Goal: Task Accomplishment & Management: Manage account settings

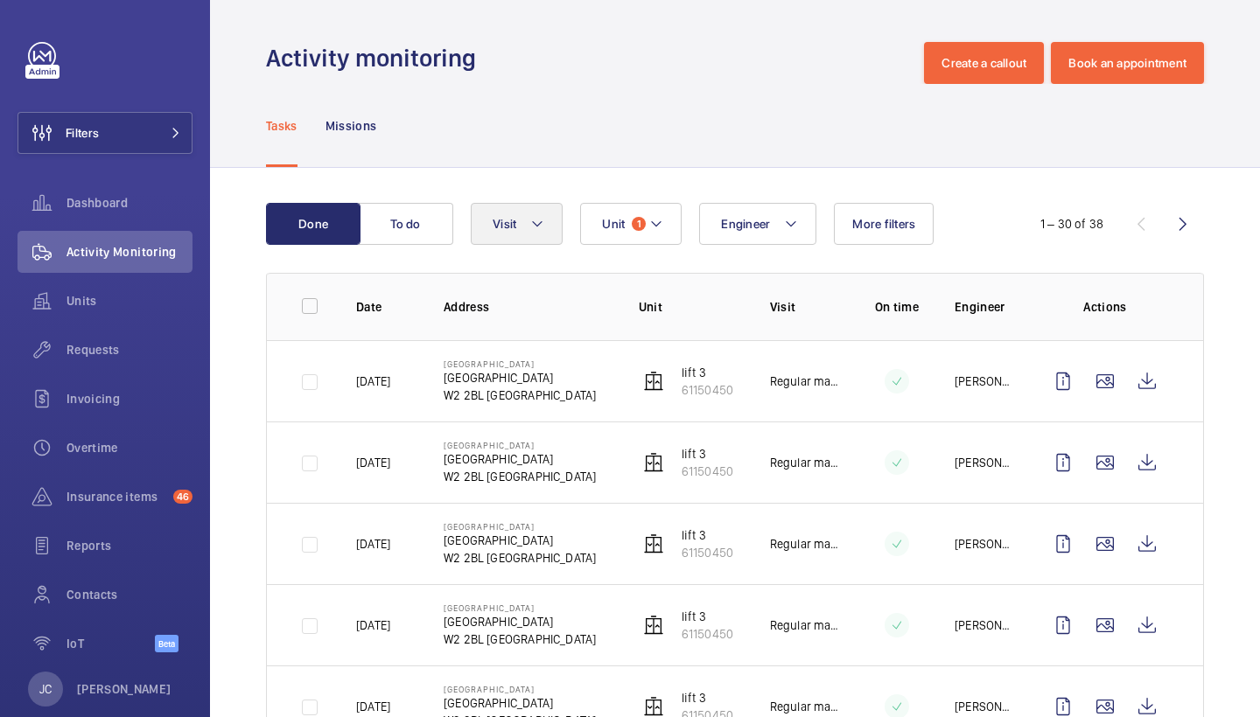
click at [520, 210] on button "Visit" at bounding box center [517, 224] width 92 height 42
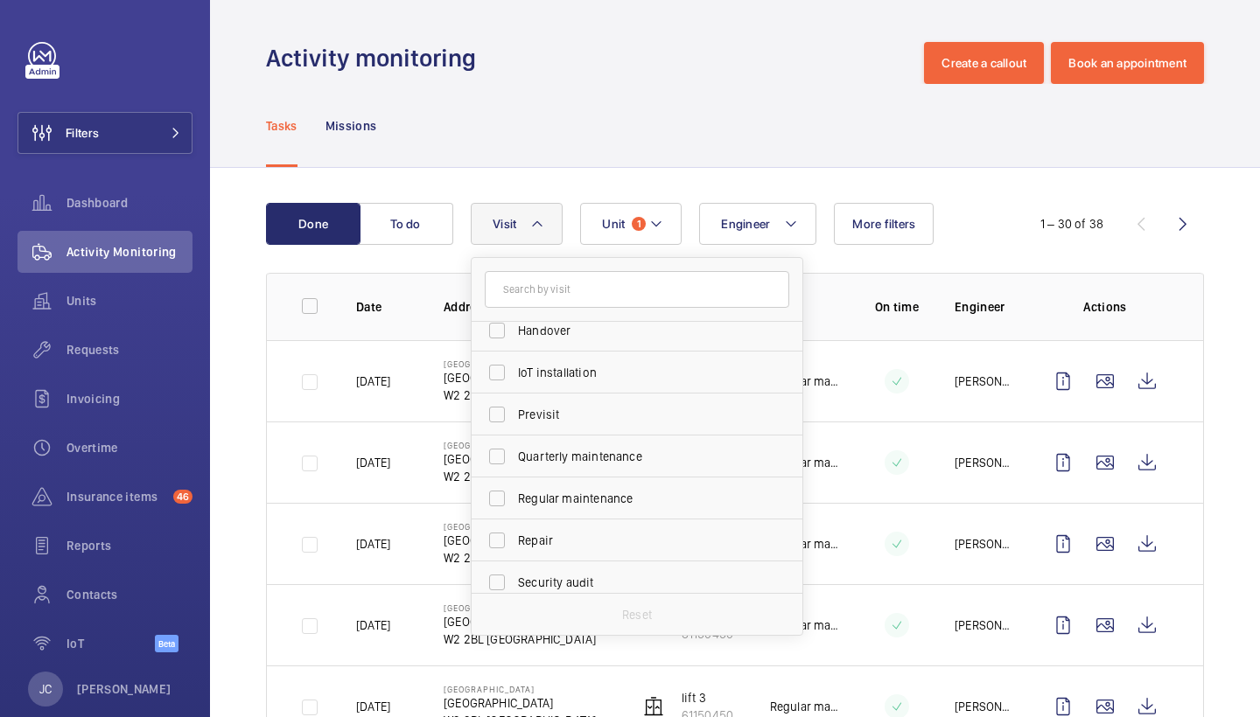
scroll to position [182, 0]
click at [527, 558] on label "Repair" at bounding box center [624, 539] width 304 height 42
click at [514, 556] on input "Repair" at bounding box center [496, 538] width 35 height 35
checkbox input "true"
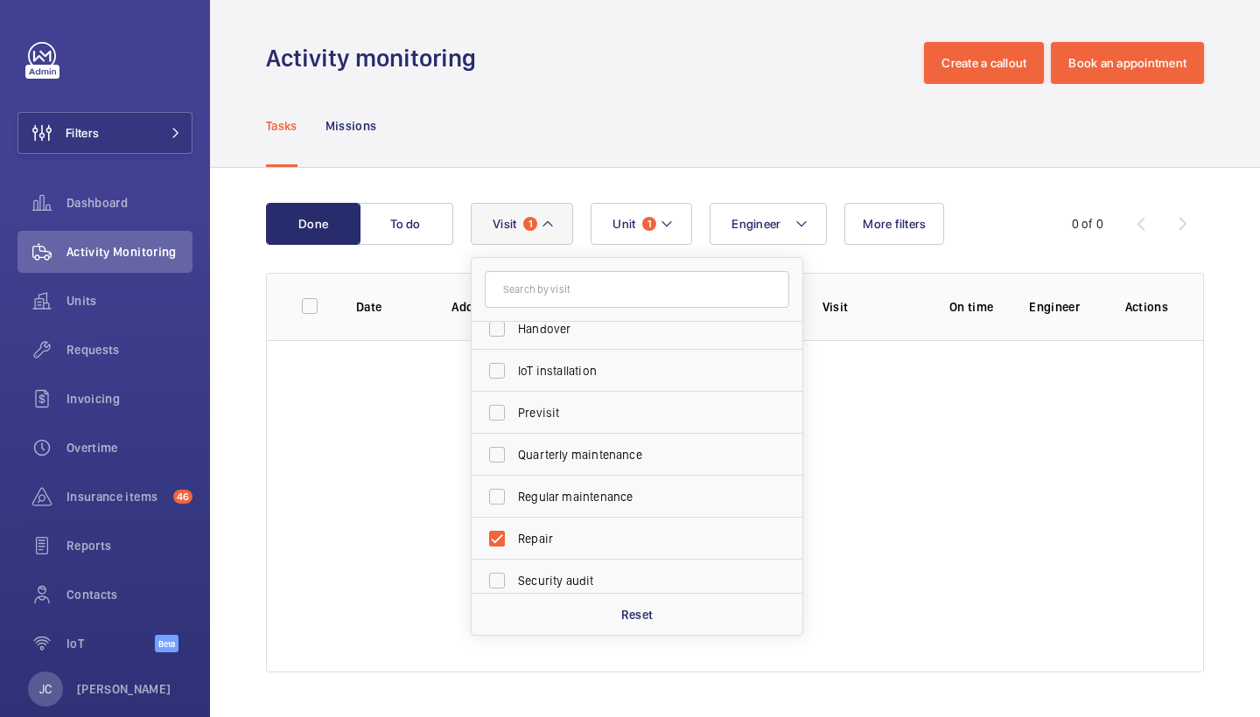
click at [595, 75] on div "Activity monitoring Create a callout Book an appointment" at bounding box center [735, 63] width 938 height 42
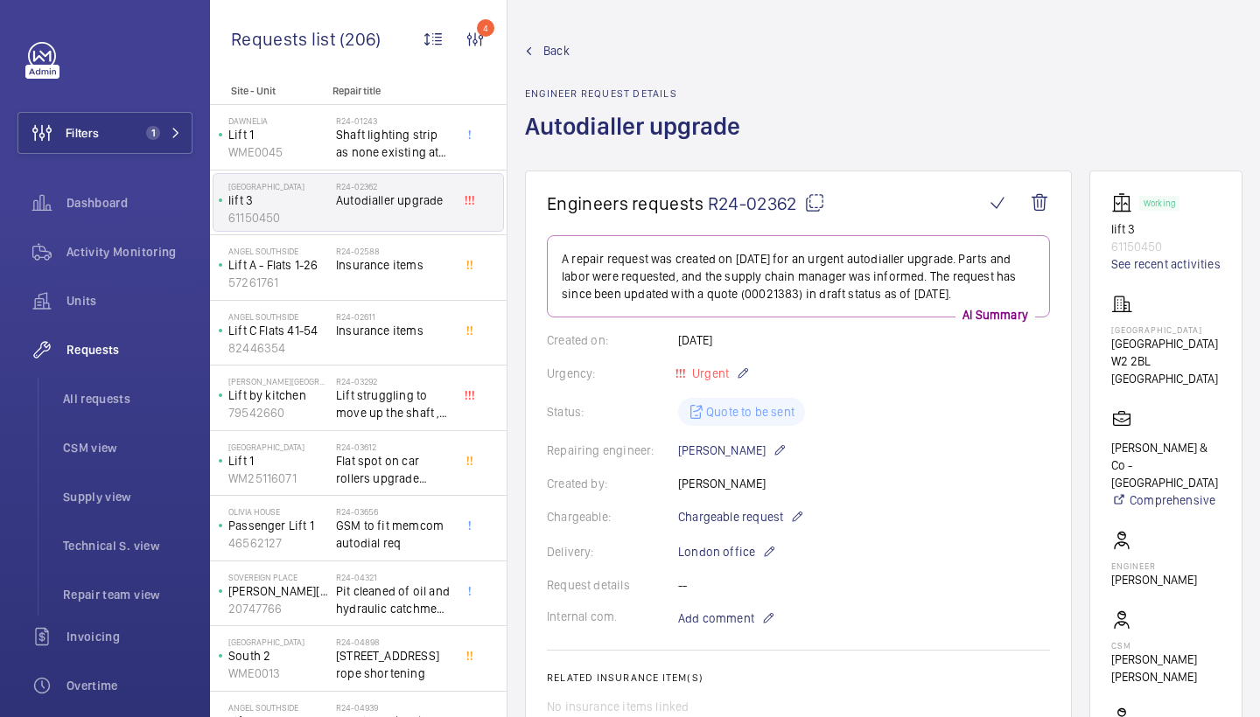
click at [554, 51] on span "Back" at bounding box center [556, 50] width 26 height 17
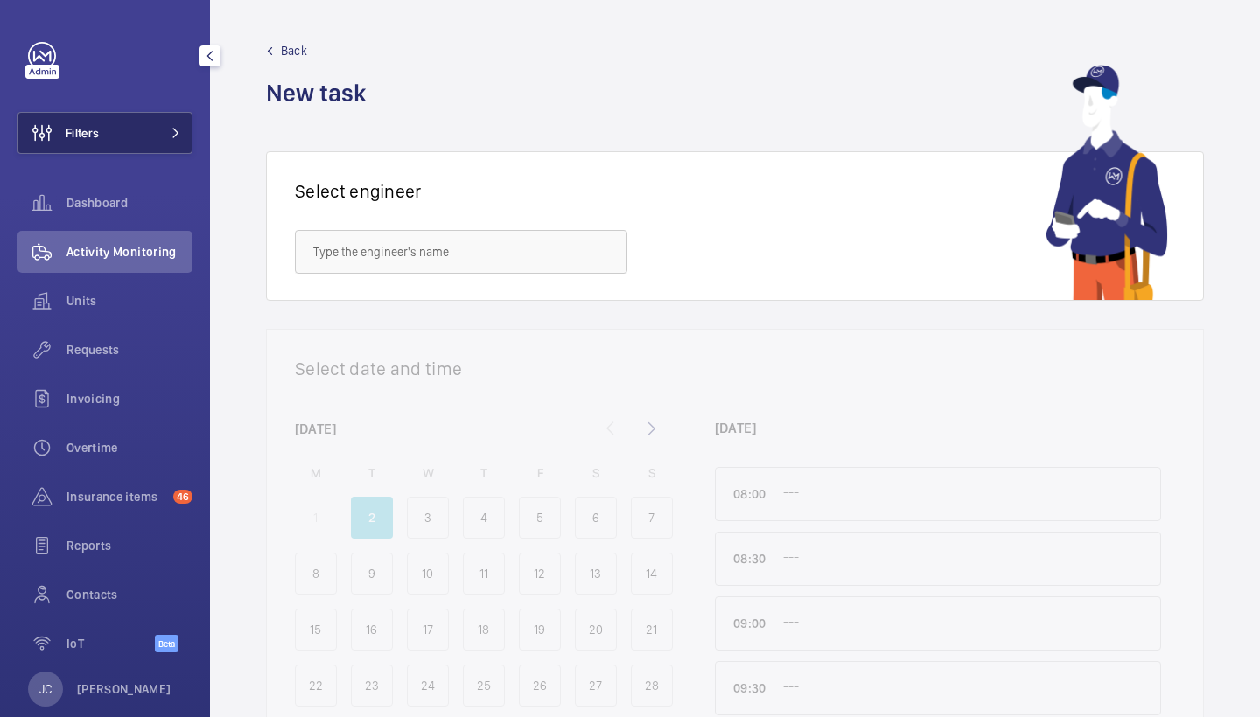
click at [101, 135] on button "Filters" at bounding box center [104, 133] width 175 height 42
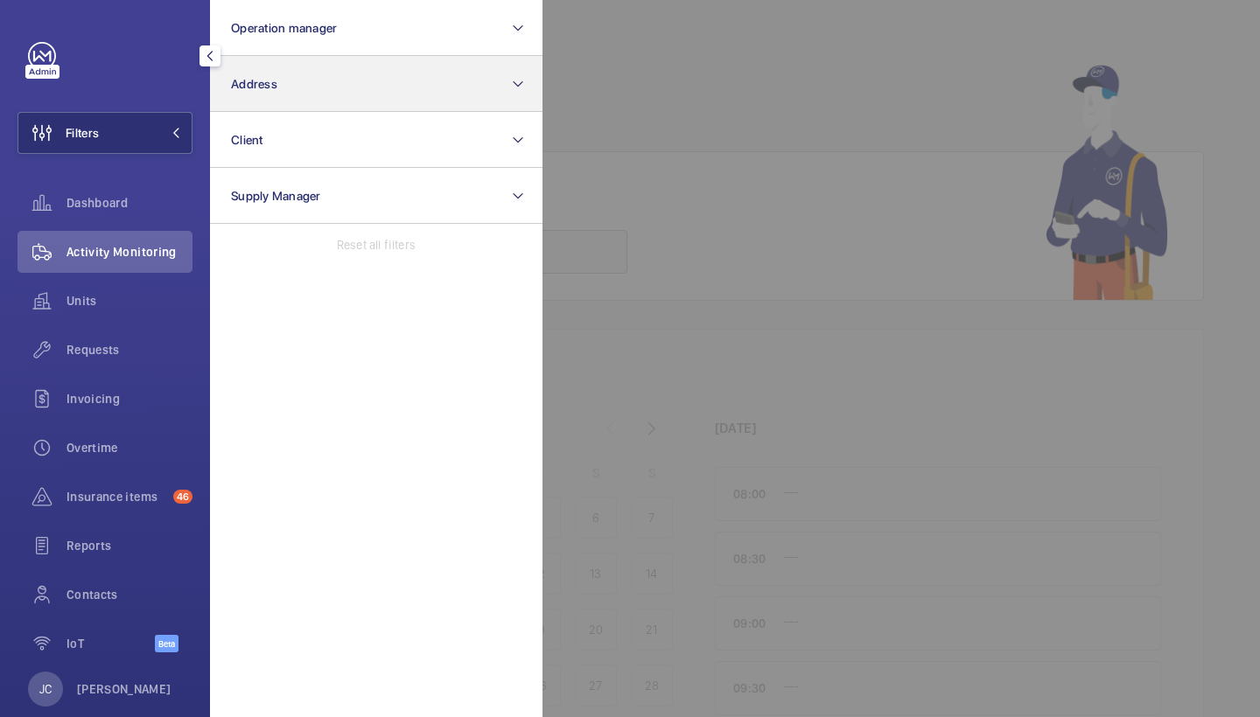
click at [285, 64] on button "Address" at bounding box center [376, 84] width 332 height 56
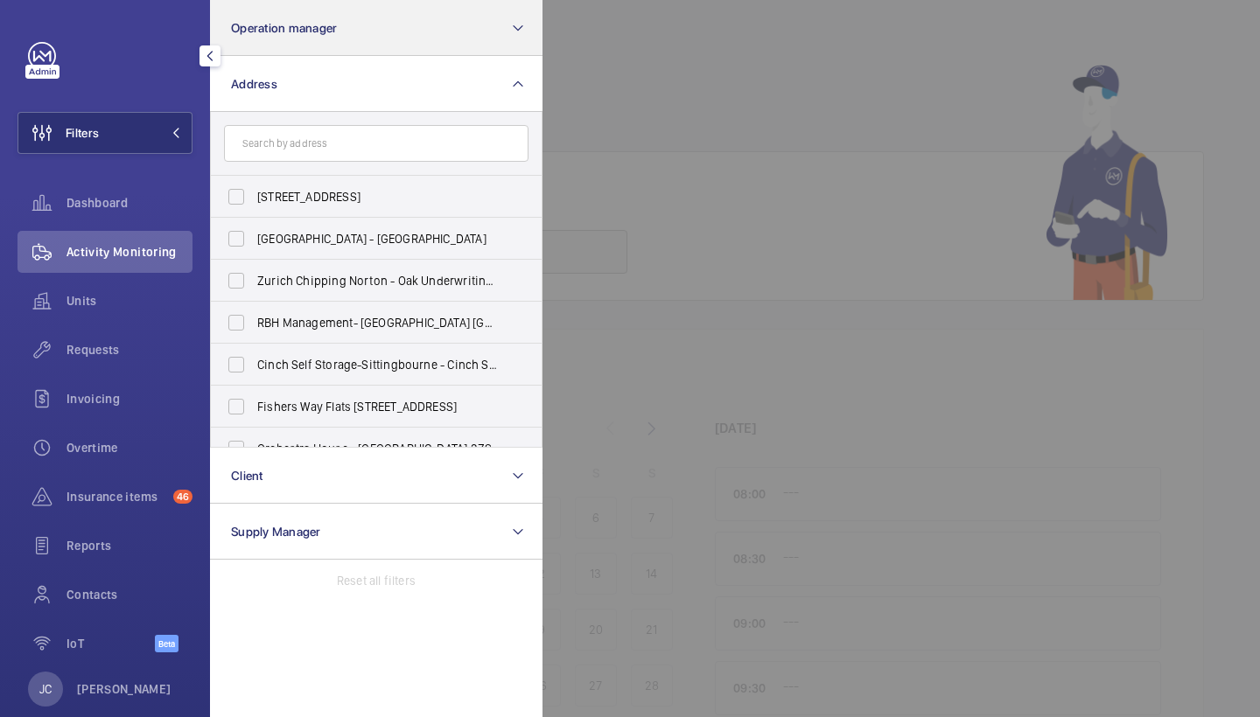
click at [289, 52] on button "Operation manager" at bounding box center [376, 28] width 332 height 56
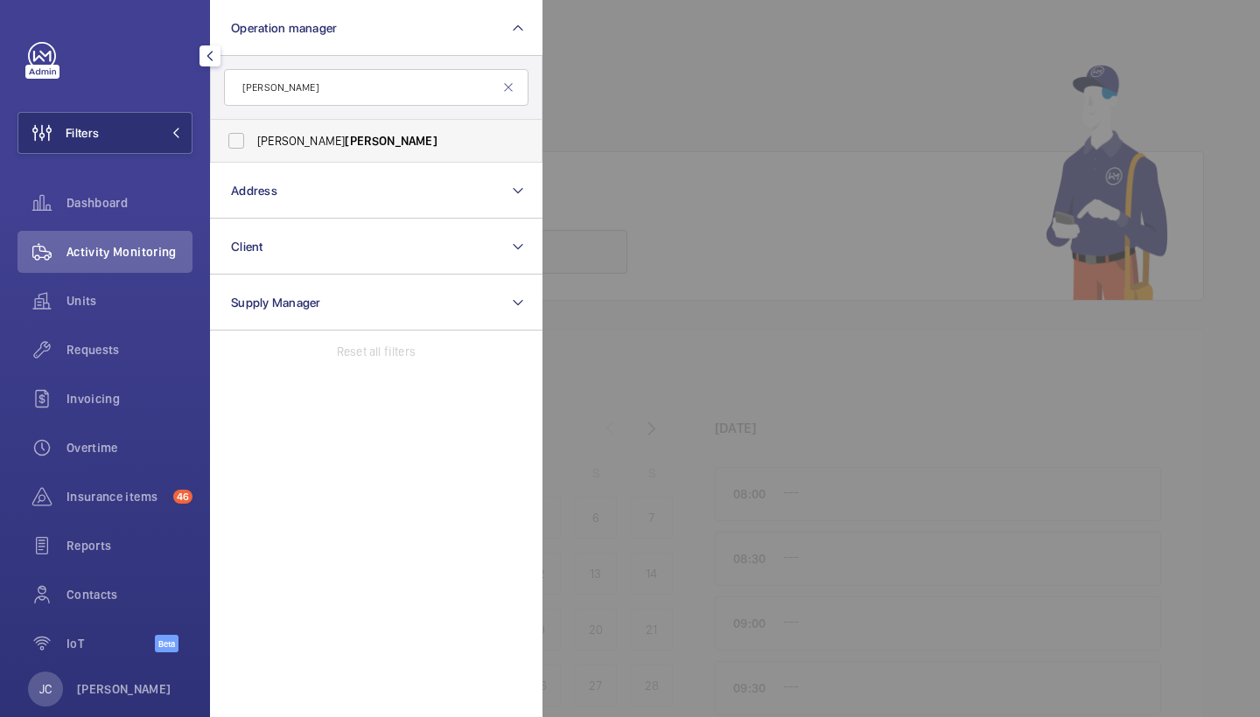
type input "tarpey"
click at [313, 122] on label "Connor Tarpey" at bounding box center [363, 141] width 304 height 42
click at [254, 123] on input "Connor Tarpey" at bounding box center [236, 140] width 35 height 35
checkbox input "true"
click at [129, 331] on div "Requests" at bounding box center [104, 350] width 175 height 42
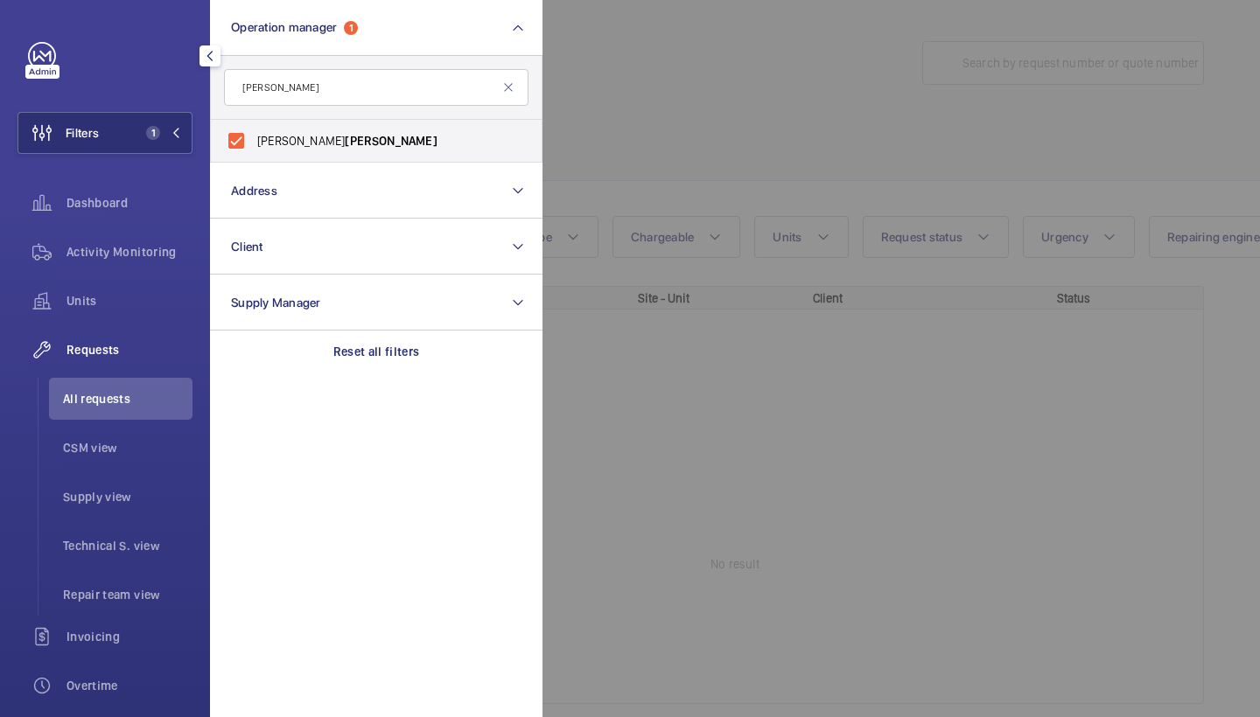
click at [674, 131] on div at bounding box center [1172, 358] width 1260 height 717
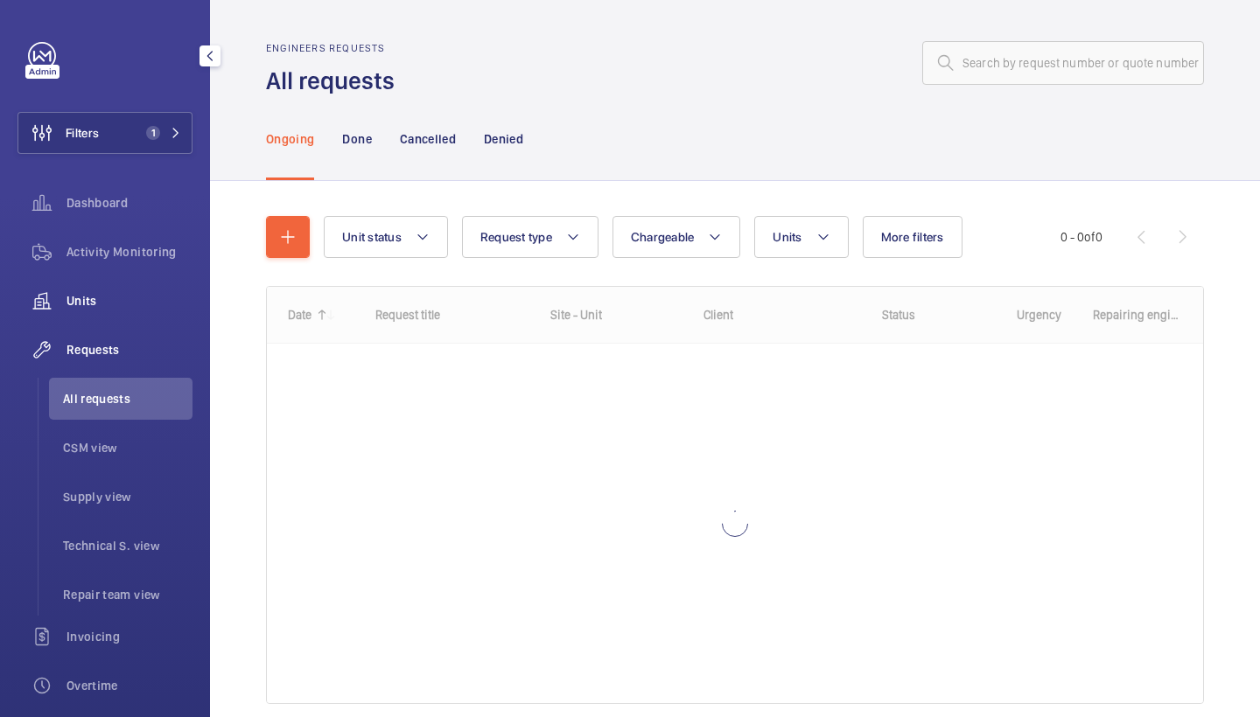
click at [109, 306] on span "Units" at bounding box center [129, 300] width 126 height 17
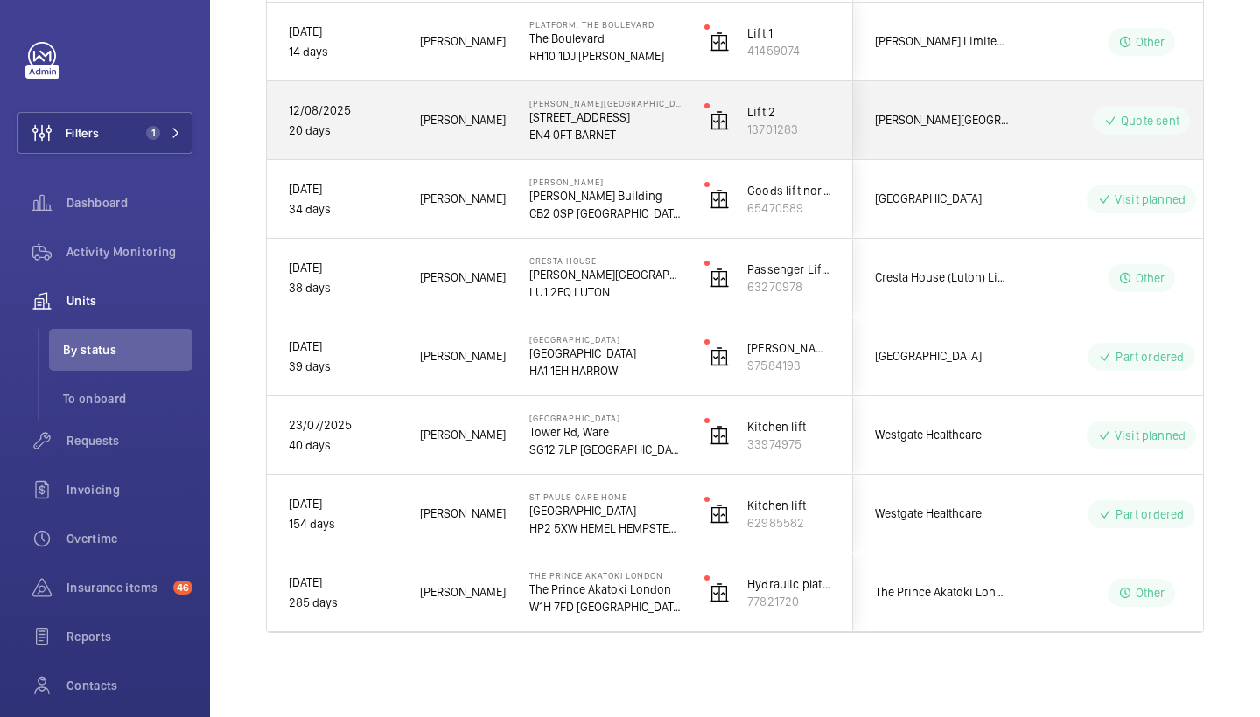
scroll to position [948, 0]
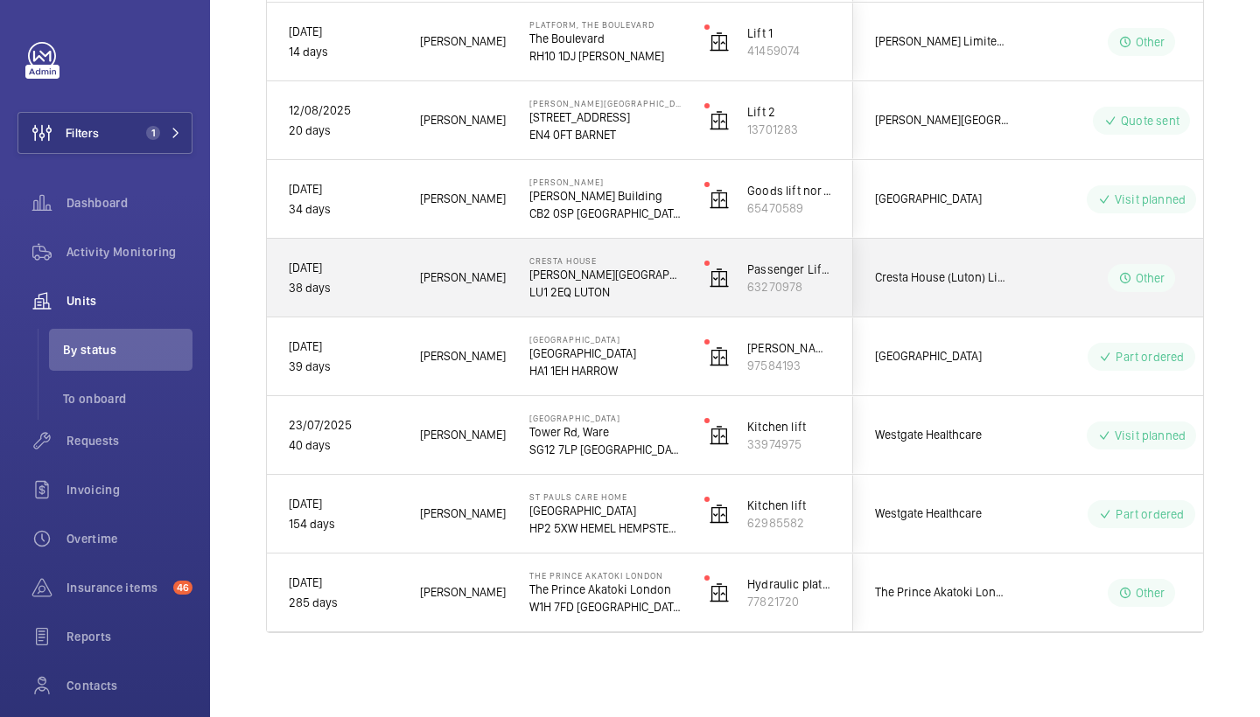
click at [548, 281] on p "Alma Street" at bounding box center [605, 274] width 152 height 17
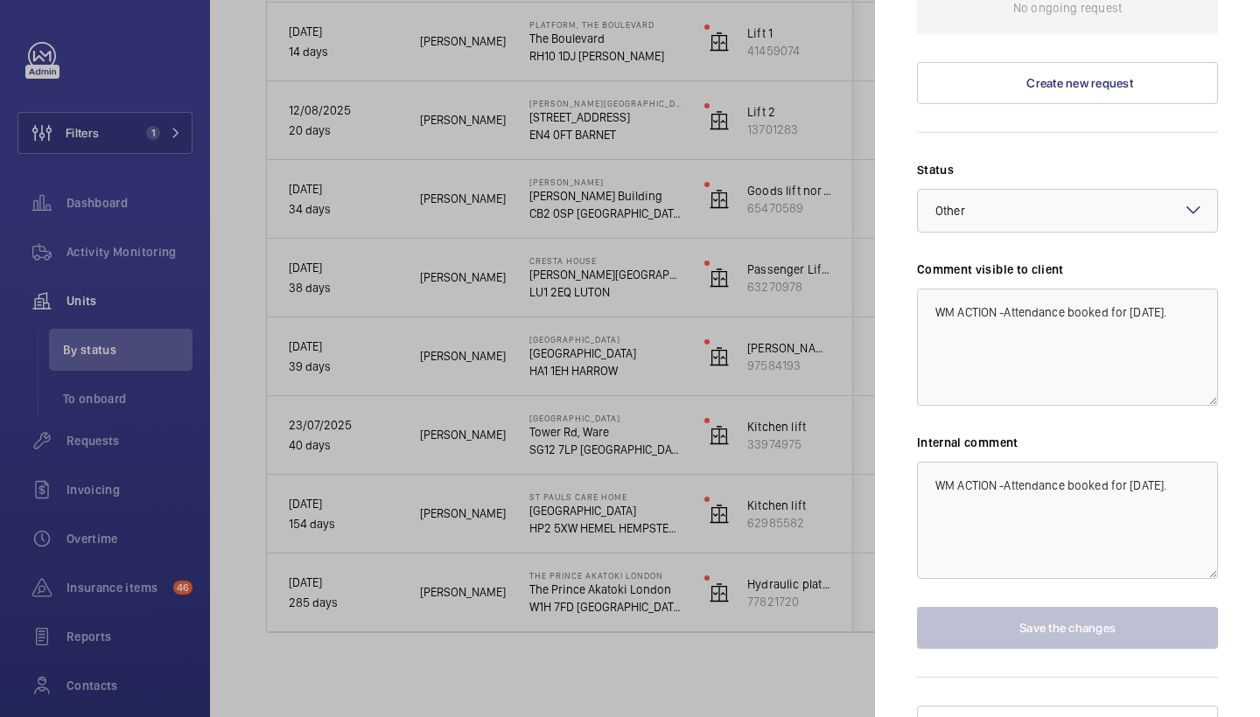
scroll to position [588, 0]
click at [308, 208] on div at bounding box center [630, 358] width 1260 height 717
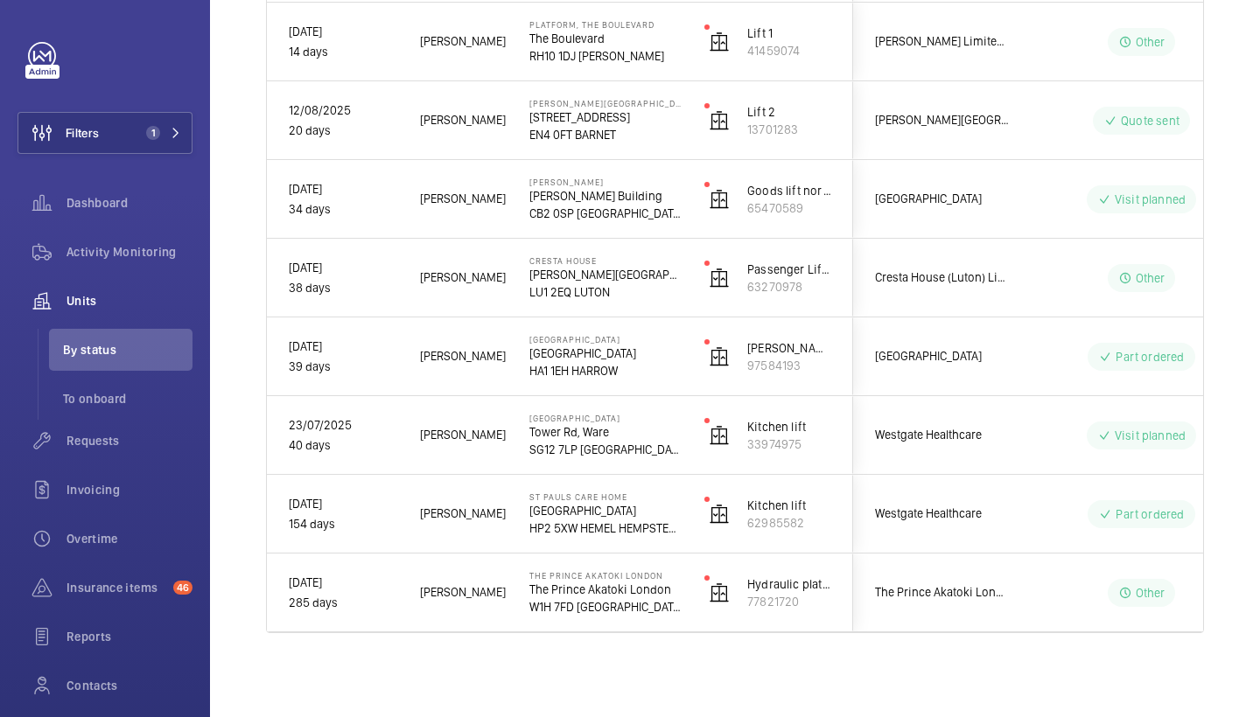
scroll to position [0, 0]
click at [160, 126] on span "1" at bounding box center [160, 133] width 42 height 14
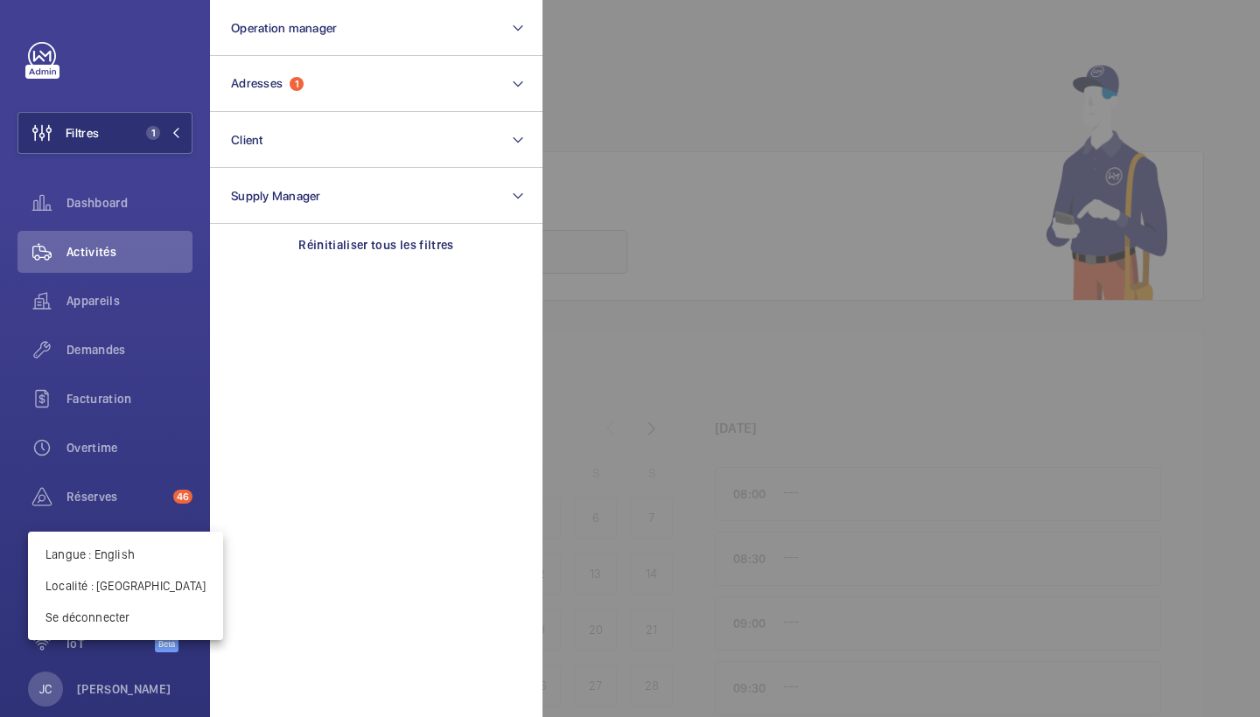
scroll to position [31, 0]
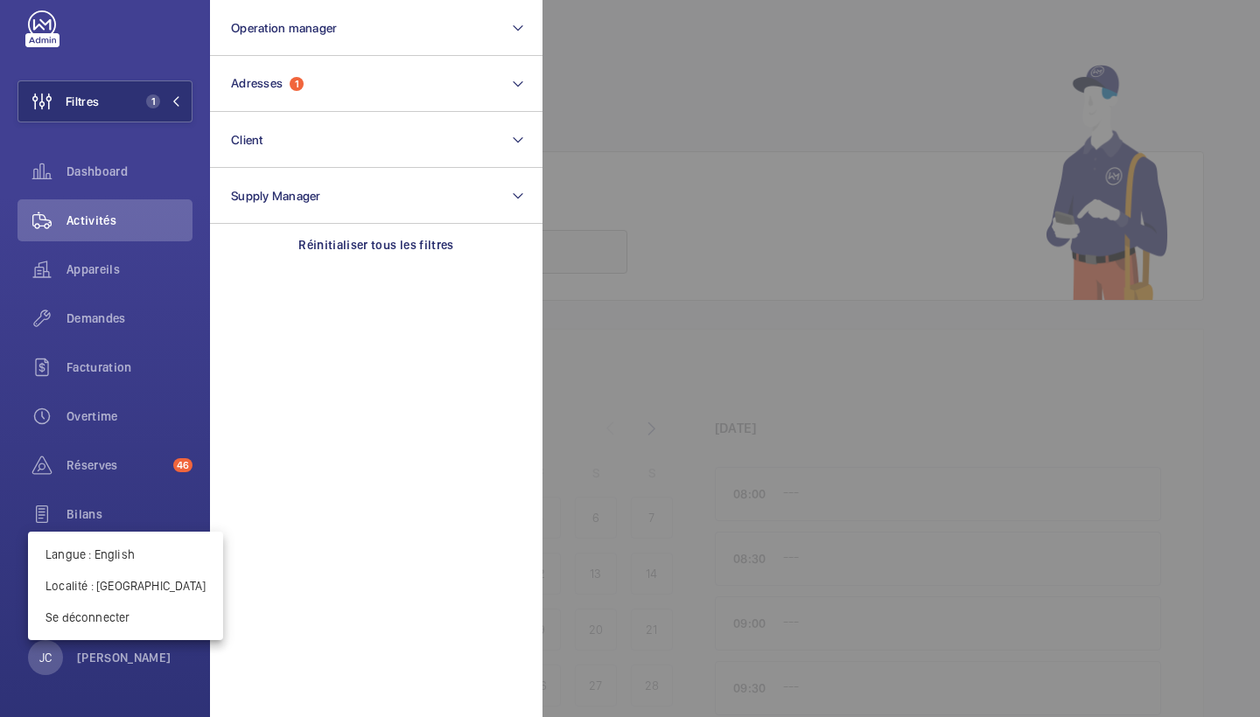
click at [138, 277] on div at bounding box center [630, 358] width 1260 height 717
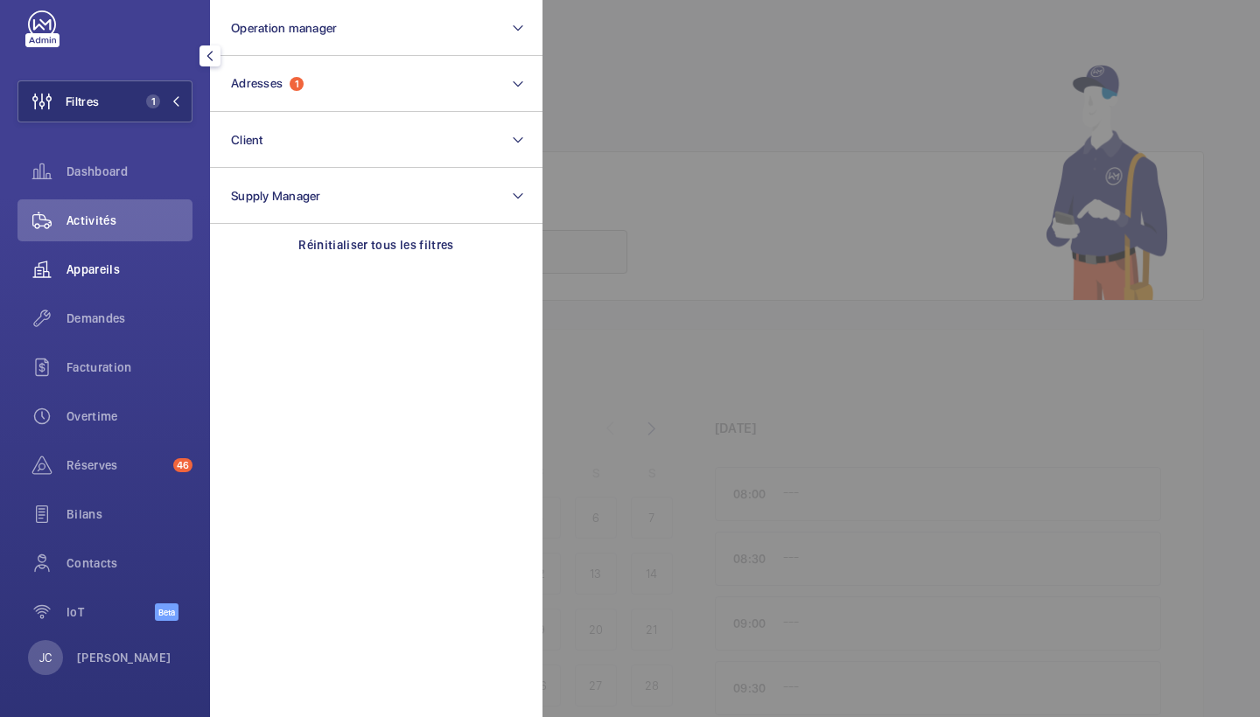
click at [102, 271] on span "Appareils" at bounding box center [129, 269] width 126 height 17
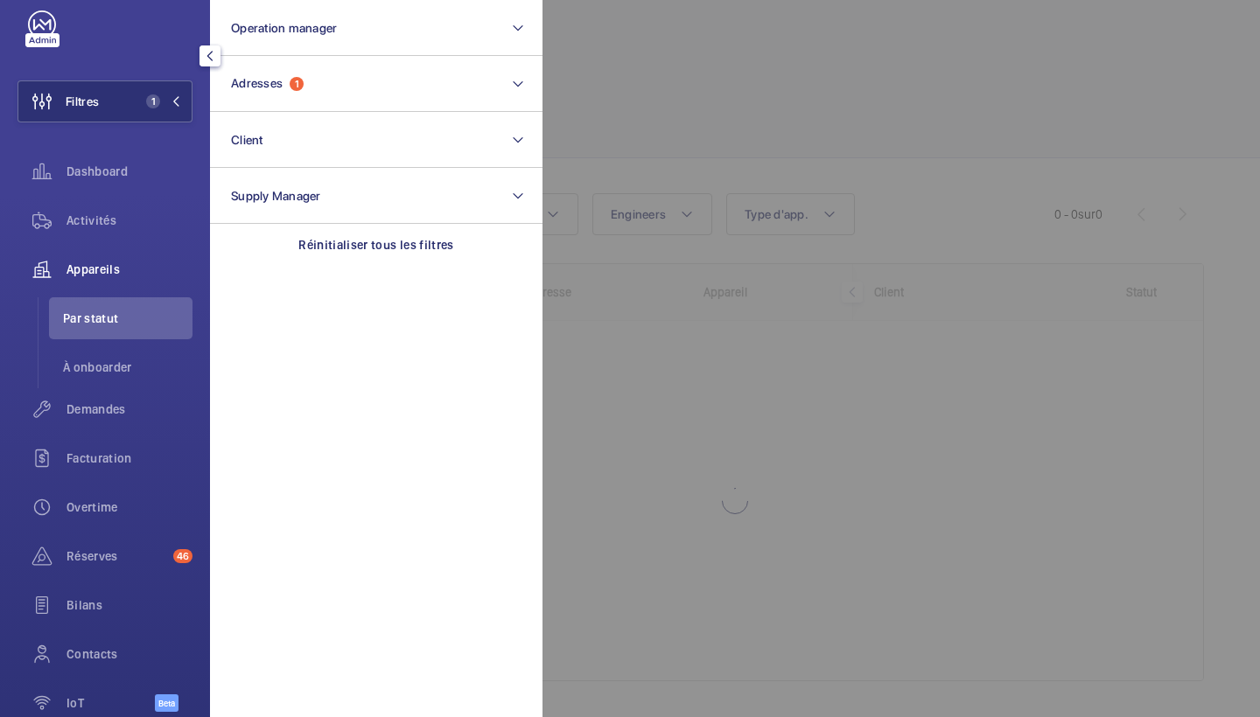
click at [738, 154] on div at bounding box center [1172, 358] width 1260 height 717
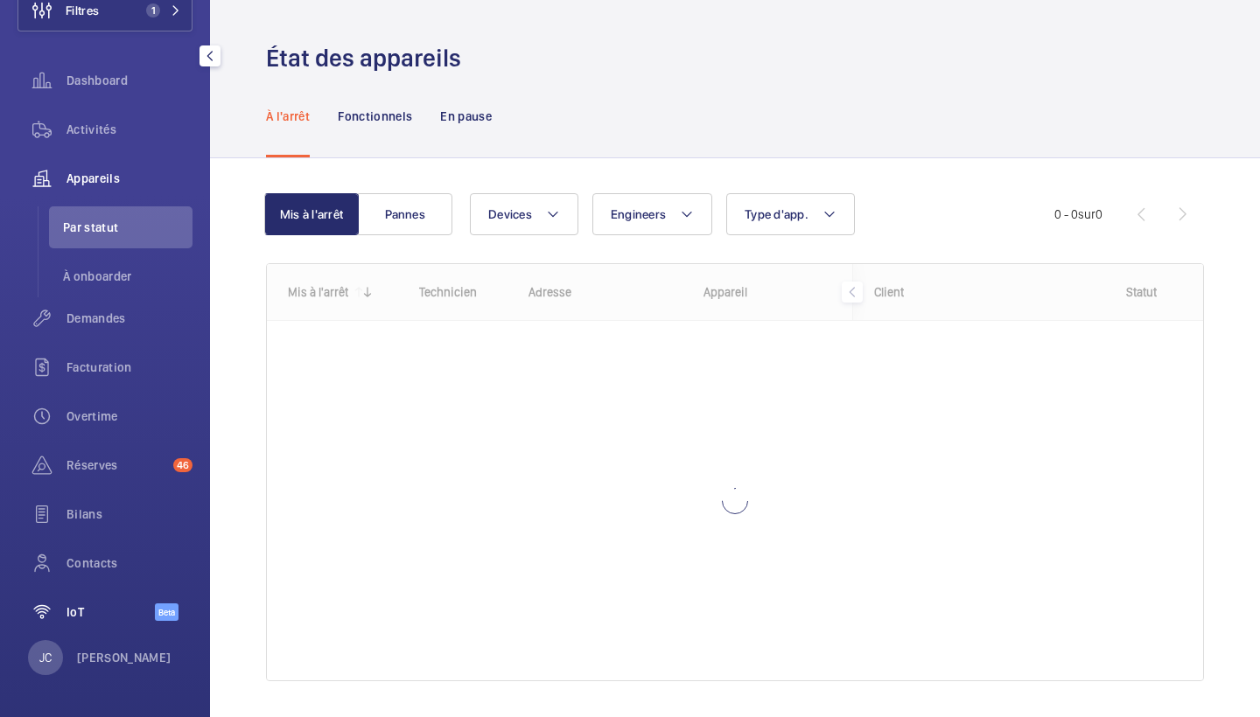
scroll to position [122, 0]
click at [109, 663] on p "Jen Cross" at bounding box center [124, 657] width 94 height 17
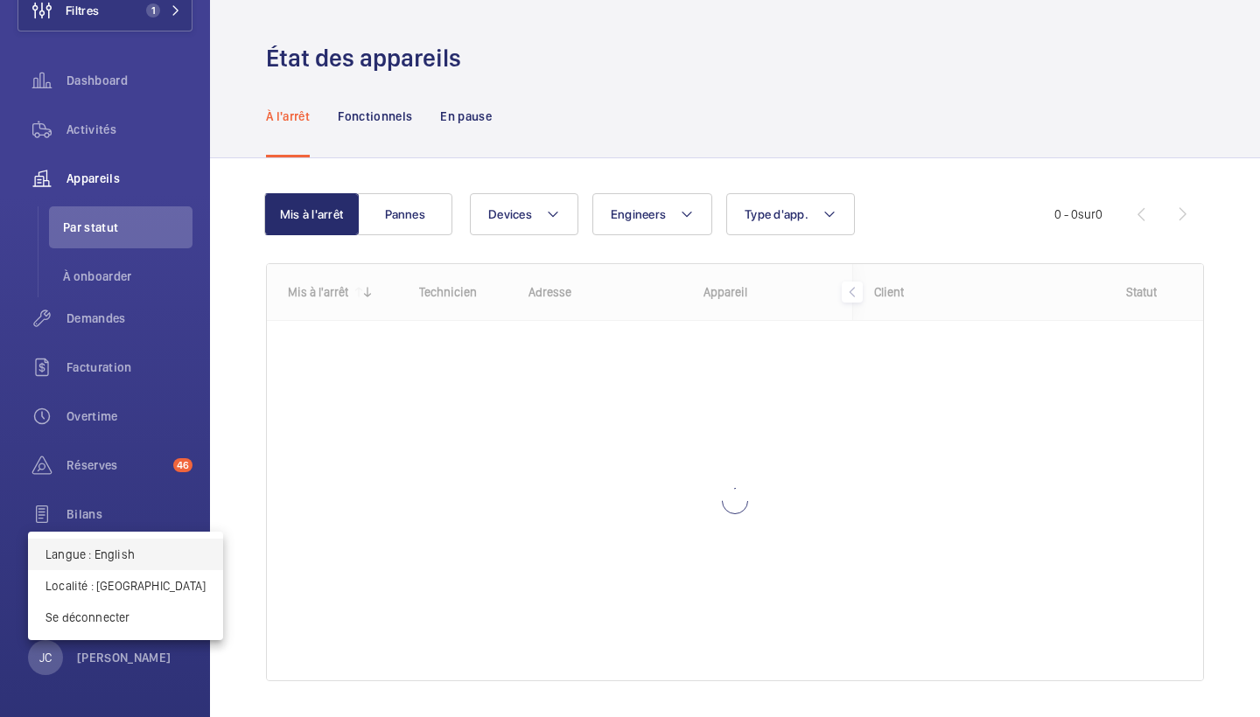
click at [135, 561] on p "Langue : English" at bounding box center [125, 554] width 160 height 17
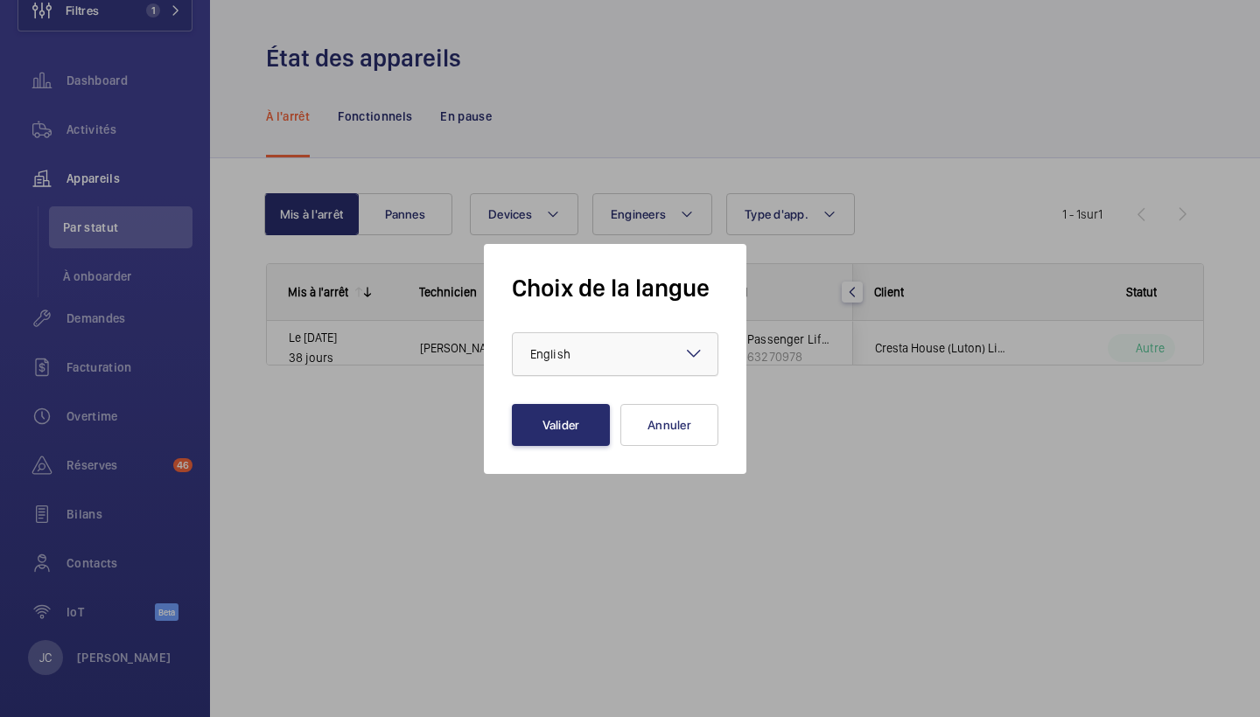
click at [579, 363] on div at bounding box center [615, 354] width 205 height 42
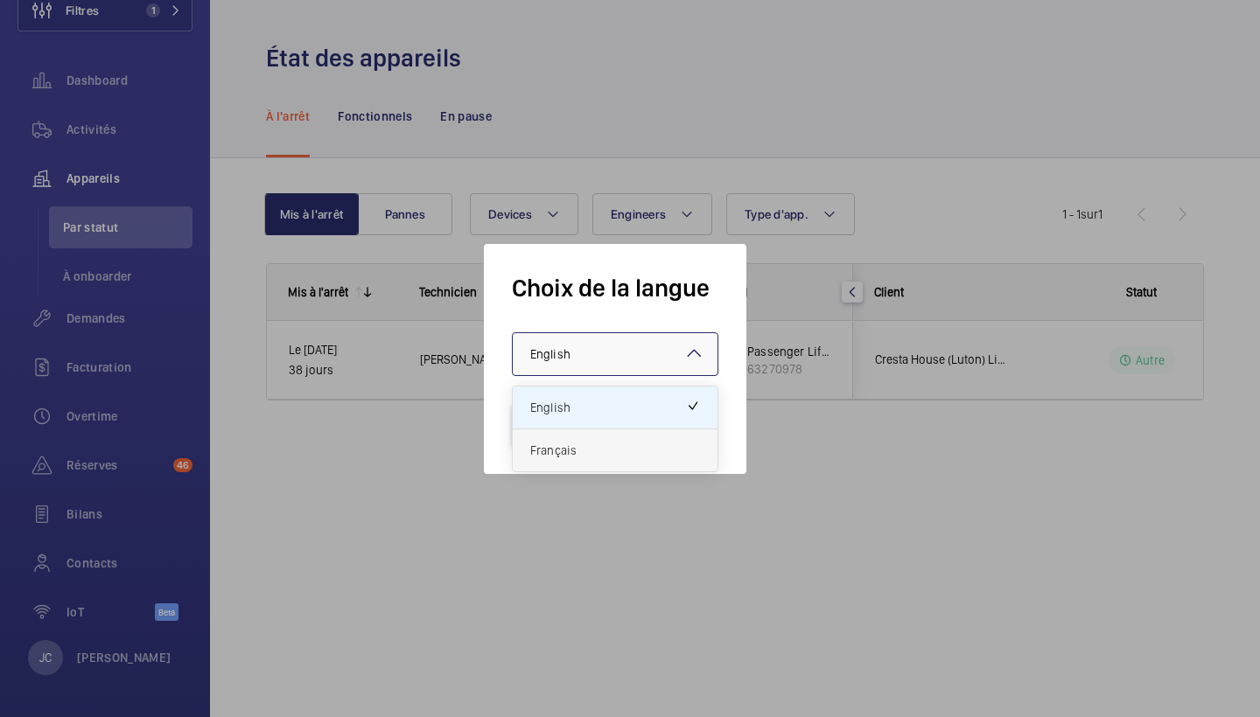
click at [569, 439] on div "Français" at bounding box center [615, 451] width 205 height 42
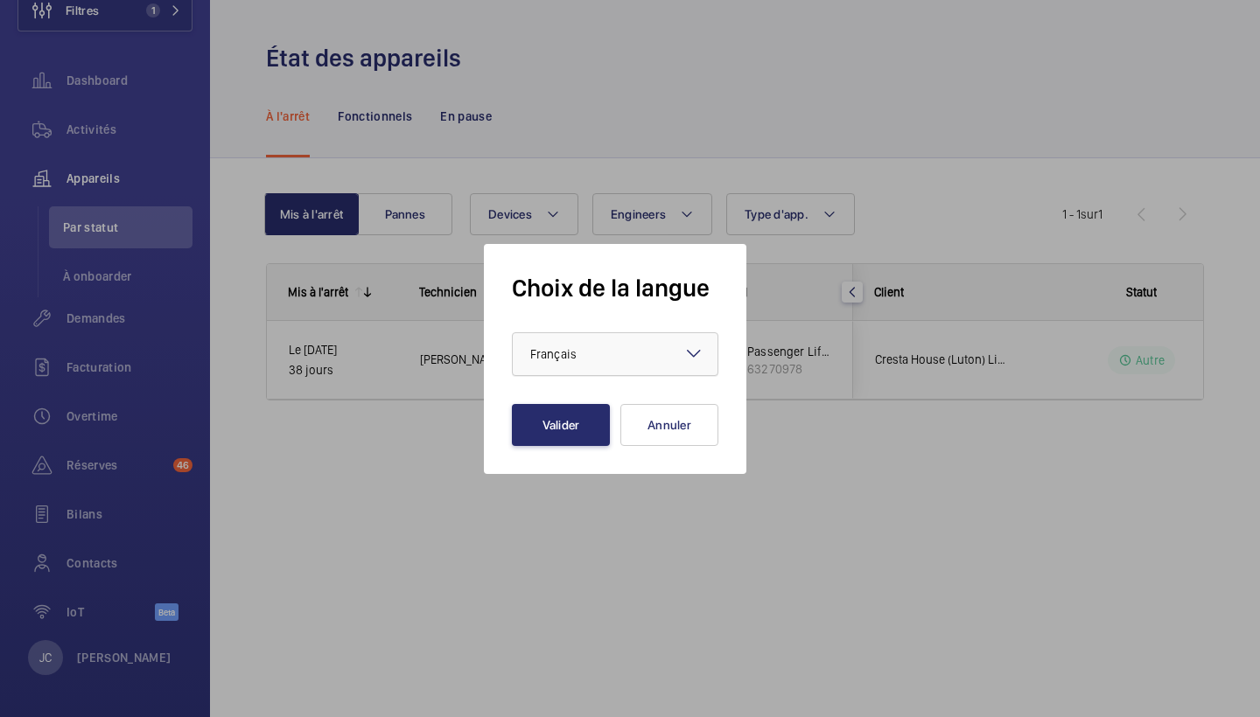
click at [600, 359] on div "× Français" at bounding box center [575, 354] width 90 height 17
click at [506, 395] on div "Choix de la langue × Français × Valider Annuler" at bounding box center [615, 359] width 262 height 230
click at [526, 420] on button "Valider" at bounding box center [561, 425] width 98 height 42
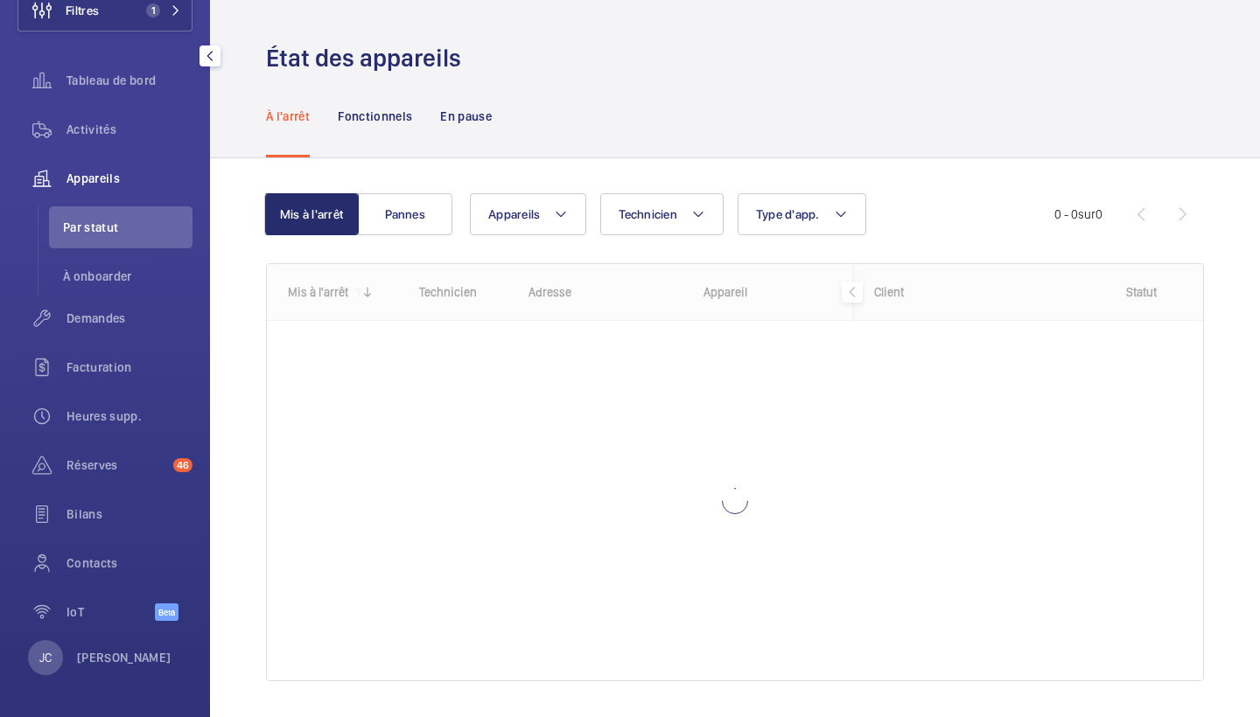
scroll to position [122, 0]
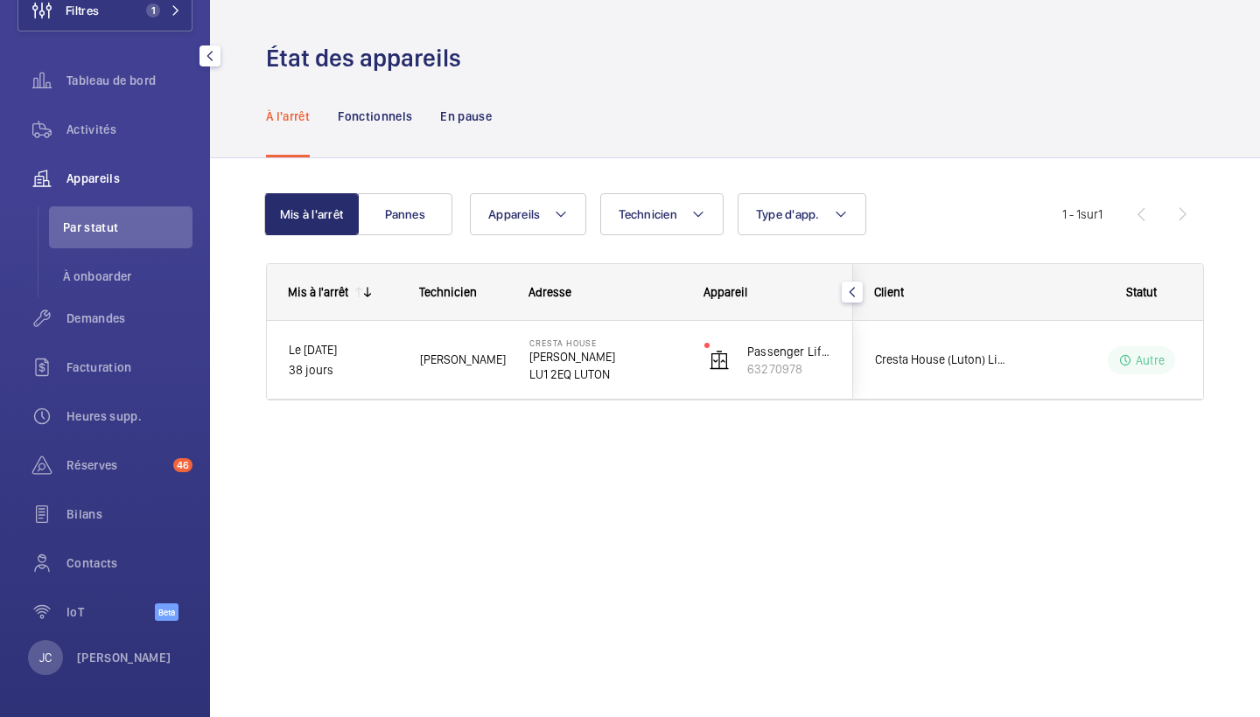
click at [109, 671] on div "[PERSON_NAME]" at bounding box center [99, 657] width 143 height 35
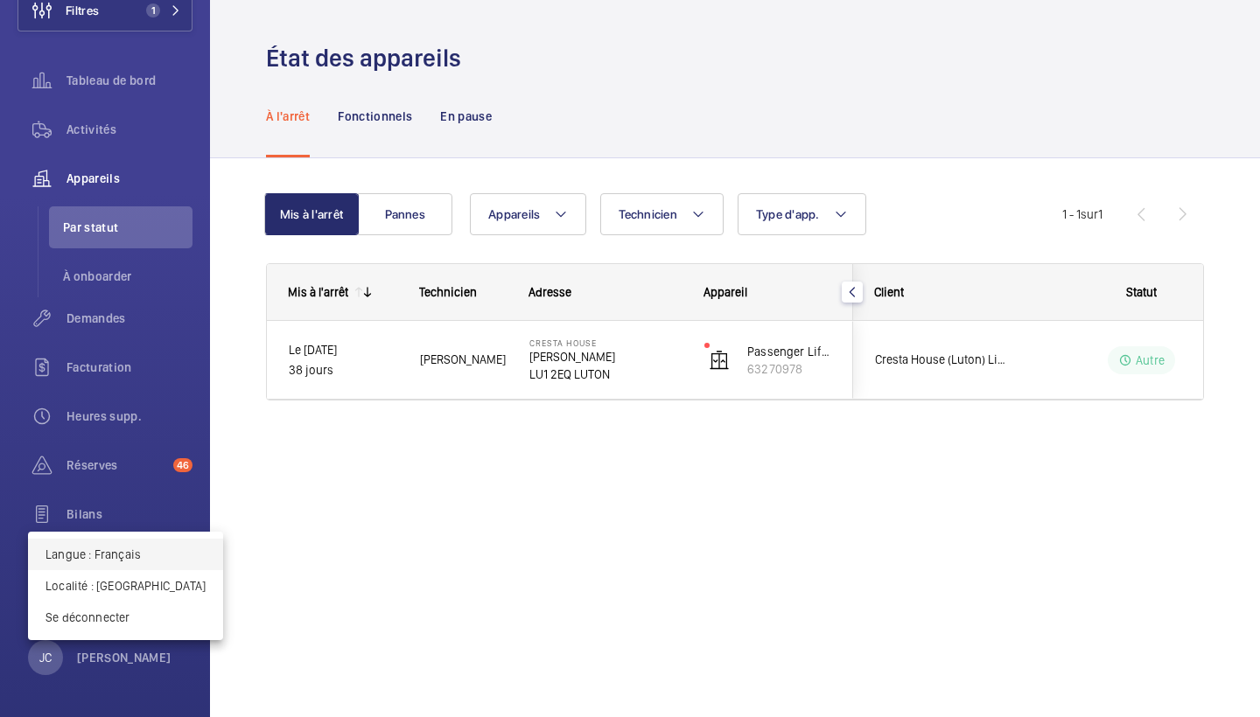
click at [141, 563] on button "Langue : Français" at bounding box center [125, 554] width 195 height 31
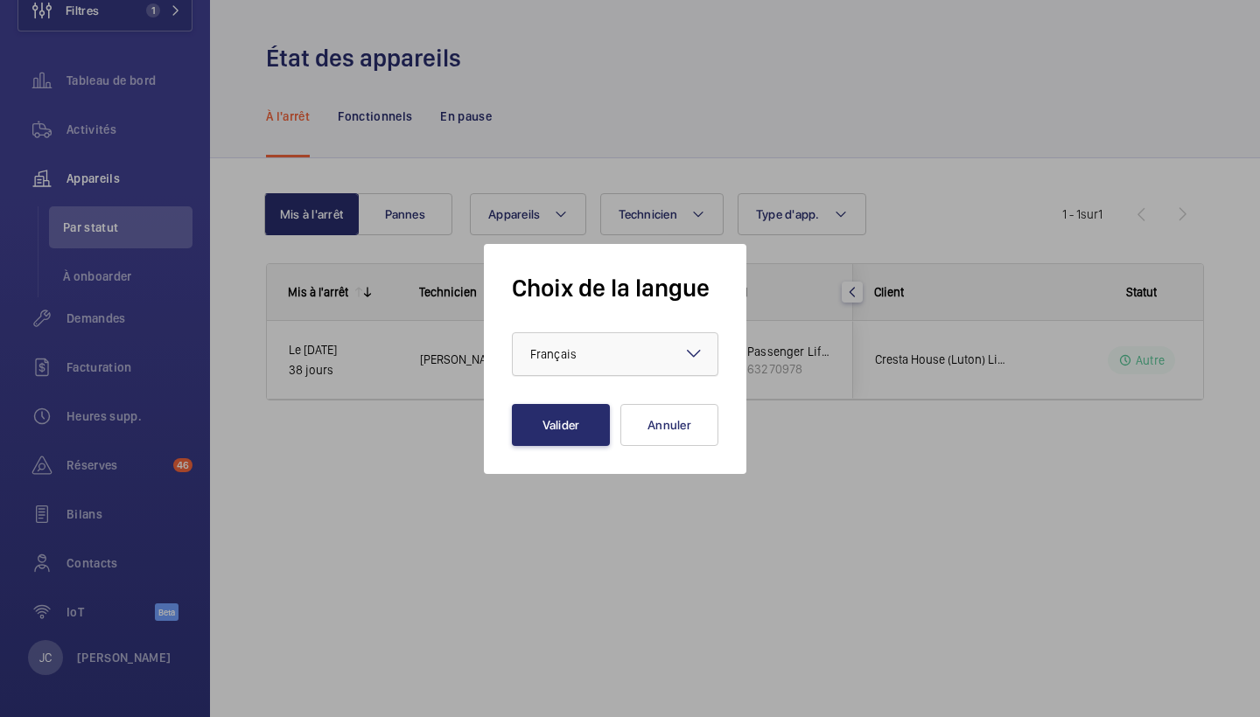
click at [600, 367] on div at bounding box center [615, 354] width 205 height 42
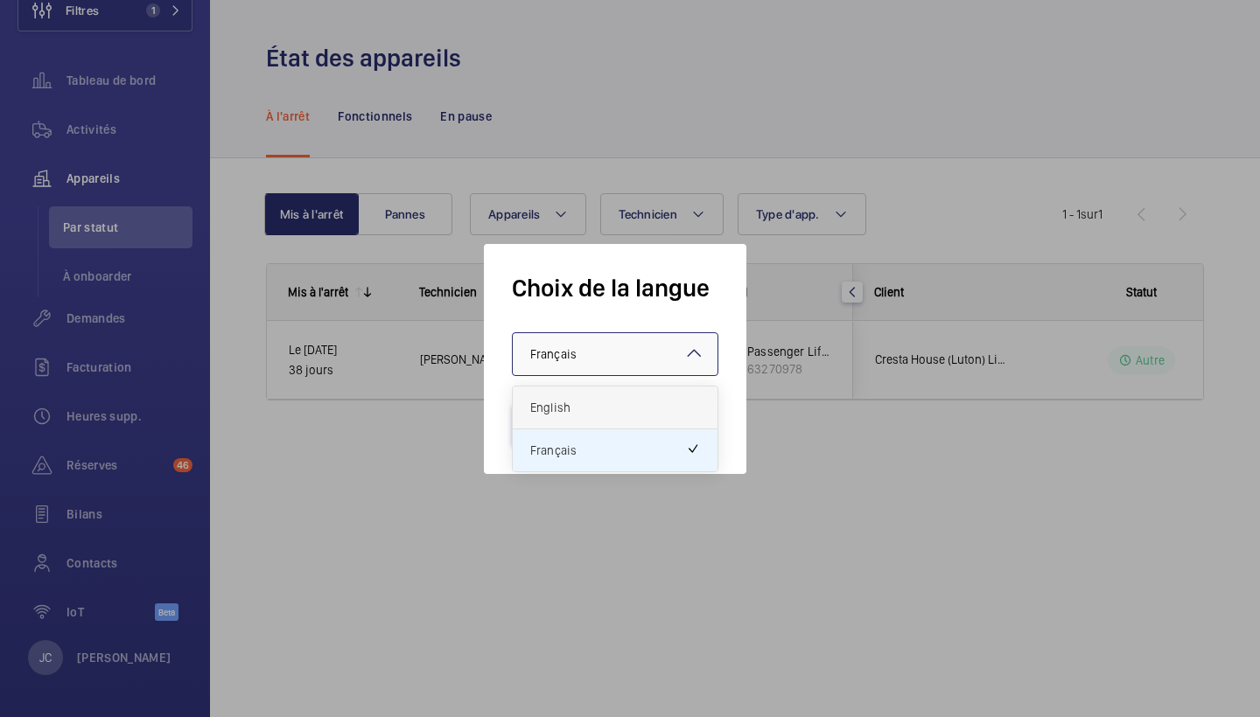
click at [588, 399] on span "English" at bounding box center [615, 407] width 170 height 17
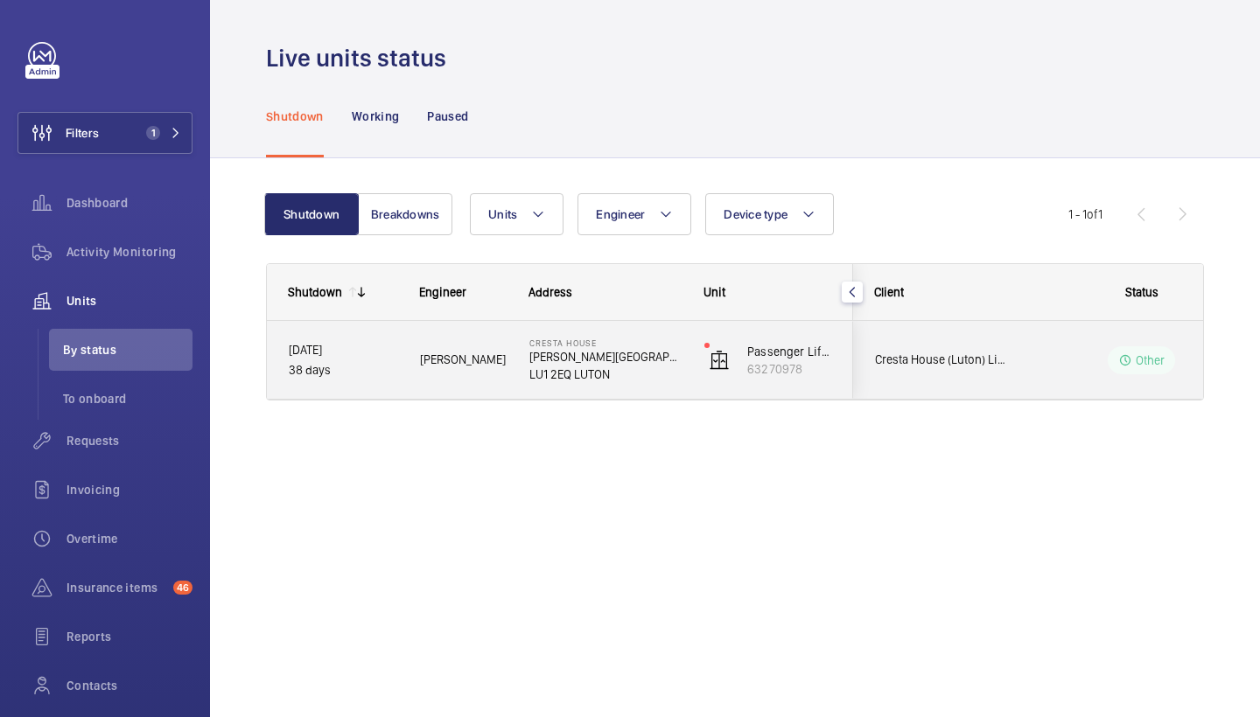
click at [456, 390] on div "[PERSON_NAME]" at bounding box center [452, 360] width 109 height 78
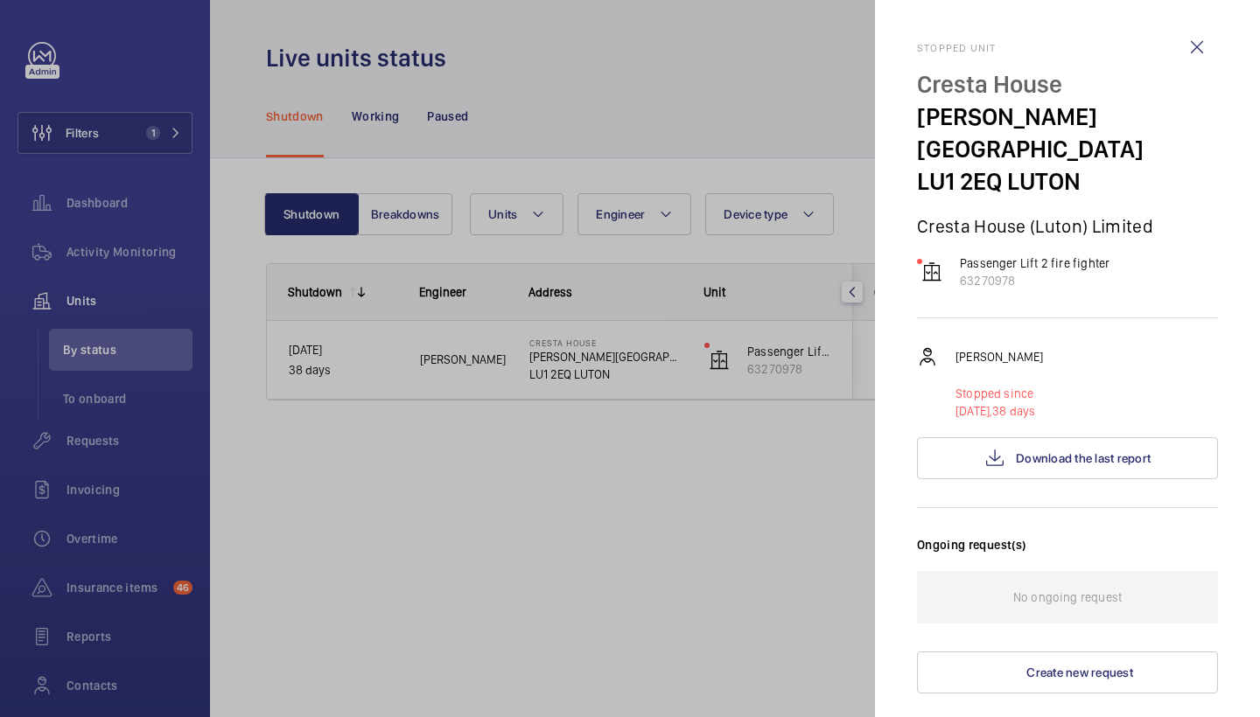
click at [472, 506] on div at bounding box center [630, 358] width 1260 height 717
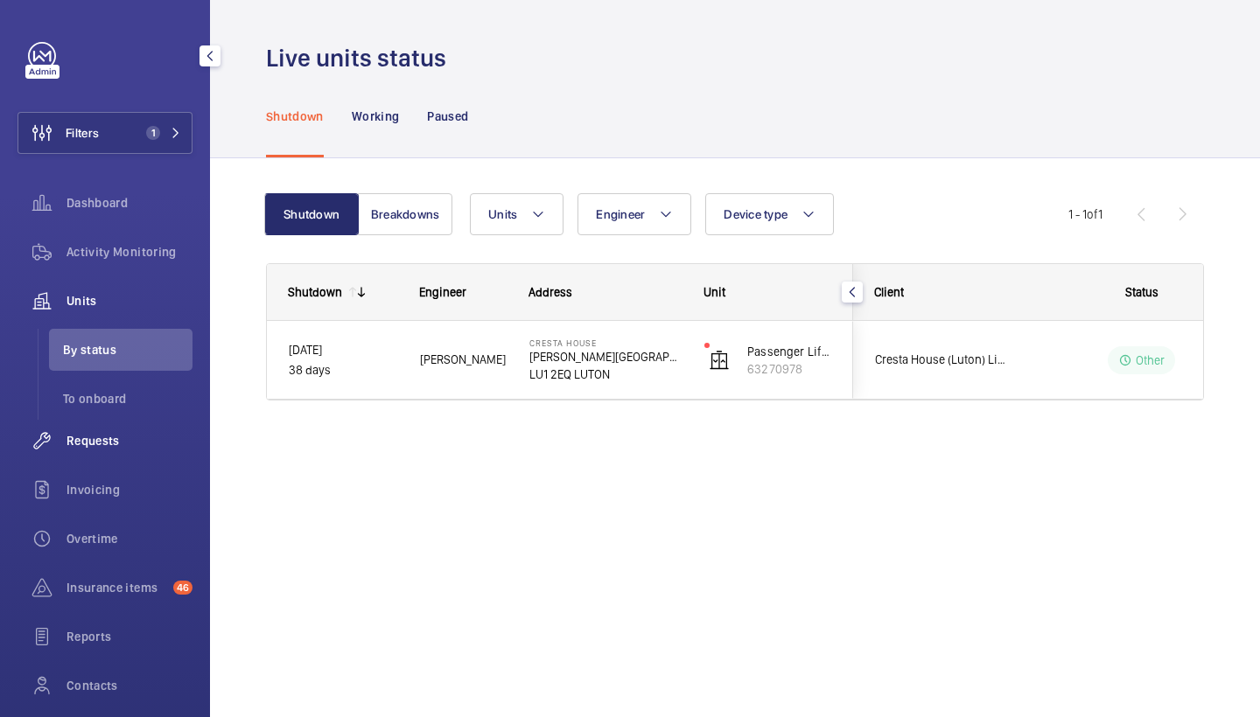
click at [97, 430] on div "Requests" at bounding box center [104, 441] width 175 height 42
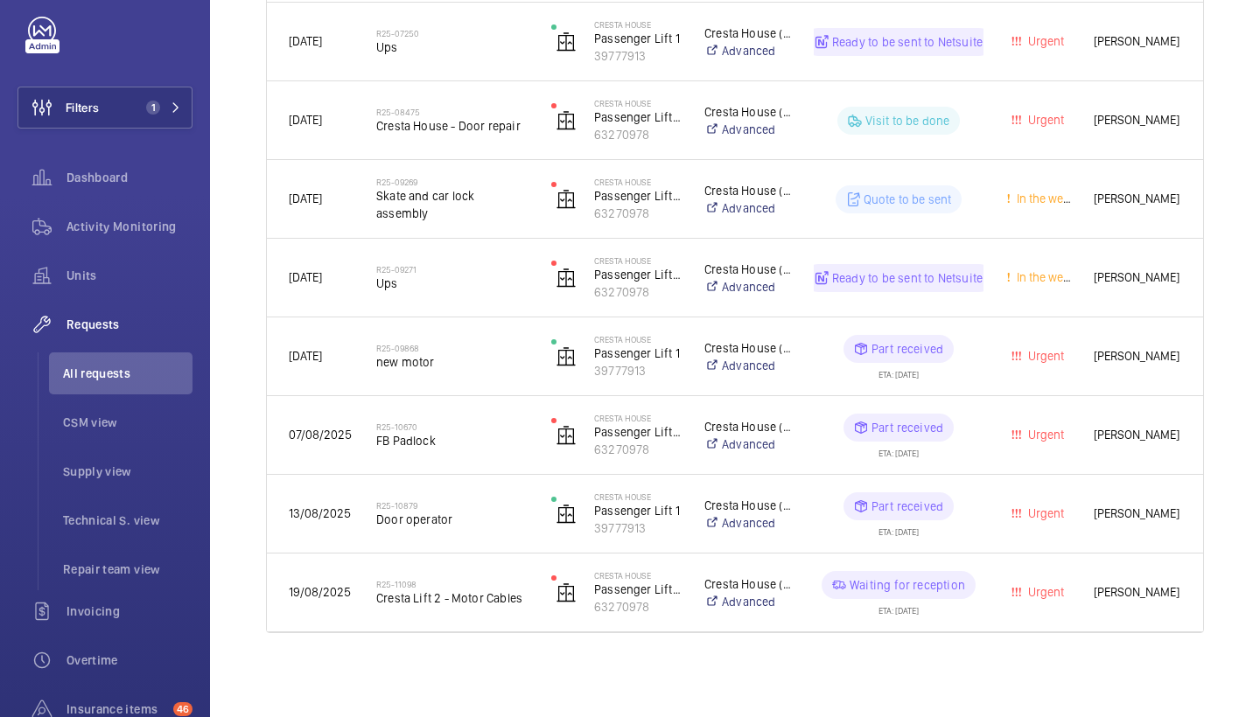
scroll to position [971, 0]
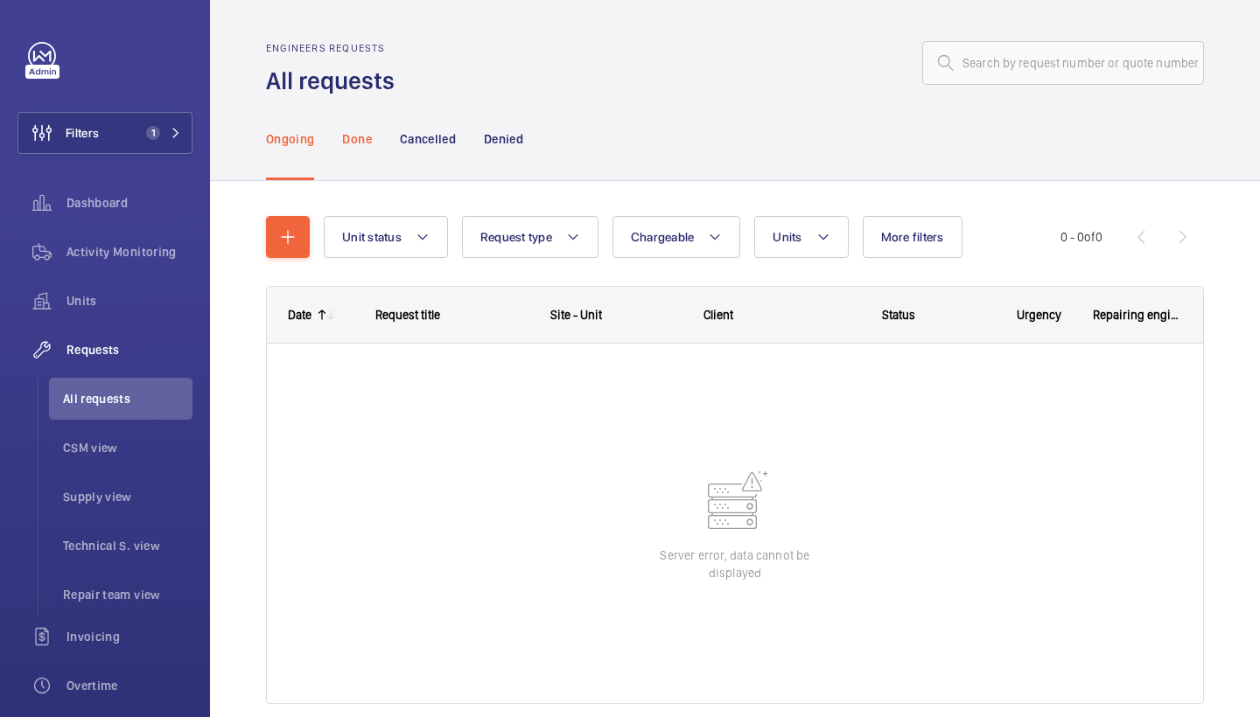
click at [359, 136] on p "Done" at bounding box center [356, 138] width 29 height 17
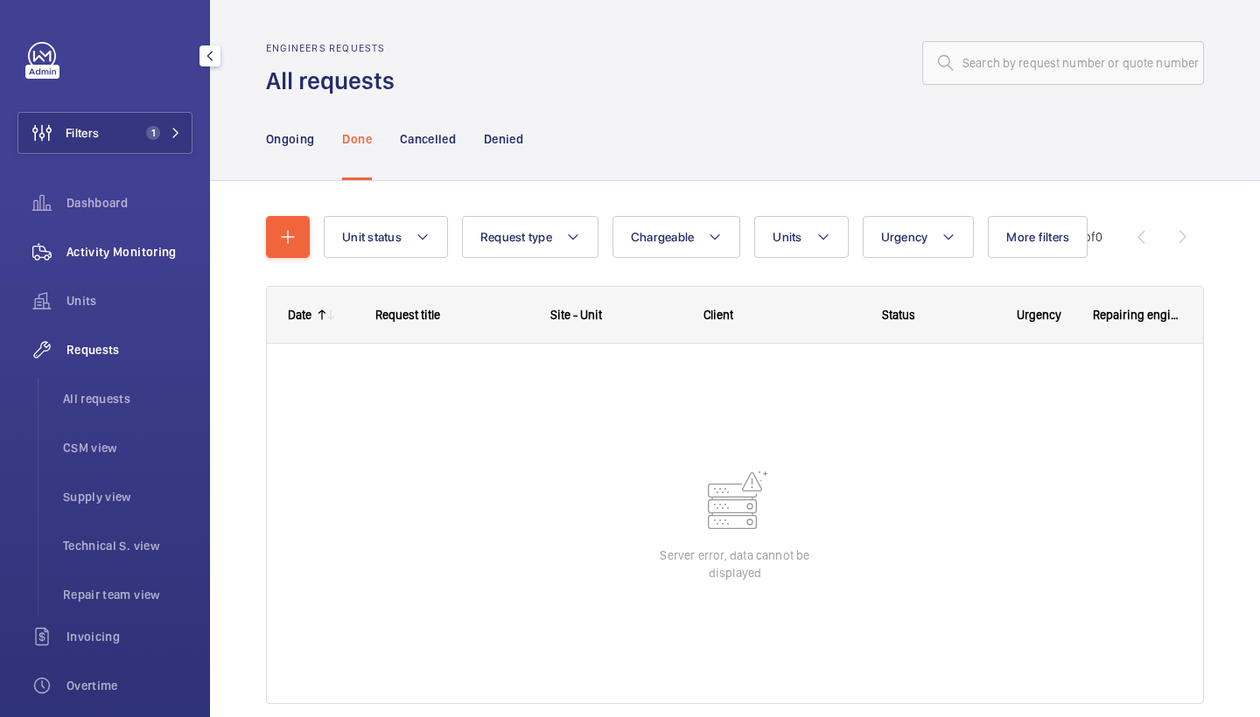
click at [121, 249] on span "Activity Monitoring" at bounding box center [129, 251] width 126 height 17
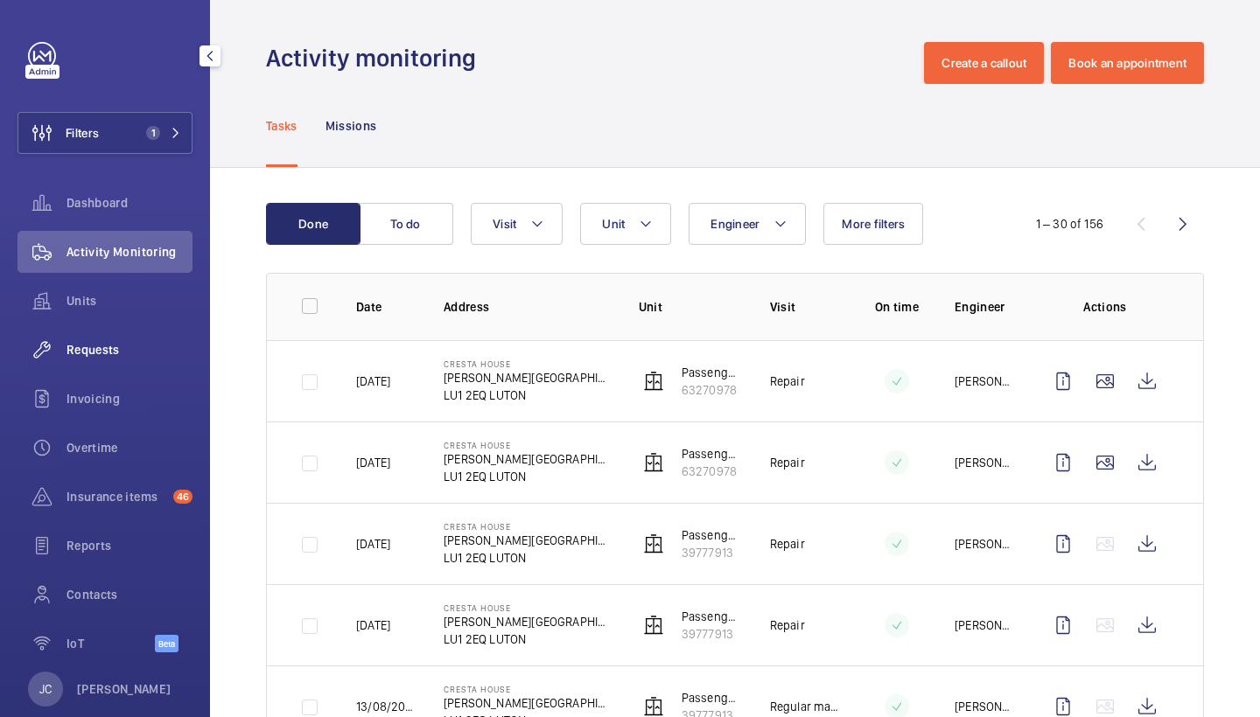
click at [158, 352] on span "Requests" at bounding box center [129, 349] width 126 height 17
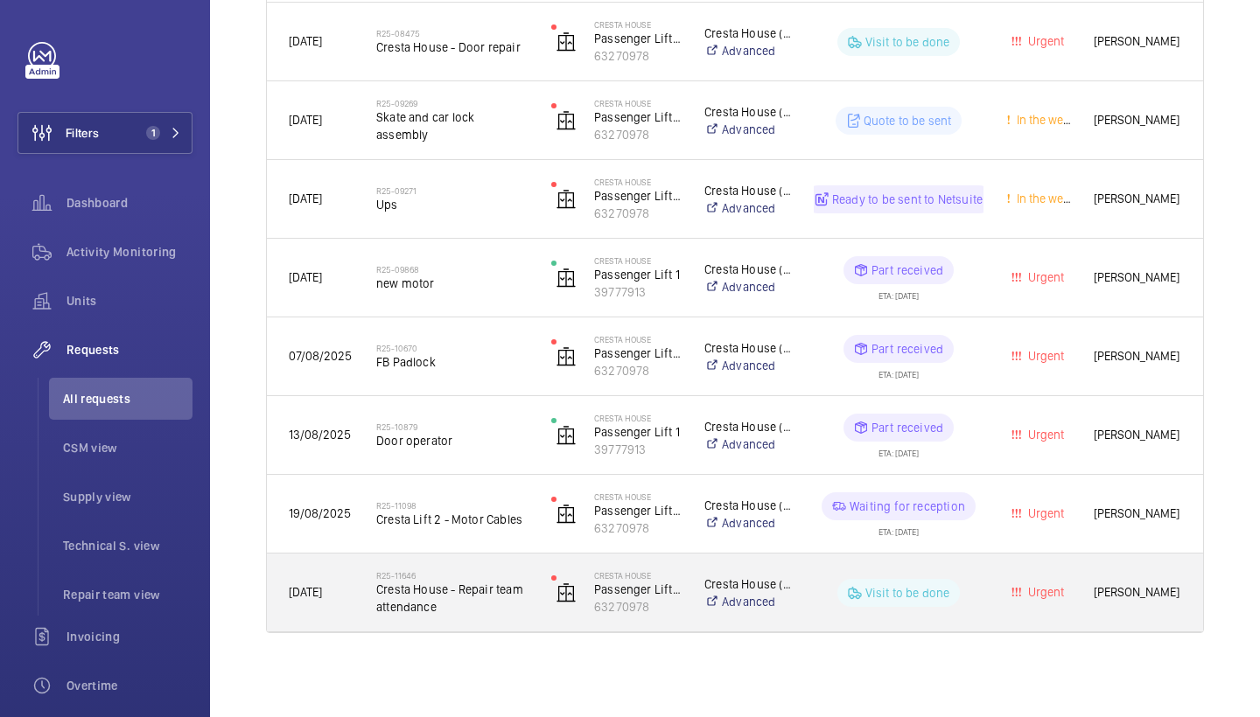
scroll to position [1050, 0]
click at [487, 590] on span "Cresta House - Repair team attendance" at bounding box center [452, 598] width 152 height 35
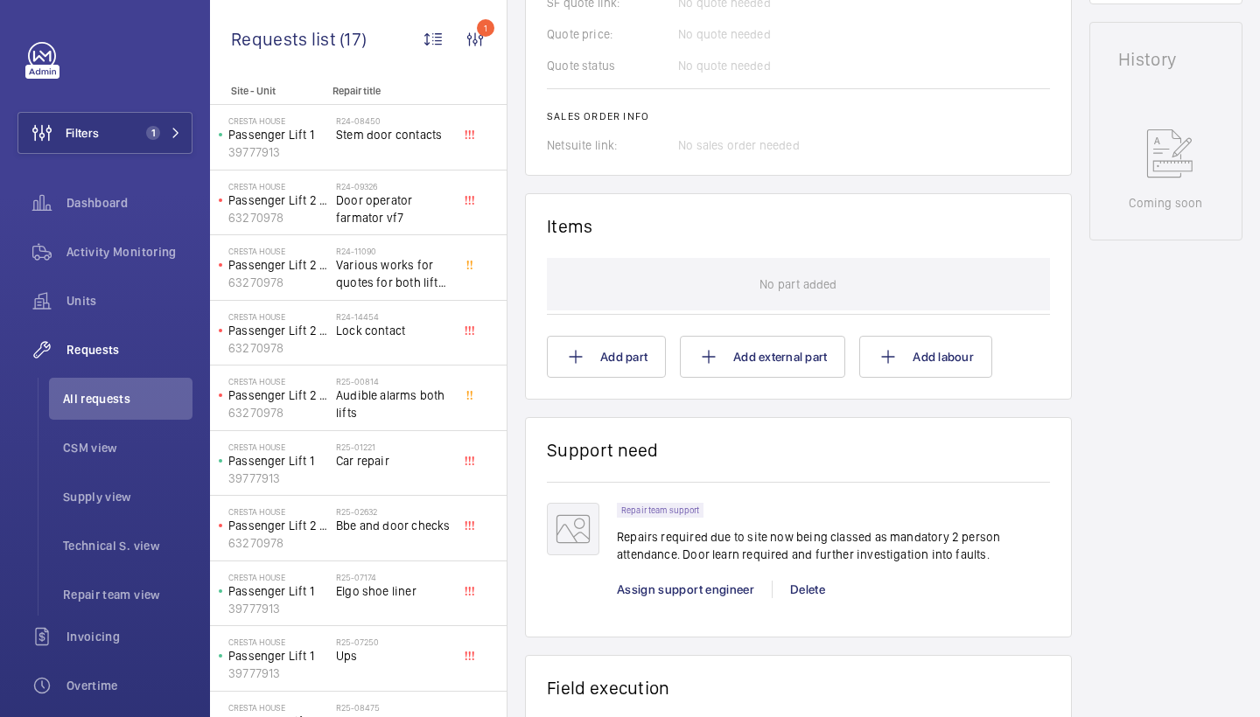
scroll to position [821, 0]
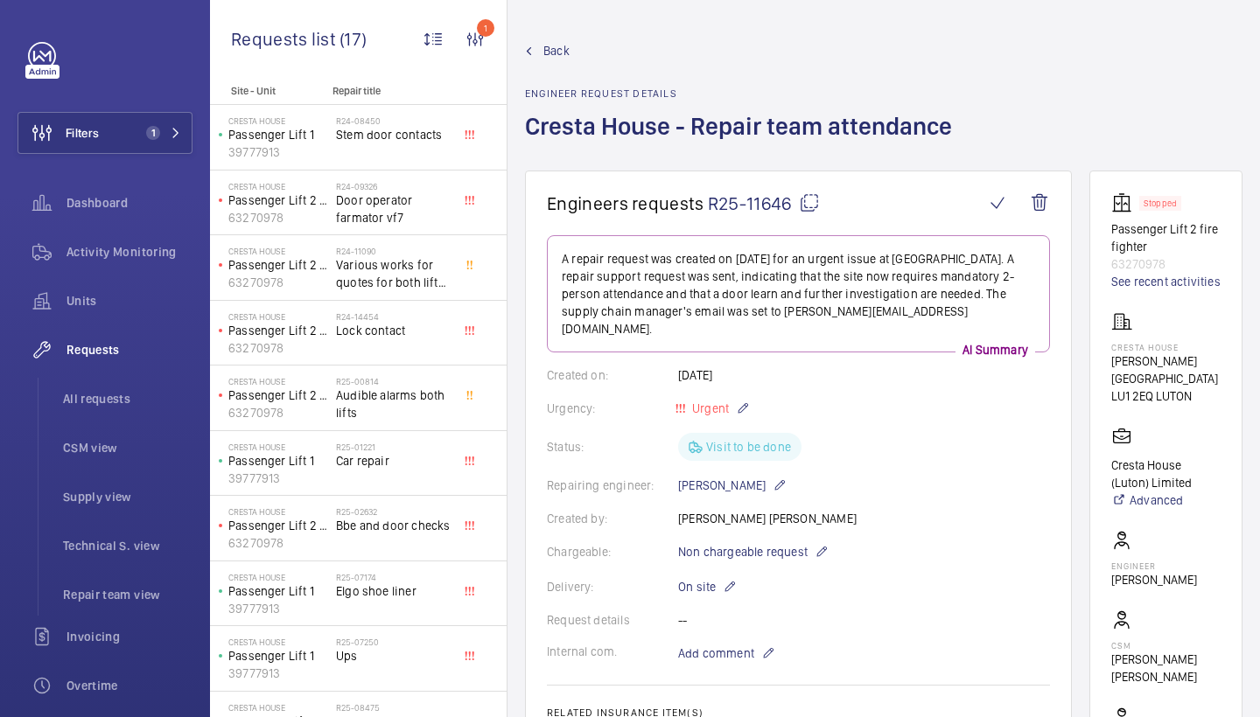
drag, startPoint x: 0, startPoint y: 0, endPoint x: 798, endPoint y: 121, distance: 806.9
click at [798, 121] on h1 "Cresta House - Repair team attendance" at bounding box center [743, 140] width 437 height 60
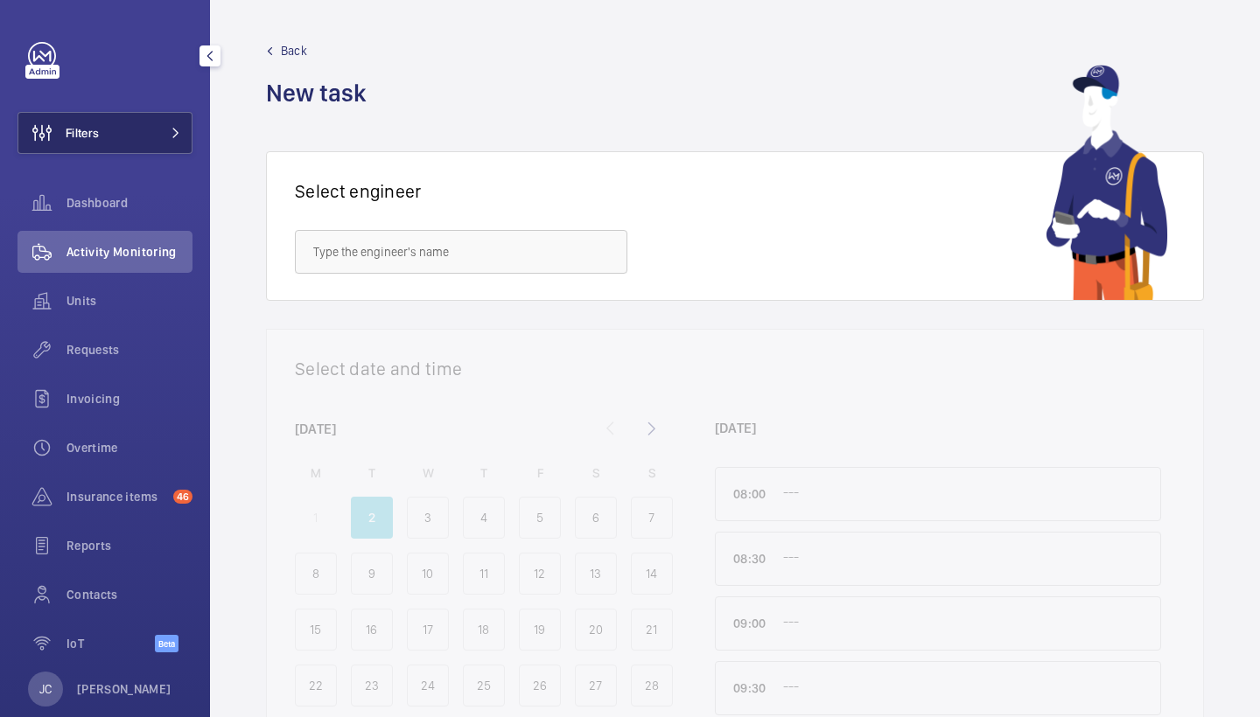
click at [161, 124] on button "Filters" at bounding box center [104, 133] width 175 height 42
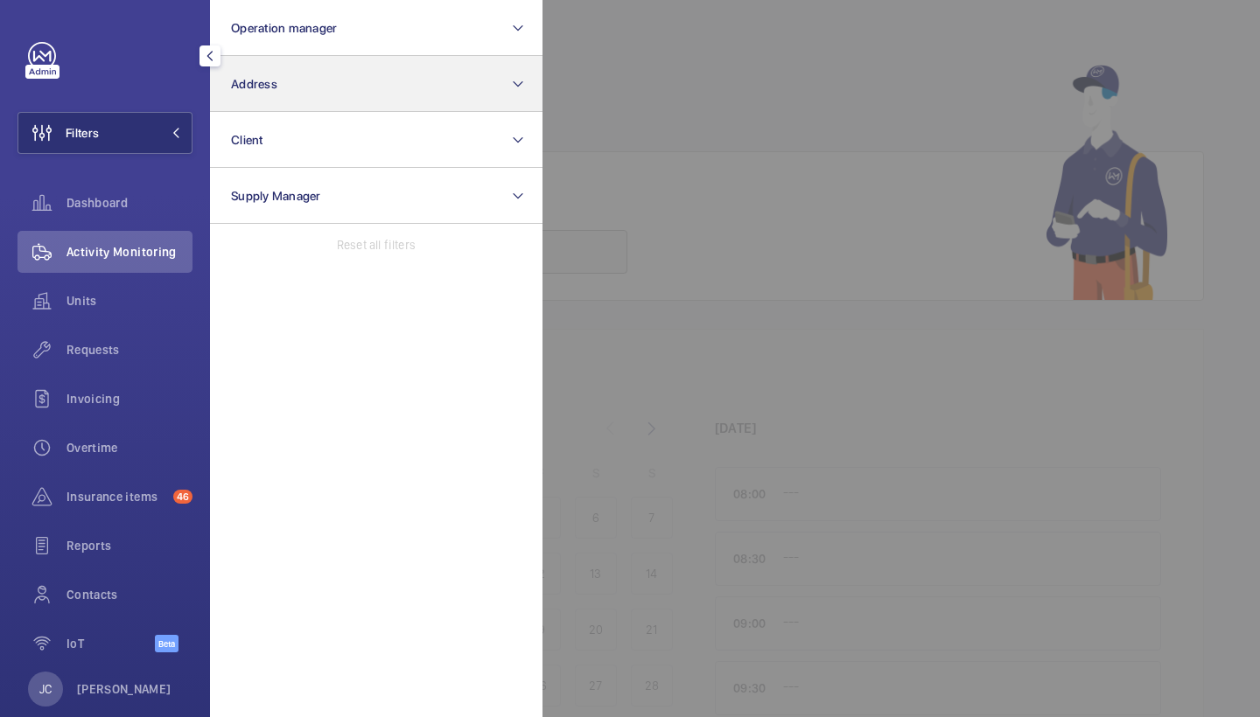
click at [325, 88] on button "Address" at bounding box center [376, 84] width 332 height 56
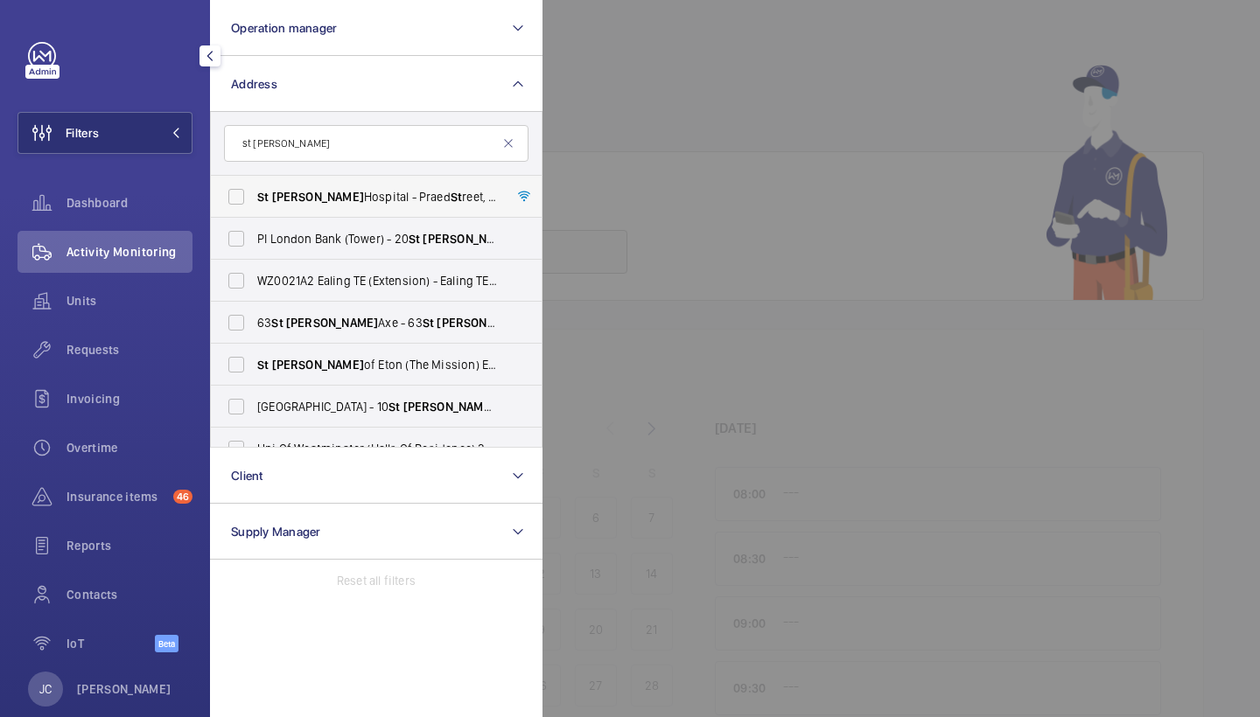
type input "st mary"
click at [452, 189] on span "St Mary Hospital - Praed St reet, LONDON W2 1NY" at bounding box center [377, 196] width 241 height 17
click at [254, 189] on input "St Mary Hospital - Praed St reet, LONDON W2 1NY" at bounding box center [236, 196] width 35 height 35
checkbox input "true"
click at [114, 353] on span "Requests" at bounding box center [129, 349] width 126 height 17
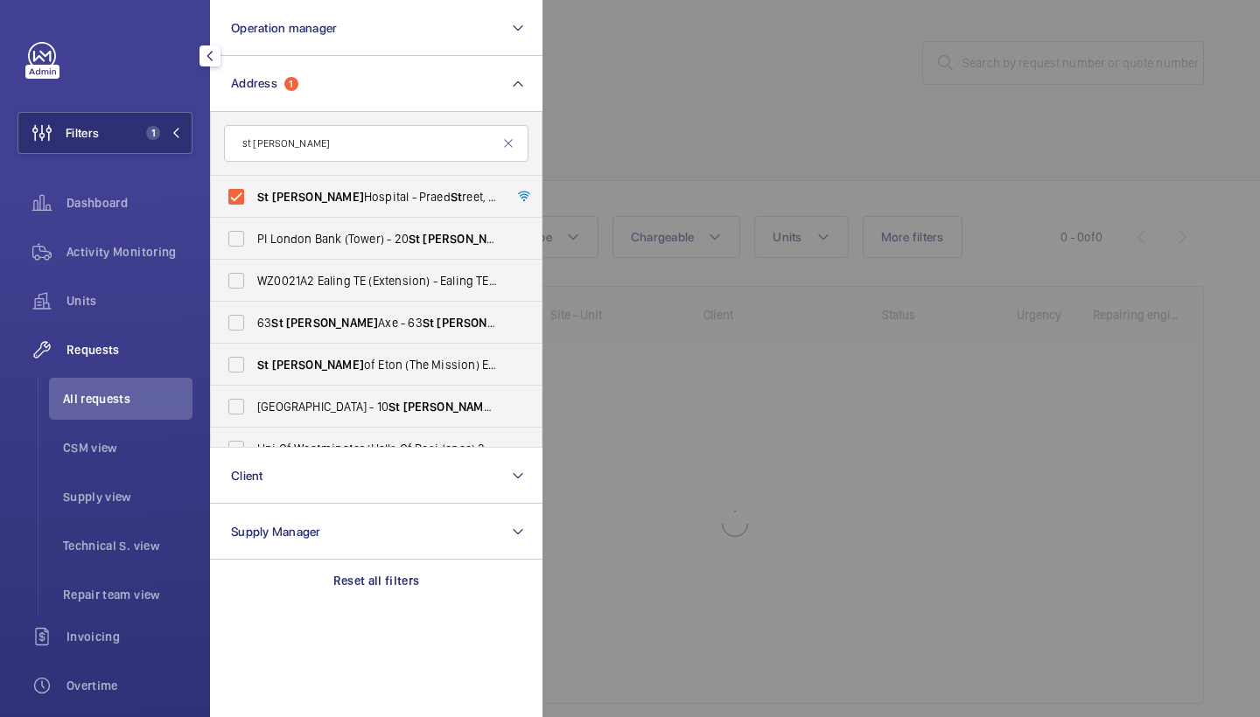
click at [798, 130] on div at bounding box center [1172, 358] width 1260 height 717
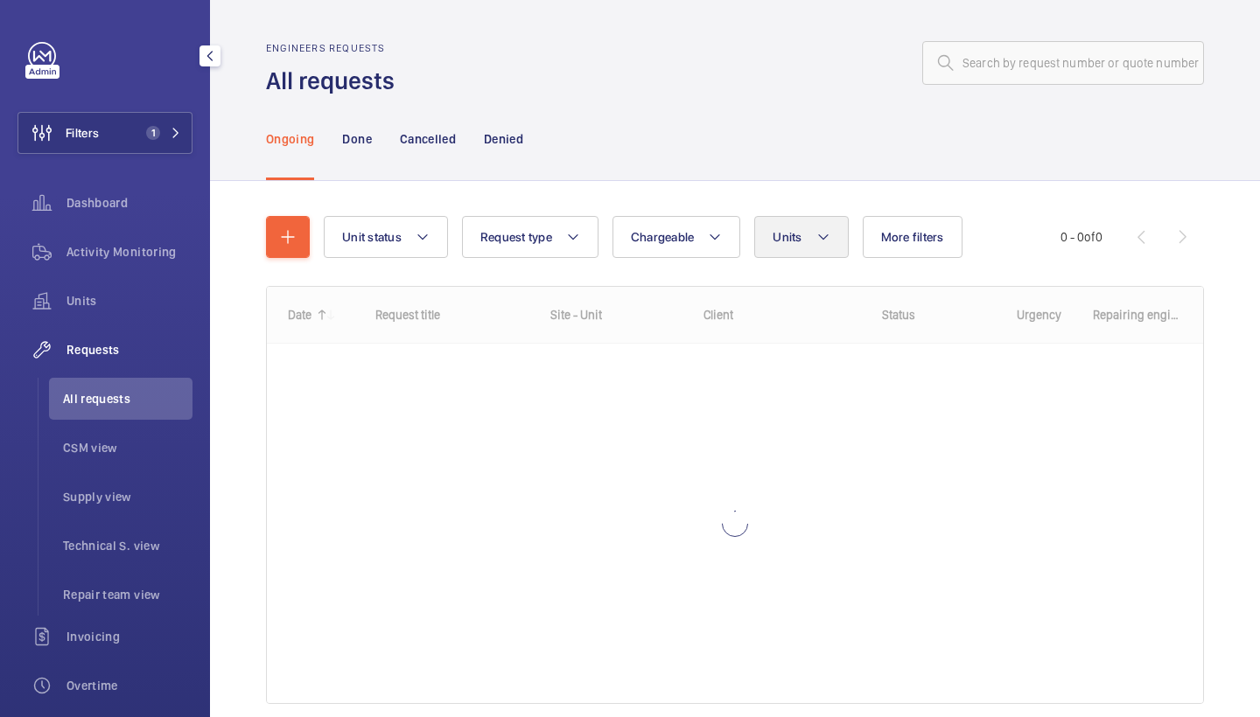
click at [807, 223] on button "Units" at bounding box center [801, 237] width 94 height 42
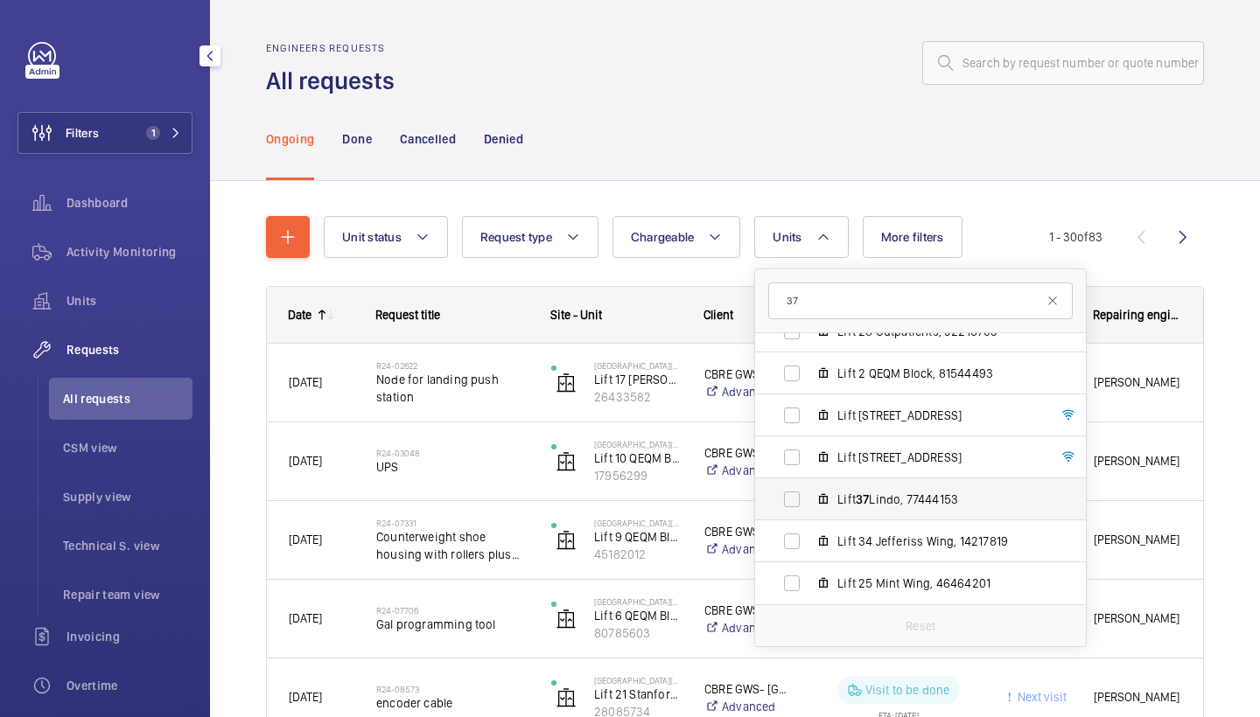
scroll to position [1660, 0]
type input "37"
click at [891, 505] on span "Lift 37 Lindo, 77444153" at bounding box center [938, 499] width 203 height 17
click at [809, 505] on input "Lift 37 Lindo, 77444153" at bounding box center [791, 499] width 35 height 35
checkbox input "true"
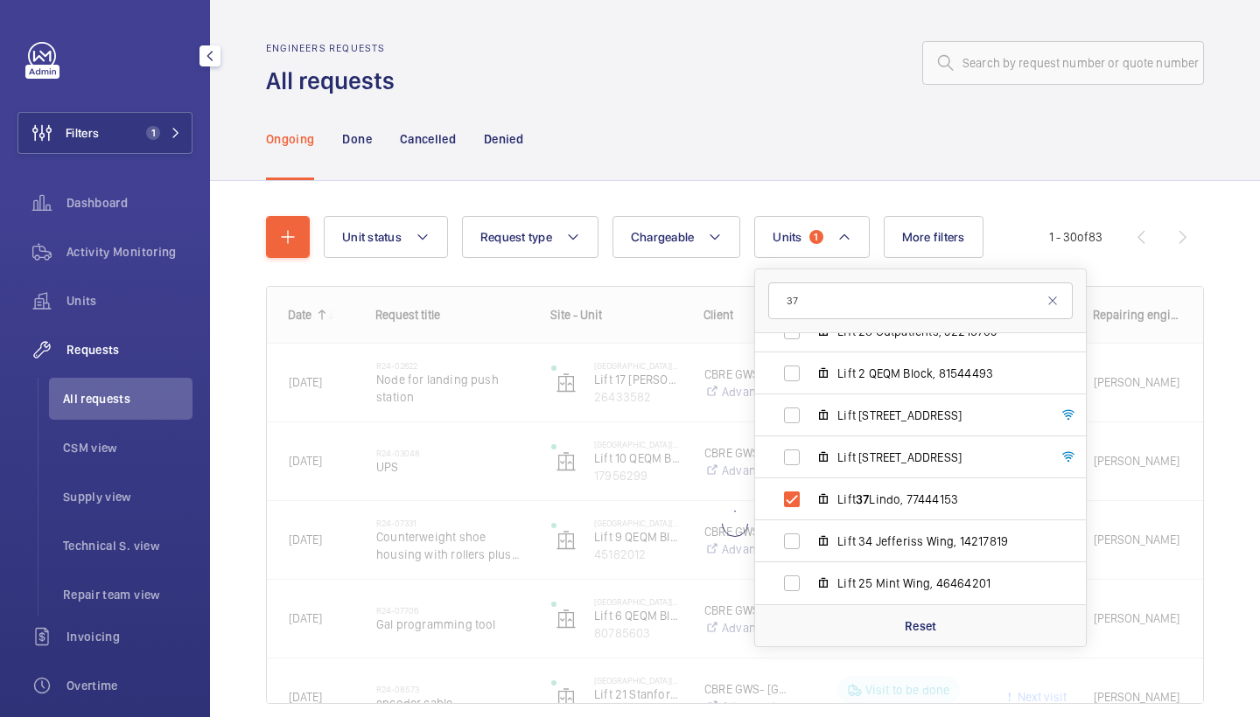
click at [762, 94] on div "Engineers requests All requests" at bounding box center [735, 69] width 938 height 55
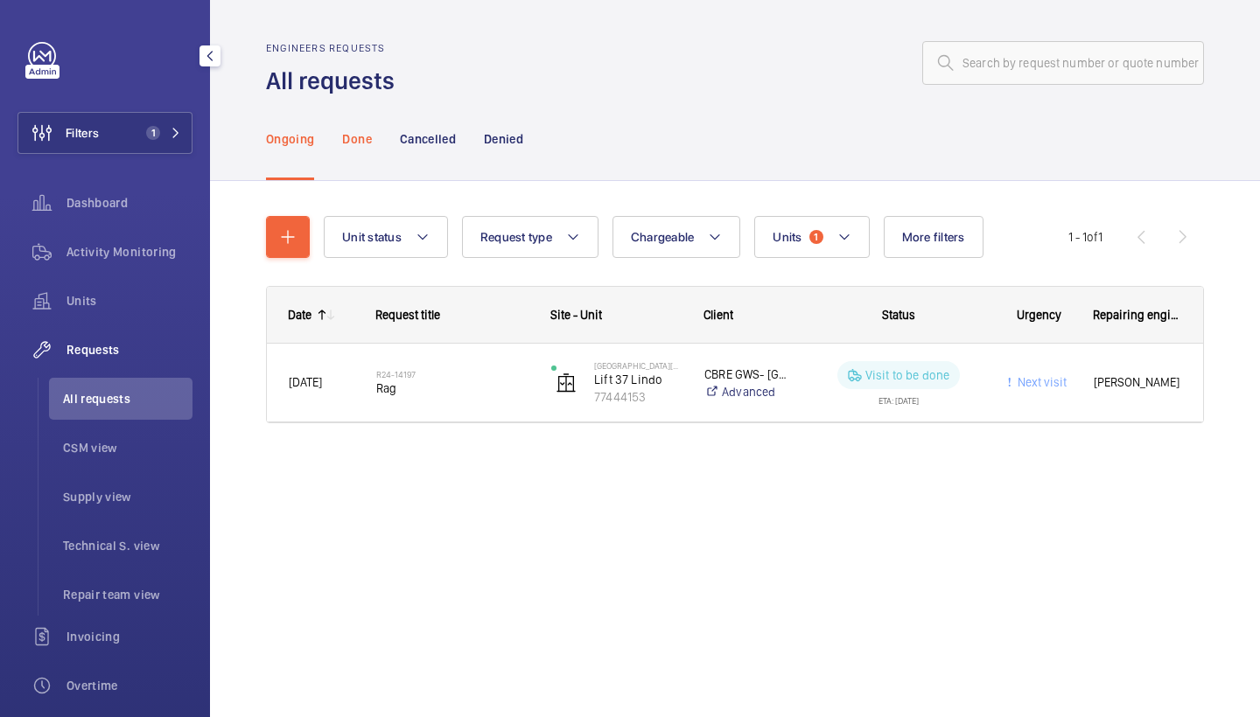
click at [360, 144] on p "Done" at bounding box center [356, 138] width 29 height 17
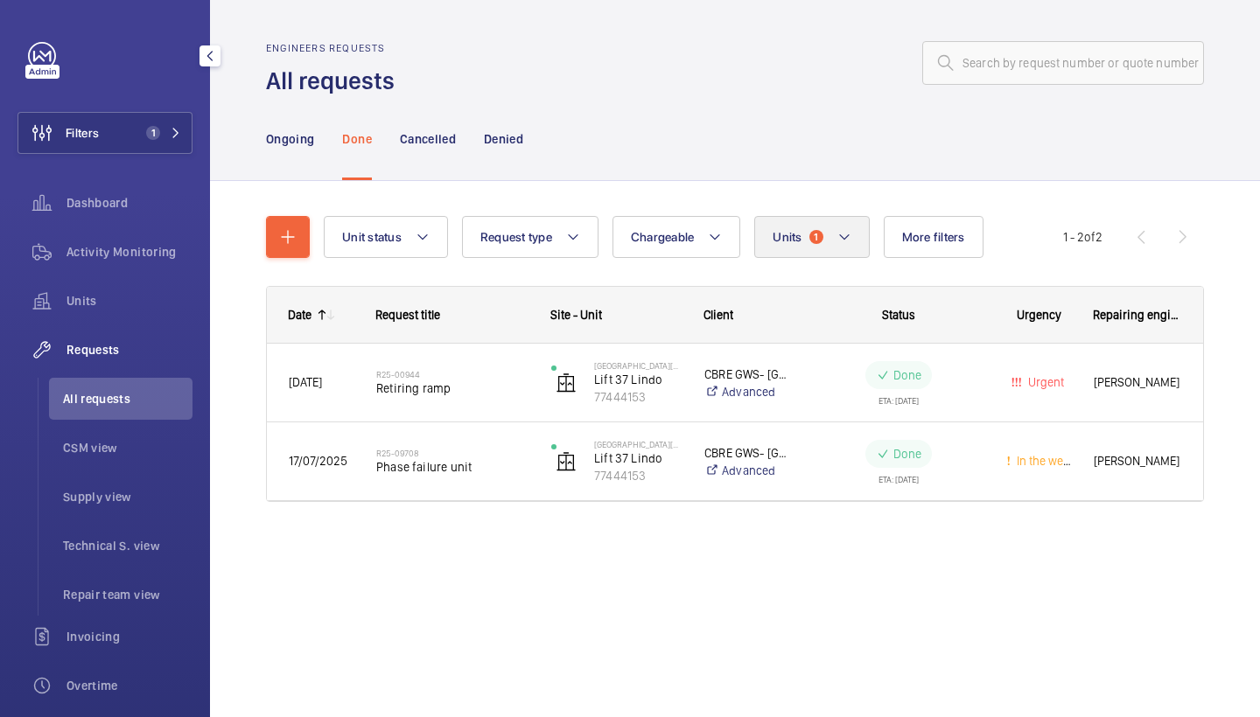
click at [828, 217] on button "Units 1" at bounding box center [811, 237] width 115 height 42
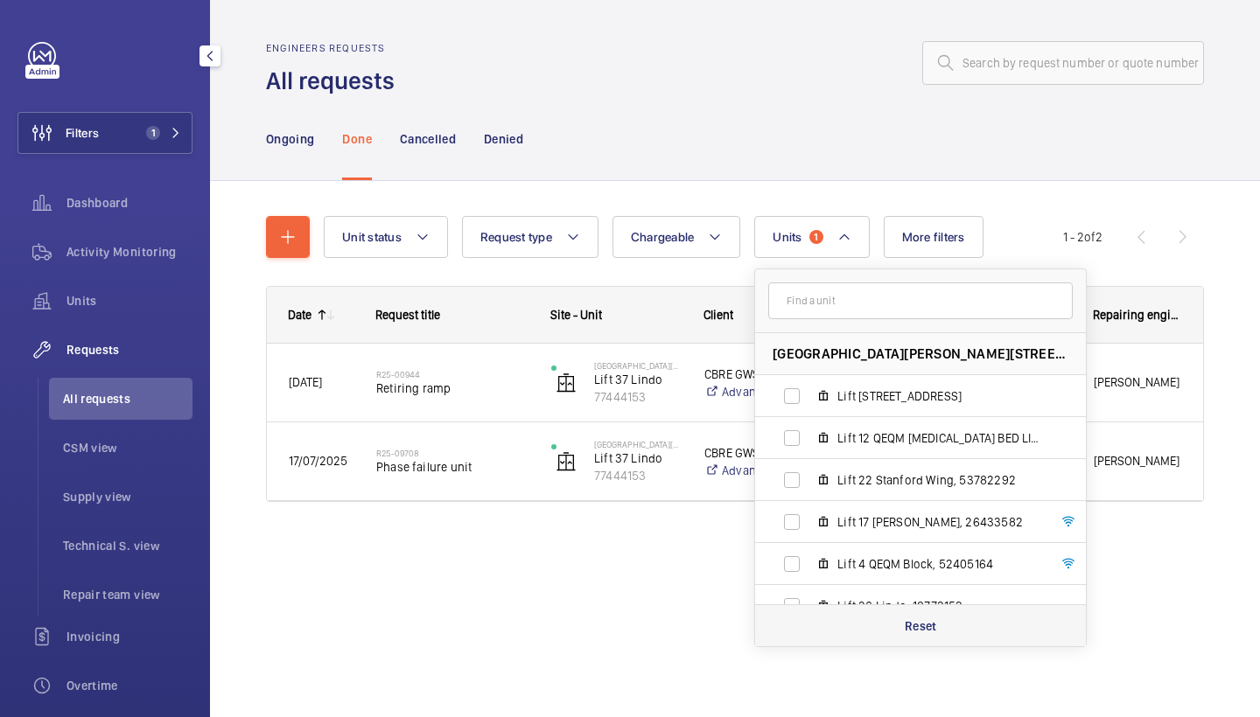
click at [912, 635] on div "Reset" at bounding box center [920, 625] width 331 height 42
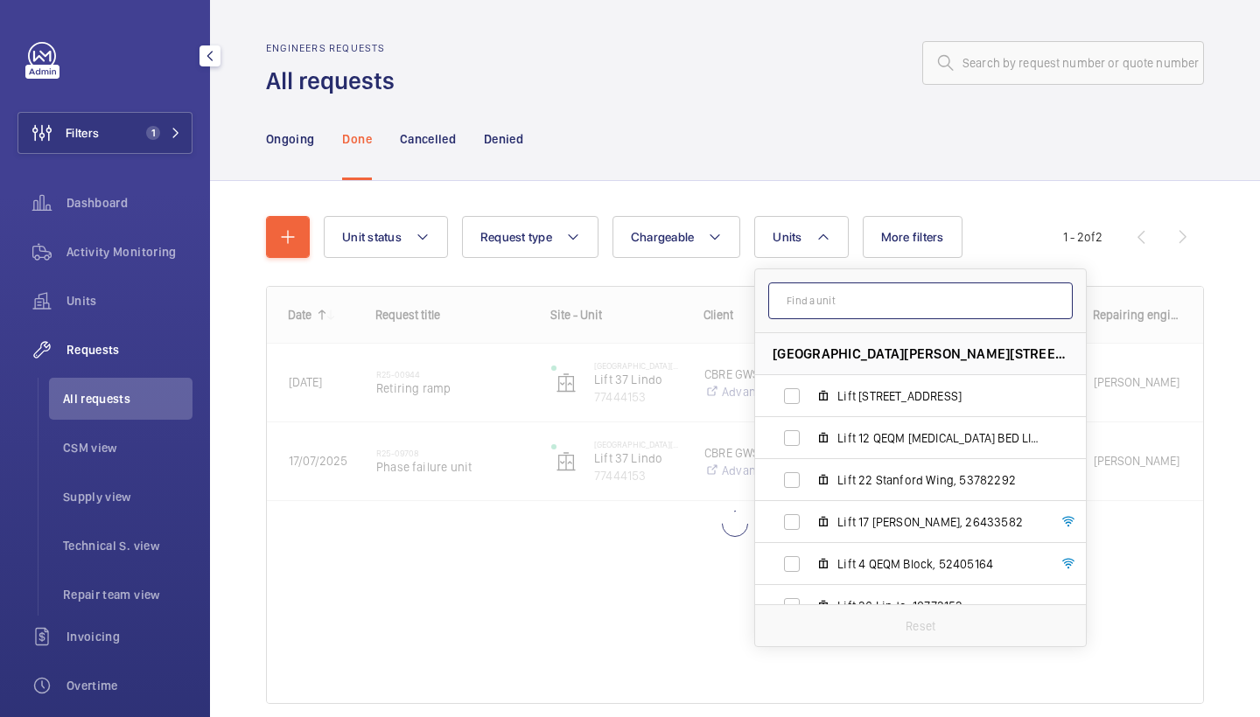
click at [908, 301] on input "text" at bounding box center [920, 301] width 304 height 37
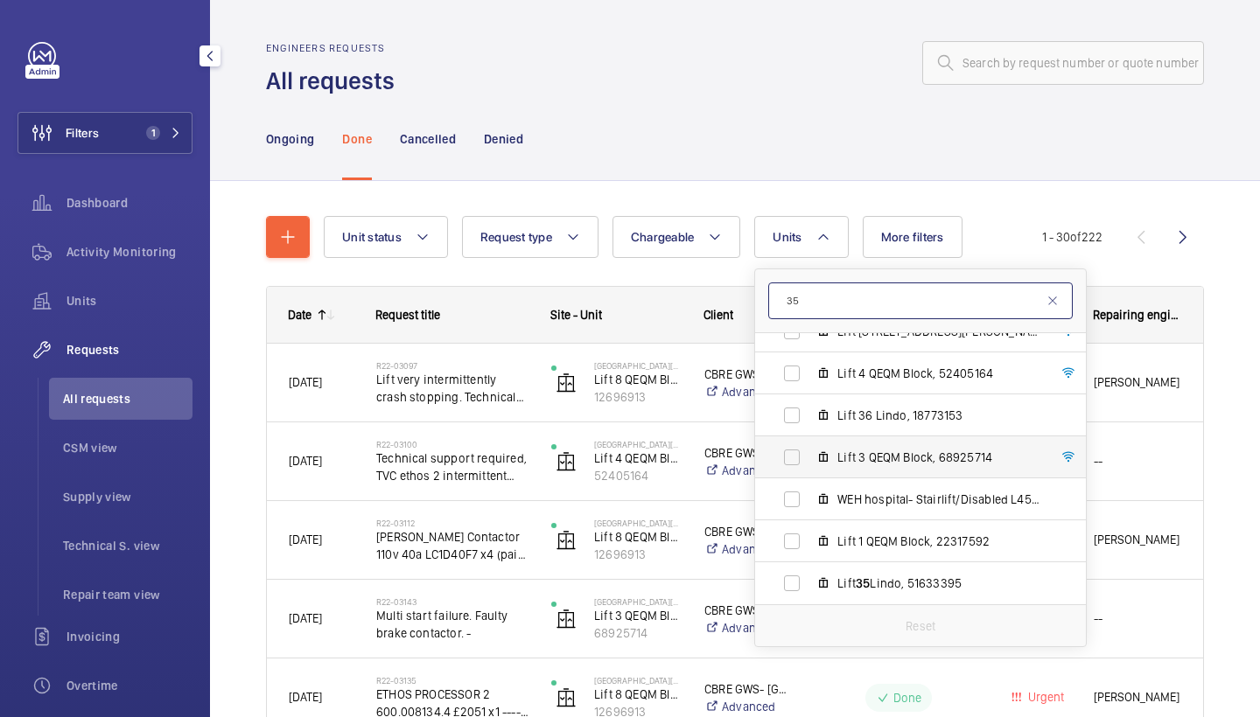
scroll to position [199, 0]
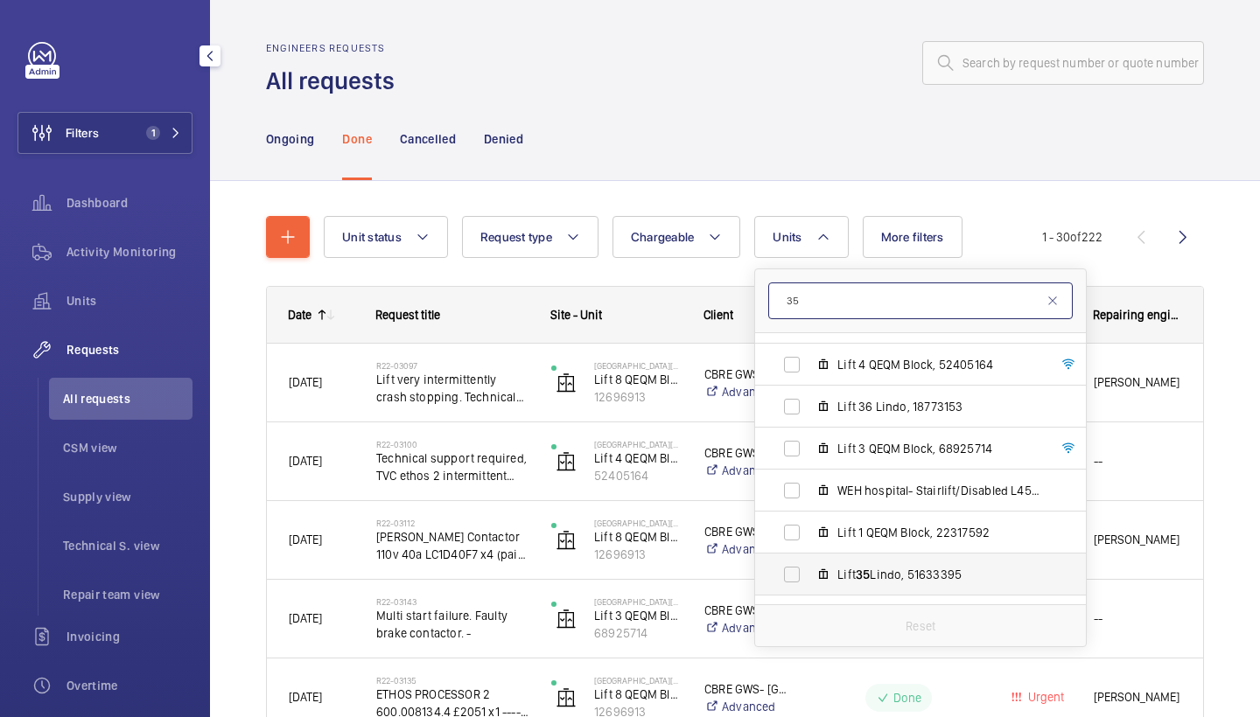
type input "35"
click at [919, 581] on span "Lift 35 Lindo, 51633395" at bounding box center [938, 574] width 203 height 17
click at [809, 581] on input "Lift 35 Lindo, 51633395" at bounding box center [791, 574] width 35 height 35
checkbox input "true"
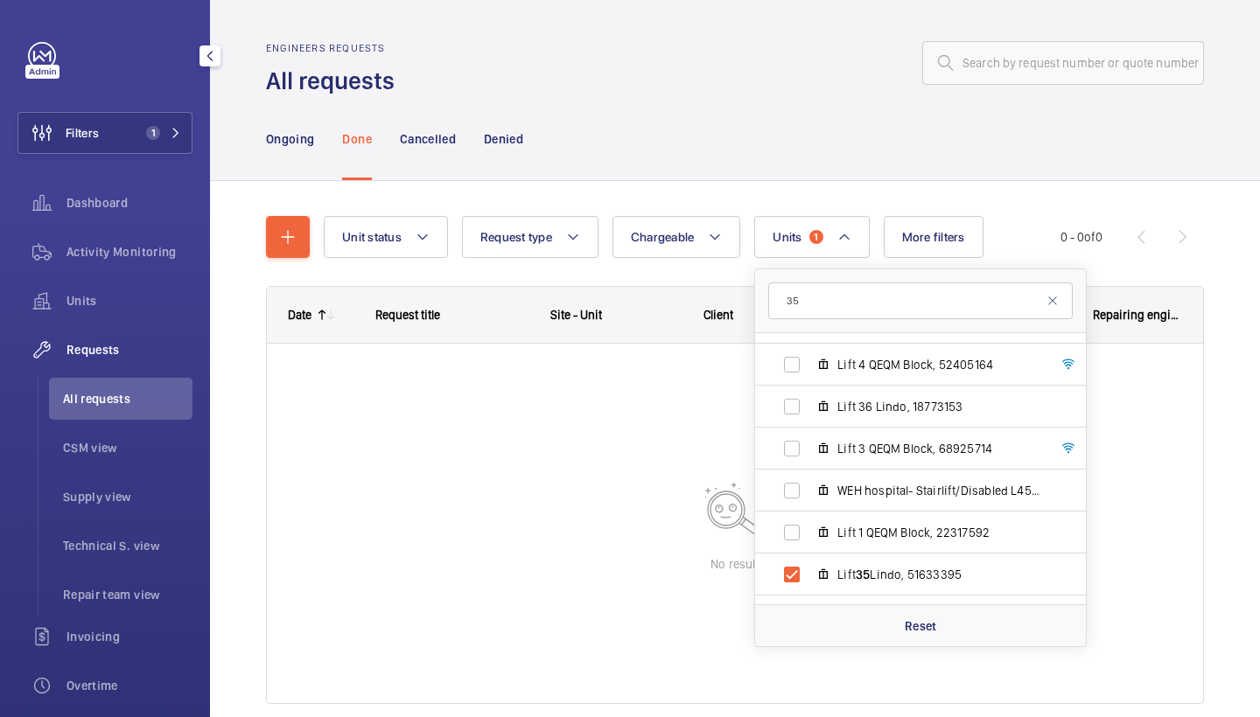
click at [804, 150] on div "Ongoing Done Cancelled Denied" at bounding box center [735, 138] width 938 height 83
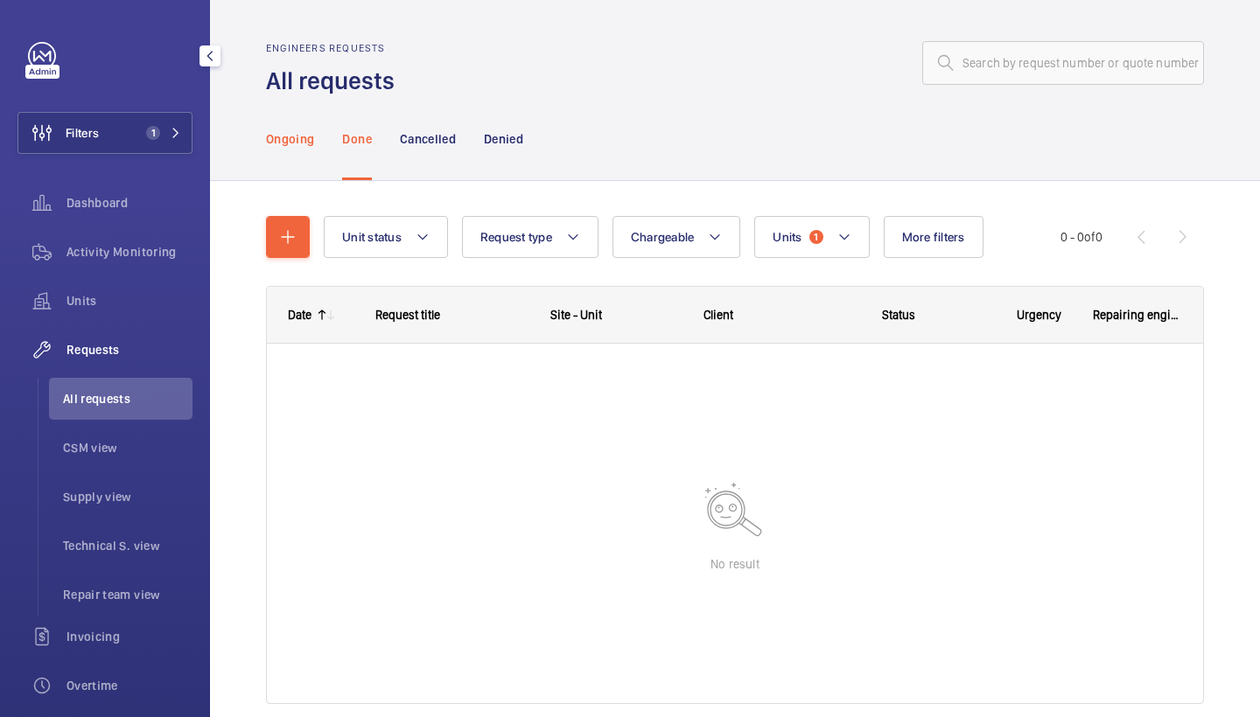
click at [308, 137] on p "Ongoing" at bounding box center [290, 138] width 48 height 17
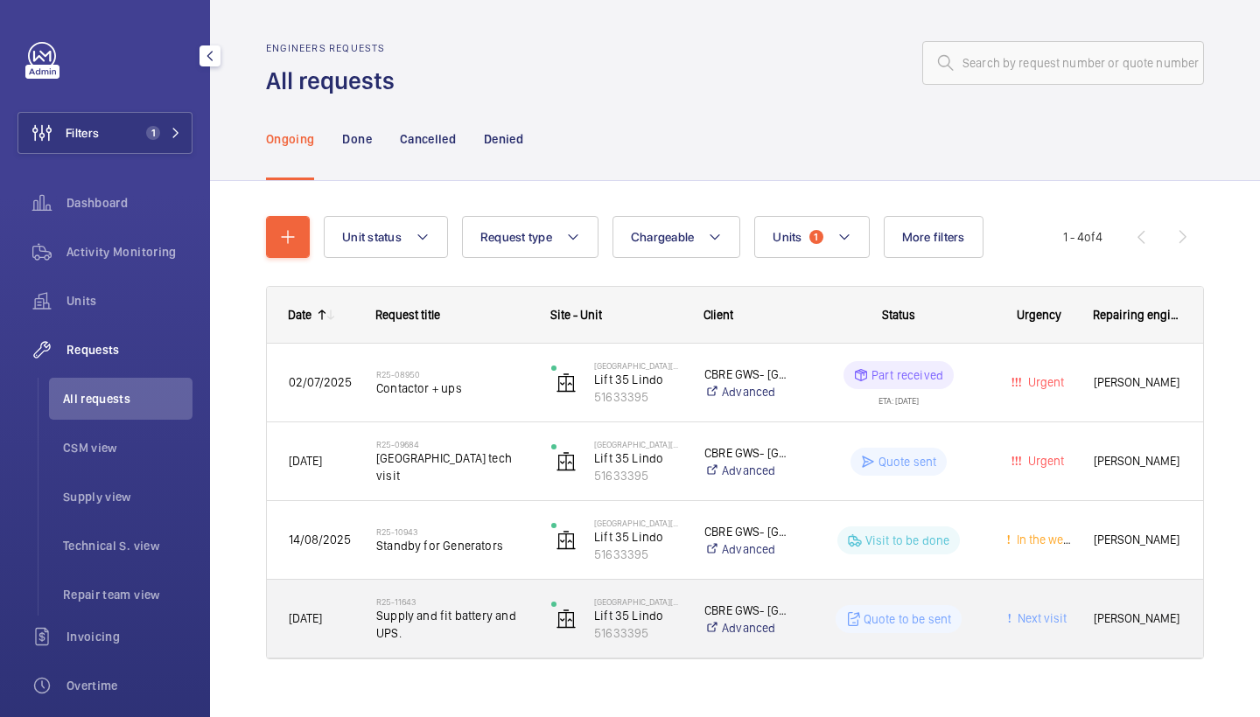
click at [489, 612] on span "Supply and fit battery and UPS." at bounding box center [452, 624] width 152 height 35
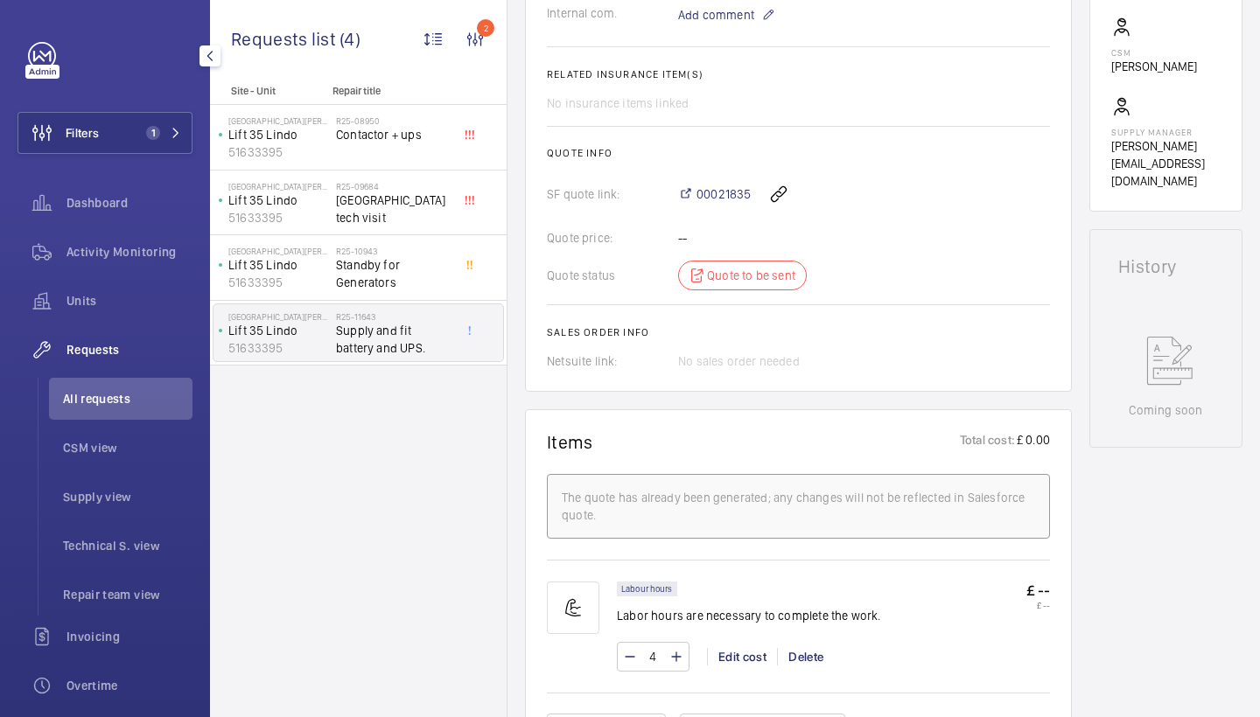
scroll to position [319, 0]
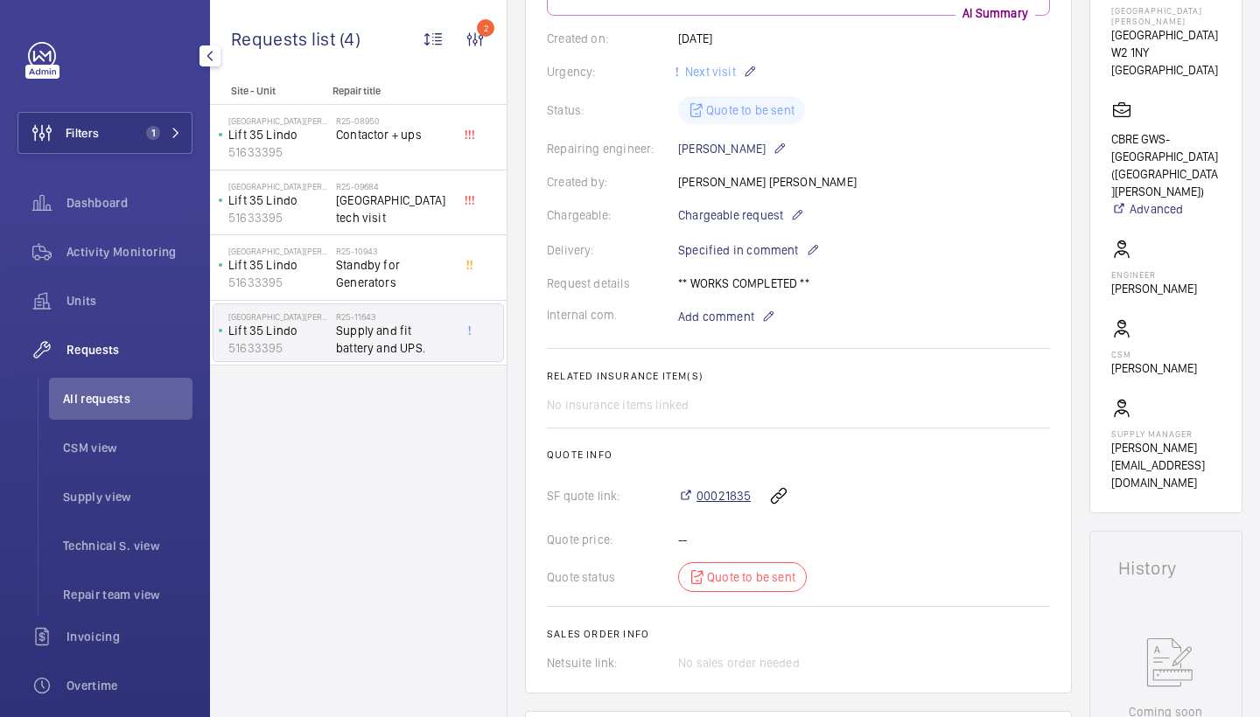
click at [723, 491] on span "00021835" at bounding box center [723, 495] width 54 height 17
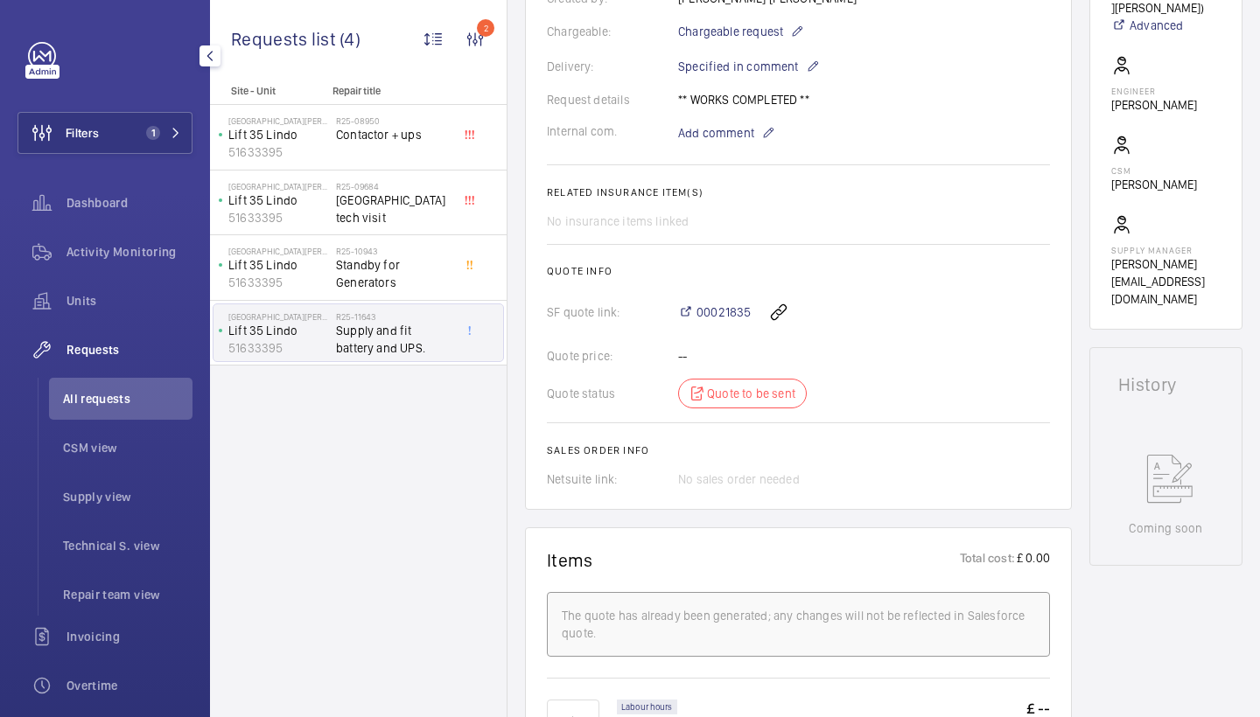
scroll to position [507, 0]
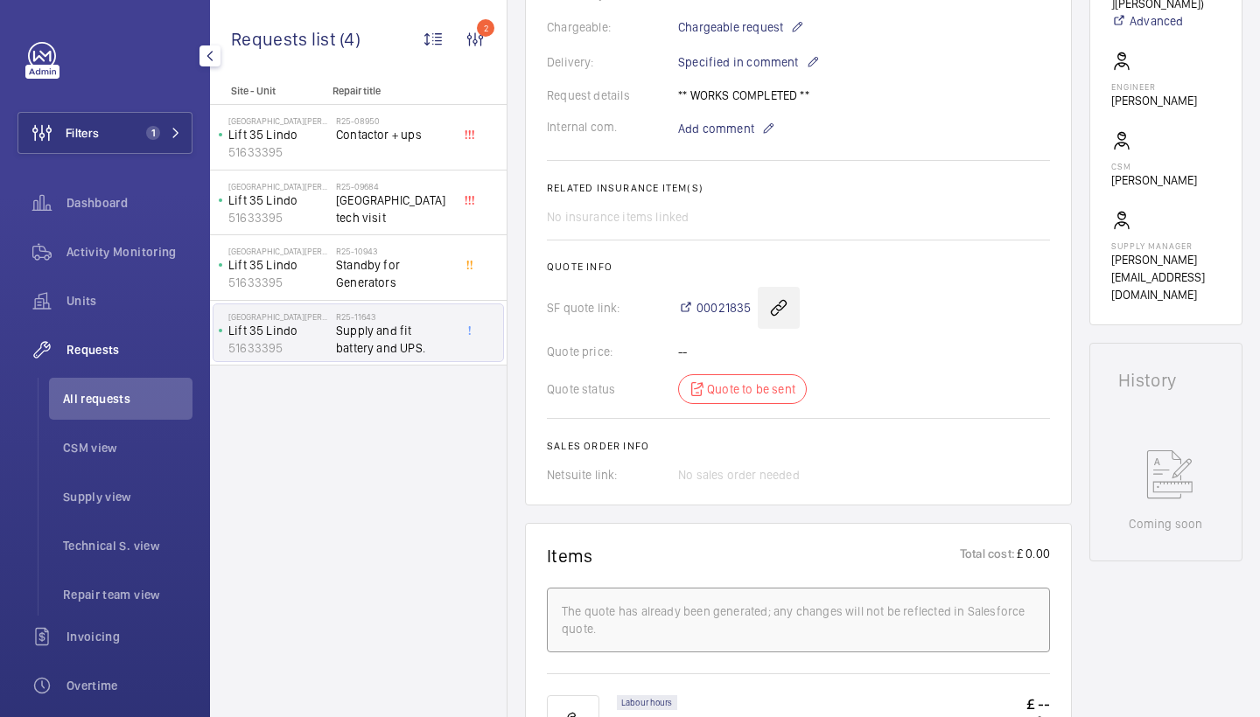
click at [793, 303] on wm-front-icon-button at bounding box center [779, 308] width 42 height 42
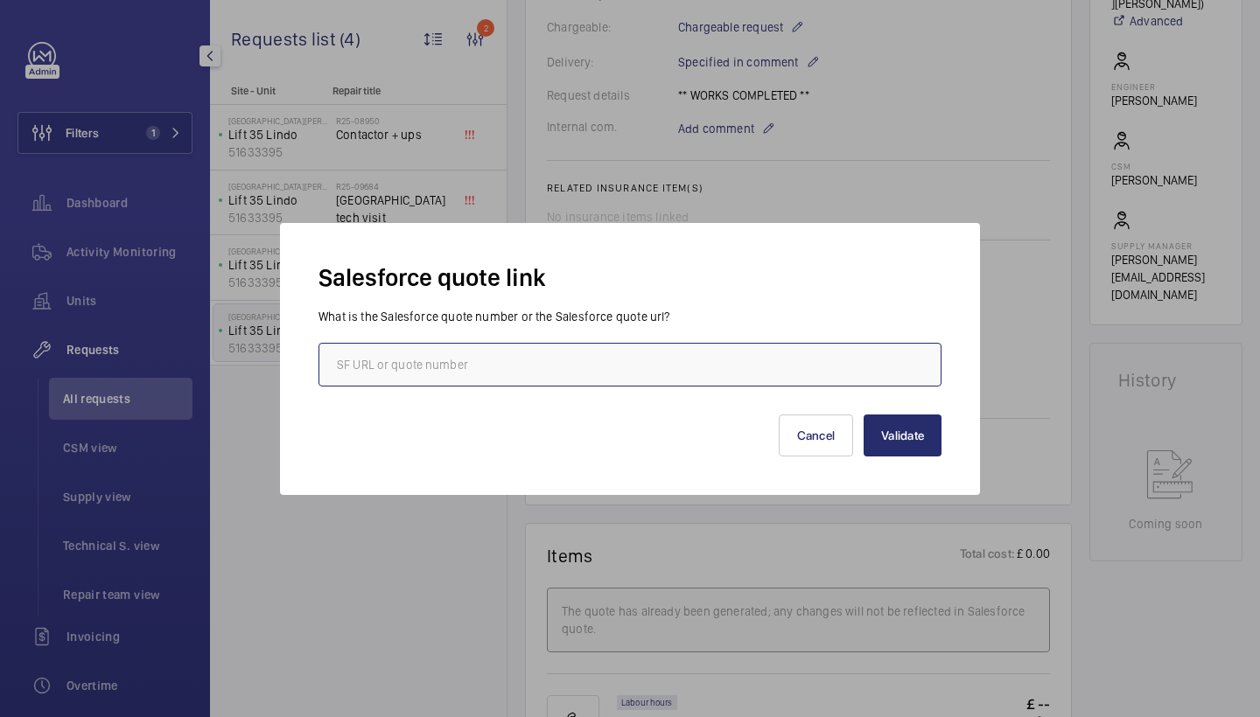
click at [475, 372] on input "text" at bounding box center [629, 365] width 623 height 44
paste input "00021827"
type input "00021827"
click at [860, 439] on div "Validate Cancel" at bounding box center [629, 422] width 623 height 70
click at [880, 444] on button "Validate" at bounding box center [902, 436] width 78 height 42
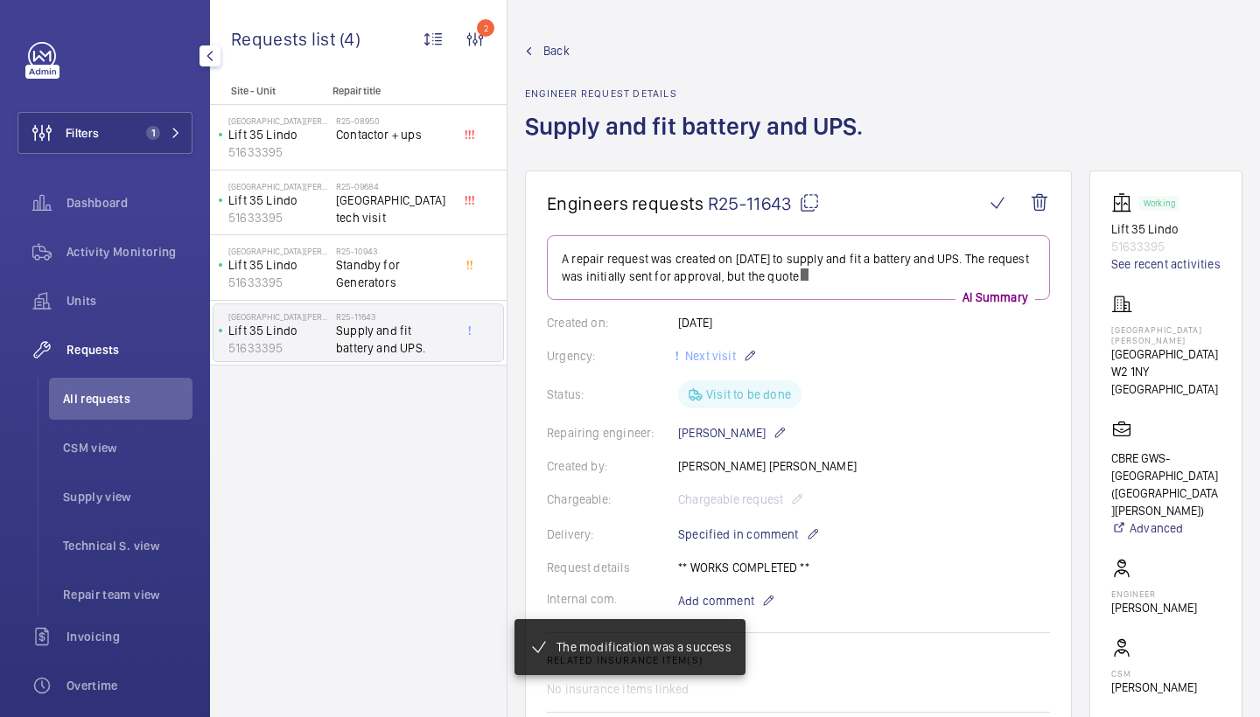
scroll to position [0, 0]
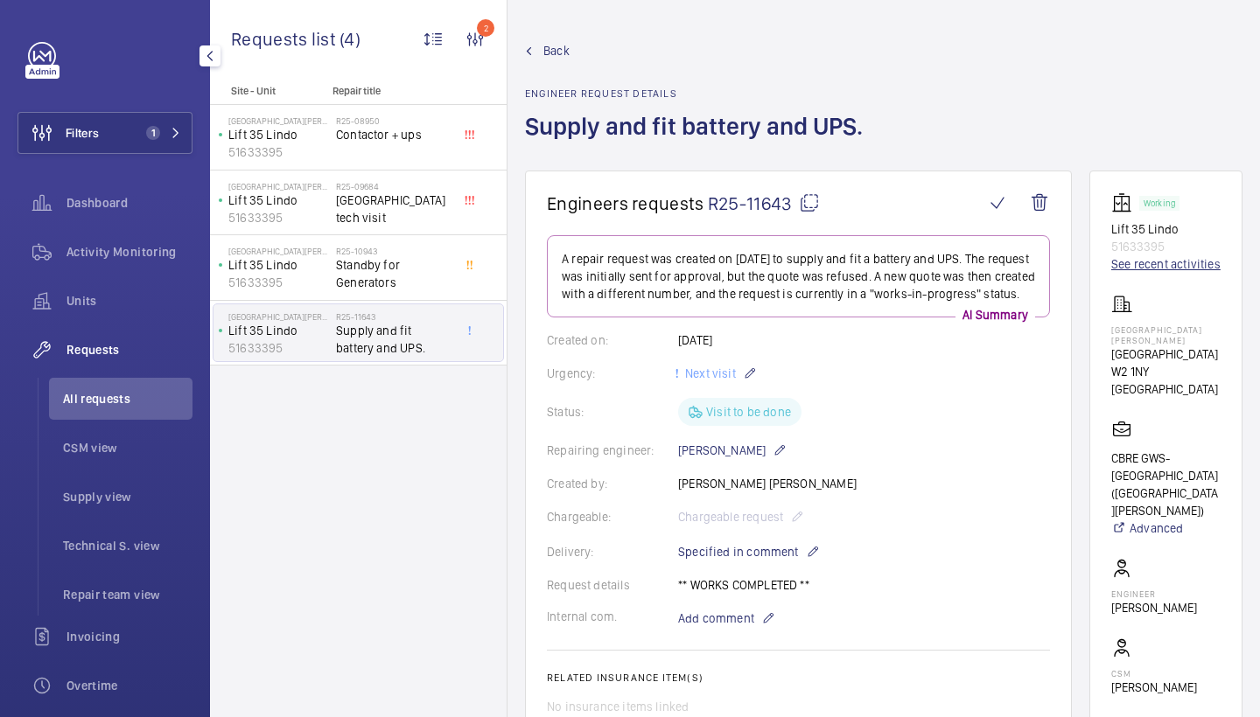
click at [1136, 259] on link "See recent activities" at bounding box center [1165, 263] width 109 height 17
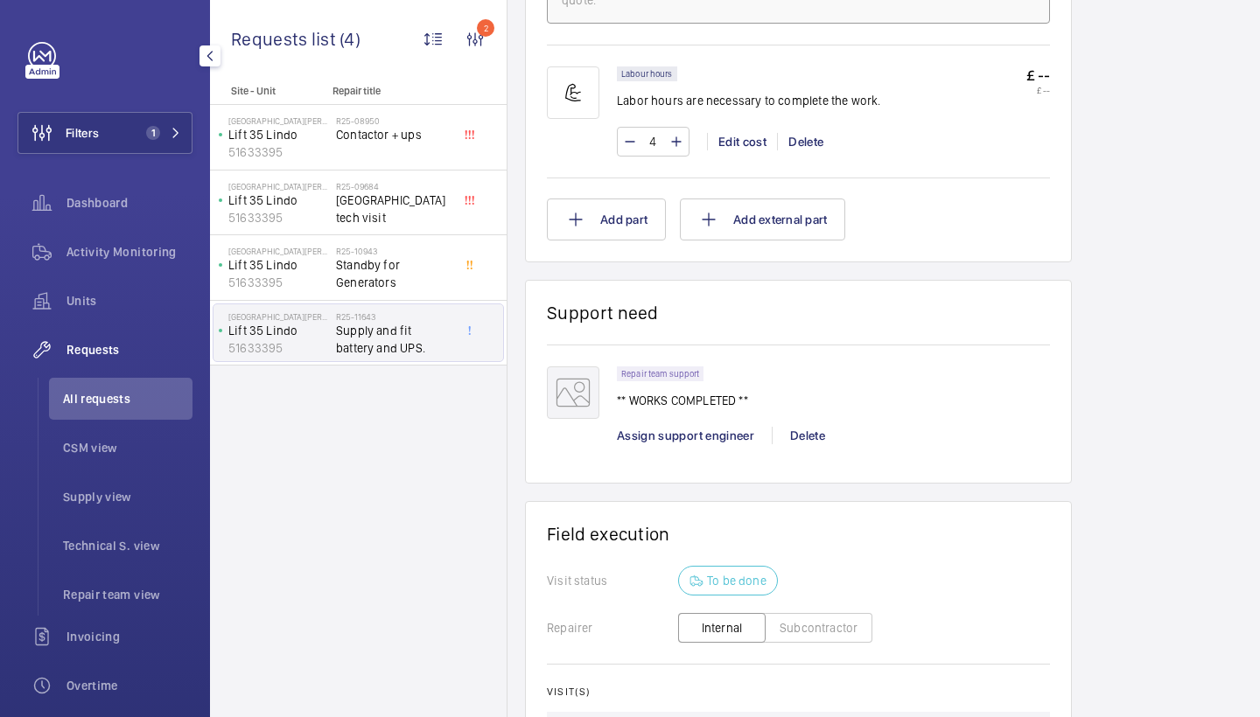
scroll to position [1130, 0]
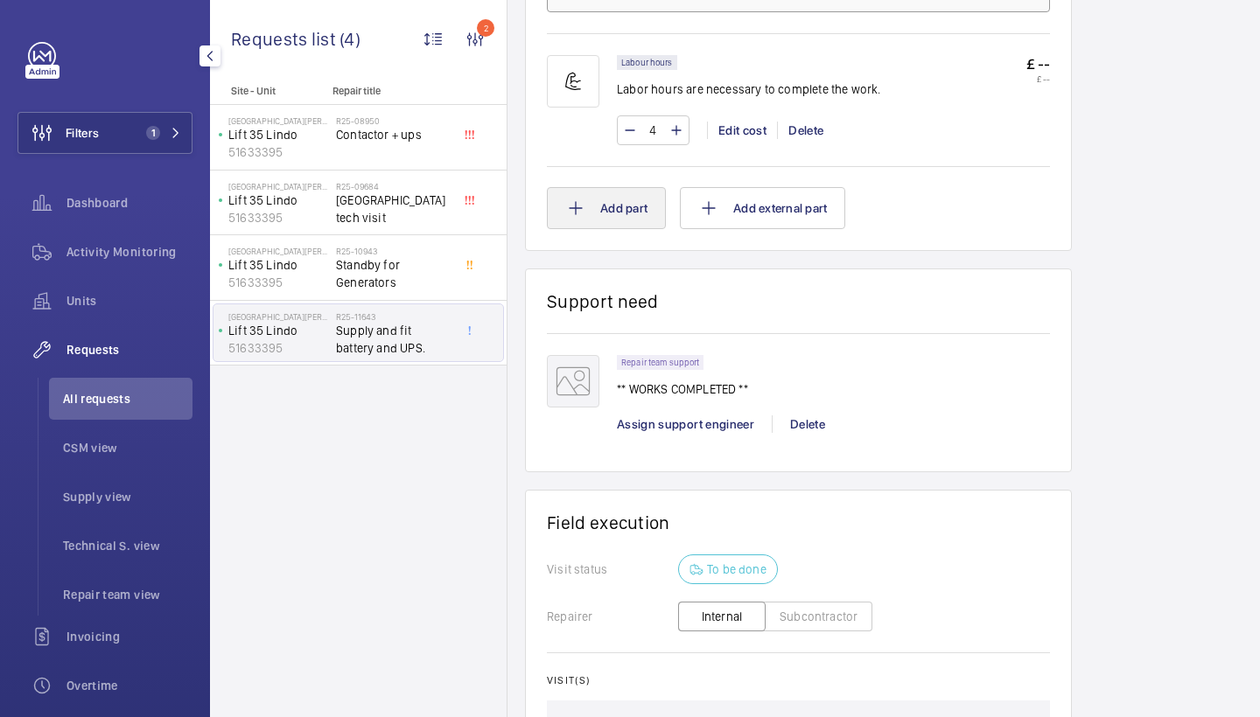
click at [621, 205] on button "Add part" at bounding box center [606, 208] width 119 height 42
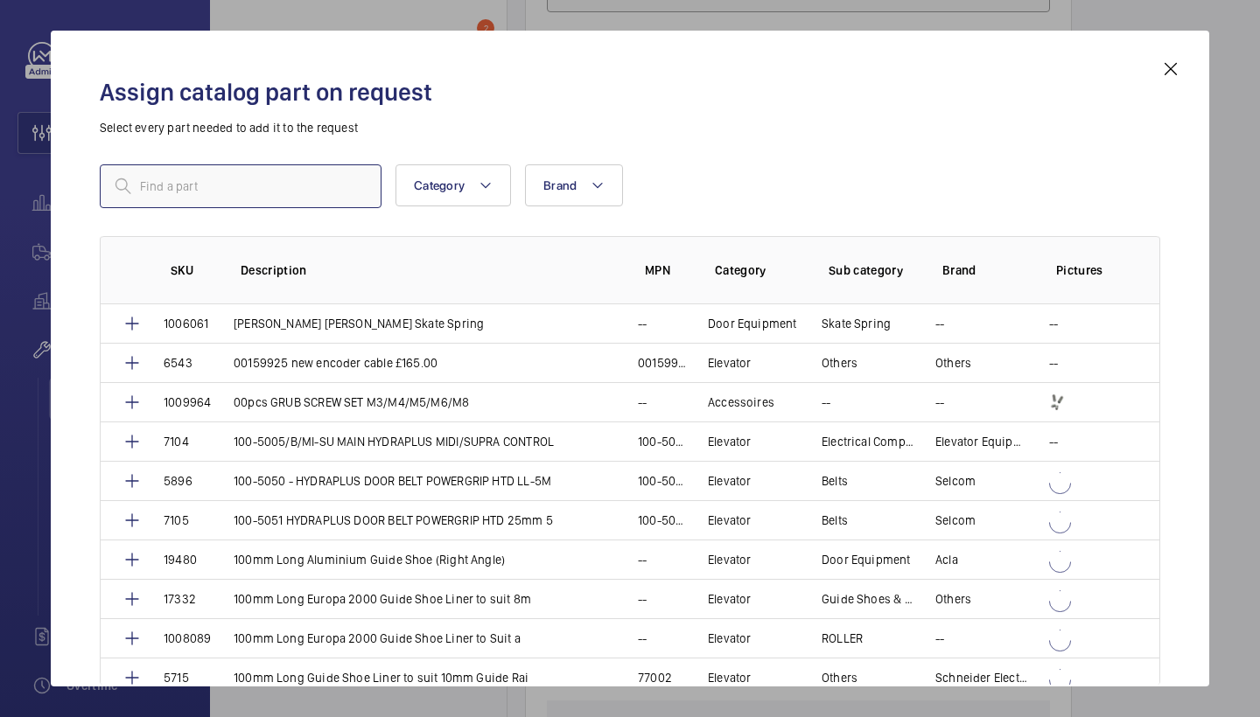
click at [348, 189] on input "text" at bounding box center [241, 186] width 282 height 44
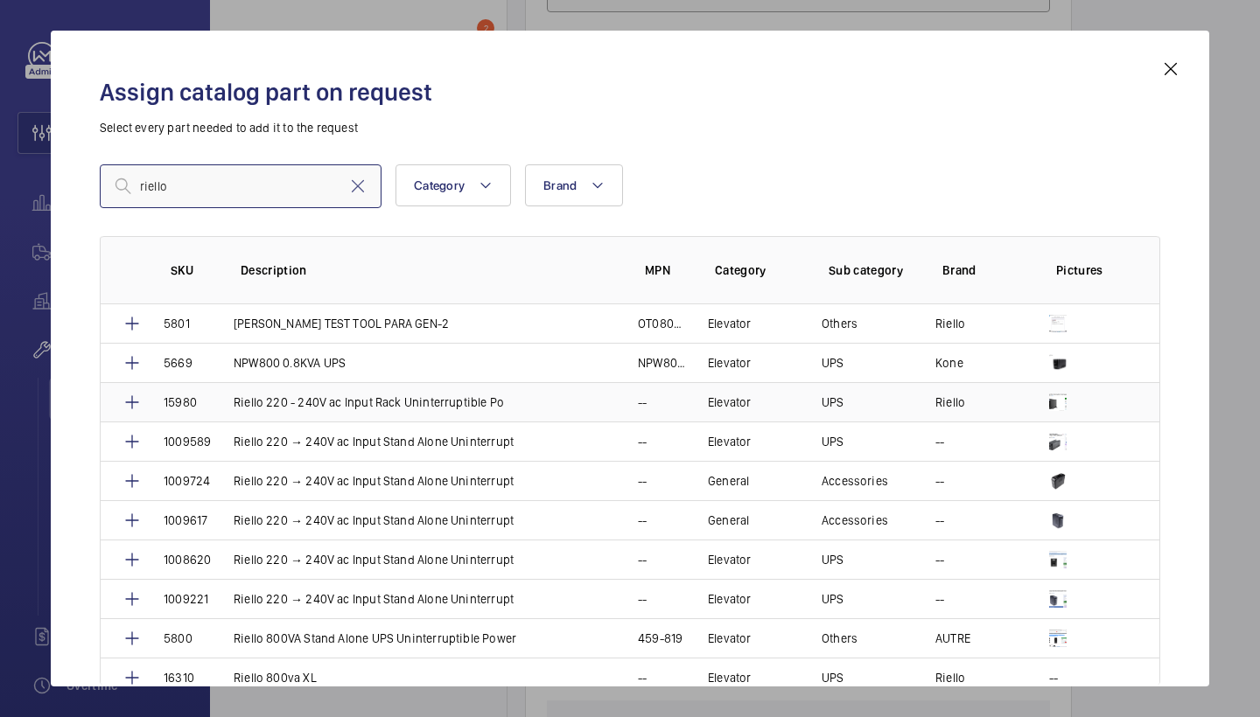
type input "riello"
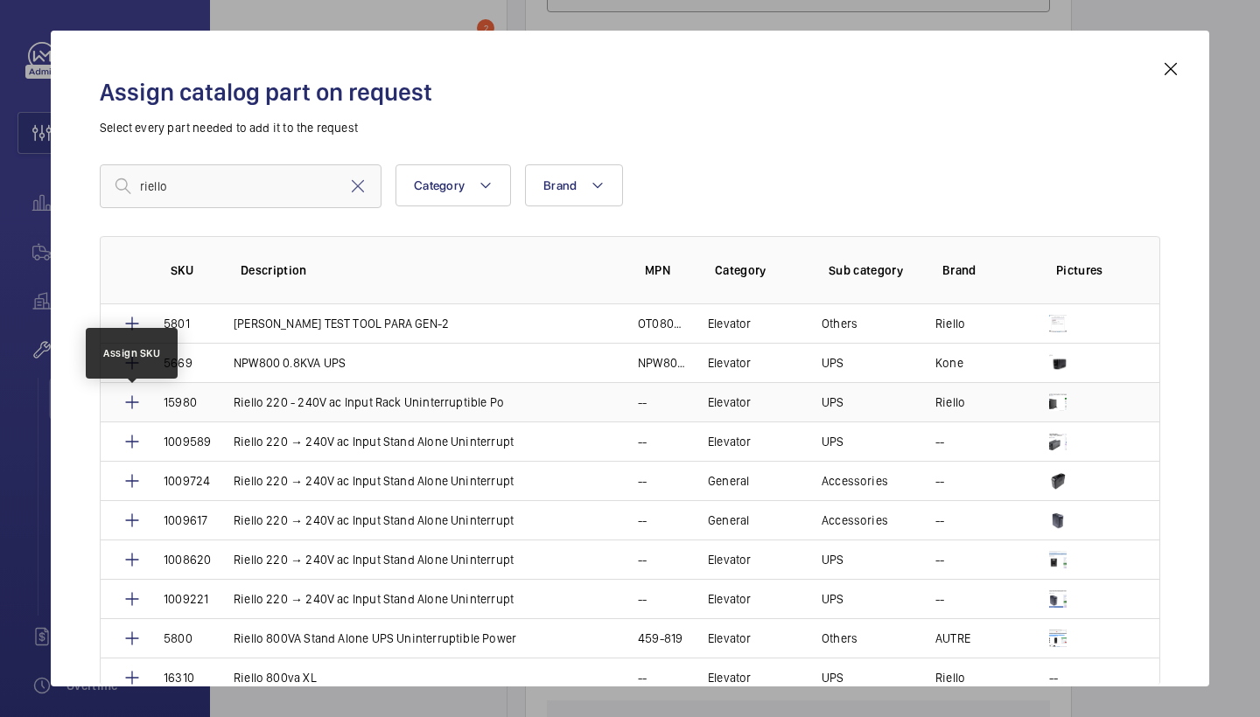
click at [138, 396] on mat-icon at bounding box center [132, 402] width 21 height 21
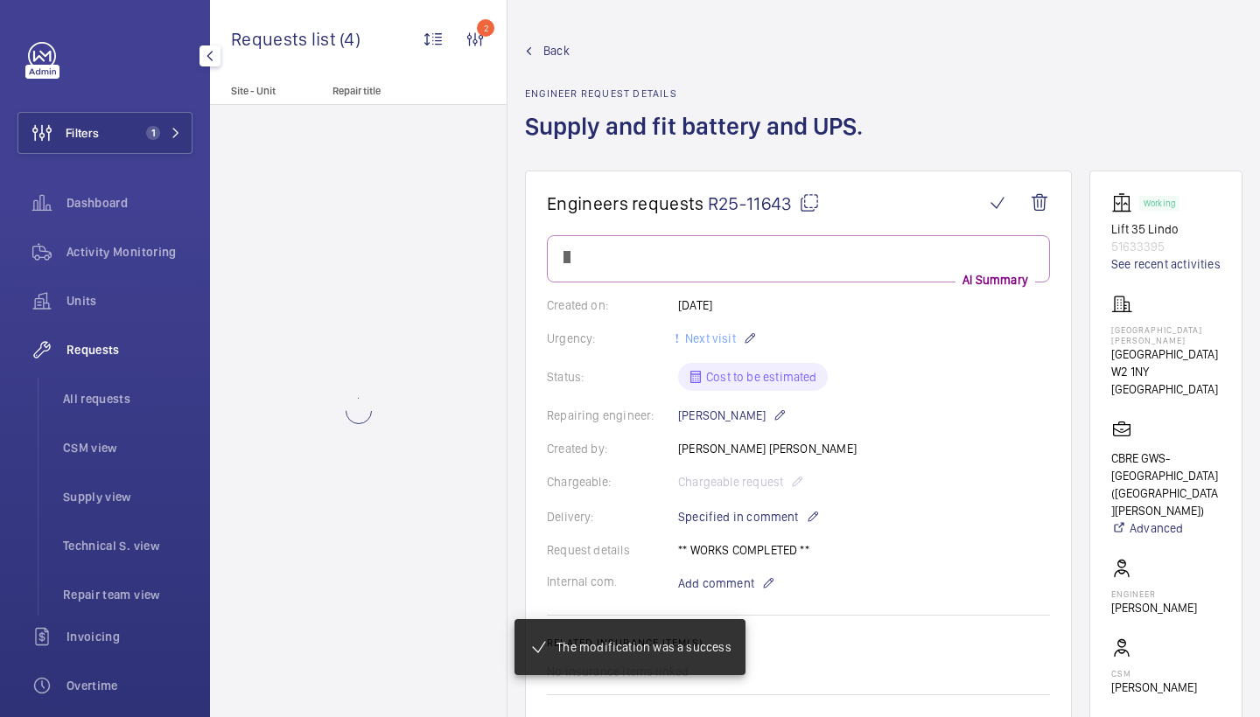
scroll to position [1130, 0]
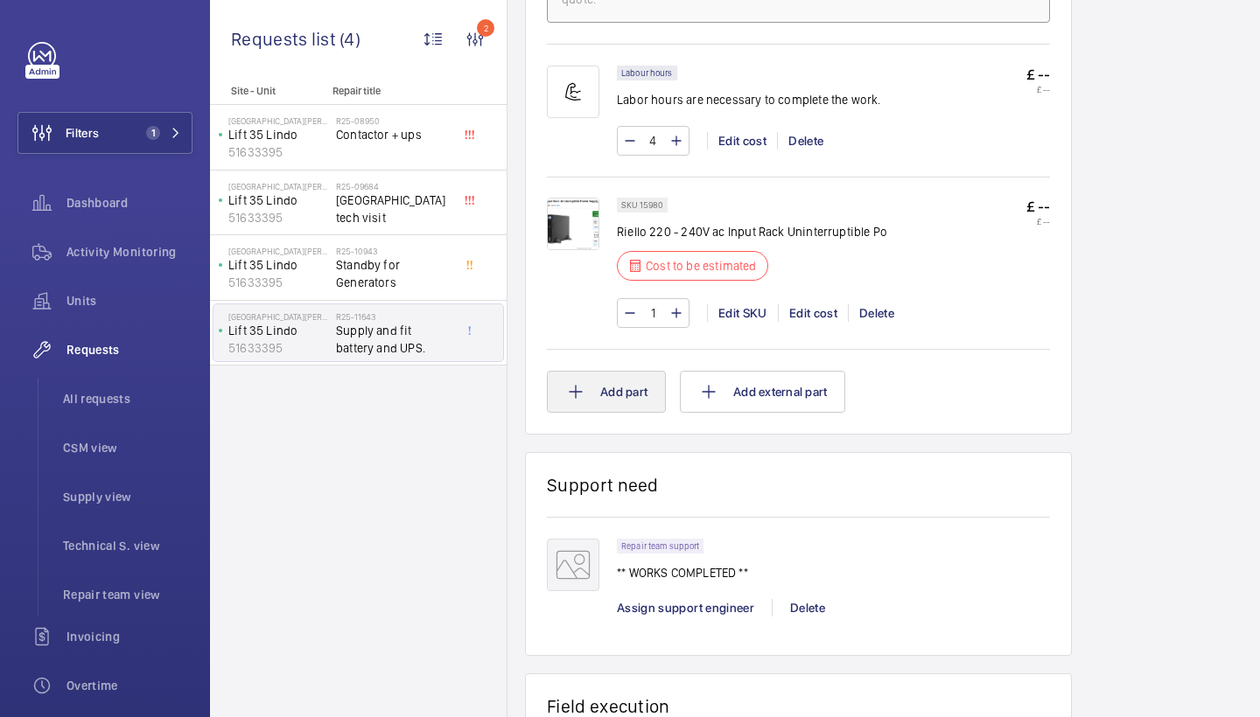
click at [616, 391] on button "Add part" at bounding box center [606, 392] width 119 height 42
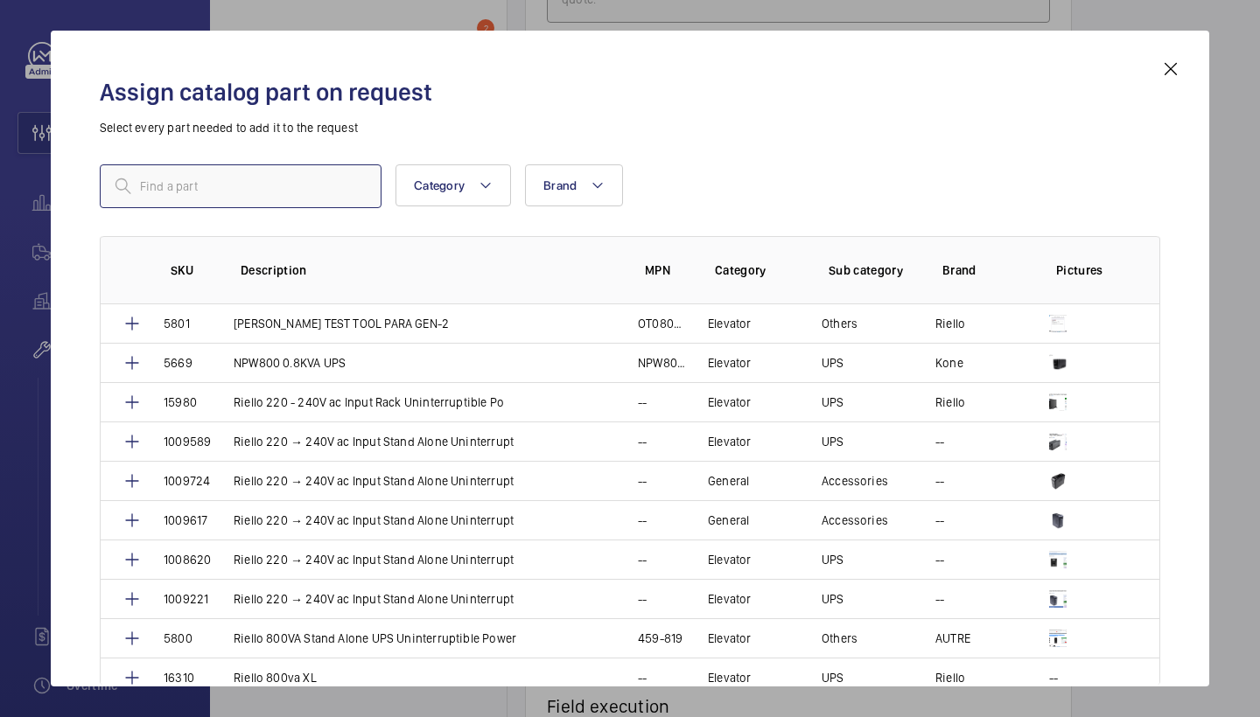
click at [305, 180] on input "text" at bounding box center [241, 186] width 282 height 44
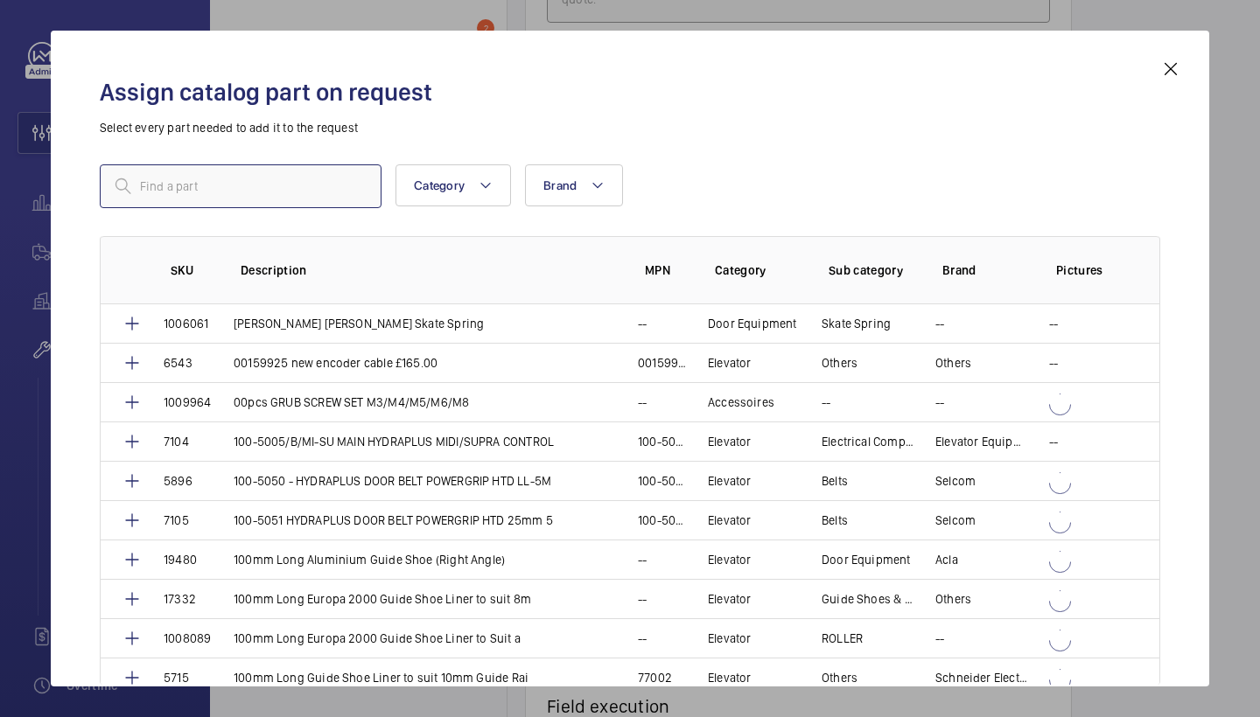
paste input "8010"
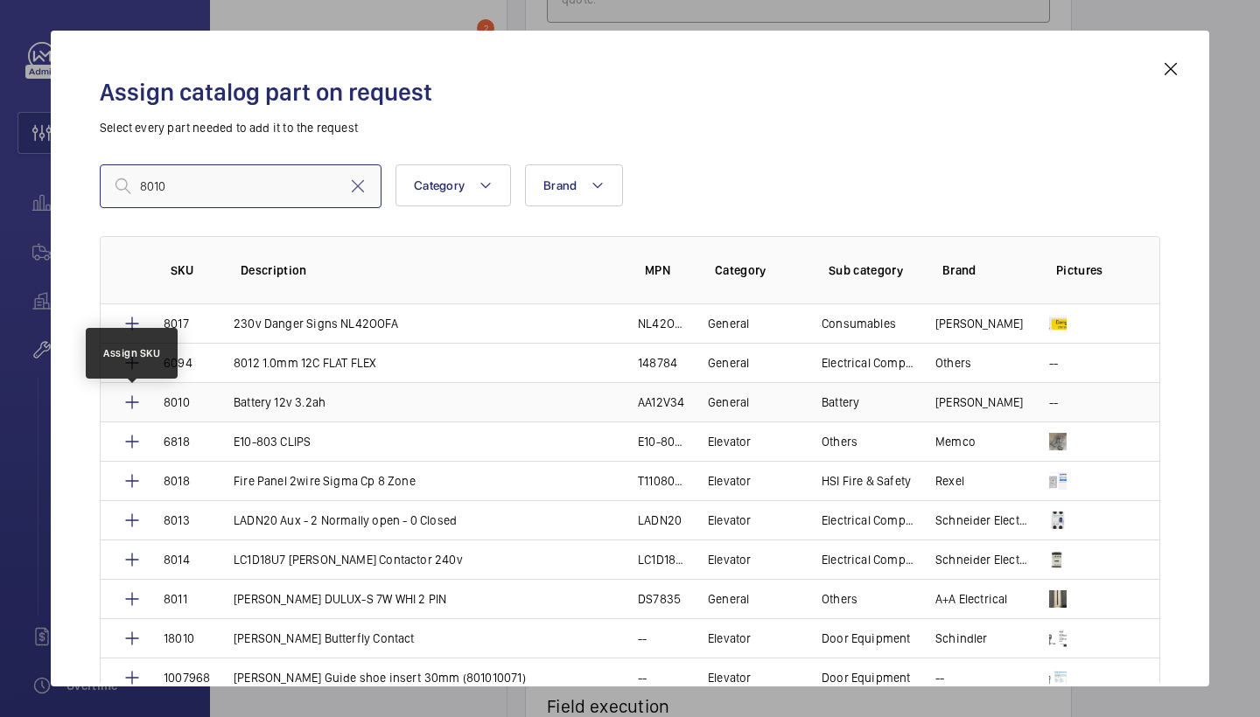
type input "8010"
click at [129, 398] on mat-icon at bounding box center [132, 402] width 21 height 21
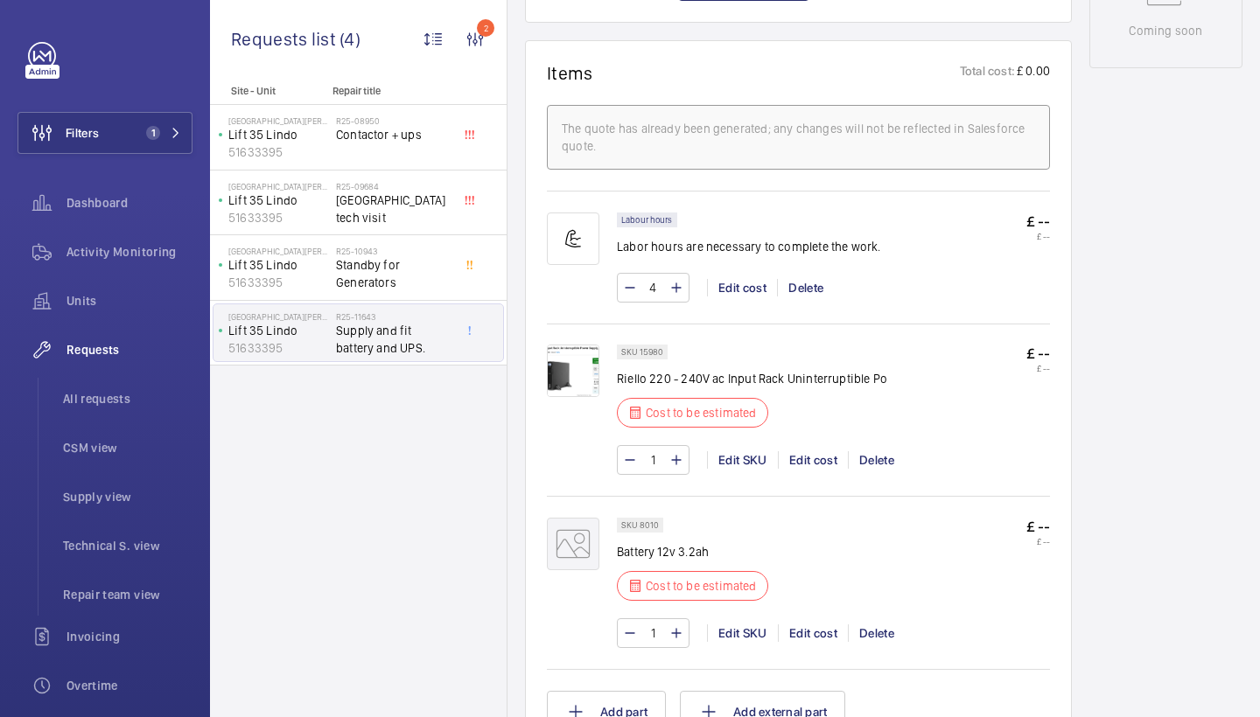
scroll to position [1002, 0]
drag, startPoint x: 618, startPoint y: 554, endPoint x: 715, endPoint y: 550, distance: 97.2
click at [715, 550] on p "Battery 12v 3.2ah" at bounding box center [698, 550] width 162 height 17
copy p "Battery 12v 3.2ah"
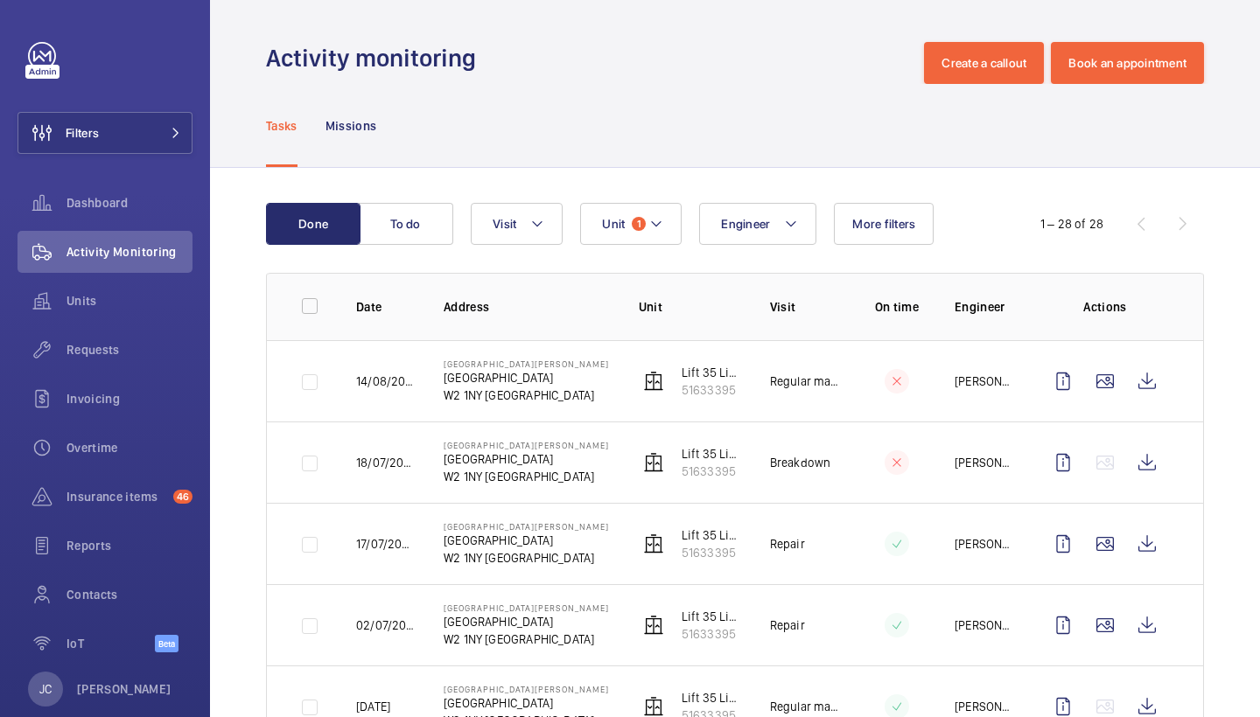
scroll to position [38, 0]
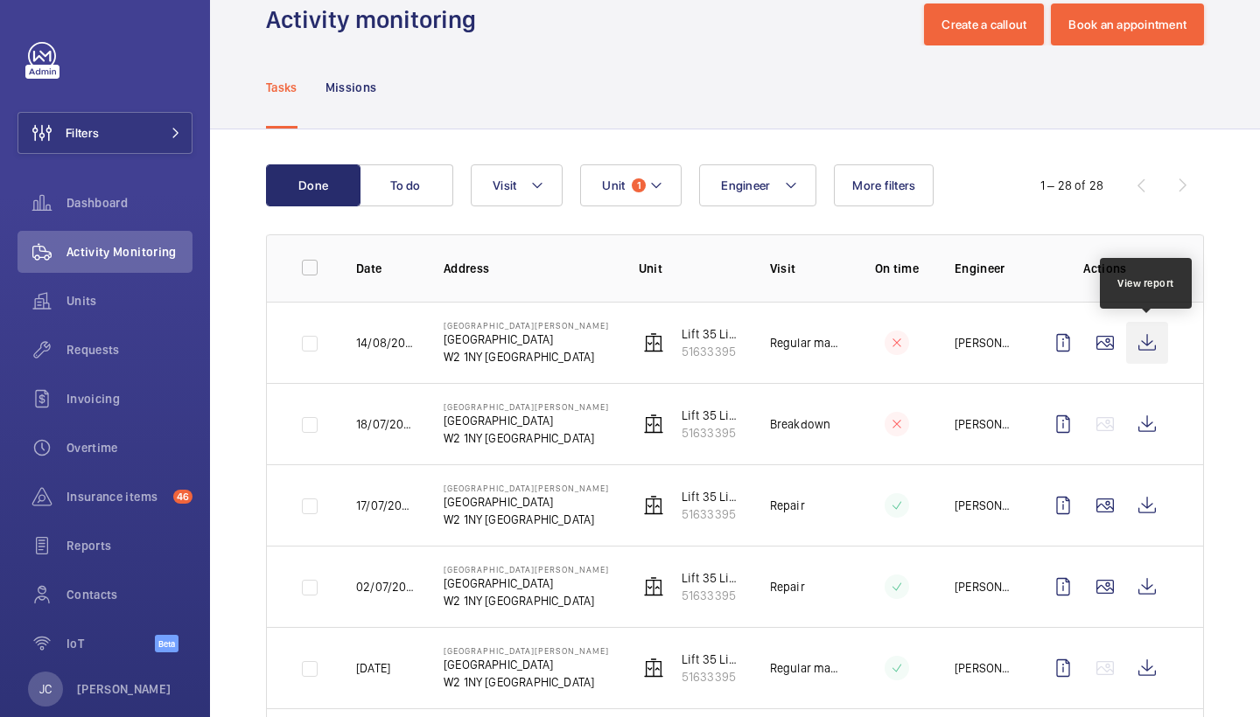
click at [1148, 348] on wm-front-icon-button at bounding box center [1147, 343] width 42 height 42
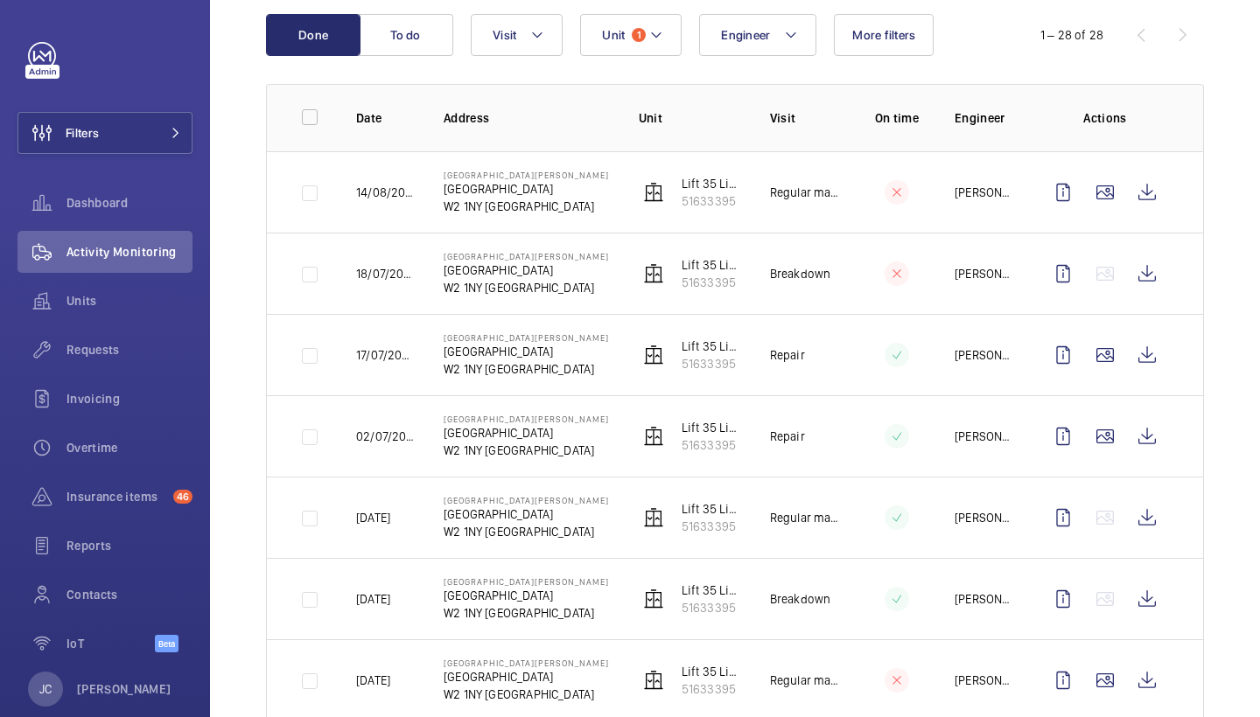
scroll to position [191, 0]
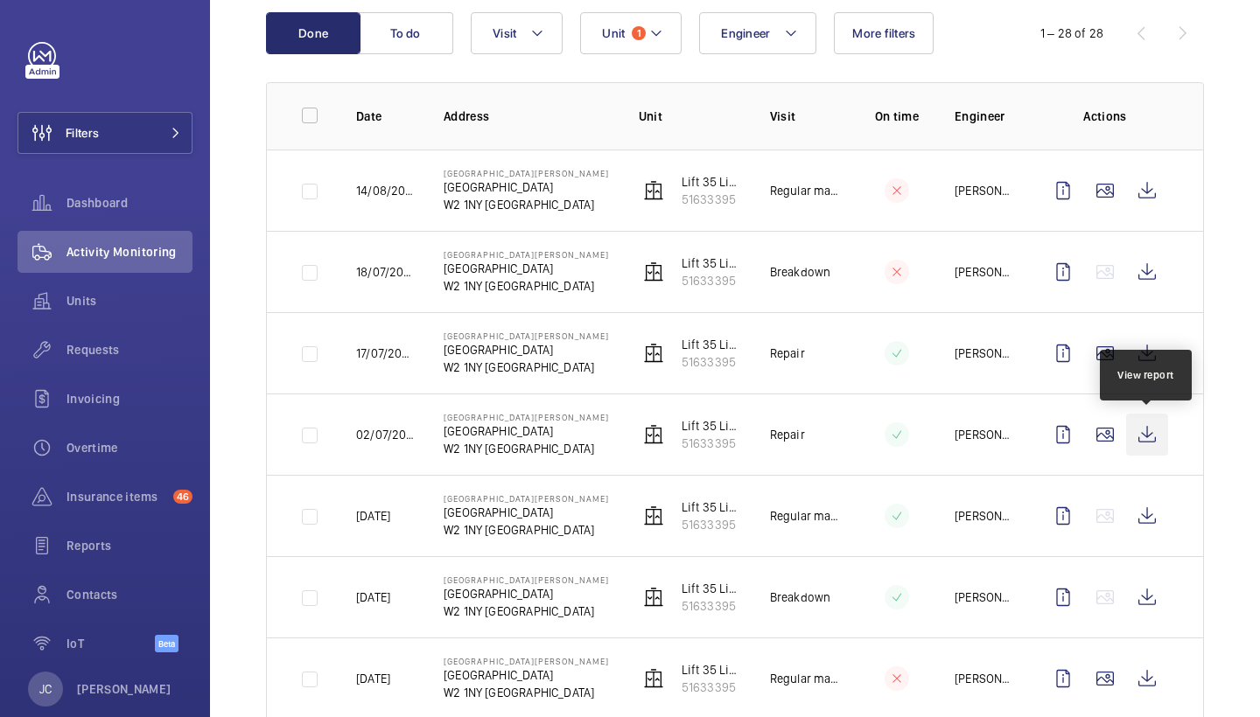
click at [1140, 440] on wm-front-icon-button at bounding box center [1147, 435] width 42 height 42
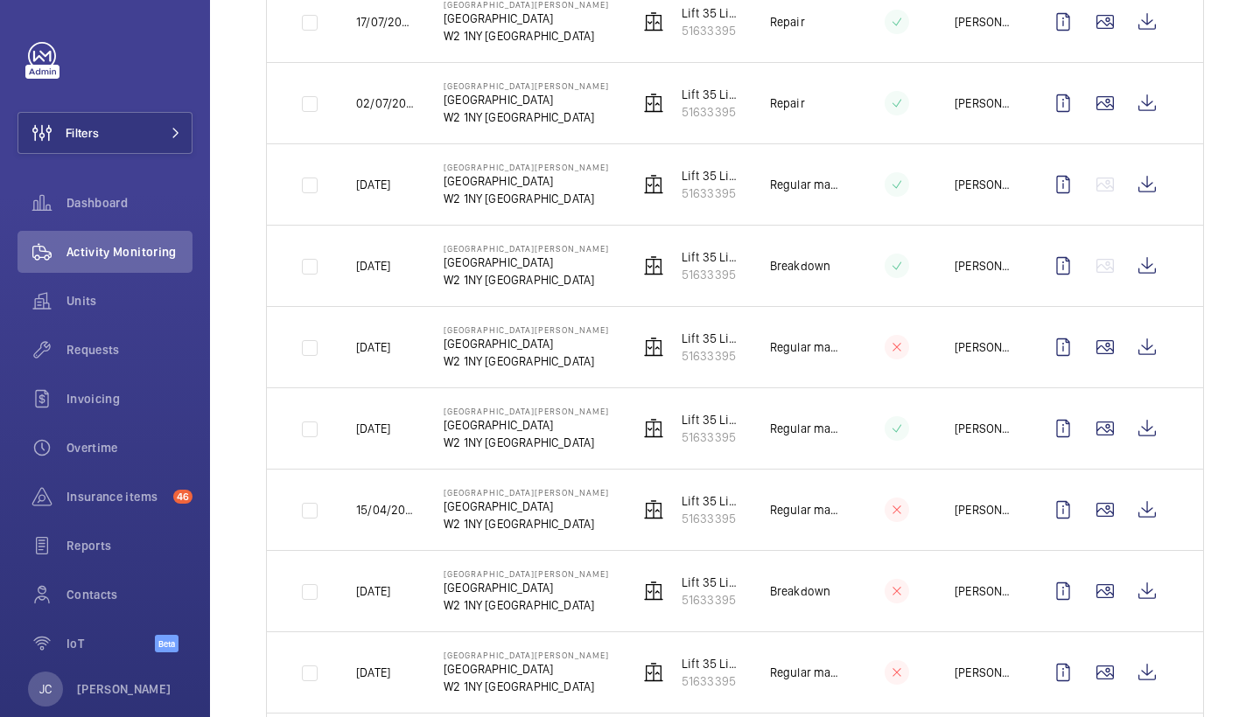
scroll to position [522, 0]
click at [1108, 105] on wm-front-icon-button at bounding box center [1105, 103] width 42 height 42
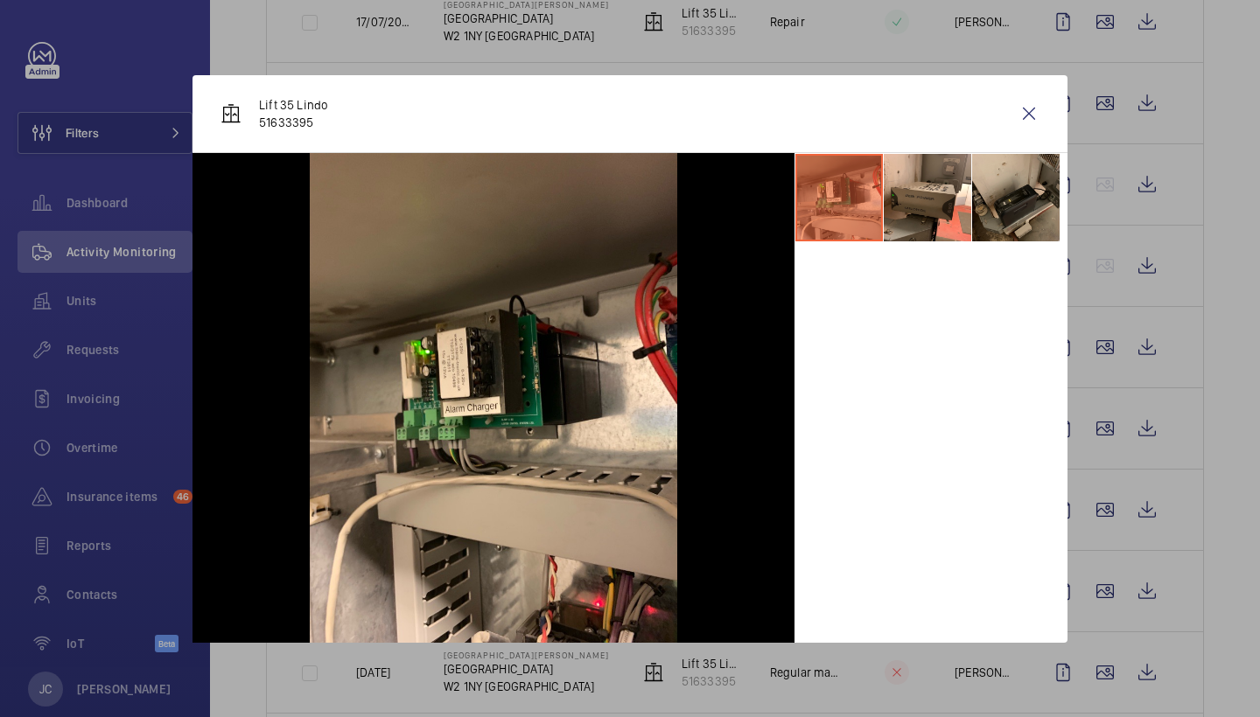
click at [1015, 198] on li at bounding box center [1015, 197] width 87 height 87
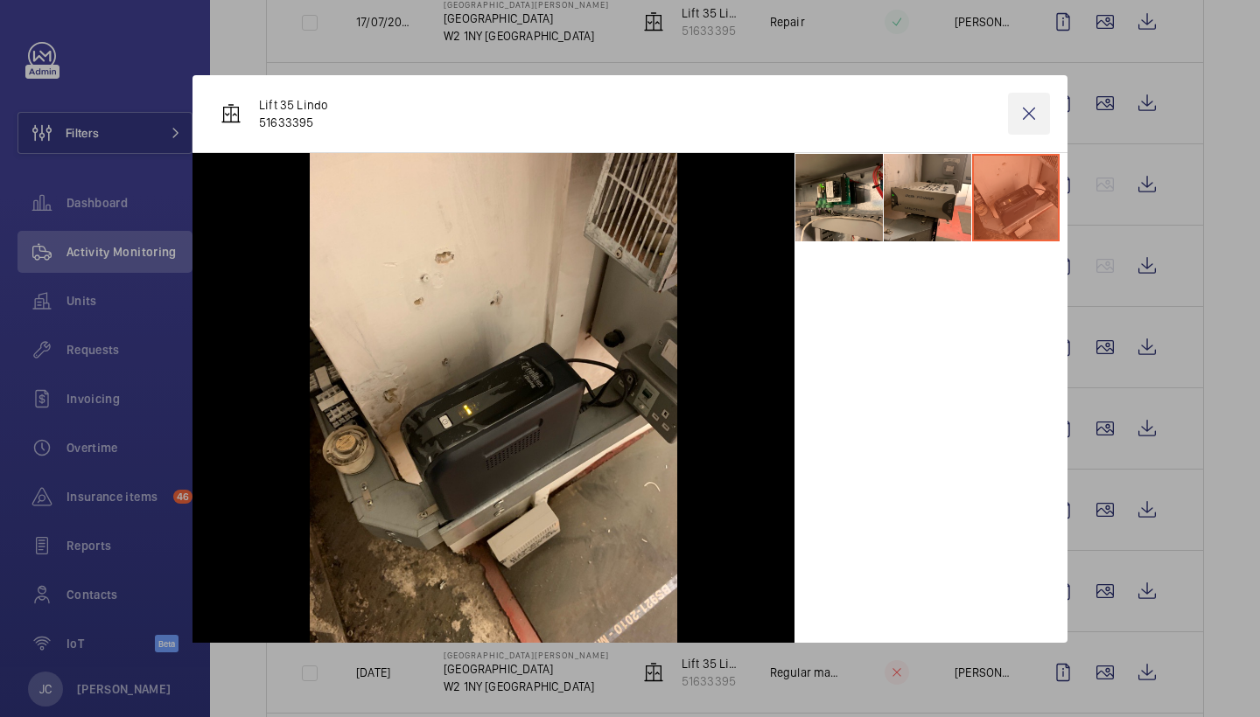
click at [1043, 119] on wm-front-icon-button at bounding box center [1029, 114] width 42 height 42
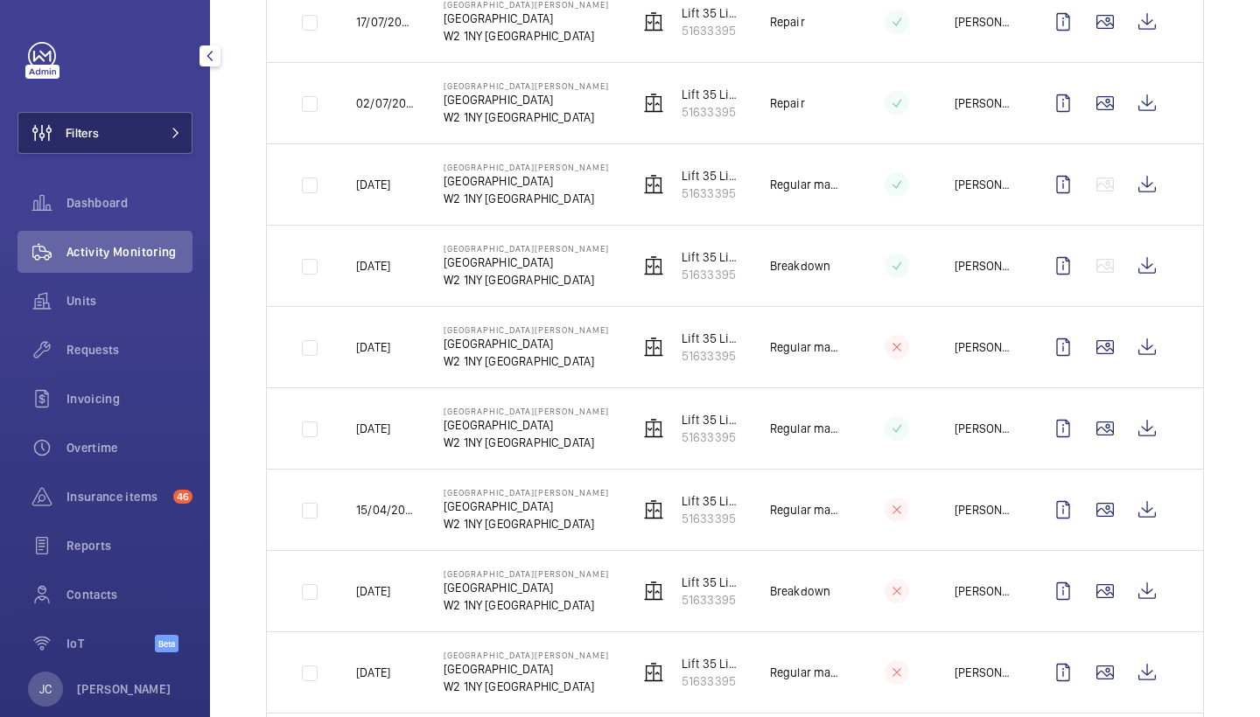
click at [163, 137] on span at bounding box center [170, 133] width 21 height 10
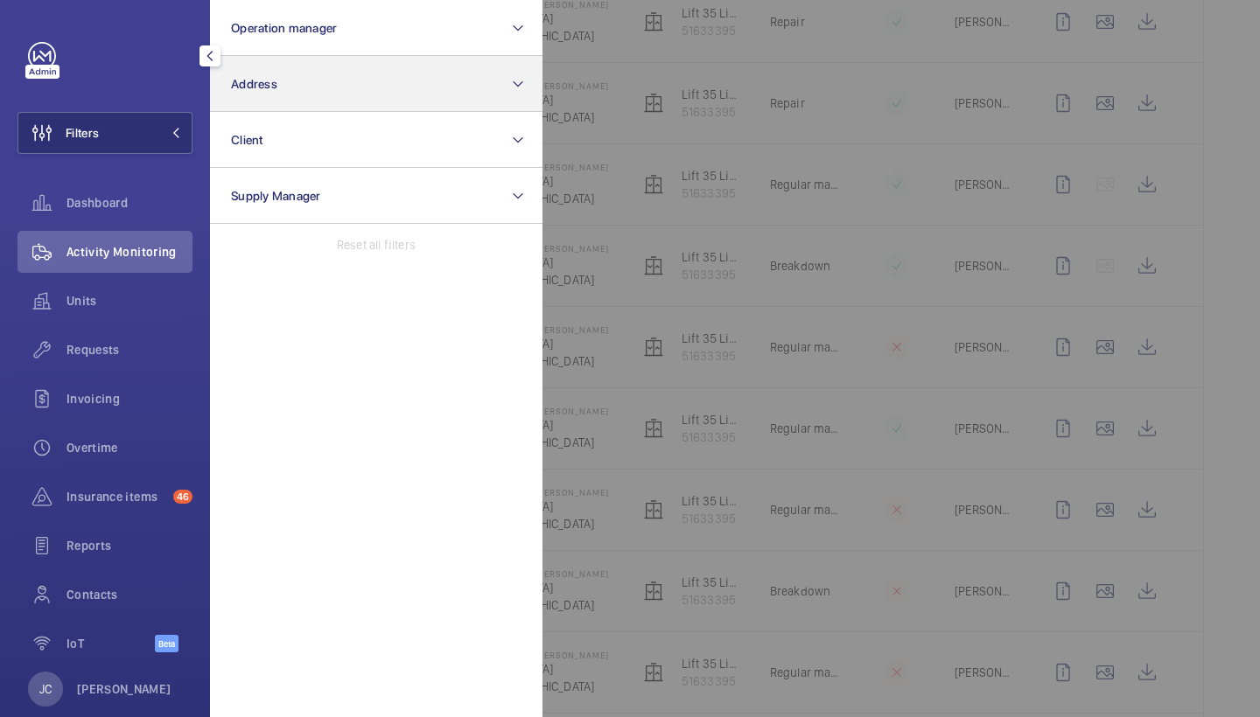
click at [318, 94] on button "Address" at bounding box center [376, 84] width 332 height 56
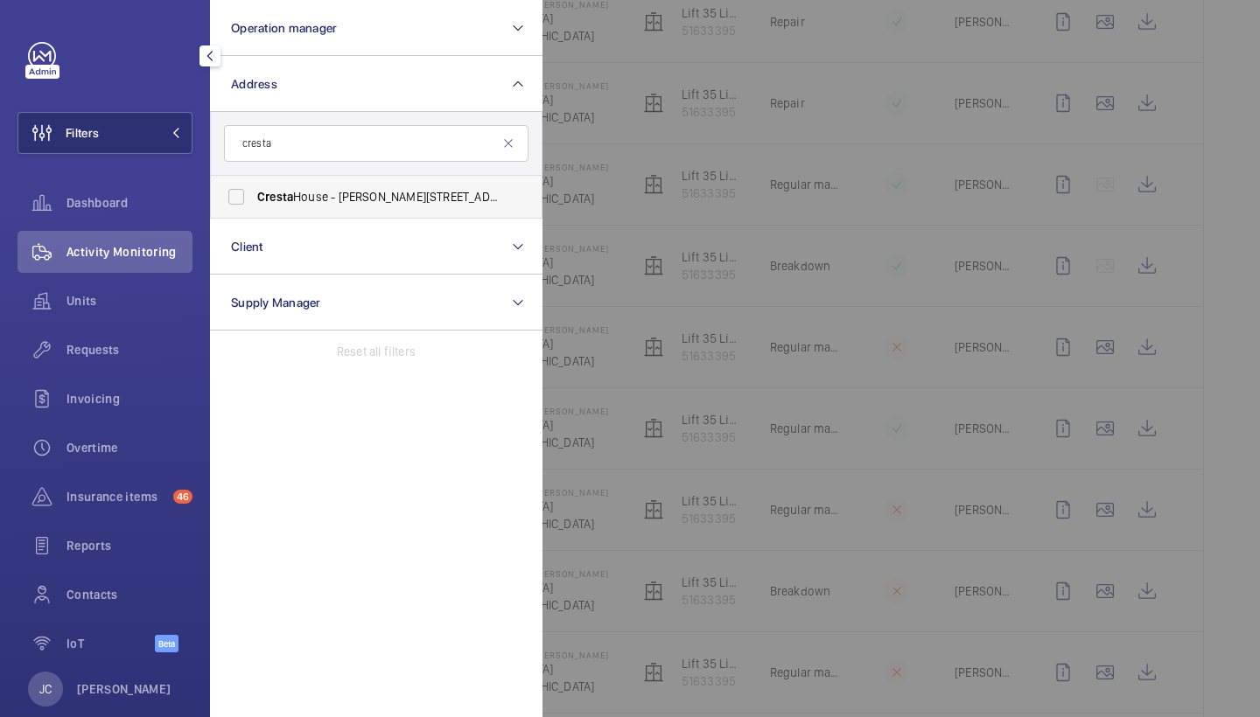
type input "cresta"
click at [353, 183] on label "Cresta House - Alma Street, LUTON LU1 2EQ" at bounding box center [363, 197] width 304 height 42
click at [254, 183] on input "Cresta House - Alma Street, LUTON LU1 2EQ" at bounding box center [236, 196] width 35 height 35
checkbox input "true"
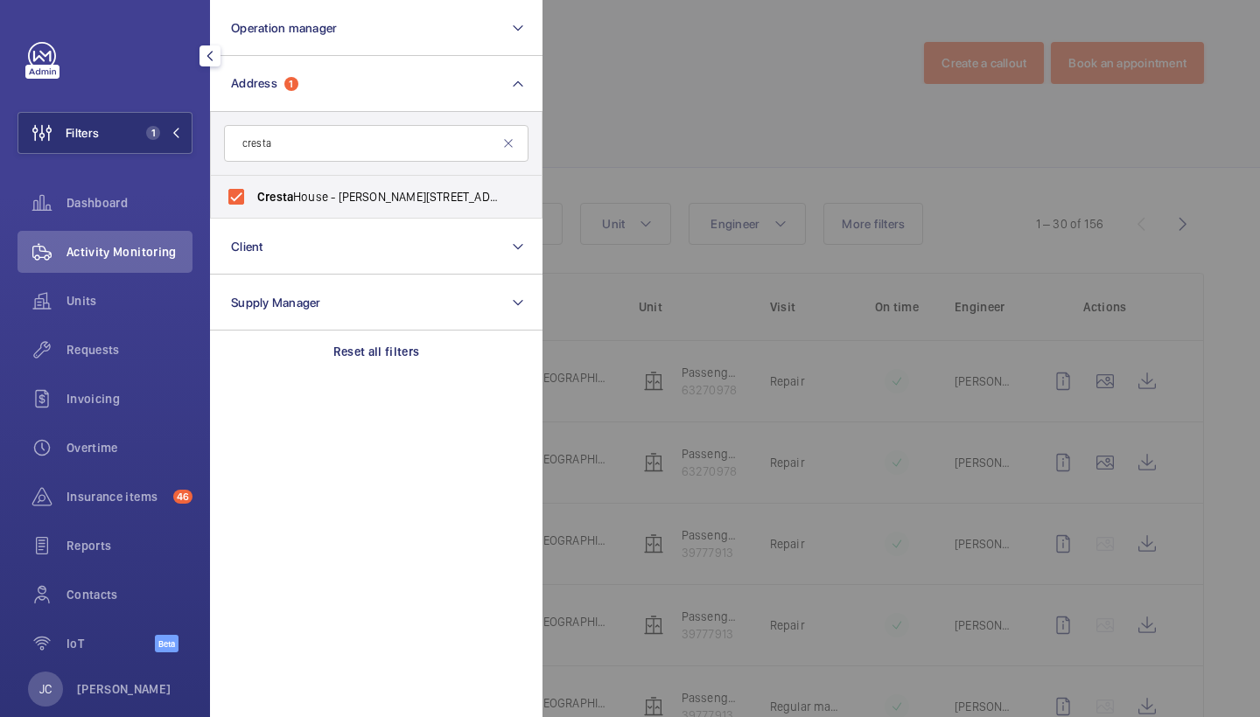
drag, startPoint x: 117, startPoint y: 350, endPoint x: 703, endPoint y: 206, distance: 603.4
click at [117, 350] on span "Requests" at bounding box center [129, 349] width 126 height 17
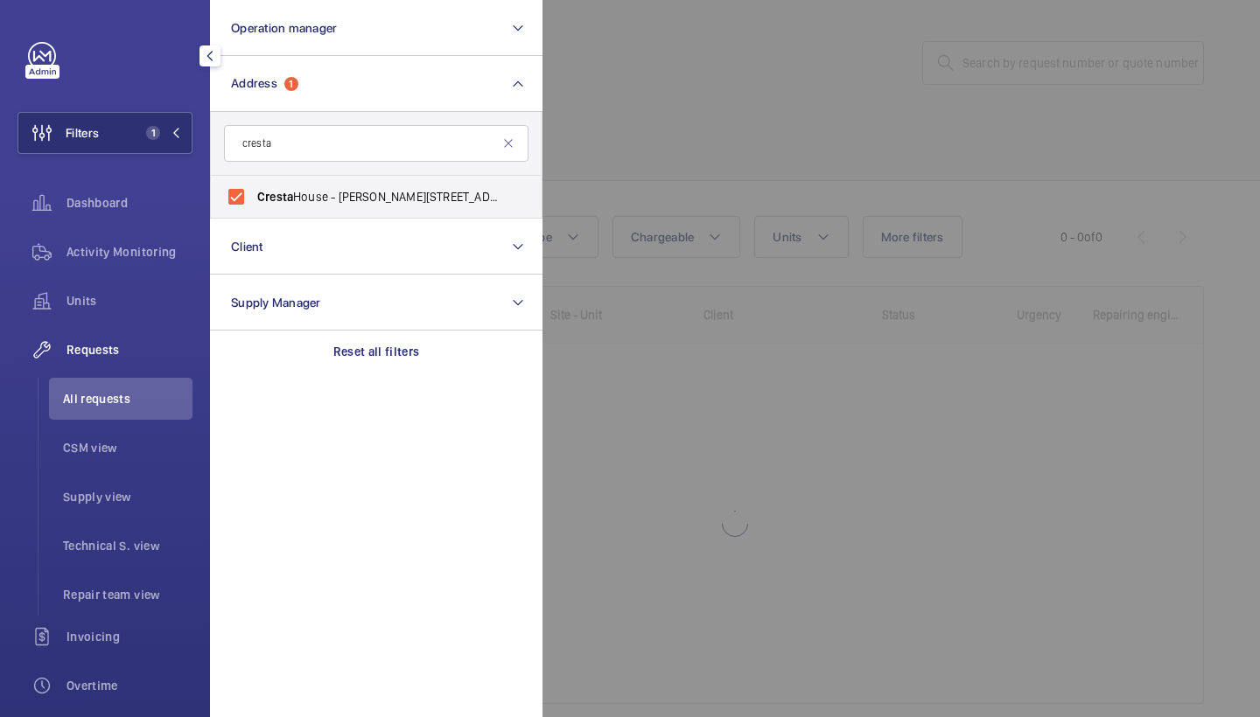
click at [766, 139] on div at bounding box center [1172, 358] width 1260 height 717
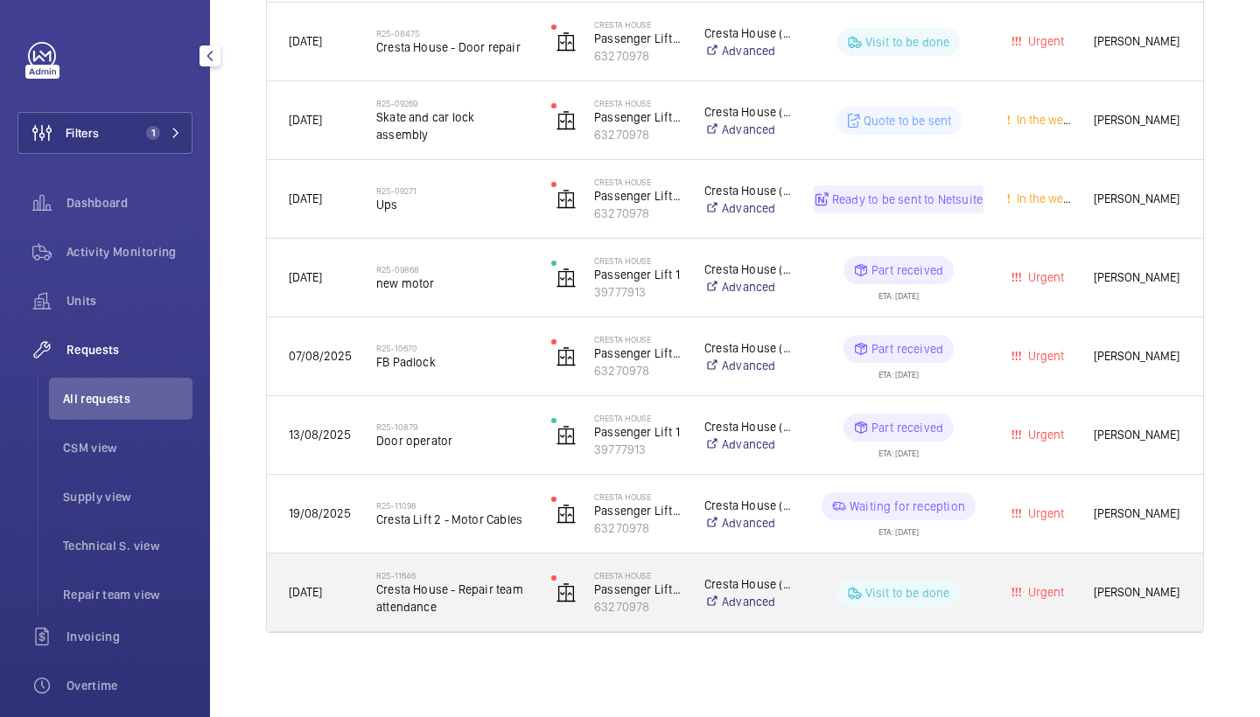
scroll to position [1051, 0]
click at [451, 590] on span "Cresta House - Repair team attendance" at bounding box center [452, 598] width 152 height 35
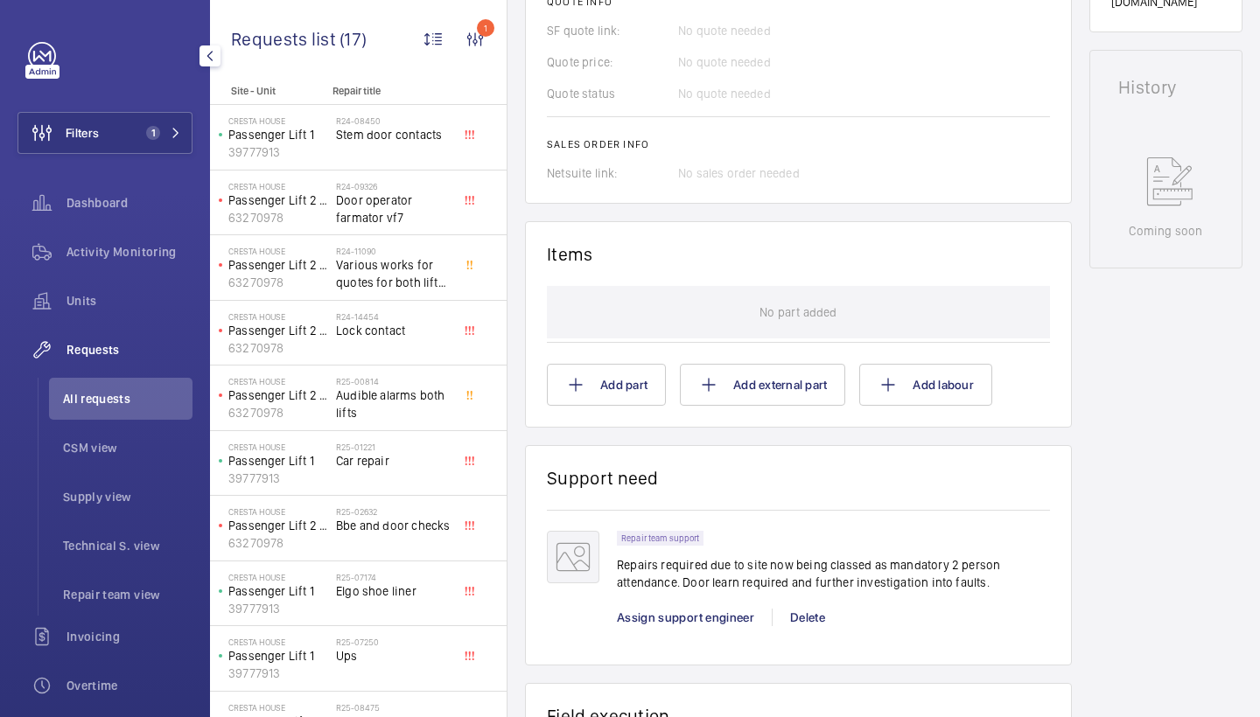
scroll to position [953, 0]
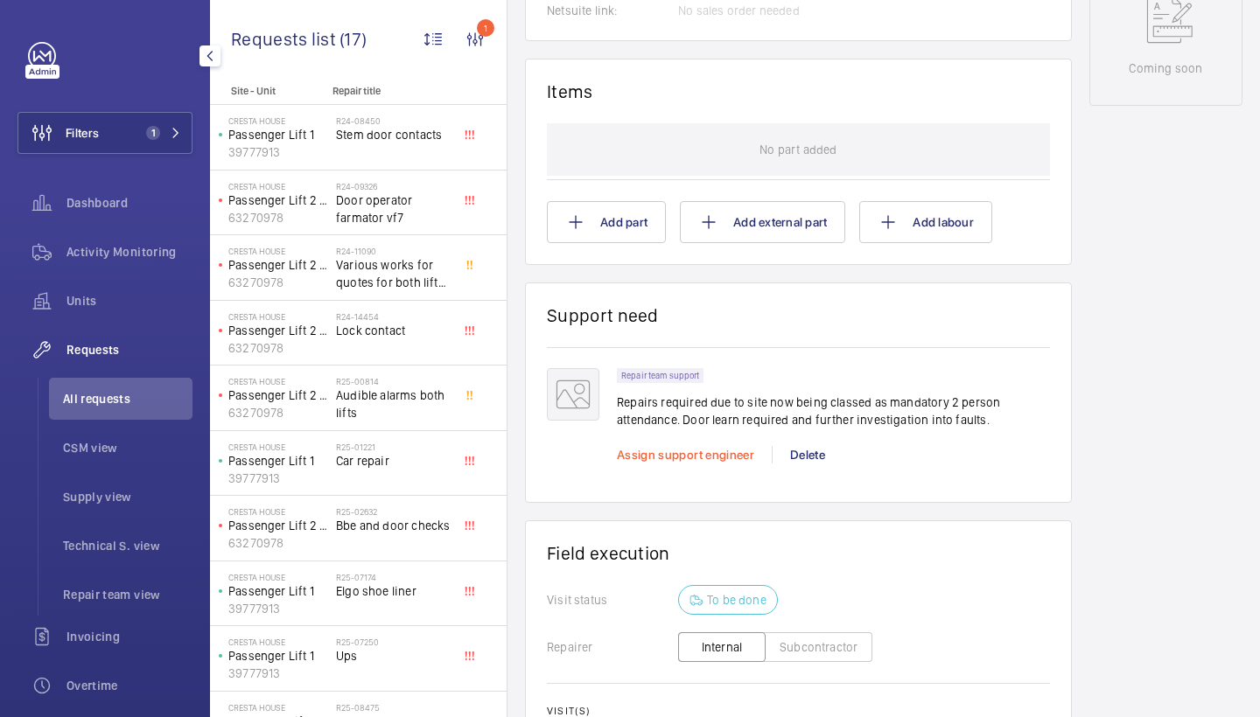
click at [695, 448] on span "Assign support engineer" at bounding box center [685, 455] width 137 height 14
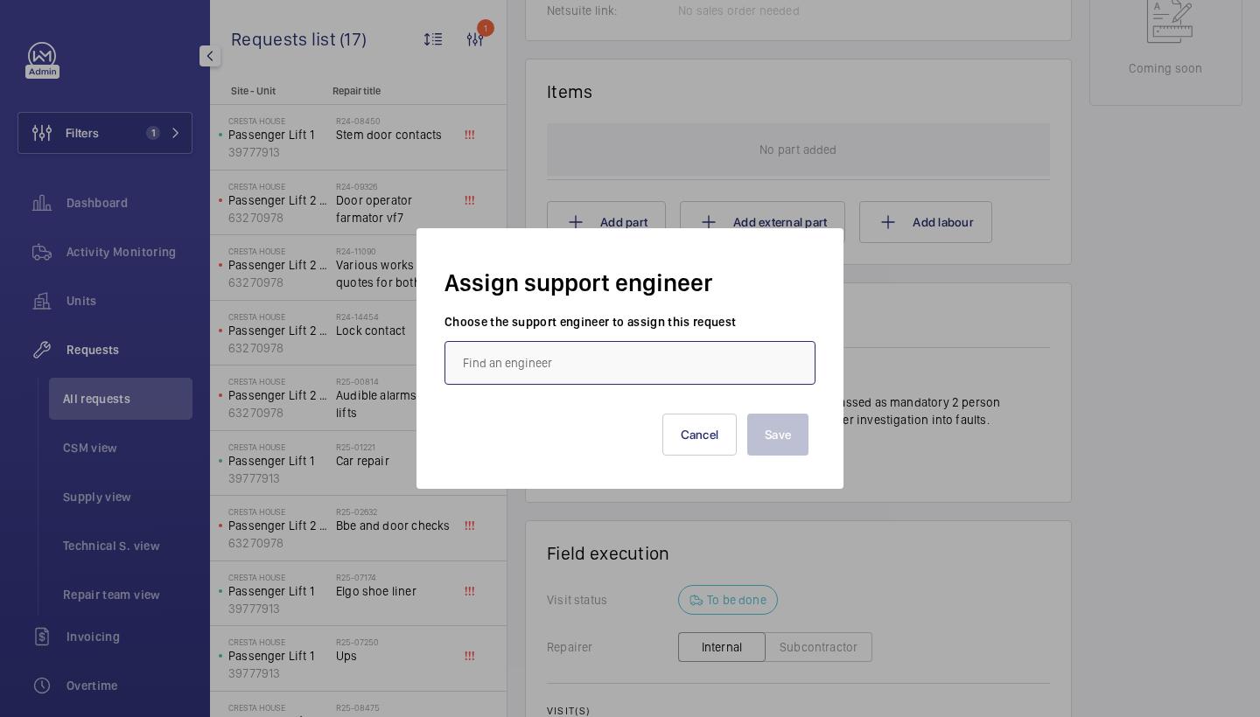
click at [625, 365] on input "text" at bounding box center [629, 363] width 371 height 44
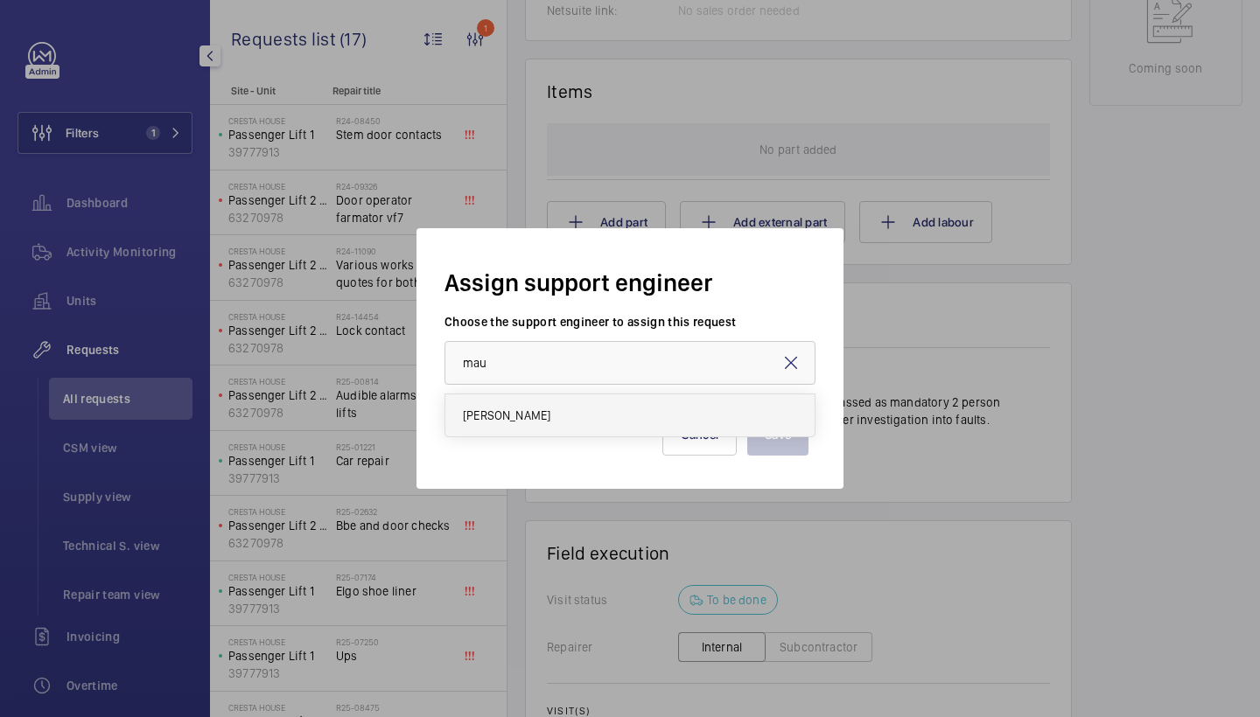
click at [618, 407] on mat-option "Maurice Shanley" at bounding box center [629, 416] width 369 height 42
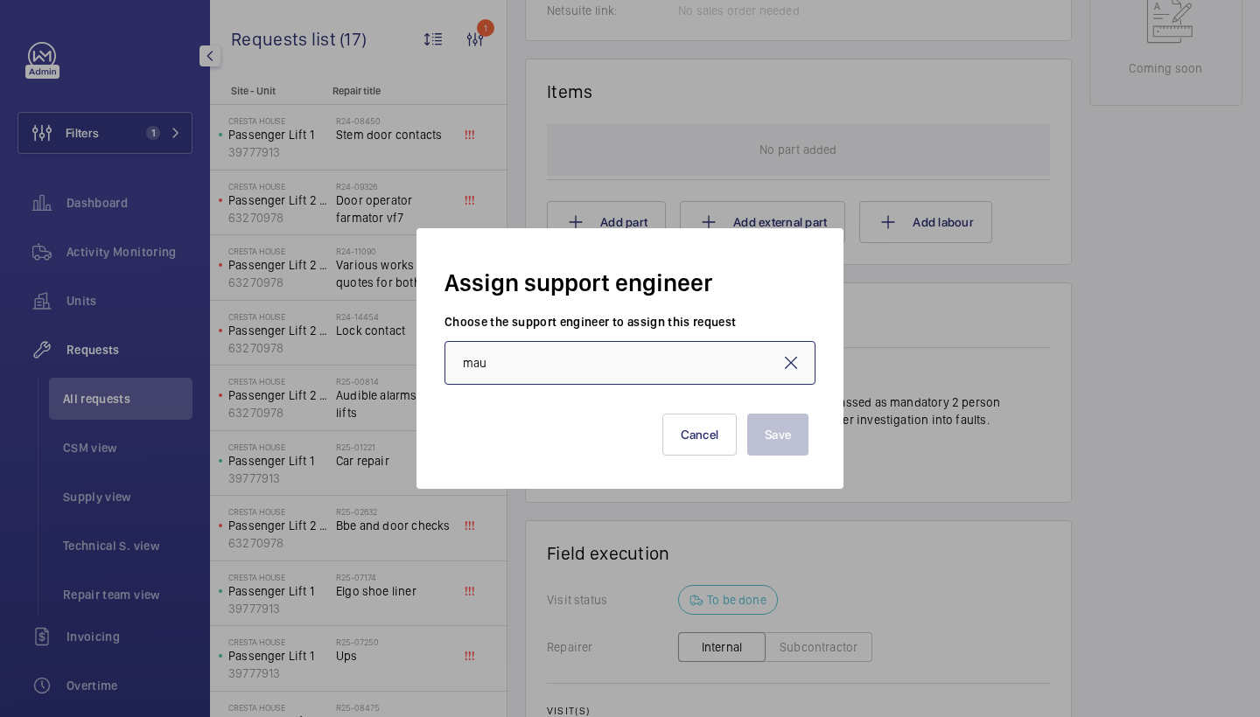
type input "Maurice Shanley"
click at [781, 429] on button "Save" at bounding box center [777, 435] width 61 height 42
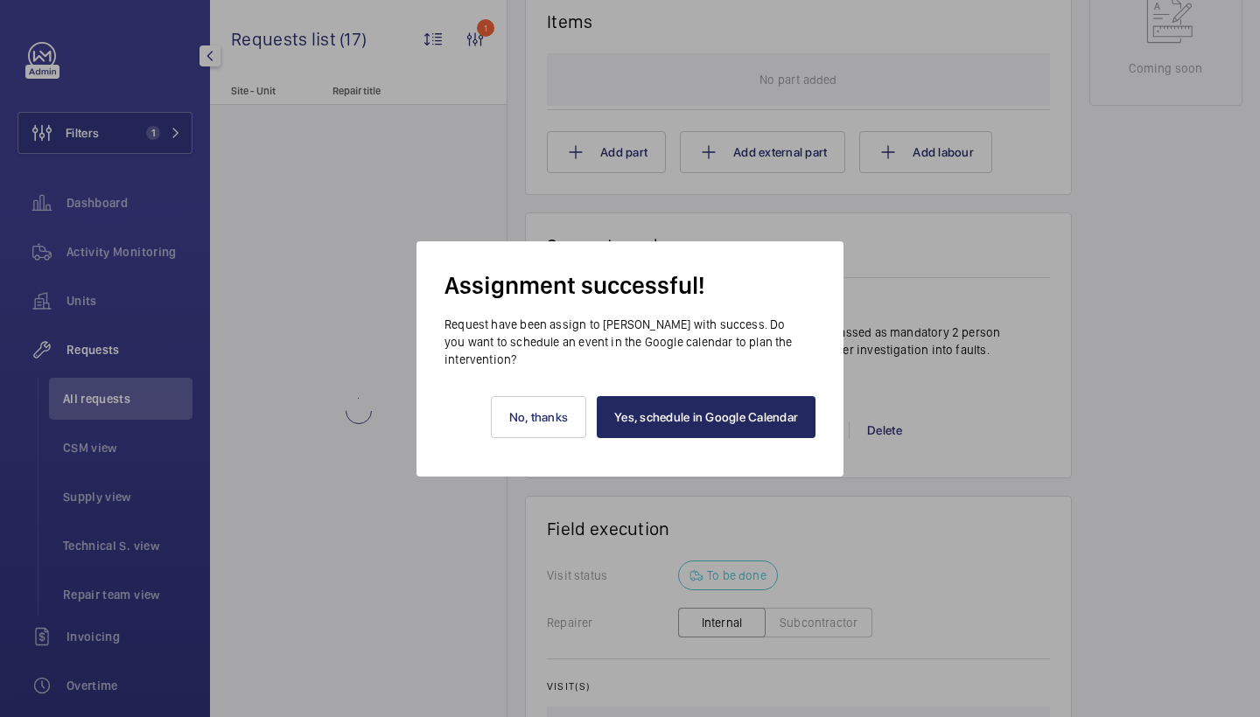
click at [744, 402] on link "Yes, schedule in Google Calendar" at bounding box center [706, 417] width 219 height 42
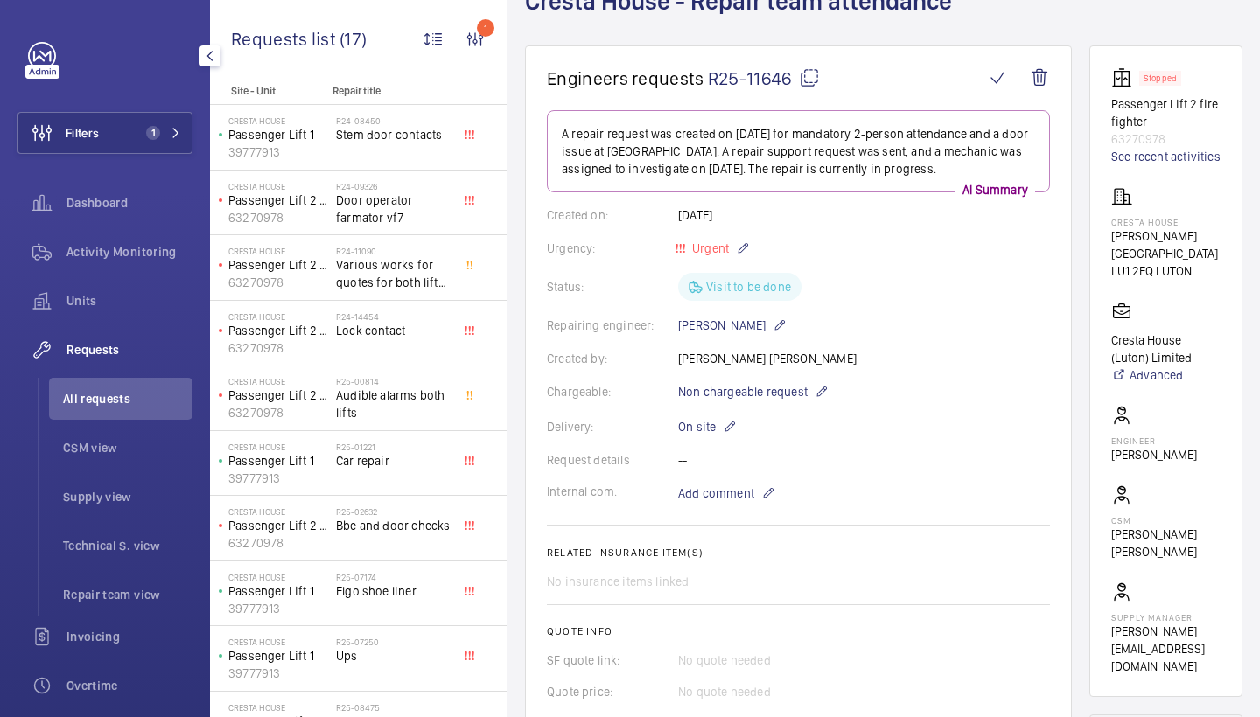
scroll to position [128, 0]
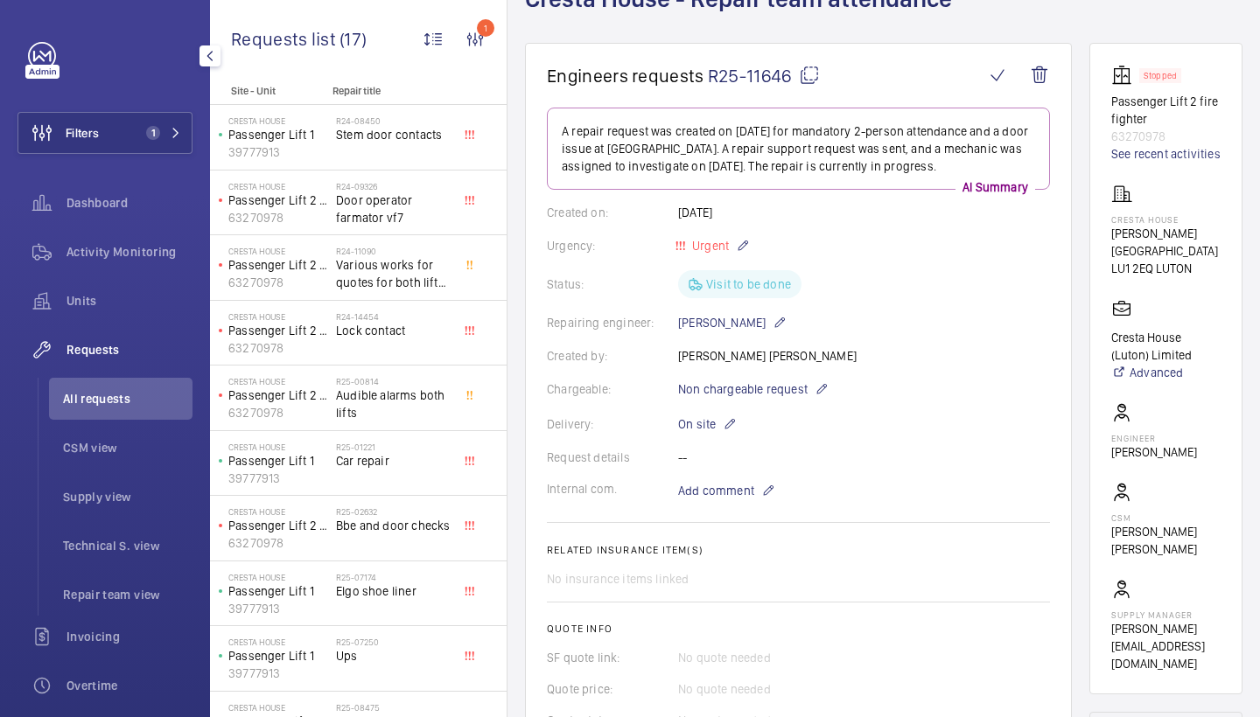
click at [721, 477] on wm-front-card-body "A repair request was created on 2025-09-02 for mandatory 2-person attendance an…" at bounding box center [798, 459] width 503 height 702
click at [716, 499] on span "Add comment" at bounding box center [716, 490] width 76 height 17
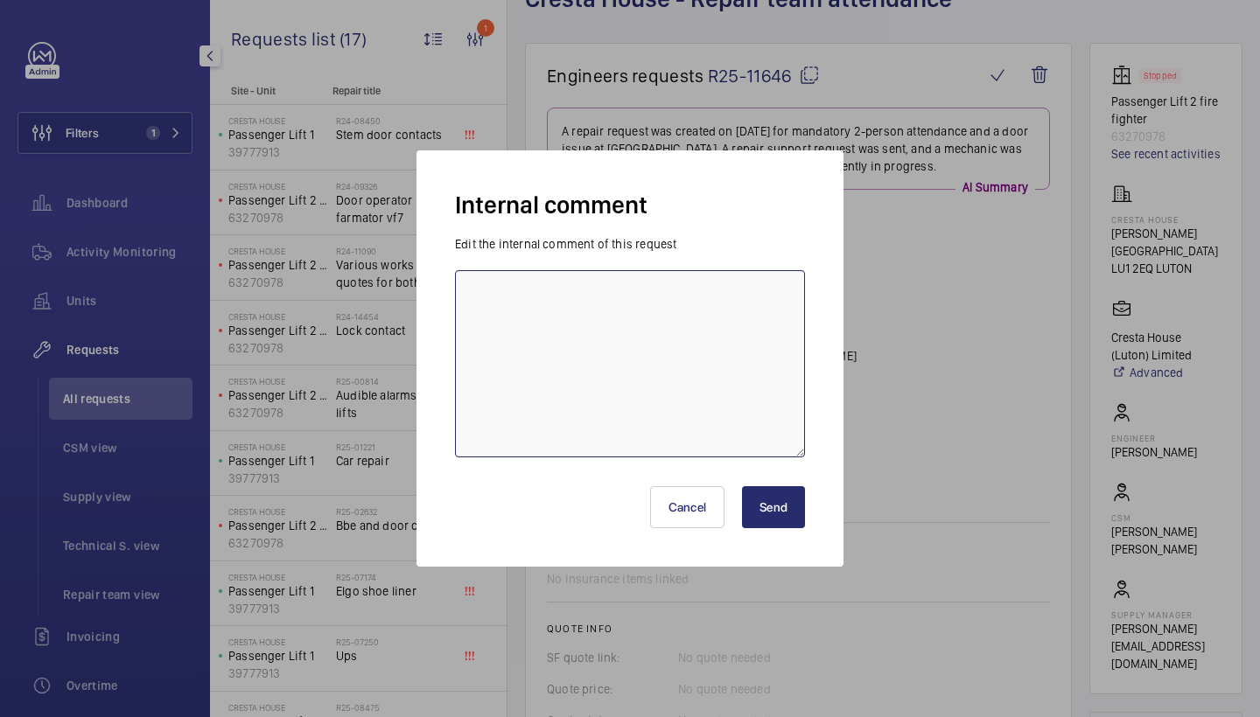
click at [626, 378] on textarea at bounding box center [630, 363] width 350 height 187
type textarea "mo attending 4/9/25 - jc"
click at [777, 507] on button "Send" at bounding box center [773, 507] width 63 height 42
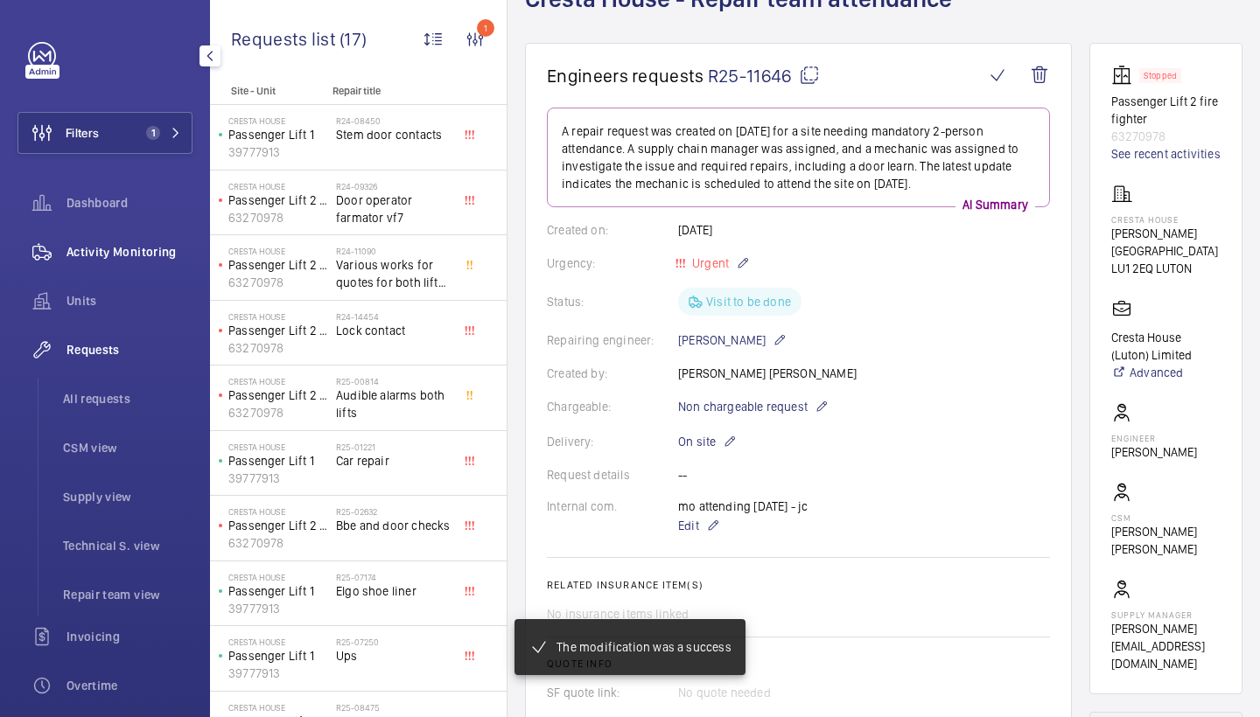
click at [132, 248] on span "Activity Monitoring" at bounding box center [129, 251] width 126 height 17
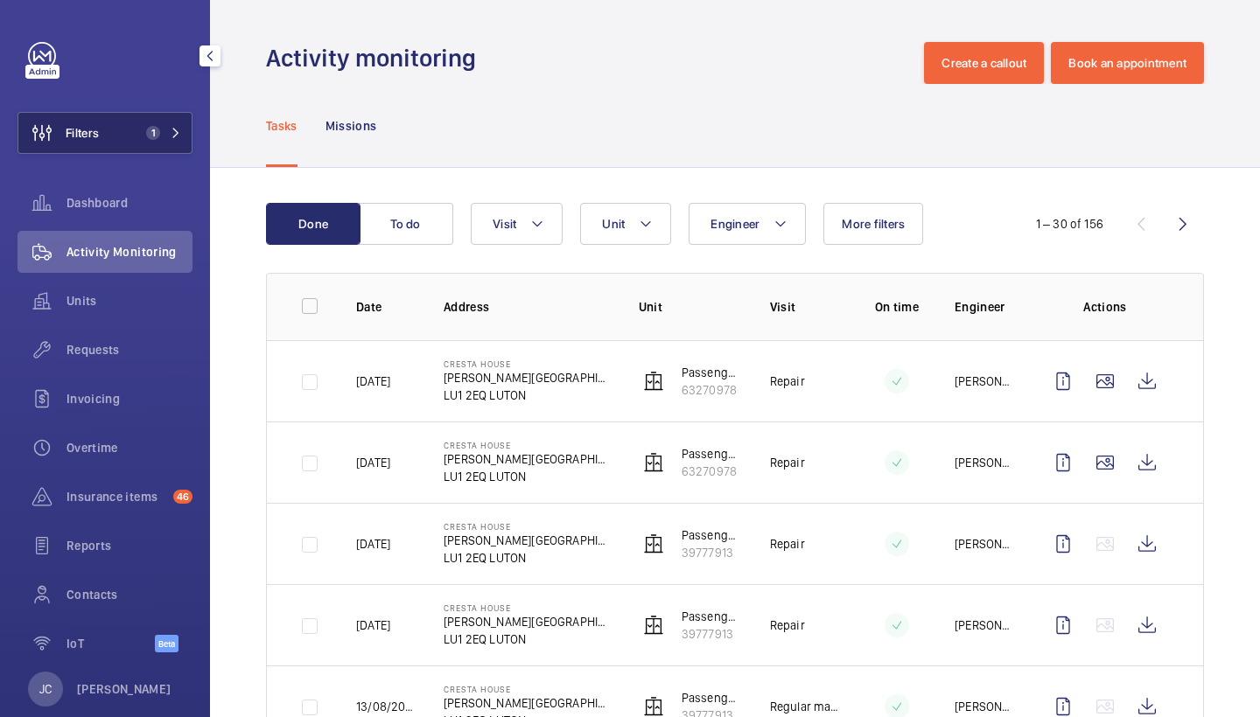
click at [155, 148] on button "Filters 1" at bounding box center [104, 133] width 175 height 42
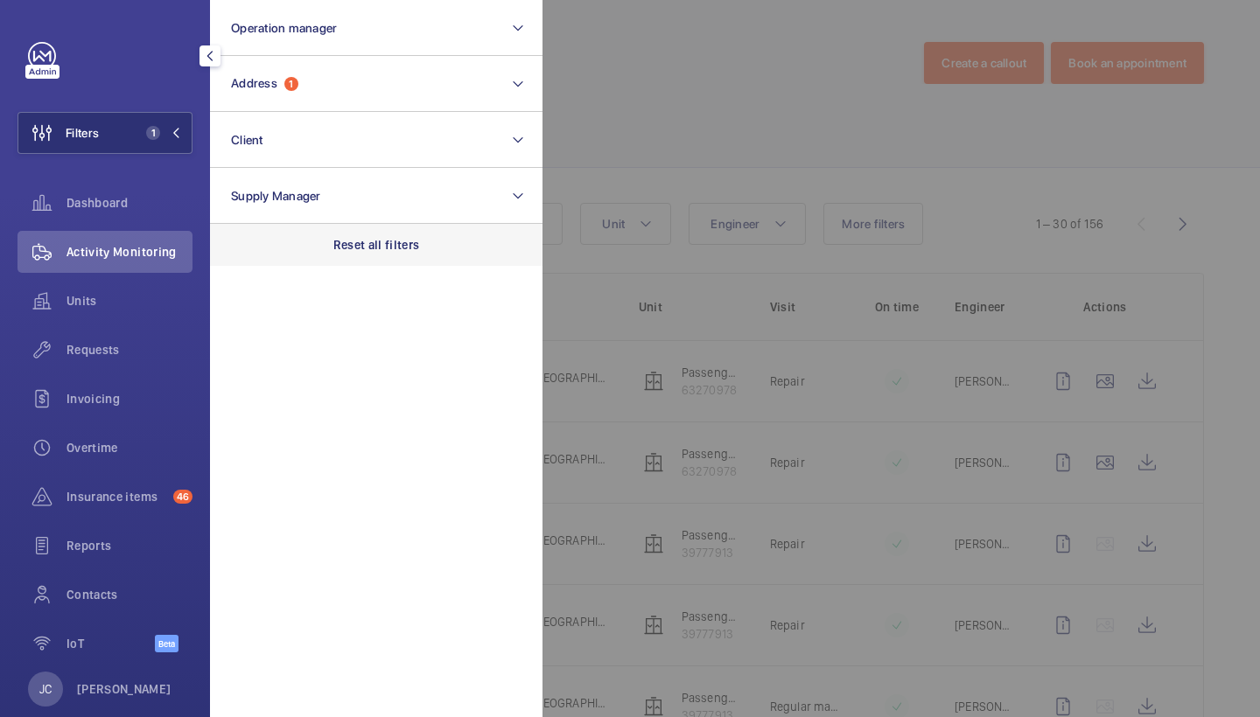
click at [350, 239] on p "Reset all filters" at bounding box center [376, 244] width 87 height 17
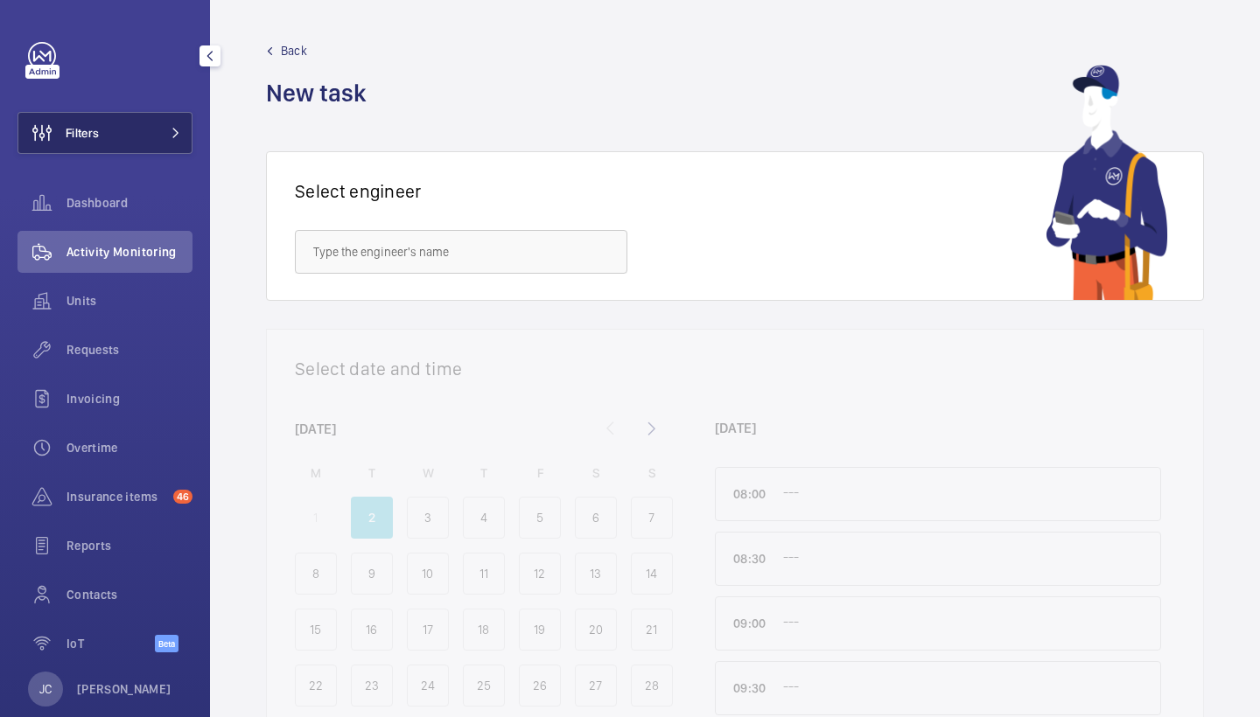
click at [135, 153] on button "Filters" at bounding box center [104, 133] width 175 height 42
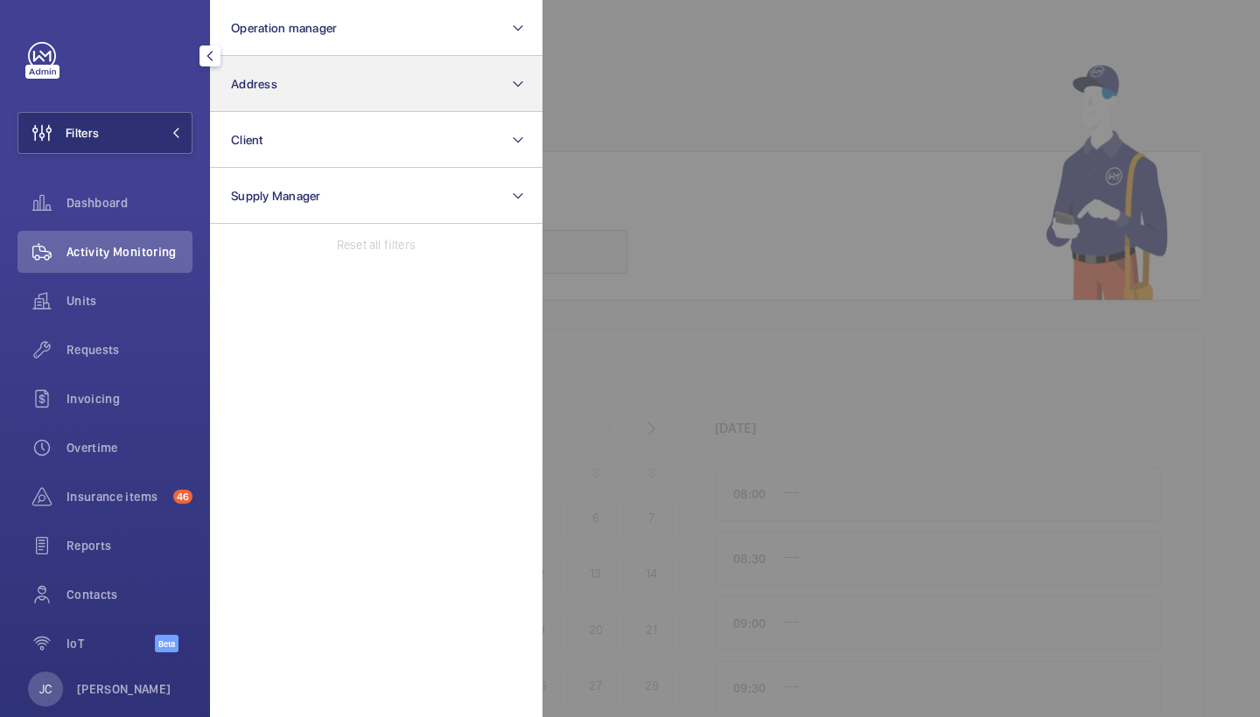
click at [263, 94] on button "Address" at bounding box center [376, 84] width 332 height 56
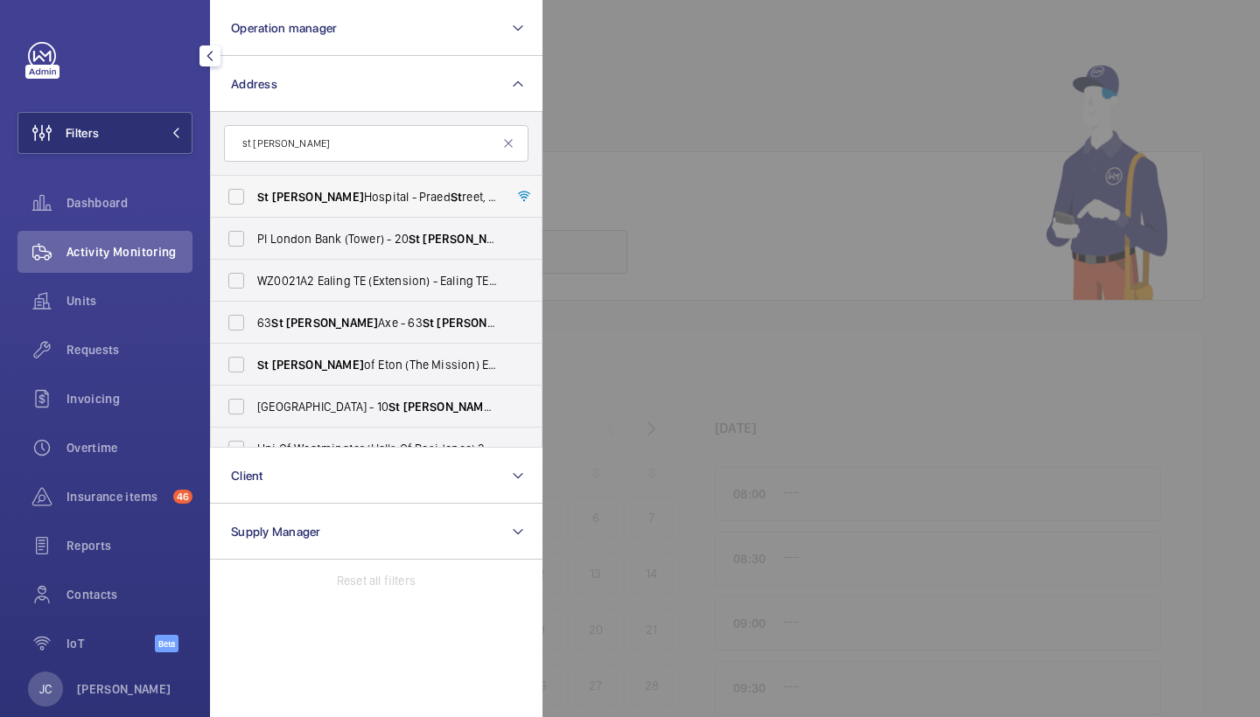
type input "st [PERSON_NAME]"
click at [374, 185] on label "[GEOGRAPHIC_DATA][PERSON_NAME][STREET_ADDRESS]" at bounding box center [363, 197] width 304 height 42
click at [254, 185] on input "[GEOGRAPHIC_DATA][PERSON_NAME][STREET_ADDRESS]" at bounding box center [236, 196] width 35 height 35
checkbox input "true"
click at [118, 340] on div "Requests" at bounding box center [104, 350] width 175 height 42
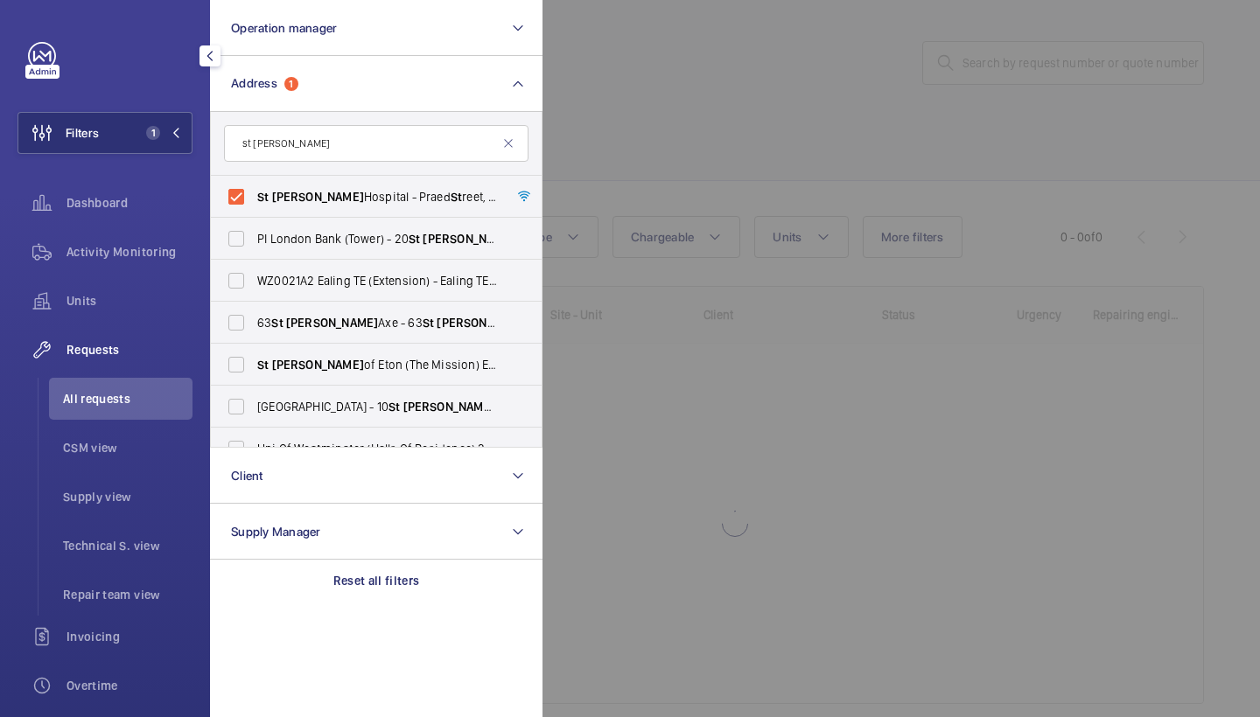
click at [654, 129] on div at bounding box center [1172, 358] width 1260 height 717
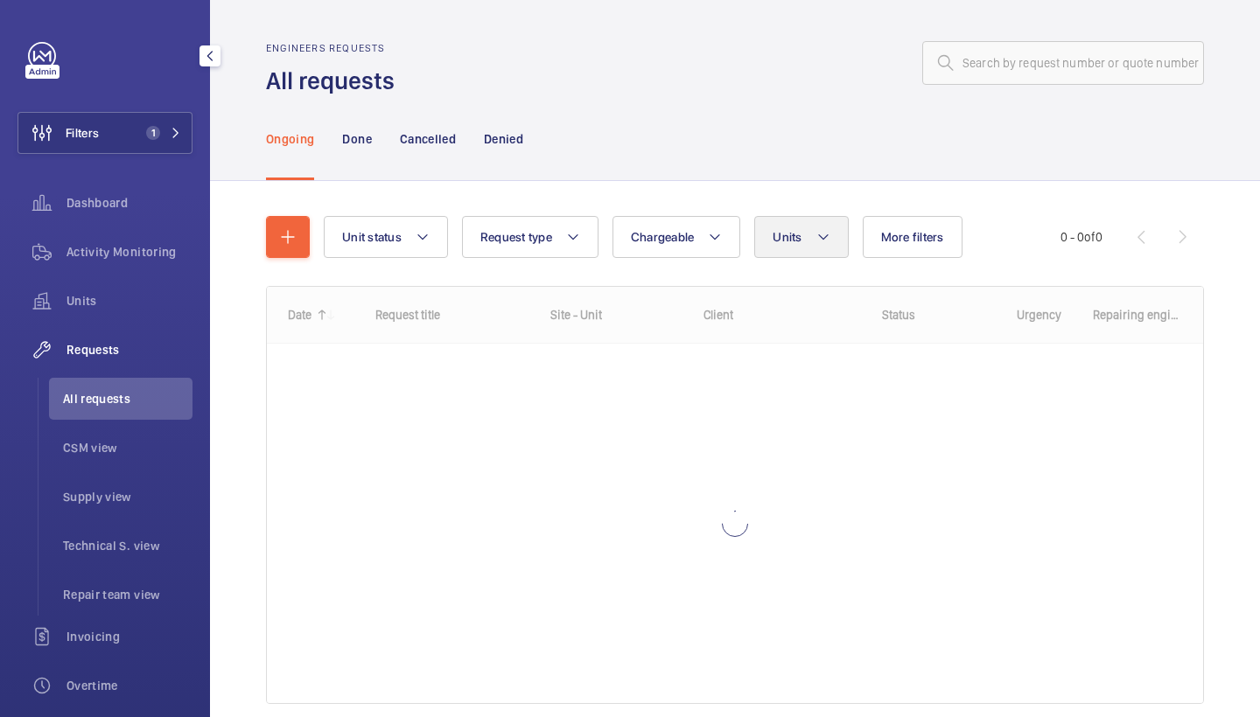
click at [769, 238] on button "Units" at bounding box center [801, 237] width 94 height 42
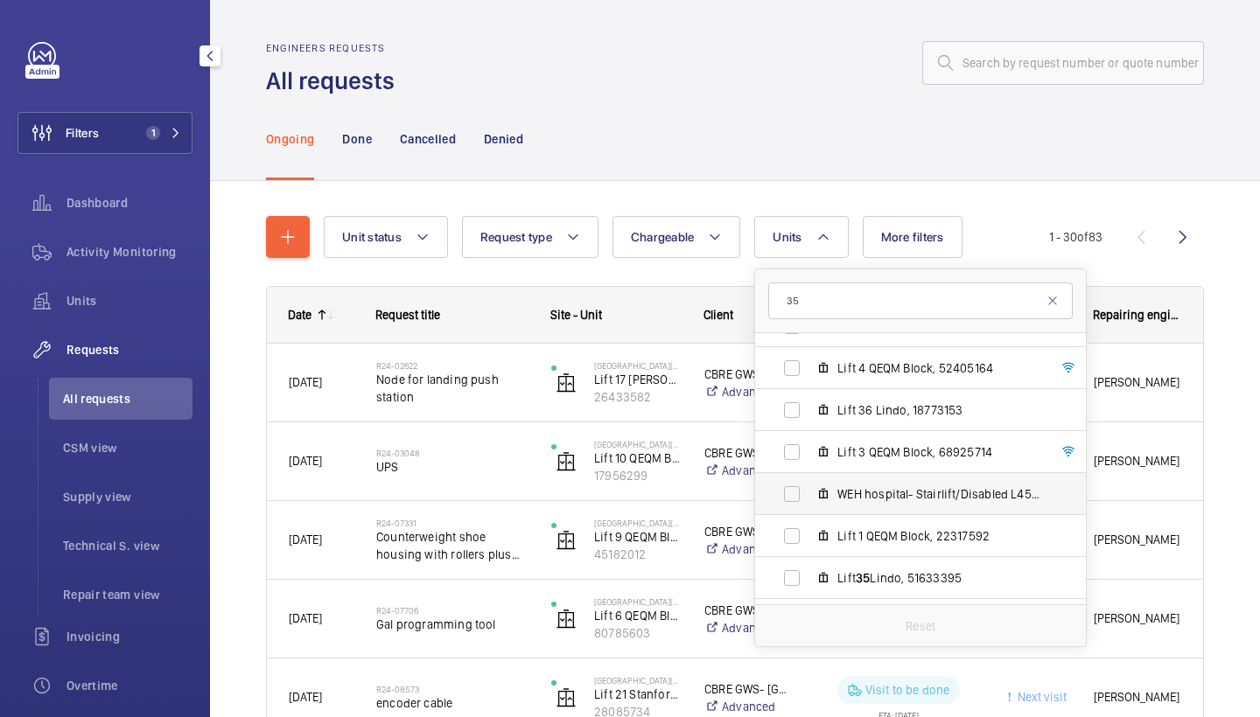
scroll to position [220, 0]
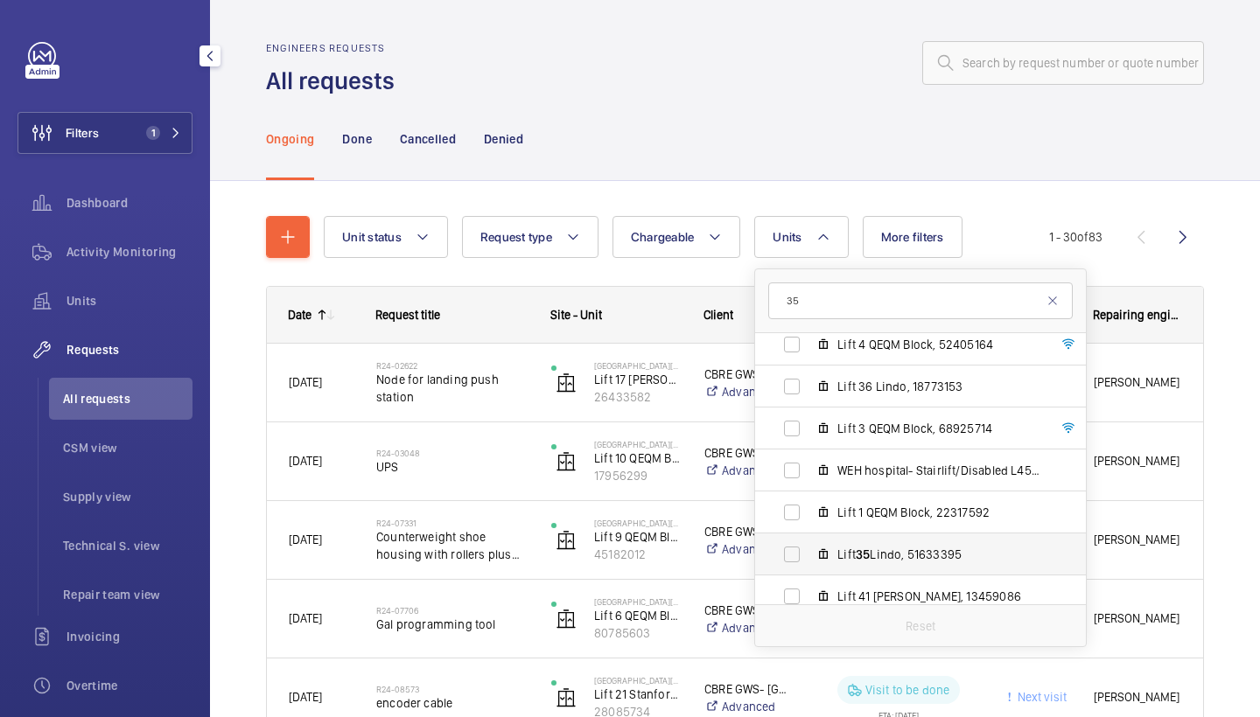
type input "35"
click at [881, 568] on label "Lift 35 Lindo, 51633395" at bounding box center [906, 555] width 303 height 42
click at [809, 568] on input "Lift 35 Lindo, 51633395" at bounding box center [791, 554] width 35 height 35
checkbox input "true"
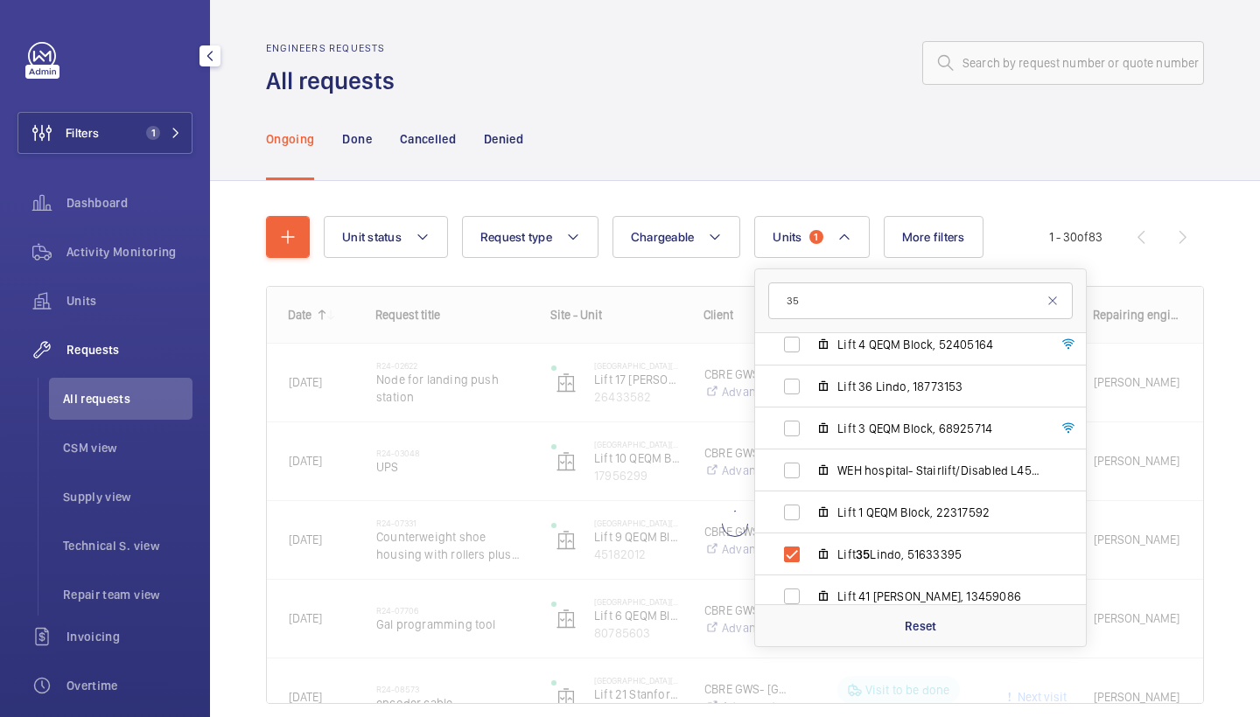
click at [815, 175] on div "Ongoing Done Cancelled Denied" at bounding box center [735, 138] width 938 height 83
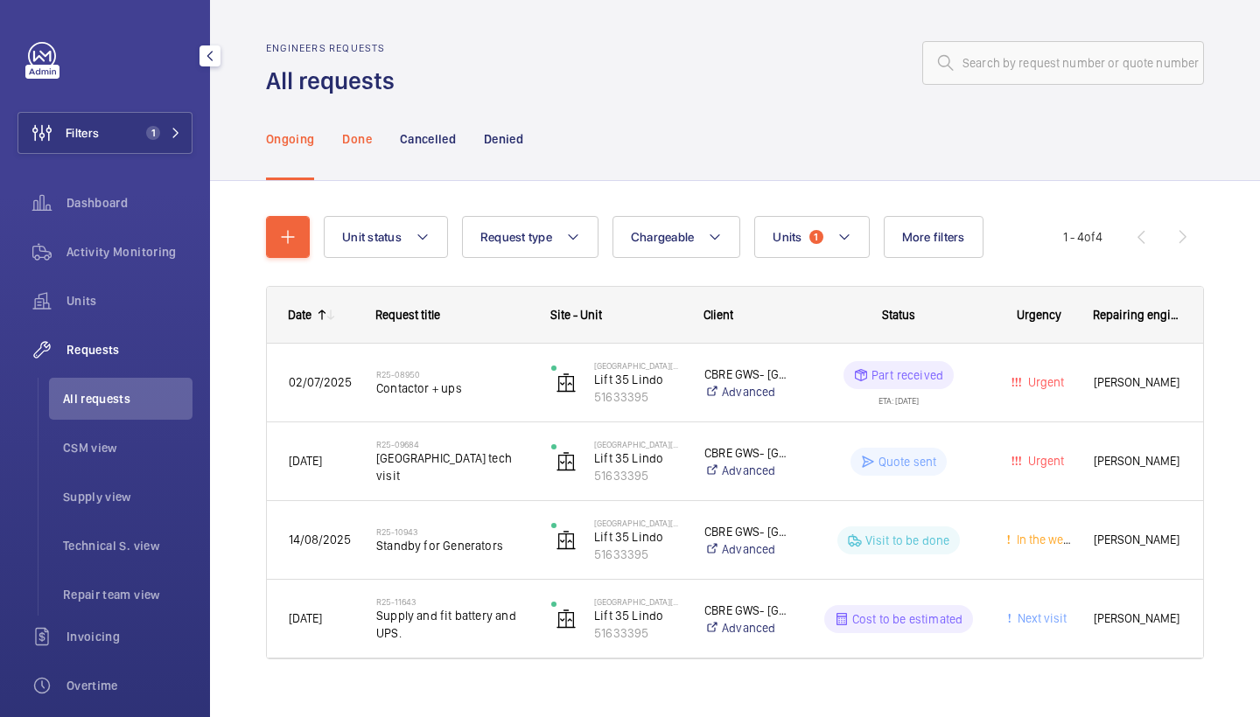
click at [364, 141] on p "Done" at bounding box center [356, 138] width 29 height 17
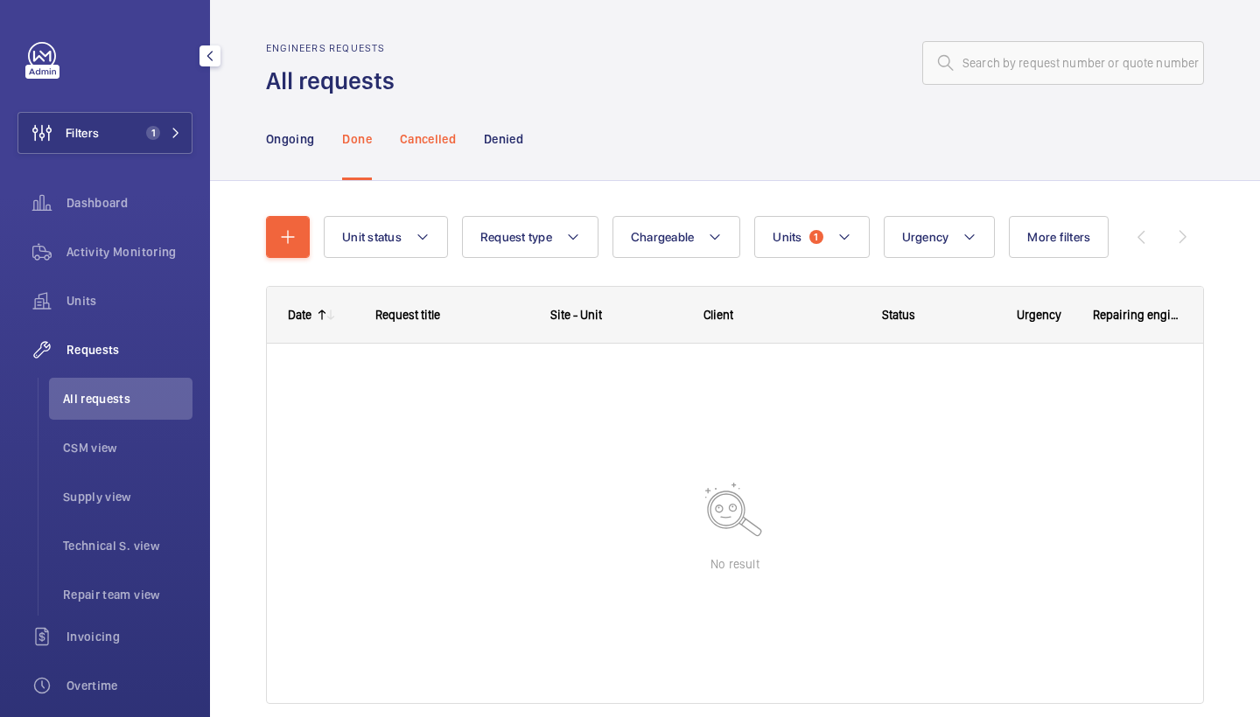
click at [431, 169] on div "Cancelled" at bounding box center [428, 138] width 56 height 83
click at [521, 148] on div "Denied" at bounding box center [503, 138] width 39 height 83
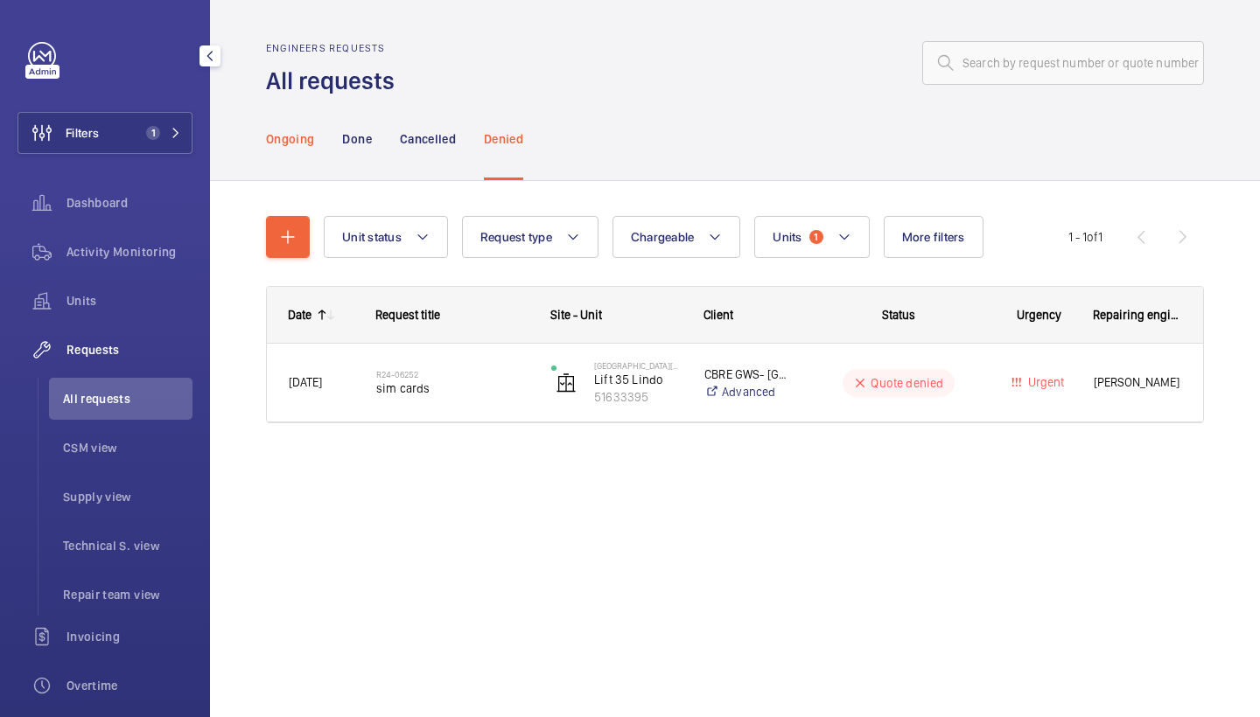
click at [311, 130] on p "Ongoing" at bounding box center [290, 138] width 48 height 17
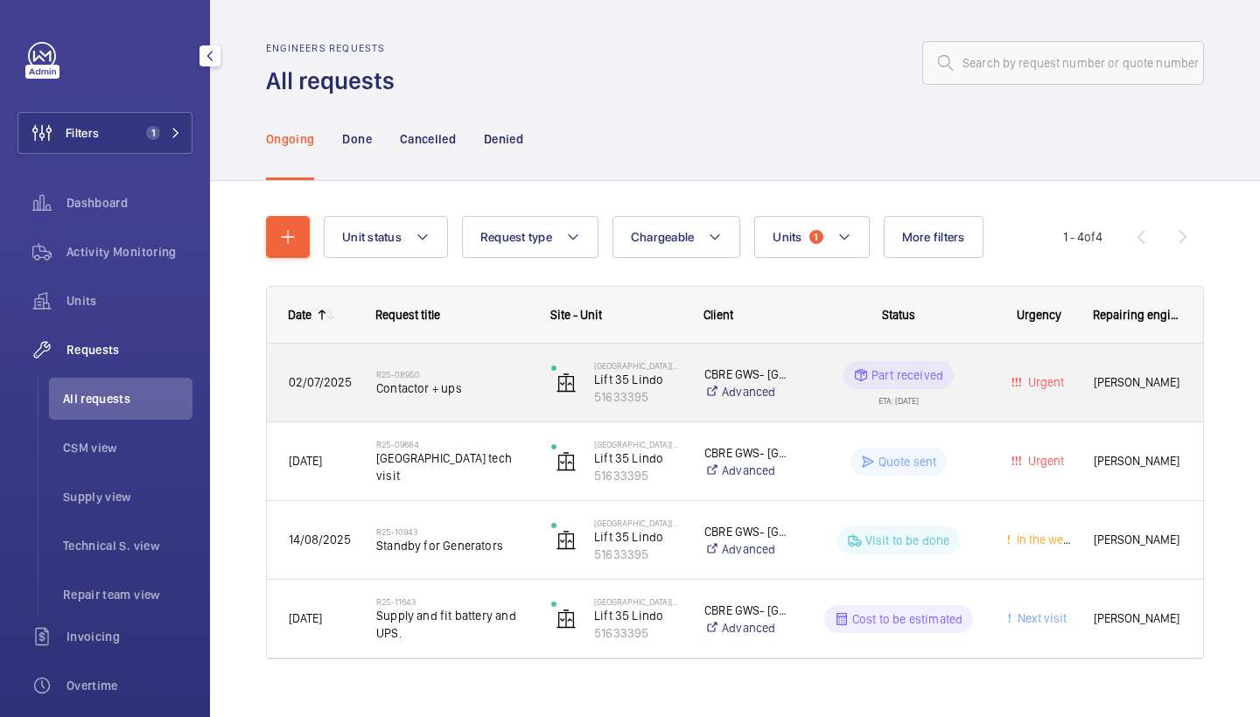
click at [489, 367] on div "R25-08950 Contactor + ups" at bounding box center [452, 383] width 152 height 51
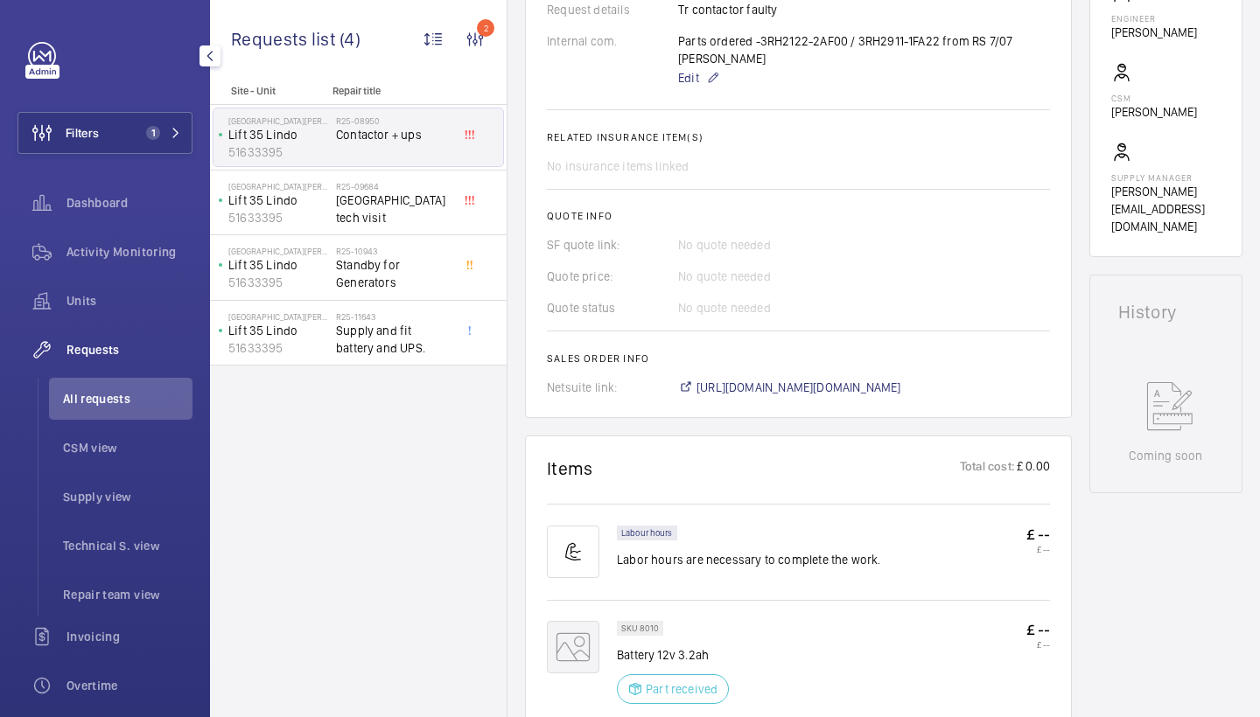
scroll to position [787, 0]
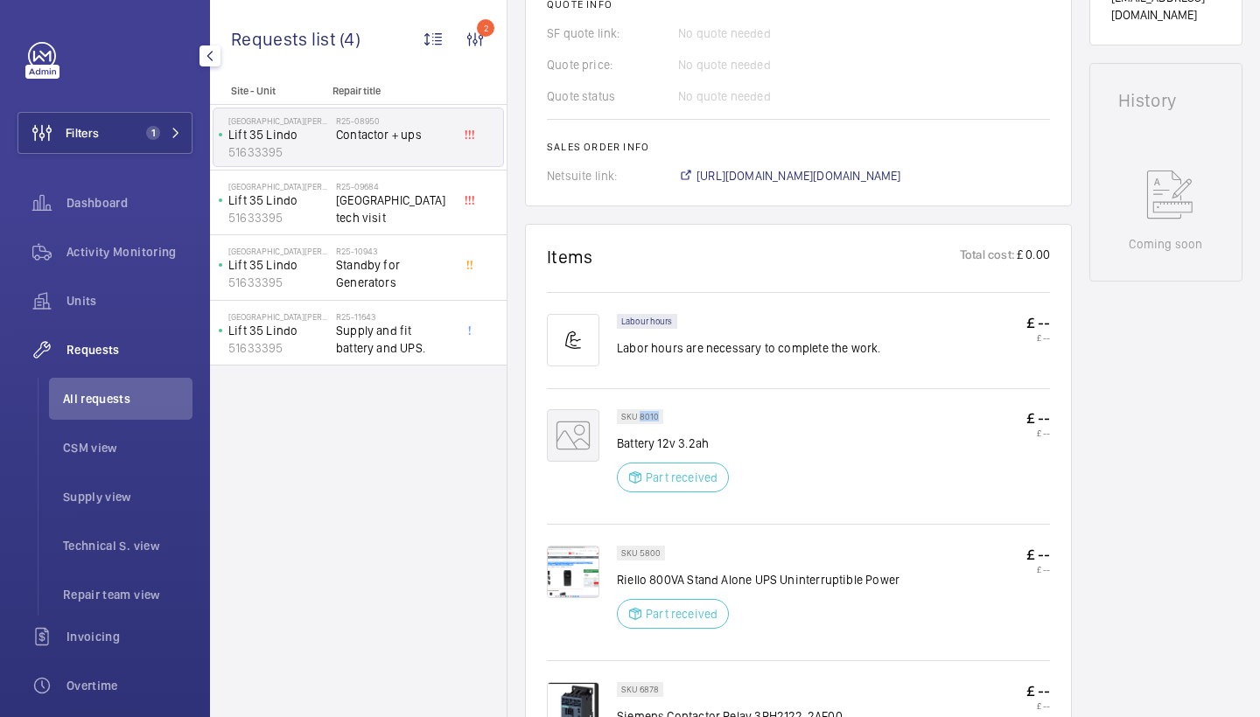
drag, startPoint x: 639, startPoint y: 400, endPoint x: 667, endPoint y: 400, distance: 28.0
click at [668, 409] on wm-front-pills "SKU 8010" at bounding box center [645, 416] width 57 height 15
copy p "8010"
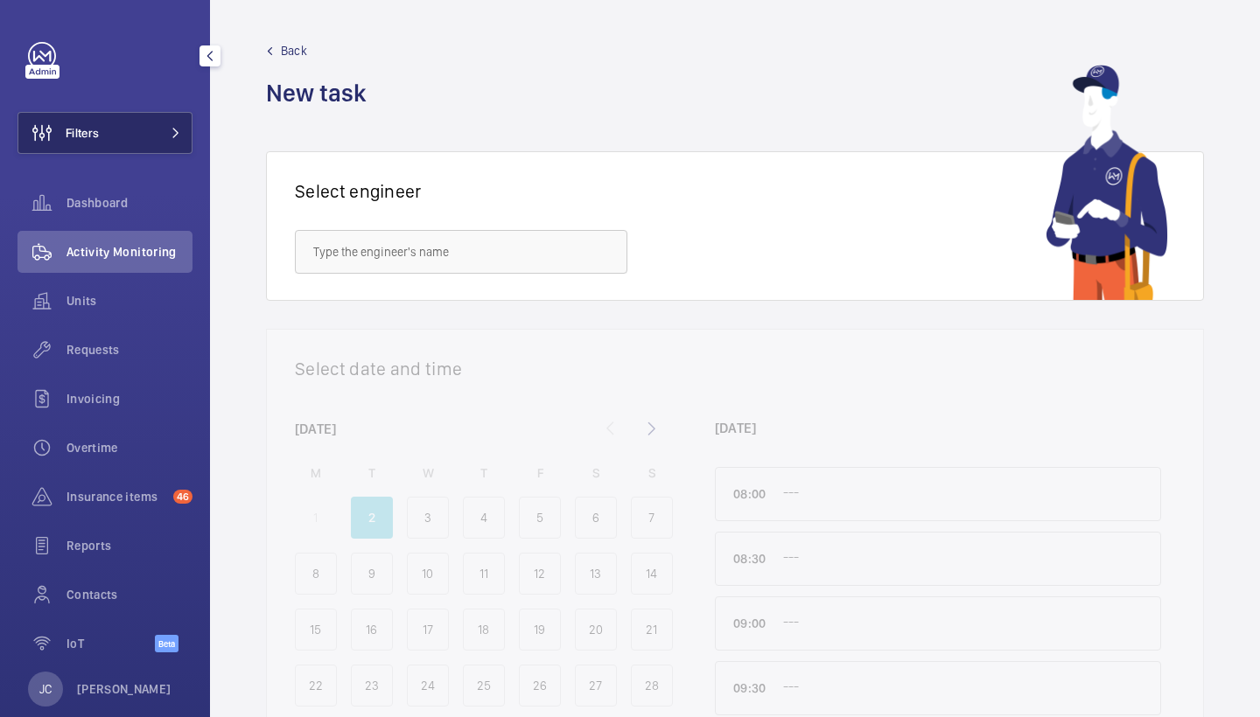
click at [178, 142] on button "Filters" at bounding box center [104, 133] width 175 height 42
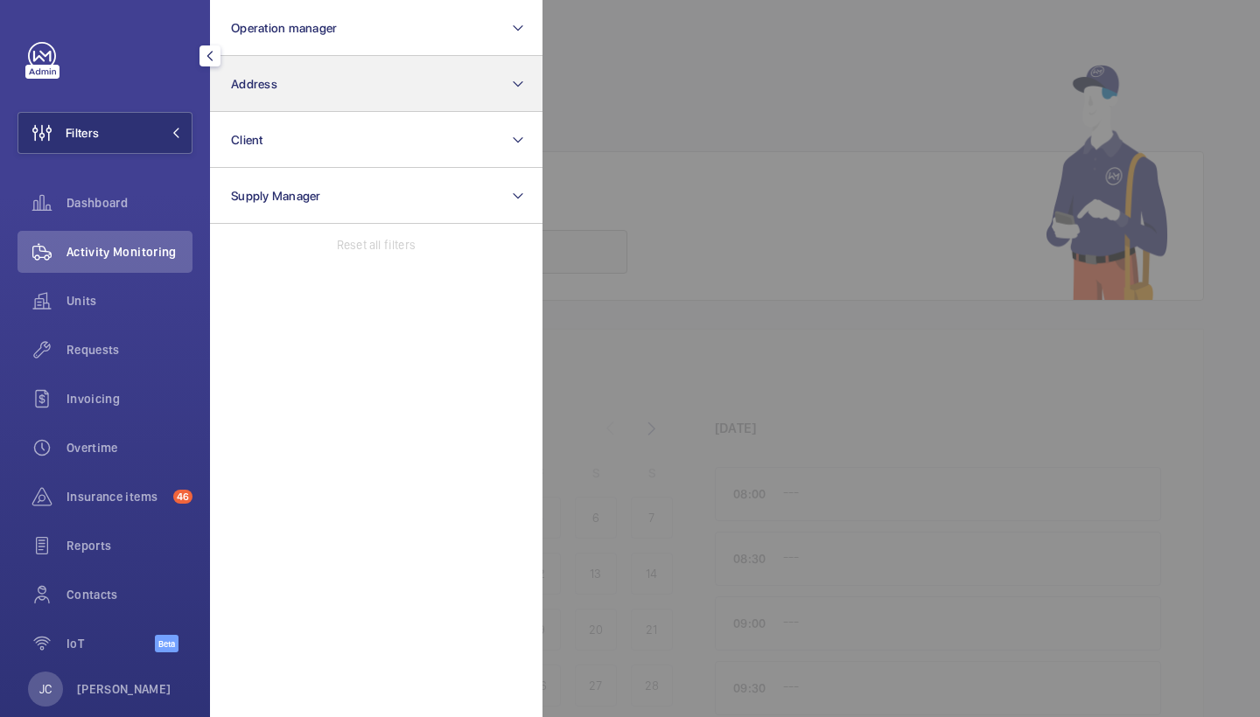
click at [328, 88] on button "Address" at bounding box center [376, 84] width 332 height 56
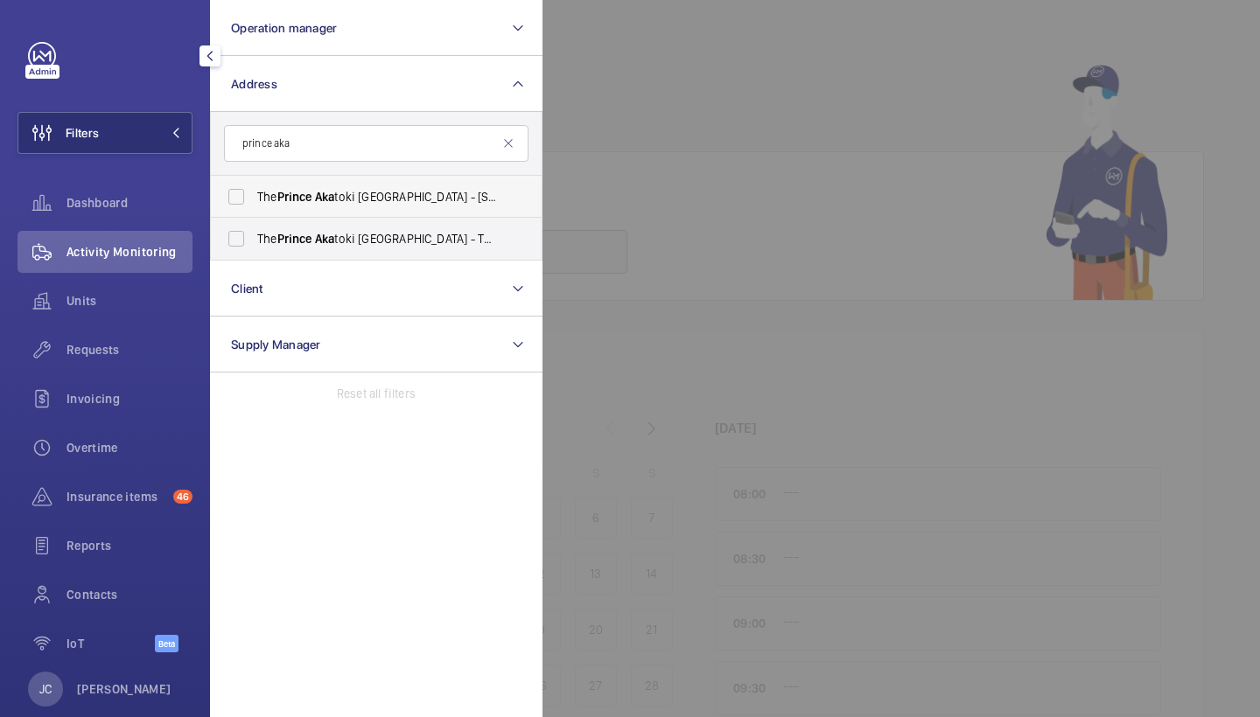
type input "prince aka"
click at [327, 203] on span "Aka" at bounding box center [325, 197] width 20 height 14
click at [254, 203] on input "The Prince Aka toki London - 50 Great Cumberland Pl, Marble Arch, LONDON W1H 7FD" at bounding box center [236, 196] width 35 height 35
checkbox input "true"
click at [327, 222] on label "The Prince Aka toki London - The Prince Aka toki London, LONDON W1H 7FD" at bounding box center [363, 239] width 304 height 42
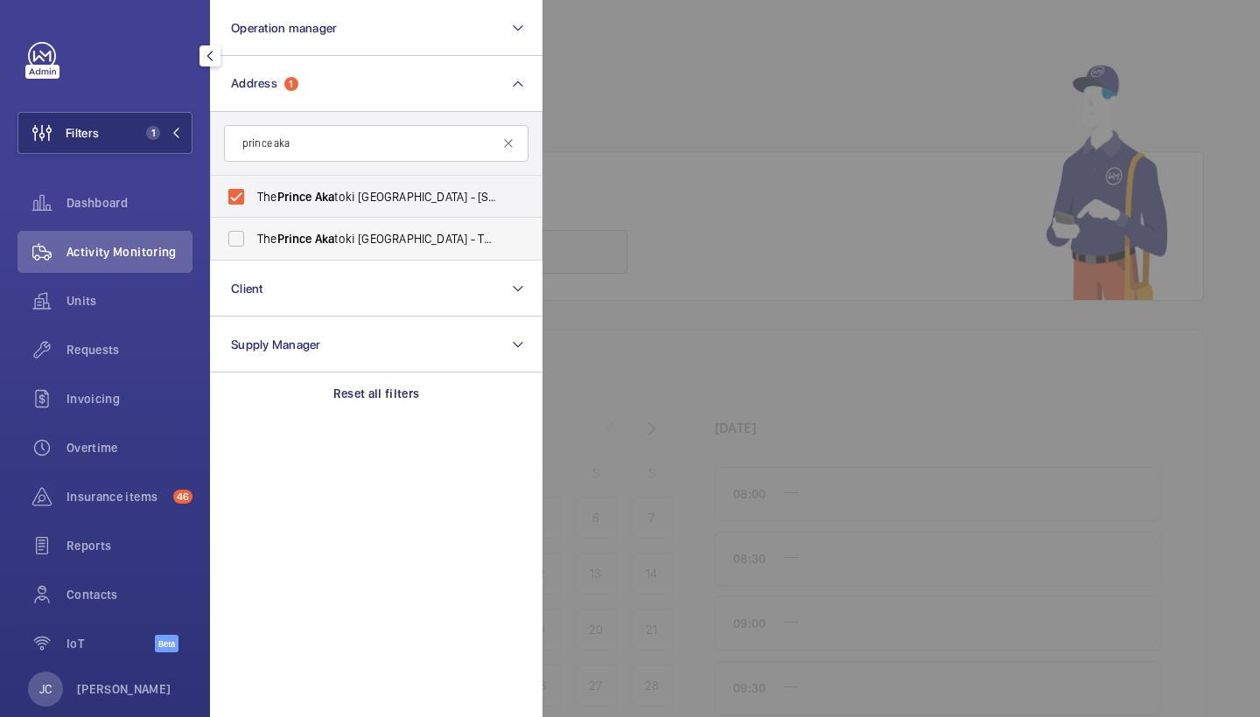
click at [254, 222] on input "The Prince Aka toki London - The Prince Aka toki London, LONDON W1H 7FD" at bounding box center [236, 238] width 35 height 35
checkbox input "true"
click at [95, 250] on span "Activity Monitoring" at bounding box center [129, 251] width 126 height 17
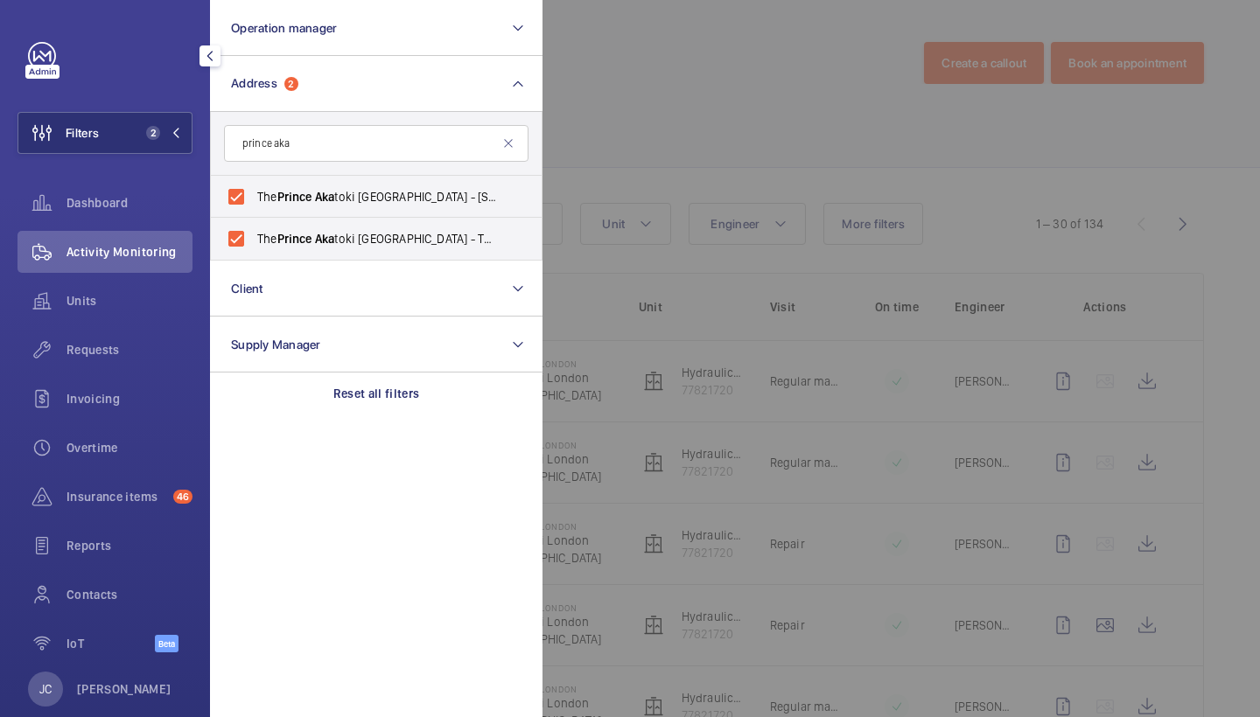
click at [779, 74] on div at bounding box center [1172, 358] width 1260 height 717
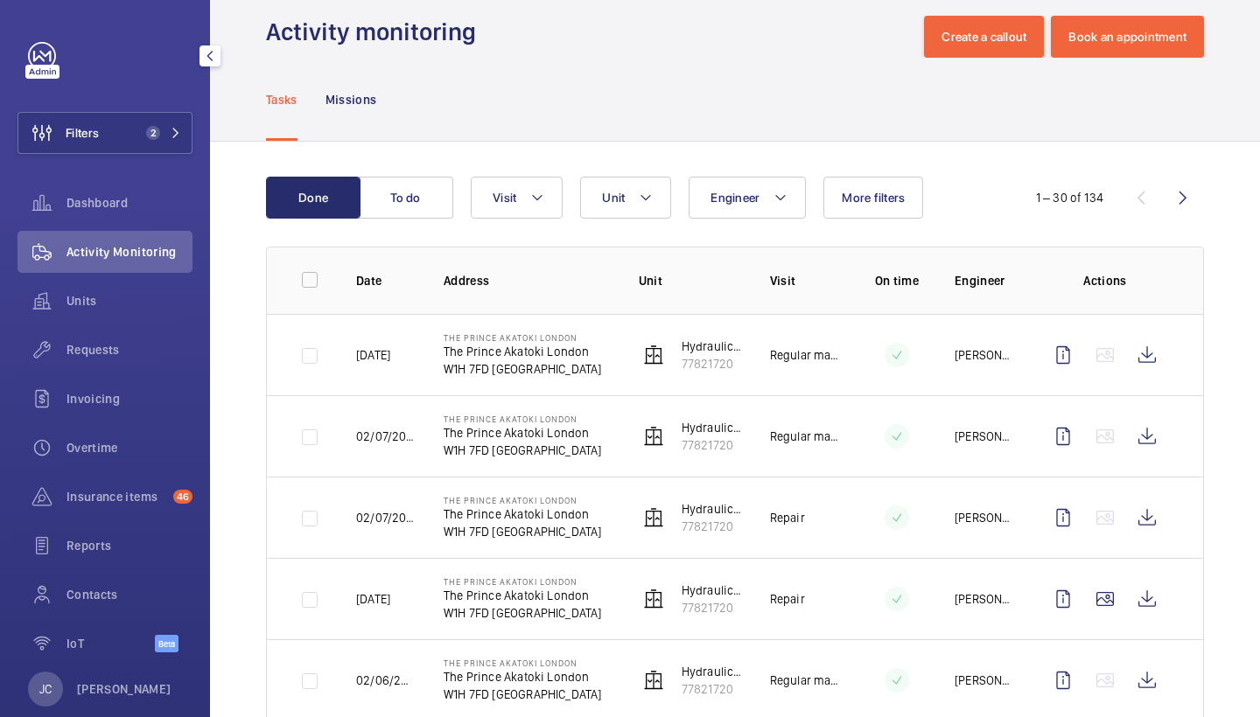
scroll to position [30, 0]
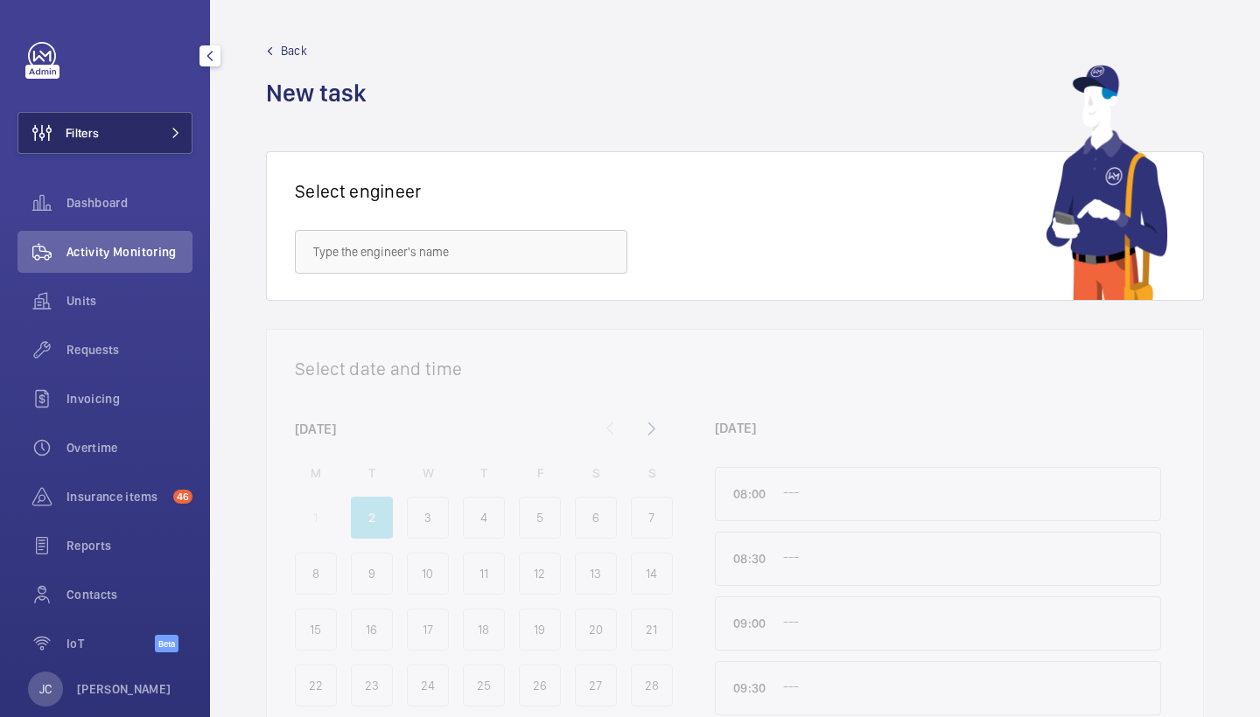
click at [172, 115] on button "Filters" at bounding box center [104, 133] width 175 height 42
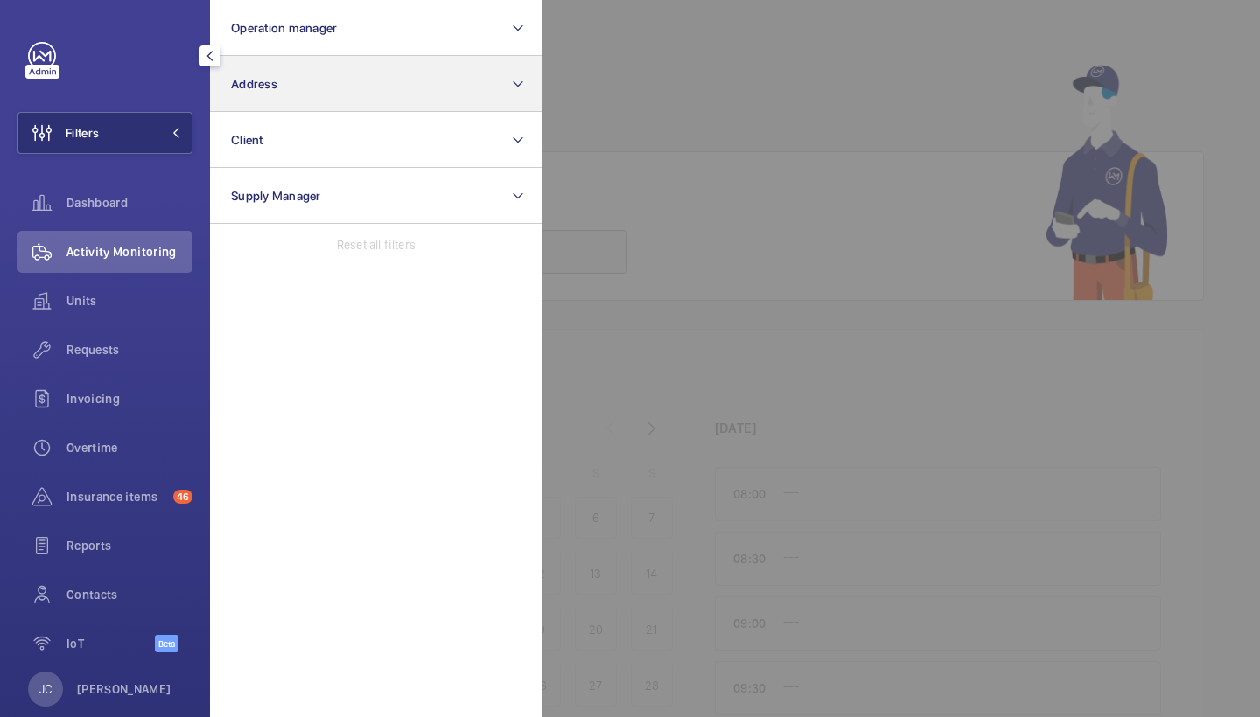
click at [334, 79] on button "Address" at bounding box center [376, 84] width 332 height 56
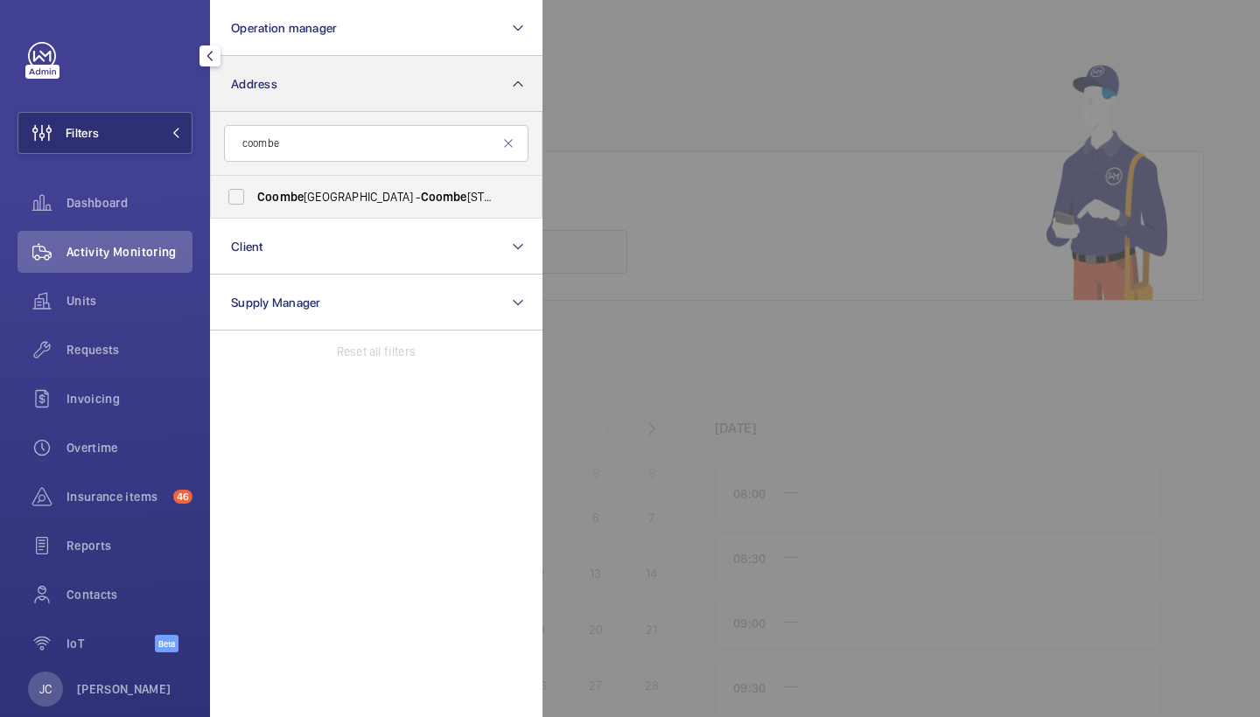
type input "Coombe"
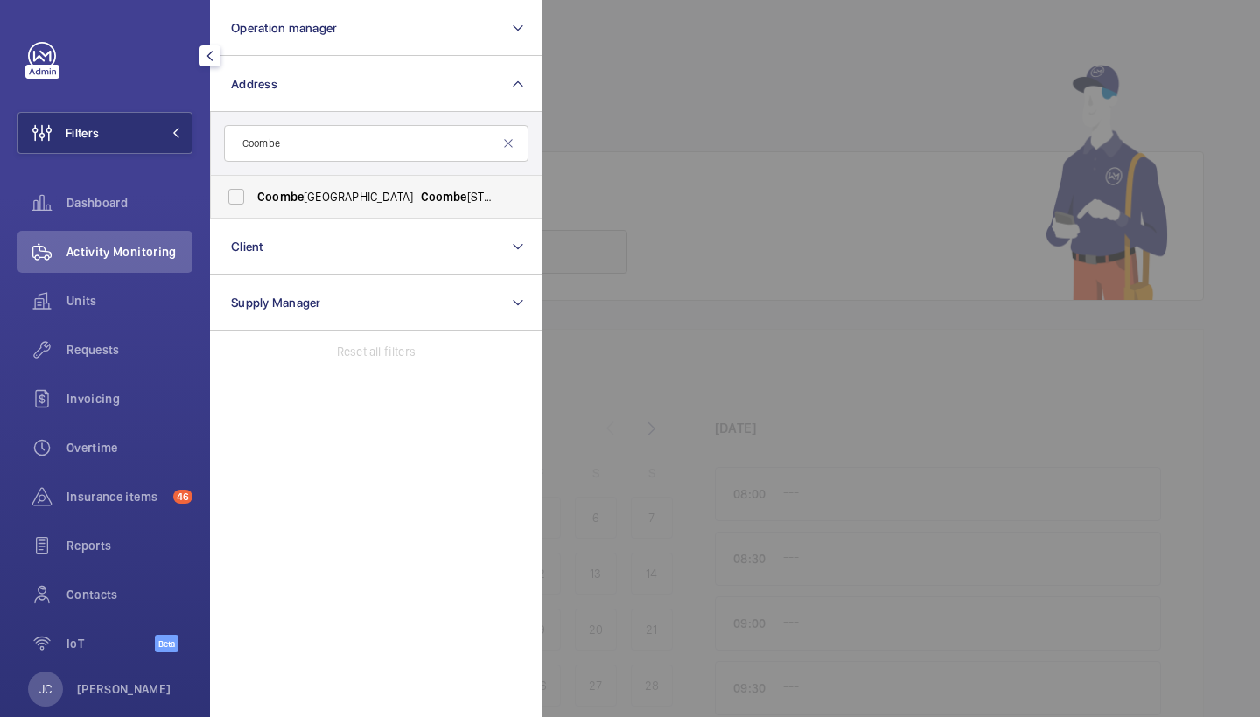
drag, startPoint x: 334, startPoint y: 79, endPoint x: 339, endPoint y: 205, distance: 126.0
click at [339, 205] on span "[GEOGRAPHIC_DATA] - [GEOGRAPHIC_DATA]" at bounding box center [377, 196] width 241 height 17
click at [254, 205] on input "[GEOGRAPHIC_DATA] - [GEOGRAPHIC_DATA]" at bounding box center [236, 196] width 35 height 35
checkbox input "true"
click at [688, 165] on div at bounding box center [1172, 358] width 1260 height 717
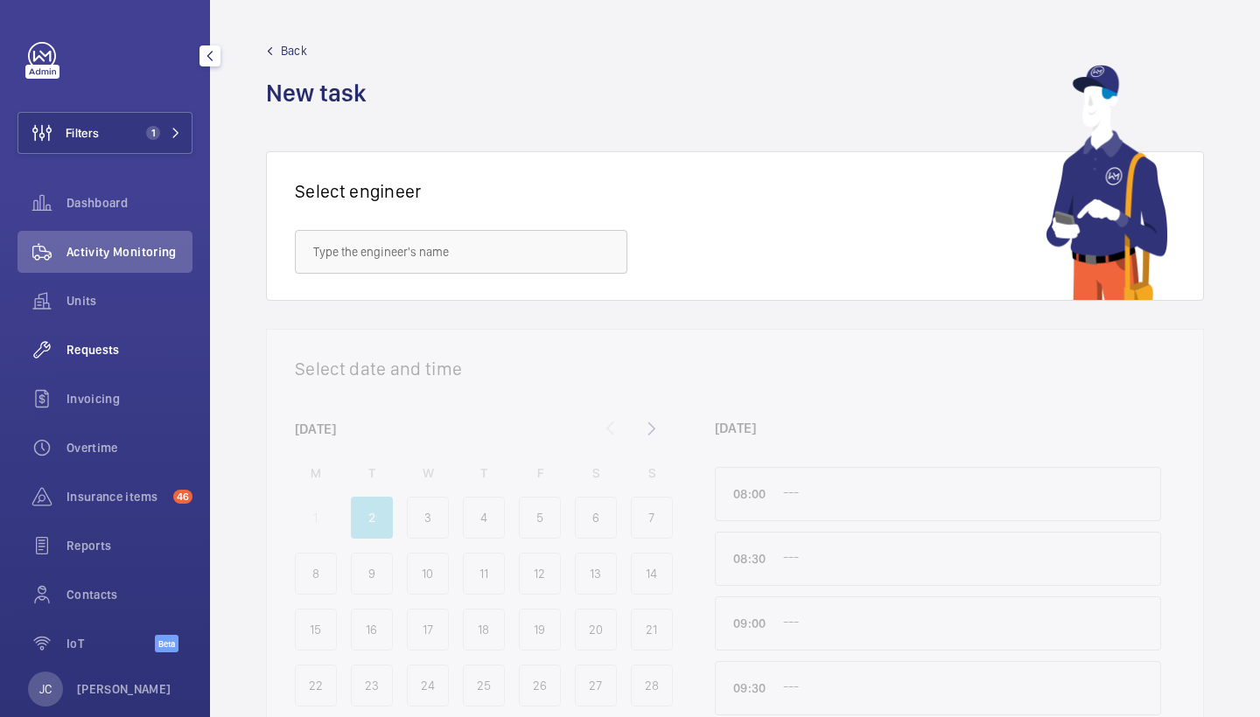
click at [140, 343] on span "Requests" at bounding box center [129, 349] width 126 height 17
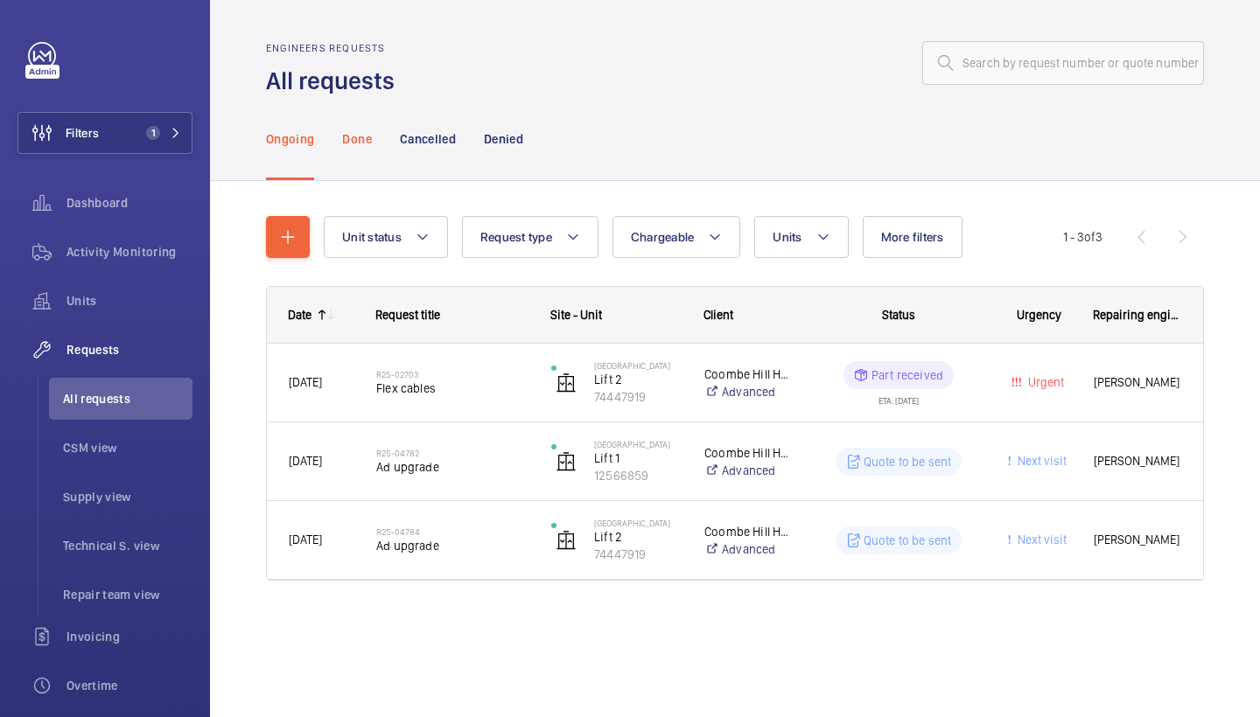
click at [358, 156] on div "Done" at bounding box center [356, 138] width 29 height 83
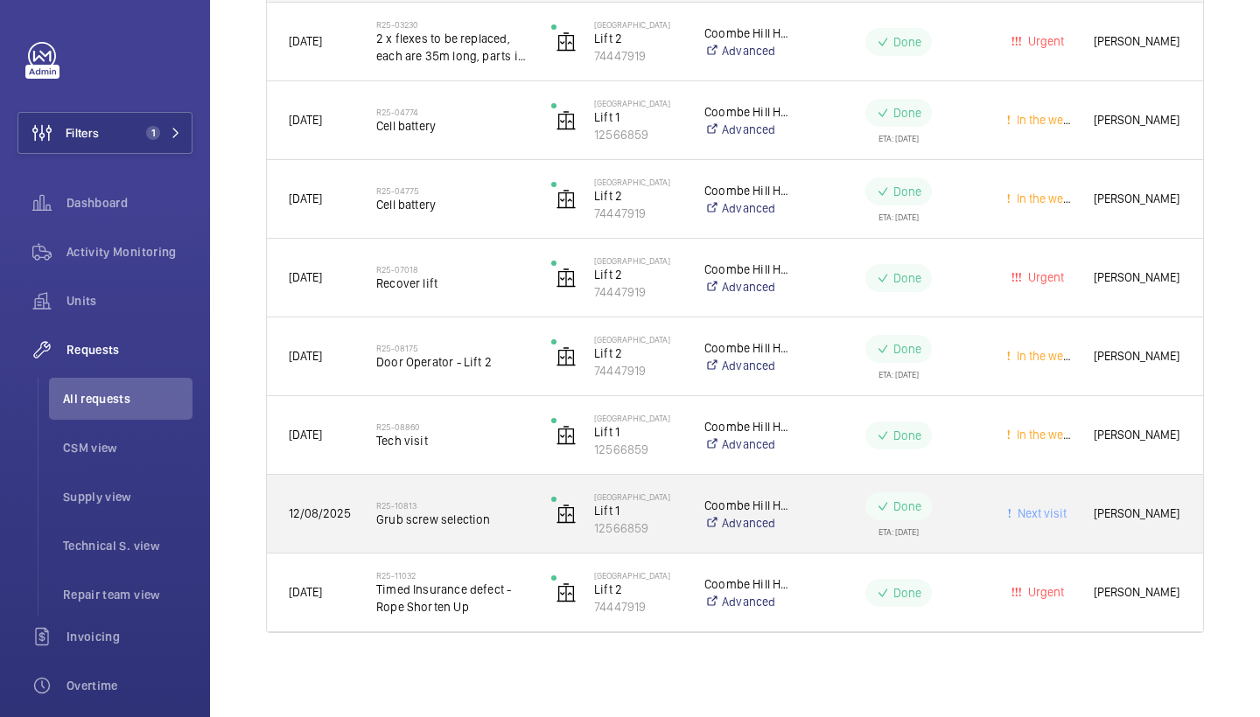
scroll to position [341, 0]
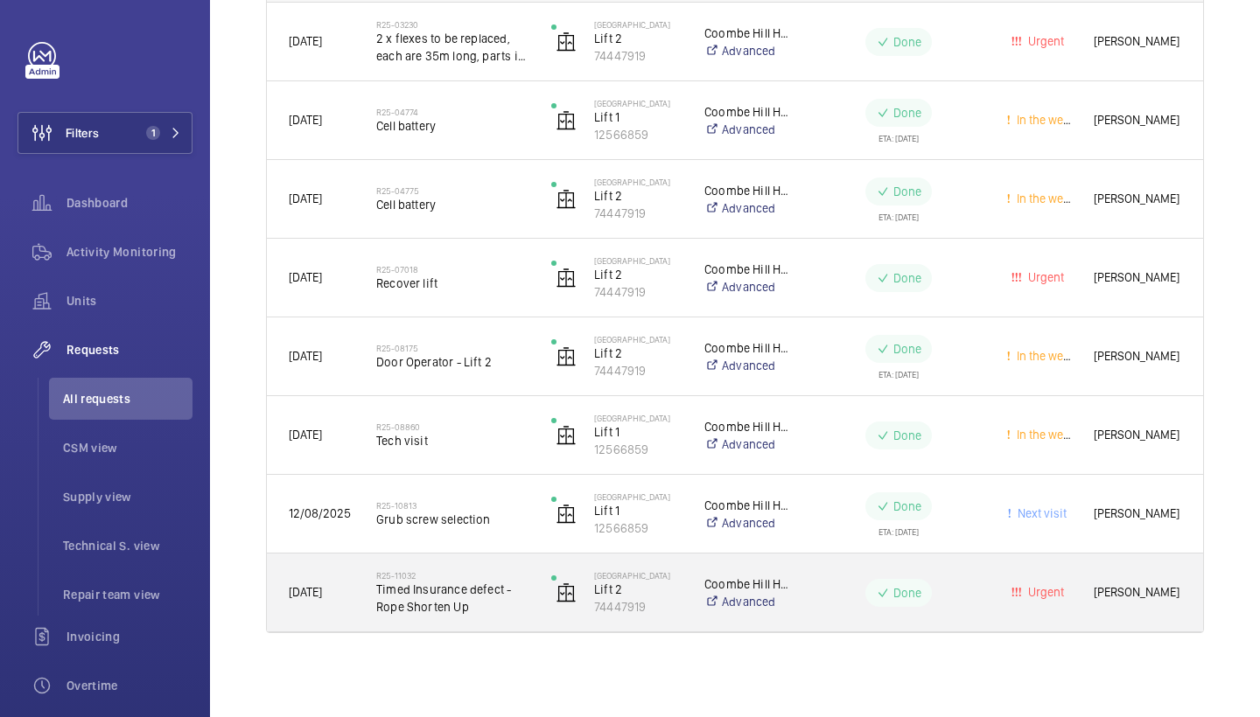
click at [475, 604] on span "Timed Insurance defect - Rope Shorten Up" at bounding box center [452, 598] width 152 height 35
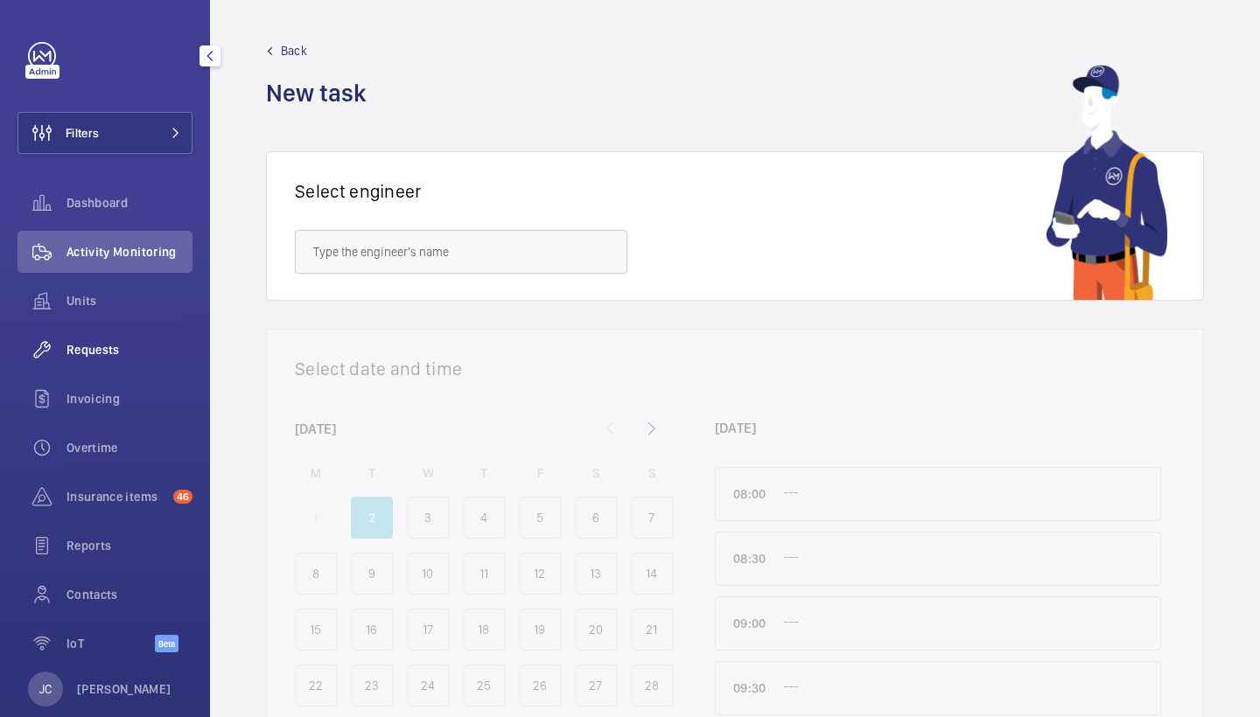
click at [144, 352] on span "Requests" at bounding box center [129, 349] width 126 height 17
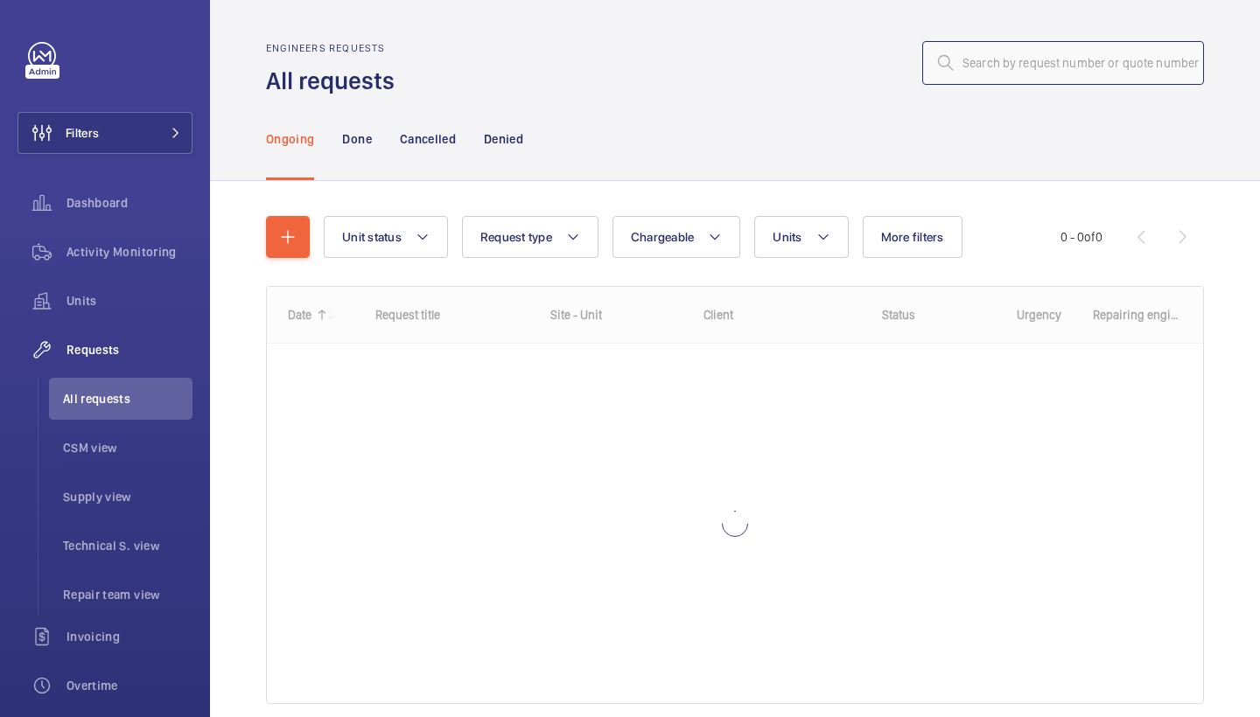
click at [1040, 59] on input "text" at bounding box center [1063, 63] width 282 height 44
paste input "R25-11601"
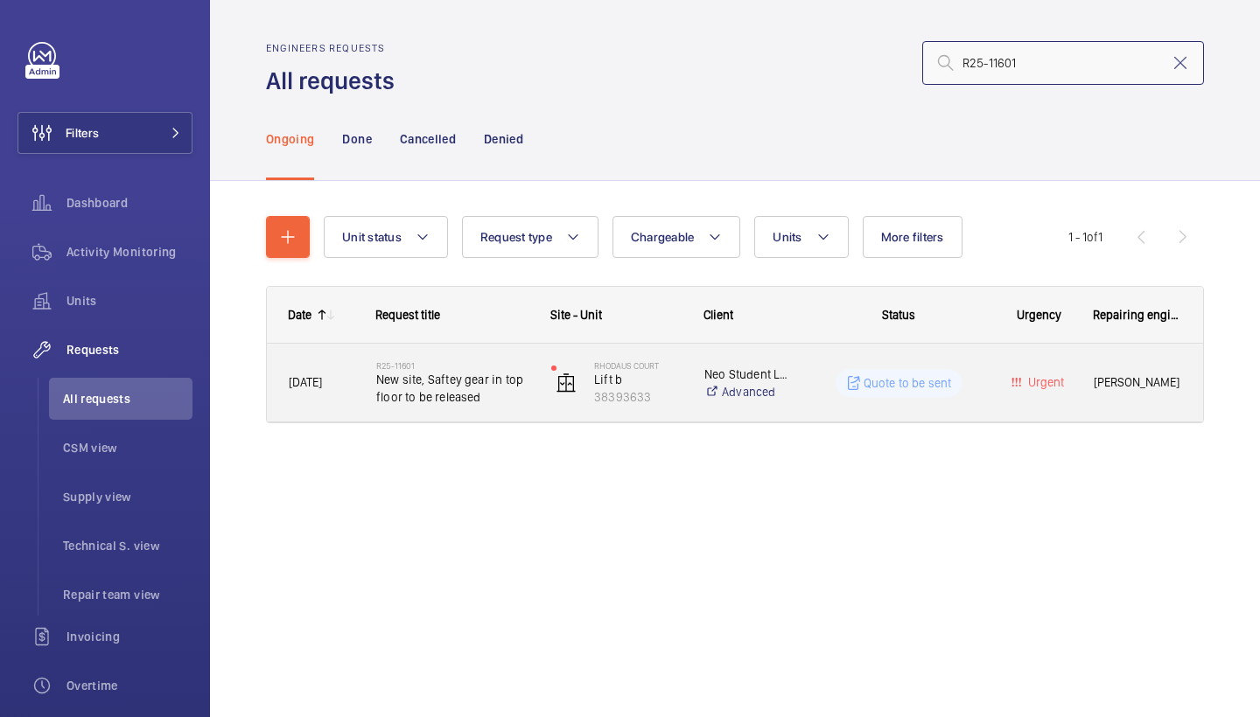
type input "R25-11601"
click at [501, 388] on span "New site, Saftey gear in top floor to be released" at bounding box center [452, 388] width 152 height 35
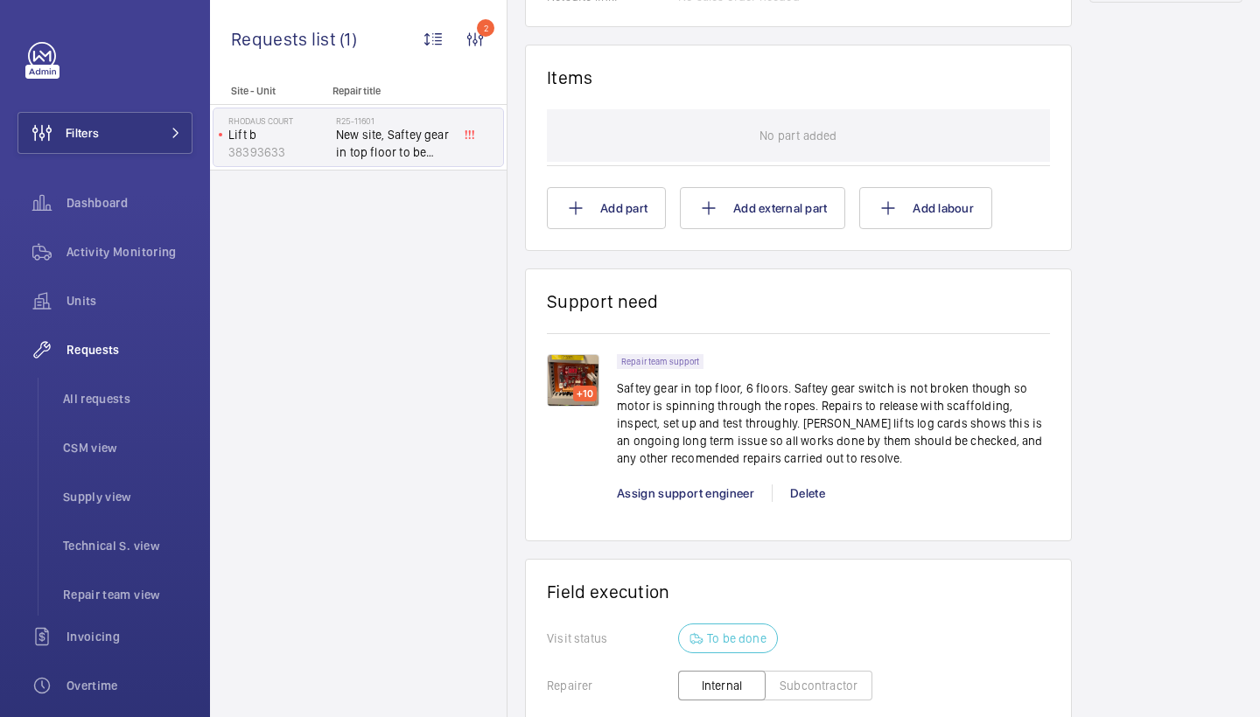
scroll to position [1022, 0]
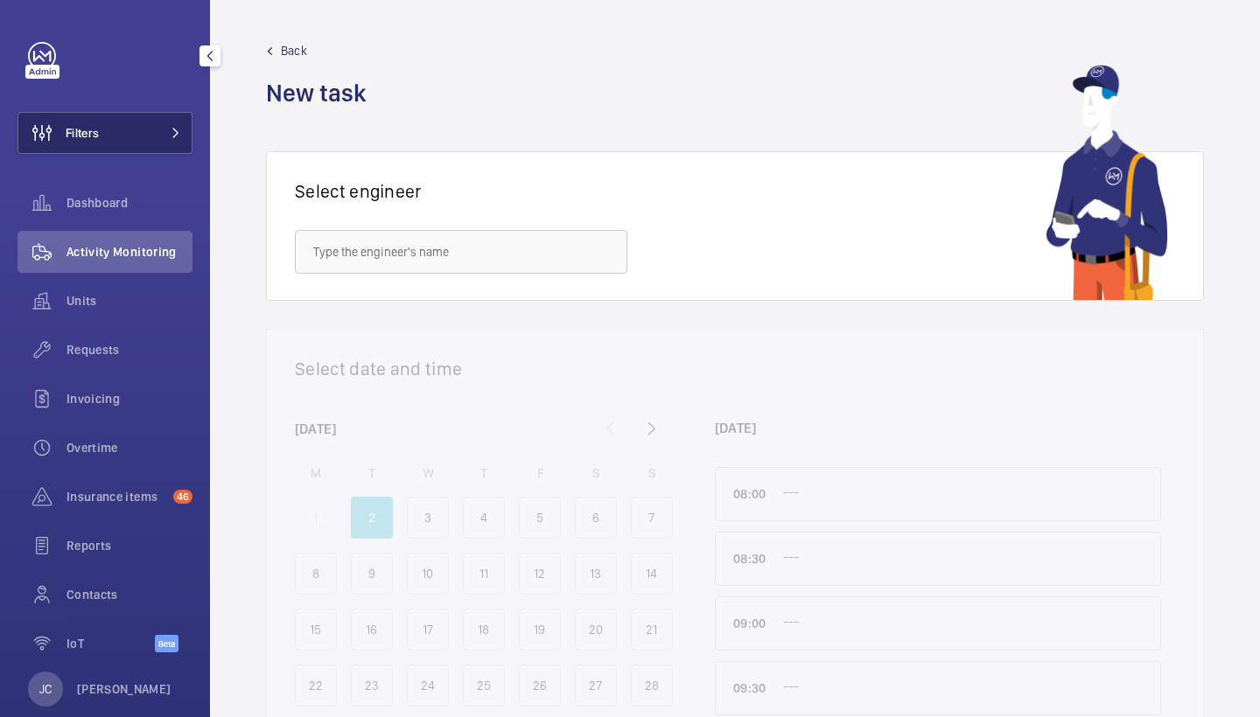
click at [170, 136] on span at bounding box center [170, 133] width 21 height 10
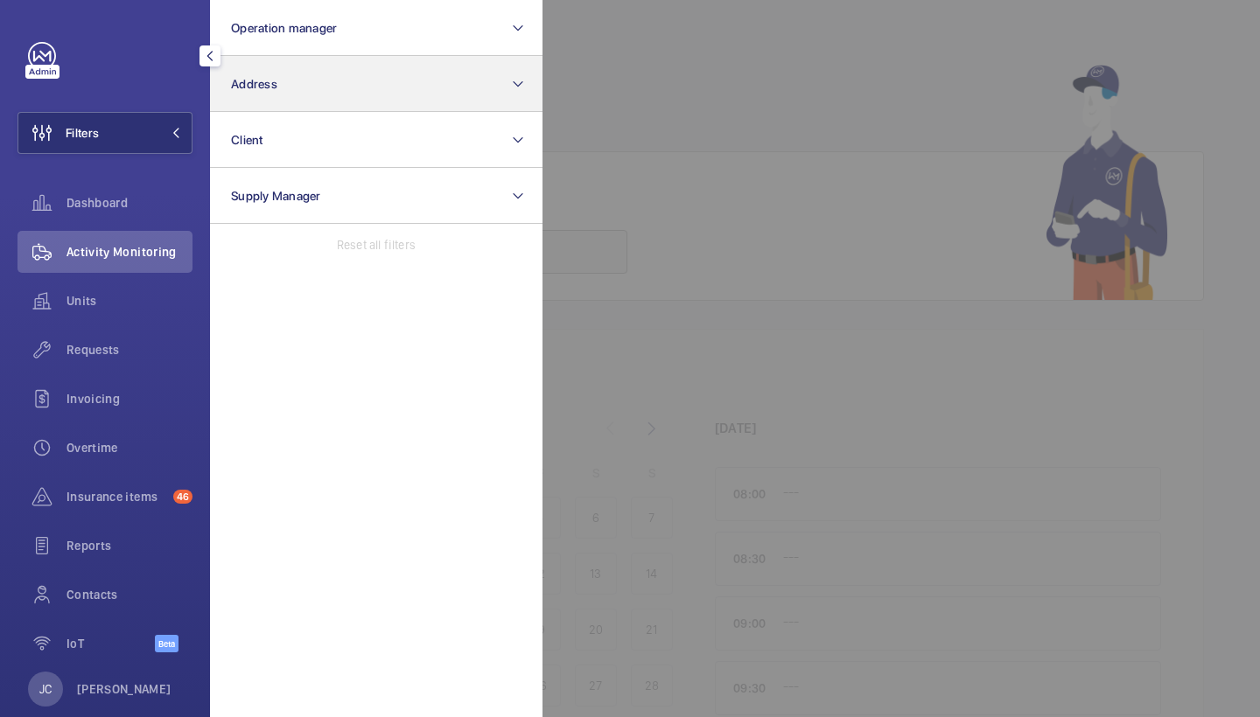
click at [317, 64] on button "Address" at bounding box center [376, 84] width 332 height 56
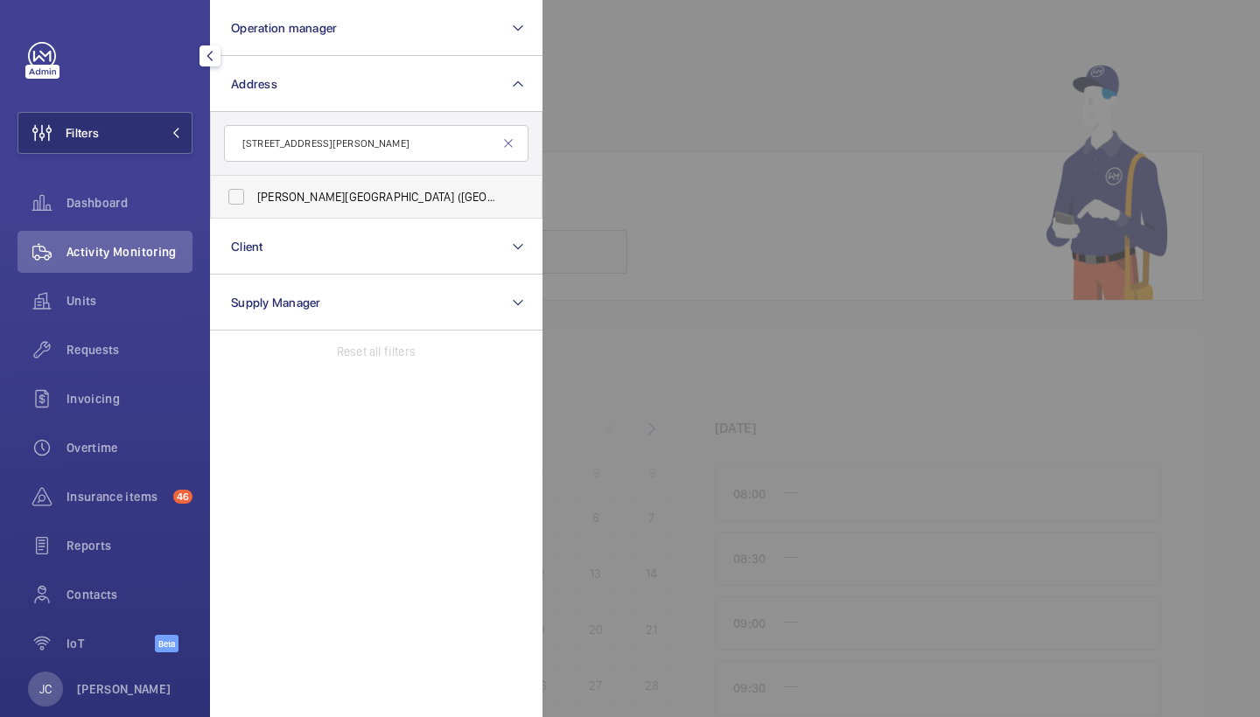
type input "[STREET_ADDRESS][PERSON_NAME]"
click at [325, 189] on span "[PERSON_NAME][GEOGRAPHIC_DATA] ([GEOGRAPHIC_DATA]) - [STREET_ADDRESS][PERSON_NA…" at bounding box center [377, 196] width 241 height 17
click at [254, 189] on input "[PERSON_NAME][GEOGRAPHIC_DATA] ([GEOGRAPHIC_DATA]) - [STREET_ADDRESS][PERSON_NA…" at bounding box center [236, 196] width 35 height 35
checkbox input "true"
click at [132, 358] on span "Requests" at bounding box center [129, 349] width 126 height 17
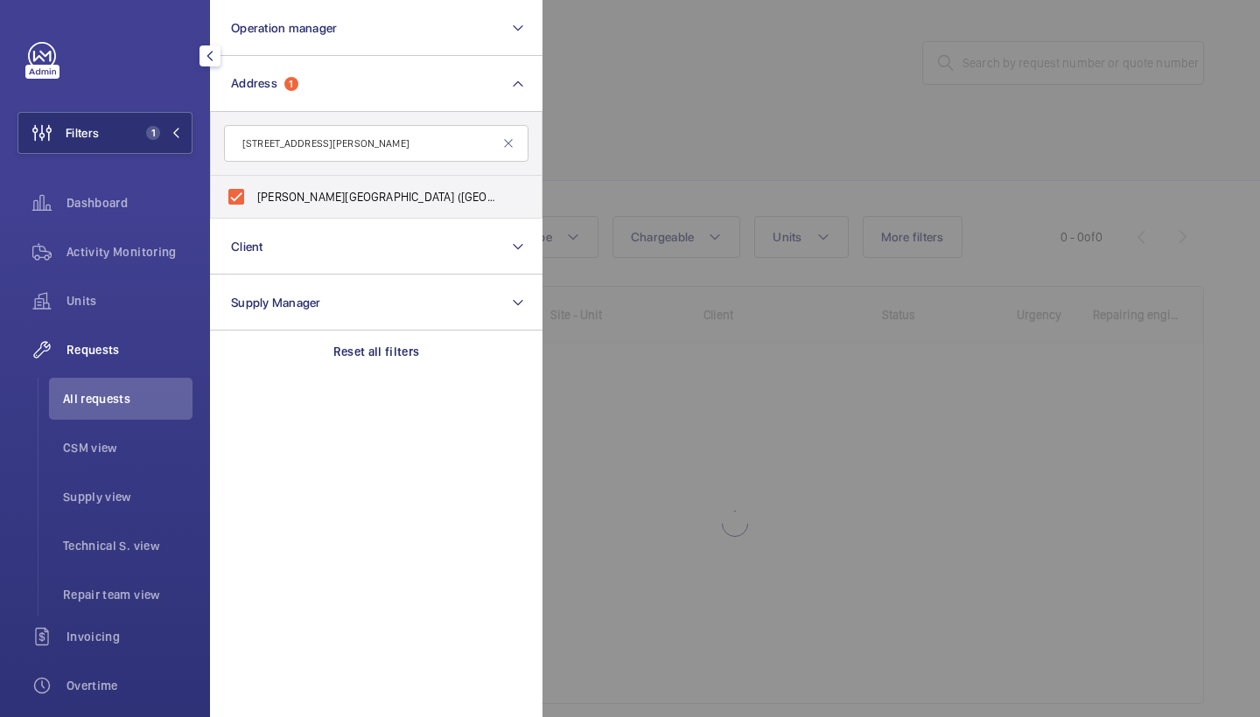
click at [712, 136] on div at bounding box center [1172, 358] width 1260 height 717
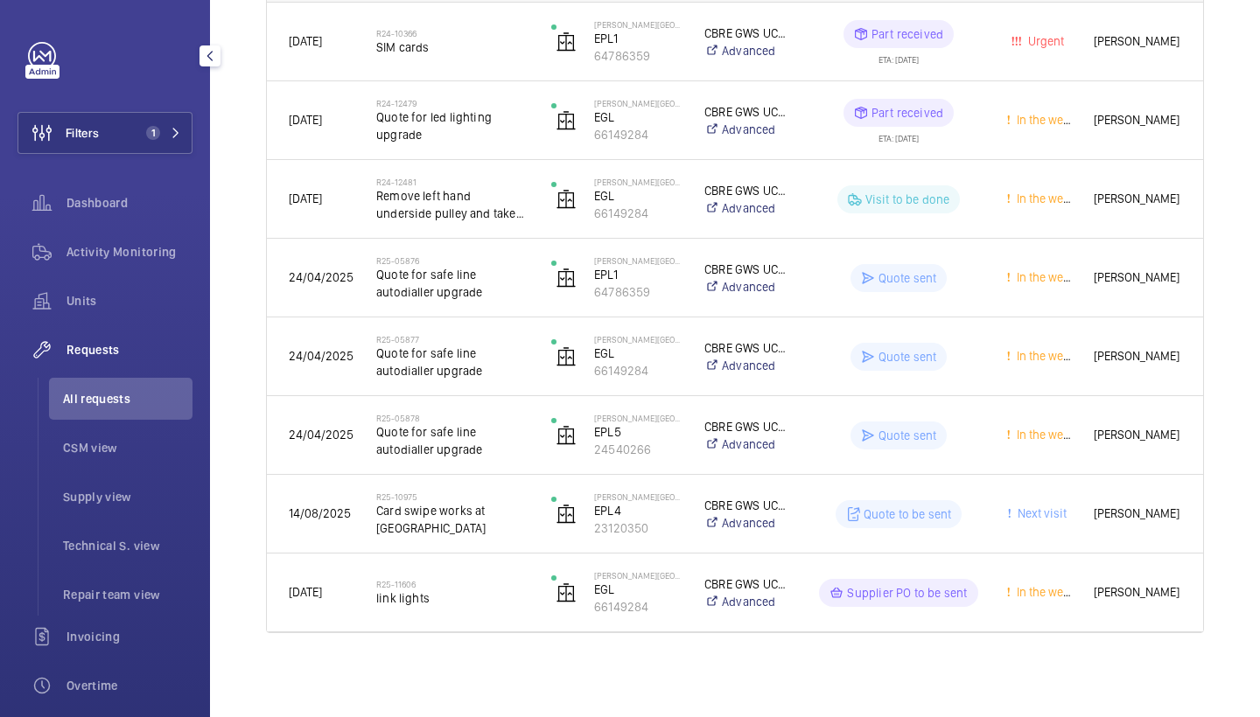
scroll to position [341, 0]
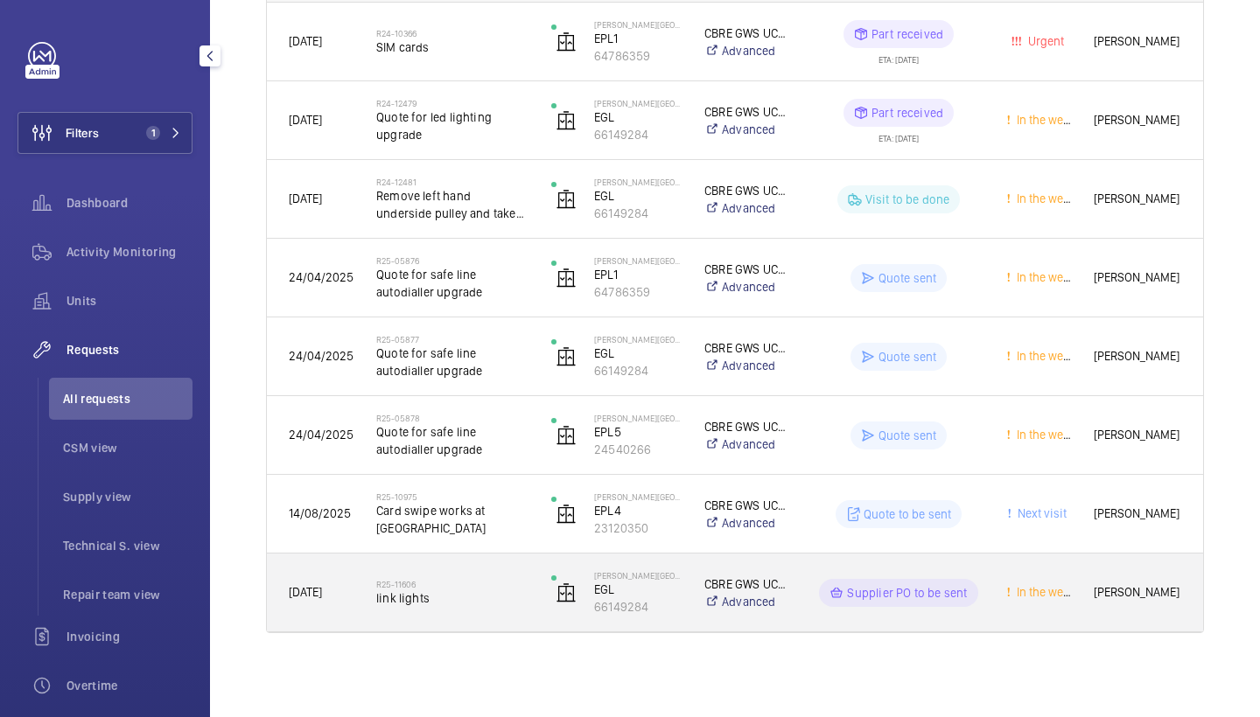
click at [472, 610] on div "R25-11606 link lights" at bounding box center [452, 593] width 152 height 51
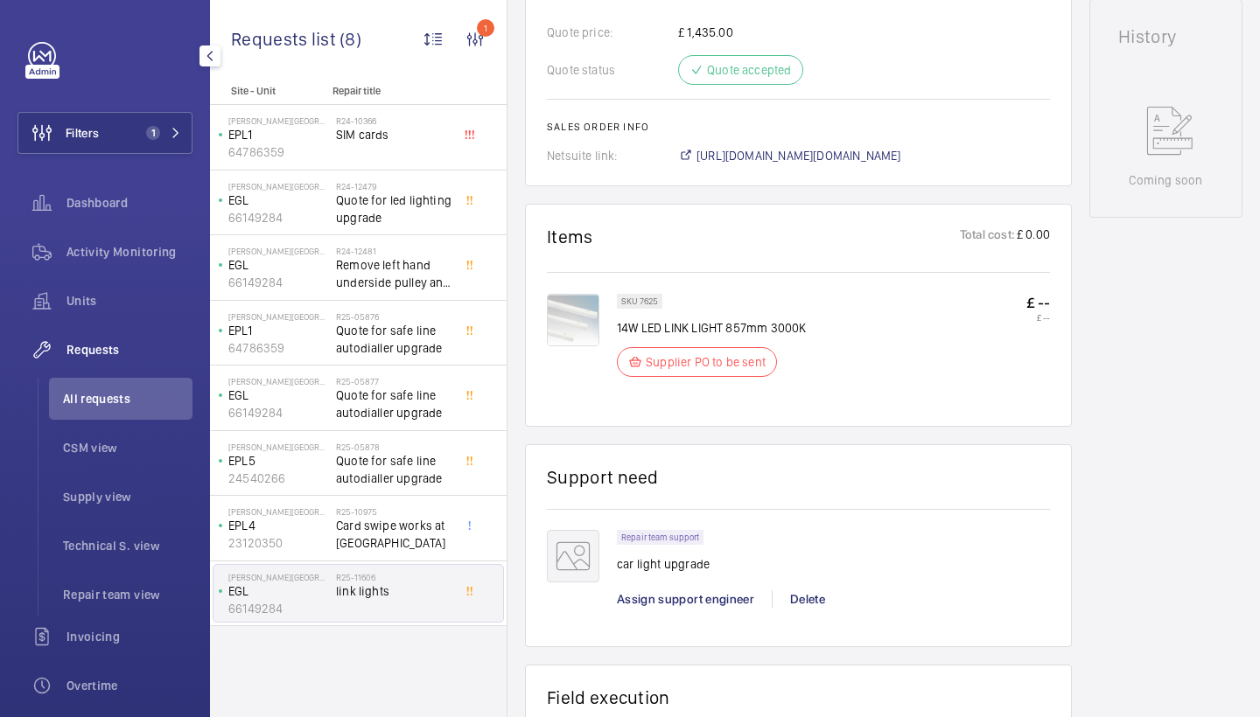
scroll to position [1039, 0]
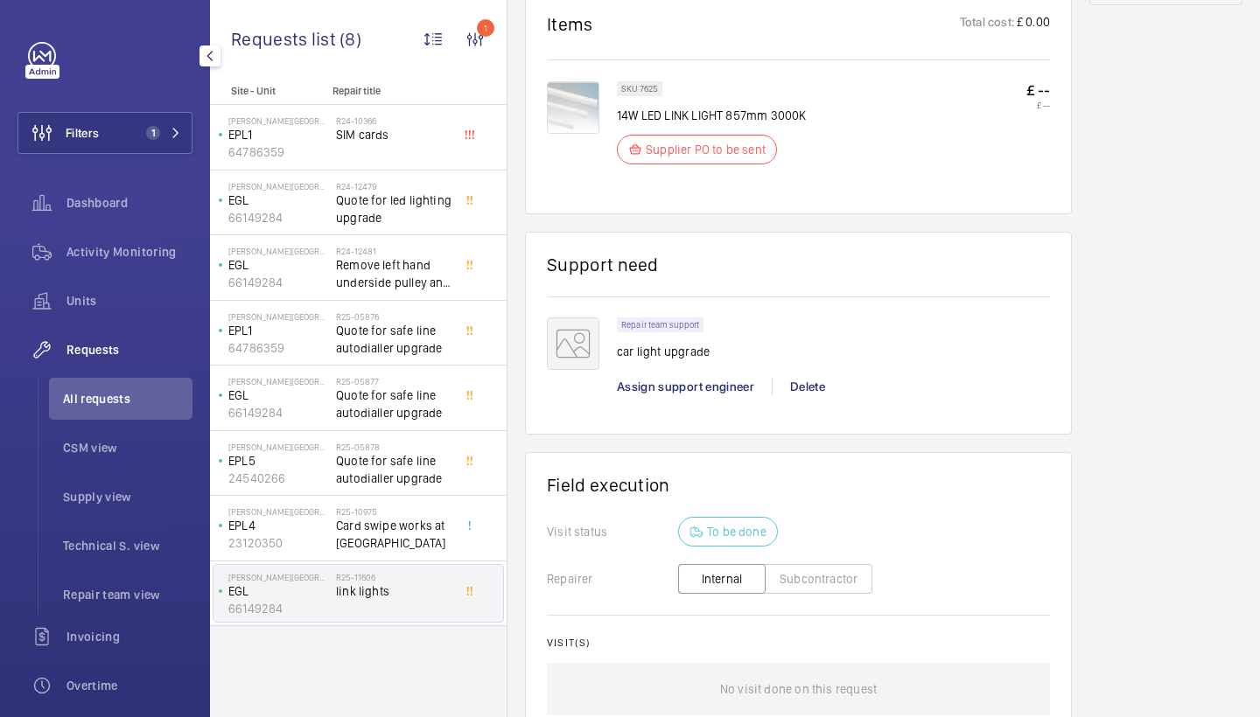
click at [562, 94] on img at bounding box center [573, 107] width 52 height 52
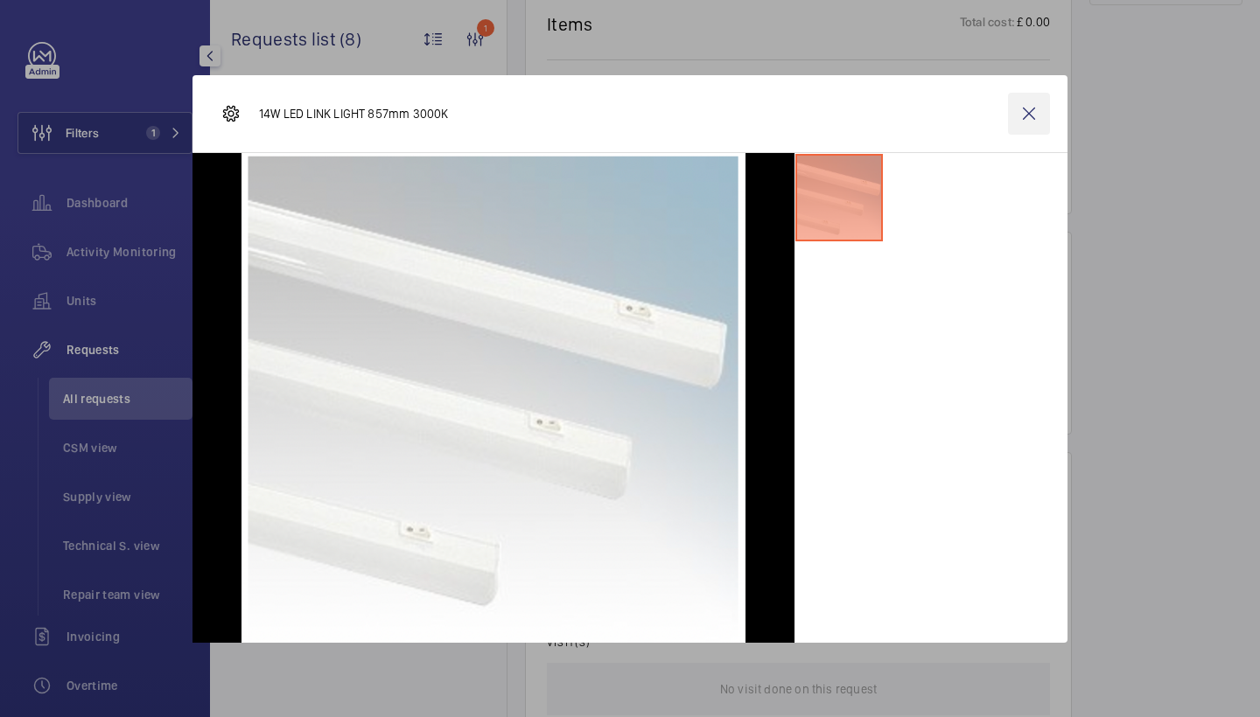
click at [1019, 119] on wm-front-icon-button at bounding box center [1029, 114] width 42 height 42
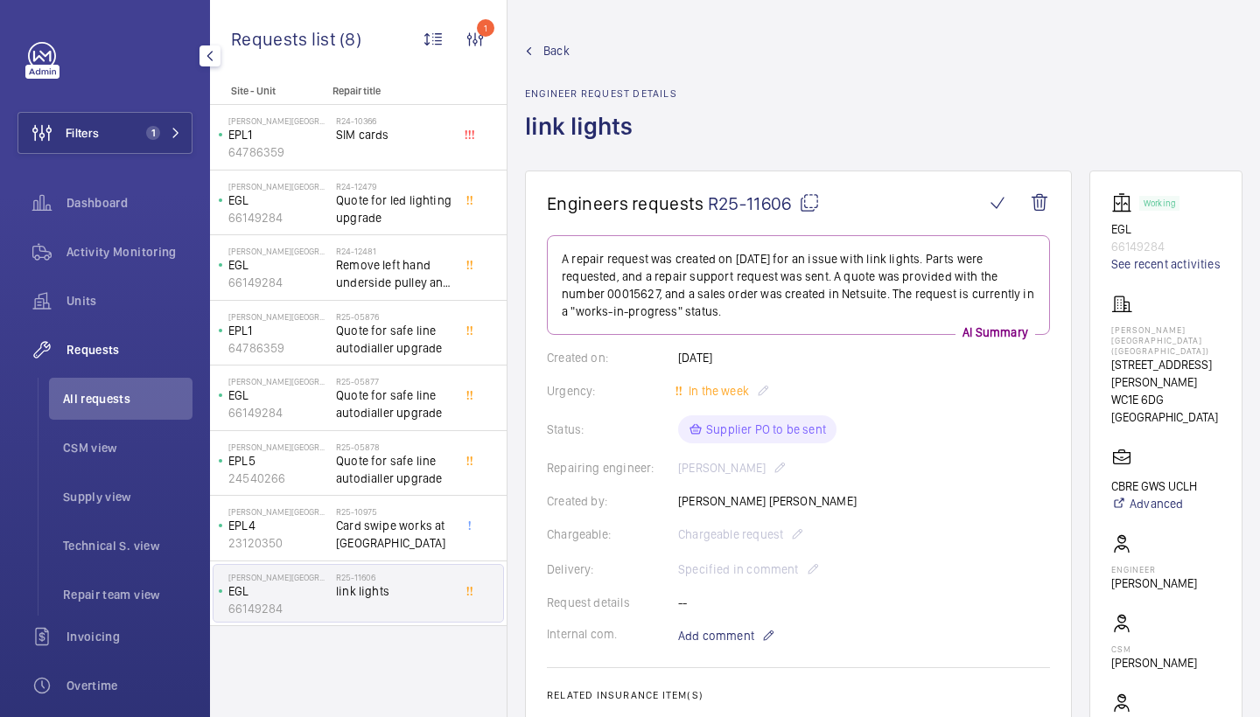
scroll to position [0, 0]
click at [816, 204] on mat-icon at bounding box center [809, 202] width 21 height 21
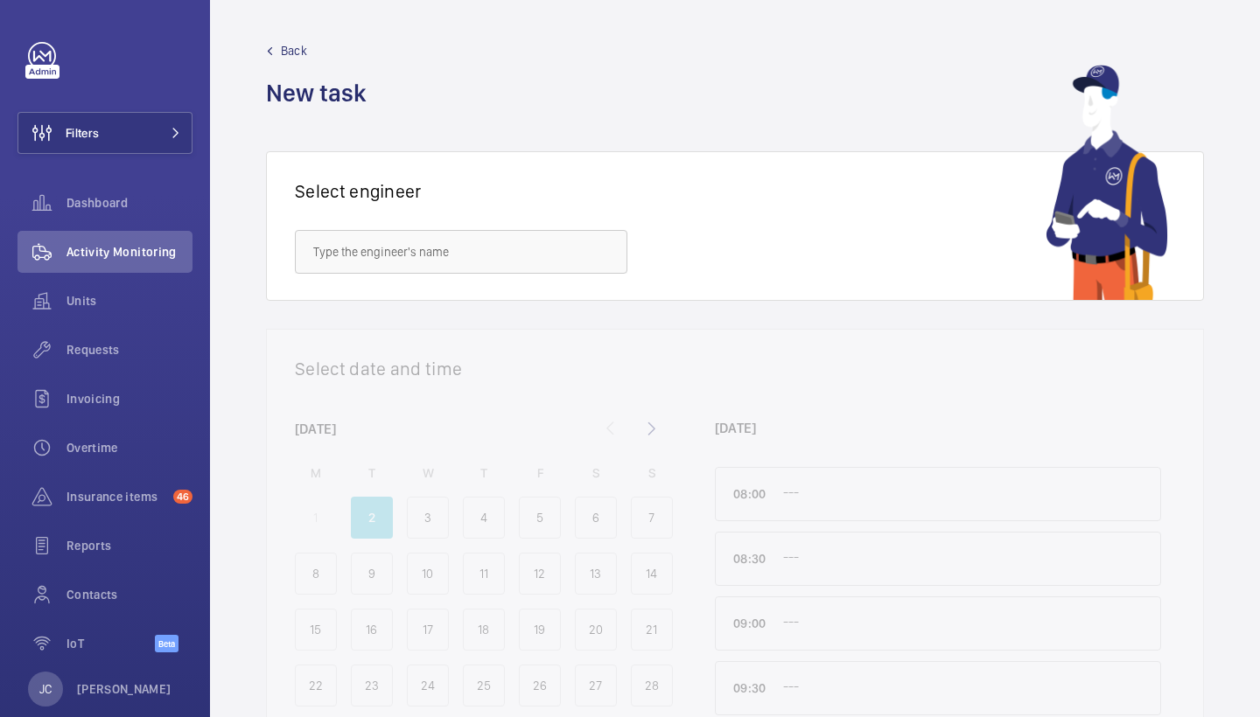
click at [138, 347] on span "Requests" at bounding box center [129, 349] width 126 height 17
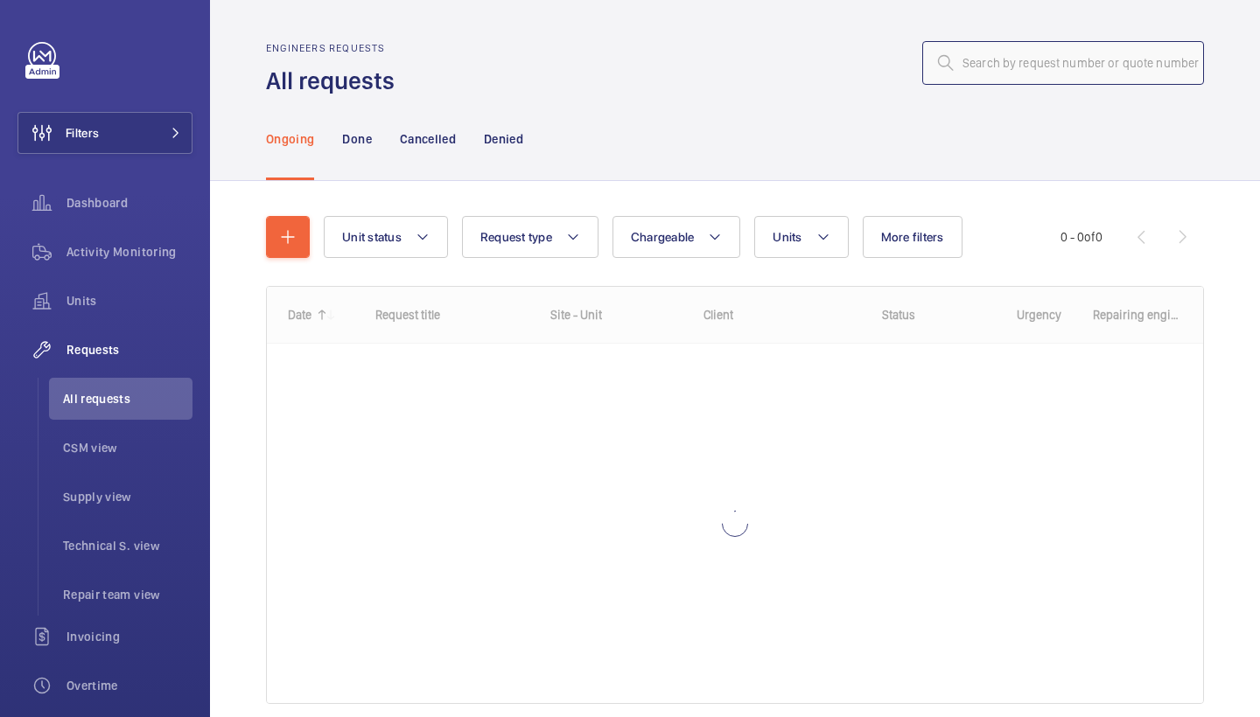
click at [1091, 52] on input "text" at bounding box center [1063, 63] width 282 height 44
paste input "R25-11601"
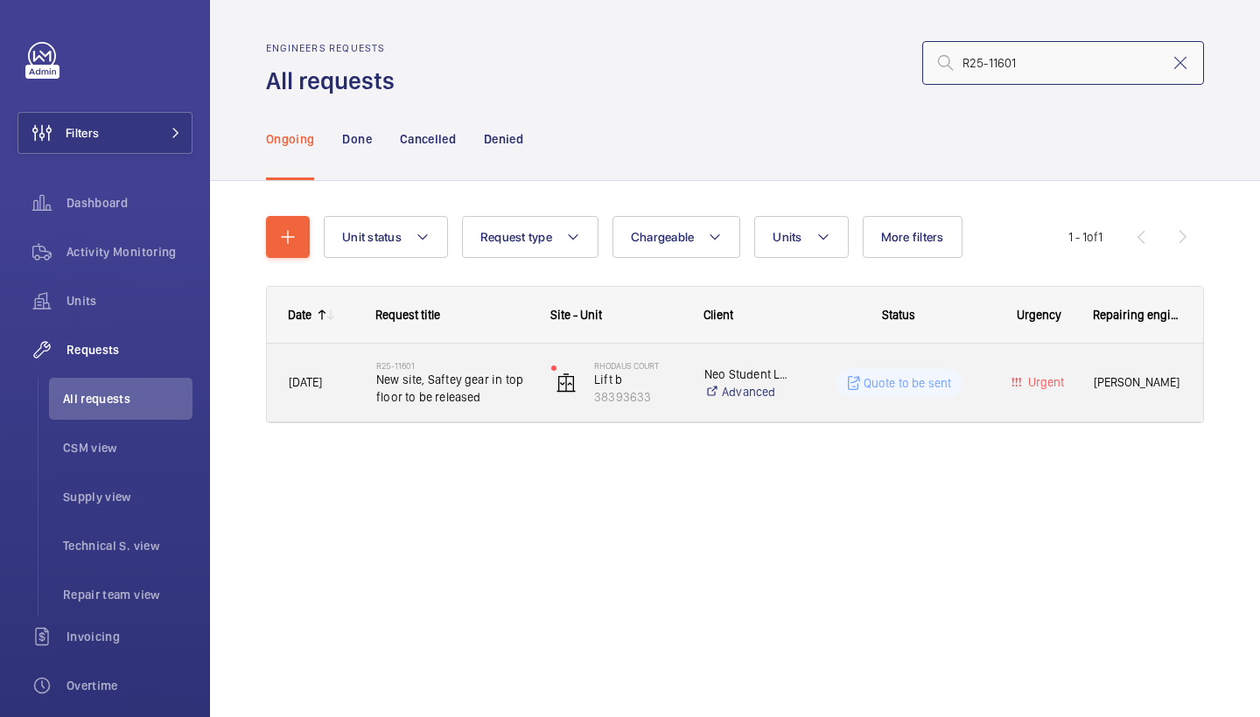
type input "R25-11601"
click at [489, 372] on span "New site, Saftey gear in top floor to be released" at bounding box center [452, 388] width 152 height 35
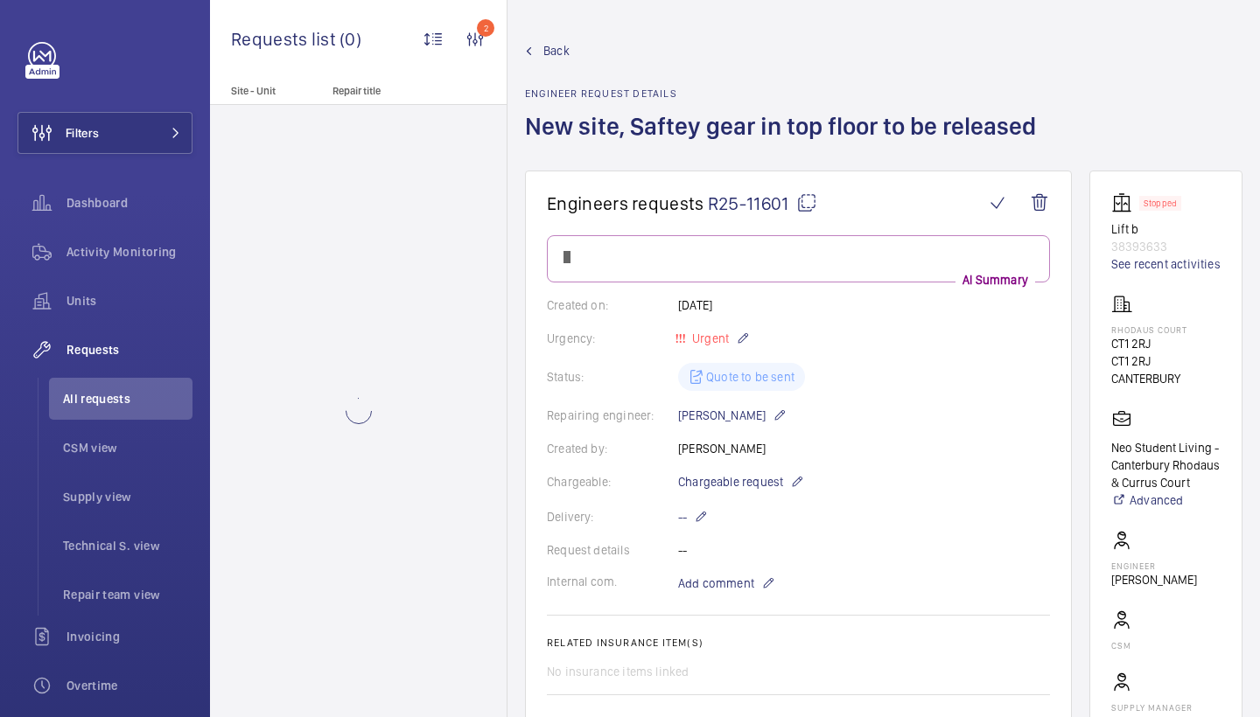
scroll to position [920, 0]
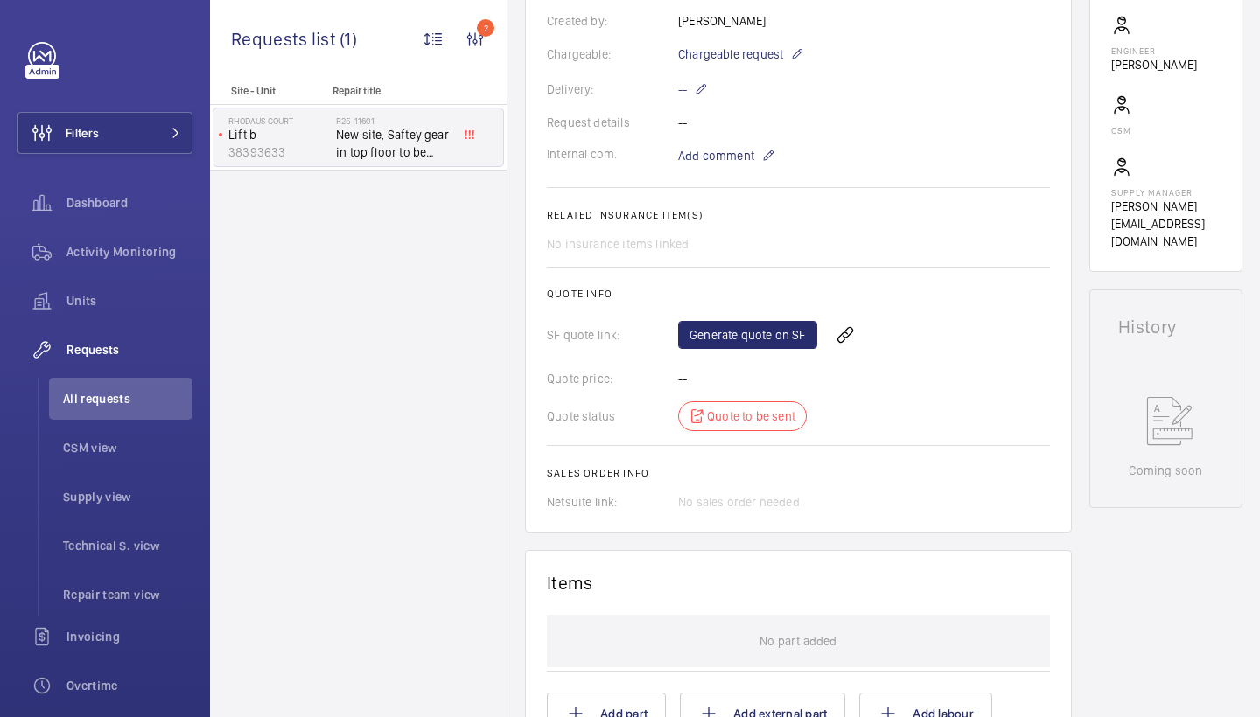
scroll to position [562, 0]
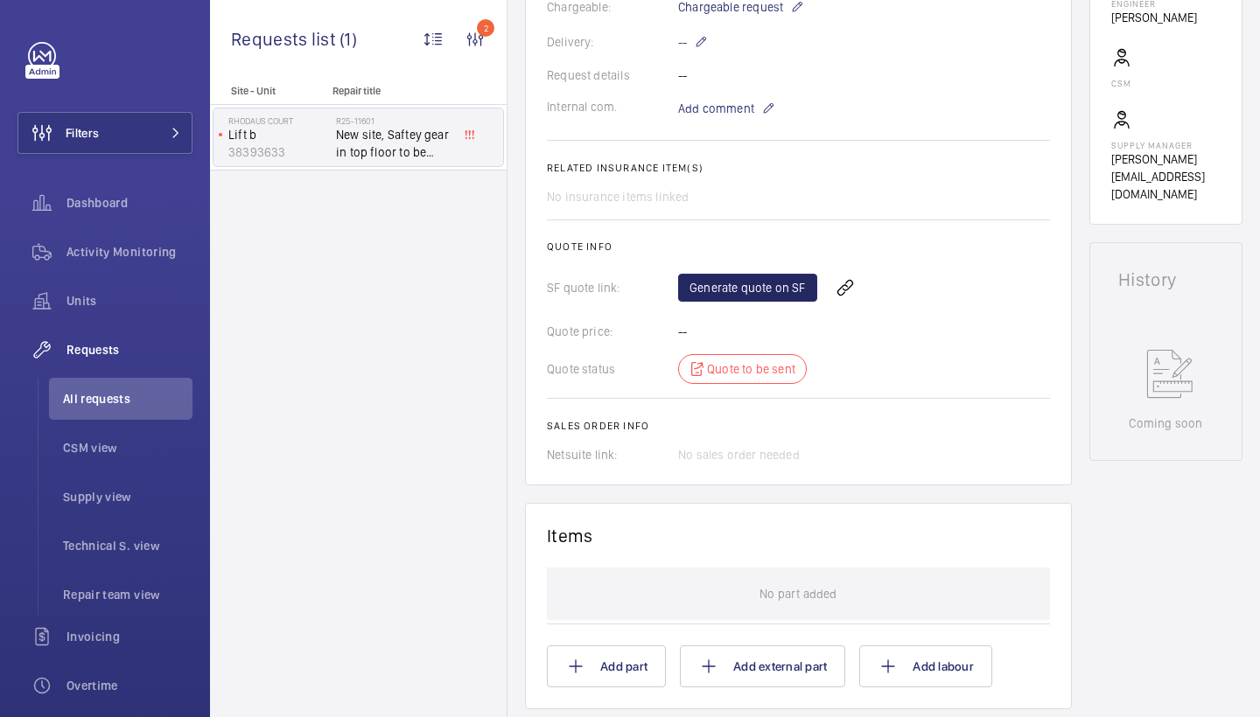
click at [756, 294] on link "Generate quote on SF" at bounding box center [747, 288] width 139 height 28
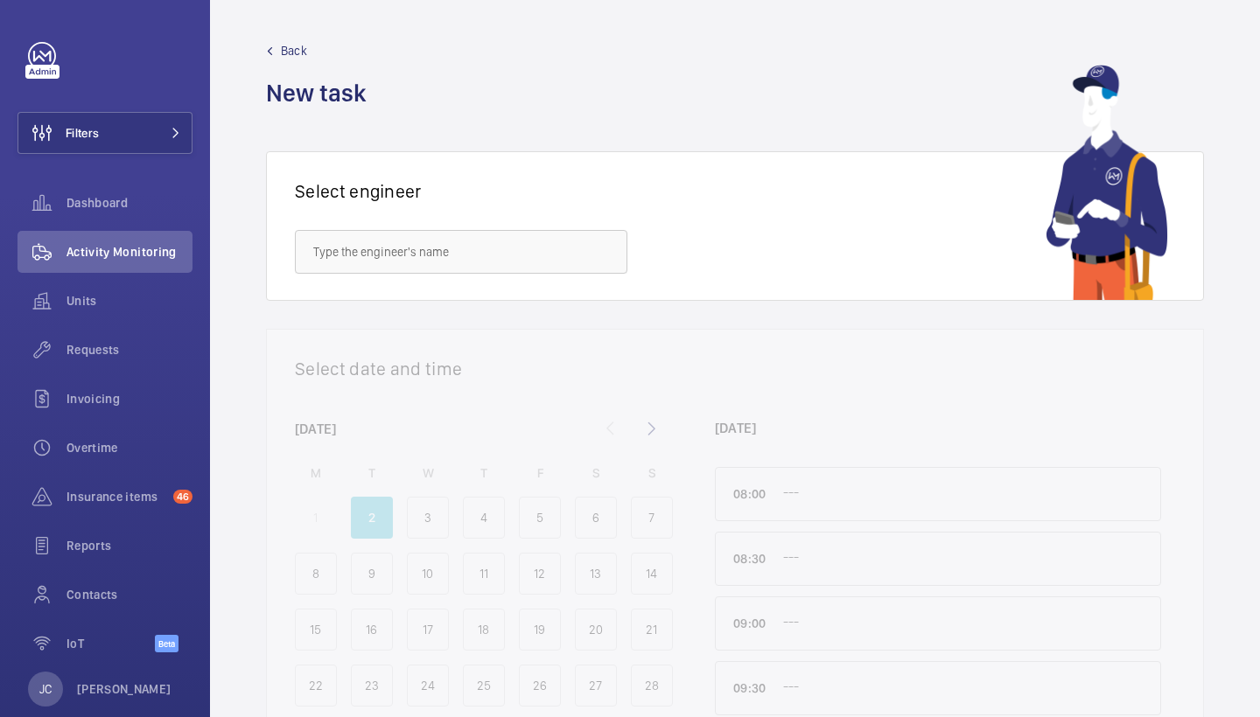
drag, startPoint x: 0, startPoint y: 0, endPoint x: 765, endPoint y: 121, distance: 774.0
click at [765, 121] on wm-front-admin-header "Back New task" at bounding box center [735, 75] width 1050 height 151
click at [84, 360] on div "Requests" at bounding box center [104, 350] width 175 height 42
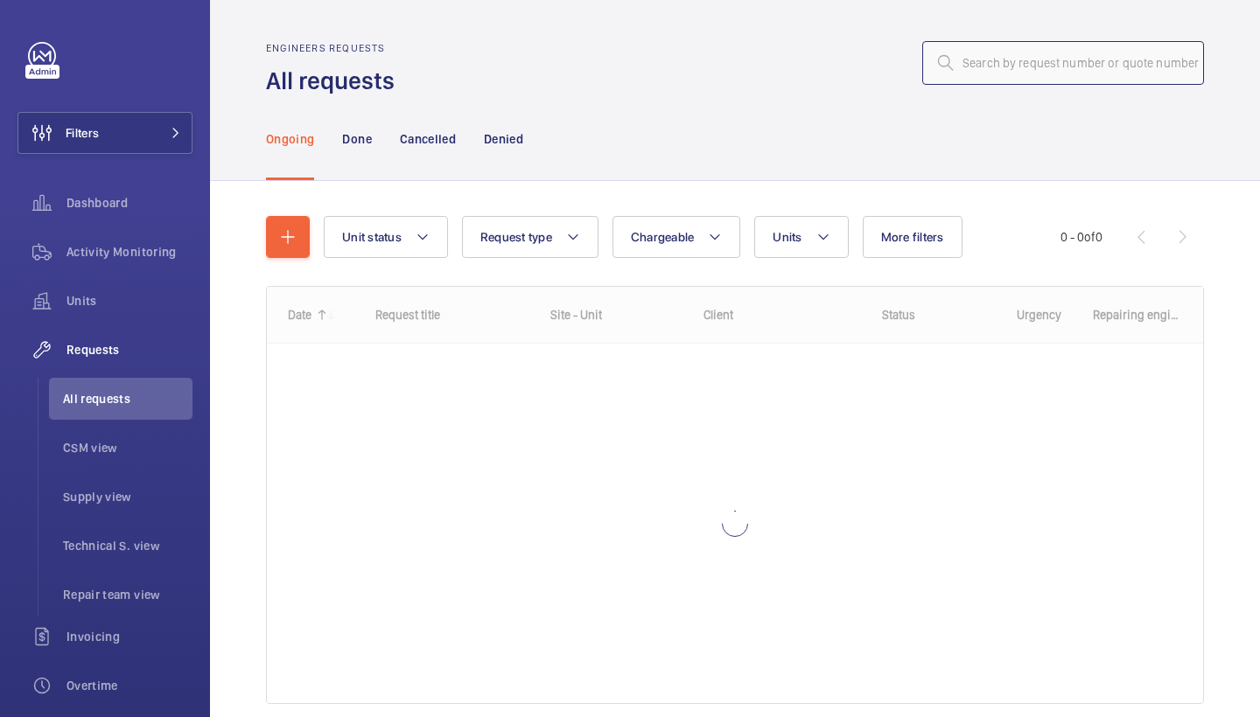
click at [1034, 83] on input "text" at bounding box center [1063, 63] width 282 height 44
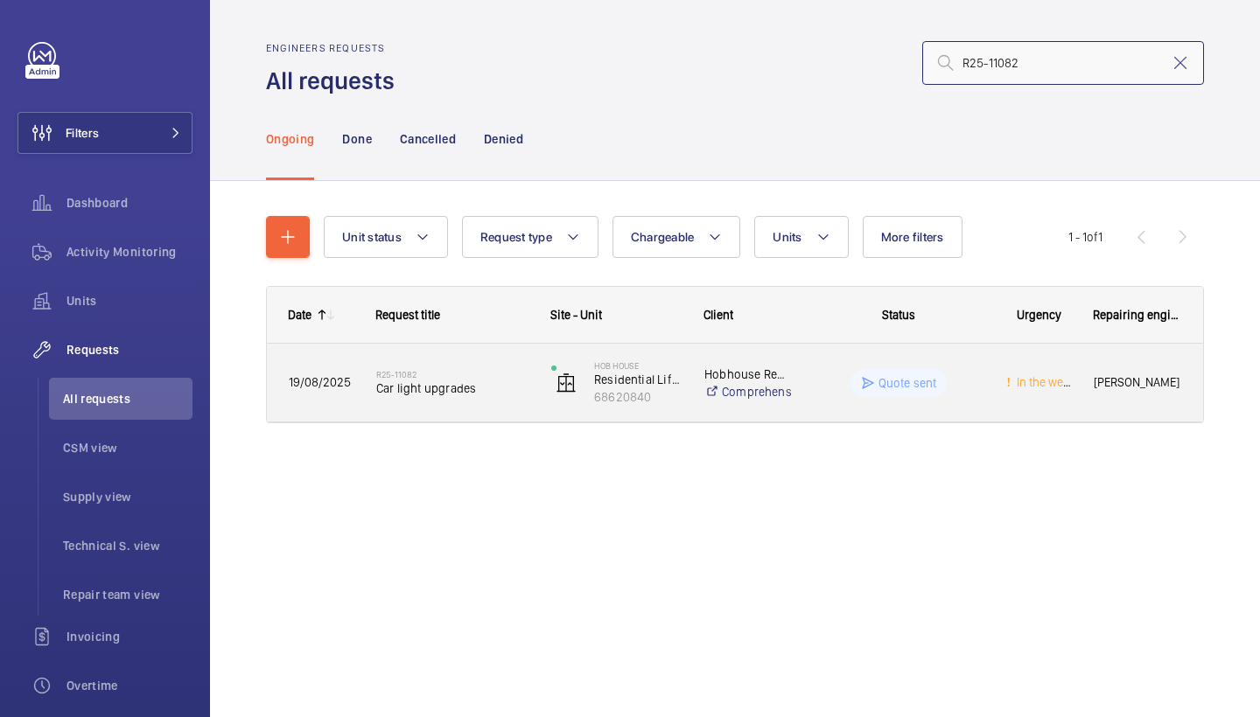
type input "R25-11082"
click at [432, 405] on div "R25-11082 Car light upgrades" at bounding box center [452, 383] width 152 height 51
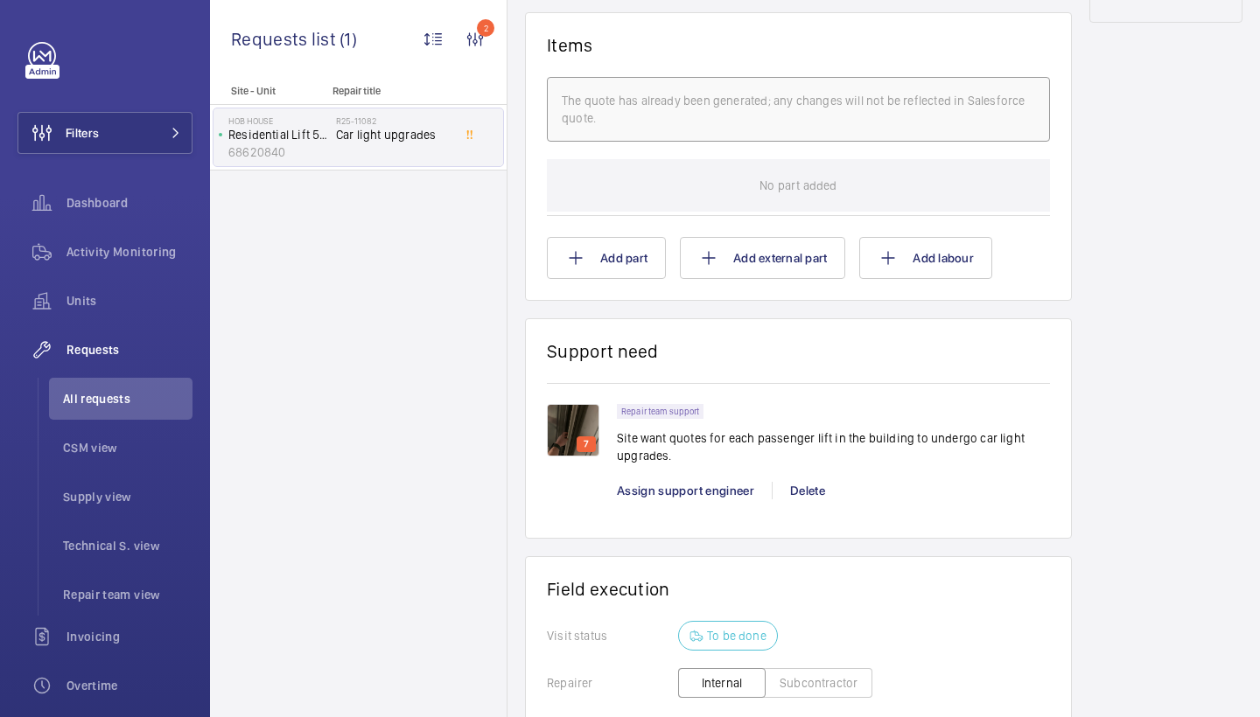
scroll to position [1128, 0]
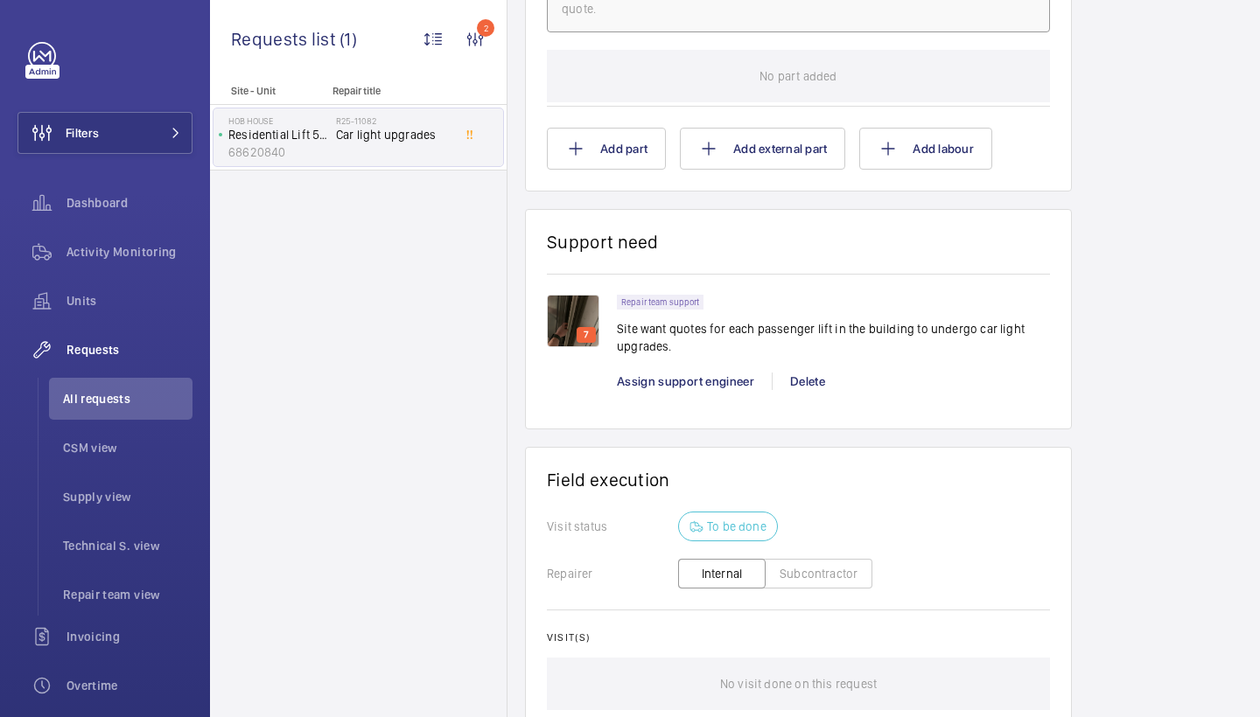
click at [583, 312] on img at bounding box center [573, 321] width 52 height 52
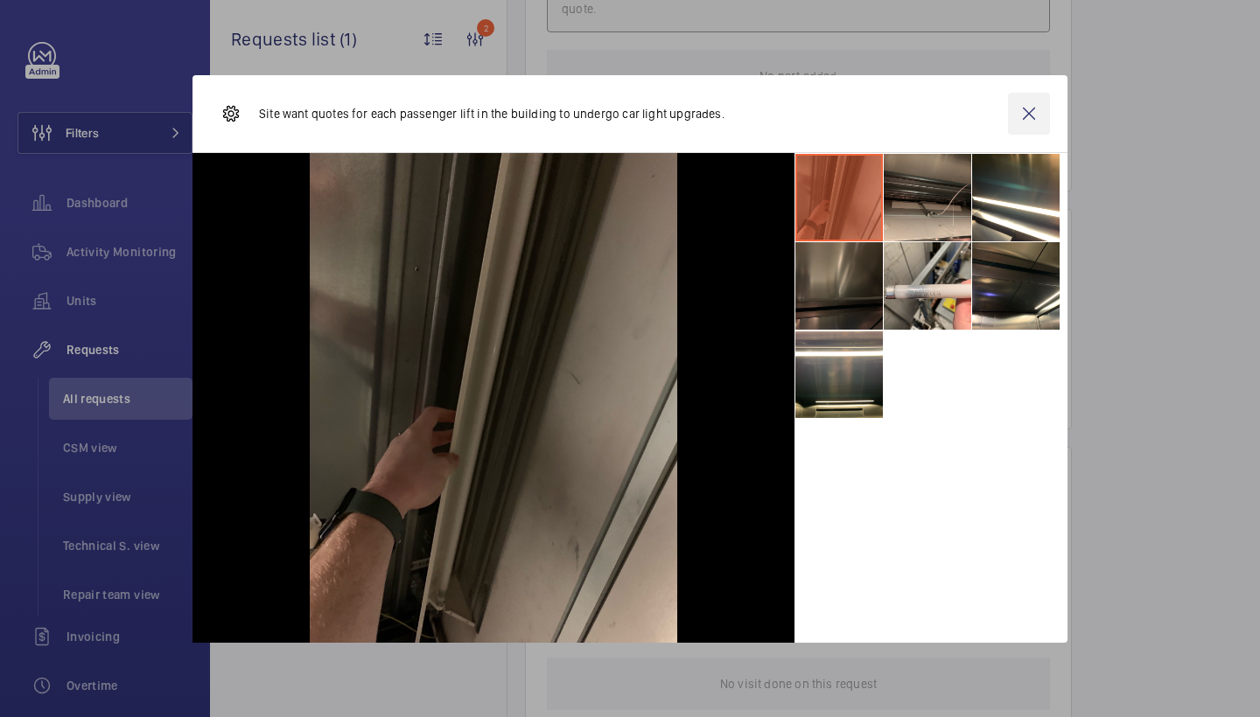
click at [1030, 111] on wm-front-icon-button at bounding box center [1029, 114] width 42 height 42
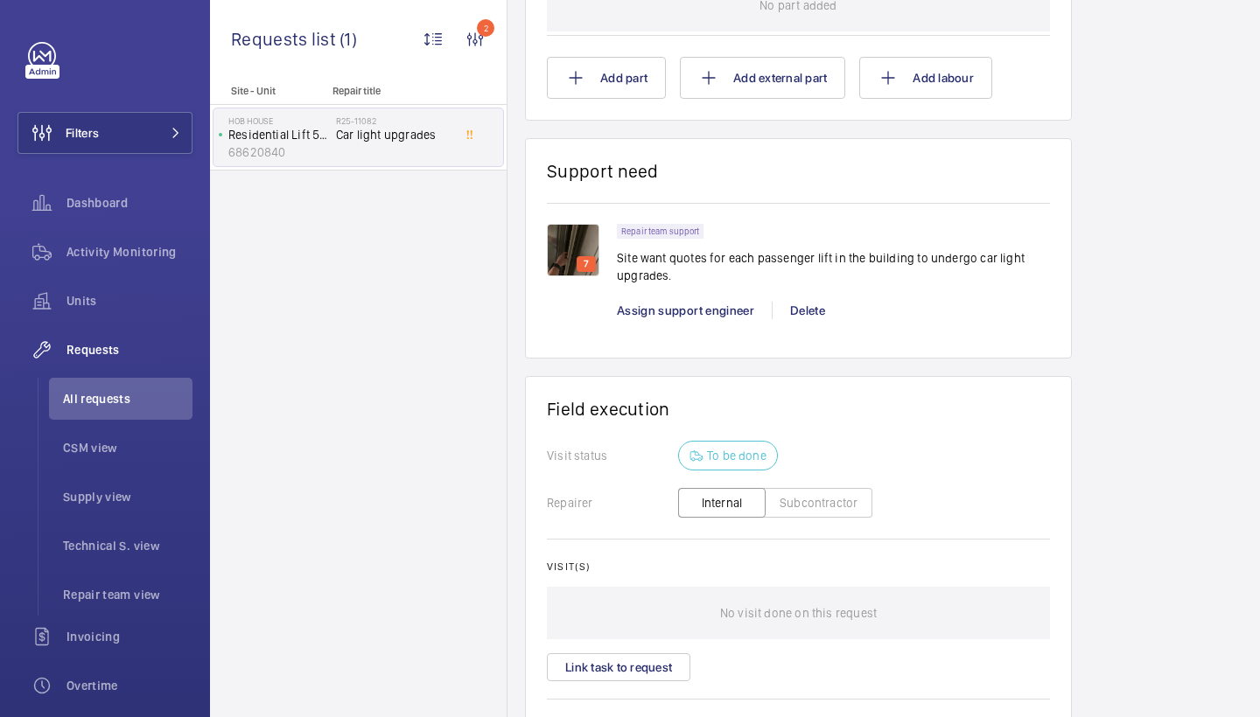
scroll to position [1226, 0]
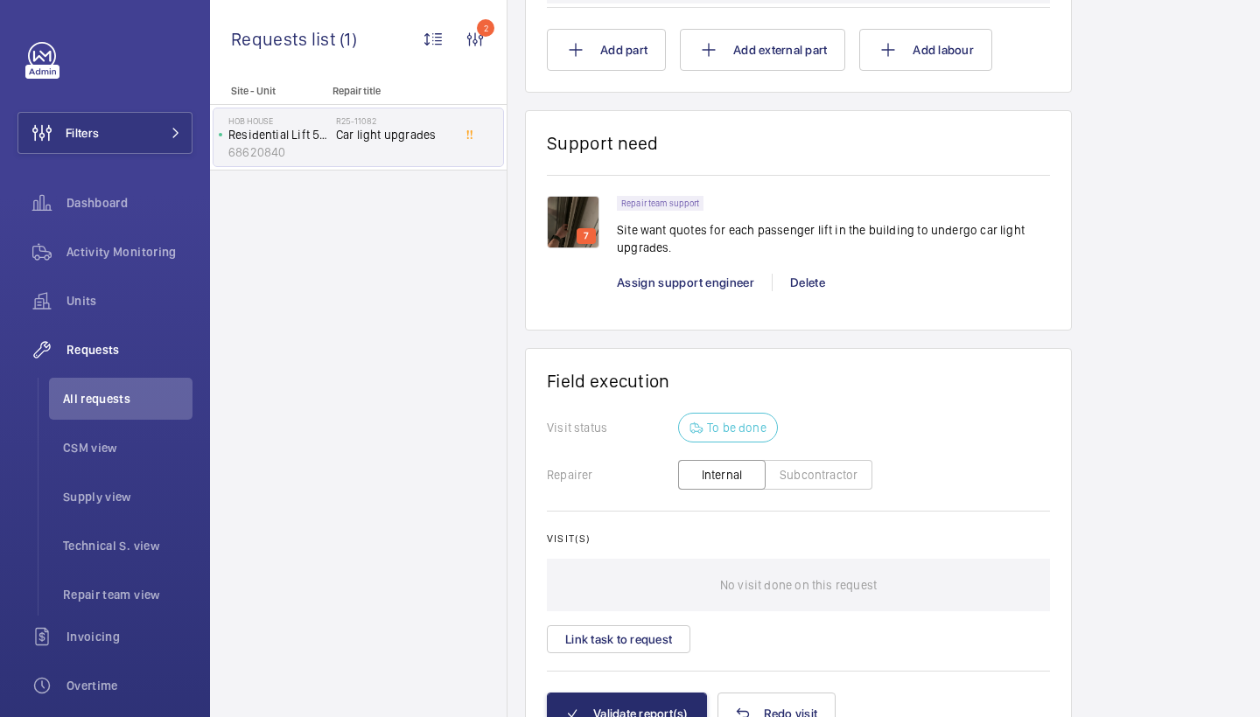
click at [564, 199] on img at bounding box center [573, 222] width 52 height 52
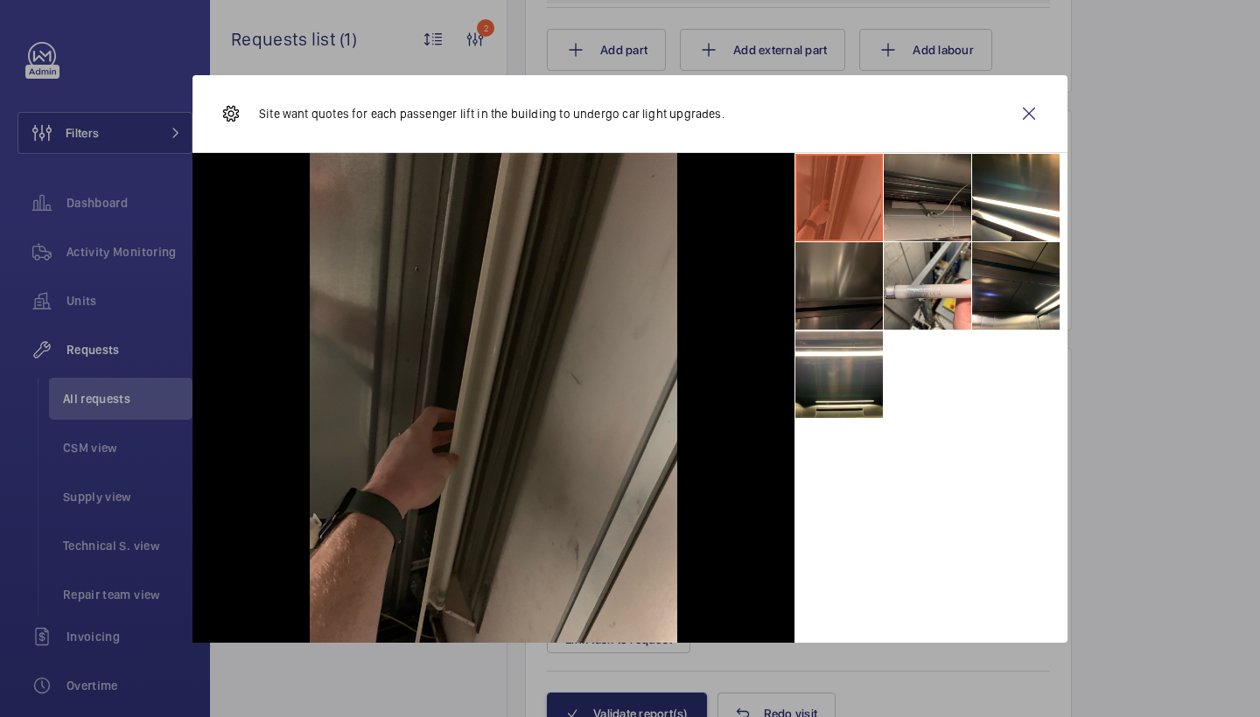
click at [958, 190] on li at bounding box center [927, 197] width 87 height 87
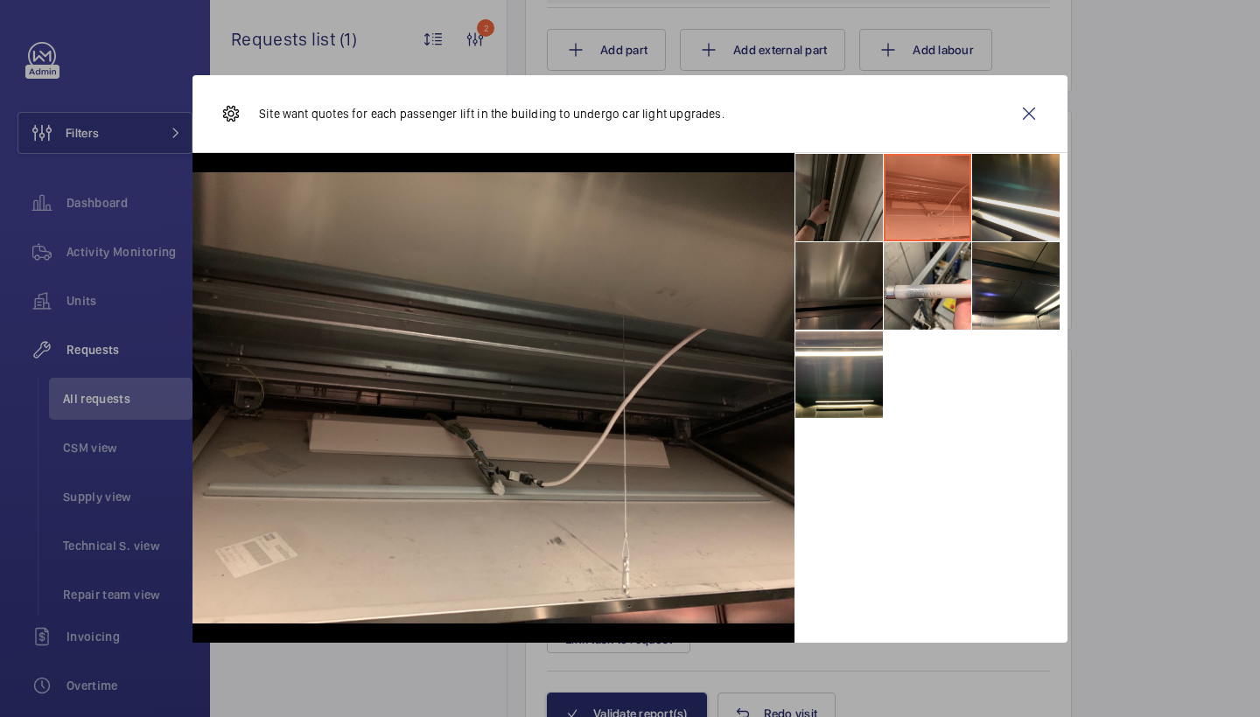
click at [1007, 211] on li at bounding box center [1015, 197] width 87 height 87
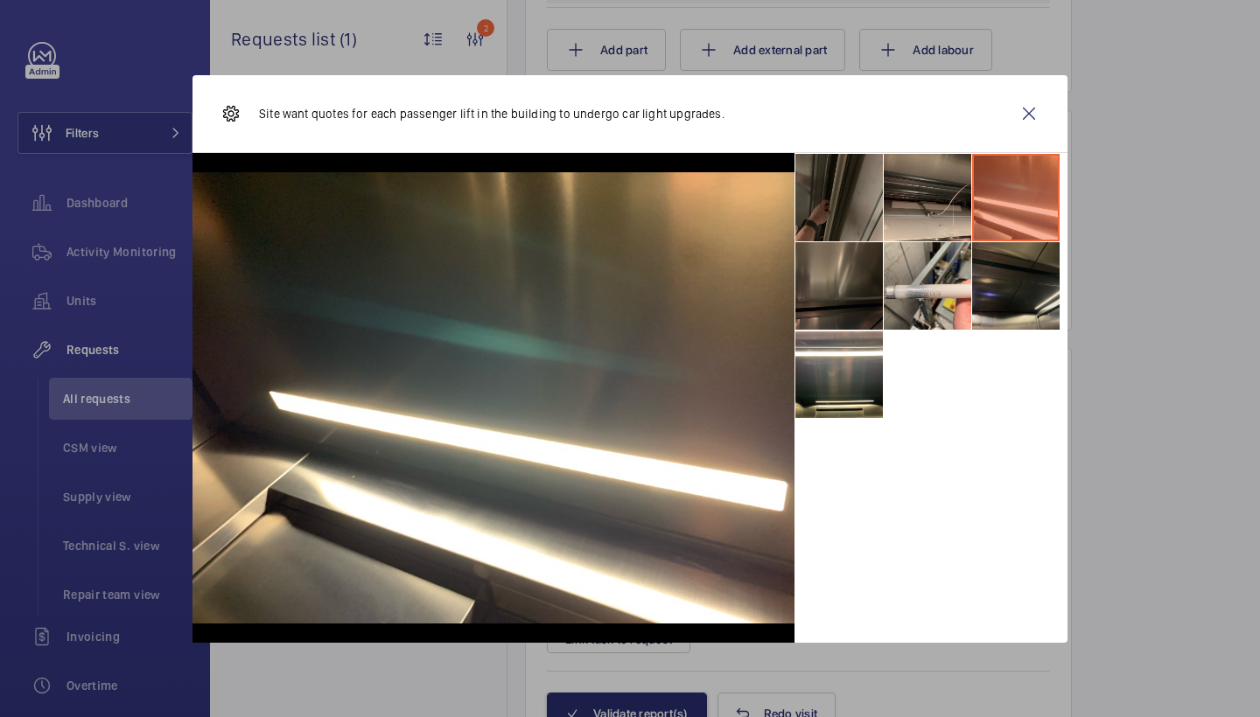
click at [1001, 290] on li at bounding box center [1015, 285] width 87 height 87
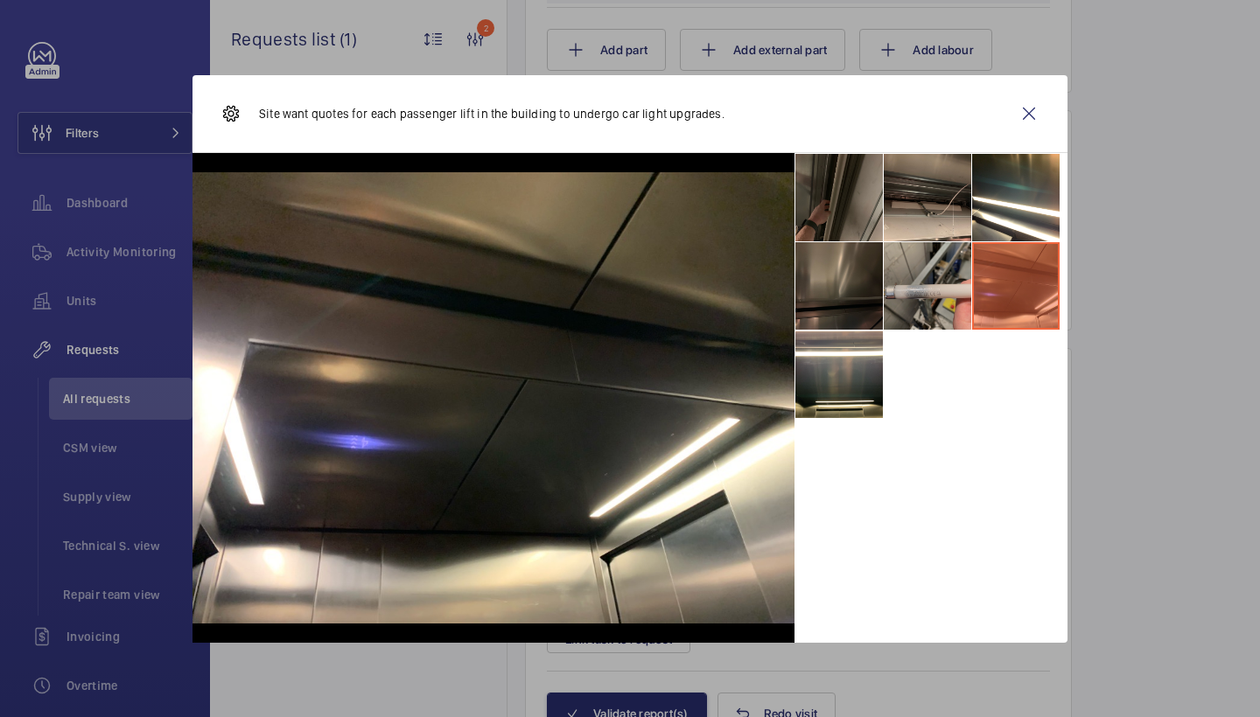
click at [950, 280] on li at bounding box center [927, 285] width 87 height 87
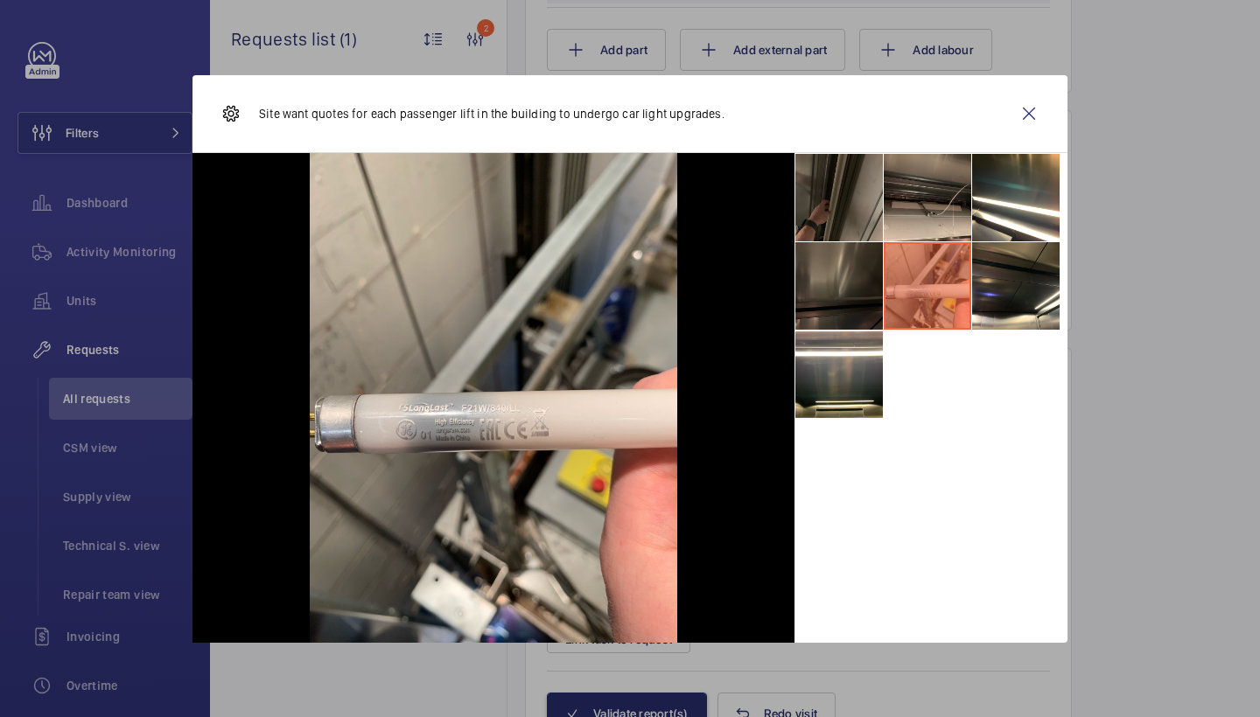
click at [871, 292] on li at bounding box center [838, 285] width 87 height 87
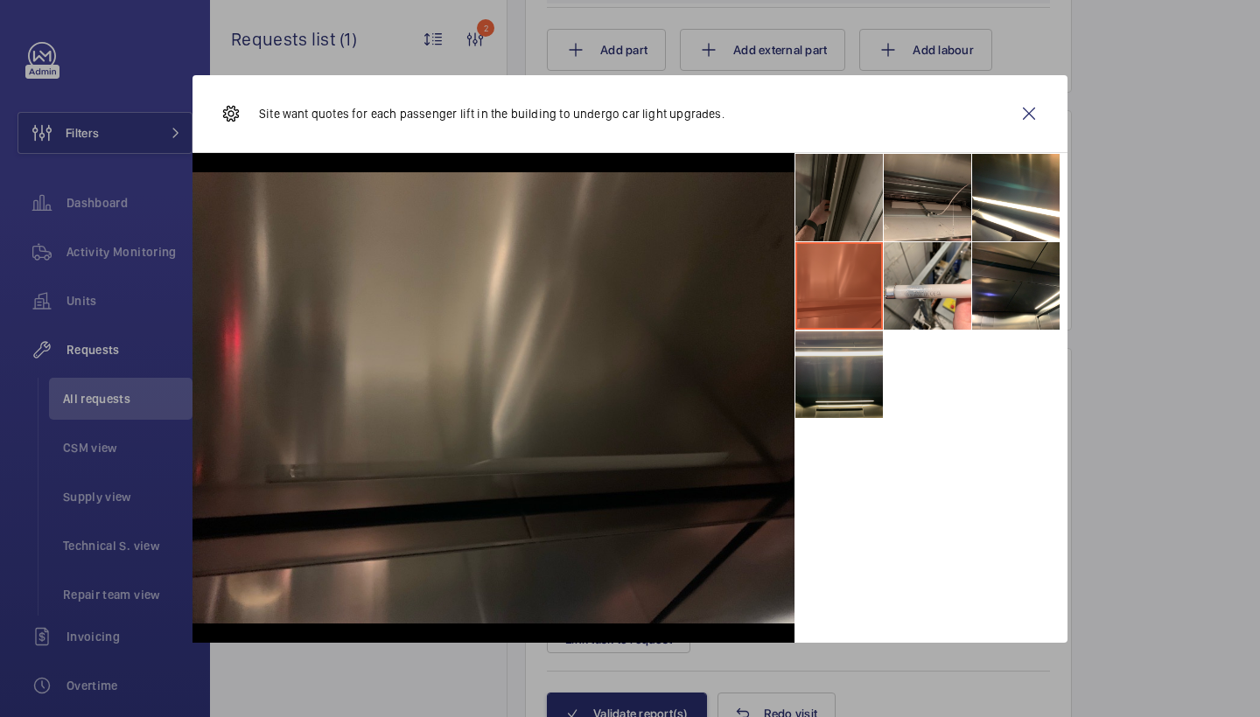
click at [872, 374] on li at bounding box center [838, 374] width 87 height 87
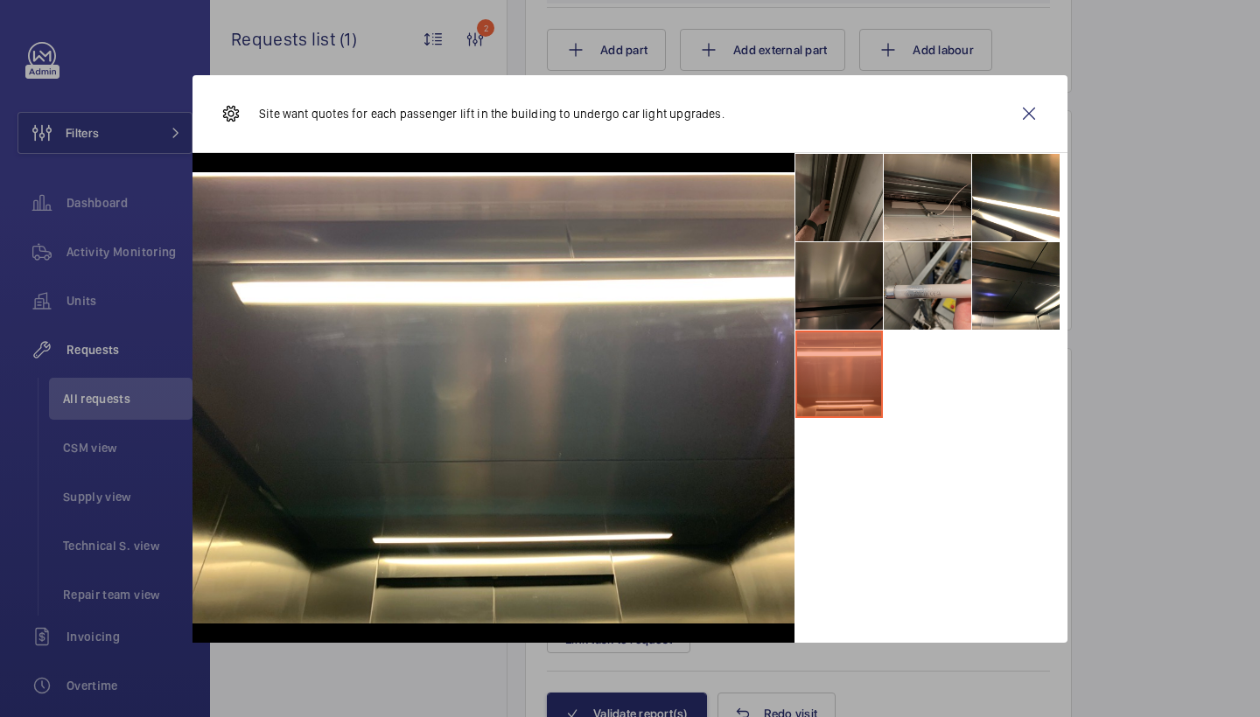
click at [913, 294] on li at bounding box center [927, 285] width 87 height 87
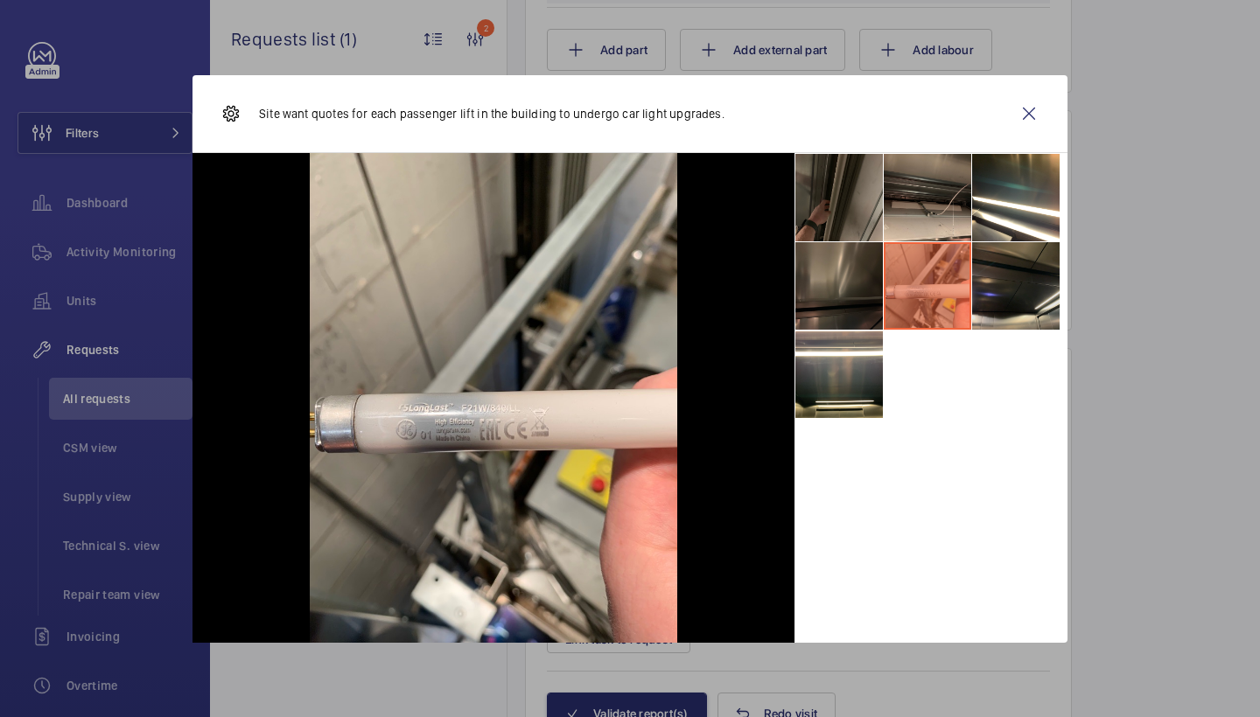
click at [986, 296] on li at bounding box center [1015, 285] width 87 height 87
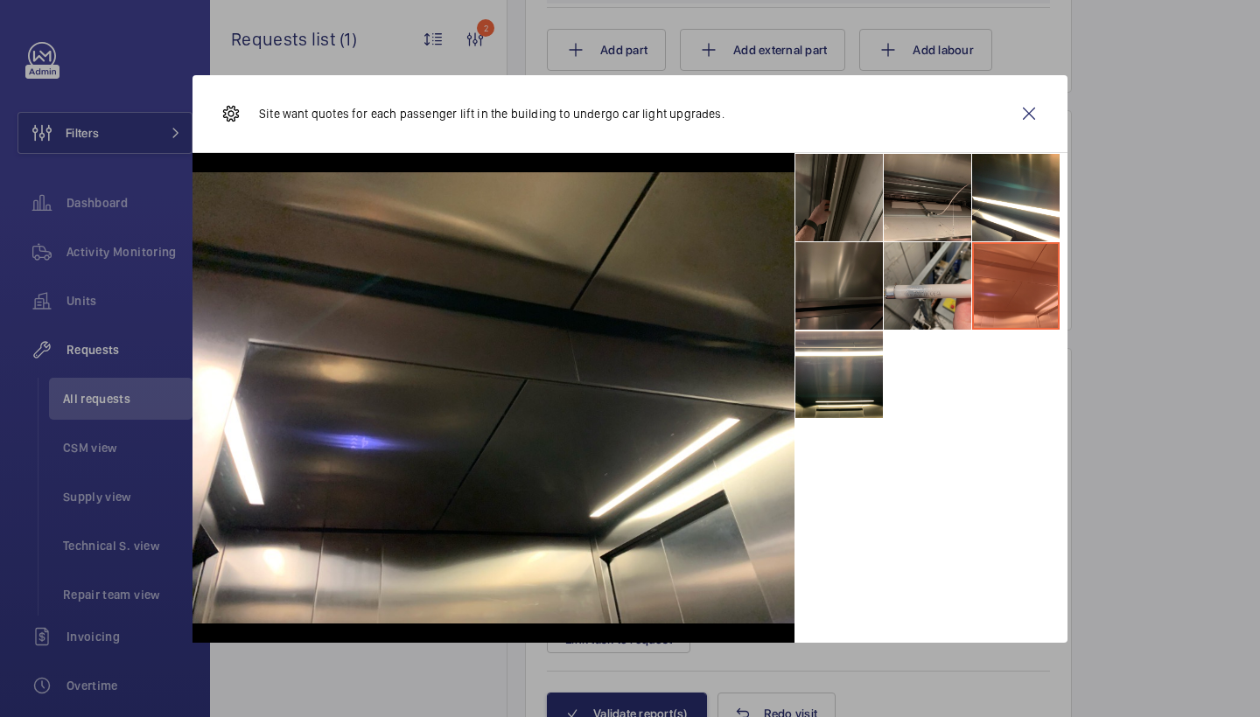
click at [905, 290] on li at bounding box center [927, 285] width 87 height 87
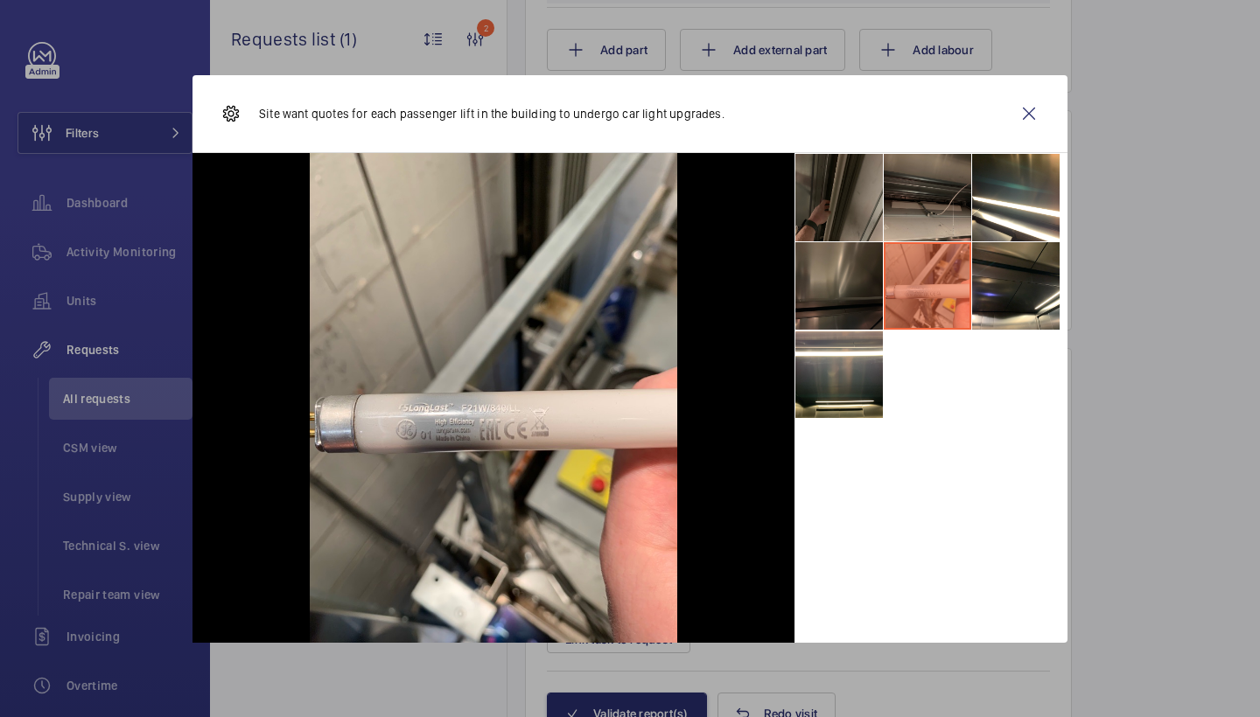
click at [895, 221] on li at bounding box center [927, 197] width 87 height 87
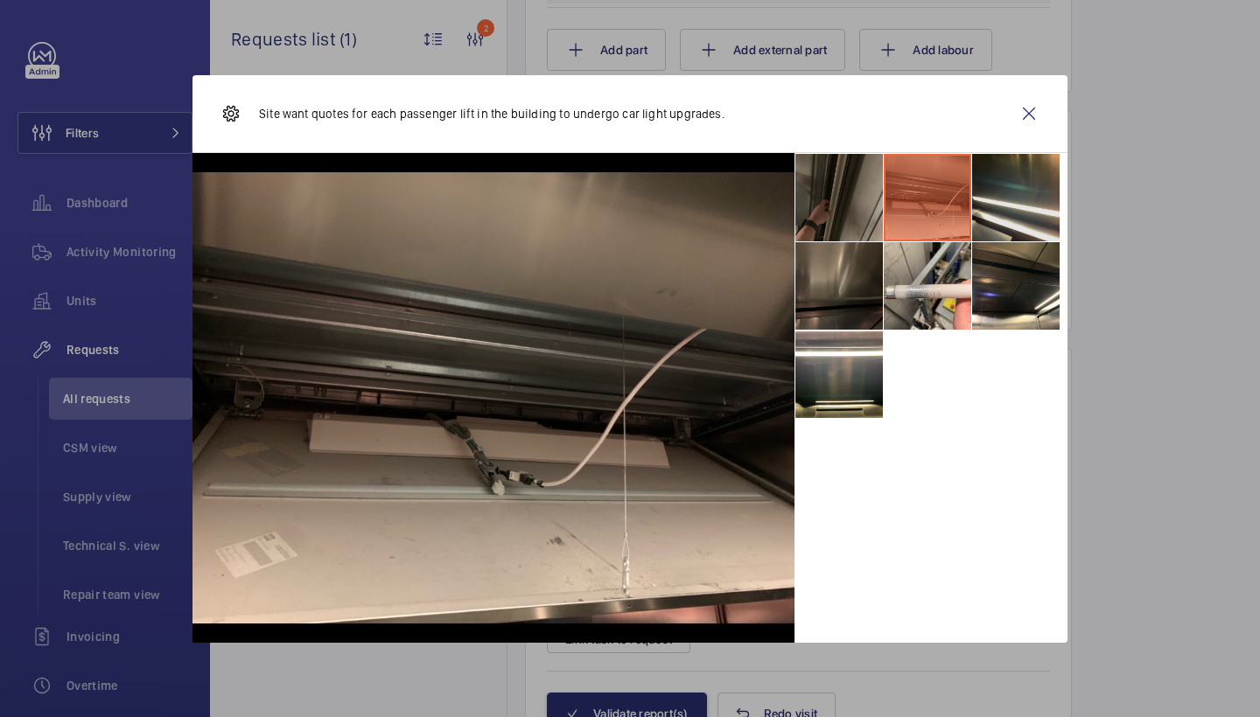
click at [1003, 193] on li at bounding box center [1015, 197] width 87 height 87
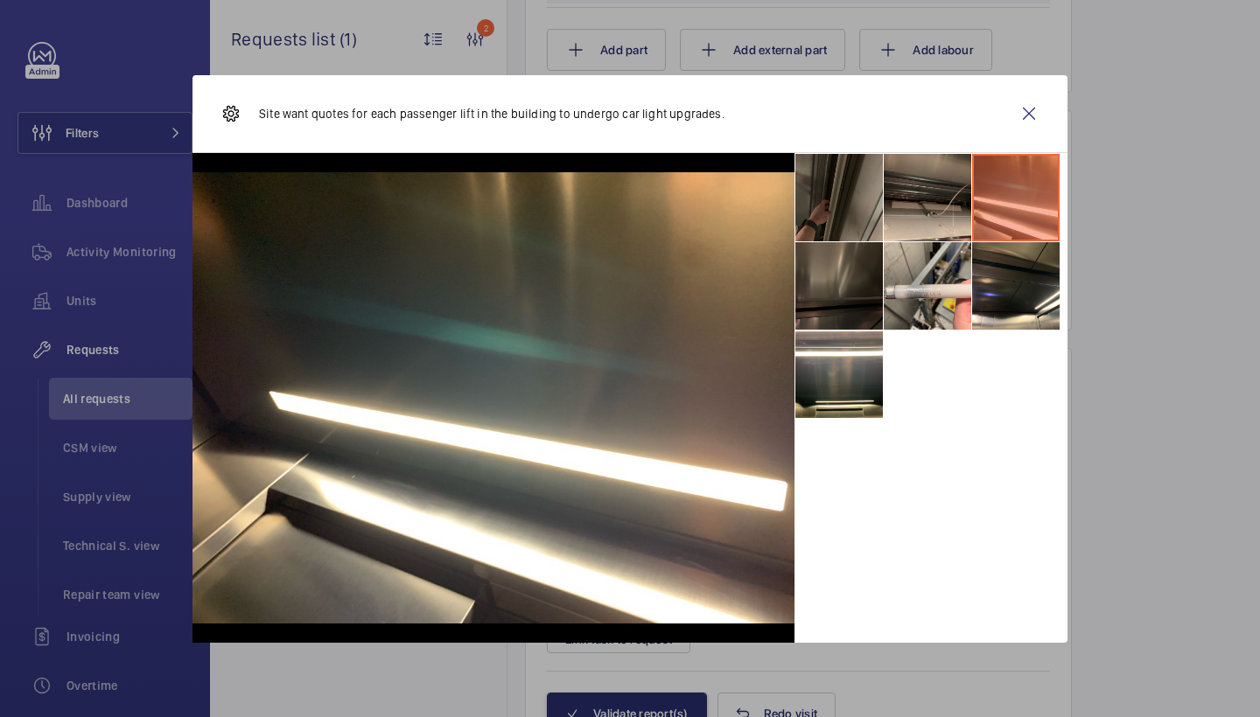
click at [842, 326] on li at bounding box center [838, 285] width 87 height 87
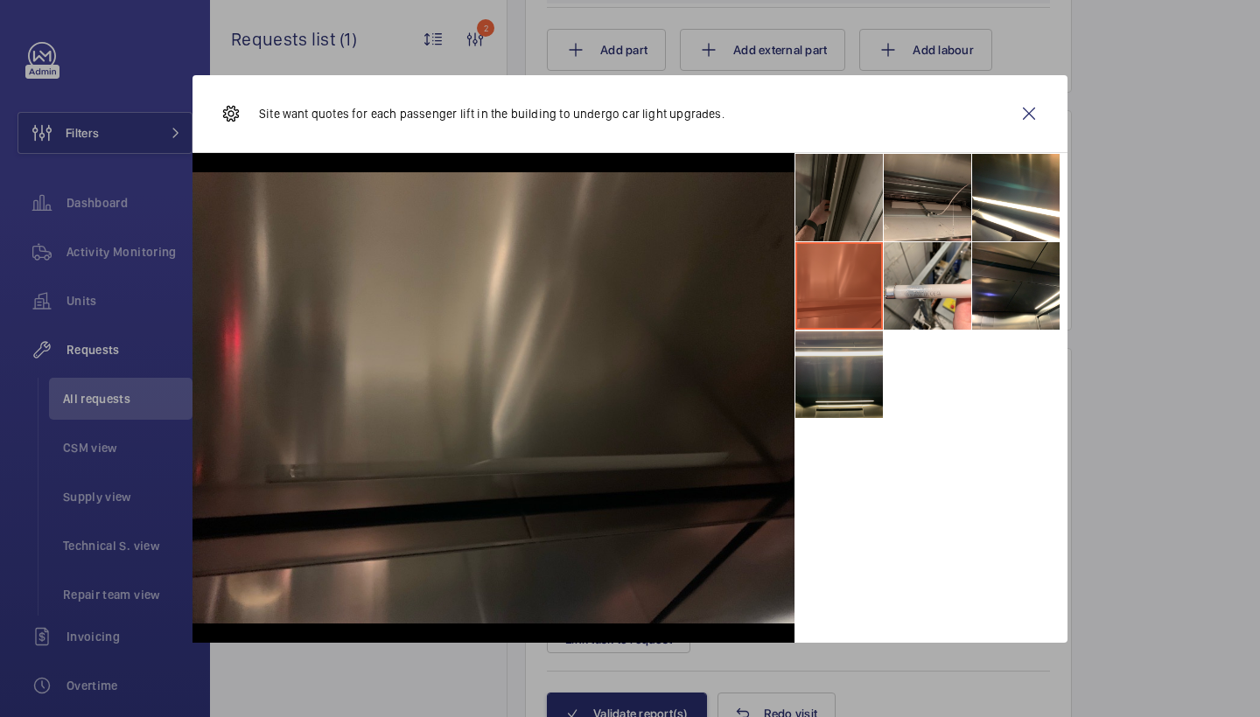
click at [840, 348] on li at bounding box center [838, 374] width 87 height 87
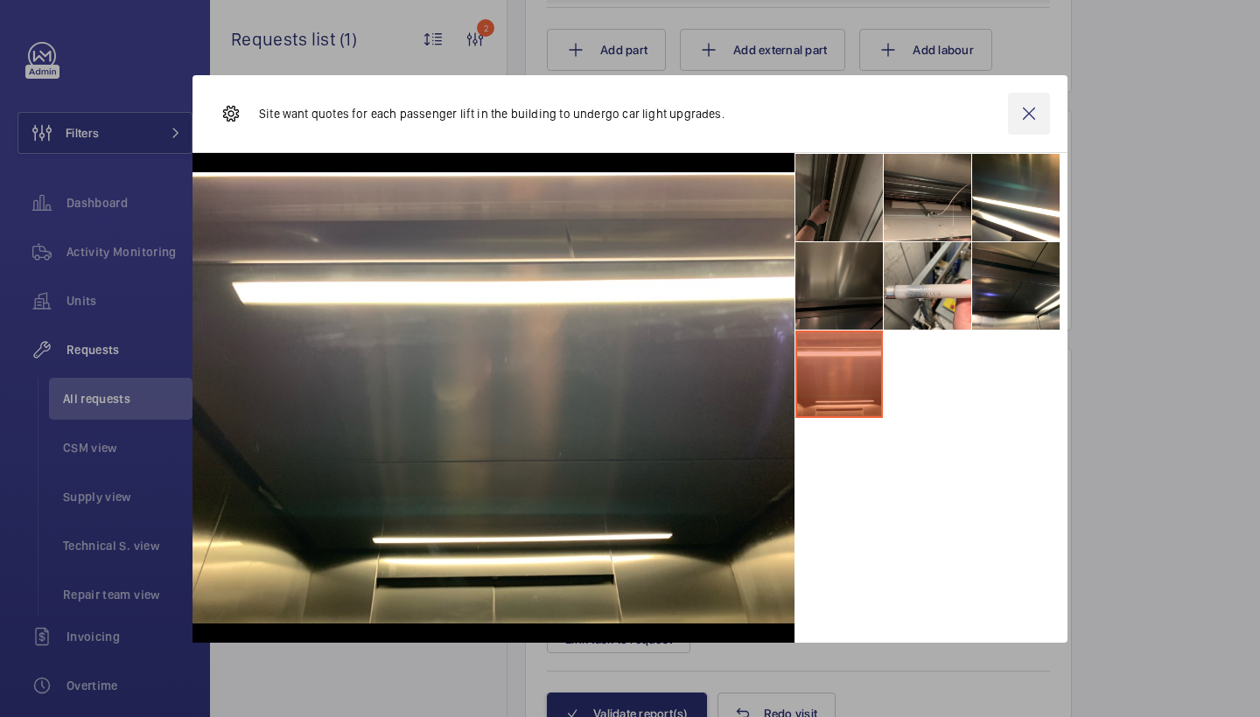
click at [1032, 113] on wm-front-icon-button at bounding box center [1029, 114] width 42 height 42
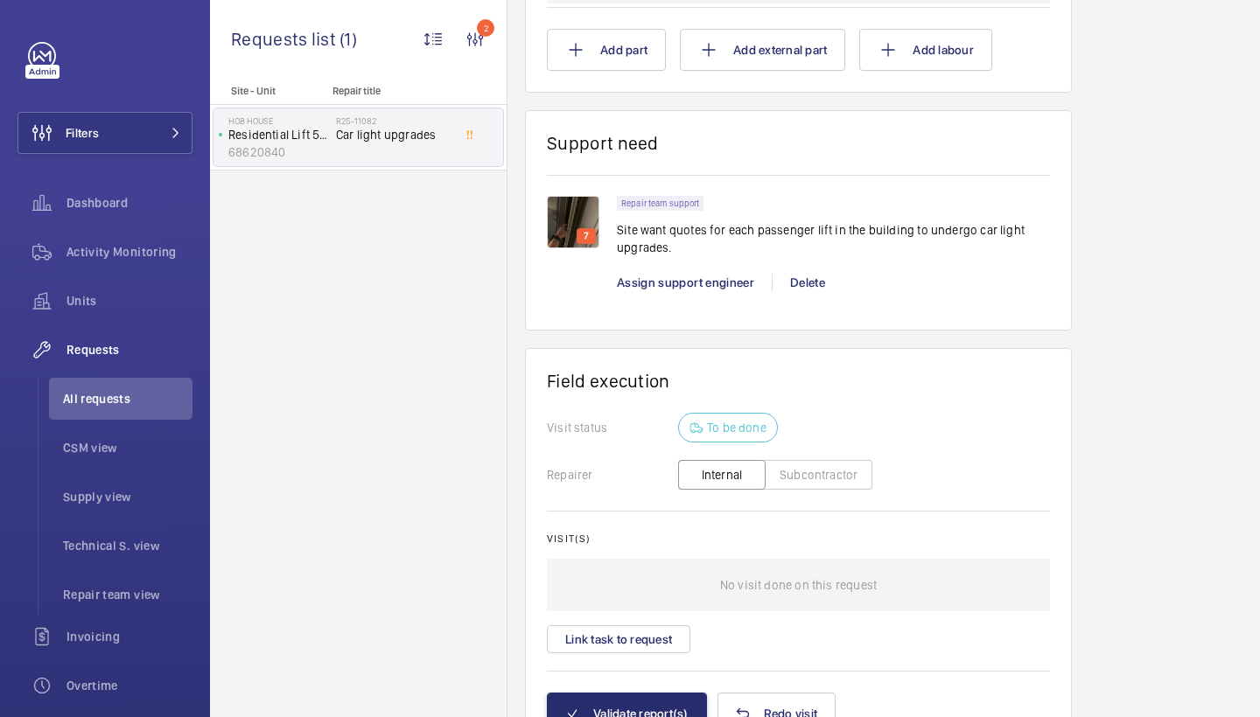
click at [583, 225] on img at bounding box center [573, 222] width 52 height 52
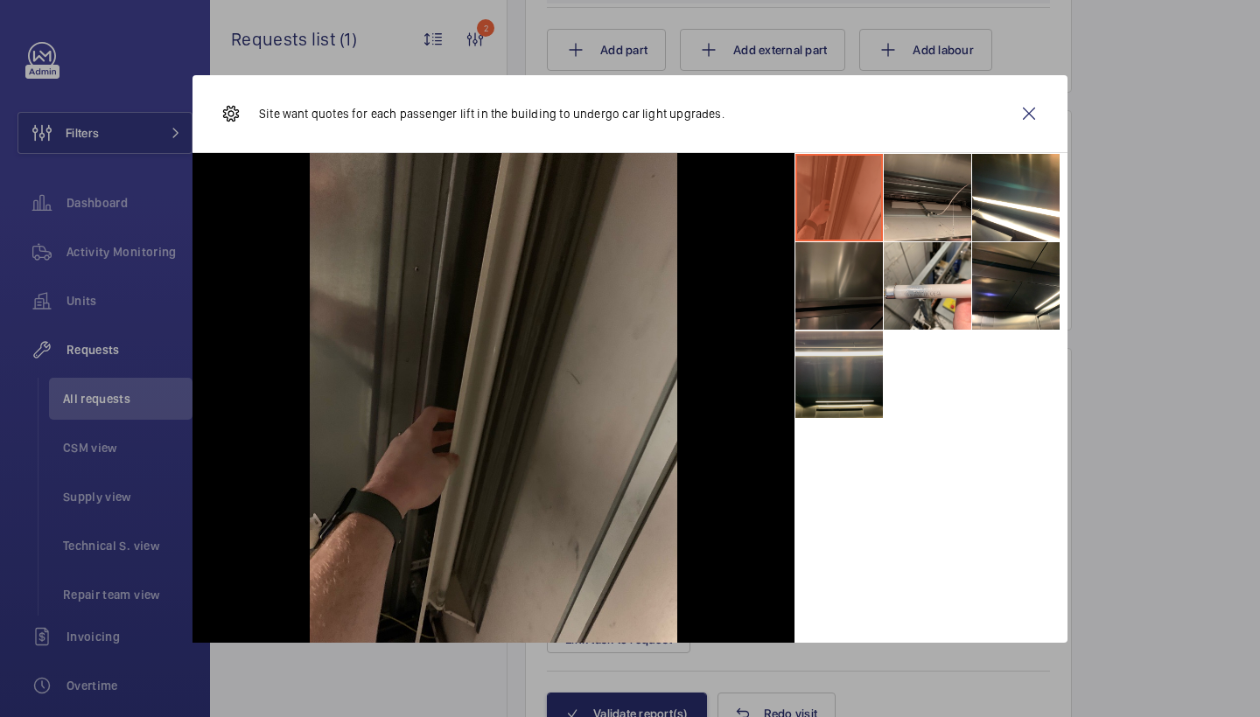
click at [854, 354] on li at bounding box center [838, 374] width 87 height 87
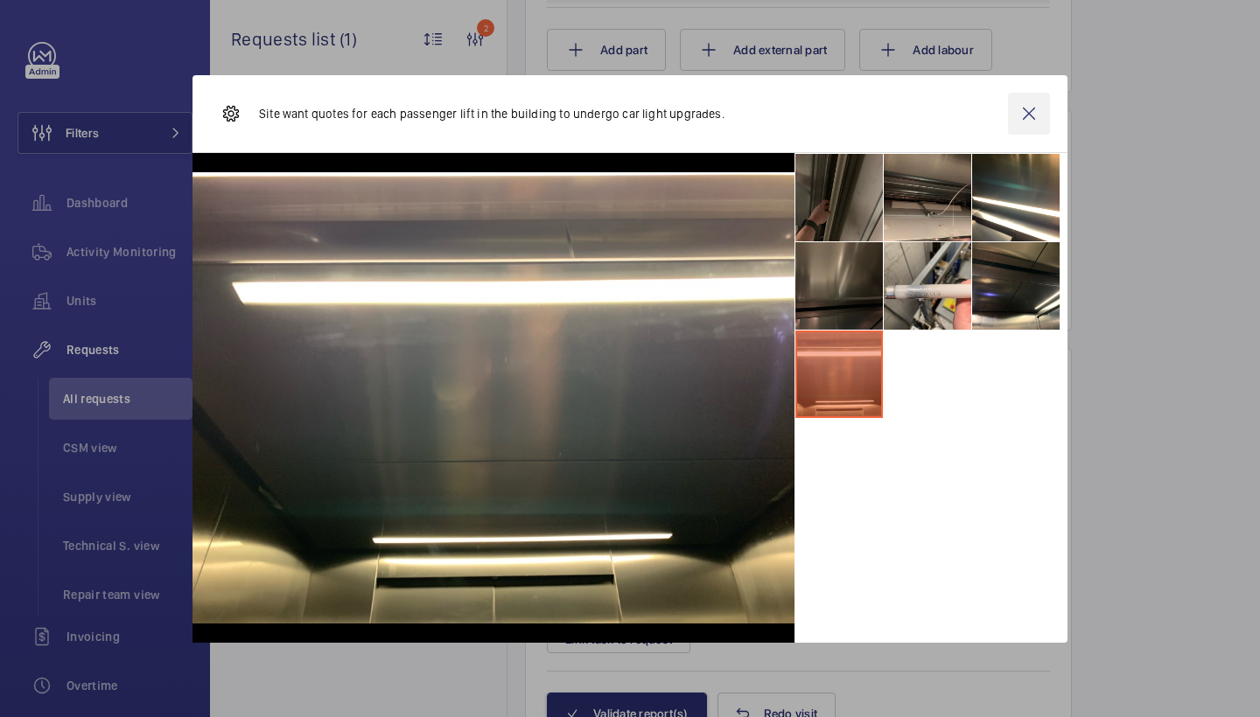
click at [1029, 108] on wm-front-icon-button at bounding box center [1029, 114] width 42 height 42
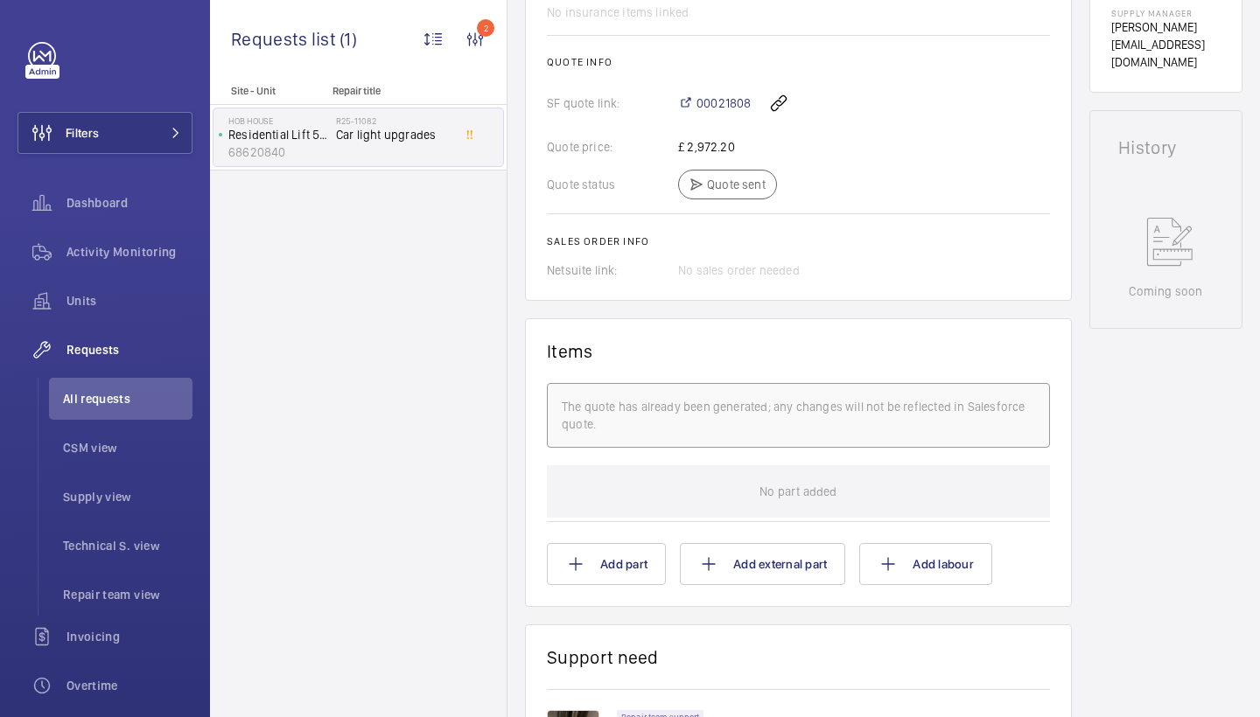
scroll to position [534, 0]
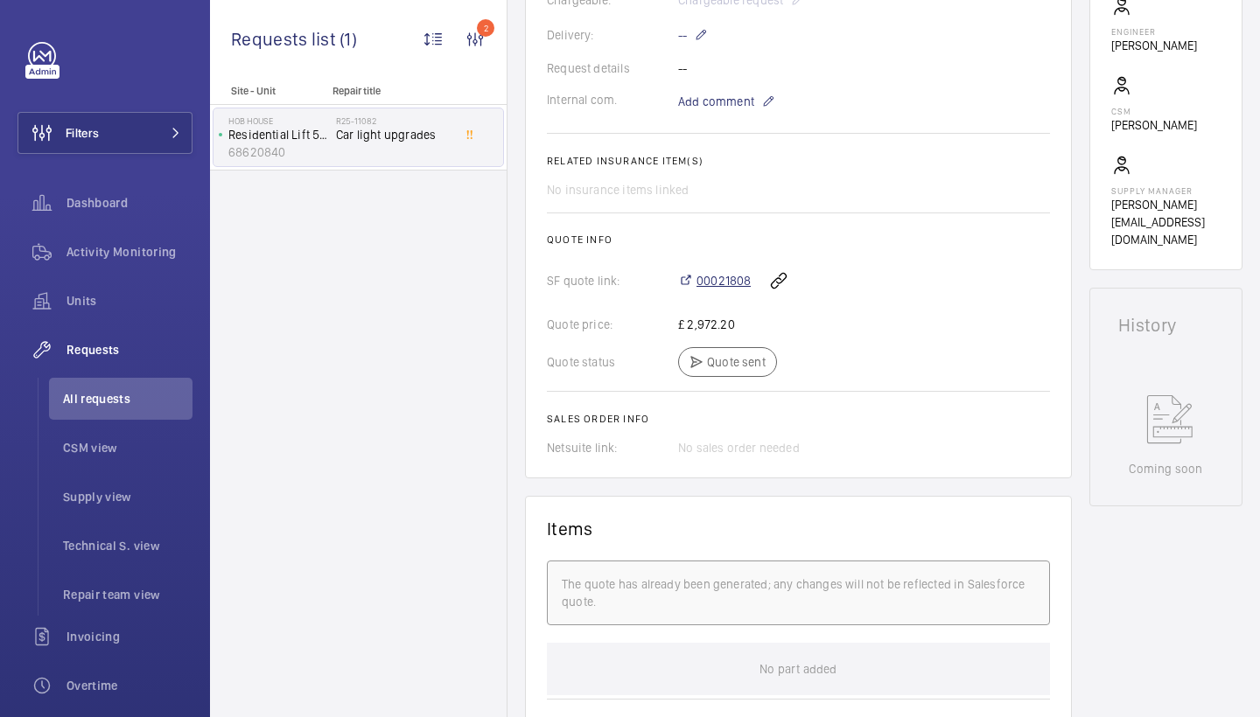
click at [722, 276] on span "00021808" at bounding box center [723, 280] width 54 height 17
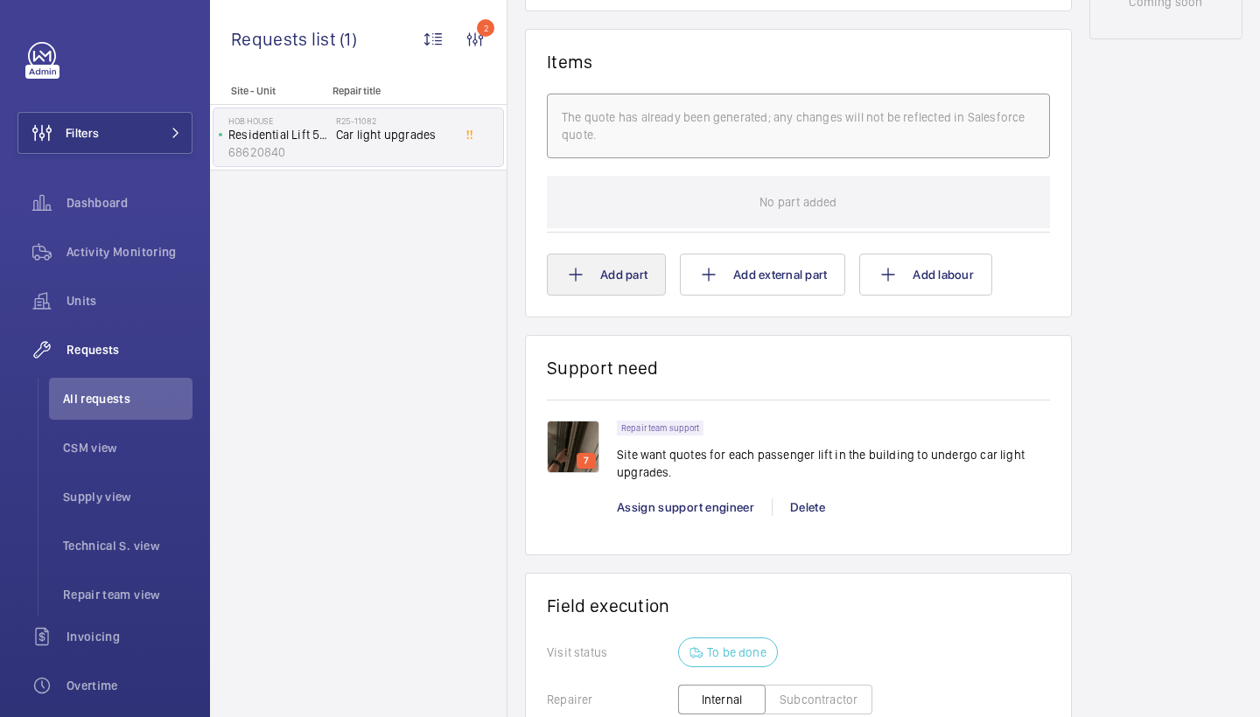
scroll to position [1002, 0]
click at [621, 288] on button "Add part" at bounding box center [606, 275] width 119 height 42
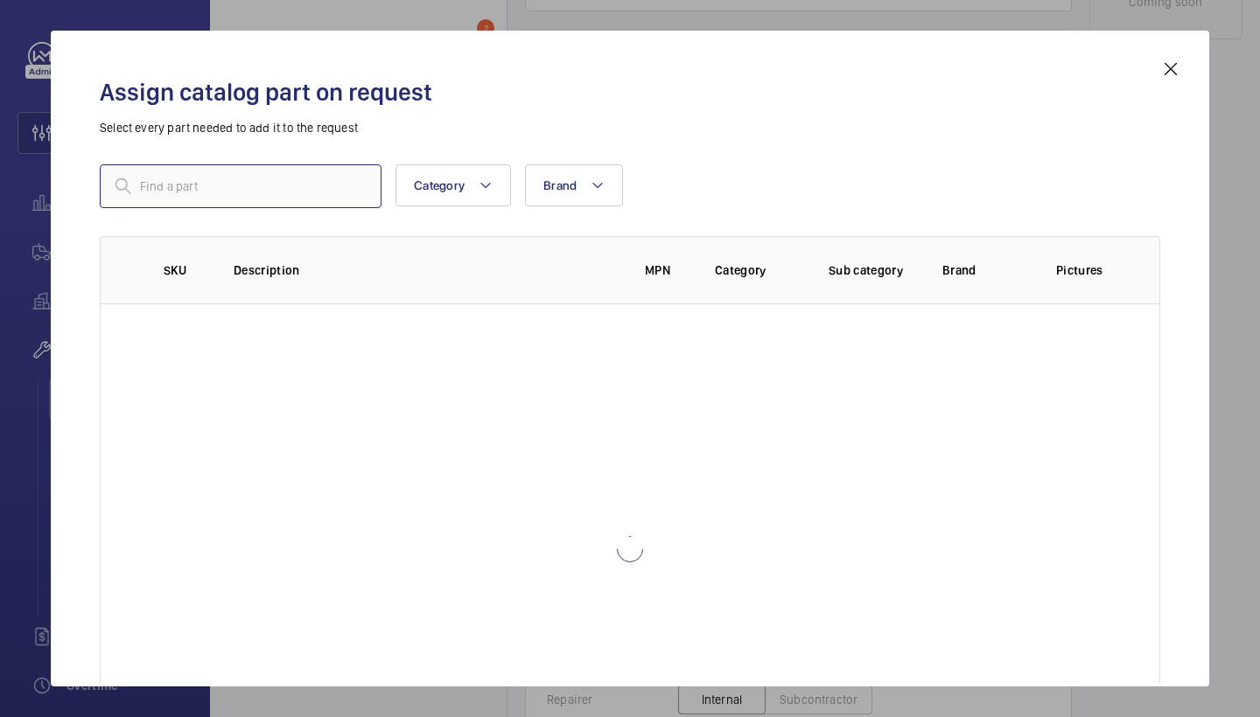
click at [309, 187] on input "text" at bounding box center [241, 186] width 282 height 44
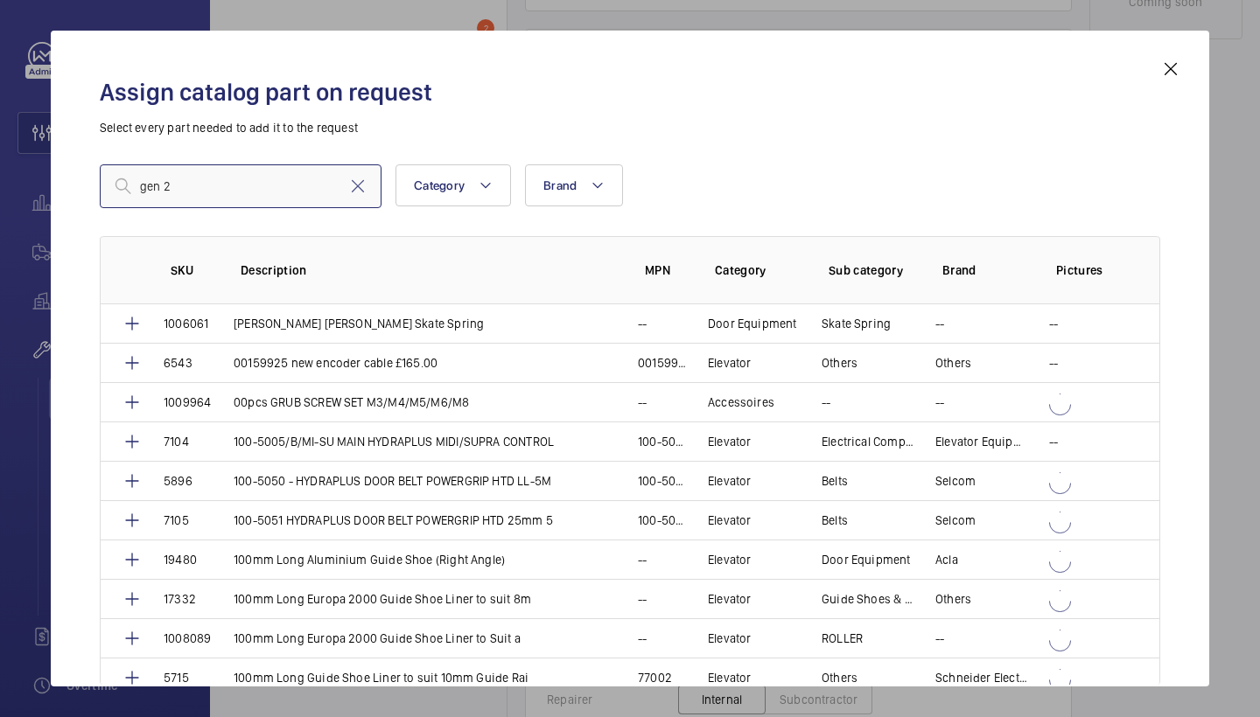
type input "gen 2"
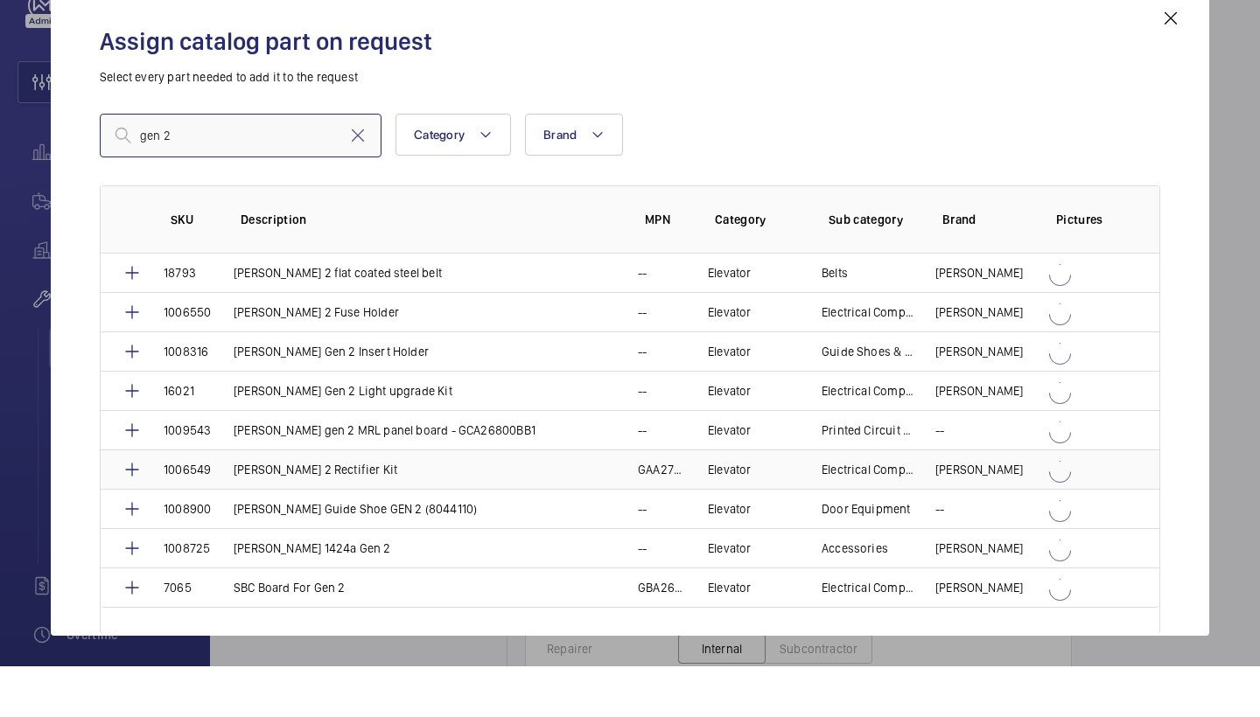
scroll to position [514, 0]
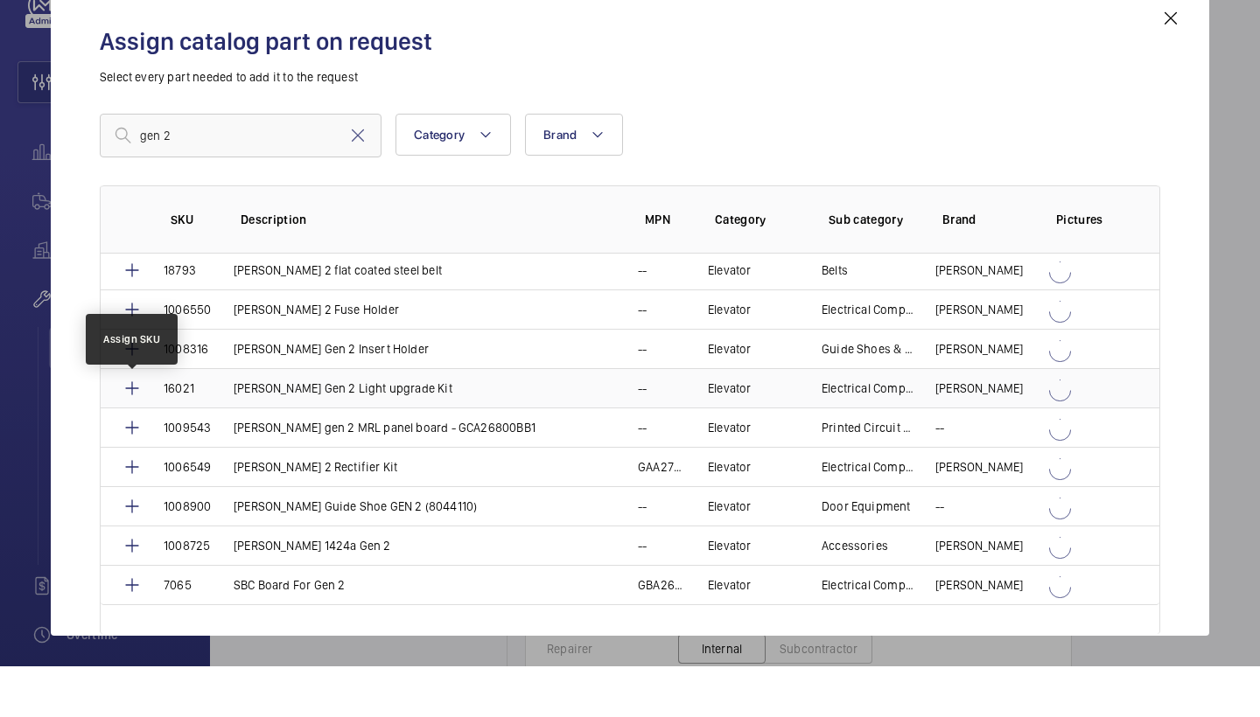
click at [136, 429] on mat-icon at bounding box center [132, 439] width 21 height 21
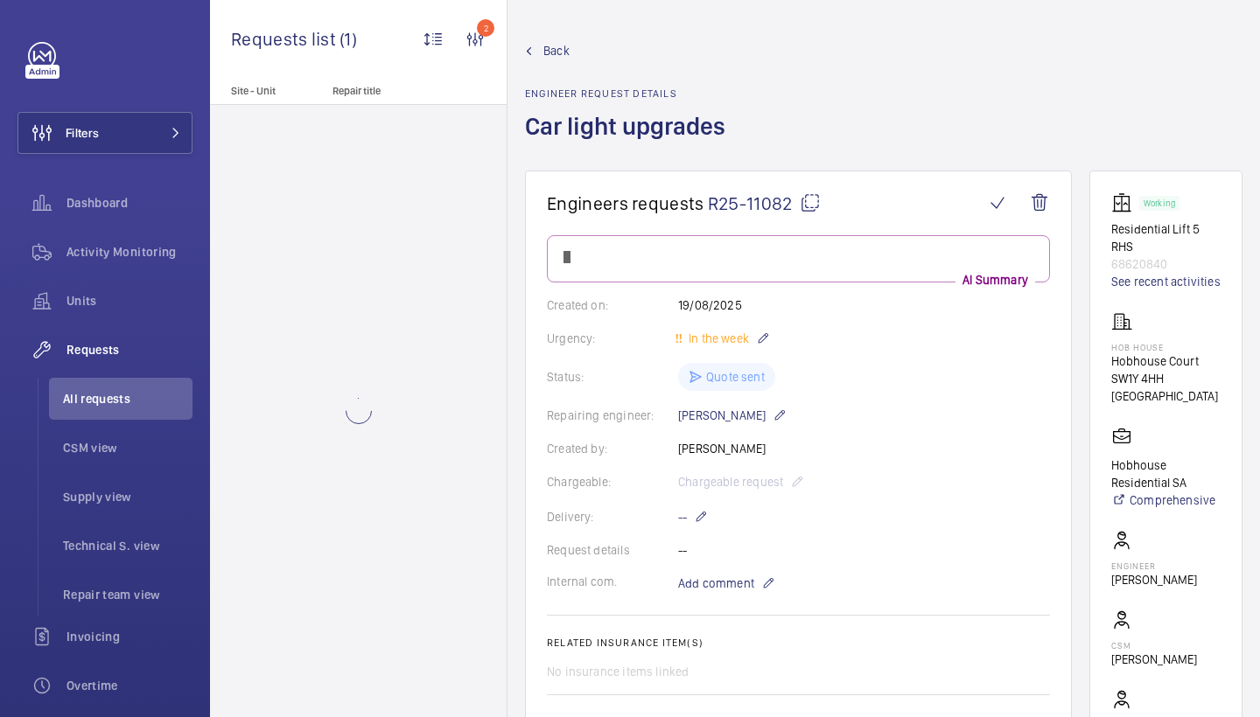
scroll to position [1002, 0]
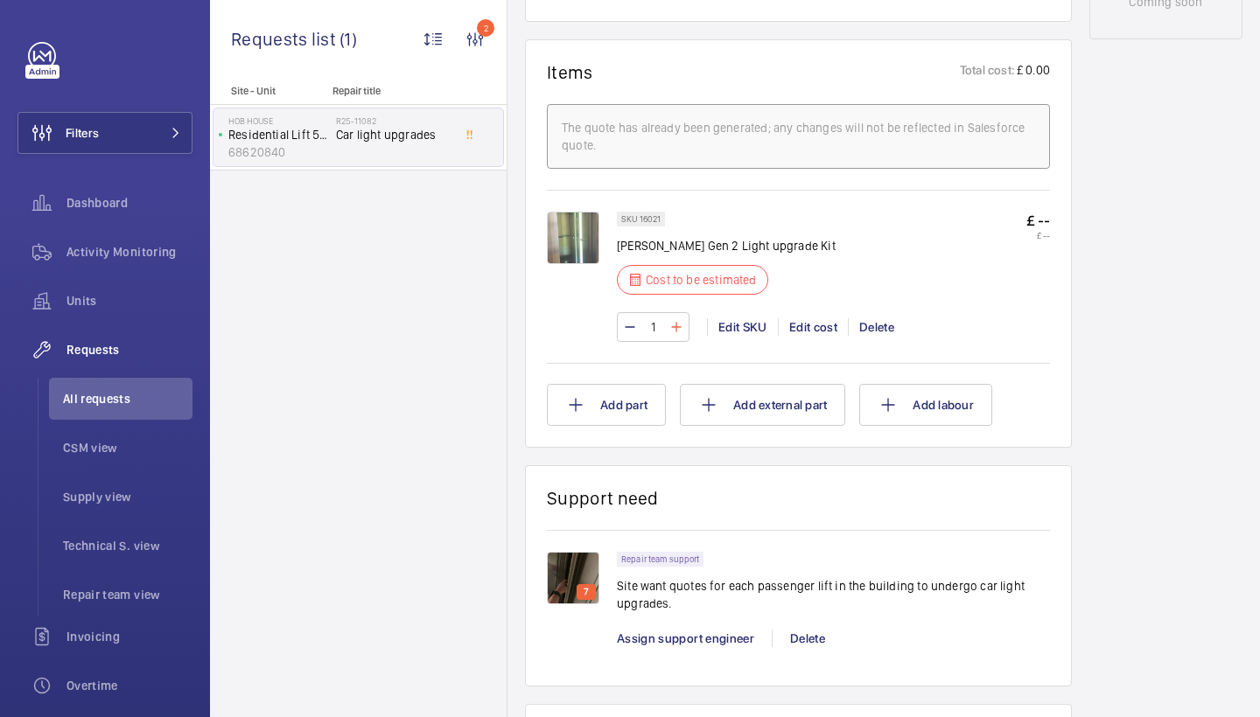
click at [678, 331] on mat-icon at bounding box center [676, 327] width 14 height 21
type input "2"
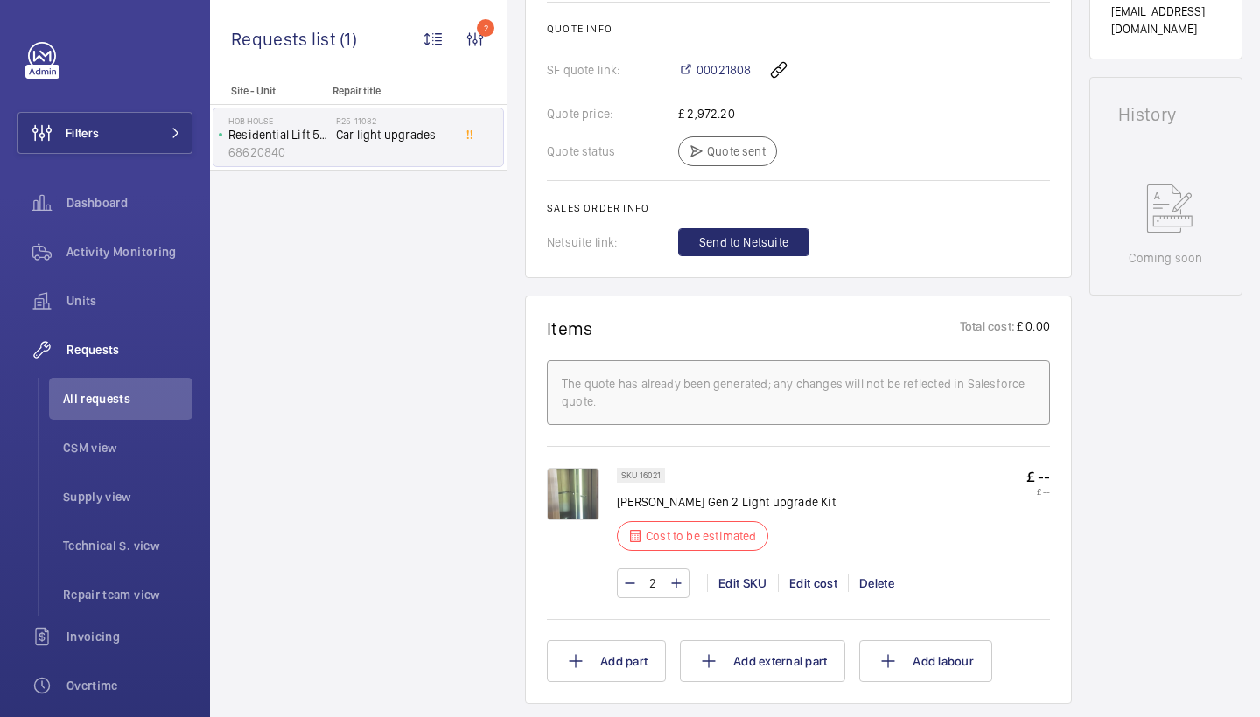
scroll to position [742, 0]
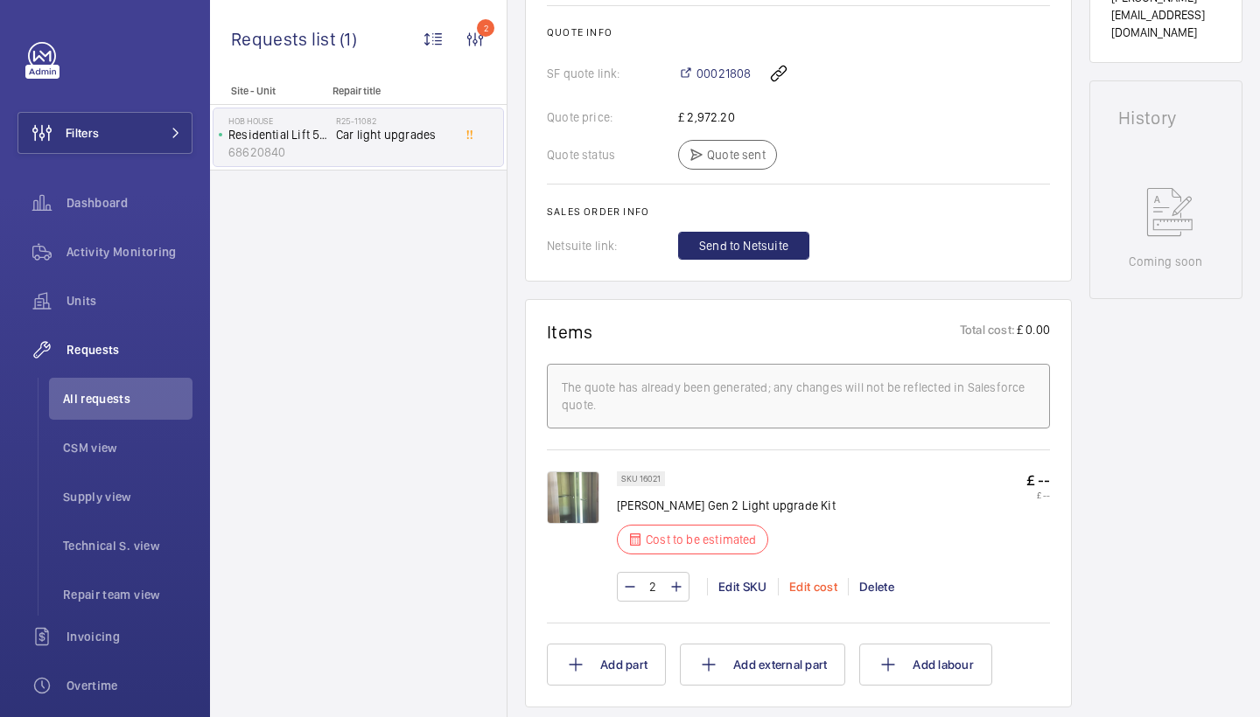
click at [822, 582] on div "Edit cost" at bounding box center [813, 586] width 70 height 17
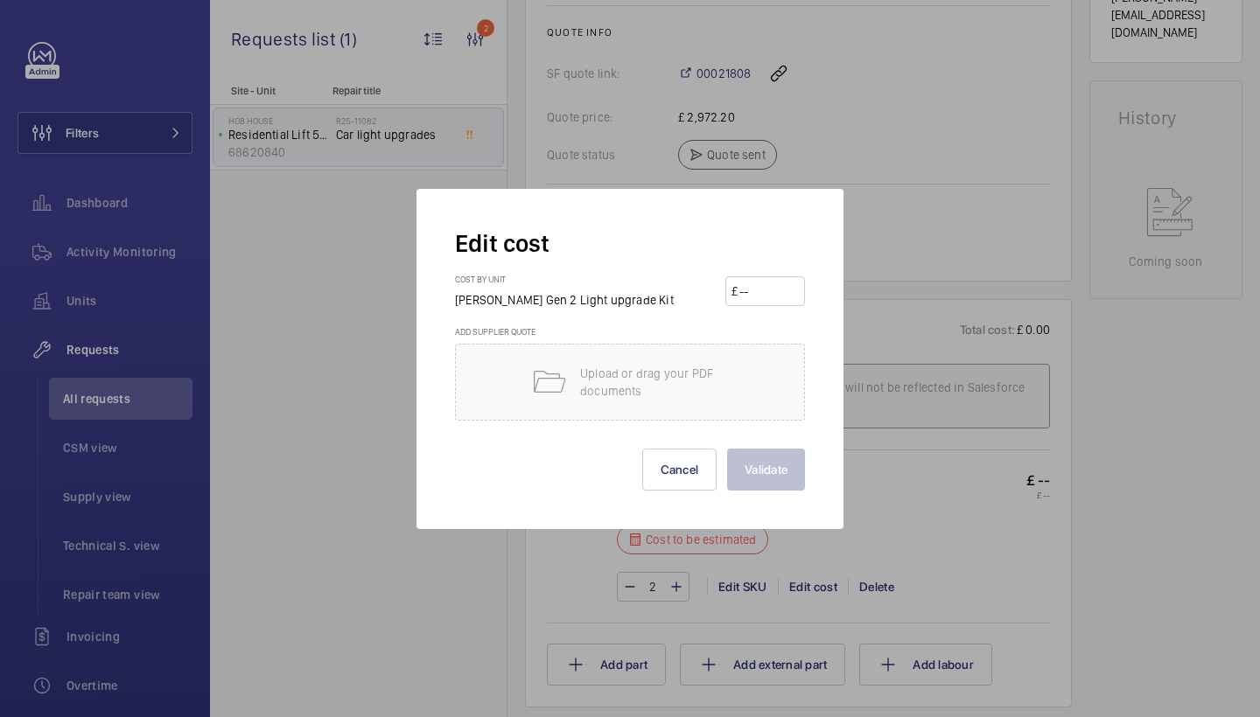
click at [766, 295] on input "number" at bounding box center [767, 291] width 61 height 28
type input "90"
click at [773, 478] on button "Validate" at bounding box center [766, 470] width 78 height 42
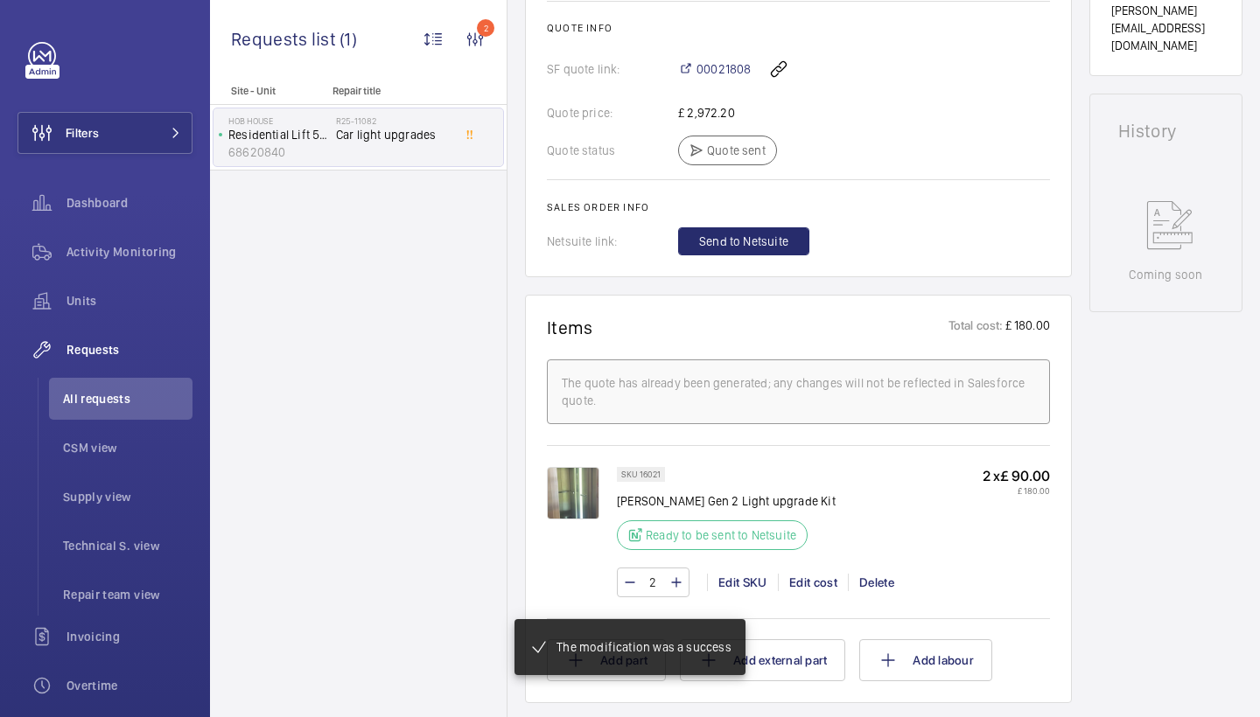
scroll to position [725, 0]
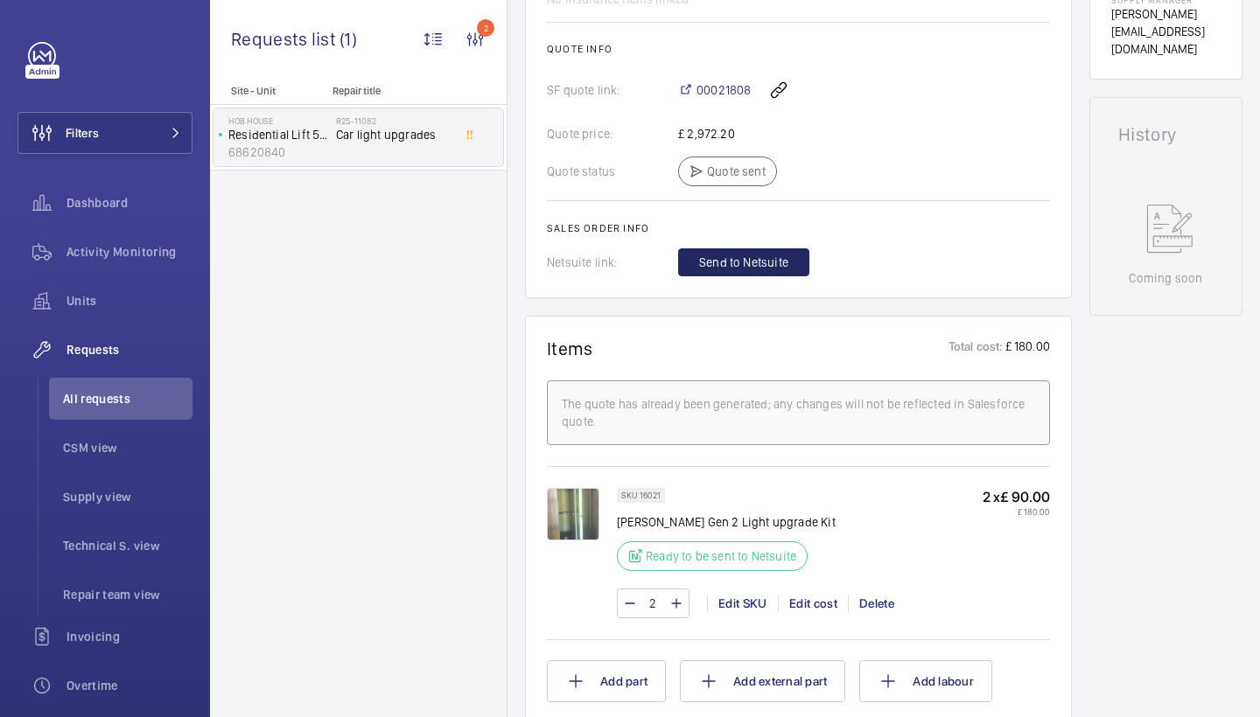
click at [770, 255] on span "Send to Netsuite" at bounding box center [743, 262] width 89 height 17
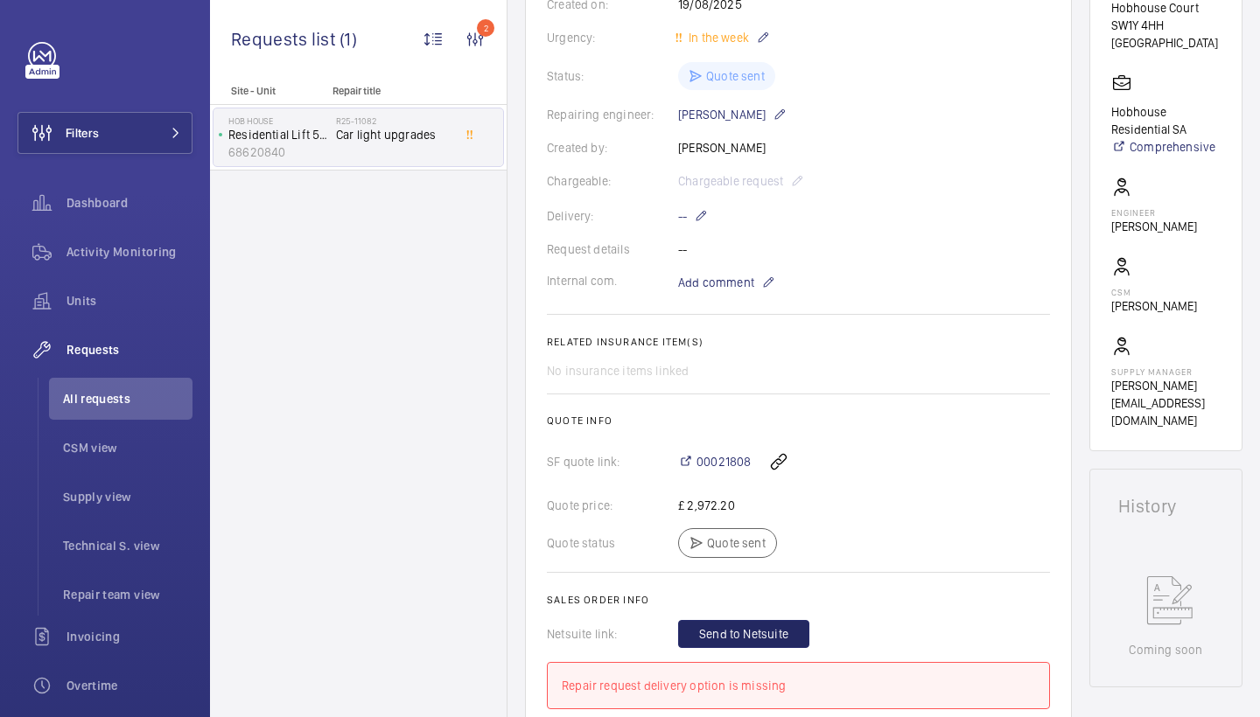
scroll to position [296, 0]
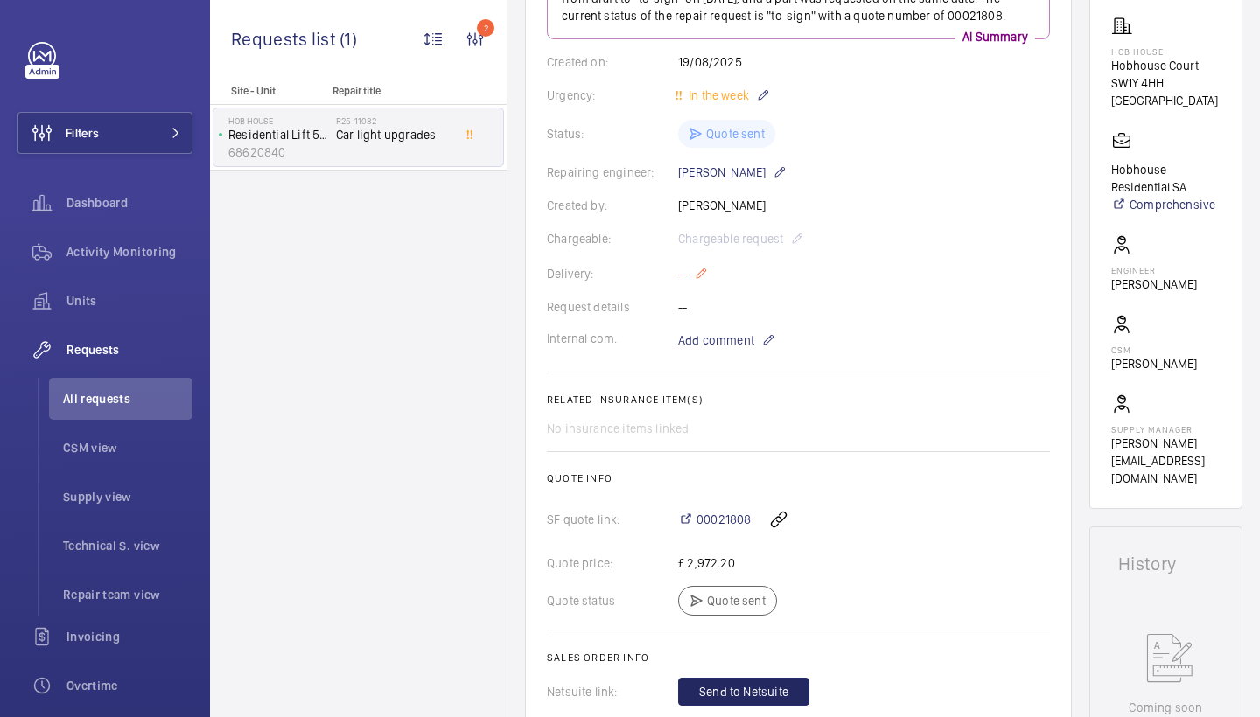
click at [698, 267] on mat-icon at bounding box center [701, 273] width 14 height 21
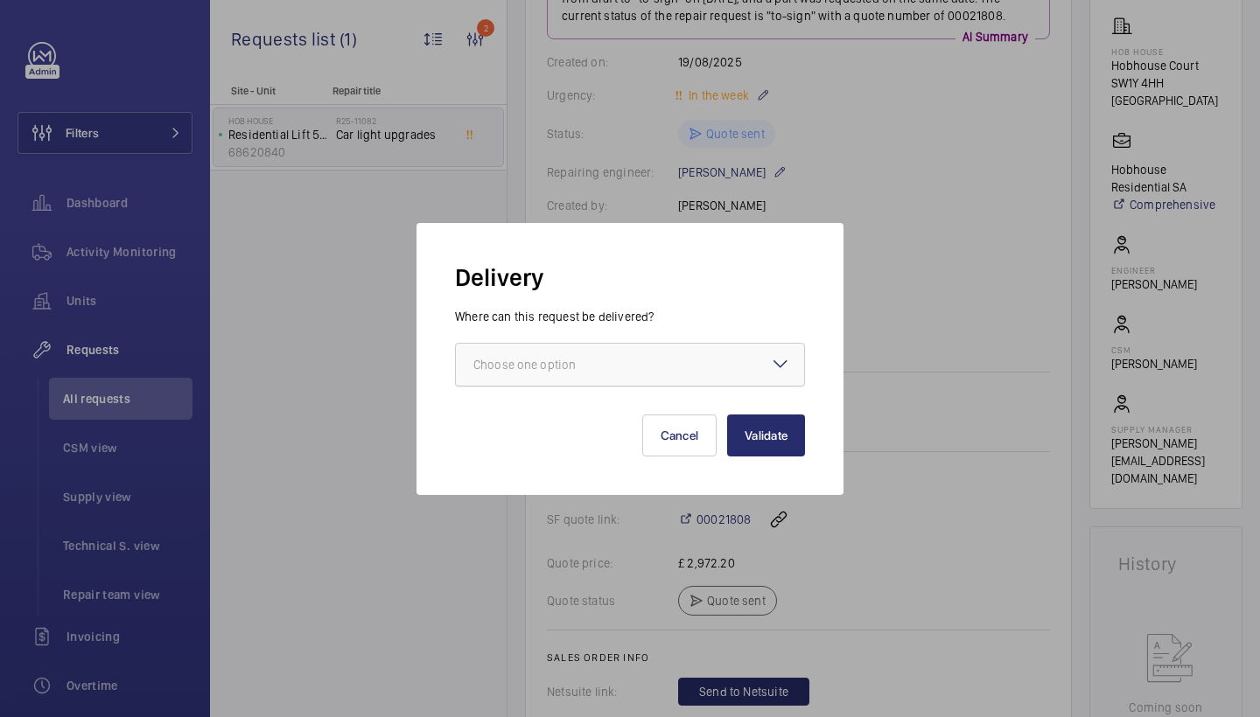
click at [563, 348] on div at bounding box center [630, 365] width 348 height 42
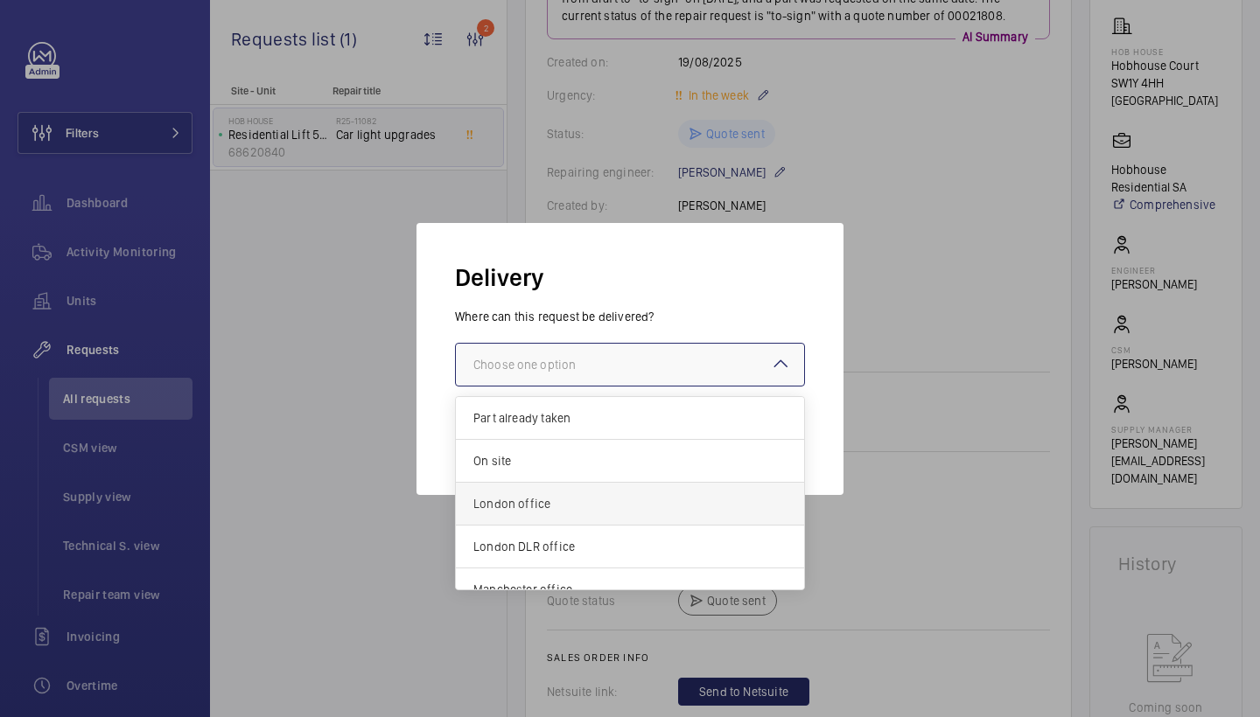
click at [540, 495] on span "London office" at bounding box center [629, 503] width 313 height 17
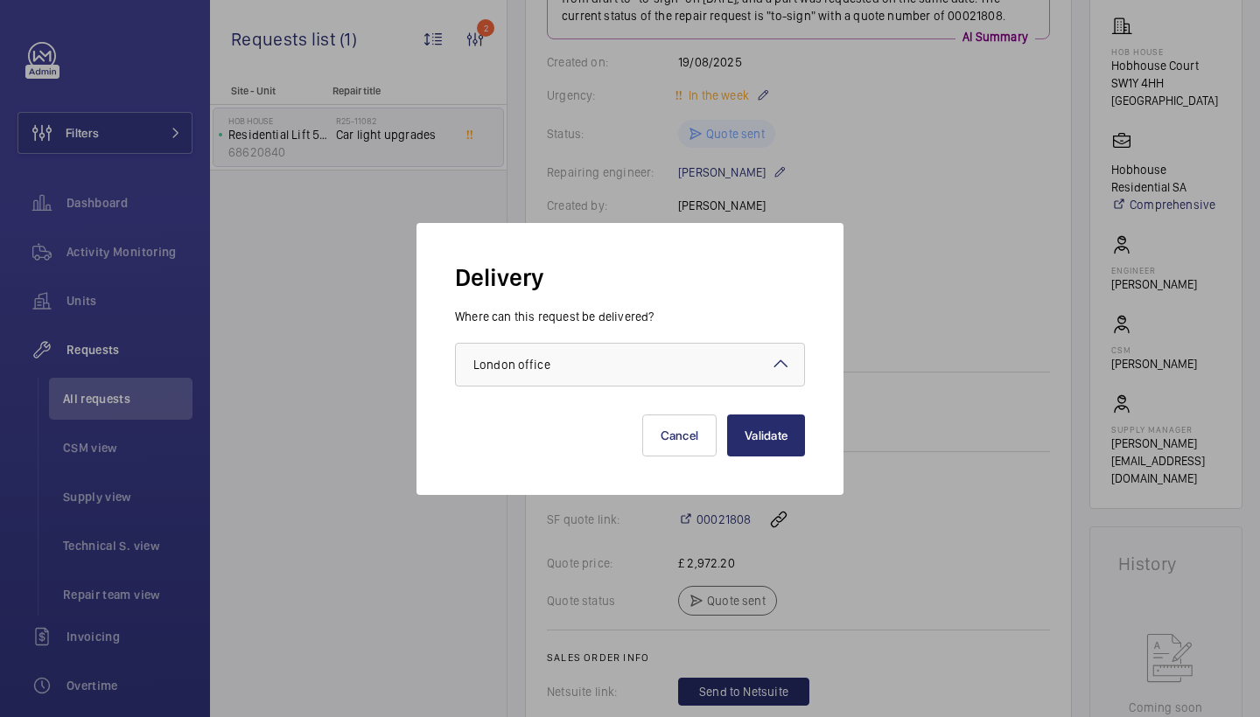
click at [807, 450] on div "Delivery Where can this request be delivered? Choose one option × London office…" at bounding box center [629, 359] width 427 height 272
click at [797, 448] on button "Validate" at bounding box center [766, 436] width 78 height 42
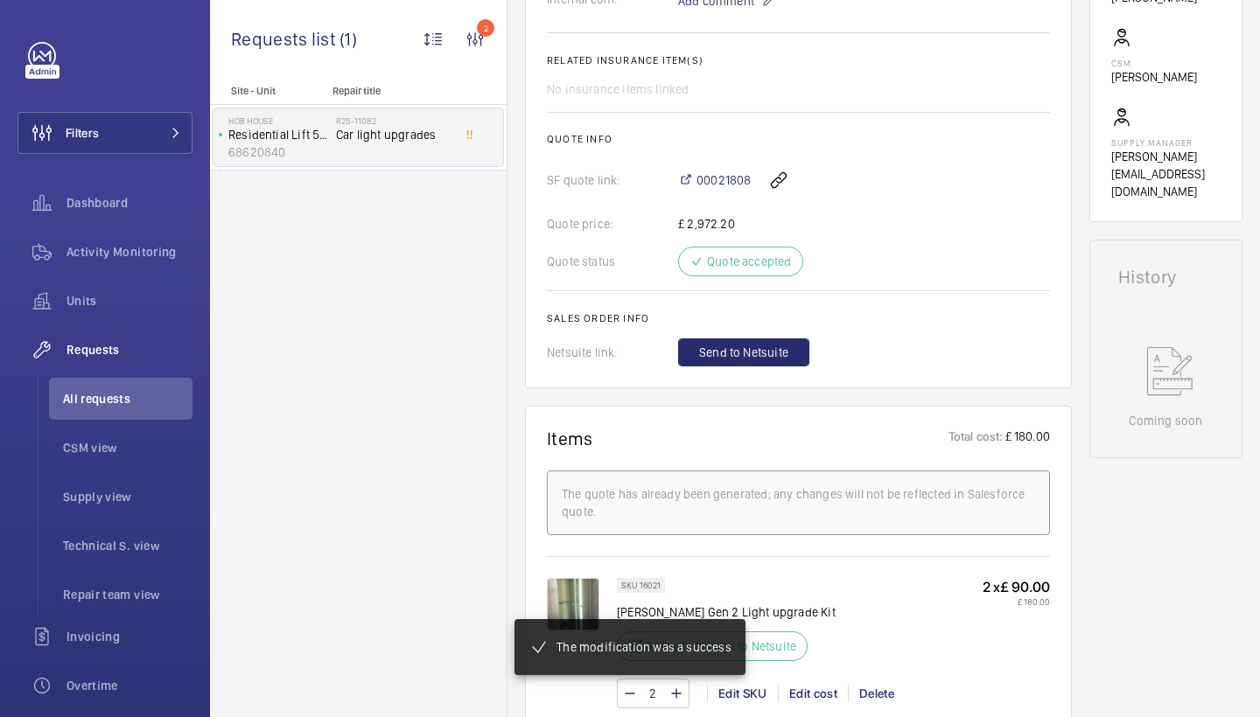
scroll to position [583, 0]
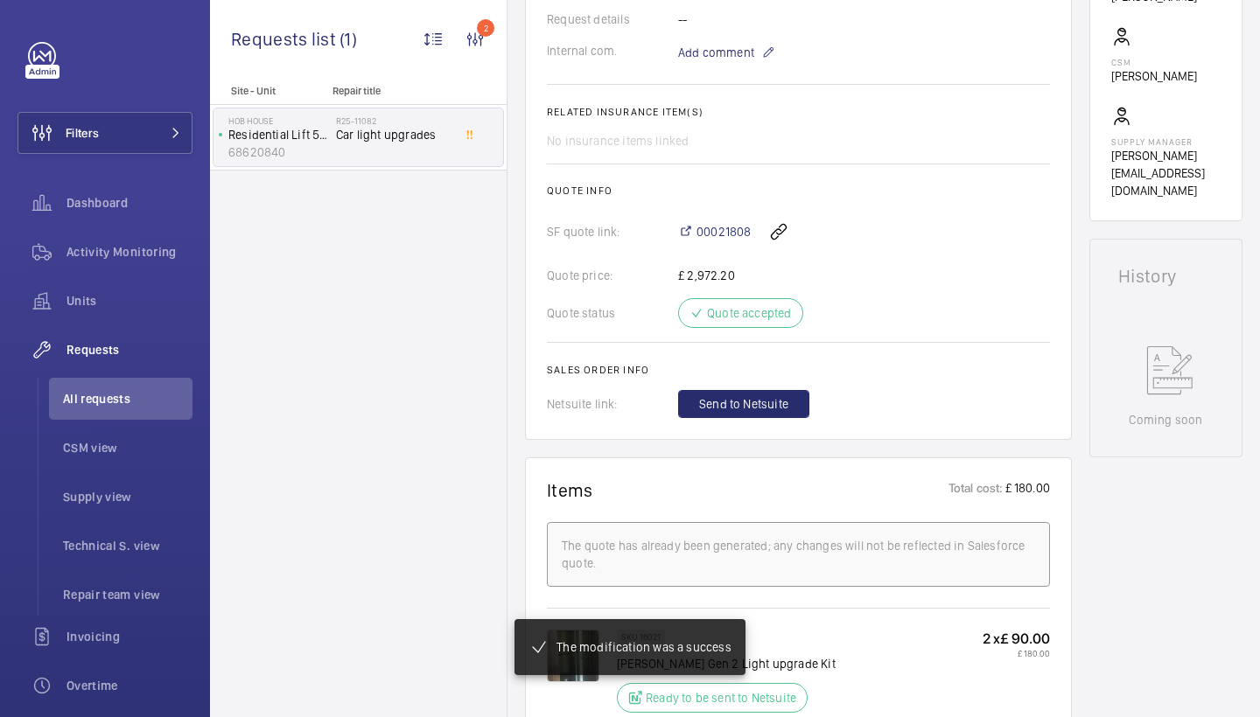
click at [751, 381] on wm-front-card-body "The repair request was created on 2025-08-19 for car light upgrades. A quote wa…" at bounding box center [798, 35] width 503 height 766
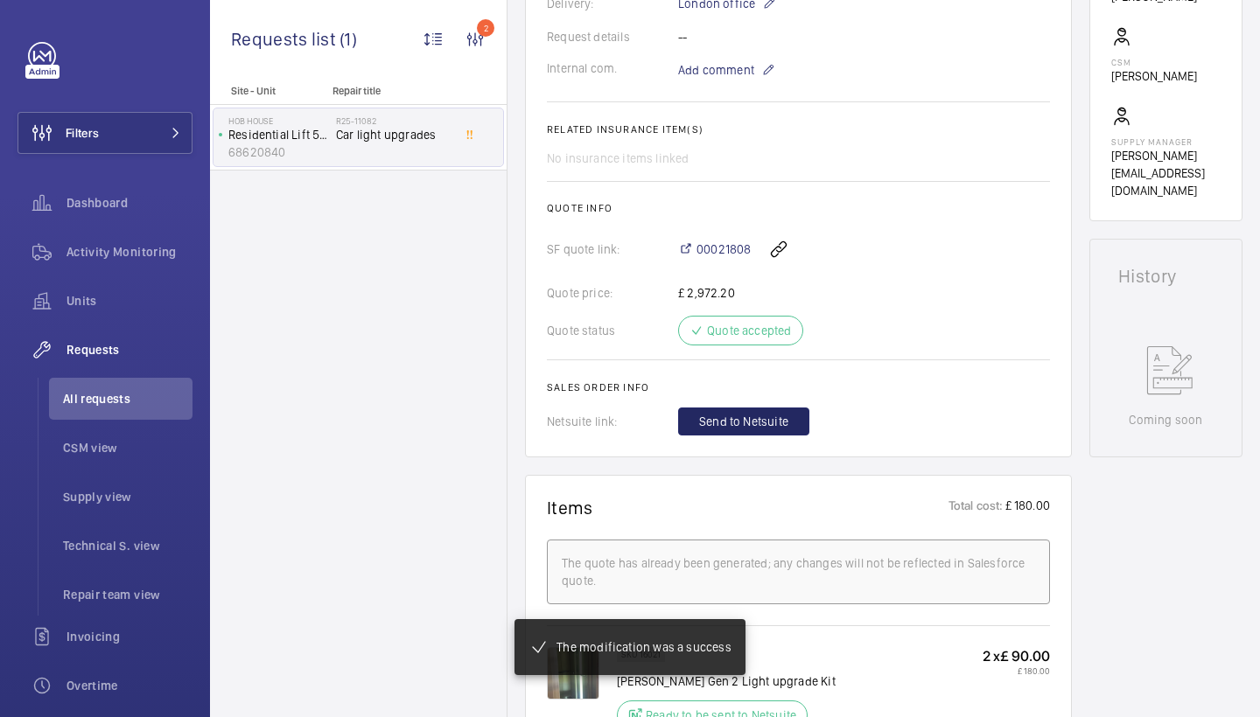
click at [765, 421] on span "Send to Netsuite" at bounding box center [743, 421] width 89 height 17
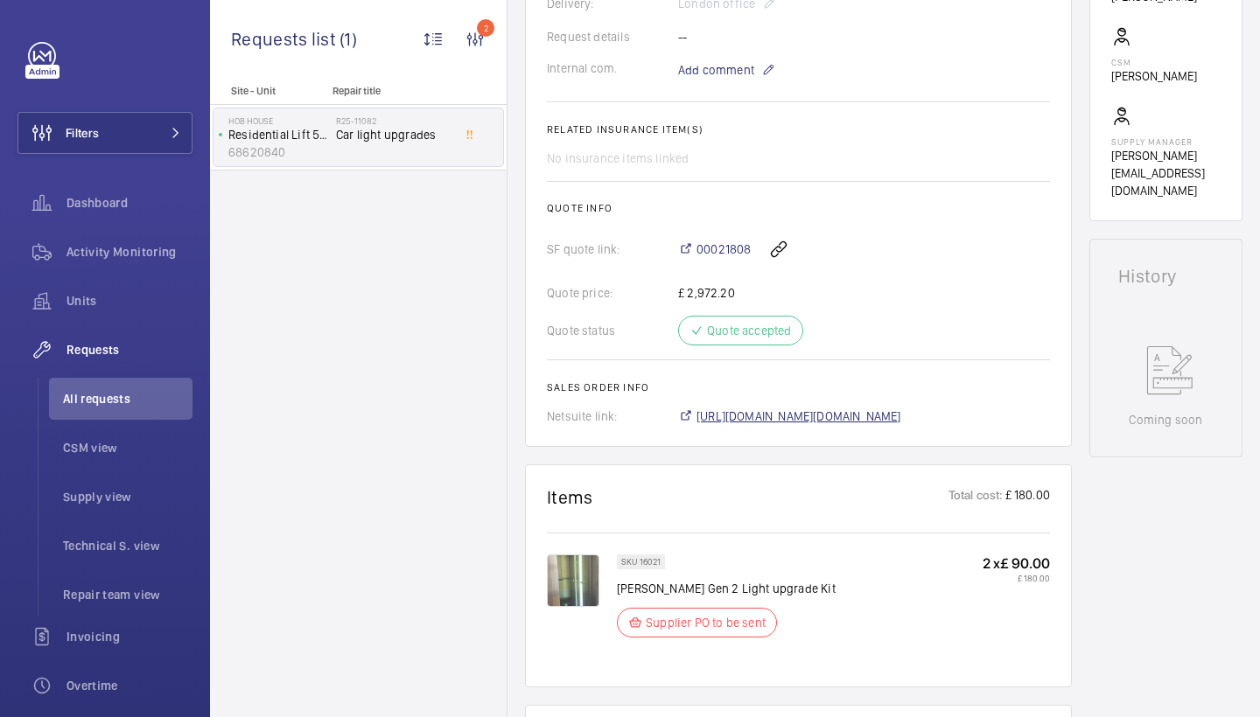
click at [901, 414] on span "https://6461500.app.netsuite.com/app/accounting/transactions/salesord.nl?id=297…" at bounding box center [798, 416] width 205 height 17
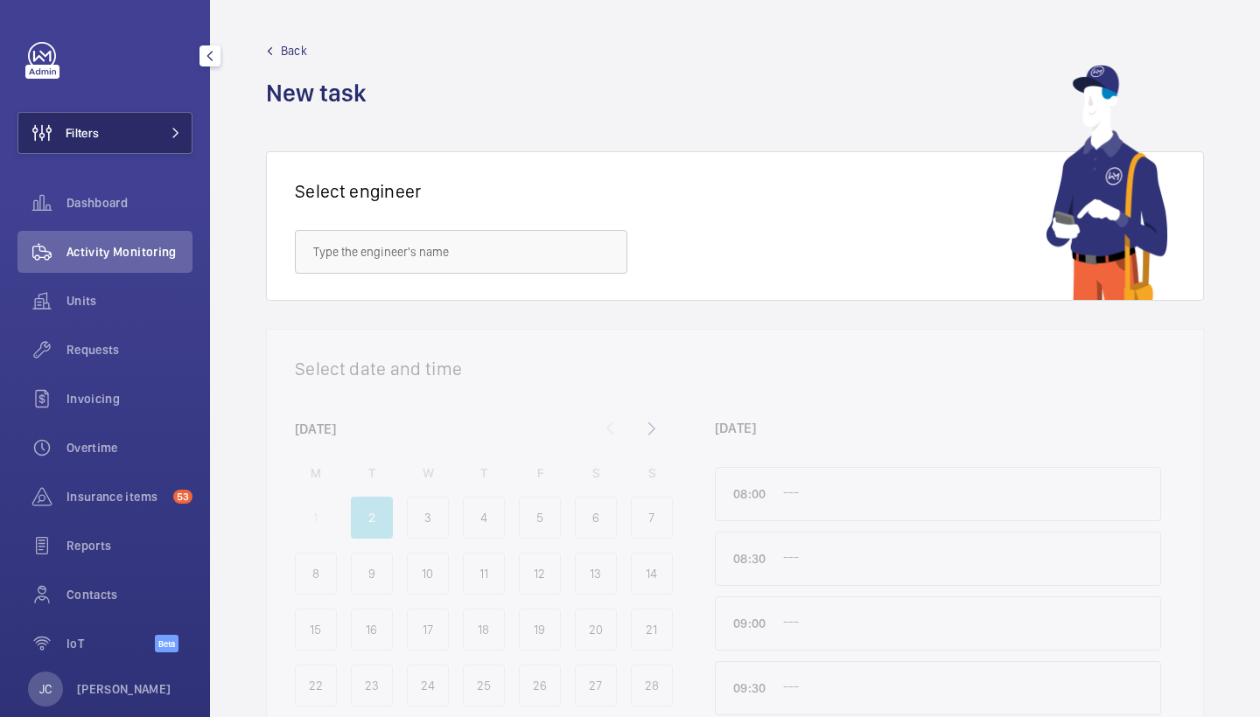
click at [144, 112] on button "Filters" at bounding box center [104, 133] width 175 height 42
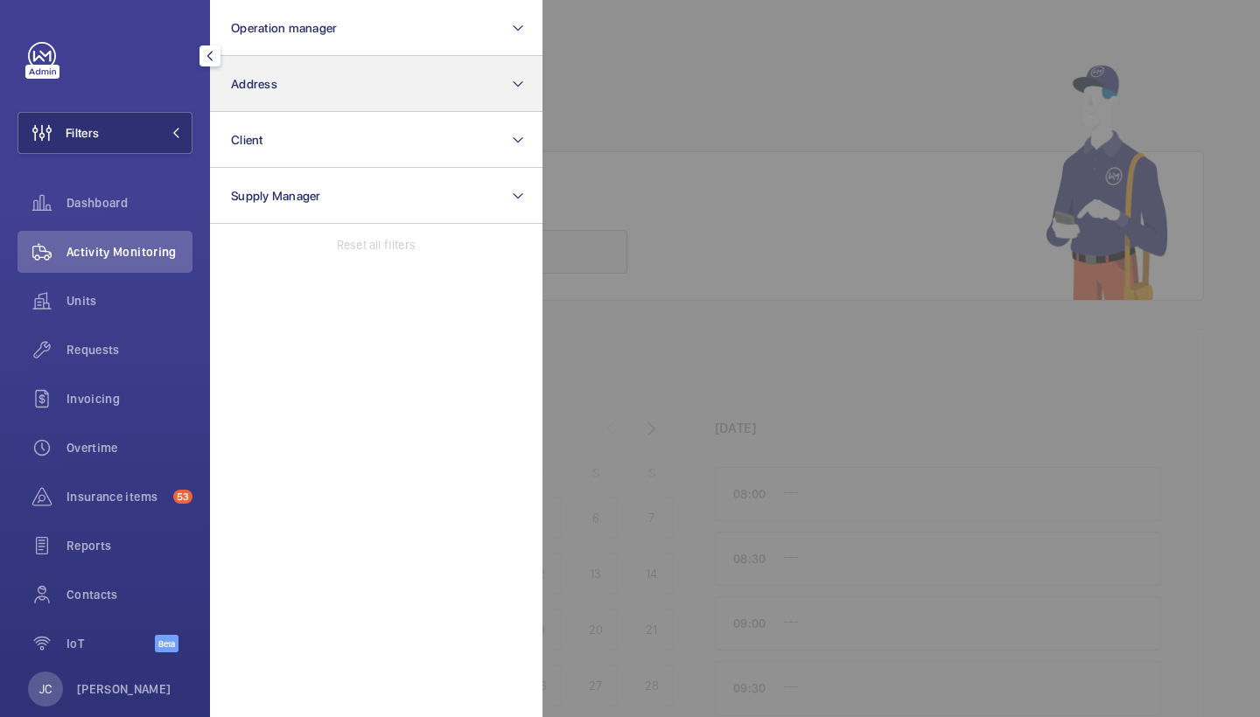
click at [290, 97] on button "Address" at bounding box center [376, 84] width 332 height 56
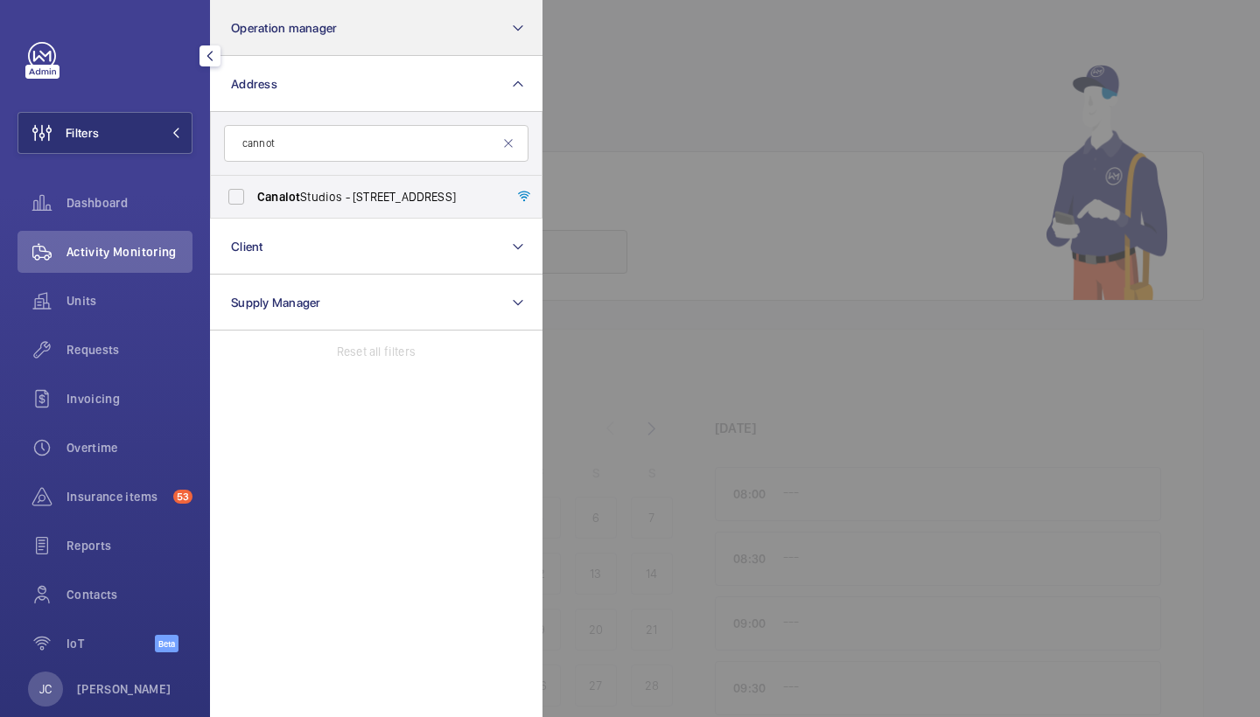
type input "cannot"
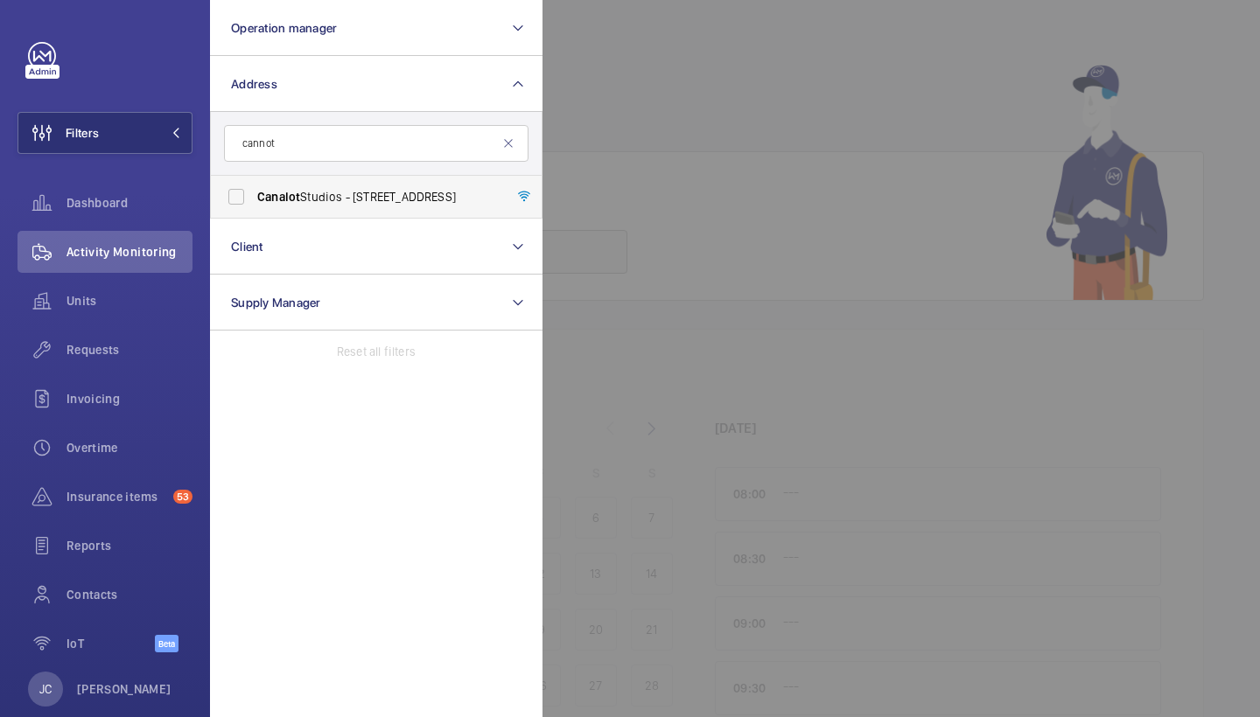
drag, startPoint x: 472, startPoint y: 4, endPoint x: 325, endPoint y: 185, distance: 233.1
click at [325, 185] on label "[GEOGRAPHIC_DATA] - [STREET_ADDRESS]" at bounding box center [363, 197] width 304 height 42
click at [254, 185] on input "[GEOGRAPHIC_DATA] - [STREET_ADDRESS]" at bounding box center [236, 196] width 35 height 35
checkbox input "true"
click at [709, 139] on div at bounding box center [1172, 358] width 1260 height 717
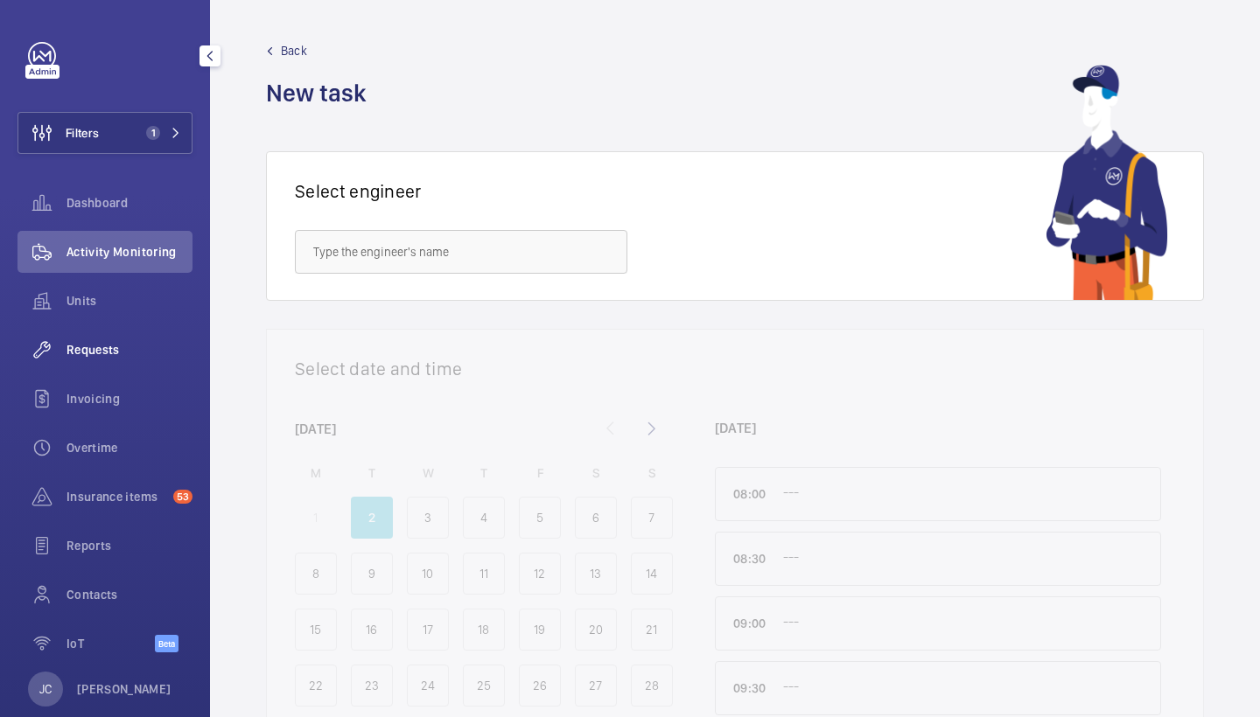
click at [133, 362] on div "Requests" at bounding box center [104, 350] width 175 height 42
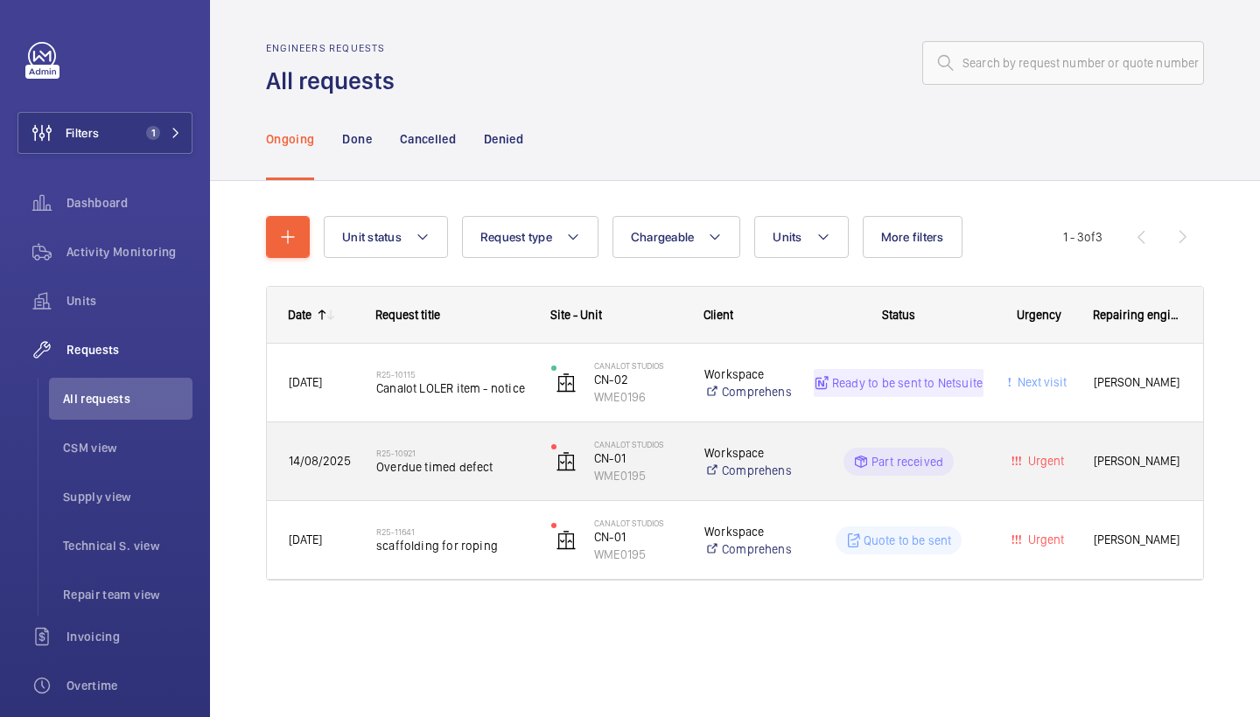
click at [456, 448] on h2 "R25-10921" at bounding box center [452, 453] width 152 height 10
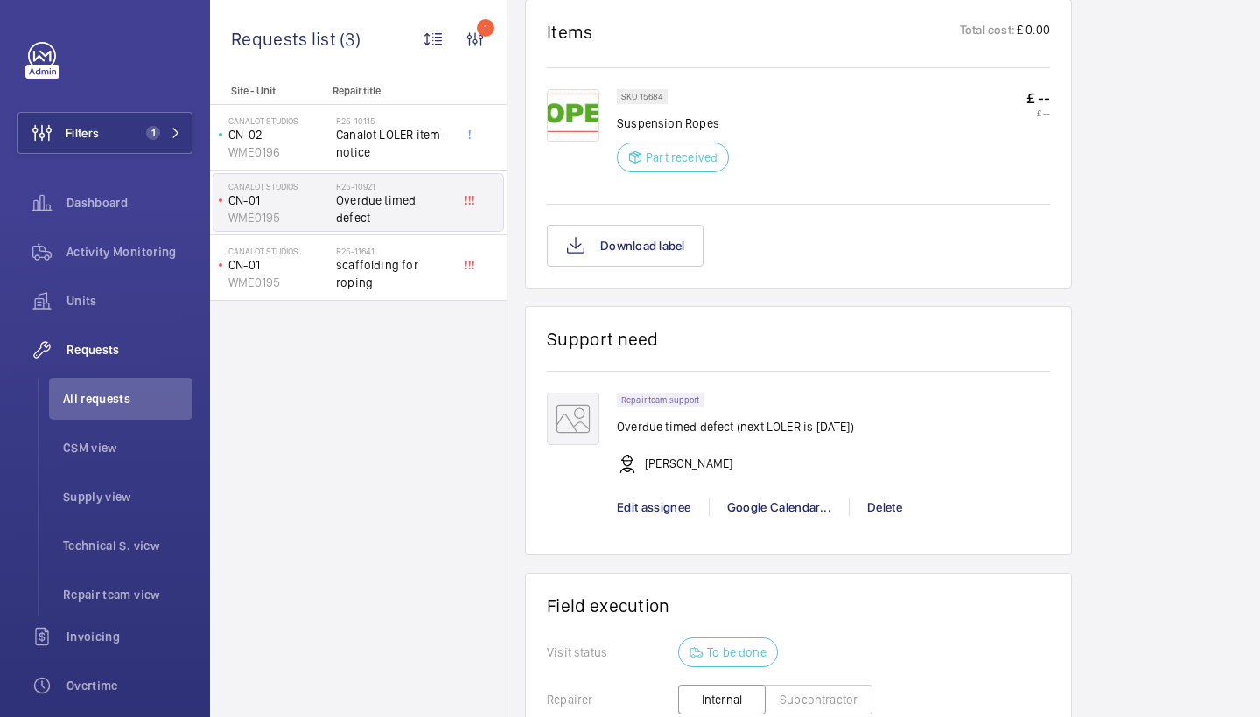
scroll to position [569, 0]
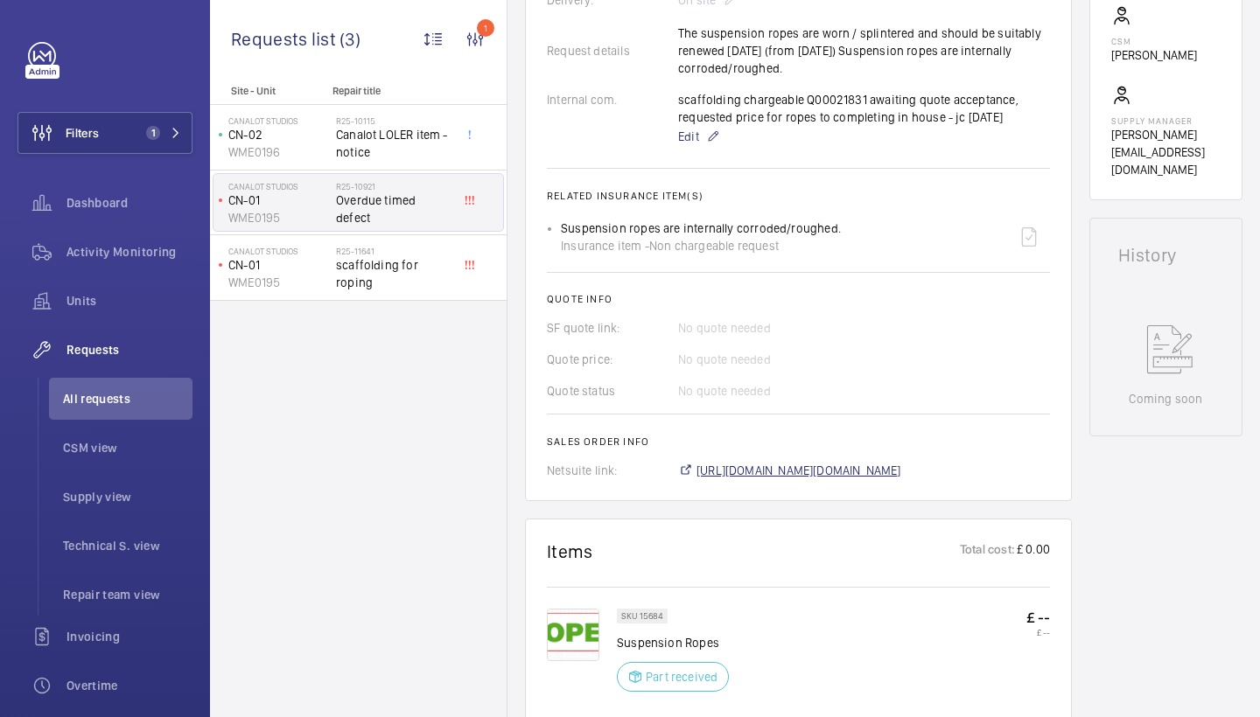
click at [881, 467] on span "[URL][DOMAIN_NAME][DOMAIN_NAME]" at bounding box center [798, 470] width 205 height 17
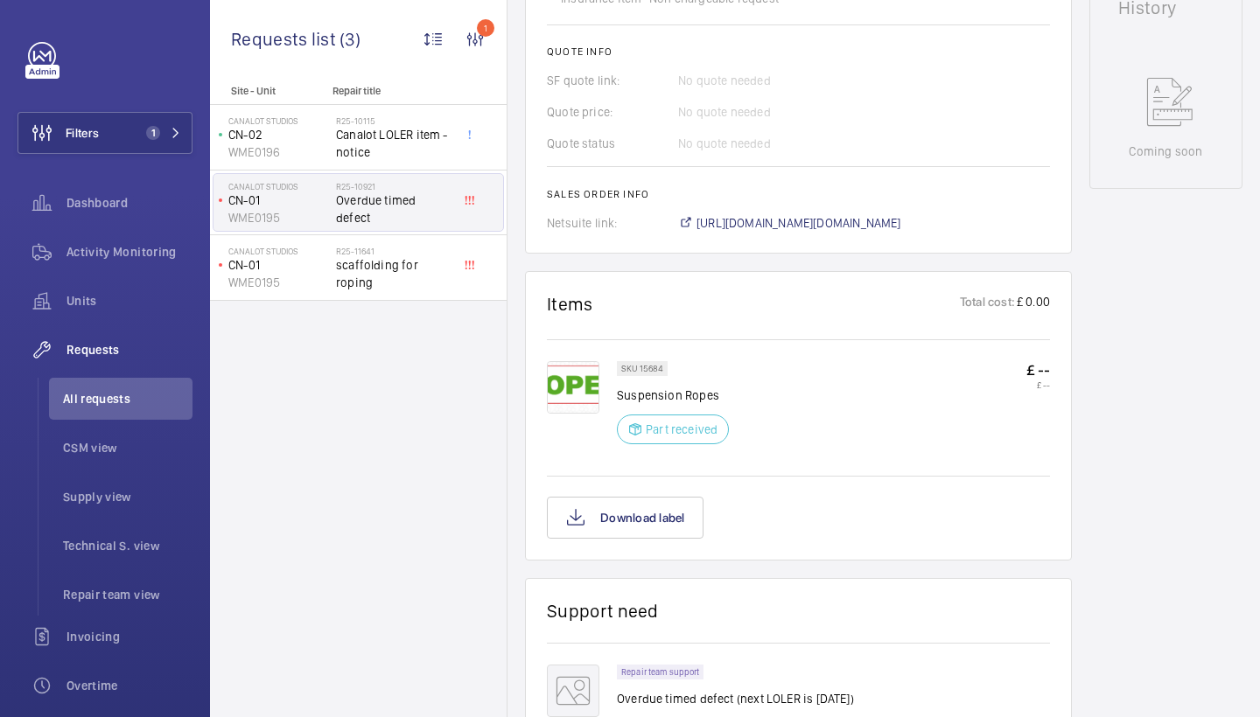
scroll to position [1116, 0]
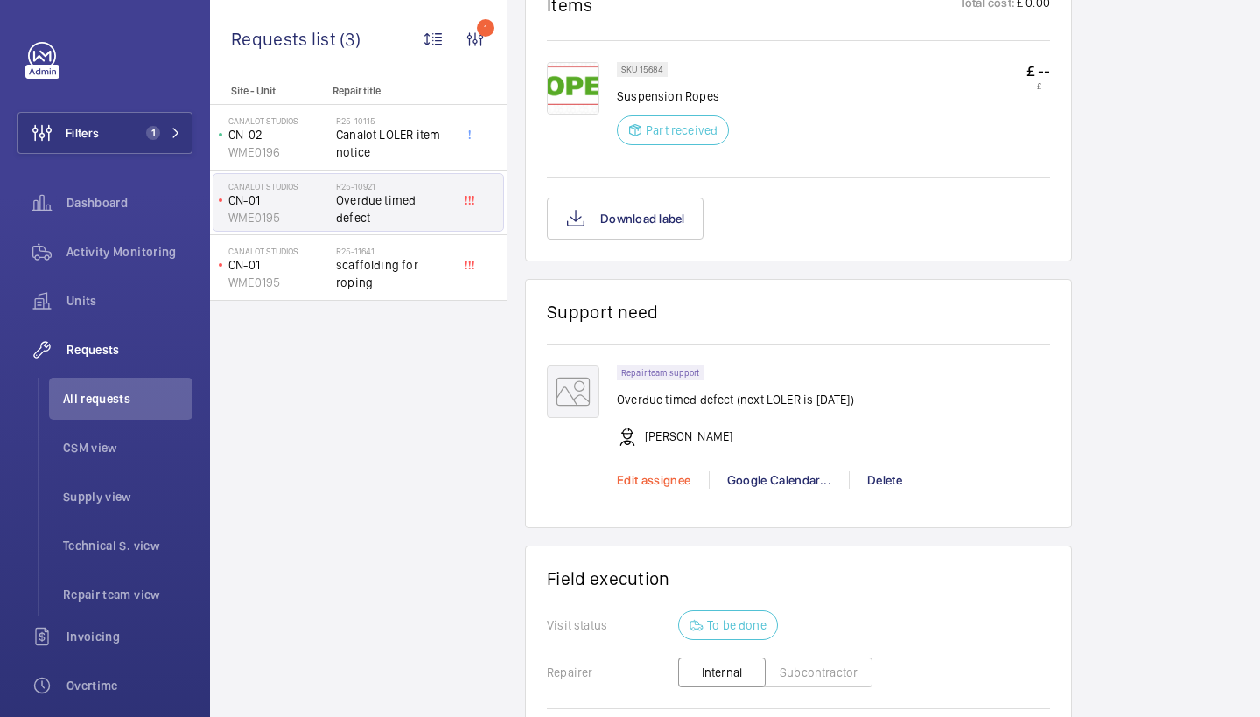
click at [671, 484] on span "Edit assignee" at bounding box center [654, 480] width 74 height 14
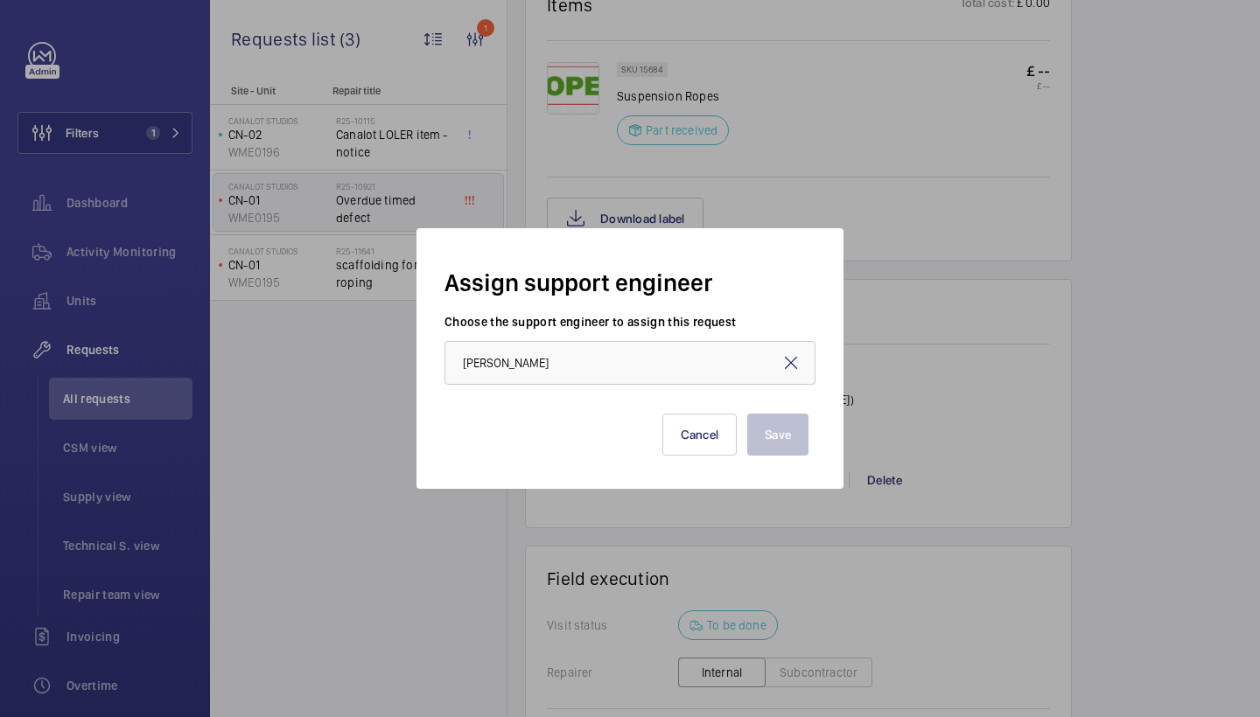
click at [788, 360] on mat-icon at bounding box center [790, 363] width 21 height 21
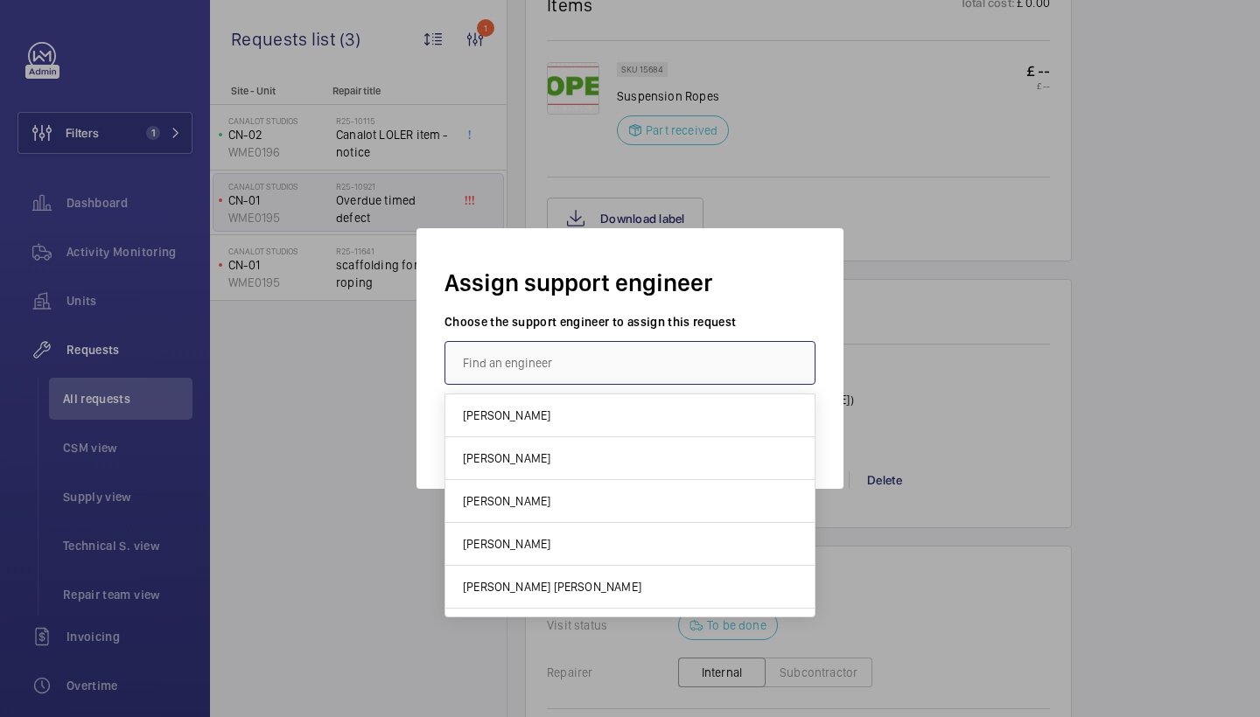
click at [681, 367] on input "text" at bounding box center [629, 363] width 371 height 44
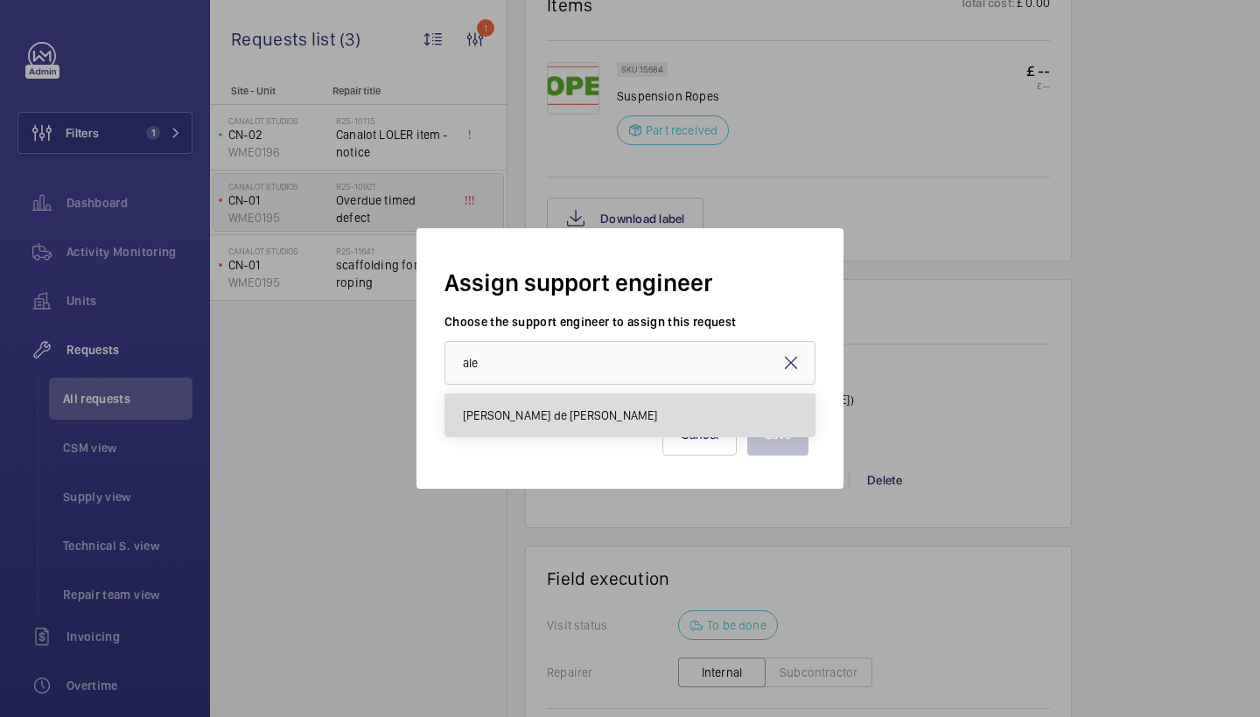
click at [674, 415] on mat-option "[PERSON_NAME] de [PERSON_NAME]" at bounding box center [629, 416] width 369 height 42
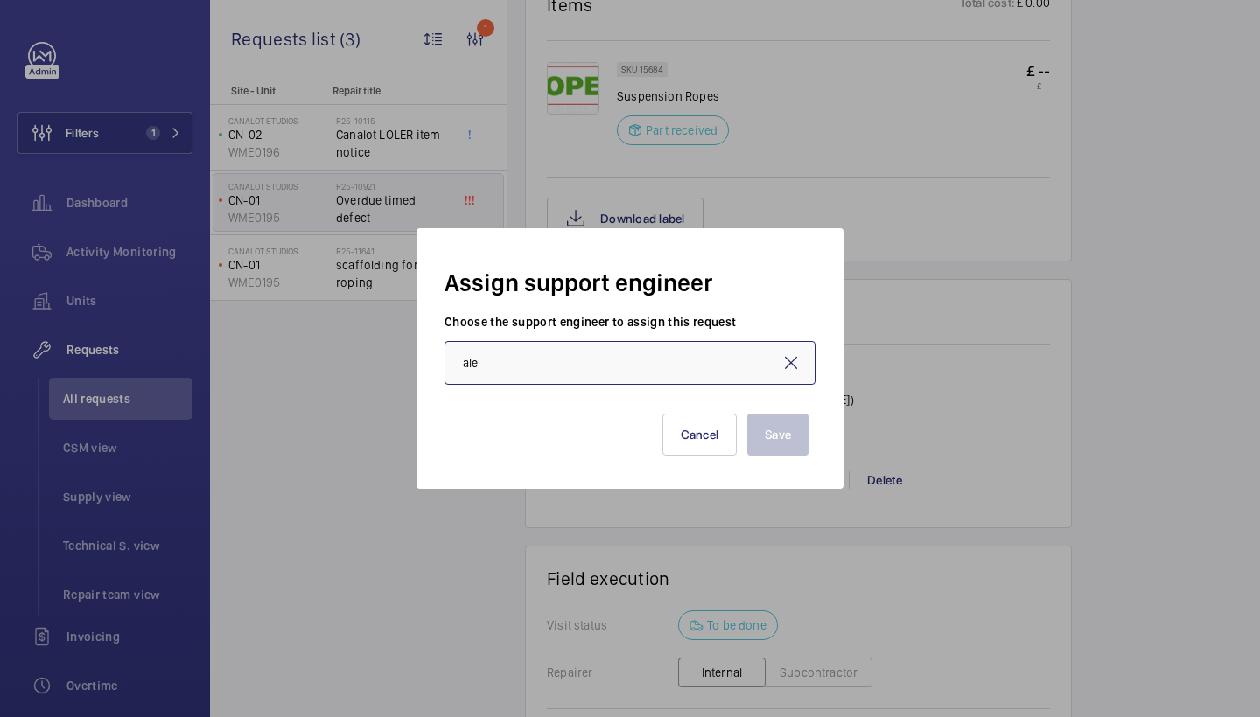
type input "[PERSON_NAME] de [PERSON_NAME]"
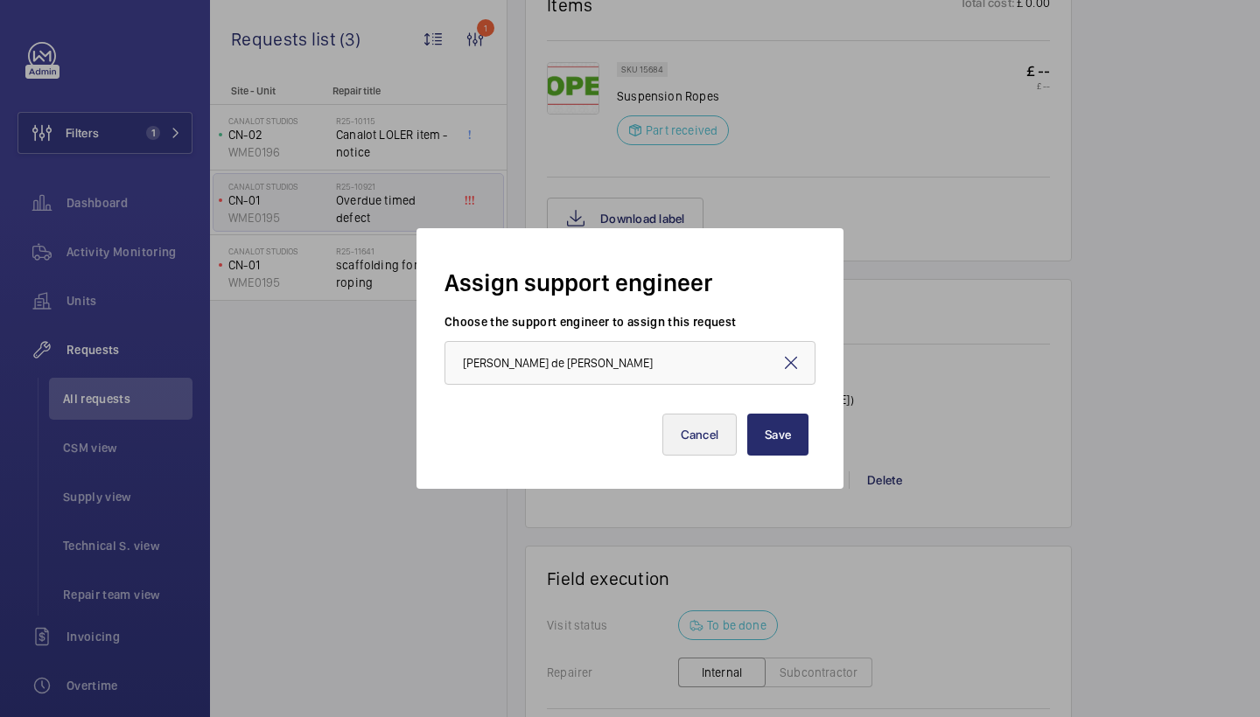
click at [723, 439] on button "Cancel" at bounding box center [699, 435] width 75 height 42
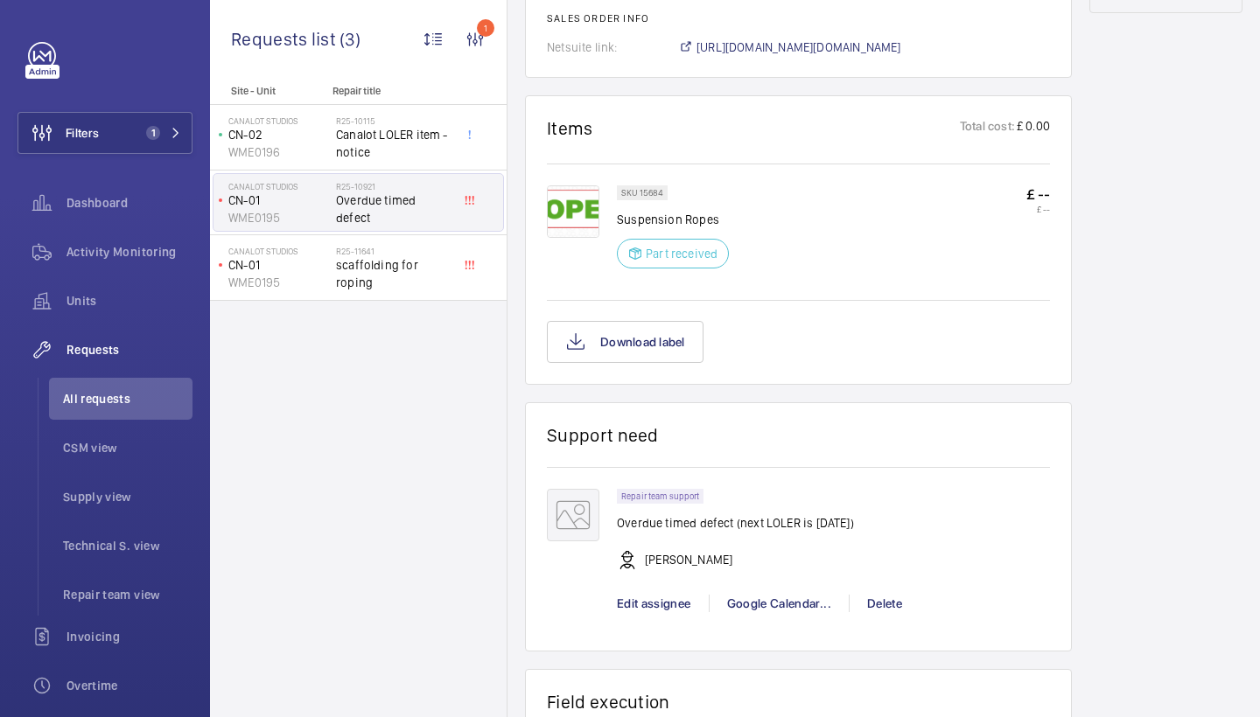
scroll to position [995, 0]
click at [646, 601] on span "Edit assignee" at bounding box center [654, 601] width 74 height 14
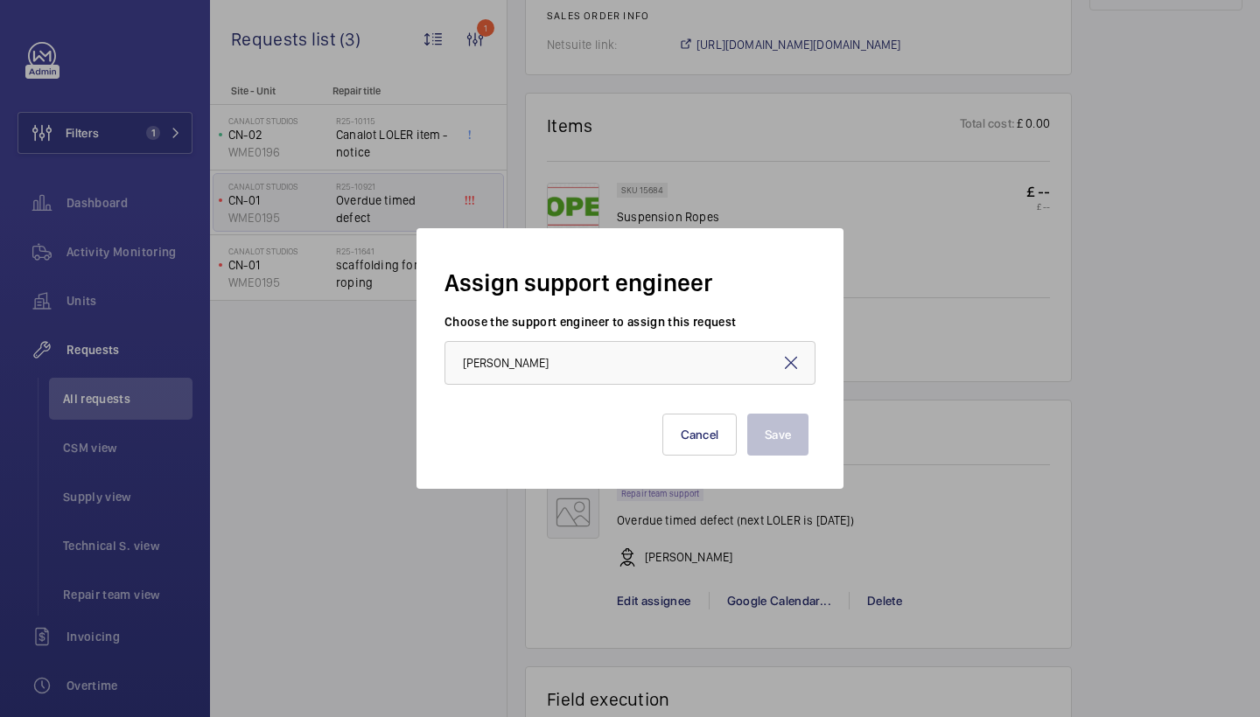
click at [790, 361] on mat-icon at bounding box center [790, 363] width 21 height 21
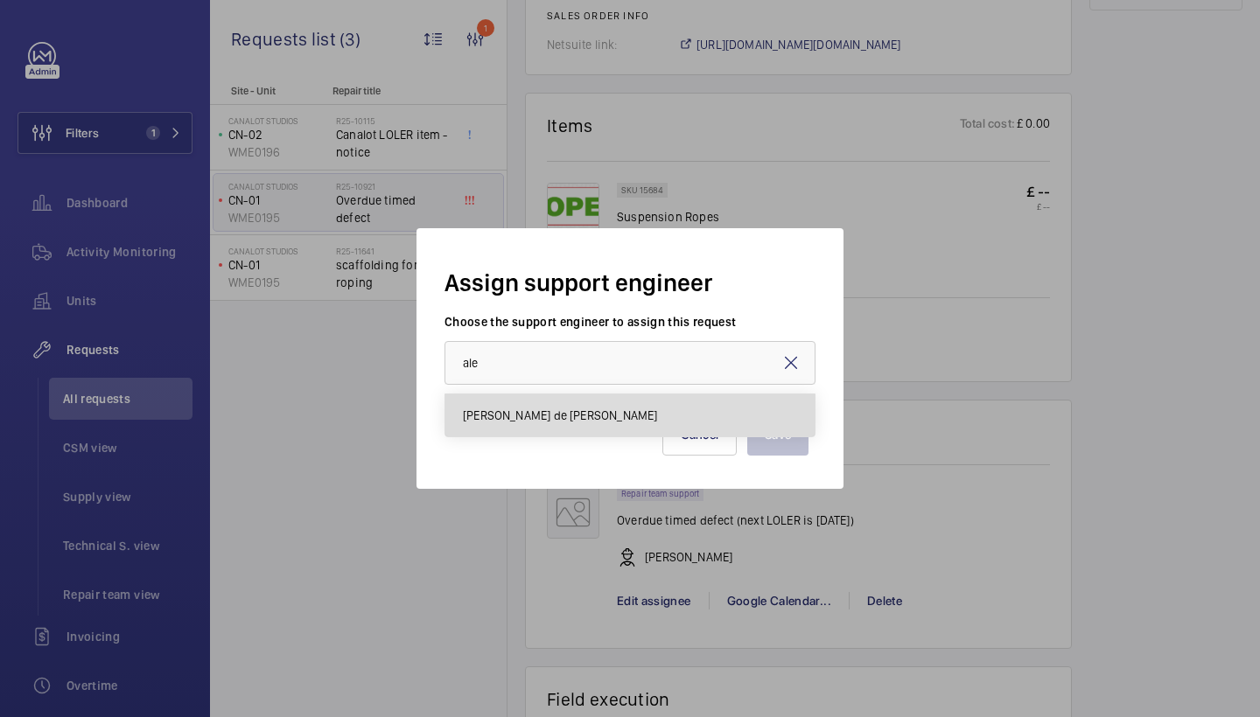
click at [618, 413] on span "[PERSON_NAME] de [PERSON_NAME]" at bounding box center [560, 415] width 194 height 17
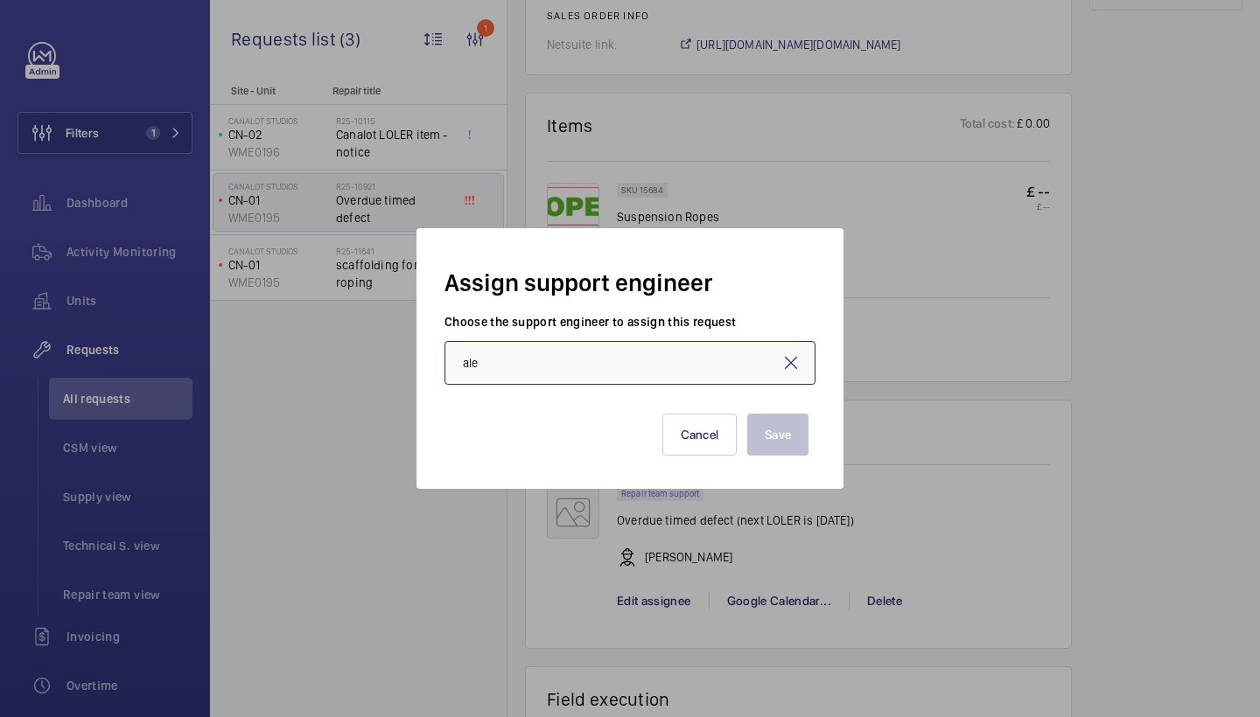
type input "[PERSON_NAME] de [PERSON_NAME]"
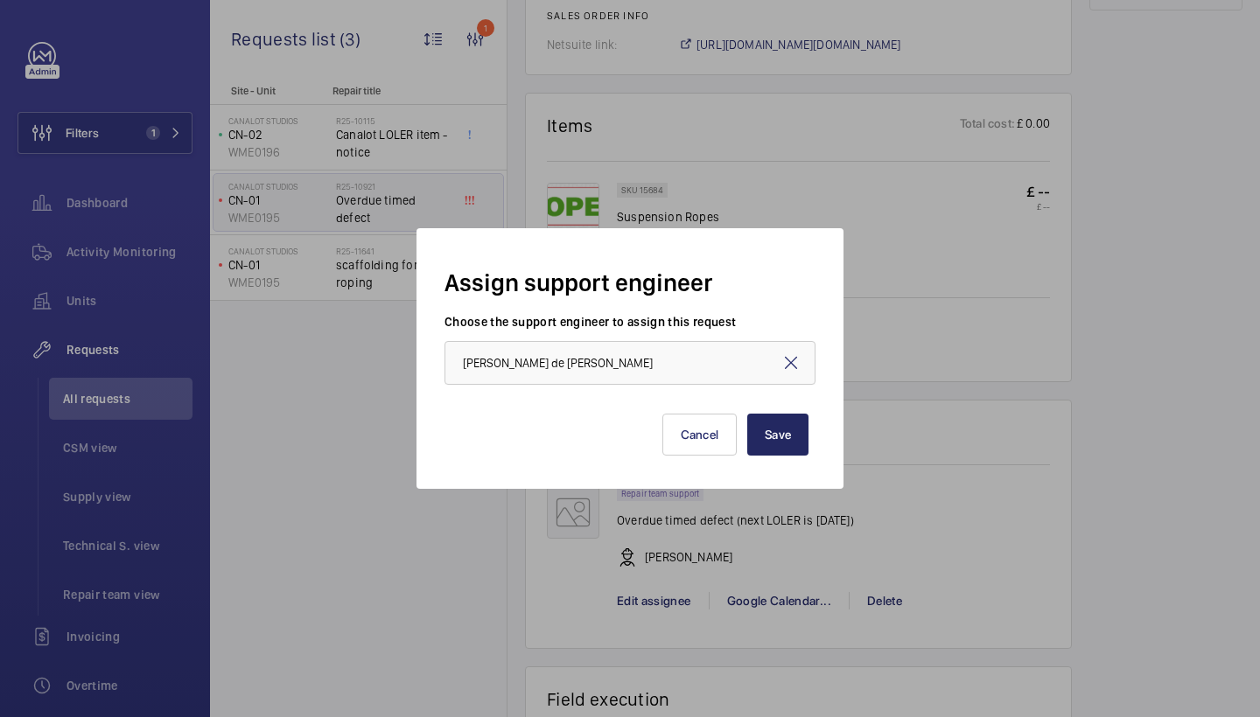
click at [773, 426] on button "Save" at bounding box center [777, 435] width 61 height 42
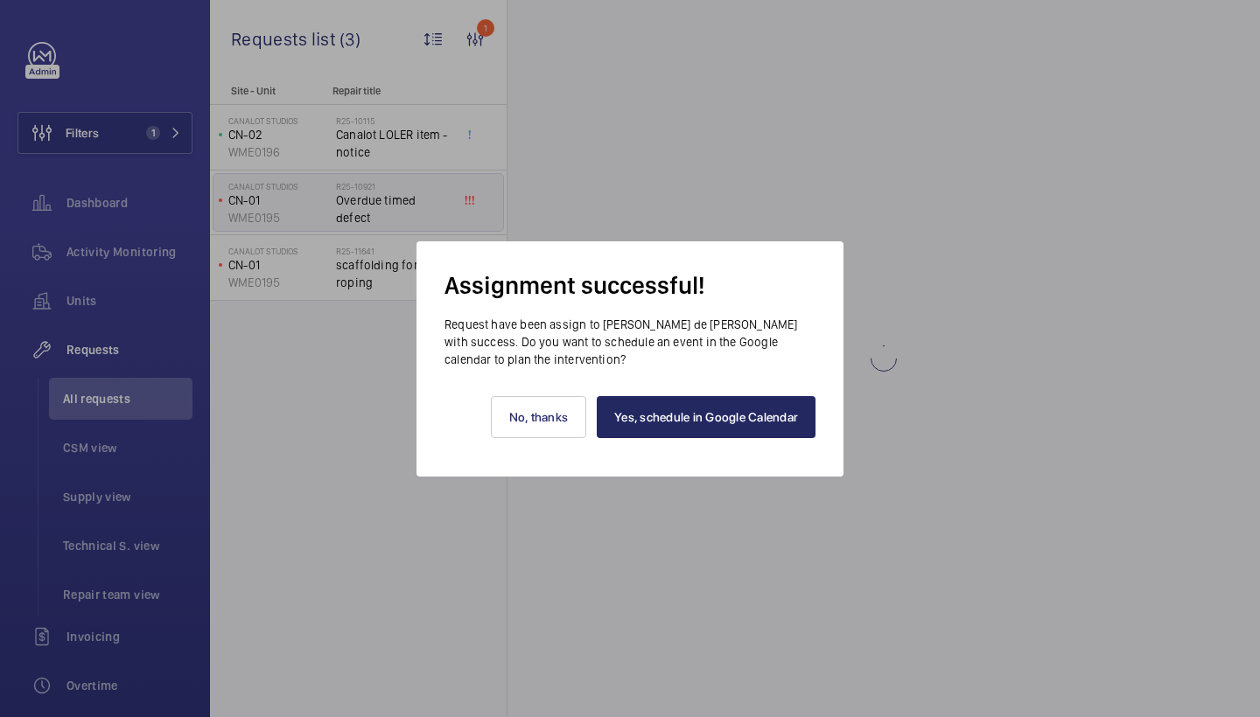
click at [691, 421] on link "Yes, schedule in Google Calendar" at bounding box center [706, 417] width 219 height 42
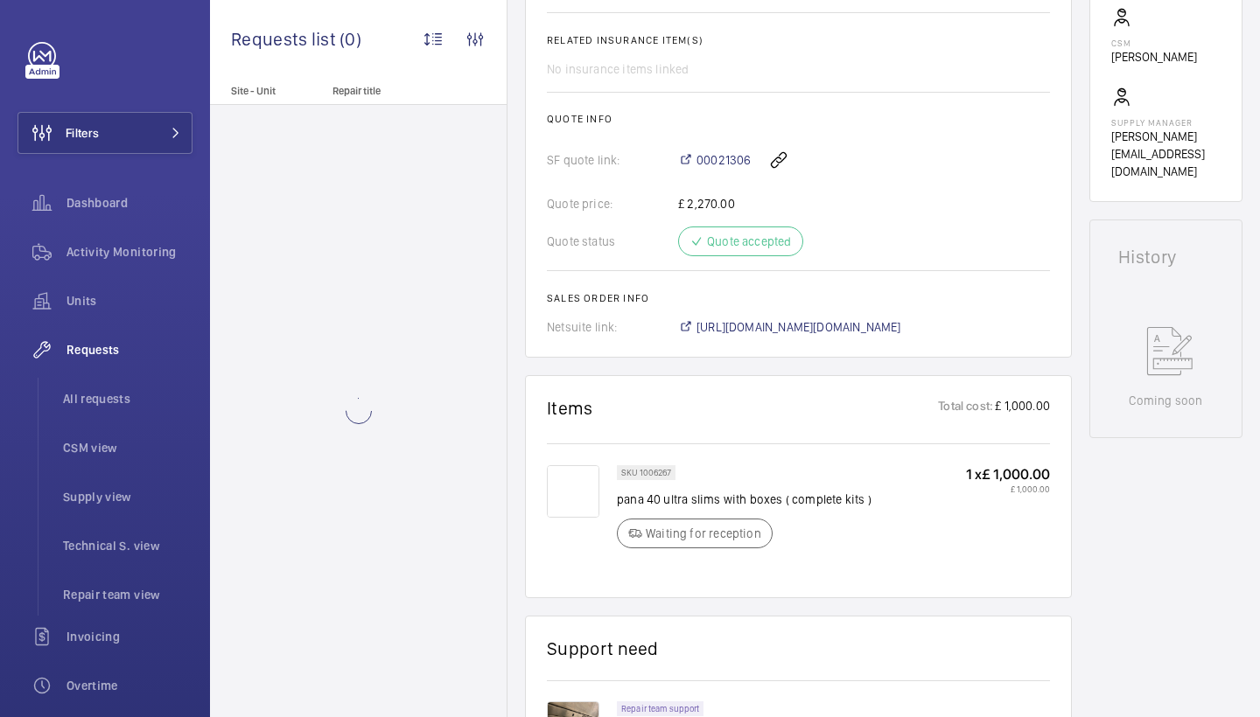
scroll to position [863, 0]
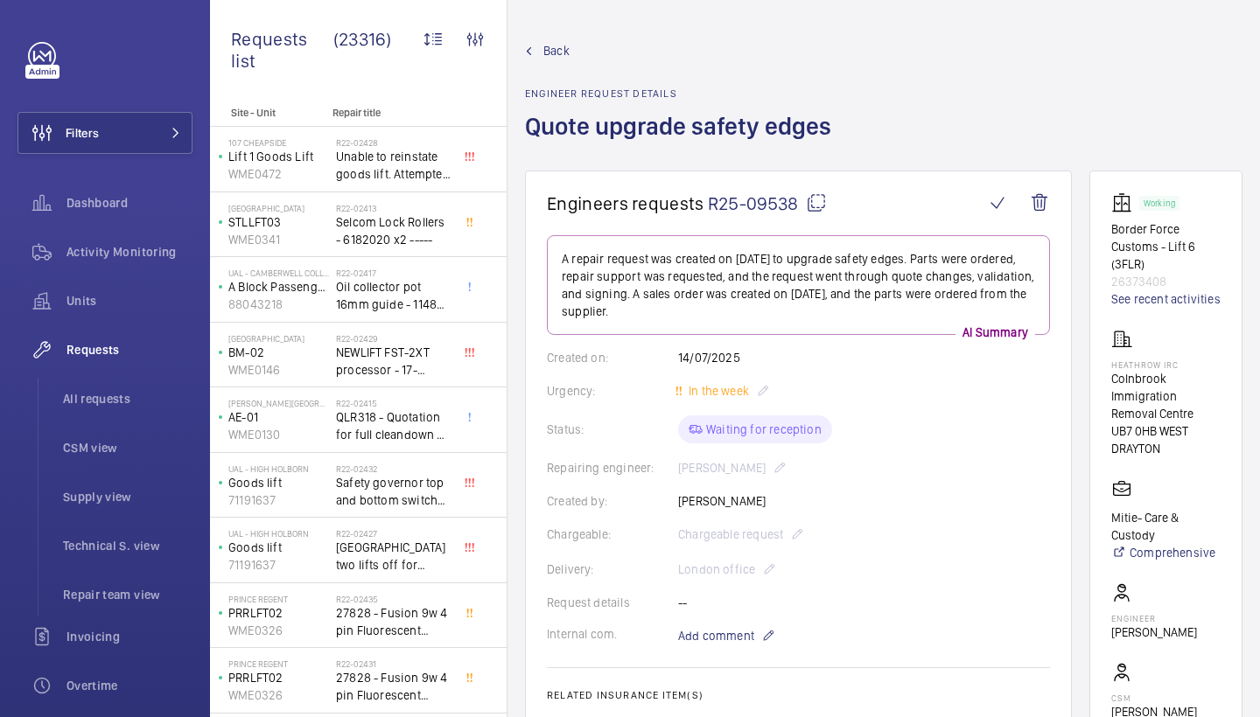
click at [818, 201] on mat-icon at bounding box center [816, 202] width 21 height 21
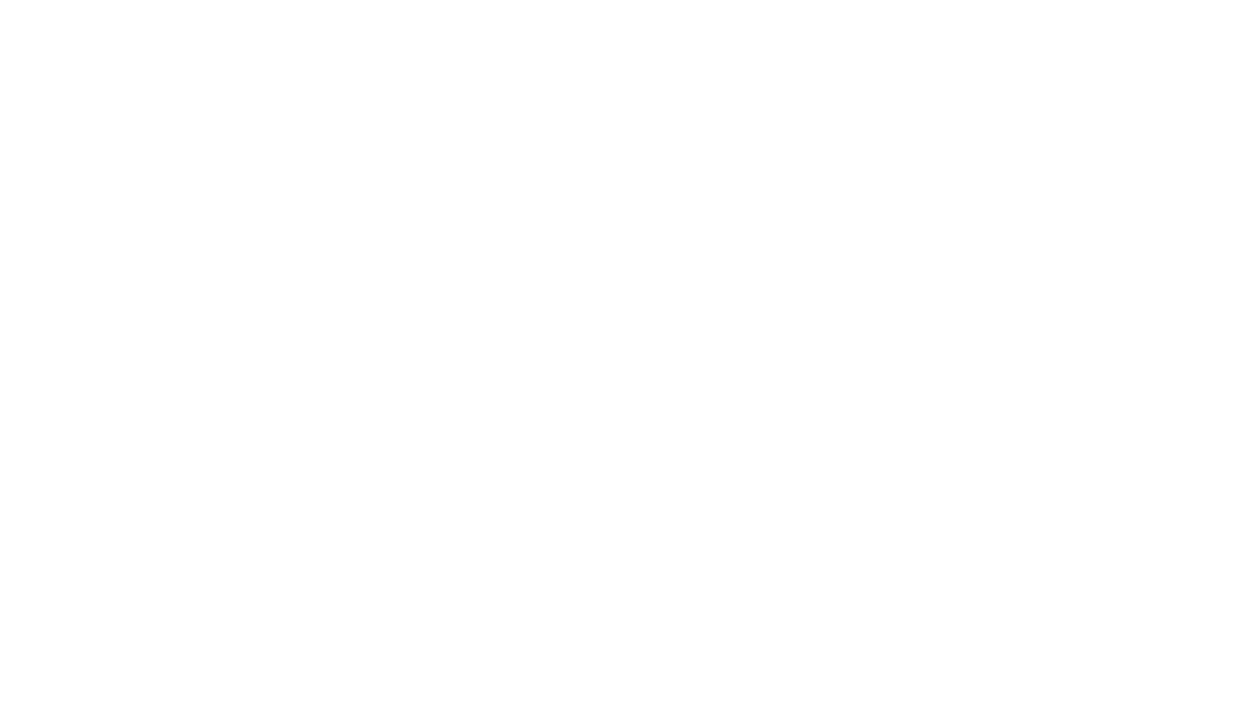
click at [662, 0] on html at bounding box center [630, 0] width 1260 height 0
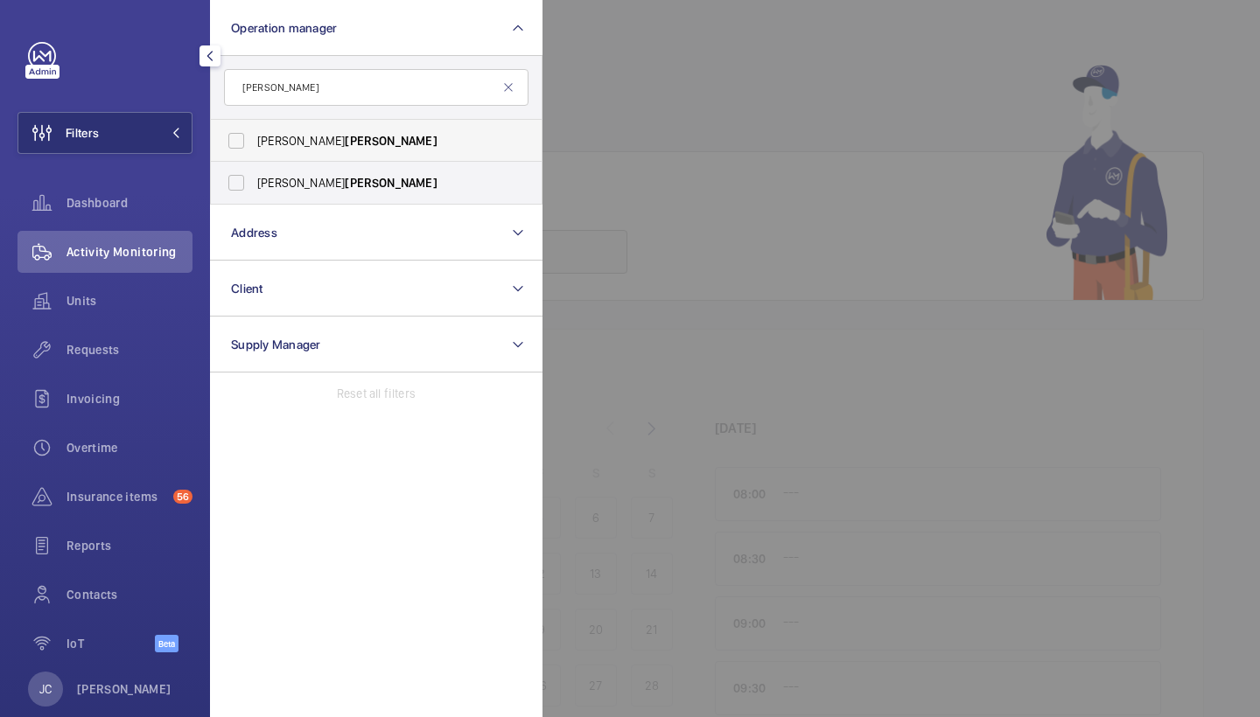
type input "[PERSON_NAME]"
click at [241, 135] on label "[PERSON_NAME]" at bounding box center [363, 141] width 304 height 42
click at [241, 135] on input "[PERSON_NAME]" at bounding box center [236, 140] width 35 height 35
checkbox input "true"
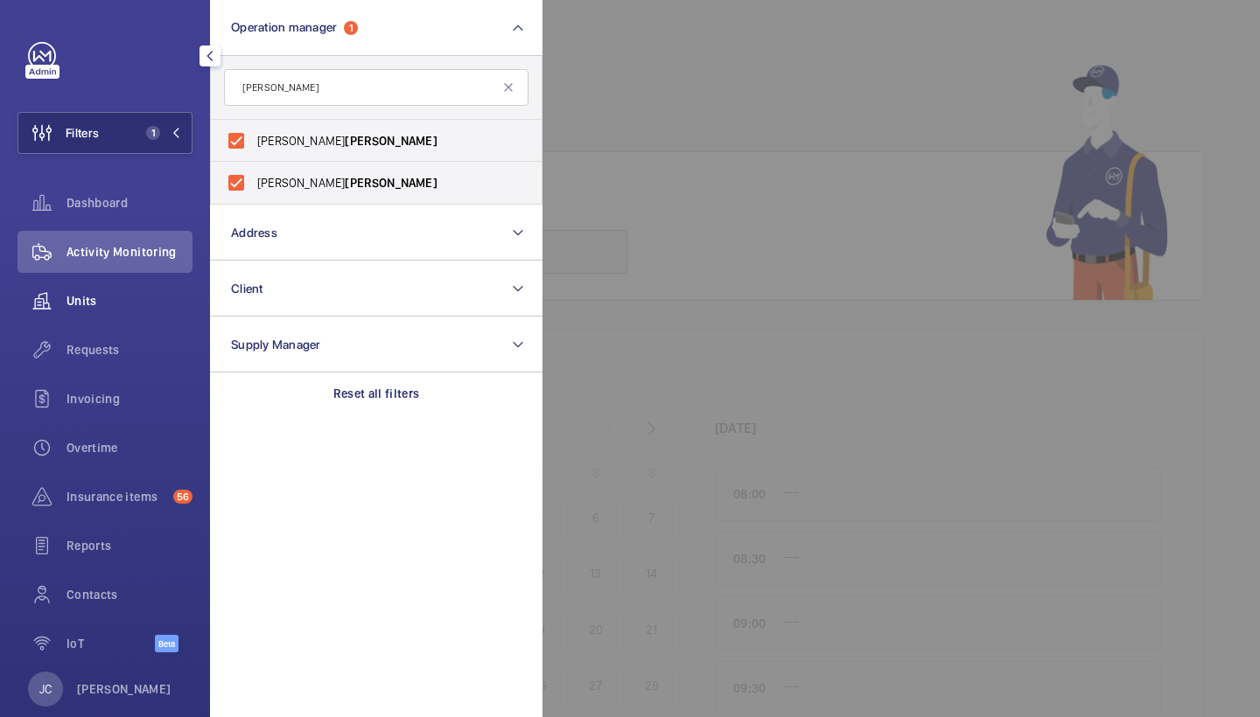
click at [122, 305] on span "Units" at bounding box center [129, 300] width 126 height 17
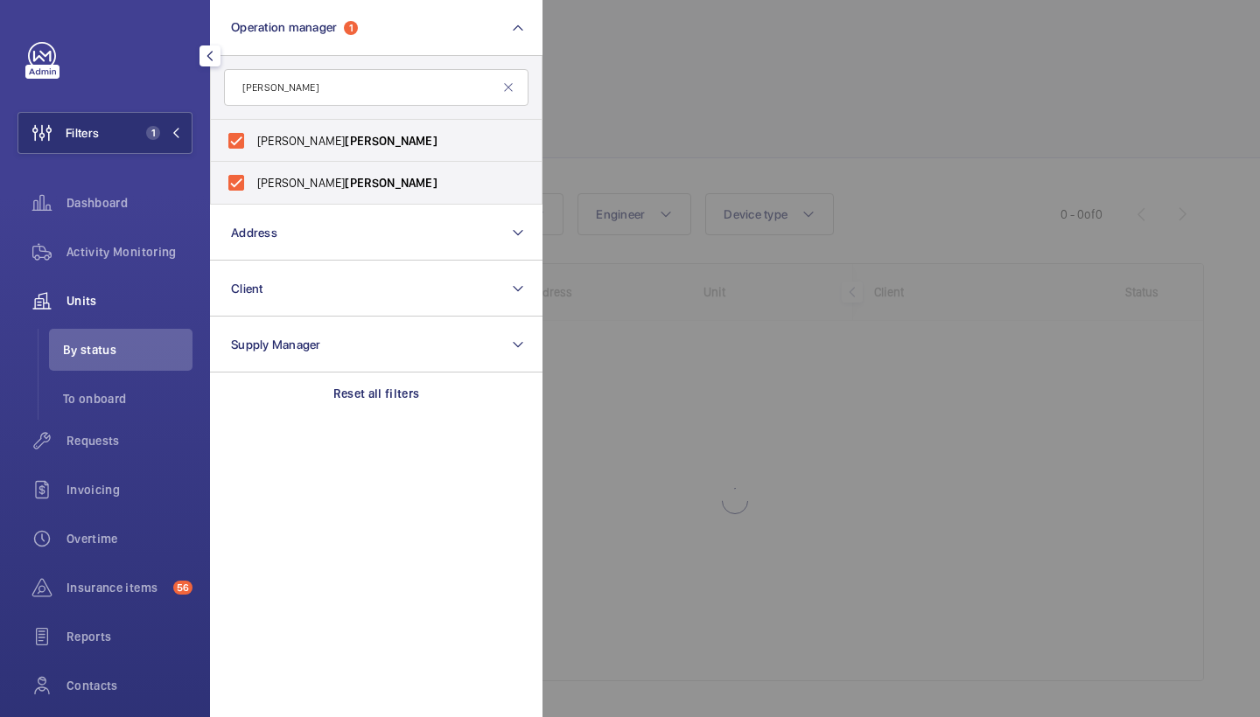
click at [742, 174] on div at bounding box center [1172, 358] width 1260 height 717
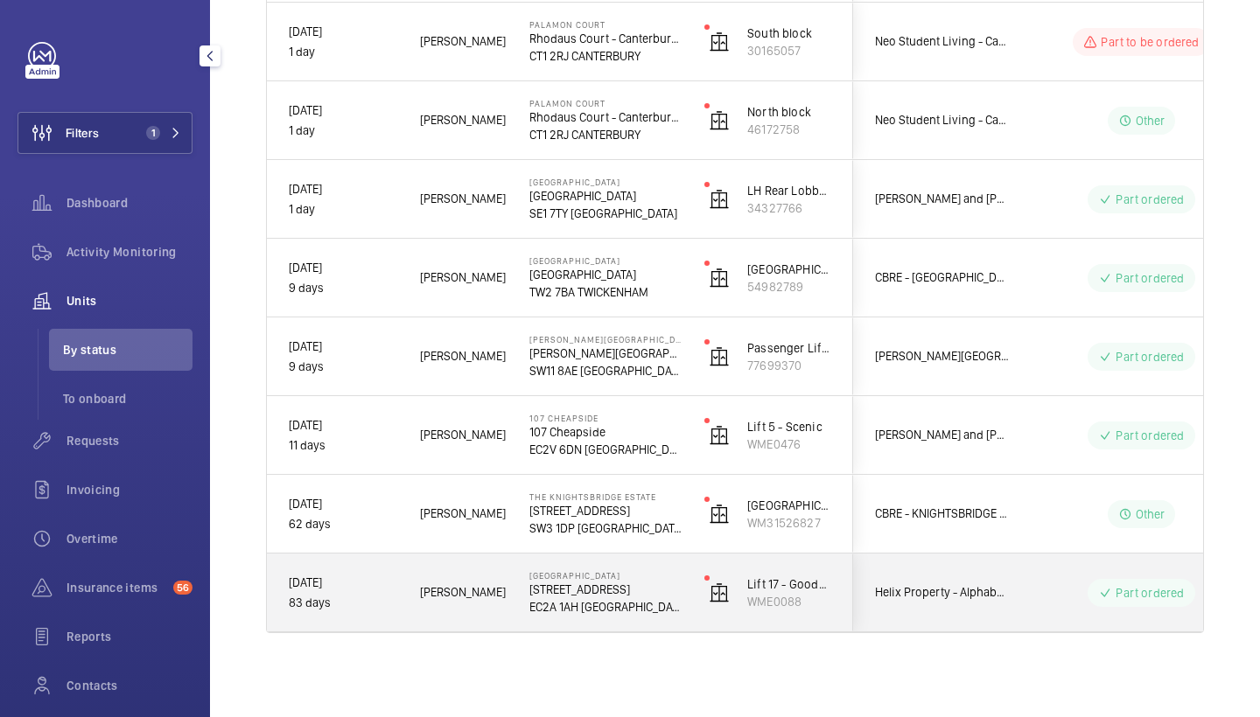
scroll to position [397, 0]
click at [500, 599] on span "Michael B." at bounding box center [463, 593] width 87 height 20
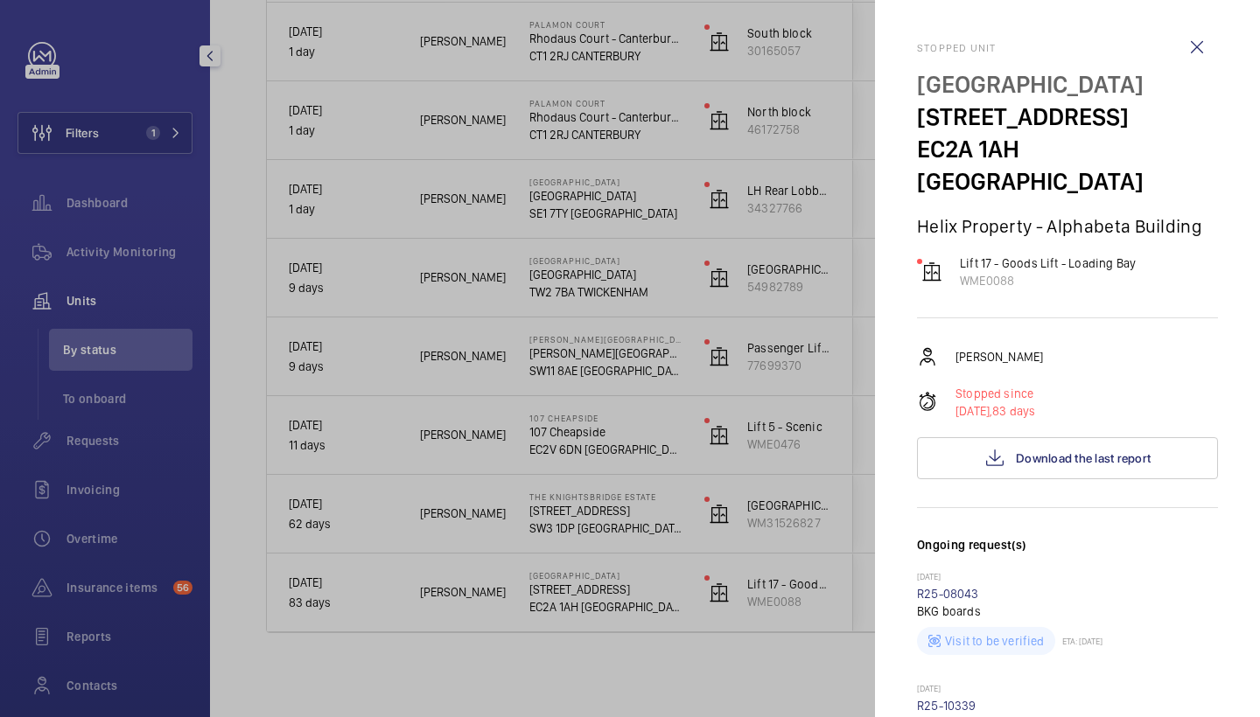
click at [780, 327] on div at bounding box center [630, 358] width 1260 height 717
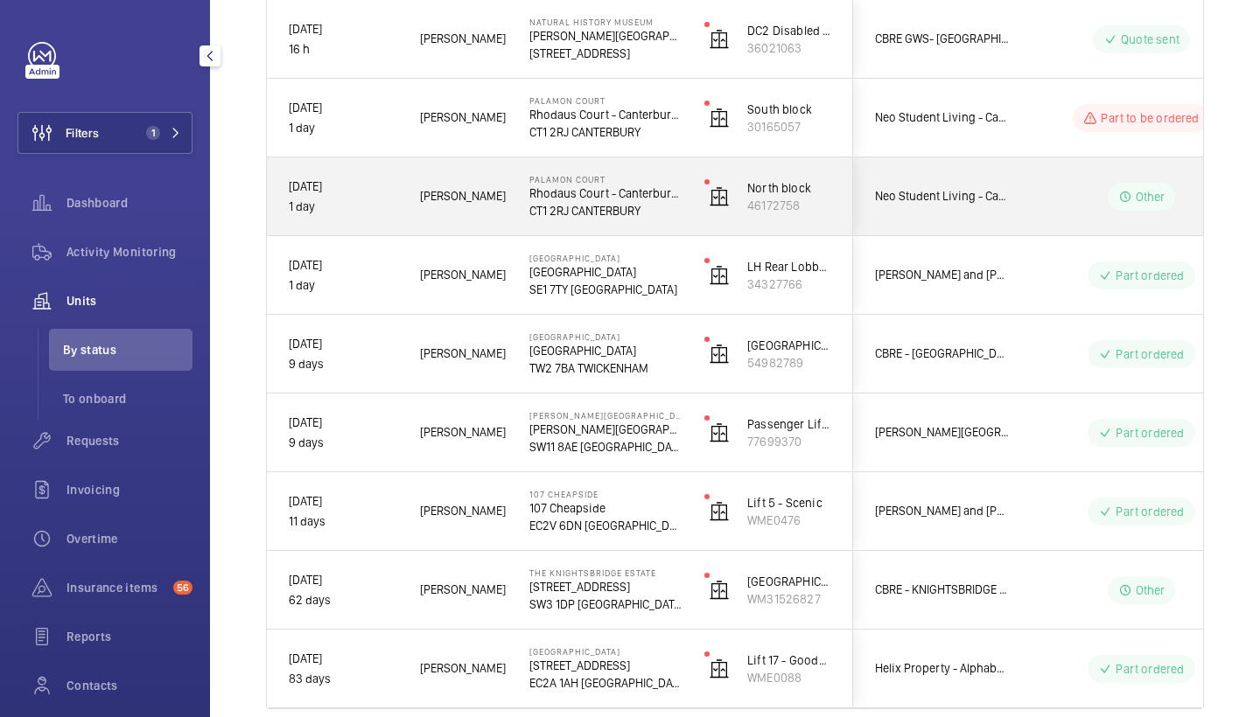
scroll to position [253, 0]
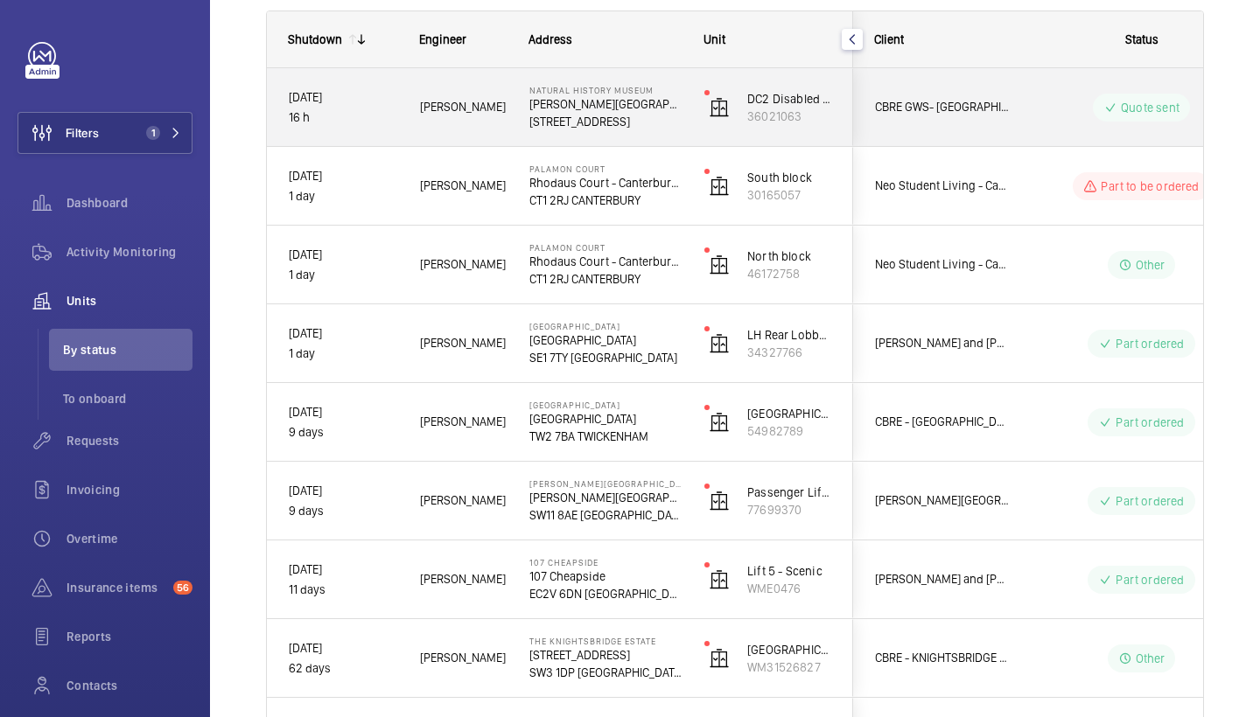
click at [542, 127] on p "SW7 5BD LONDON" at bounding box center [605, 121] width 152 height 17
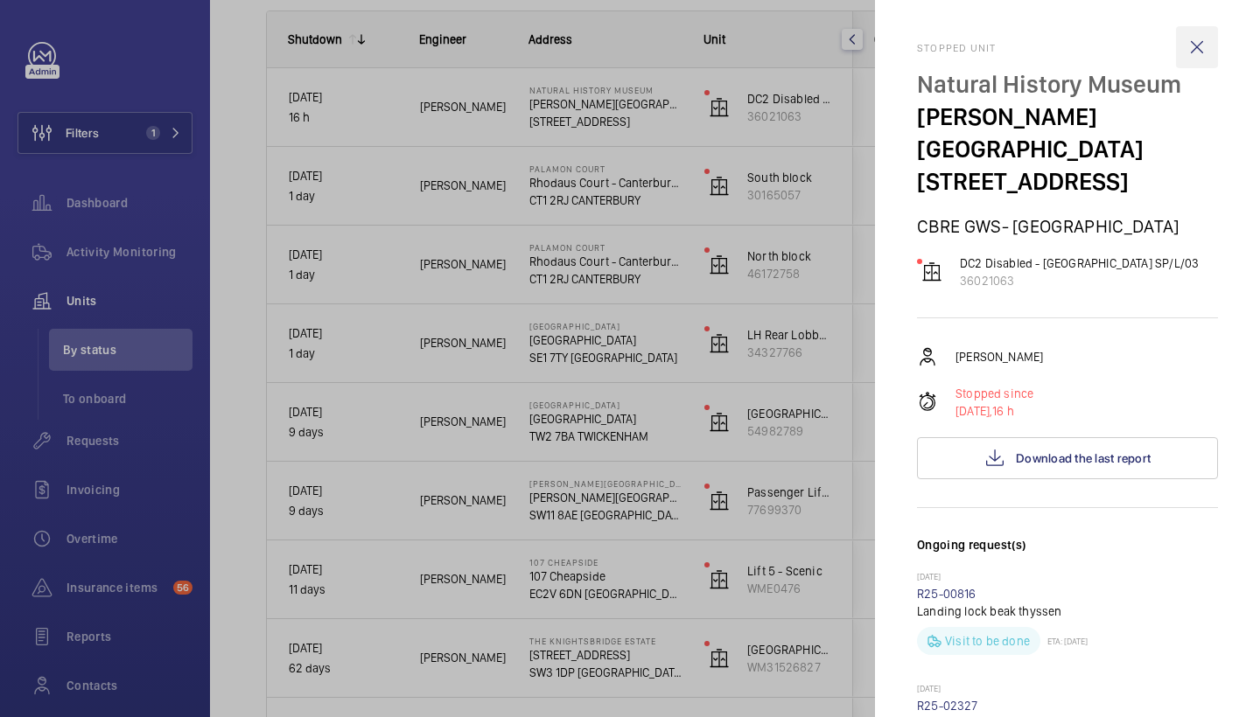
scroll to position [-1, 0]
click at [1205, 39] on wm-front-icon-button at bounding box center [1197, 47] width 42 height 42
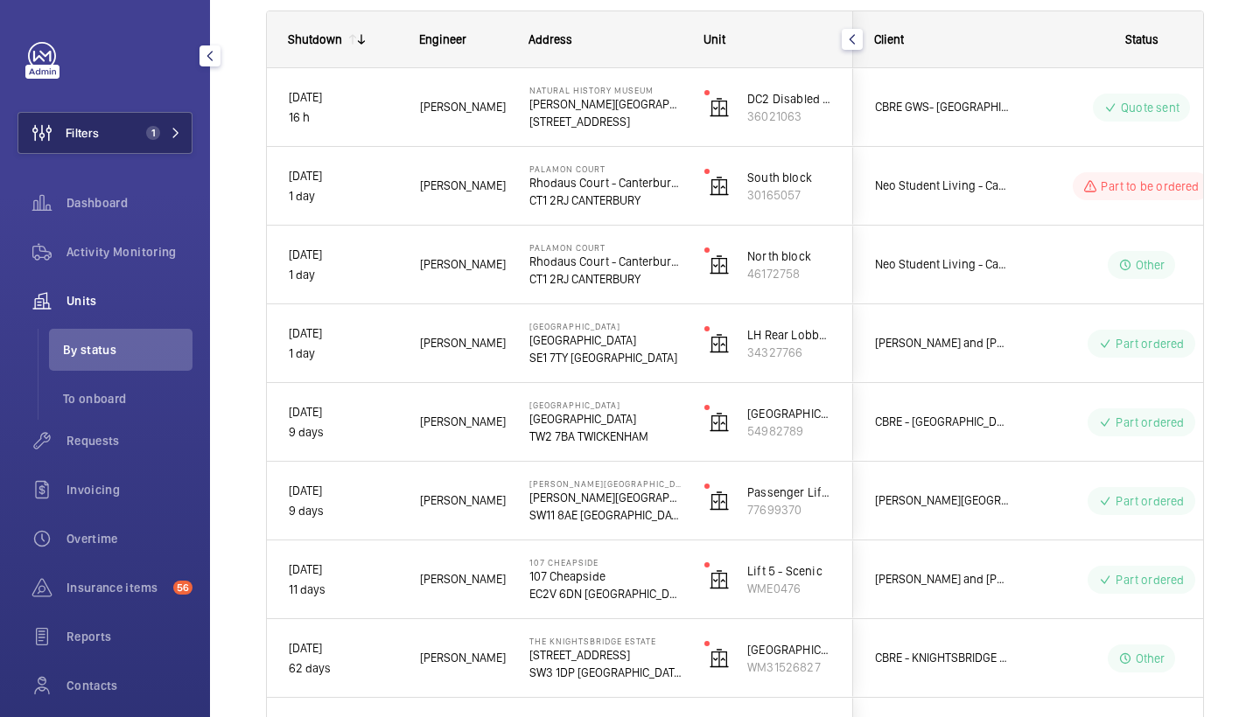
click at [173, 122] on button "Filters 1" at bounding box center [104, 133] width 175 height 42
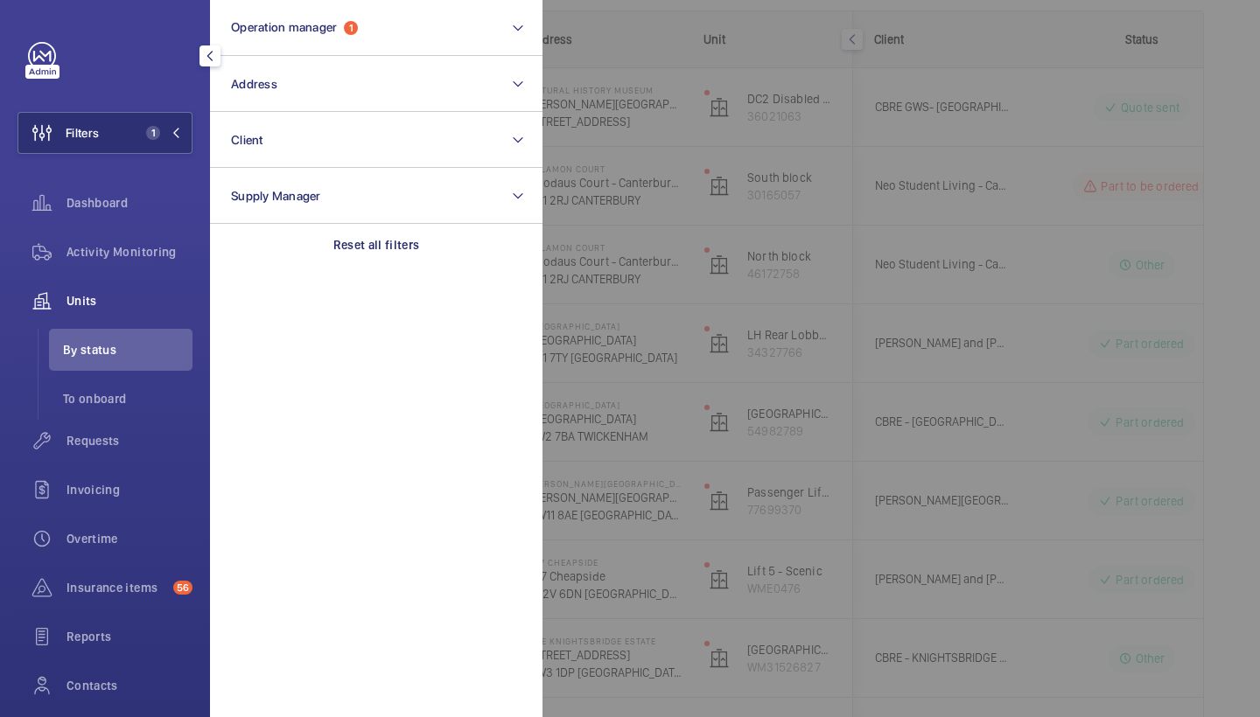
click at [389, 280] on section "Operation manager 1 Address Client Supply Manager Reset all filters" at bounding box center [376, 358] width 332 height 717
click at [387, 251] on p "Reset all filters" at bounding box center [376, 244] width 87 height 17
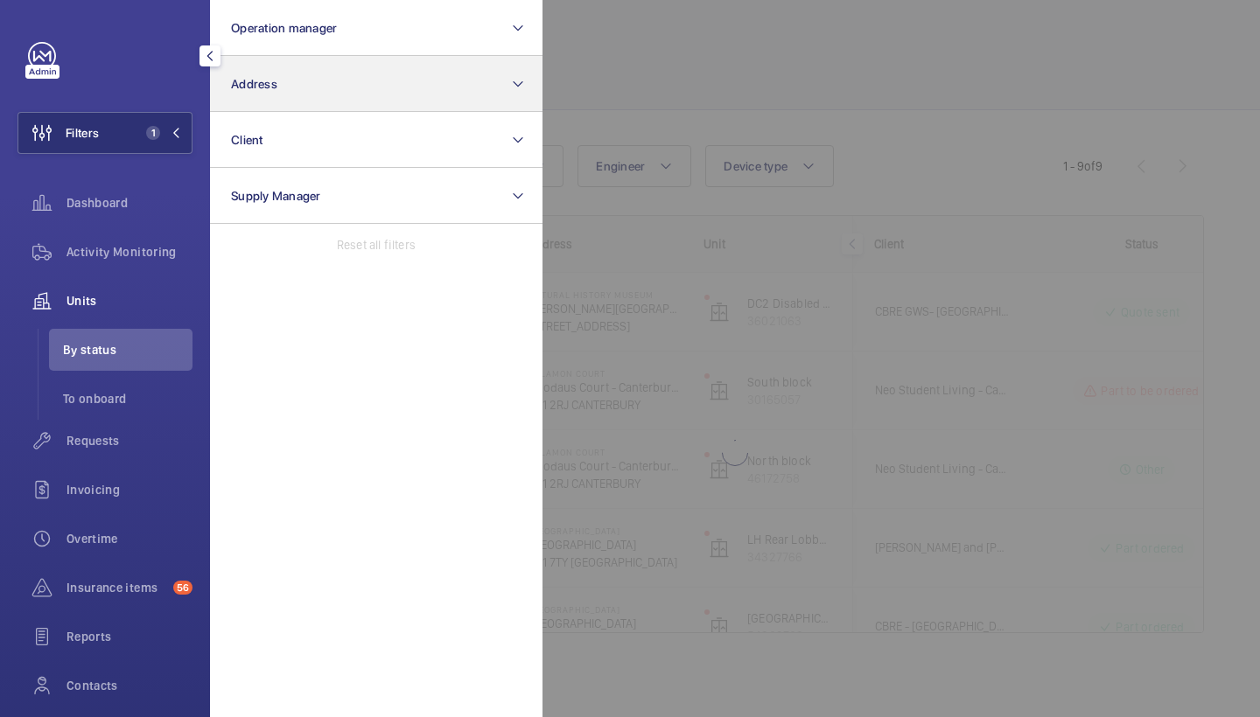
scroll to position [48, 0]
click at [365, 60] on button "Address" at bounding box center [376, 84] width 332 height 56
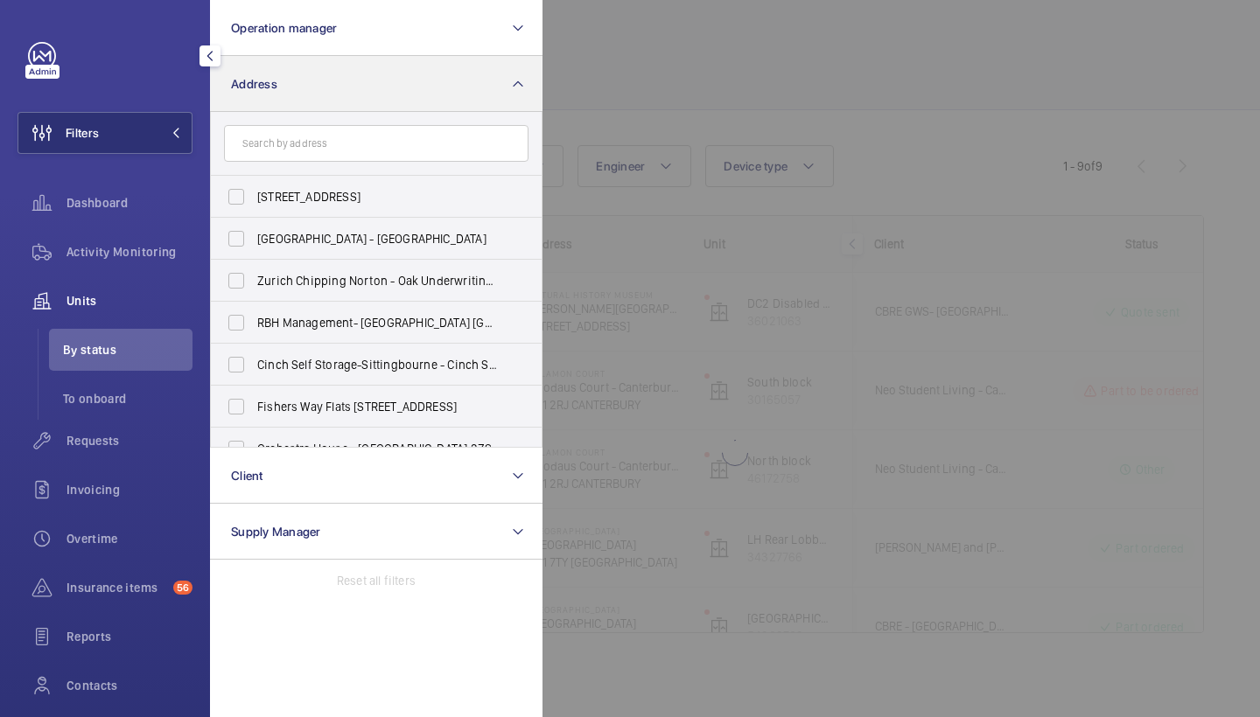
click at [365, 60] on button "Address" at bounding box center [376, 84] width 332 height 56
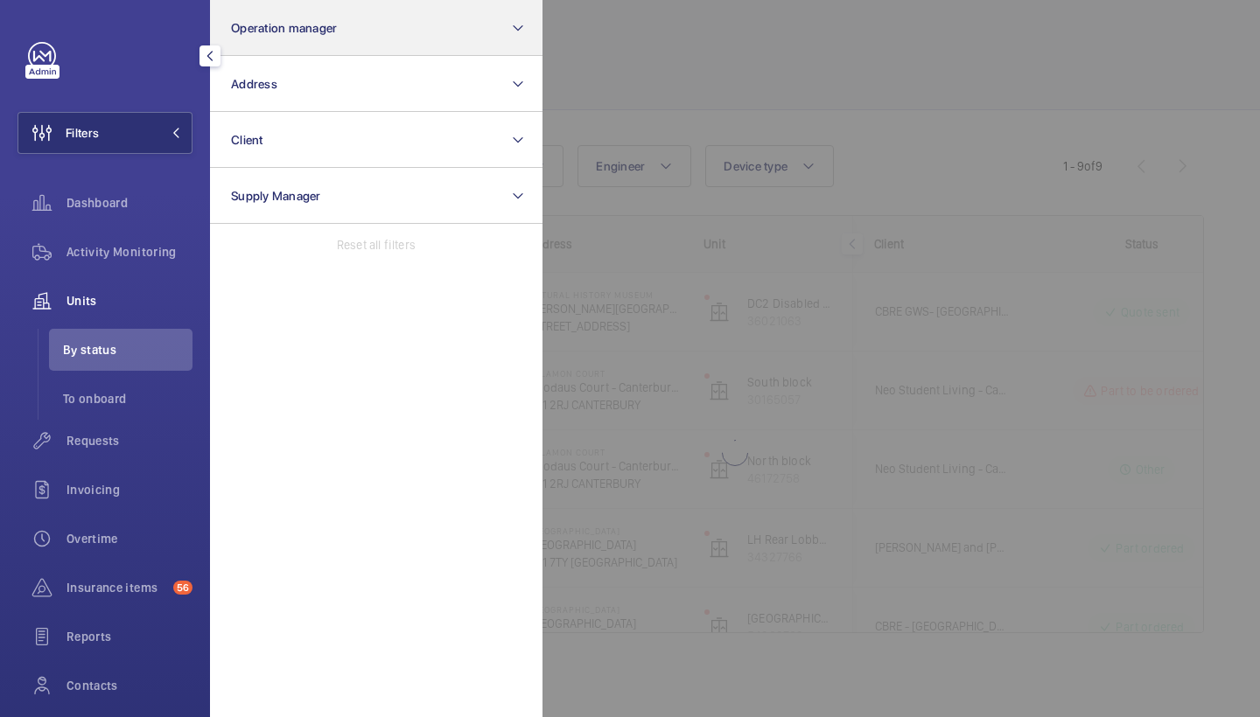
click at [360, 41] on button "Operation manager" at bounding box center [376, 28] width 332 height 56
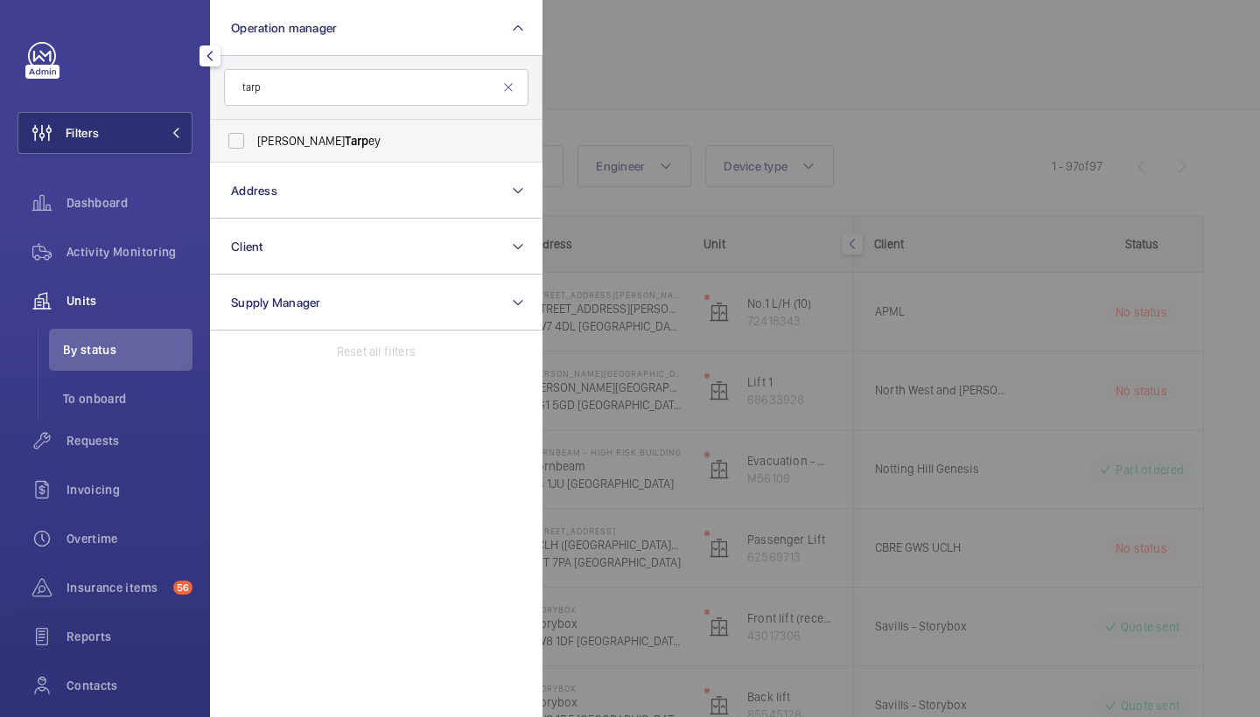
type input "tarp"
click at [281, 146] on span "Connor Tarp ey" at bounding box center [377, 140] width 241 height 17
click at [254, 146] on input "Connor Tarp ey" at bounding box center [236, 140] width 35 height 35
checkbox input "true"
click at [774, 99] on div at bounding box center [1172, 358] width 1260 height 717
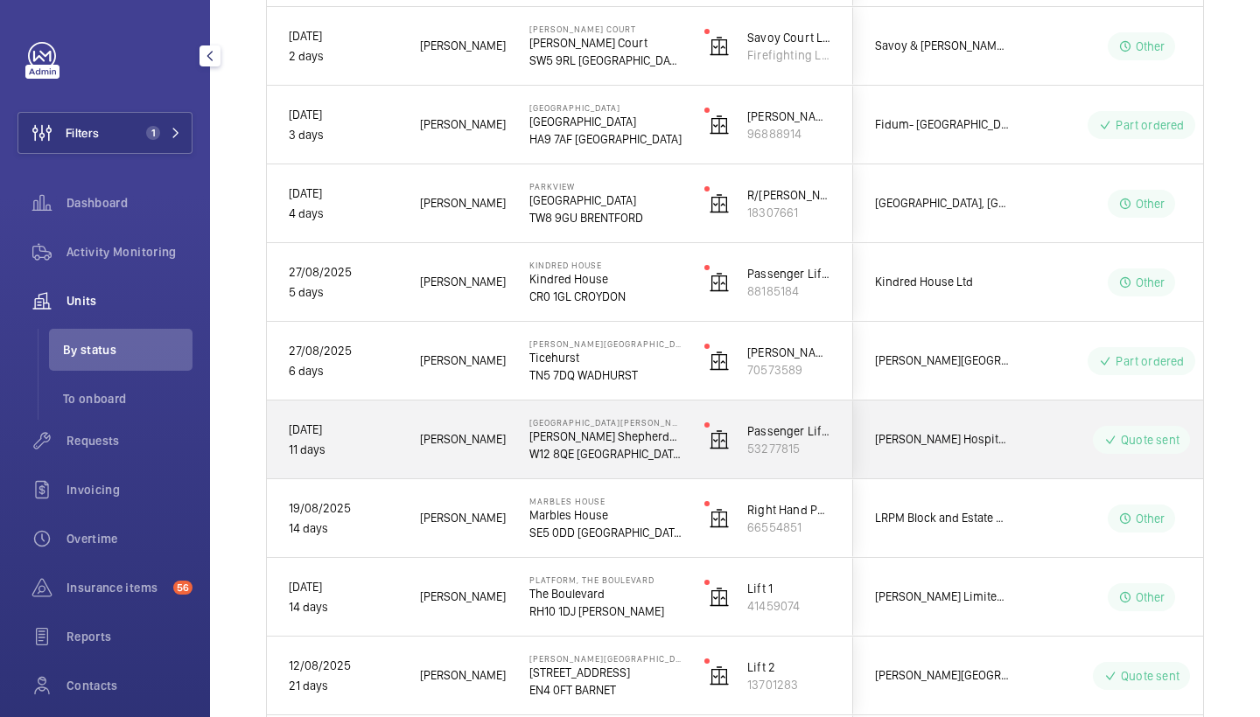
scroll to position [473, 0]
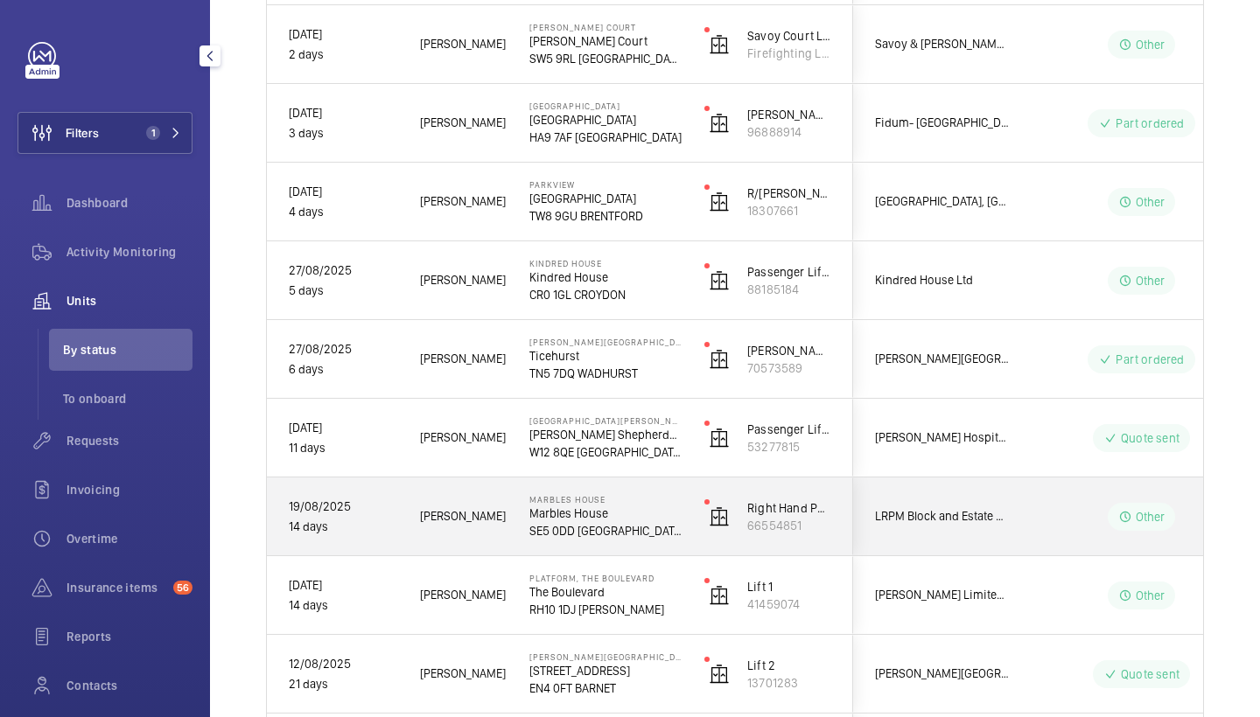
click at [603, 522] on p "SE5 0DD LONDON" at bounding box center [605, 530] width 152 height 17
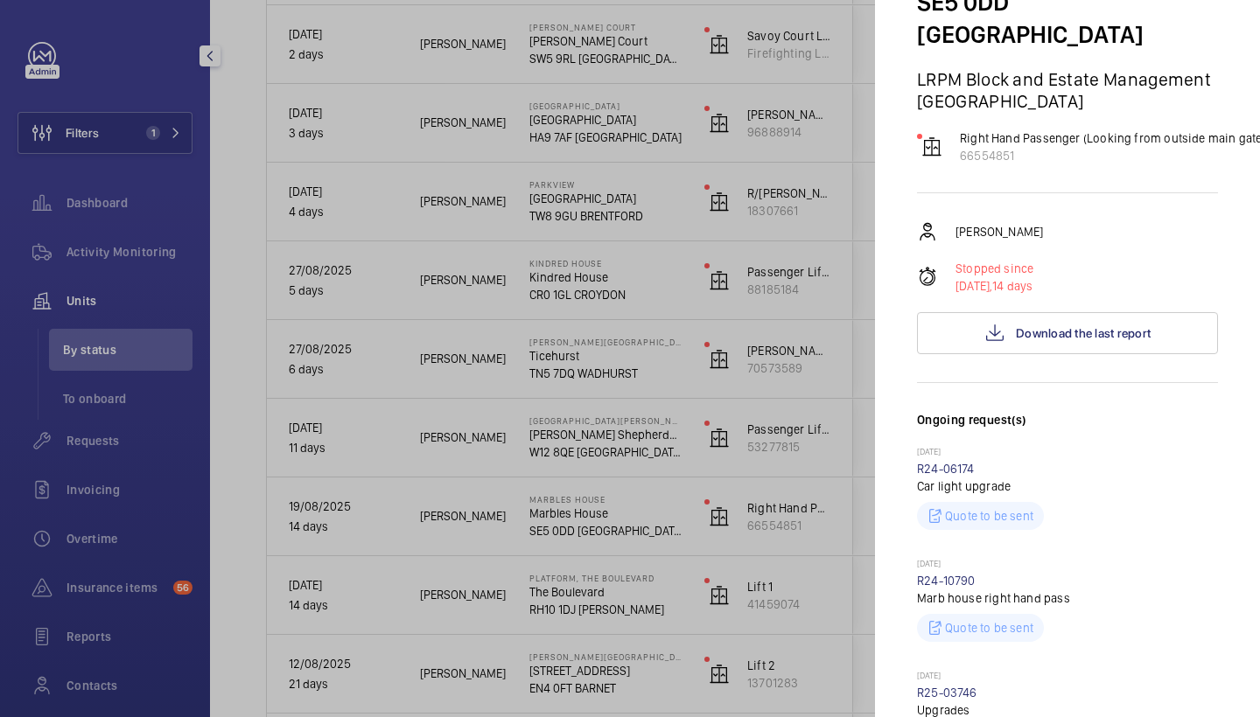
scroll to position [149, 0]
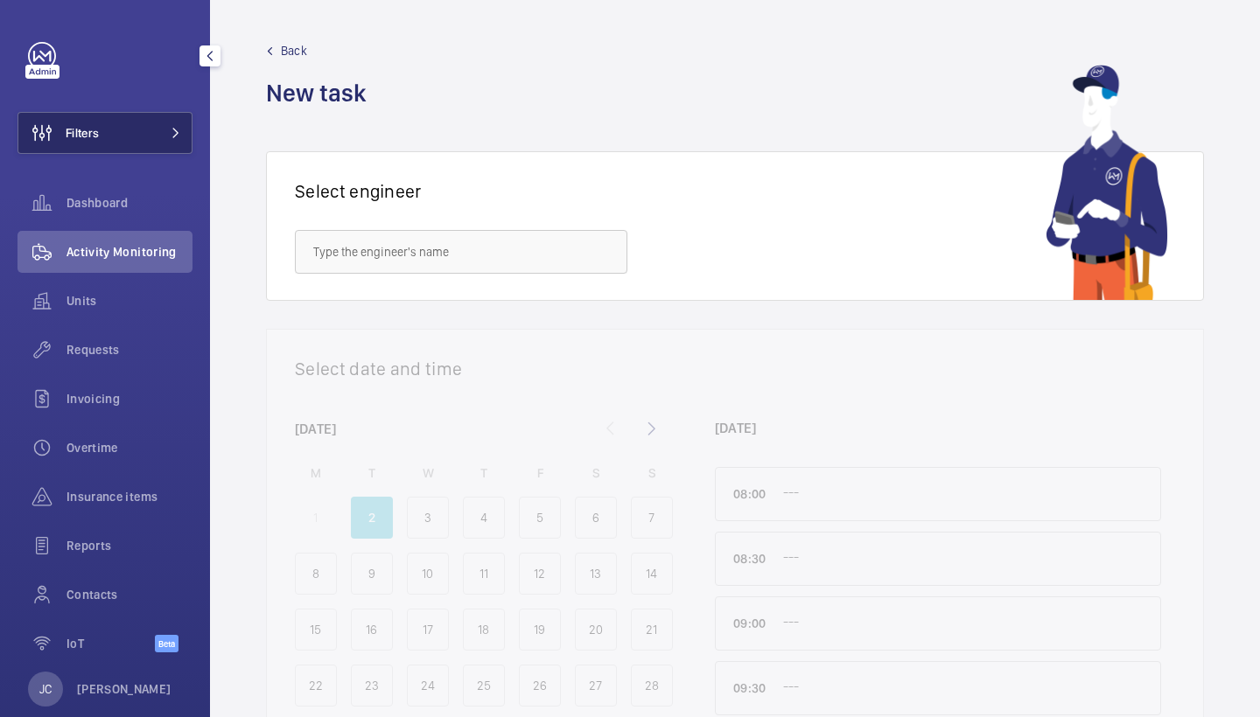
click at [147, 139] on button "Filters" at bounding box center [104, 133] width 175 height 42
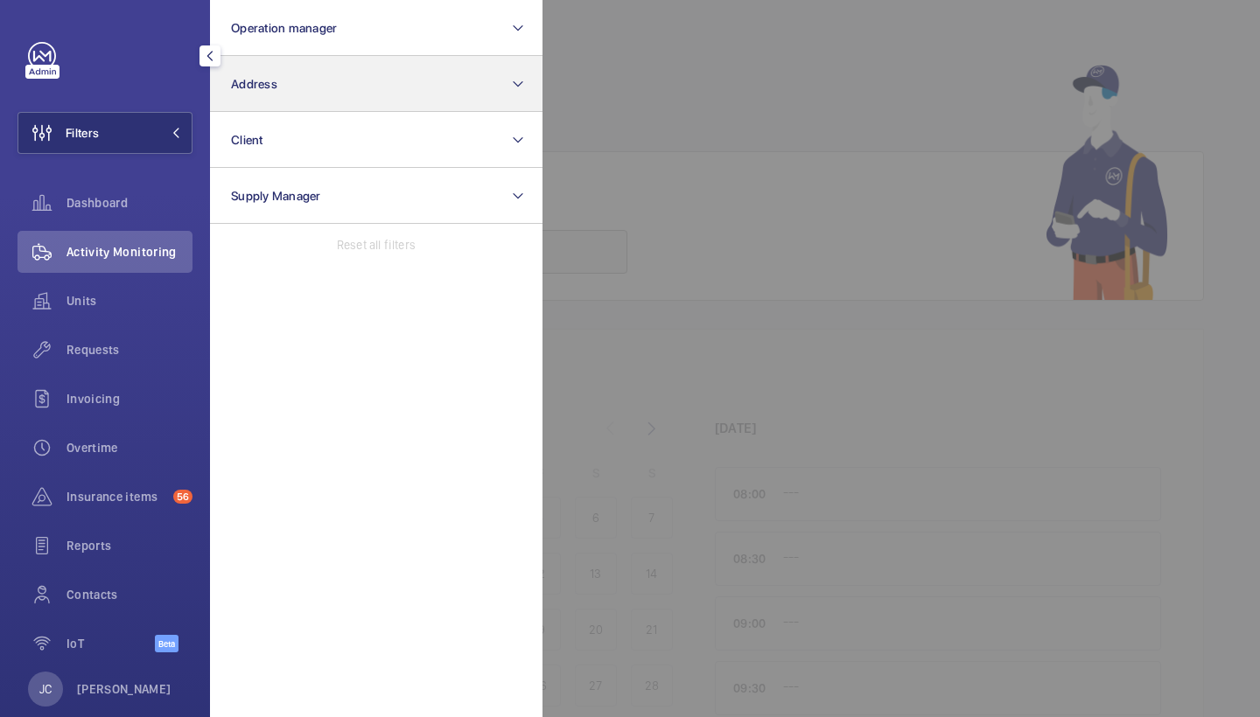
click at [269, 77] on span "Address" at bounding box center [254, 84] width 46 height 14
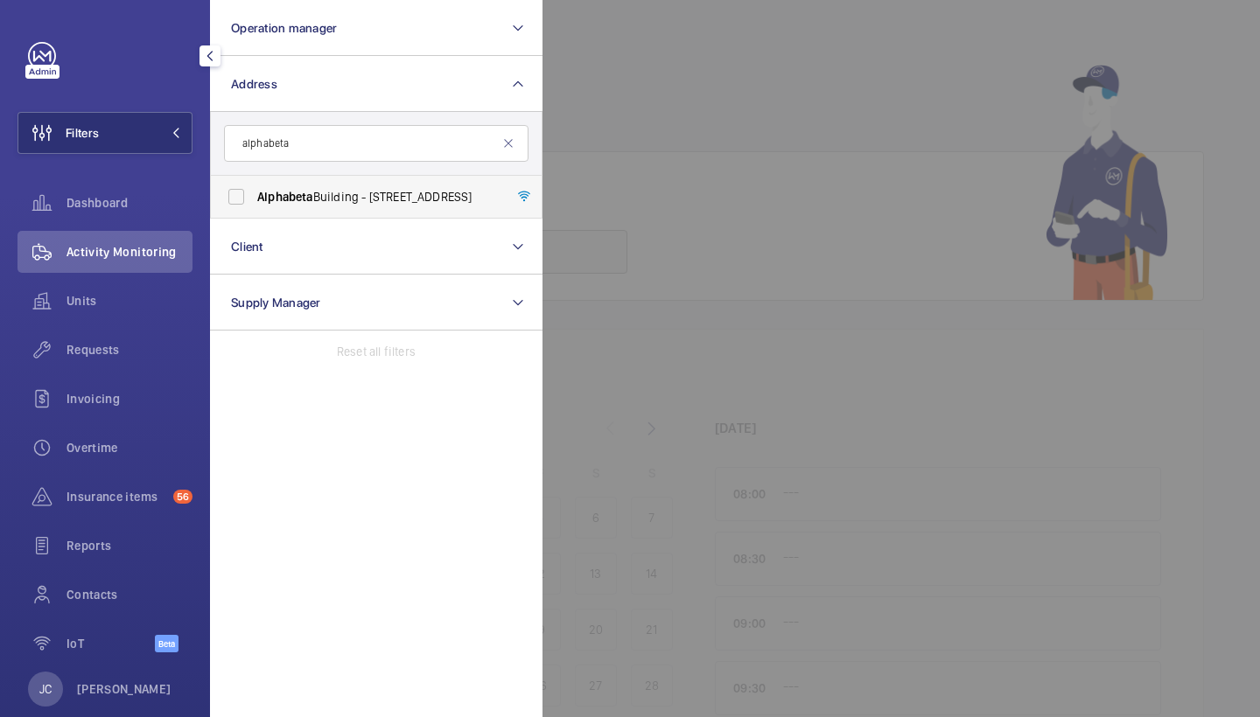
type input "alphabeta"
click at [323, 203] on span "[GEOGRAPHIC_DATA] - [STREET_ADDRESS]" at bounding box center [377, 196] width 241 height 17
click at [254, 203] on input "[GEOGRAPHIC_DATA] - [STREET_ADDRESS]" at bounding box center [236, 196] width 35 height 35
checkbox input "true"
click at [90, 359] on div "Requests" at bounding box center [104, 350] width 175 height 42
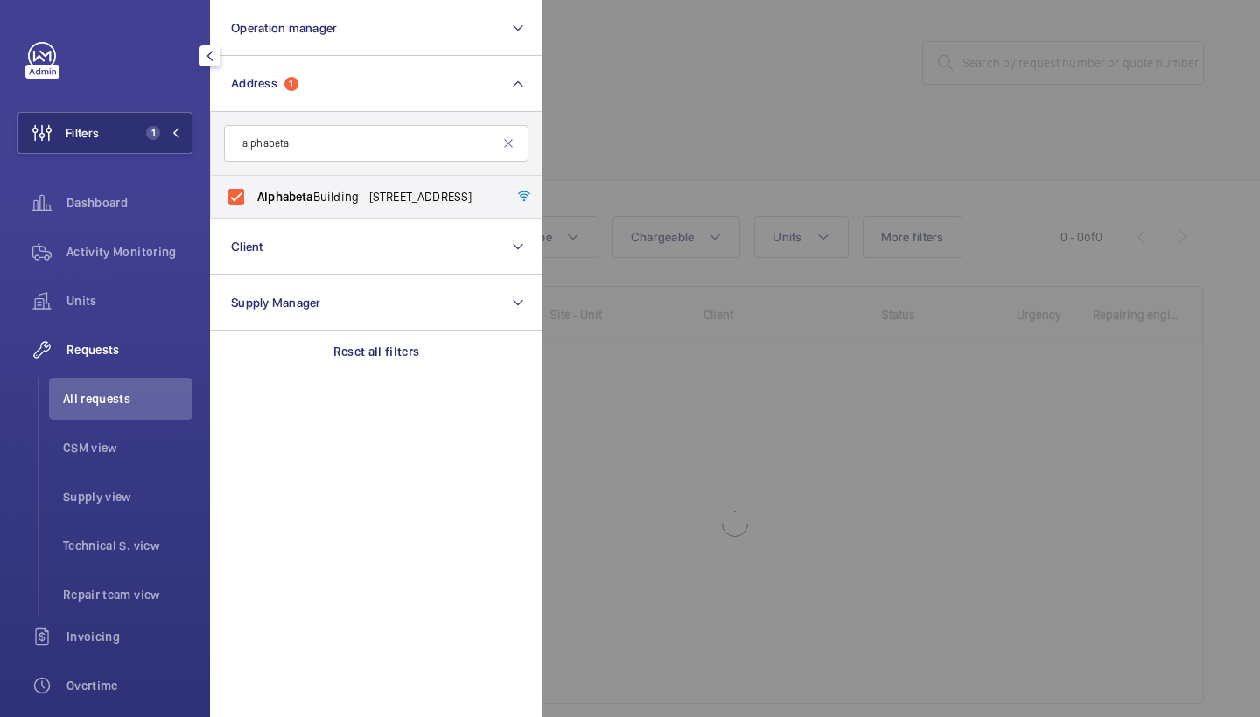
click at [813, 173] on div at bounding box center [1172, 358] width 1260 height 717
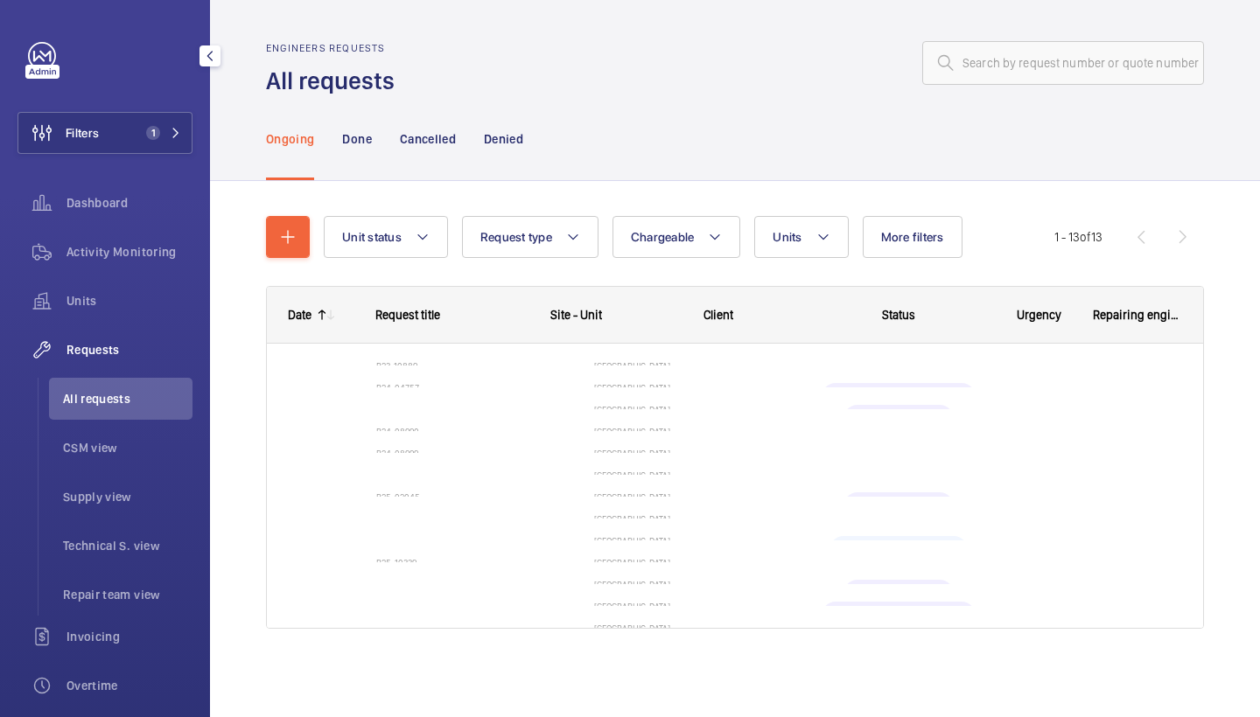
click at [1142, 4] on wm-front-admin-header "Engineers requests All requests" at bounding box center [735, 48] width 1050 height 97
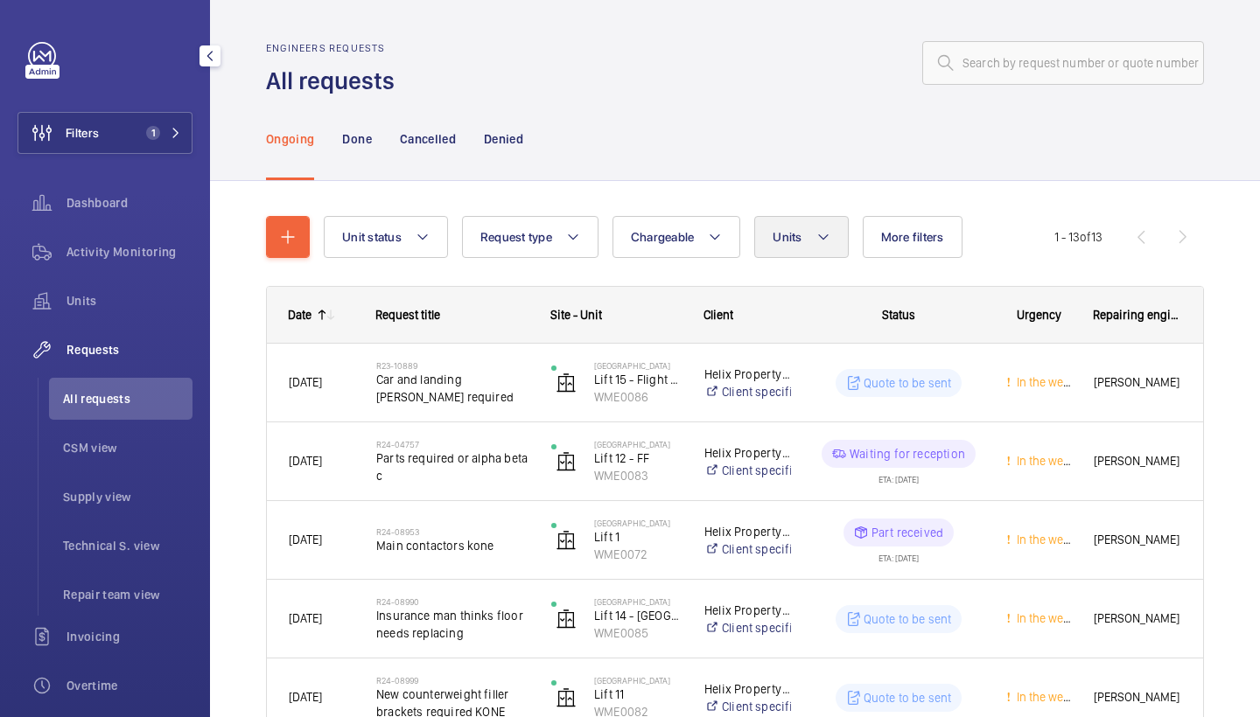
click at [803, 242] on button "Units" at bounding box center [801, 237] width 94 height 42
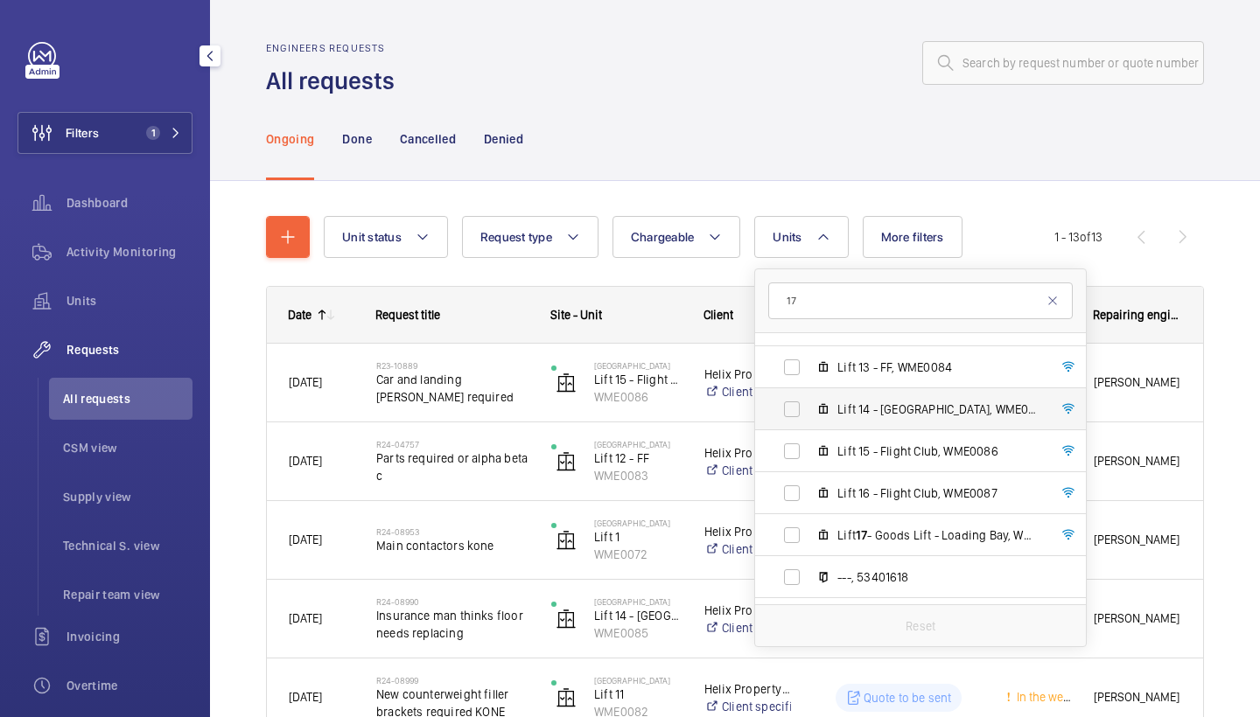
scroll to position [769, 0]
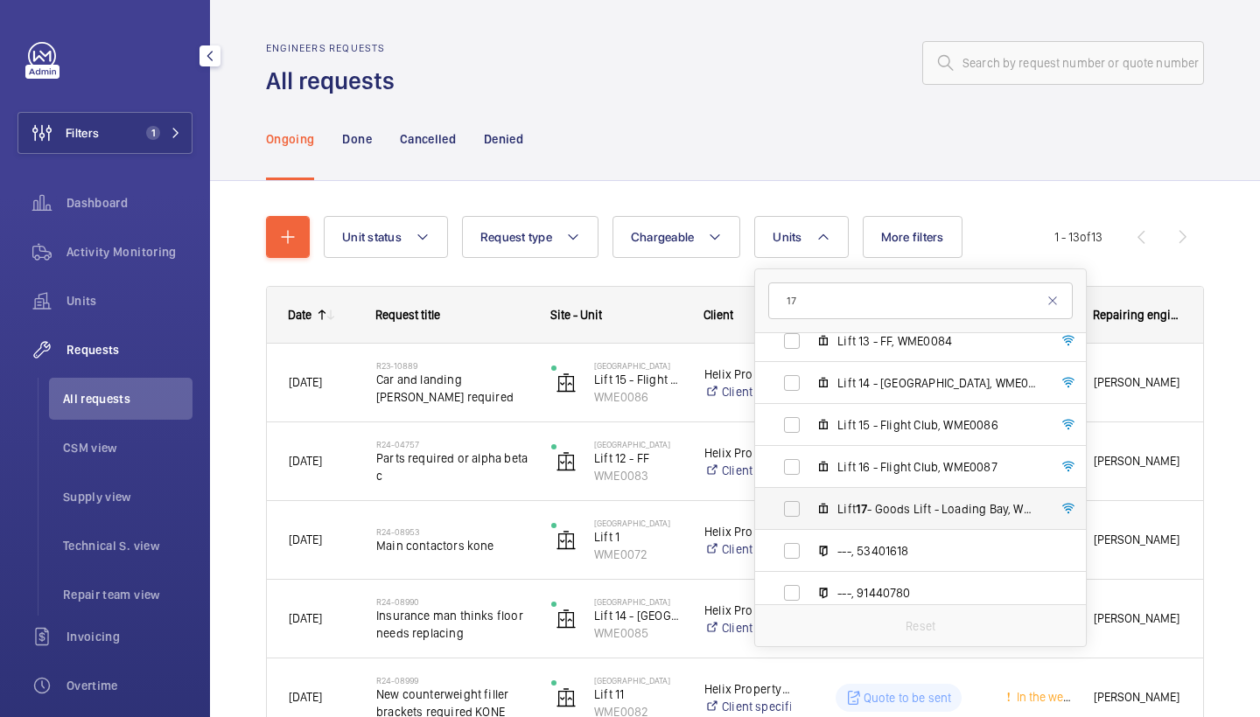
type input "17"
click at [883, 510] on span "Lift 17 - Goods Lift - Loading Bay, WME0088" at bounding box center [938, 508] width 203 height 17
click at [809, 510] on input "Lift 17 - Goods Lift - Loading Bay, WME0088" at bounding box center [791, 509] width 35 height 35
checkbox input "true"
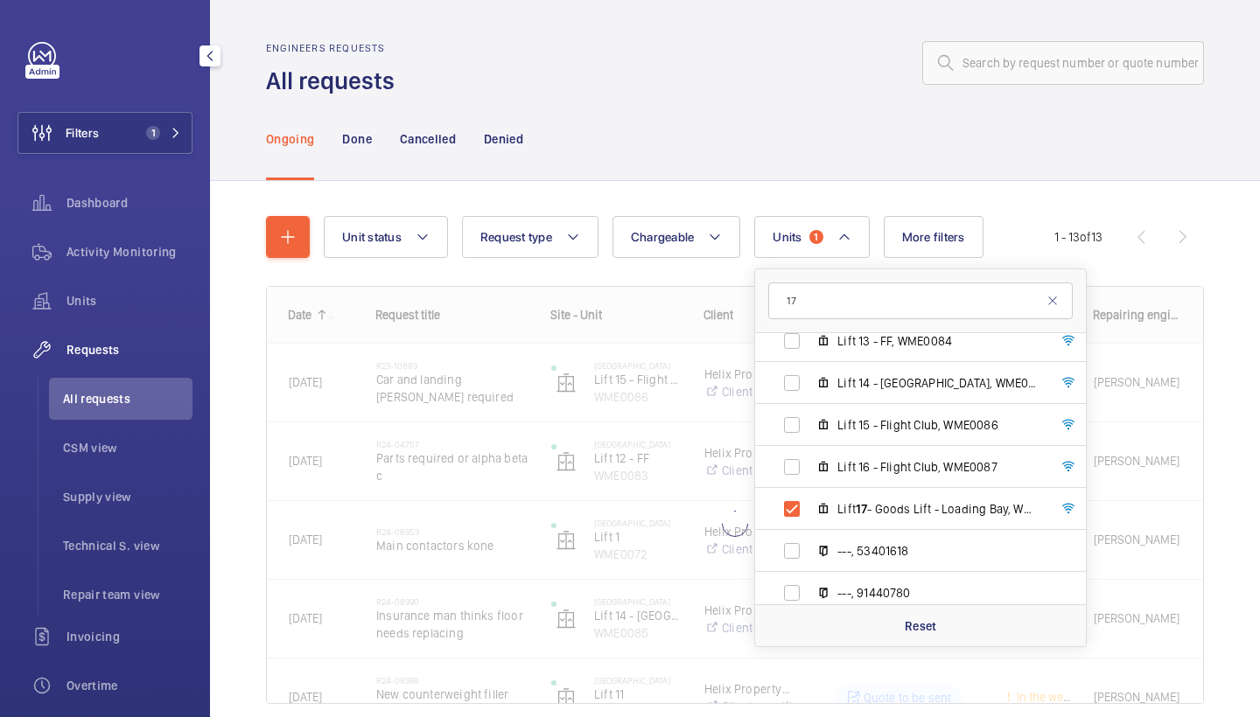
click at [836, 165] on div "Ongoing Done Cancelled Denied" at bounding box center [735, 138] width 938 height 83
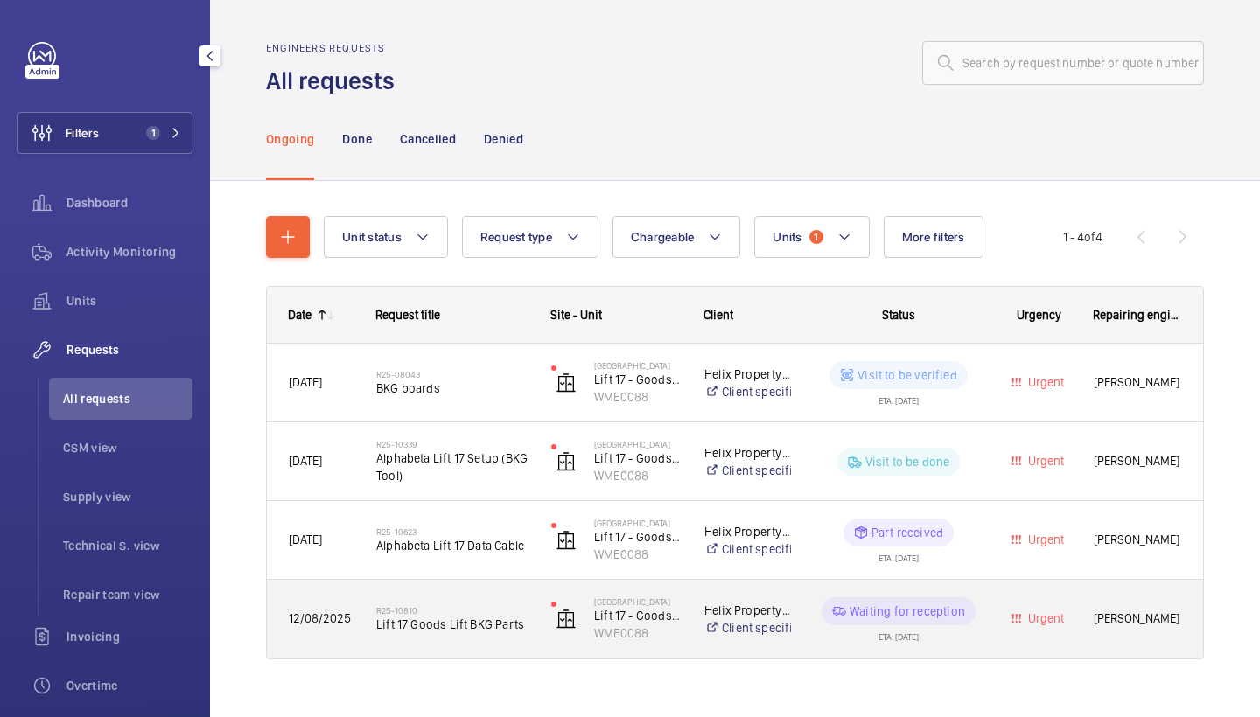
click at [466, 613] on h2 "R25-10810" at bounding box center [452, 610] width 152 height 10
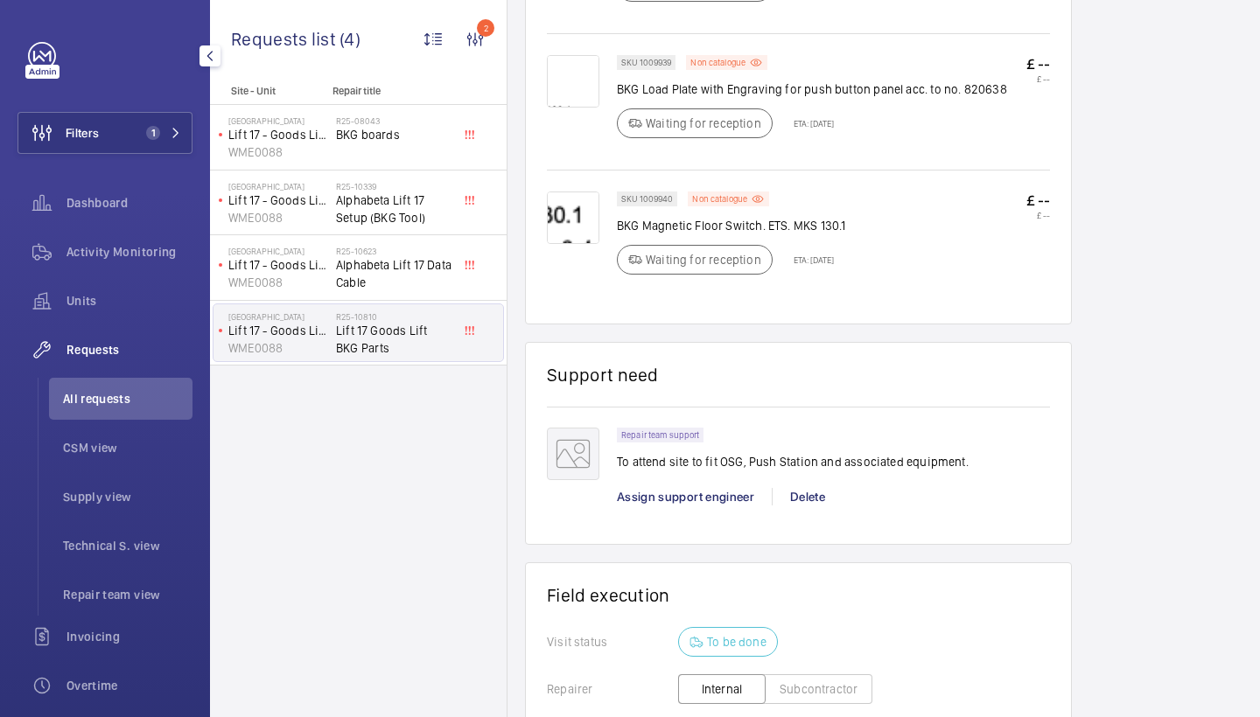
scroll to position [1663, 0]
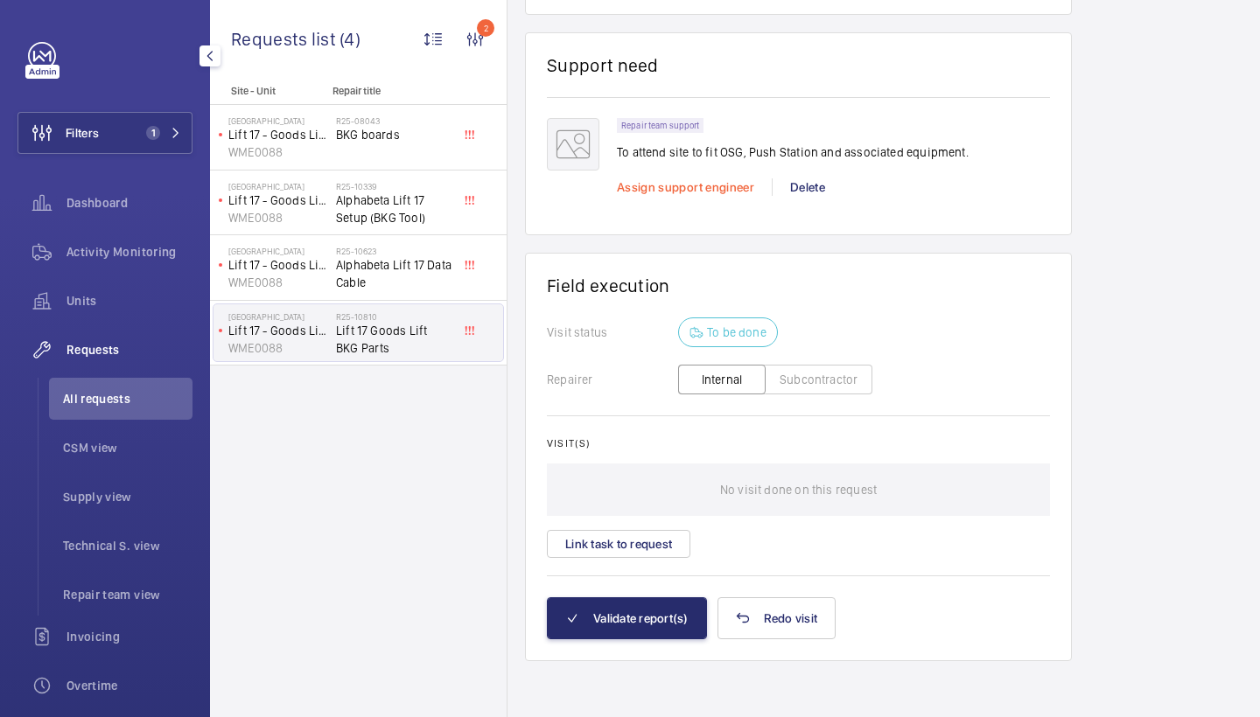
click at [695, 188] on span "Assign support engineer" at bounding box center [685, 187] width 137 height 14
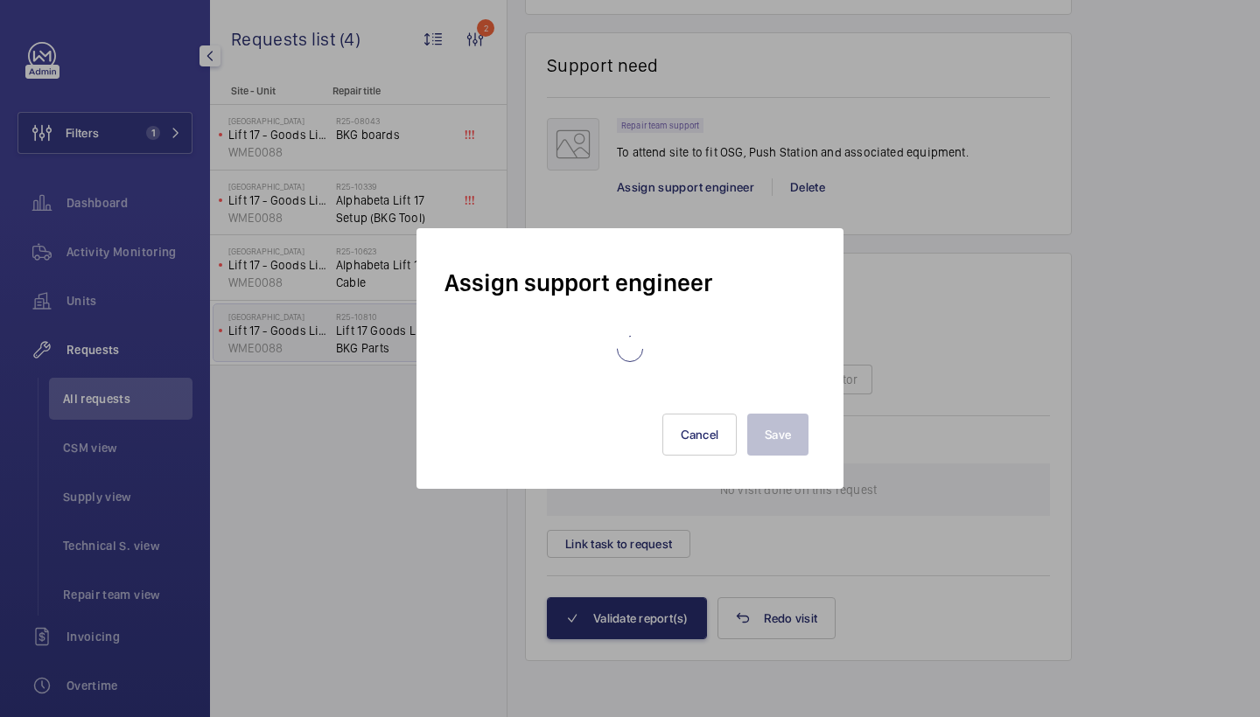
click at [547, 367] on div at bounding box center [629, 349] width 371 height 72
click at [708, 464] on div "Assign support engineer Save Cancel" at bounding box center [629, 358] width 427 height 261
click at [708, 449] on button "Cancel" at bounding box center [699, 435] width 75 height 42
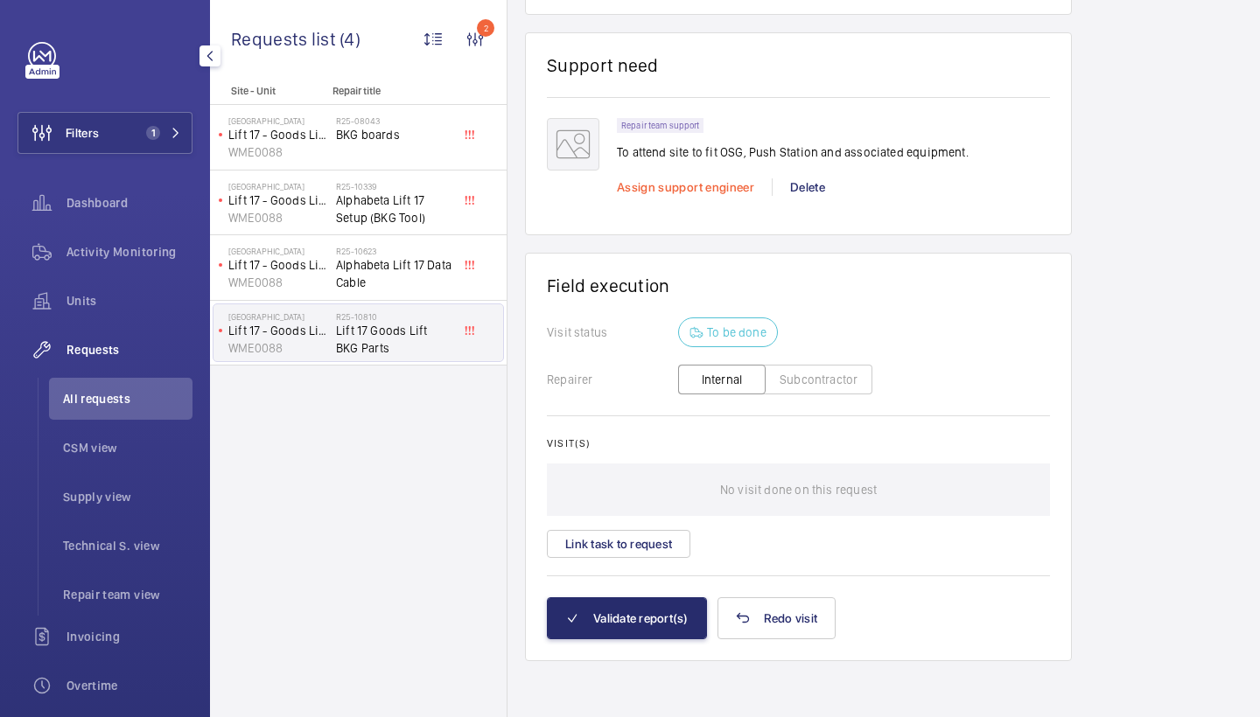
click at [645, 194] on span "Assign support engineer" at bounding box center [685, 187] width 137 height 14
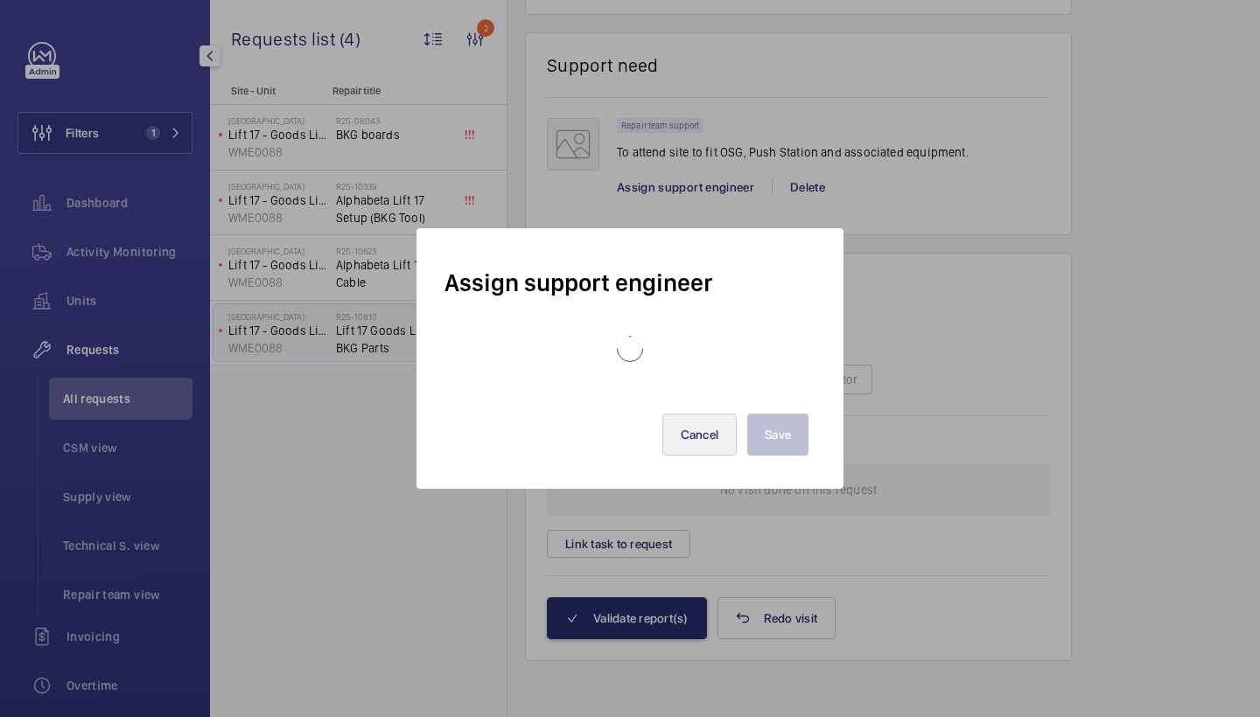
click at [692, 431] on button "Cancel" at bounding box center [699, 435] width 75 height 42
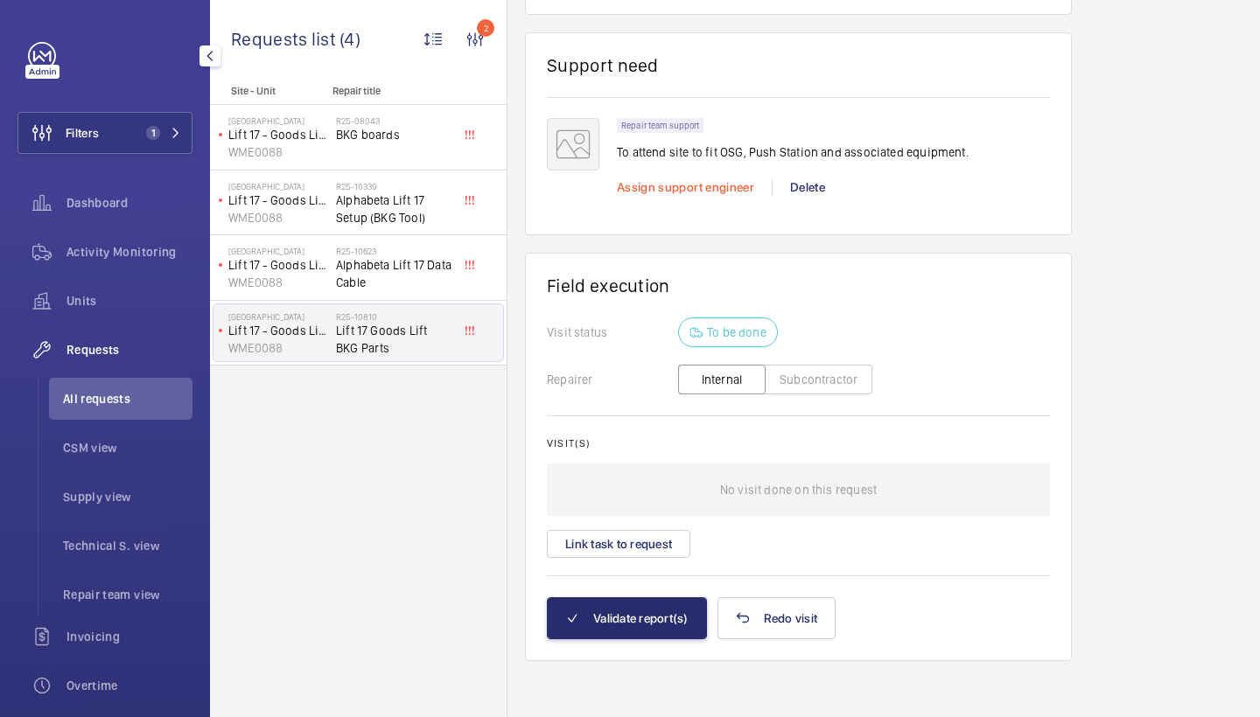
click at [695, 190] on span "Assign support engineer" at bounding box center [685, 187] width 137 height 14
click at [655, 187] on span "Assign support engineer" at bounding box center [685, 187] width 137 height 14
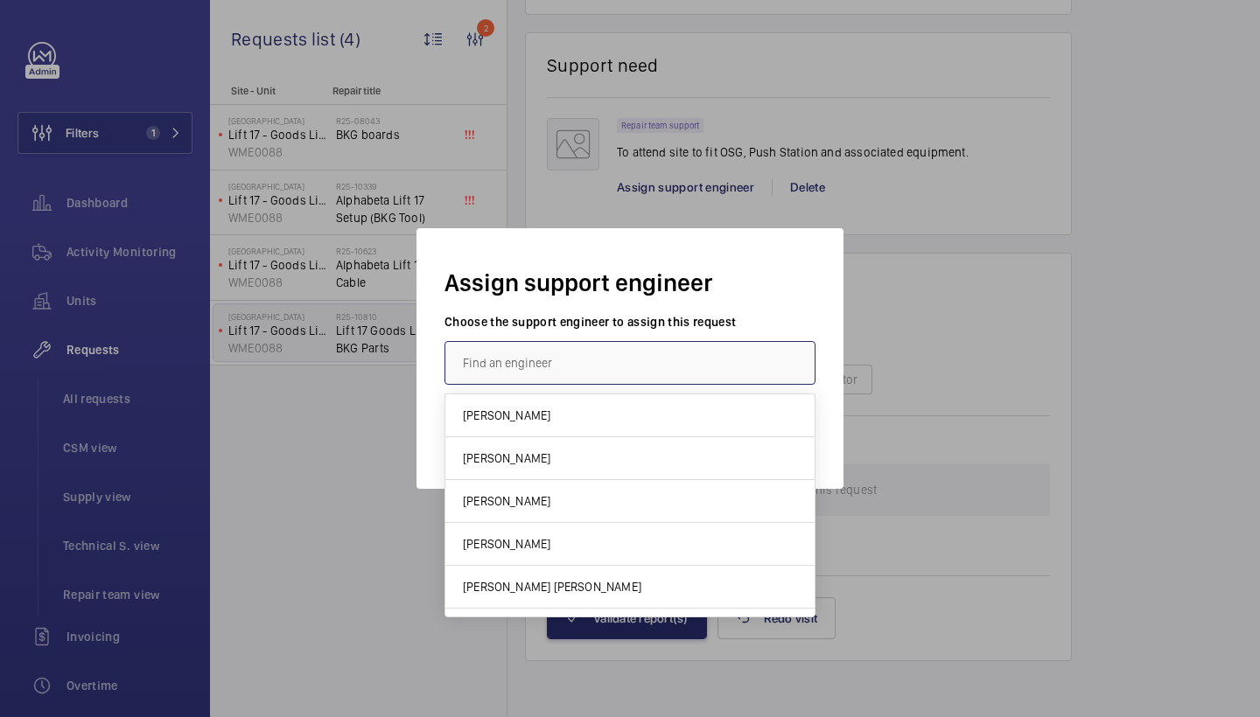
click at [691, 350] on input "text" at bounding box center [629, 363] width 371 height 44
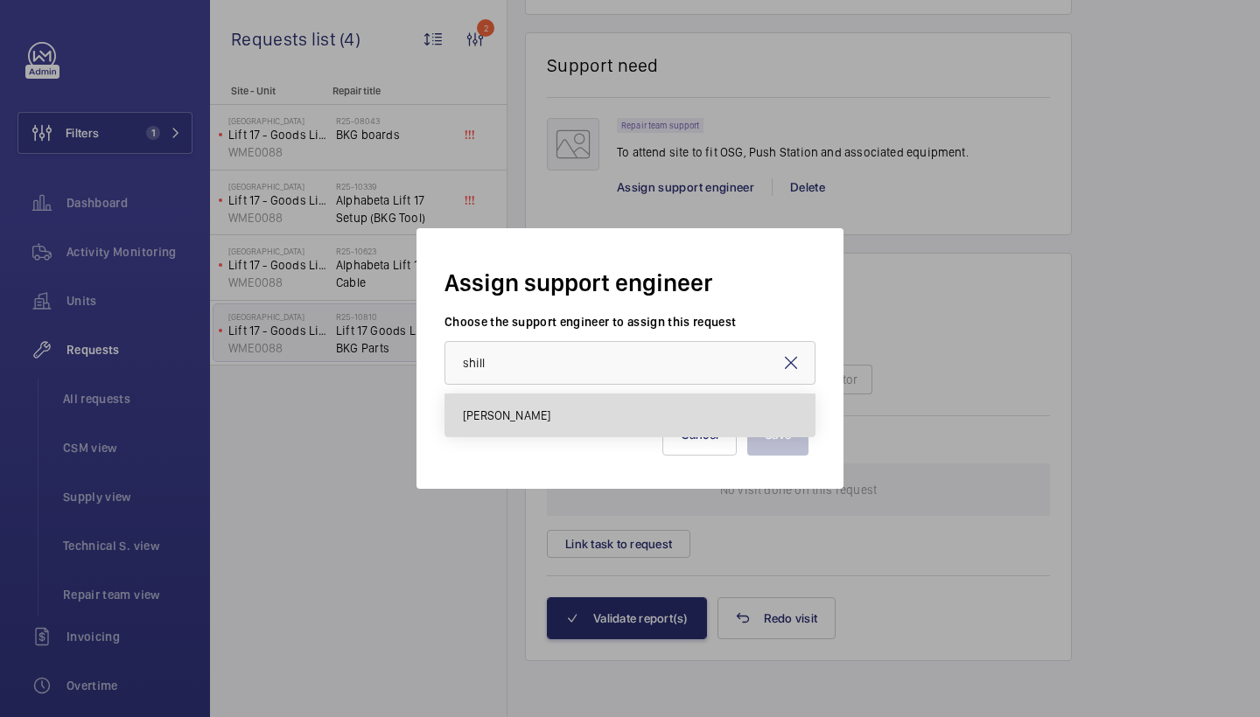
click at [518, 418] on span "[PERSON_NAME]" at bounding box center [506, 415] width 87 height 17
type input "[PERSON_NAME]"
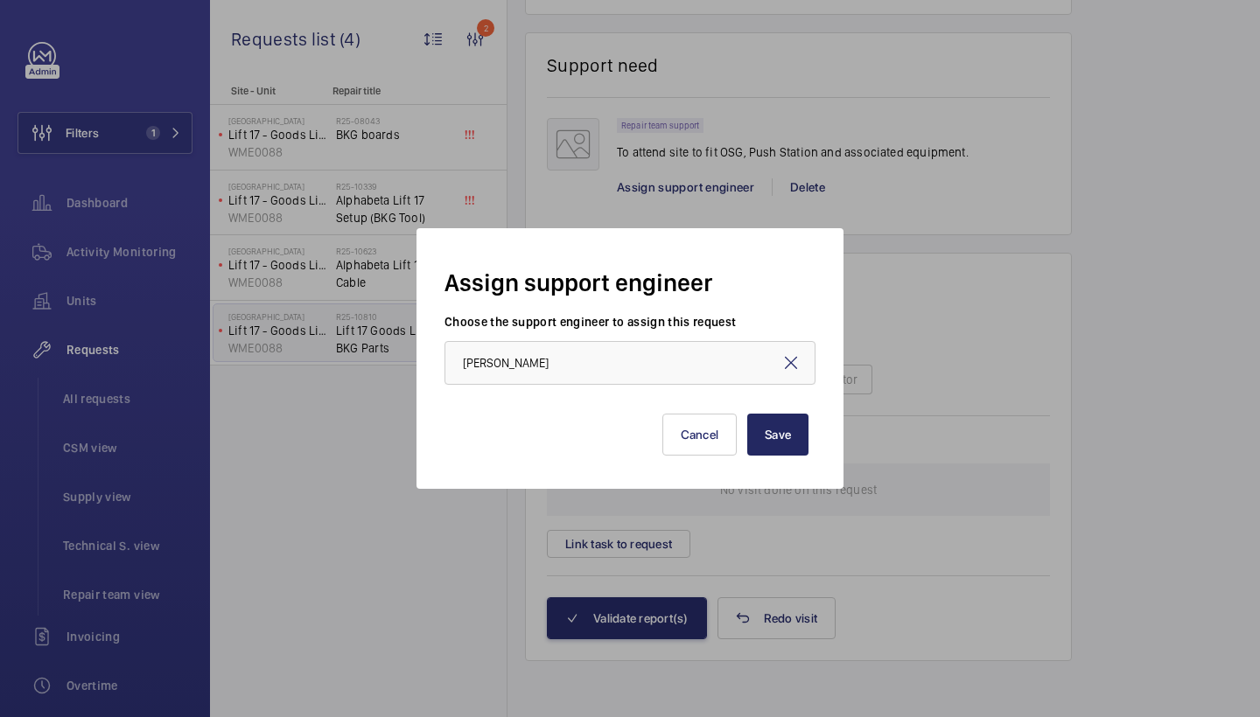
click at [771, 435] on button "Save" at bounding box center [777, 435] width 61 height 42
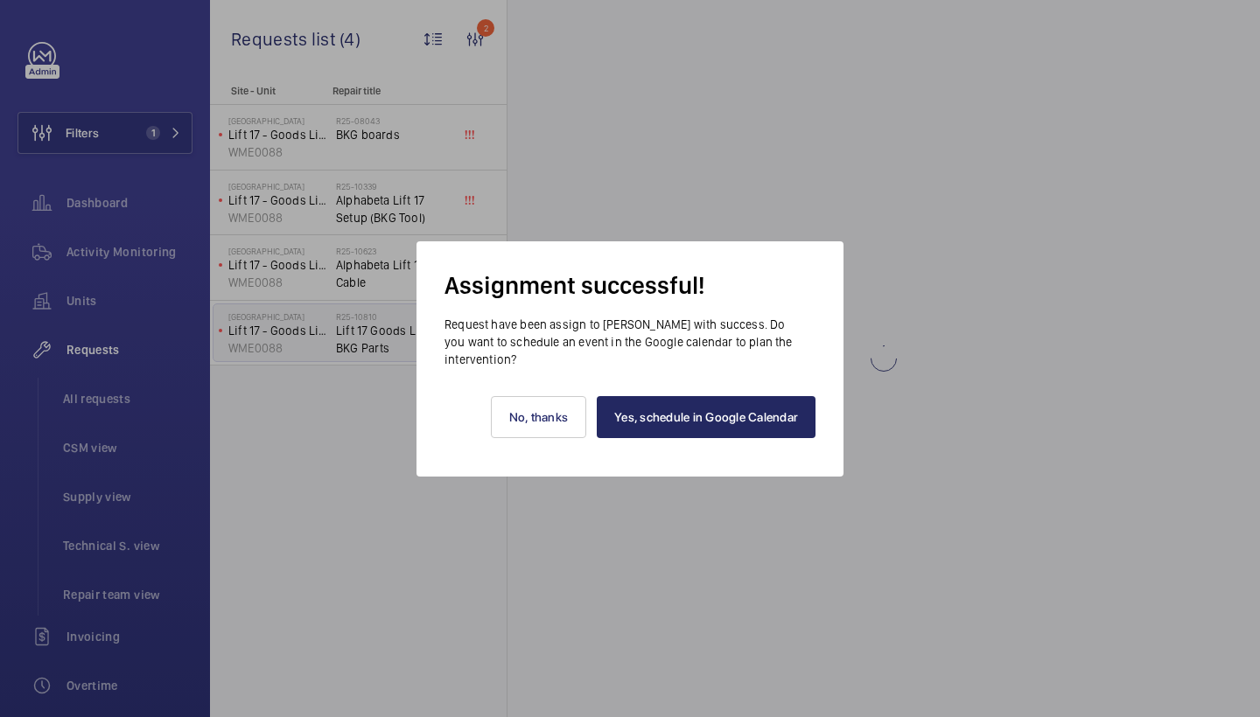
click at [735, 412] on link "Yes, schedule in Google Calendar" at bounding box center [706, 417] width 219 height 42
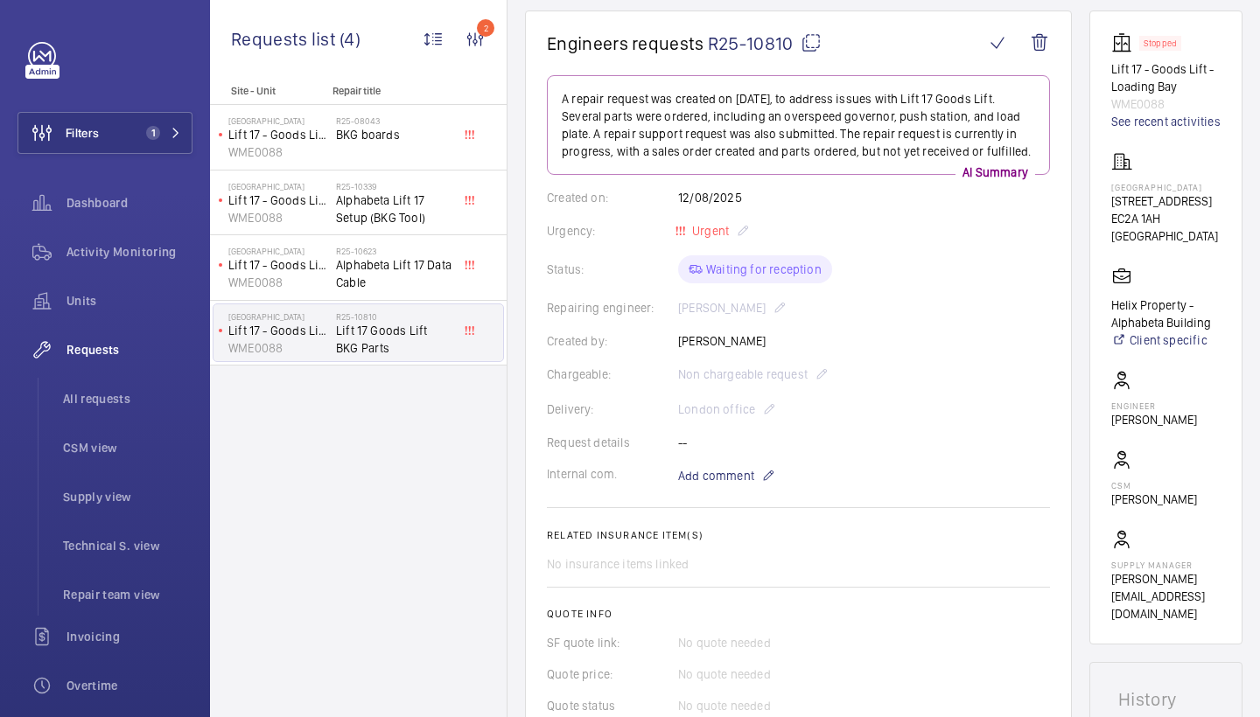
scroll to position [134, 0]
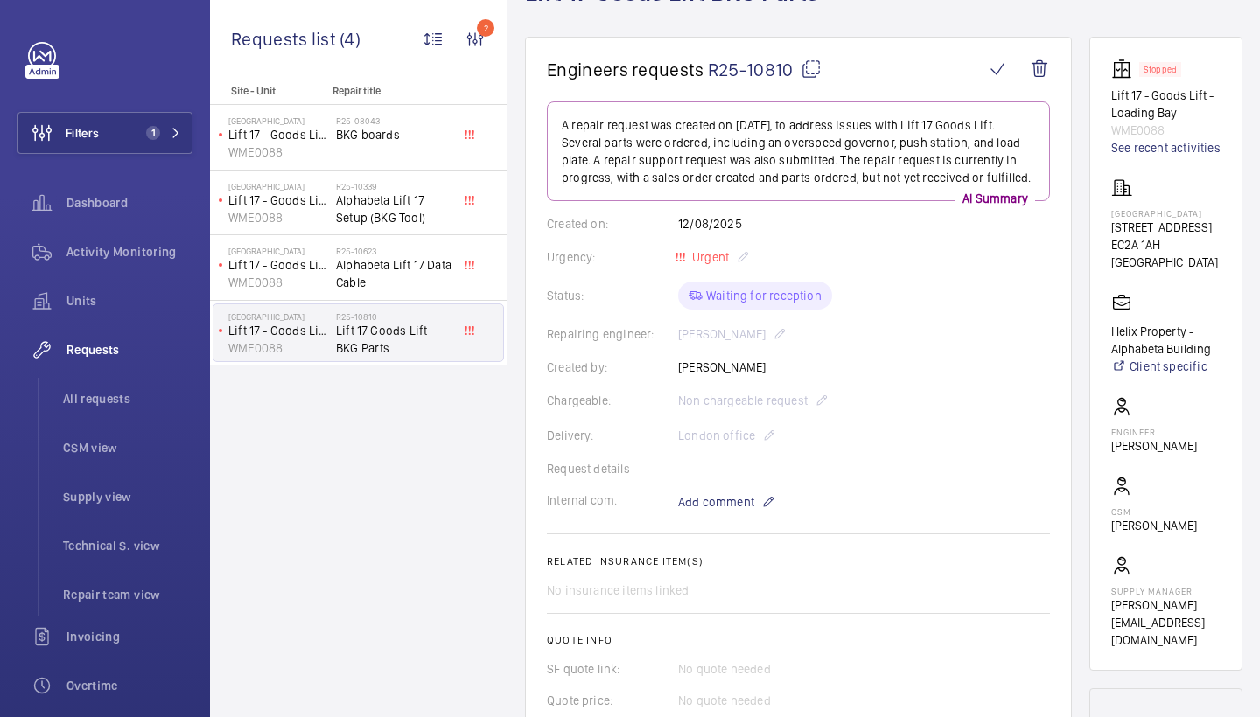
click at [695, 491] on wm-front-card-body "A repair request was created on [DATE], to address issues with Lift 17 Goods Li…" at bounding box center [798, 460] width 503 height 719
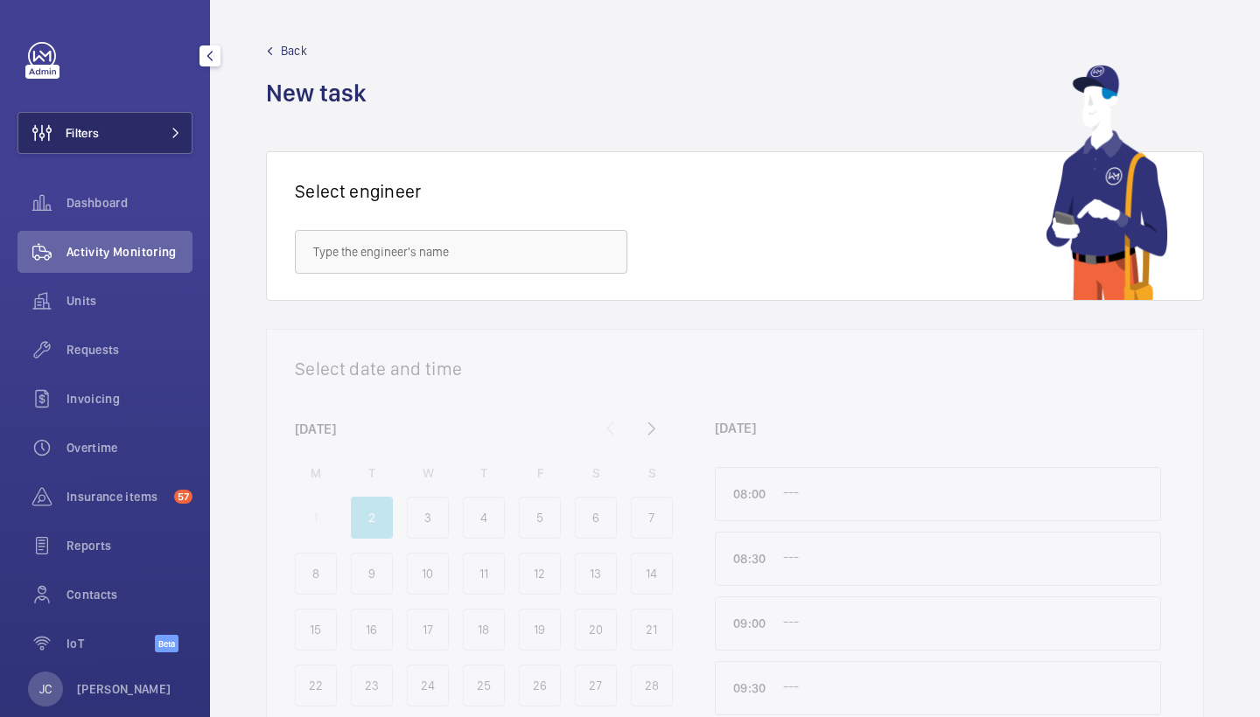
click at [161, 118] on button "Filters" at bounding box center [104, 133] width 175 height 42
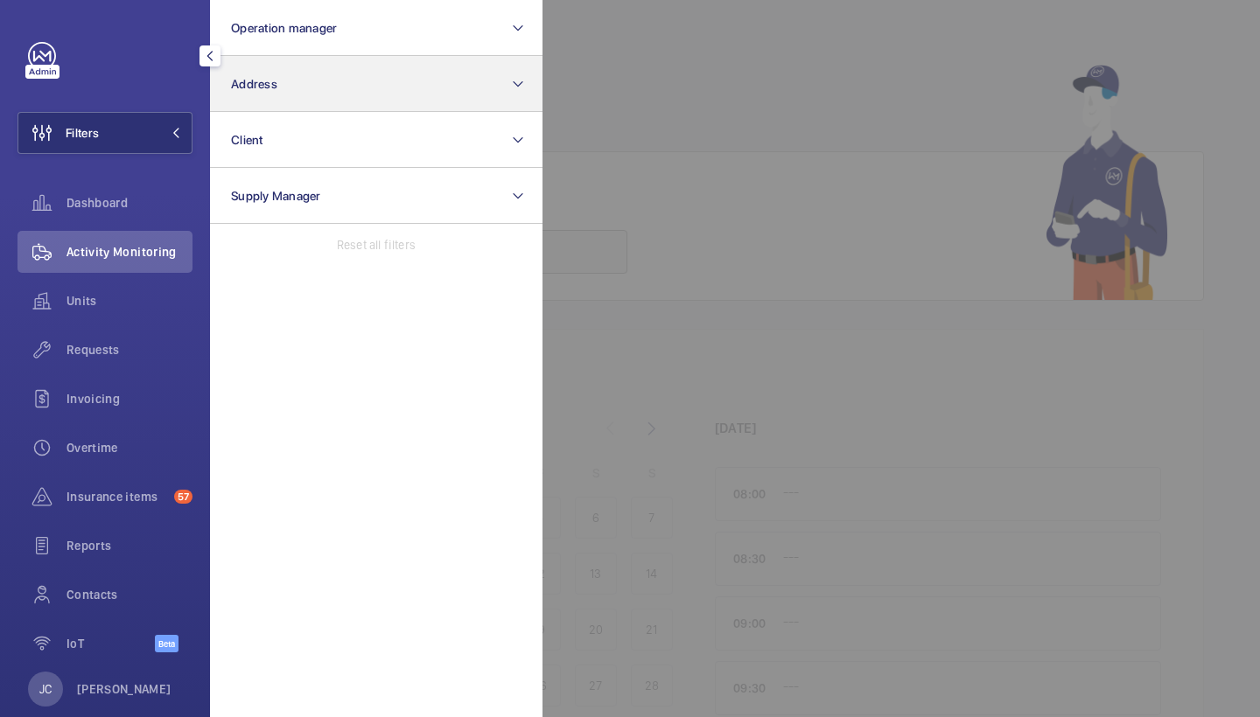
click at [279, 88] on button "Address" at bounding box center [376, 84] width 332 height 56
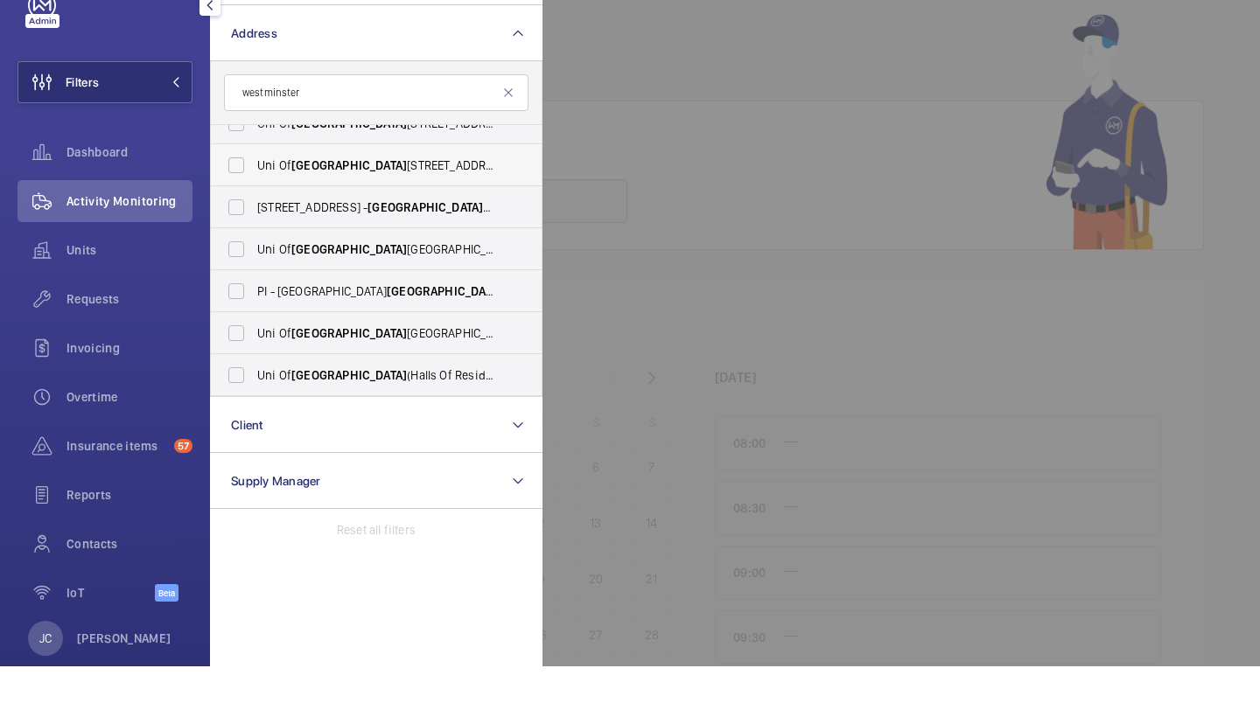
scroll to position [357, 0]
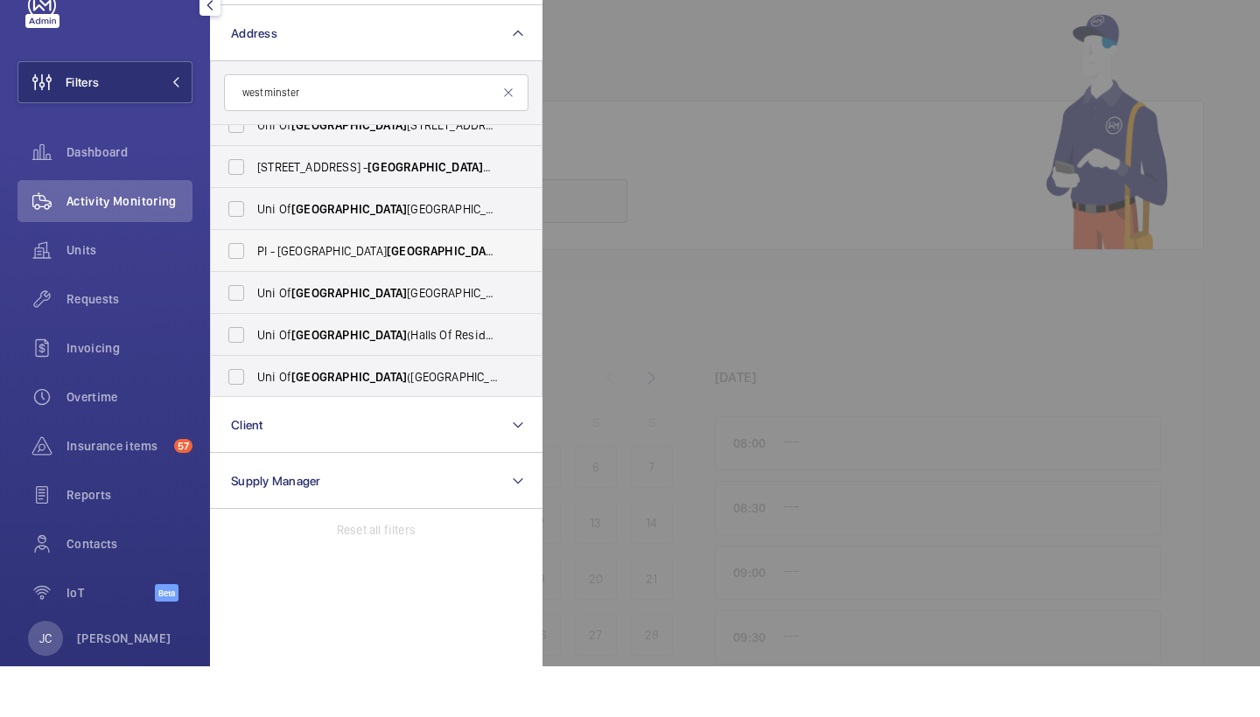
type input "westminster"
click at [363, 293] on span "PI - [GEOGRAPHIC_DATA] [GEOGRAPHIC_DATA] - [STREET_ADDRESS]" at bounding box center [377, 301] width 241 height 17
click at [254, 284] on input "PI - [GEOGRAPHIC_DATA] [GEOGRAPHIC_DATA] - [STREET_ADDRESS]" at bounding box center [236, 301] width 35 height 35
checkbox input "true"
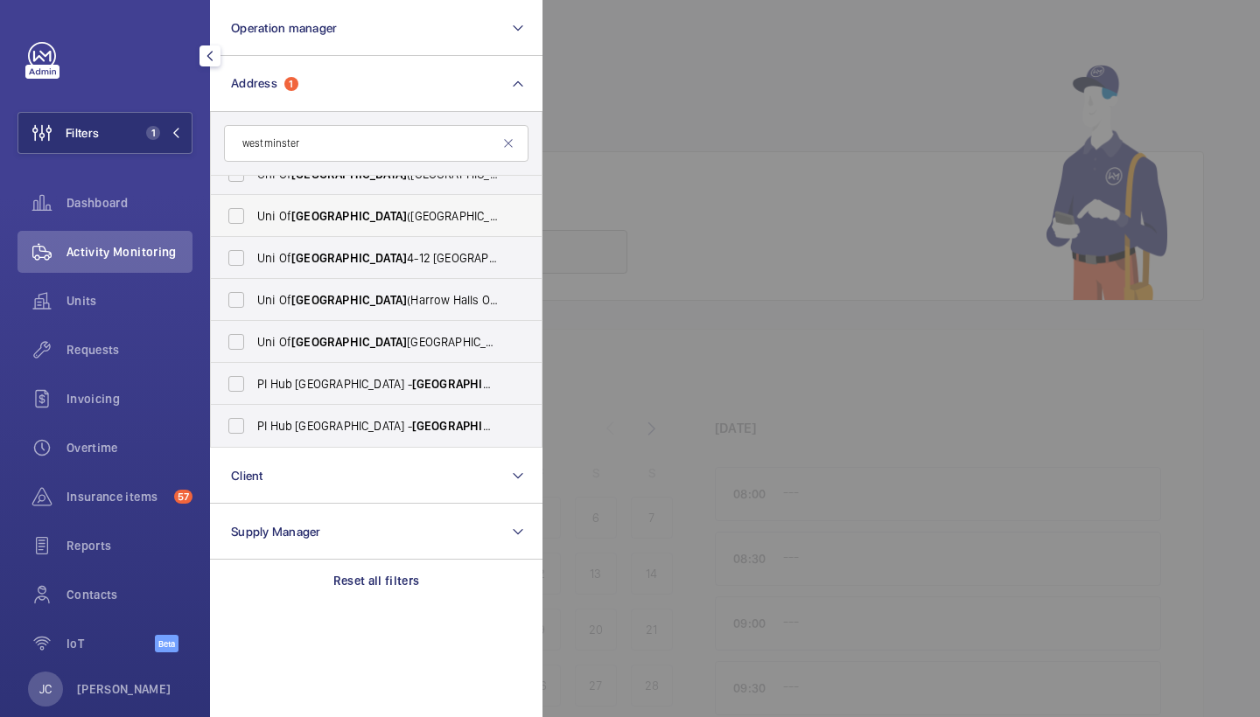
scroll to position [611, 0]
click at [344, 386] on span "PI Hub London - [STREET_ADDRESS][PERSON_NAME]" at bounding box center [377, 383] width 241 height 17
click at [254, 386] on input "PI Hub London - [STREET_ADDRESS][PERSON_NAME]" at bounding box center [236, 384] width 35 height 35
checkbox input "true"
click at [342, 420] on span "PI Hub [GEOGRAPHIC_DATA] , [GEOGRAPHIC_DATA] - [STREET_ADDRESS]" at bounding box center [377, 425] width 241 height 17
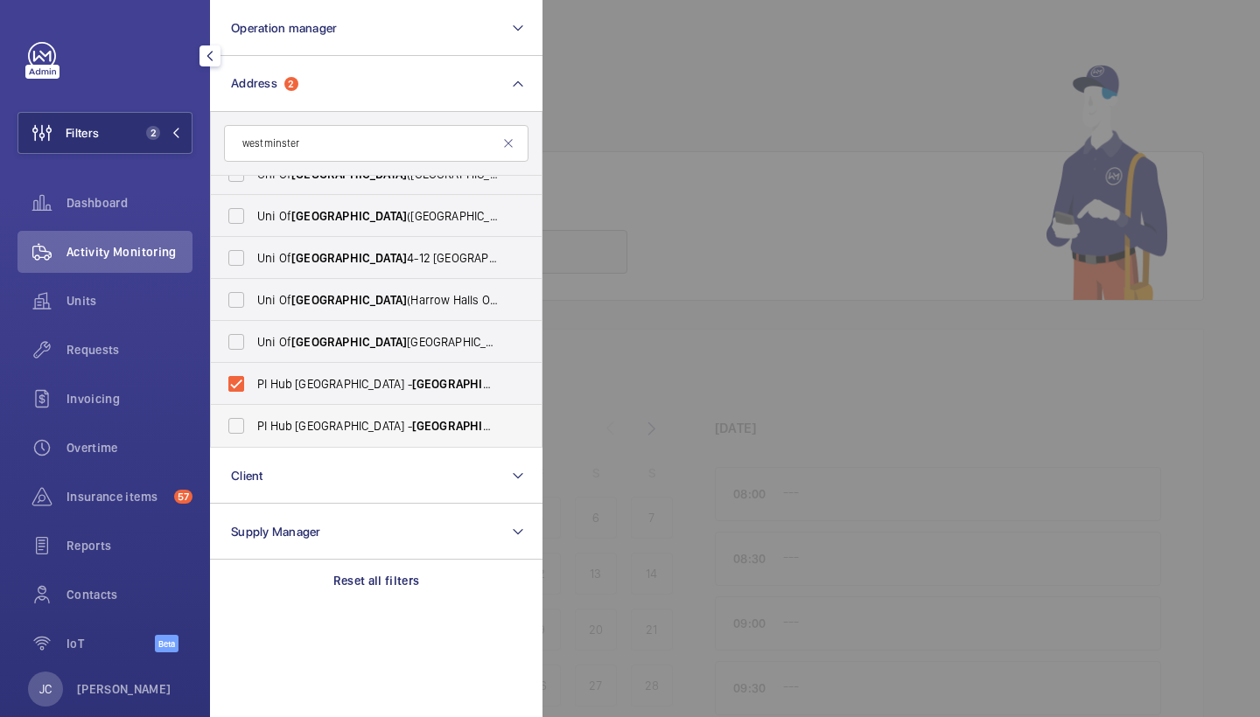
click at [254, 420] on input "PI Hub [GEOGRAPHIC_DATA] , [GEOGRAPHIC_DATA] - [STREET_ADDRESS]" at bounding box center [236, 426] width 35 height 35
checkbox input "true"
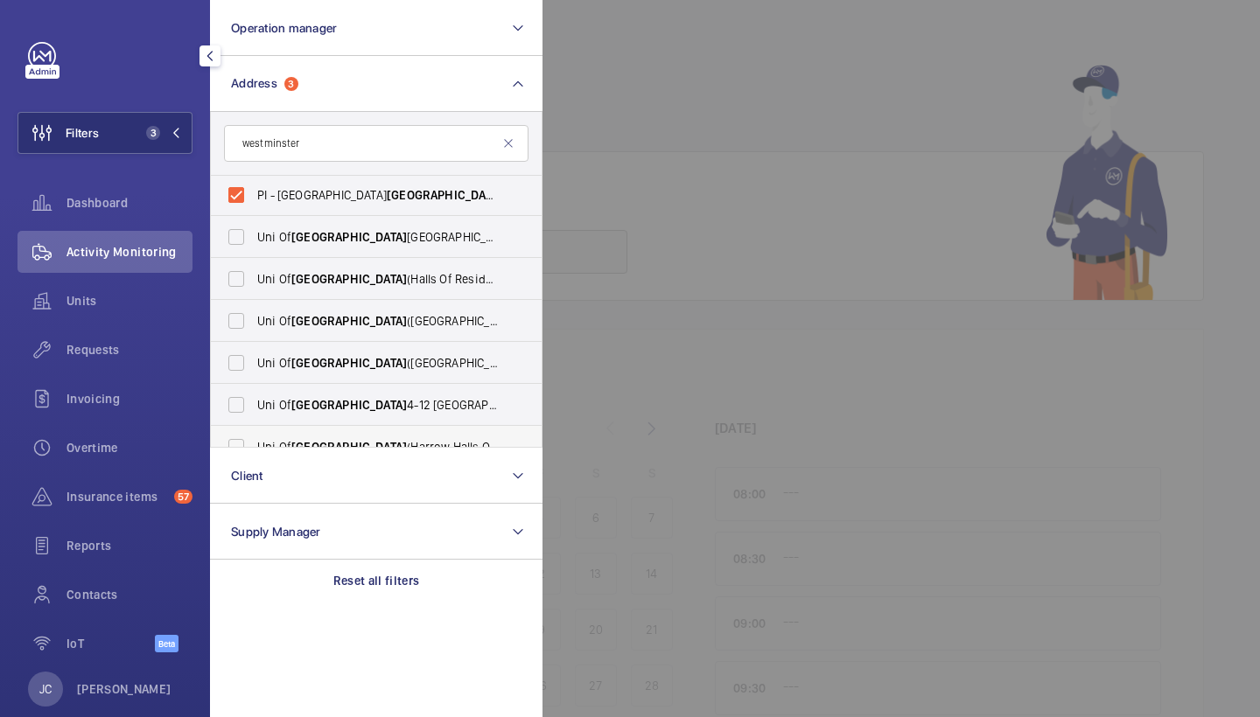
scroll to position [463, 0]
click at [415, 198] on span "[GEOGRAPHIC_DATA]" at bounding box center [444, 196] width 115 height 14
click at [254, 198] on input "PI - [GEOGRAPHIC_DATA] [GEOGRAPHIC_DATA] - [STREET_ADDRESS]" at bounding box center [236, 195] width 35 height 35
checkbox input "false"
click at [137, 339] on div "Requests" at bounding box center [104, 350] width 175 height 42
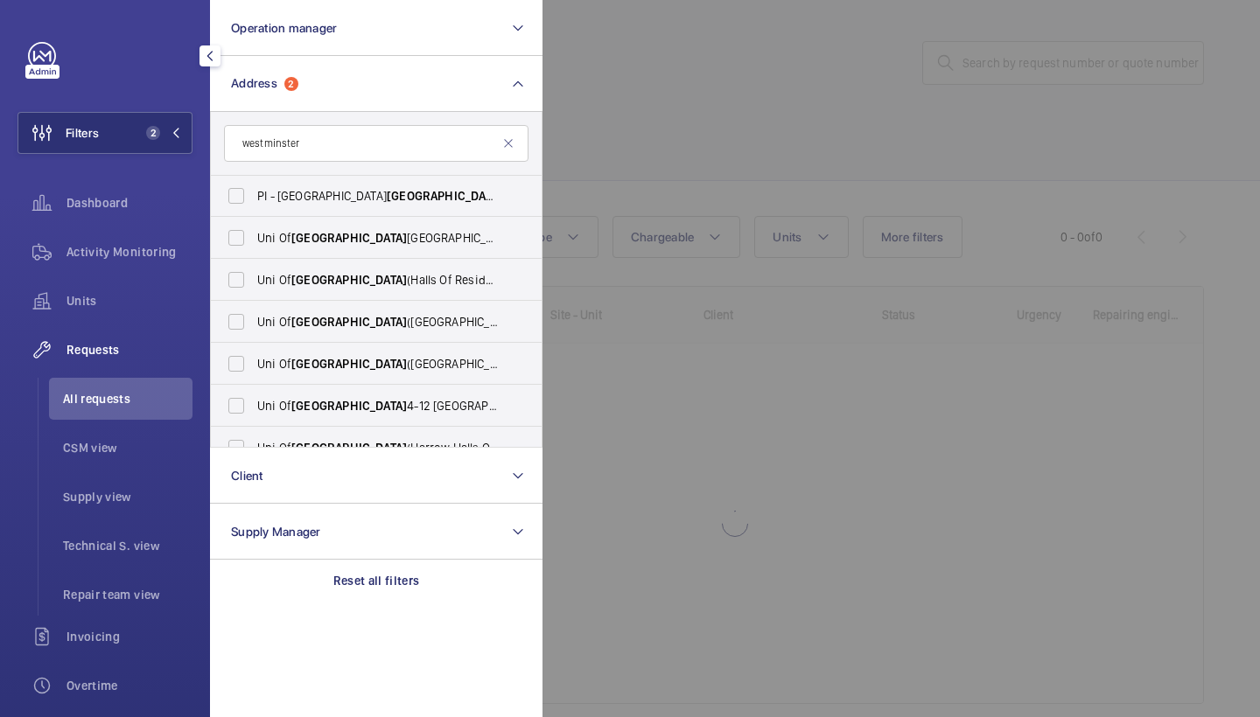
click at [911, 176] on div at bounding box center [1172, 358] width 1260 height 717
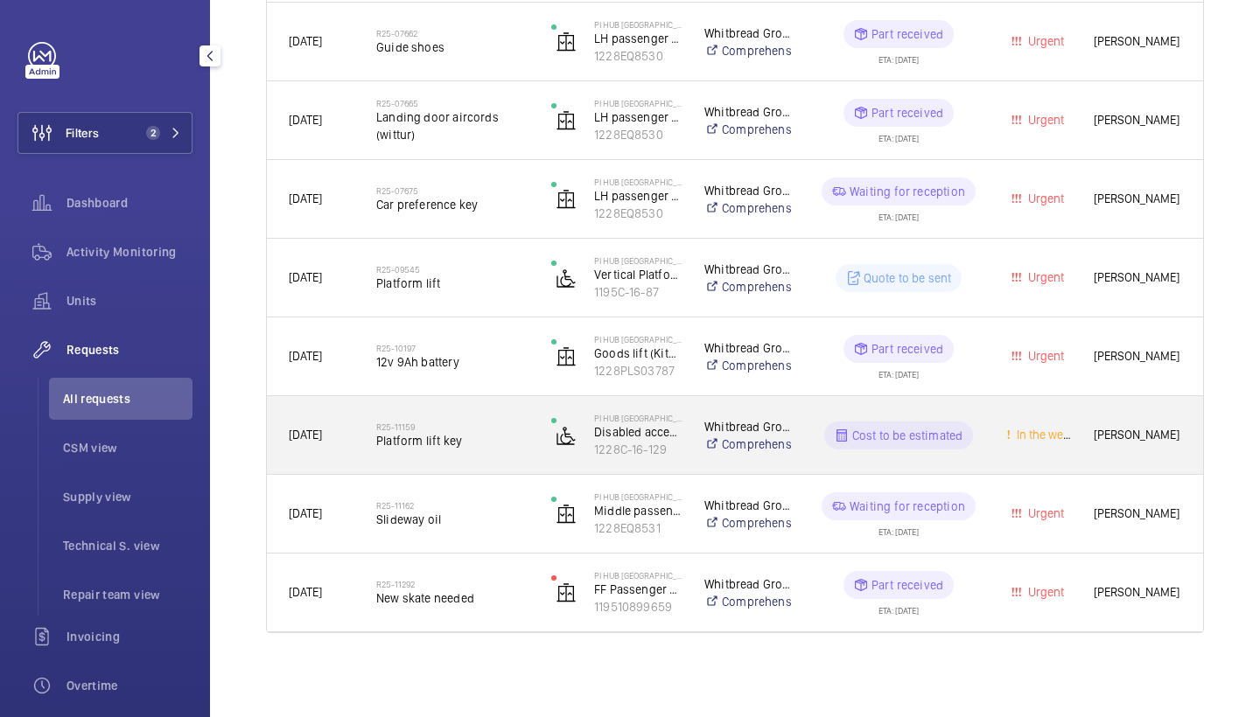
scroll to position [735, 0]
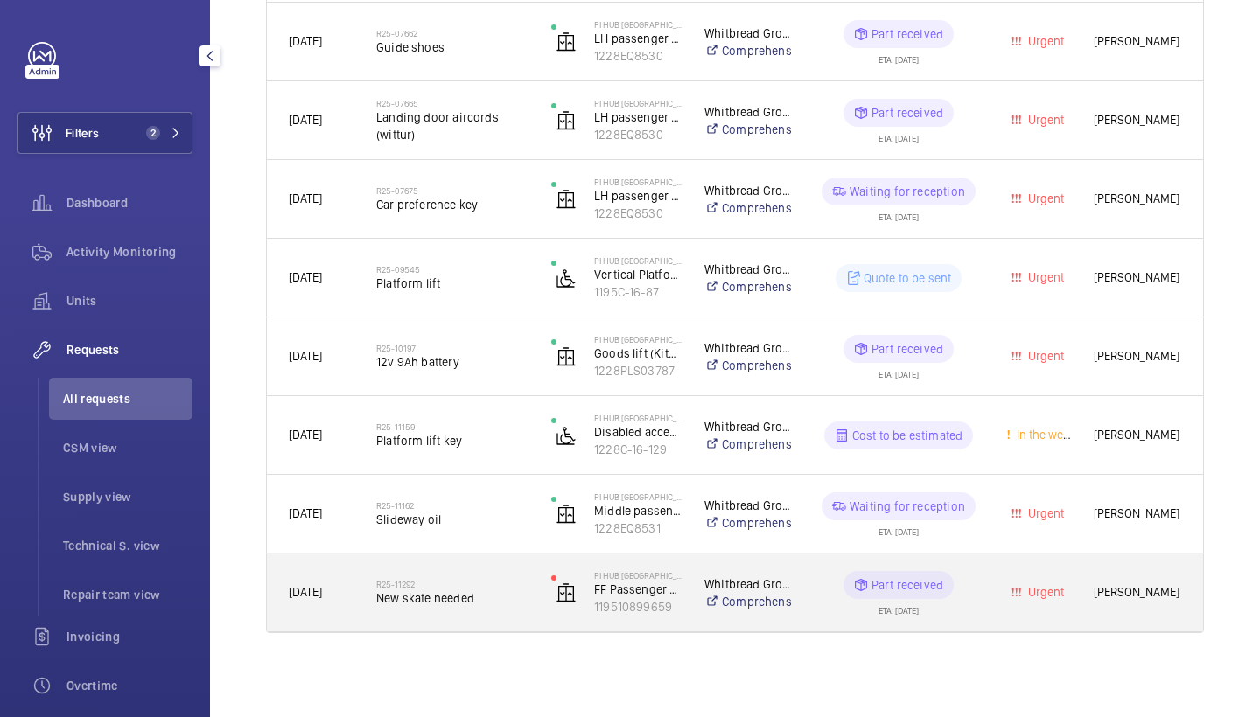
click at [453, 569] on div "R25-11292 New skate needed" at bounding box center [452, 593] width 152 height 51
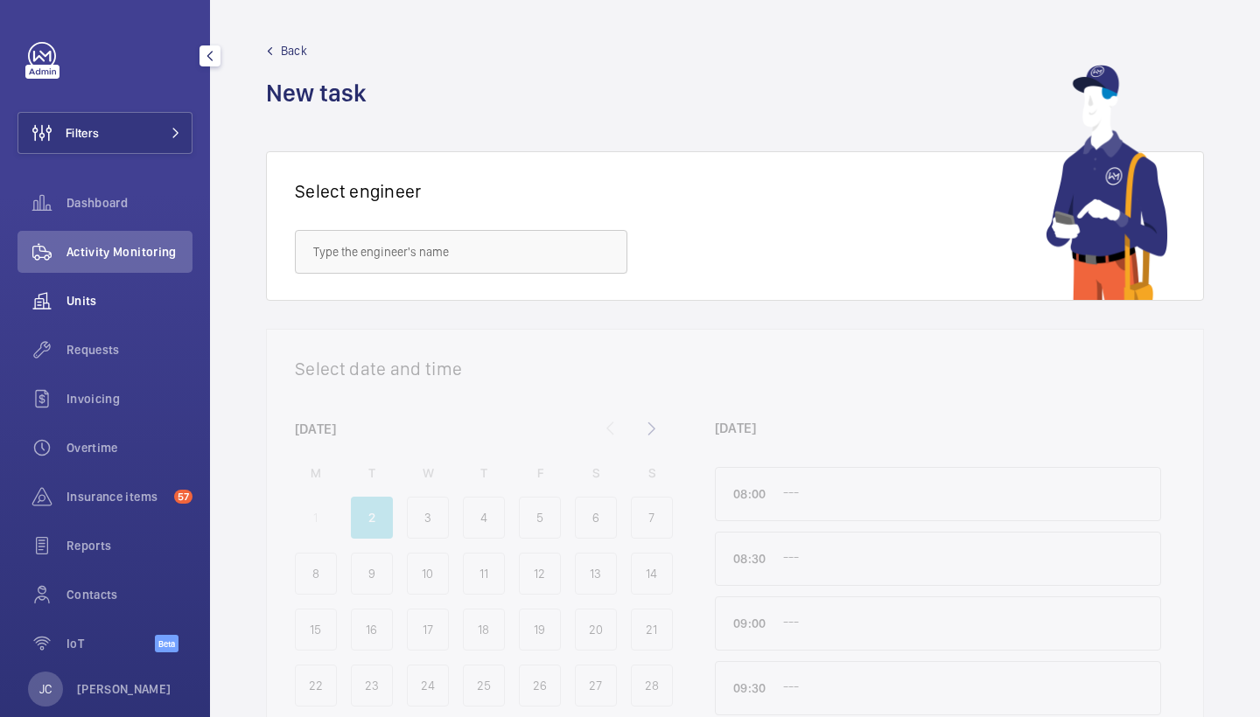
drag, startPoint x: 145, startPoint y: 350, endPoint x: 165, endPoint y: 304, distance: 50.5
click at [145, 350] on span "Requests" at bounding box center [129, 349] width 126 height 17
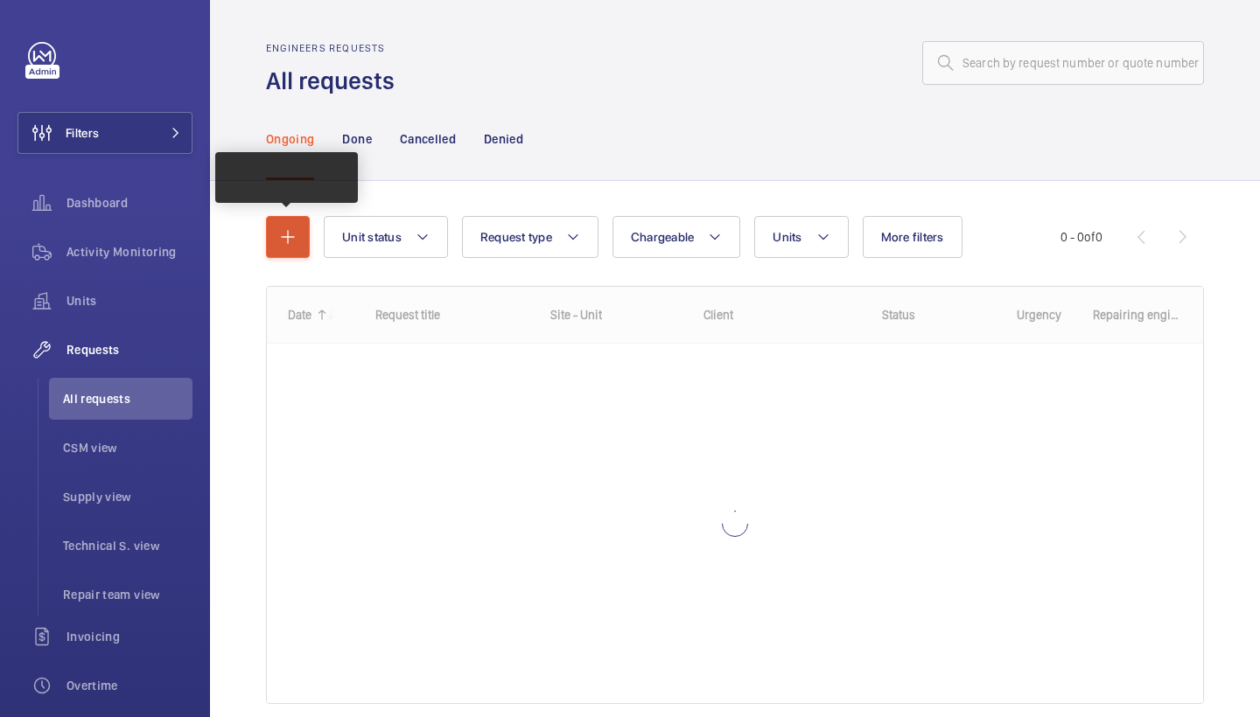
click at [297, 228] on mat-icon "button" at bounding box center [287, 237] width 21 height 21
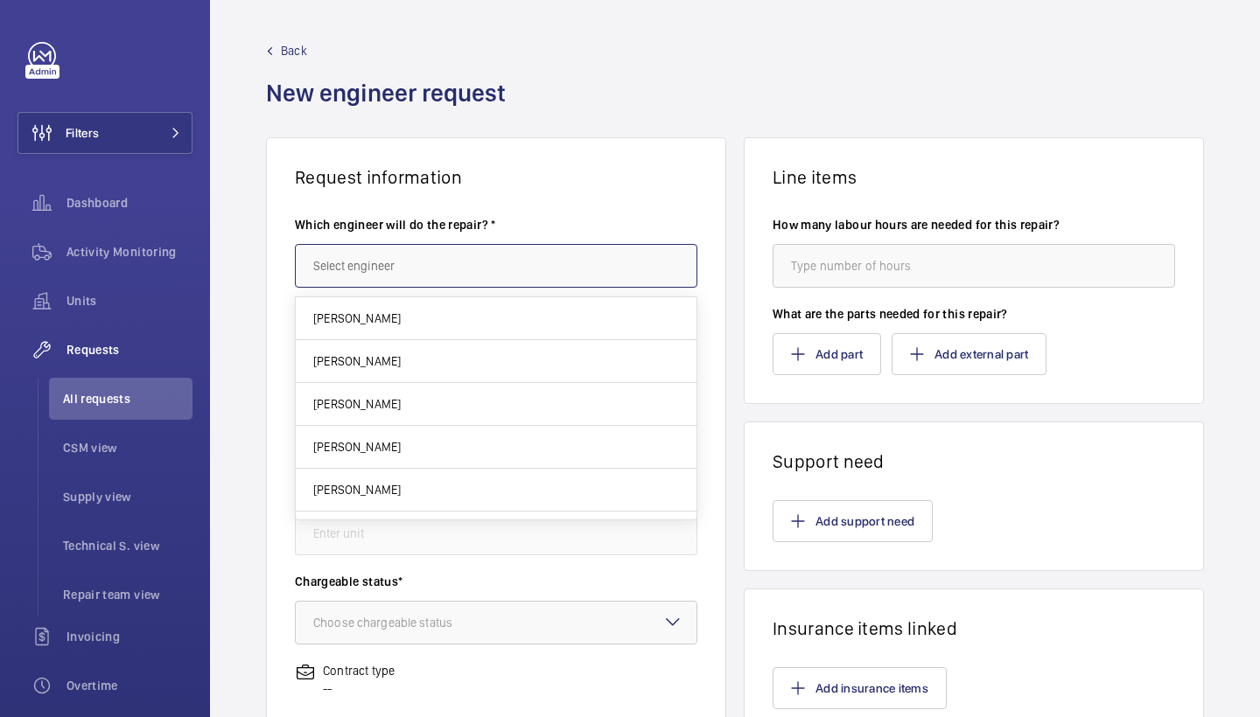
click at [404, 277] on input "text" at bounding box center [496, 266] width 402 height 44
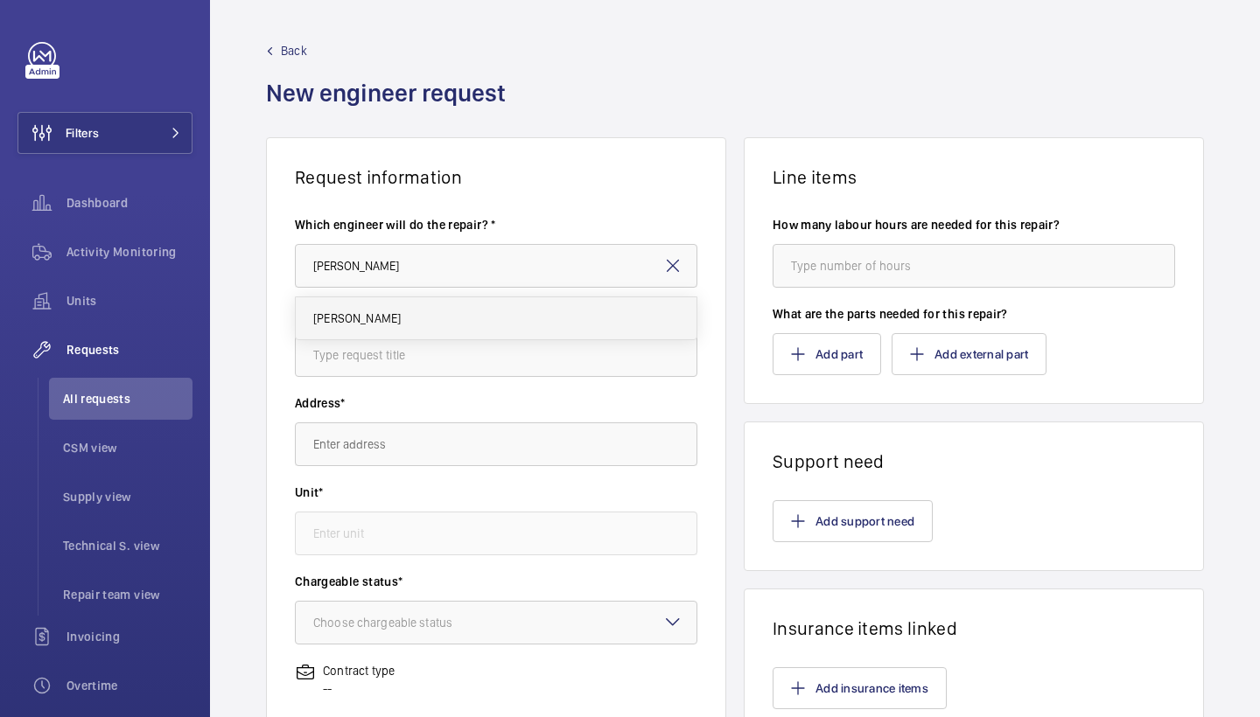
drag, startPoint x: 404, startPoint y: 277, endPoint x: 381, endPoint y: 312, distance: 41.7
click at [381, 312] on mat-option "[PERSON_NAME]" at bounding box center [496, 318] width 401 height 42
type input "[PERSON_NAME]"
click at [430, 350] on input "text" at bounding box center [496, 355] width 402 height 44
type input "investigate doors"
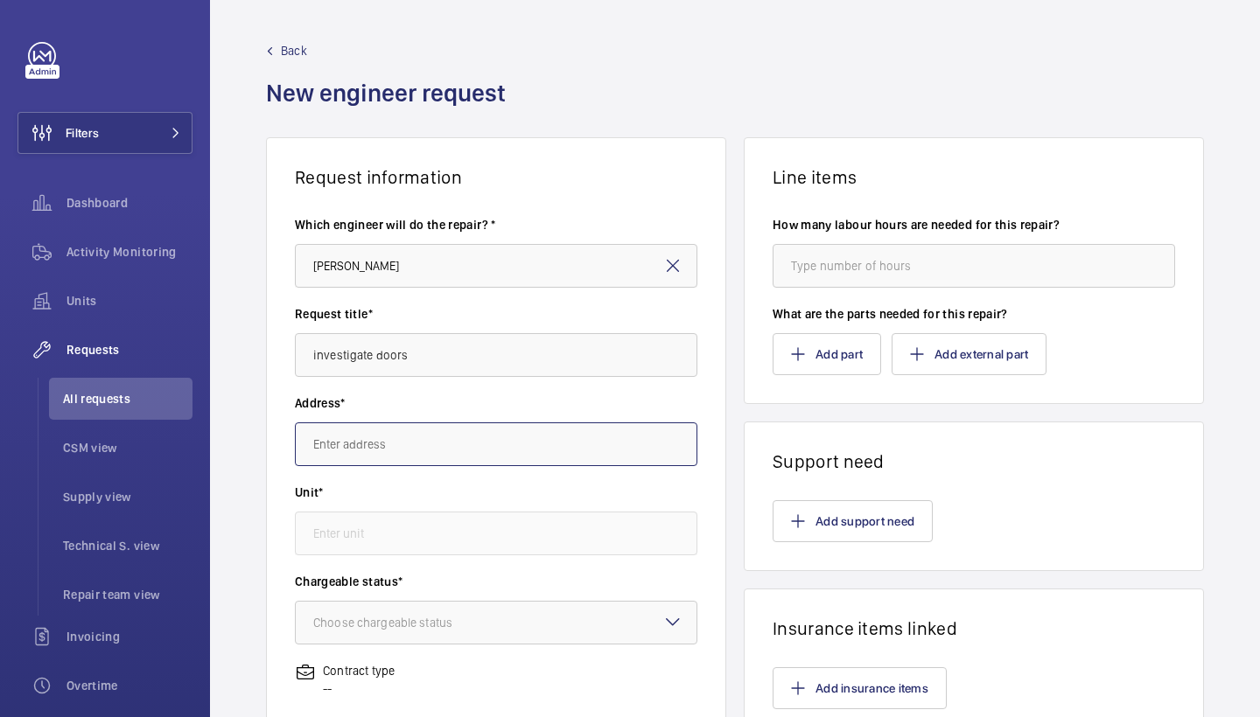
click at [391, 430] on input "text" at bounding box center [496, 445] width 402 height 44
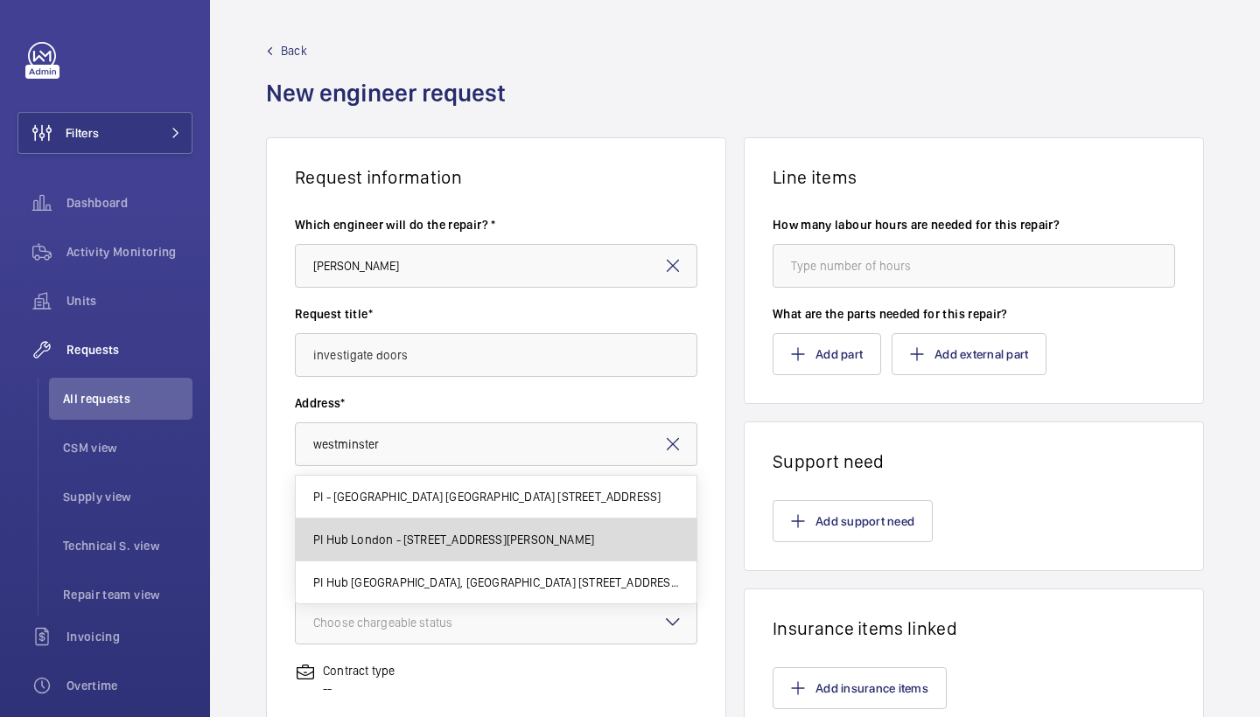
click at [452, 541] on span "PI Hub London - Westminster, St James Park Dacre Street, SW1H 0DJ WESTMINSTER" at bounding box center [453, 539] width 281 height 17
type input "PI Hub London - Westminster, St James Park Dacre Street, SW1H 0DJ WESTMINSTER"
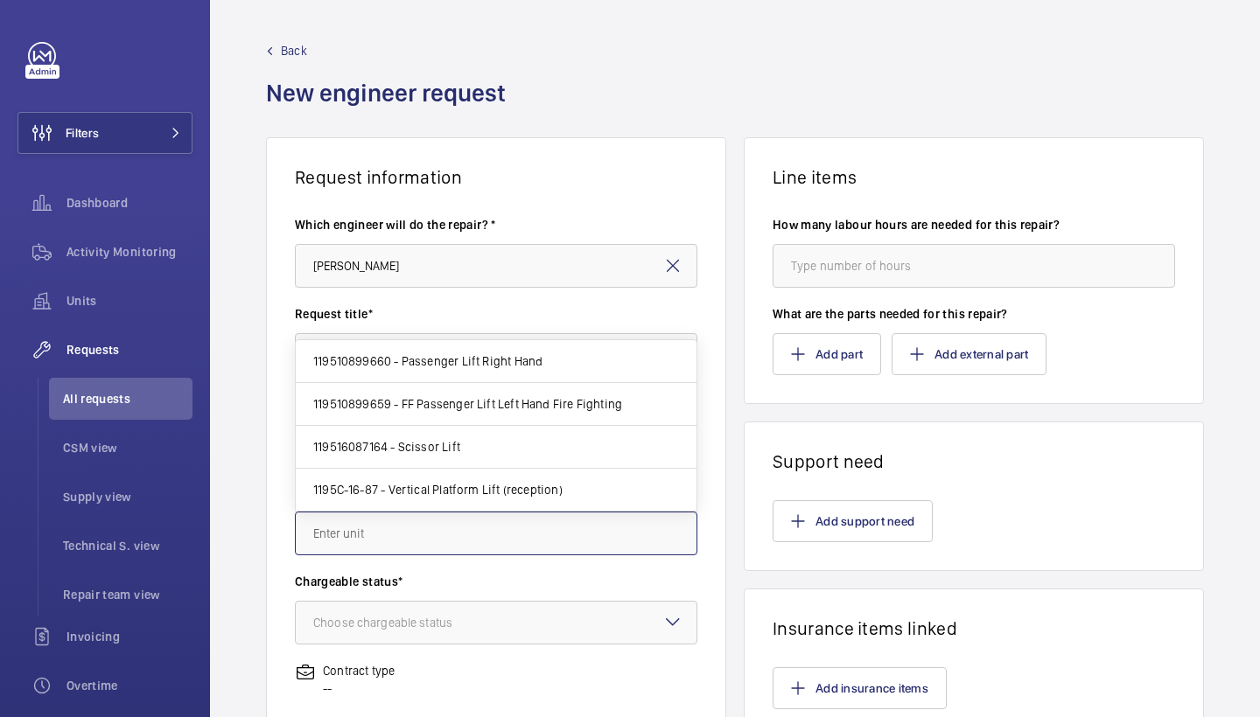
click at [444, 531] on input "text" at bounding box center [496, 534] width 402 height 44
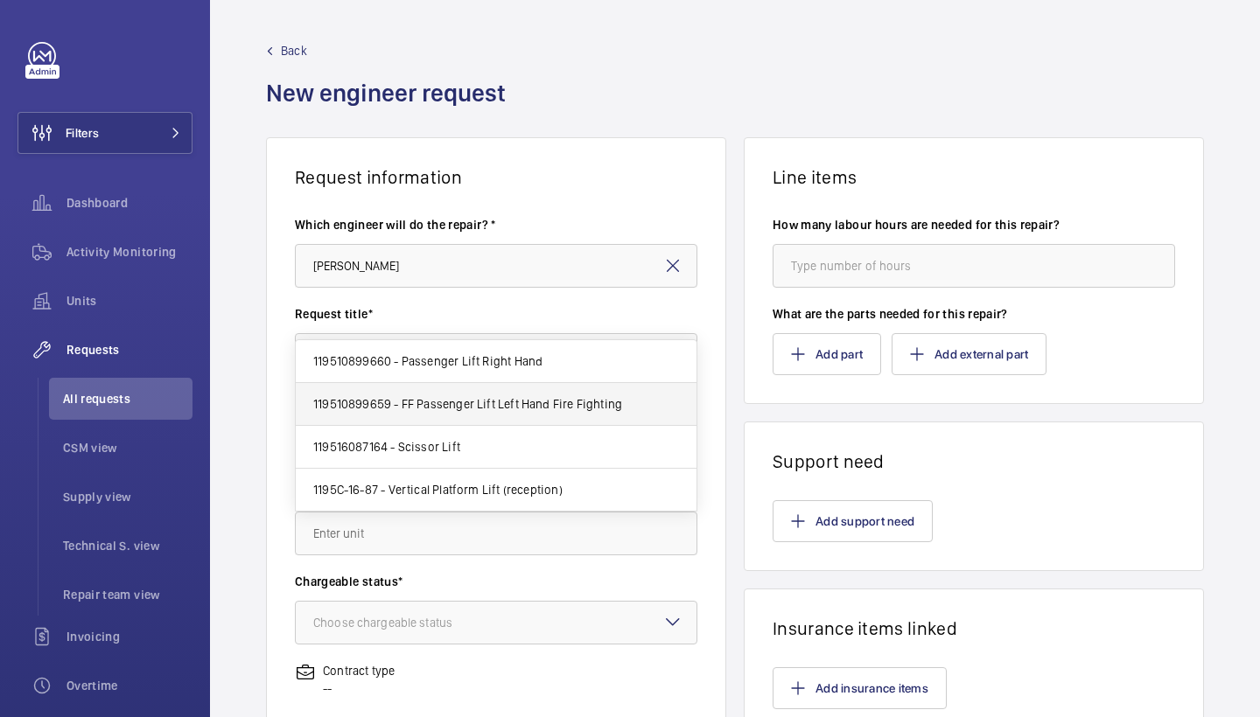
click at [552, 405] on span "119510899659 - FF Passenger Lift Left Hand Fire Fighting" at bounding box center [467, 403] width 309 height 17
type input "119510899659 - FF Passenger Lift Left Hand Fire Fighting"
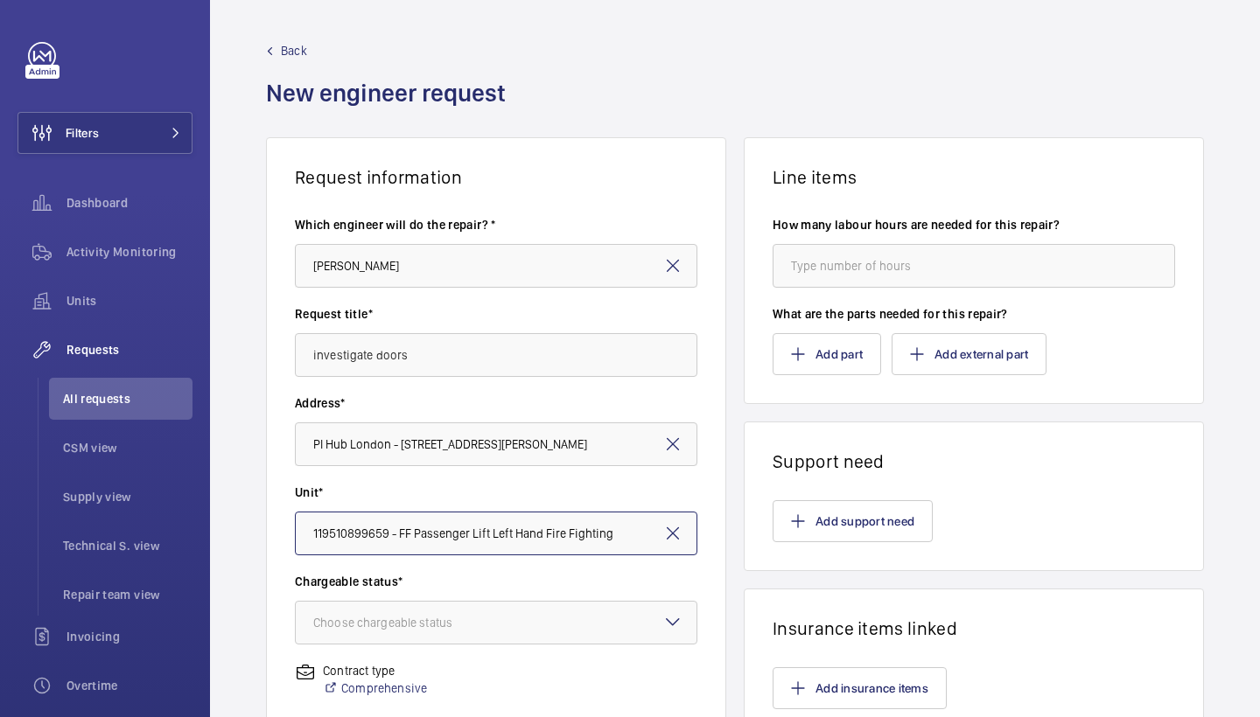
scroll to position [235, 0]
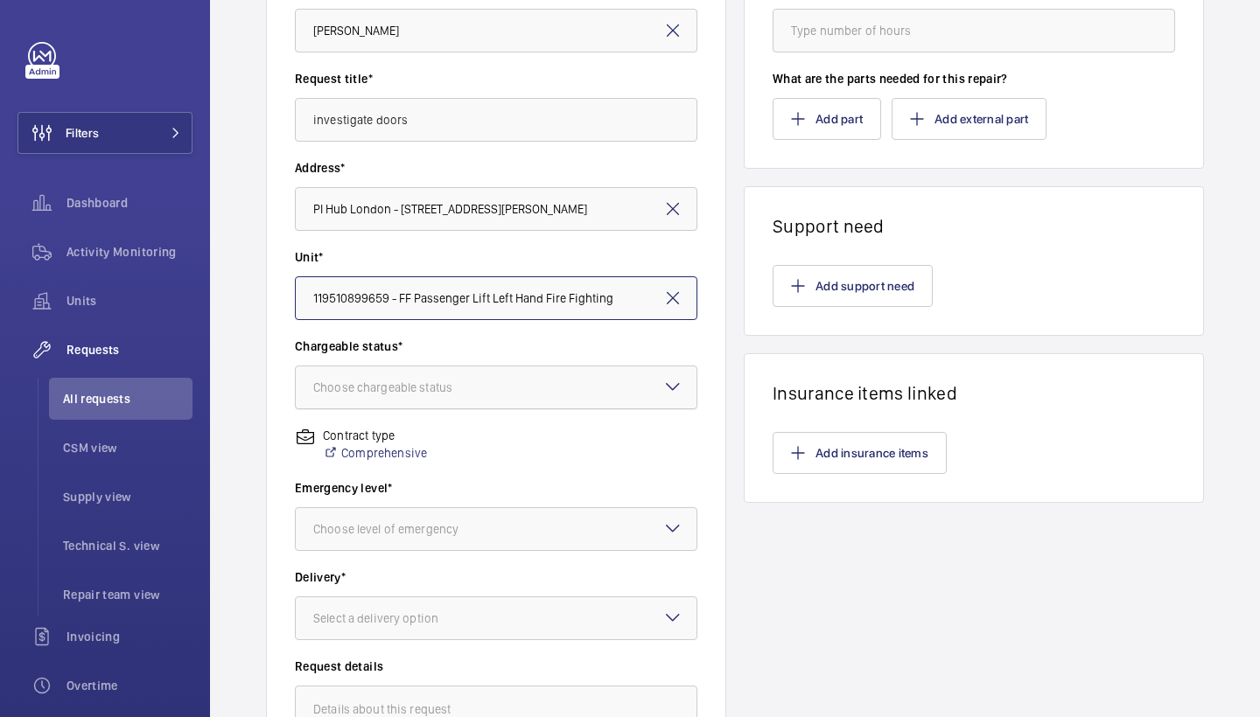
click at [563, 378] on div at bounding box center [496, 388] width 401 height 42
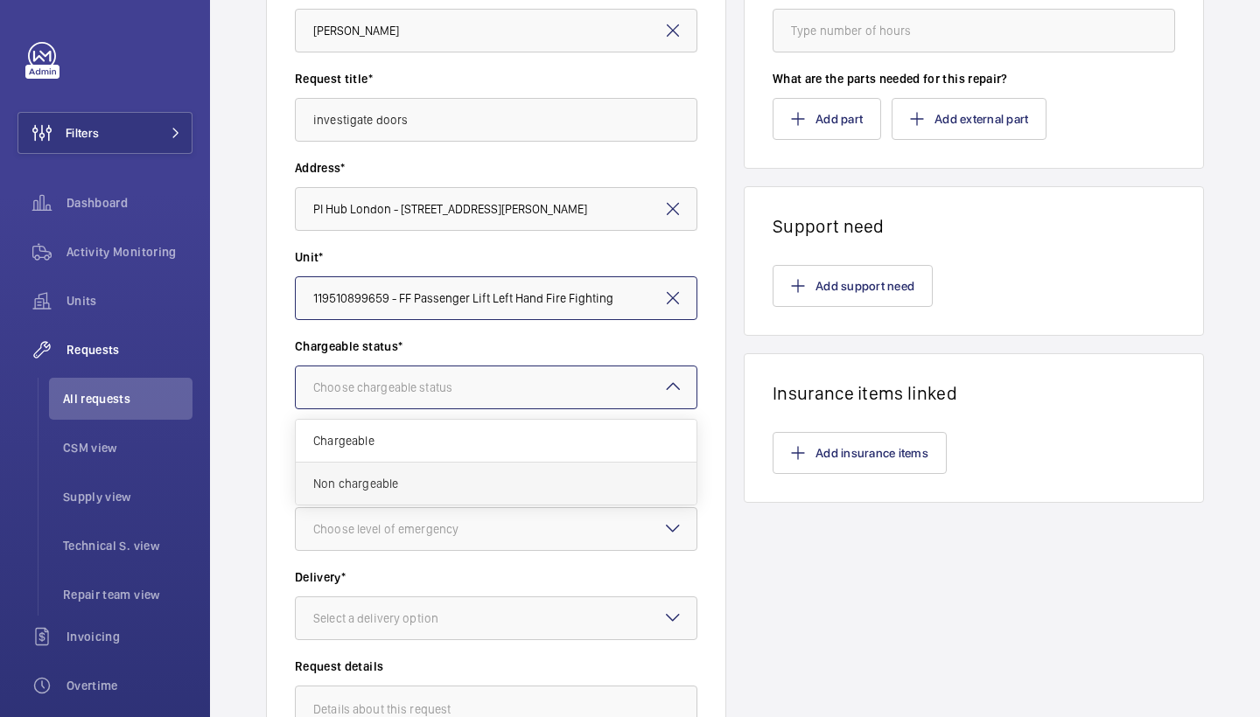
click at [455, 489] on span "Non chargeable" at bounding box center [496, 483] width 366 height 17
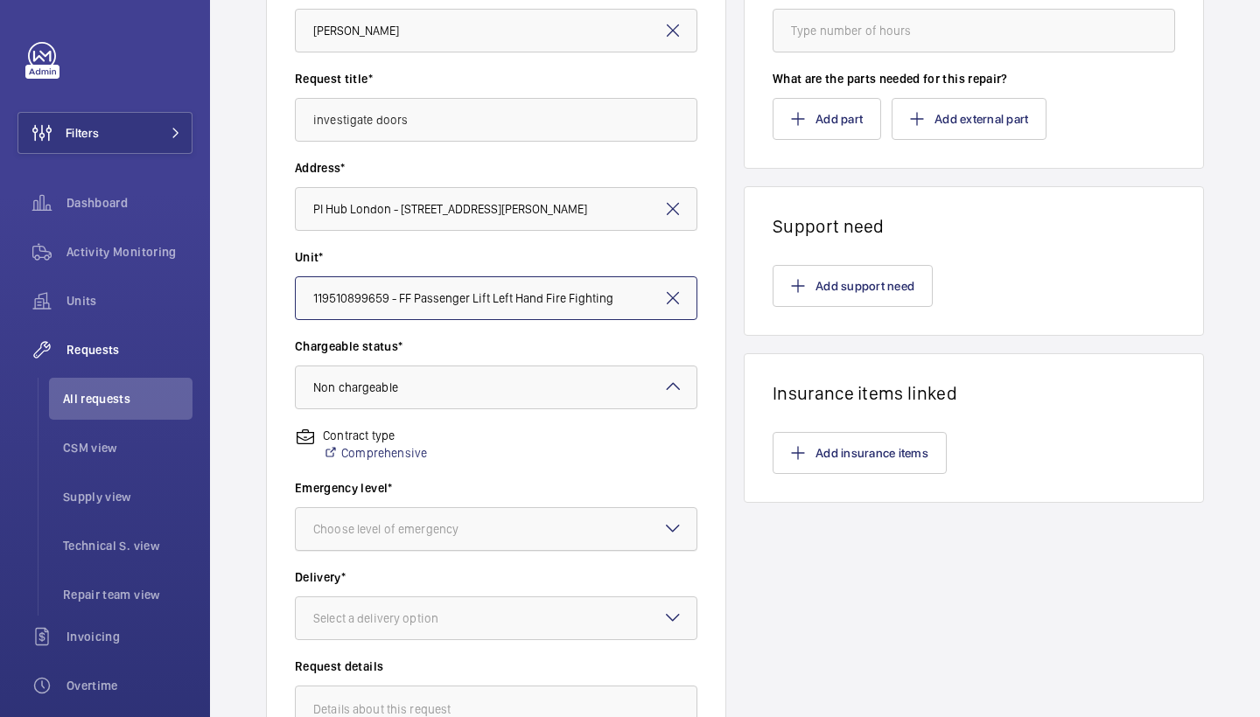
click at [472, 534] on div "Choose level of emergency" at bounding box center [407, 528] width 189 height 17
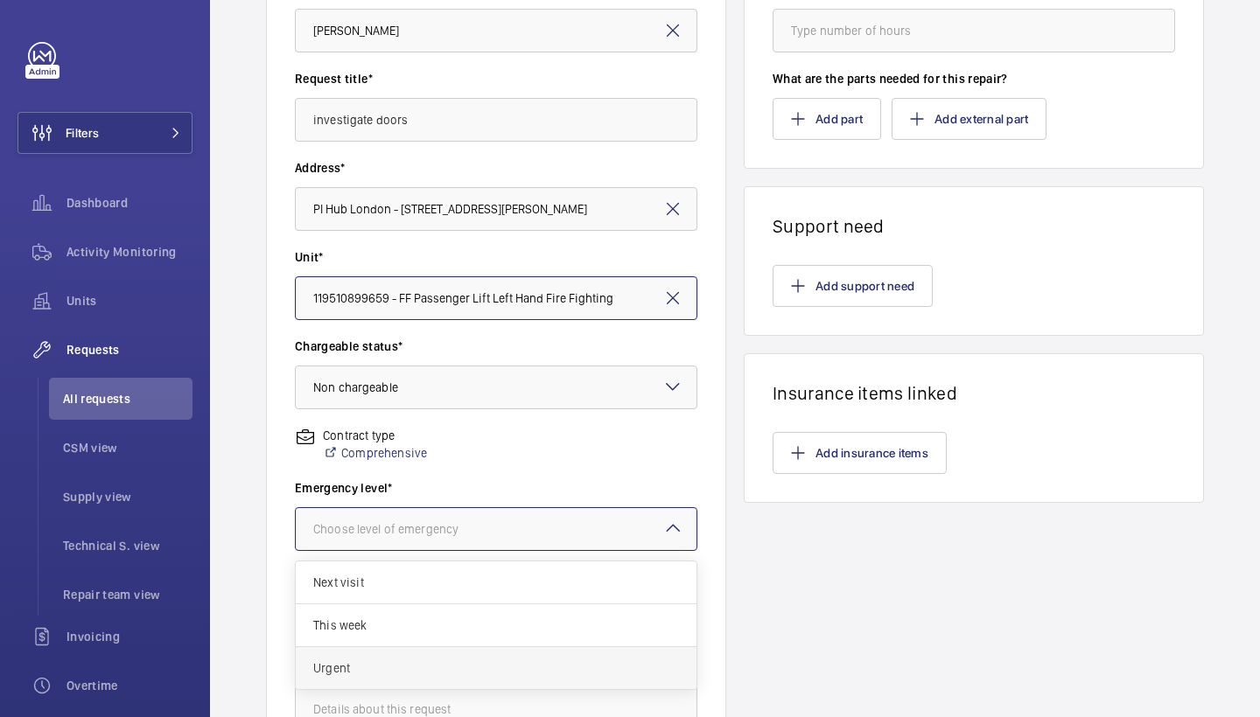
click at [444, 658] on div "Urgent" at bounding box center [496, 668] width 401 height 42
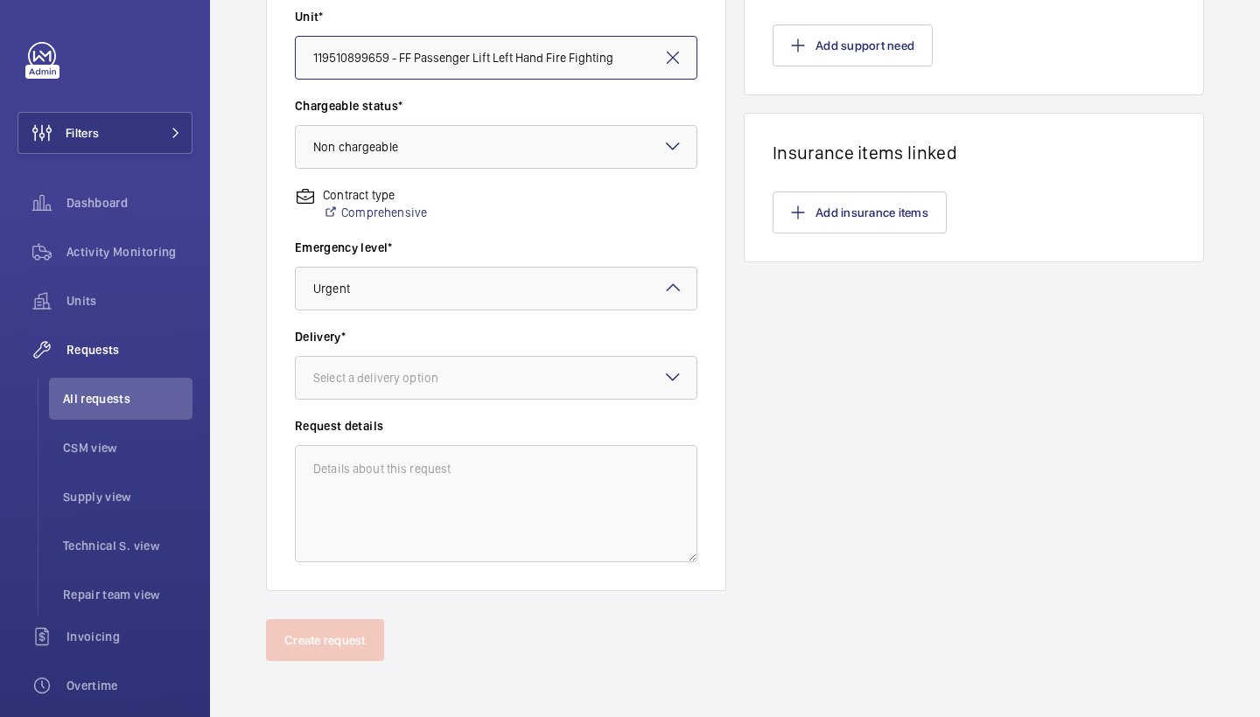
scroll to position [476, 0]
click at [574, 353] on wm-front-input-dropdown "Delivery* Select a delivery option" at bounding box center [496, 364] width 402 height 72
click at [548, 375] on div at bounding box center [496, 378] width 401 height 42
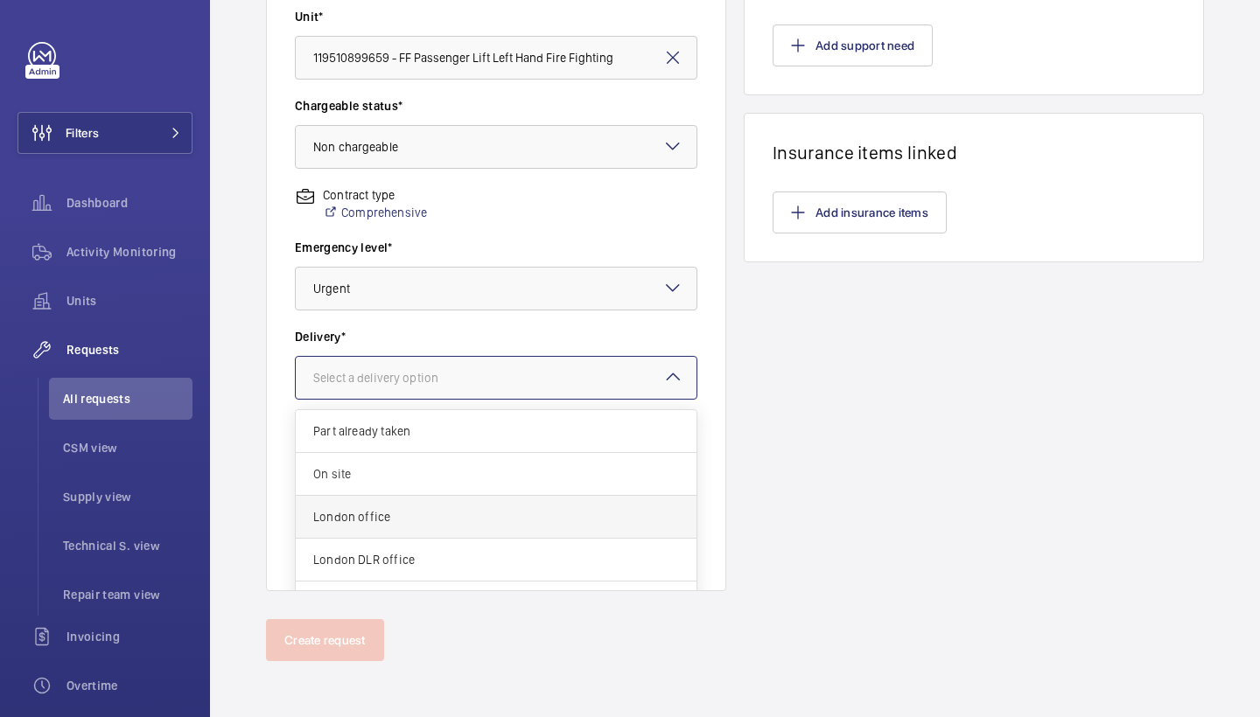
click at [399, 517] on span "London office" at bounding box center [496, 516] width 366 height 17
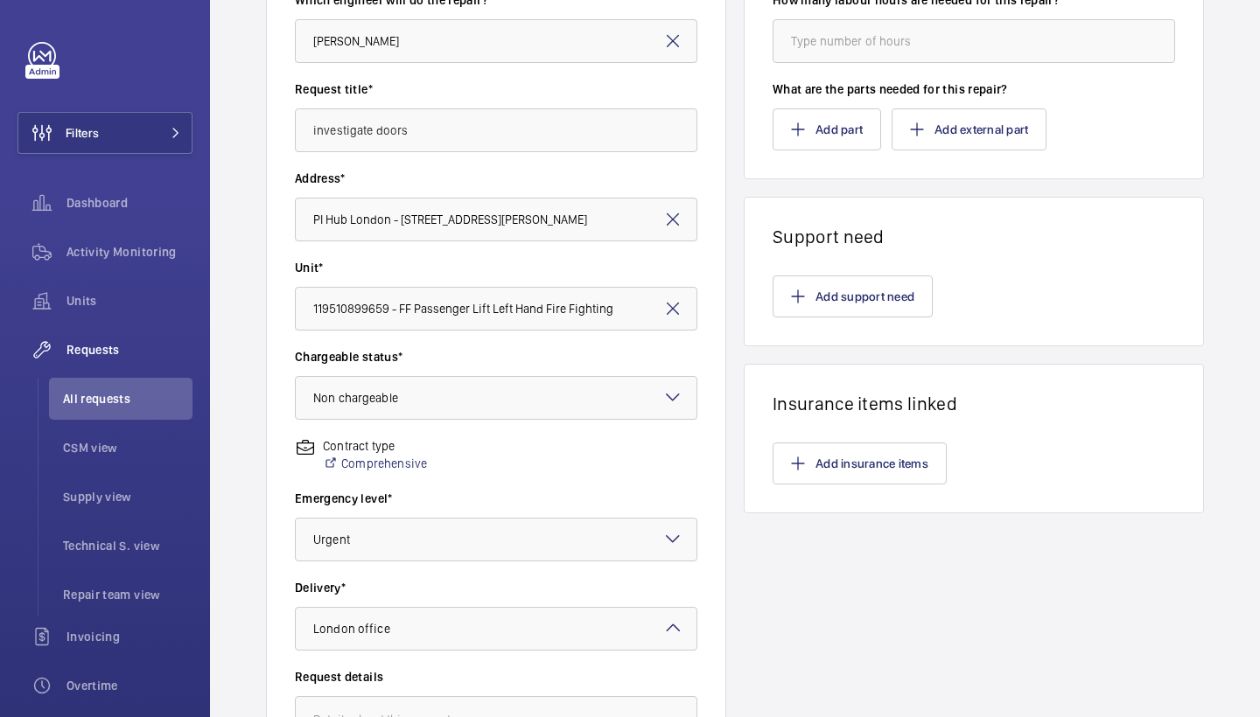
scroll to position [126, 0]
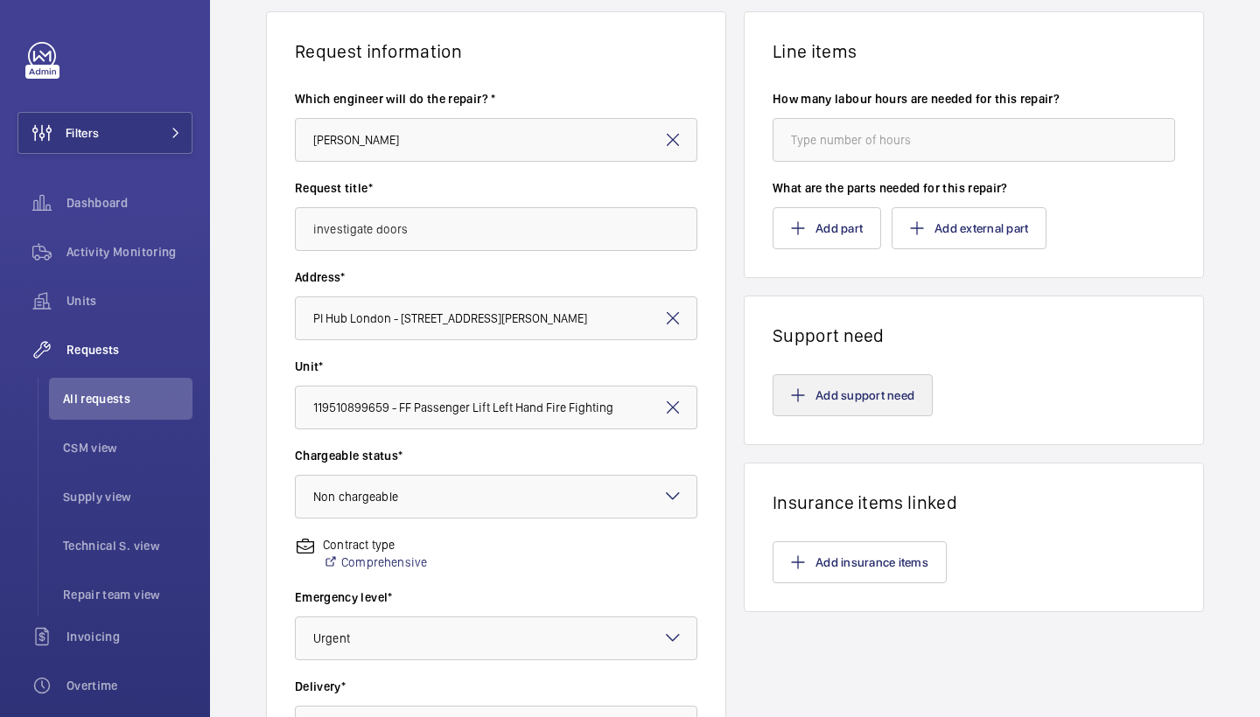
click at [822, 389] on button "Add support need" at bounding box center [852, 395] width 160 height 42
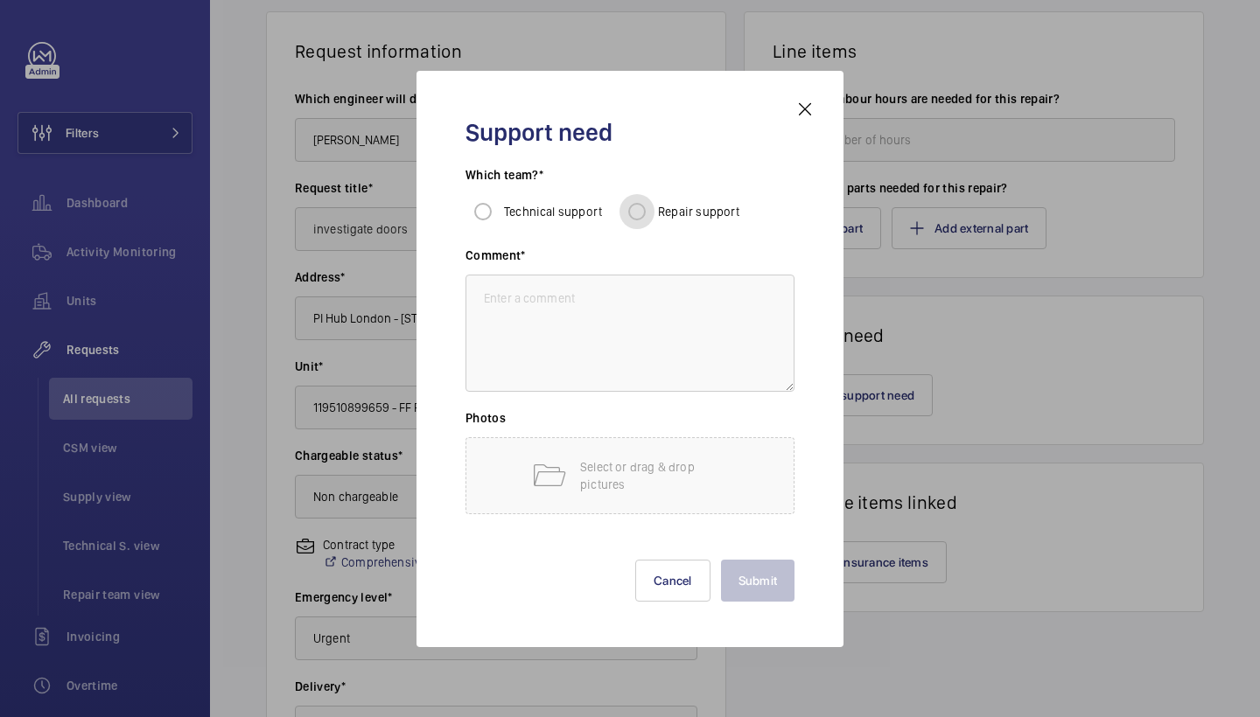
click at [642, 217] on input "Repair support" at bounding box center [636, 211] width 35 height 35
radio input "true"
click at [644, 332] on textarea at bounding box center [629, 333] width 329 height 117
click at [544, 327] on textarea at bounding box center [629, 333] width 329 height 117
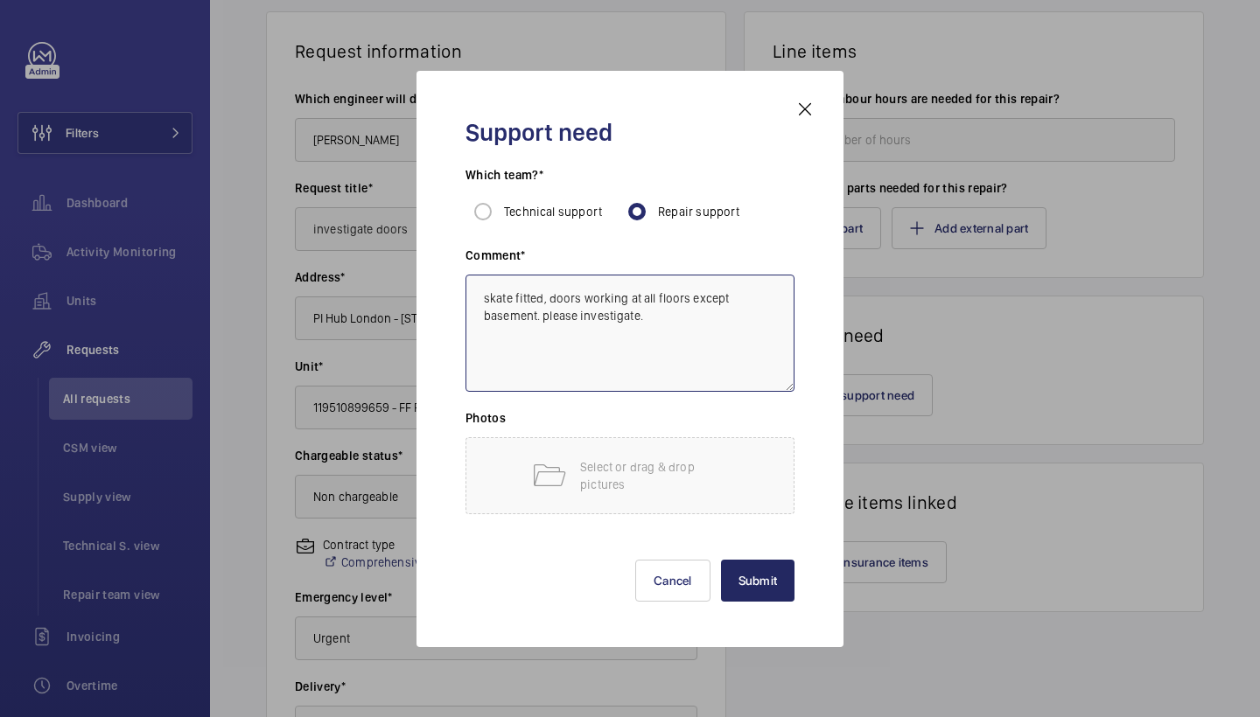
type textarea "skate fitted, doors working at all floors except basement. please investigate."
click at [752, 569] on button "Submit" at bounding box center [758, 581] width 74 height 42
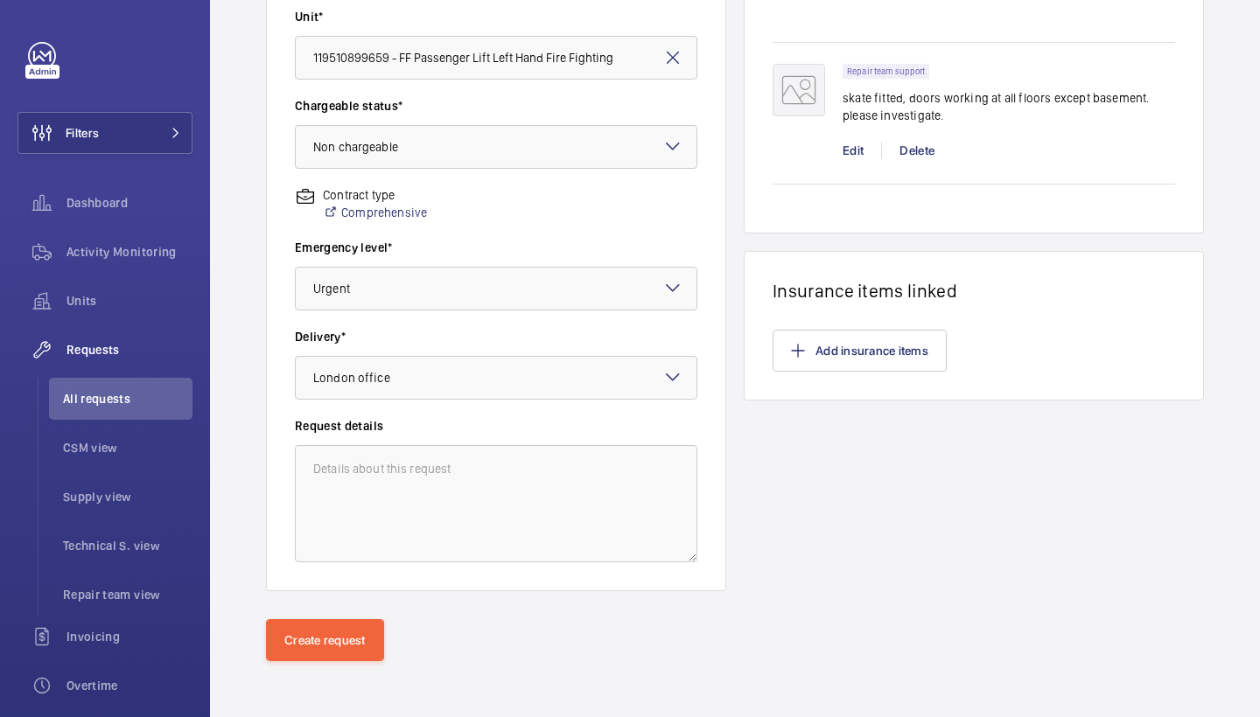
scroll to position [476, 0]
click at [318, 664] on div "Create request" at bounding box center [735, 668] width 1050 height 98
click at [335, 620] on button "Create request" at bounding box center [325, 640] width 118 height 42
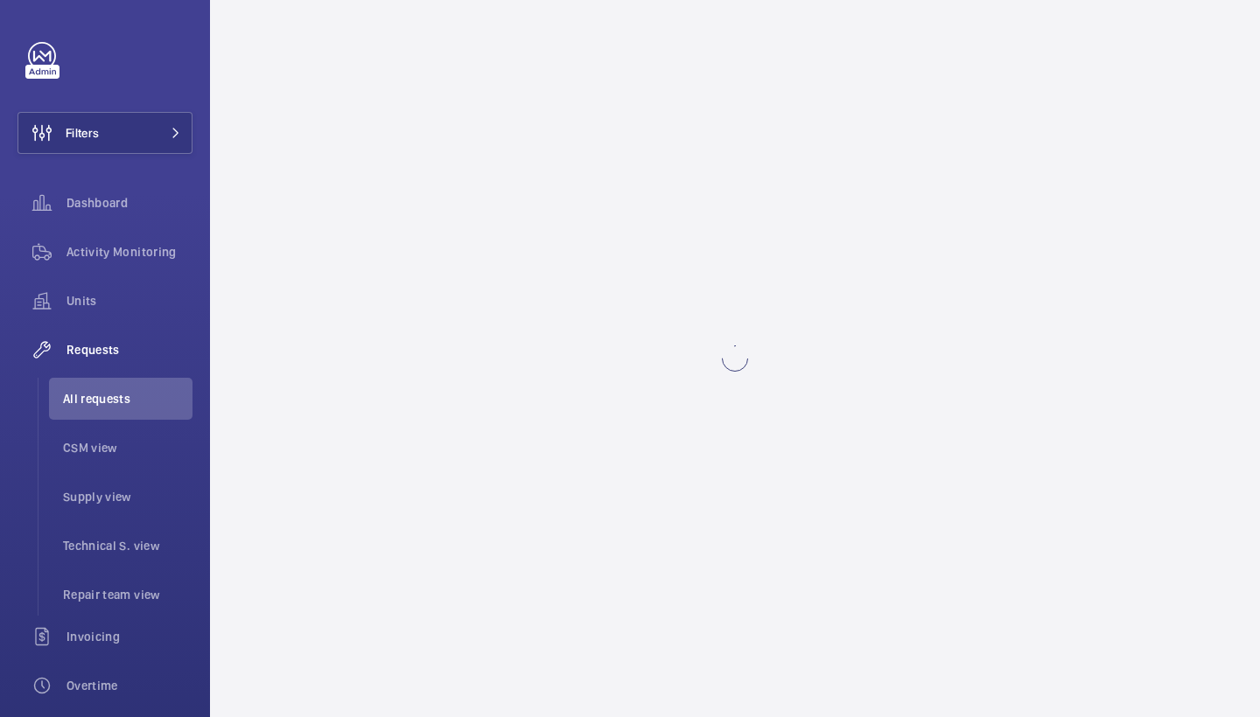
scroll to position [0, 0]
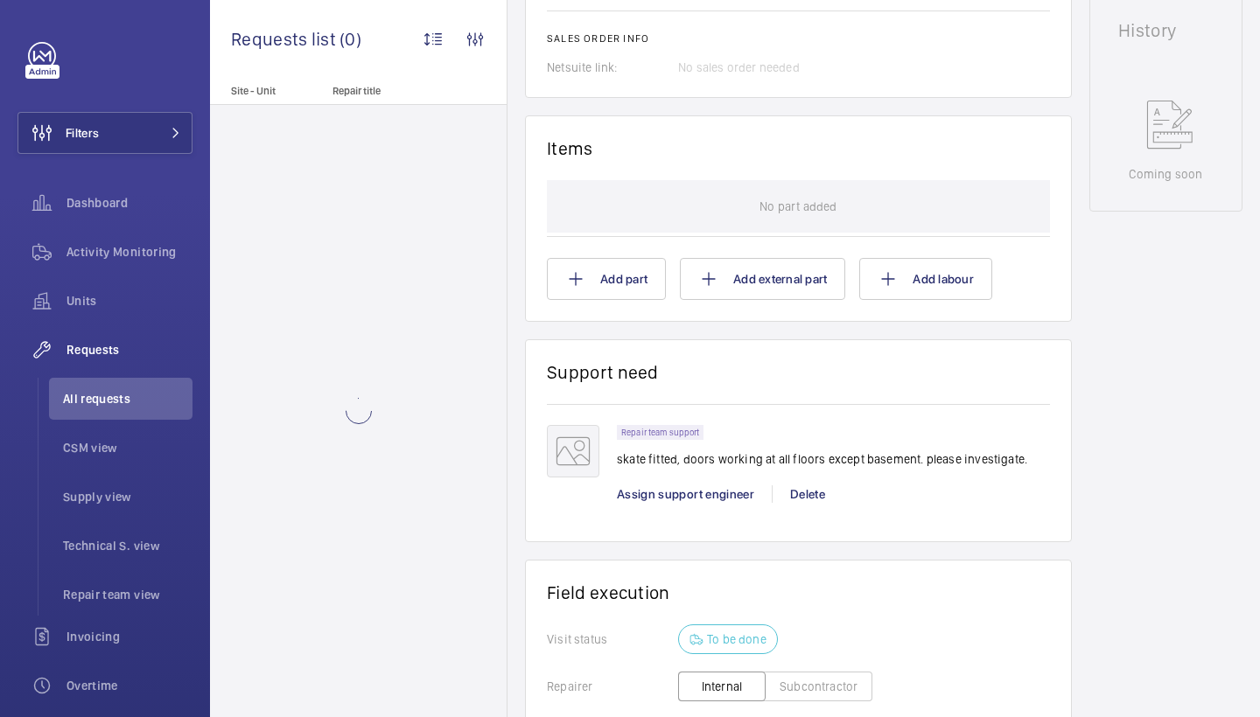
scroll to position [1081, 0]
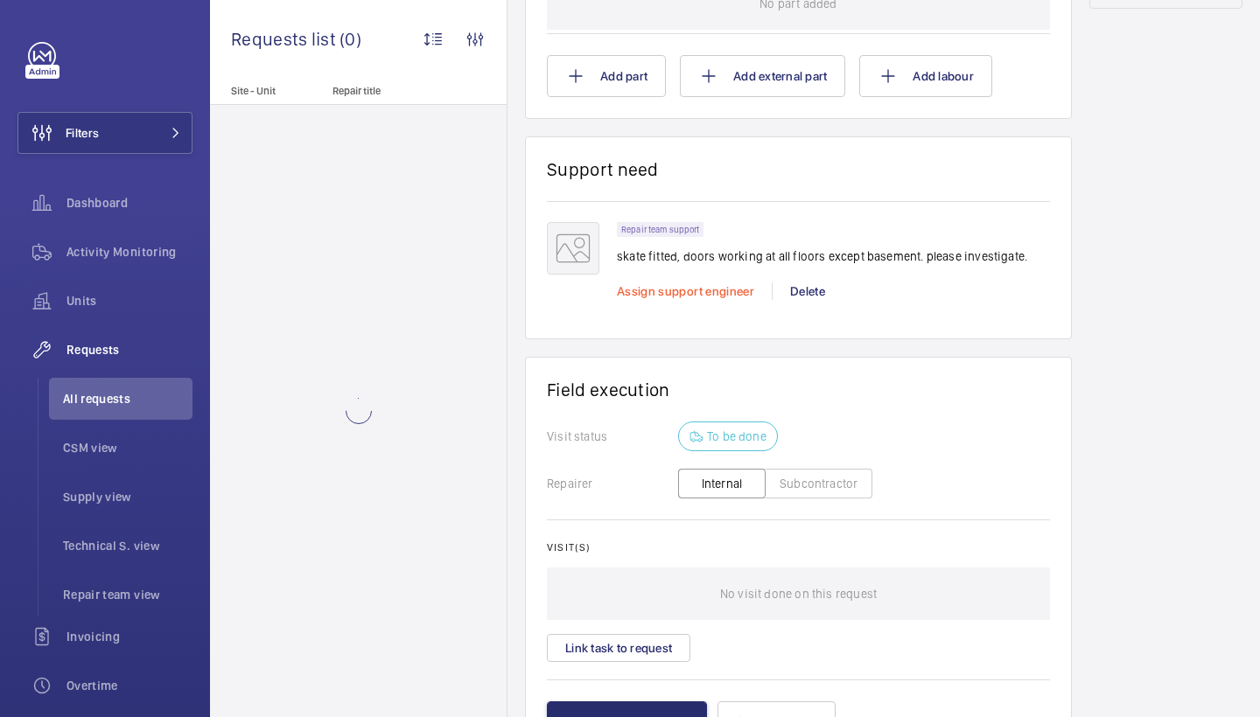
click at [634, 290] on span "Assign support engineer" at bounding box center [685, 291] width 137 height 14
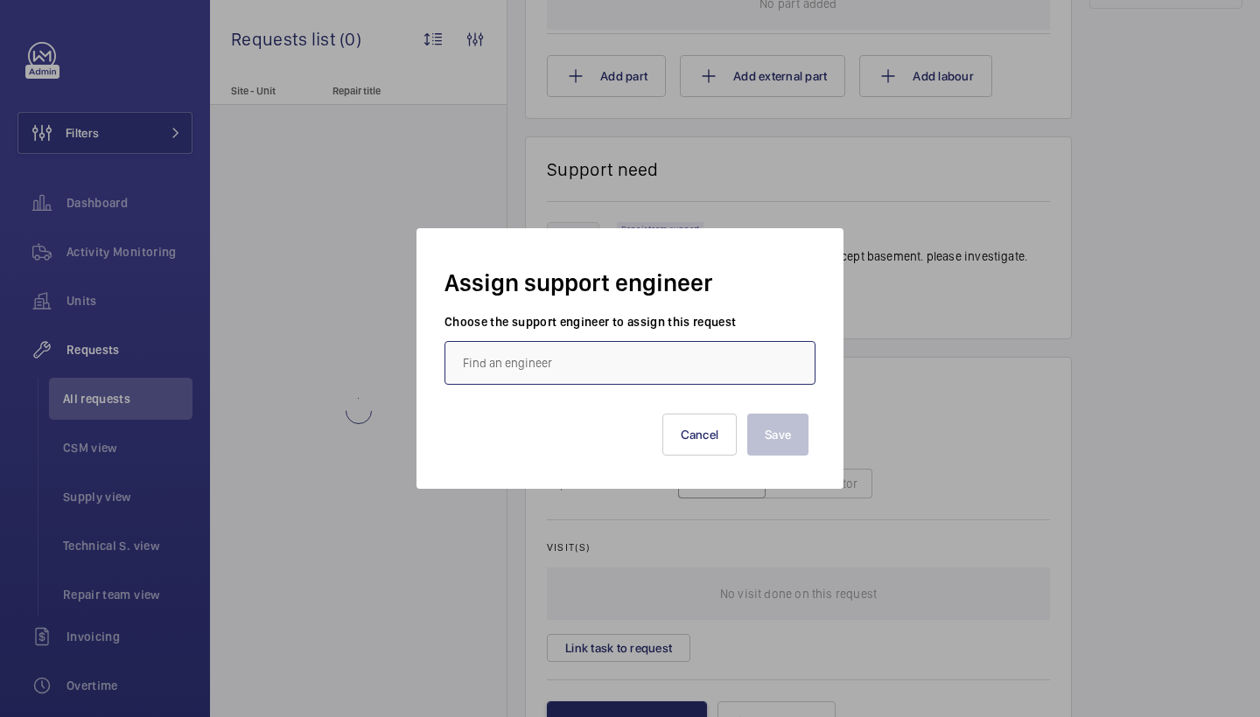
click at [531, 360] on input "text" at bounding box center [629, 363] width 371 height 44
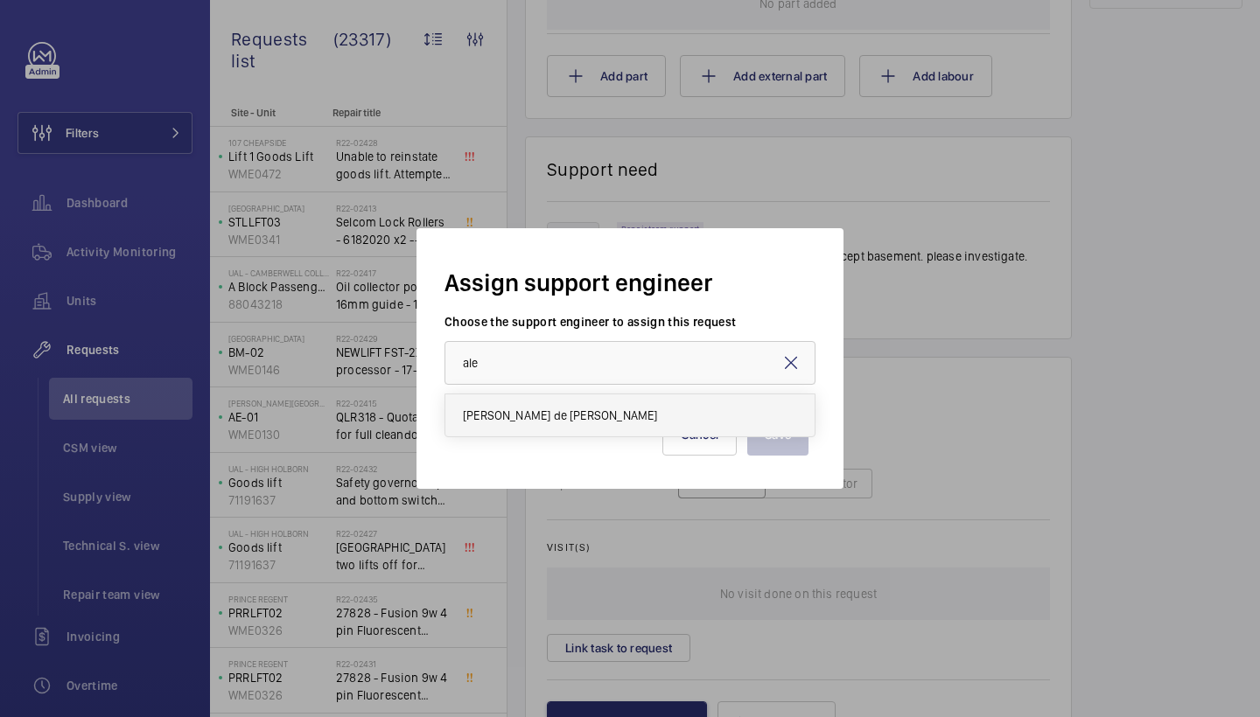
click at [550, 402] on mat-option "Alex Nicola de Paula Pirozzolo" at bounding box center [629, 416] width 369 height 42
type input "Alex Nicola de Paula Pirozzolo"
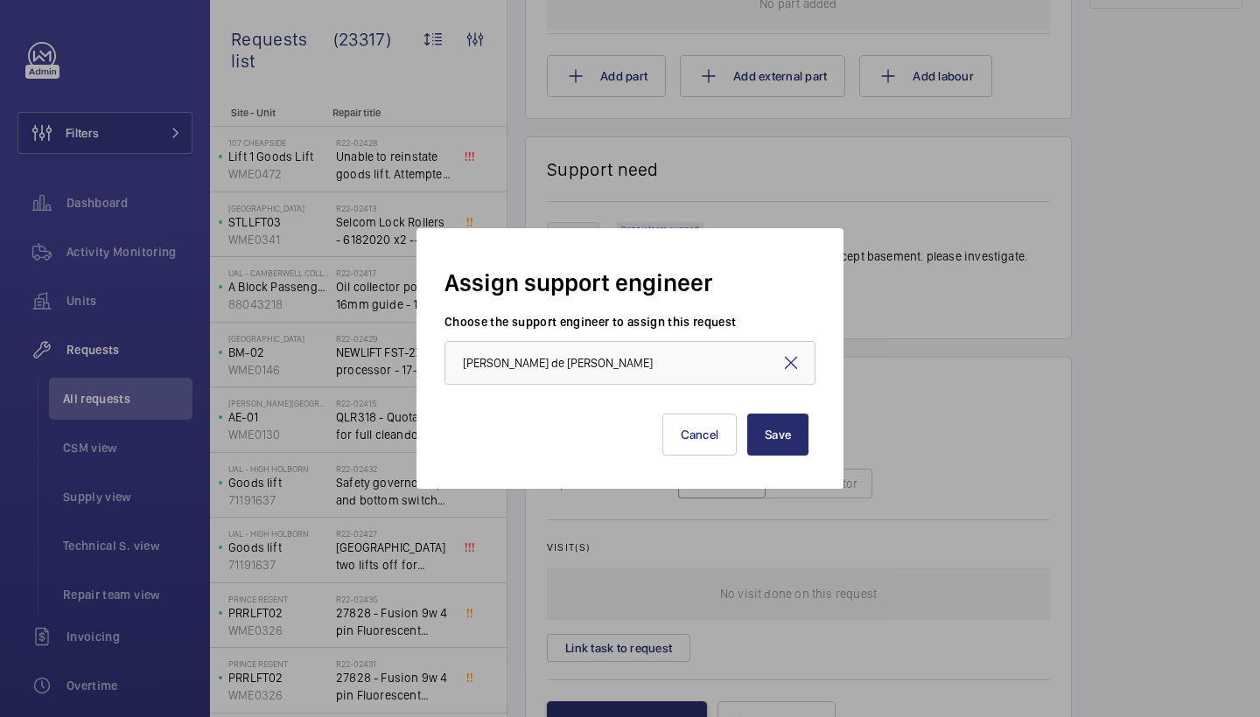
click at [816, 428] on div "Assign support engineer Choose the support engineer to assign this request Alex…" at bounding box center [629, 358] width 427 height 261
click at [796, 430] on button "Save" at bounding box center [777, 435] width 61 height 42
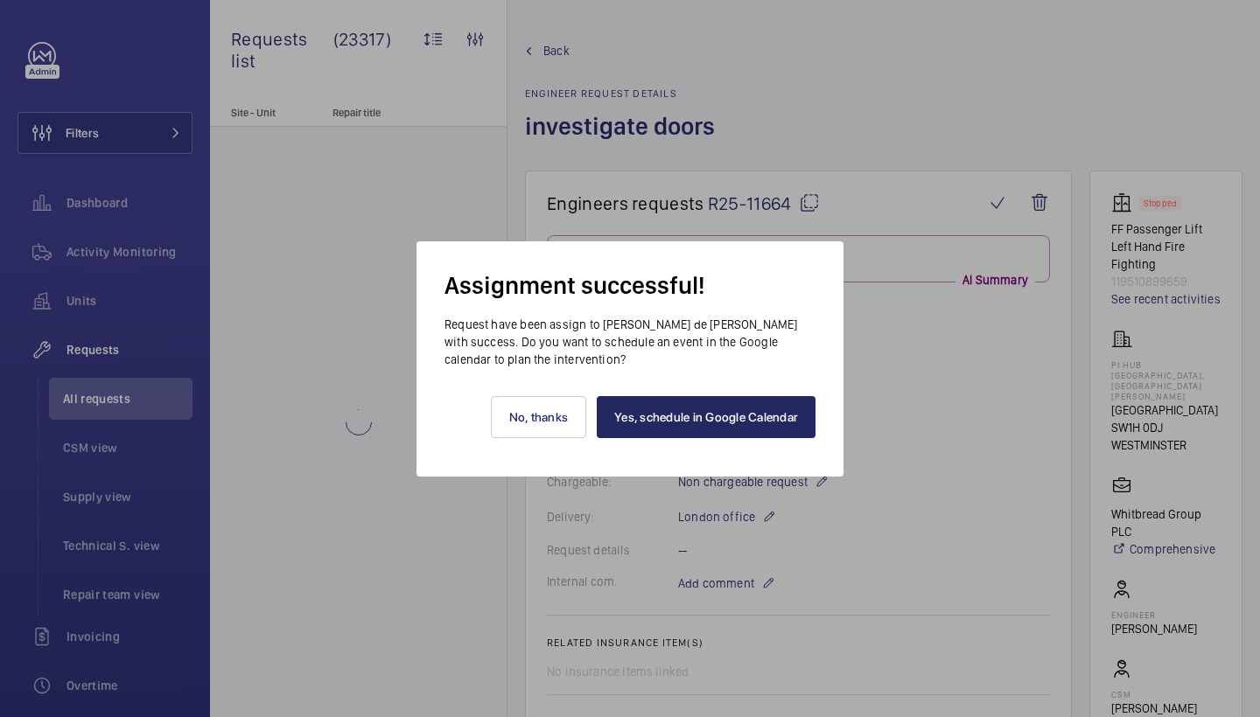
click at [793, 424] on link "Yes, schedule in Google Calendar" at bounding box center [706, 417] width 219 height 42
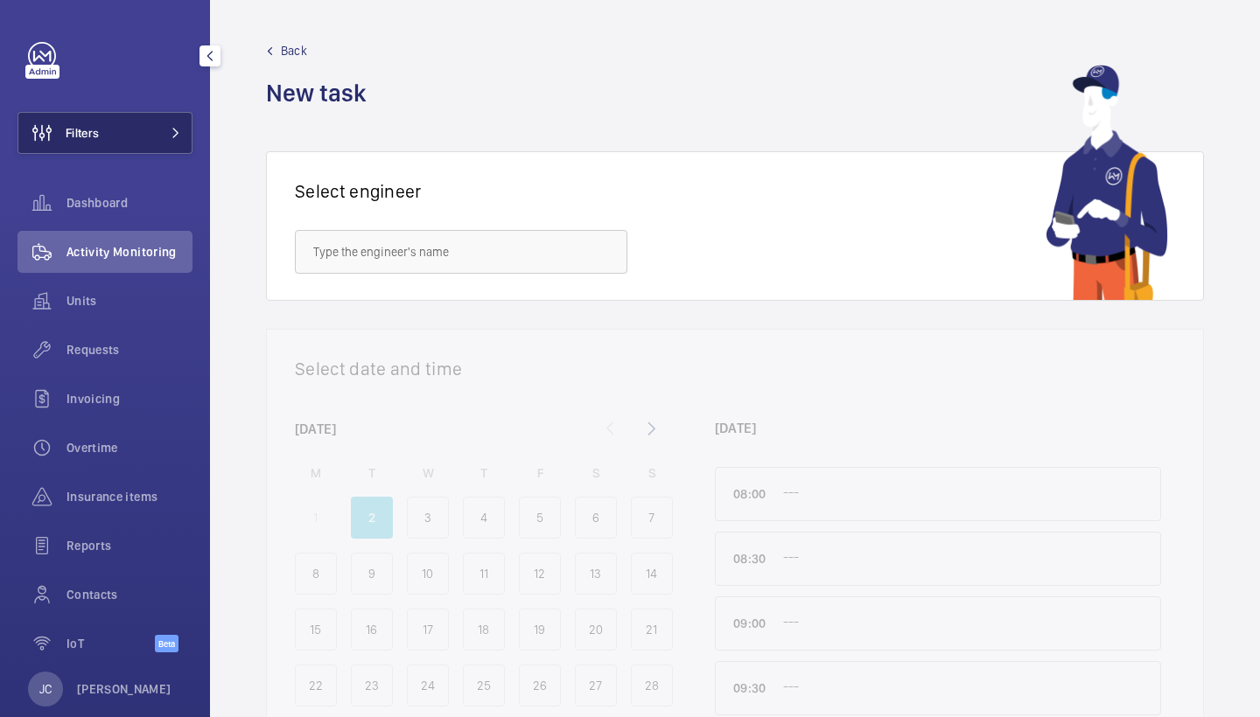
click at [170, 129] on span at bounding box center [170, 133] width 21 height 10
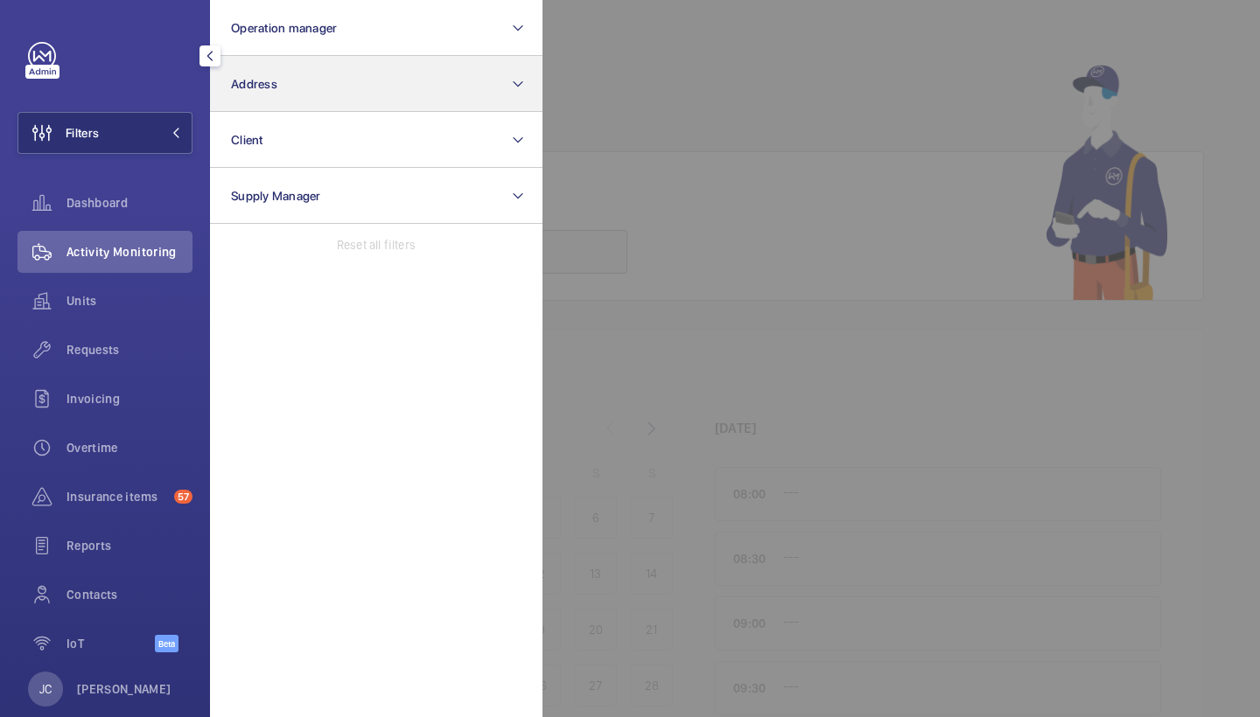
click at [358, 69] on button "Address" at bounding box center [376, 84] width 332 height 56
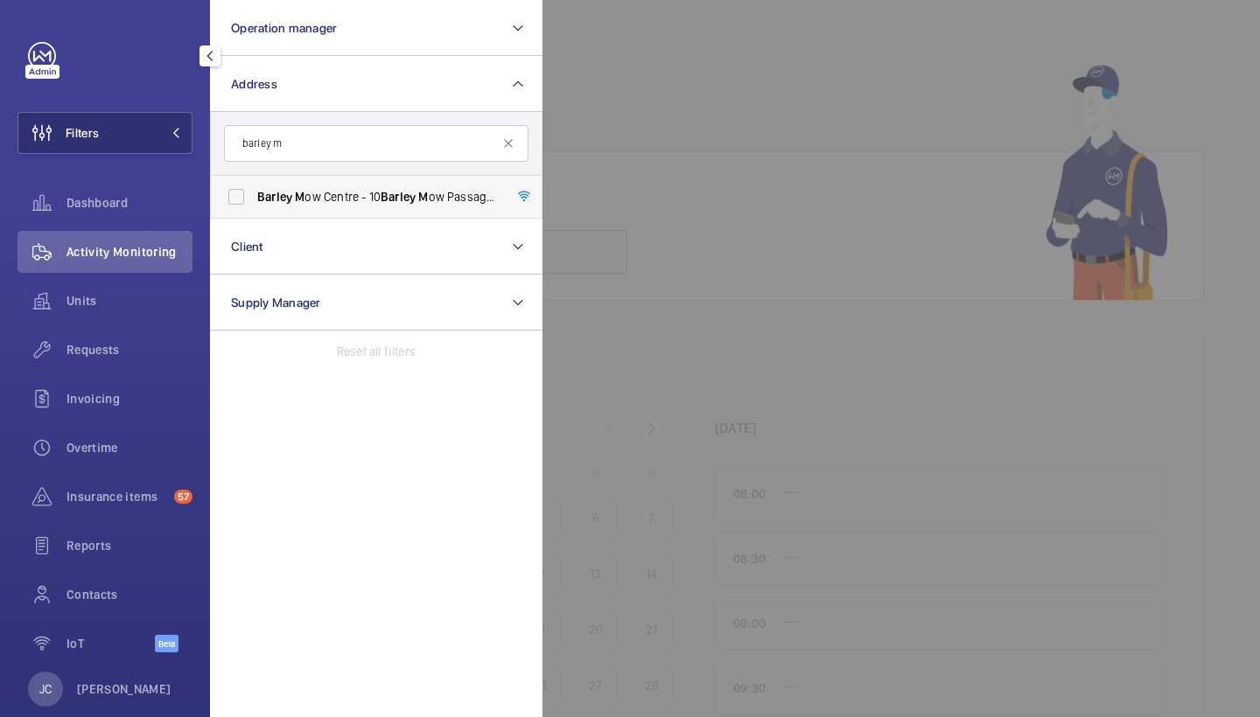
type input "barley m"
click at [409, 208] on label "Barley M ow Centre - 10 Barley M ow Passage, ., LONDON W4 4PH" at bounding box center [363, 197] width 304 height 42
click at [254, 208] on input "Barley M ow Centre - 10 Barley M ow Passage, ., LONDON W4 4PH" at bounding box center [236, 196] width 35 height 35
checkbox input "true"
click at [88, 238] on div "Activity Monitoring" at bounding box center [104, 252] width 175 height 42
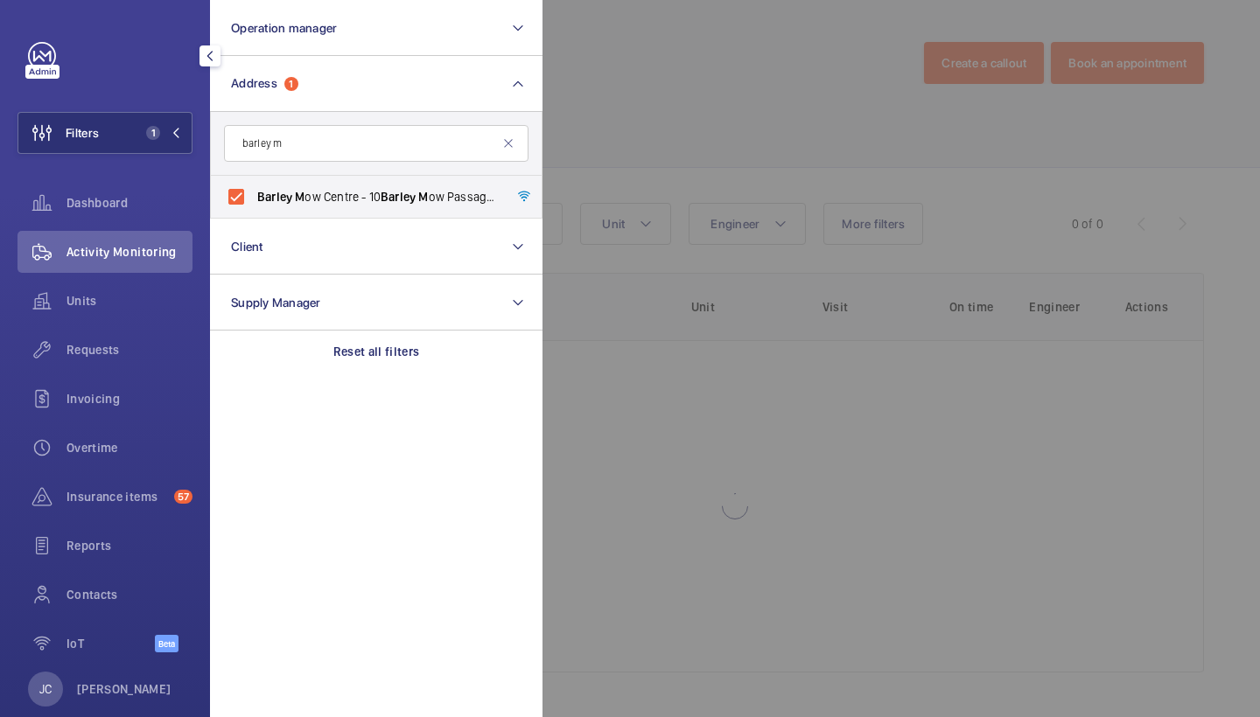
click at [684, 94] on div at bounding box center [1172, 358] width 1260 height 717
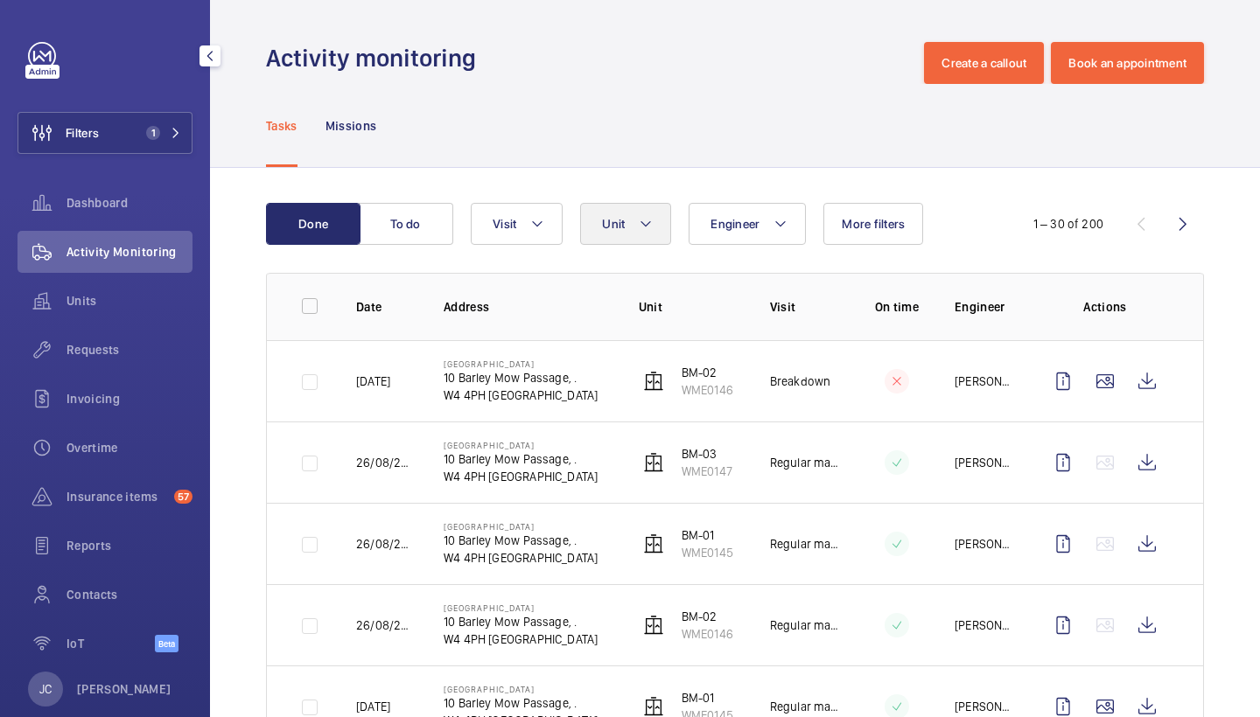
click at [640, 225] on mat-icon at bounding box center [646, 223] width 14 height 21
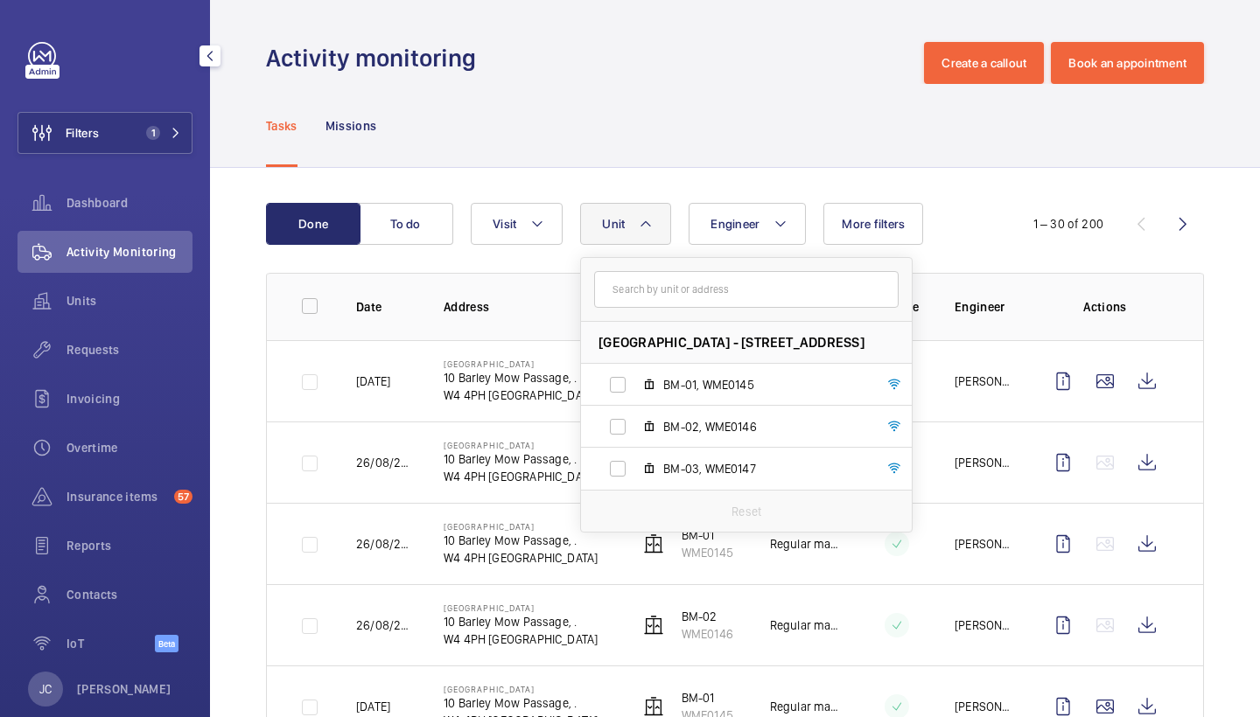
click at [680, 119] on div "Tasks Missions" at bounding box center [735, 125] width 938 height 83
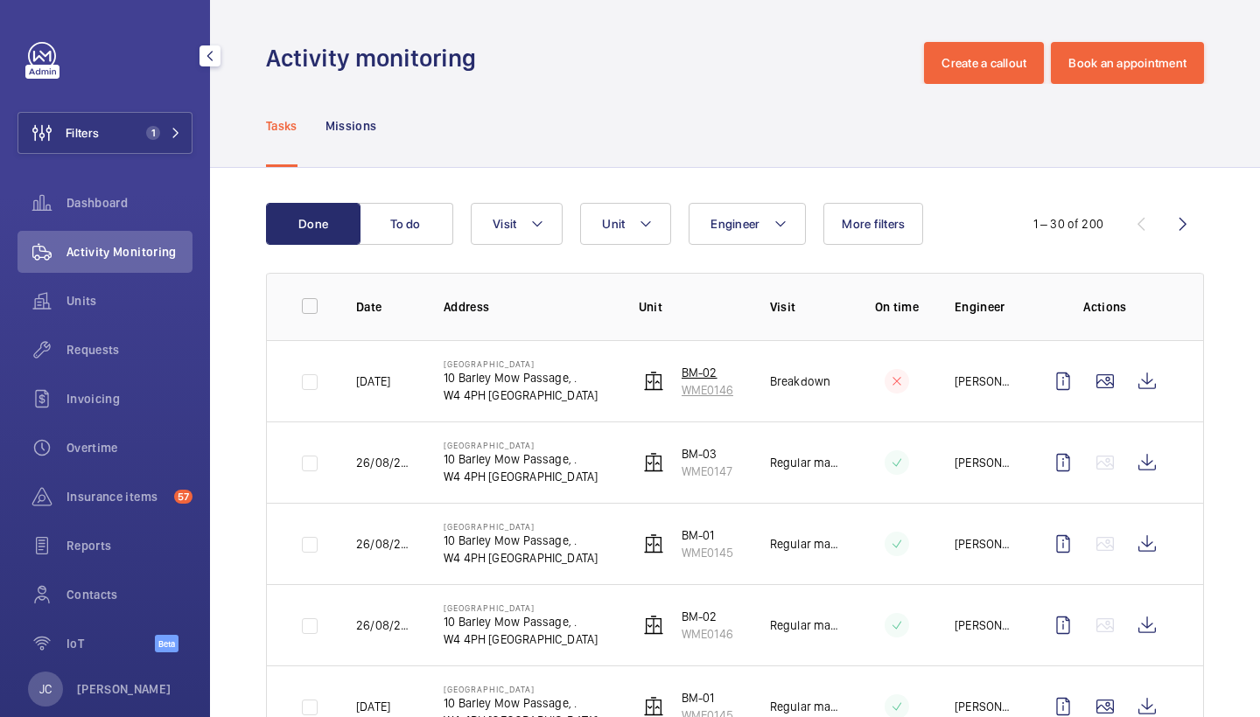
click at [703, 394] on p "WME0146" at bounding box center [707, 389] width 52 height 17
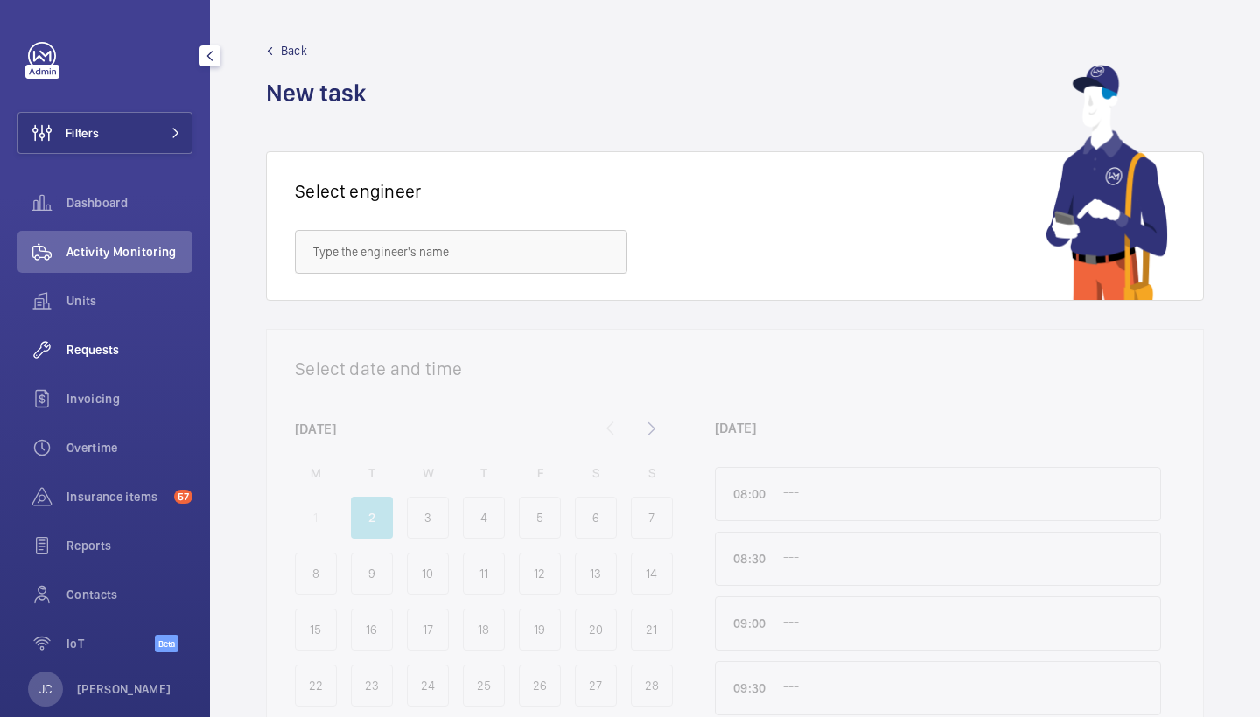
click at [104, 351] on span "Requests" at bounding box center [129, 349] width 126 height 17
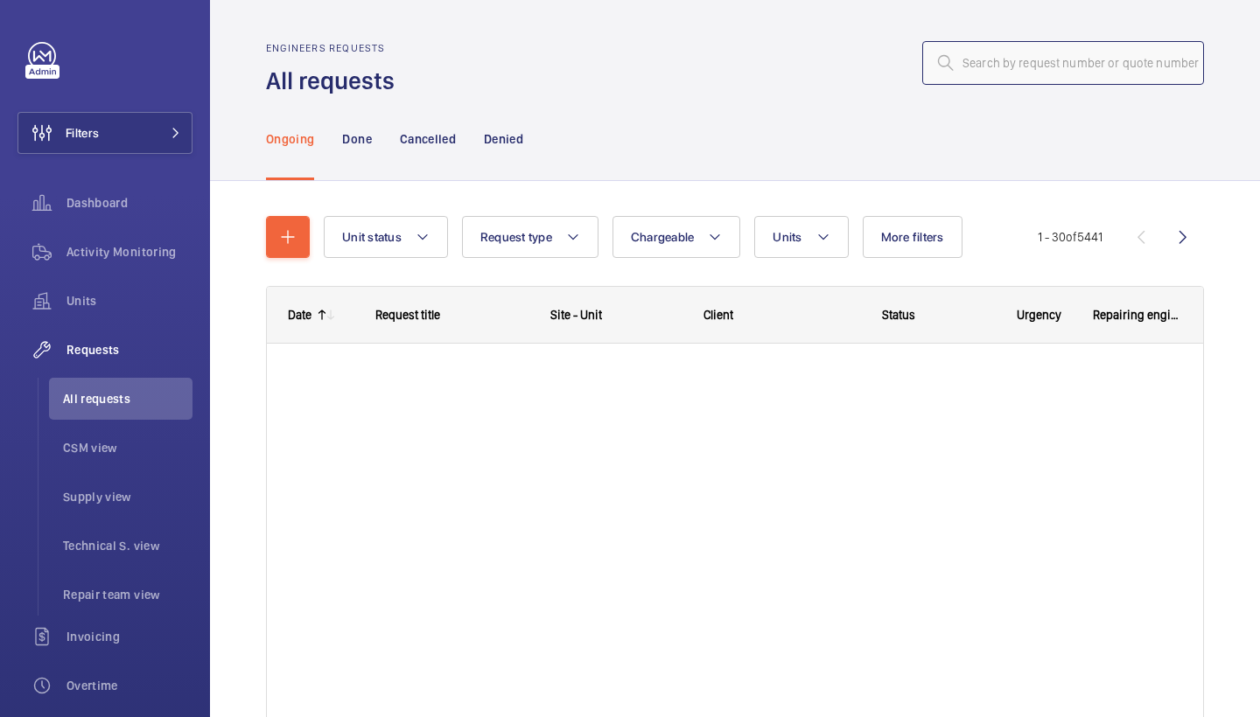
click at [1054, 80] on input "text" at bounding box center [1063, 63] width 282 height 44
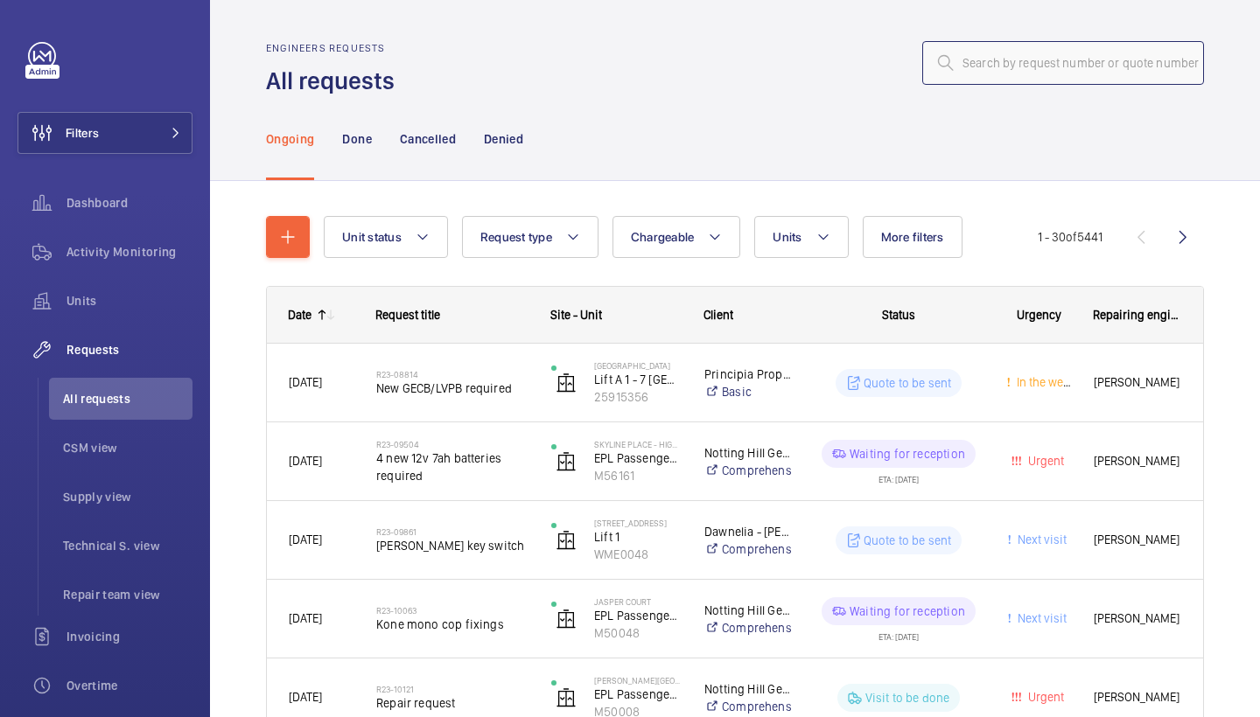
paste input "R25-11601"
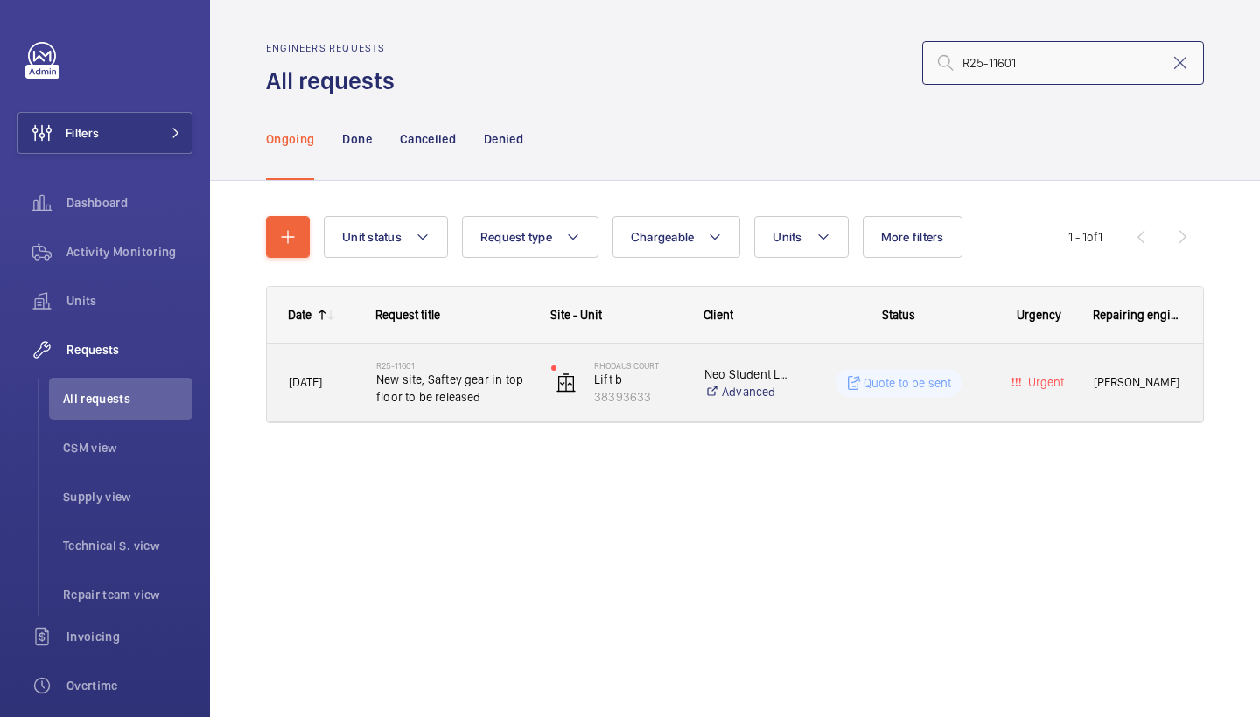
type input "R25-11601"
click at [480, 381] on span "New site, Saftey gear in top floor to be released" at bounding box center [452, 388] width 152 height 35
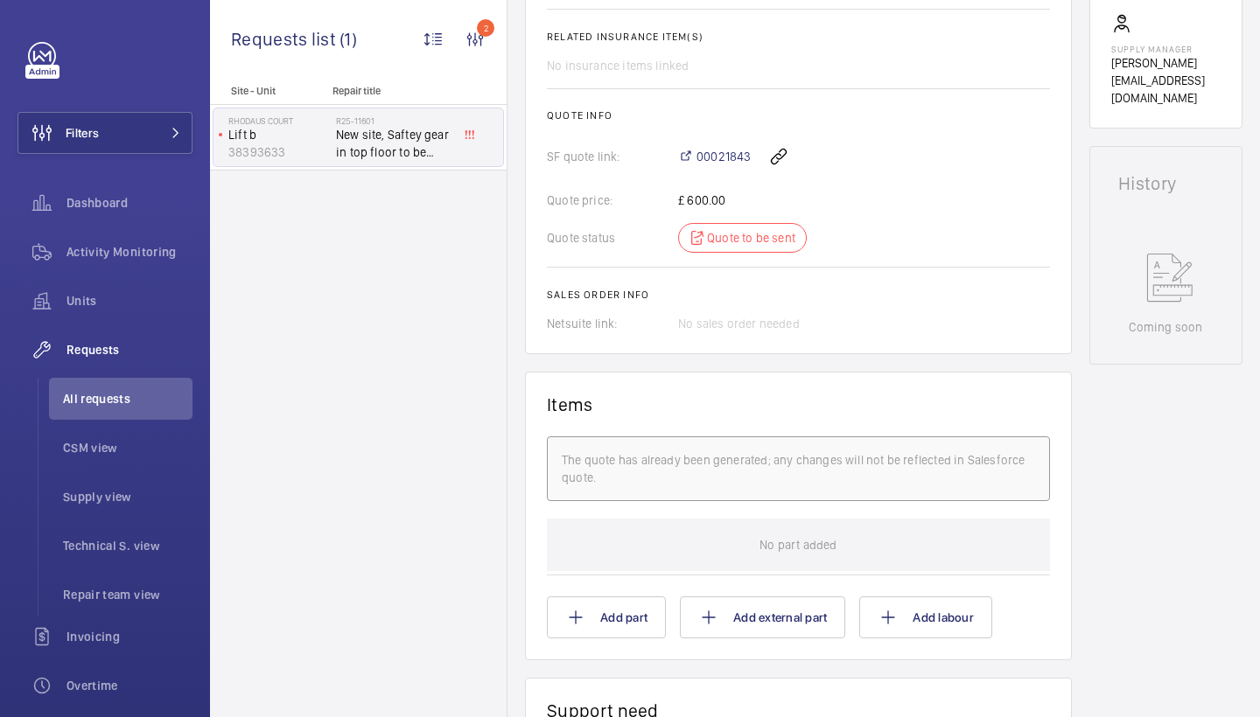
scroll to position [658, 0]
click at [716, 160] on span "00021843" at bounding box center [723, 157] width 54 height 17
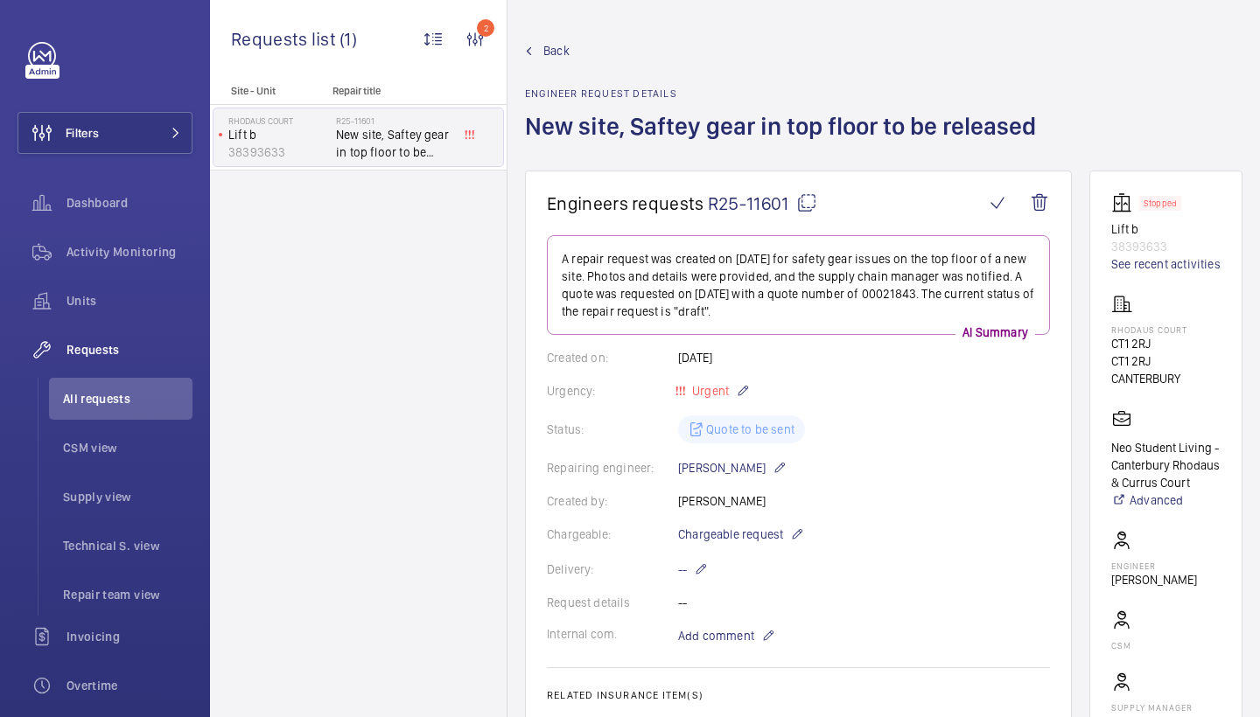
scroll to position [0, 0]
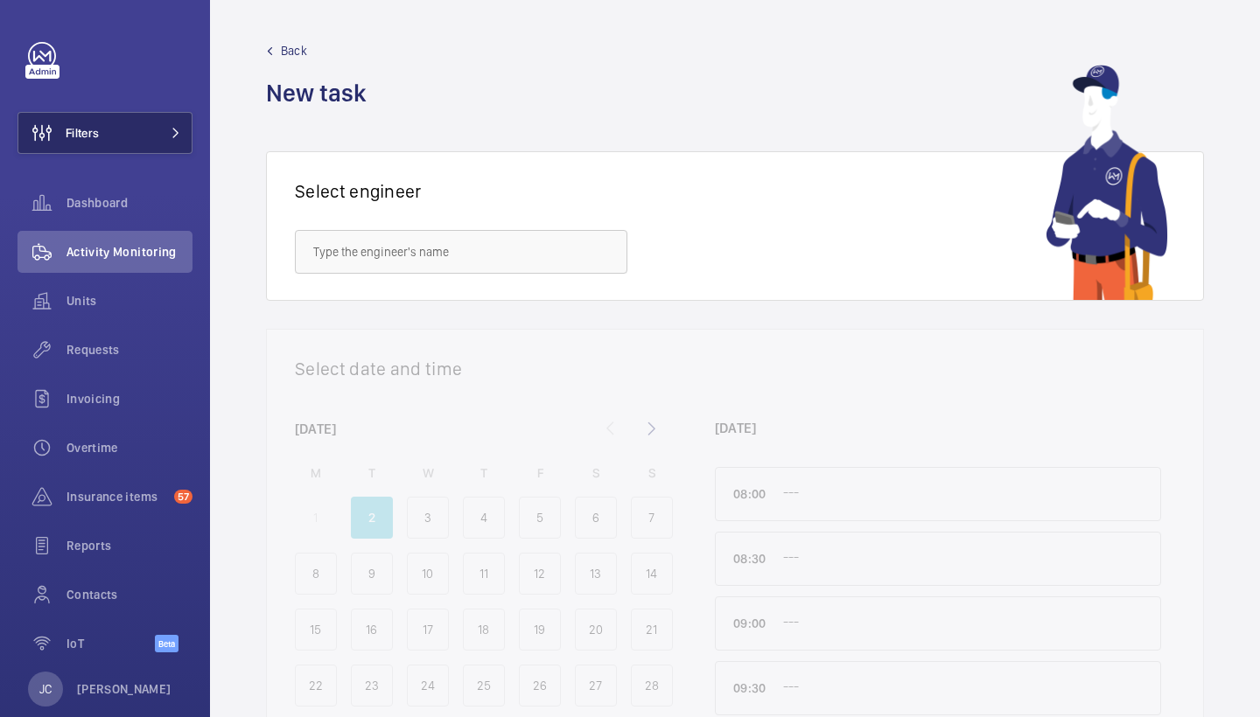
drag, startPoint x: 748, startPoint y: 44, endPoint x: 153, endPoint y: 115, distance: 599.2
click at [153, 108] on div "Filters Dashboard Activity Monitoring Units Requests Invoicing Overtime Insuran…" at bounding box center [104, 357] width 175 height 630
click at [155, 133] on button "Filters" at bounding box center [104, 133] width 175 height 42
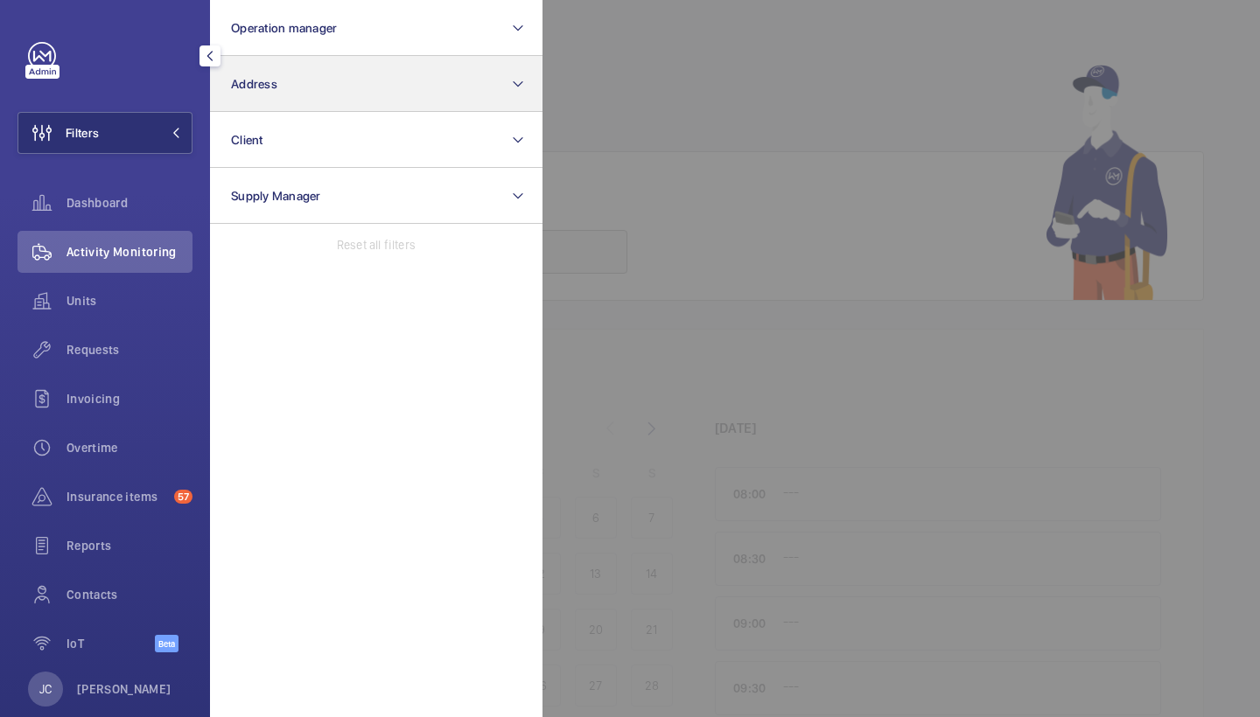
click at [284, 63] on button "Address" at bounding box center [376, 84] width 332 height 56
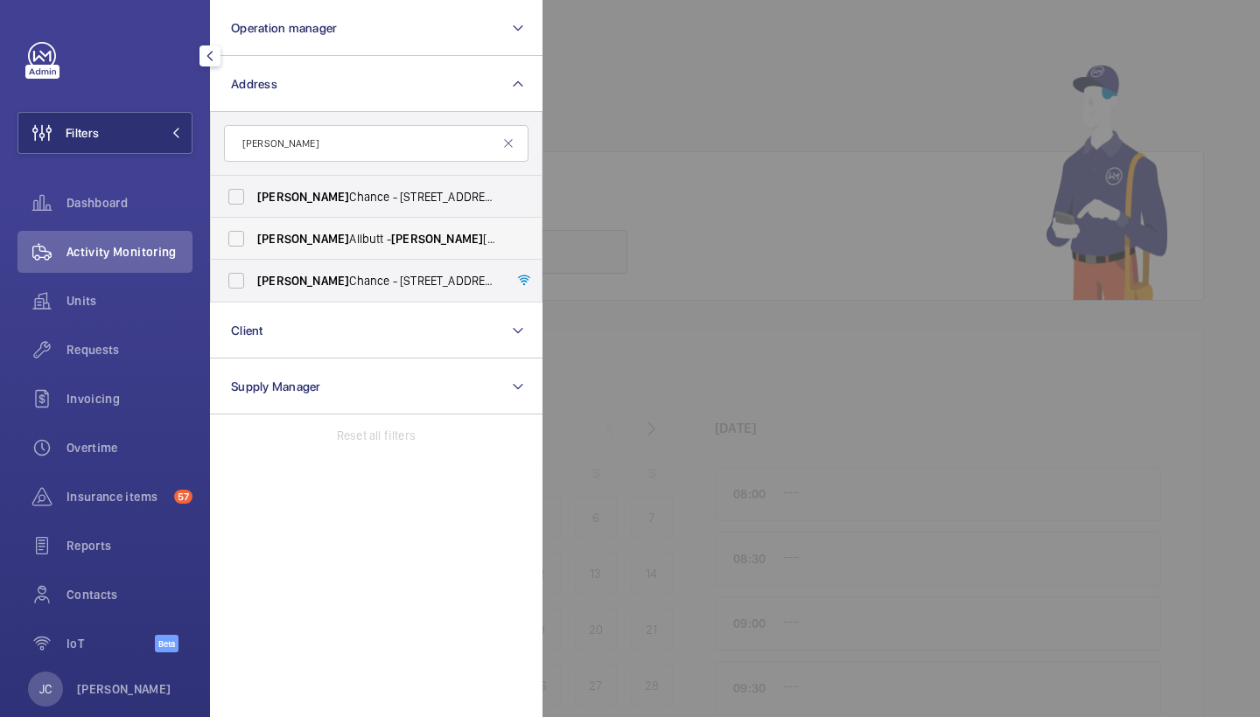
type input "clifford"
click at [391, 234] on span "Clifford" at bounding box center [437, 239] width 92 height 14
click at [254, 234] on input "Clifford Allbutt - Clifford Allbutt Building, CAMBRIDGE CB2 0SP" at bounding box center [236, 238] width 35 height 35
checkbox input "true"
click at [127, 348] on span "Requests" at bounding box center [129, 349] width 126 height 17
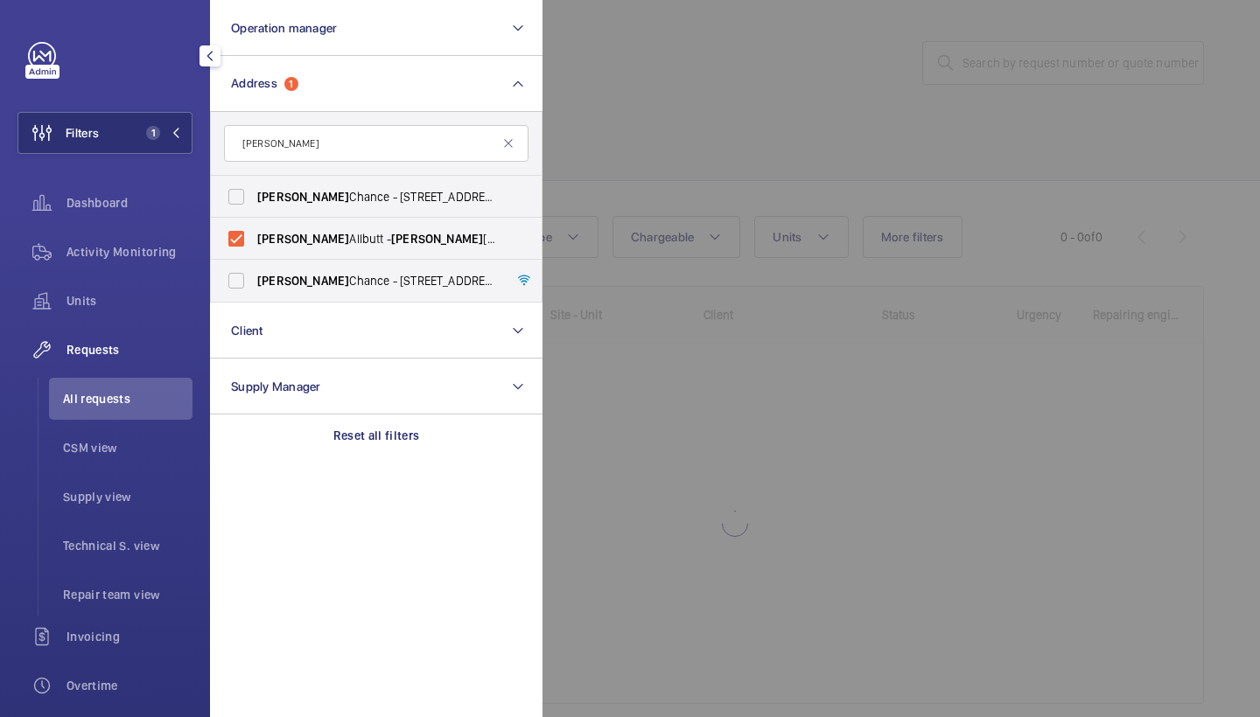
click at [873, 184] on div at bounding box center [1172, 358] width 1260 height 717
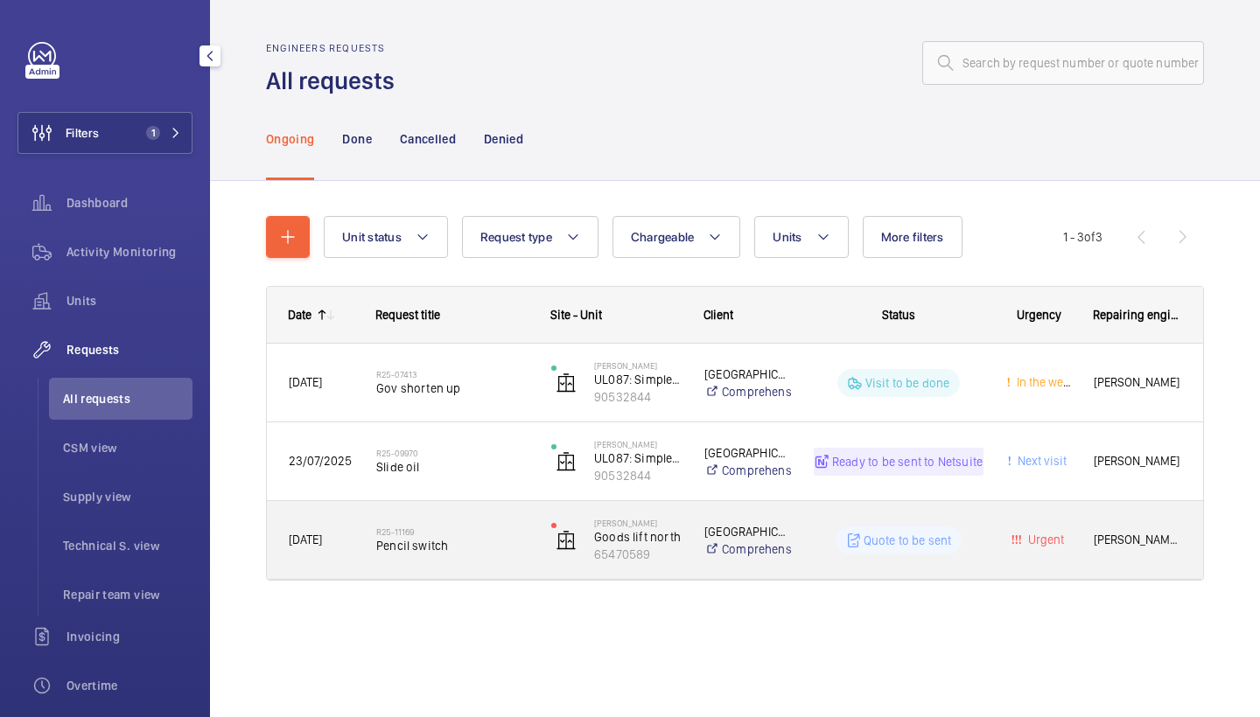
click at [467, 528] on h2 "R25-11169" at bounding box center [452, 532] width 152 height 10
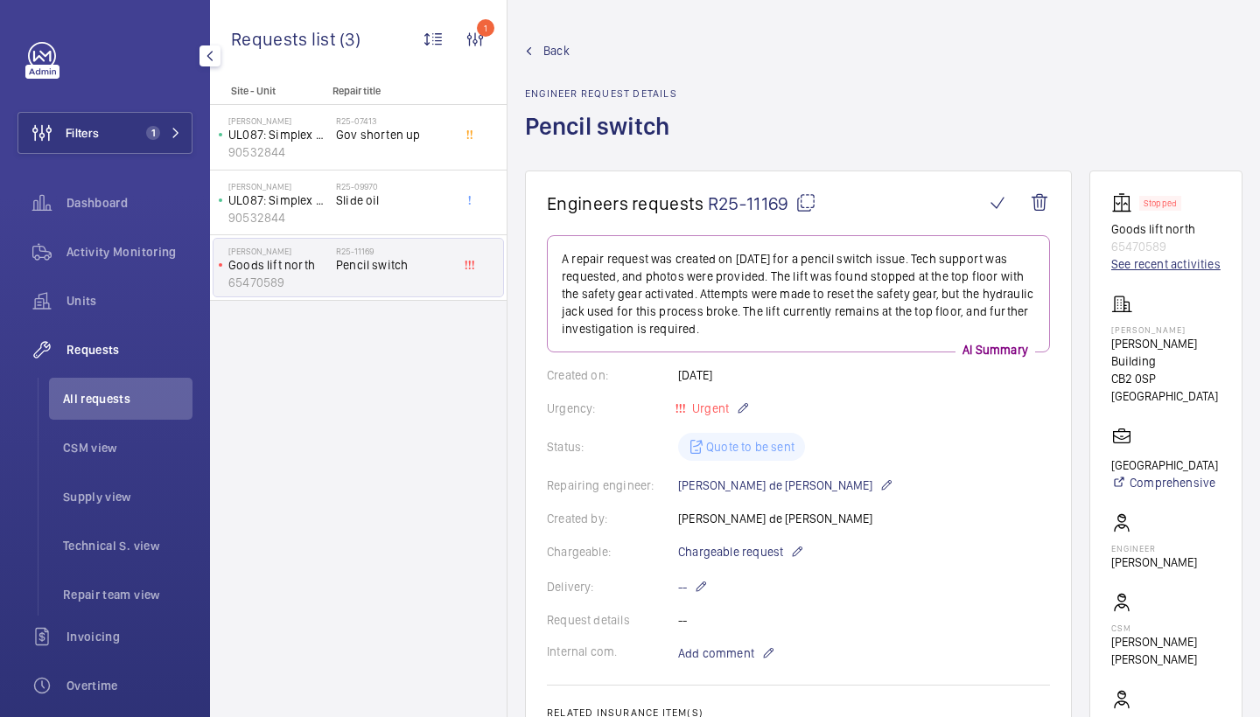
click at [1166, 262] on link "See recent activities" at bounding box center [1165, 263] width 109 height 17
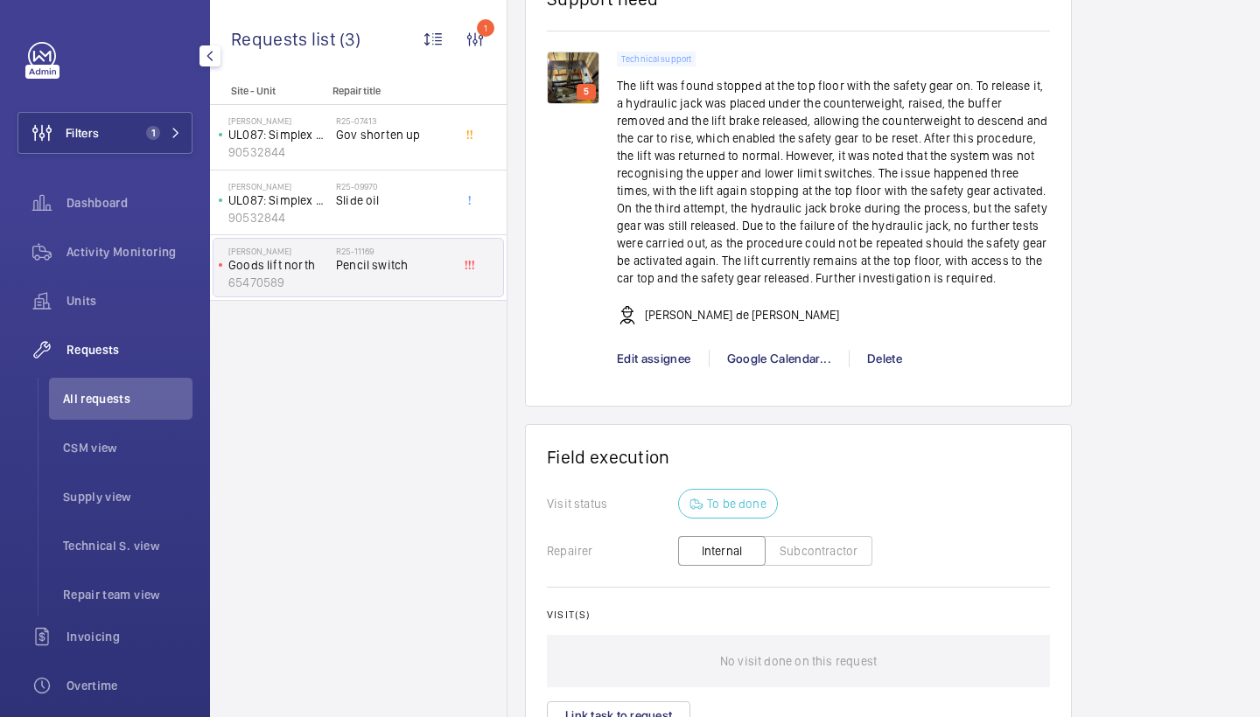
scroll to position [1302, 0]
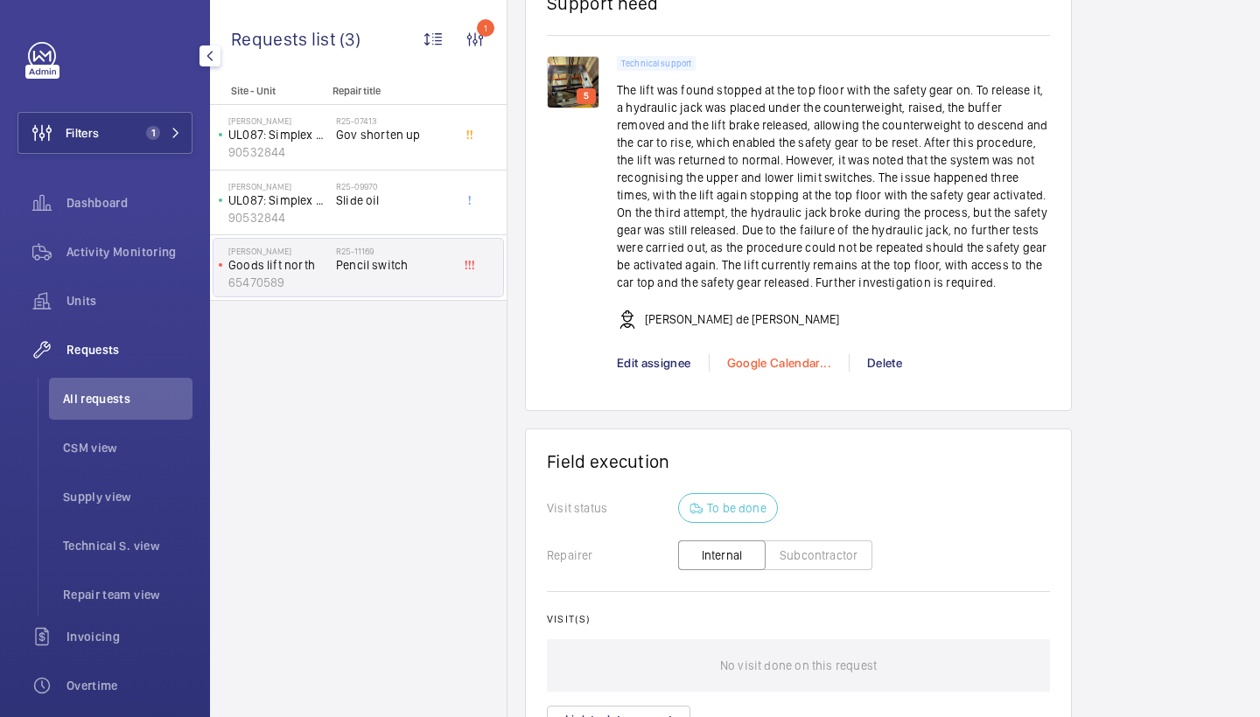
click at [751, 365] on div "Google Calendar..." at bounding box center [779, 362] width 140 height 17
click at [783, 395] on span "Schedule this event" at bounding box center [787, 394] width 122 height 17
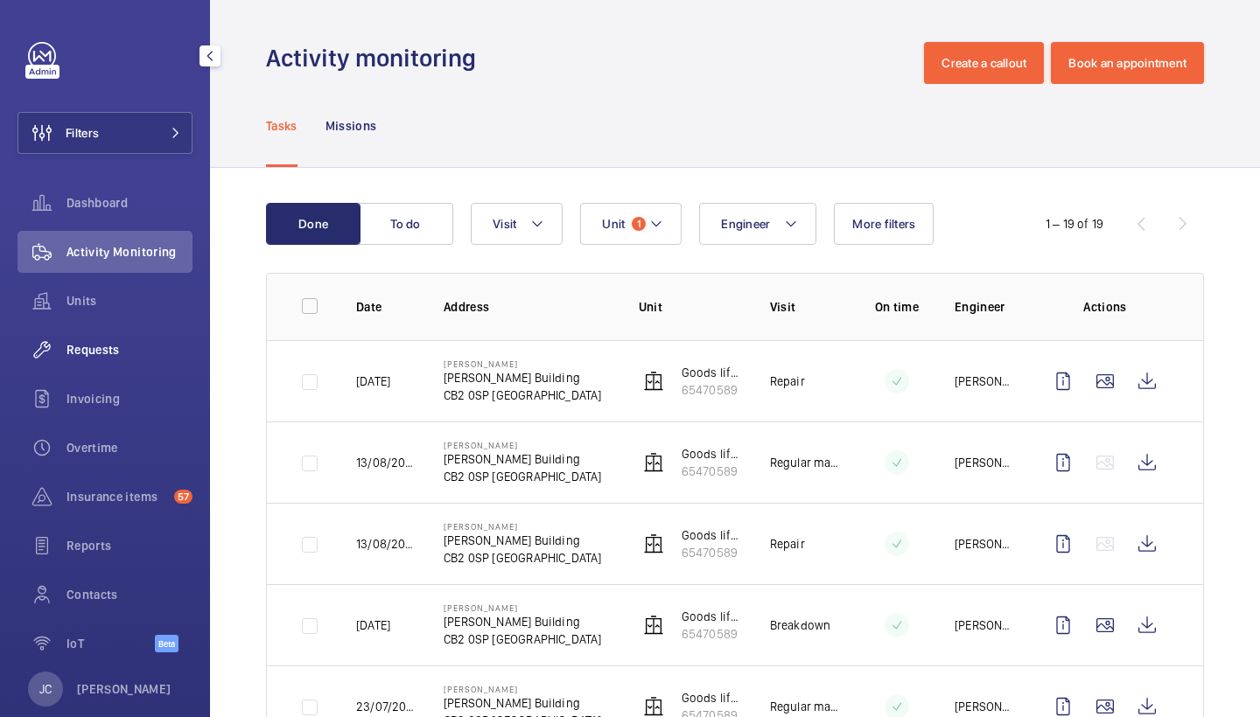
click at [117, 367] on div "Requests" at bounding box center [104, 350] width 175 height 42
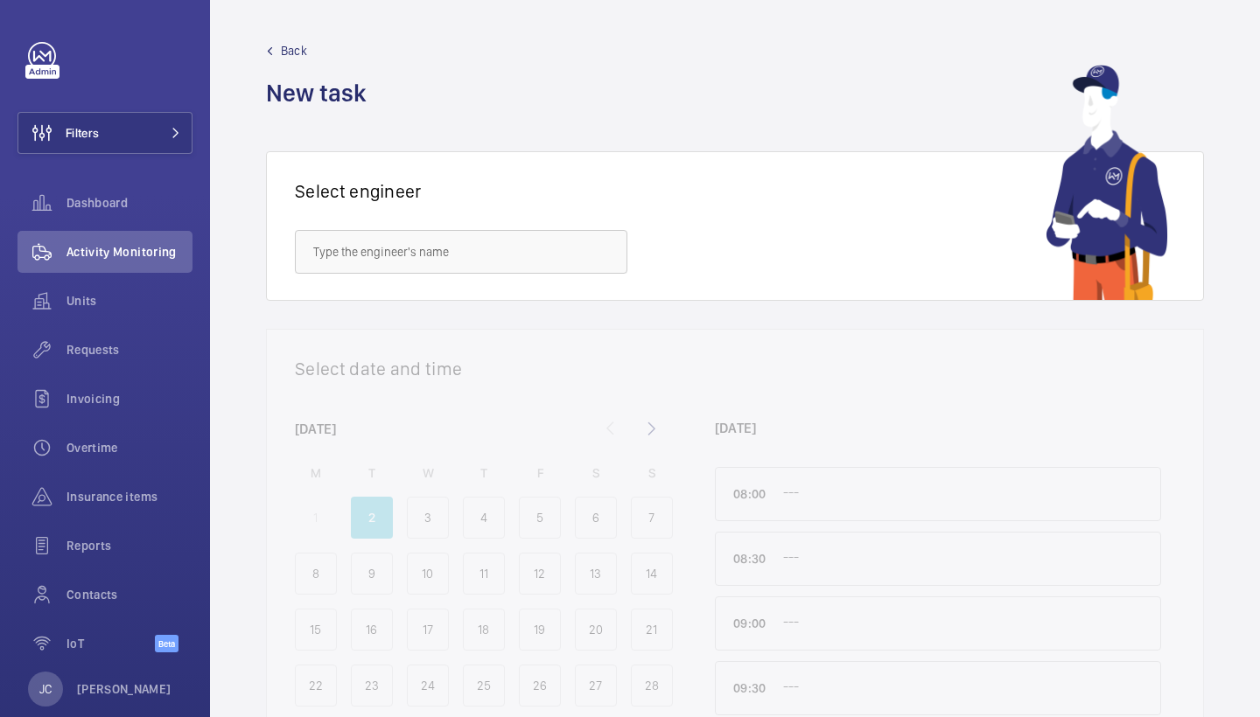
click at [863, 416] on div at bounding box center [735, 595] width 936 height 531
click at [98, 130] on span "Filters" at bounding box center [82, 132] width 33 height 17
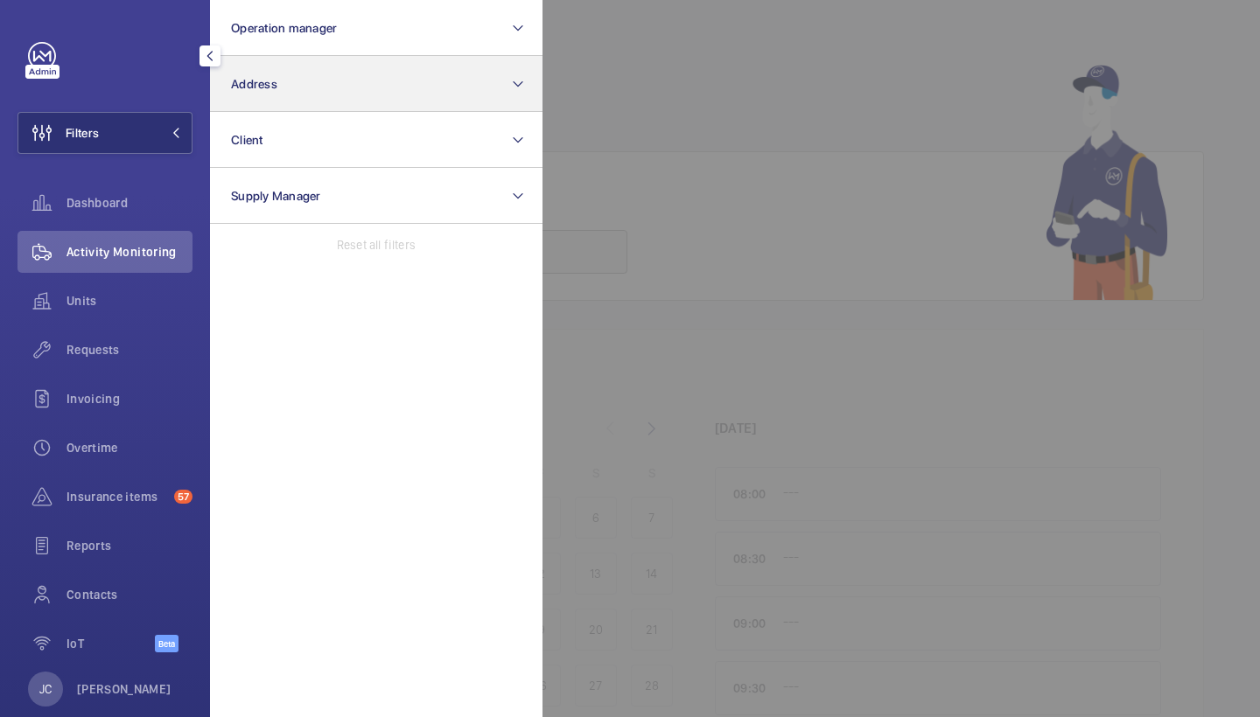
click at [280, 99] on button "Address" at bounding box center [376, 84] width 332 height 56
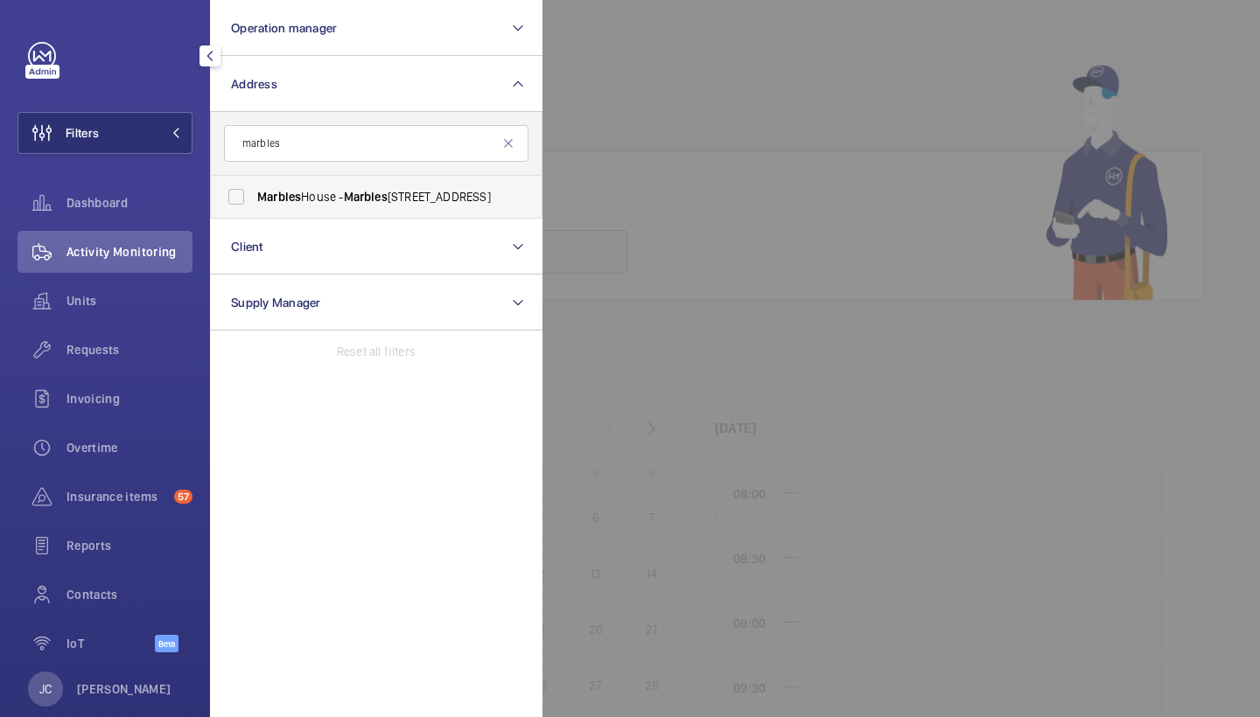
type input "marbles"
click at [370, 185] on label "Marbles House - Marbles House, LONDON SE5 0DD" at bounding box center [363, 197] width 304 height 42
click at [254, 185] on input "Marbles House - Marbles House, LONDON SE5 0DD" at bounding box center [236, 196] width 35 height 35
checkbox input "true"
click at [164, 261] on div "Activity Monitoring" at bounding box center [104, 252] width 175 height 42
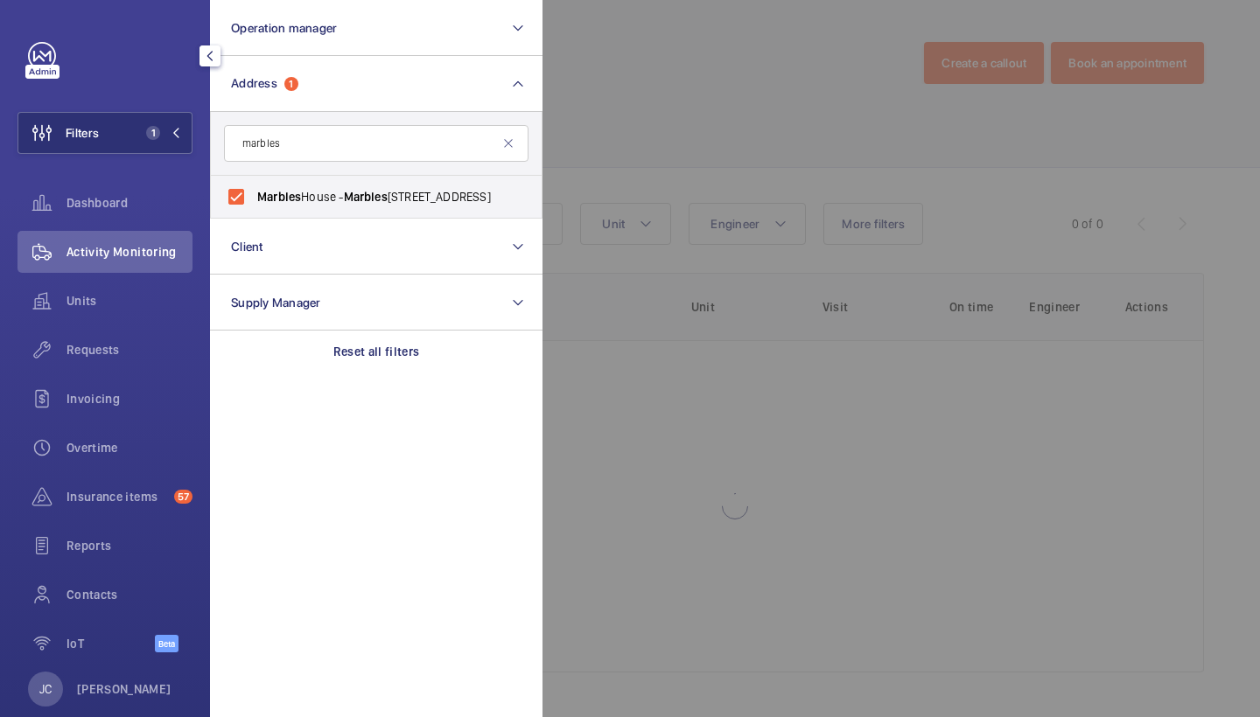
click at [735, 82] on div at bounding box center [1172, 358] width 1260 height 717
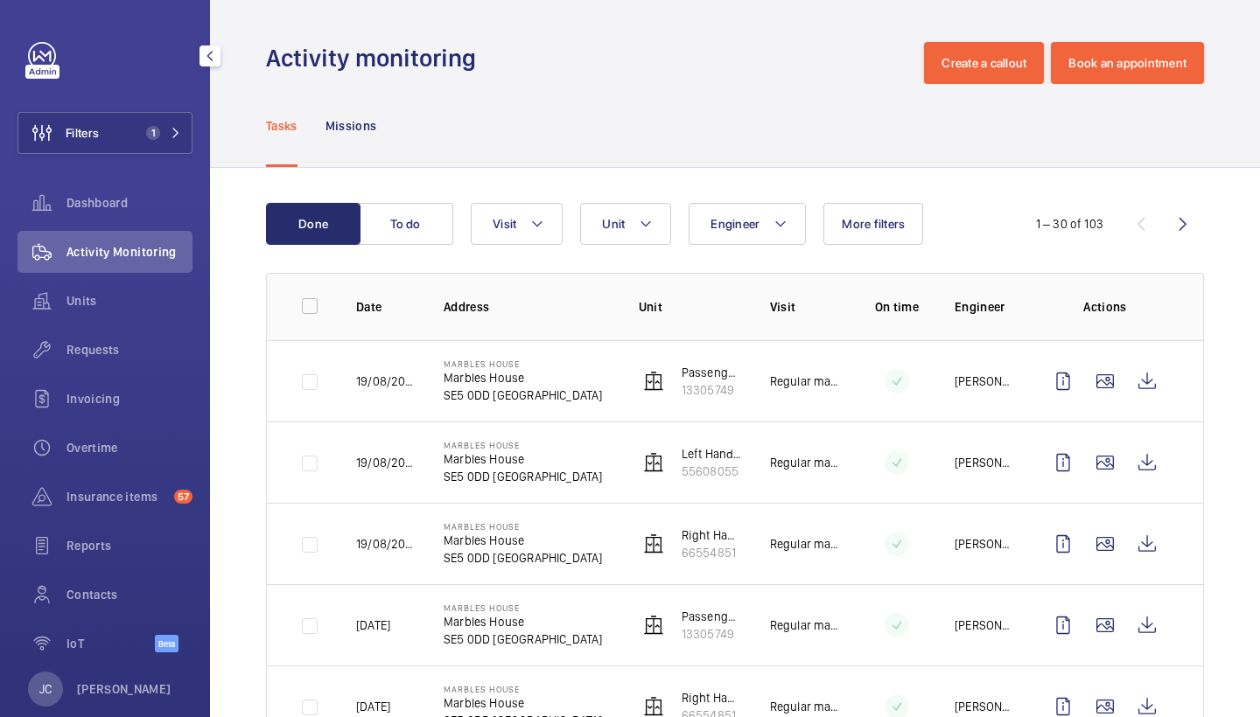
click at [618, 204] on button "Unit" at bounding box center [625, 224] width 91 height 42
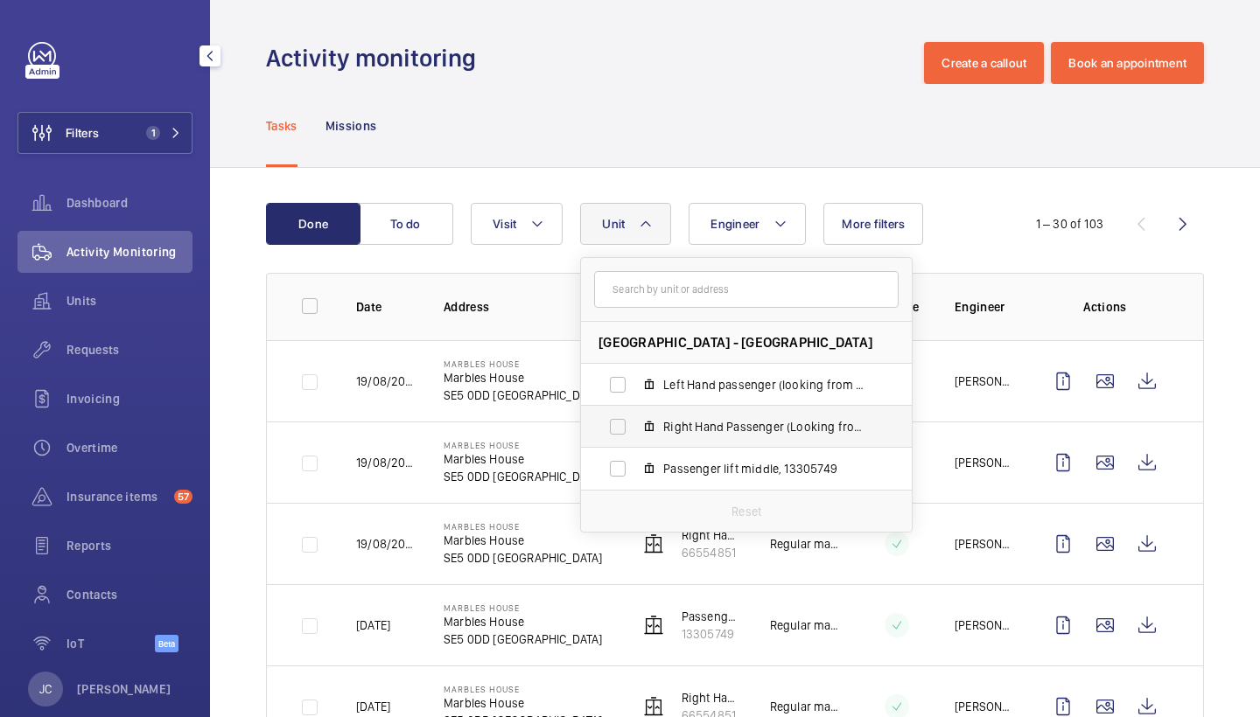
click at [701, 429] on span "Right Hand Passenger (Looking from outside main gate), 66554851" at bounding box center [764, 426] width 203 height 17
click at [635, 429] on input "Right Hand Passenger (Looking from outside main gate), 66554851" at bounding box center [617, 426] width 35 height 35
checkbox input "true"
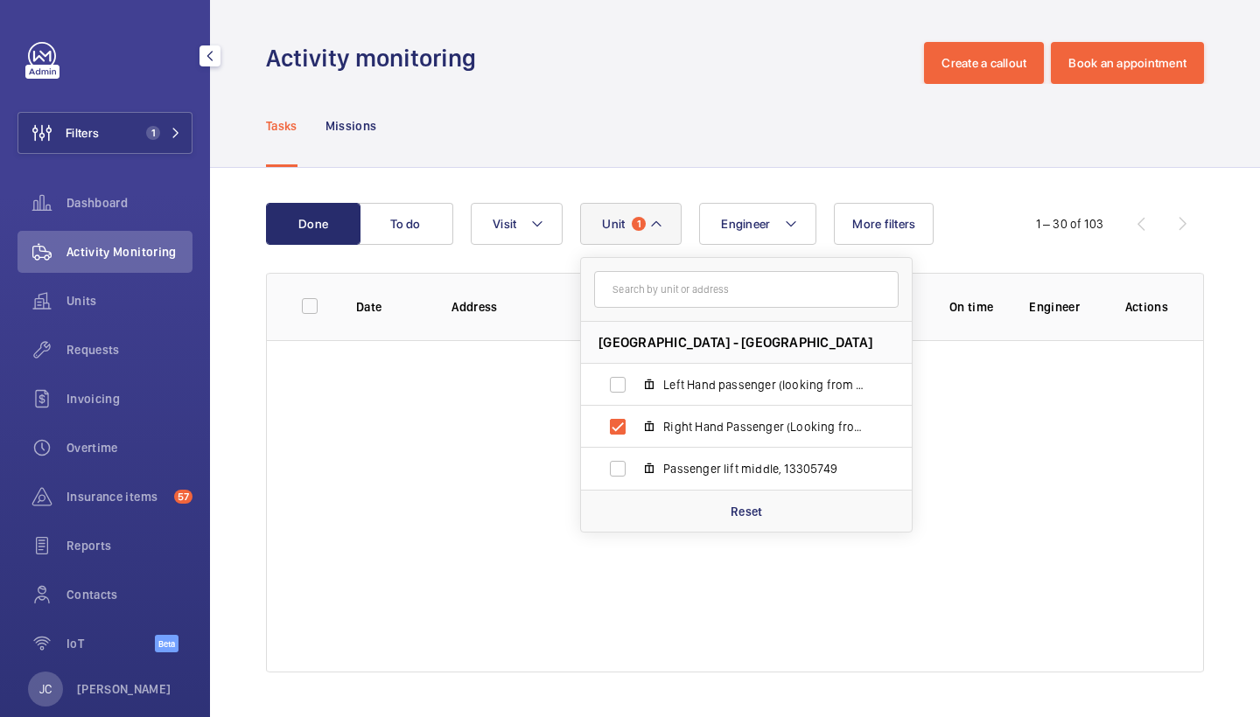
click at [682, 204] on div "Engineer Unit 1 Marbles House - Marbles House, SE5 0DD LONDON Left Hand passeng…" at bounding box center [732, 224] width 523 height 42
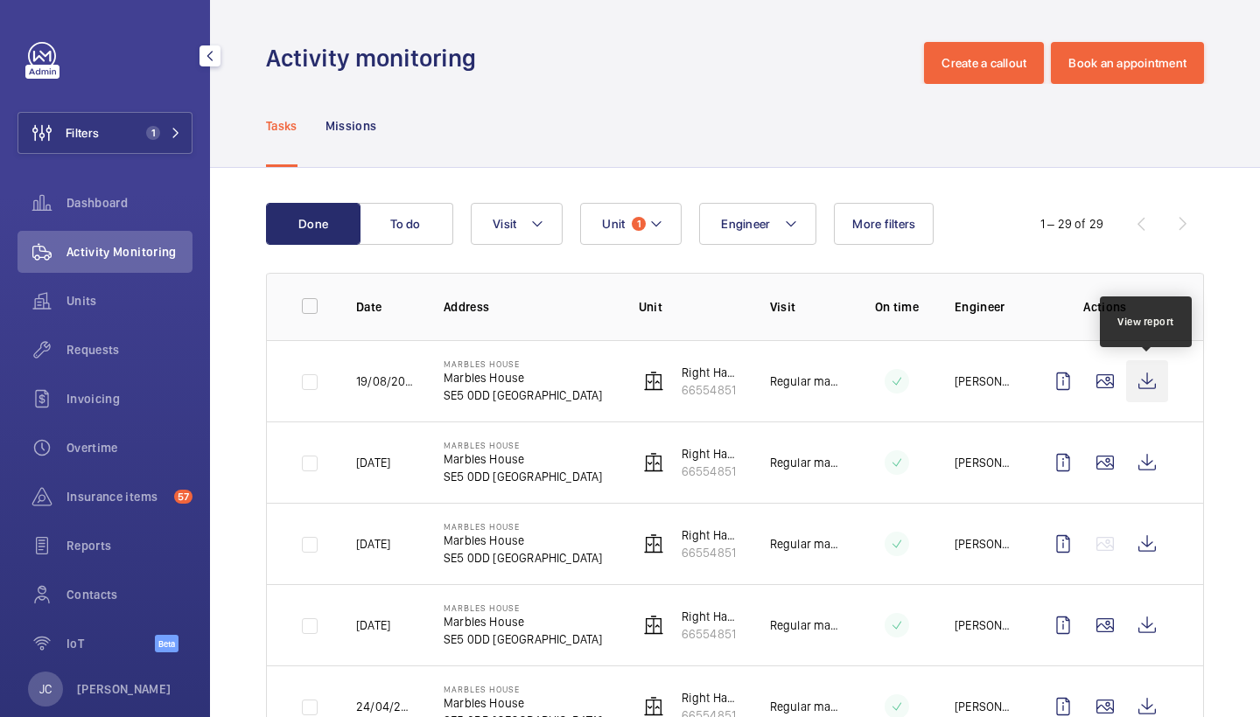
click at [1142, 381] on wm-front-icon-button at bounding box center [1147, 381] width 42 height 42
click at [162, 338] on div "Requests" at bounding box center [104, 350] width 175 height 42
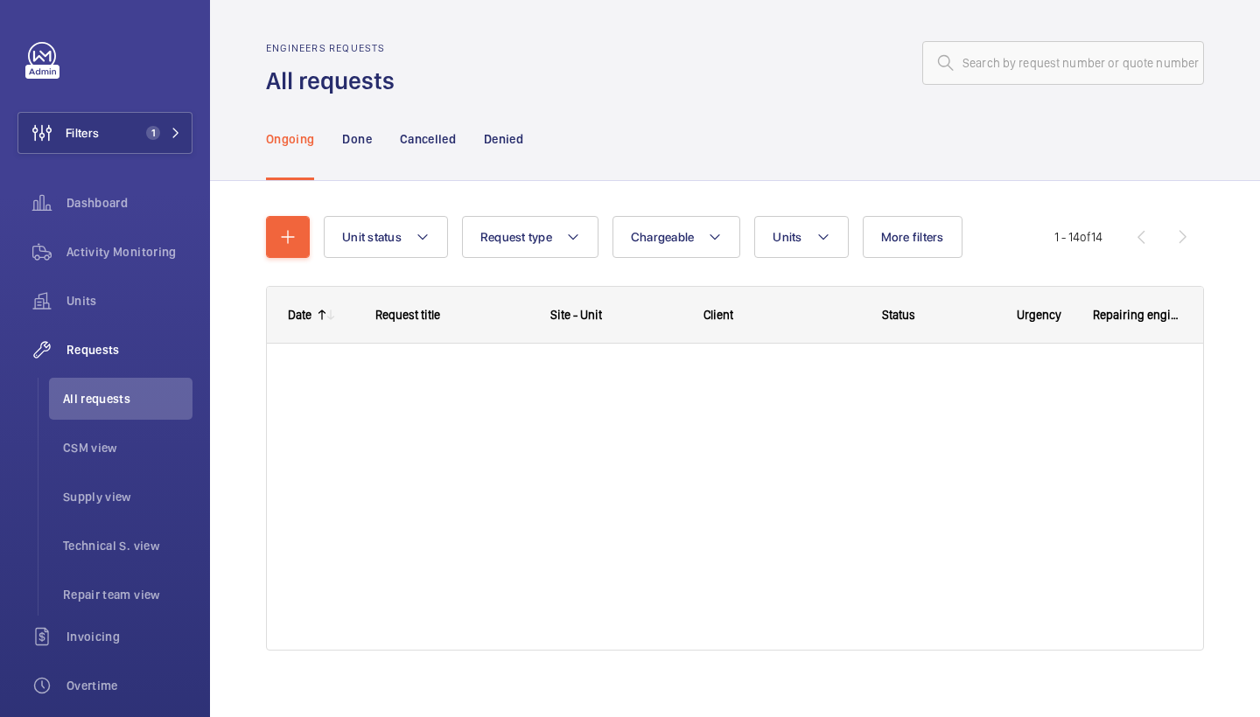
click at [784, 210] on div "Unit status Request type Chargeable Units More filters Request status Urgency R…" at bounding box center [735, 440] width 938 height 505
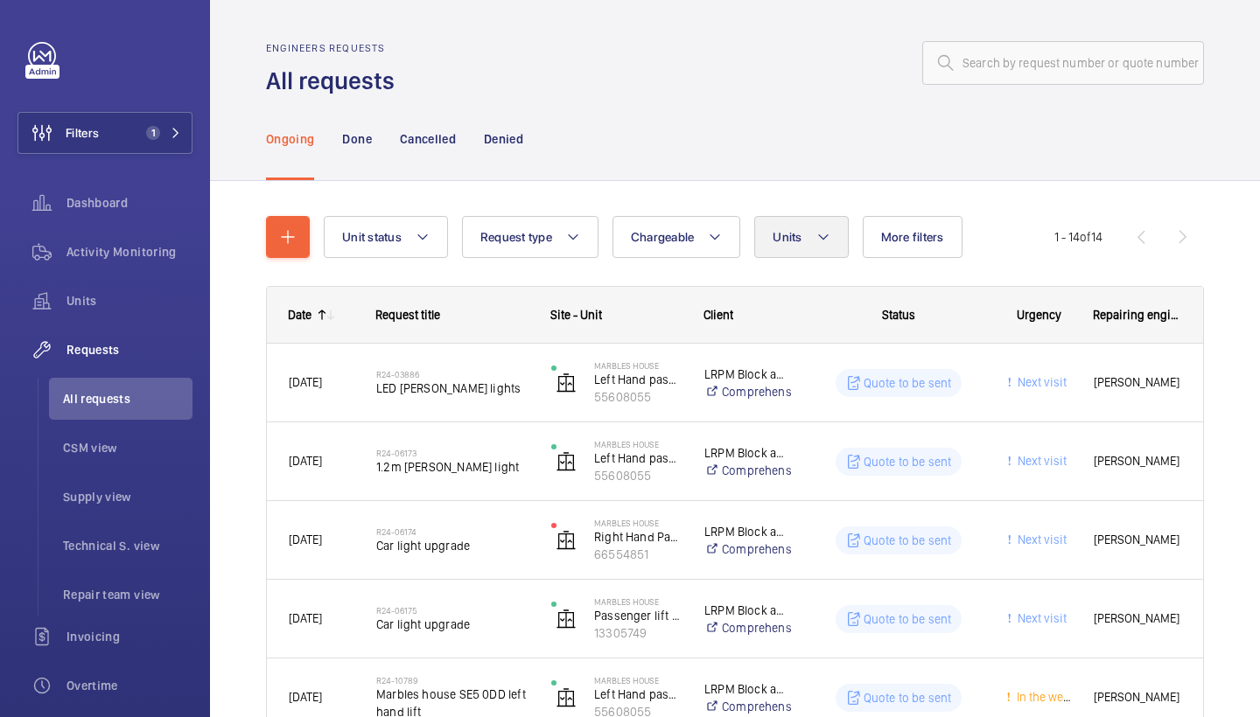
click at [786, 219] on button "Units" at bounding box center [801, 237] width 94 height 42
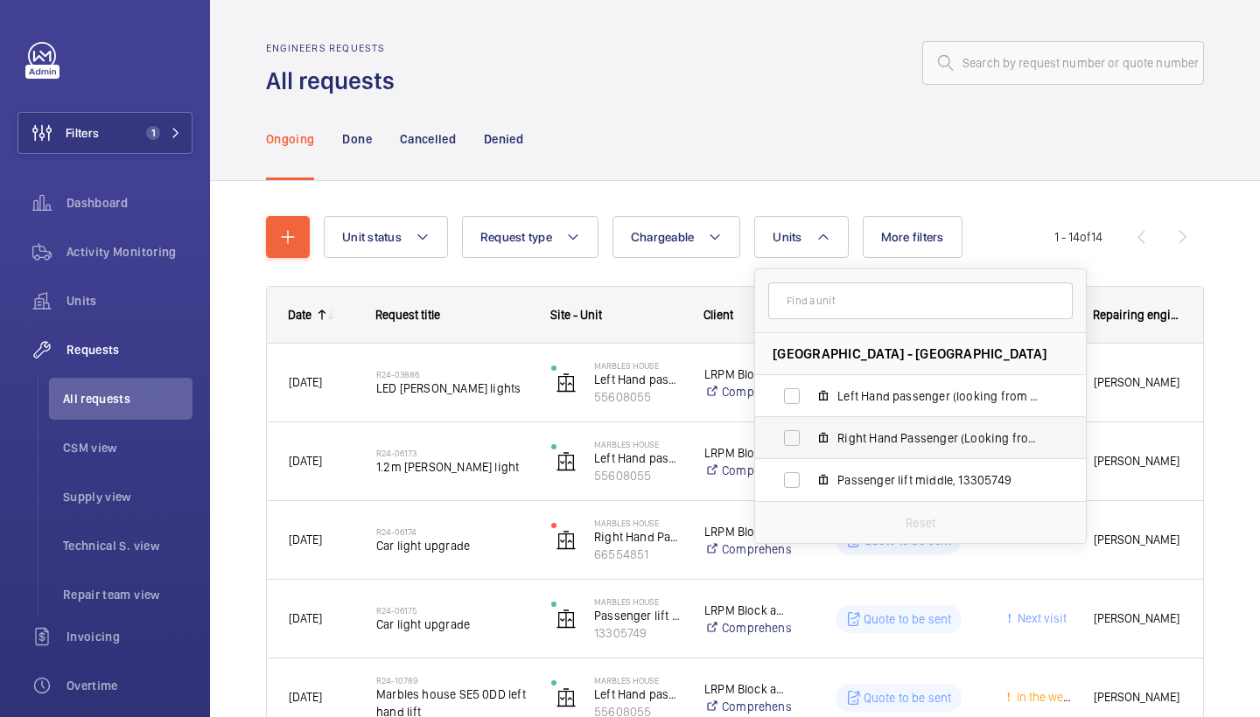
click at [867, 450] on label "Right Hand Passenger (Looking from outside main gate), 66554851" at bounding box center [906, 438] width 303 height 42
click at [809, 450] on input "Right Hand Passenger (Looking from outside main gate), 66554851" at bounding box center [791, 438] width 35 height 35
checkbox input "true"
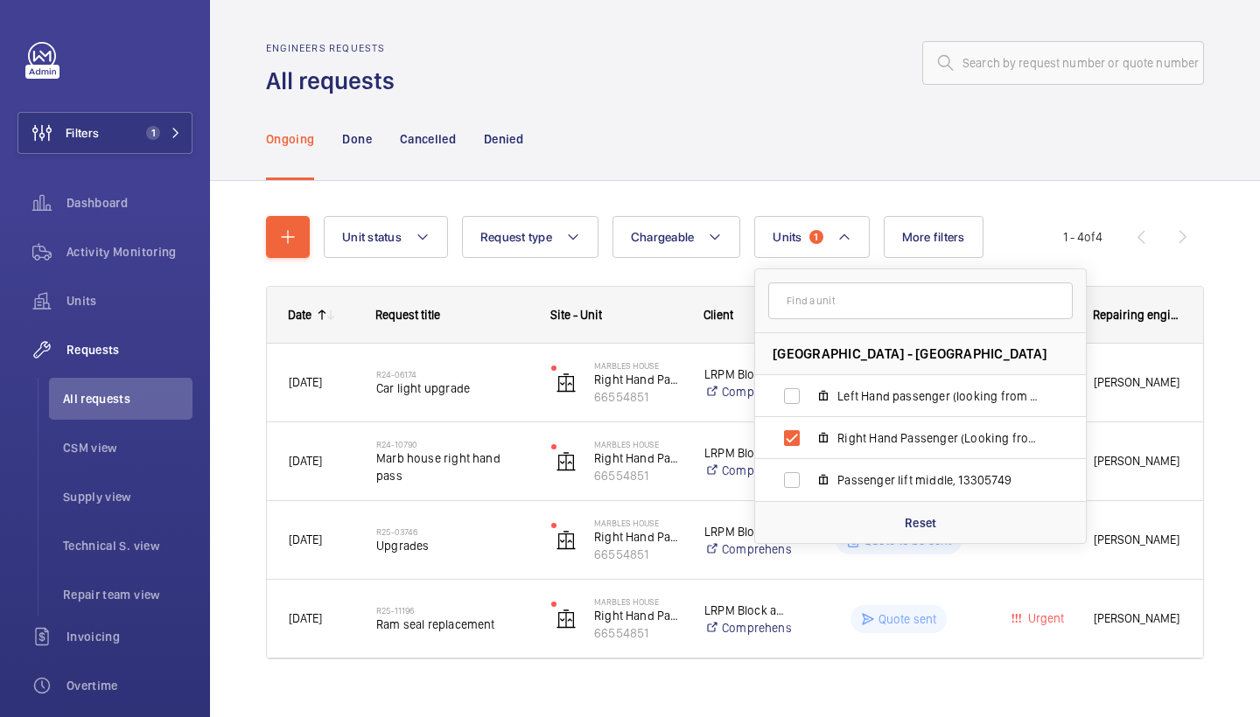
click at [781, 203] on div "Unit status Request type Chargeable Units 1 Marbles House - Marbles House, SE5 …" at bounding box center [735, 444] width 938 height 513
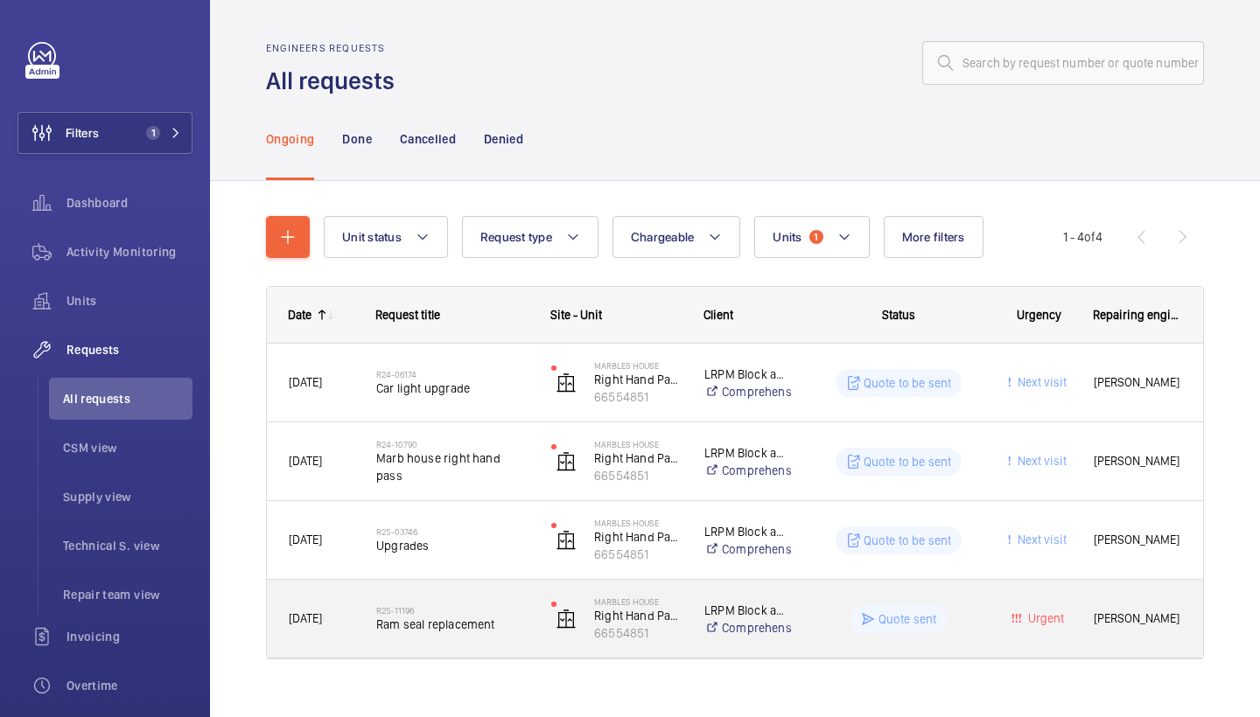
click at [494, 598] on div "R25-11196 Ram seal replacement" at bounding box center [452, 619] width 152 height 51
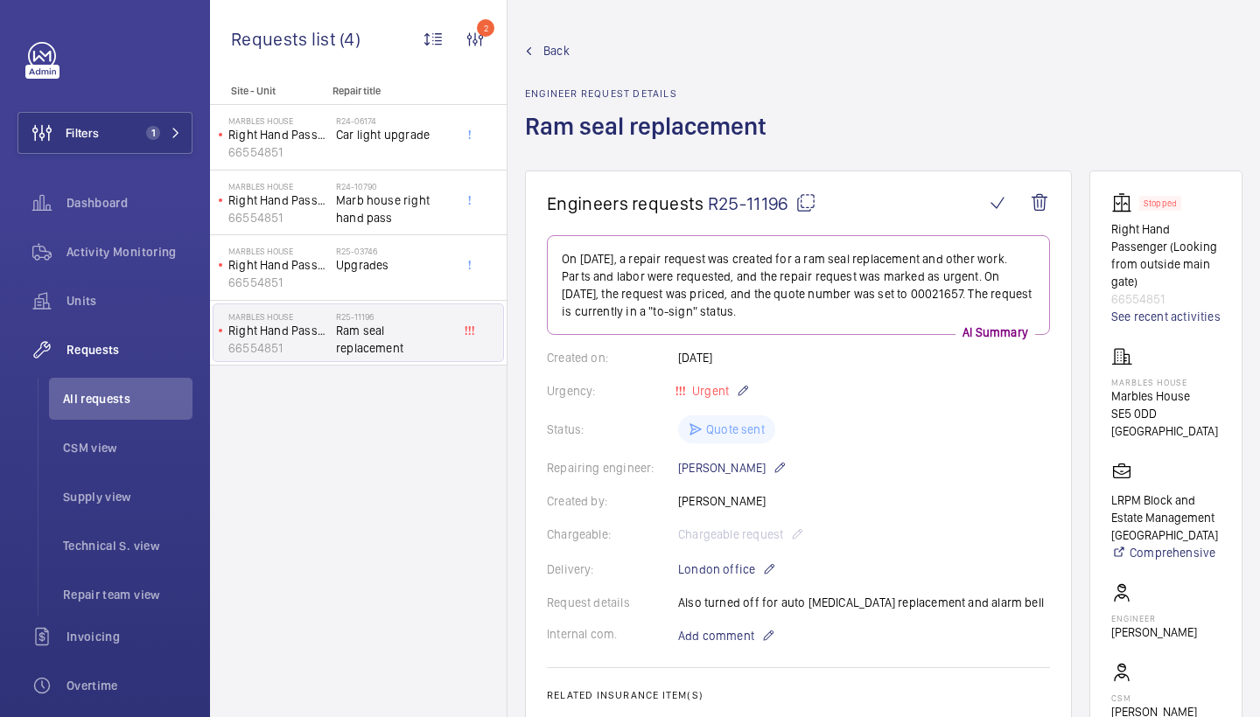
click at [1247, 2] on wm-front-admin-header "Back Engineer request details Ram seal replacement" at bounding box center [883, 85] width 752 height 171
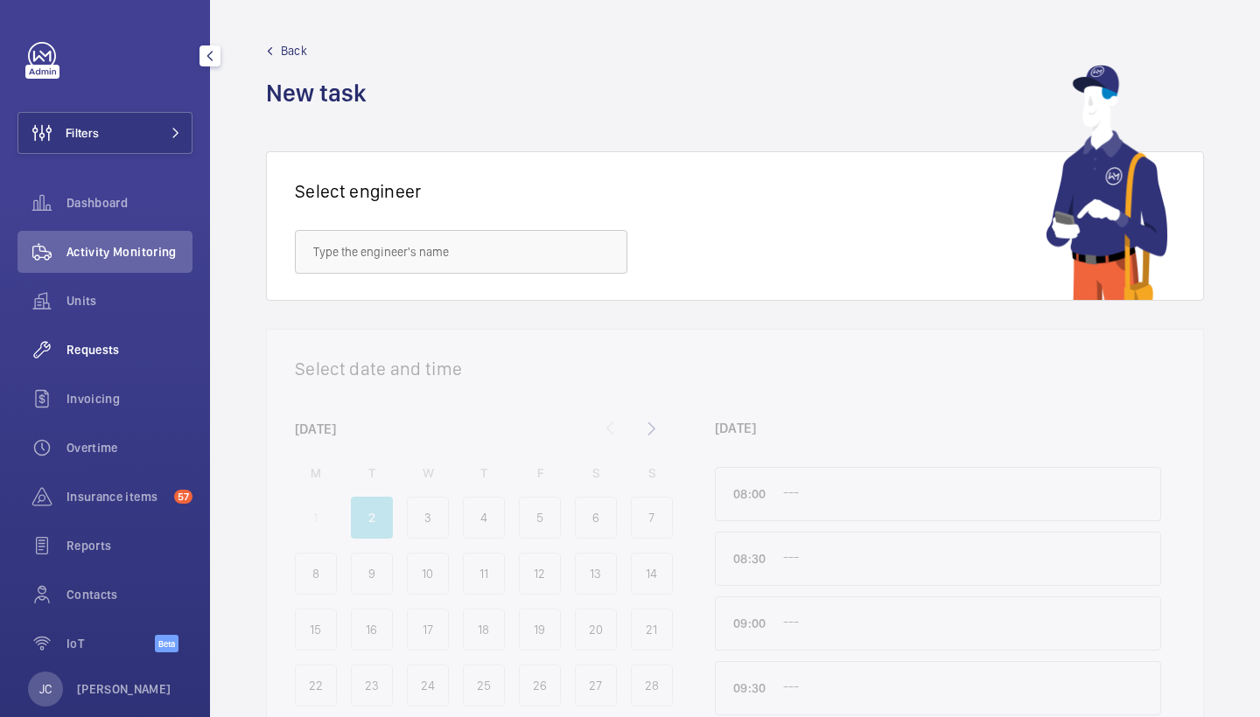
drag, startPoint x: 87, startPoint y: 368, endPoint x: 94, endPoint y: 339, distance: 30.6
click at [87, 368] on div "Requests" at bounding box center [104, 350] width 175 height 42
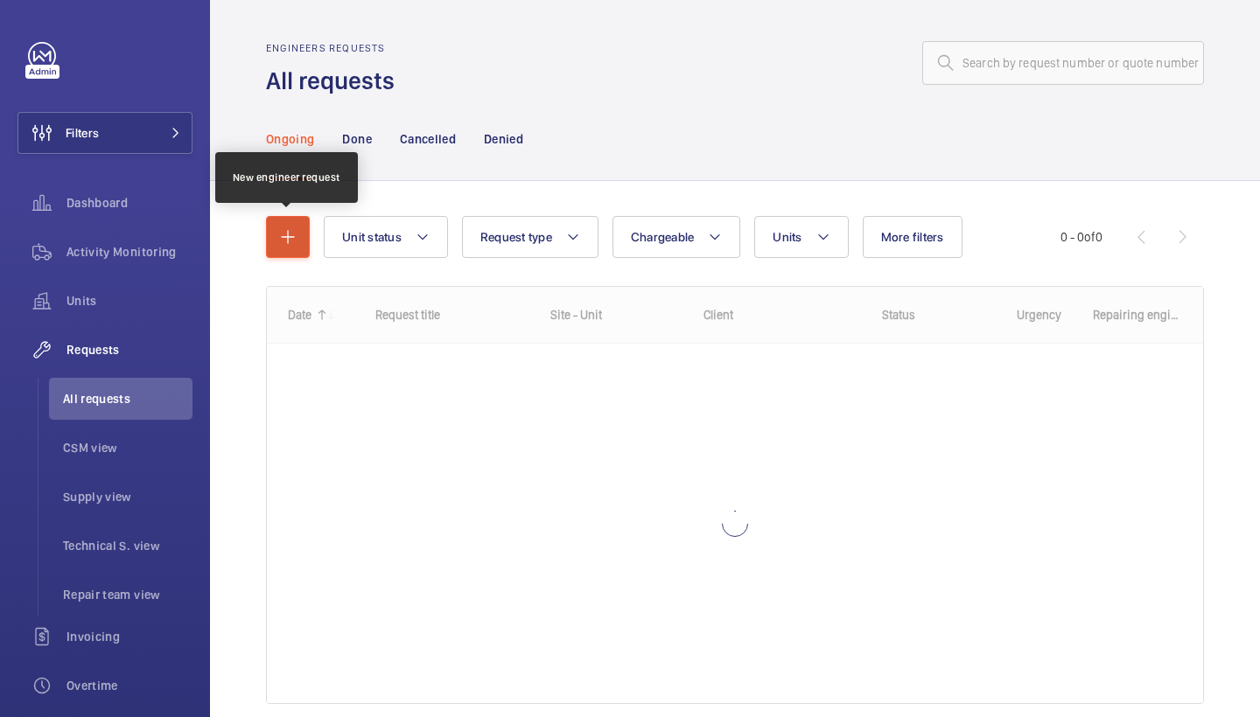
click at [303, 246] on button "button" at bounding box center [288, 237] width 44 height 42
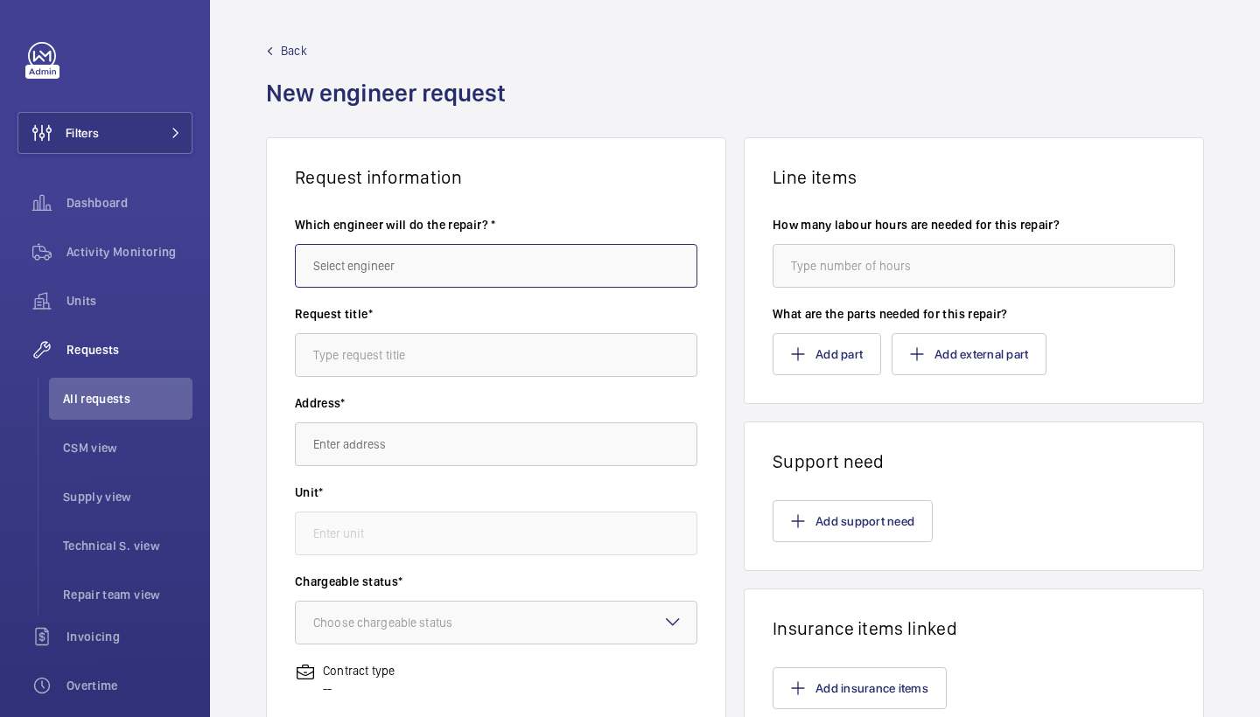
click at [443, 255] on input "text" at bounding box center [496, 266] width 402 height 44
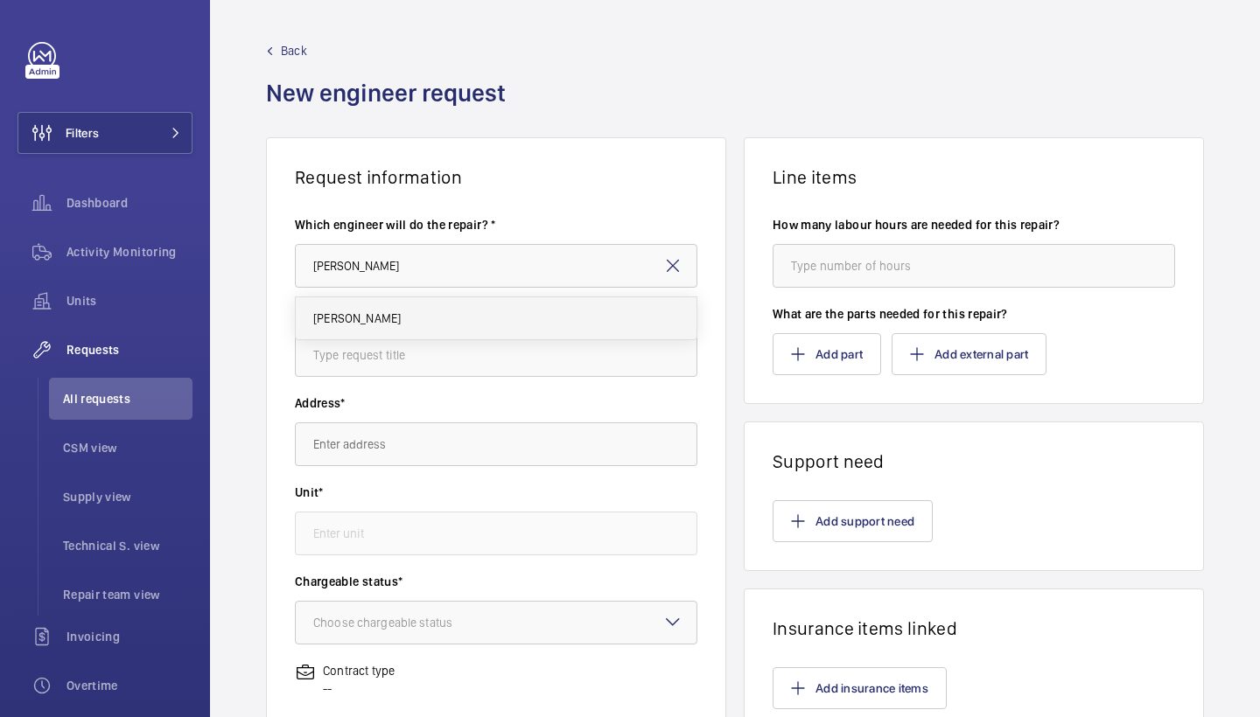
drag, startPoint x: 443, startPoint y: 255, endPoint x: 399, endPoint y: 321, distance: 79.6
click at [399, 321] on mat-option "[PERSON_NAME]" at bounding box center [496, 318] width 401 height 42
type input "Keith"
click at [399, 346] on input "text" at bounding box center [496, 355] width 402 height 44
click at [554, 366] on input "text" at bounding box center [496, 355] width 402 height 44
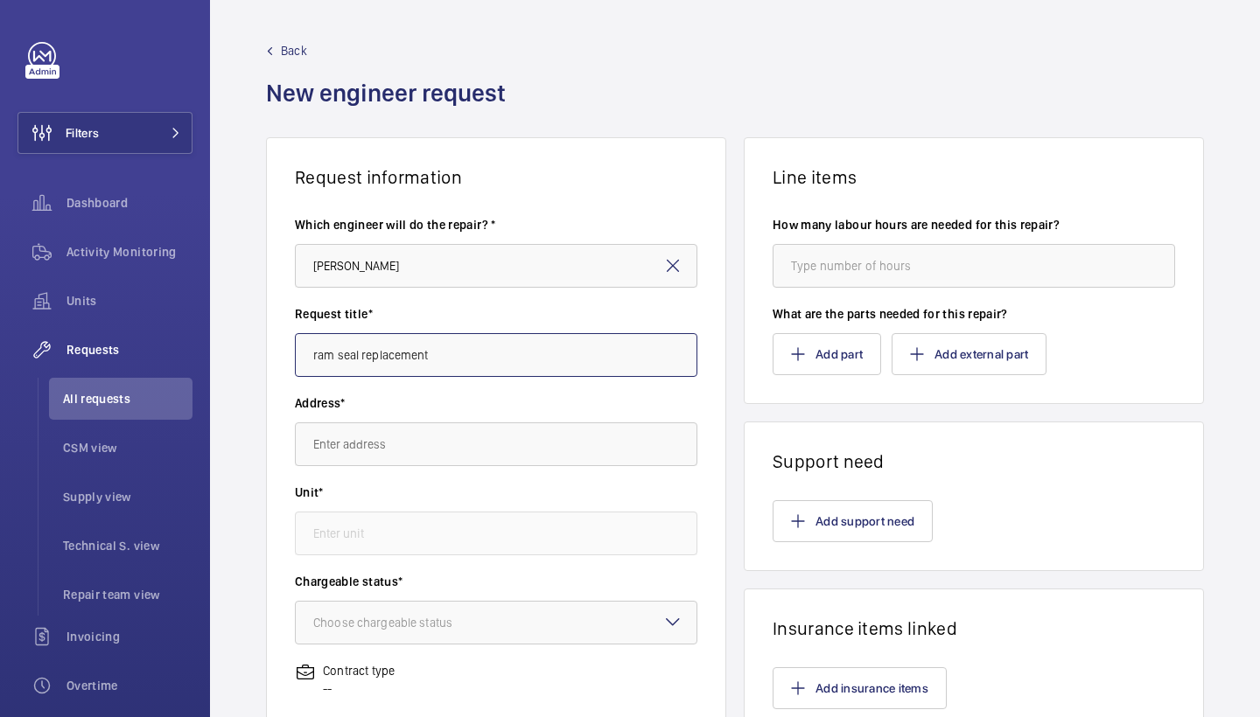
type input "ram seal replacement"
click at [516, 430] on input "text" at bounding box center [496, 445] width 402 height 44
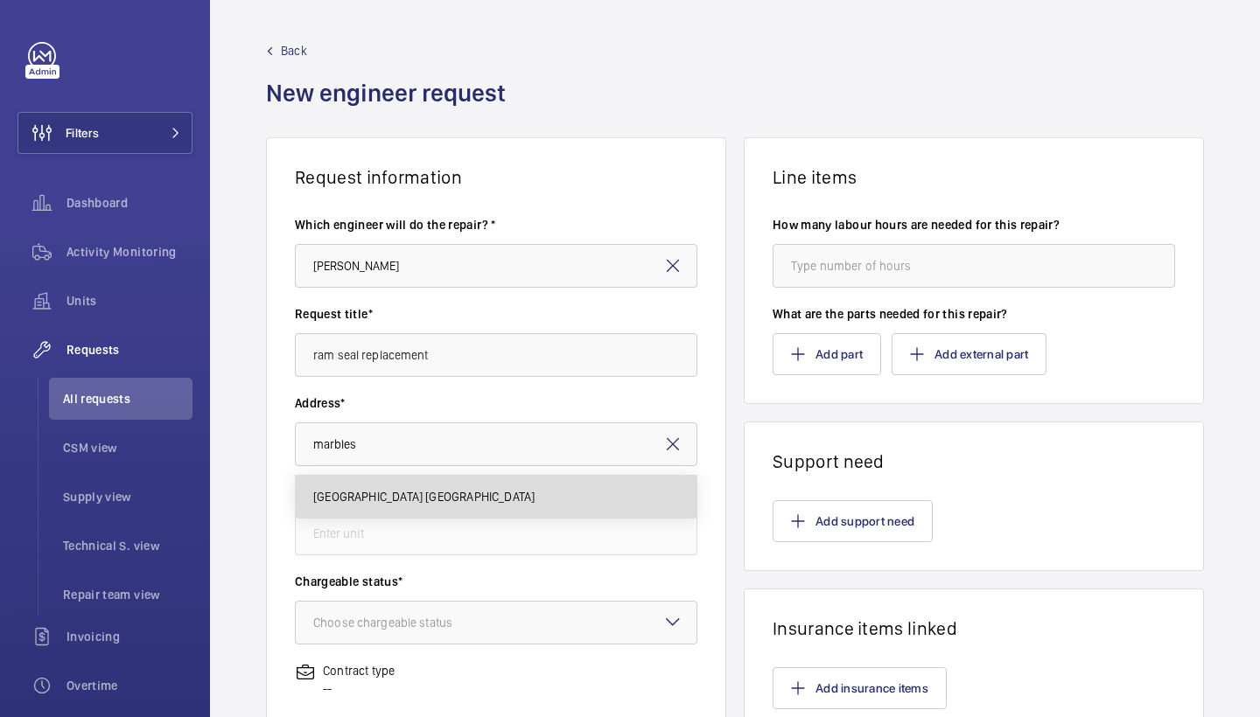
click at [453, 502] on span "Marbles House Marbles House, SE5 0DD LONDON" at bounding box center [423, 496] width 221 height 17
type input "Marbles House Marbles House, SE5 0DD LONDON"
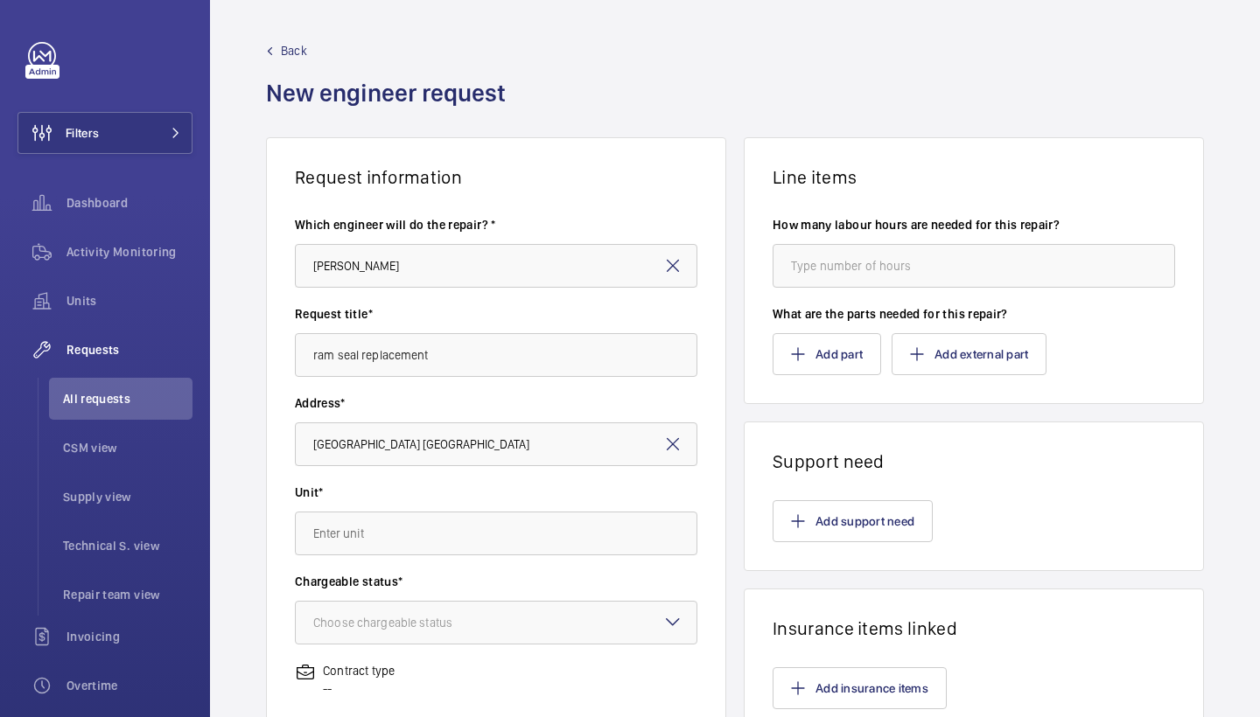
click at [571, 576] on label "Chargeable status*" at bounding box center [496, 581] width 402 height 17
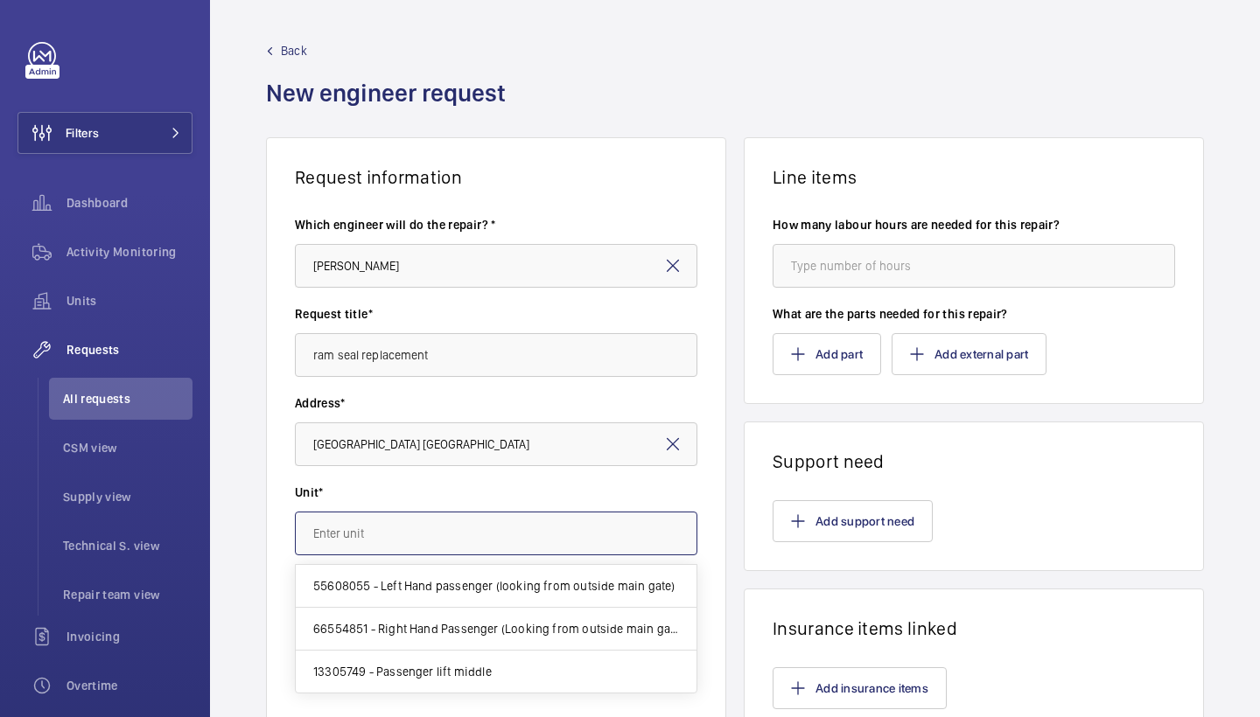
click at [571, 550] on input "text" at bounding box center [496, 534] width 402 height 44
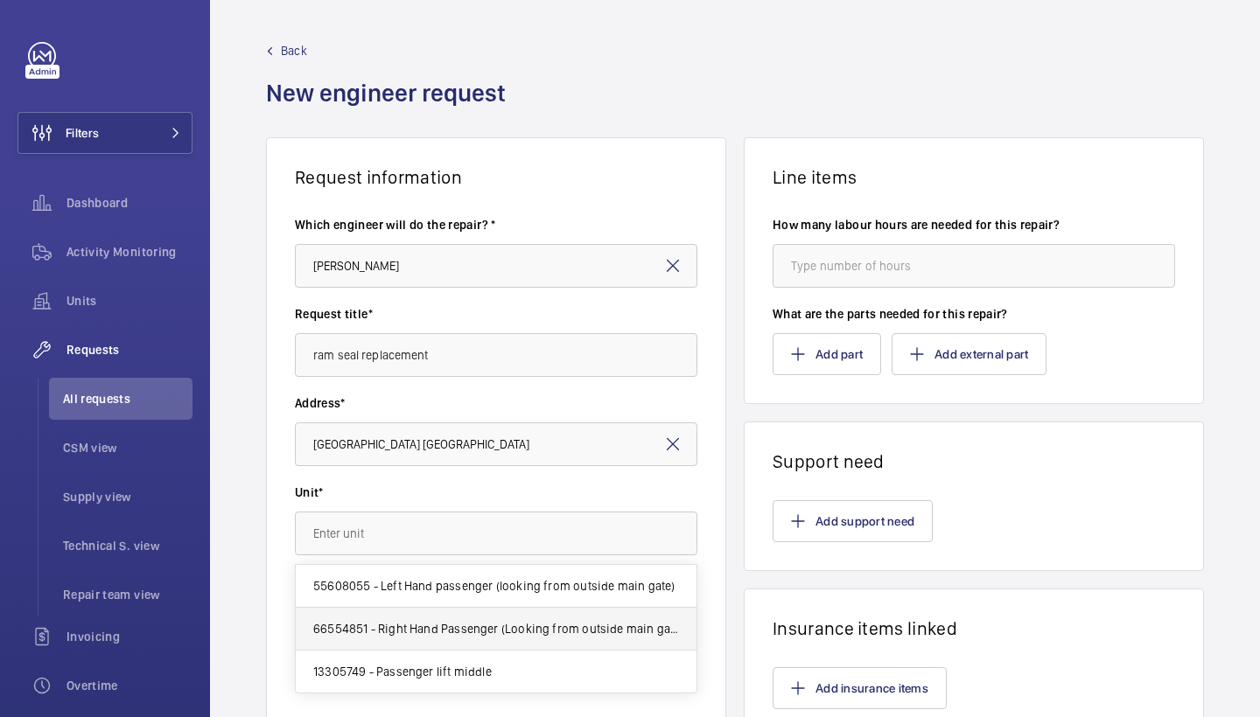
click at [564, 625] on span "66554851 - Right Hand Passenger (Looking from outside main gate)" at bounding box center [496, 628] width 366 height 17
type input "66554851 - Right Hand Passenger (Looking from outside main gate)"
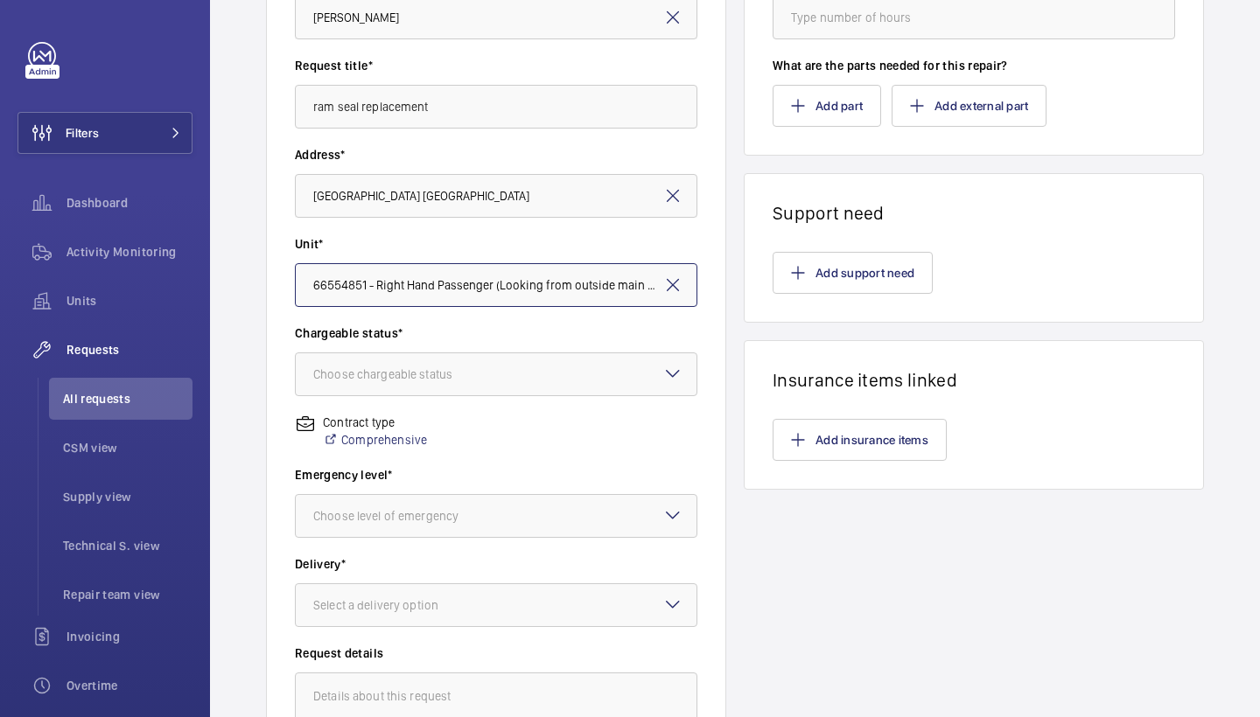
scroll to position [266, 0]
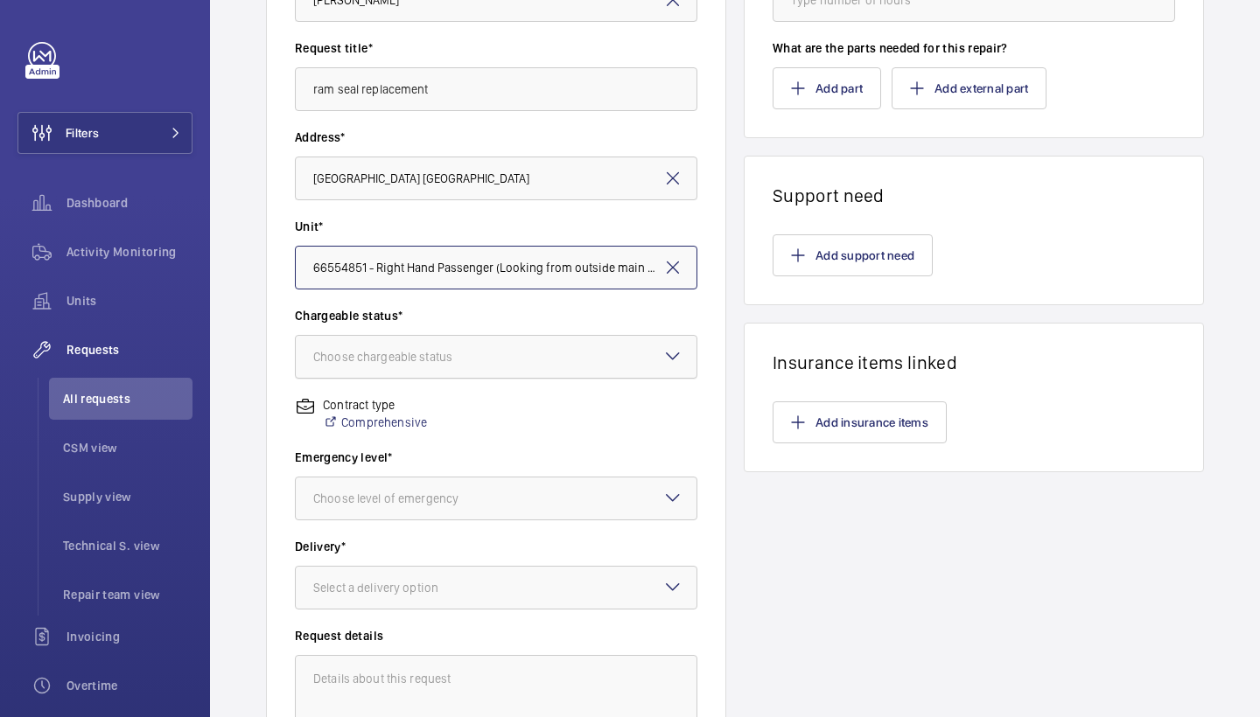
click at [646, 365] on div at bounding box center [496, 357] width 401 height 42
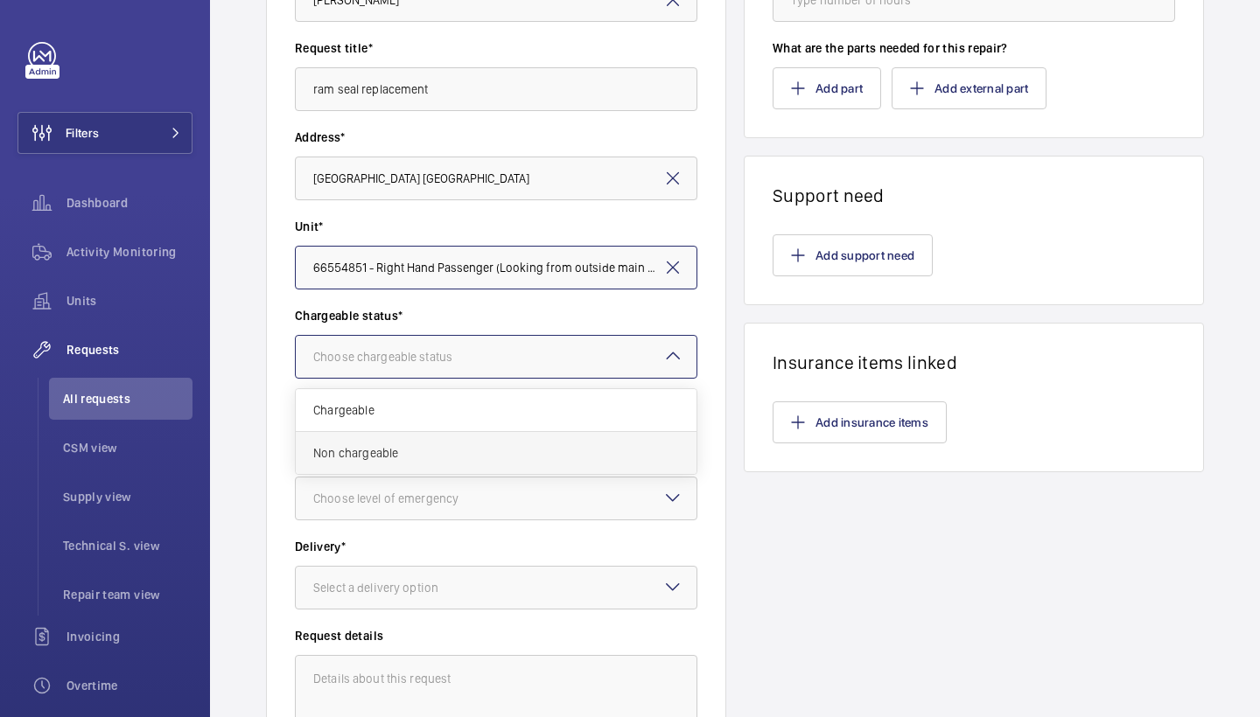
click at [521, 453] on span "Non chargeable" at bounding box center [496, 452] width 366 height 17
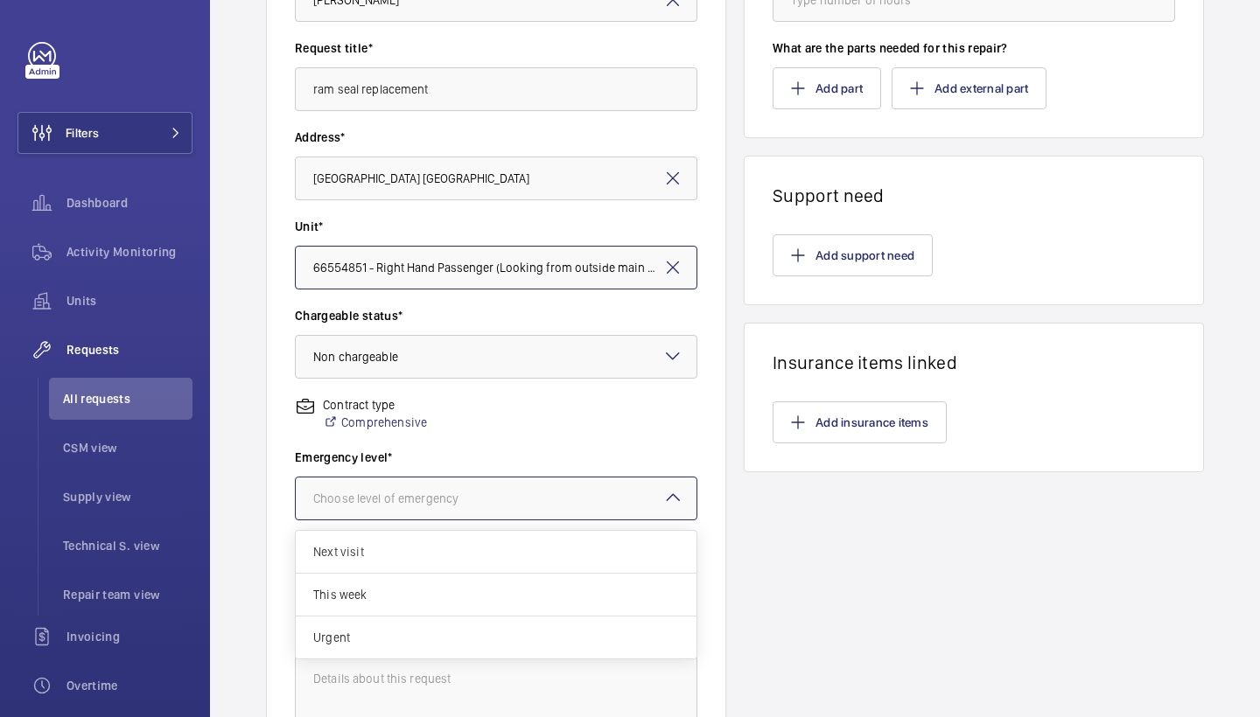
click at [526, 506] on div at bounding box center [496, 499] width 401 height 42
click at [454, 633] on span "Urgent" at bounding box center [496, 637] width 366 height 17
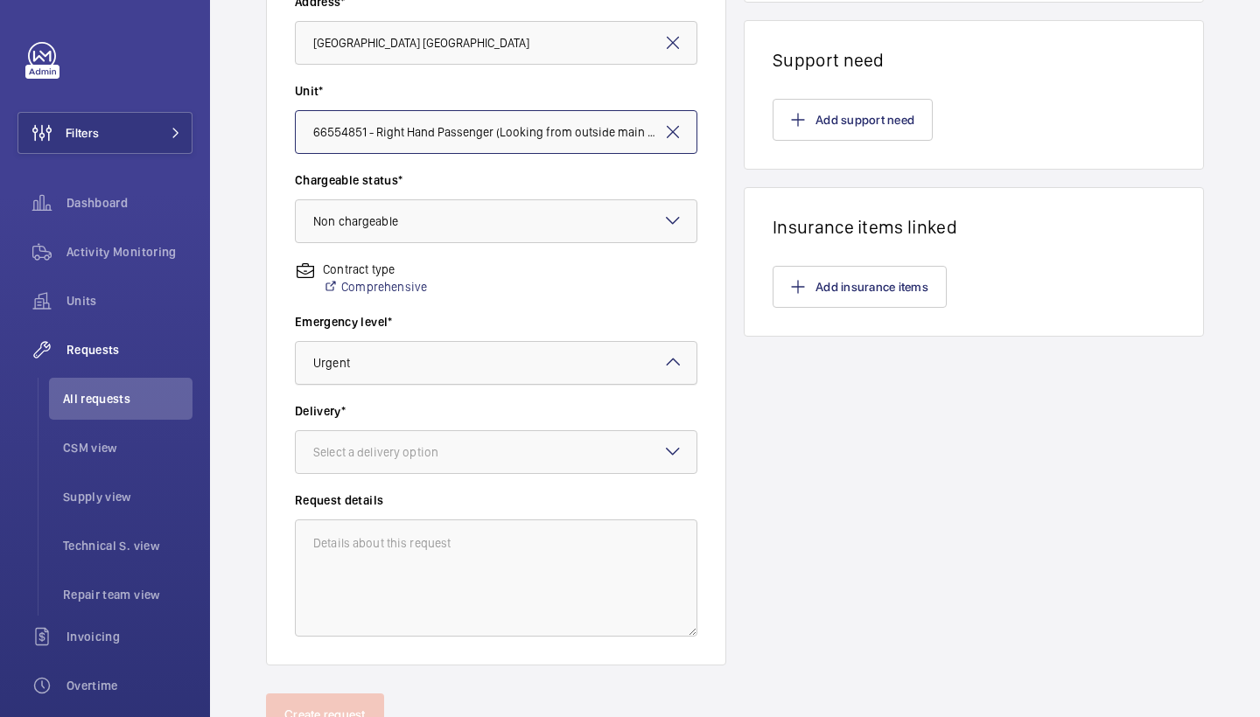
scroll to position [444, 0]
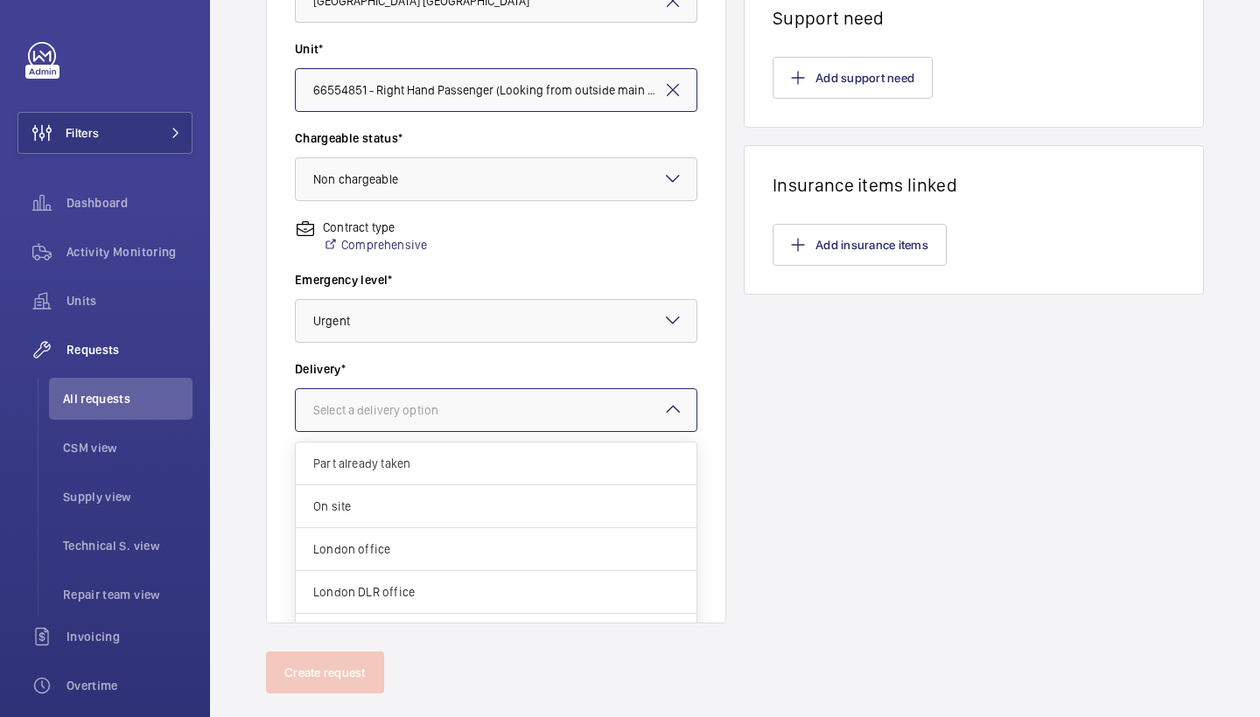
click at [568, 414] on div at bounding box center [496, 410] width 401 height 42
click at [392, 547] on span "London office" at bounding box center [496, 549] width 366 height 17
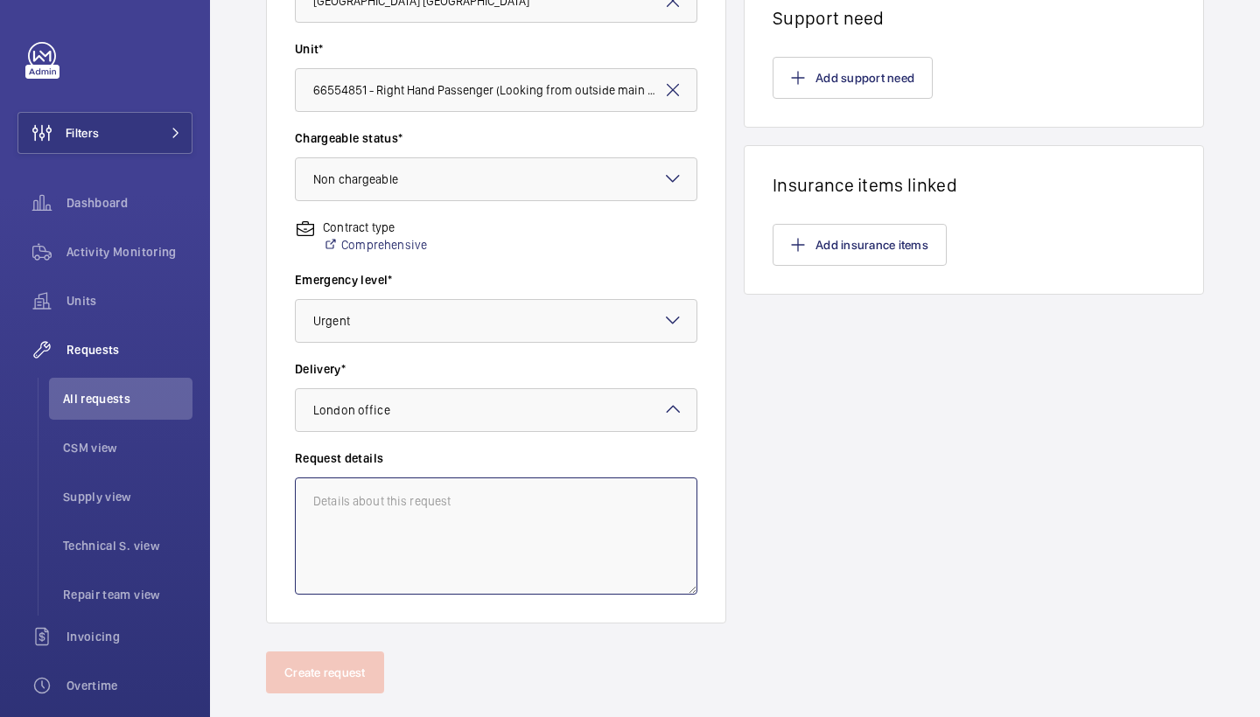
click at [460, 546] on textarea at bounding box center [496, 536] width 402 height 117
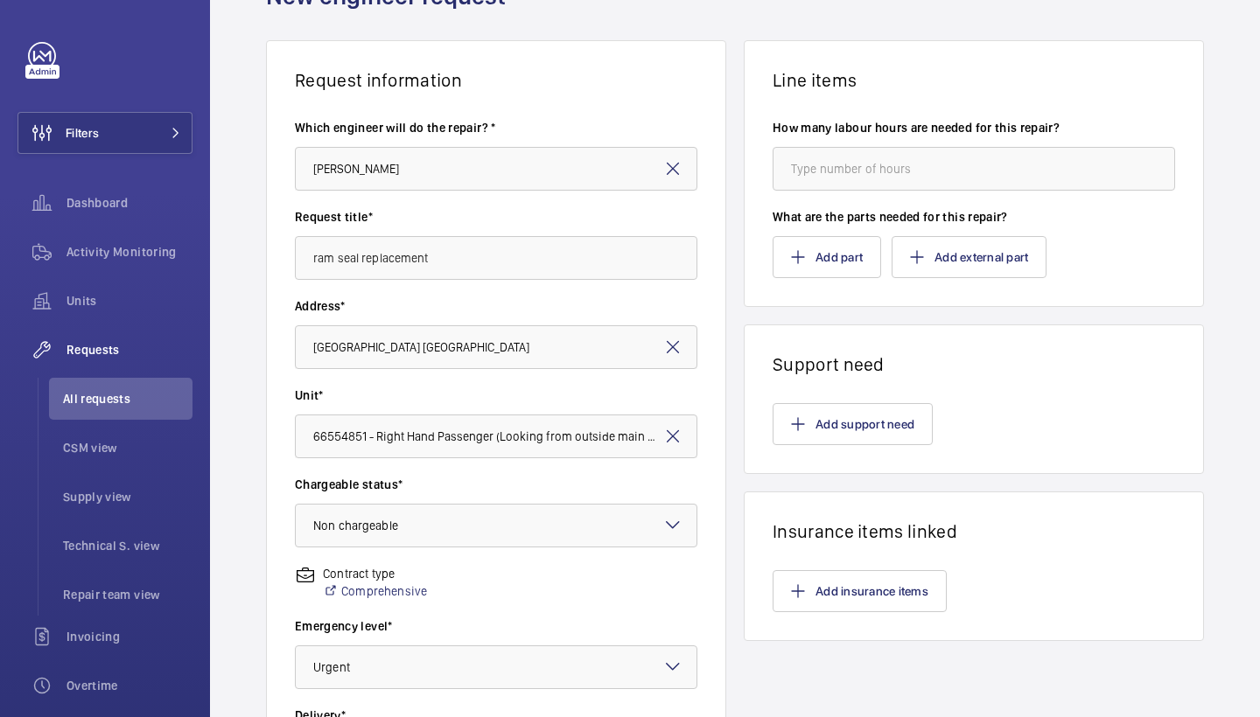
scroll to position [74, 0]
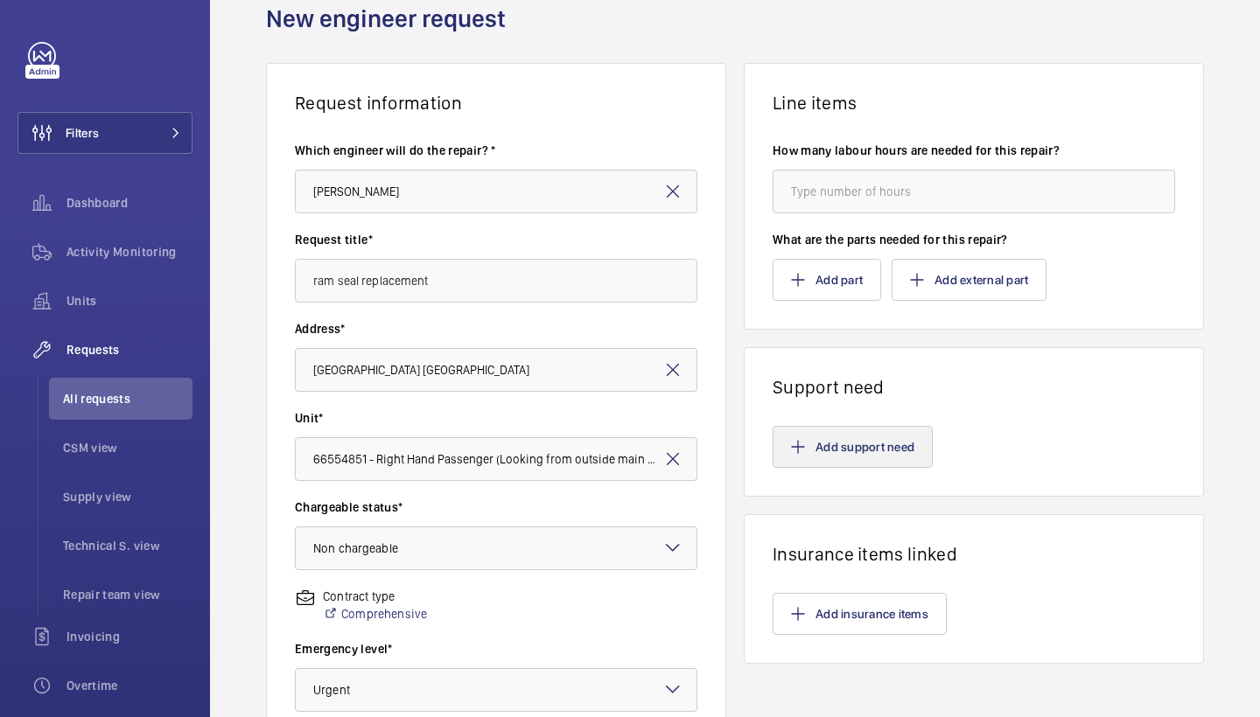
type textarea "parts on site"
click at [824, 447] on button "Add support need" at bounding box center [852, 447] width 160 height 42
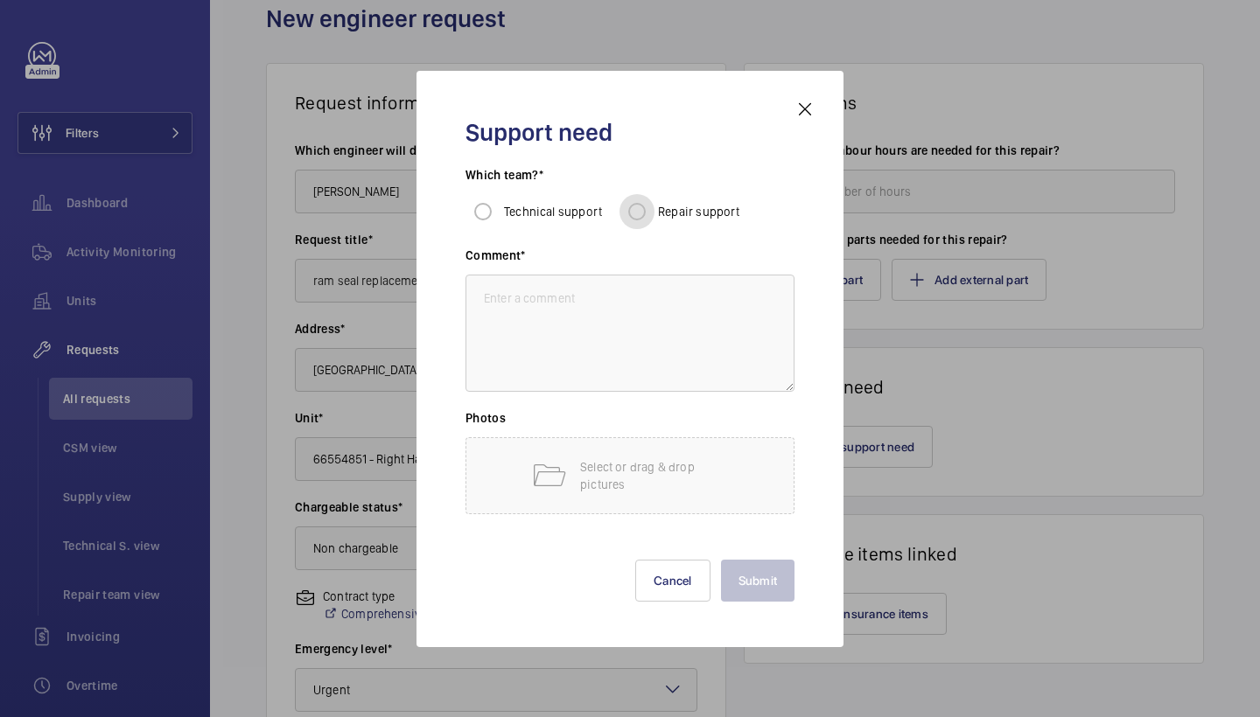
click at [644, 209] on input "Repair support" at bounding box center [636, 211] width 35 height 35
radio input "true"
click at [644, 360] on textarea at bounding box center [629, 333] width 329 height 117
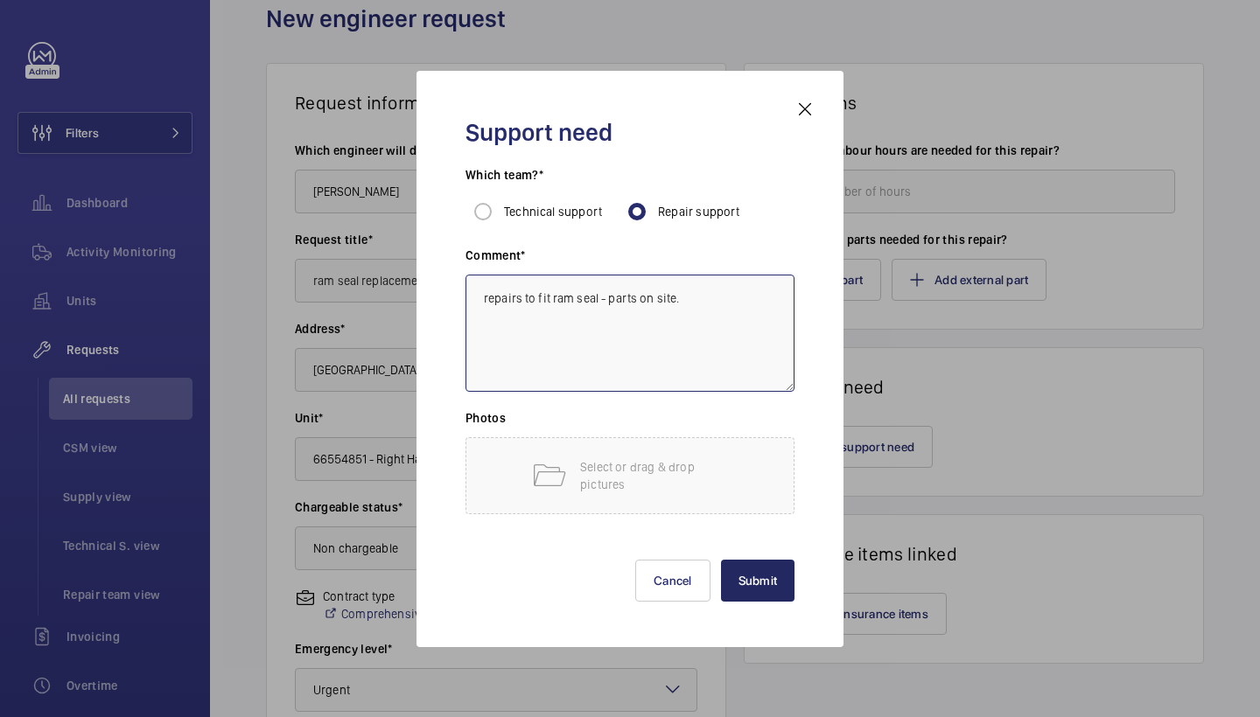
type textarea "repairs to fit ram seal - parts on site."
click at [766, 581] on button "Submit" at bounding box center [758, 581] width 74 height 42
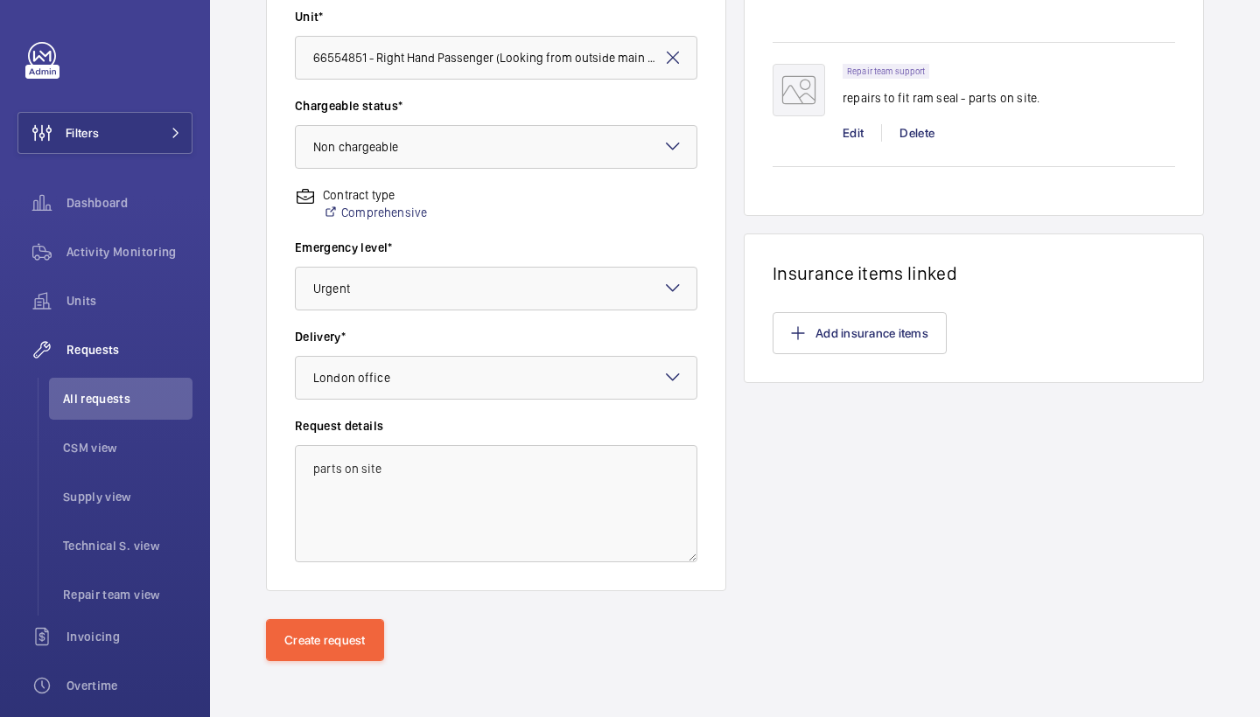
scroll to position [476, 0]
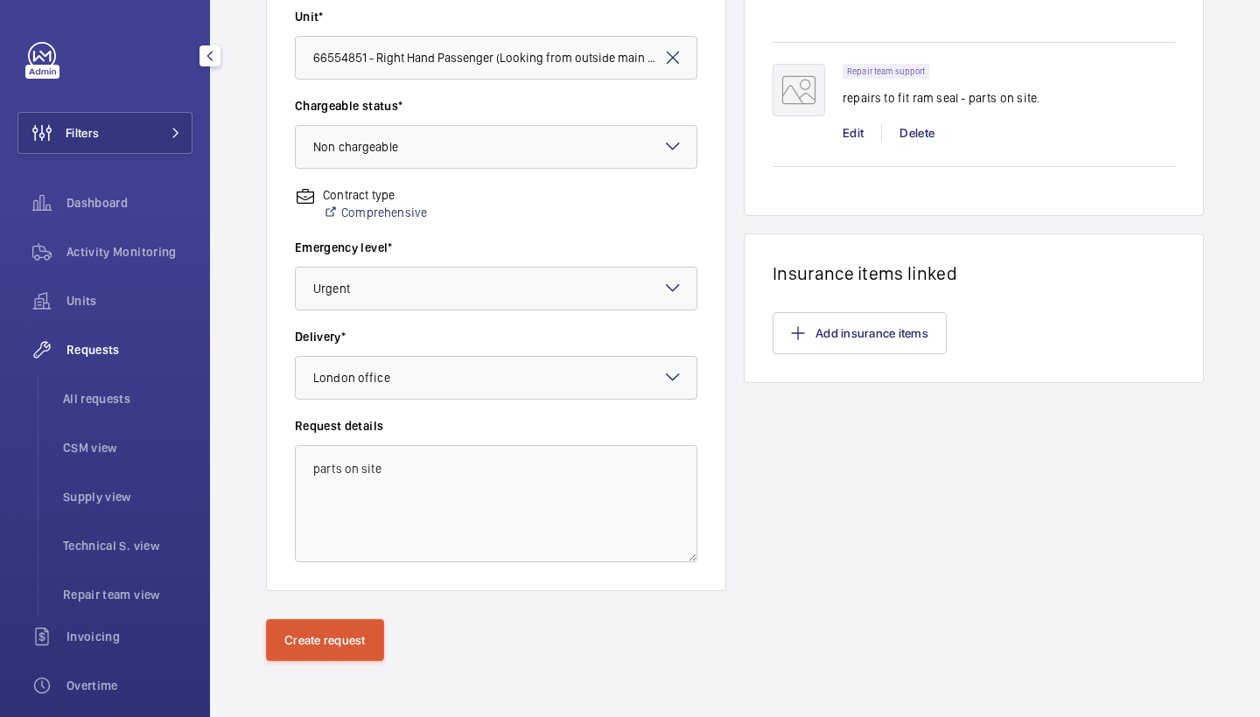
click at [332, 649] on button "Create request" at bounding box center [325, 640] width 118 height 42
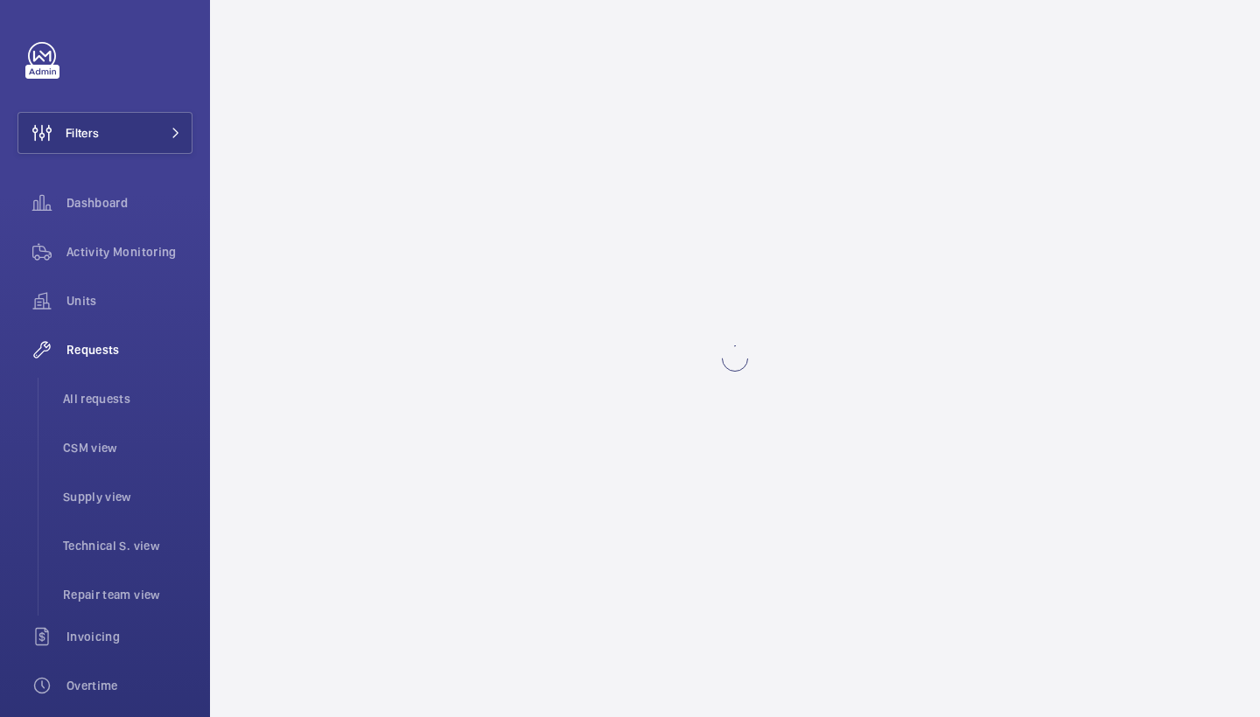
scroll to position [0, 0]
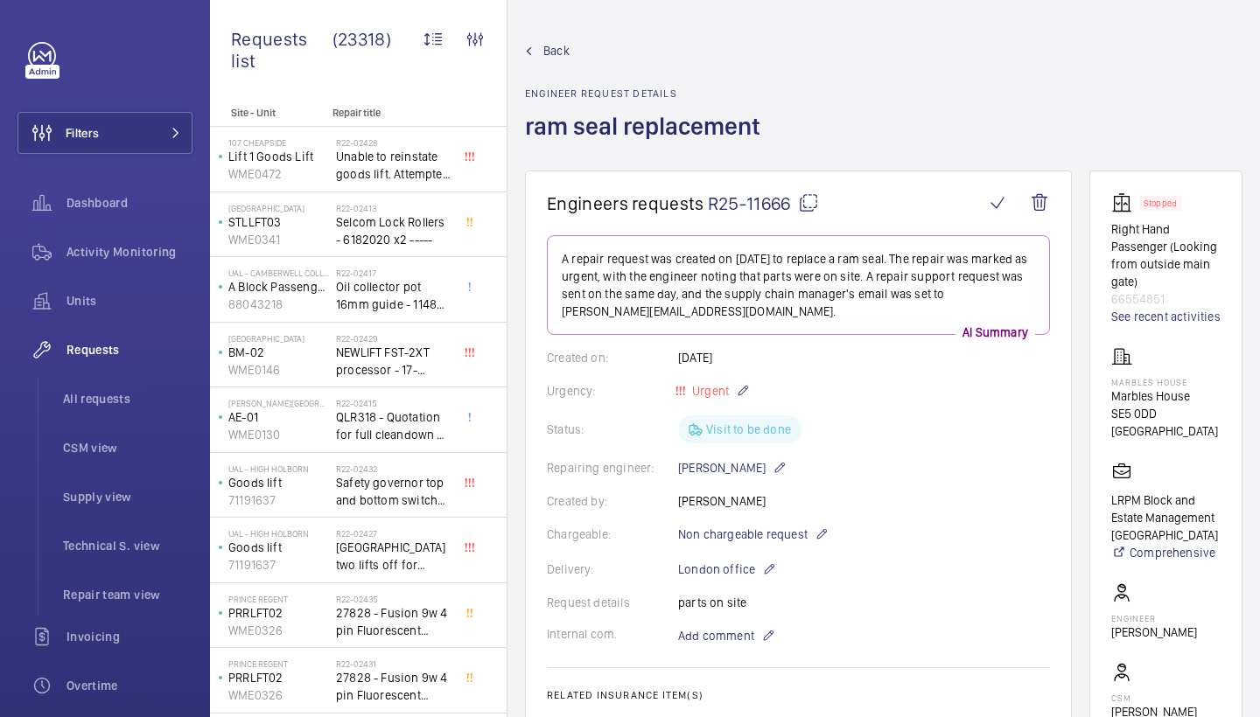
click at [1017, 3] on wm-front-admin-header "Back Engineer request details ram seal replacement" at bounding box center [883, 85] width 752 height 171
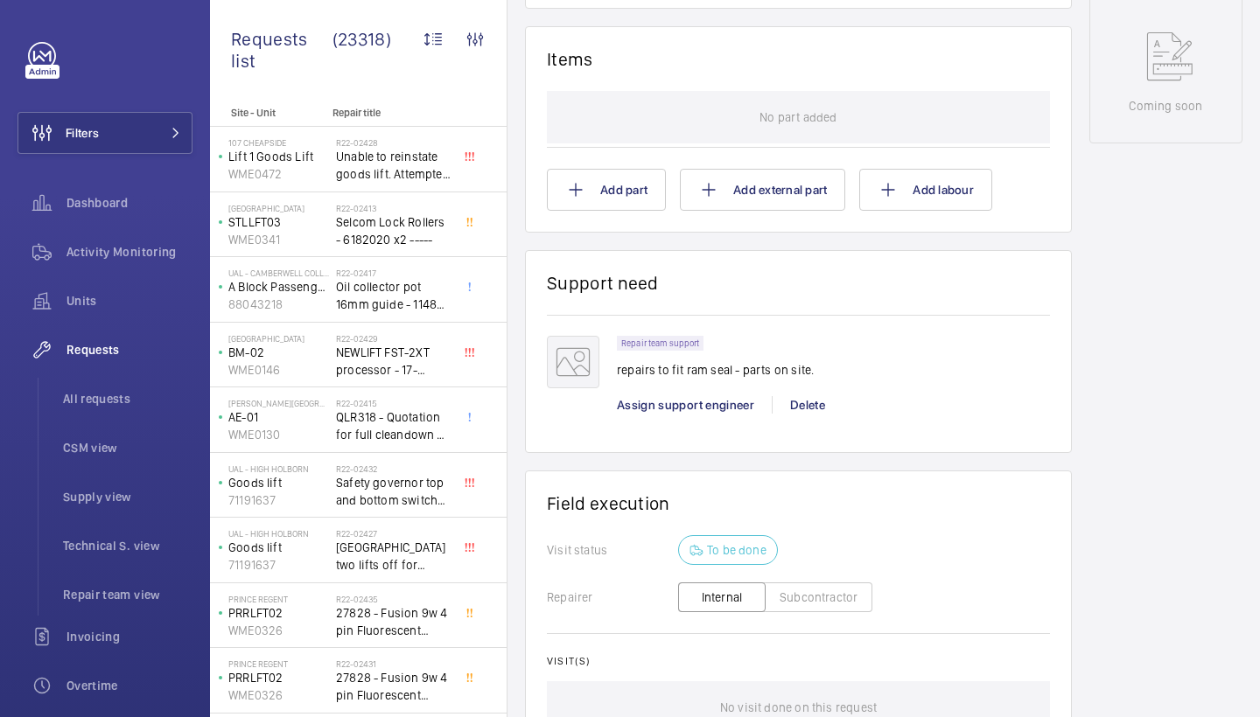
scroll to position [1146, 0]
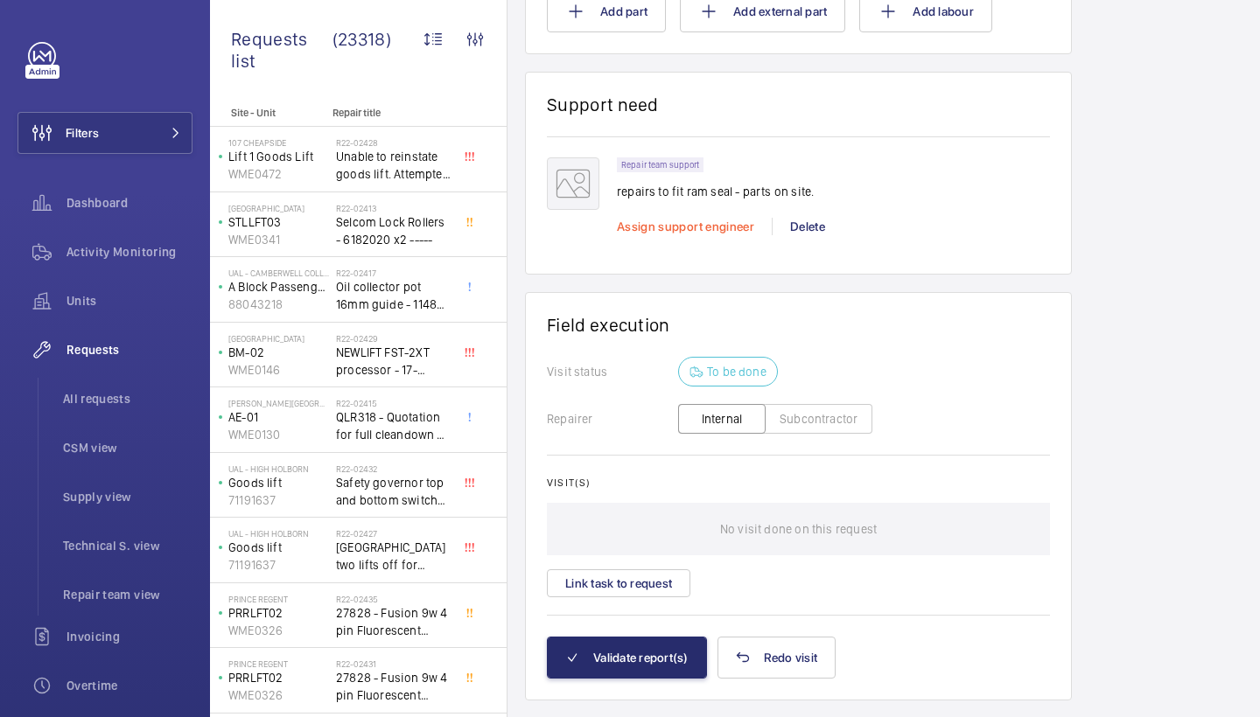
click at [665, 228] on span "Assign support engineer" at bounding box center [685, 227] width 137 height 14
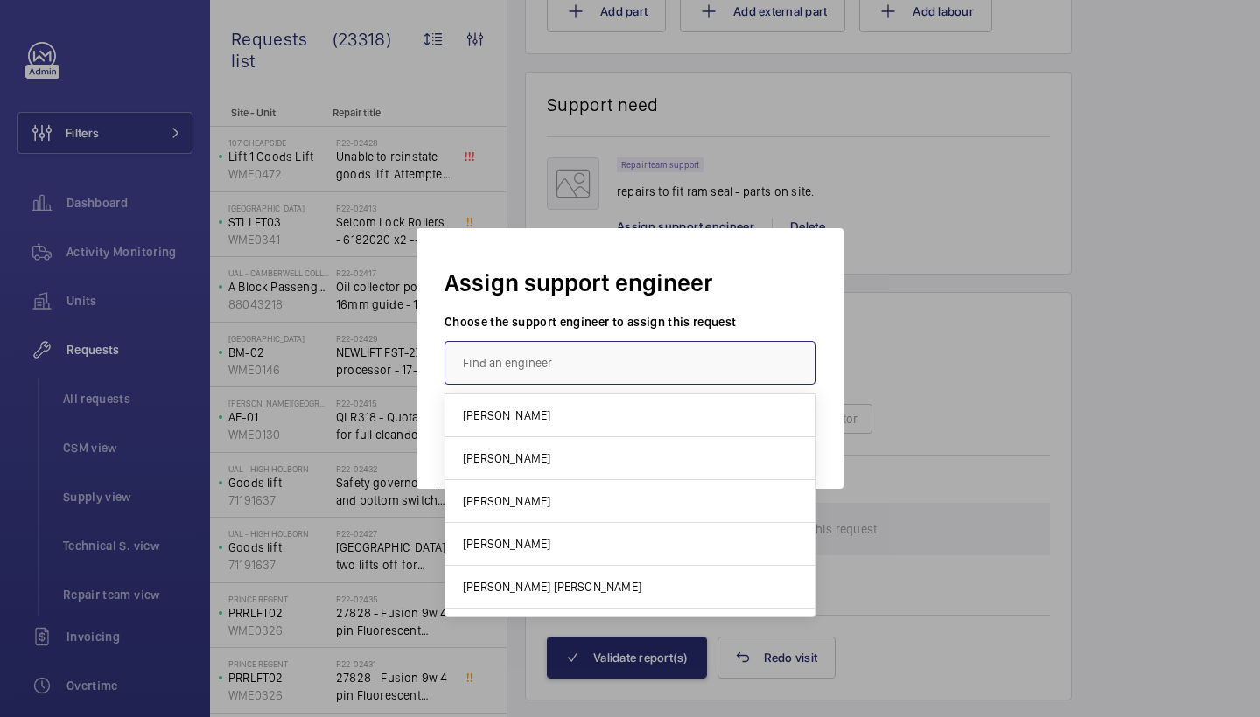
click at [608, 358] on input "text" at bounding box center [629, 363] width 371 height 44
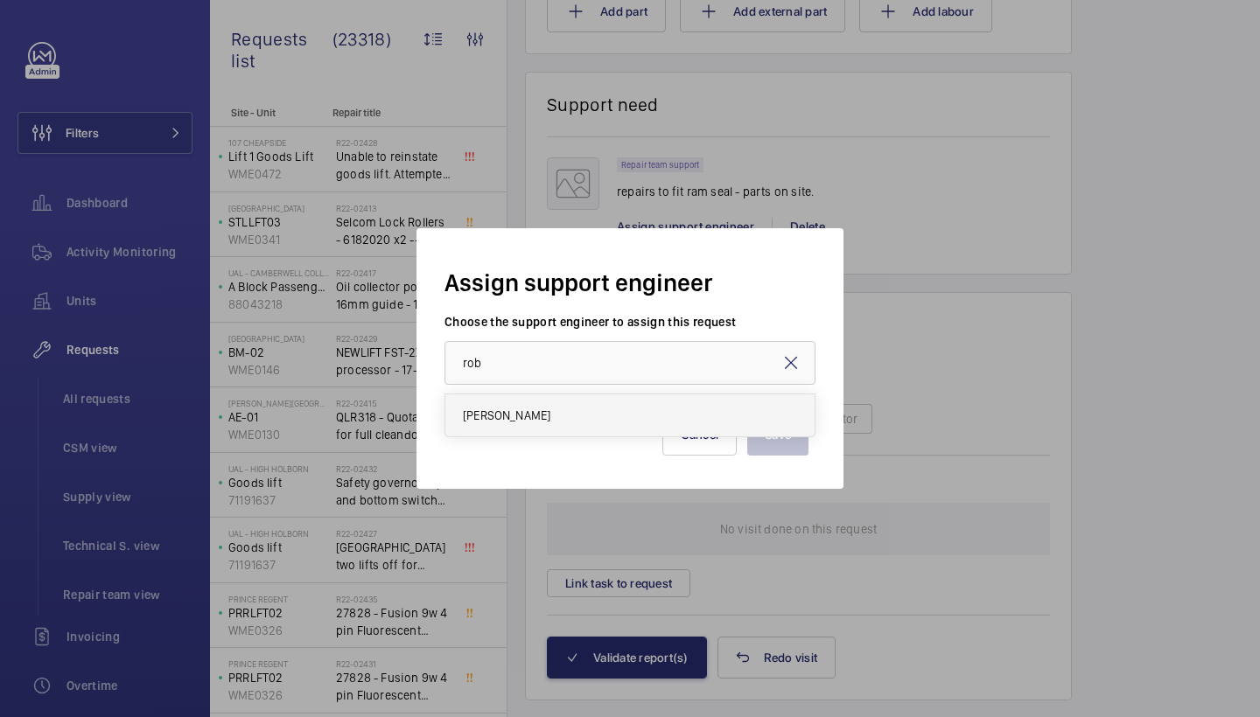
click at [529, 413] on mat-option "[PERSON_NAME]" at bounding box center [629, 416] width 369 height 42
type input "[PERSON_NAME]"
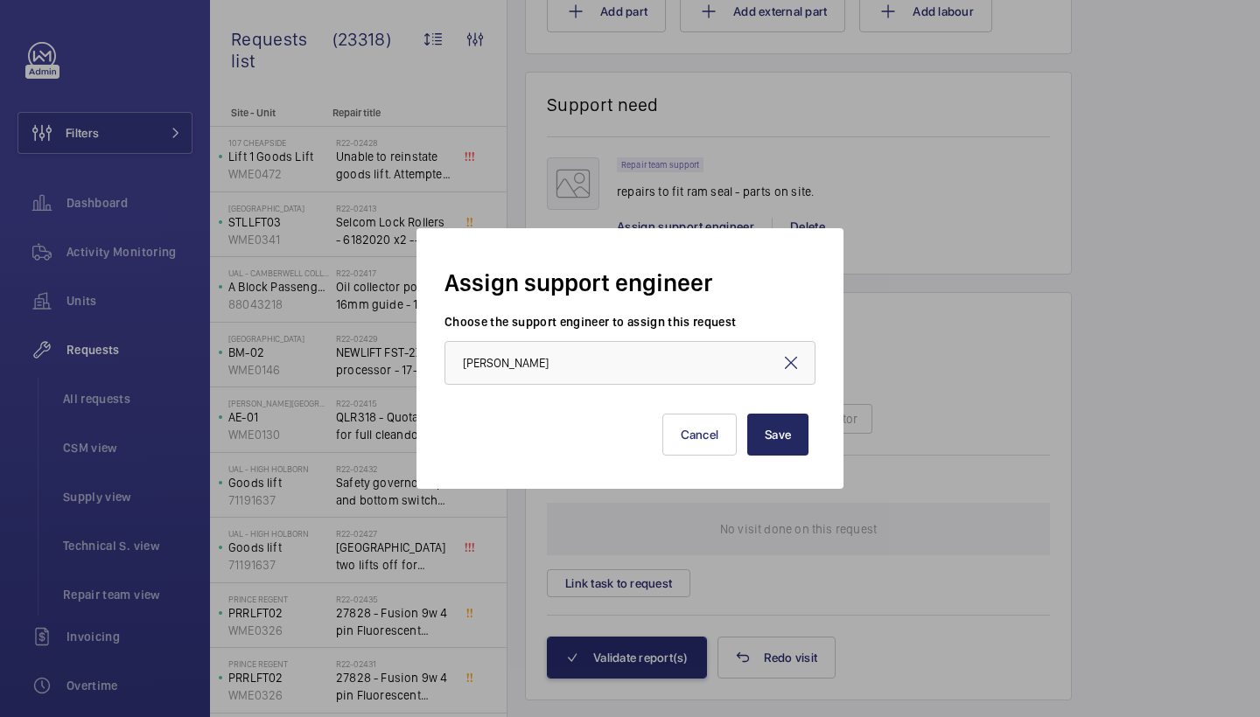
click at [796, 428] on button "Save" at bounding box center [777, 435] width 61 height 42
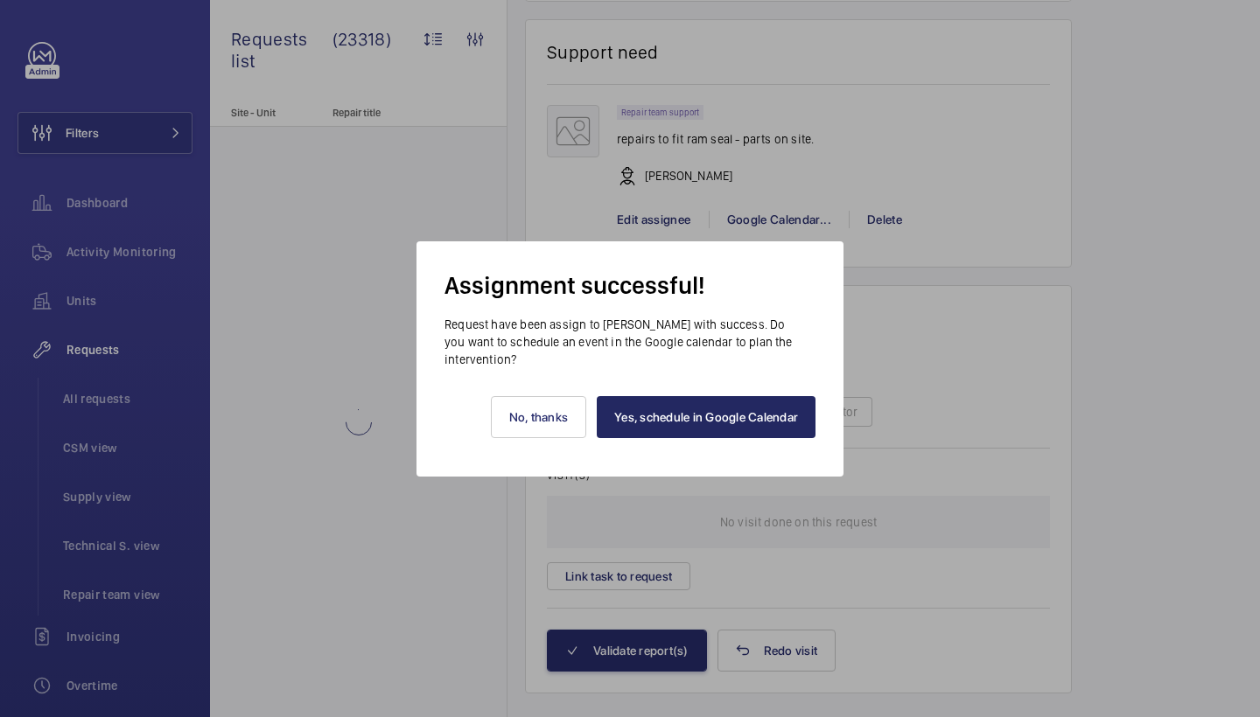
click at [703, 423] on link "Yes, schedule in Google Calendar" at bounding box center [706, 417] width 219 height 42
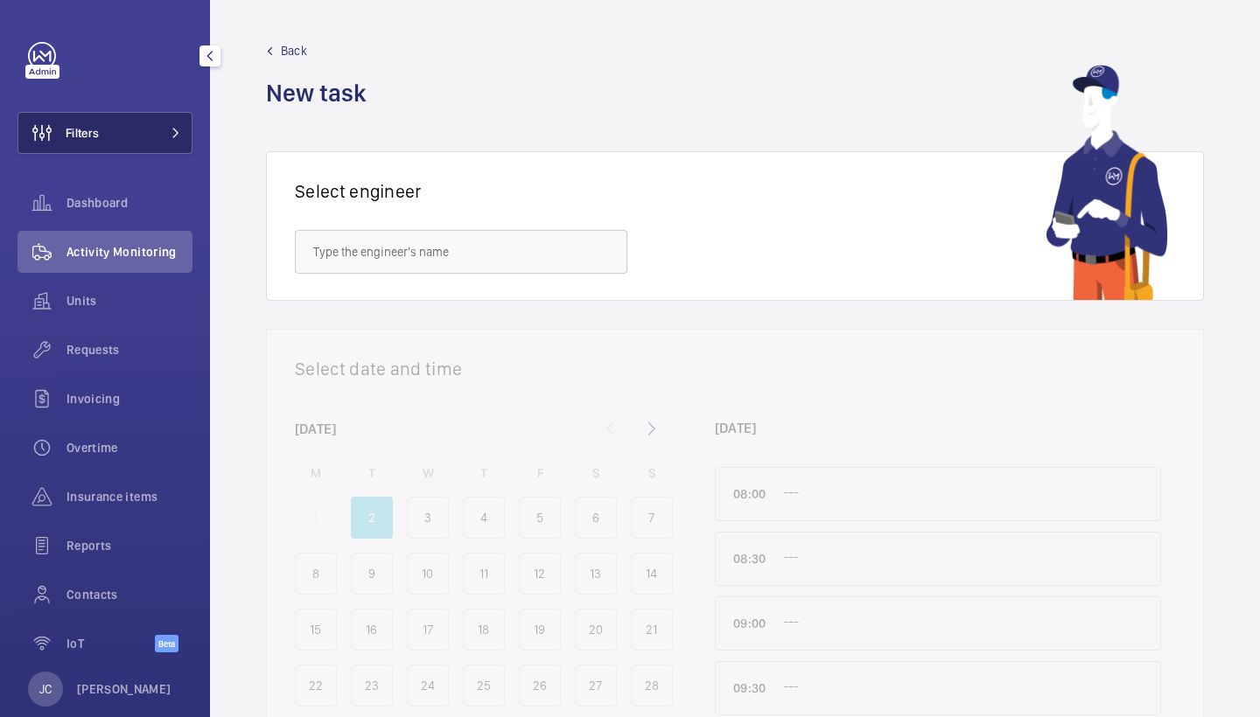
click at [168, 131] on span at bounding box center [170, 133] width 21 height 10
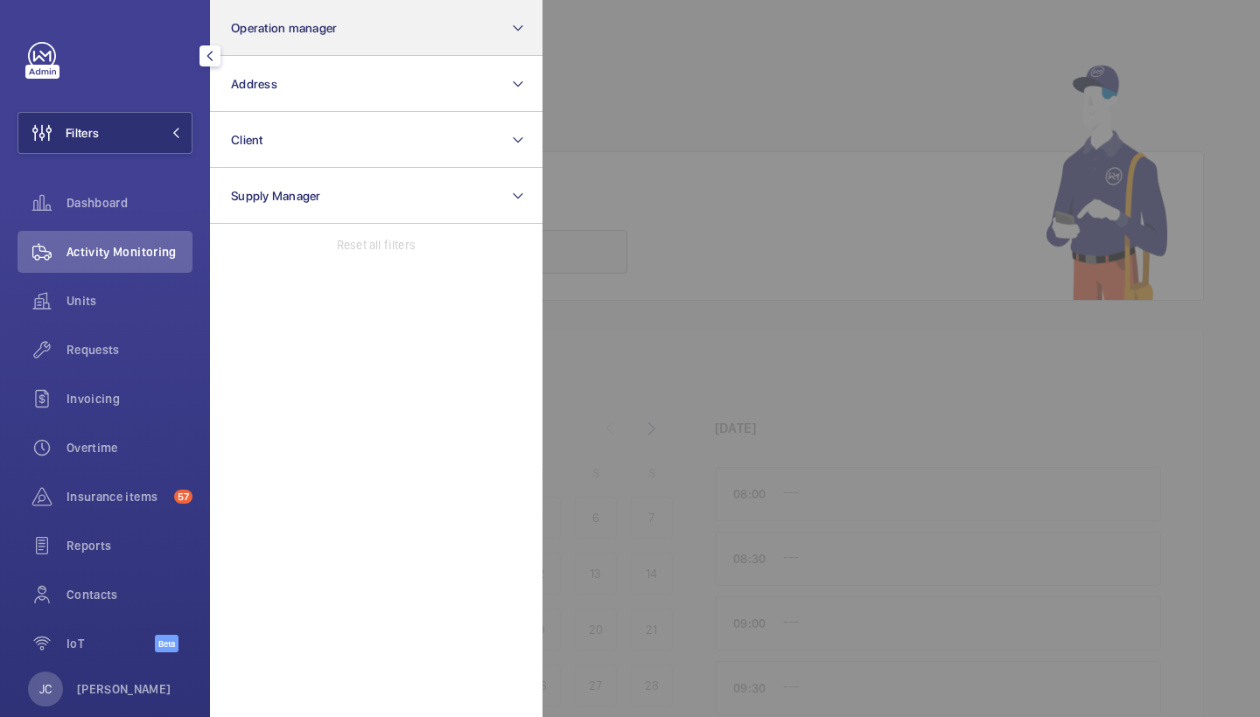
click at [311, 30] on span "Operation manager" at bounding box center [284, 28] width 106 height 14
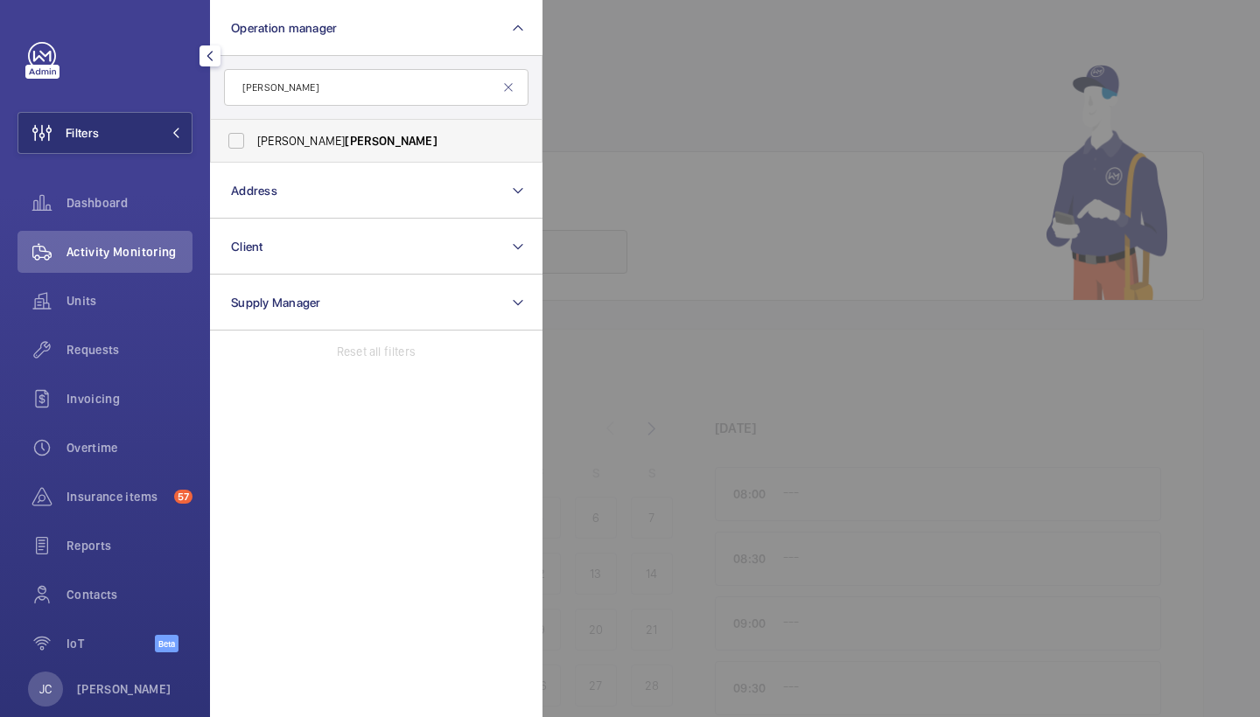
type input "[PERSON_NAME]"
click at [345, 134] on span "[PERSON_NAME]" at bounding box center [391, 141] width 92 height 14
click at [254, 134] on input "[PERSON_NAME]" at bounding box center [236, 140] width 35 height 35
checkbox input "true"
click at [361, 79] on input "[PERSON_NAME]" at bounding box center [376, 87] width 304 height 37
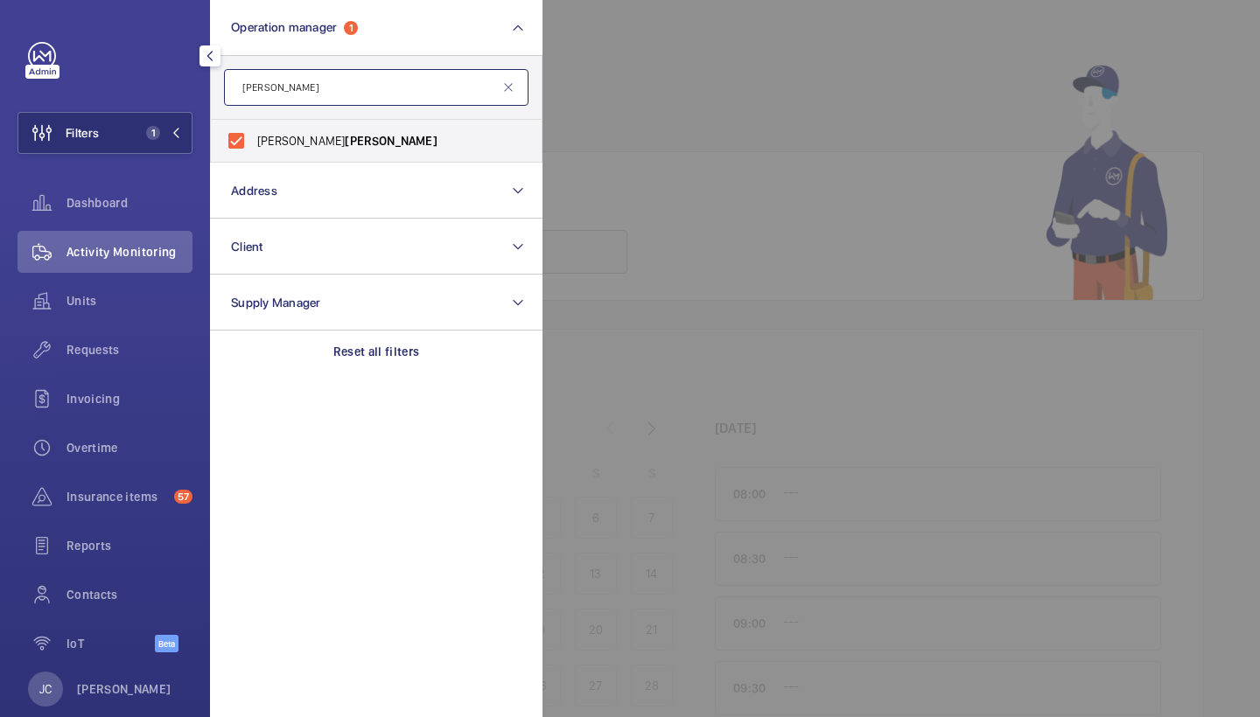
drag, startPoint x: 361, startPoint y: 80, endPoint x: 234, endPoint y: 80, distance: 127.7
click at [234, 80] on input "[PERSON_NAME]" at bounding box center [376, 87] width 304 height 37
type input "tarp"
click at [314, 129] on label "[PERSON_NAME] ey" at bounding box center [363, 141] width 304 height 42
click at [254, 129] on input "[PERSON_NAME] ey" at bounding box center [236, 140] width 35 height 35
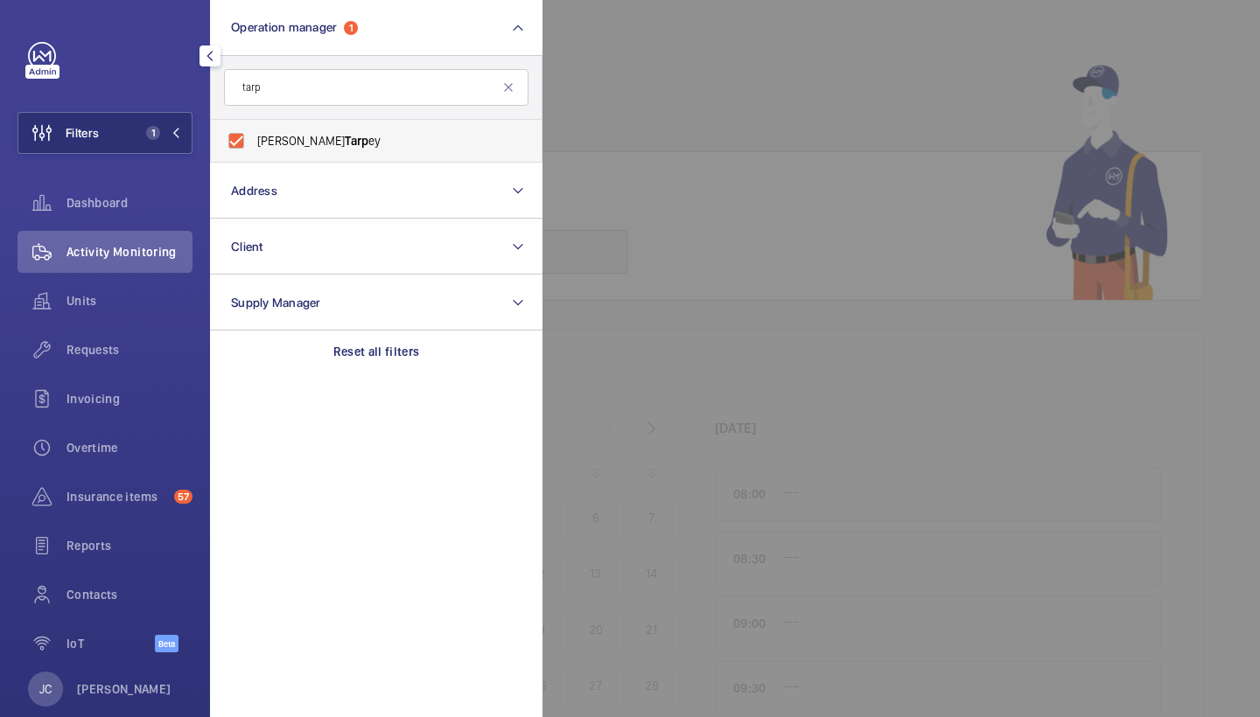
checkbox input "true"
click at [635, 99] on div at bounding box center [1172, 358] width 1260 height 717
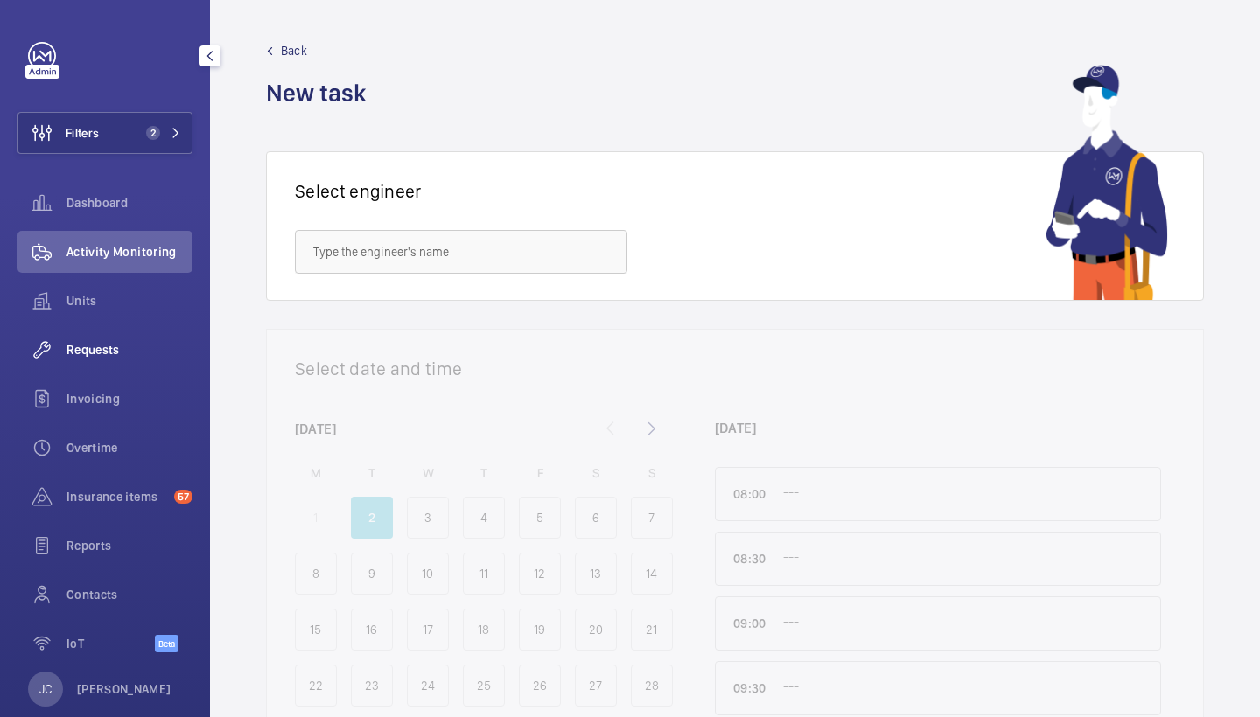
click at [105, 356] on span "Requests" at bounding box center [129, 349] width 126 height 17
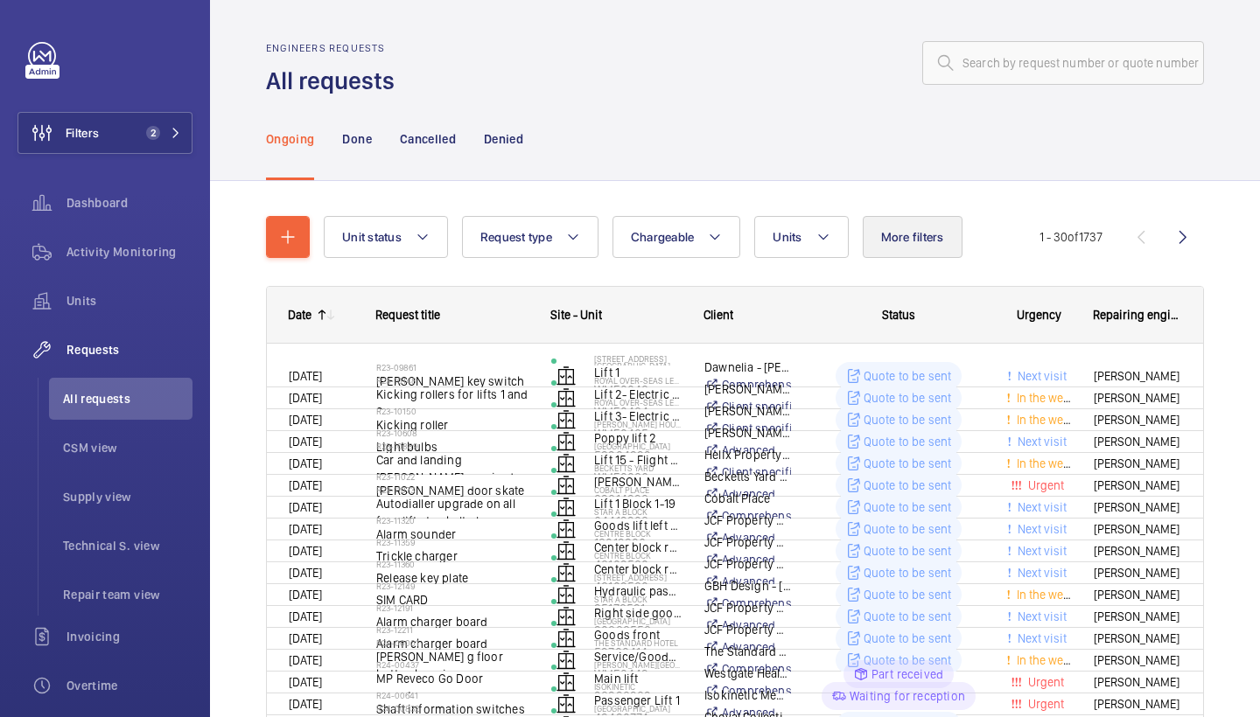
click at [928, 248] on button "More filters" at bounding box center [913, 237] width 100 height 42
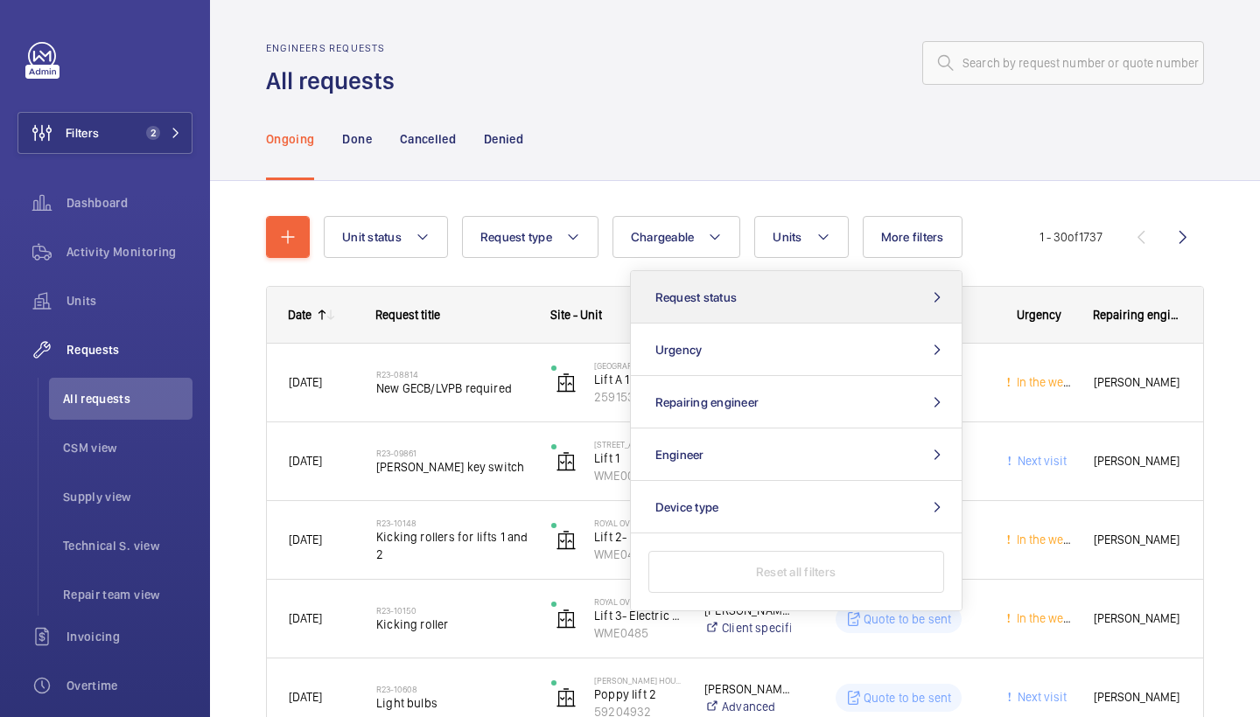
click at [822, 281] on button "Request status" at bounding box center [796, 297] width 331 height 52
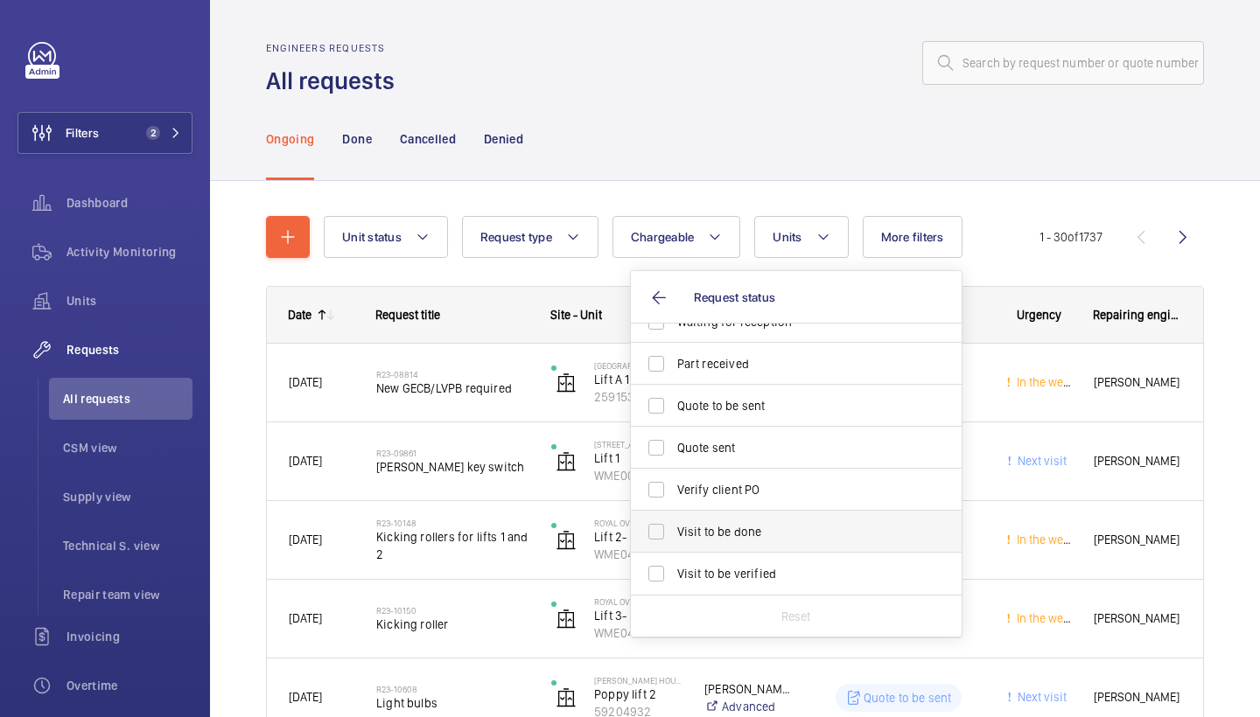
scroll to position [233, 0]
click at [798, 525] on span "Visit to be done" at bounding box center [797, 531] width 241 height 17
click at [674, 525] on input "Visit to be done" at bounding box center [656, 531] width 35 height 35
checkbox input "true"
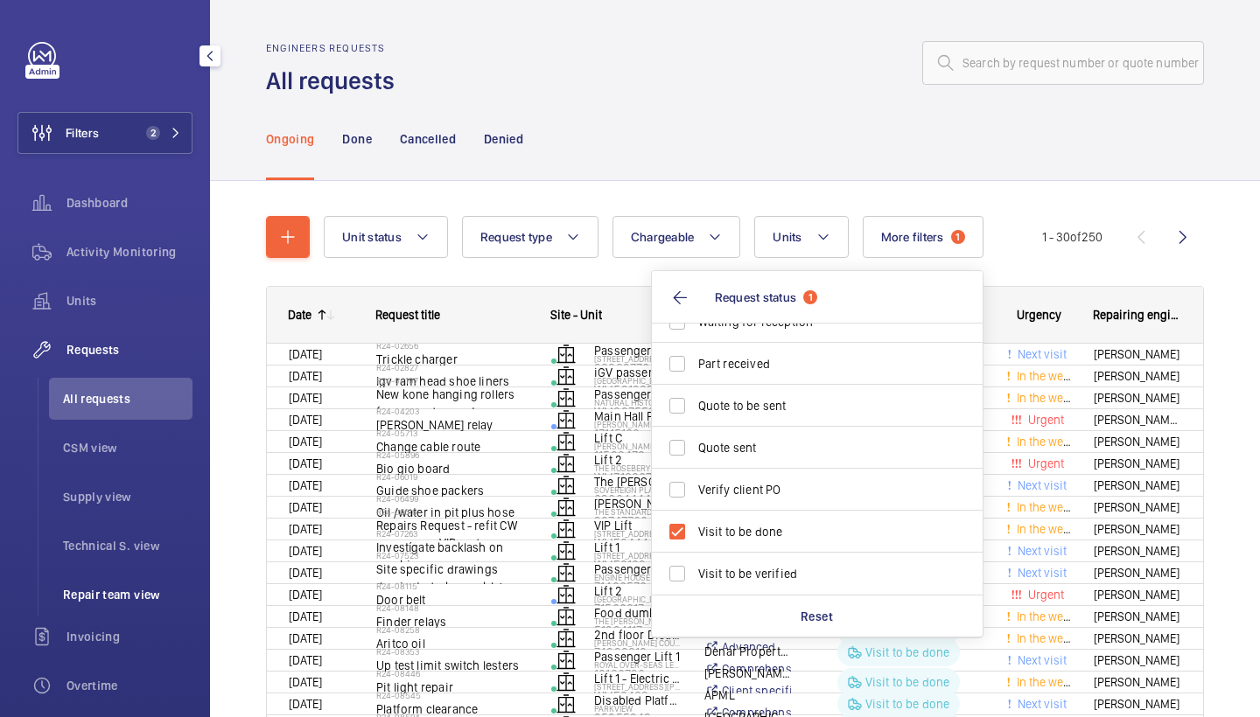
click at [115, 587] on span "Repair team view" at bounding box center [127, 594] width 129 height 17
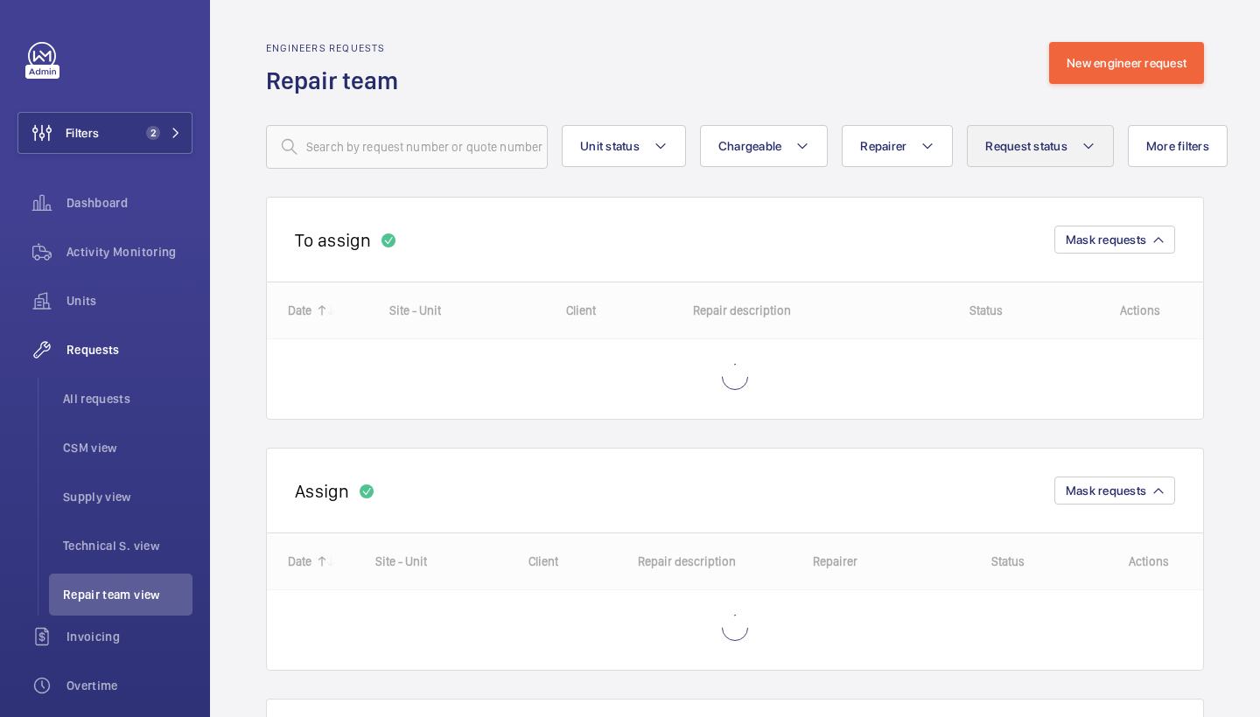
click at [1082, 157] on button "Request status" at bounding box center [1040, 146] width 147 height 42
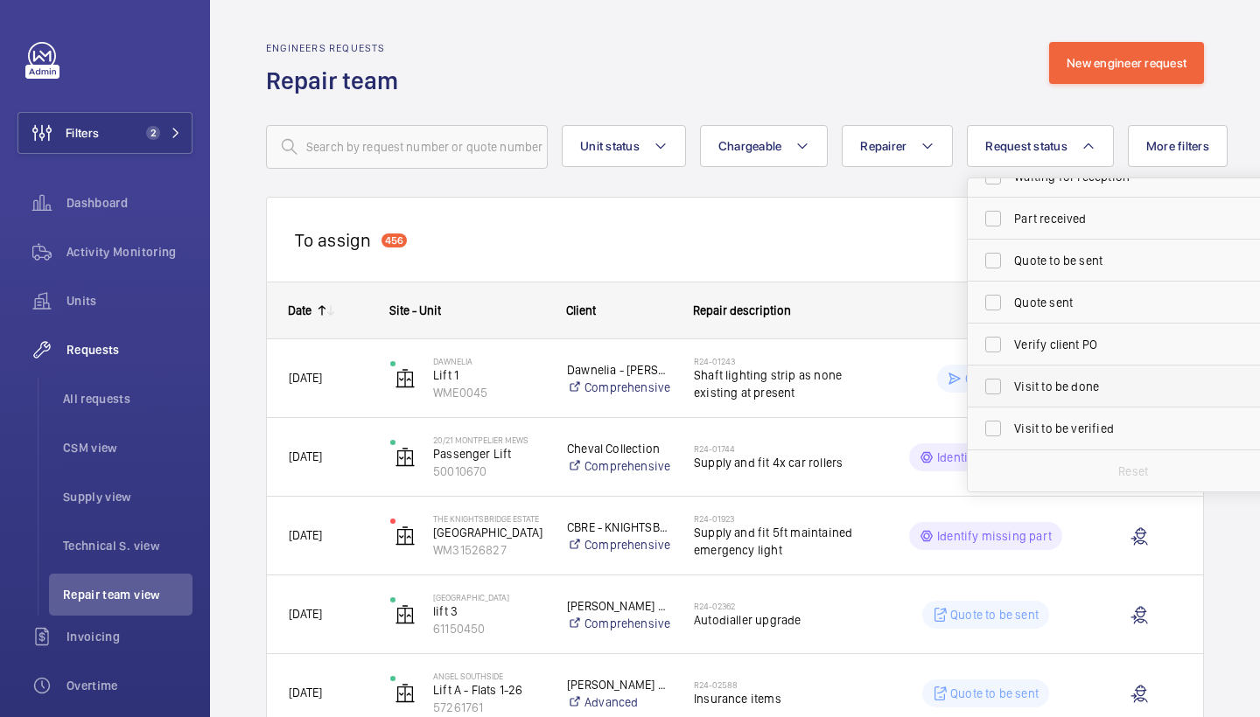
scroll to position [233, 0]
click at [1053, 395] on span "Visit to be done" at bounding box center [1134, 386] width 241 height 17
click at [1010, 395] on input "Visit to be done" at bounding box center [992, 386] width 35 height 35
checkbox input "true"
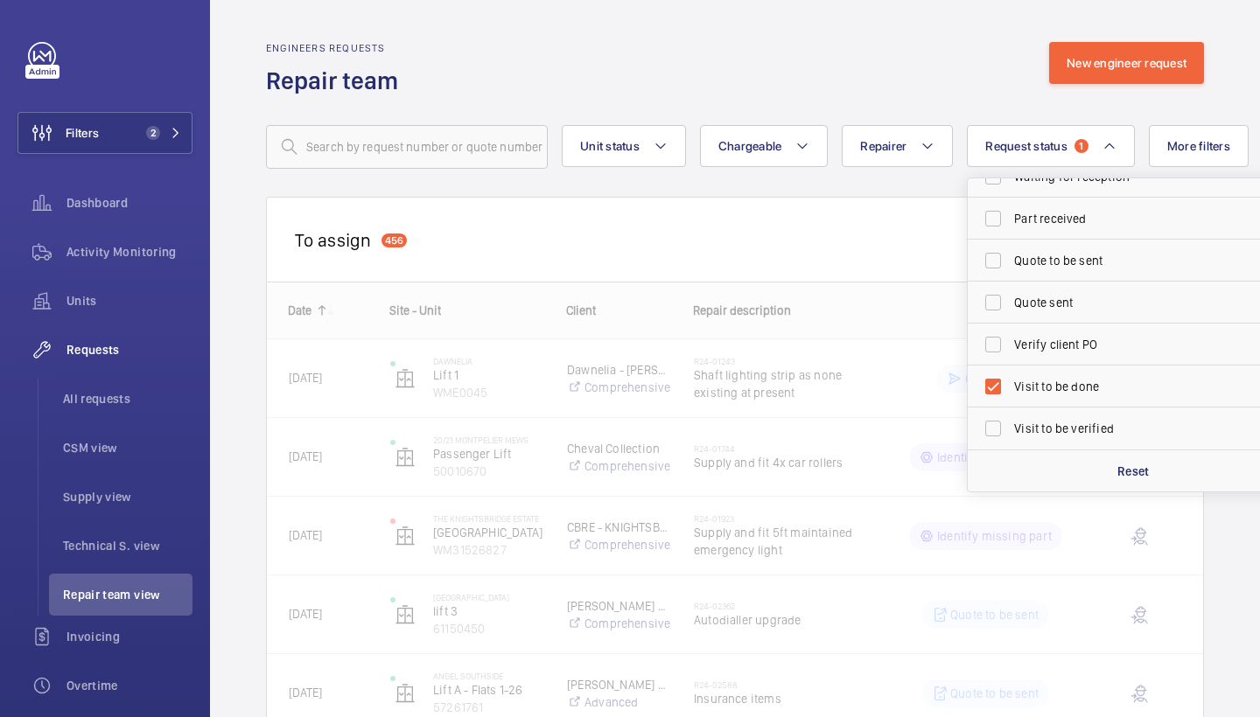
click at [863, 84] on div "Engineers requests Repair team New engineer request" at bounding box center [735, 69] width 938 height 55
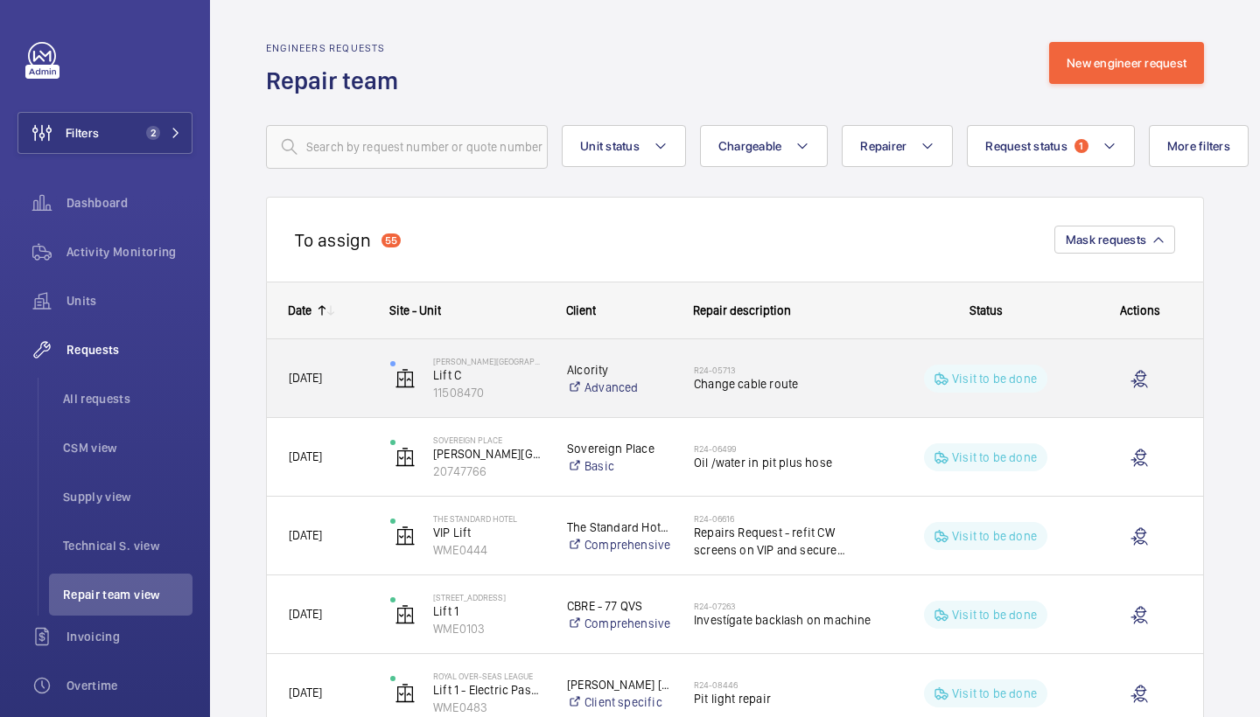
click at [823, 361] on div "R24-05713 Change cable route" at bounding box center [783, 378] width 179 height 51
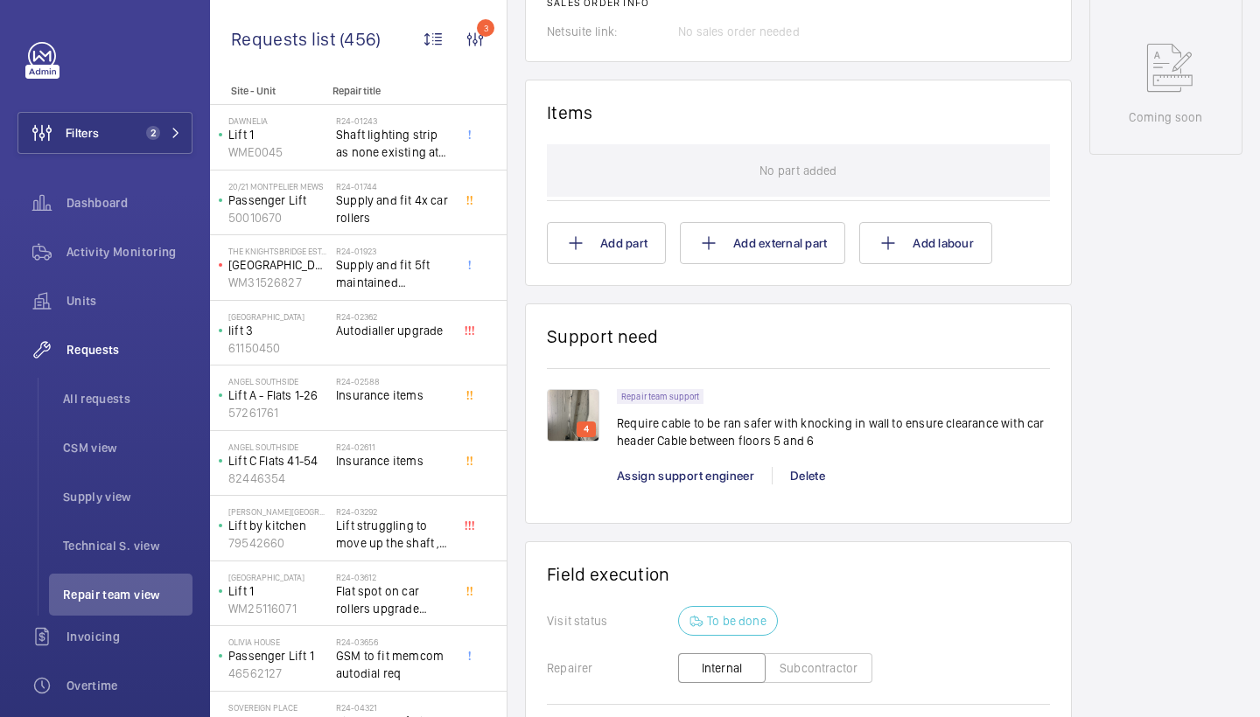
scroll to position [975, 0]
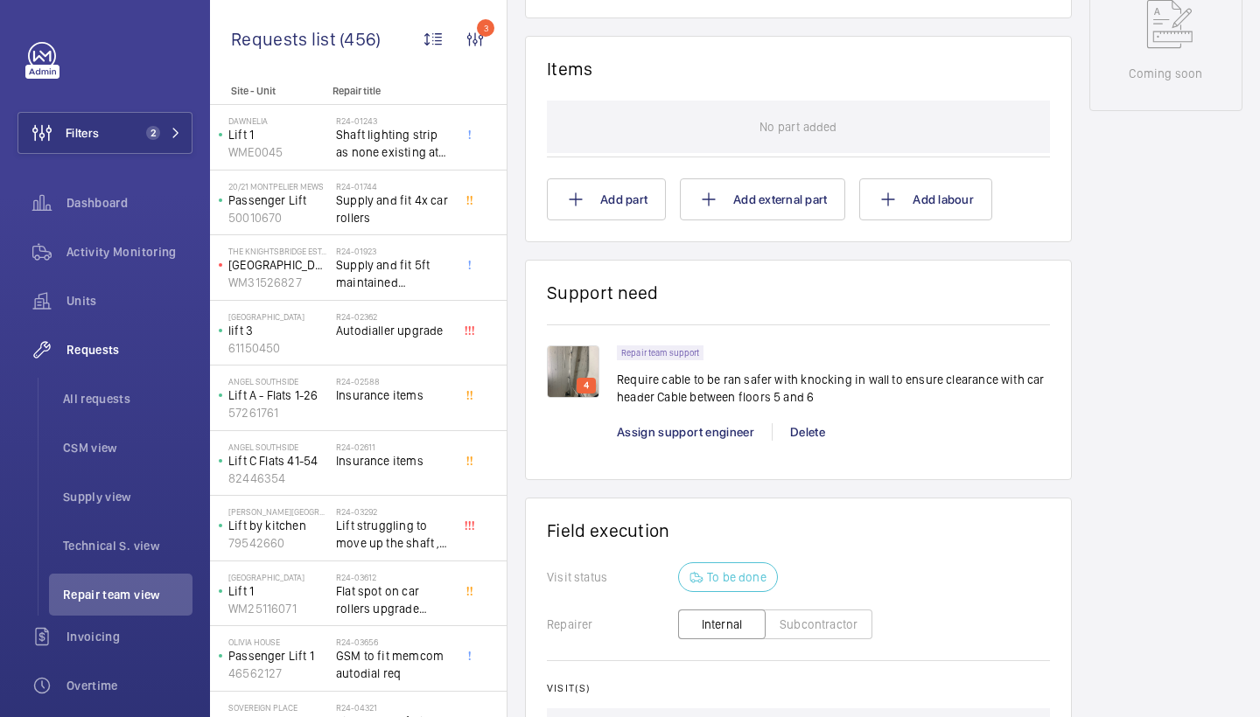
click at [576, 346] on img at bounding box center [573, 372] width 52 height 52
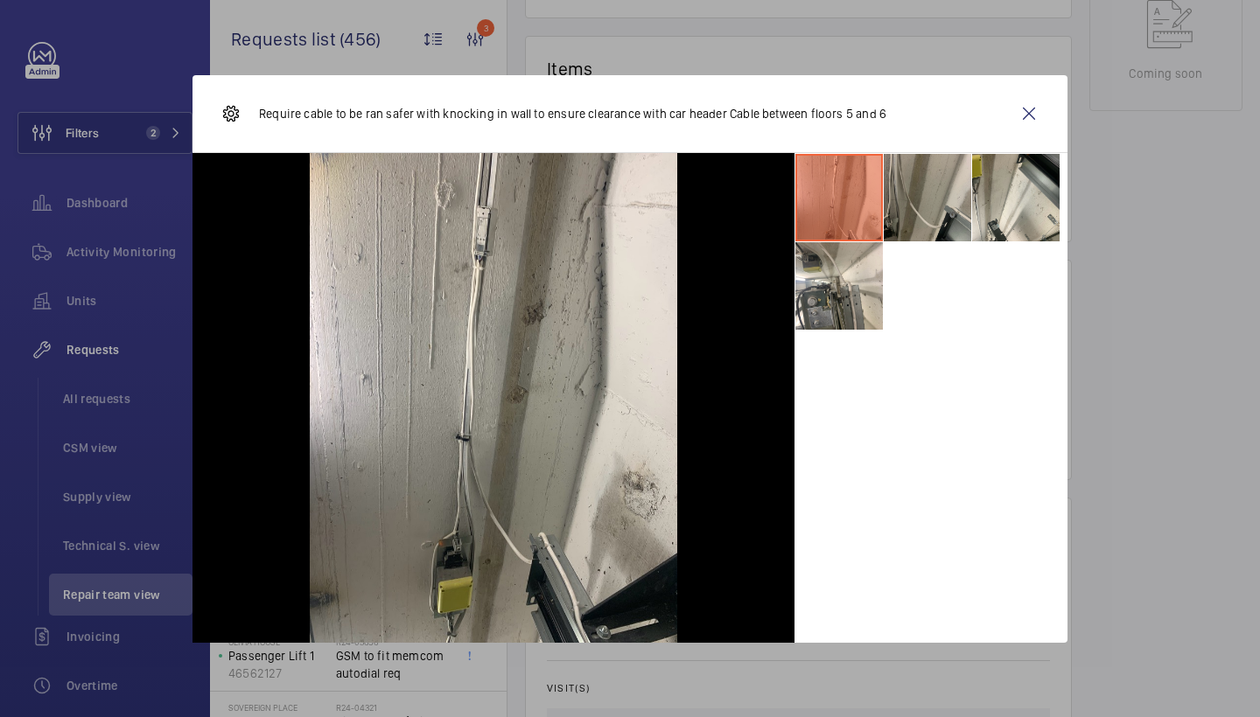
click at [934, 199] on li at bounding box center [927, 197] width 87 height 87
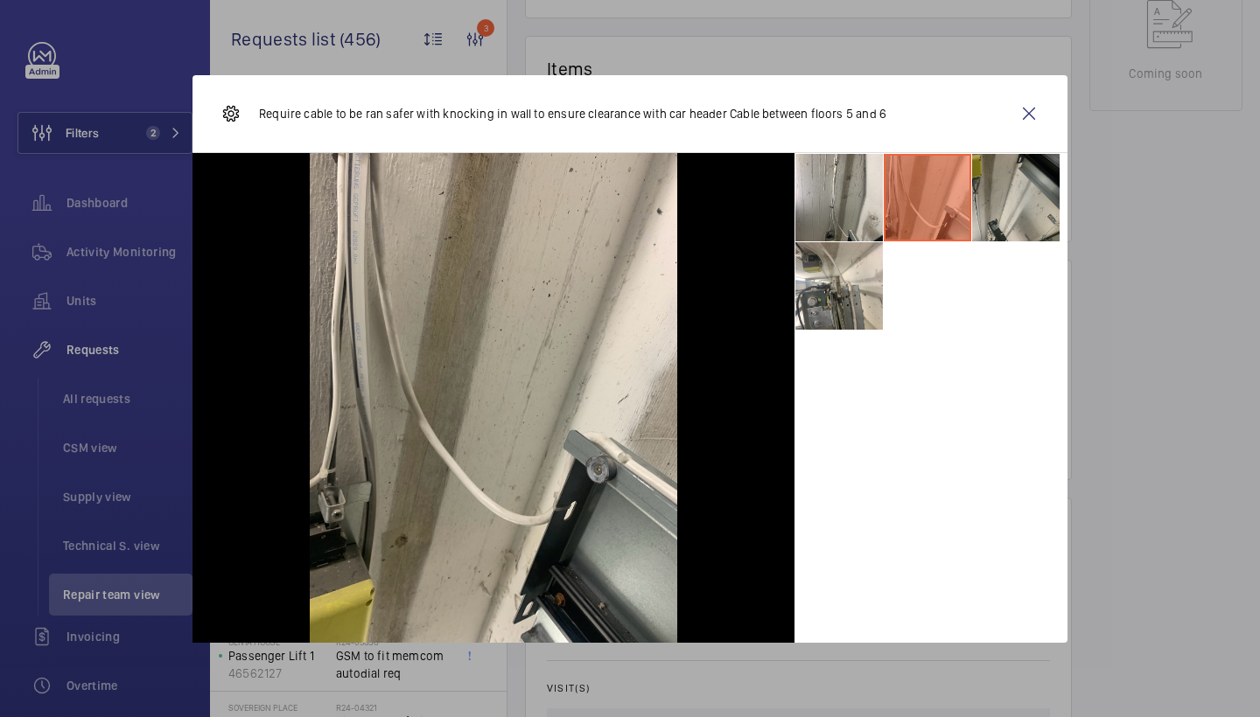
click at [995, 203] on li at bounding box center [1015, 197] width 87 height 87
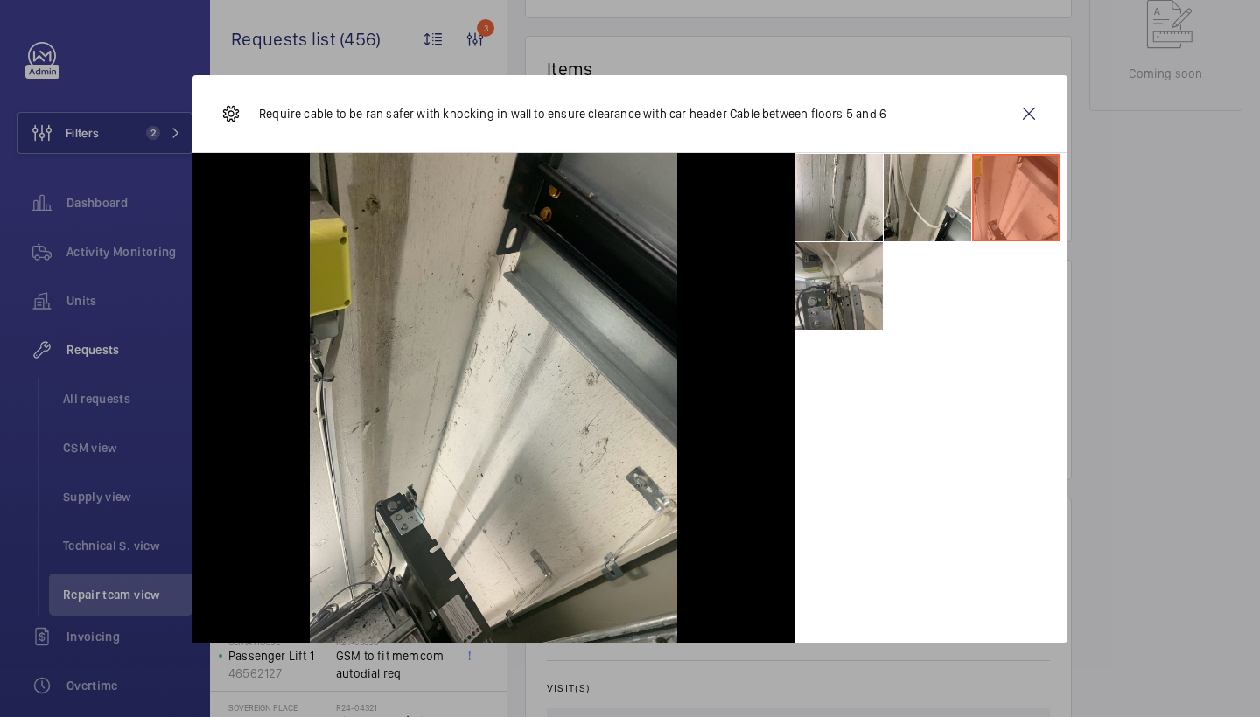
click at [829, 312] on li at bounding box center [838, 285] width 87 height 87
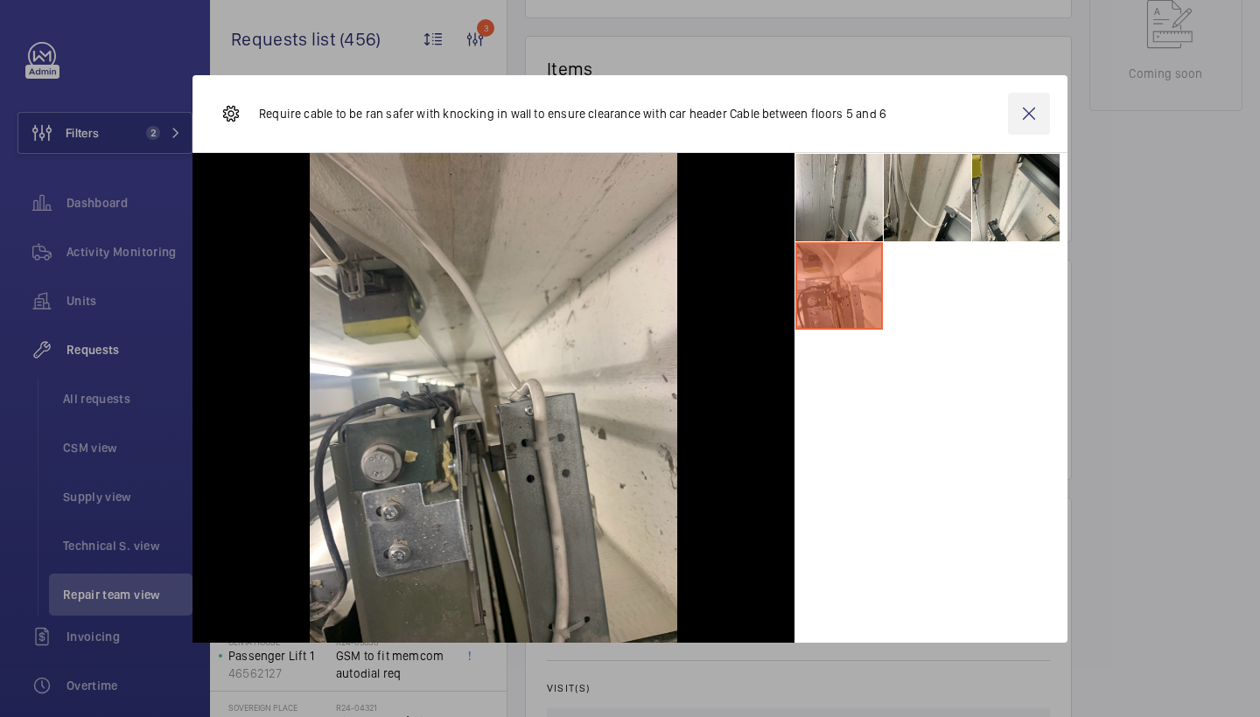
click at [1030, 115] on wm-front-icon-button at bounding box center [1029, 114] width 42 height 42
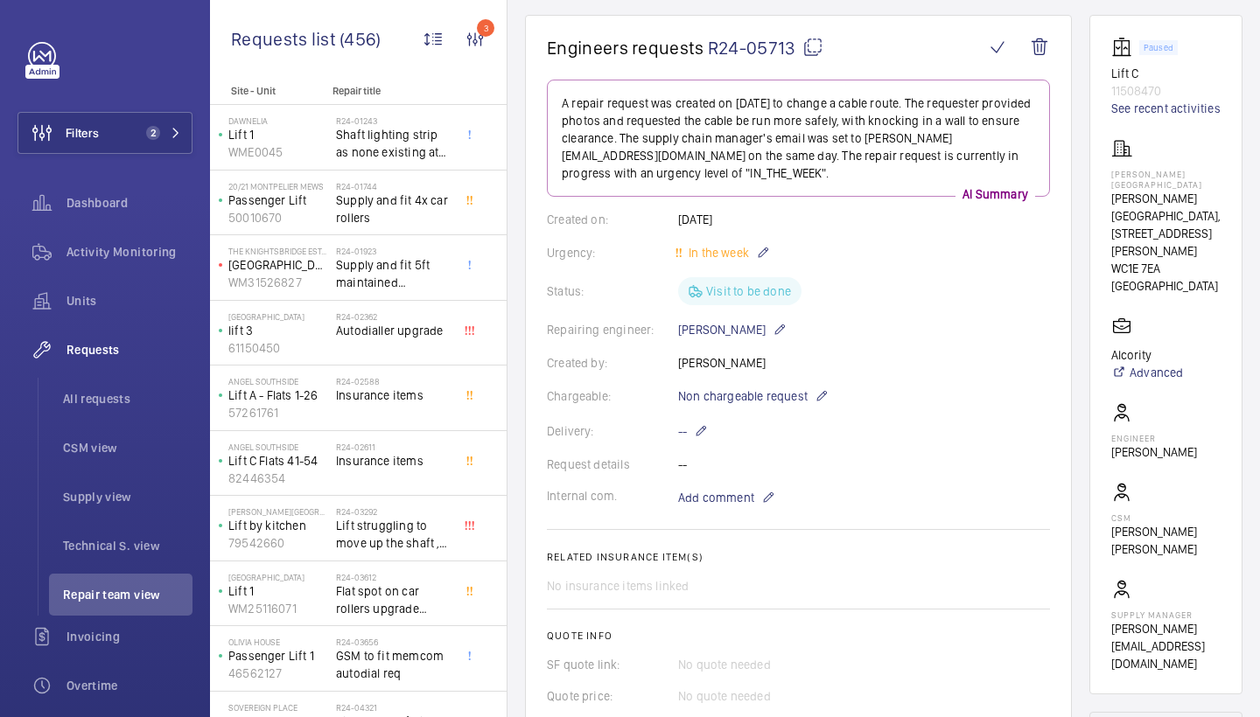
scroll to position [148, 0]
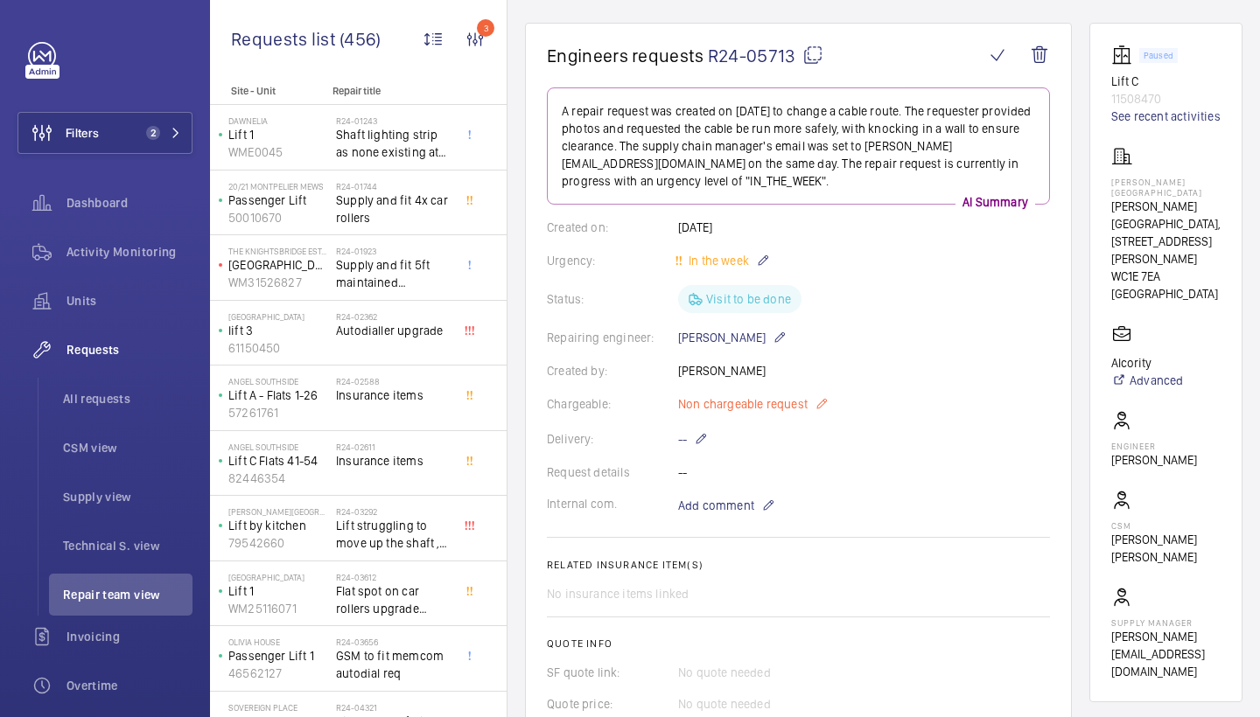
click at [734, 402] on span "Non chargeable request" at bounding box center [742, 403] width 129 height 17
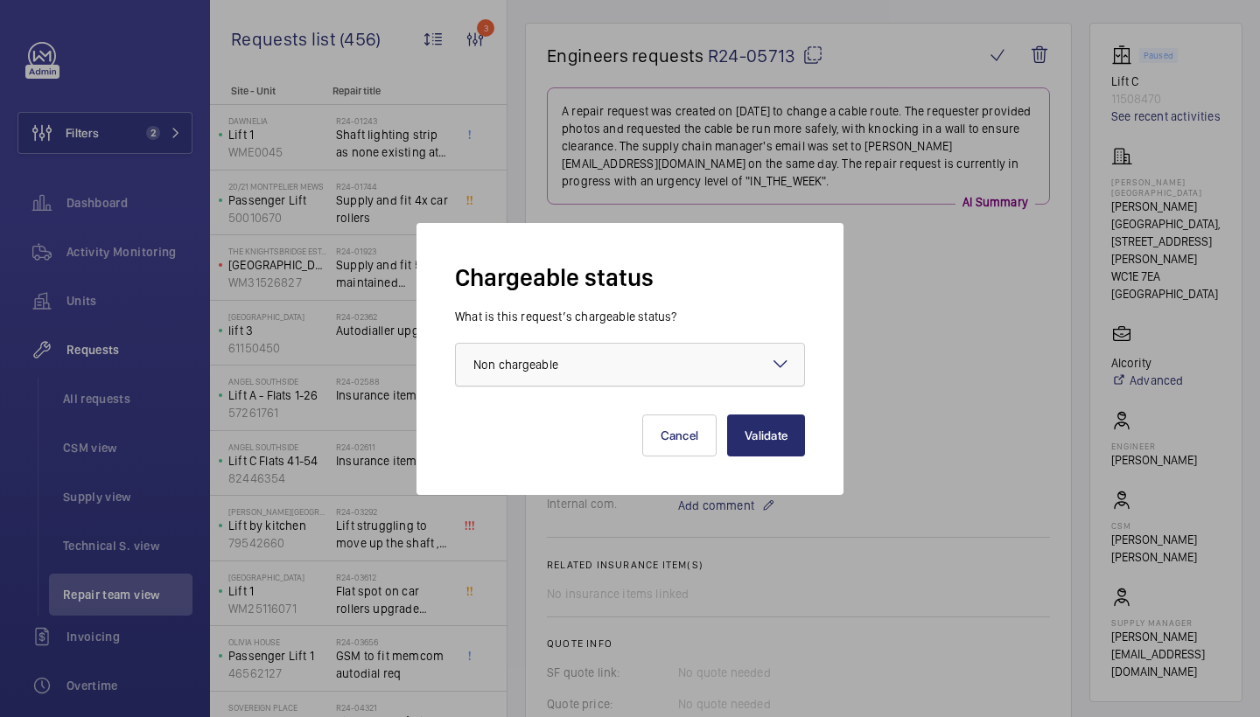
click at [647, 358] on div at bounding box center [630, 365] width 348 height 42
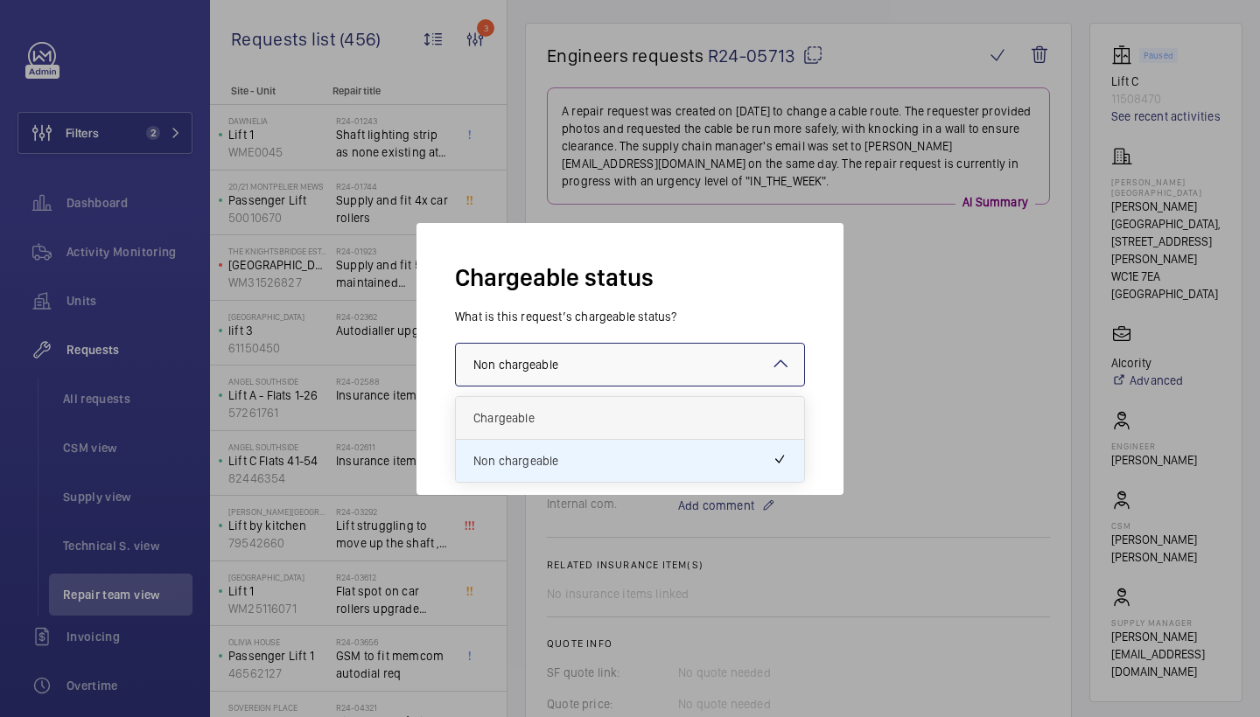
click at [554, 430] on div "Chargeable" at bounding box center [630, 418] width 348 height 43
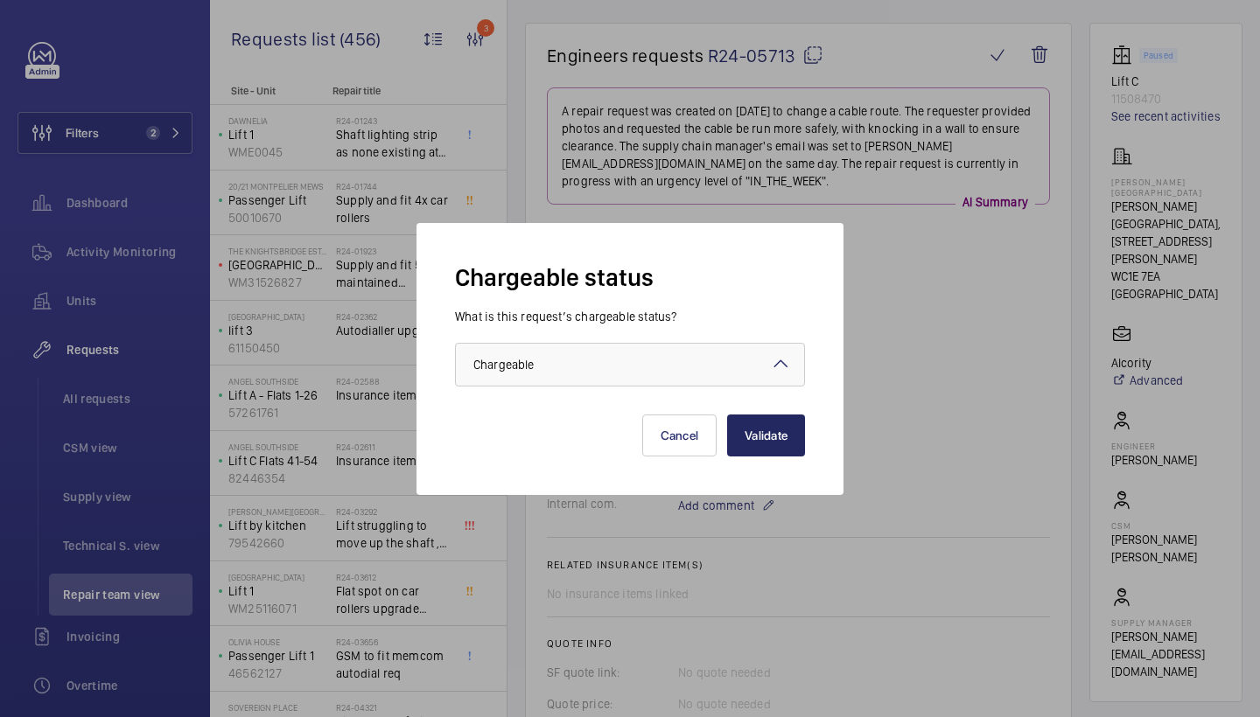
click at [748, 433] on button "Validate" at bounding box center [766, 436] width 78 height 42
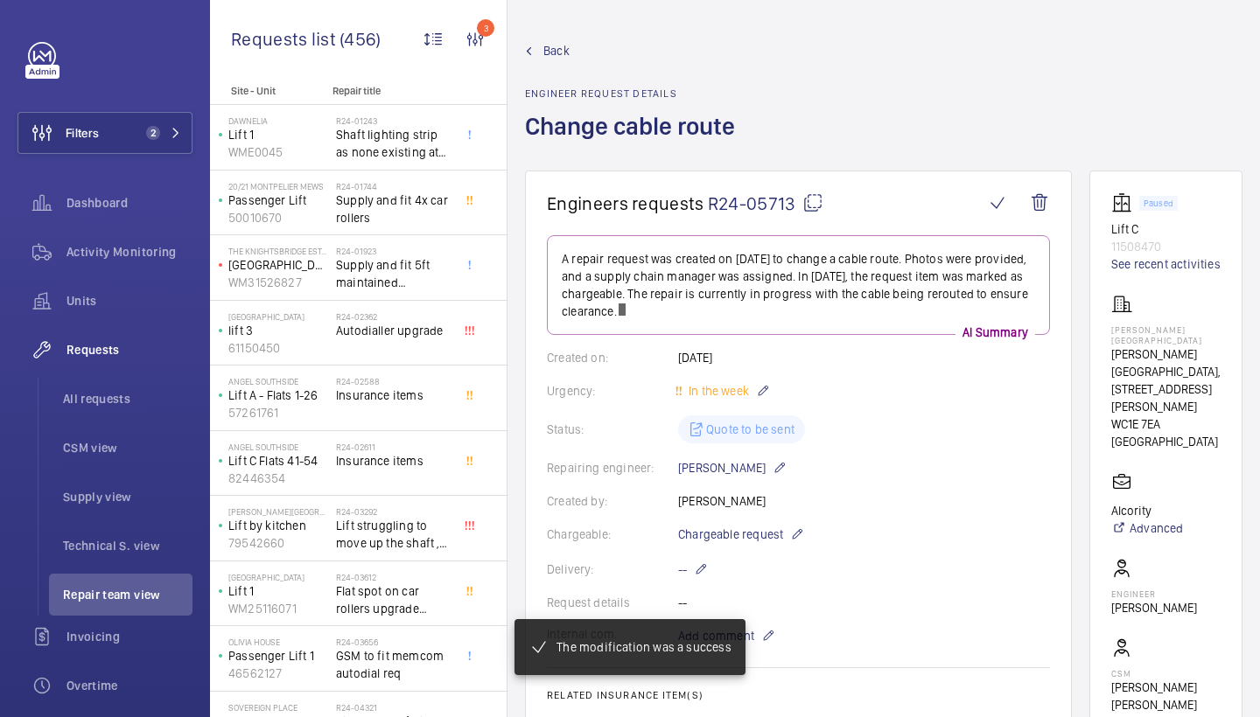
scroll to position [0, 0]
click at [552, 44] on span "Back" at bounding box center [556, 50] width 26 height 17
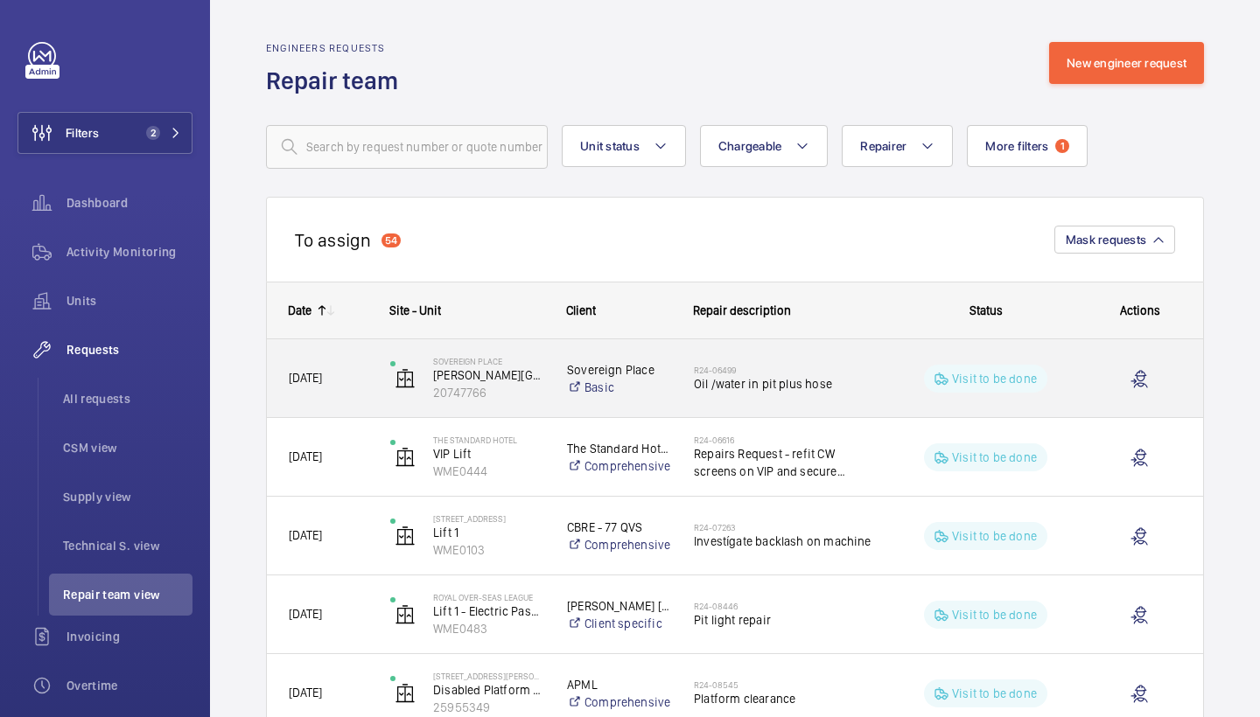
click at [824, 369] on h2 "R24-06499" at bounding box center [783, 370] width 179 height 10
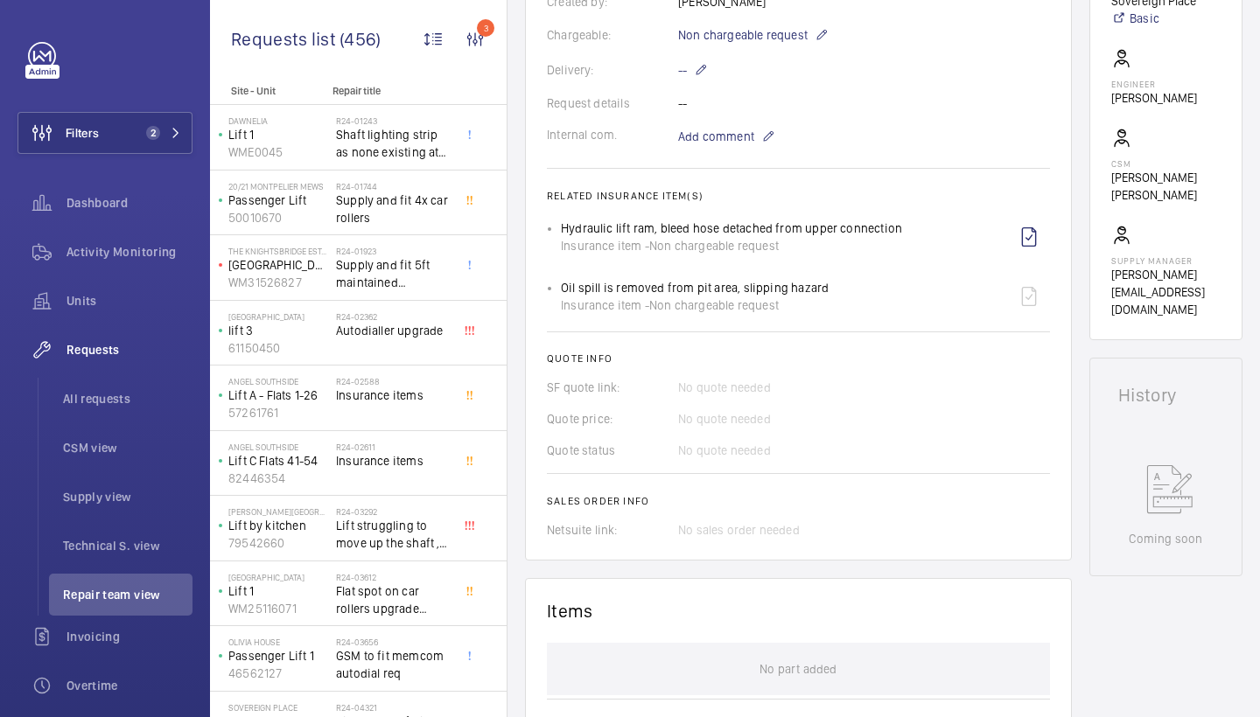
scroll to position [936, 0]
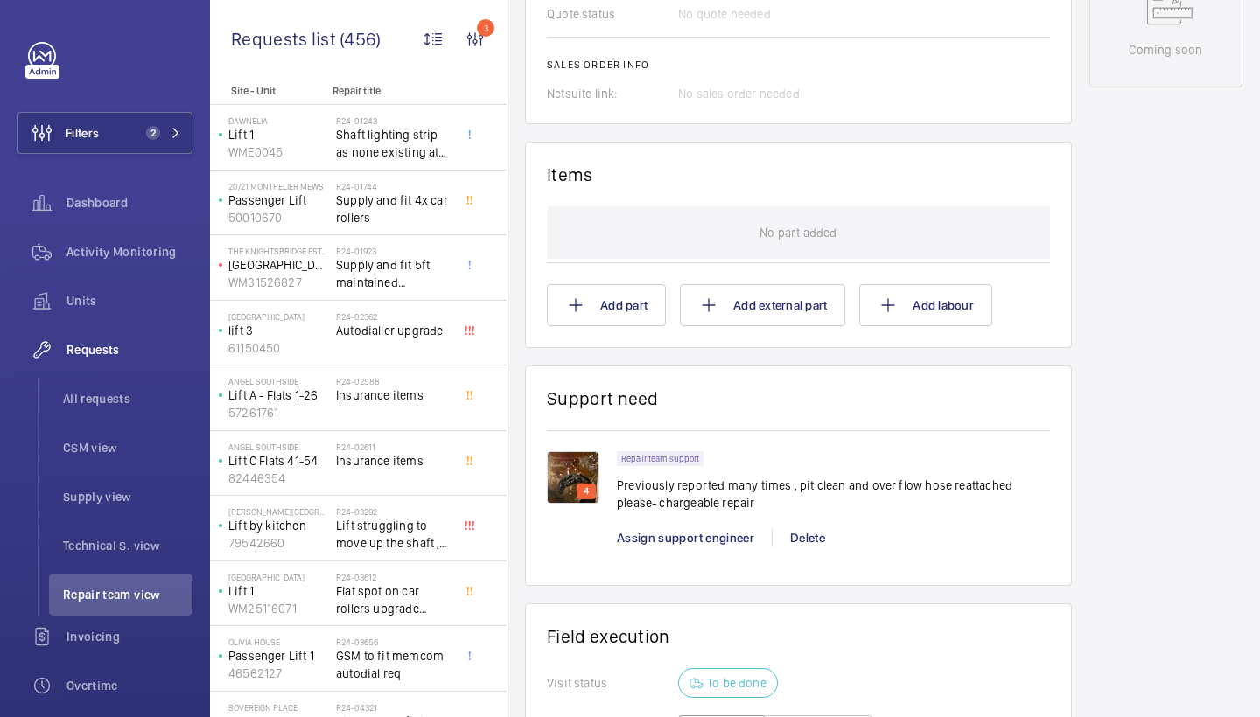
click at [567, 479] on img at bounding box center [573, 477] width 52 height 52
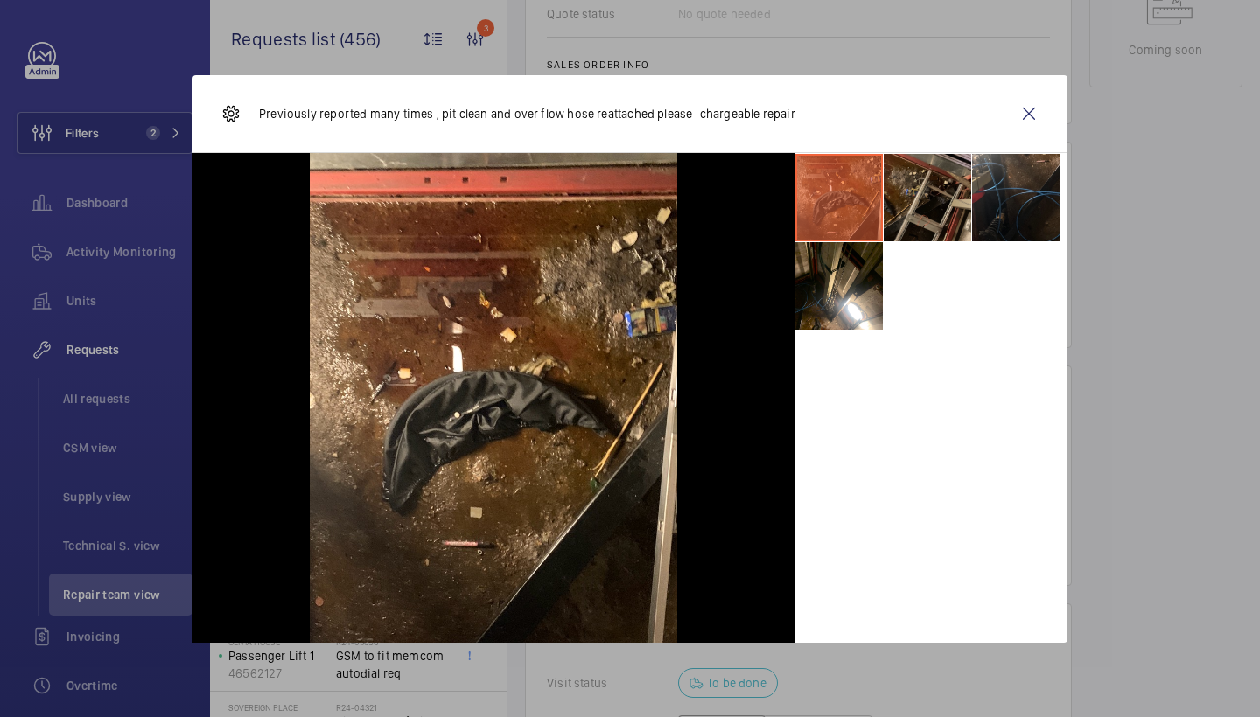
click at [922, 199] on li at bounding box center [927, 197] width 87 height 87
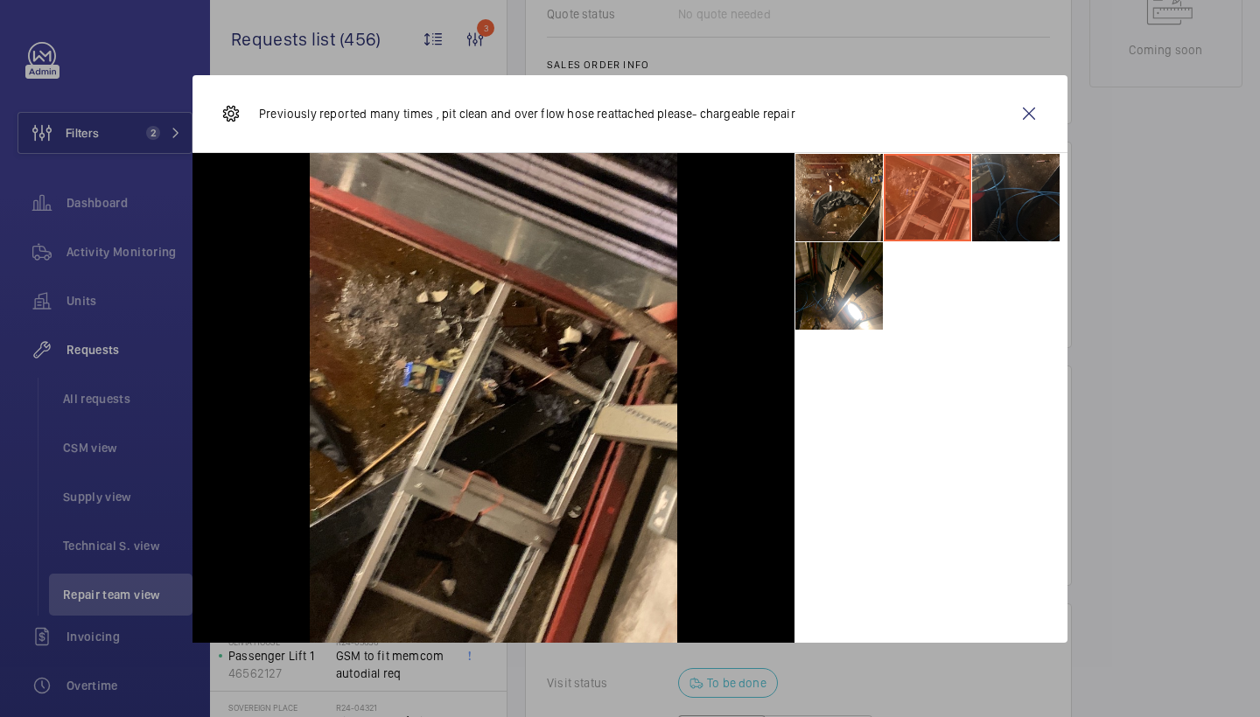
click at [977, 206] on li at bounding box center [1015, 197] width 87 height 87
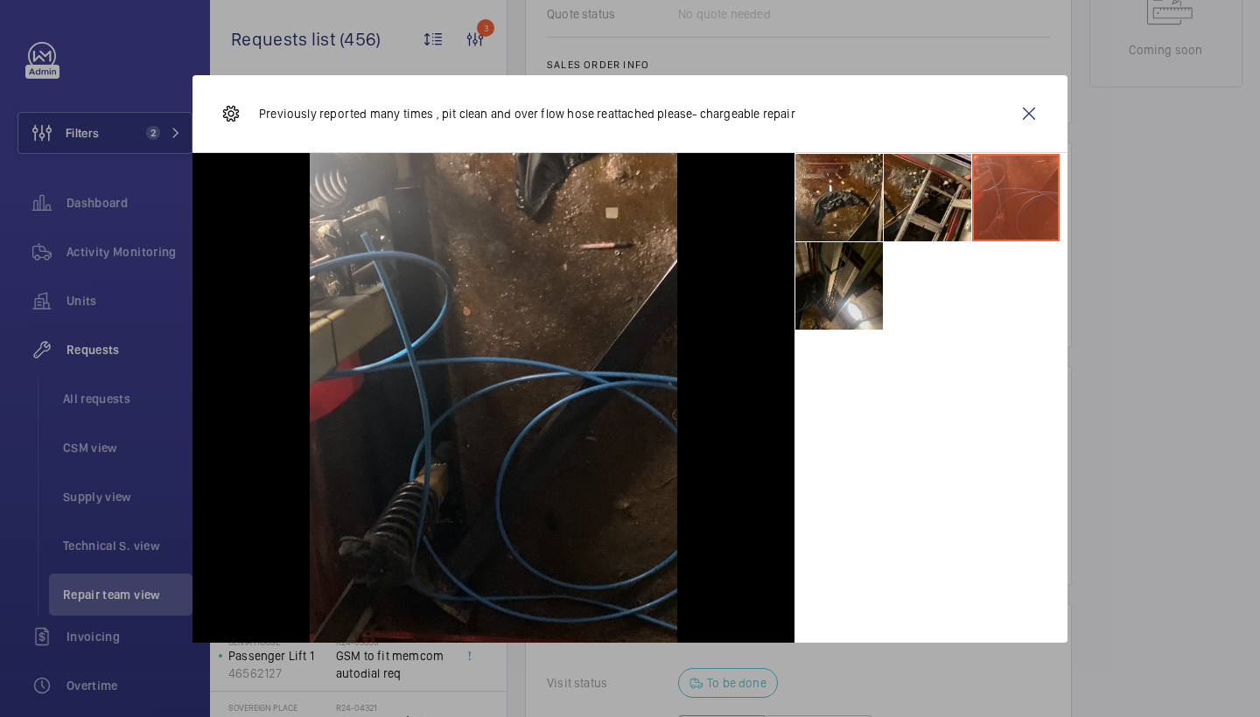
click at [863, 287] on li at bounding box center [838, 285] width 87 height 87
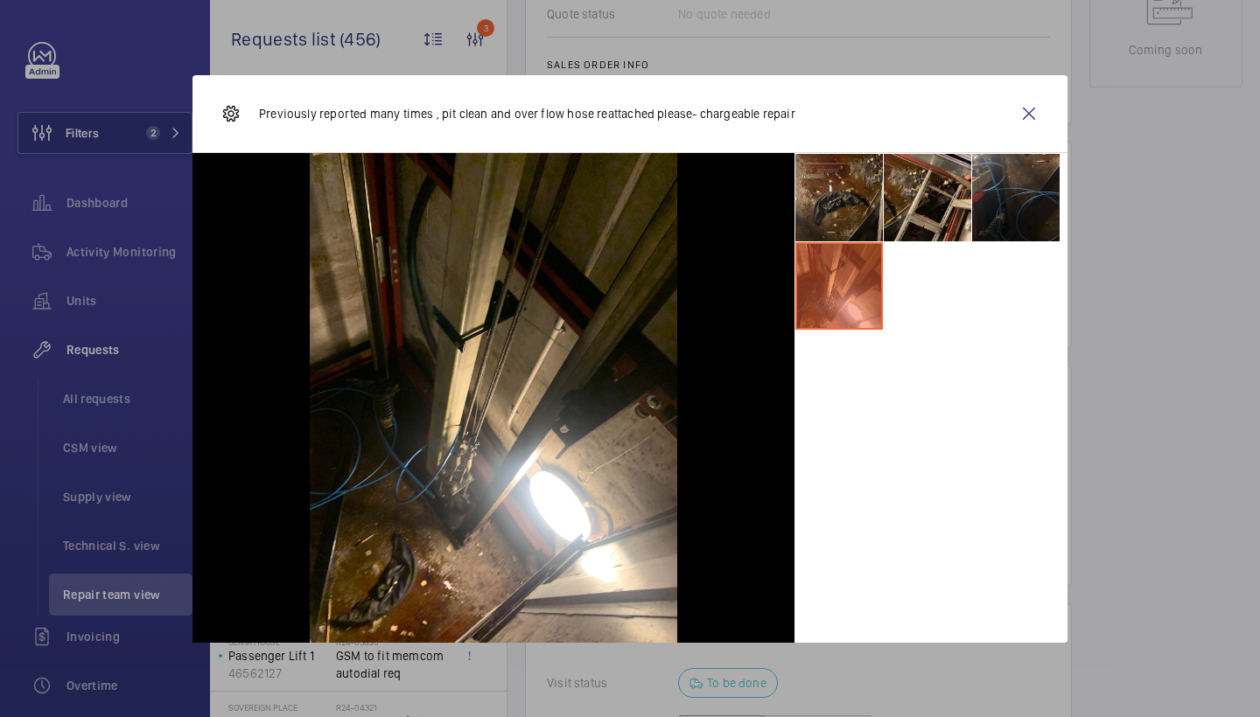
click at [849, 216] on li at bounding box center [838, 197] width 87 height 87
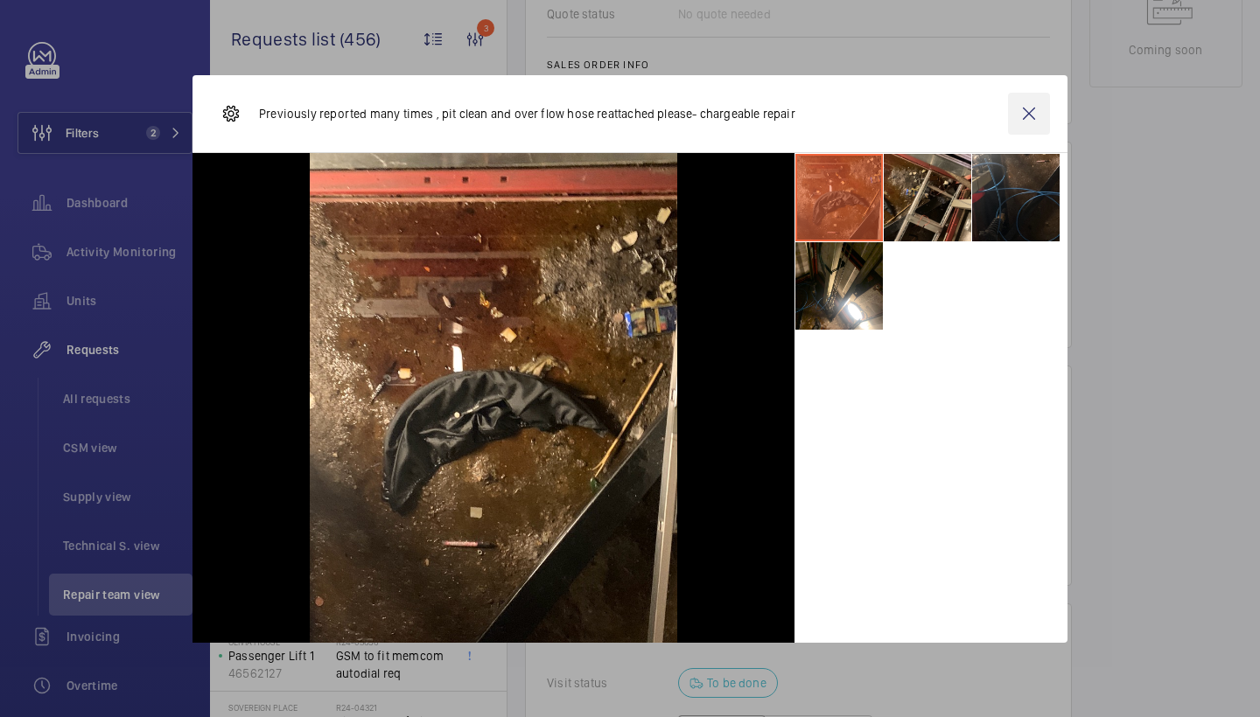
click at [1027, 117] on wm-front-icon-button at bounding box center [1029, 114] width 42 height 42
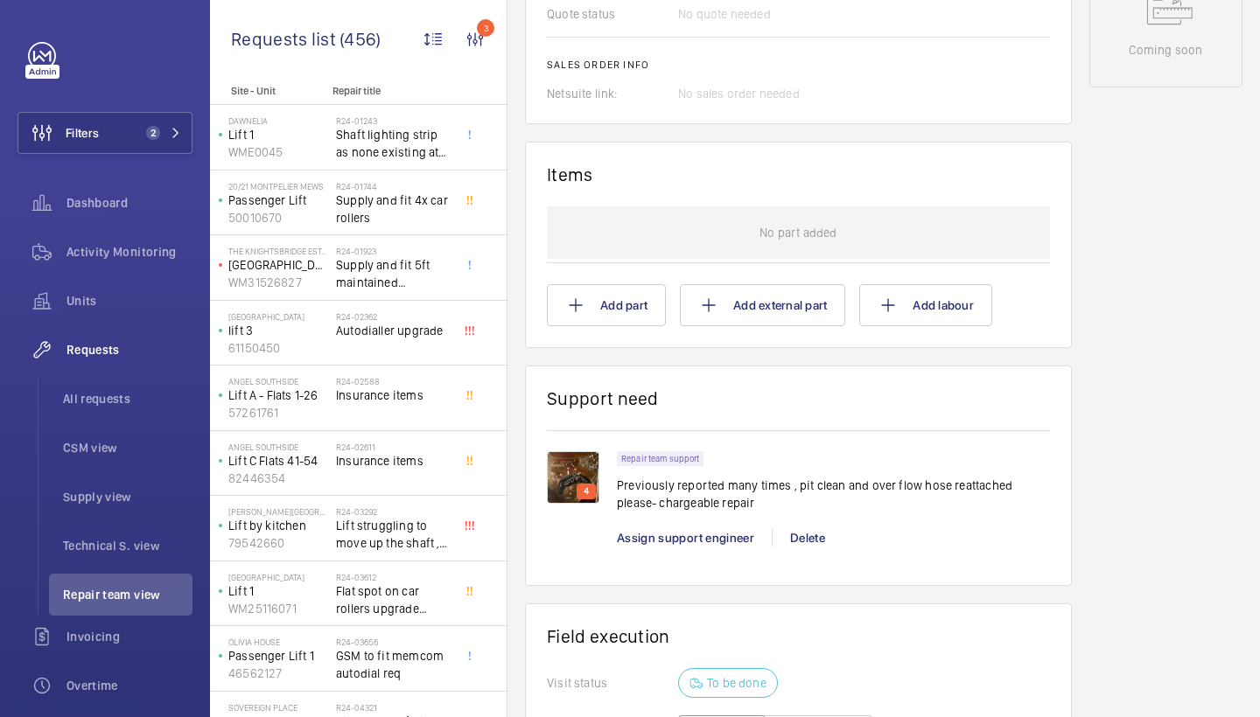
click at [588, 468] on img at bounding box center [573, 477] width 52 height 52
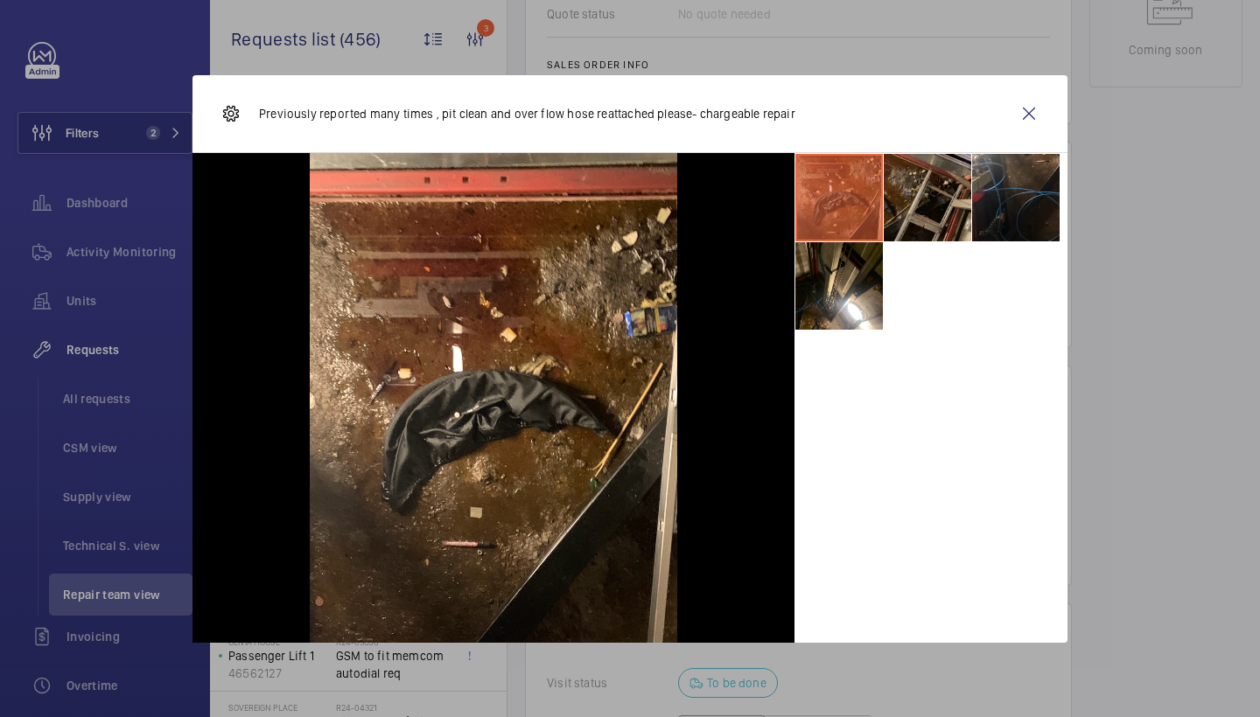
click at [945, 190] on li at bounding box center [927, 197] width 87 height 87
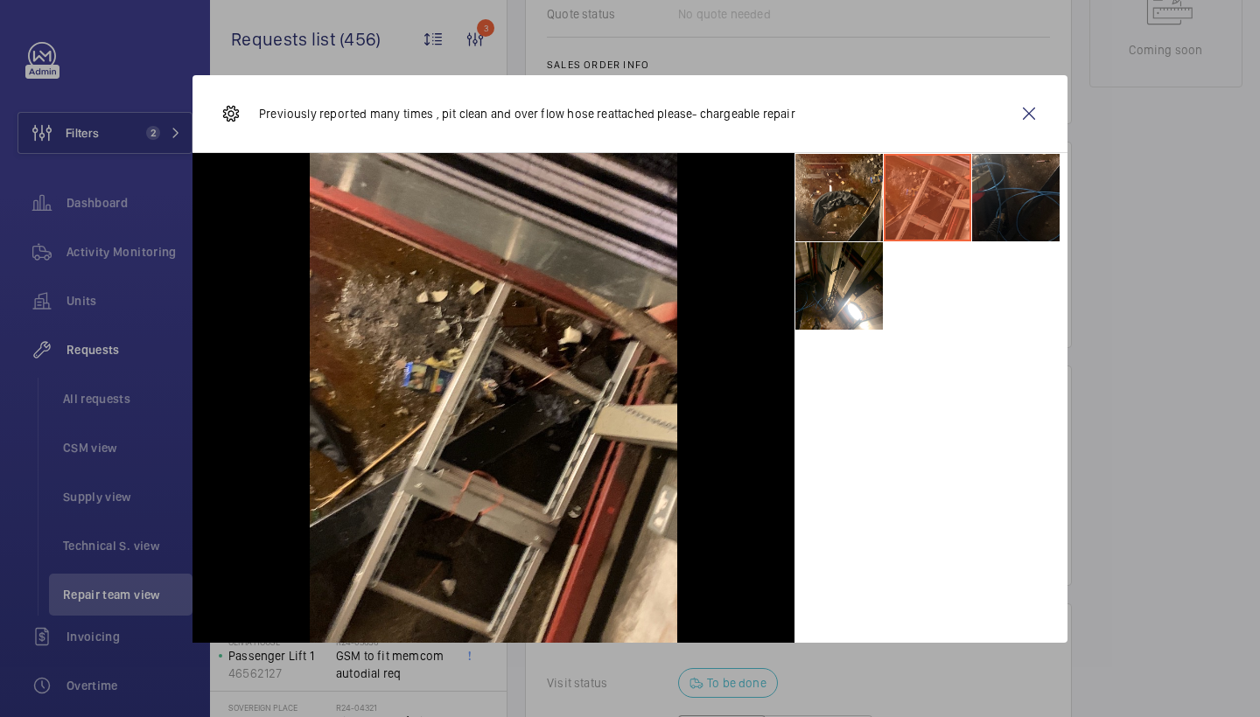
click at [1007, 186] on li at bounding box center [1015, 197] width 87 height 87
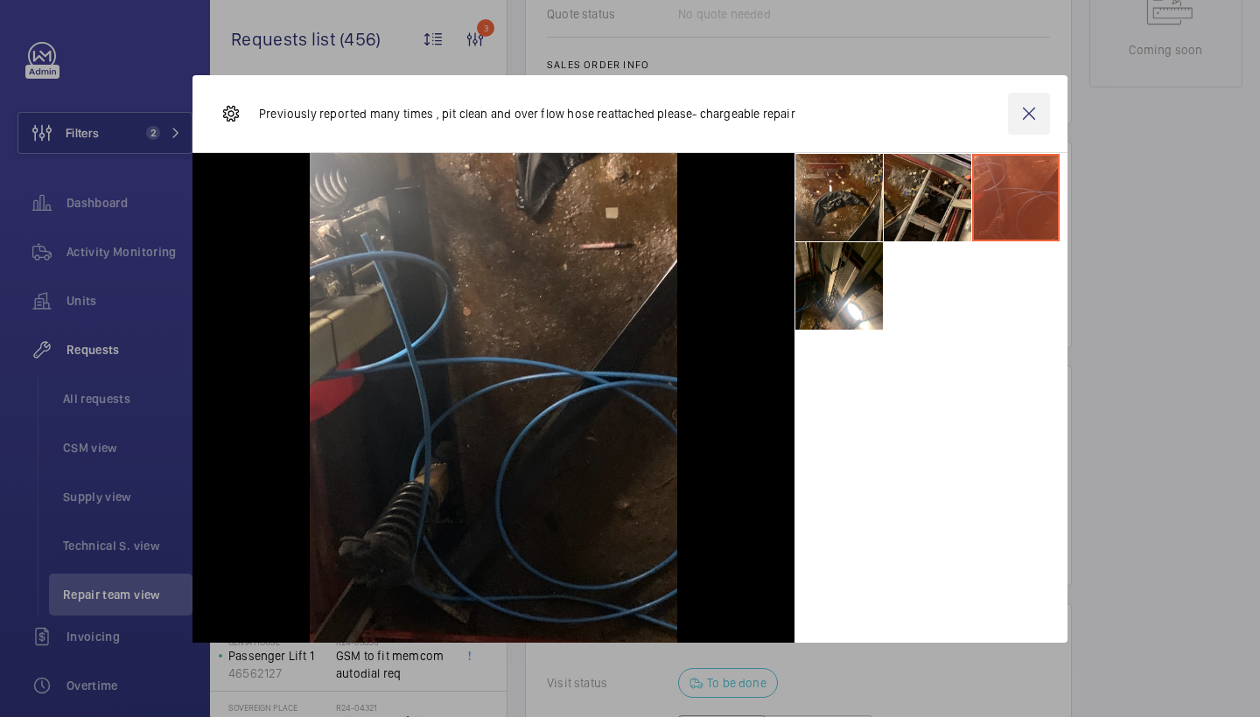
click at [1025, 116] on wm-front-icon-button at bounding box center [1029, 114] width 42 height 42
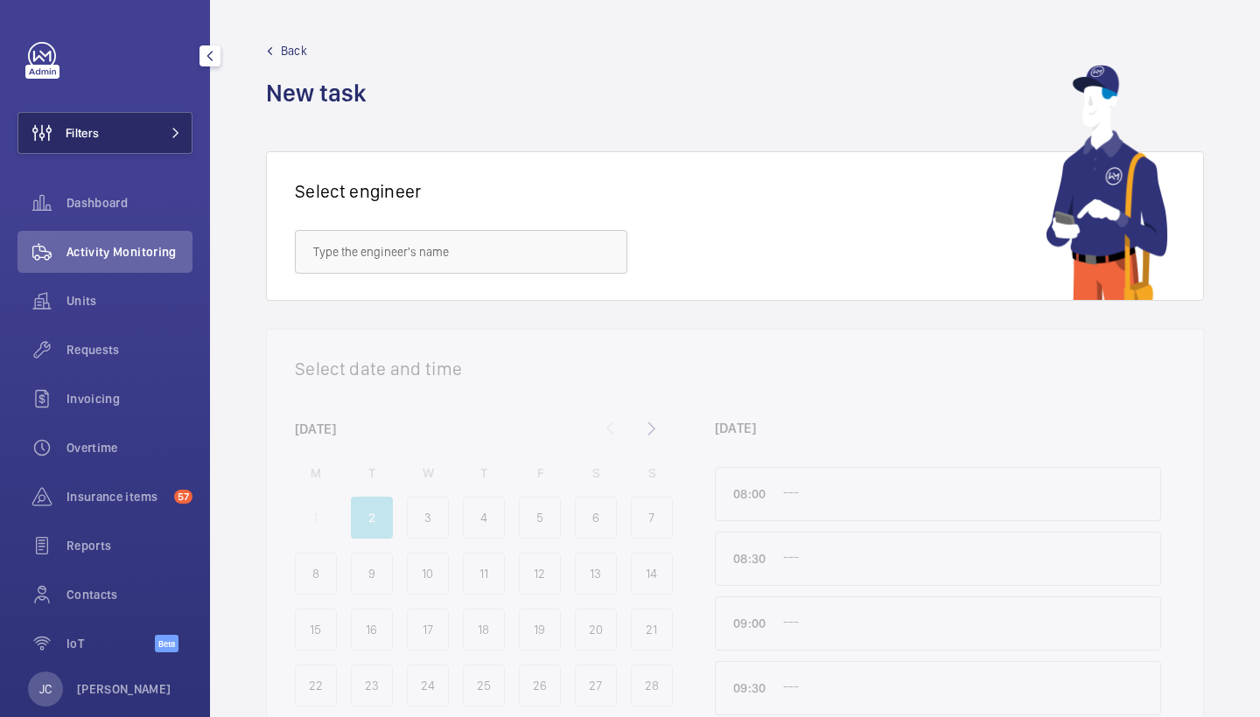
click at [173, 136] on mat-icon at bounding box center [176, 133] width 10 height 10
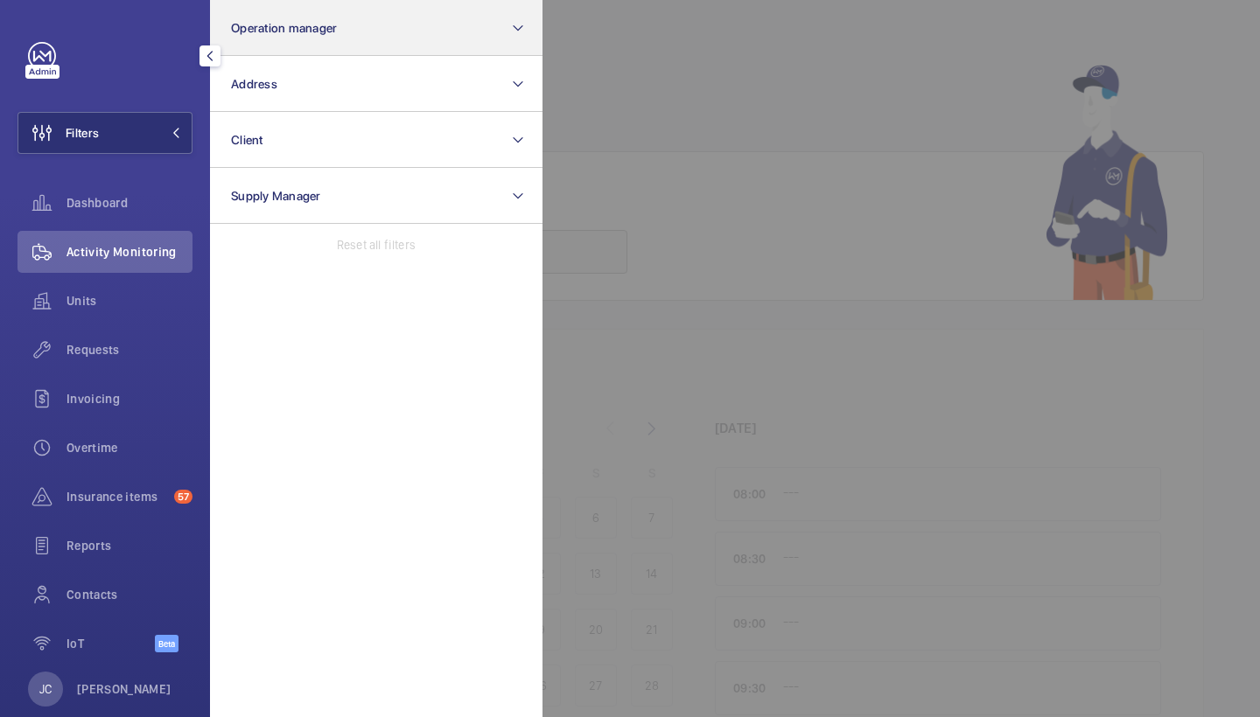
click at [339, 33] on button "Operation manager" at bounding box center [376, 28] width 332 height 56
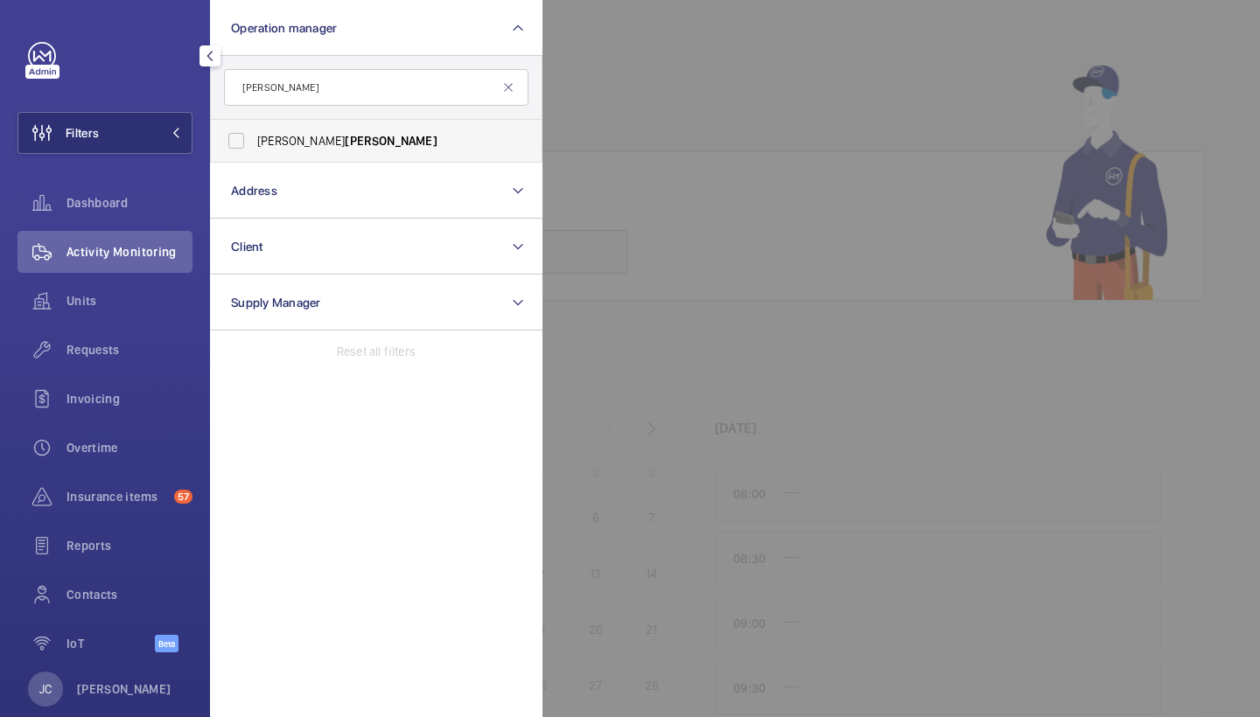
type input "[PERSON_NAME]"
click at [313, 153] on label "[PERSON_NAME]" at bounding box center [363, 141] width 304 height 42
click at [254, 153] on input "[PERSON_NAME]" at bounding box center [236, 140] width 35 height 35
checkbox input "true"
click at [304, 94] on input "[PERSON_NAME]" at bounding box center [376, 87] width 304 height 37
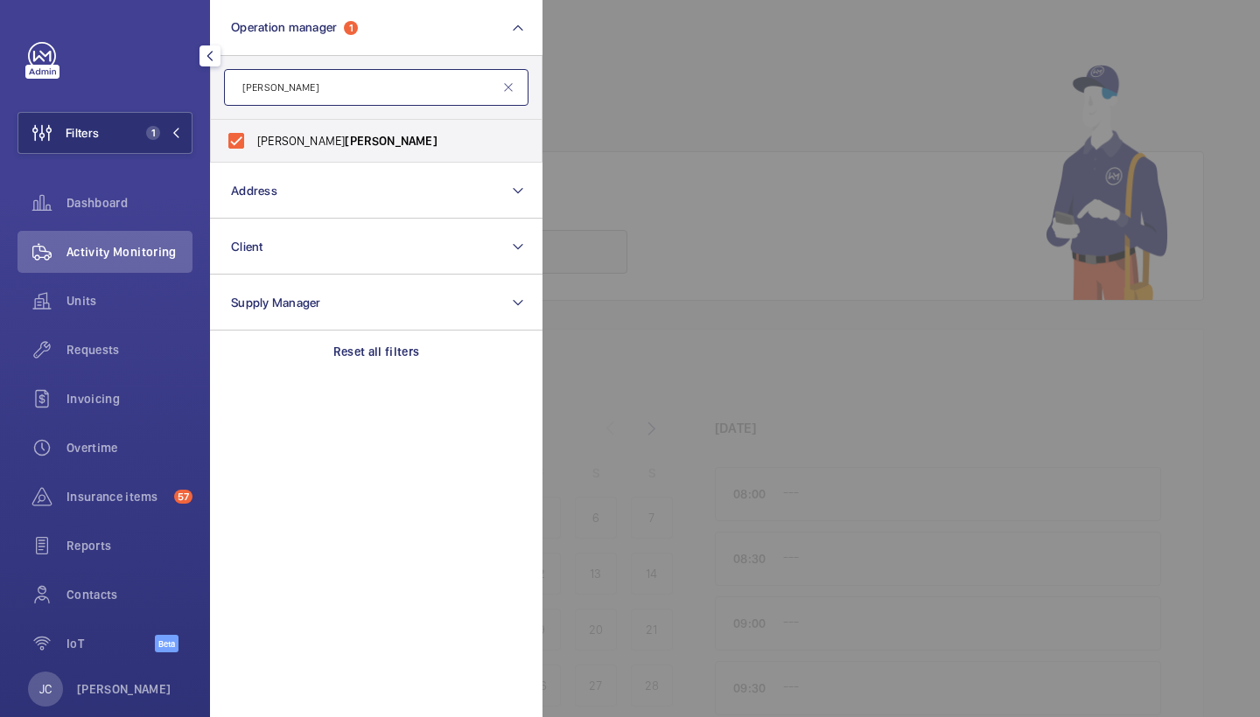
drag, startPoint x: 329, startPoint y: 94, endPoint x: 199, endPoint y: 94, distance: 130.3
click at [199, 94] on div "Filters 1 Operation manager 1 [PERSON_NAME] [PERSON_NAME] Reset Address Client …" at bounding box center [105, 358] width 210 height 717
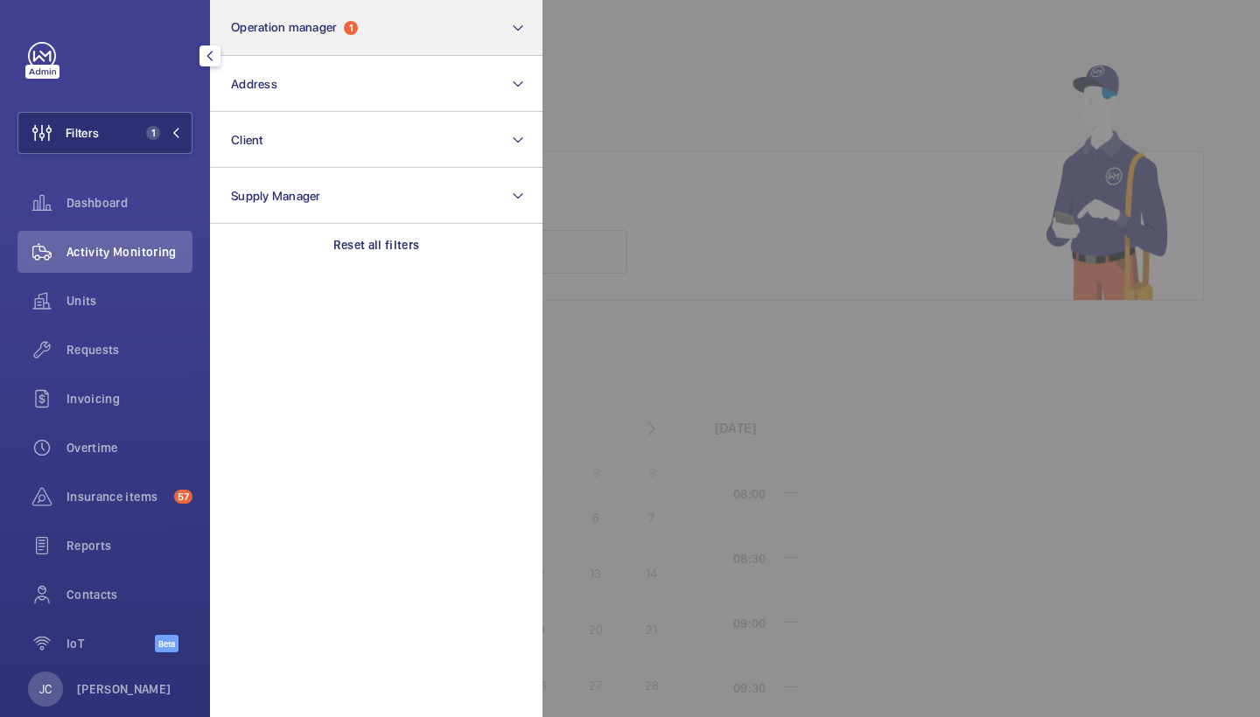
click at [360, 14] on button "Operation manager 1" at bounding box center [376, 28] width 332 height 56
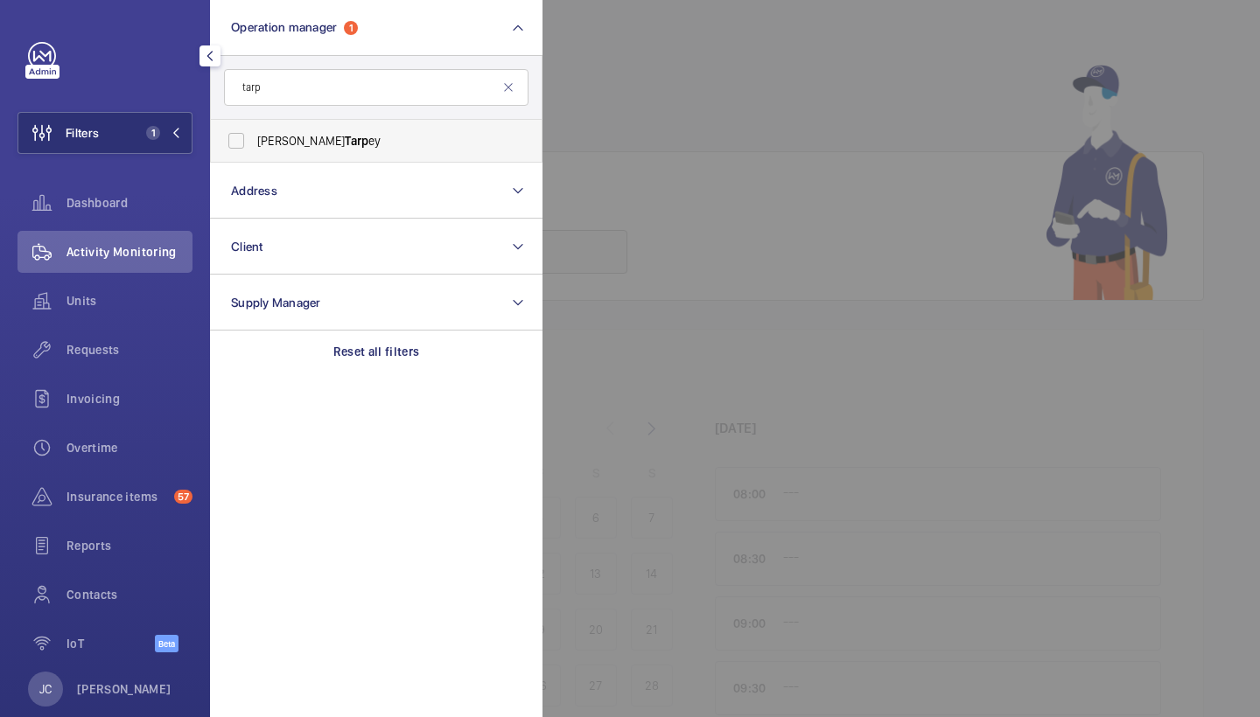
type input "tarp"
click at [290, 155] on label "[PERSON_NAME] ey" at bounding box center [363, 141] width 304 height 42
click at [254, 155] on input "[PERSON_NAME] ey" at bounding box center [236, 140] width 35 height 35
checkbox input "true"
click at [658, 113] on div at bounding box center [1172, 358] width 1260 height 717
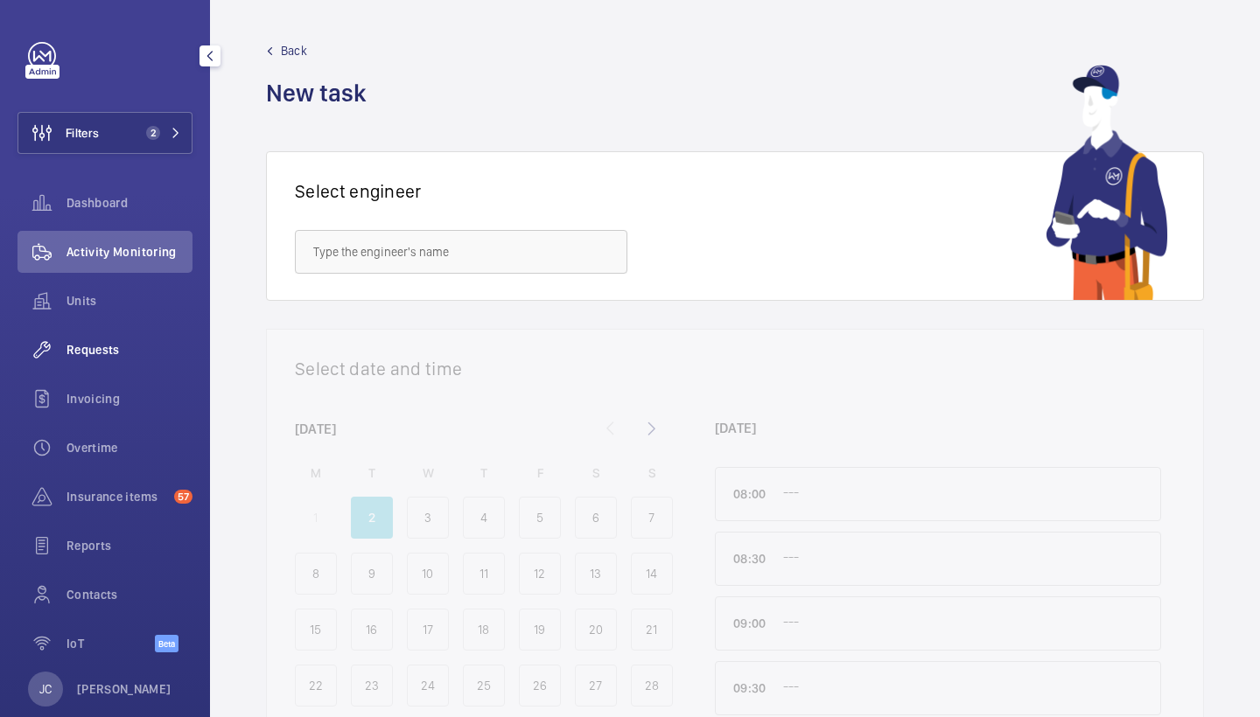
click at [99, 357] on span "Requests" at bounding box center [129, 349] width 126 height 17
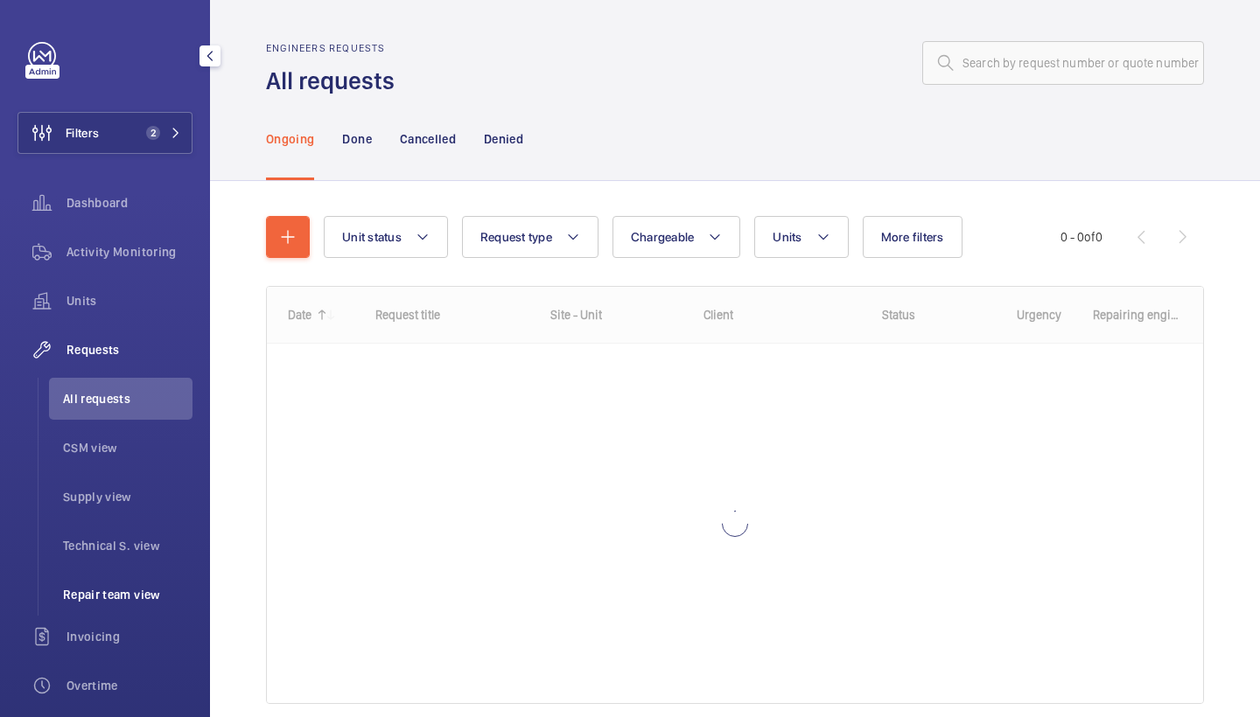
click at [115, 604] on li "Repair team view" at bounding box center [120, 595] width 143 height 42
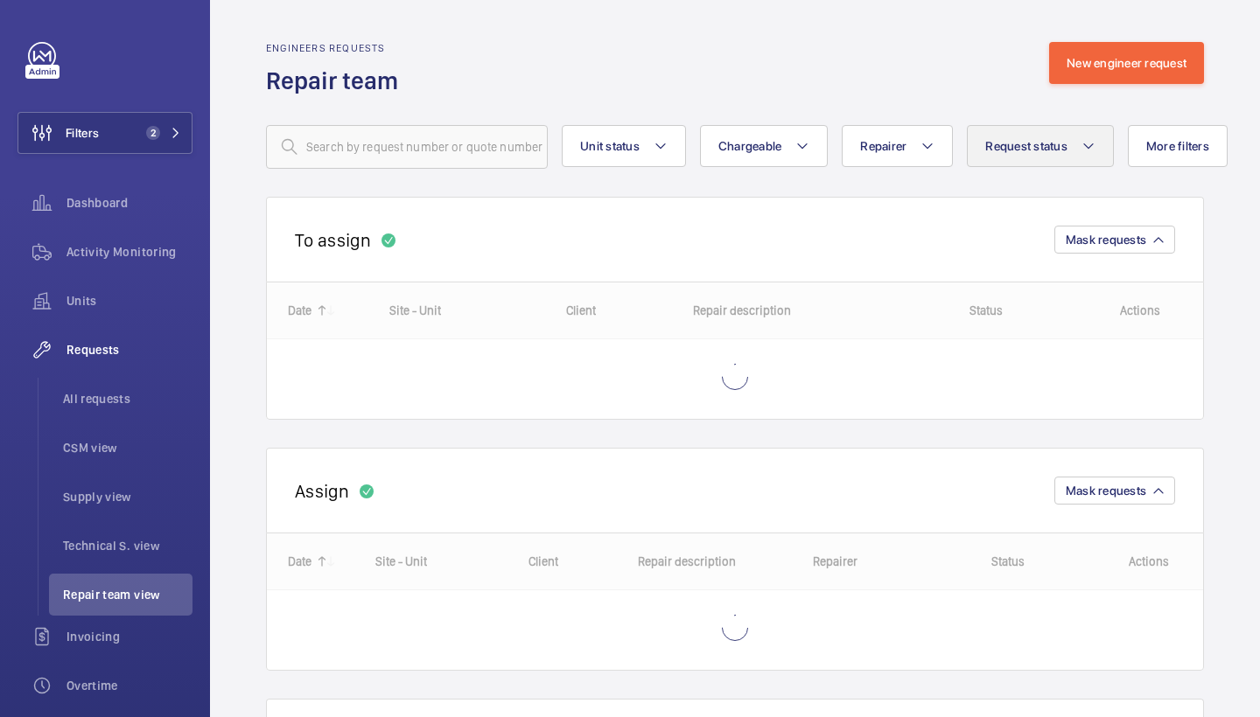
click at [1015, 142] on span "Request status" at bounding box center [1026, 146] width 82 height 14
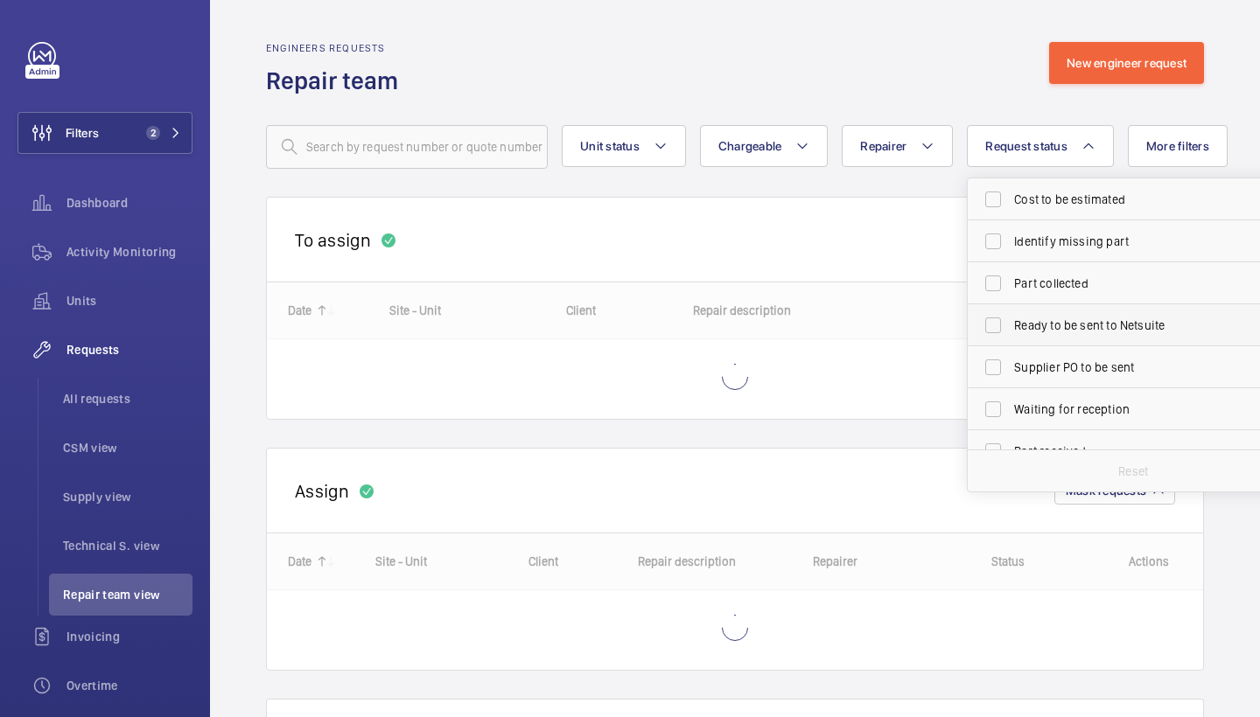
scroll to position [189, 0]
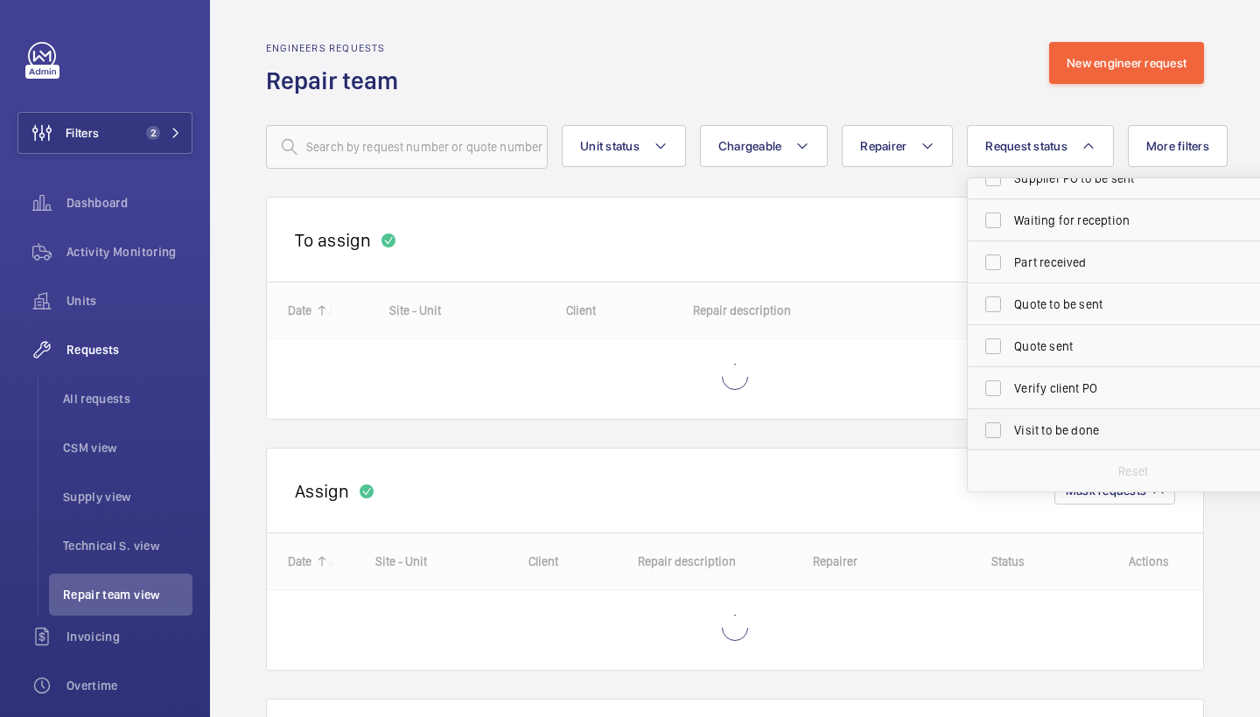
click at [1062, 425] on span "Visit to be done" at bounding box center [1134, 430] width 241 height 17
click at [1010, 425] on input "Visit to be done" at bounding box center [992, 430] width 35 height 35
checkbox input "true"
click at [783, 64] on div "Engineers requests Repair team New engineer request" at bounding box center [735, 69] width 938 height 55
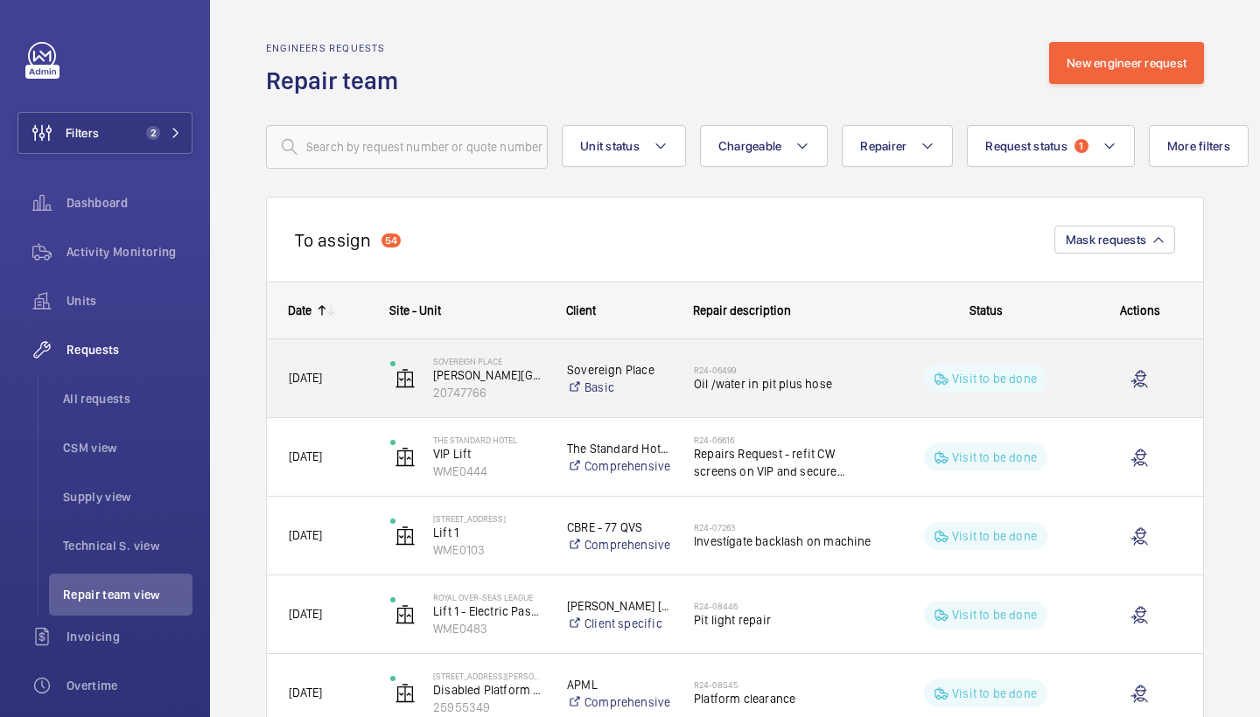
click at [811, 383] on span "Oil /water in pit plus hose" at bounding box center [783, 383] width 179 height 17
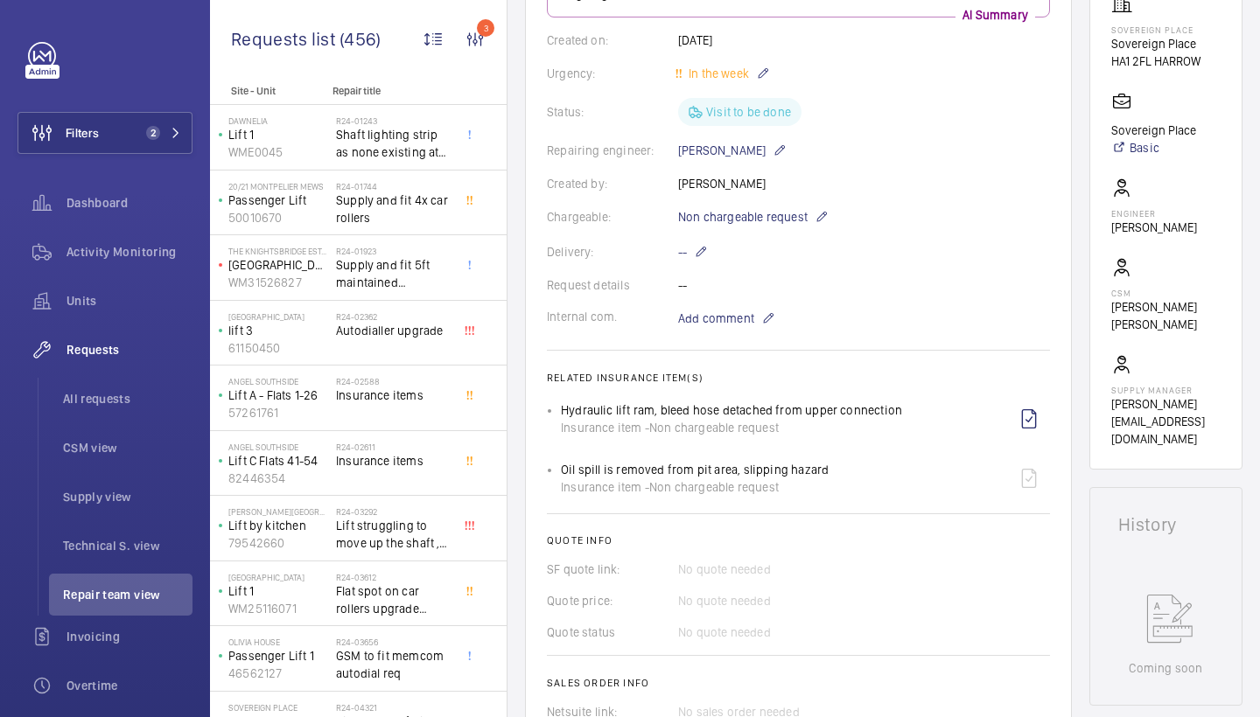
scroll to position [314, 0]
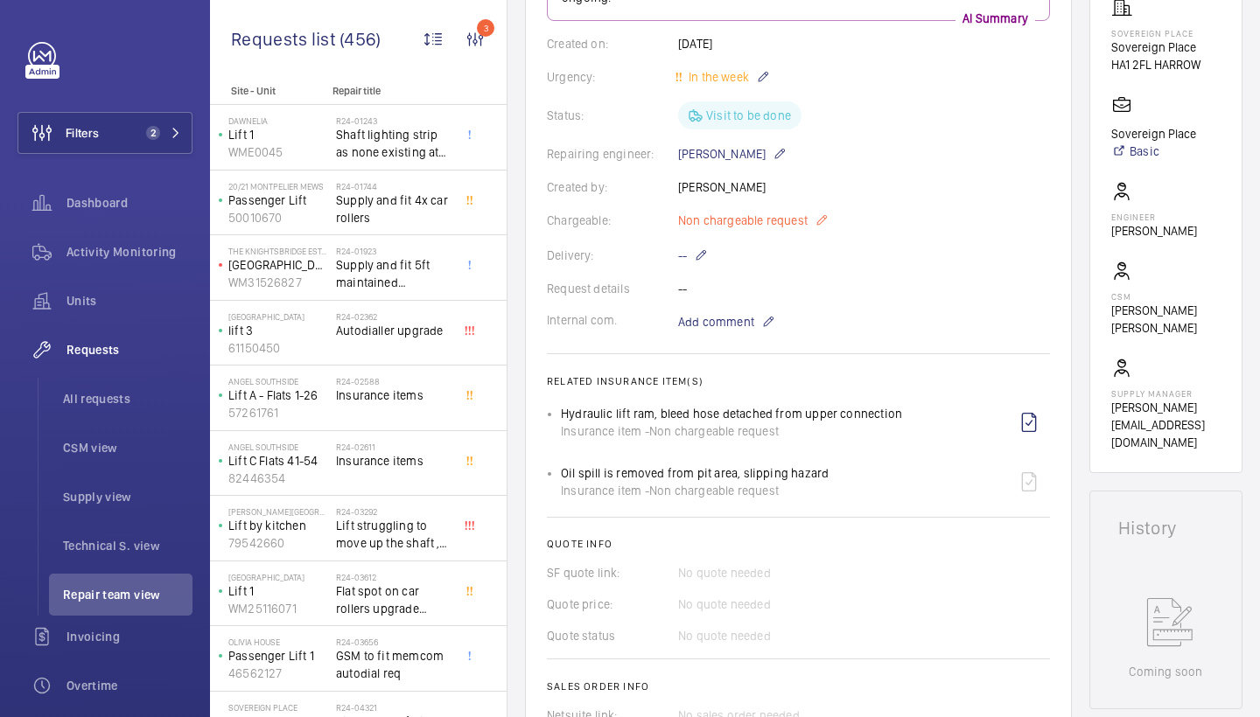
click at [701, 225] on span "Non chargeable request" at bounding box center [742, 220] width 129 height 17
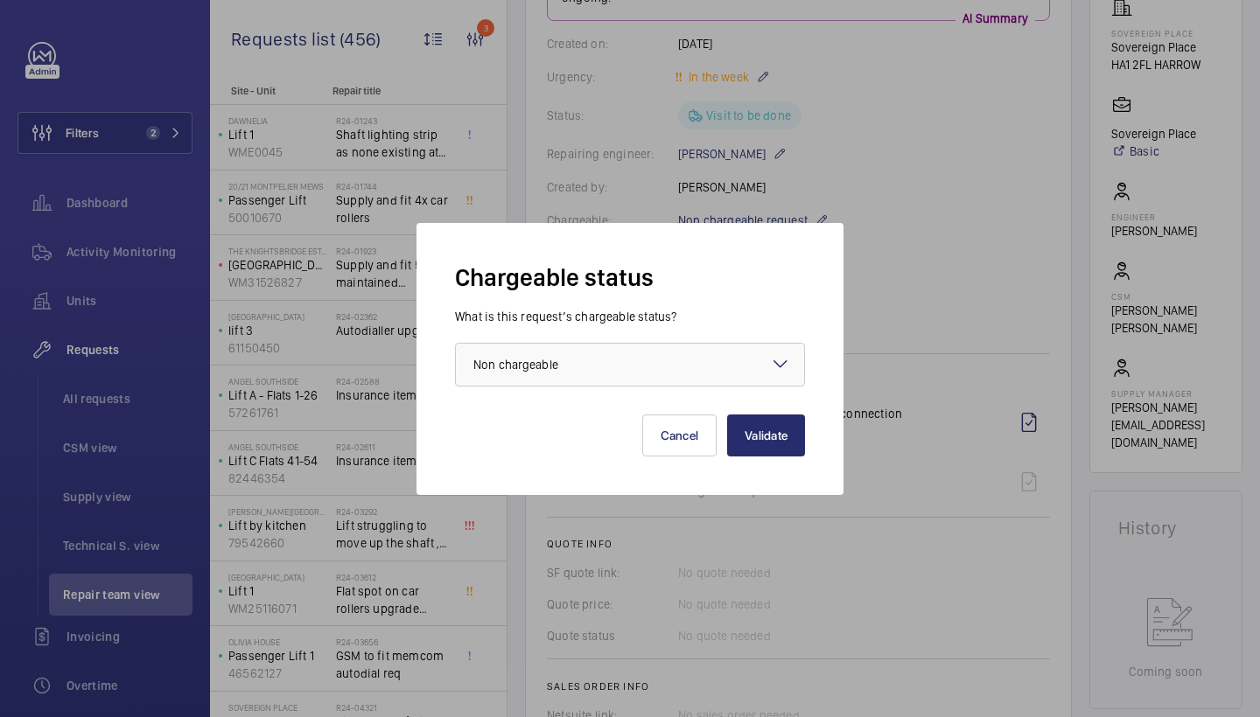
click at [664, 332] on div "What is this request’s chargeable status? Choose one option × Non chargeable ×" at bounding box center [630, 347] width 350 height 79
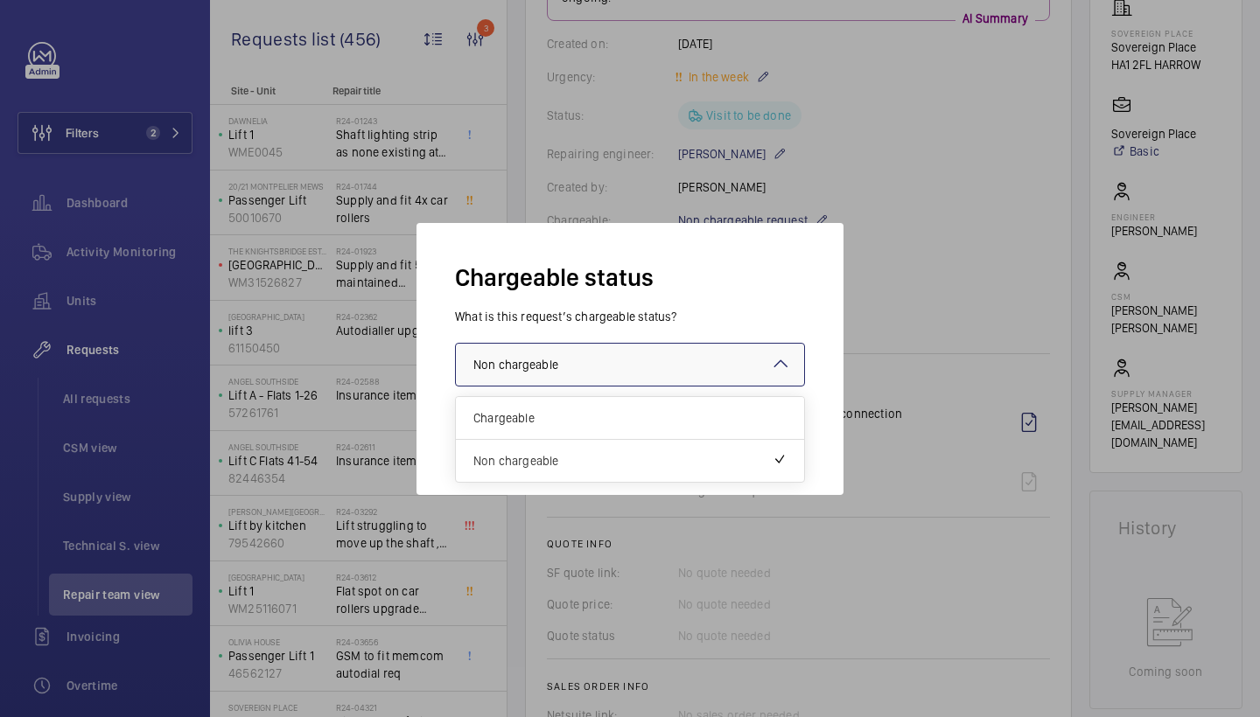
click at [660, 354] on div at bounding box center [630, 365] width 348 height 42
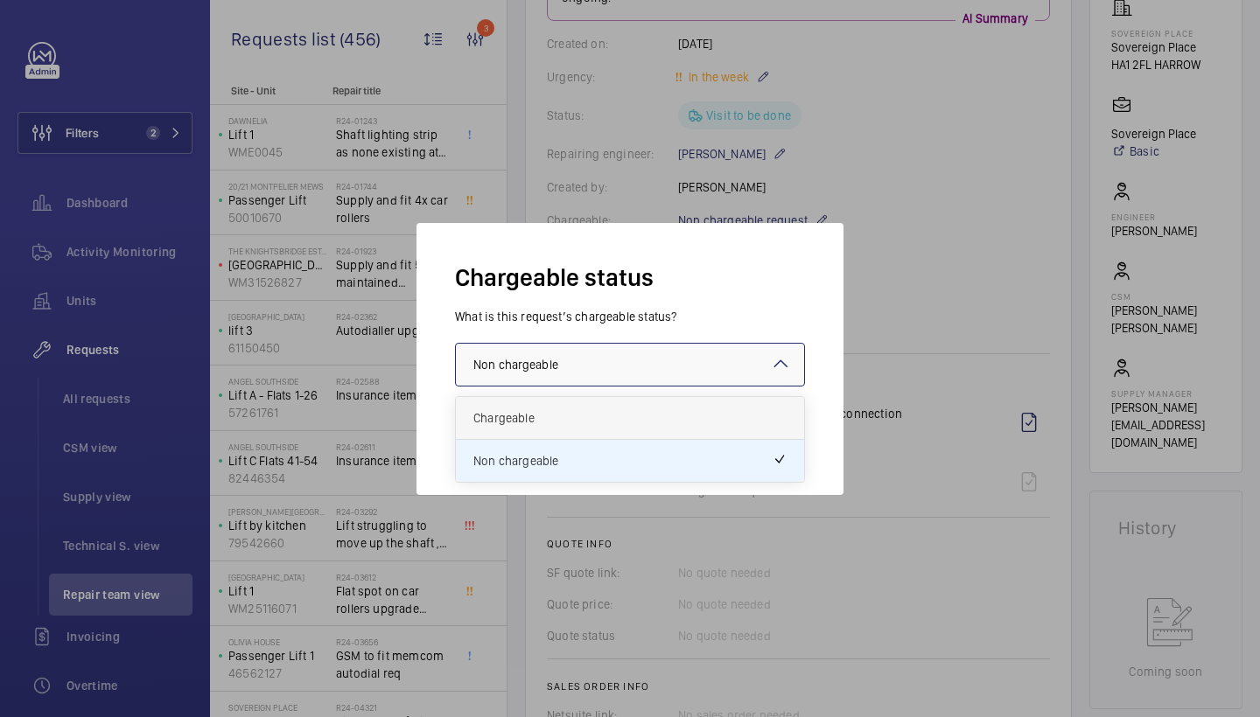
click at [592, 398] on div "Chargeable" at bounding box center [630, 418] width 348 height 43
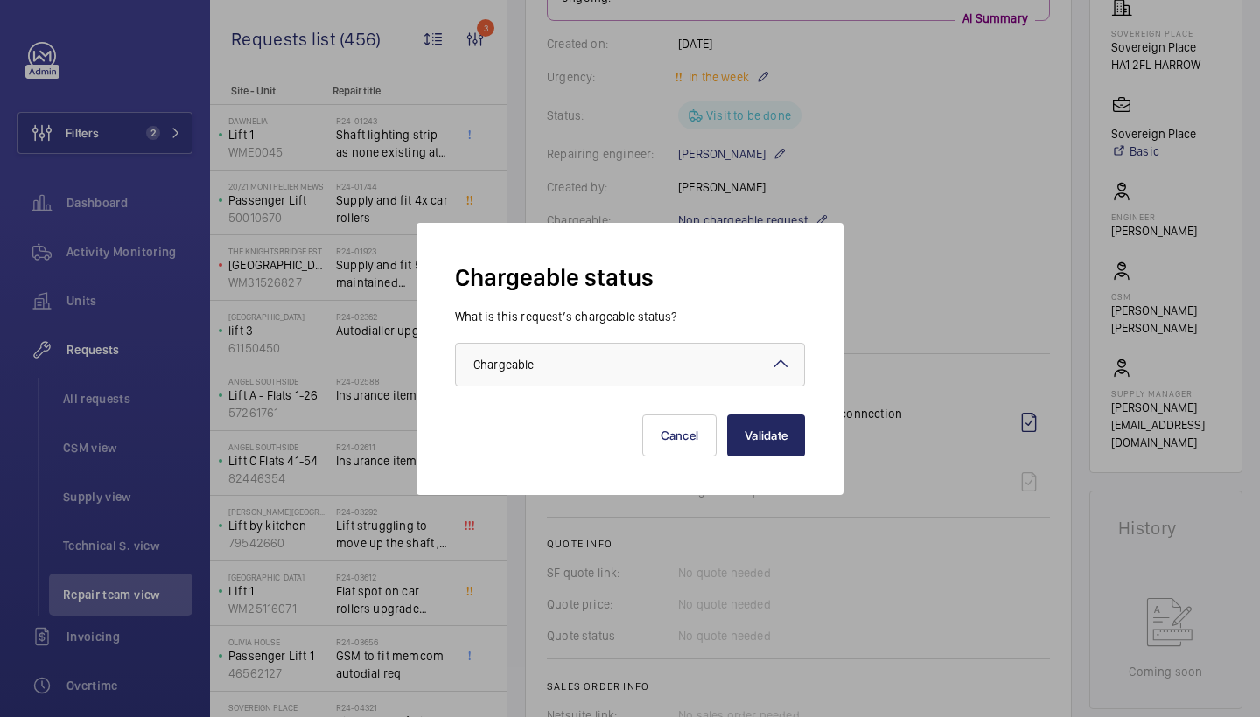
click at [781, 439] on button "Validate" at bounding box center [766, 436] width 78 height 42
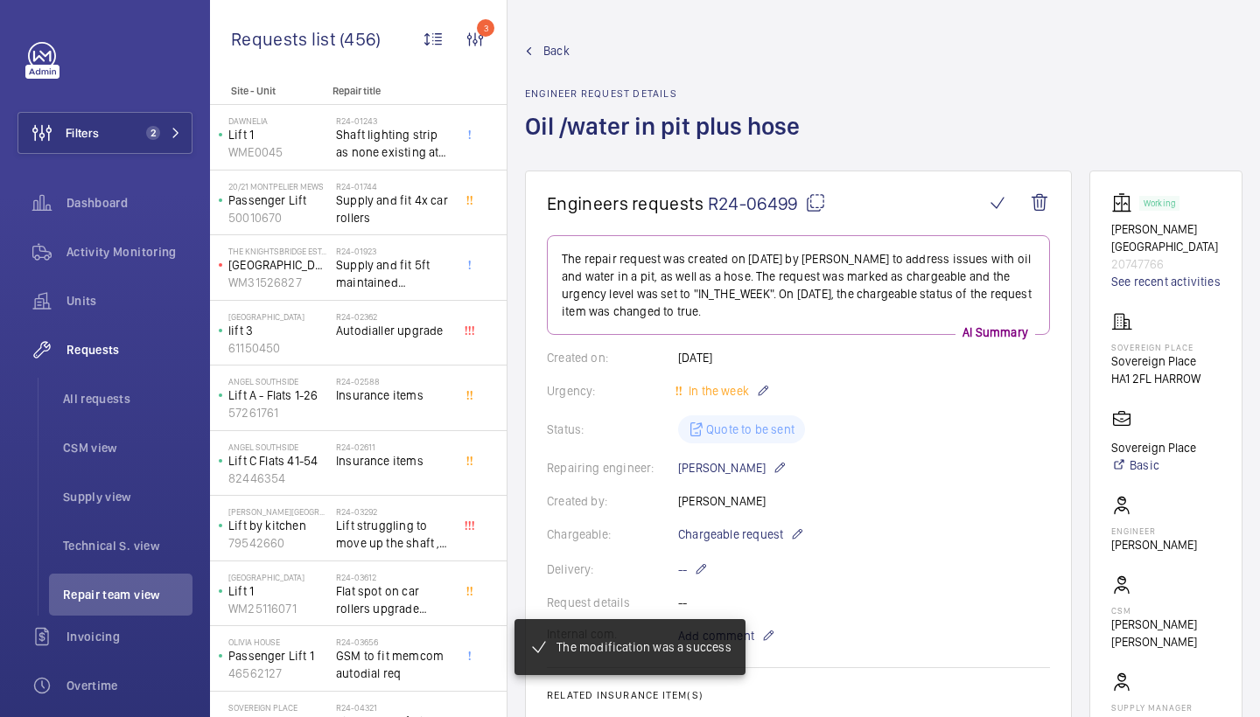
scroll to position [0, 0]
click at [554, 45] on span "Back" at bounding box center [556, 50] width 26 height 17
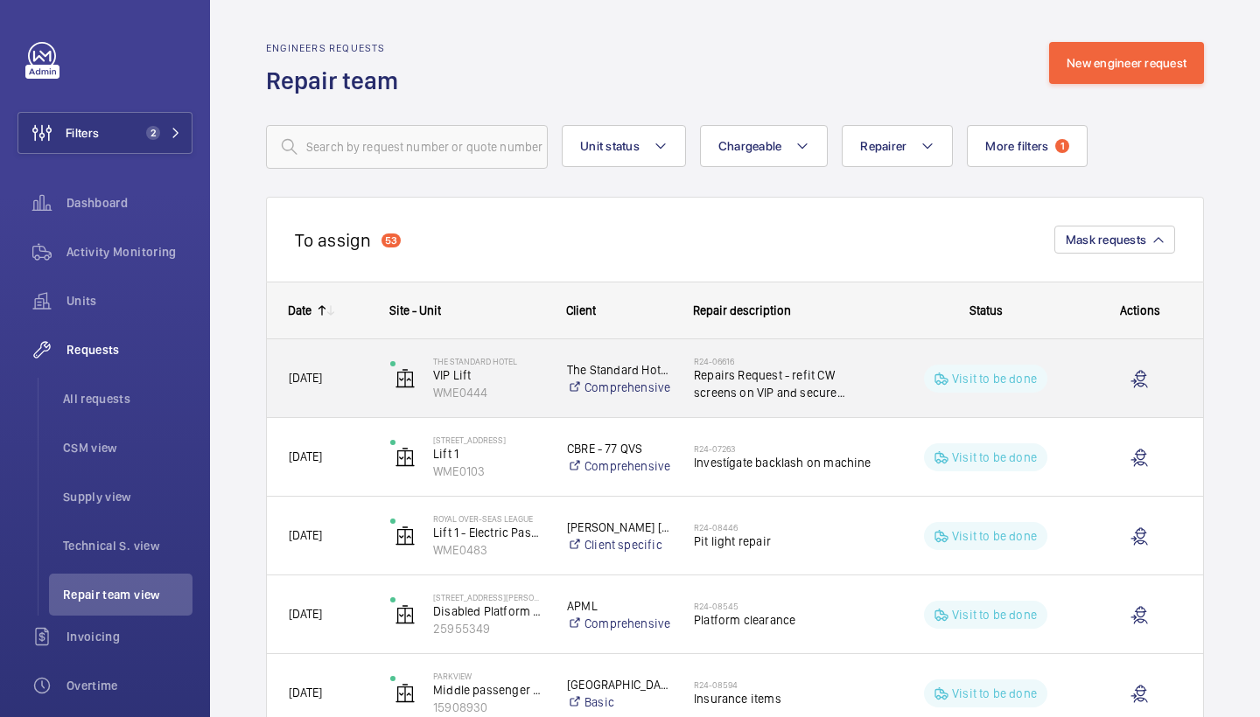
click at [835, 365] on h2 "R24-06616" at bounding box center [783, 361] width 179 height 10
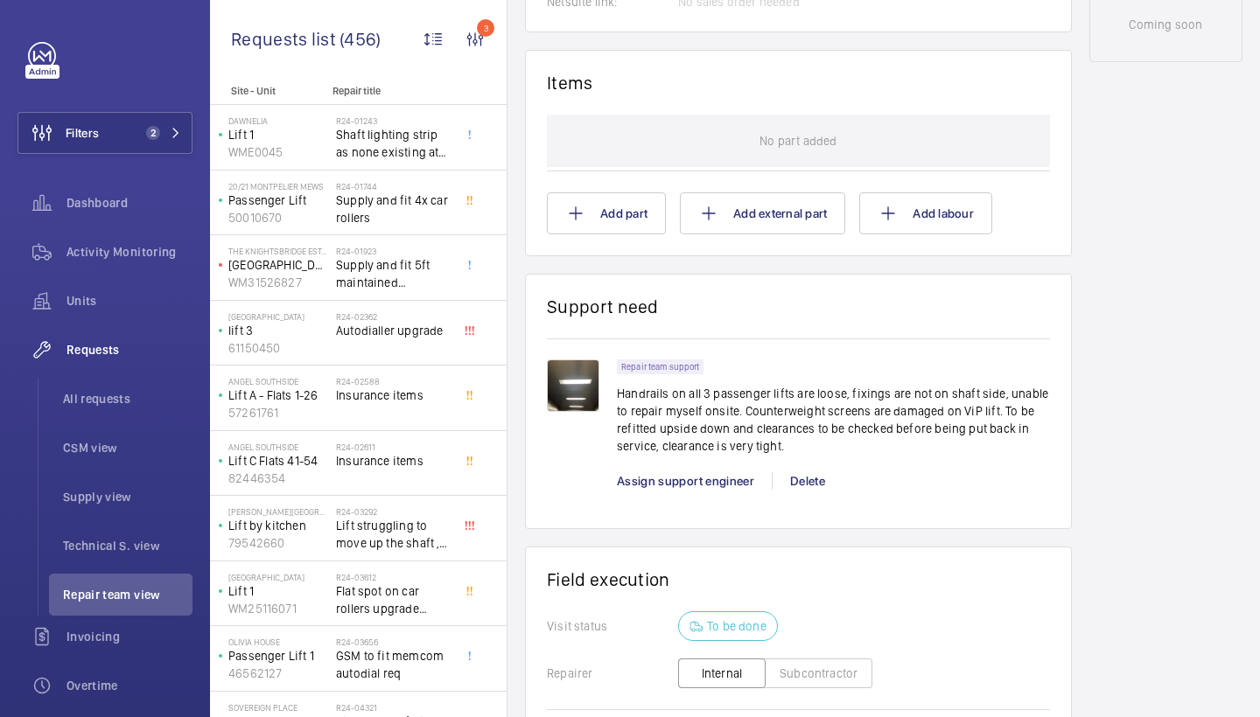
scroll to position [995, 0]
click at [583, 378] on img at bounding box center [573, 385] width 52 height 52
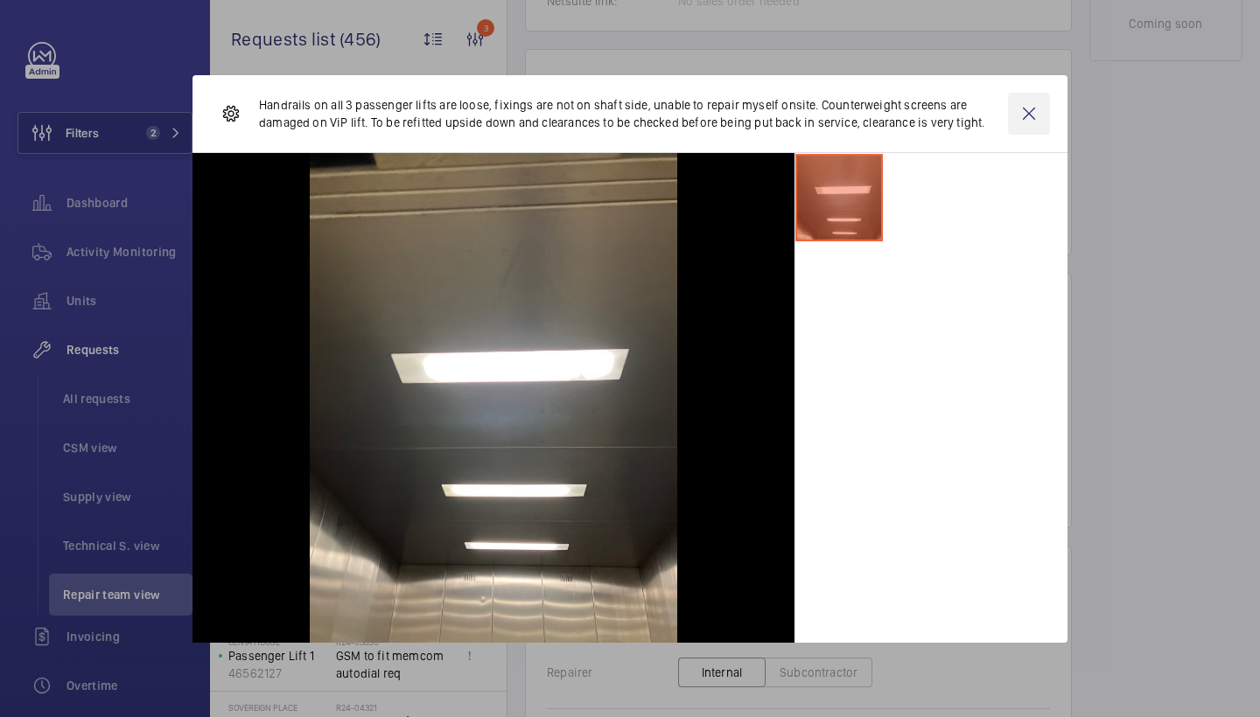
click at [1026, 115] on wm-front-icon-button at bounding box center [1029, 114] width 42 height 42
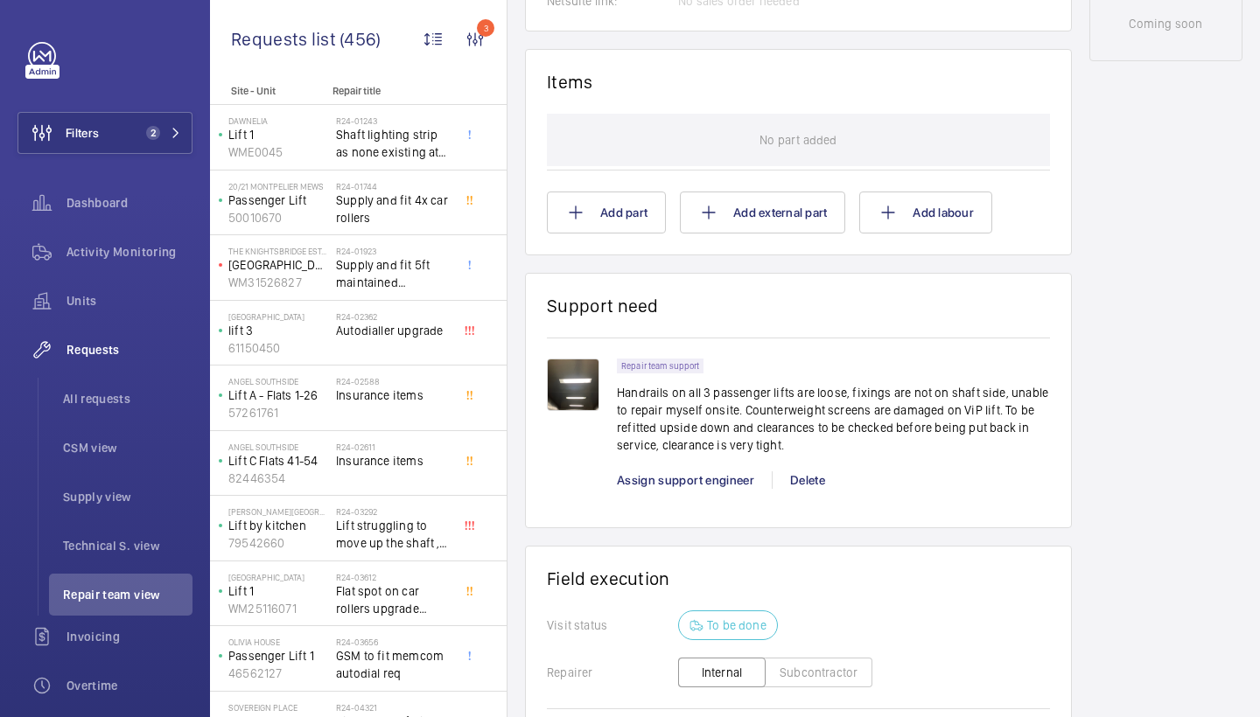
click at [595, 372] on img at bounding box center [573, 385] width 52 height 52
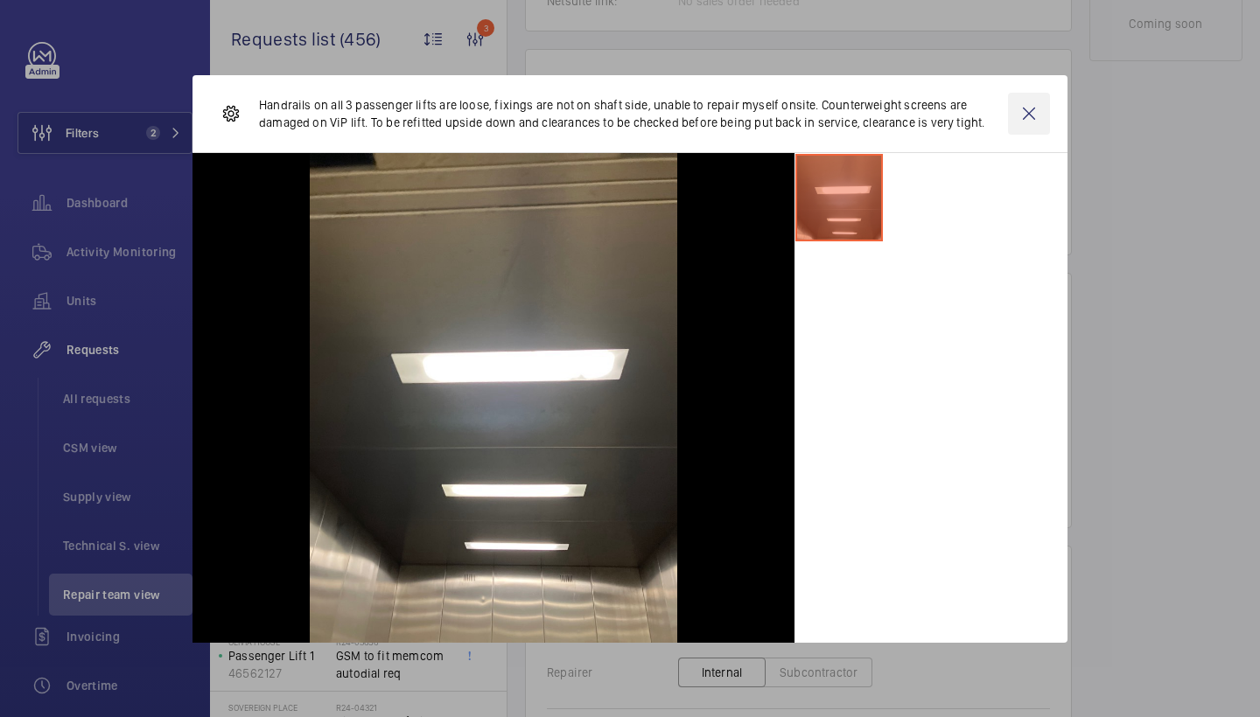
click at [1030, 122] on wm-front-icon-button at bounding box center [1029, 114] width 42 height 42
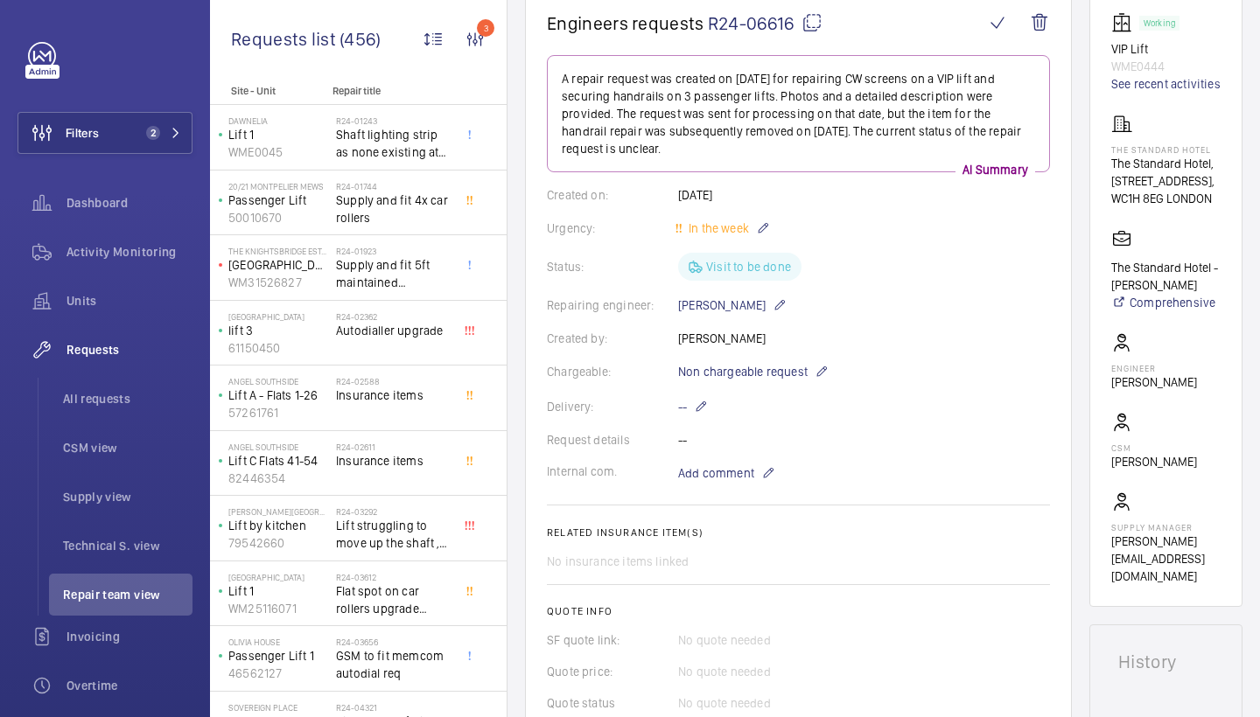
scroll to position [173, 0]
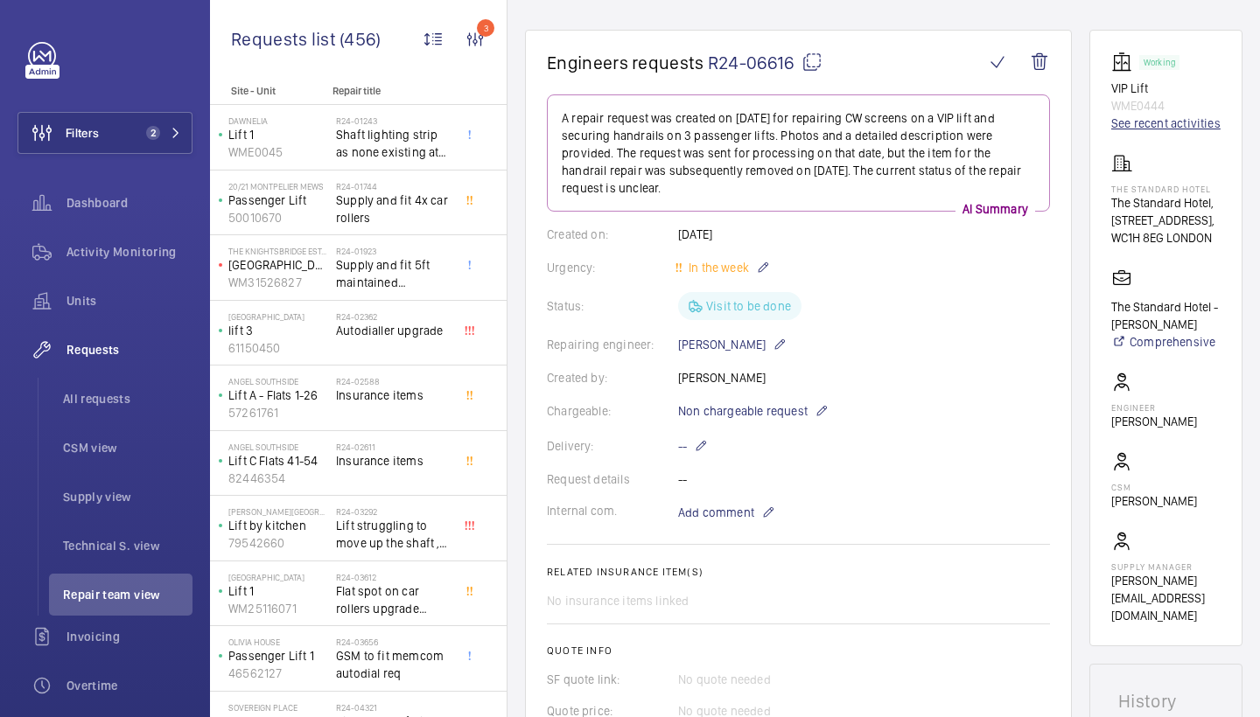
click at [1165, 121] on link "See recent activities" at bounding box center [1165, 123] width 109 height 17
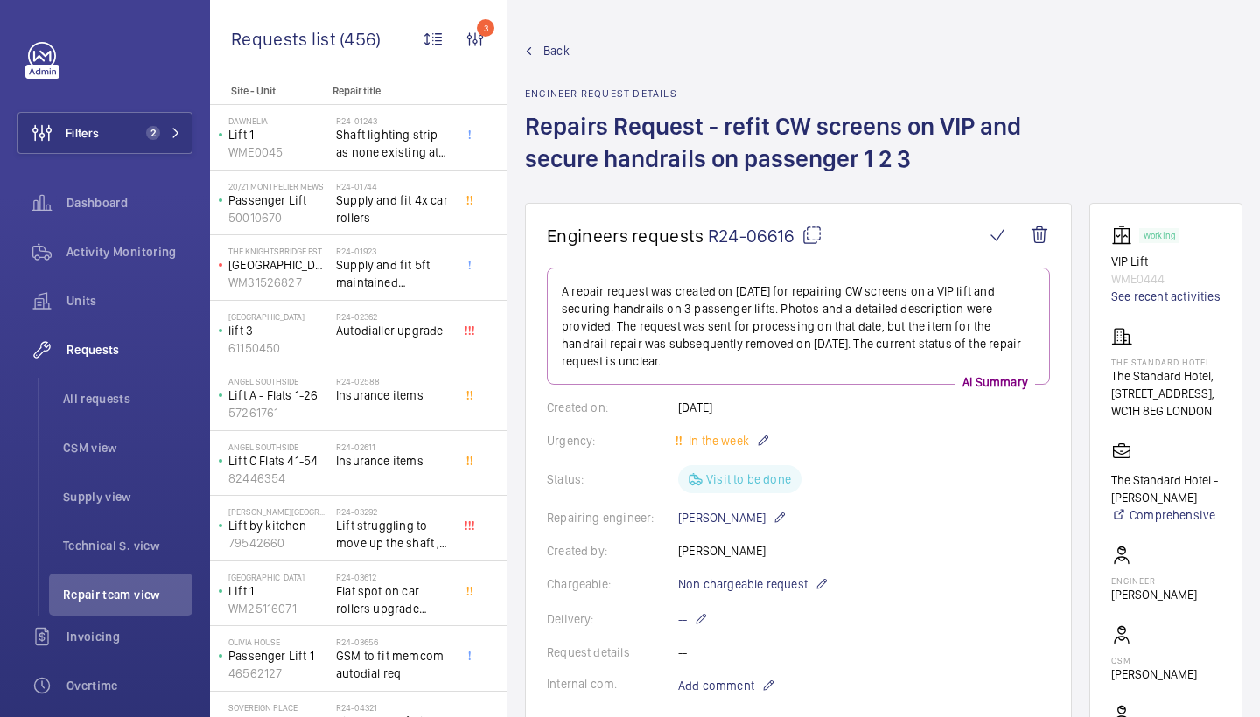
scroll to position [0, 0]
click at [552, 50] on span "Back" at bounding box center [556, 50] width 26 height 17
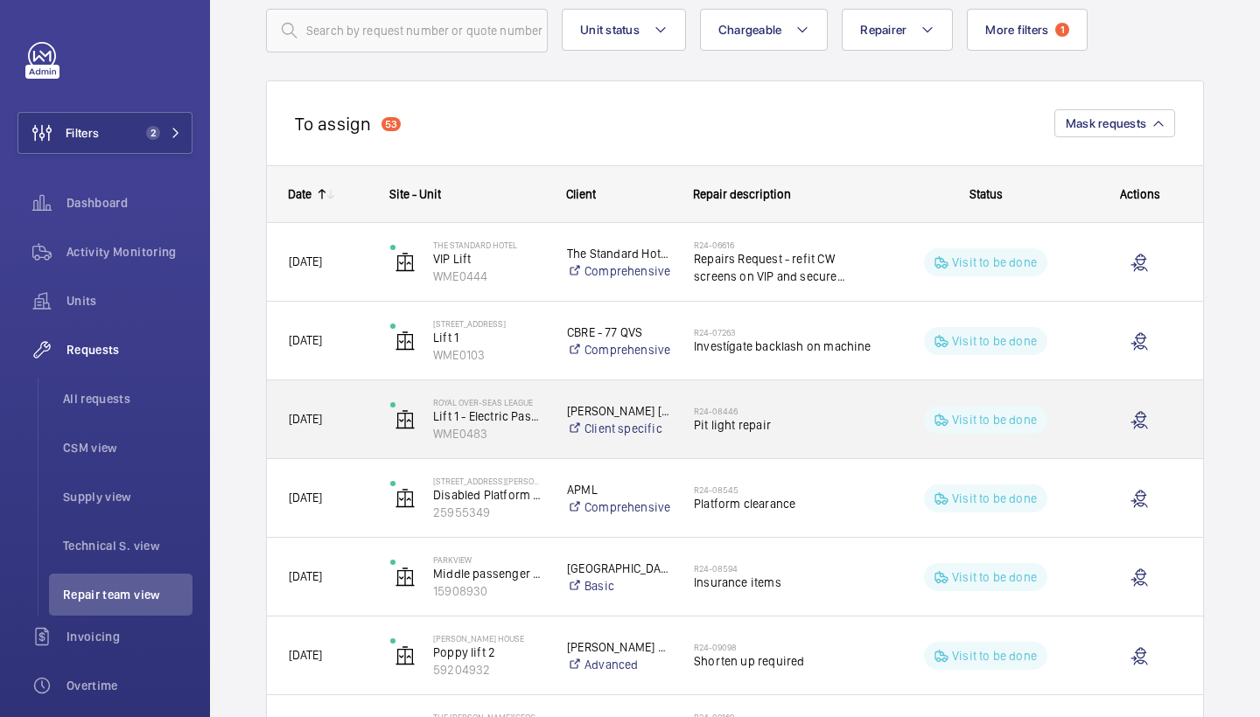
scroll to position [139, 0]
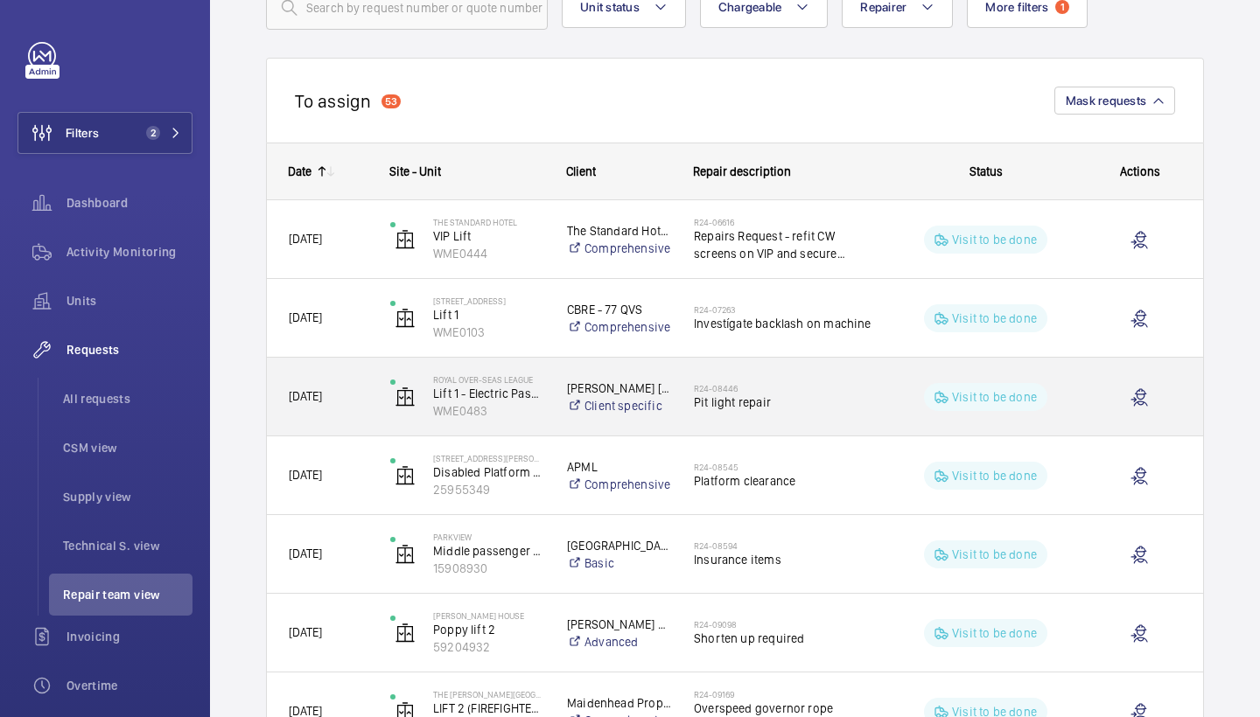
click at [850, 391] on h2 "R24-08446" at bounding box center [783, 388] width 179 height 10
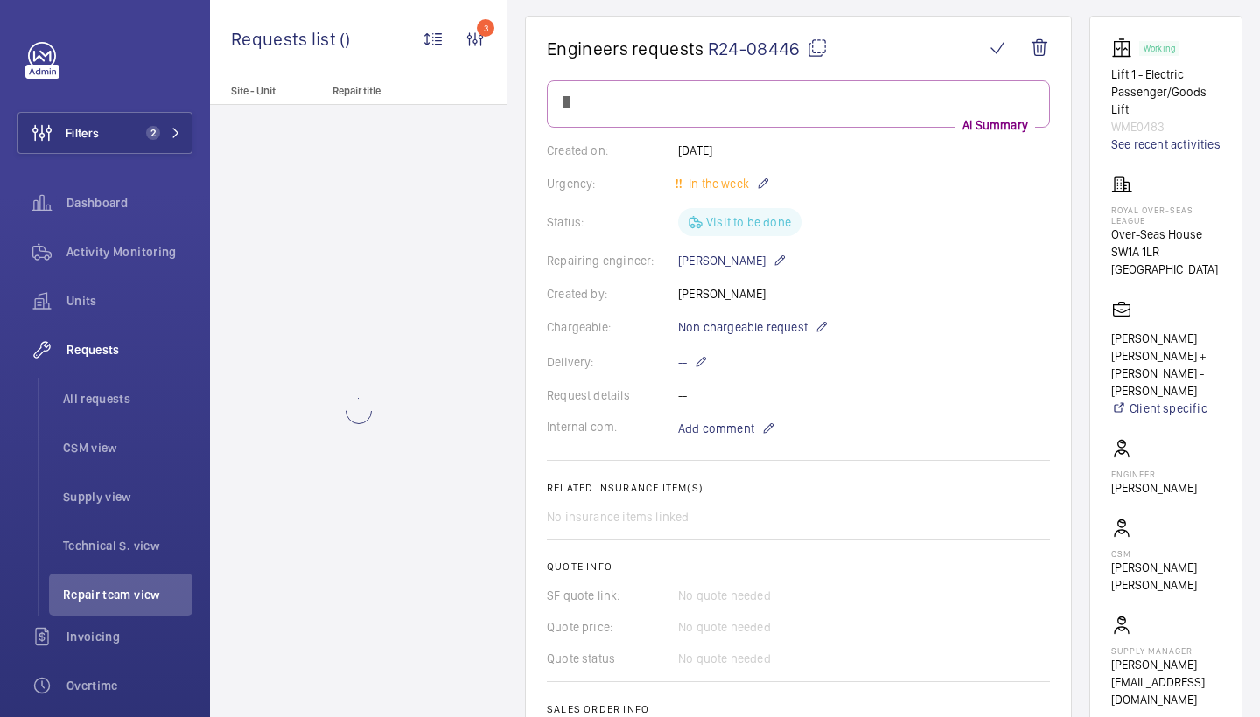
scroll to position [157, 0]
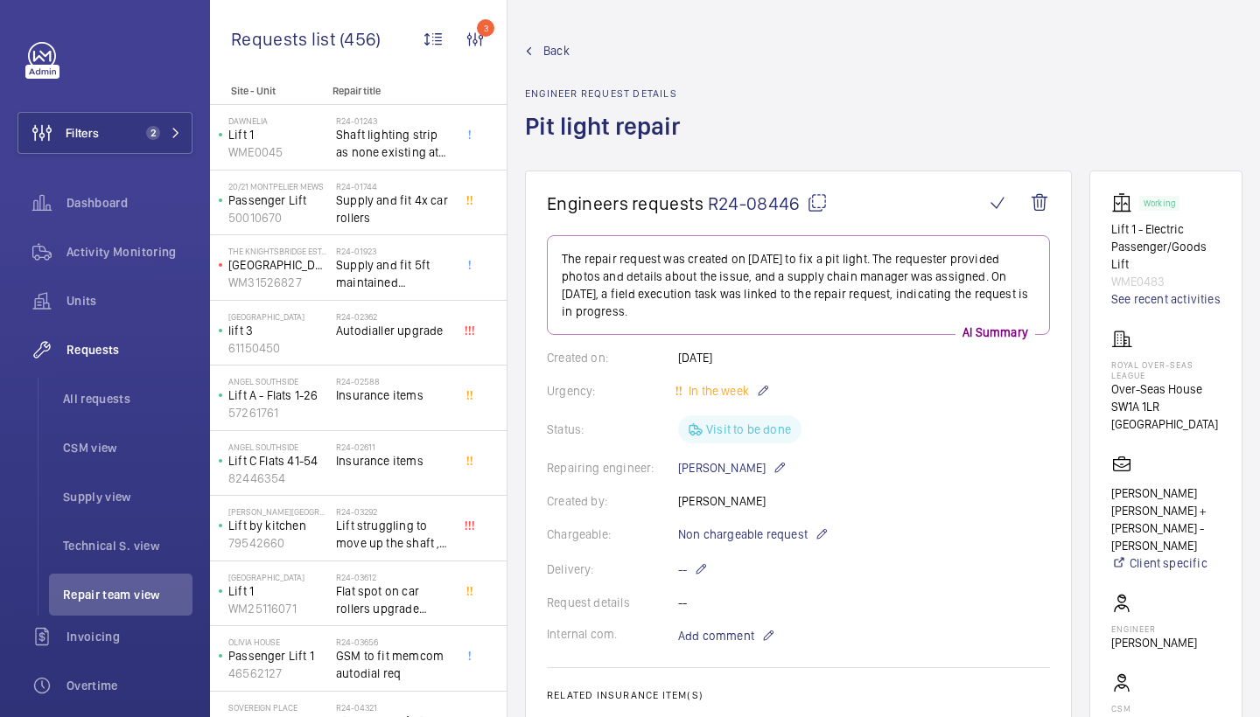
click at [551, 59] on span "Back" at bounding box center [556, 50] width 26 height 17
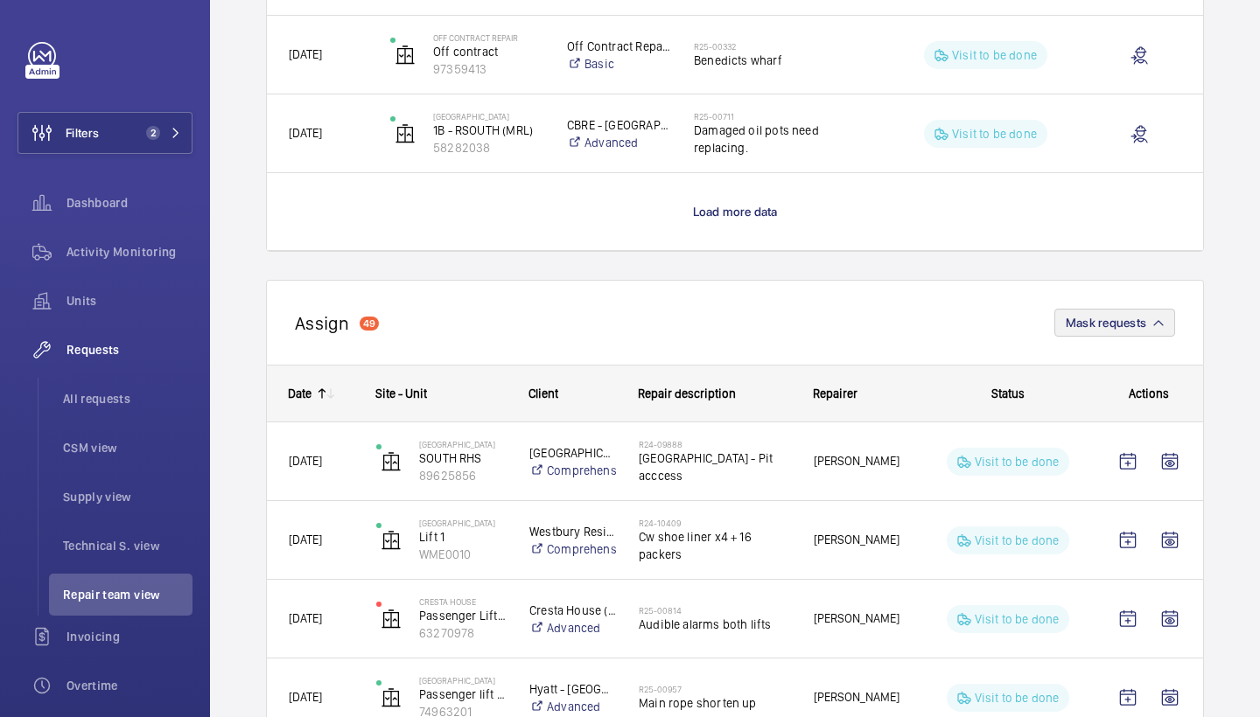
click at [1093, 310] on button "Mask requests" at bounding box center [1114, 323] width 121 height 28
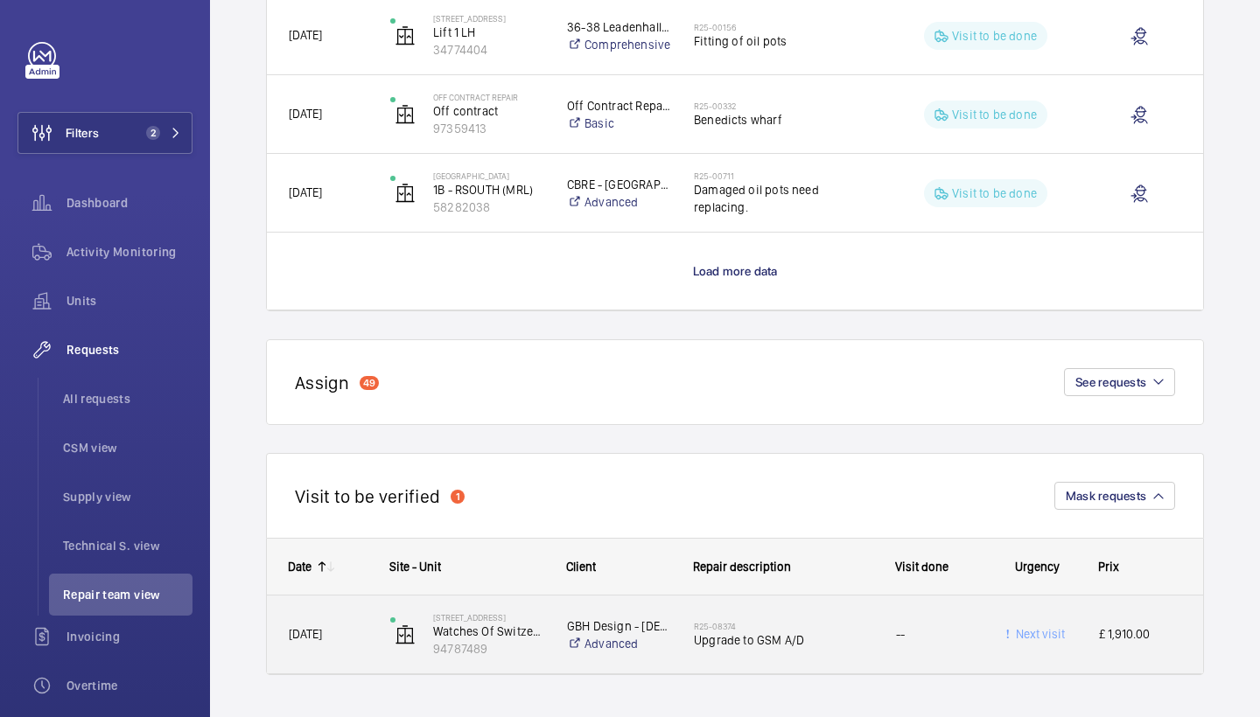
click at [806, 632] on span "Upgrade to GSM A/D" at bounding box center [783, 640] width 179 height 17
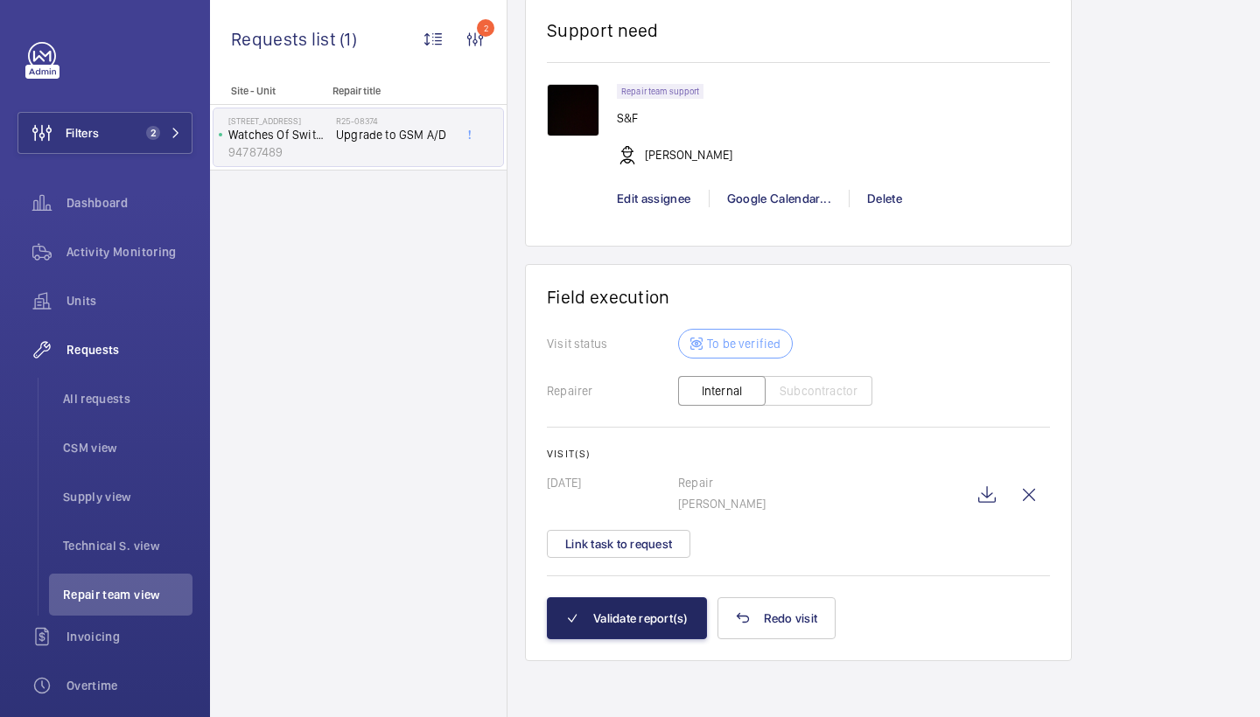
scroll to position [1632, 0]
click at [659, 624] on button "Validate report(s)" at bounding box center [627, 618] width 160 height 42
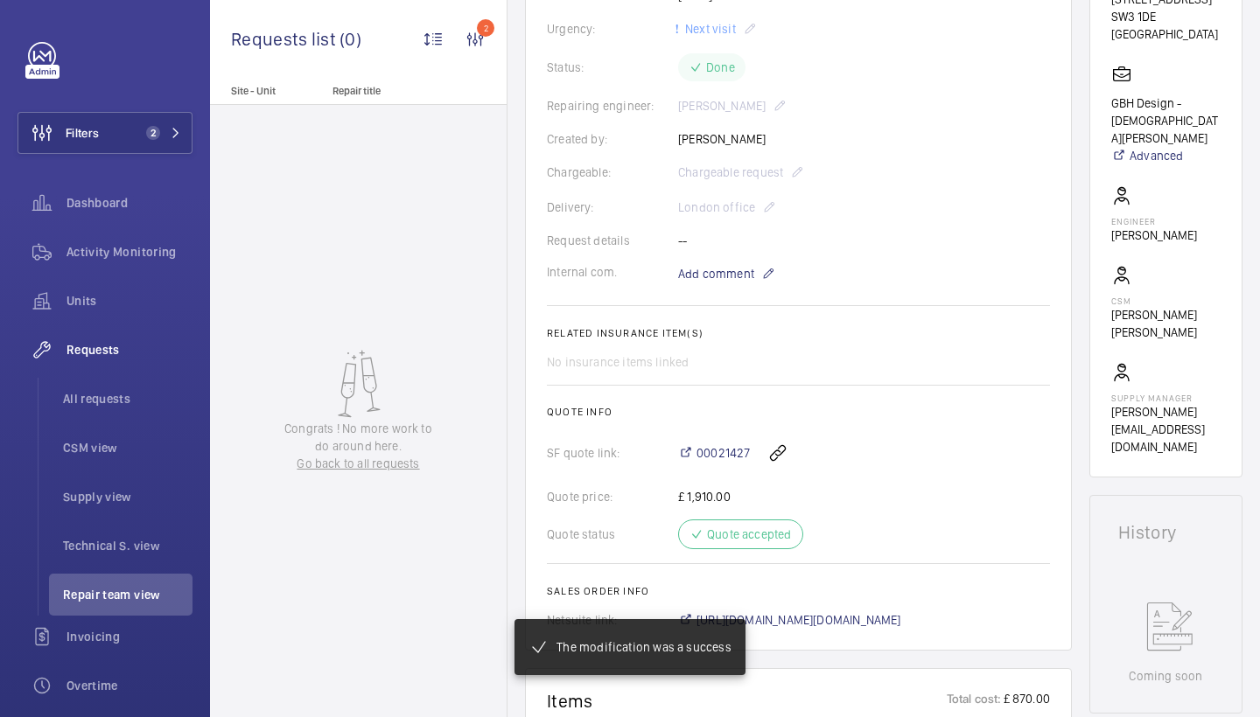
scroll to position [493, 0]
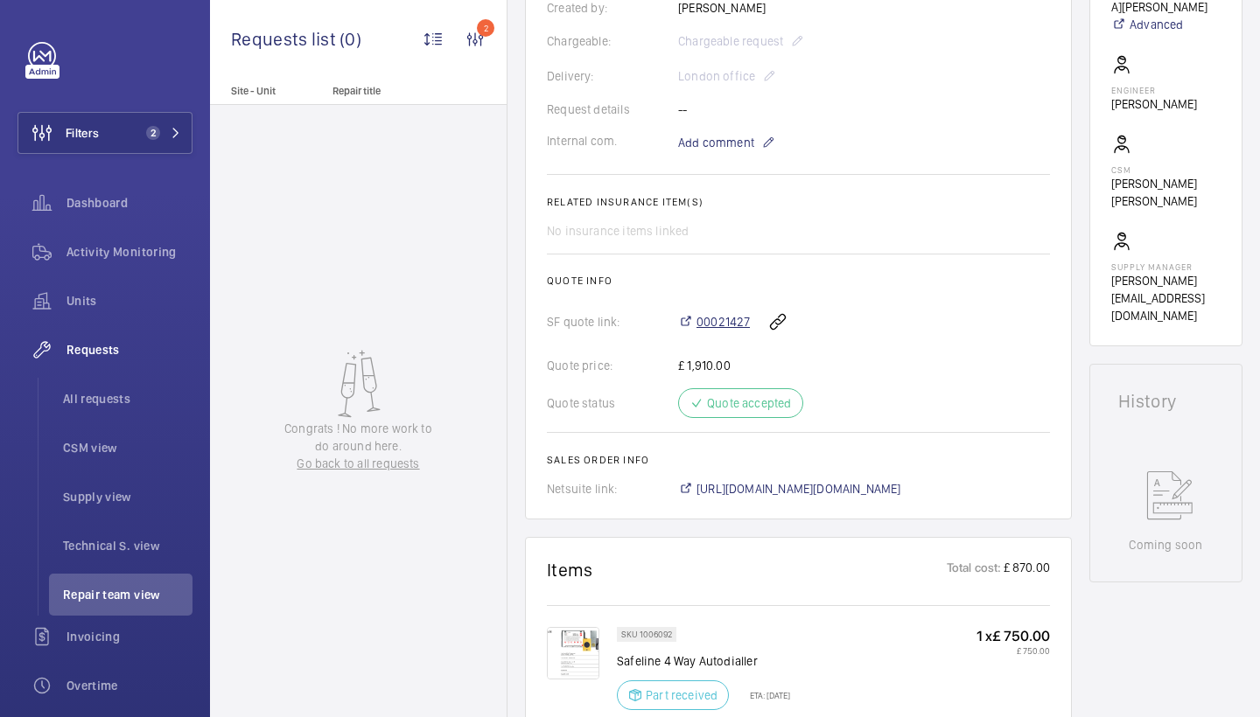
click at [724, 321] on span "00021427" at bounding box center [722, 321] width 53 height 17
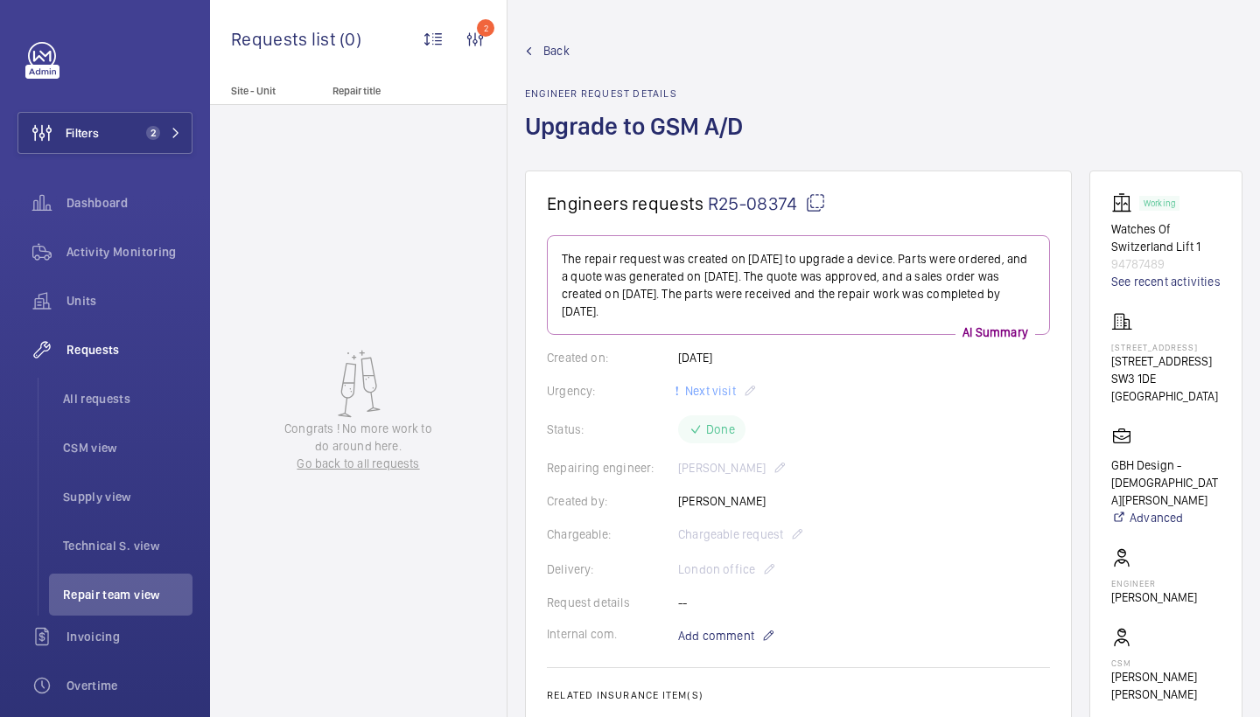
scroll to position [0, 0]
click at [545, 41] on wm-front-admin-header "Back Engineer request details Upgrade to GSM A/D" at bounding box center [883, 85] width 752 height 171
click at [546, 51] on span "Back" at bounding box center [556, 50] width 26 height 17
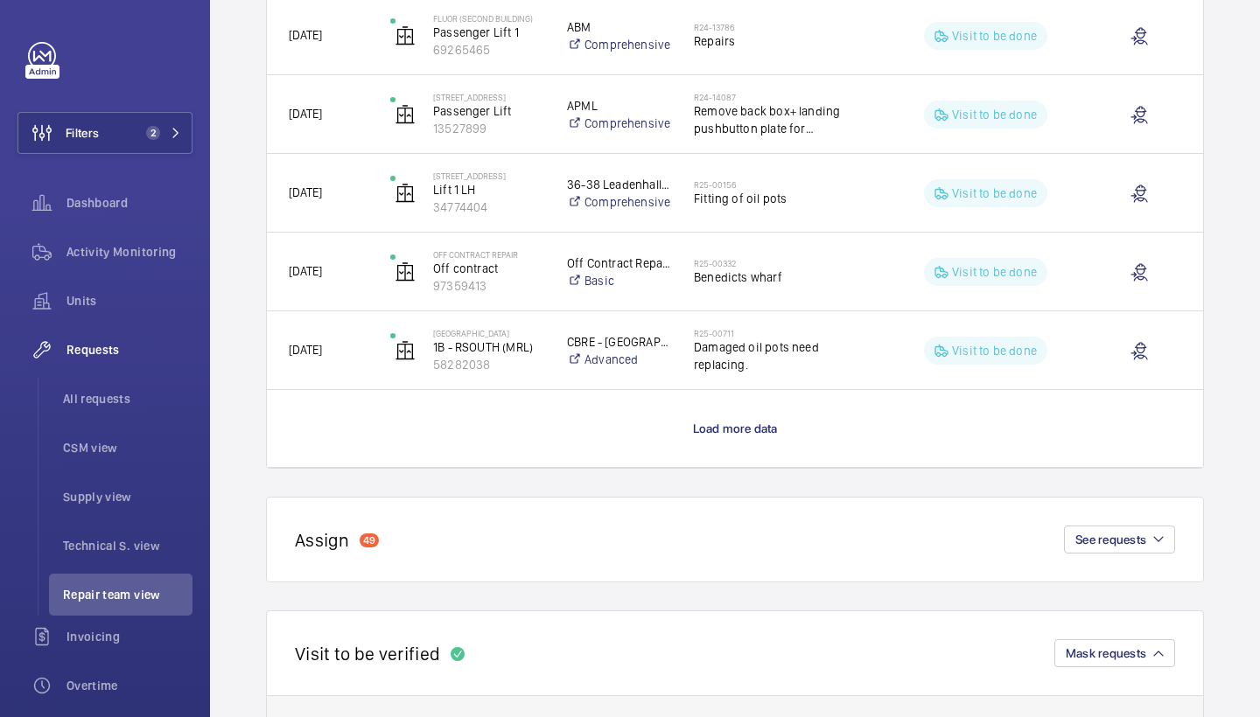
scroll to position [1564, 0]
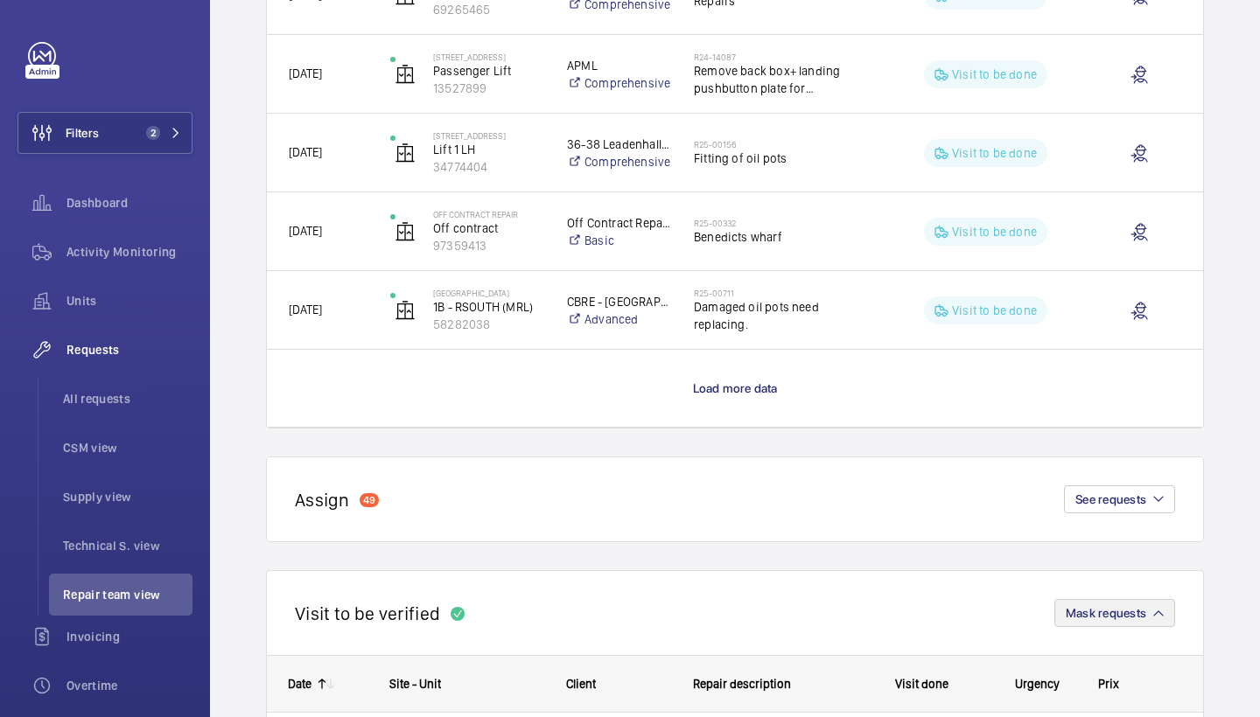
click at [1161, 615] on mat-icon "button" at bounding box center [1158, 613] width 10 height 10
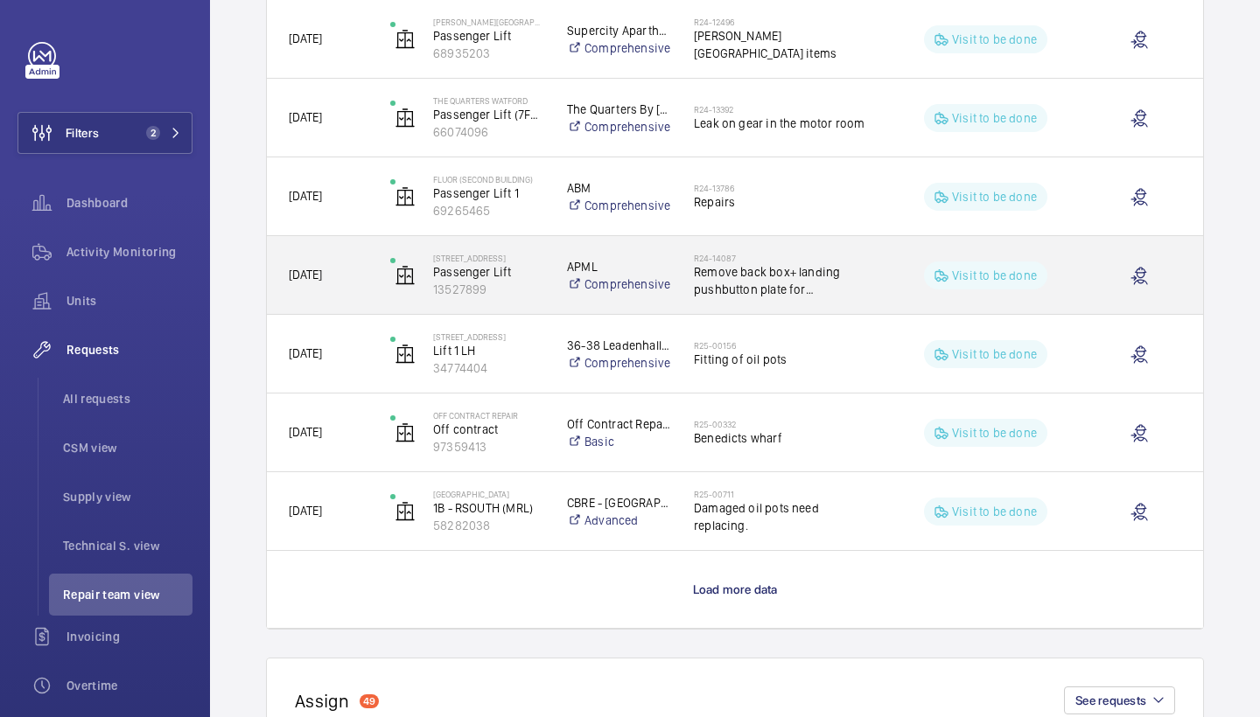
scroll to position [1372, 0]
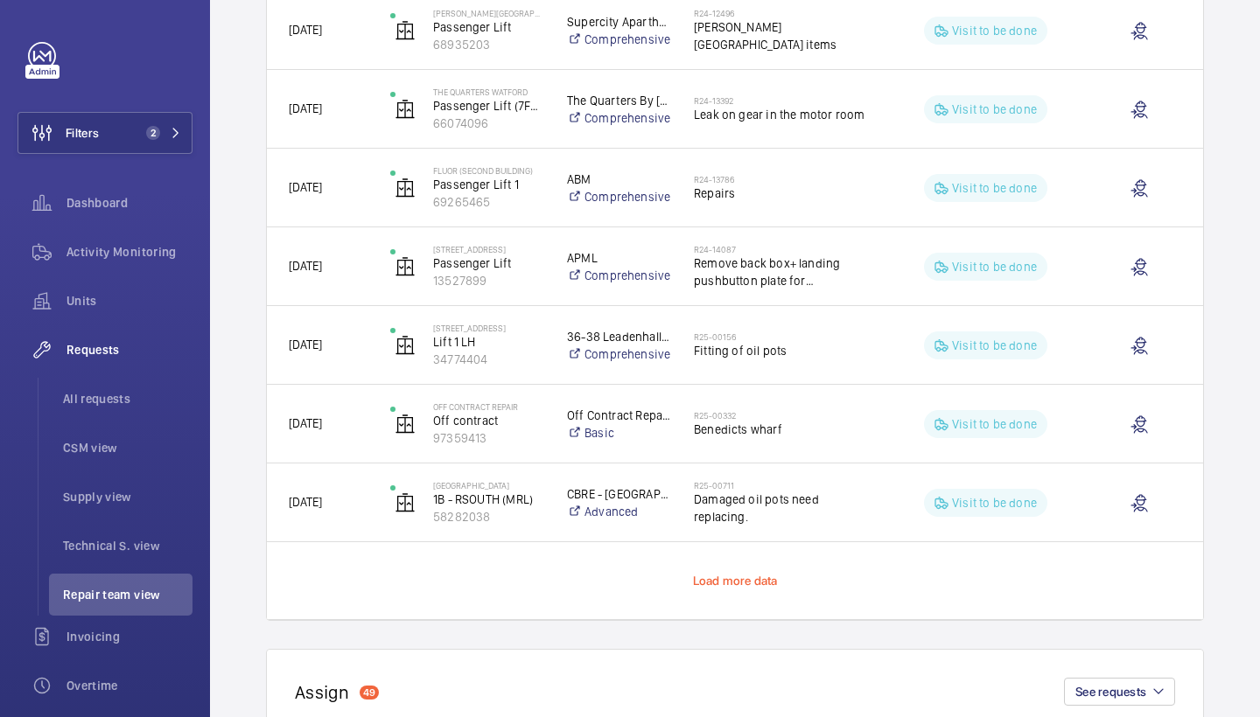
click at [718, 580] on span "Load more data" at bounding box center [735, 581] width 85 height 14
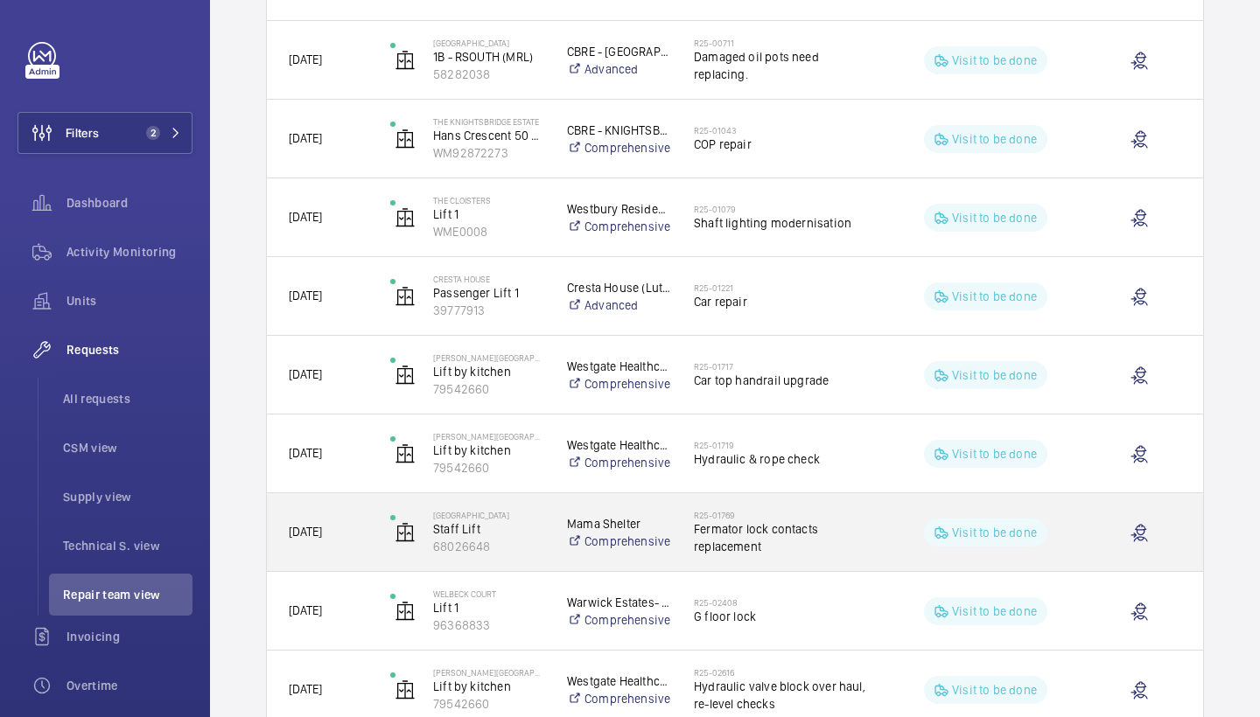
scroll to position [1843, 0]
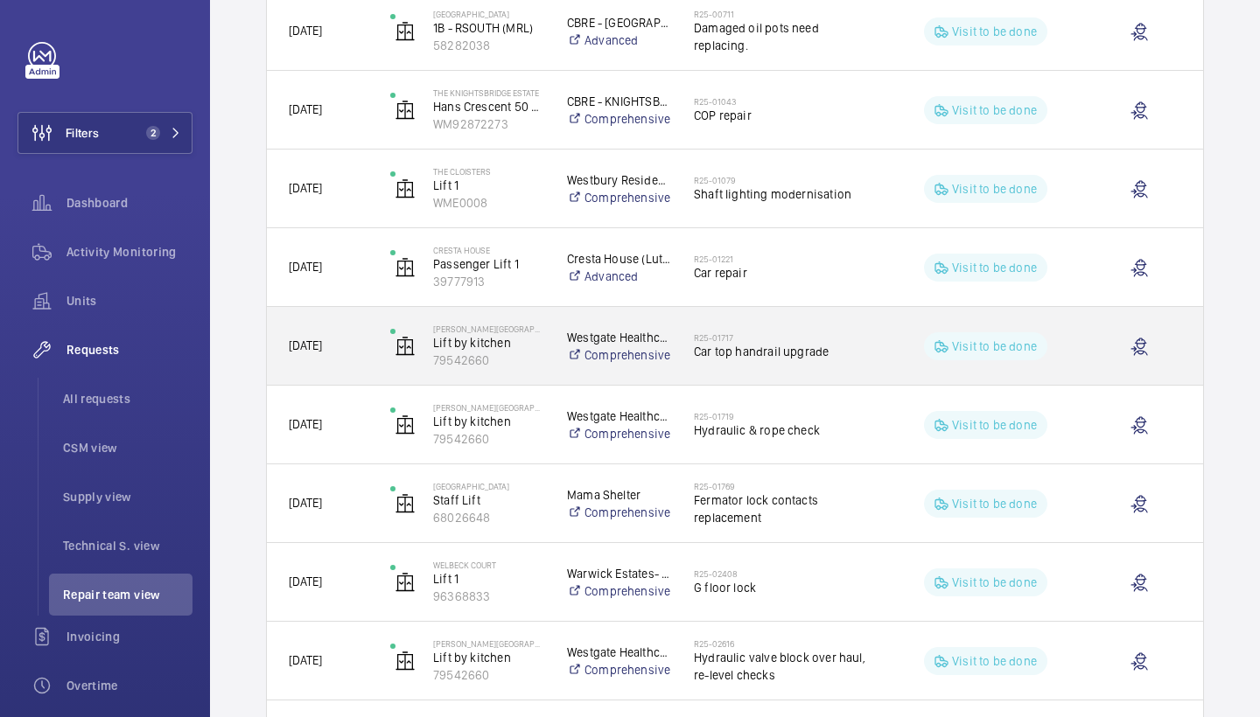
click at [793, 371] on div "R25-01717 Car top handrail upgrade" at bounding box center [783, 346] width 179 height 51
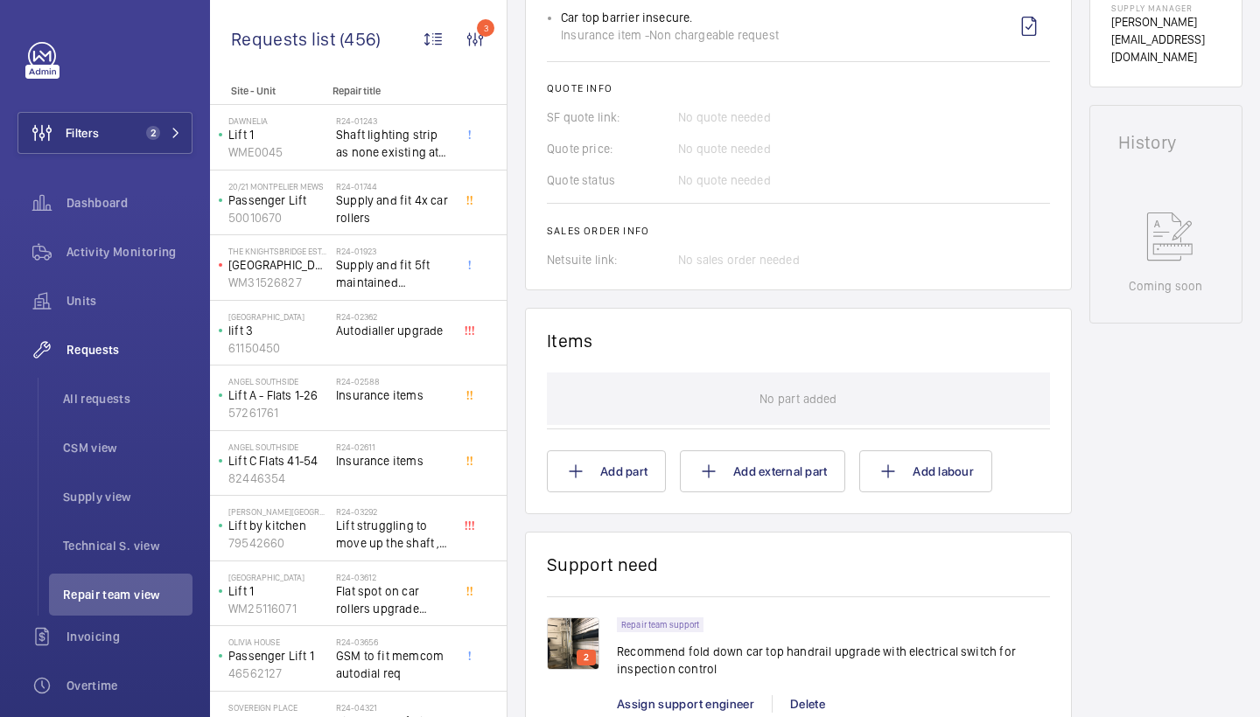
scroll to position [416, 0]
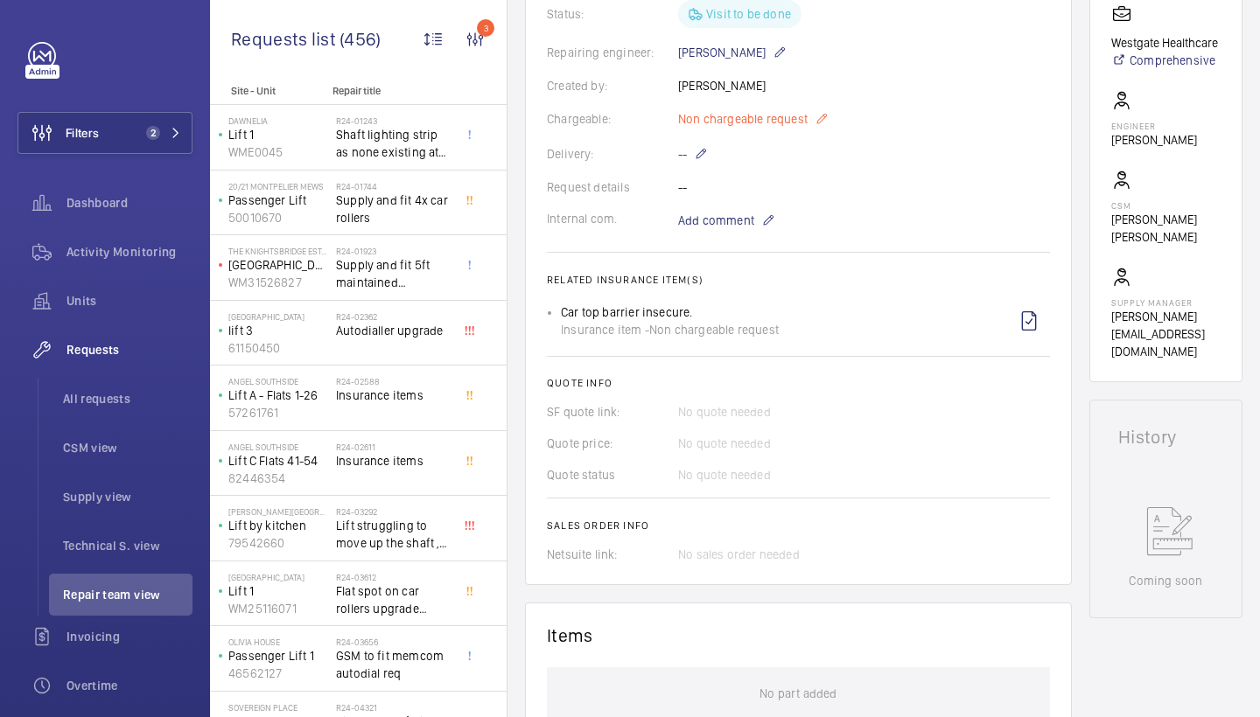
click at [740, 123] on span "Non chargeable request" at bounding box center [742, 118] width 129 height 17
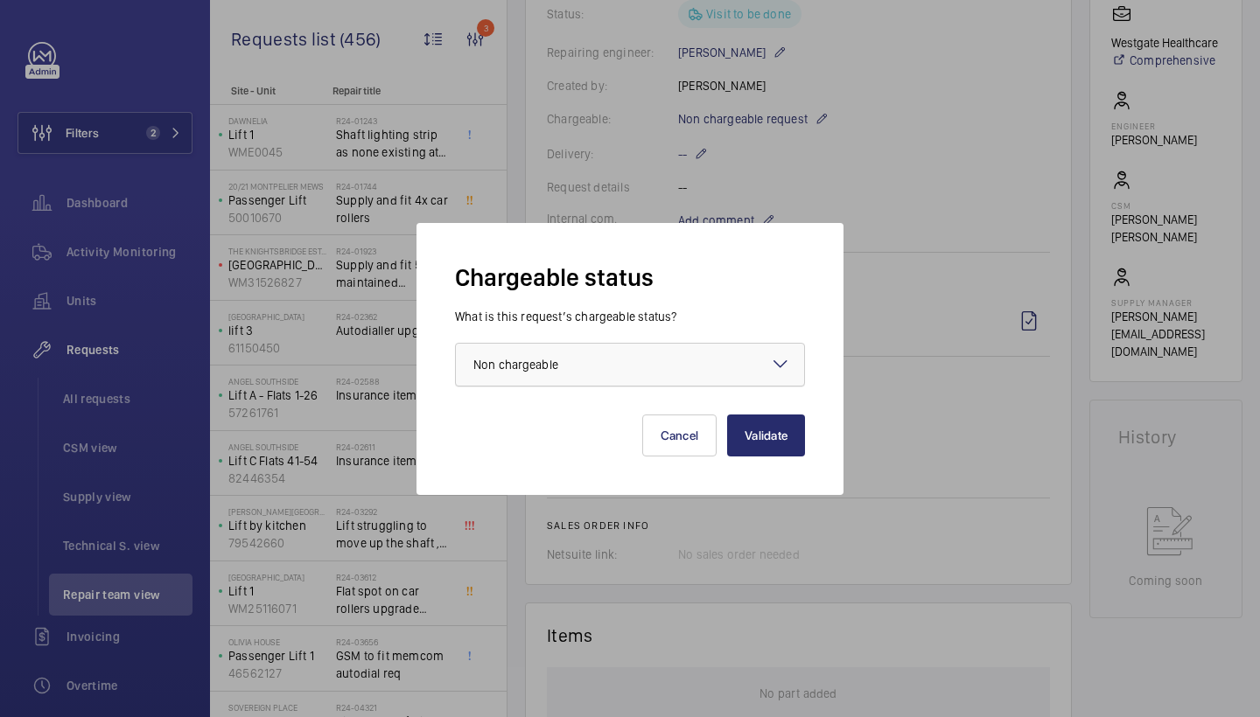
click at [604, 365] on div at bounding box center [630, 365] width 348 height 42
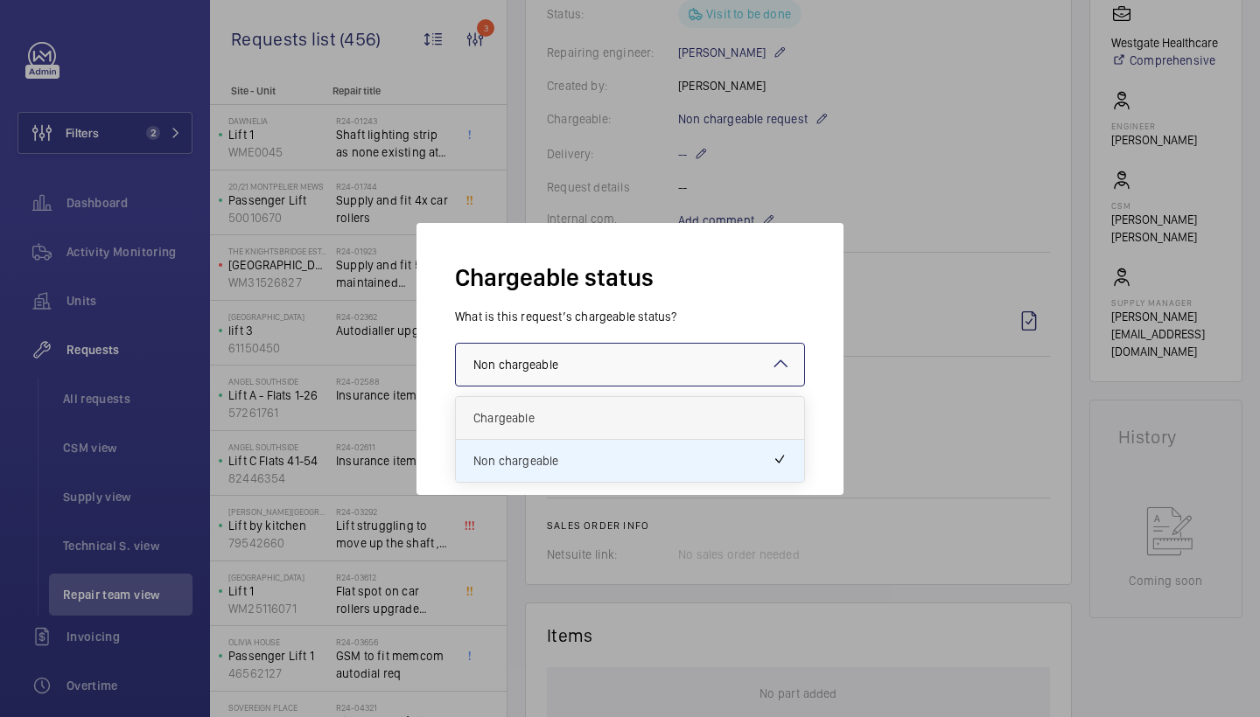
click at [549, 420] on span "Chargeable" at bounding box center [629, 417] width 313 height 17
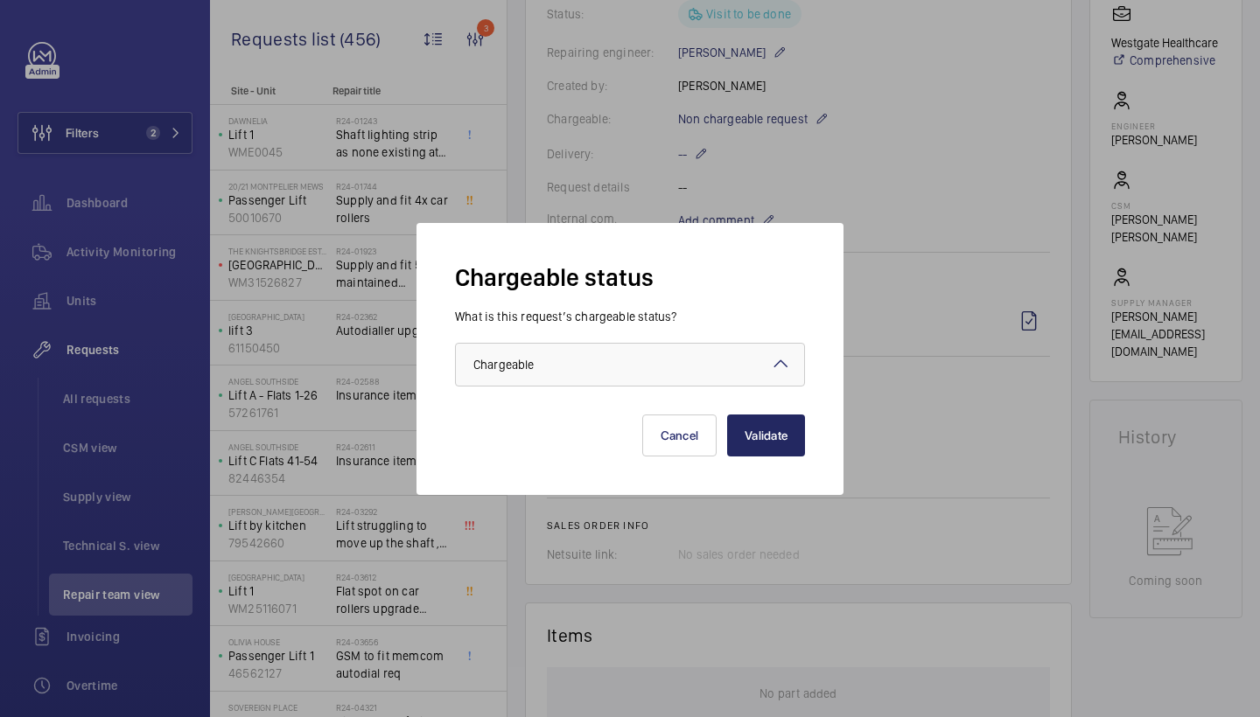
click at [766, 451] on button "Validate" at bounding box center [766, 436] width 78 height 42
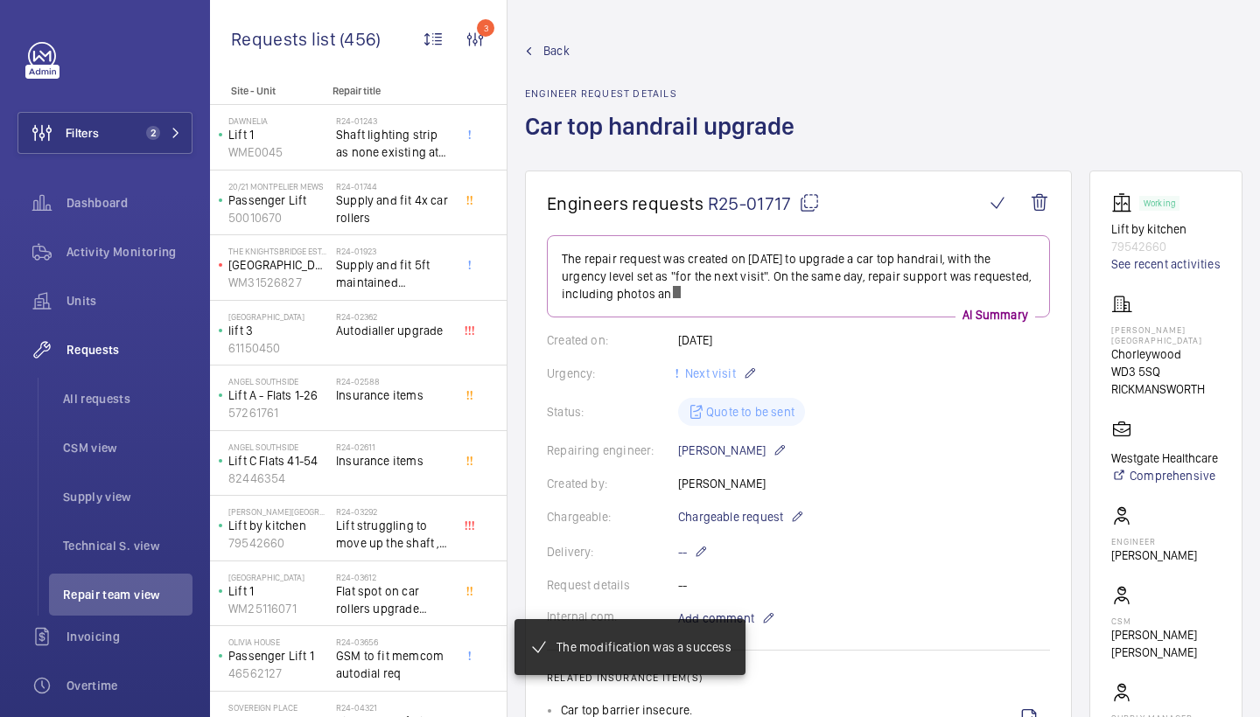
click at [551, 54] on span "Back" at bounding box center [556, 50] width 26 height 17
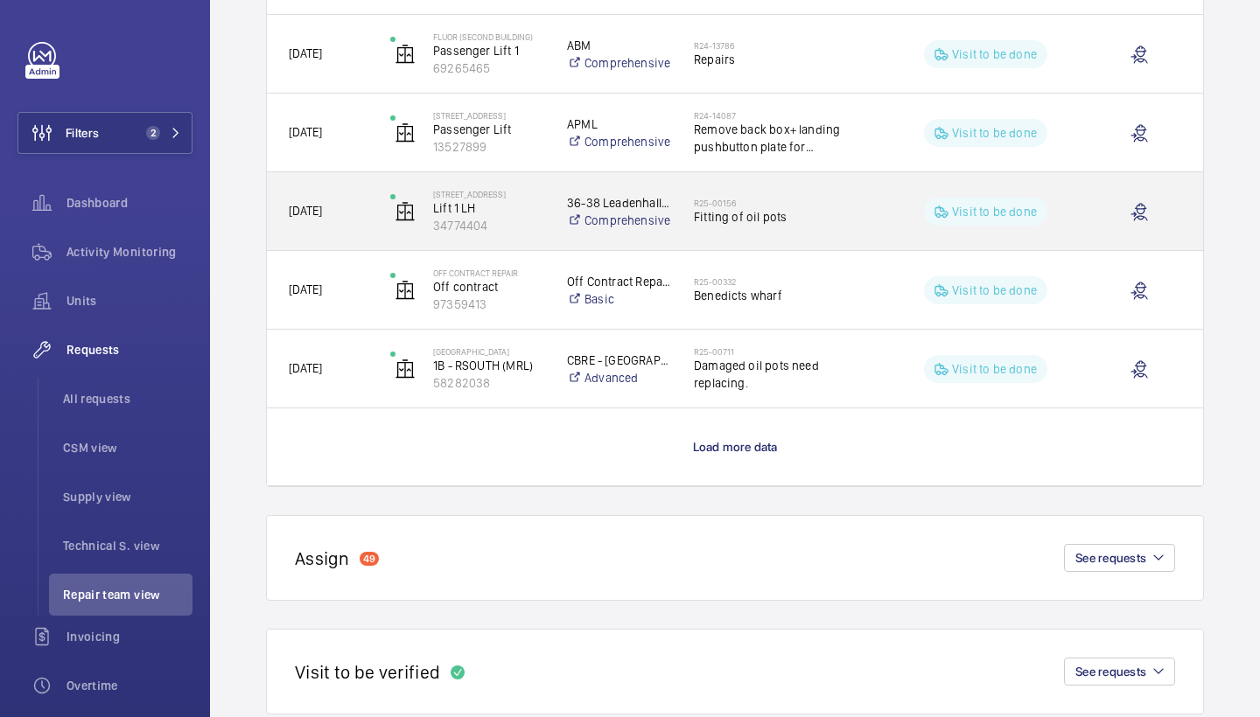
scroll to position [1500, 0]
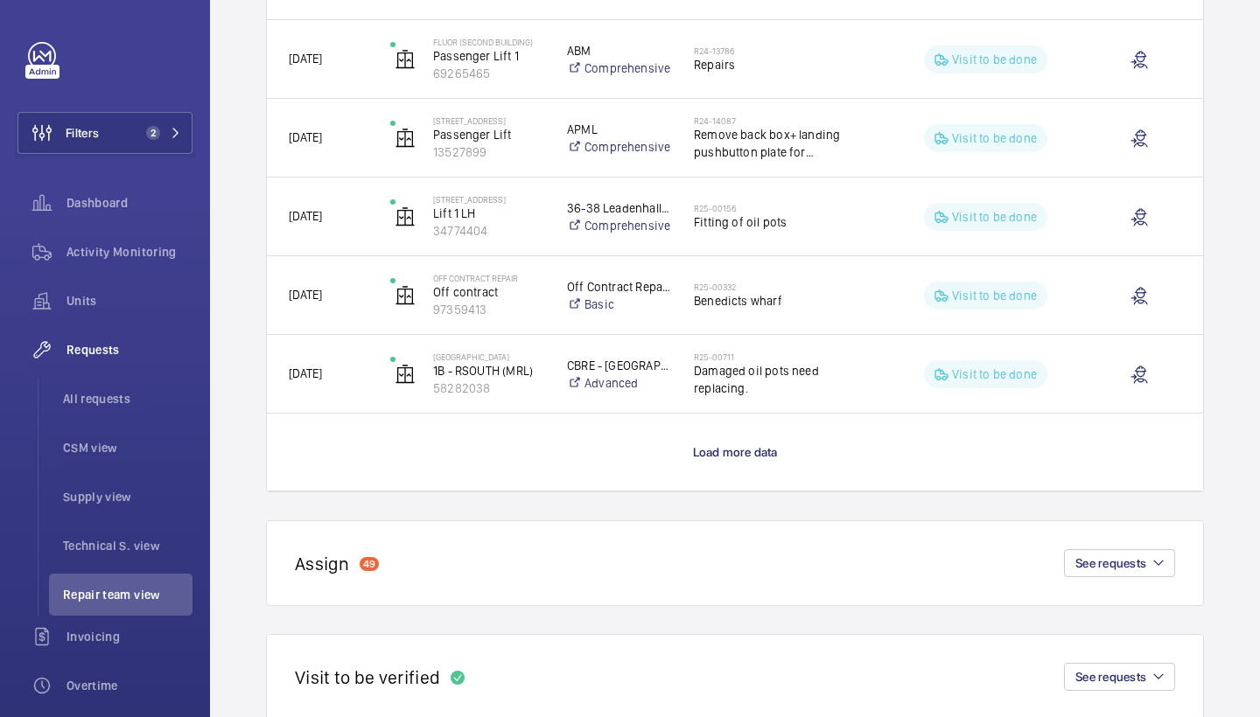
click at [712, 462] on wm-front-load-more-cell "Load more data" at bounding box center [735, 452] width 936 height 77
click at [733, 454] on span "Load more data" at bounding box center [735, 452] width 85 height 14
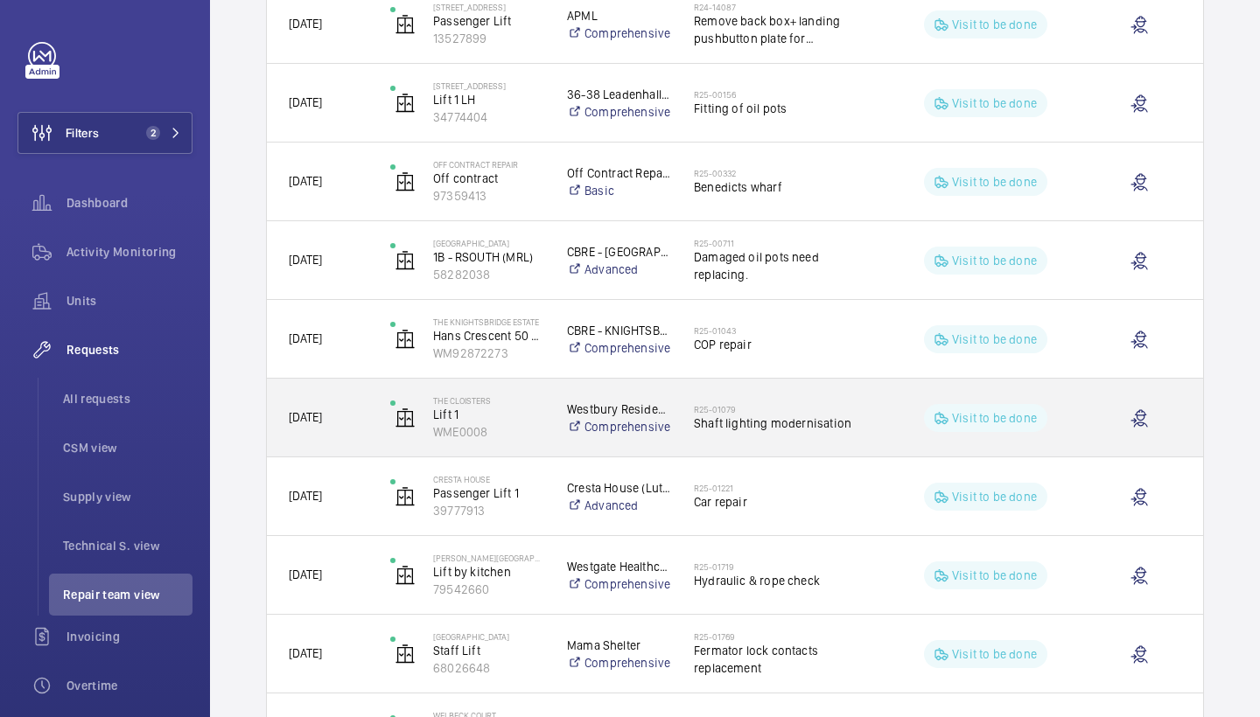
scroll to position [1616, 0]
click at [796, 413] on span "Shaft lighting modernisation" at bounding box center [783, 421] width 179 height 17
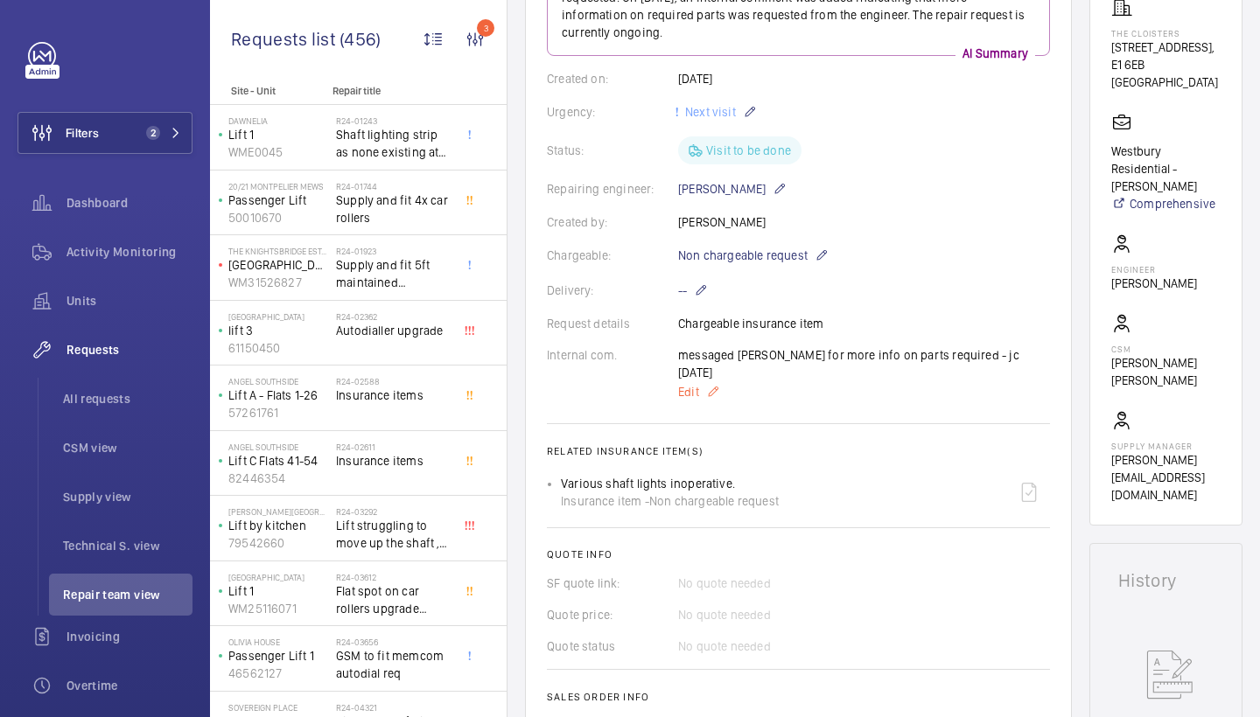
scroll to position [294, 0]
click at [729, 260] on span "Non chargeable request" at bounding box center [742, 257] width 129 height 17
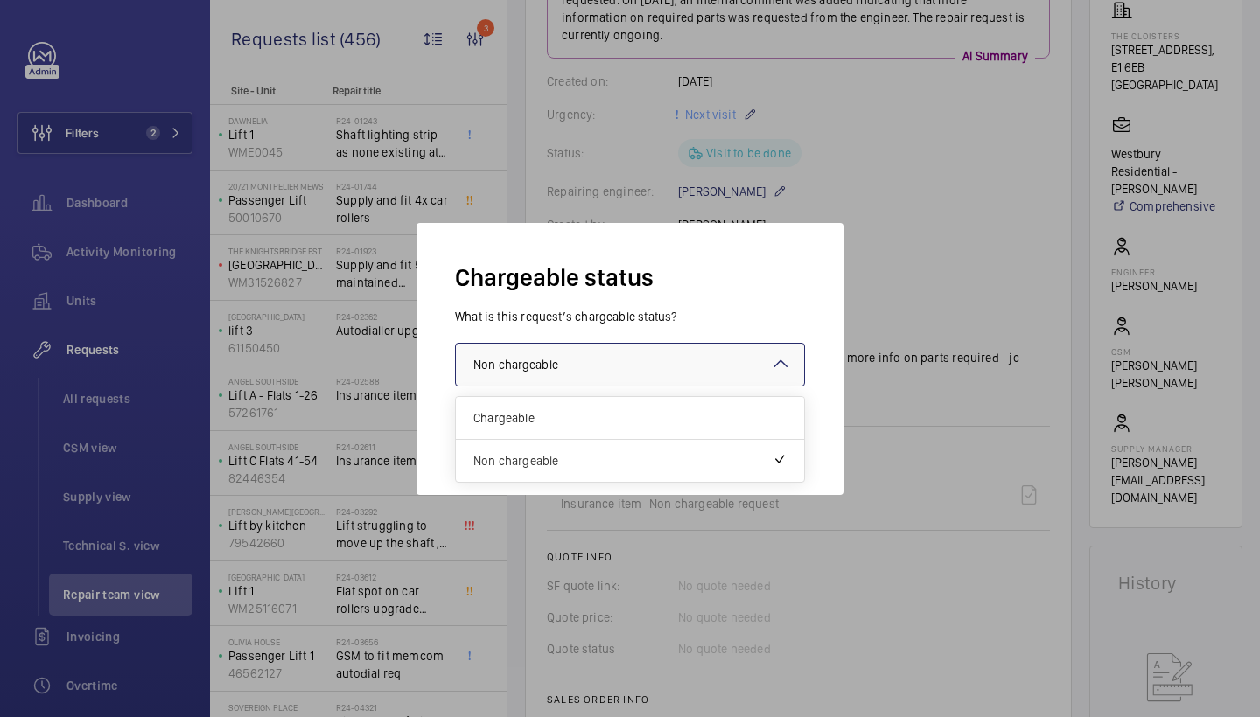
click at [626, 359] on div at bounding box center [630, 365] width 348 height 42
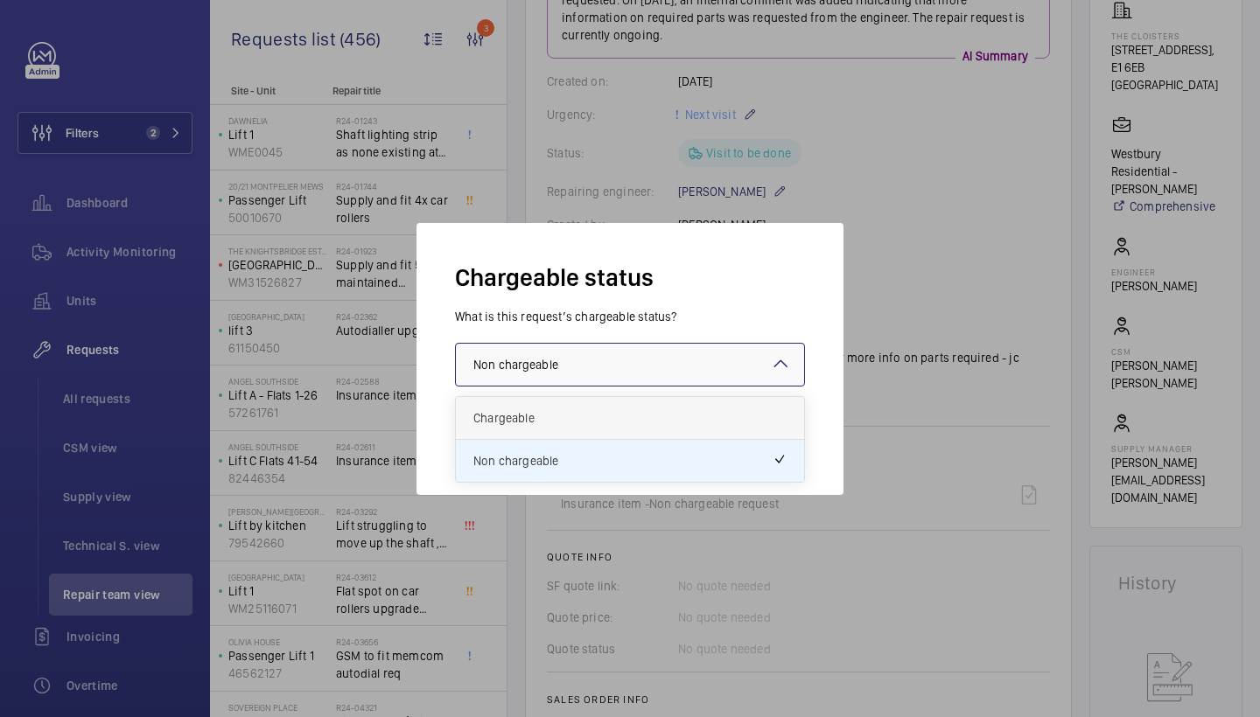
click at [561, 418] on span "Chargeable" at bounding box center [629, 417] width 313 height 17
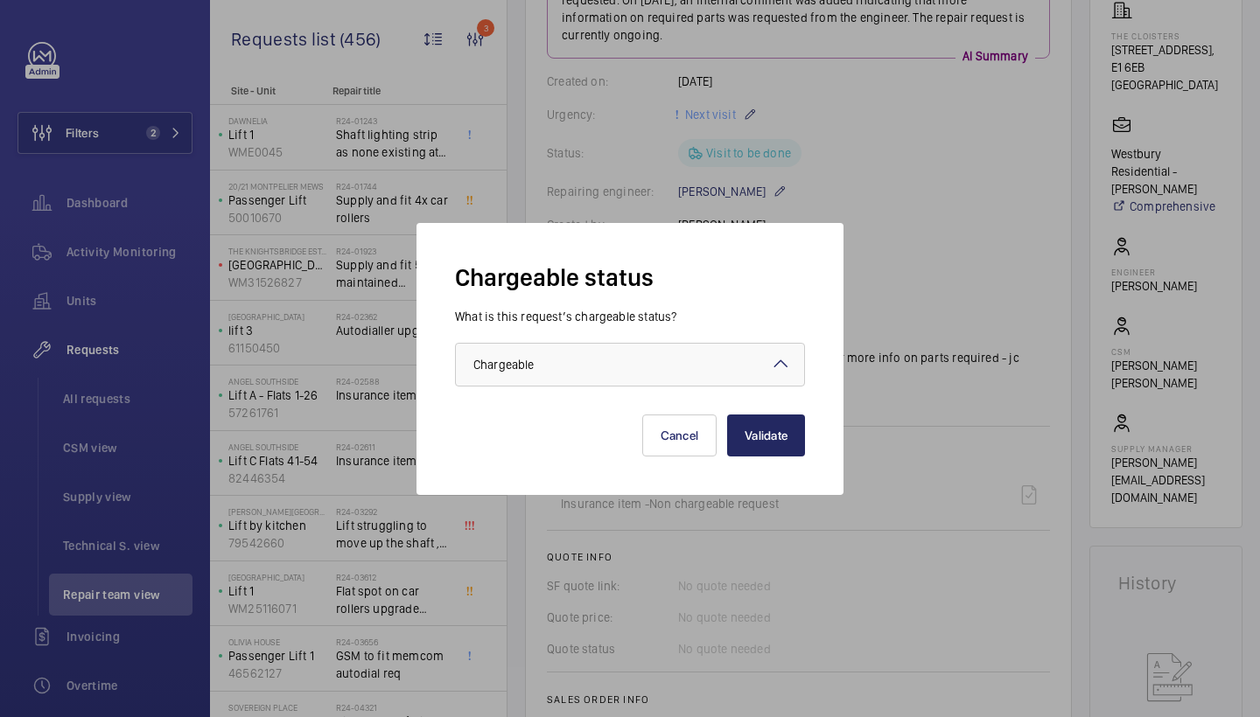
click at [773, 424] on button "Validate" at bounding box center [766, 436] width 78 height 42
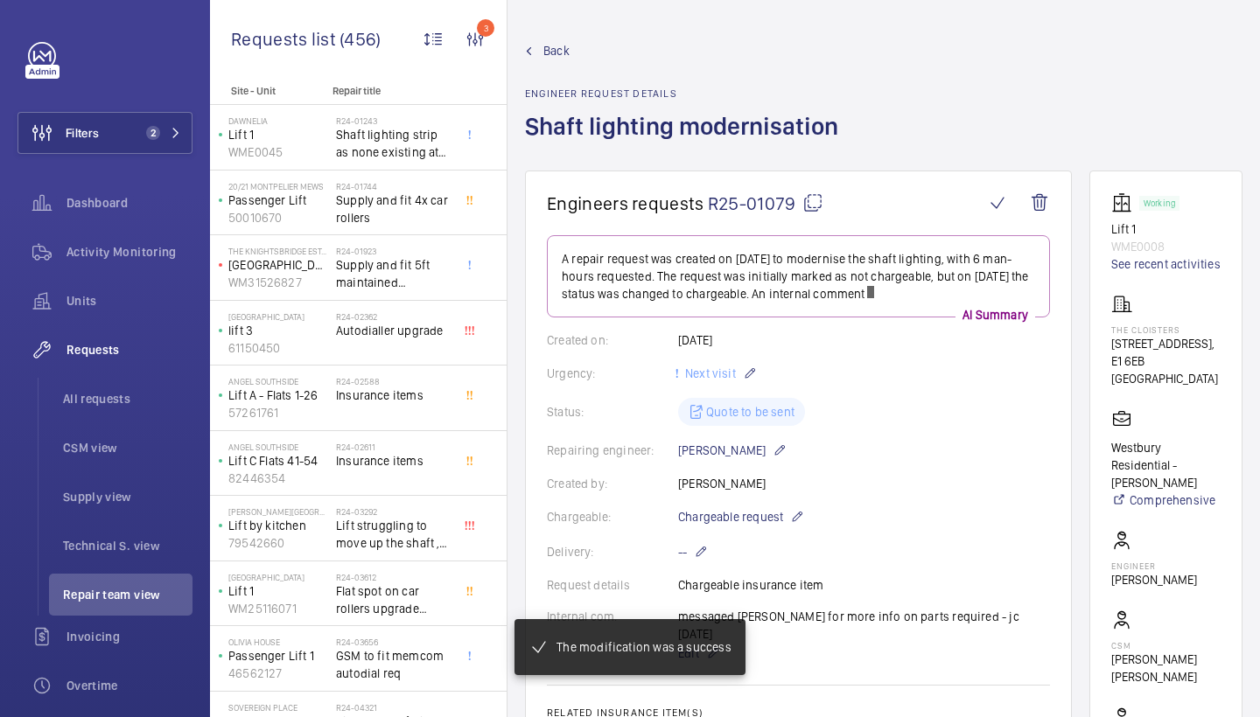
click at [556, 47] on span "Back" at bounding box center [556, 50] width 26 height 17
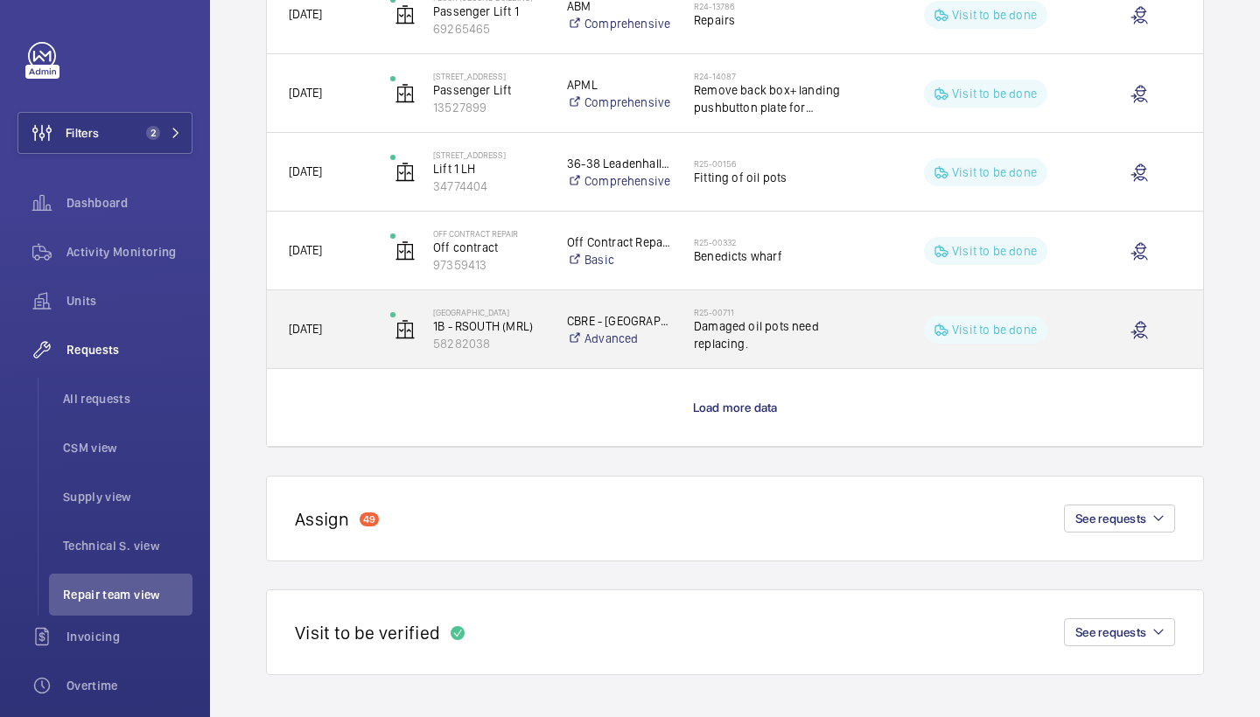
scroll to position [1545, 0]
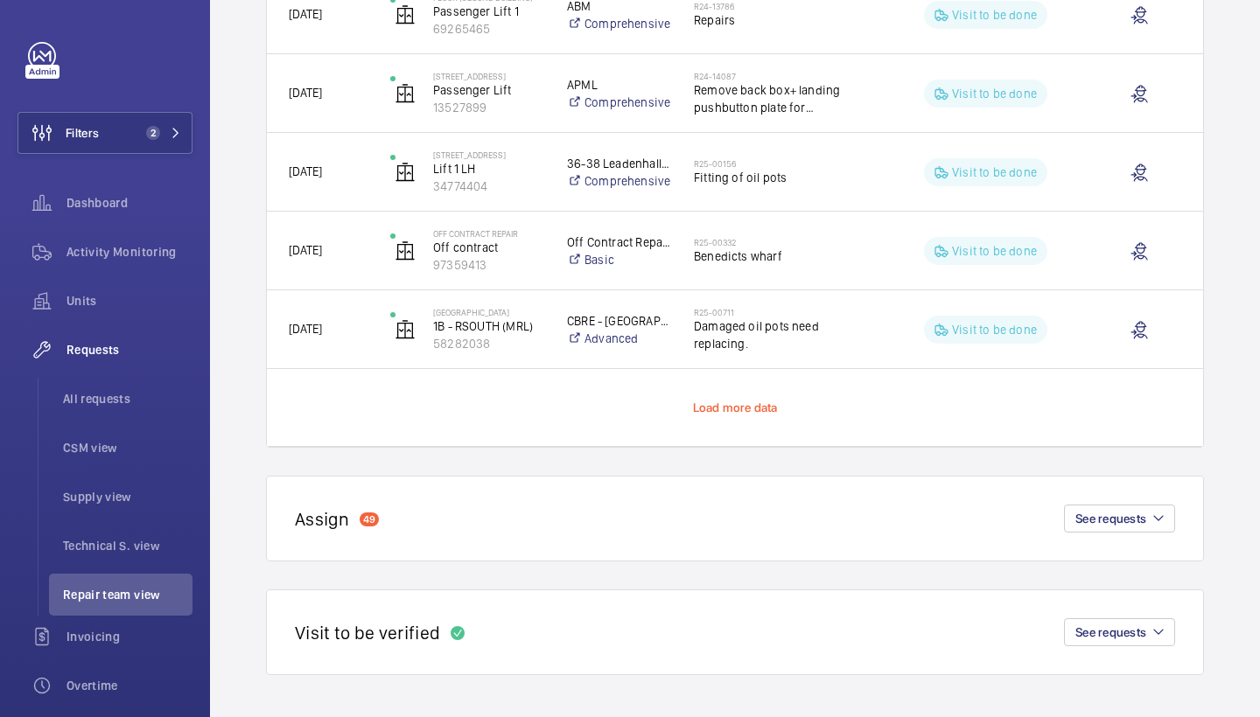
click at [720, 406] on span "Load more data" at bounding box center [735, 408] width 85 height 14
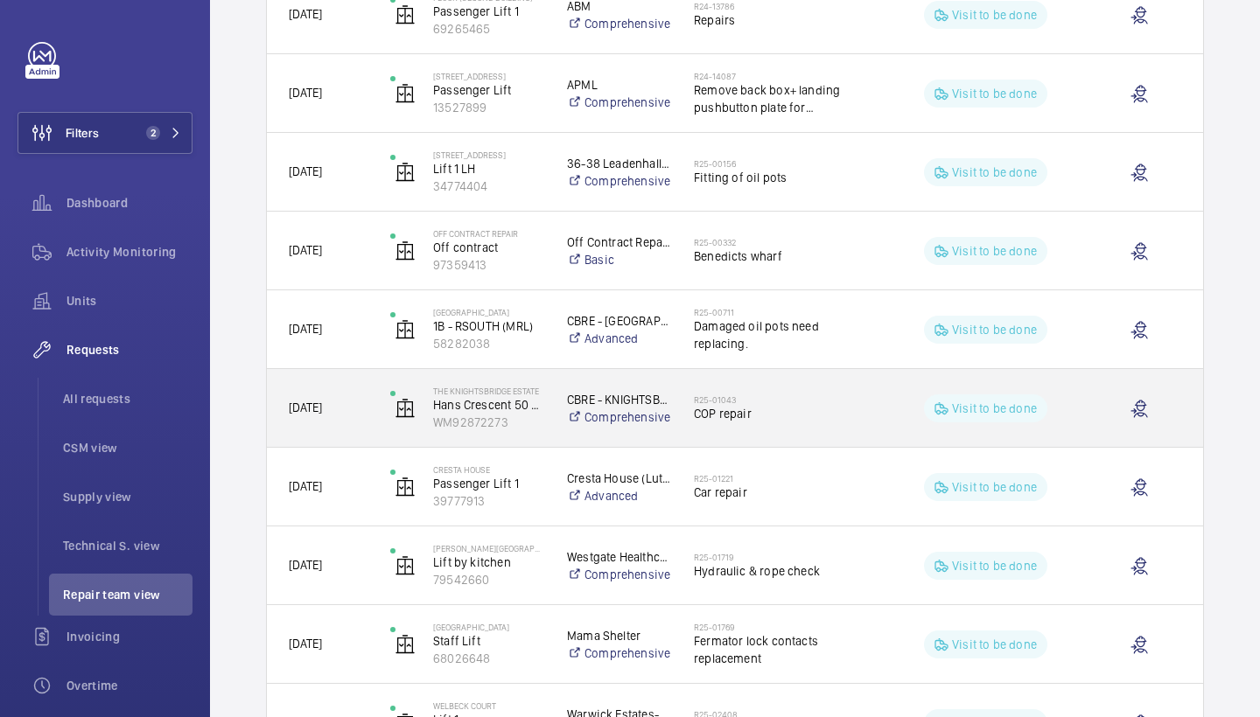
scroll to position [2124, 0]
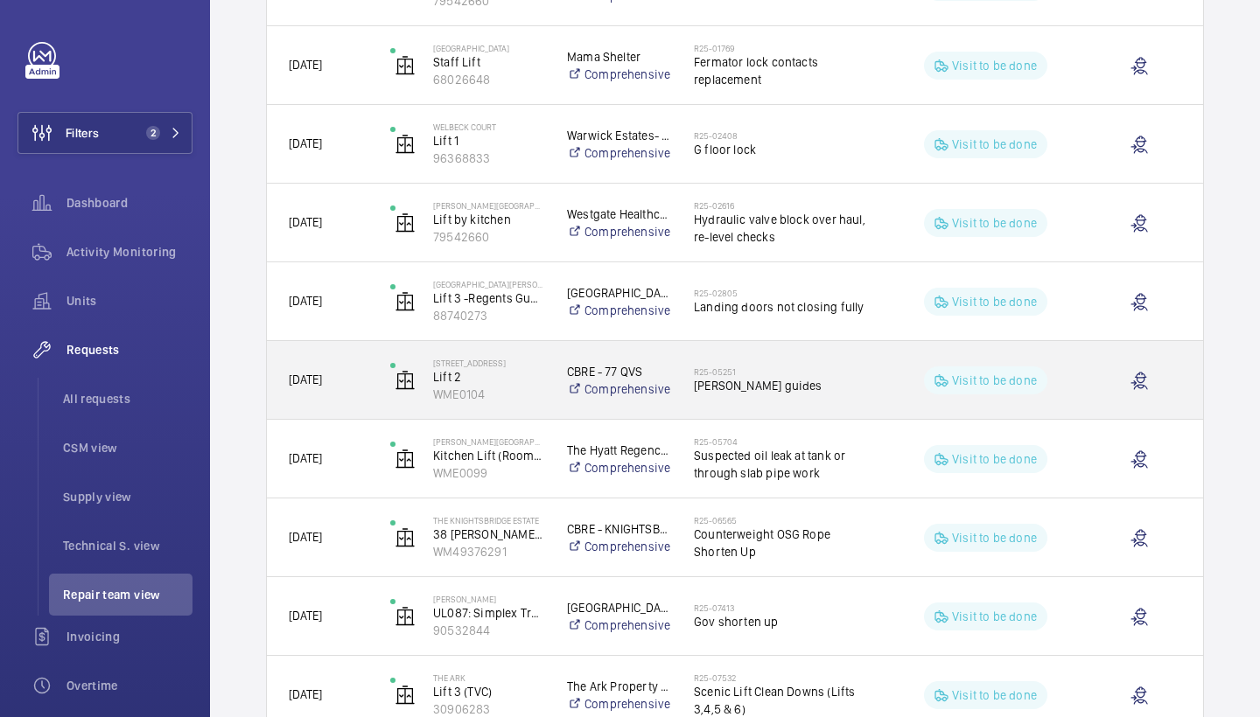
click at [782, 389] on span "[PERSON_NAME] guides" at bounding box center [783, 385] width 179 height 17
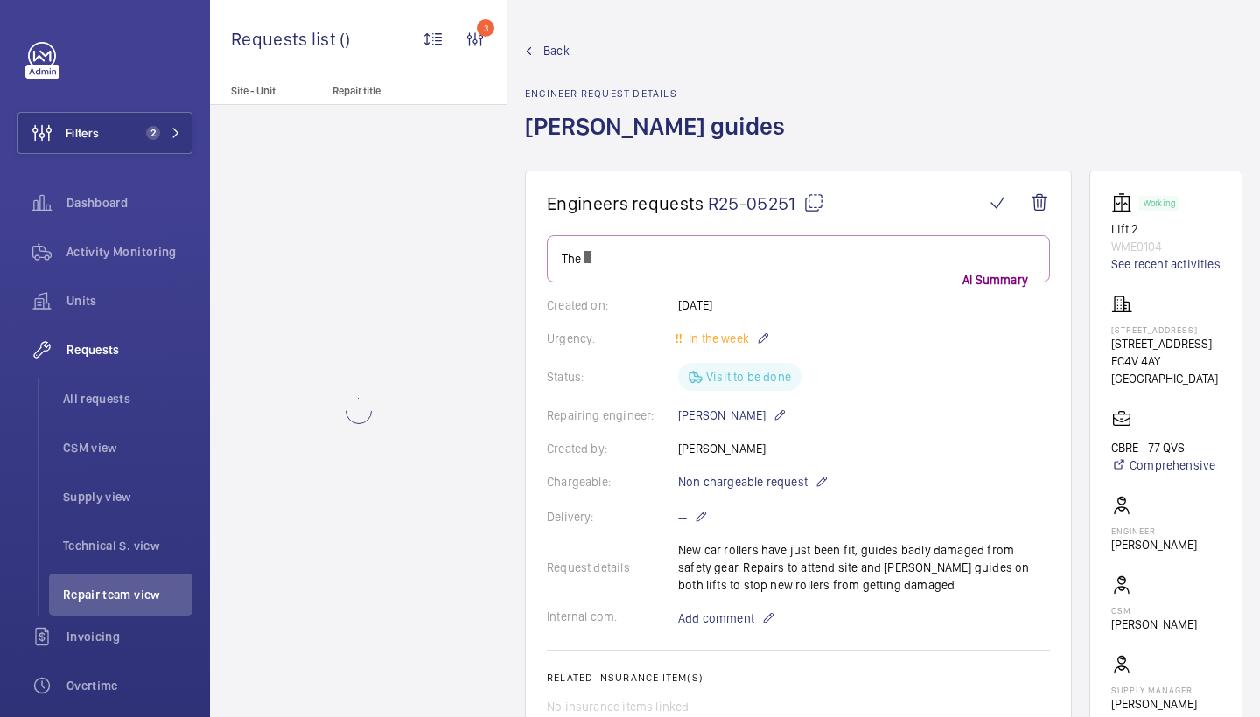
scroll to position [467, 0]
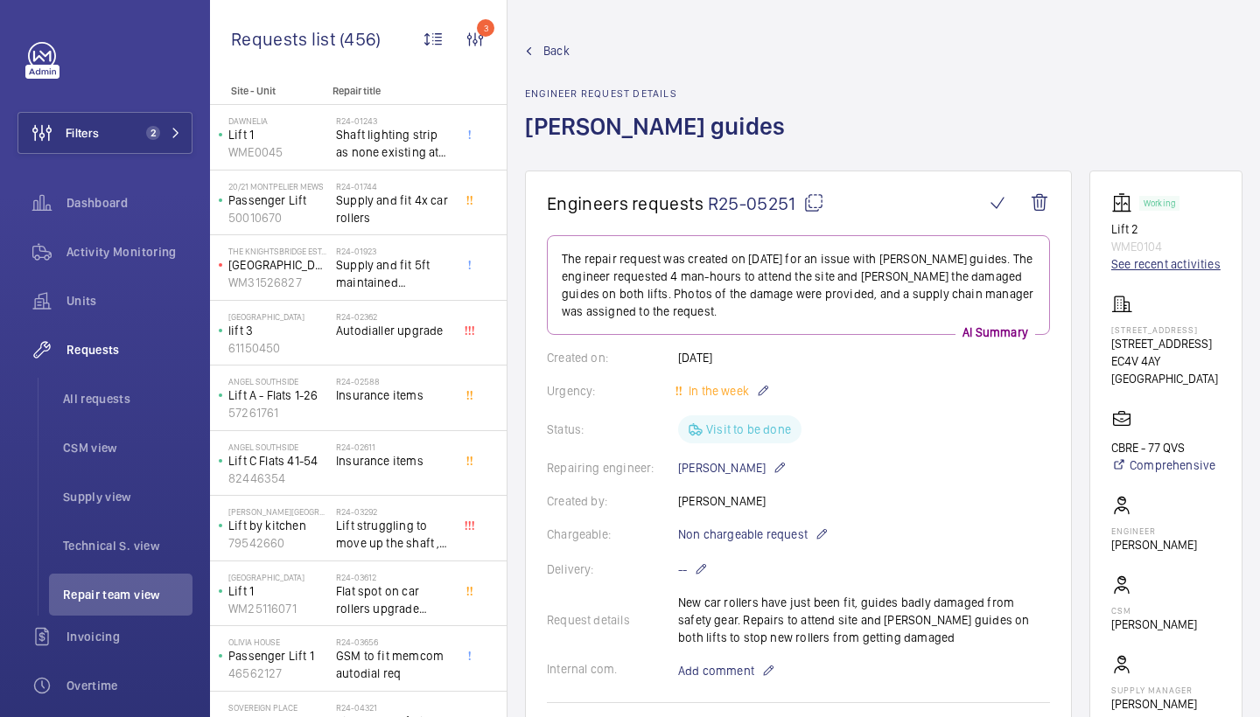
click at [1161, 264] on link "See recent activities" at bounding box center [1165, 263] width 109 height 17
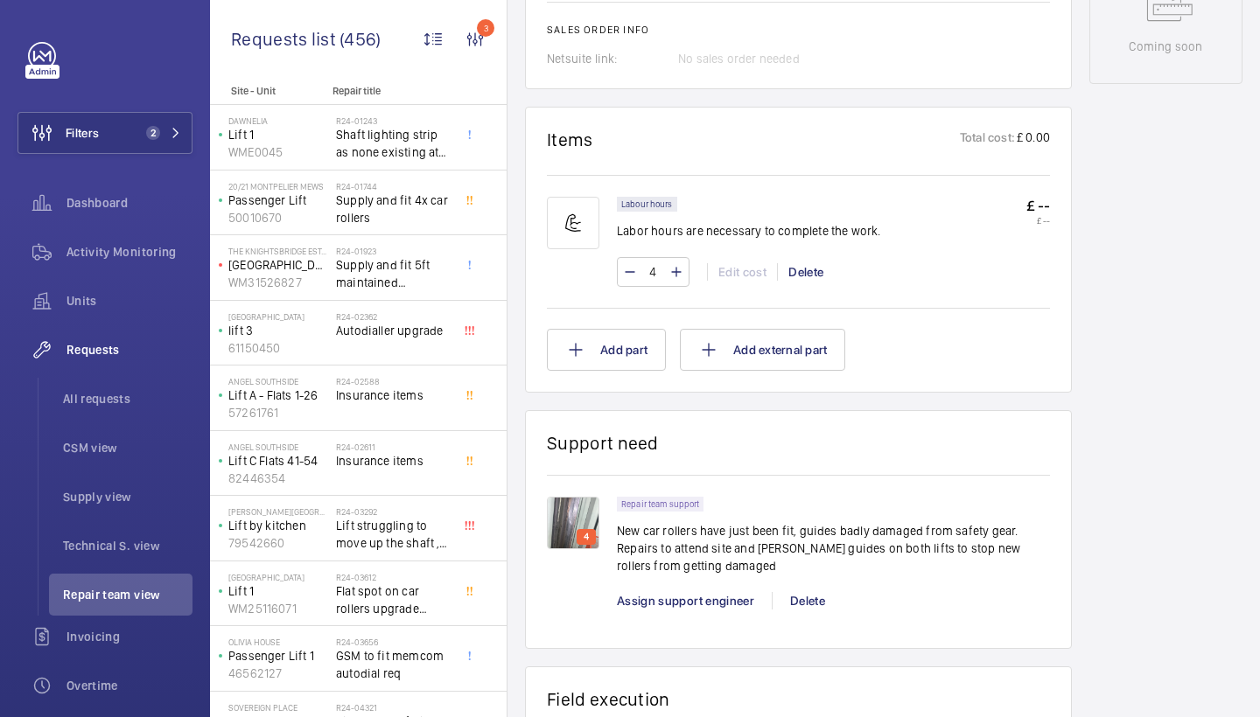
scroll to position [944, 0]
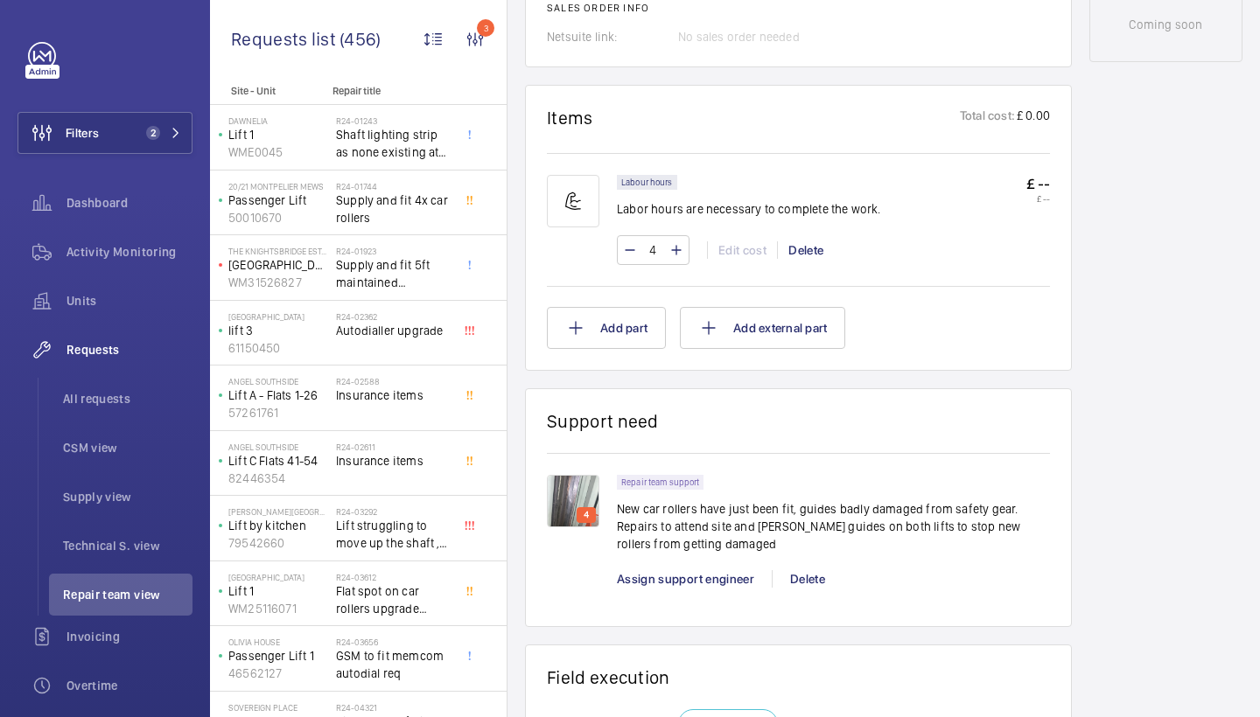
click at [573, 492] on img at bounding box center [573, 501] width 52 height 52
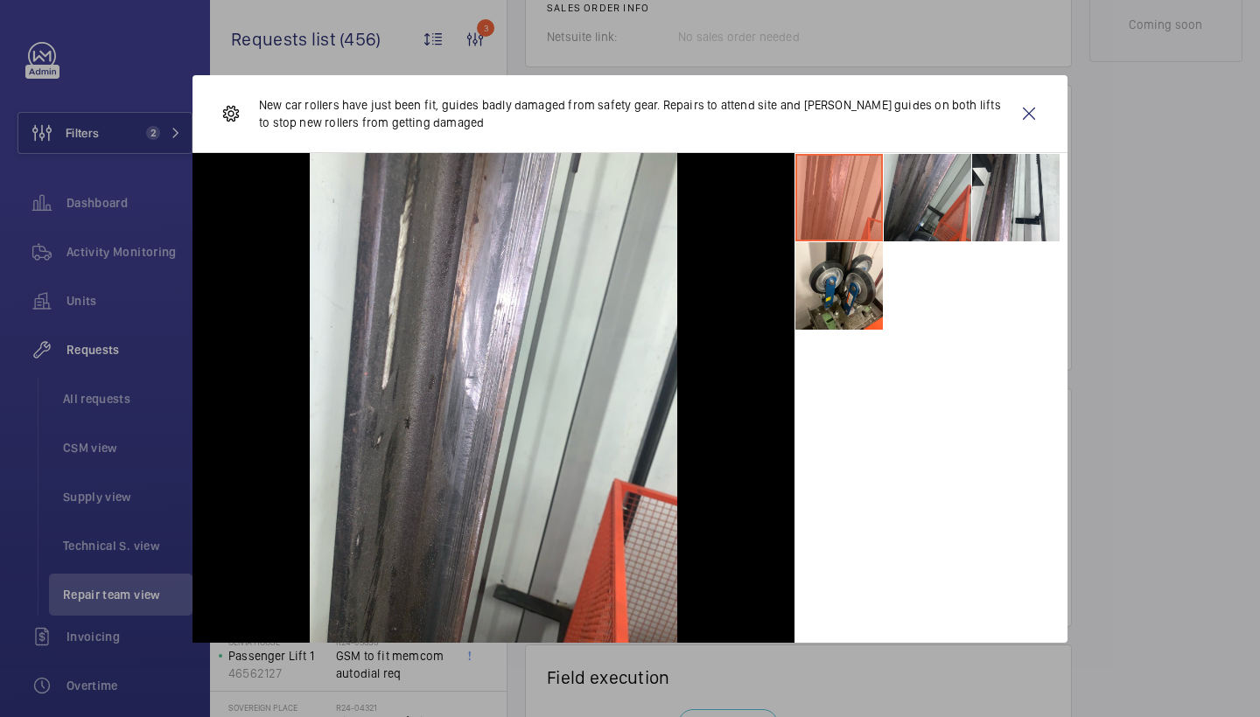
click at [949, 223] on li at bounding box center [927, 197] width 87 height 87
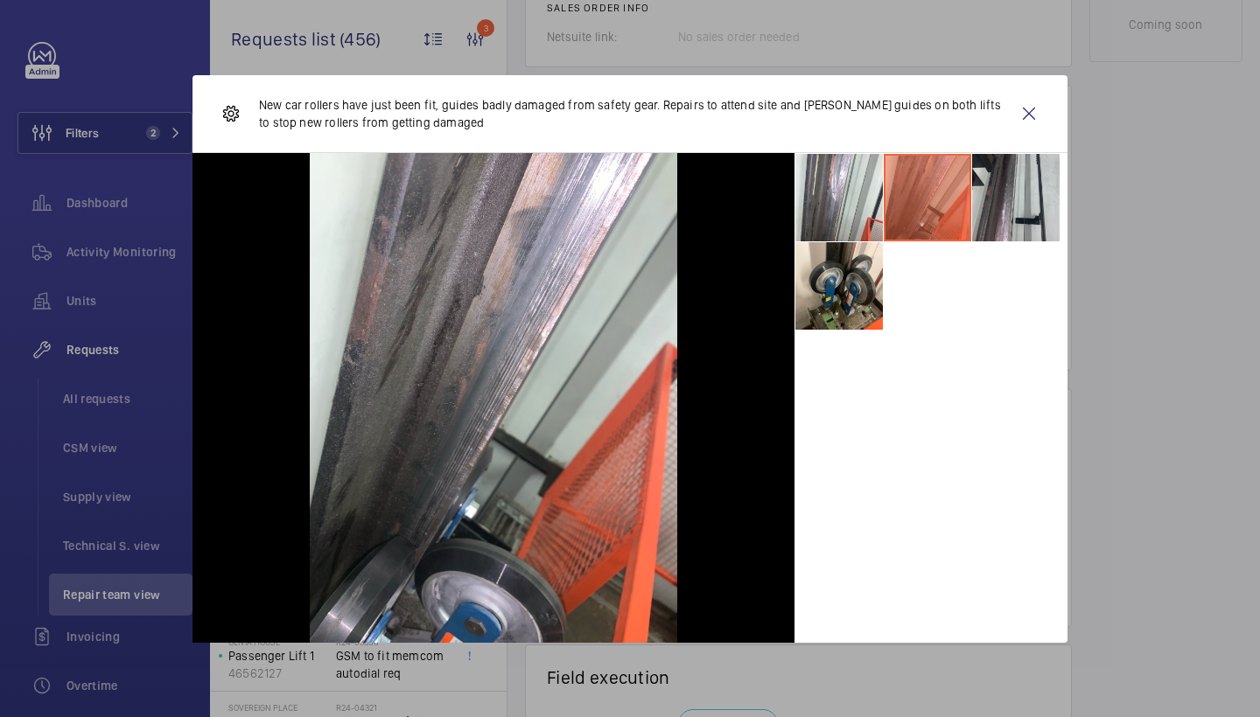
click at [996, 200] on li at bounding box center [1015, 197] width 87 height 87
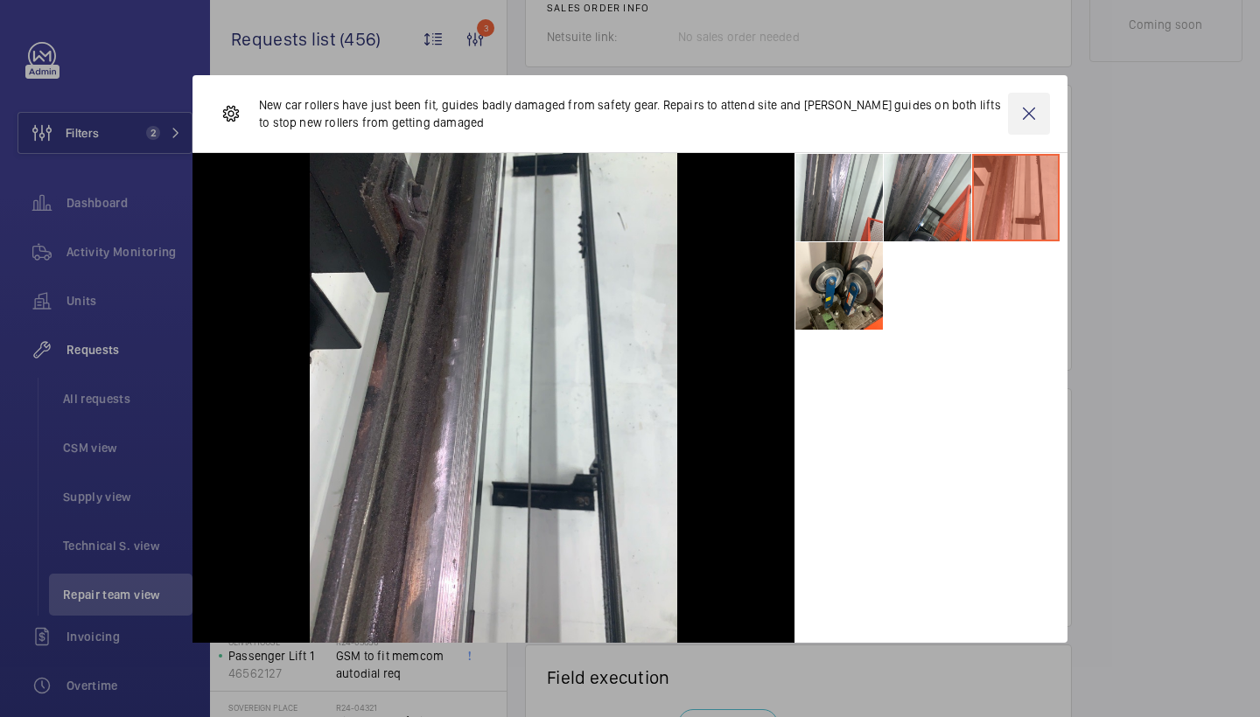
click at [1034, 108] on wm-front-icon-button at bounding box center [1029, 114] width 42 height 42
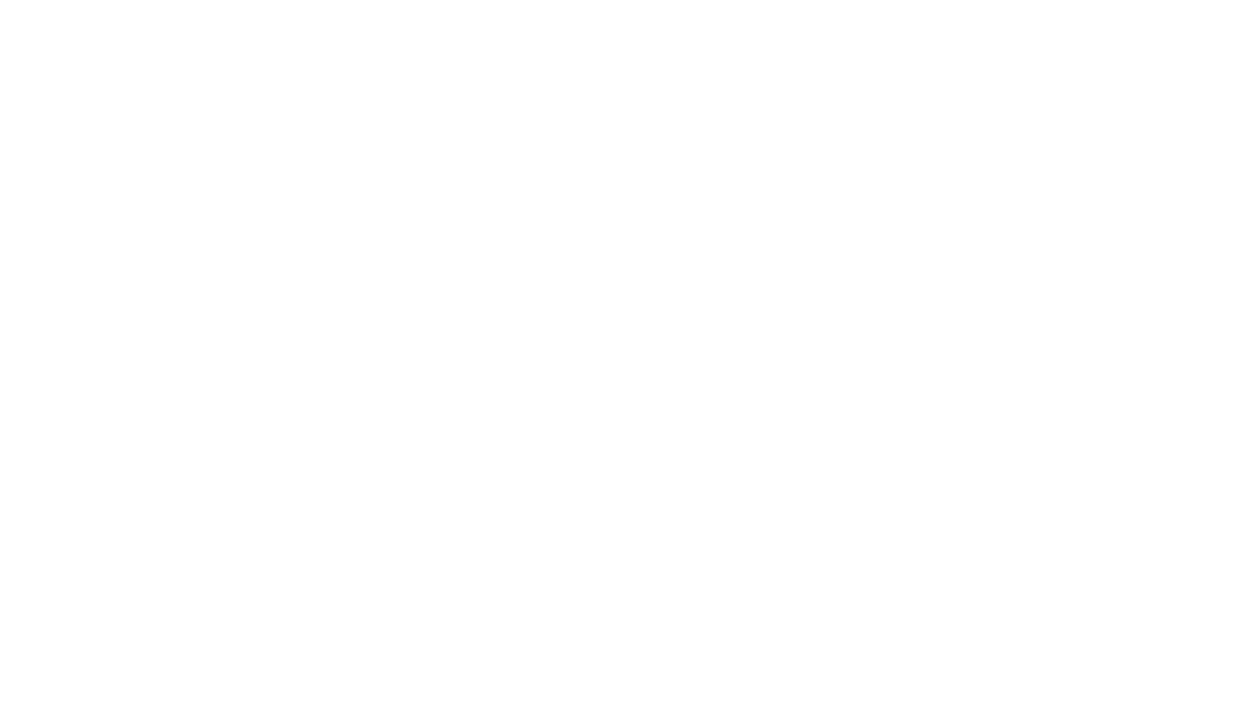
click at [728, 0] on html at bounding box center [630, 0] width 1260 height 0
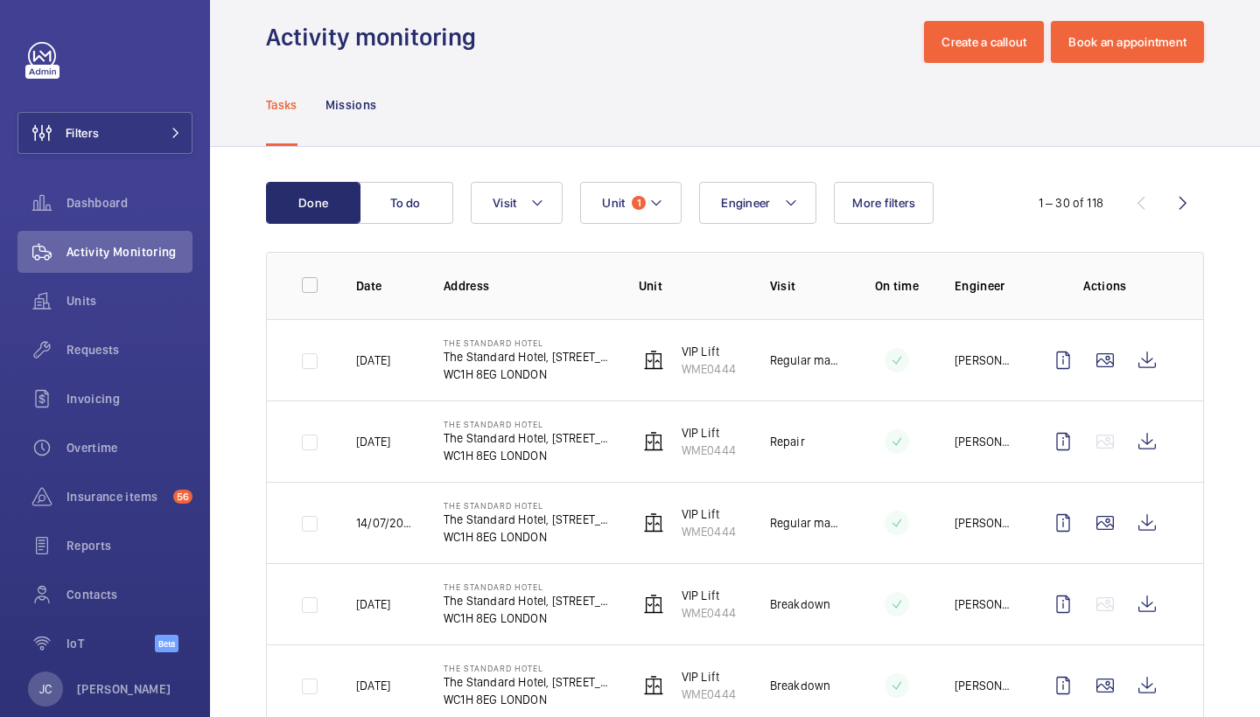
scroll to position [24, 0]
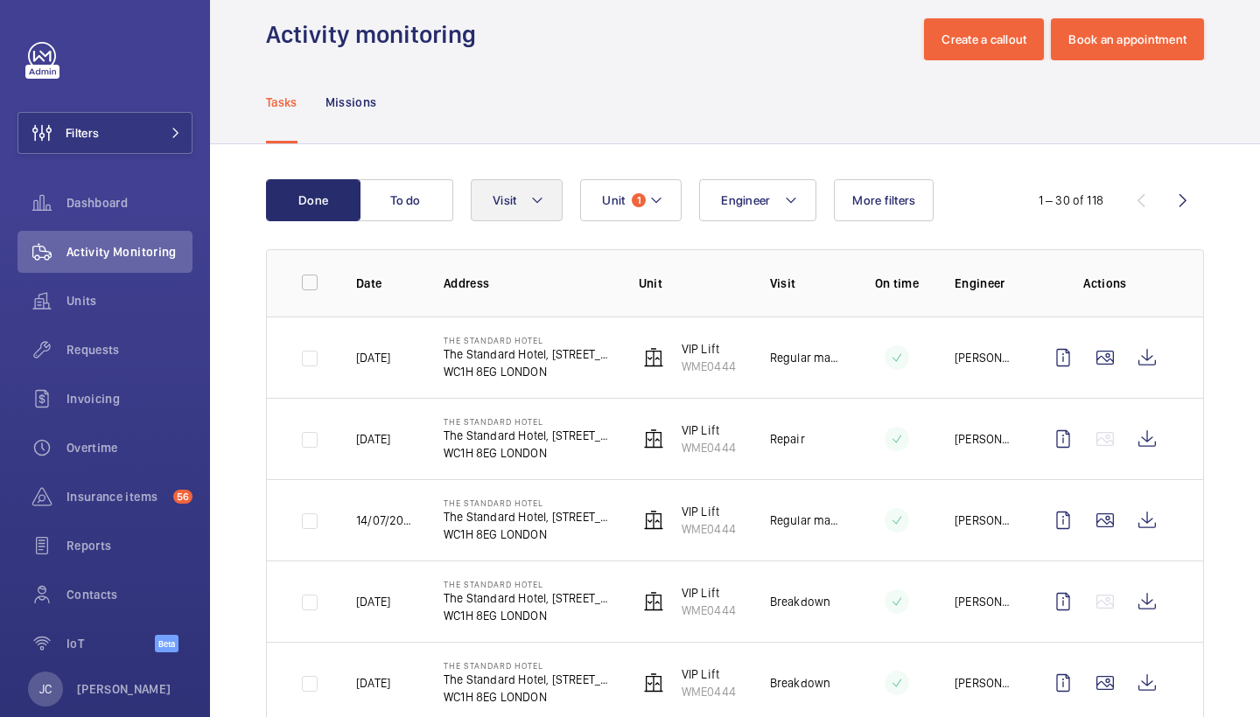
click at [527, 183] on button "Visit" at bounding box center [517, 200] width 92 height 42
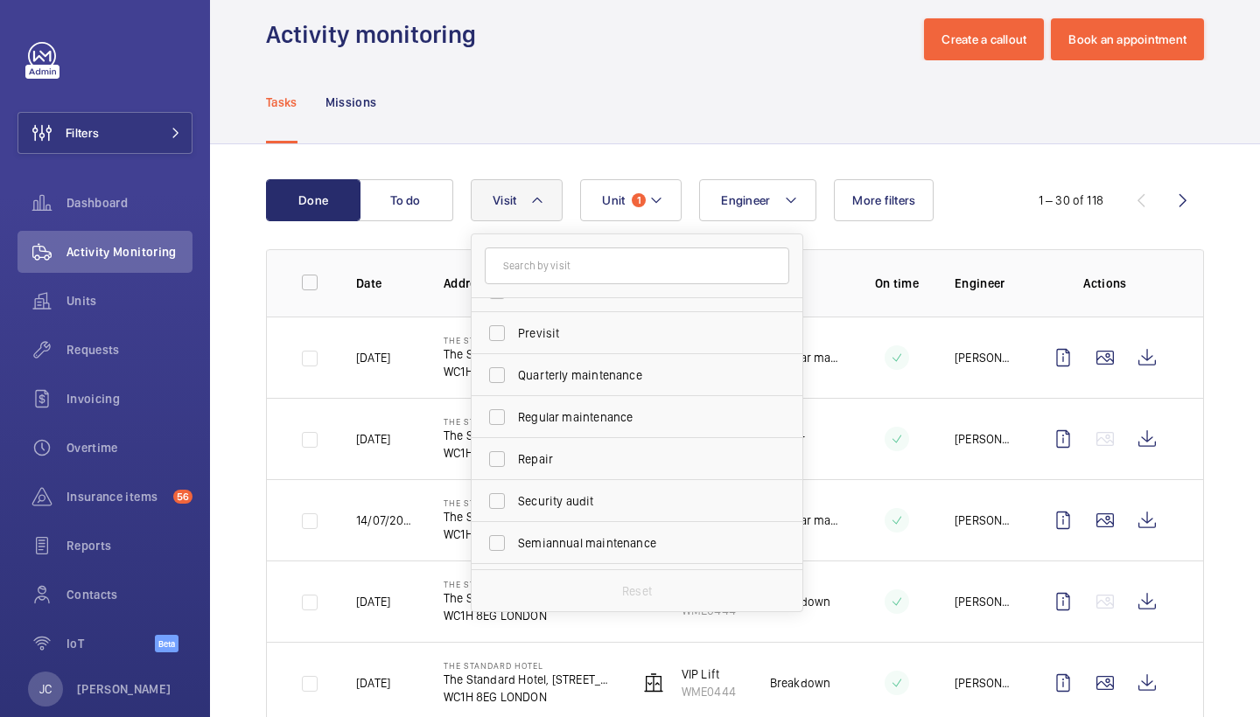
scroll to position [242, 0]
click at [573, 436] on label "Repair" at bounding box center [624, 455] width 304 height 42
click at [514, 437] on input "Repair" at bounding box center [496, 454] width 35 height 35
checkbox input "true"
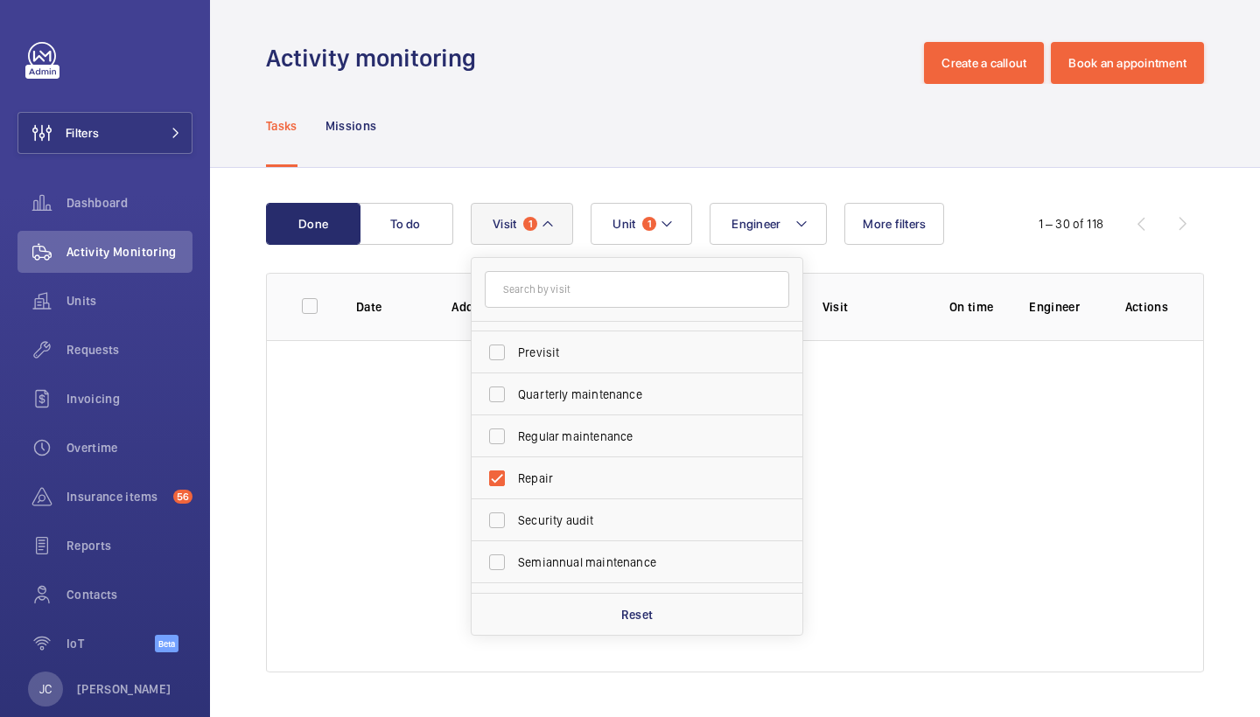
click at [604, 66] on div "Activity monitoring Create a callout Book an appointment" at bounding box center [735, 63] width 938 height 42
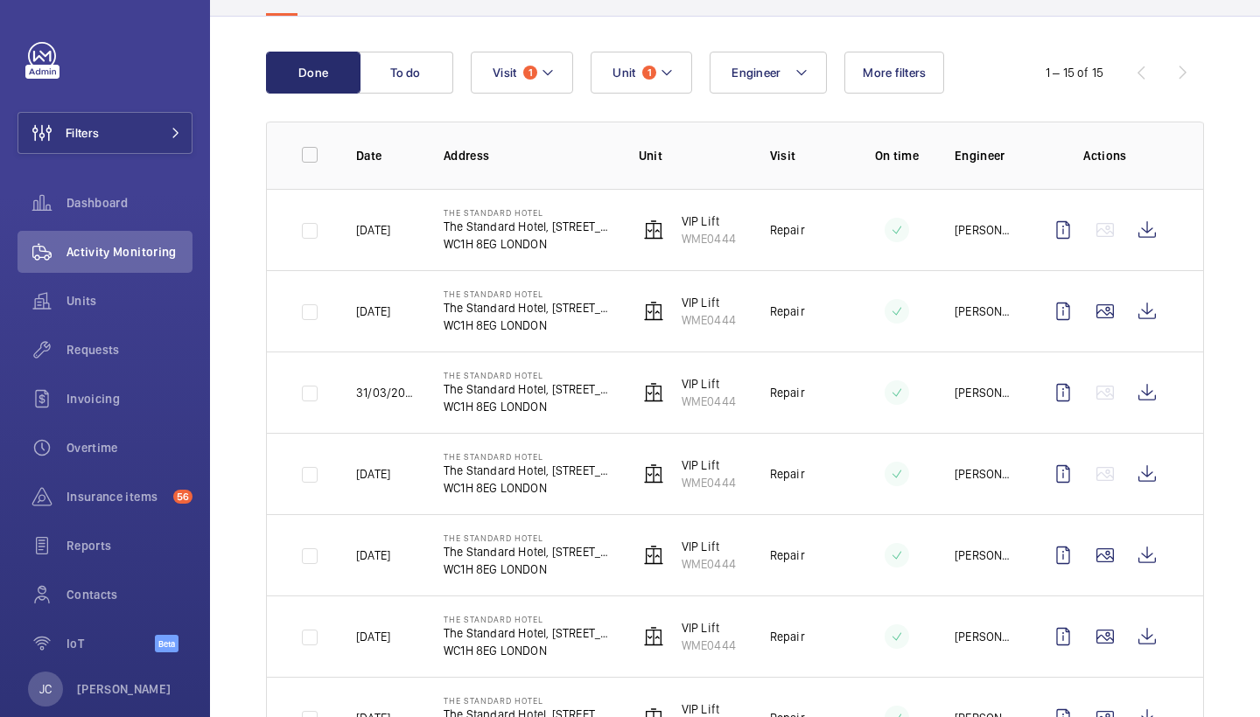
scroll to position [170, 0]
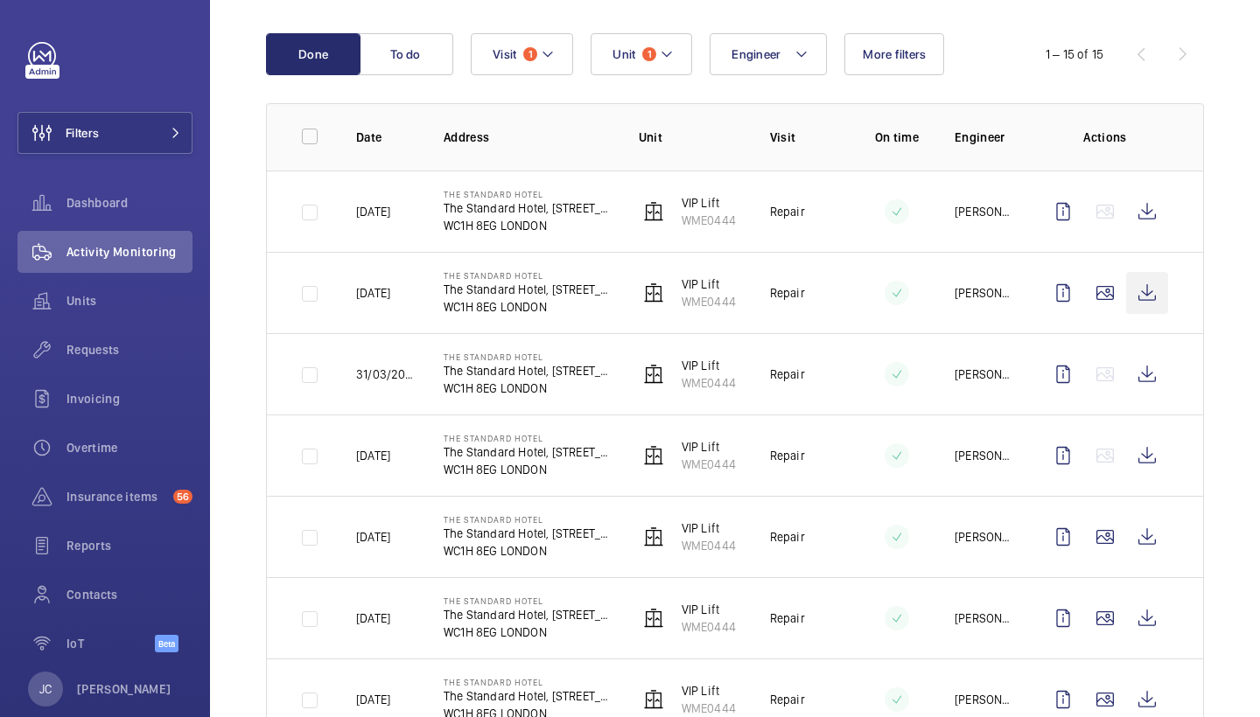
click at [1149, 283] on wm-front-icon-button at bounding box center [1147, 293] width 42 height 42
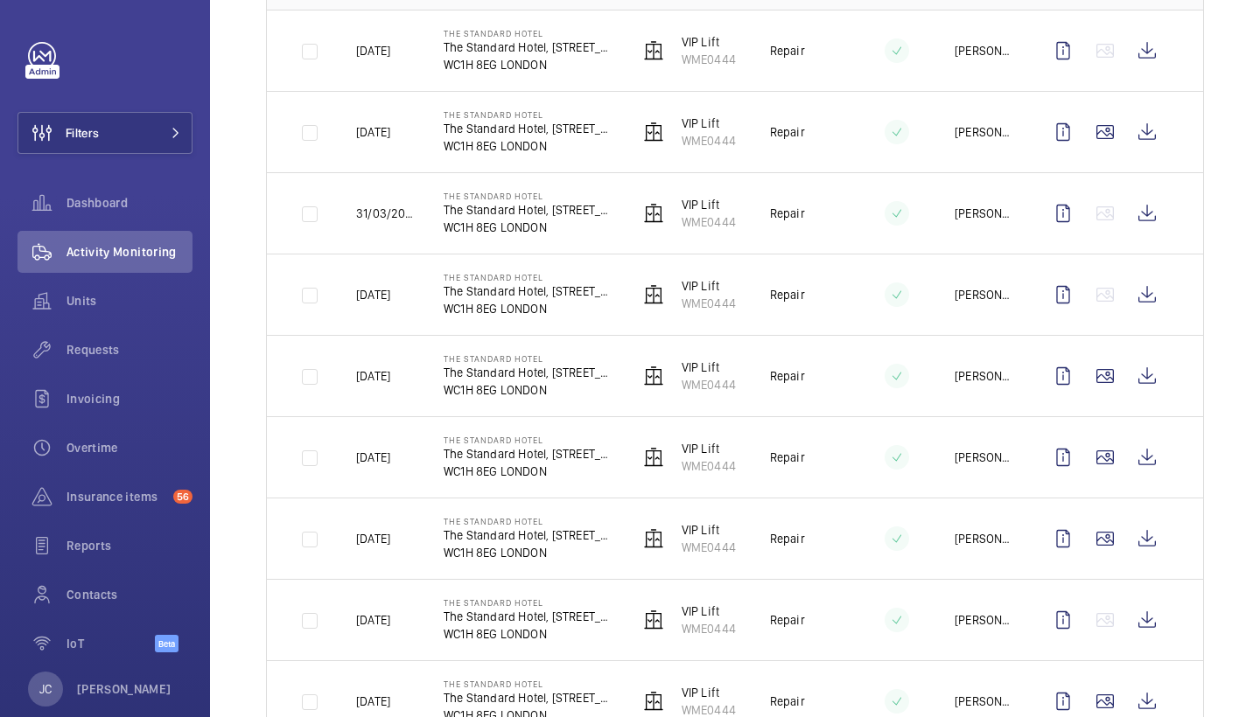
scroll to position [271, 0]
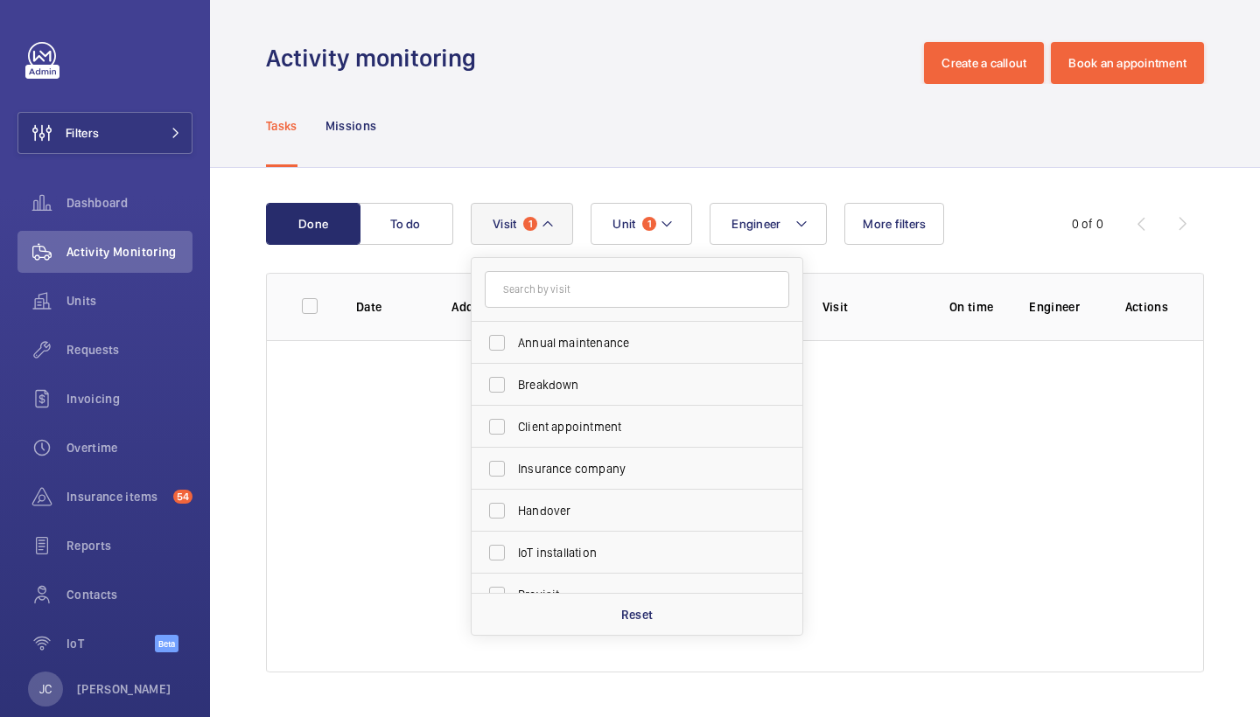
scroll to position [156, 0]
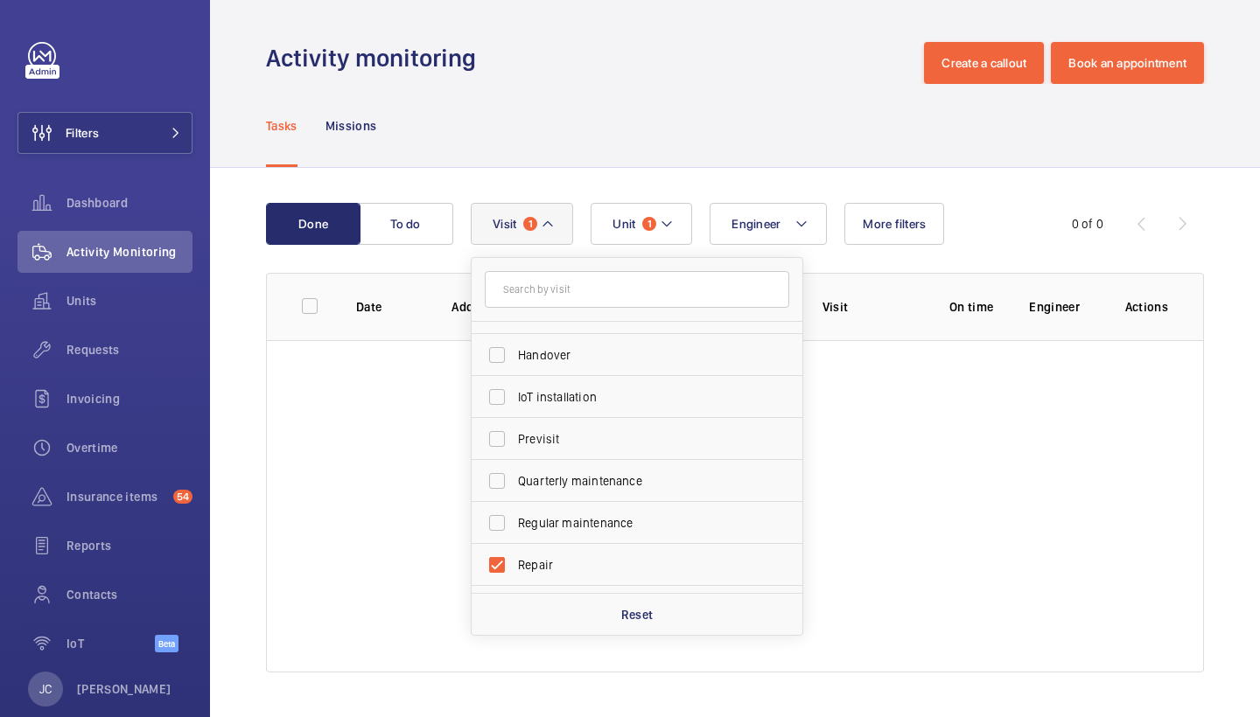
click at [600, 63] on div "Activity monitoring Create a callout Book an appointment" at bounding box center [735, 63] width 938 height 42
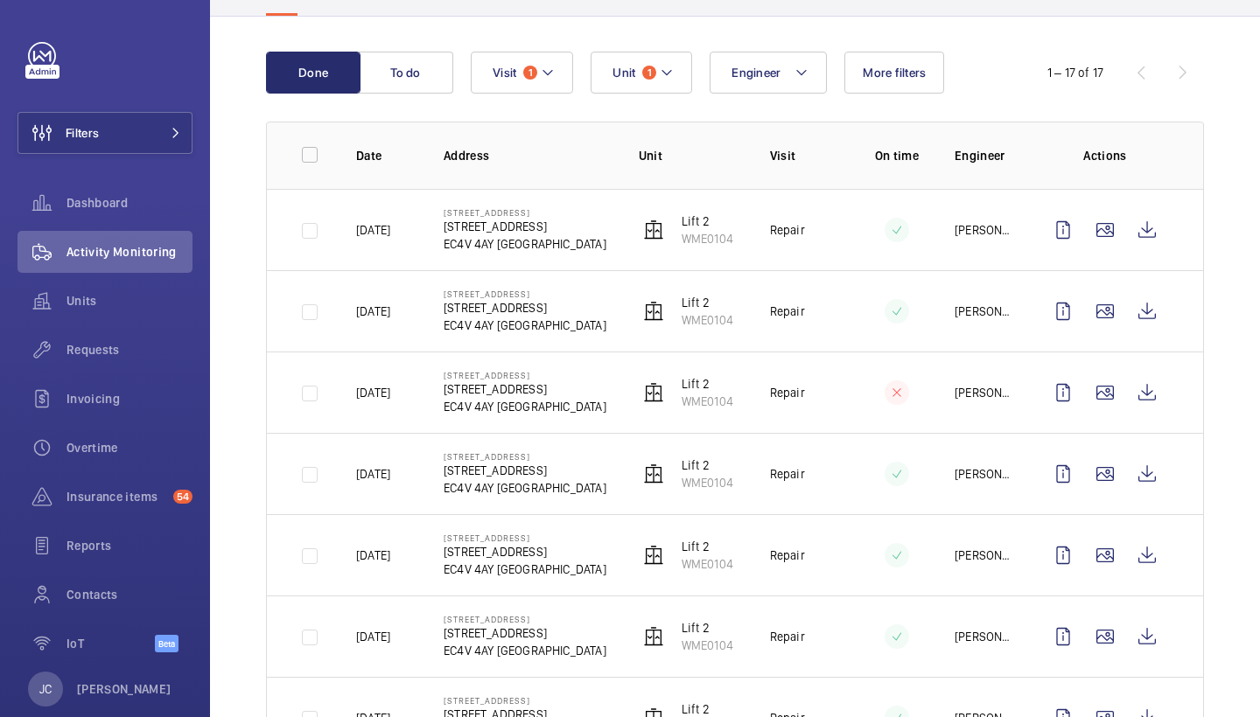
scroll to position [149, 0]
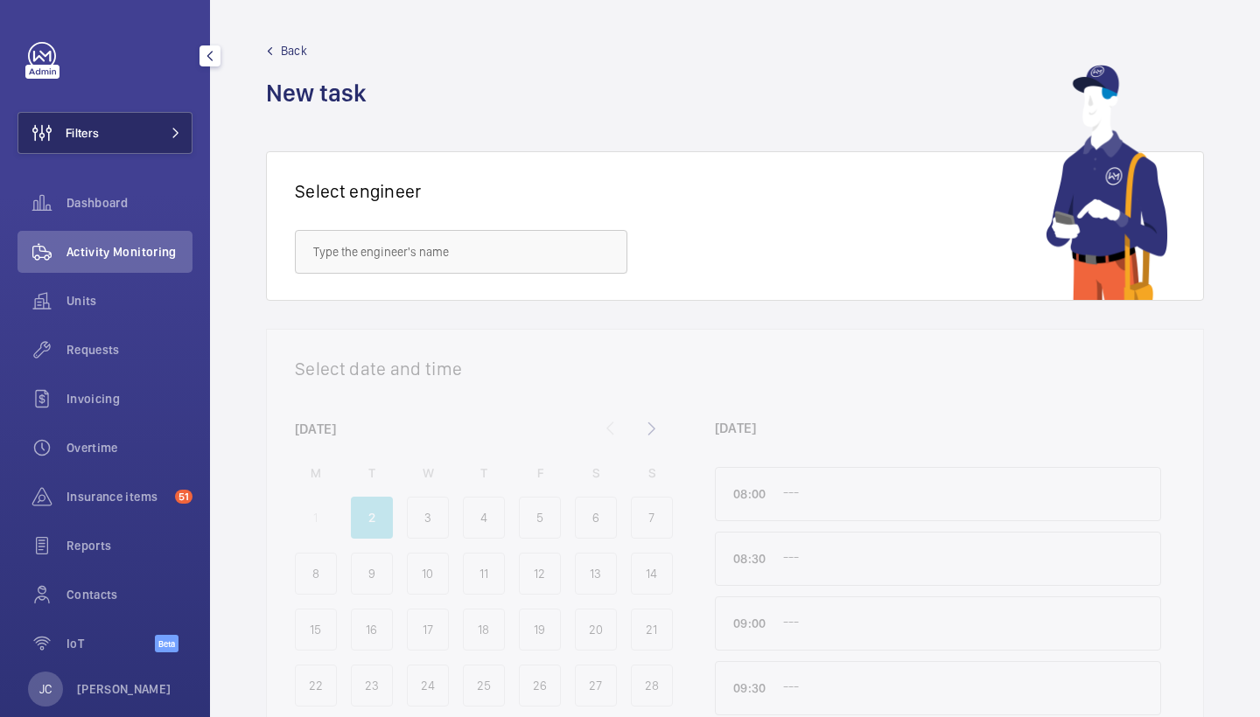
click at [149, 135] on button "Filters" at bounding box center [104, 133] width 175 height 42
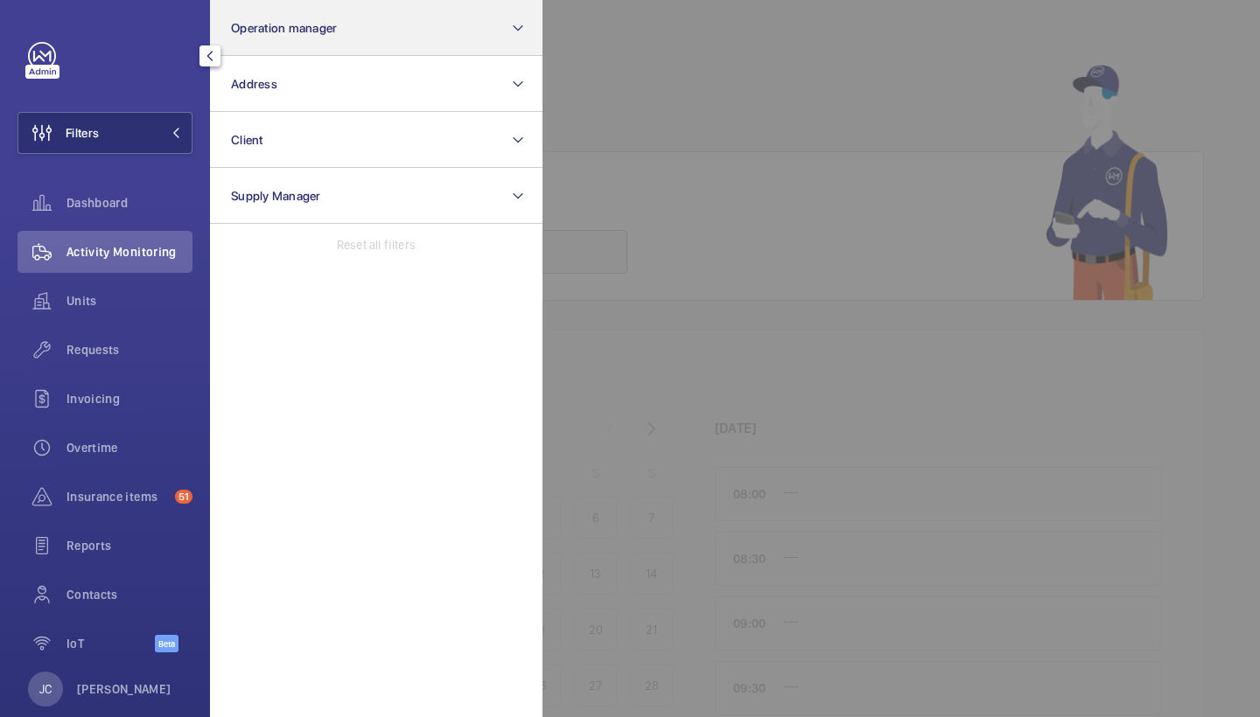
click at [249, 36] on button "Operation manager" at bounding box center [376, 28] width 332 height 56
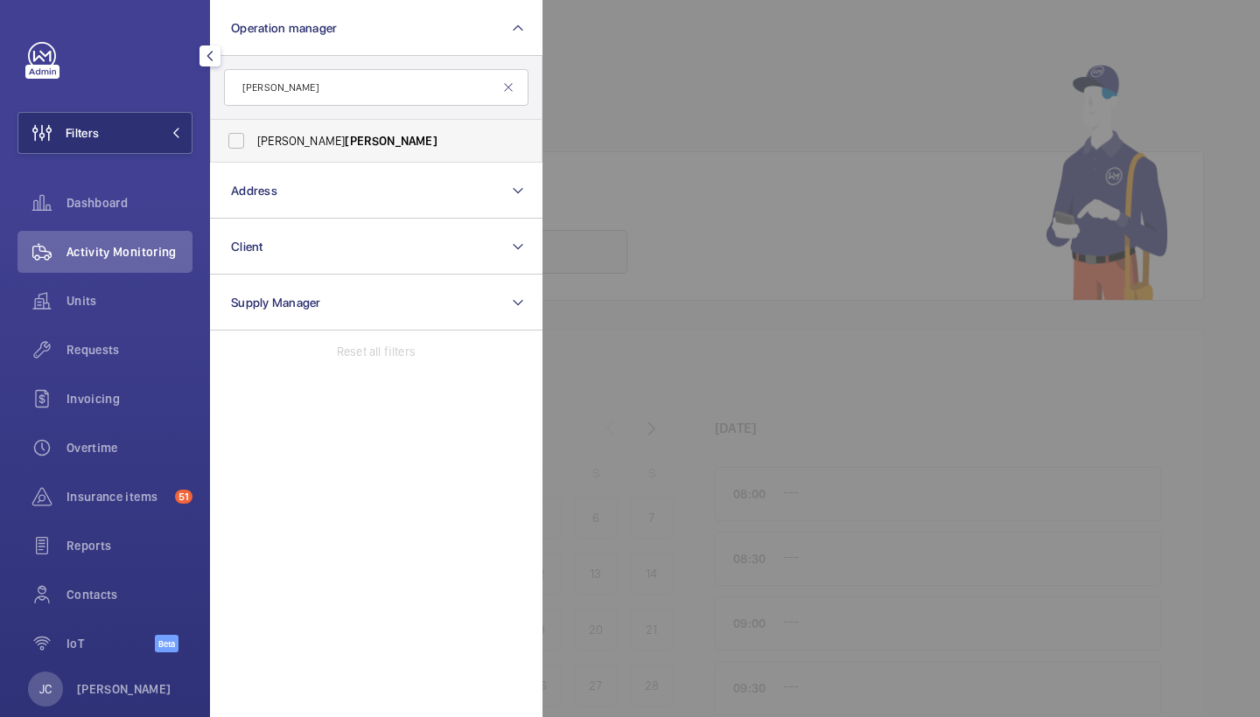
type input "waterman"
click at [315, 156] on label "Alex Waterman" at bounding box center [363, 141] width 304 height 42
click at [254, 156] on input "Alex Waterman" at bounding box center [236, 140] width 35 height 35
checkbox input "true"
click at [108, 360] on div "Requests" at bounding box center [104, 350] width 175 height 42
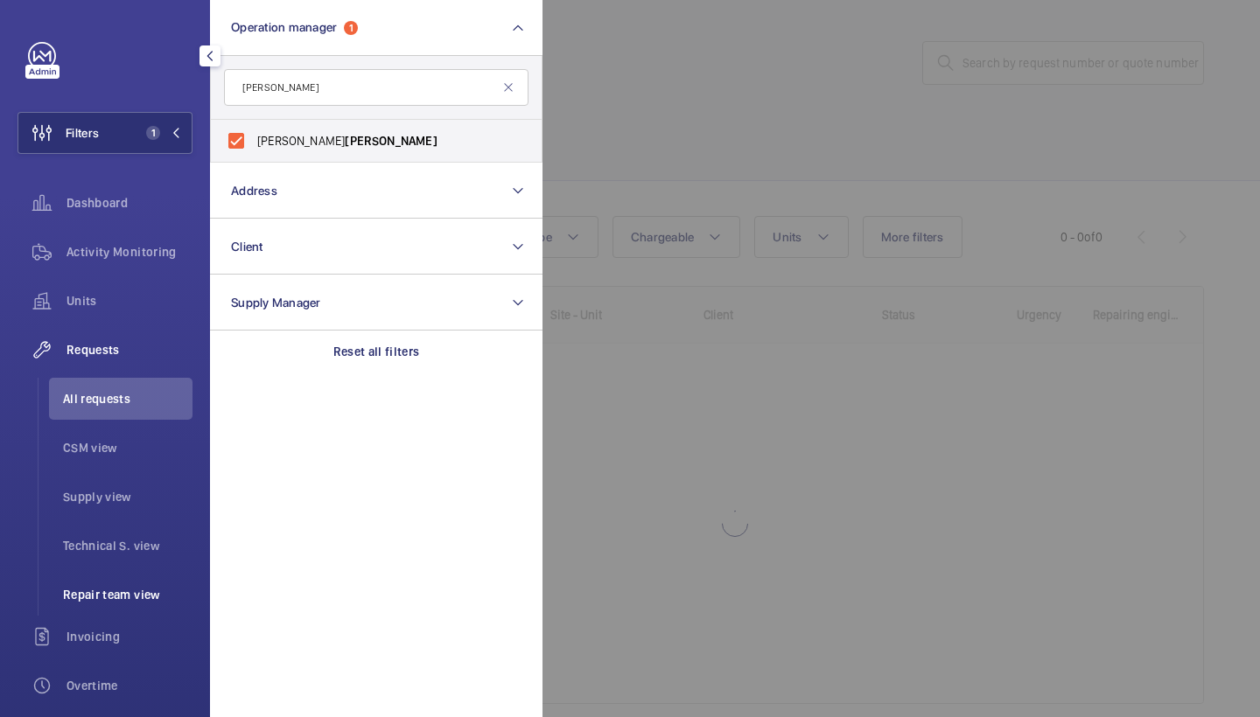
click at [130, 596] on span "Repair team view" at bounding box center [127, 594] width 129 height 17
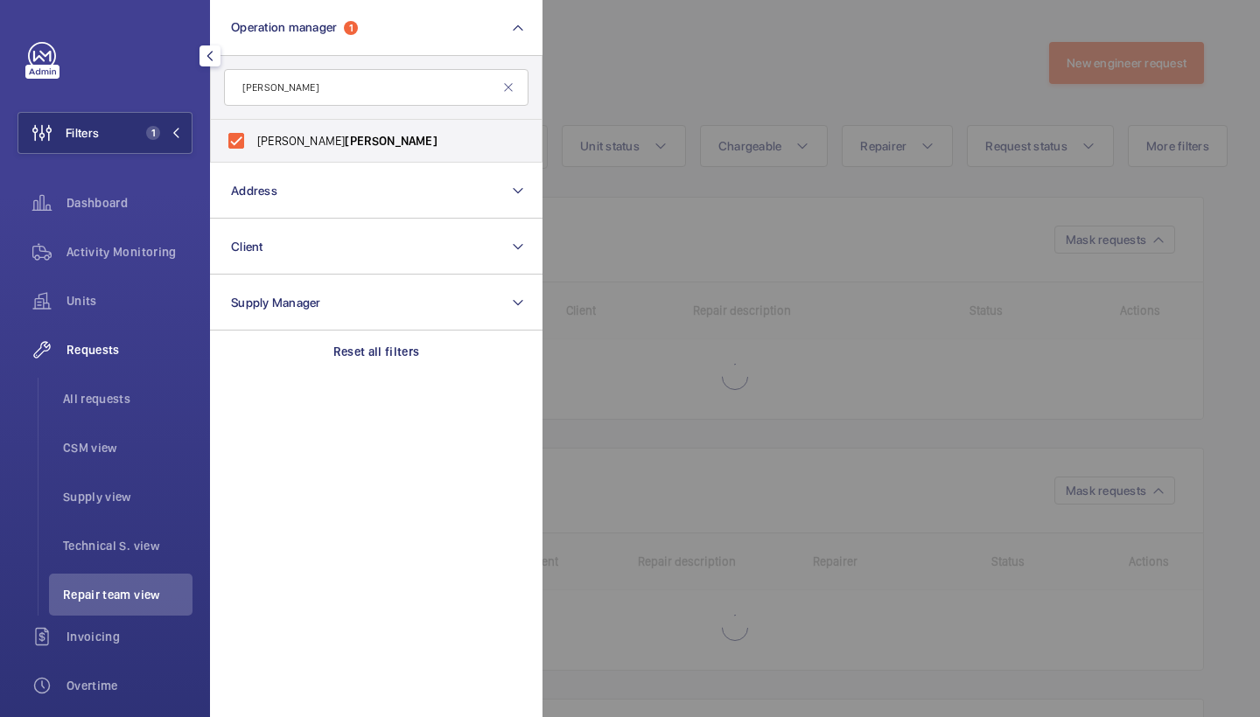
click at [741, 53] on div at bounding box center [1172, 358] width 1260 height 717
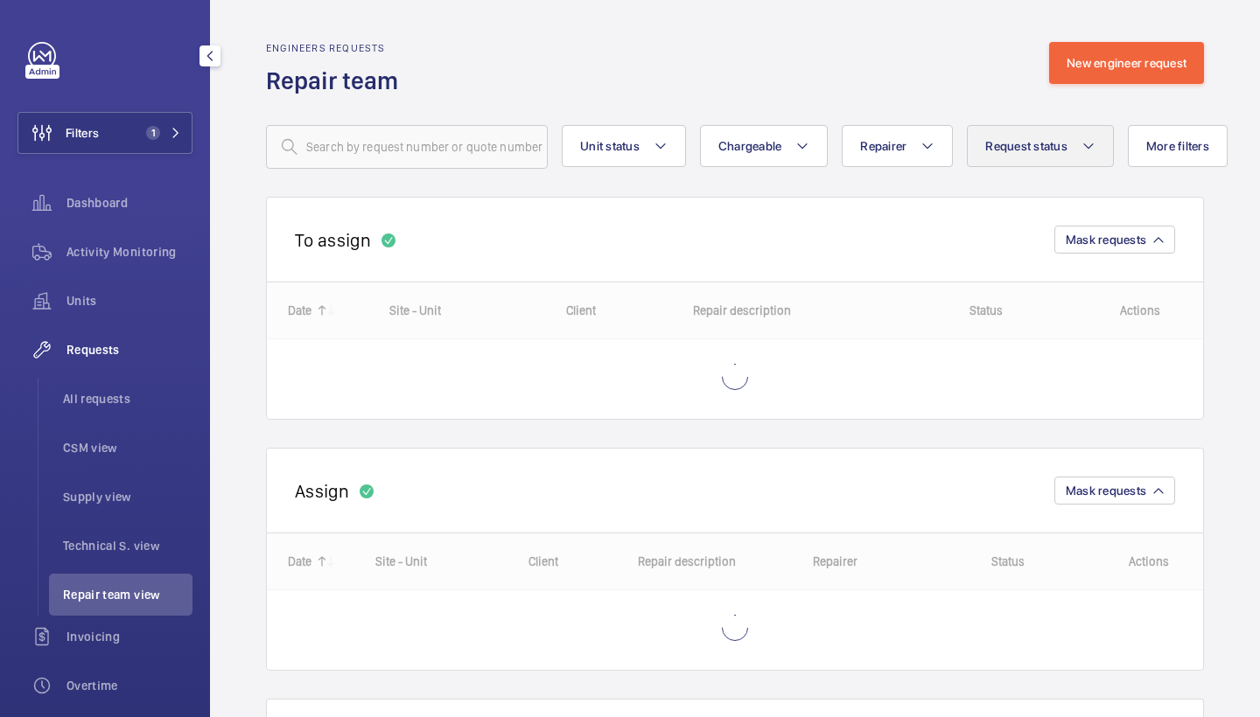
click at [985, 138] on button "Request status" at bounding box center [1040, 146] width 147 height 42
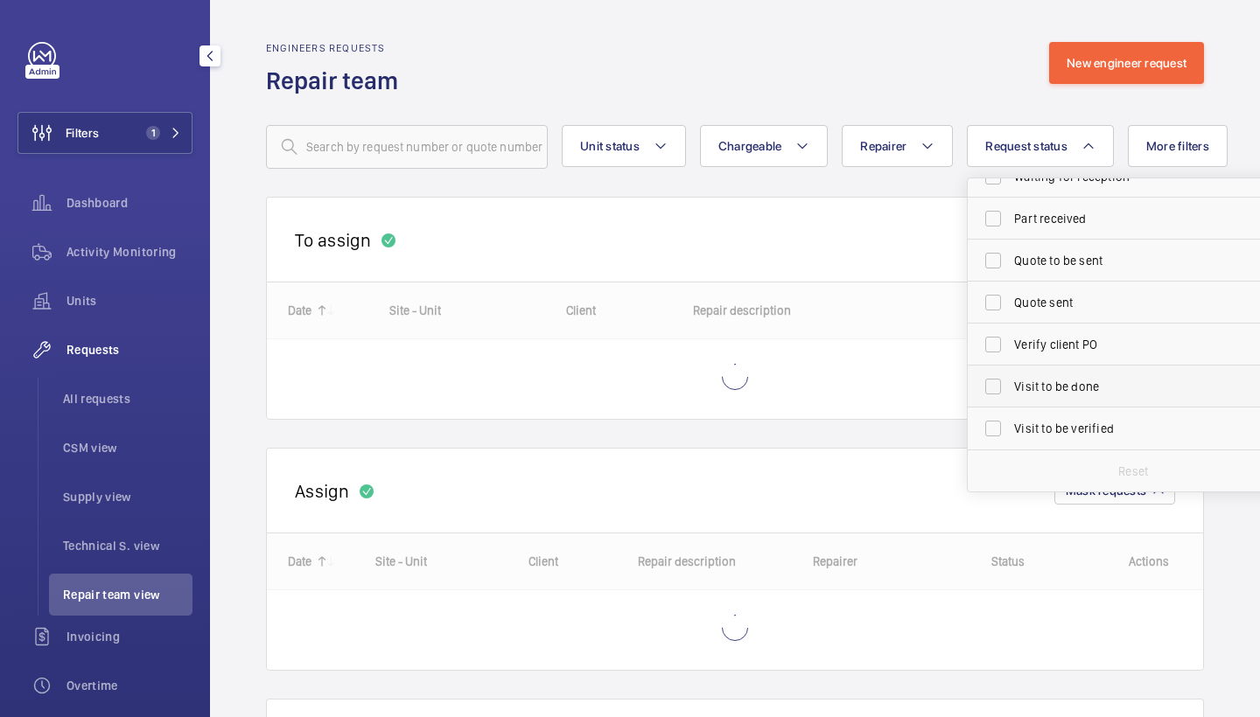
scroll to position [233, 0]
click at [1078, 382] on span "Visit to be done" at bounding box center [1134, 386] width 241 height 17
click at [1010, 382] on input "Visit to be done" at bounding box center [992, 386] width 35 height 35
checkbox input "true"
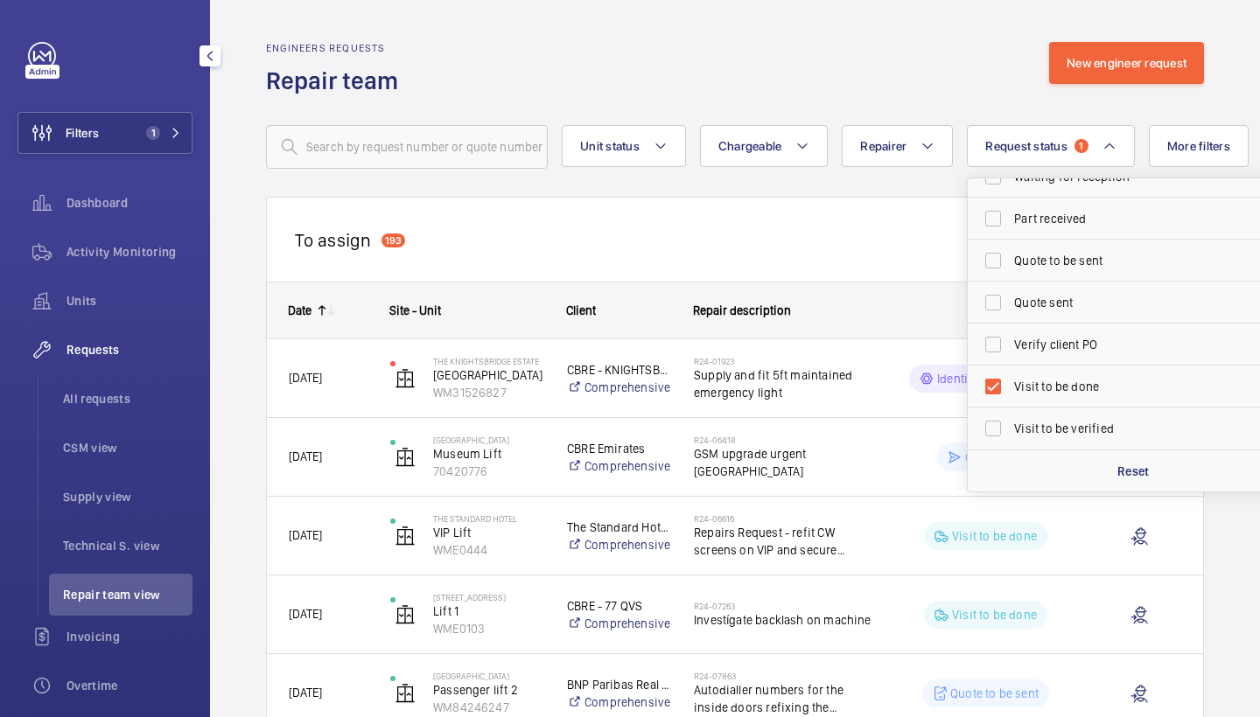
click at [895, 86] on div "Engineers requests Repair team New engineer request" at bounding box center [735, 69] width 938 height 55
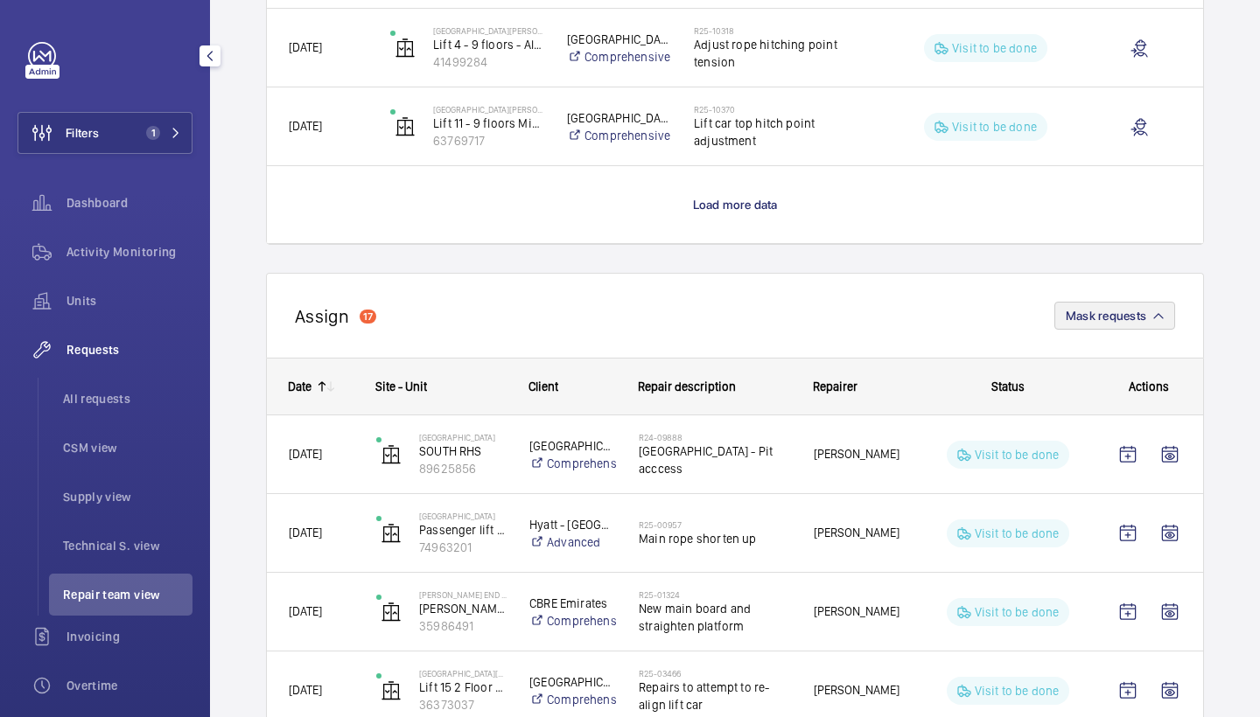
click at [1079, 326] on button "Mask requests" at bounding box center [1114, 316] width 121 height 28
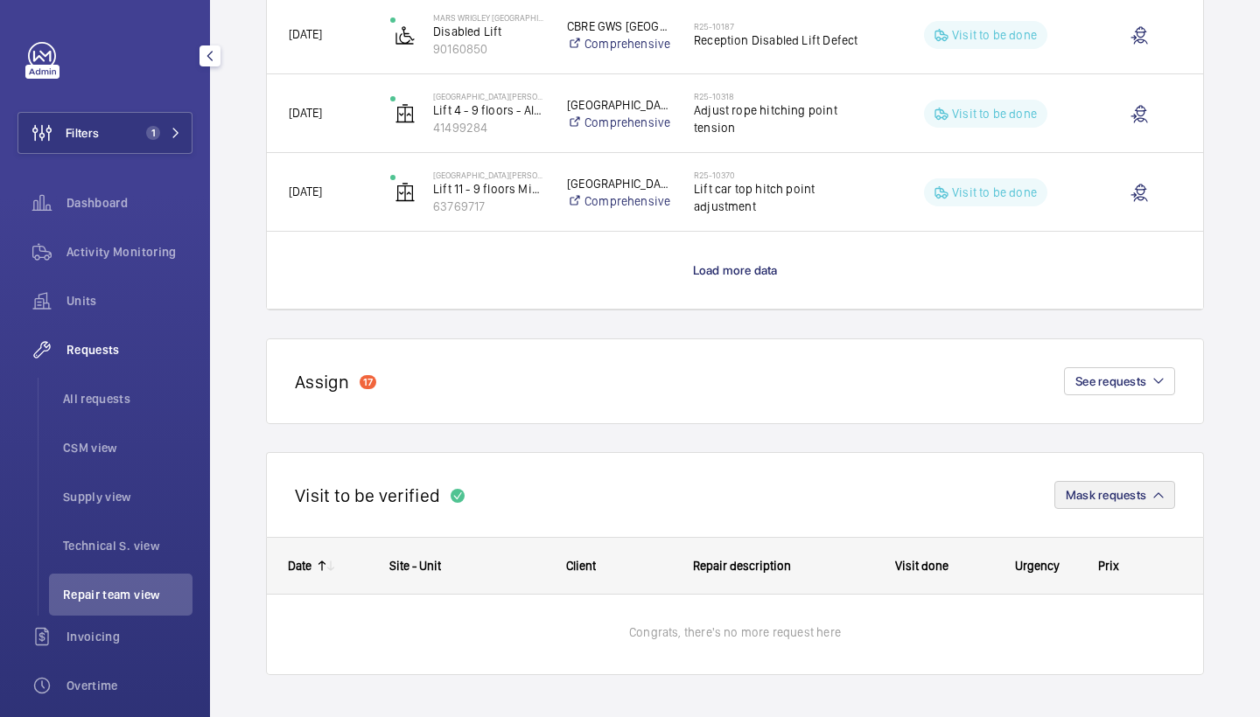
click at [1088, 482] on button "Mask requests" at bounding box center [1114, 495] width 121 height 28
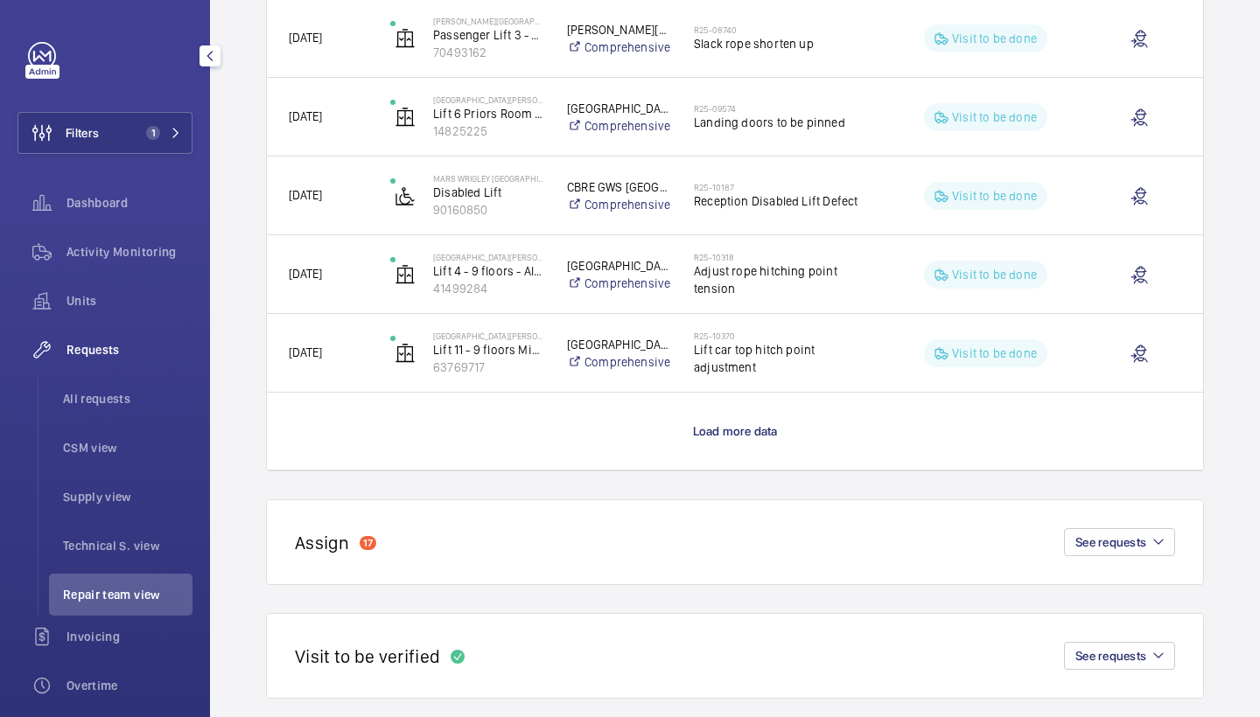
scroll to position [1520, 0]
click at [735, 439] on p "Load more data" at bounding box center [735, 431] width 85 height 17
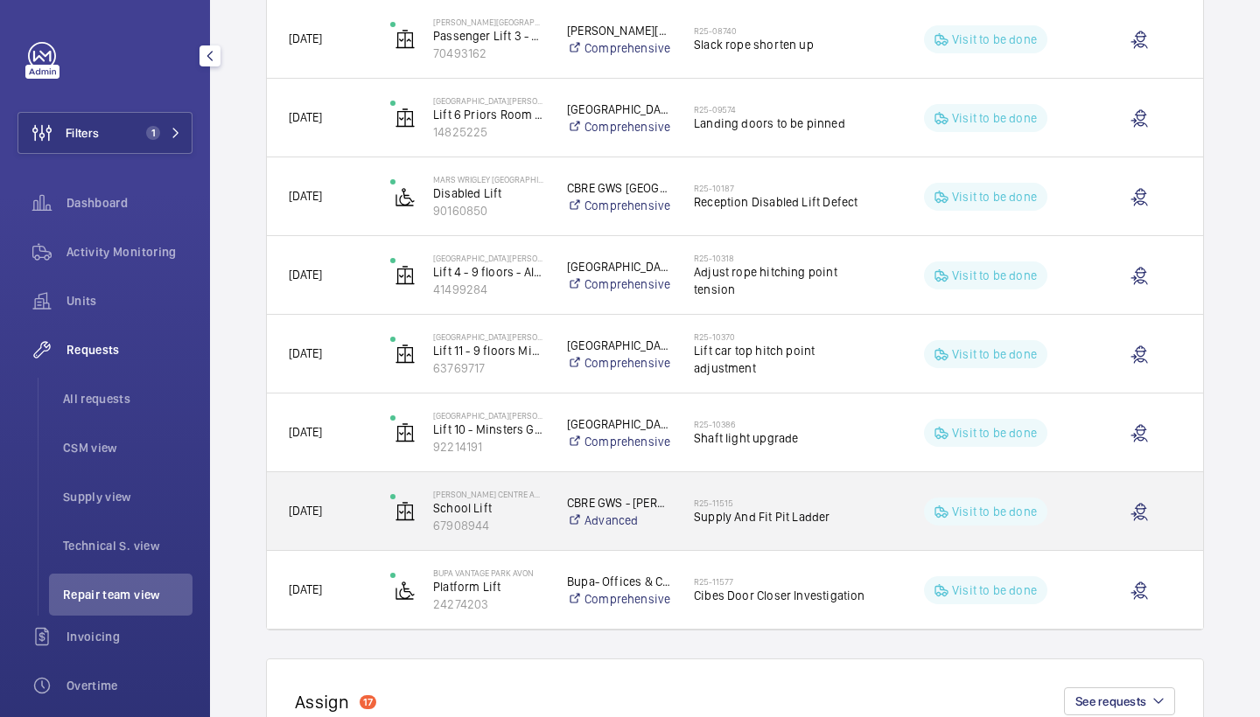
click at [756, 487] on div "R25-11515 Supply And Fit Pit Ladder" at bounding box center [783, 511] width 179 height 51
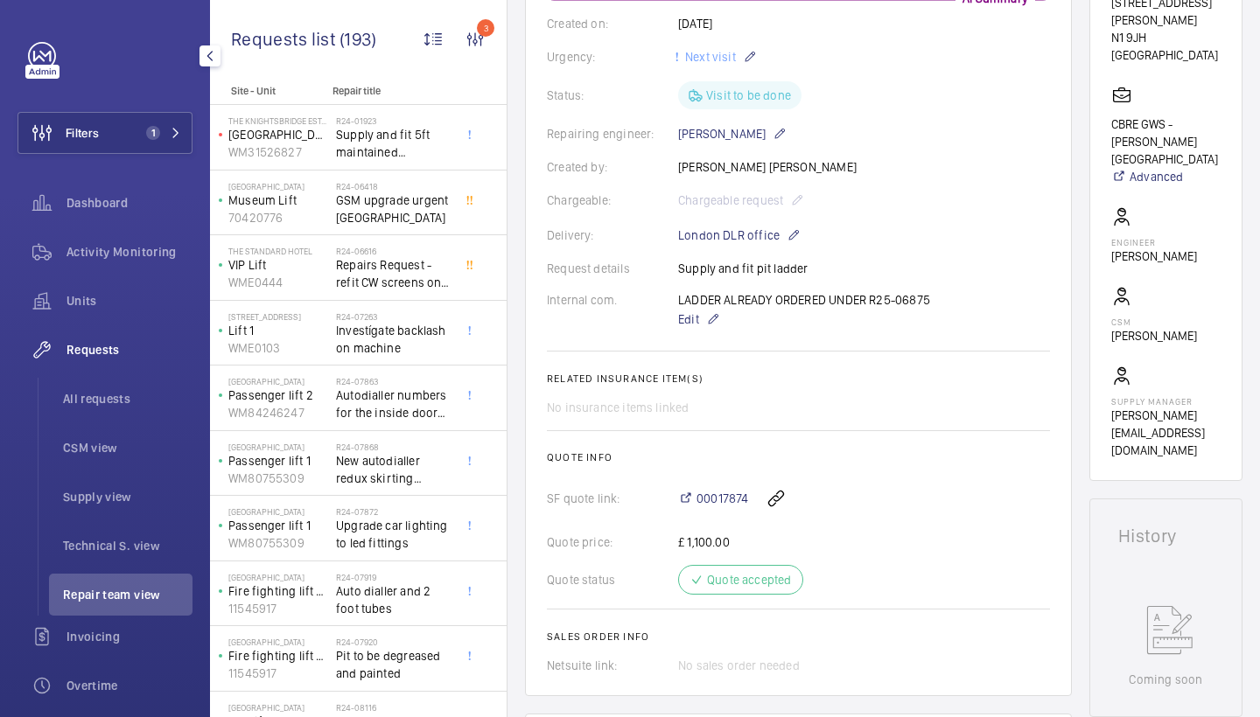
scroll to position [101, 0]
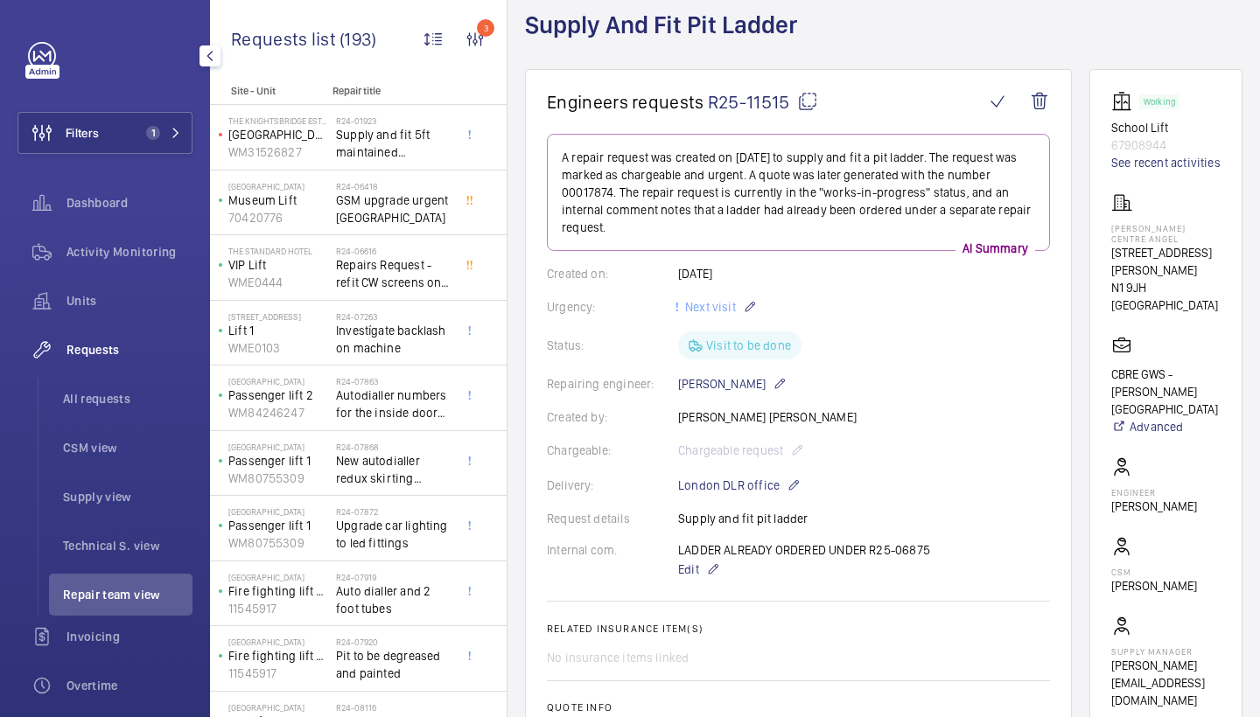
drag, startPoint x: 873, startPoint y: 548, endPoint x: 942, endPoint y: 553, distance: 69.2
click at [942, 553] on div "Internal com. LADDER ALREADY ORDERED UNDER R25-06875 Edit" at bounding box center [798, 560] width 503 height 38
copy p "R25-06875"
click at [699, 564] on p "Edit" at bounding box center [804, 569] width 252 height 21
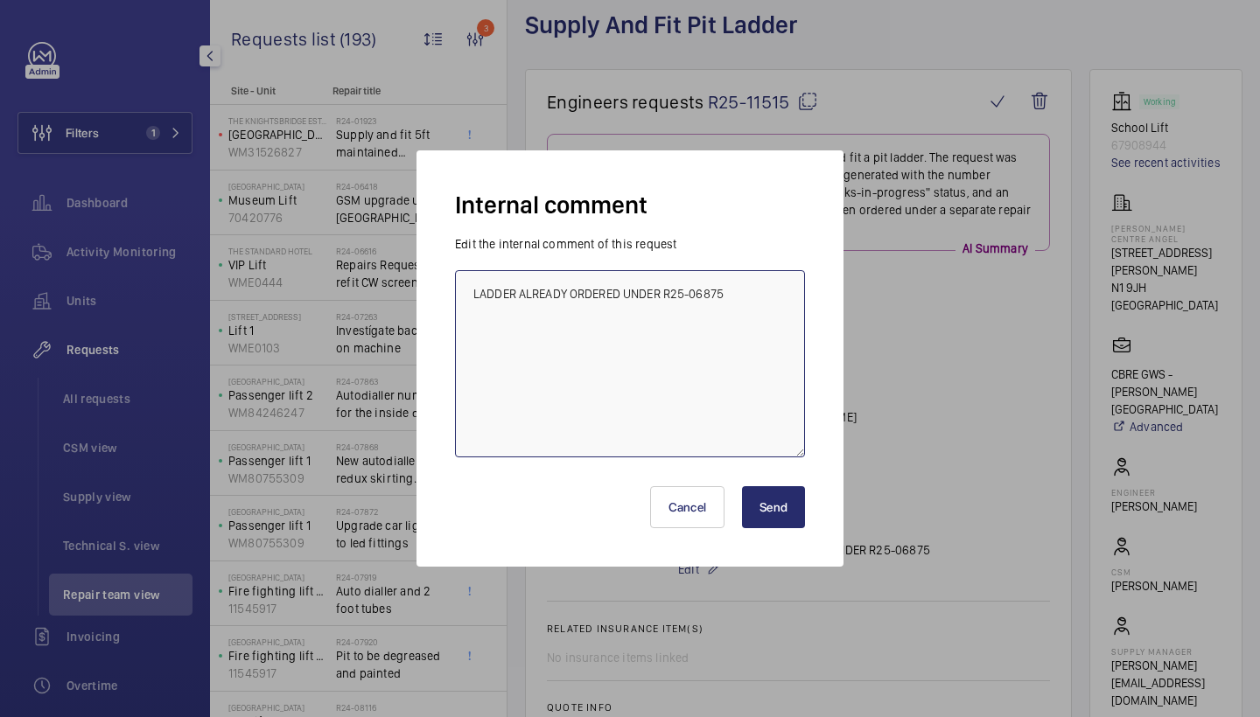
click at [772, 300] on textarea "LADDER ALREADY ORDERED UNDER R25-06875" at bounding box center [630, 363] width 350 height 187
paste textarea "Ladder required 10ft Side Collapsing with Contact to be drilled and fitted to it"
type textarea "LADDER ALREADY ORDERED UNDER R25-06875 Ladder required 10ft Side Collapsing wit…"
click at [774, 494] on button "Send" at bounding box center [773, 507] width 63 height 42
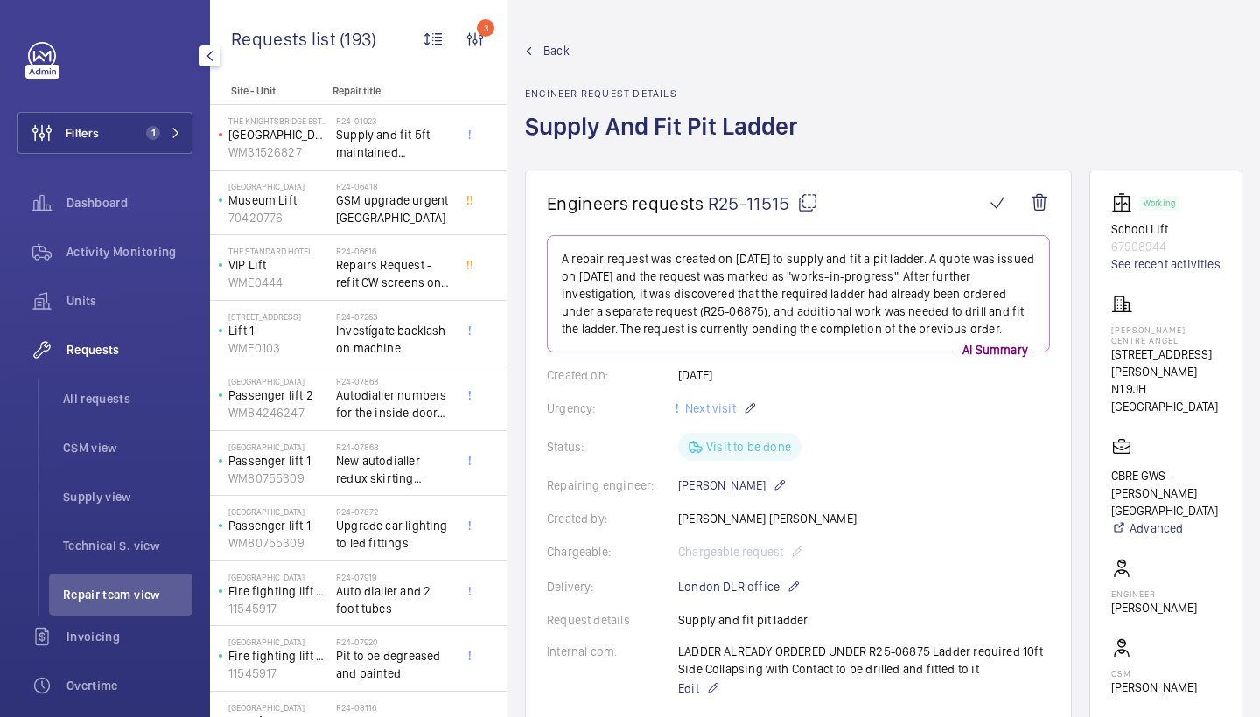
scroll to position [0, 0]
click at [1135, 265] on link "See recent activities" at bounding box center [1165, 263] width 109 height 17
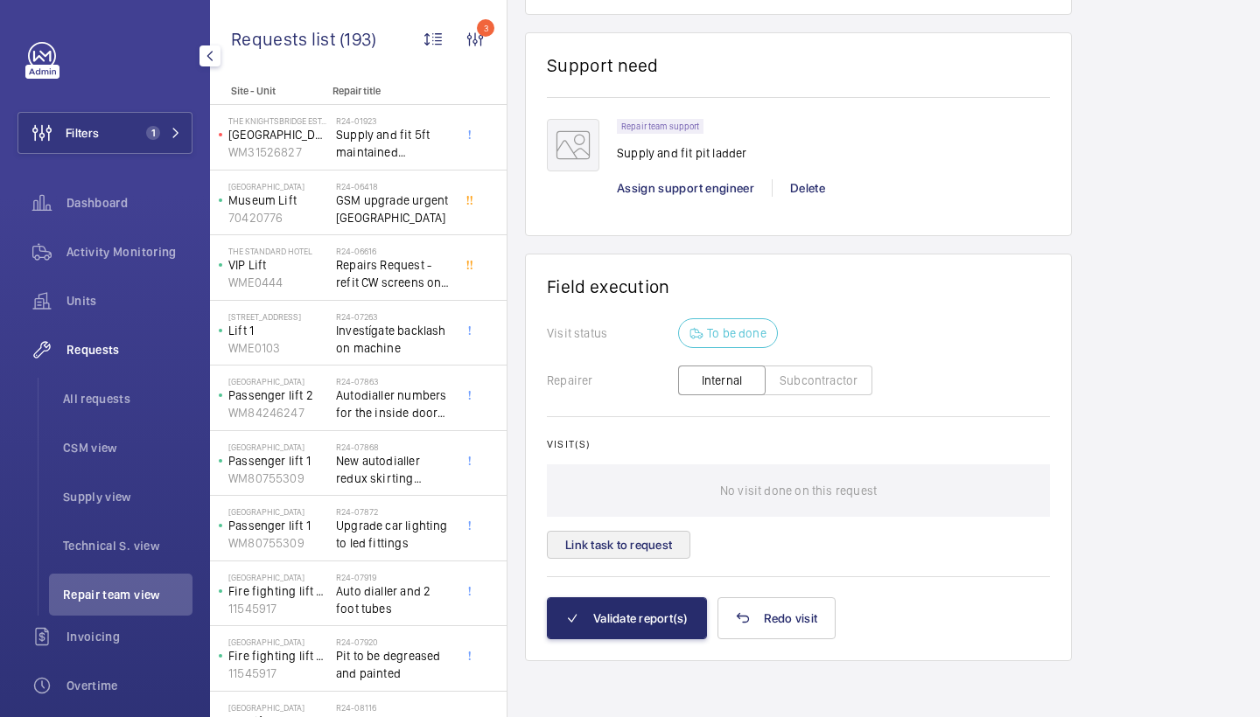
scroll to position [1436, 0]
click at [625, 541] on button "Link task to request" at bounding box center [618, 545] width 143 height 28
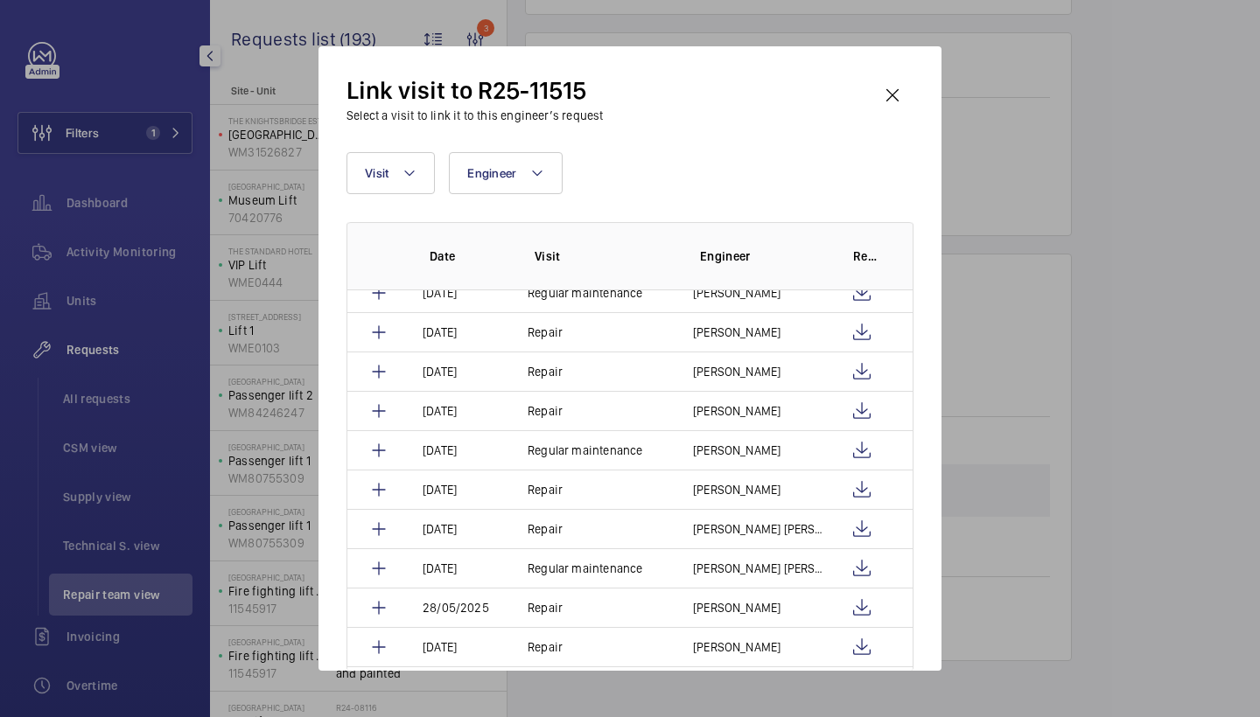
scroll to position [59, 0]
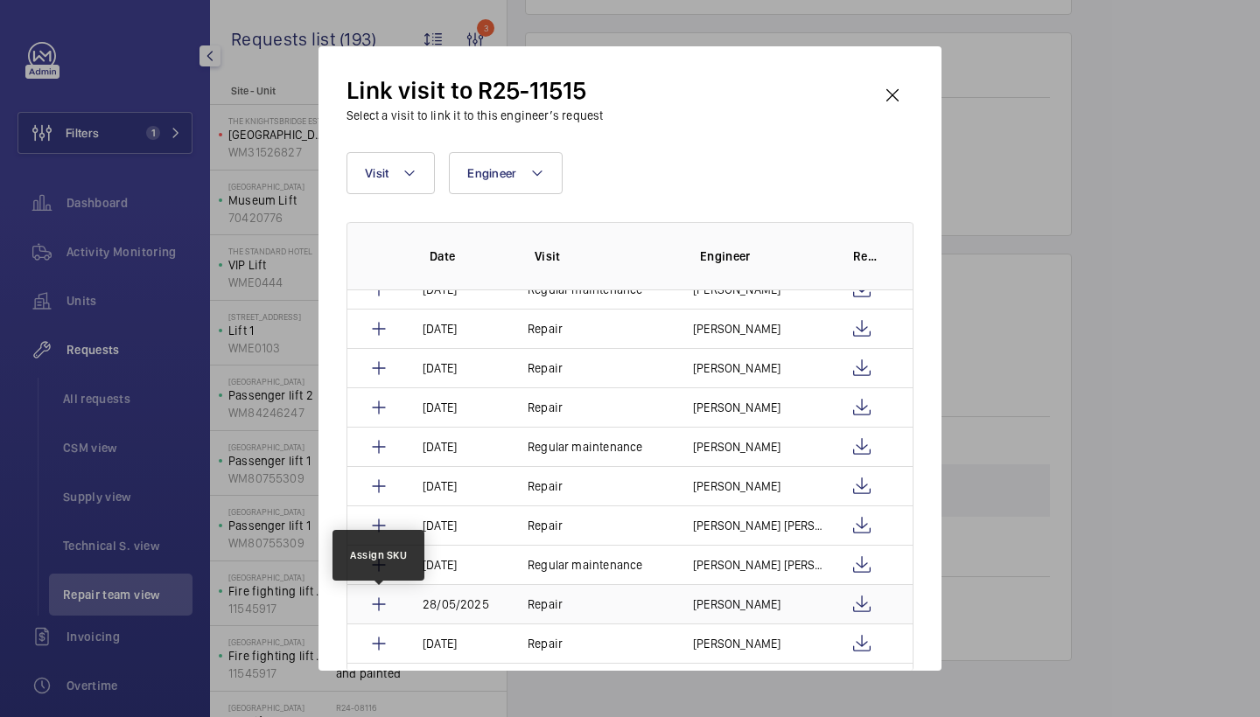
click at [380, 601] on mat-icon at bounding box center [378, 604] width 21 height 21
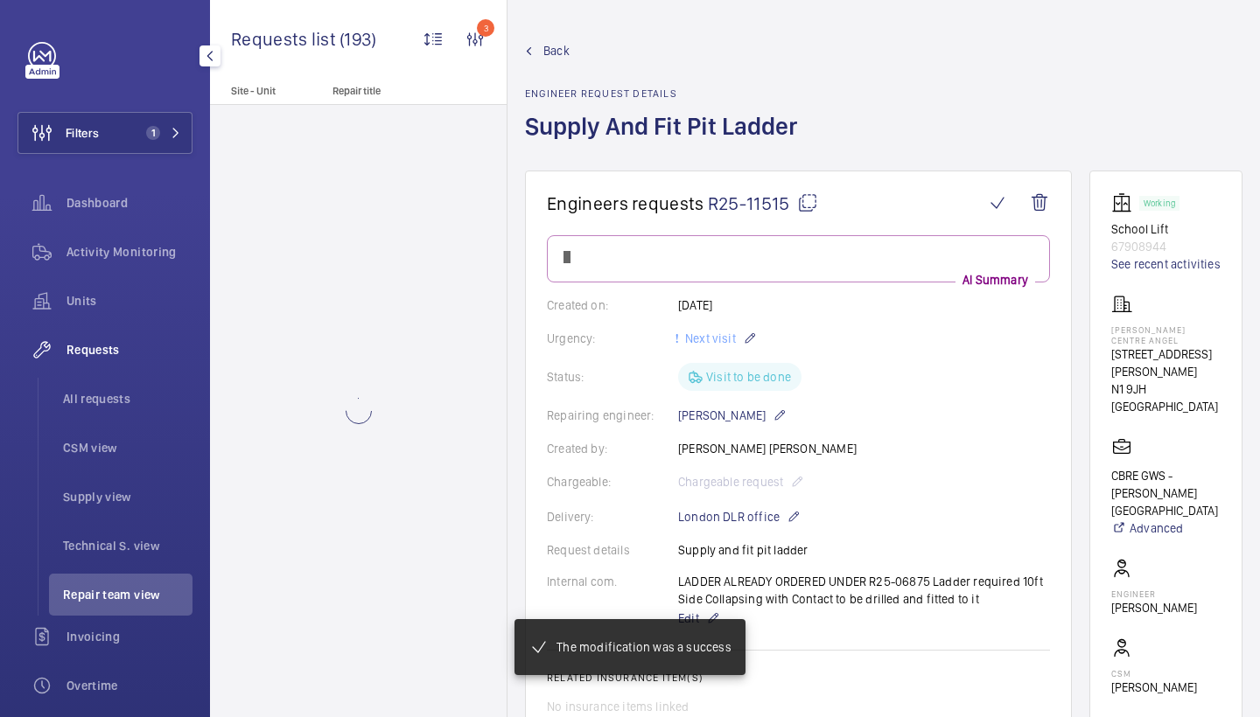
scroll to position [1356, 0]
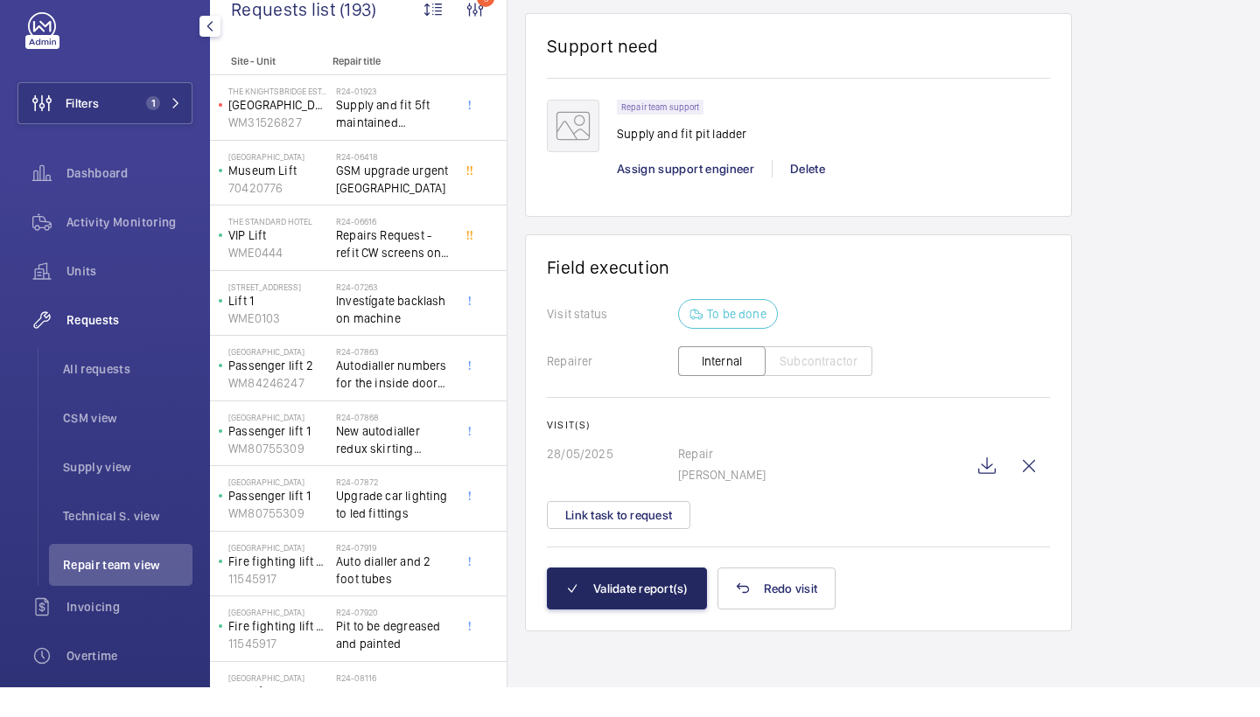
click at [639, 597] on button "Validate report(s)" at bounding box center [627, 618] width 160 height 42
click at [650, 597] on button "Validate report(s)" at bounding box center [627, 618] width 160 height 42
click at [650, 609] on button "Validate report(s)" at bounding box center [627, 618] width 160 height 42
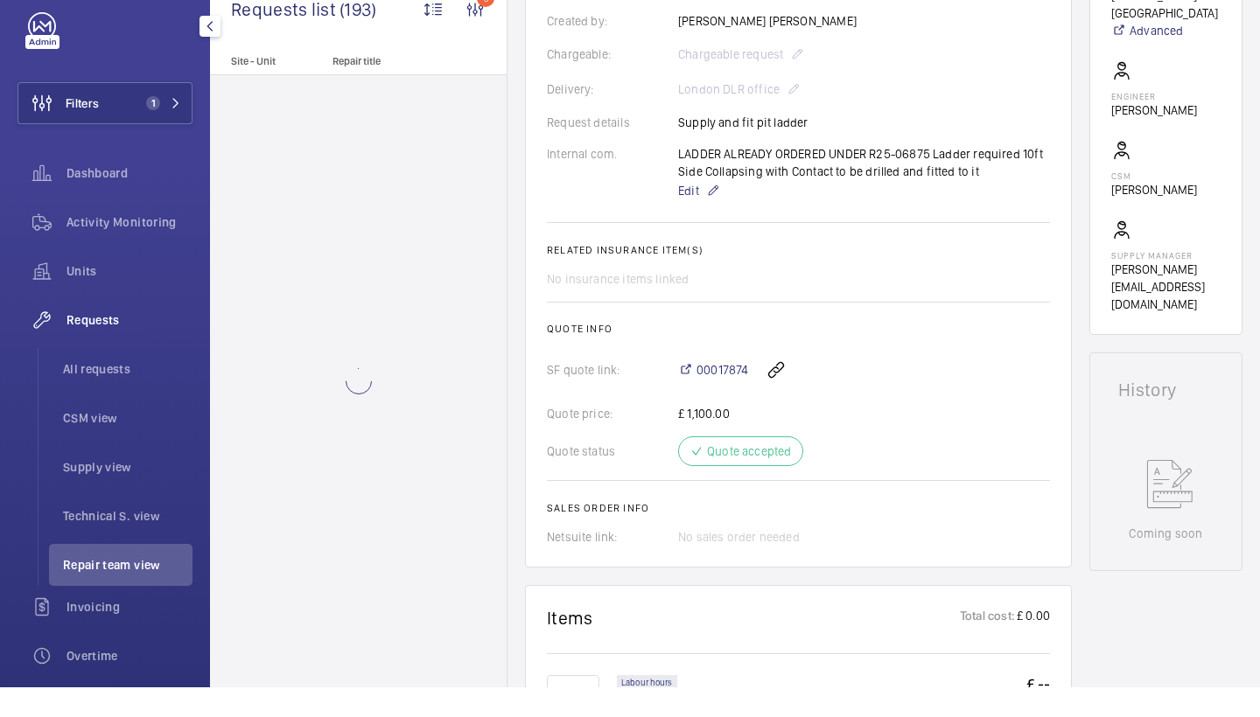
scroll to position [469, 0]
click at [736, 390] on span "00017874" at bounding box center [722, 398] width 52 height 17
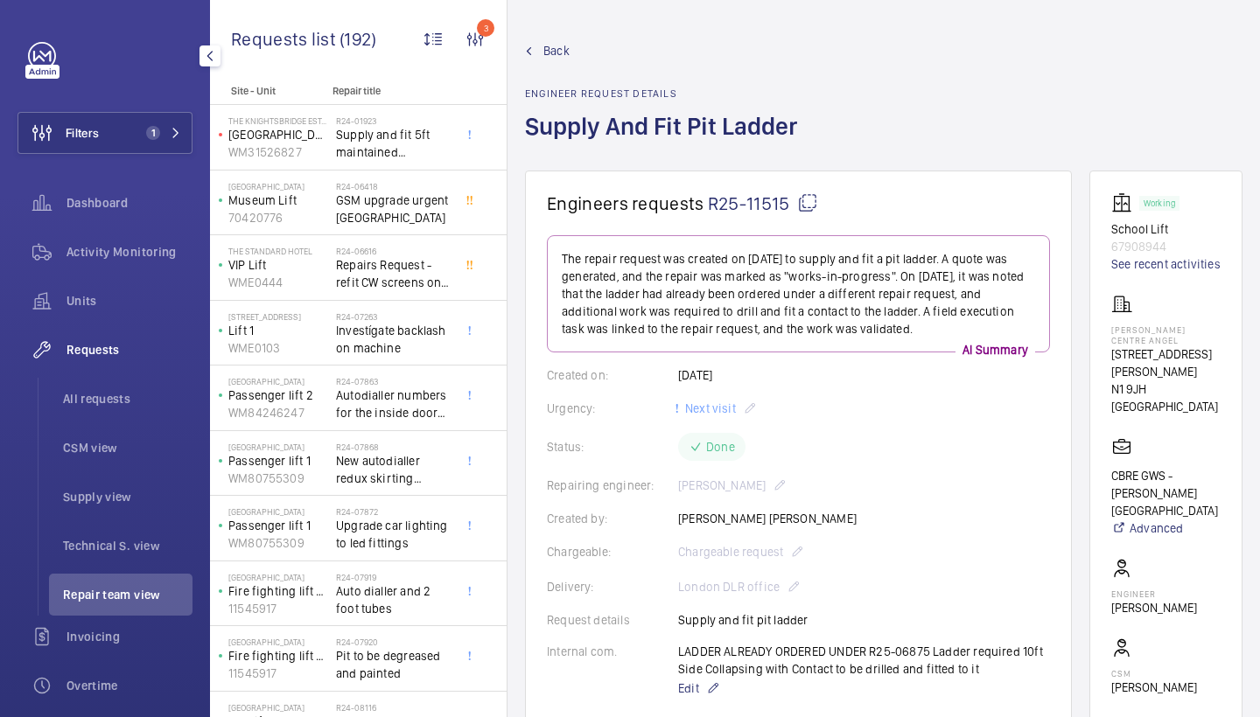
scroll to position [0, 0]
click at [555, 49] on span "Back" at bounding box center [556, 50] width 26 height 17
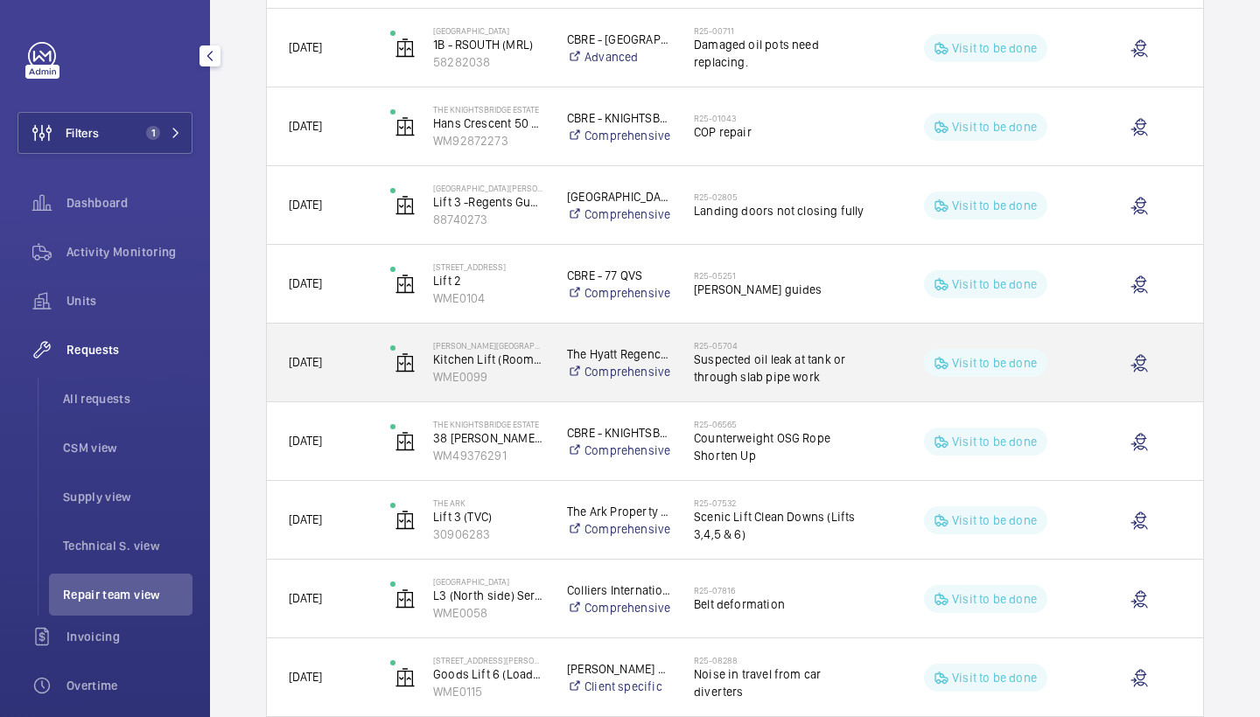
scroll to position [607, 0]
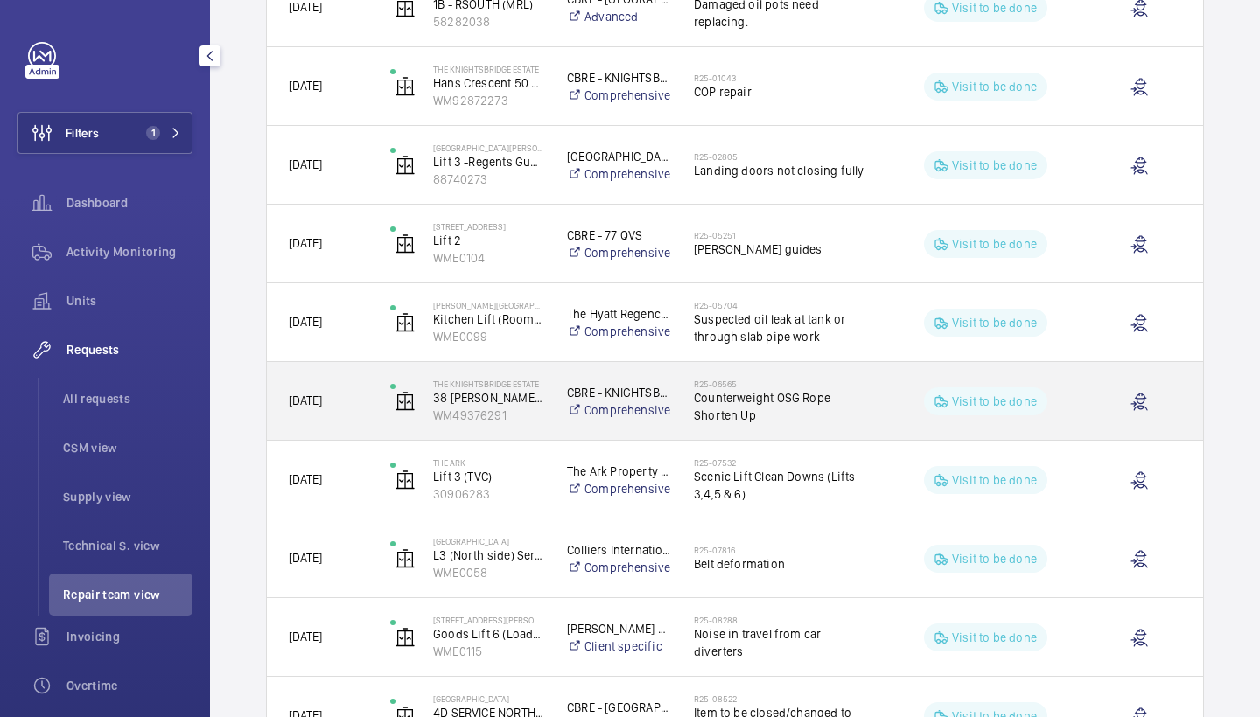
click at [831, 427] on div "R25-06565 Counterweight OSG Rope Shorten Up" at bounding box center [773, 401] width 200 height 79
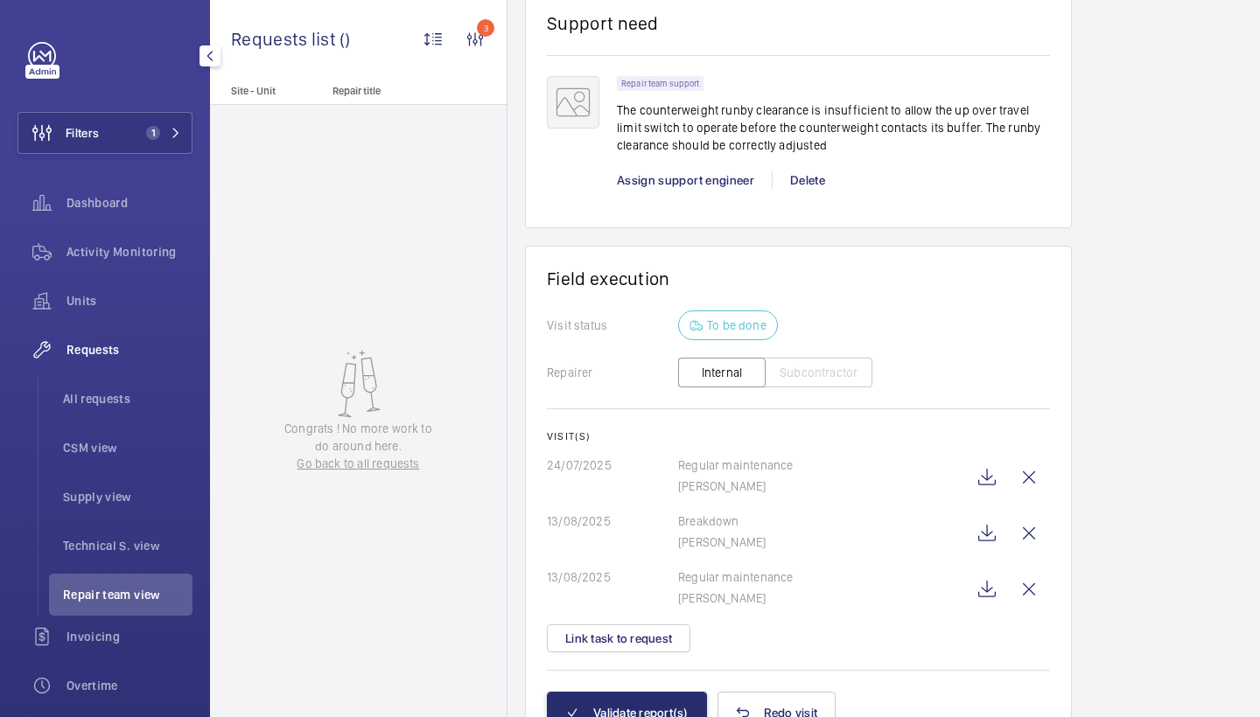
scroll to position [1265, 0]
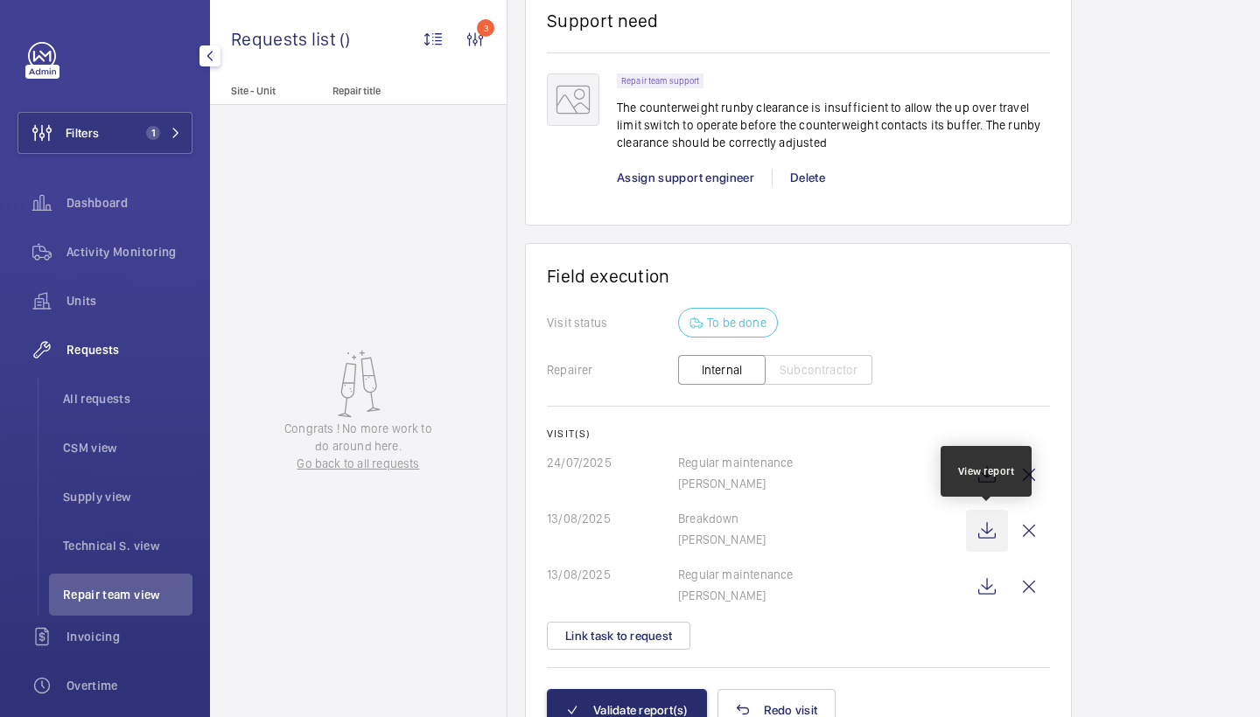
click at [988, 531] on wm-front-icon-button at bounding box center [987, 531] width 42 height 42
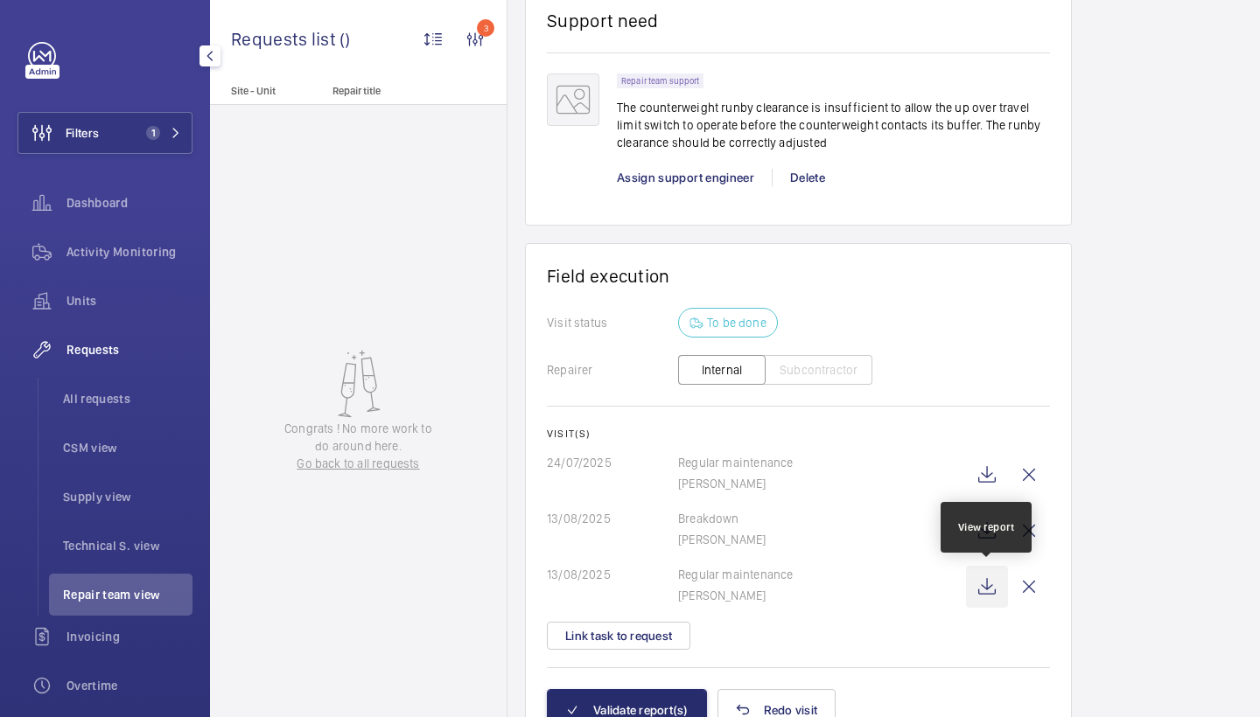
click at [989, 570] on wm-front-icon-button at bounding box center [987, 587] width 42 height 42
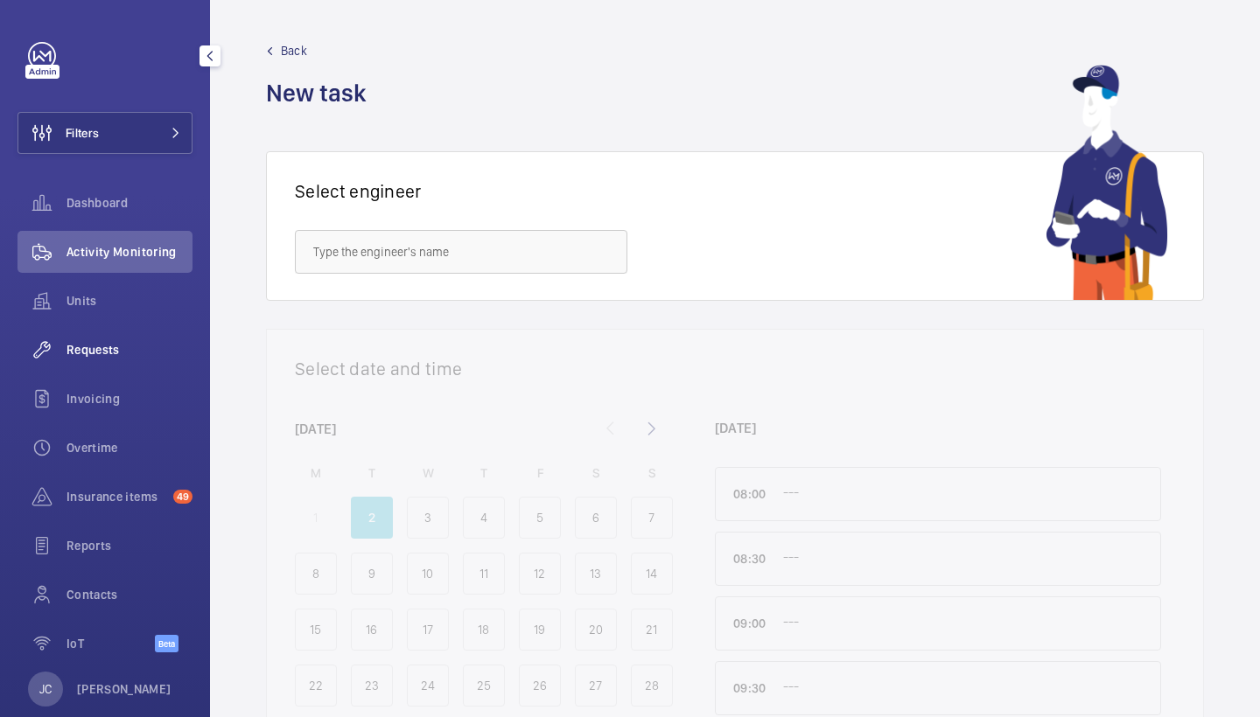
click at [116, 355] on span "Requests" at bounding box center [129, 349] width 126 height 17
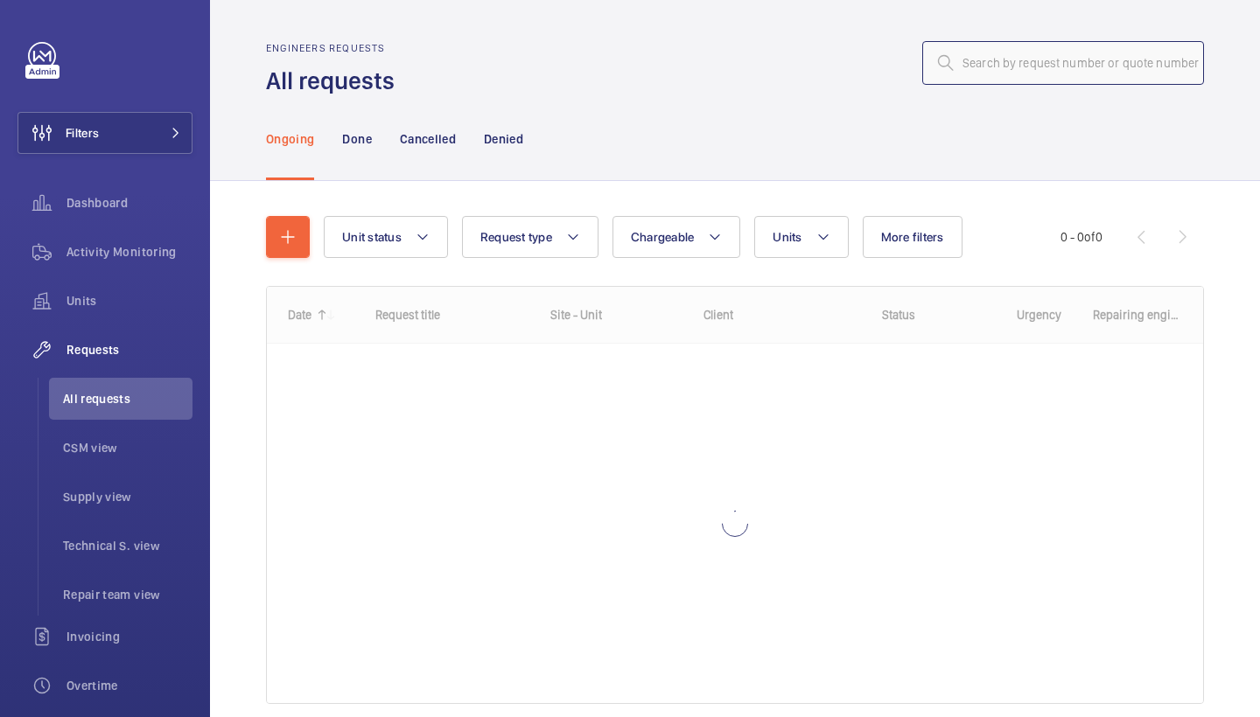
click at [1089, 59] on input "text" at bounding box center [1063, 63] width 282 height 44
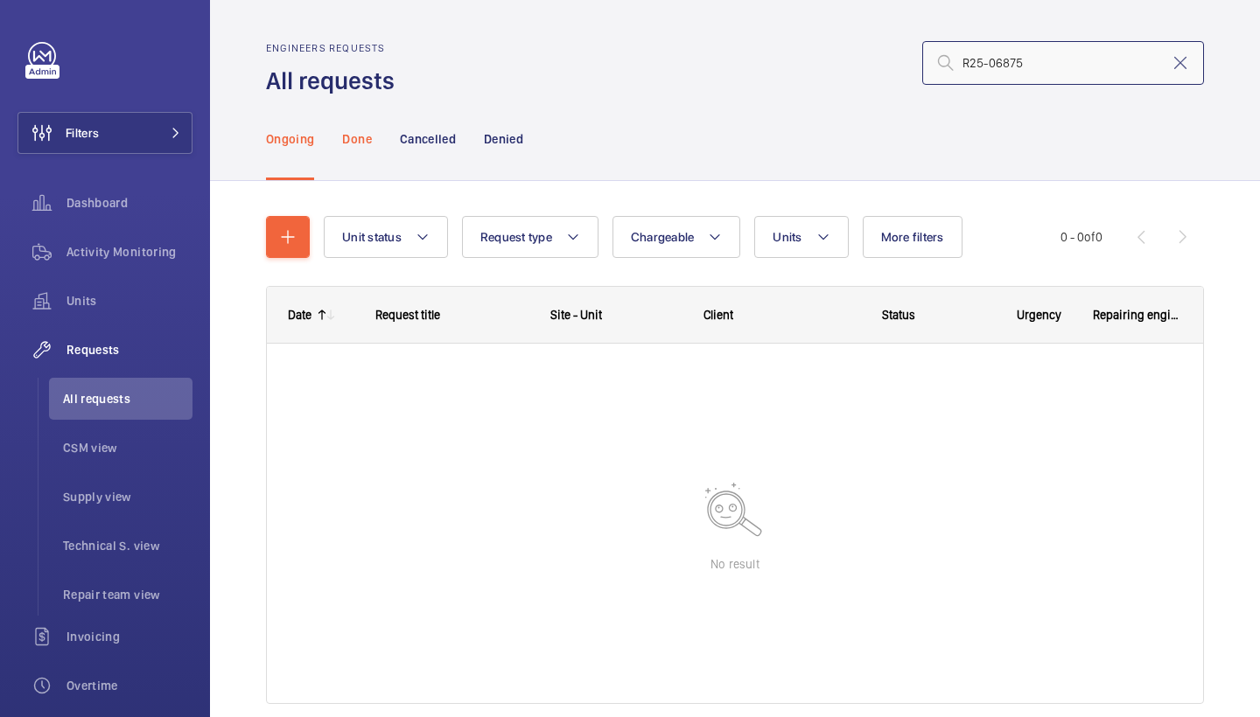
type input "R25-06875"
click at [355, 148] on div "Done" at bounding box center [356, 138] width 29 height 83
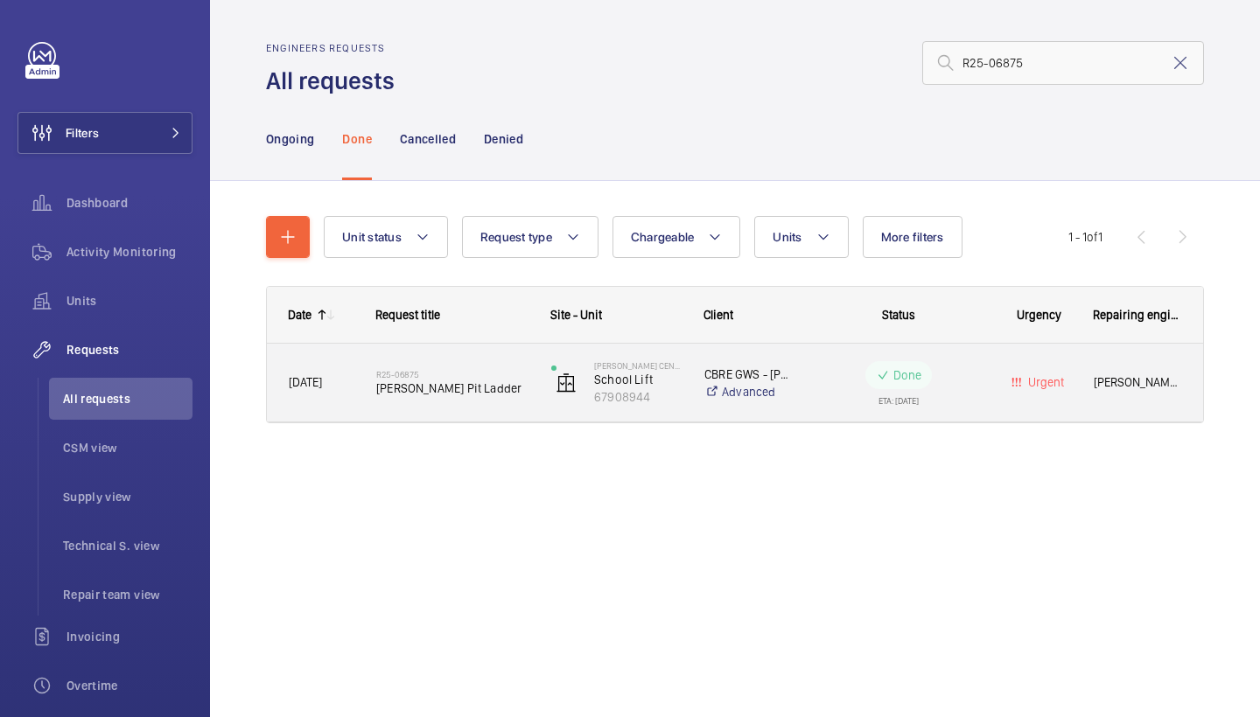
click at [488, 375] on h2 "R25-06875" at bounding box center [452, 374] width 152 height 10
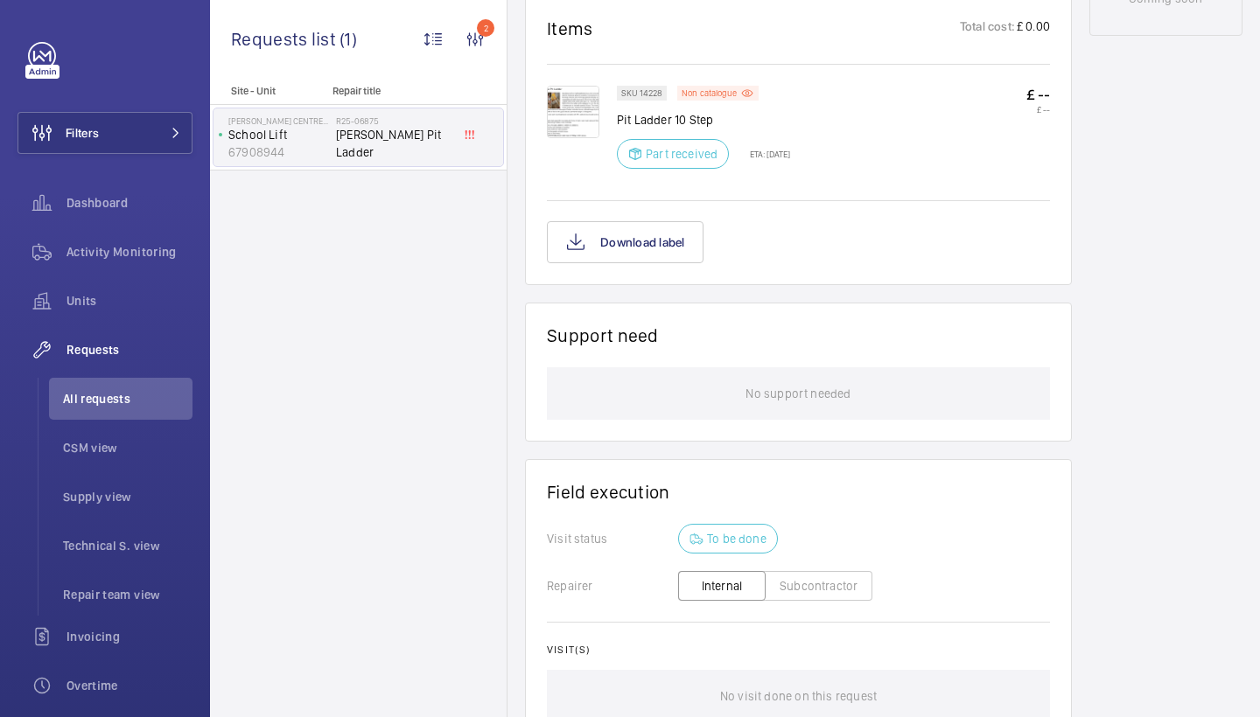
scroll to position [652, 0]
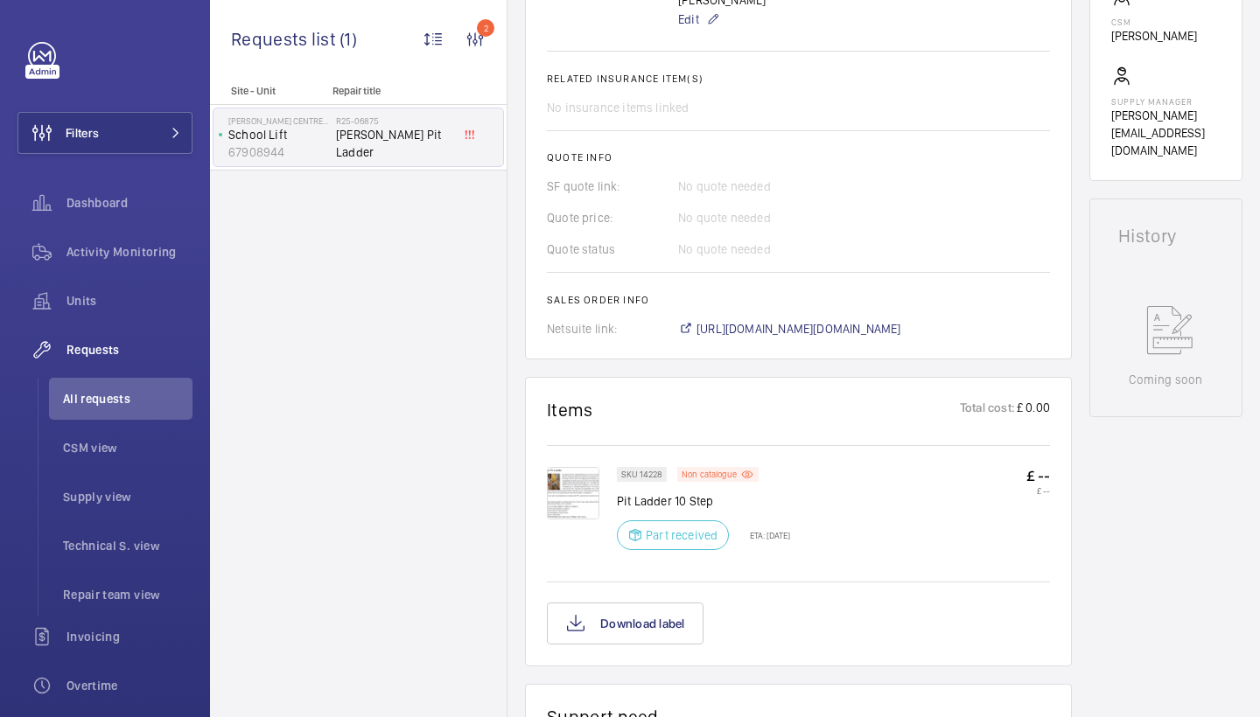
click at [571, 467] on img at bounding box center [573, 493] width 52 height 52
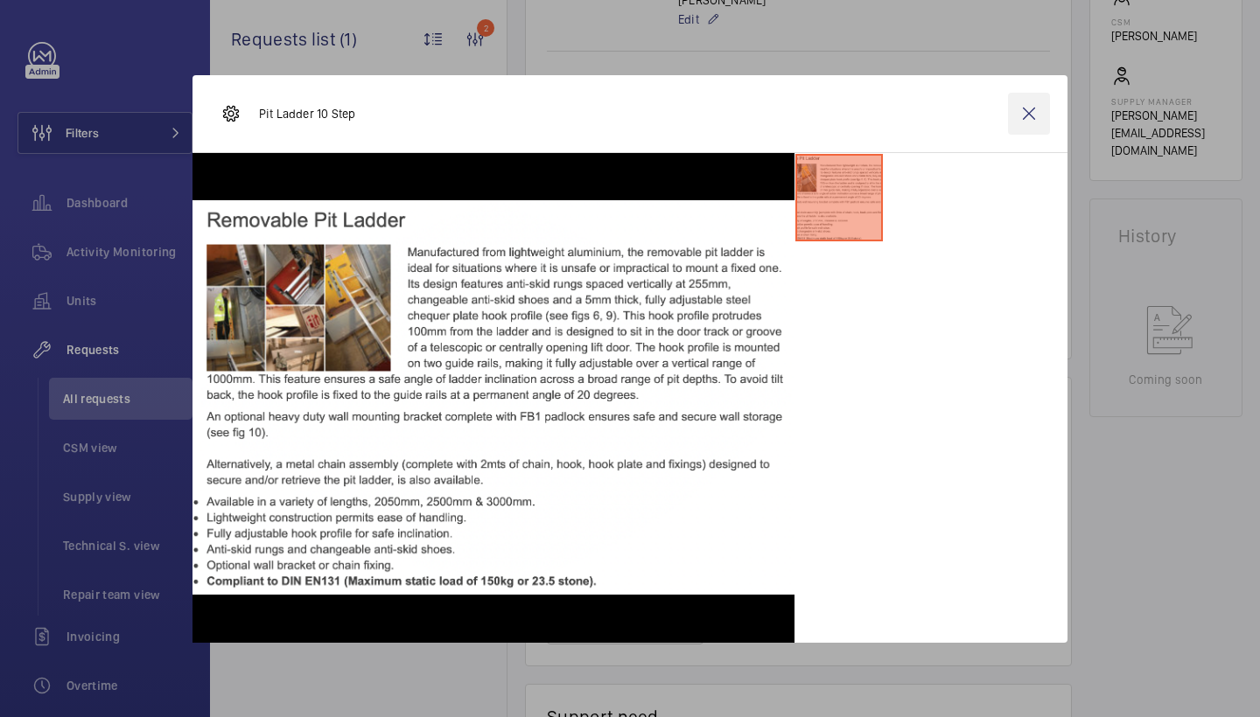
click at [1022, 115] on wm-front-icon-button at bounding box center [1029, 114] width 42 height 42
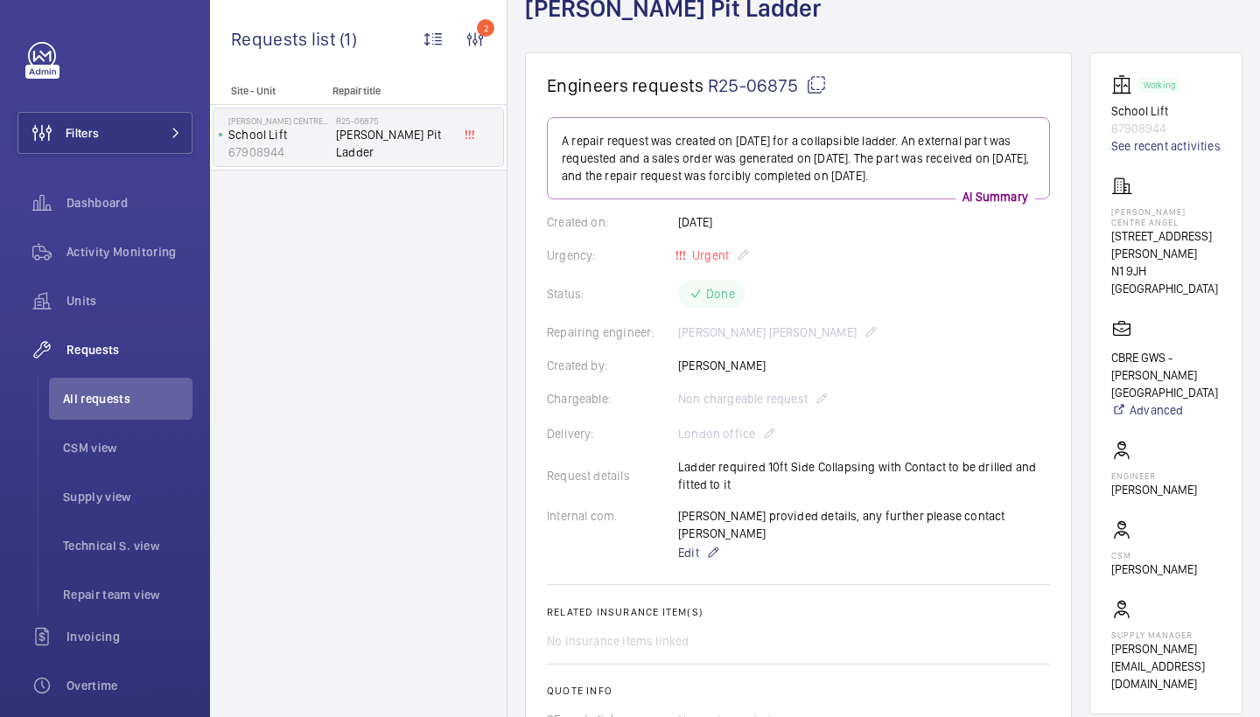
scroll to position [117, 0]
drag, startPoint x: 675, startPoint y: 468, endPoint x: 742, endPoint y: 482, distance: 67.9
click at [742, 482] on div "Request details Ladder required 10ft Side Collapsing with Contact to be drilled…" at bounding box center [798, 476] width 503 height 35
copy p "Ladder required 10ft Side Collapsing with Contact to be drilled and fitted to it"
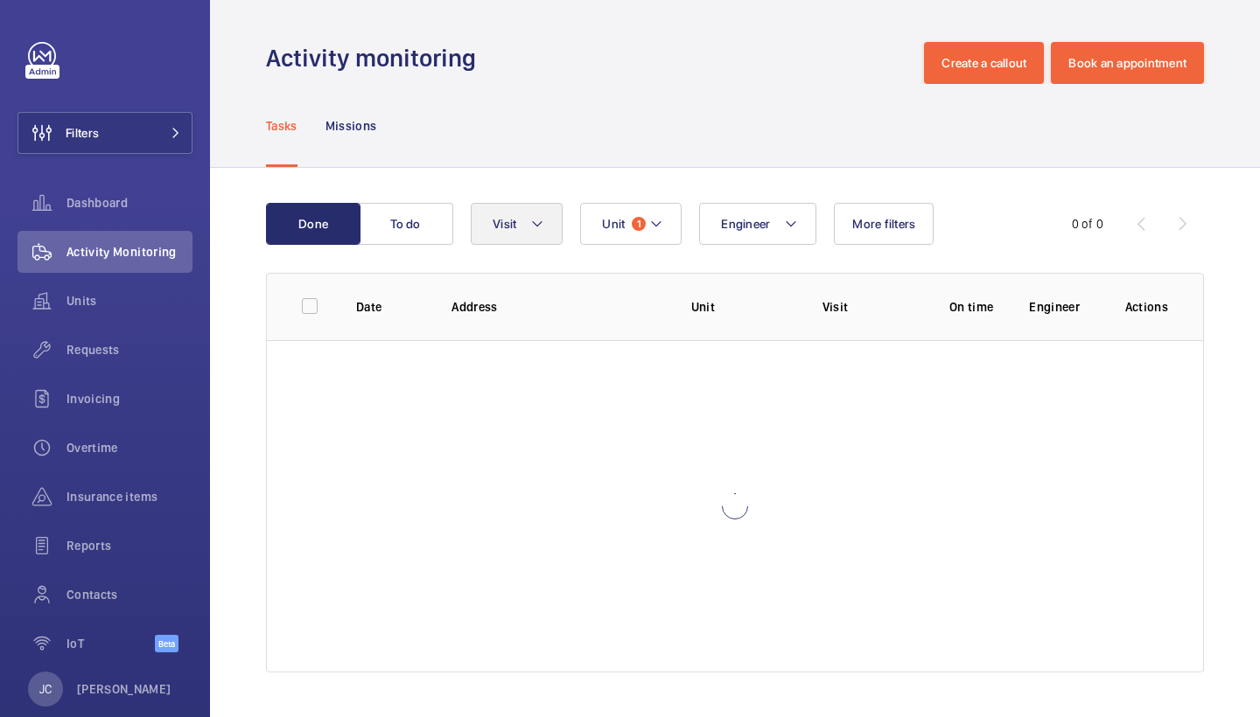
click at [532, 228] on mat-icon at bounding box center [537, 223] width 14 height 21
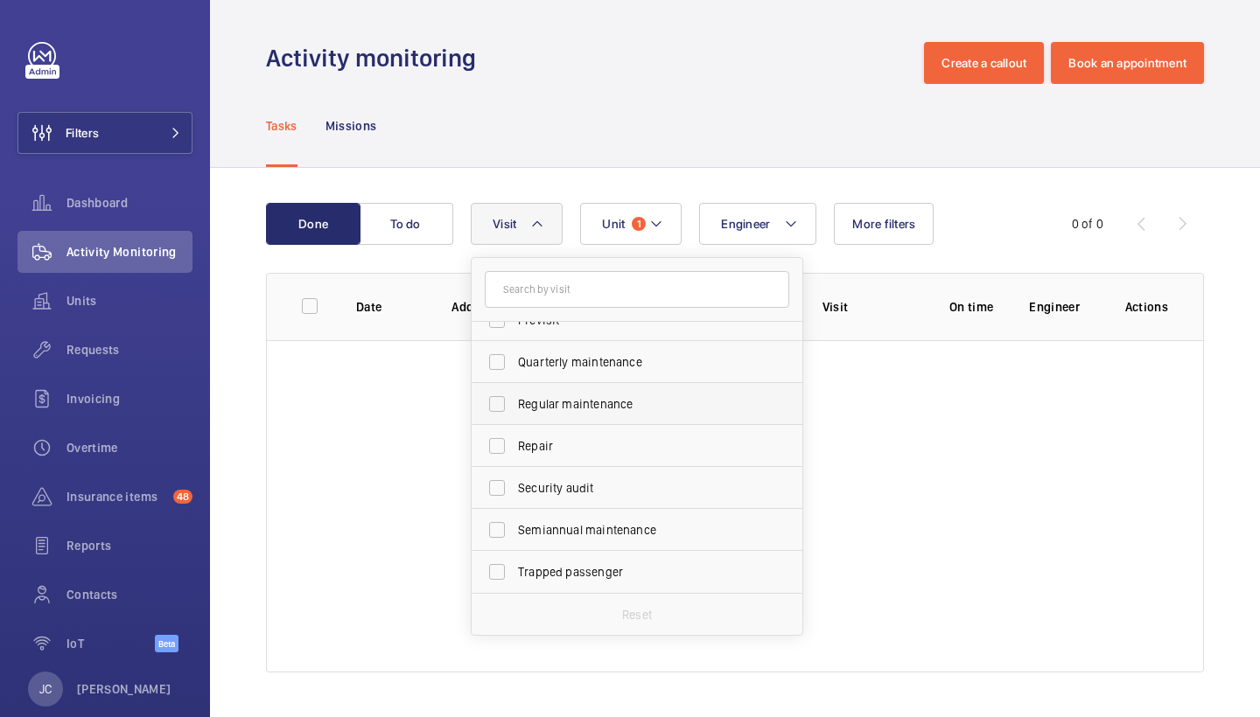
scroll to position [275, 0]
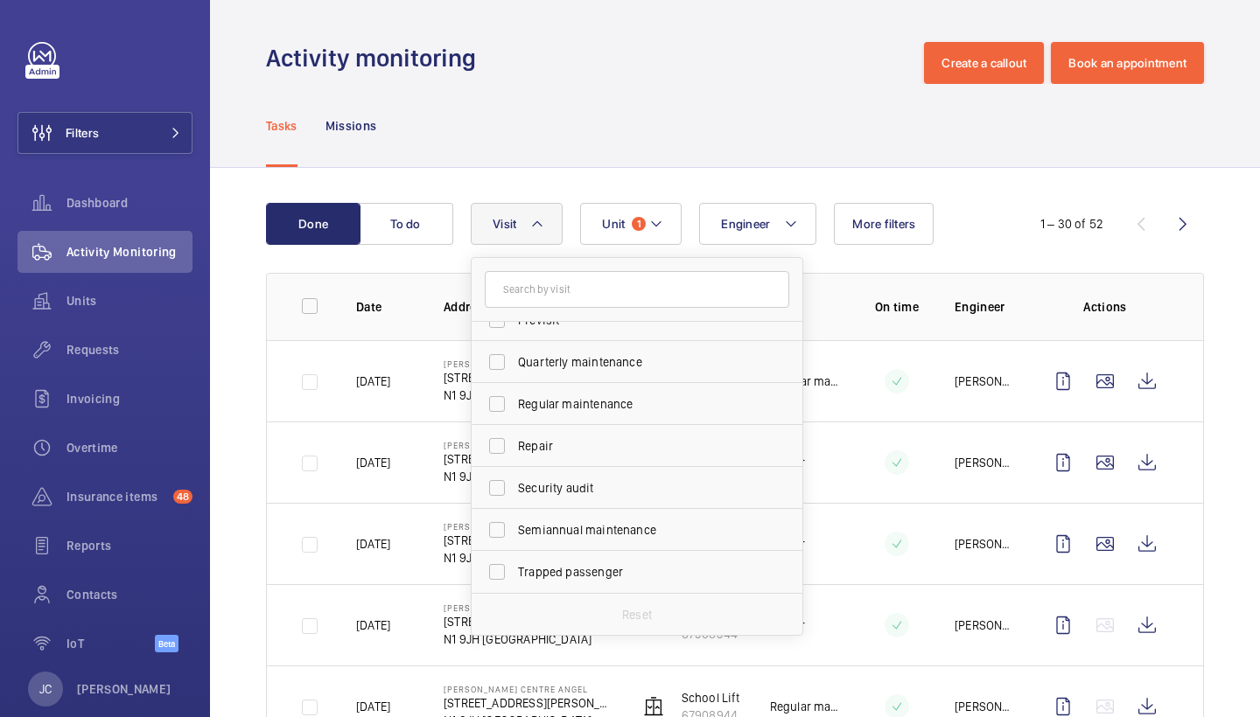
drag, startPoint x: 571, startPoint y: 444, endPoint x: 574, endPoint y: 82, distance: 362.2
click at [571, 444] on span "Repair" at bounding box center [638, 445] width 241 height 17
click at [514, 444] on input "Repair" at bounding box center [496, 446] width 35 height 35
checkbox input "true"
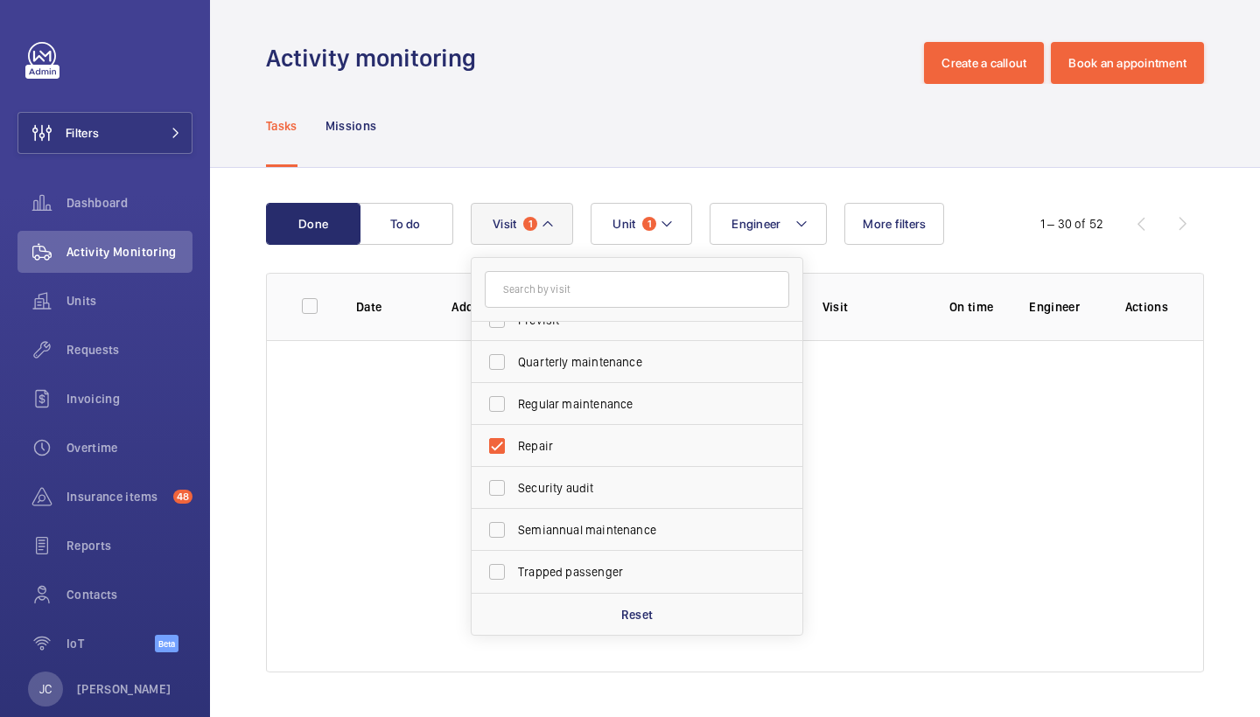
click at [660, 87] on div "Tasks Missions" at bounding box center [735, 125] width 938 height 83
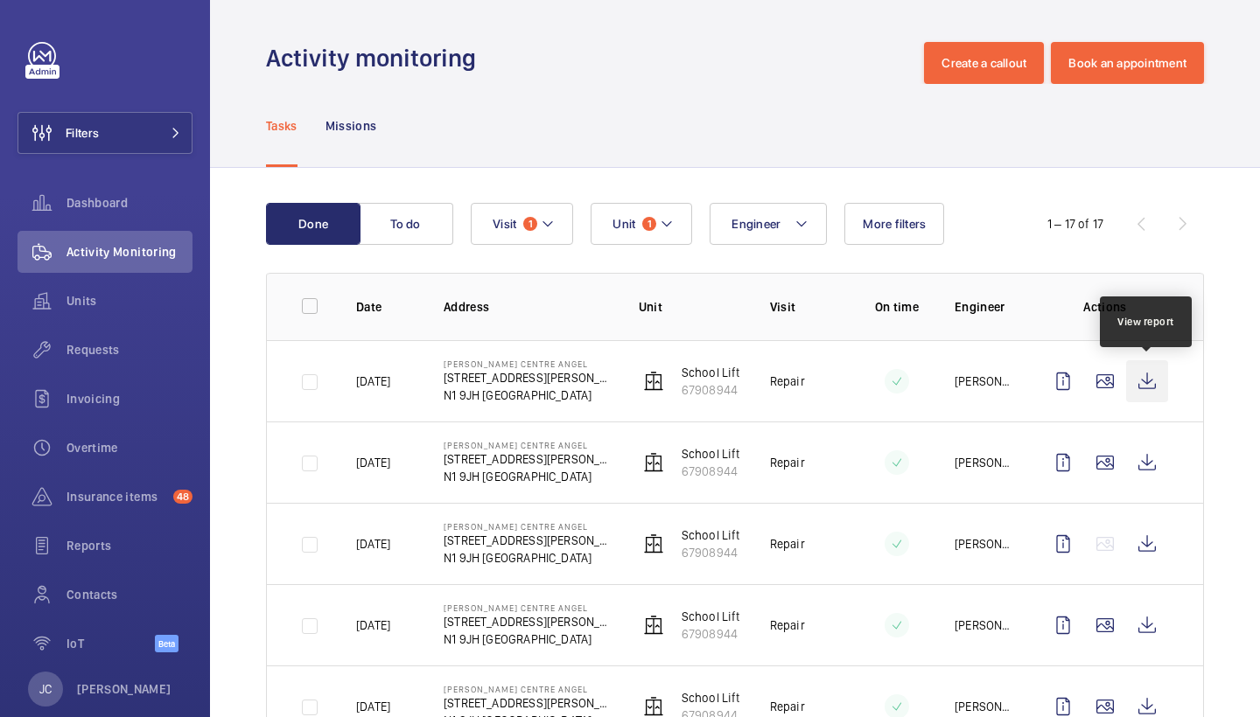
click at [1138, 384] on wm-front-icon-button at bounding box center [1147, 381] width 42 height 42
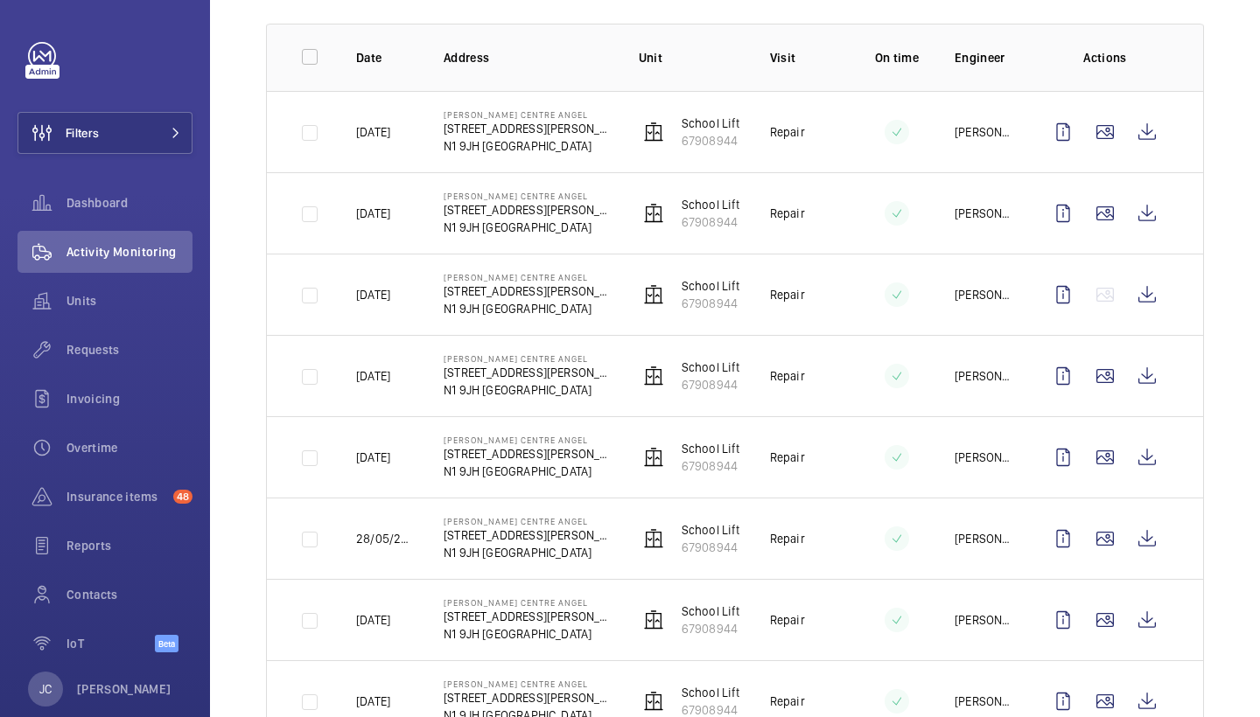
scroll to position [256, 0]
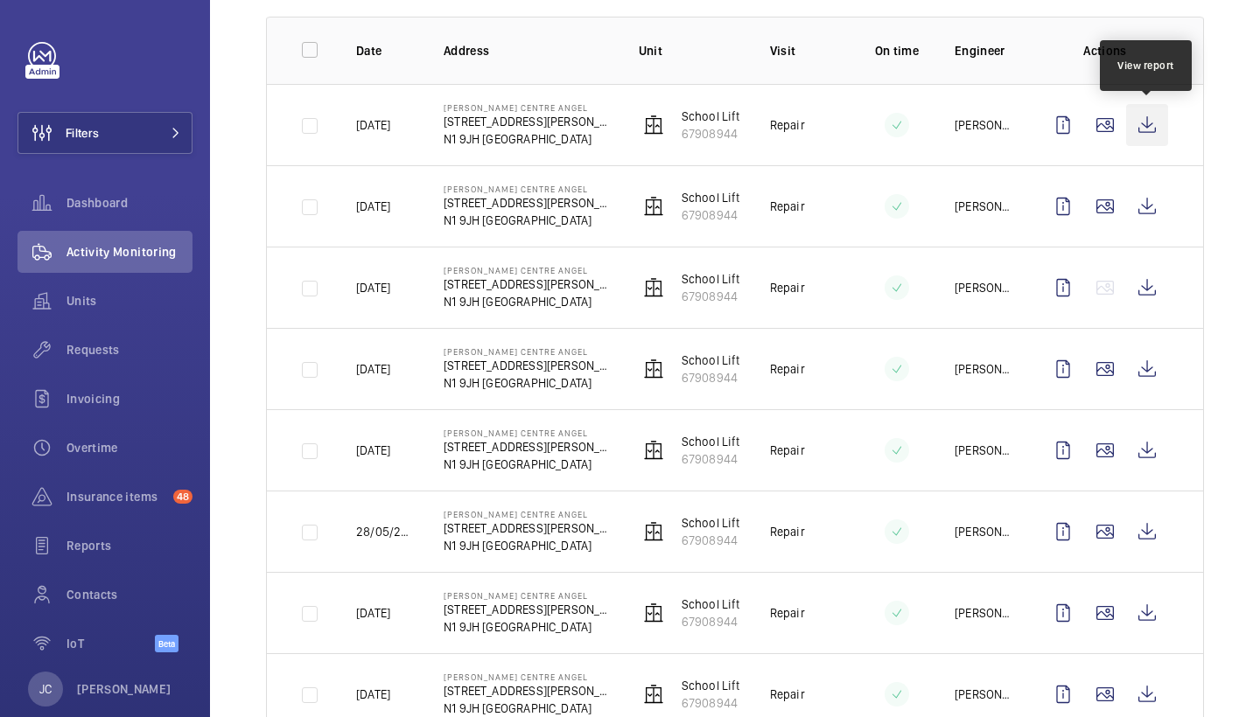
click at [1141, 129] on wm-front-icon-button at bounding box center [1147, 125] width 42 height 42
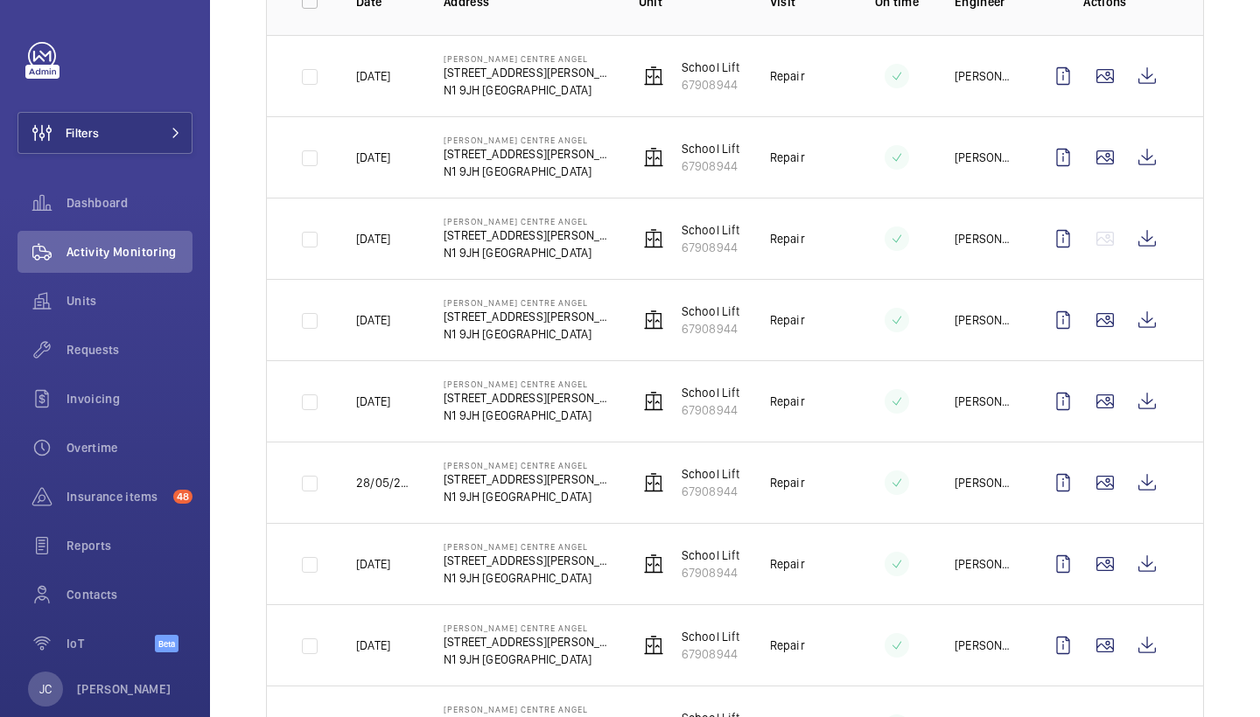
scroll to position [306, 0]
click at [1146, 485] on wm-front-icon-button at bounding box center [1147, 482] width 42 height 42
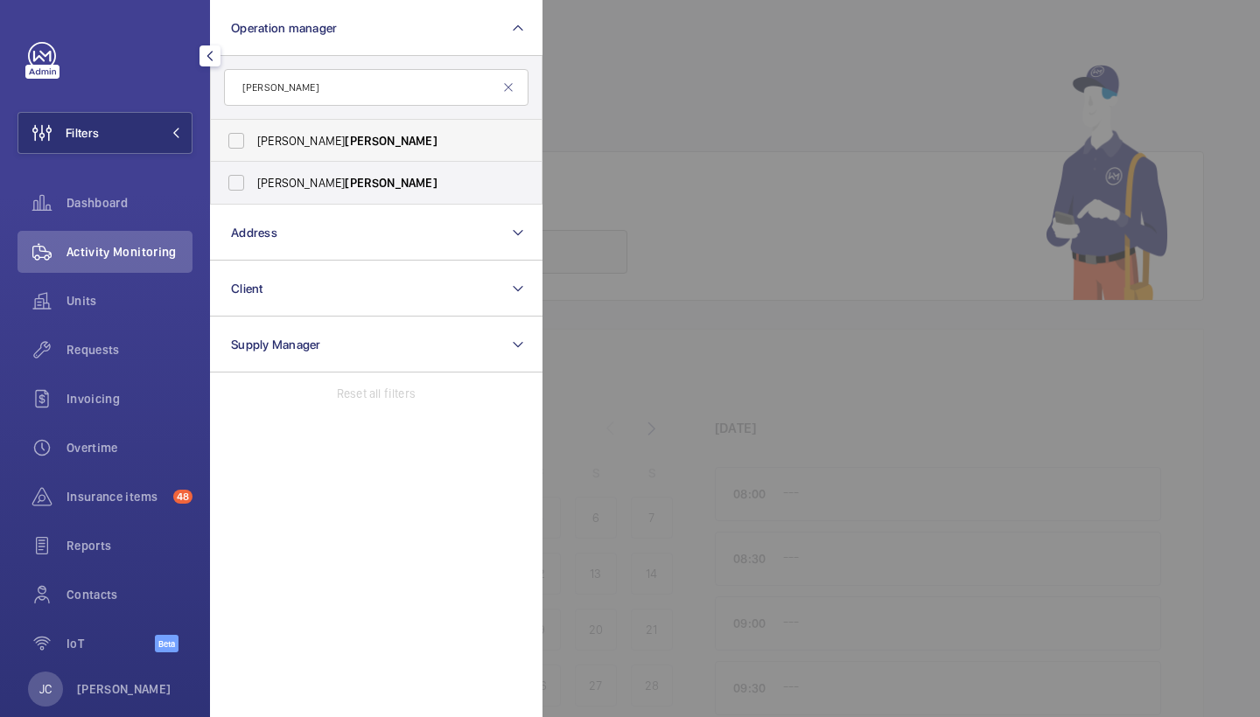
type input "[PERSON_NAME]"
click at [323, 155] on label "[PERSON_NAME]" at bounding box center [363, 141] width 304 height 42
click at [254, 155] on input "[PERSON_NAME]" at bounding box center [236, 140] width 35 height 35
checkbox input "true"
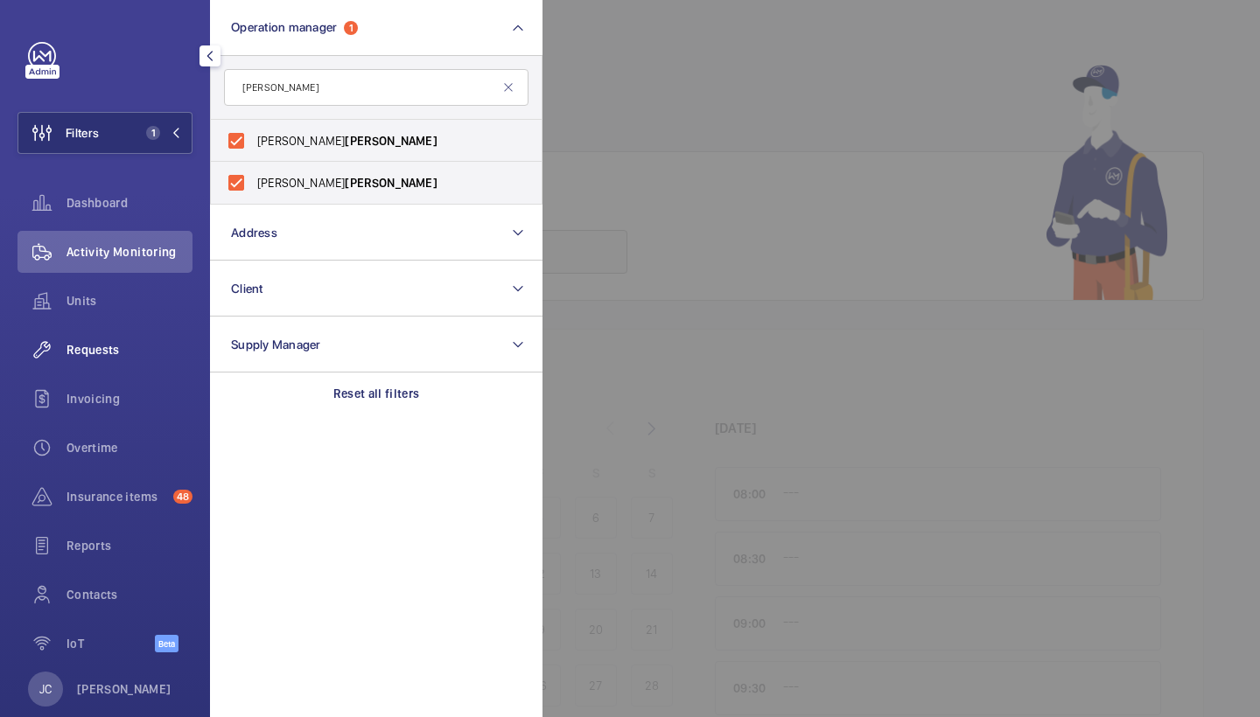
click at [132, 360] on div "Requests" at bounding box center [104, 350] width 175 height 42
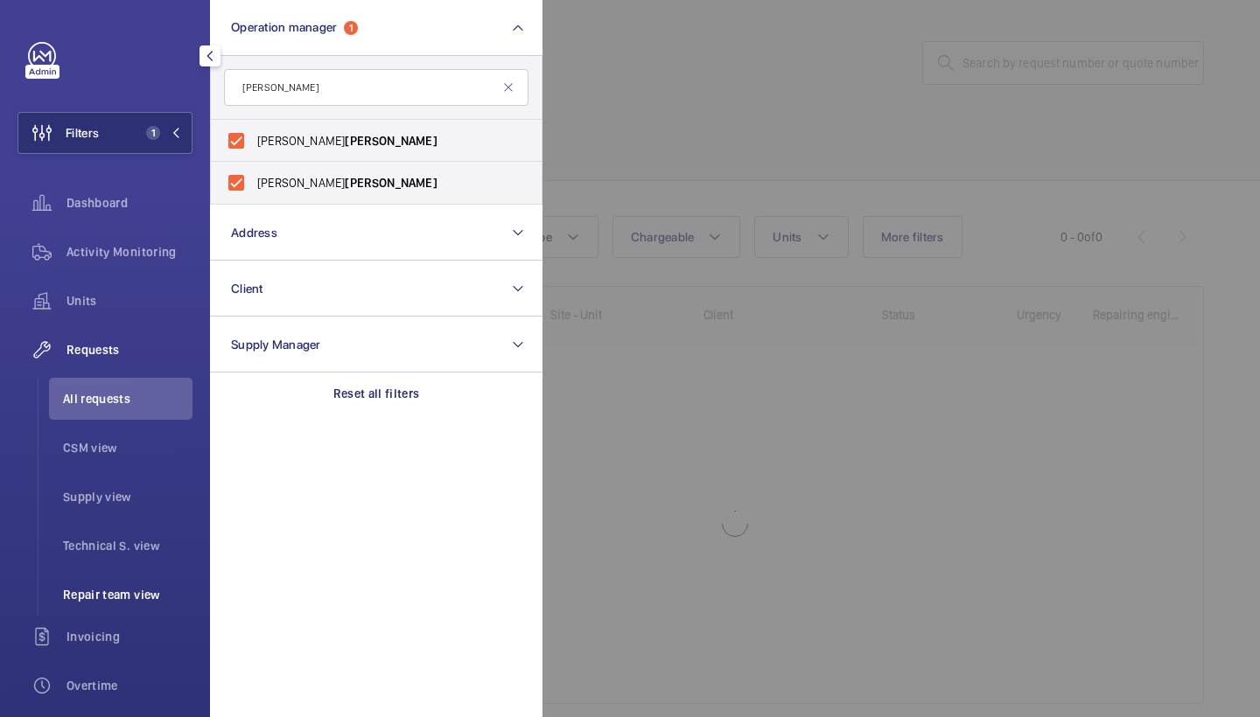
click at [135, 576] on li "Repair team view" at bounding box center [120, 595] width 143 height 42
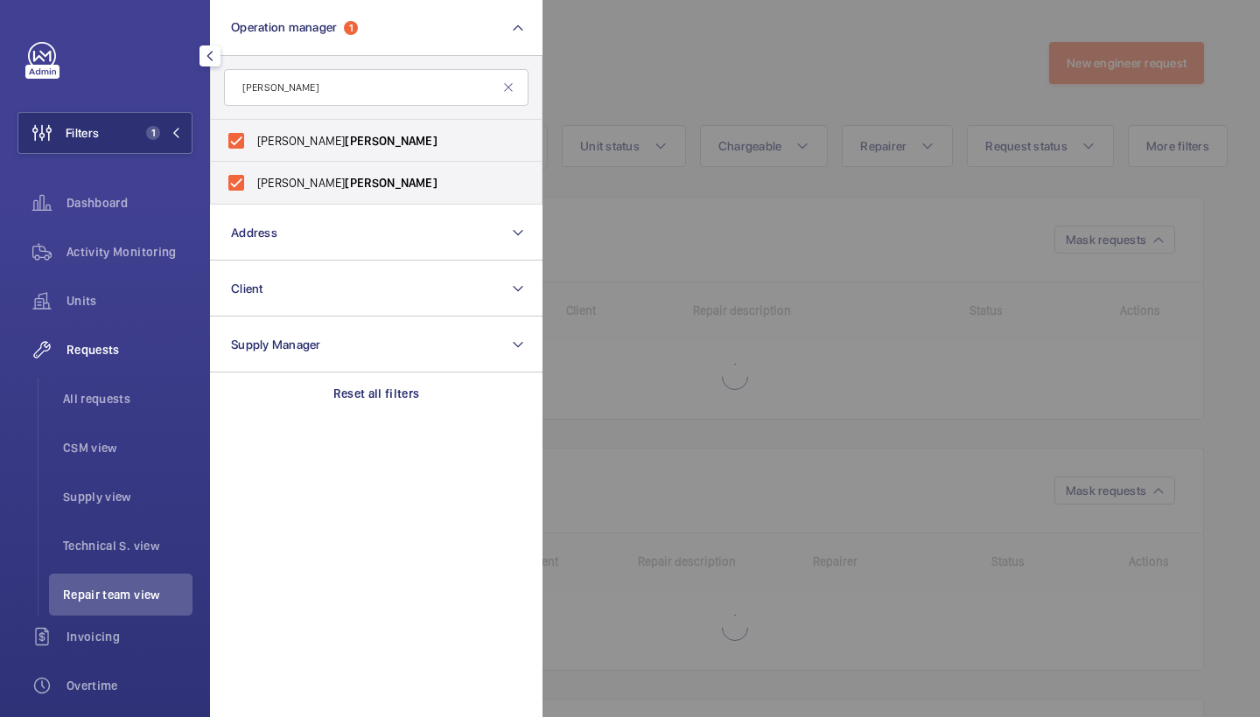
click at [779, 88] on div at bounding box center [1172, 358] width 1260 height 717
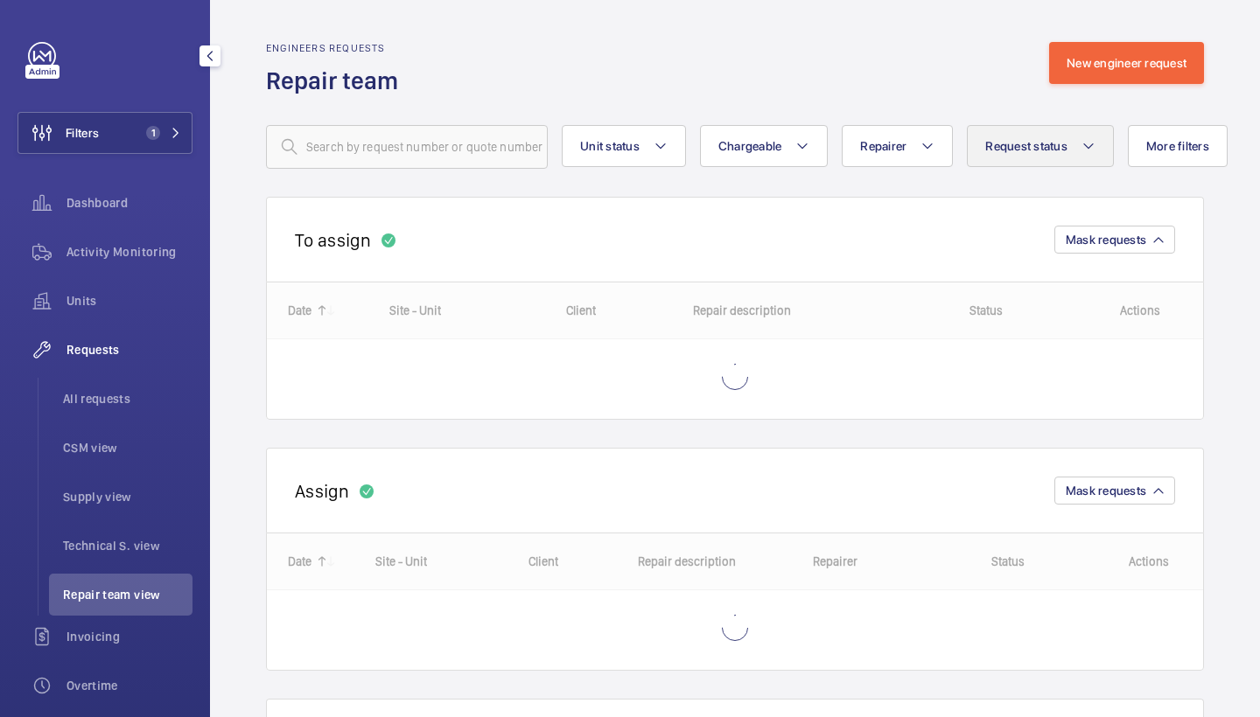
click at [1054, 149] on span "Request status" at bounding box center [1026, 146] width 82 height 14
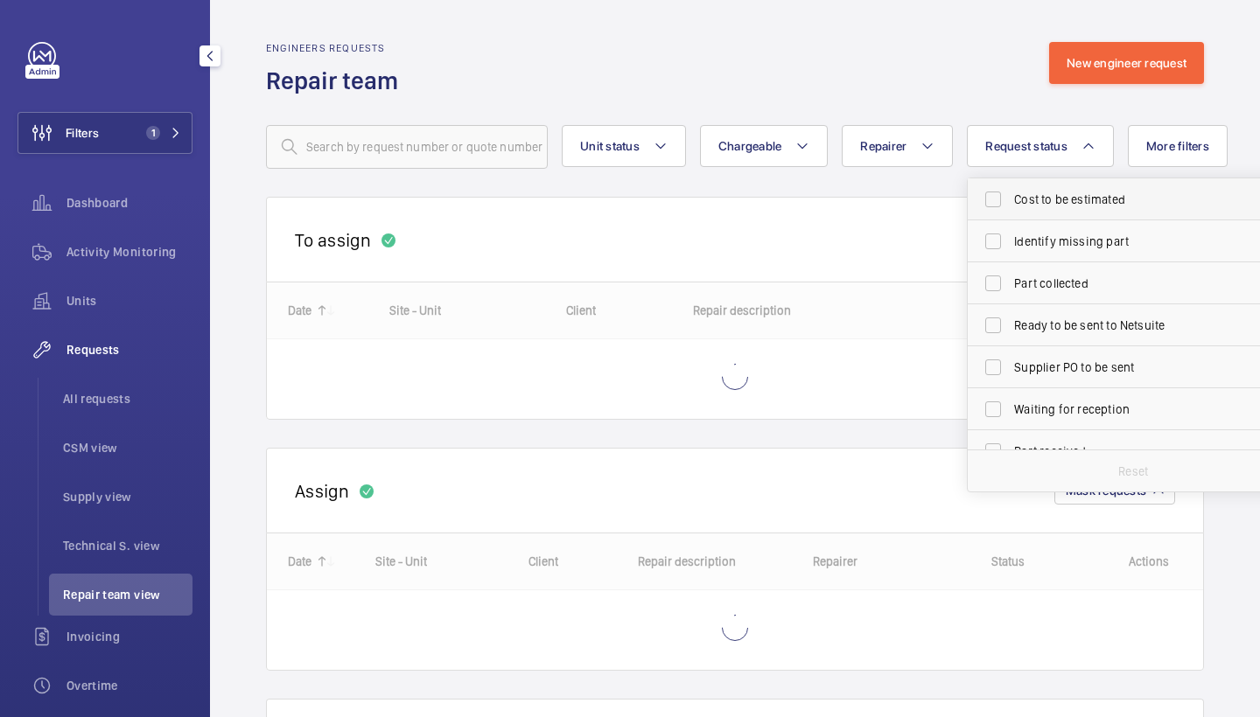
click at [1054, 185] on label "Cost to be estimated" at bounding box center [1120, 199] width 304 height 42
click at [1010, 185] on input "Cost to be estimated" at bounding box center [992, 199] width 35 height 35
click at [1042, 196] on span "Cost to be estimated" at bounding box center [1134, 199] width 241 height 17
click at [1010, 196] on input "Cost to be estimated" at bounding box center [992, 199] width 35 height 35
checkbox input "false"
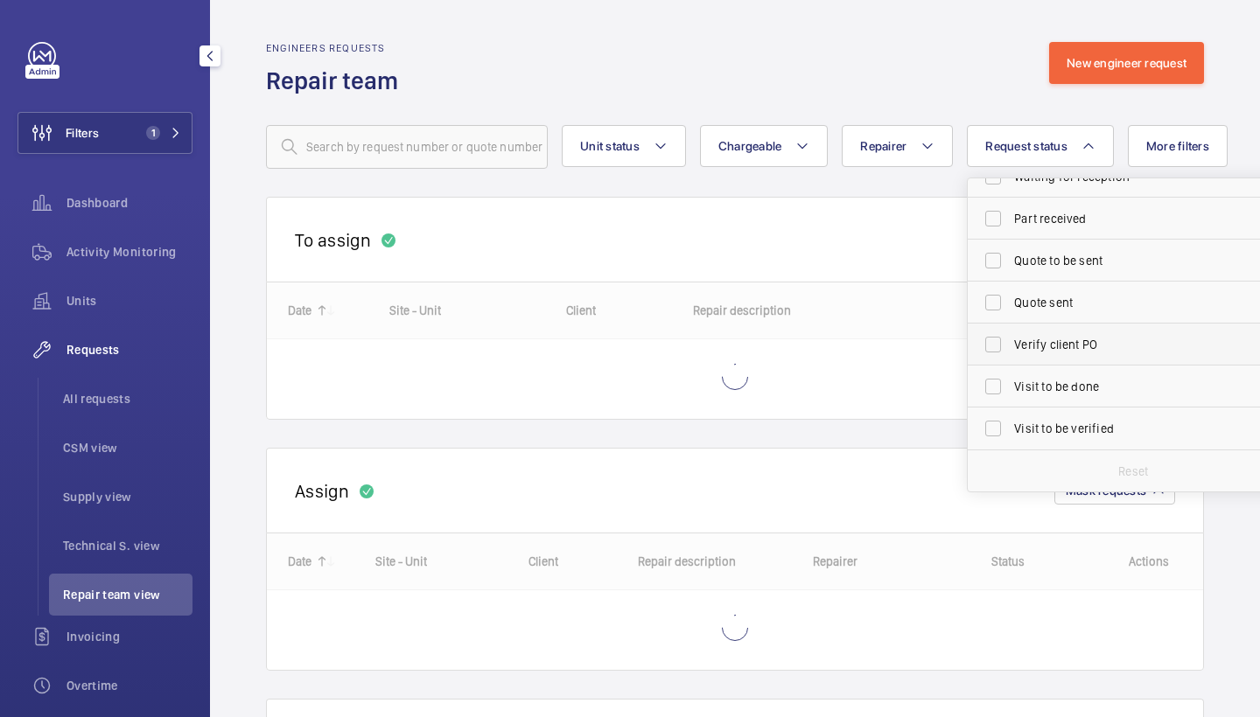
scroll to position [233, 0]
click at [1062, 400] on label "Visit to be done" at bounding box center [1120, 387] width 304 height 42
click at [1010, 400] on input "Visit to be done" at bounding box center [992, 386] width 35 height 35
checkbox input "true"
click at [897, 25] on wm-front-repair-requests-repair-team-view "Engineers requests Repair team New engineer request Unit status Chargeable Repa…" at bounding box center [735, 482] width 1050 height 964
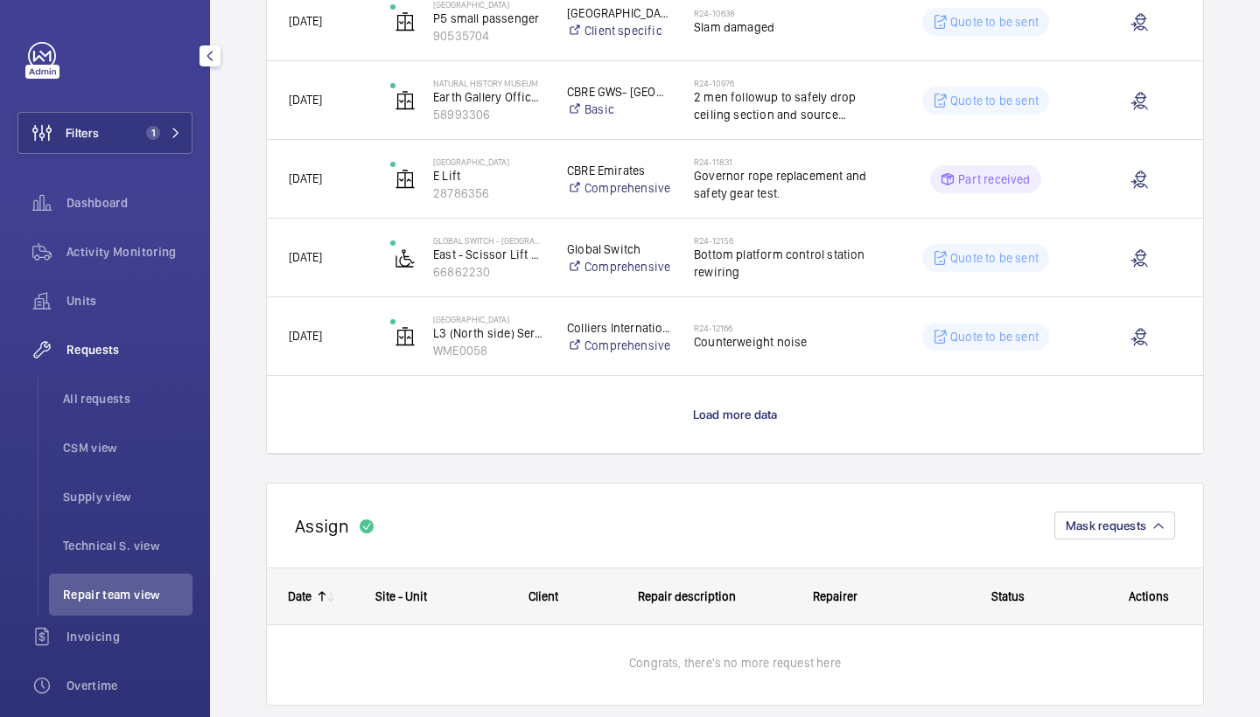
scroll to position [1554, 0]
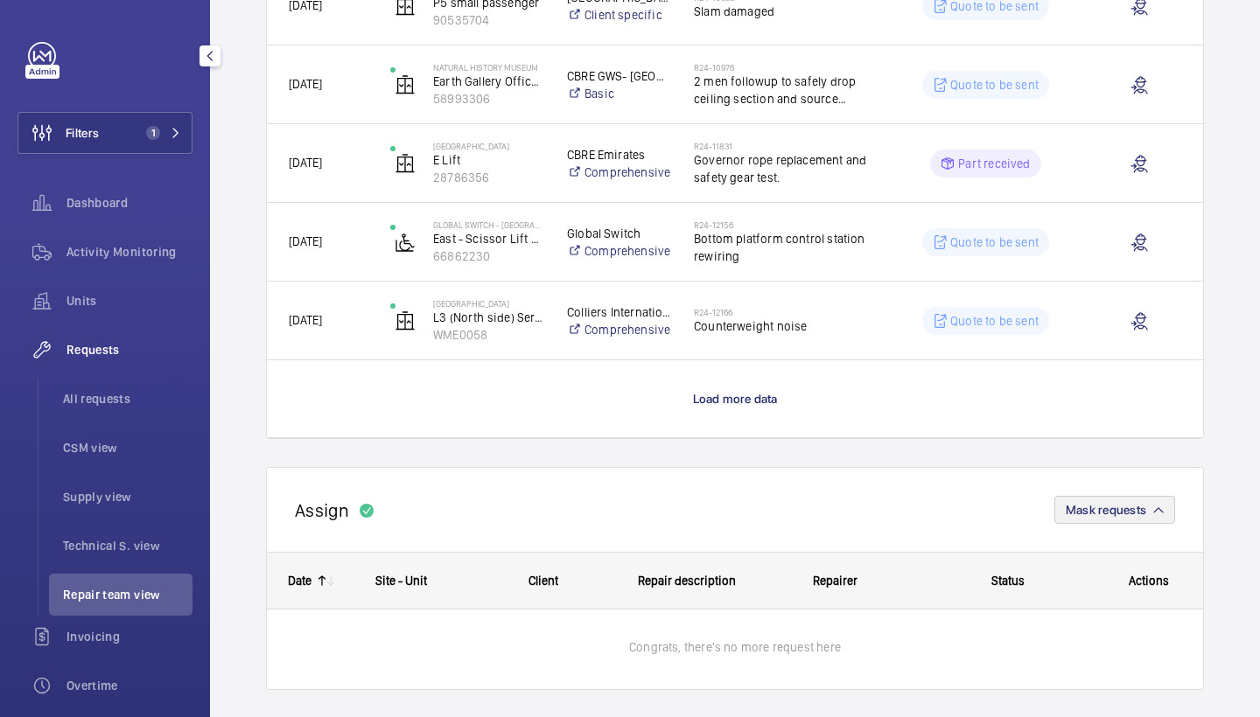
click at [1109, 510] on span "Mask requests" at bounding box center [1105, 510] width 80 height 14
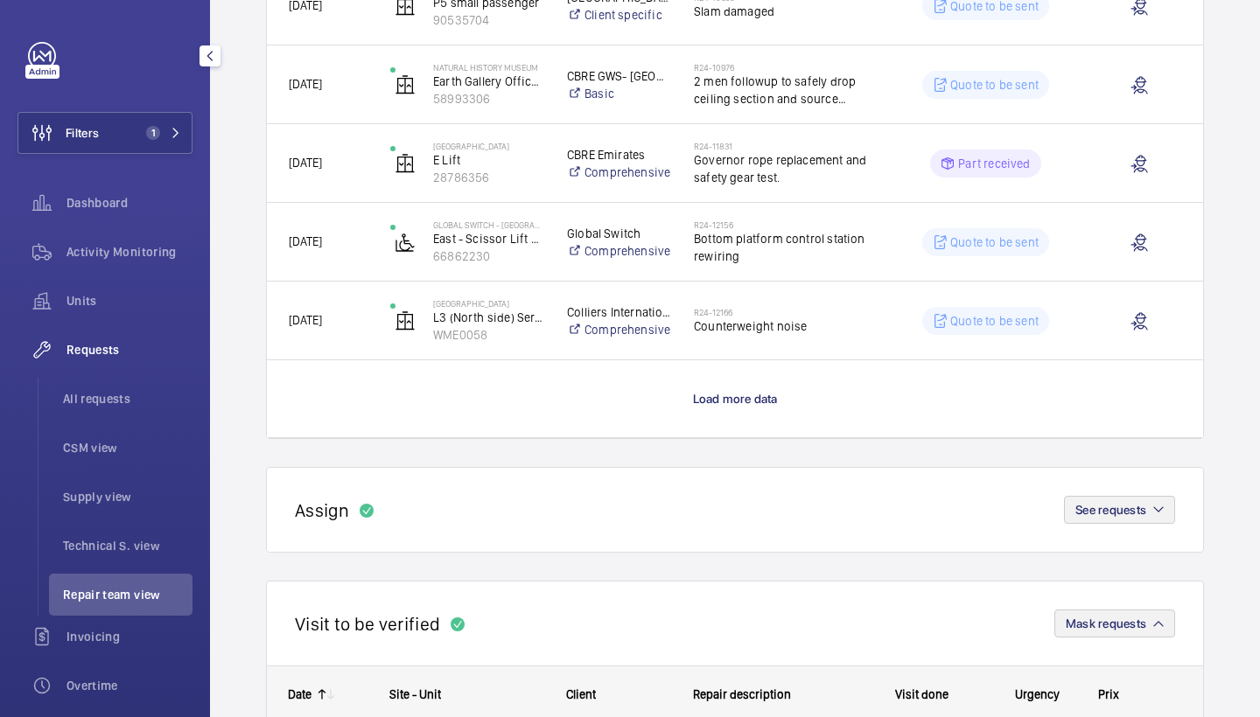
click at [1146, 632] on button "Mask requests" at bounding box center [1114, 624] width 121 height 28
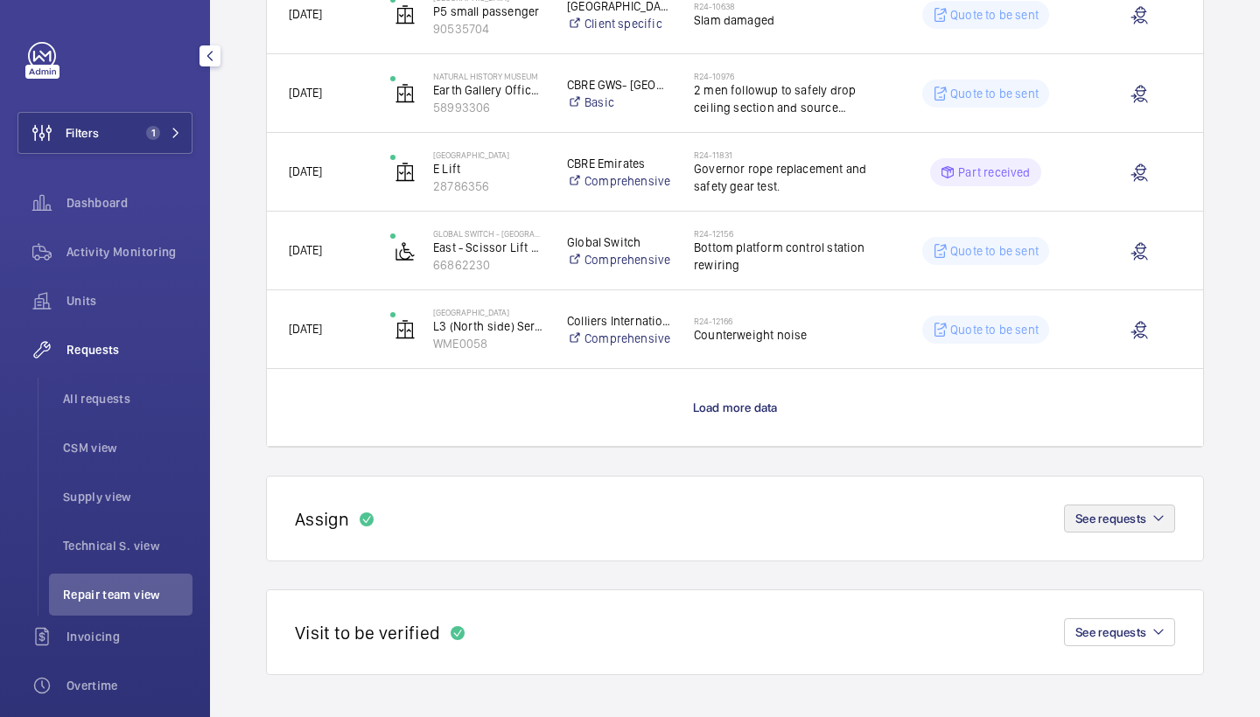
scroll to position [1545, 0]
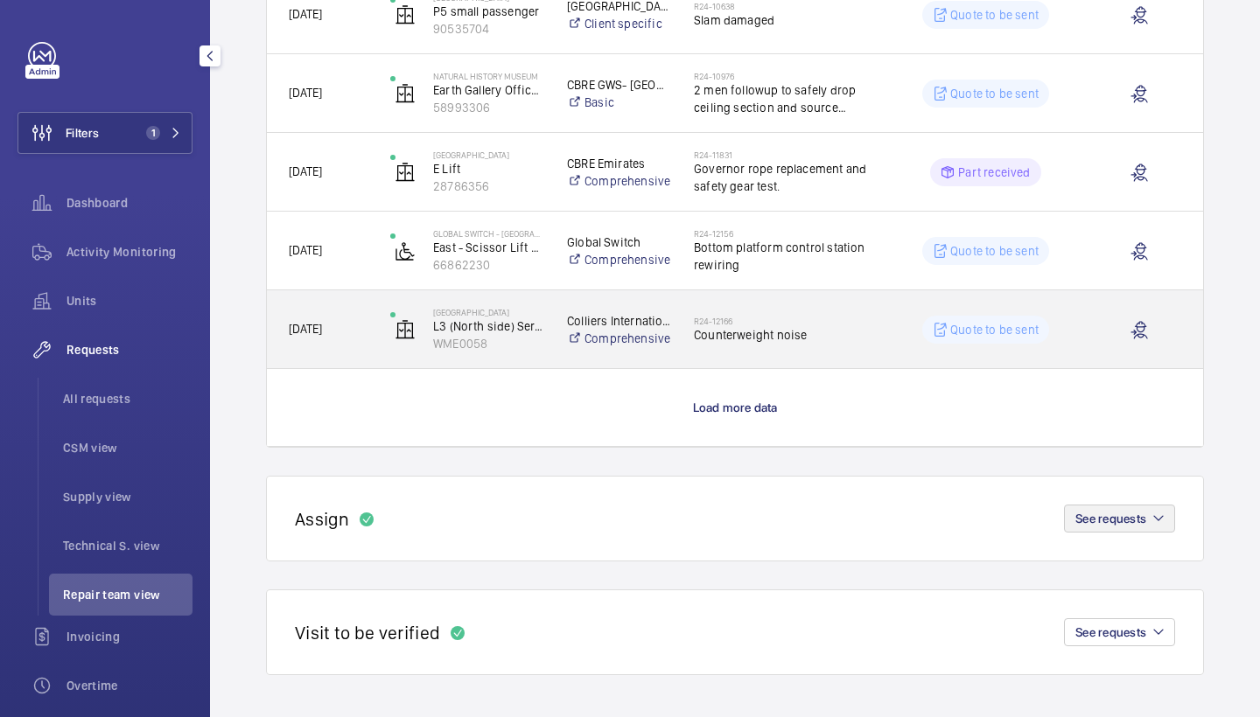
click at [812, 339] on span "Counterweight noise" at bounding box center [783, 334] width 179 height 17
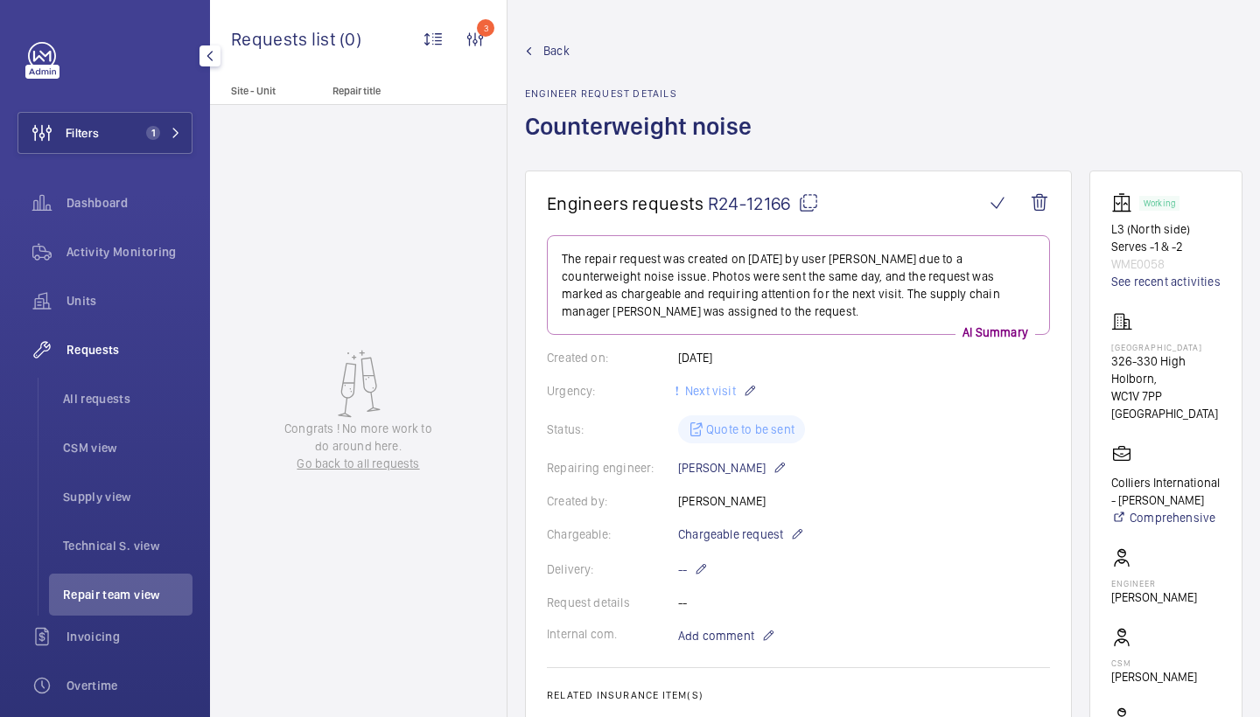
click at [550, 45] on span "Back" at bounding box center [556, 50] width 26 height 17
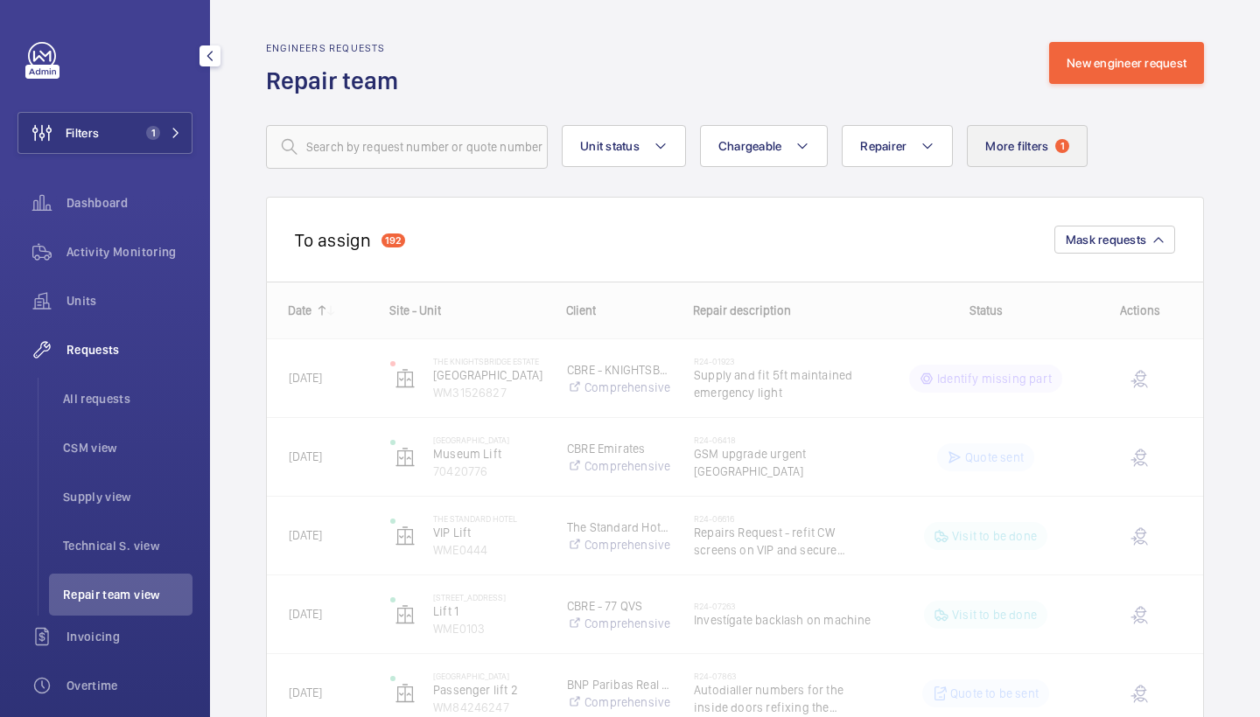
click at [1021, 147] on span "More filters" at bounding box center [1016, 146] width 63 height 14
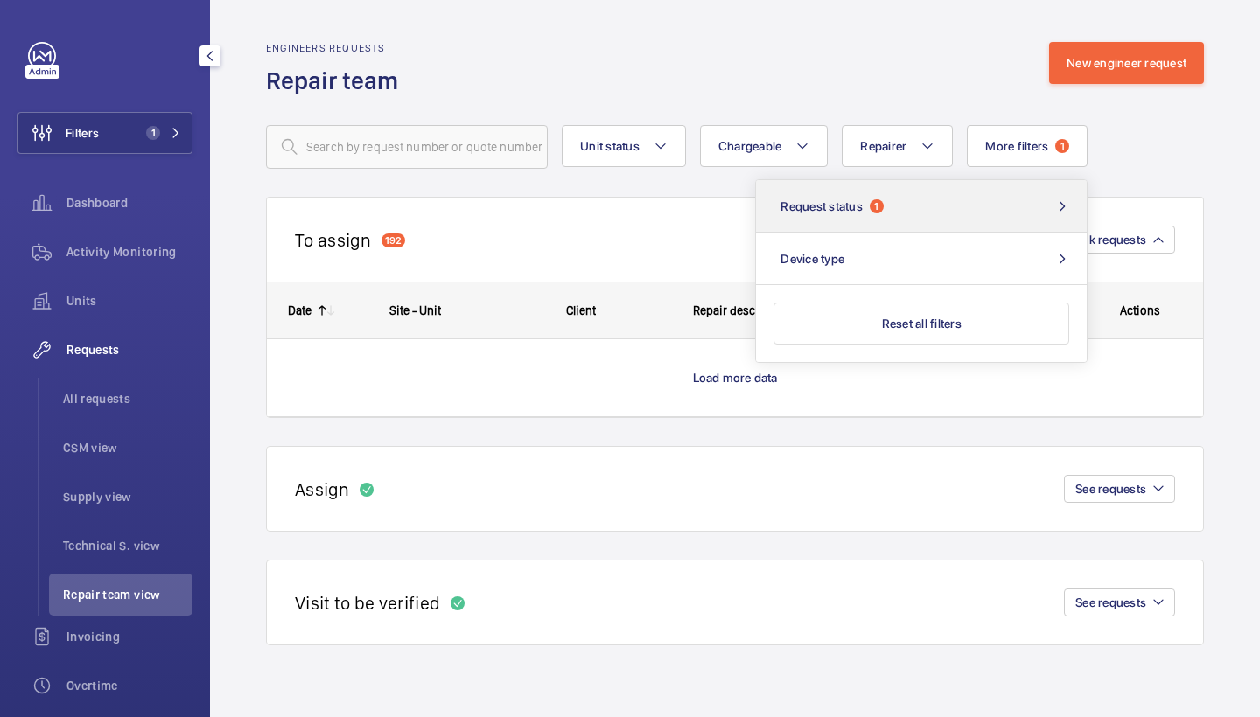
click at [975, 215] on button "Request status 1" at bounding box center [921, 206] width 331 height 52
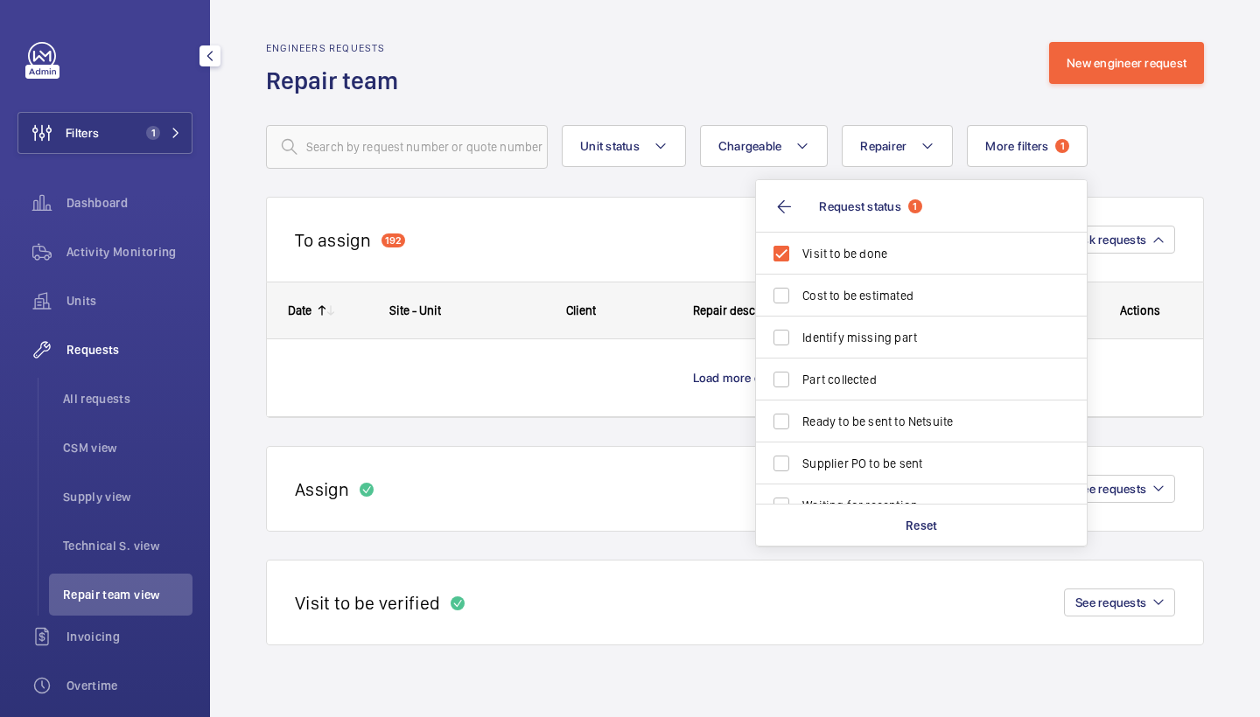
click at [835, 23] on wm-front-repair-requests-repair-team-view "Engineers requests Repair team New engineer request Unit status Chargeable Repa…" at bounding box center [735, 358] width 1050 height 717
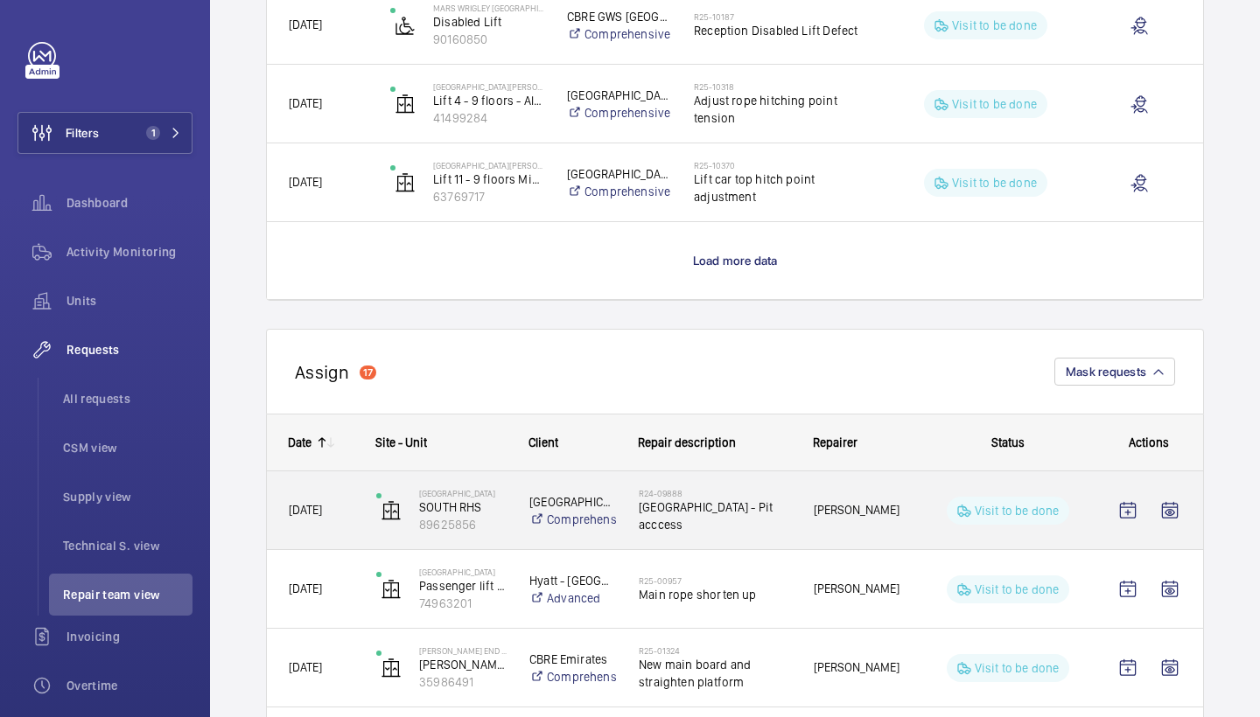
scroll to position [1685, 0]
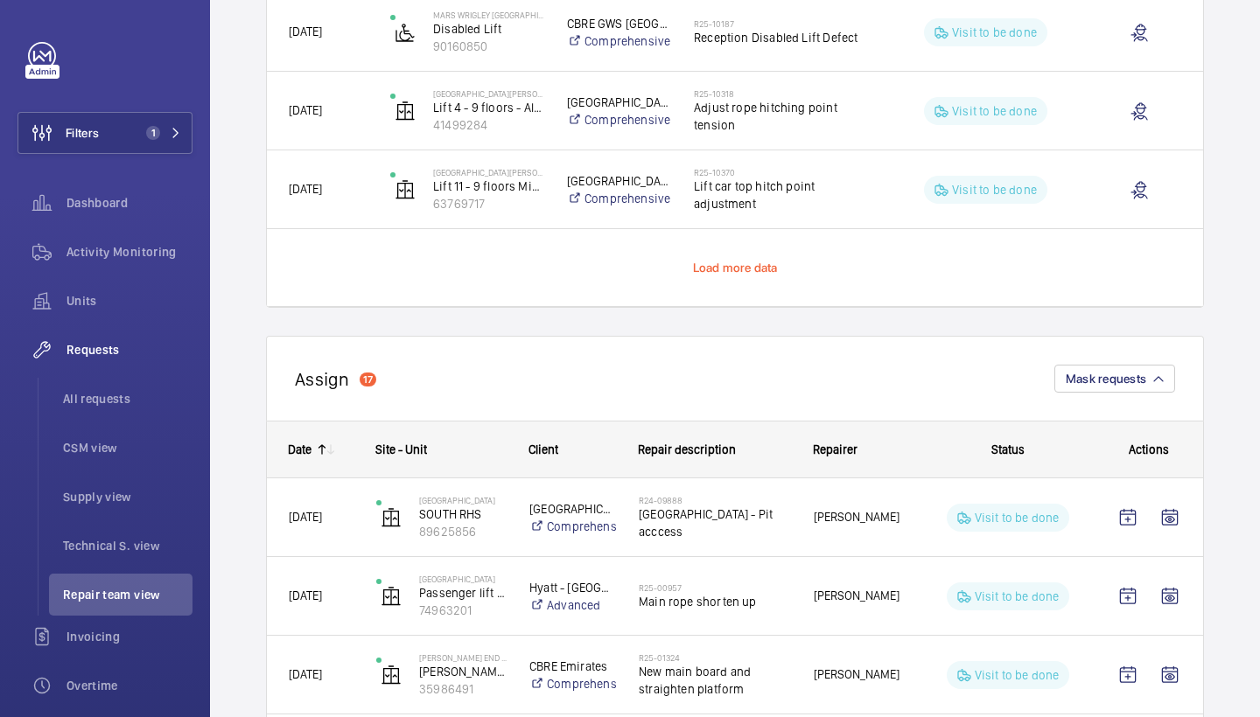
click at [725, 274] on span "Load more data" at bounding box center [735, 268] width 85 height 14
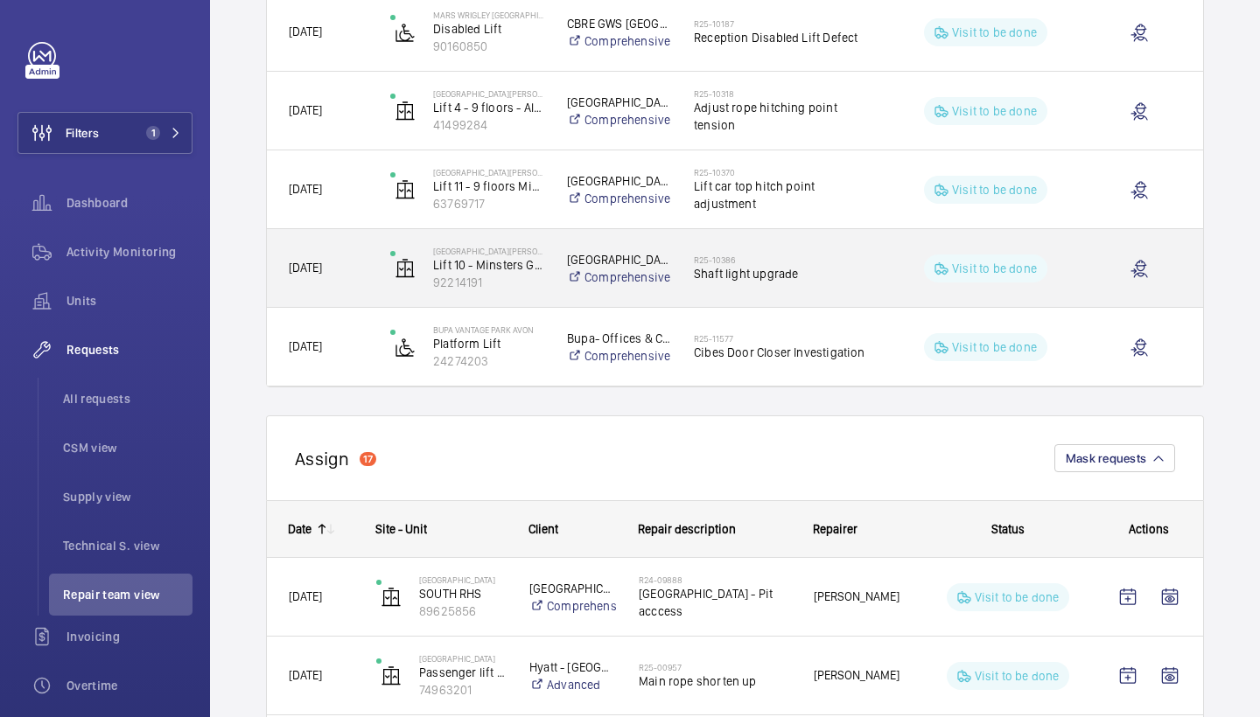
click at [783, 253] on div "R25-10386 Shaft light upgrade" at bounding box center [783, 268] width 179 height 51
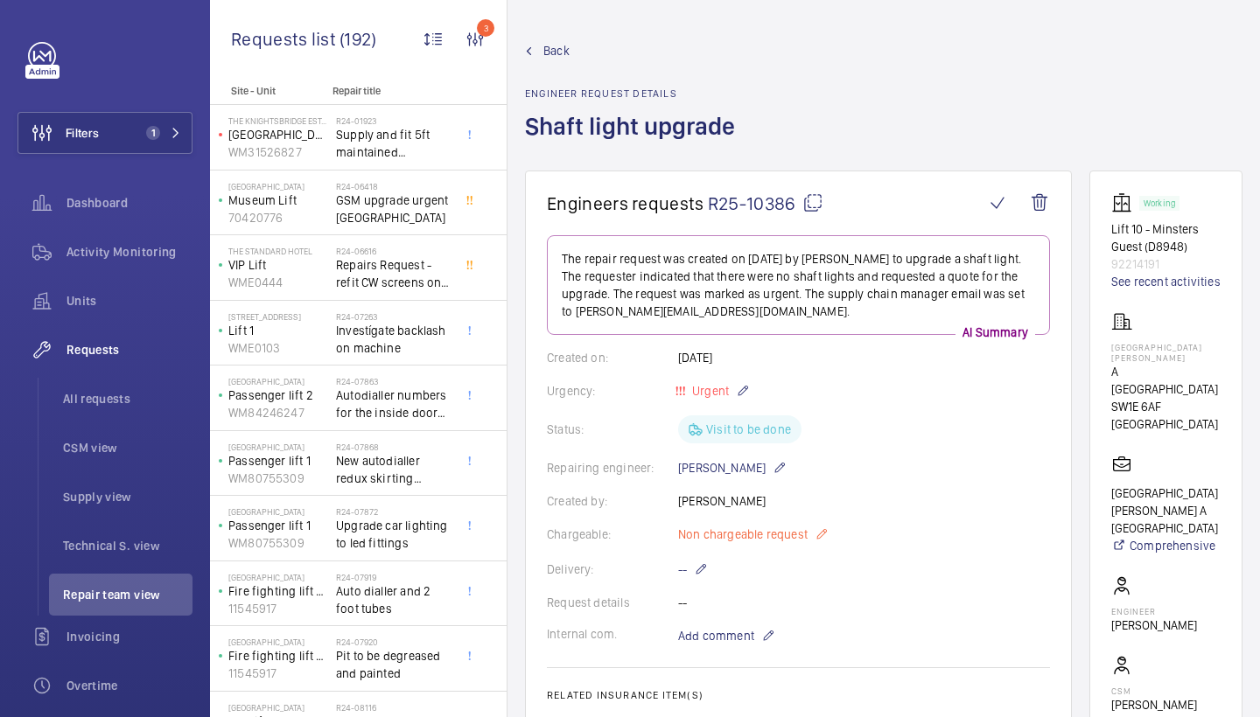
click at [769, 528] on span "Non chargeable request" at bounding box center [742, 534] width 129 height 17
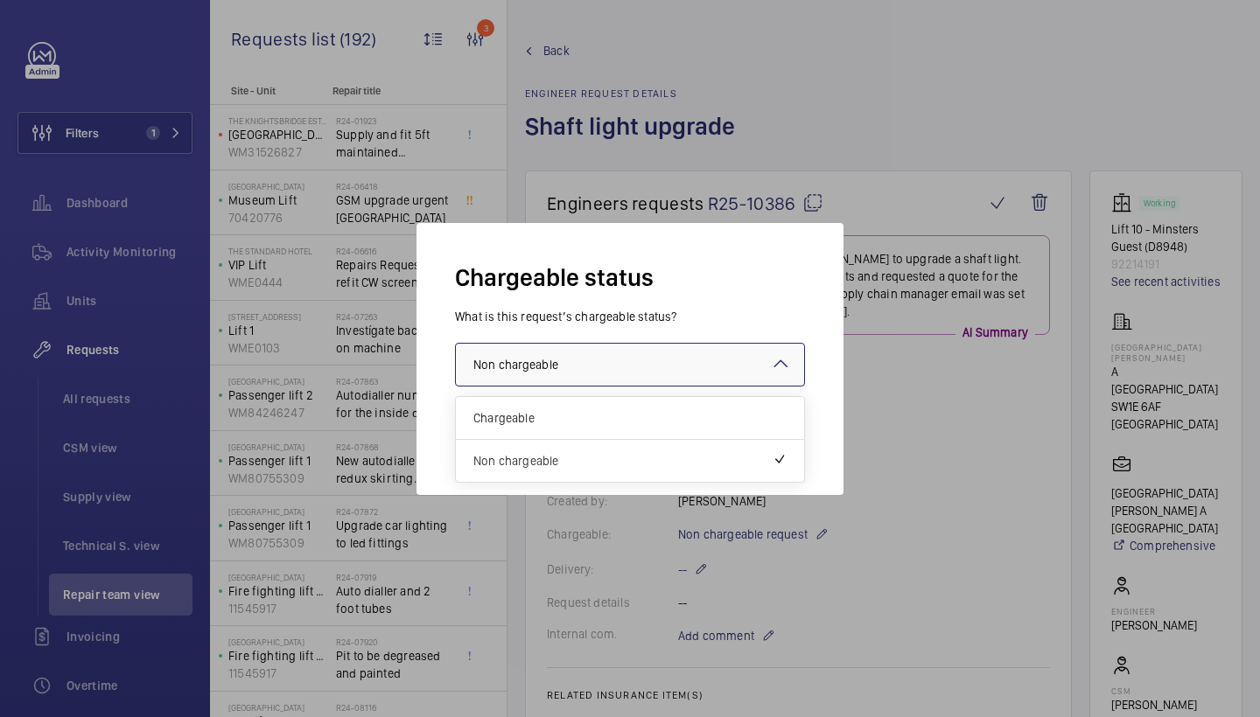
click at [699, 353] on div at bounding box center [630, 365] width 348 height 42
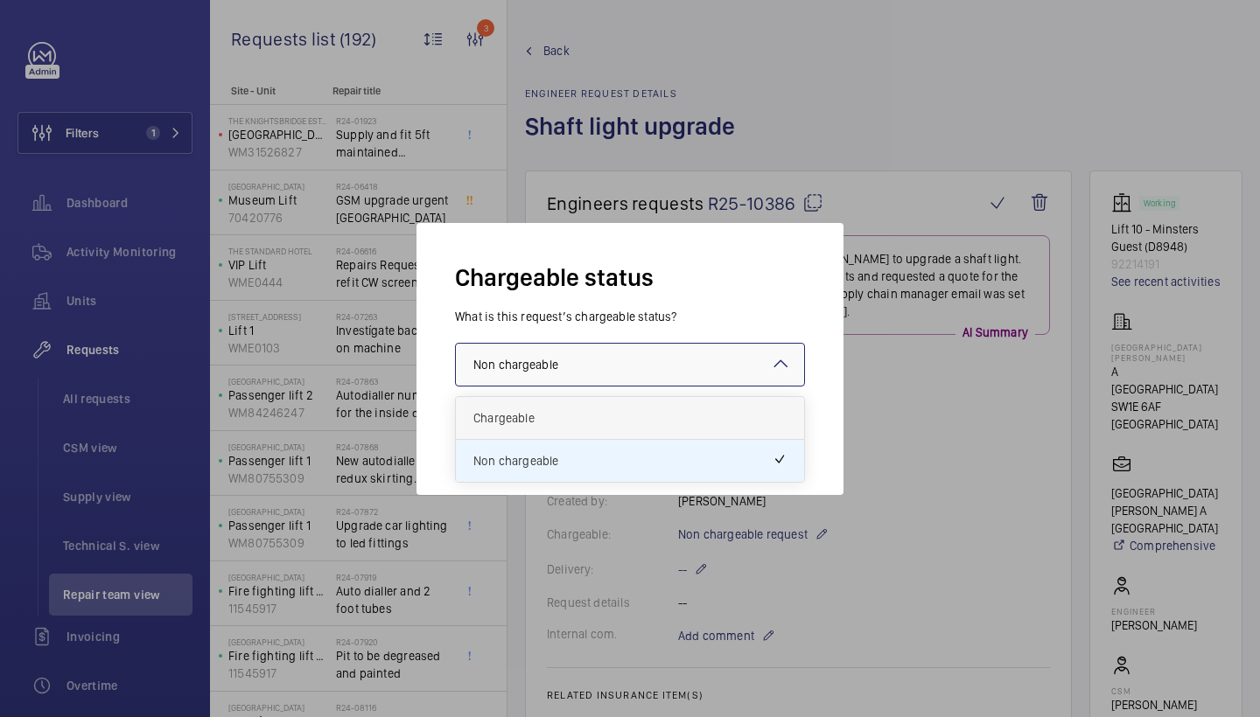
click at [559, 416] on span "Chargeable" at bounding box center [629, 417] width 313 height 17
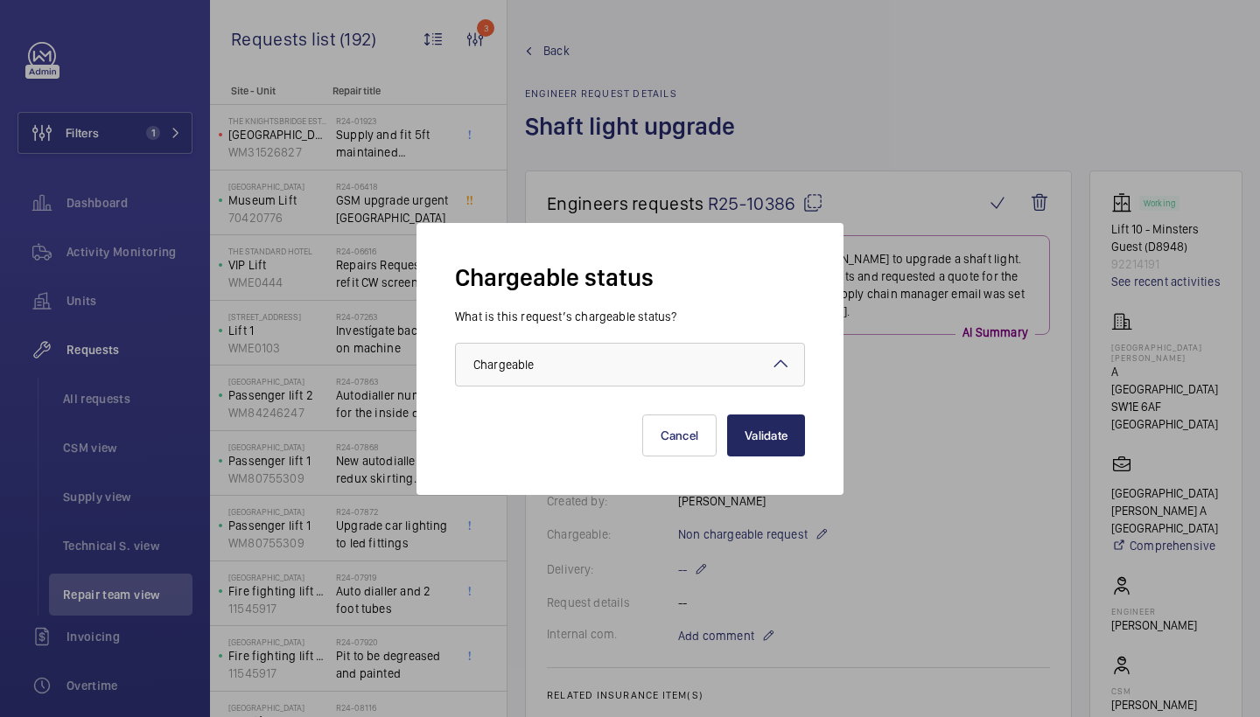
click at [773, 437] on button "Validate" at bounding box center [766, 436] width 78 height 42
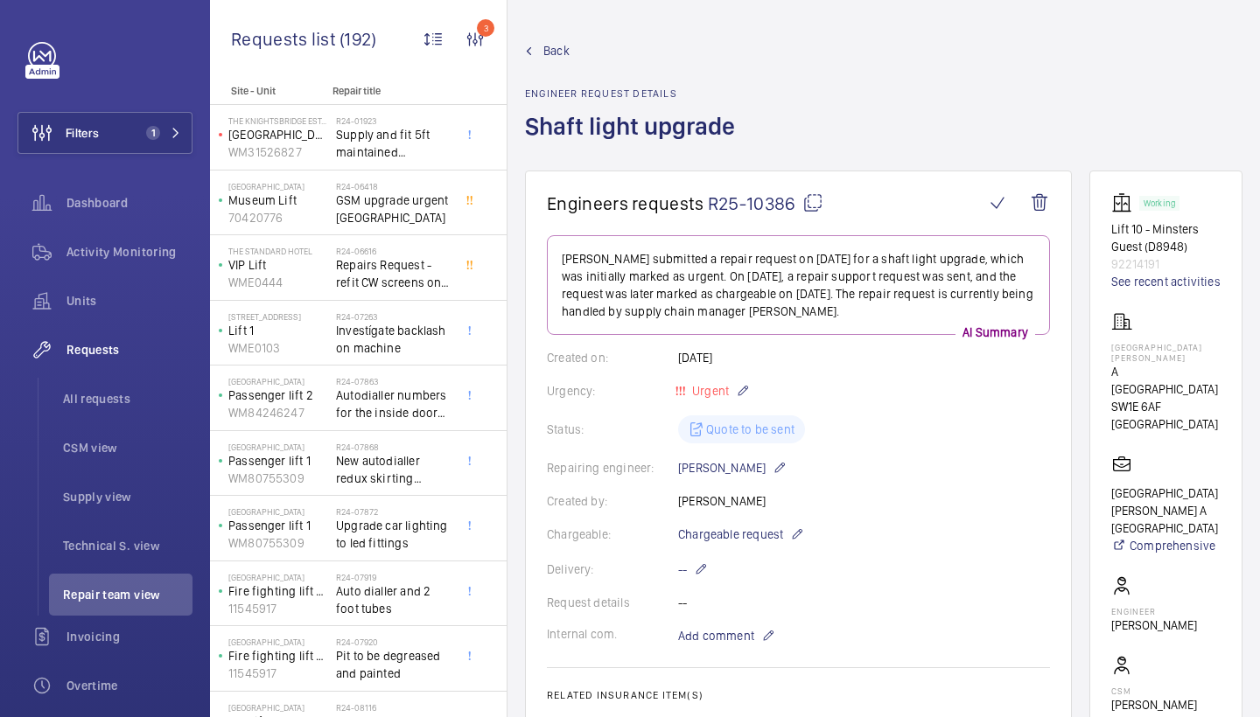
scroll to position [12, 0]
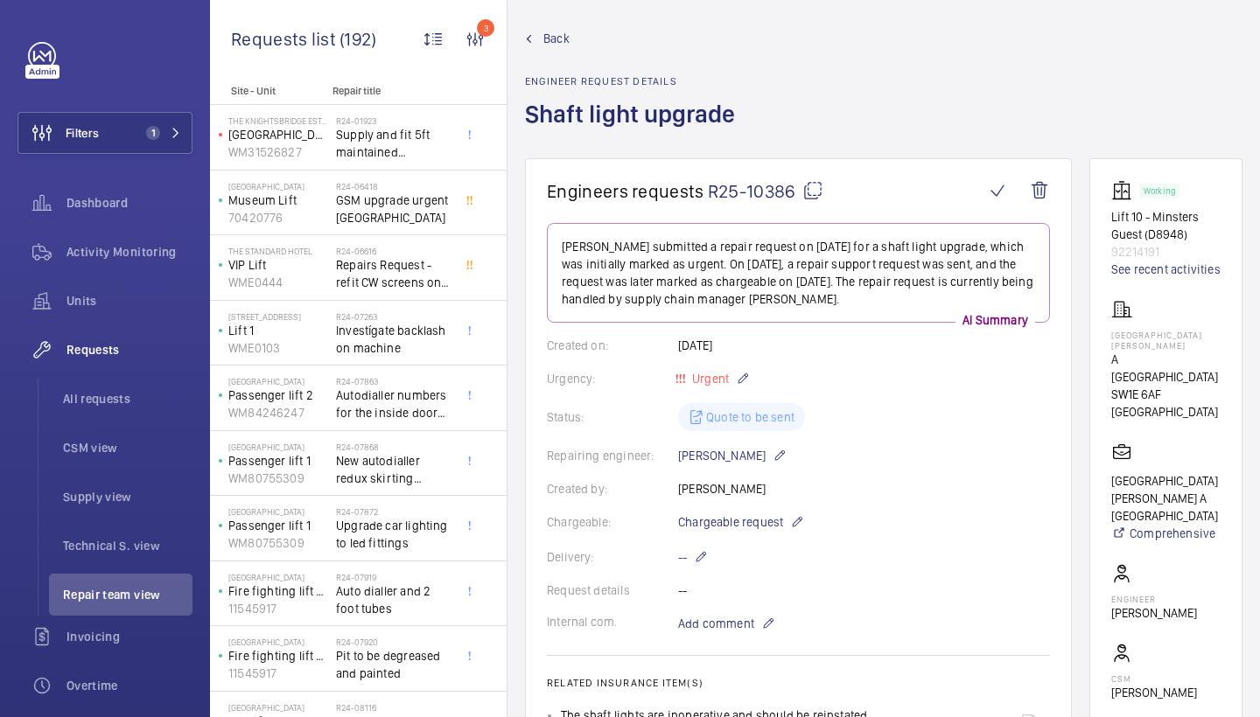
click at [553, 33] on span "Back" at bounding box center [556, 38] width 26 height 17
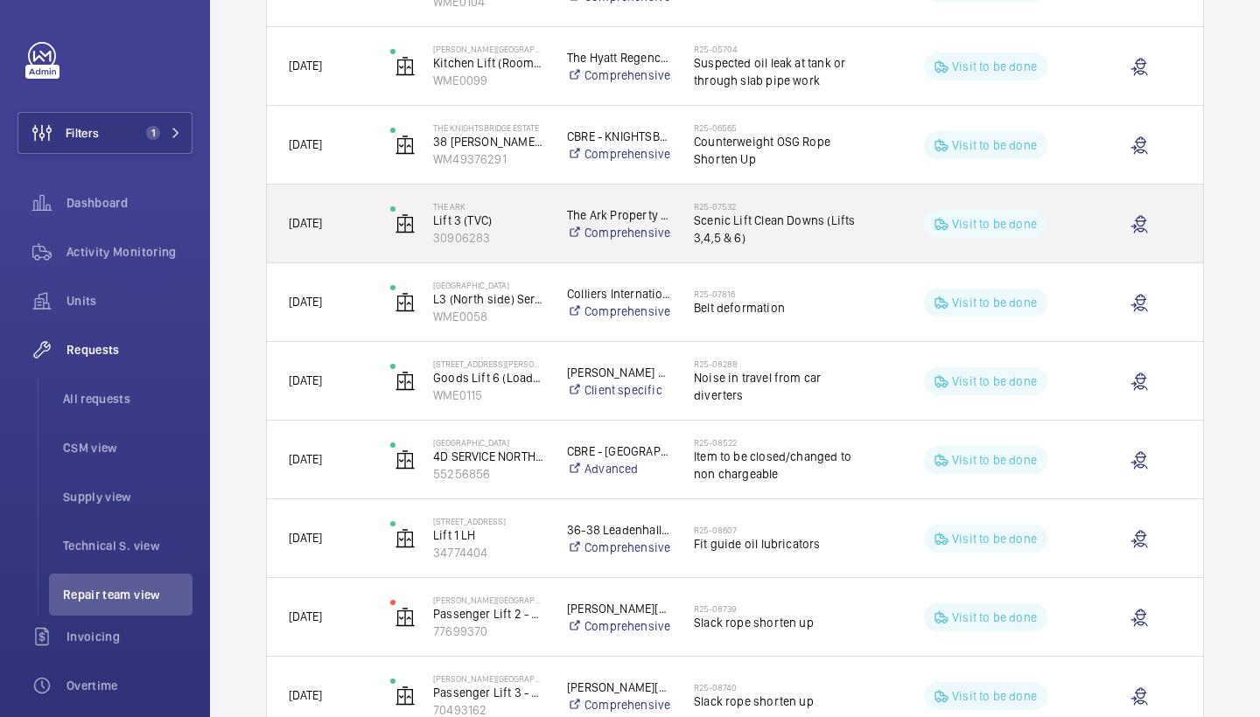
scroll to position [892, 0]
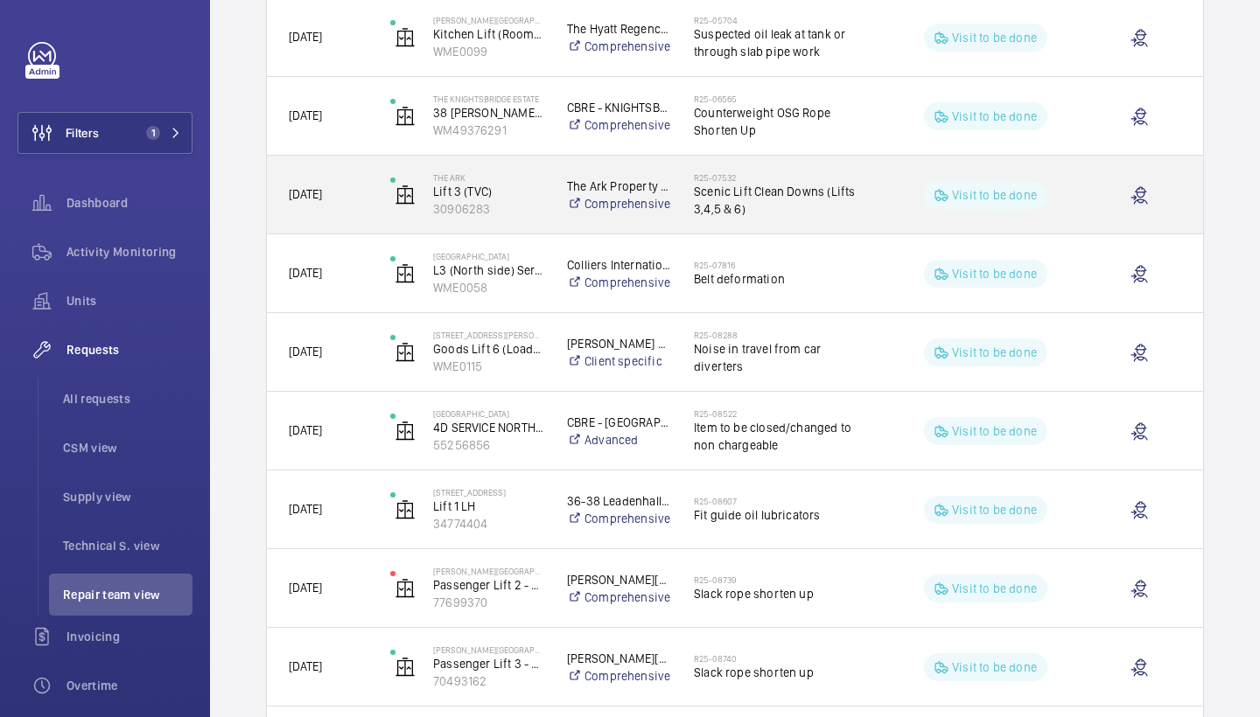
click at [789, 188] on span "Scenic Lift Clean Downs (Lifts 3,4,5 & 6)" at bounding box center [783, 200] width 179 height 35
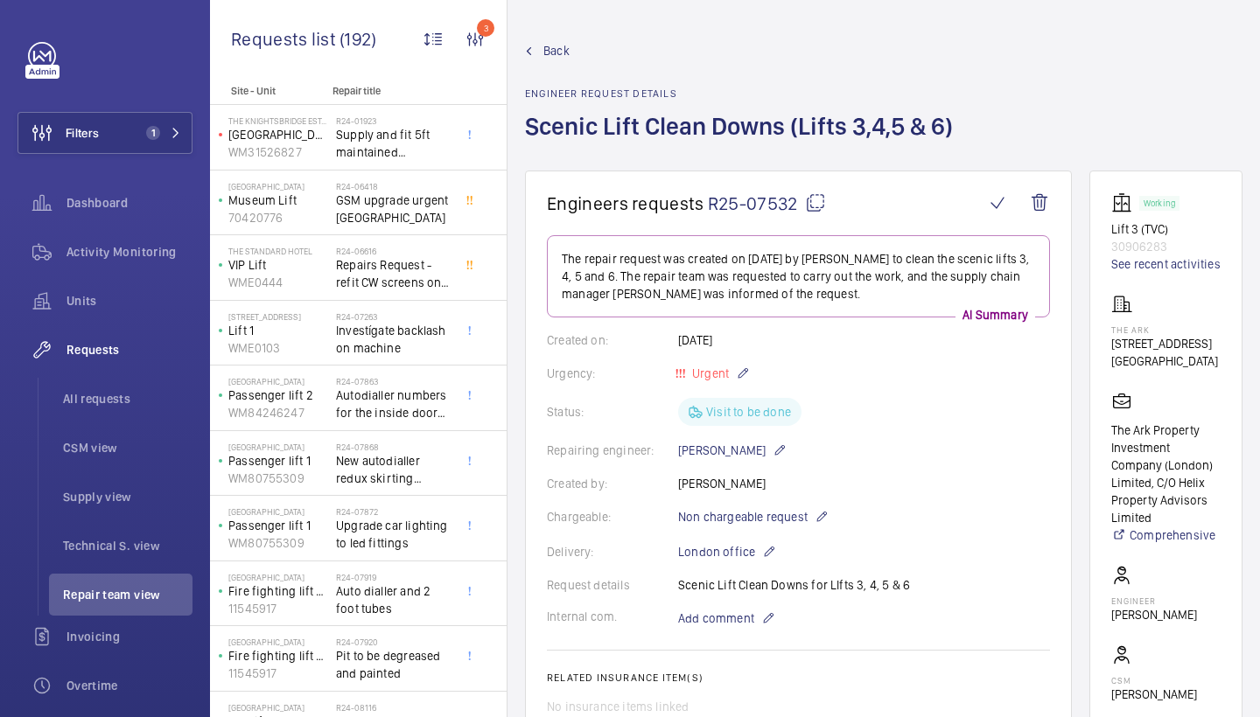
click at [814, 194] on mat-icon at bounding box center [815, 202] width 21 height 21
click at [750, 617] on span "Add comment" at bounding box center [716, 618] width 76 height 17
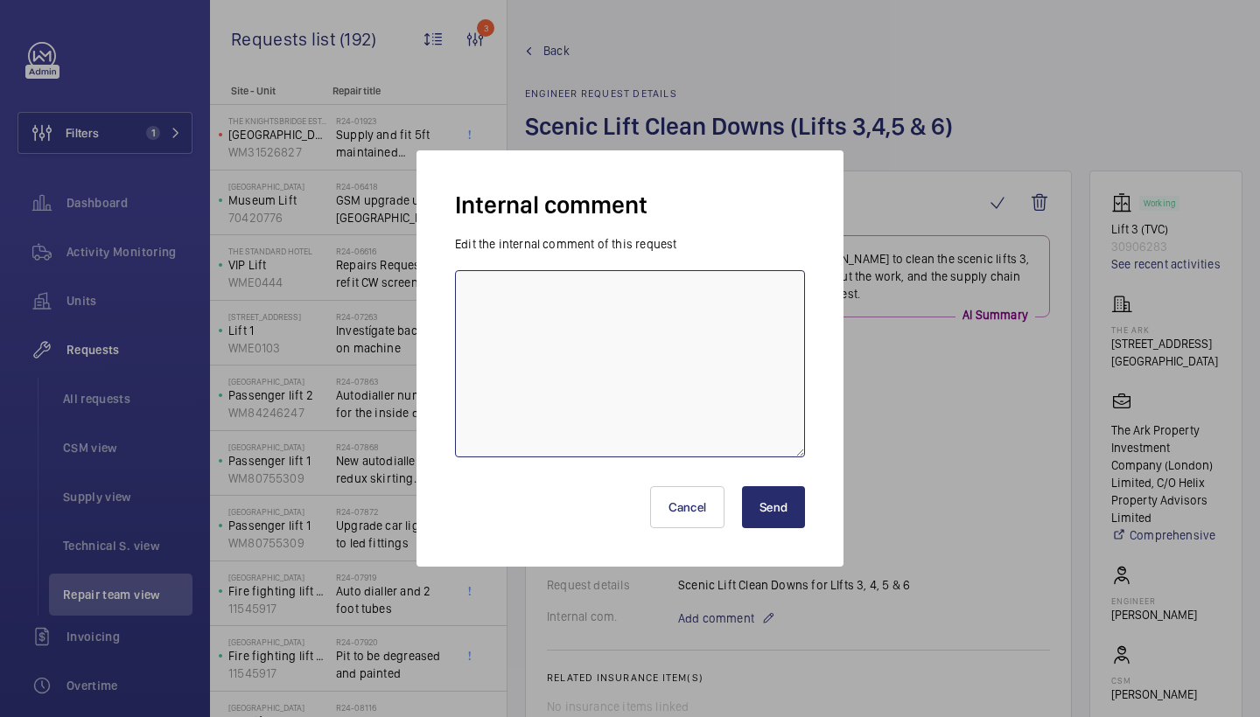
click at [590, 392] on textarea at bounding box center [630, 363] width 350 height 187
paste textarea "PO-GB-013710"
type textarea "india sent po to glass clean company - PO-GB-013710, awaiting date"
click at [796, 504] on button "Send" at bounding box center [773, 507] width 63 height 42
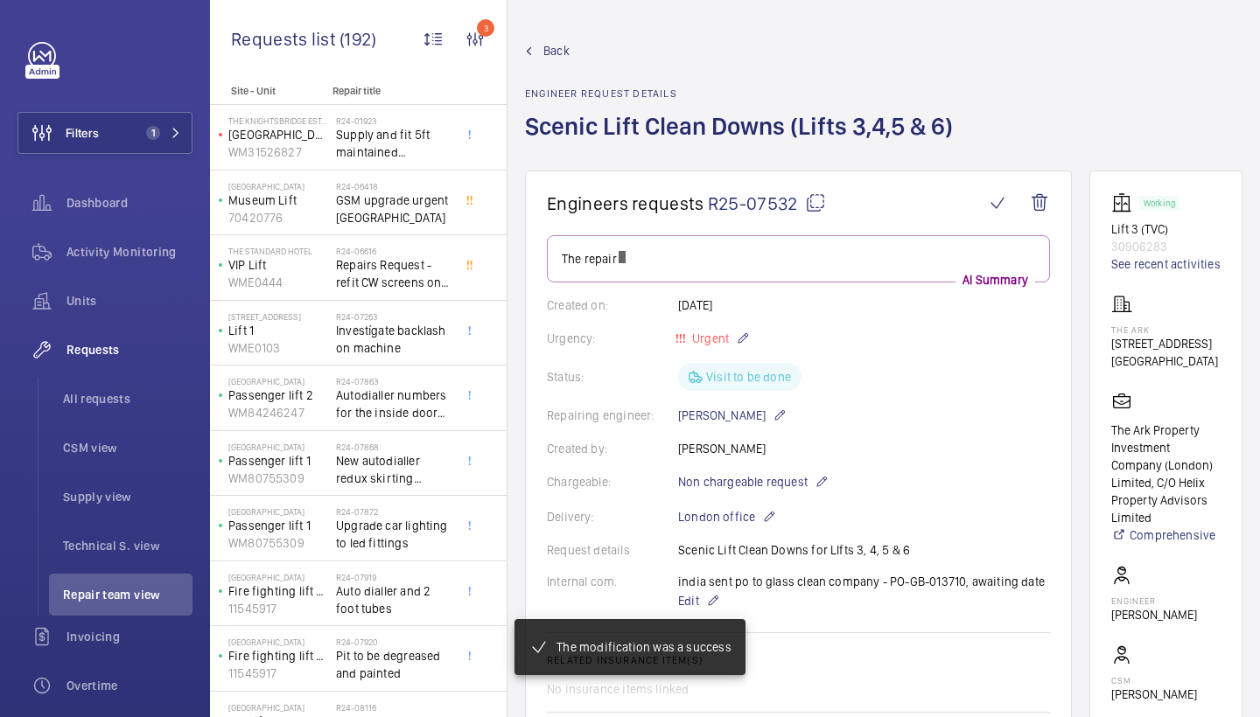
click at [564, 51] on span "Back" at bounding box center [556, 50] width 26 height 17
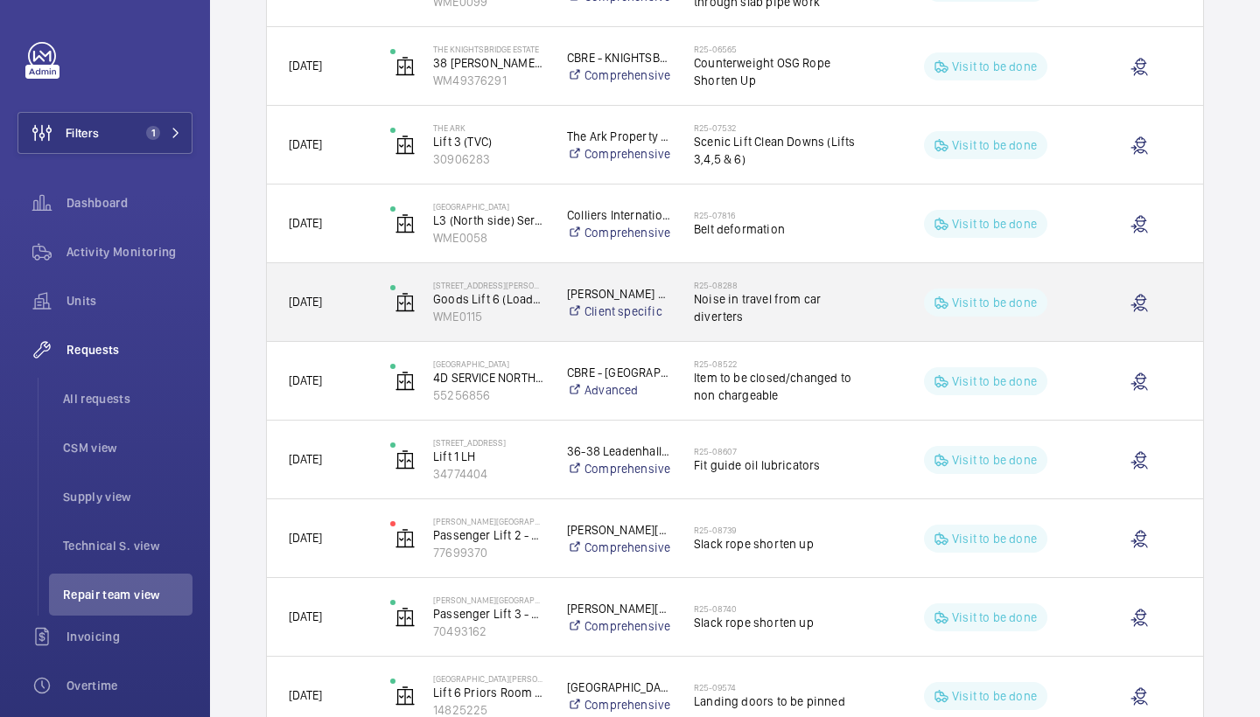
scroll to position [991, 0]
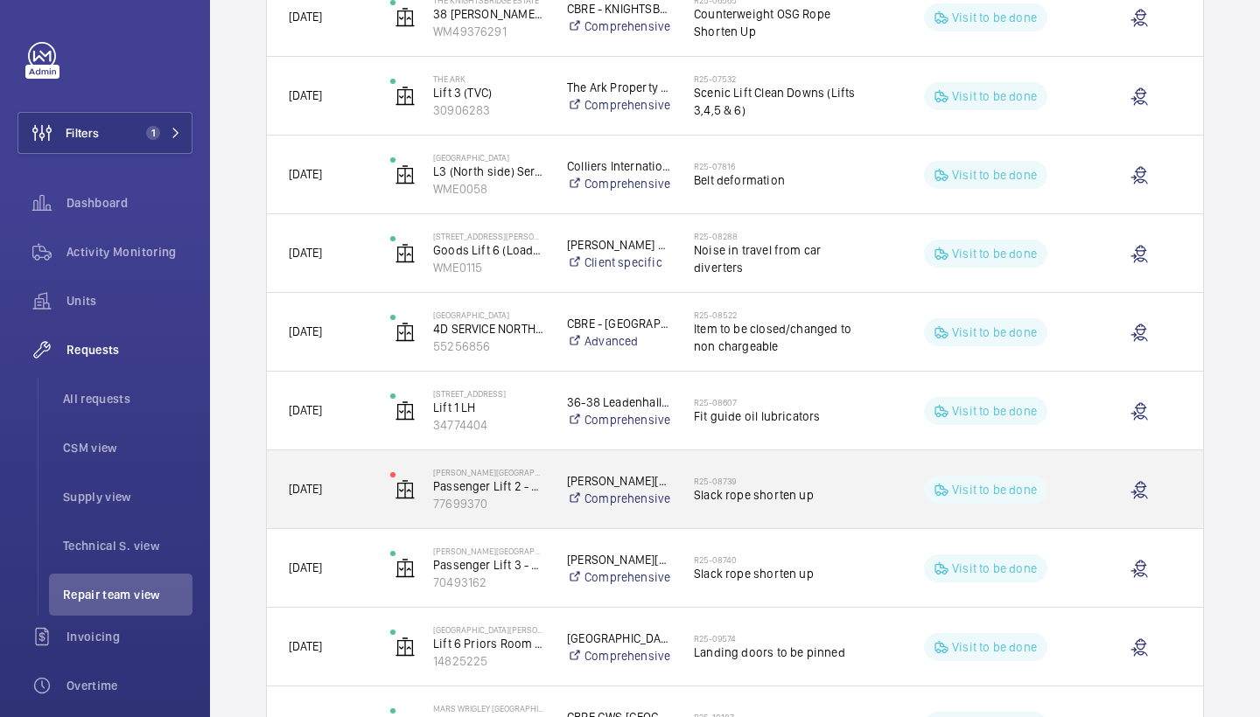
click at [766, 488] on span "Slack rope shorten up" at bounding box center [783, 494] width 179 height 17
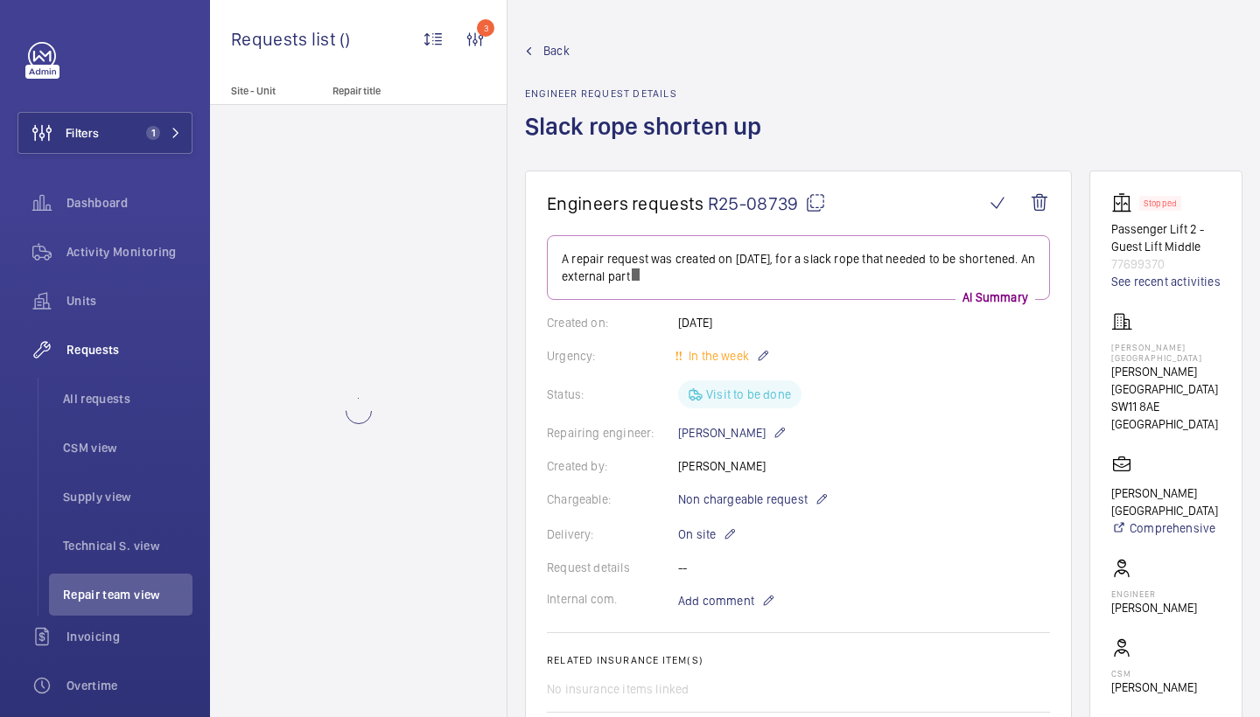
scroll to position [1069, 0]
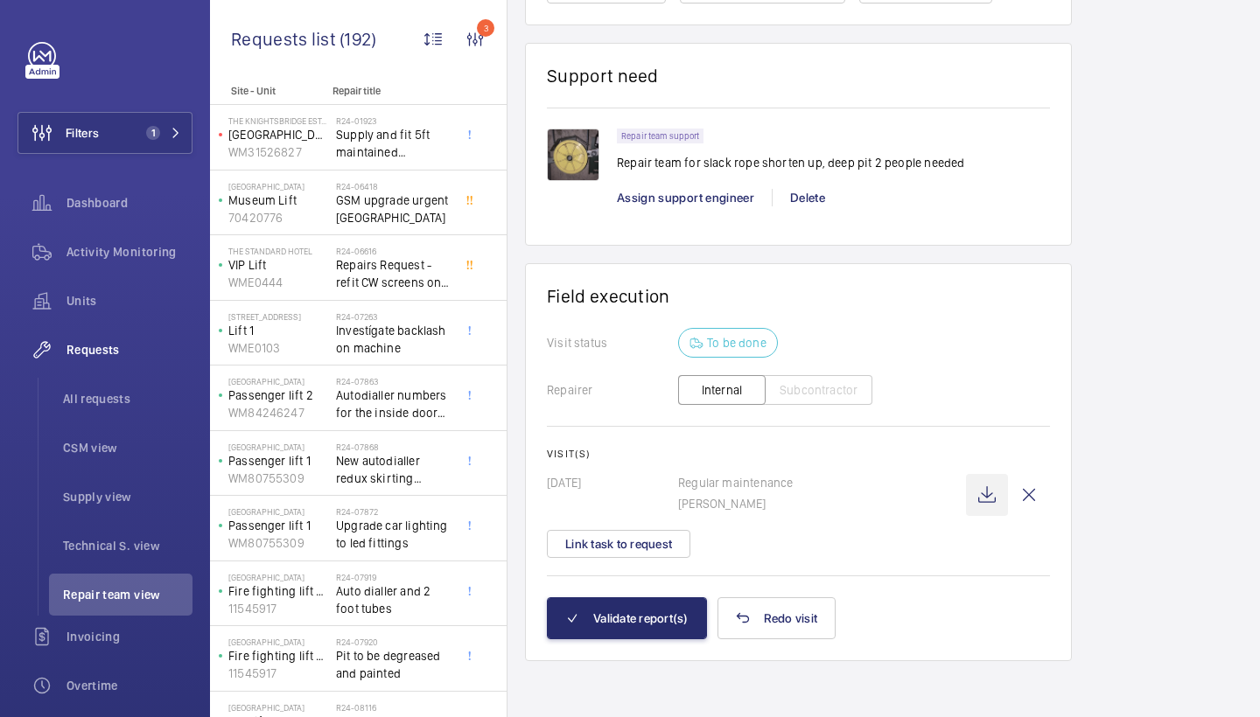
scroll to position [1175, 0]
click at [987, 486] on wm-front-icon-button at bounding box center [987, 495] width 42 height 42
click at [692, 207] on div "Repair team support Repair team for slack rope shorten up, deep pit 2 people ne…" at bounding box center [833, 176] width 433 height 95
click at [692, 205] on span "Assign support engineer" at bounding box center [685, 198] width 137 height 14
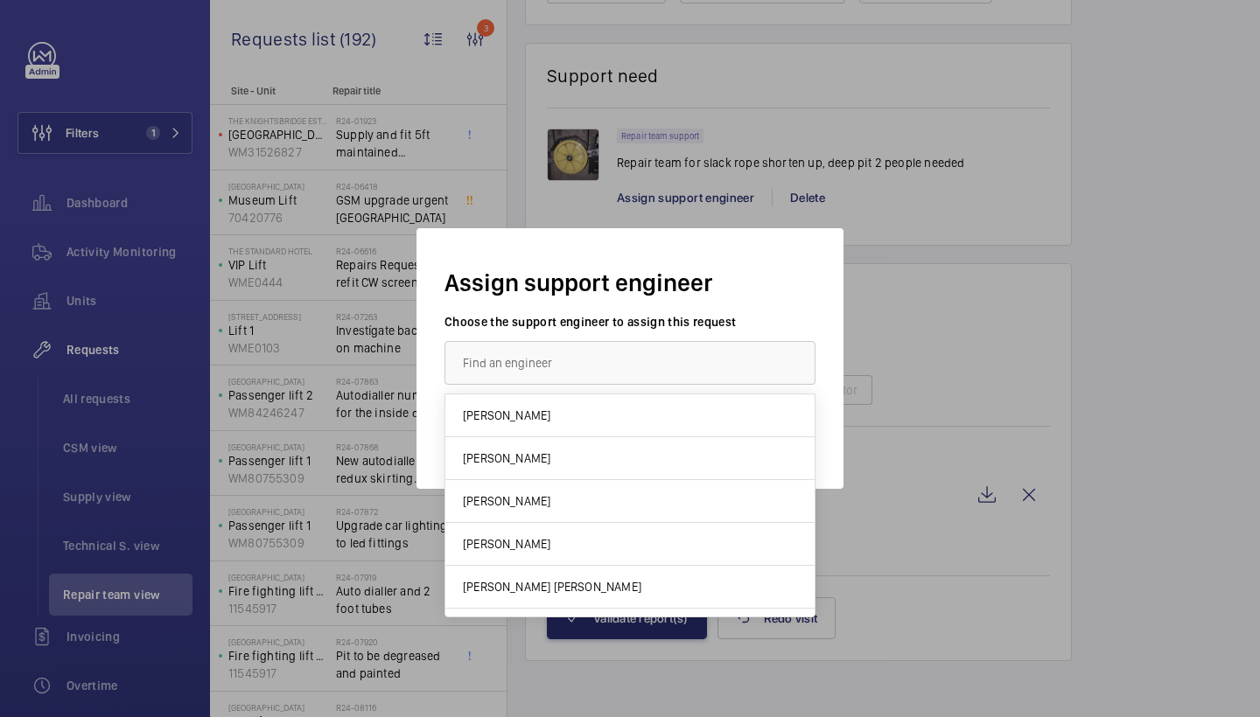
click at [594, 377] on input "text" at bounding box center [629, 363] width 371 height 44
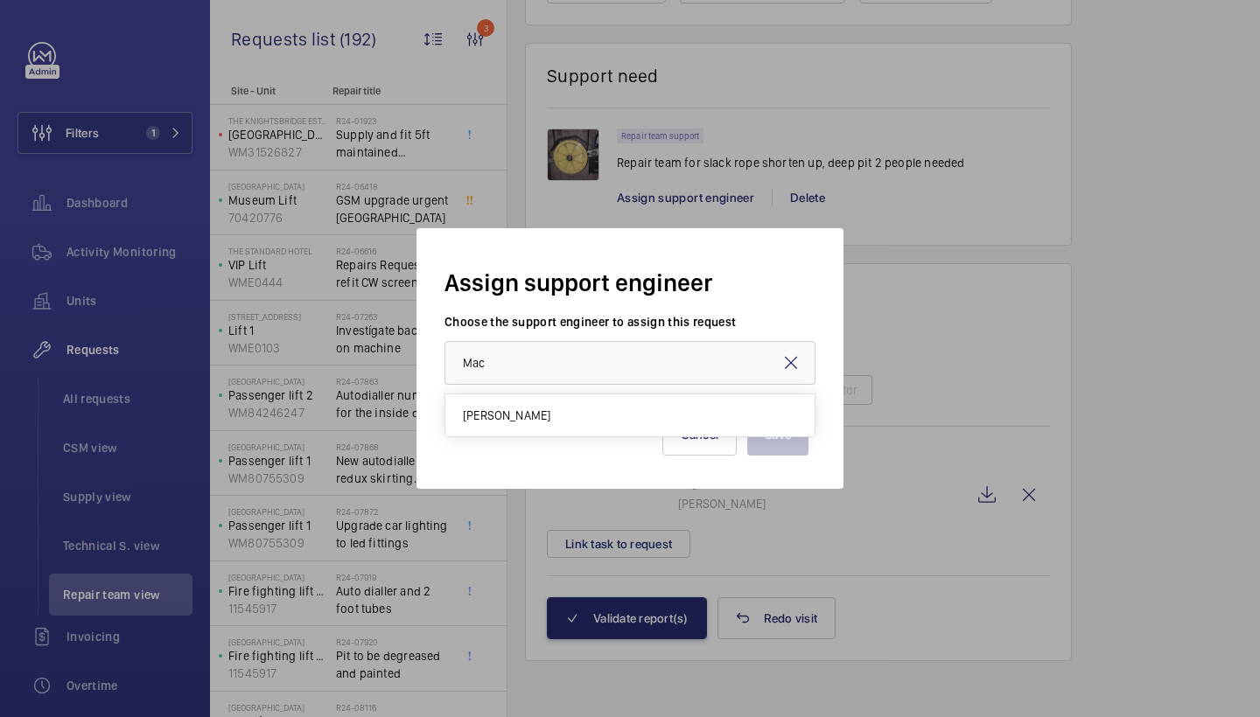
drag, startPoint x: 594, startPoint y: 377, endPoint x: 582, endPoint y: 434, distance: 58.2
click at [582, 434] on div "Save Cancel" at bounding box center [629, 421] width 357 height 70
click at [677, 363] on input "Mac" at bounding box center [629, 363] width 371 height 44
type input "M"
click at [553, 423] on mat-option "[PERSON_NAME]" at bounding box center [629, 416] width 369 height 42
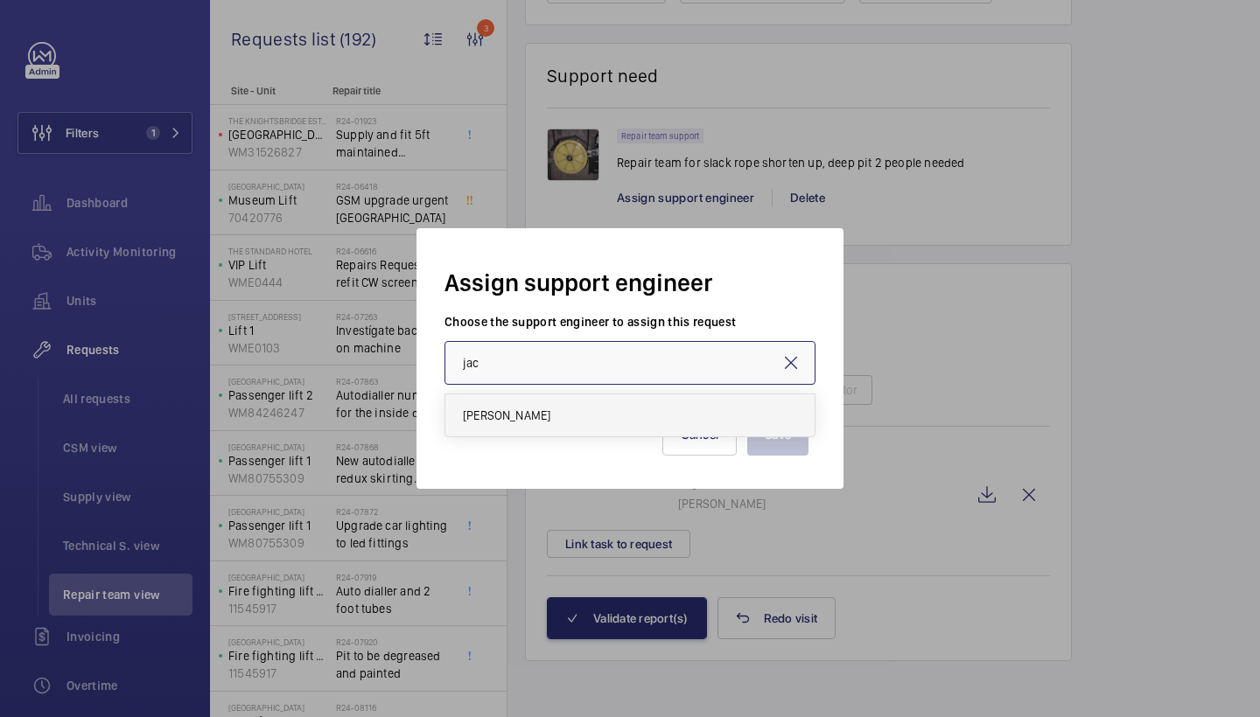
type input "[PERSON_NAME]"
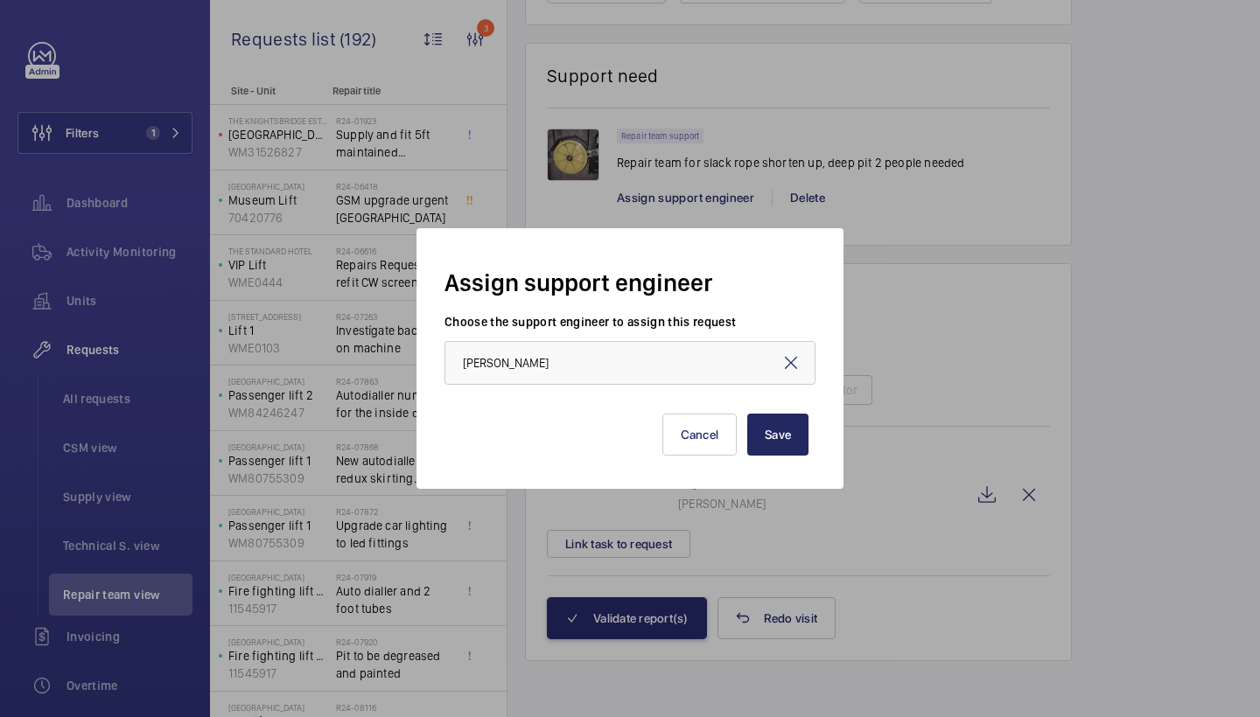
click at [757, 446] on button "Save" at bounding box center [777, 435] width 61 height 42
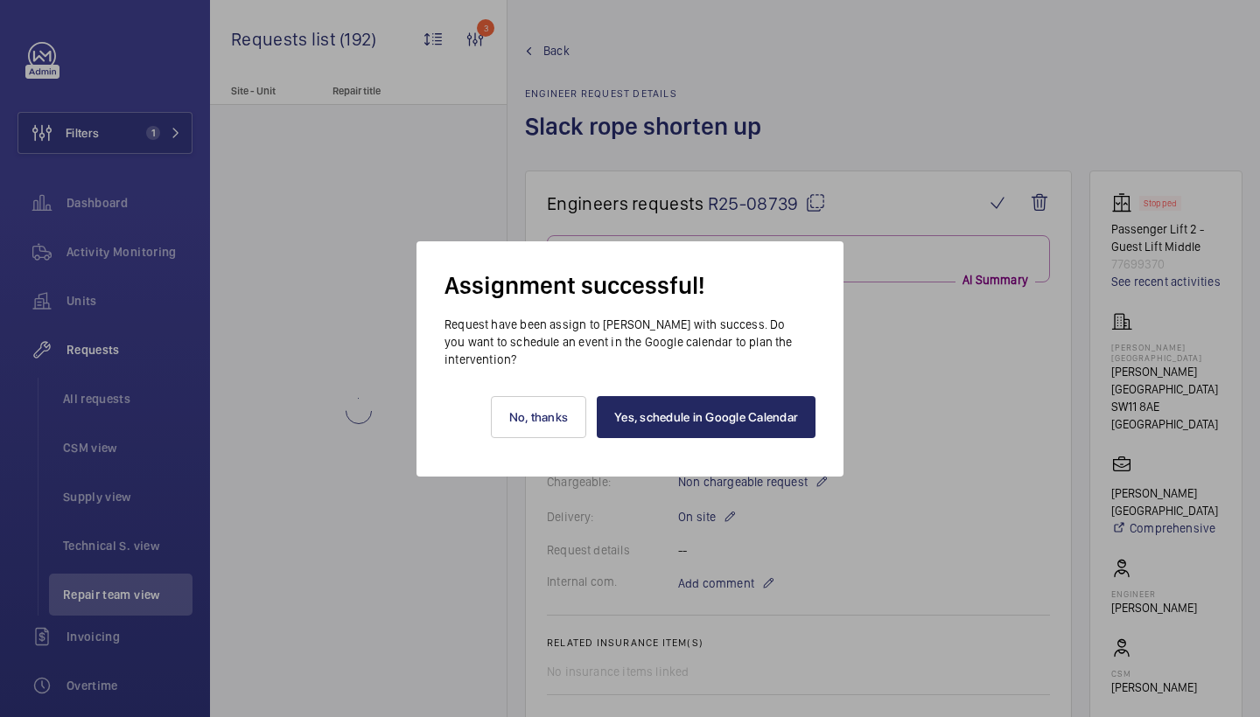
click at [736, 417] on link "Yes, schedule in Google Calendar" at bounding box center [706, 417] width 219 height 42
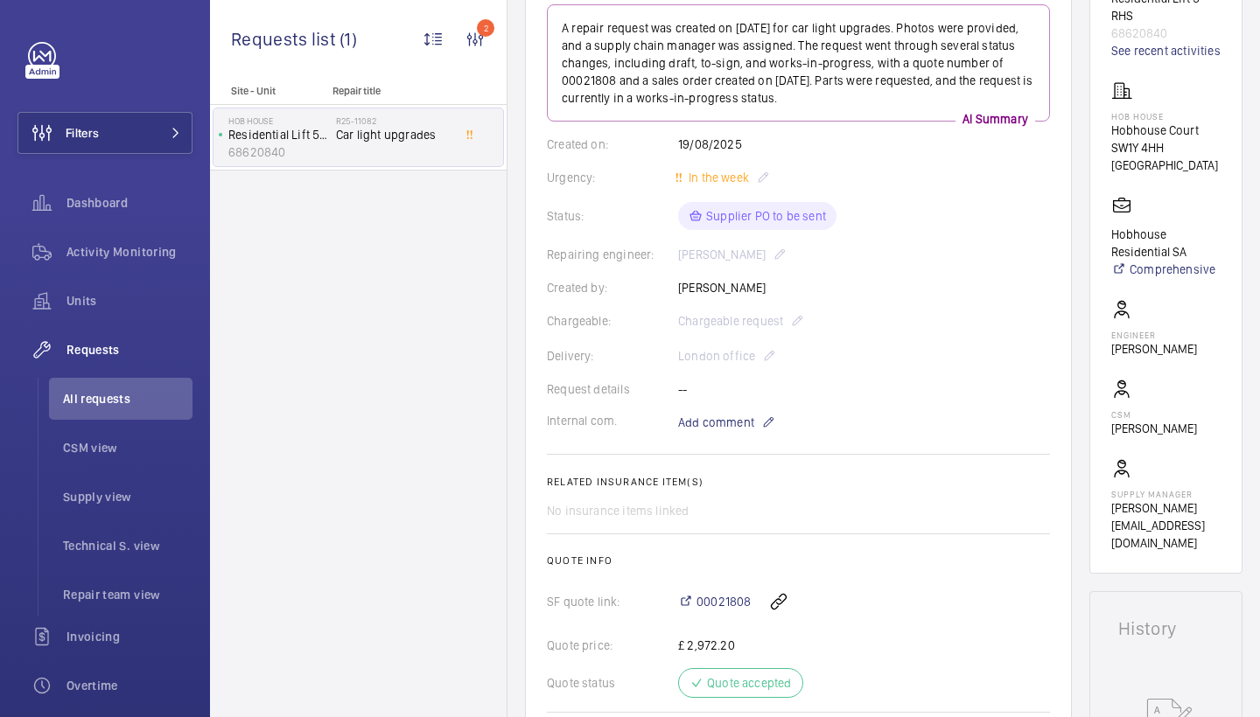
scroll to position [243, 0]
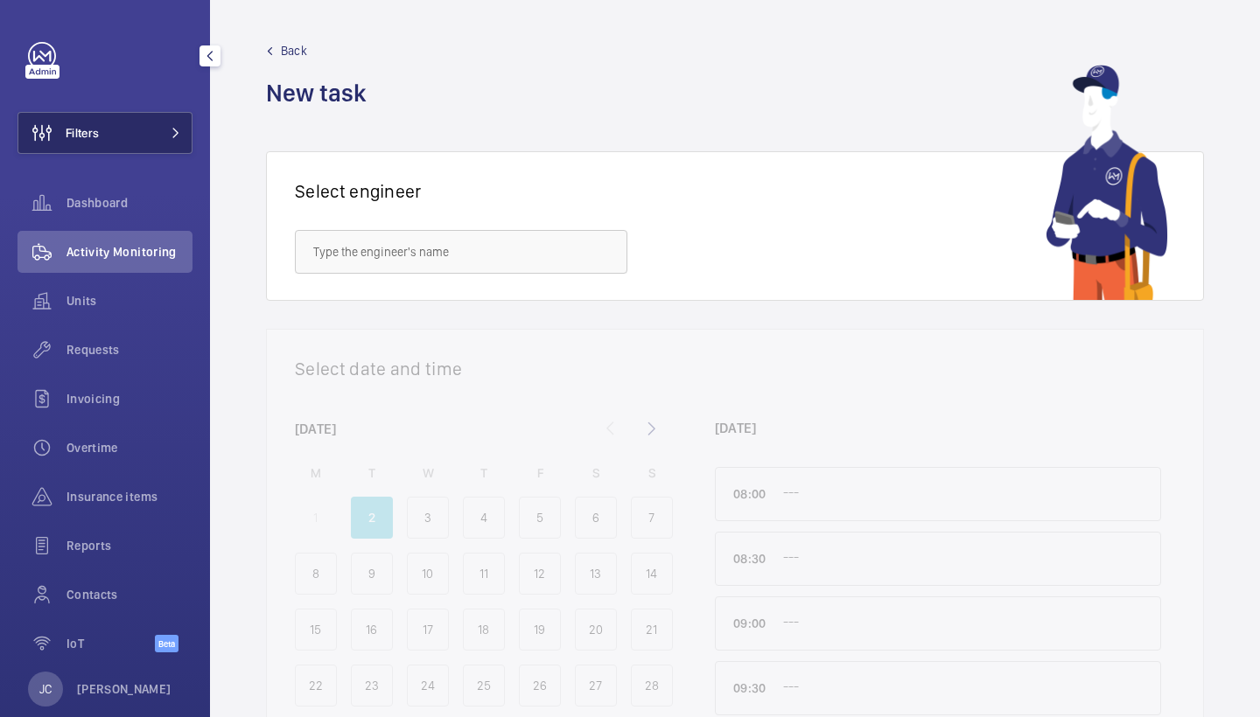
click at [140, 146] on button "Filters" at bounding box center [104, 133] width 175 height 42
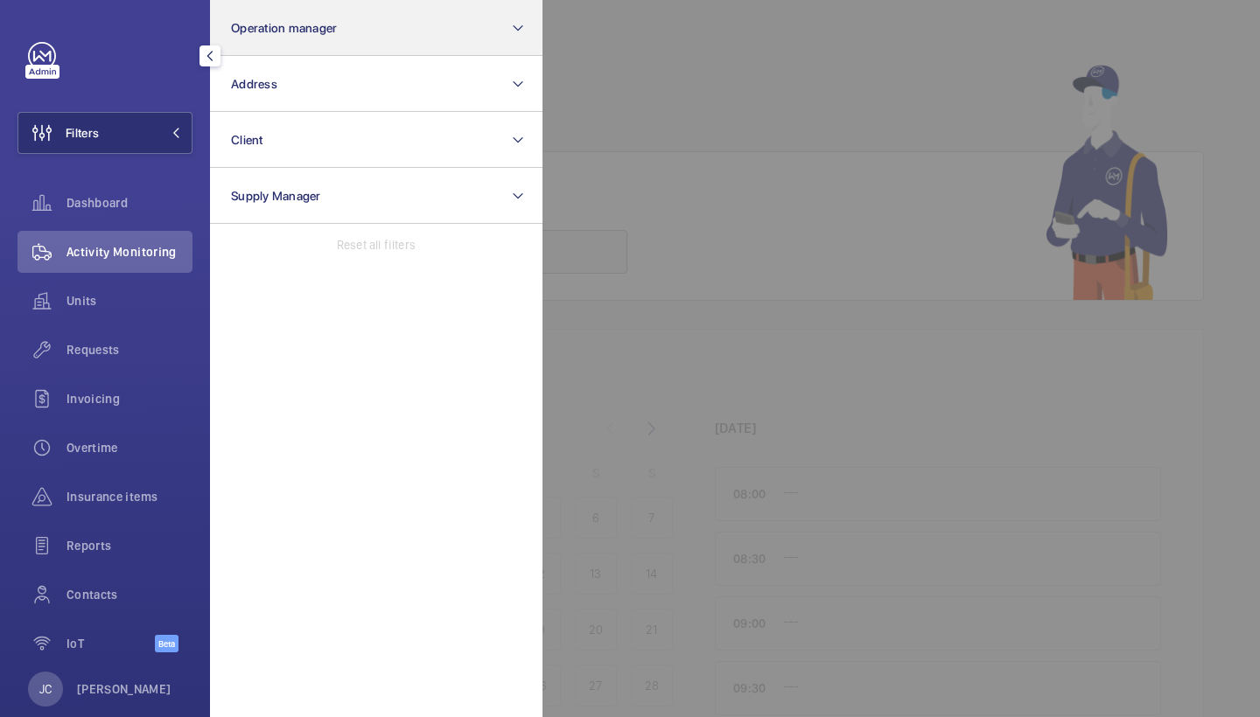
click at [292, 41] on button "Operation manager" at bounding box center [376, 28] width 332 height 56
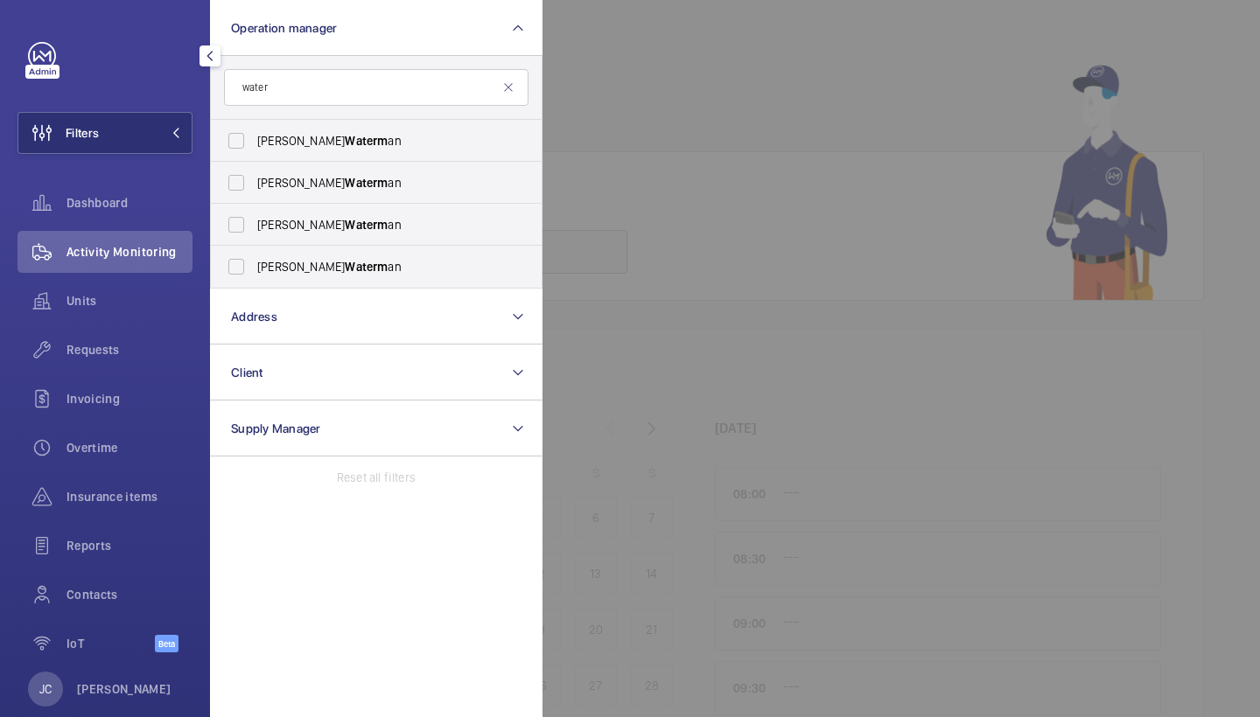
type input "water"
drag, startPoint x: 245, startPoint y: 89, endPoint x: 331, endPoint y: 137, distance: 98.3
click at [331, 137] on span "[PERSON_NAME] an" at bounding box center [377, 140] width 241 height 17
click at [254, 137] on input "[PERSON_NAME] an" at bounding box center [236, 140] width 35 height 35
checkbox input "true"
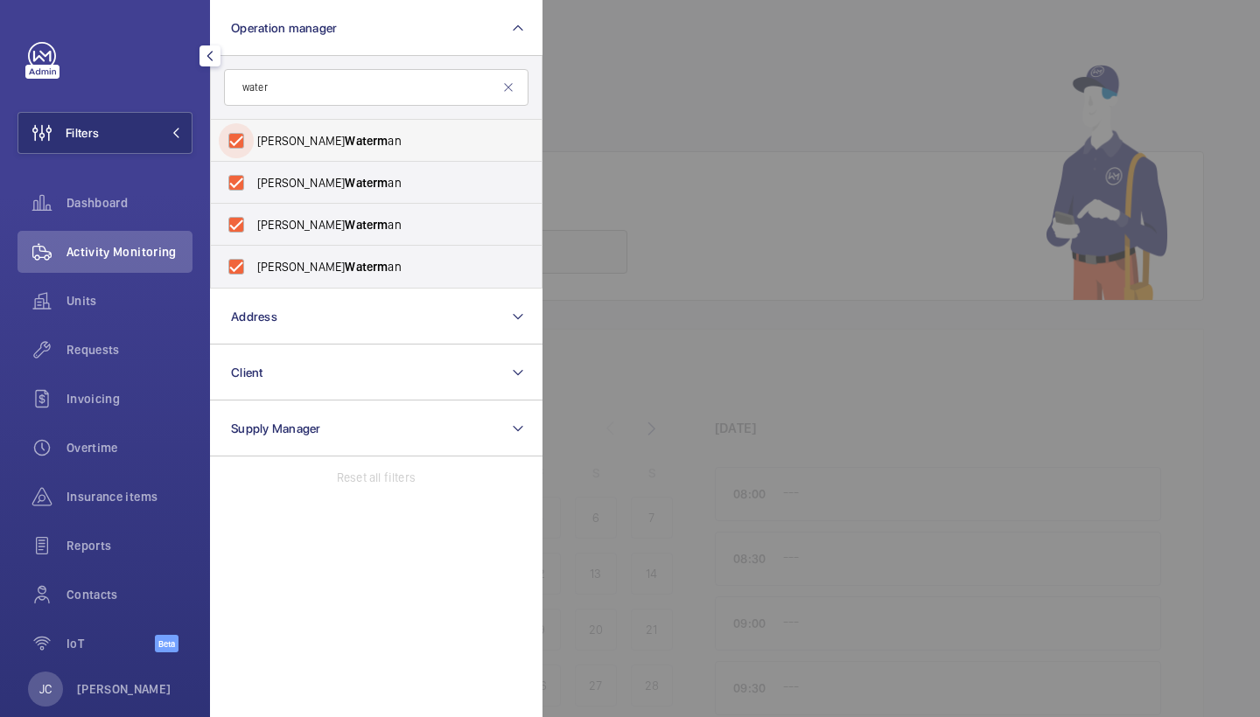
checkbox input "true"
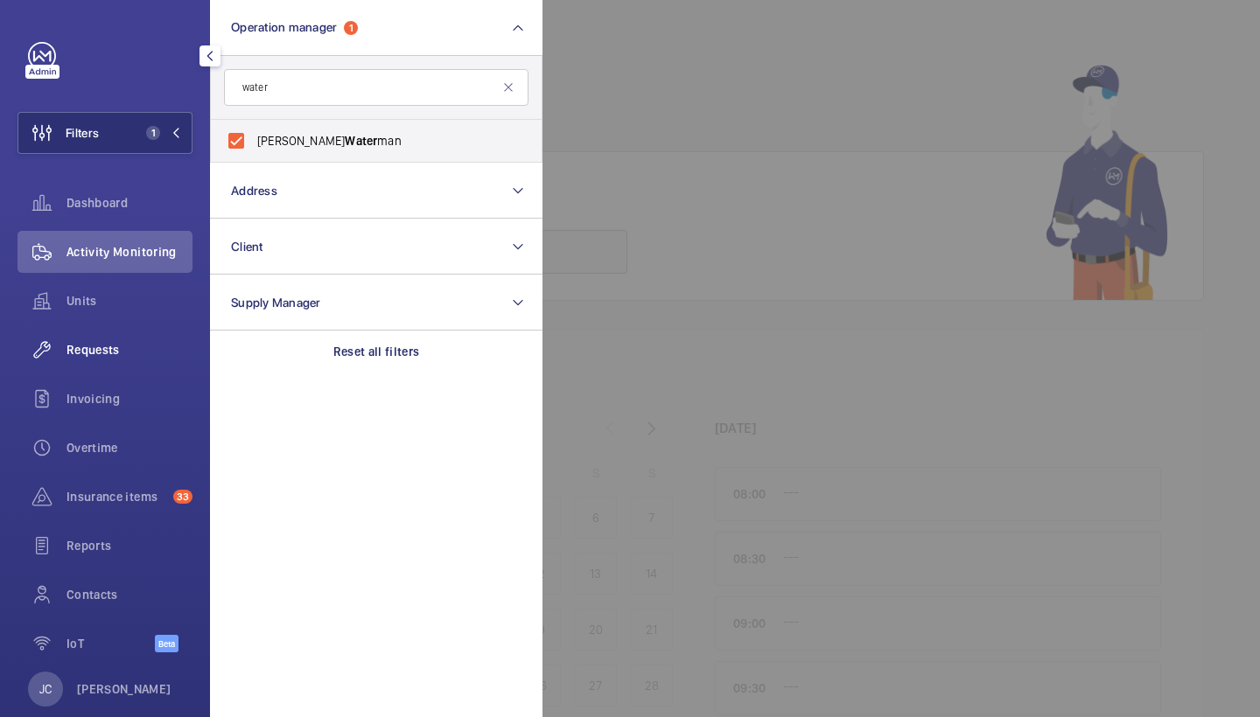
click at [122, 334] on div "Requests" at bounding box center [104, 350] width 175 height 42
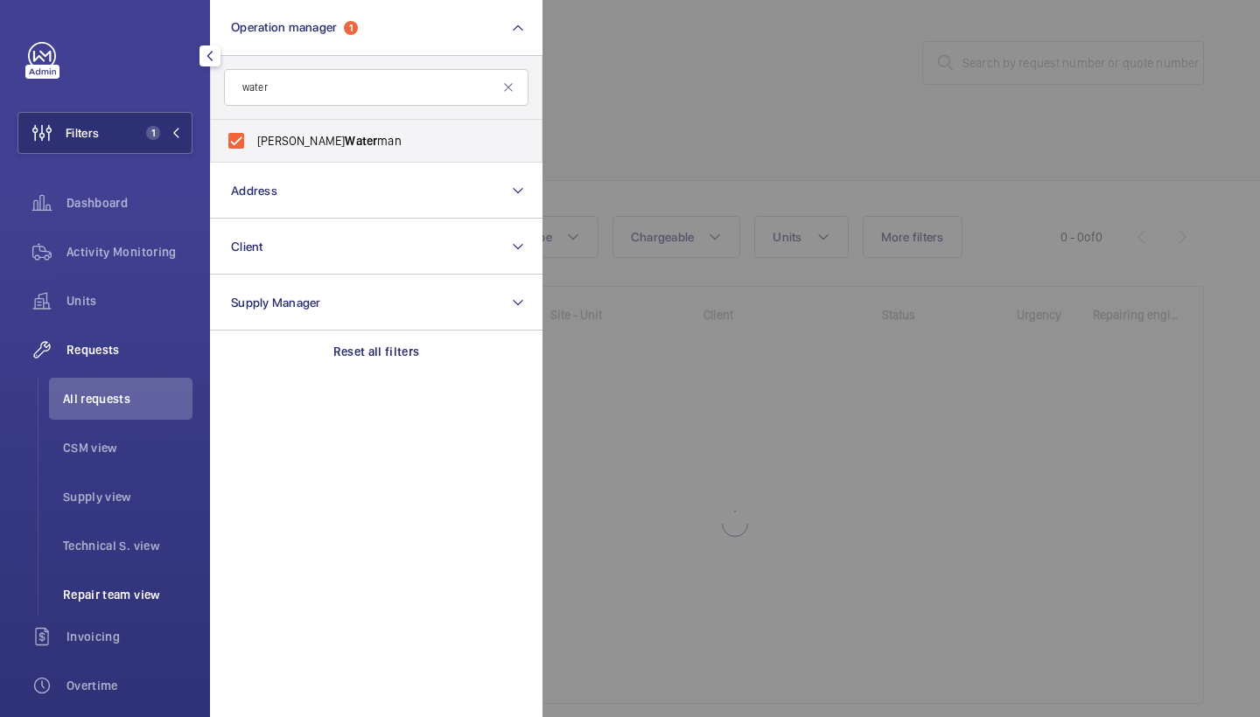
click at [116, 595] on span "Repair team view" at bounding box center [127, 594] width 129 height 17
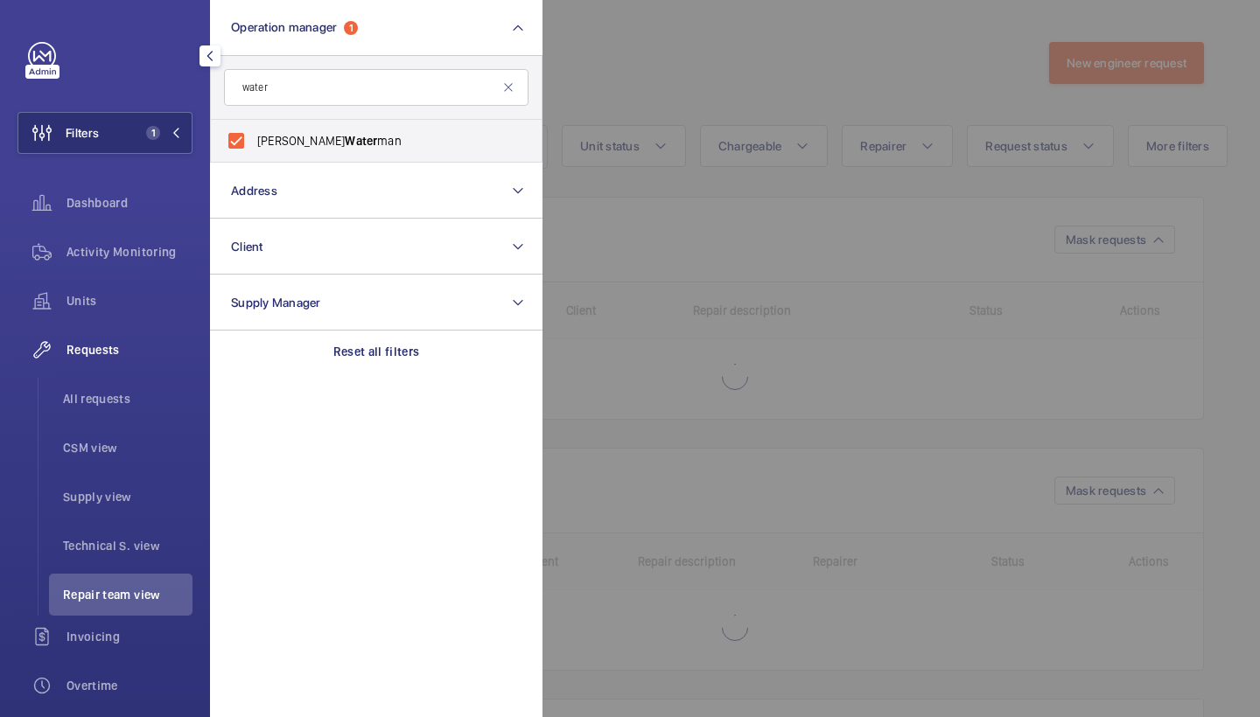
click at [774, 91] on div at bounding box center [1172, 358] width 1260 height 717
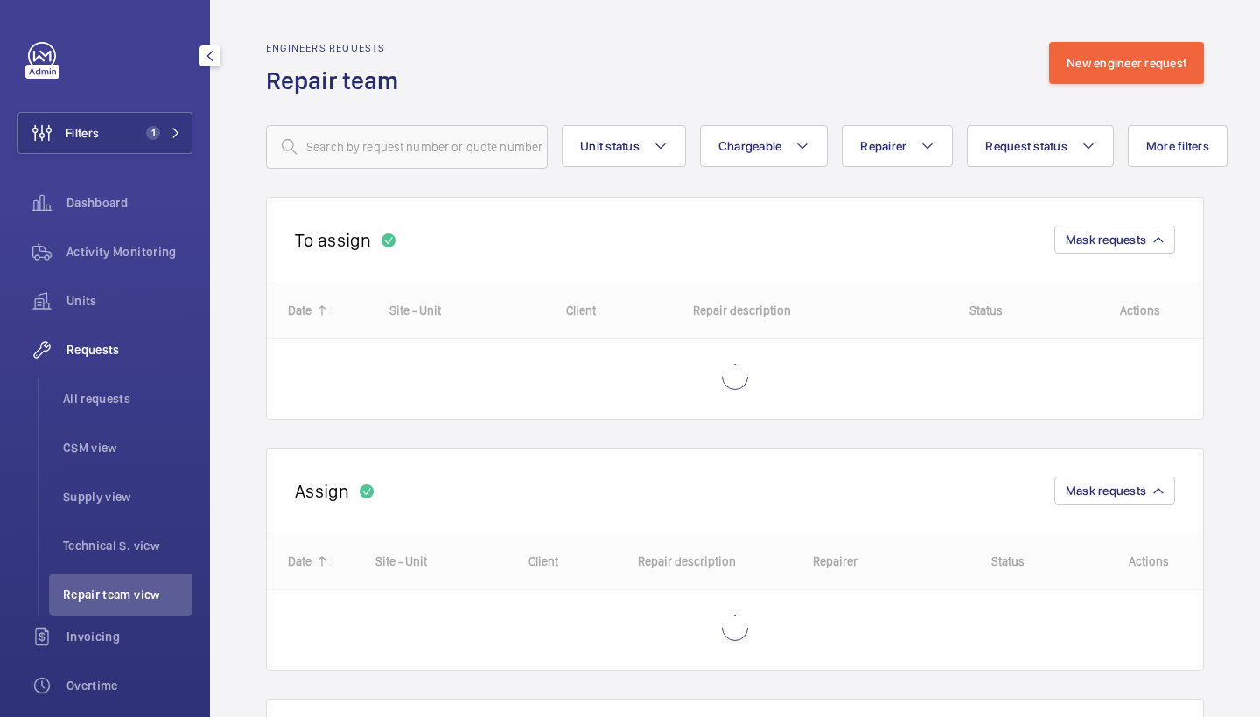
click at [997, 122] on wm-front-routed-filters "Unit status Chargeable Repairer Request status More filters Device type Reset a…" at bounding box center [735, 133] width 938 height 72
click at [1012, 149] on span "Request status" at bounding box center [1026, 146] width 82 height 14
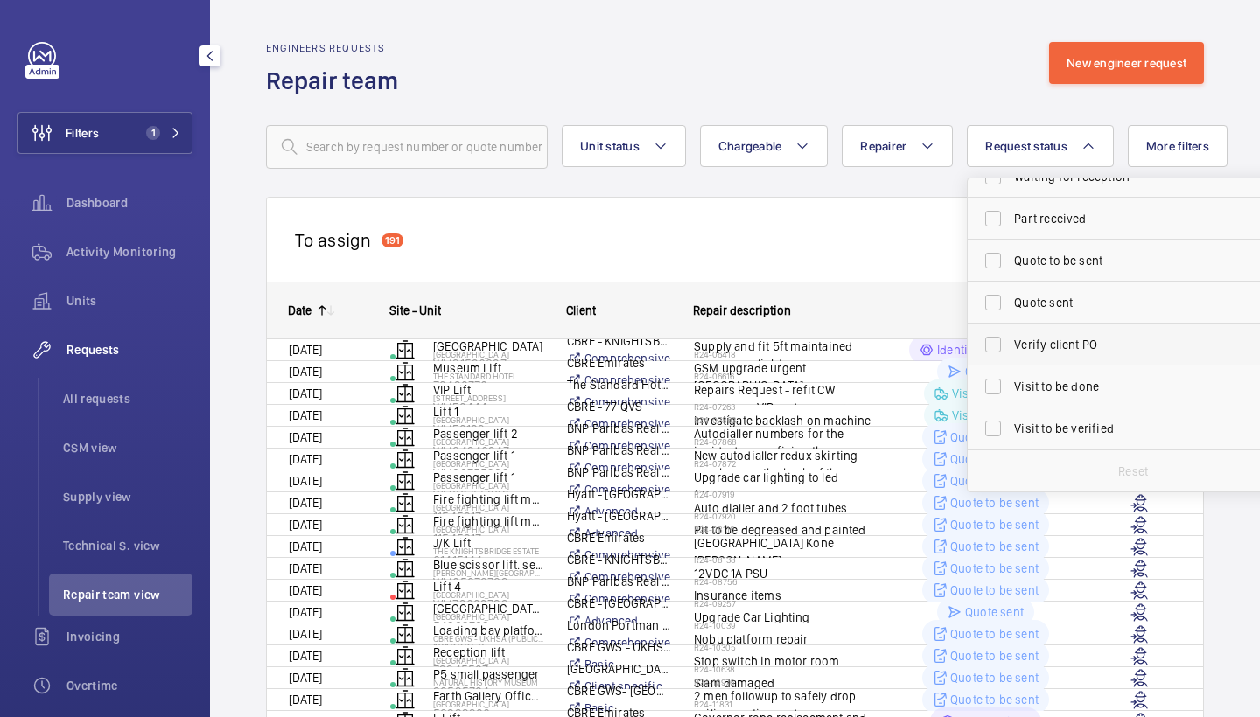
scroll to position [233, 0]
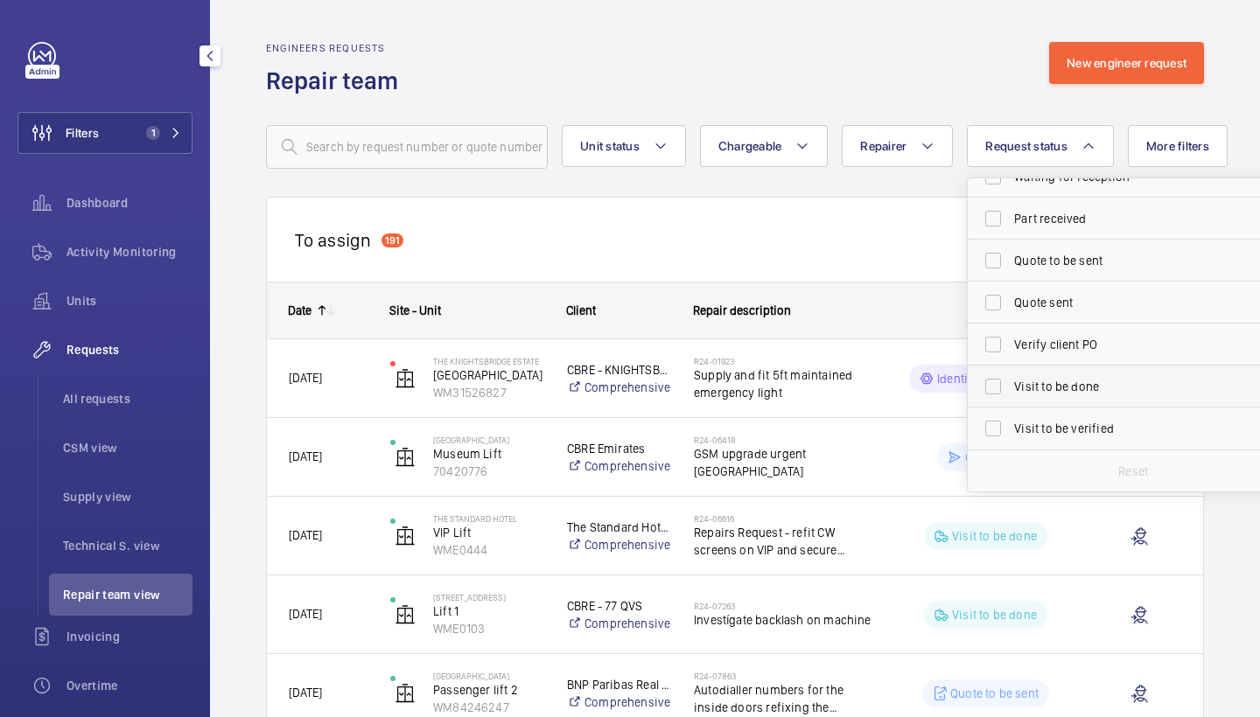
click at [1087, 398] on label "Visit to be done" at bounding box center [1120, 387] width 304 height 42
click at [1010, 398] on input "Visit to be done" at bounding box center [992, 386] width 35 height 35
checkbox input "true"
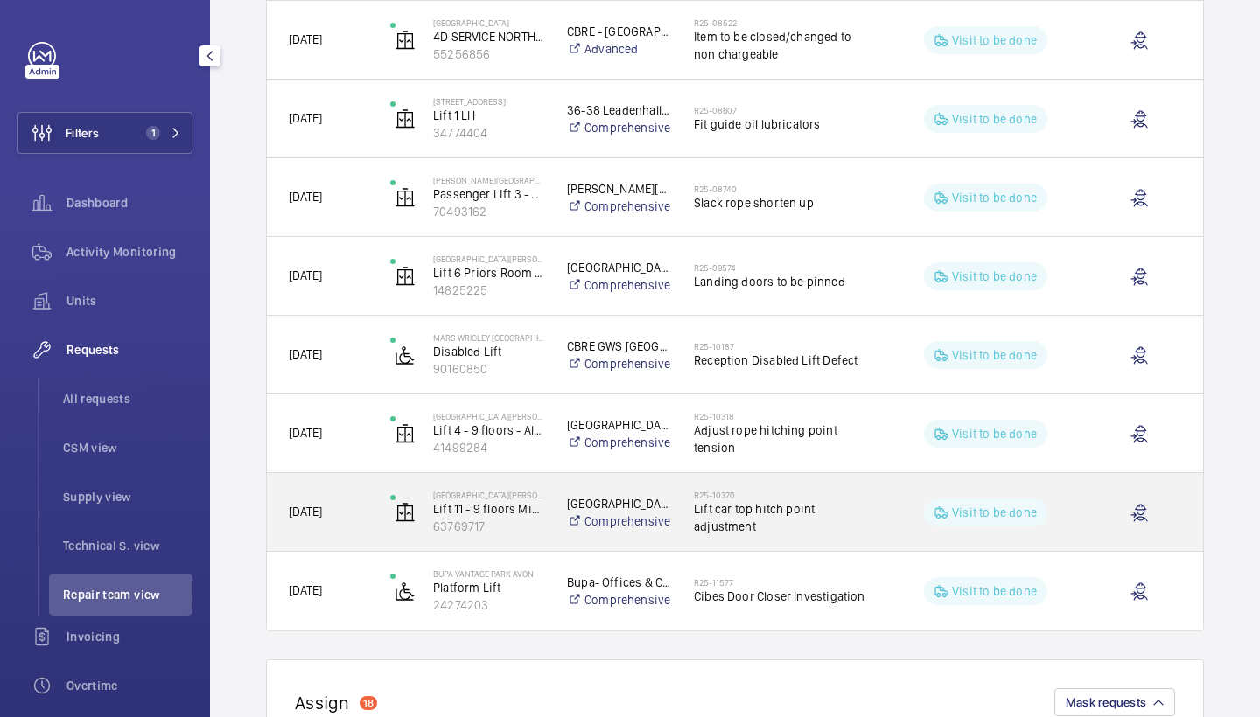
scroll to position [1280, 0]
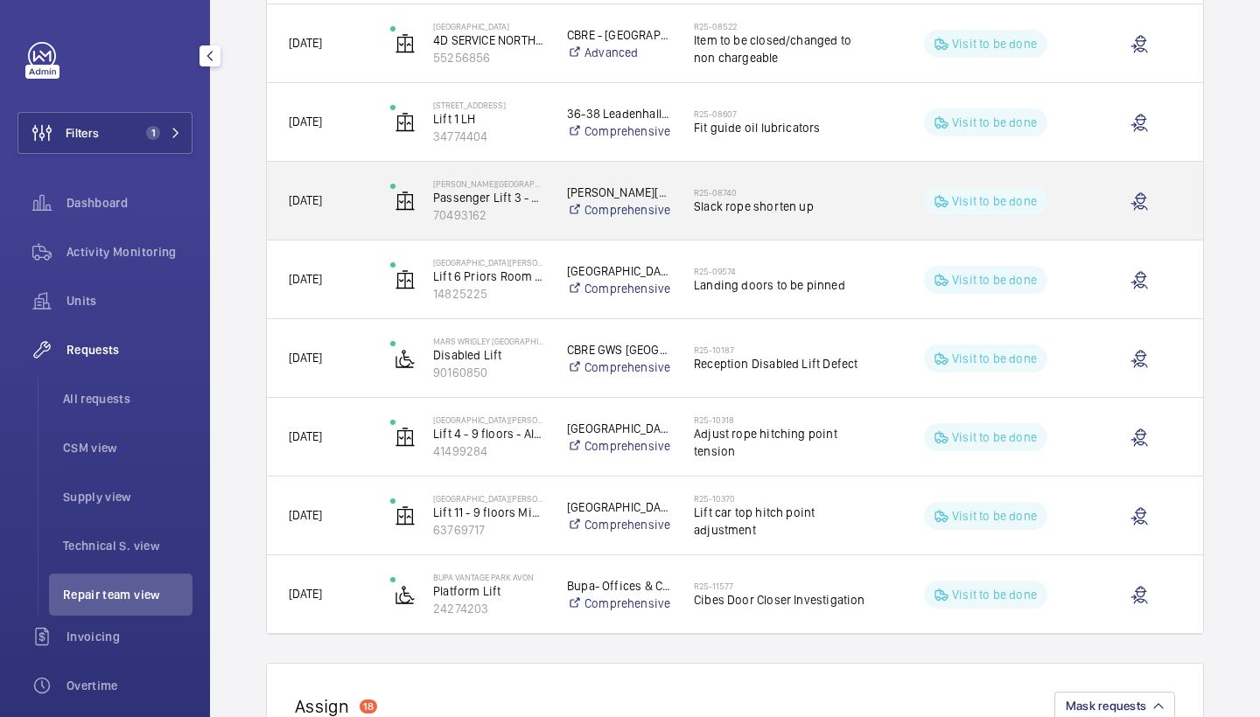
click at [822, 178] on div "R25-08740 Slack rope shorten up" at bounding box center [783, 201] width 179 height 51
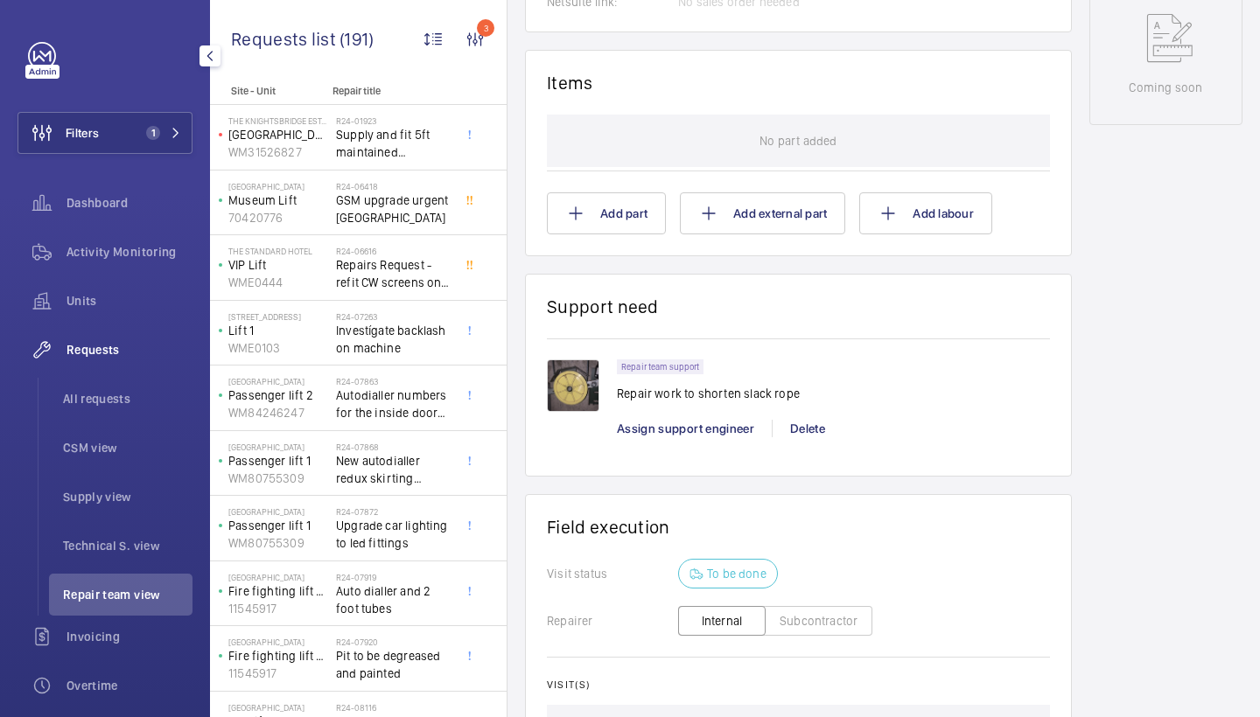
scroll to position [943, 0]
click at [737, 431] on span "Assign support engineer" at bounding box center [685, 430] width 137 height 14
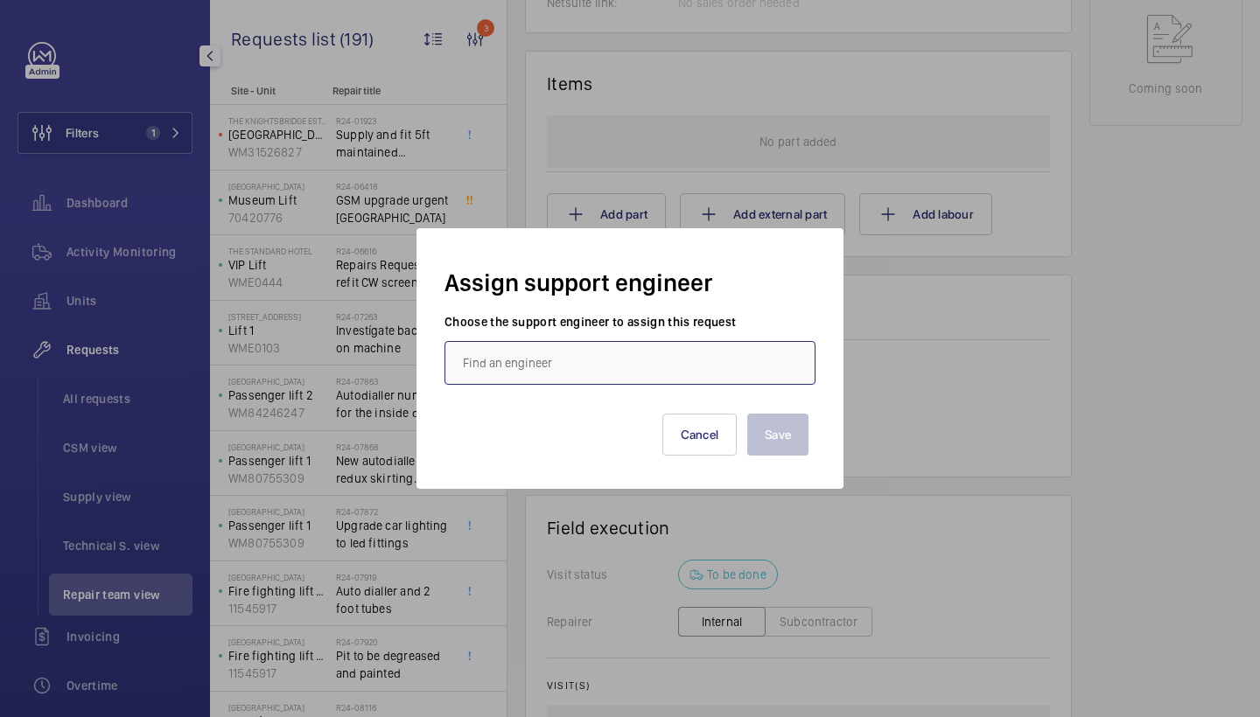
click at [645, 353] on input "text" at bounding box center [629, 363] width 371 height 44
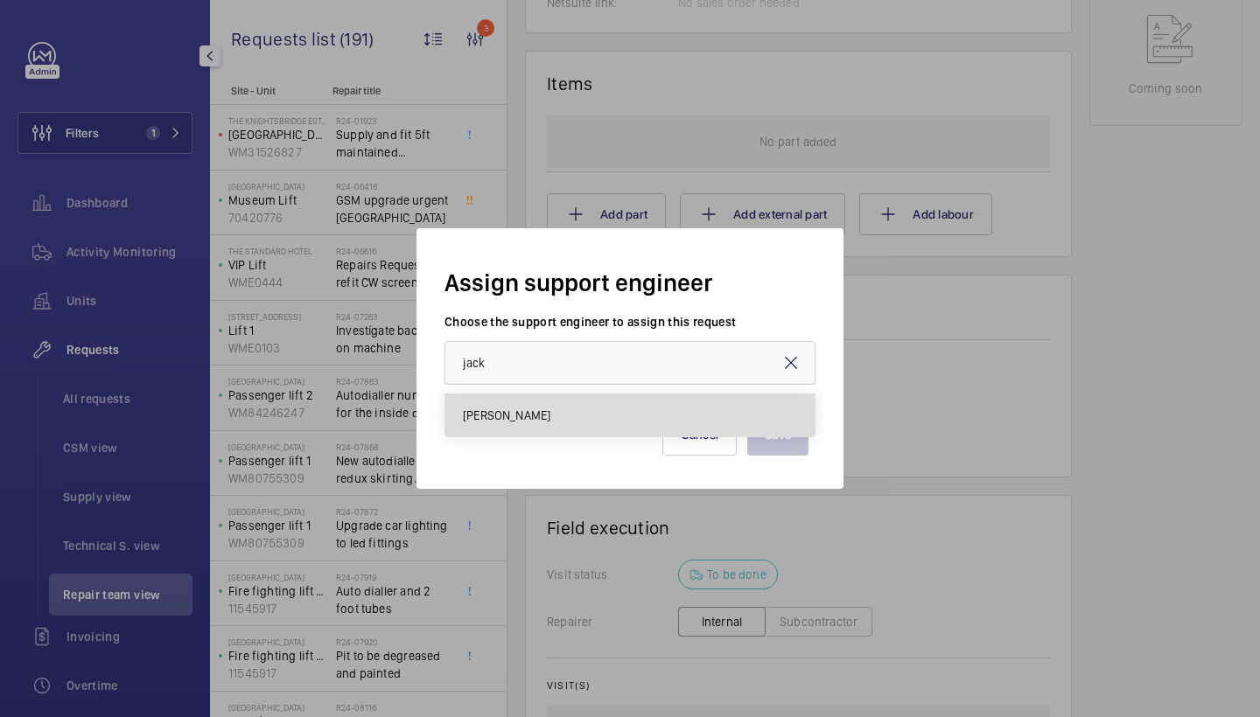
click at [542, 430] on mat-option "[PERSON_NAME]" at bounding box center [629, 416] width 369 height 42
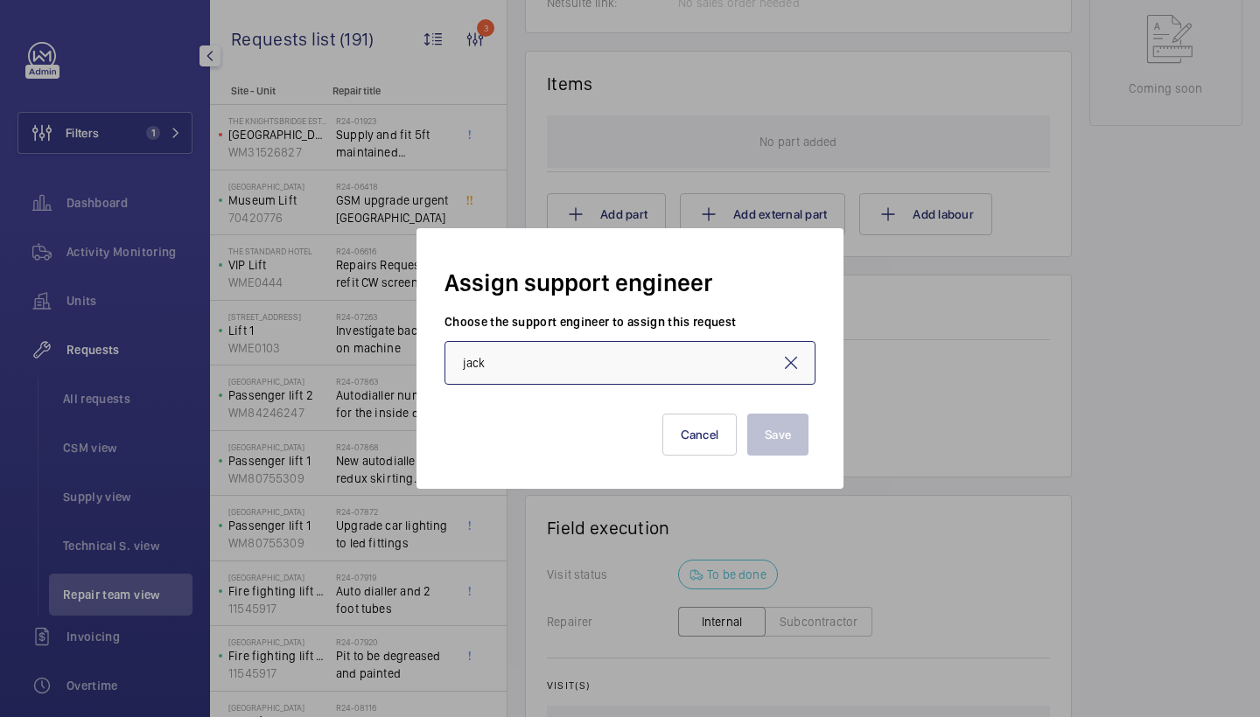
type input "[PERSON_NAME]"
click at [782, 435] on button "Save" at bounding box center [777, 435] width 61 height 42
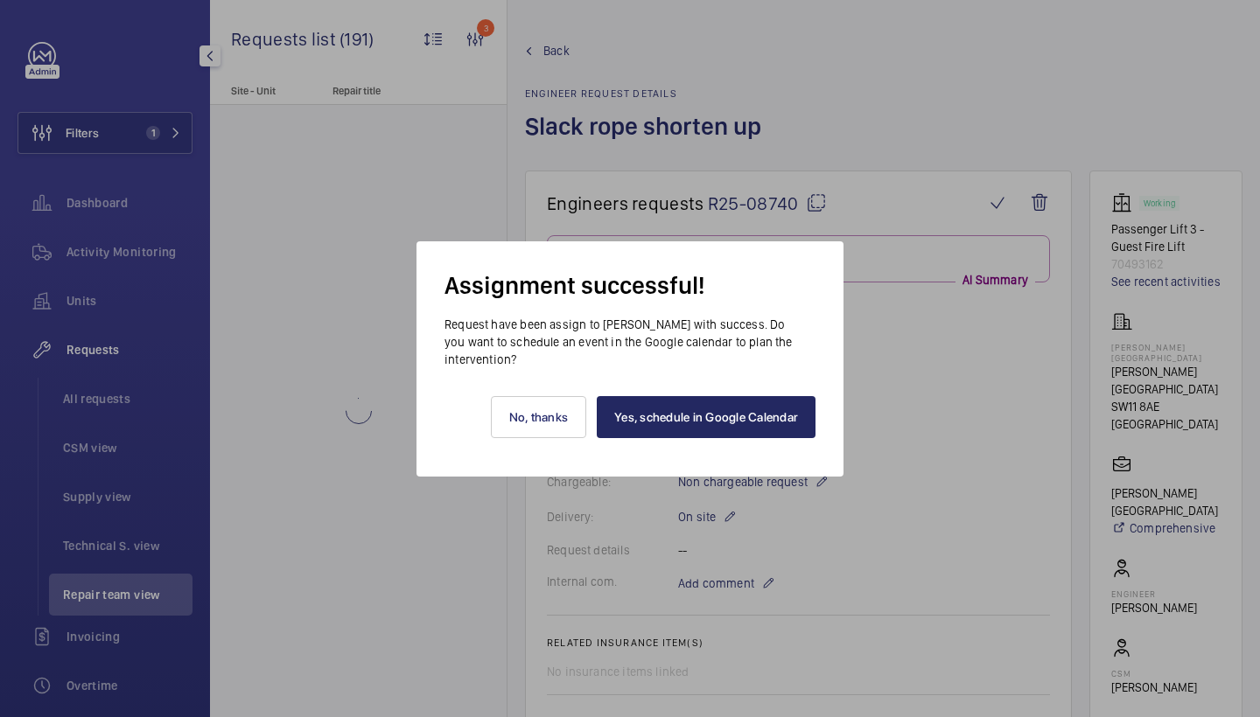
click at [757, 404] on link "Yes, schedule in Google Calendar" at bounding box center [706, 417] width 219 height 42
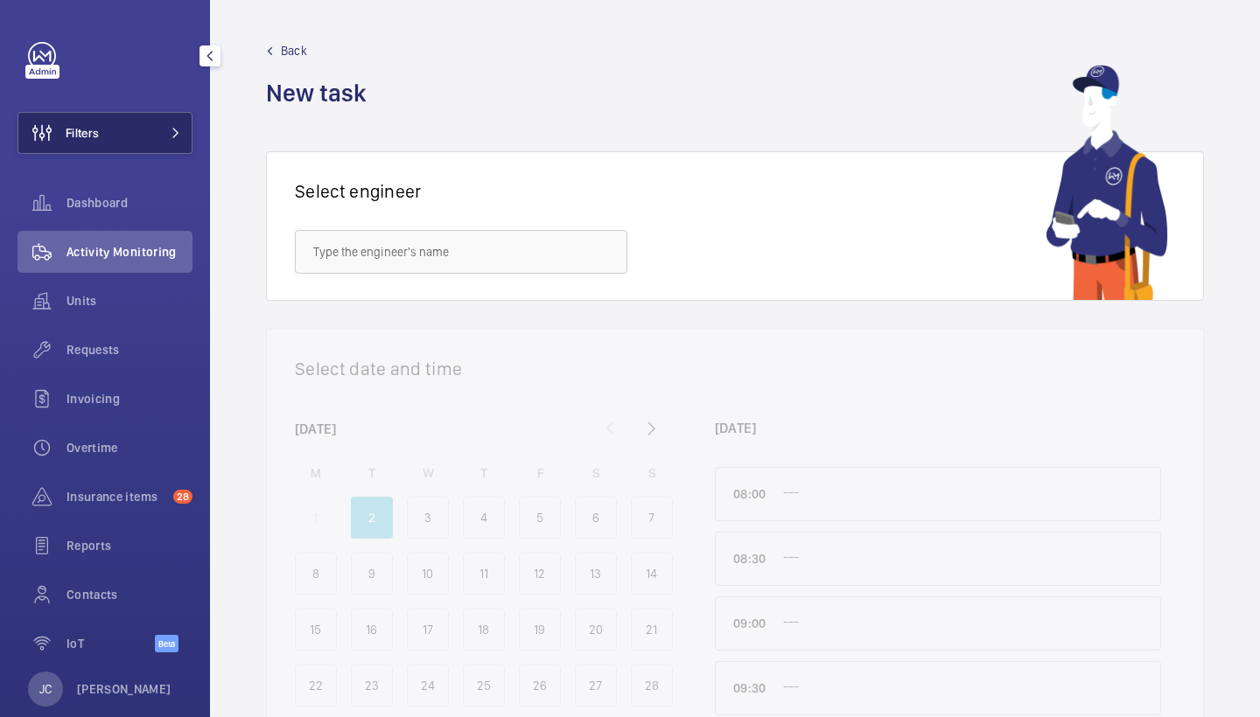
click at [181, 130] on button "Filters" at bounding box center [104, 133] width 175 height 42
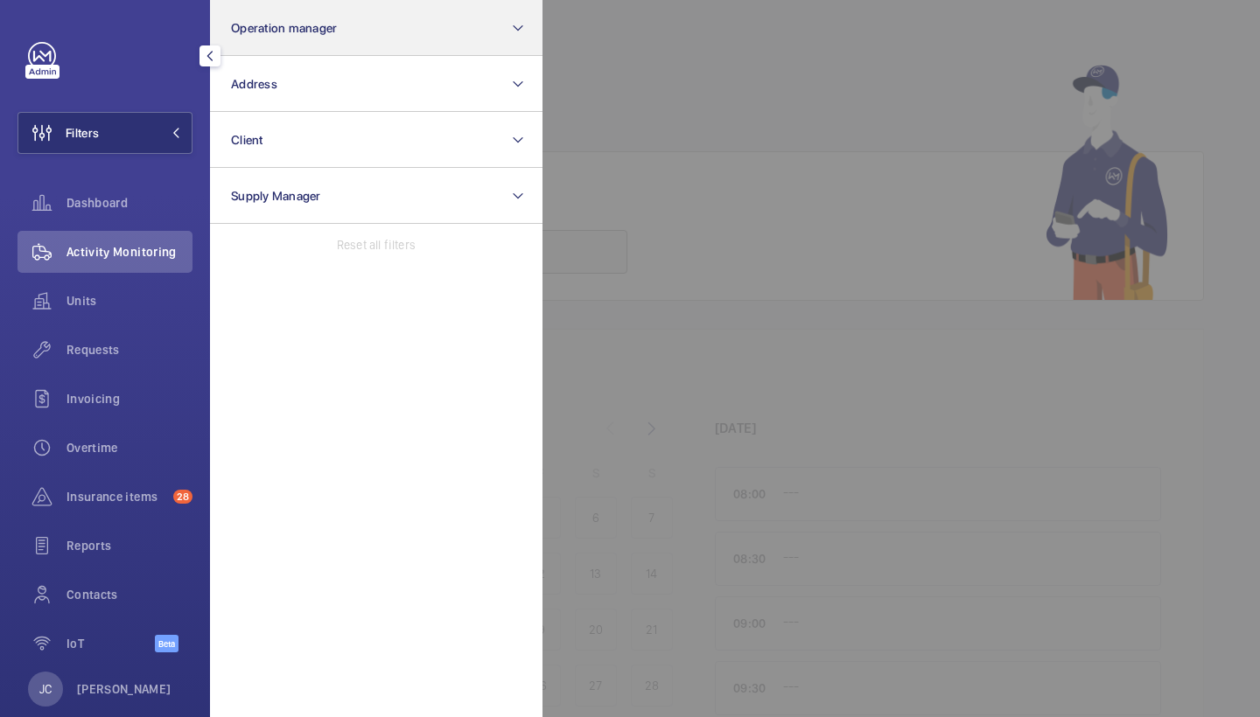
click at [285, 48] on button "Operation manager" at bounding box center [376, 28] width 332 height 56
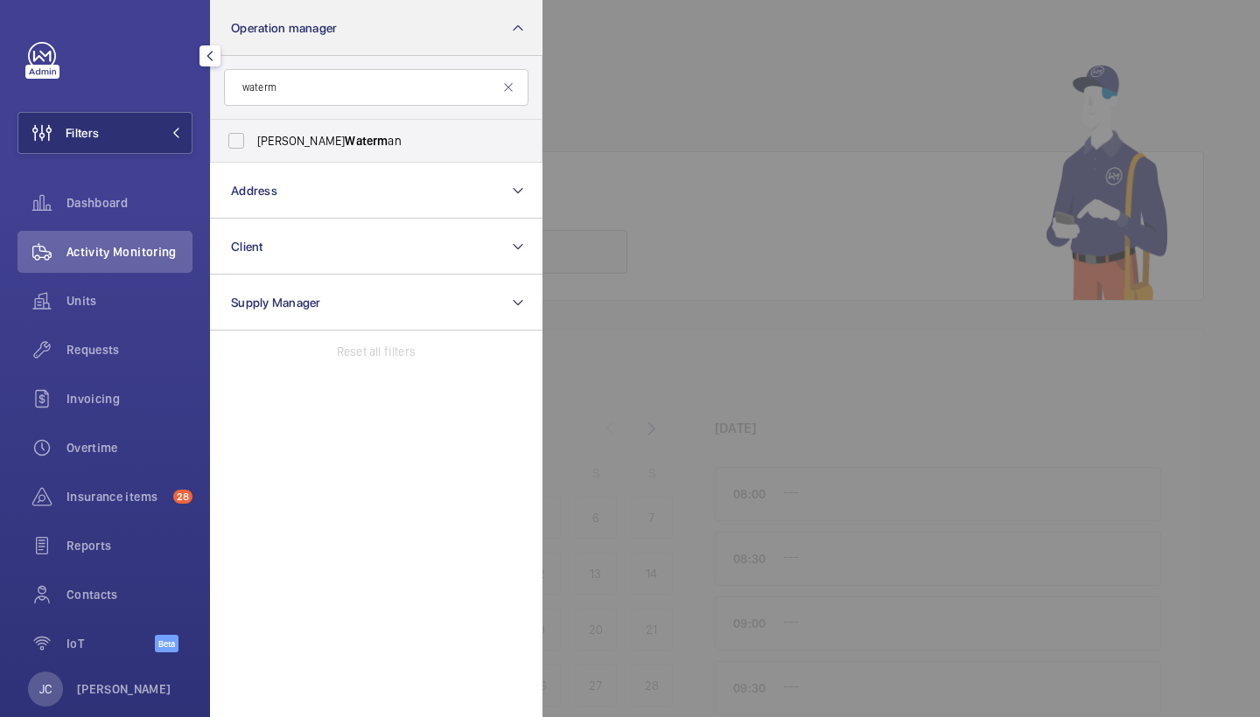
type input "water"
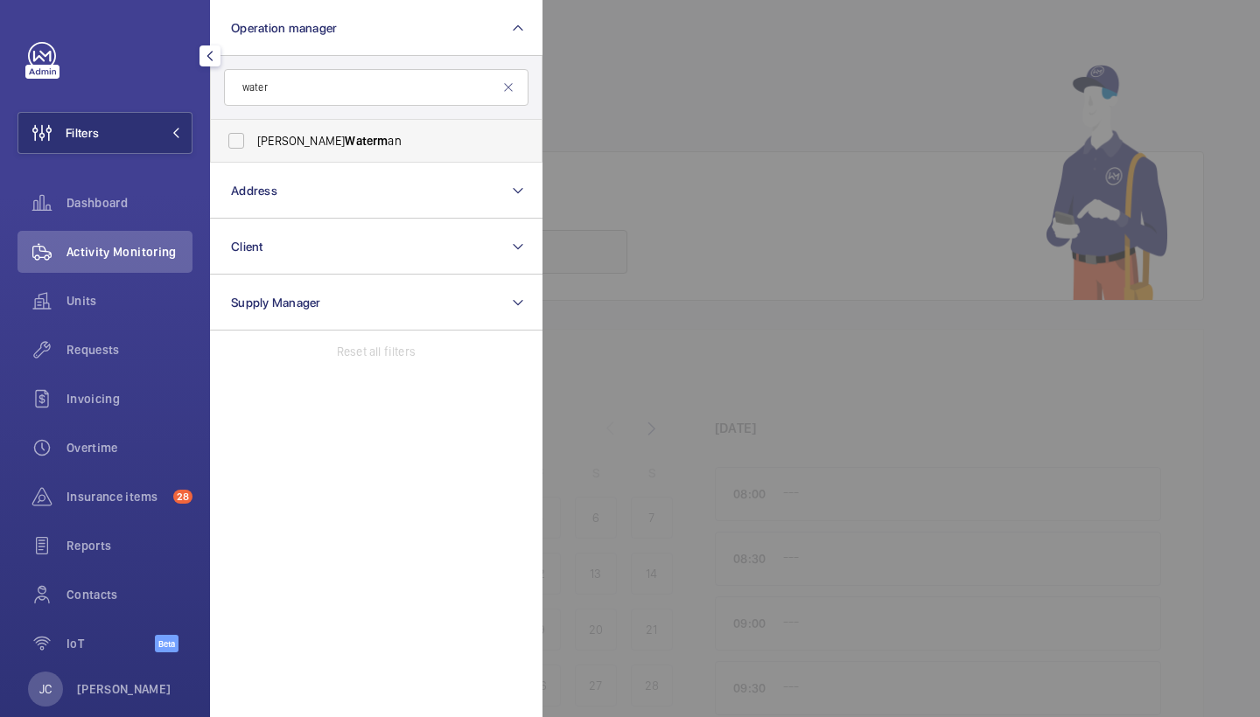
drag, startPoint x: 285, startPoint y: 48, endPoint x: 286, endPoint y: 151, distance: 103.2
click at [286, 151] on label "[PERSON_NAME] an" at bounding box center [363, 141] width 304 height 42
click at [254, 151] on input "[PERSON_NAME] an" at bounding box center [236, 140] width 35 height 35
checkbox input "true"
click at [139, 342] on span "Requests" at bounding box center [129, 349] width 126 height 17
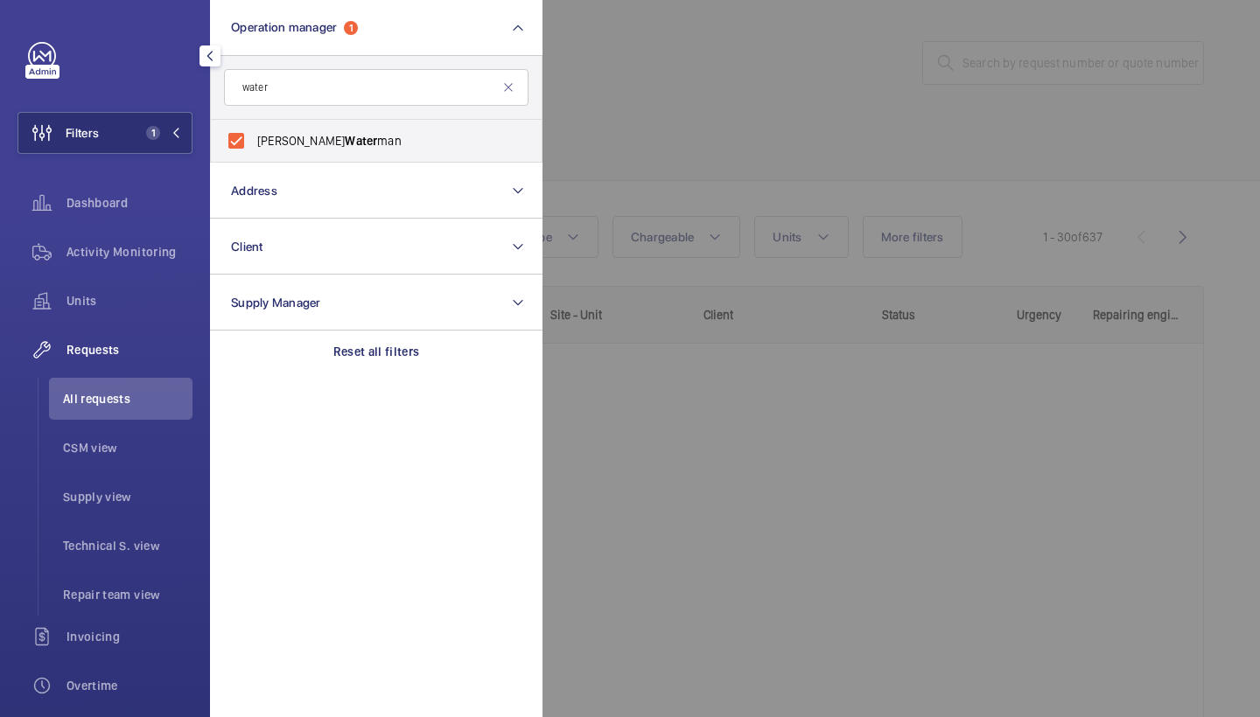
drag, startPoint x: 127, startPoint y: 599, endPoint x: 800, endPoint y: 101, distance: 837.4
click at [127, 599] on span "Repair team view" at bounding box center [127, 594] width 129 height 17
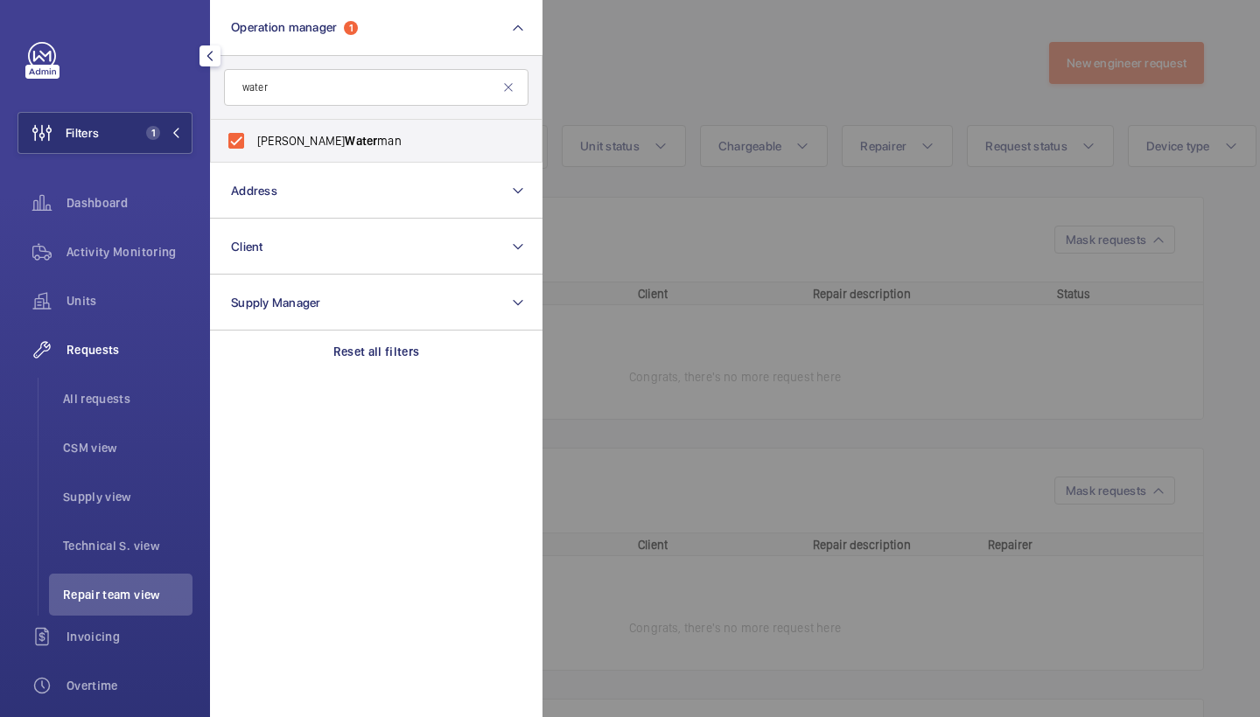
click at [800, 101] on div at bounding box center [1172, 358] width 1260 height 717
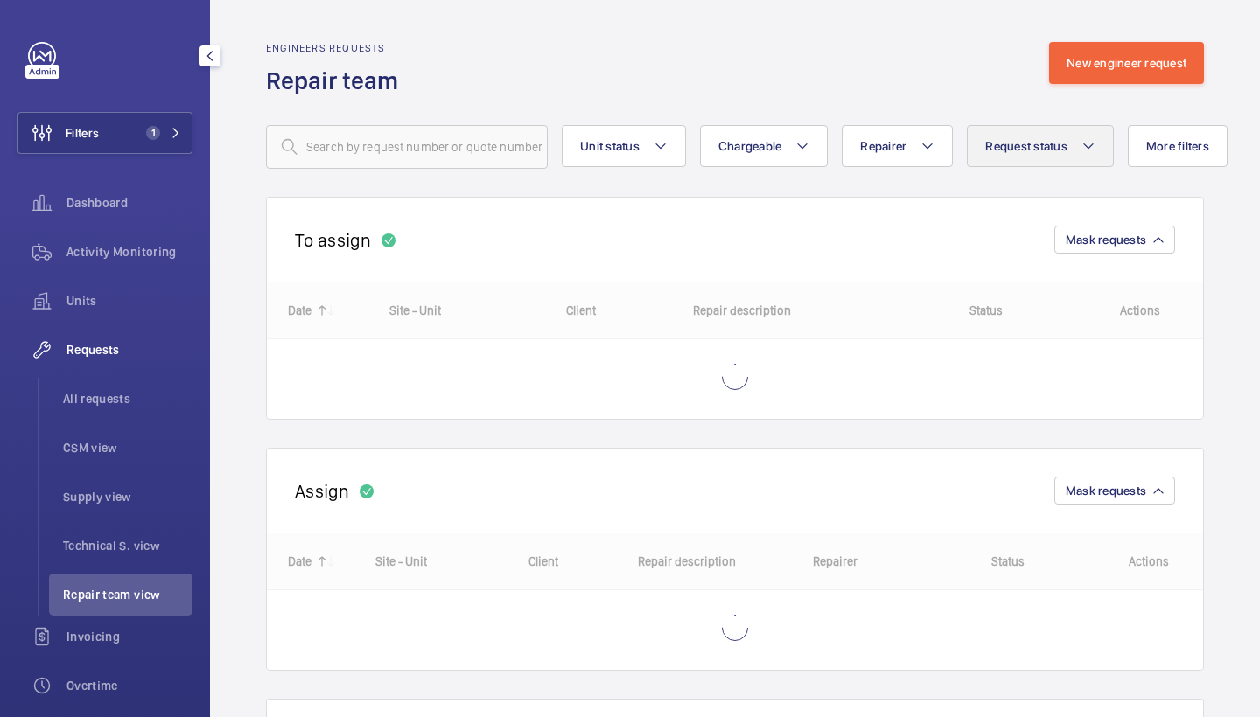
click at [1036, 136] on button "Request status" at bounding box center [1040, 146] width 147 height 42
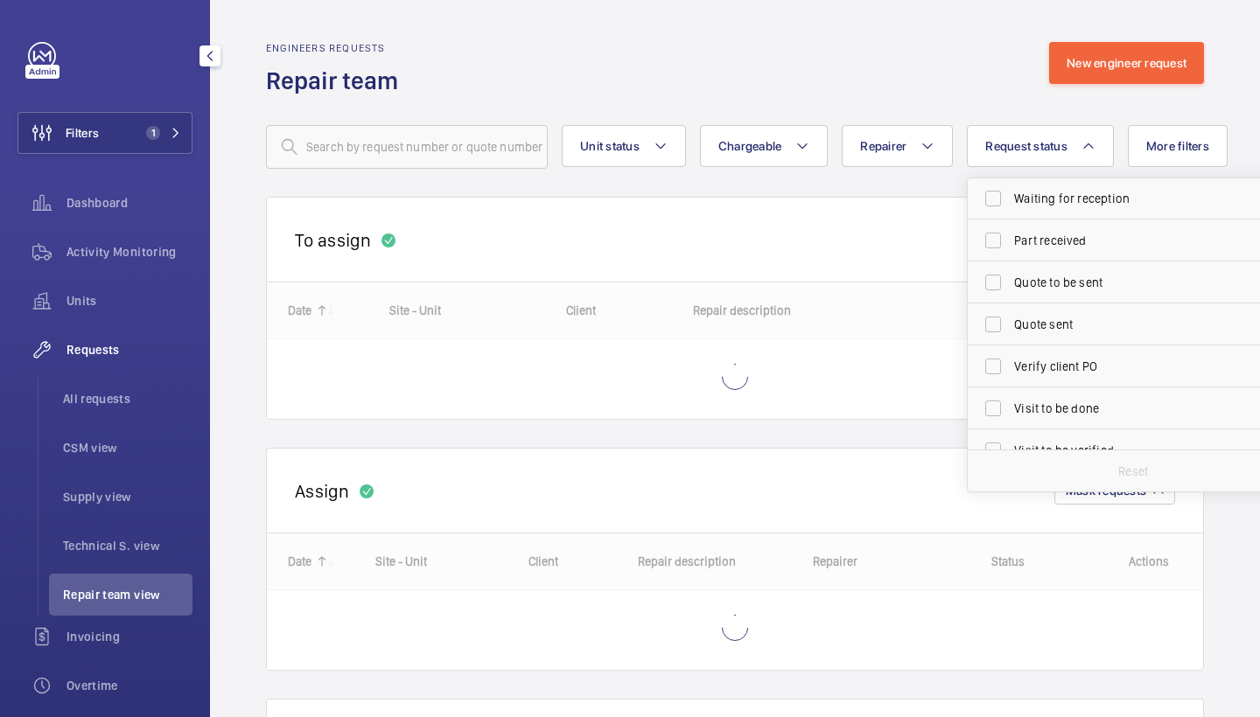
scroll to position [213, 0]
click at [1063, 423] on label "Visit to be done" at bounding box center [1120, 407] width 304 height 42
click at [1010, 423] on input "Visit to be done" at bounding box center [992, 406] width 35 height 35
checkbox input "true"
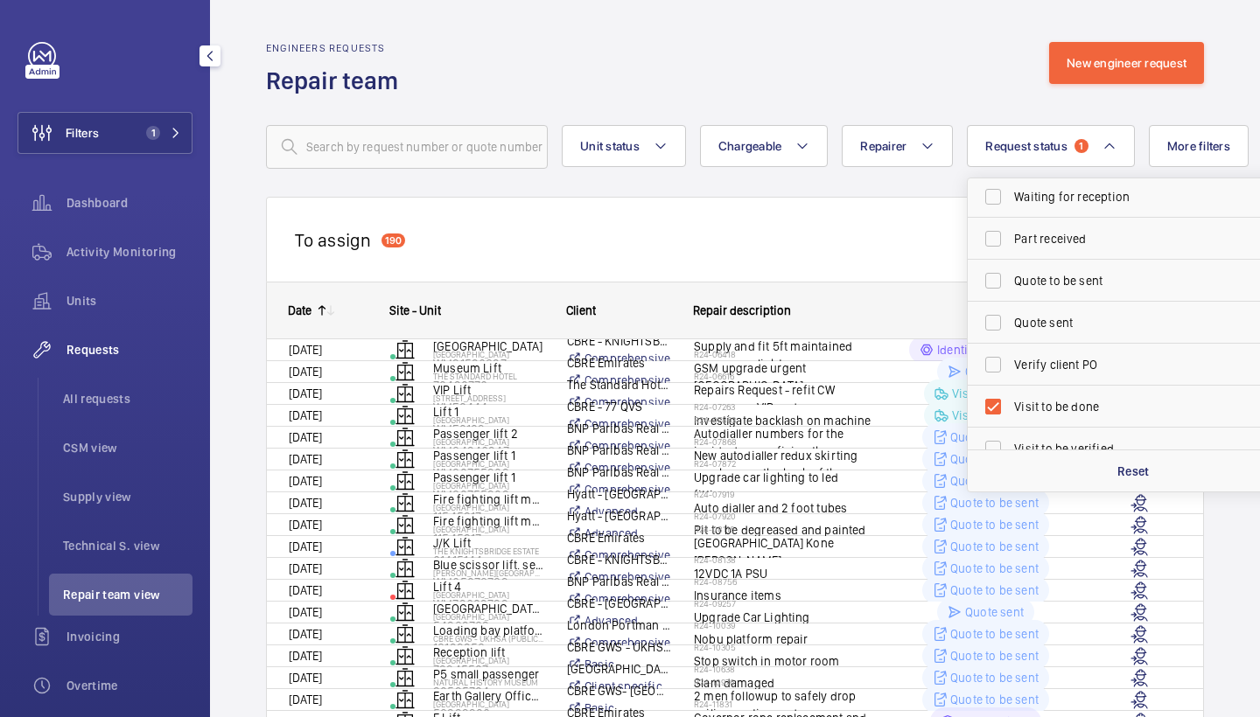
click at [907, 117] on wm-front-routed-filters "Unit status Chargeable Repairer Request status 1 Cost to be estimated Identify …" at bounding box center [735, 133] width 938 height 72
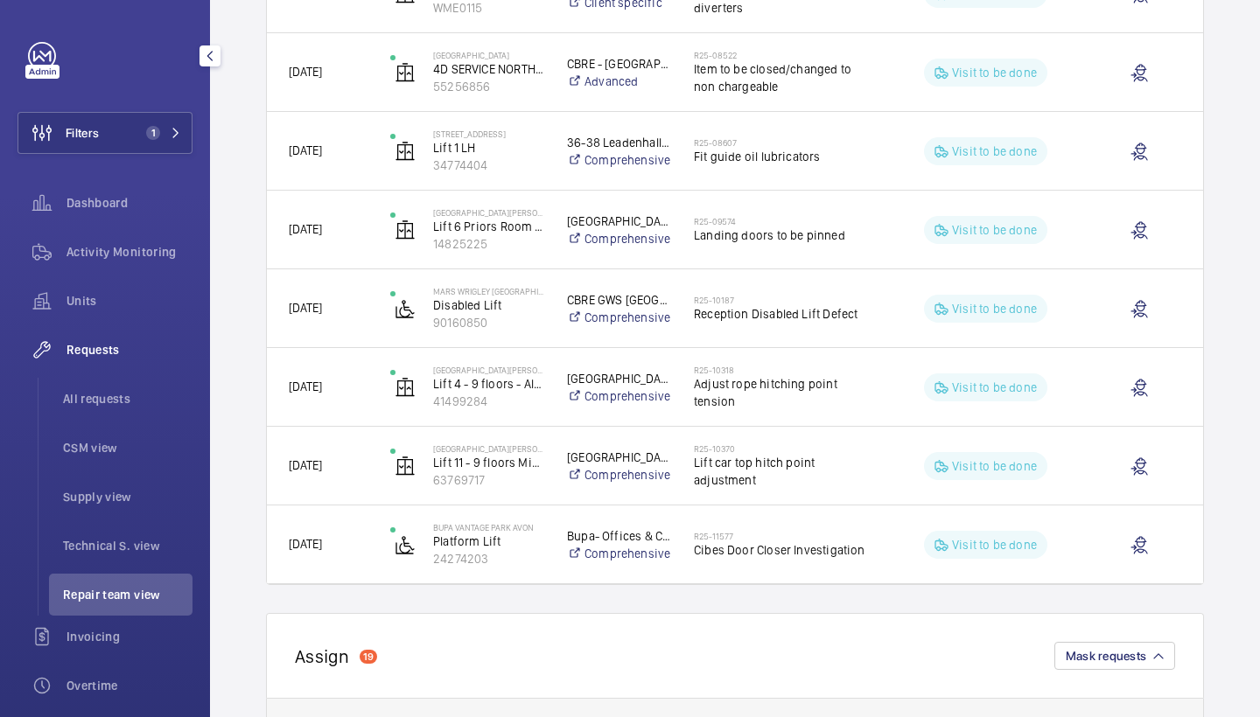
scroll to position [1318, 0]
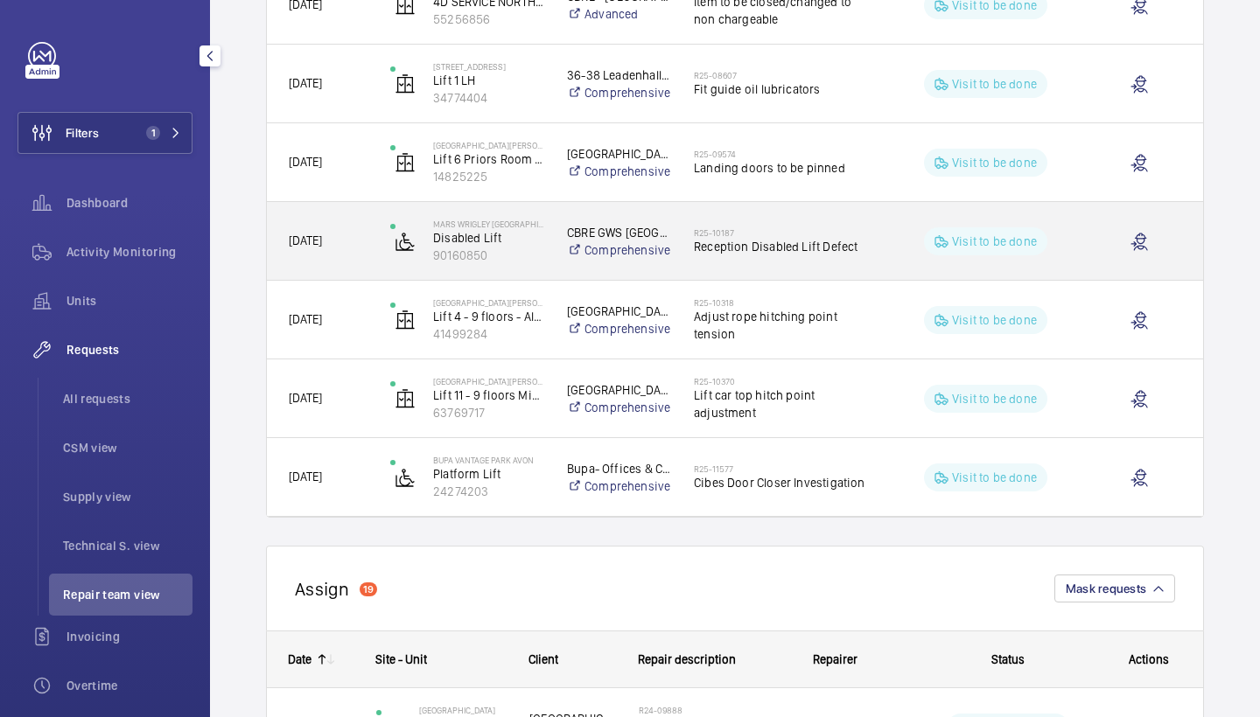
click at [823, 222] on div "R25-10187 Reception Disabled Lift Defect" at bounding box center [783, 241] width 179 height 51
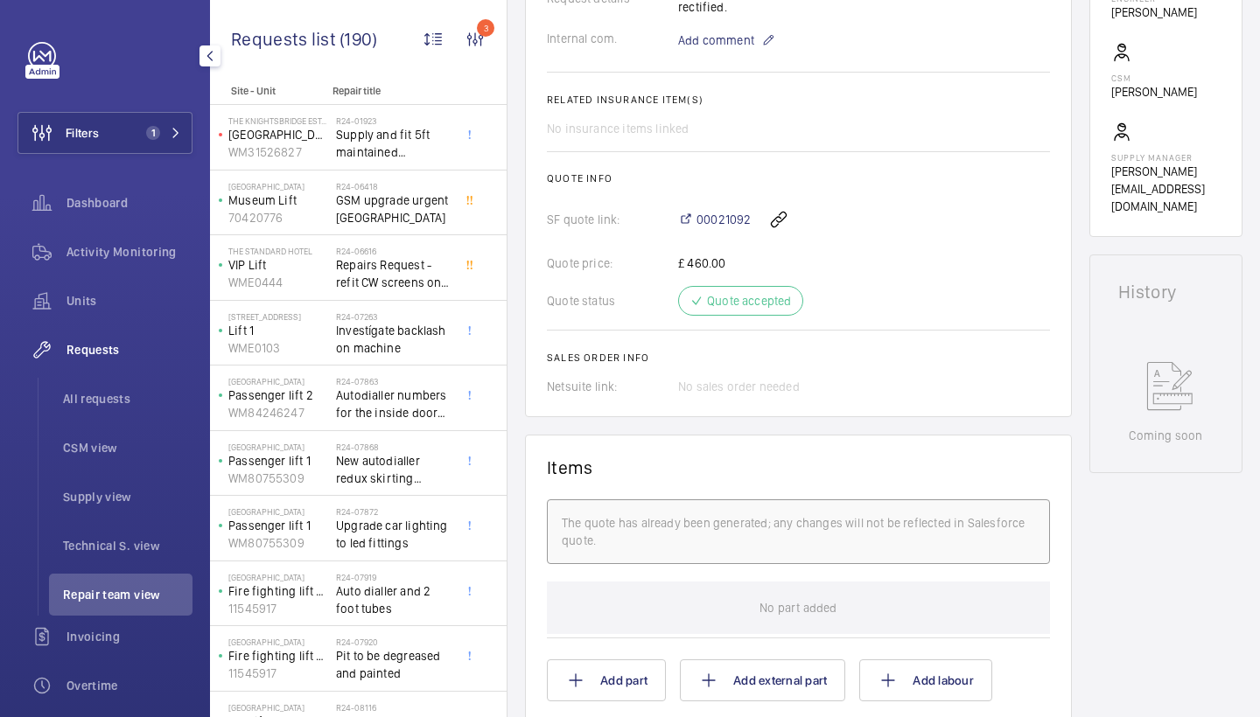
scroll to position [1072, 0]
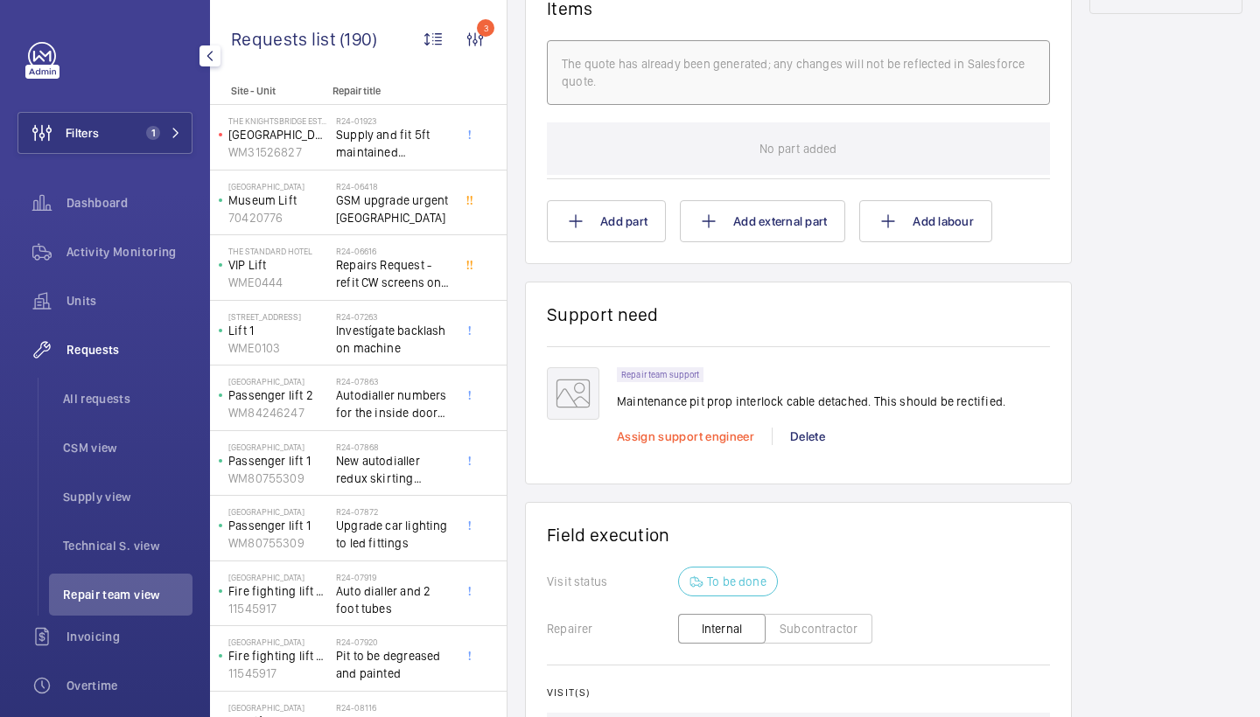
click at [701, 435] on span "Assign support engineer" at bounding box center [685, 437] width 137 height 14
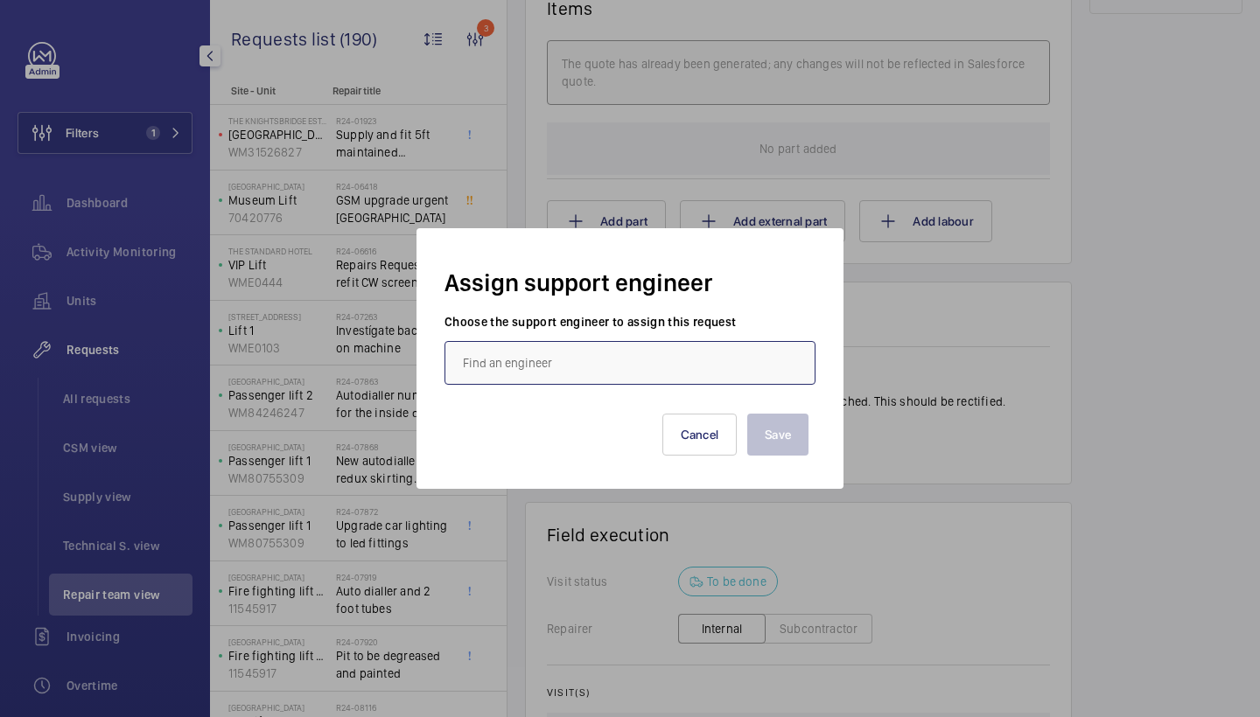
click at [611, 368] on input "text" at bounding box center [629, 363] width 371 height 44
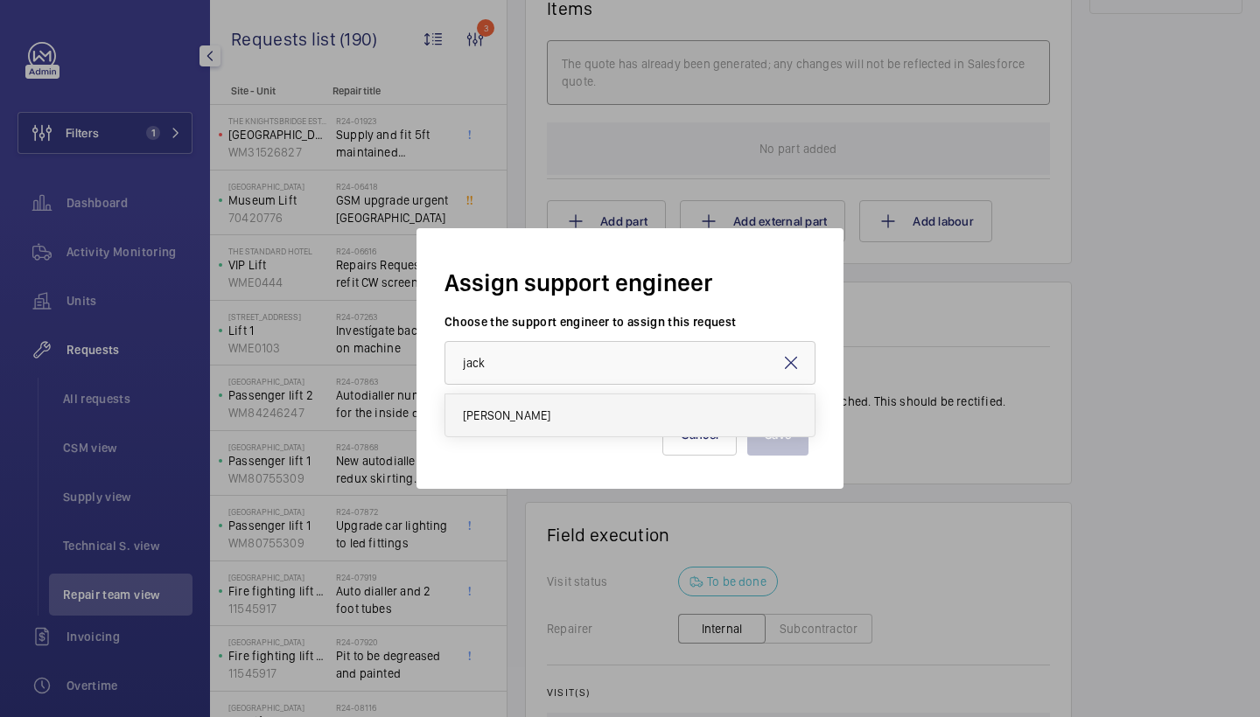
click at [542, 413] on mat-option "Jack Gambie" at bounding box center [629, 416] width 369 height 42
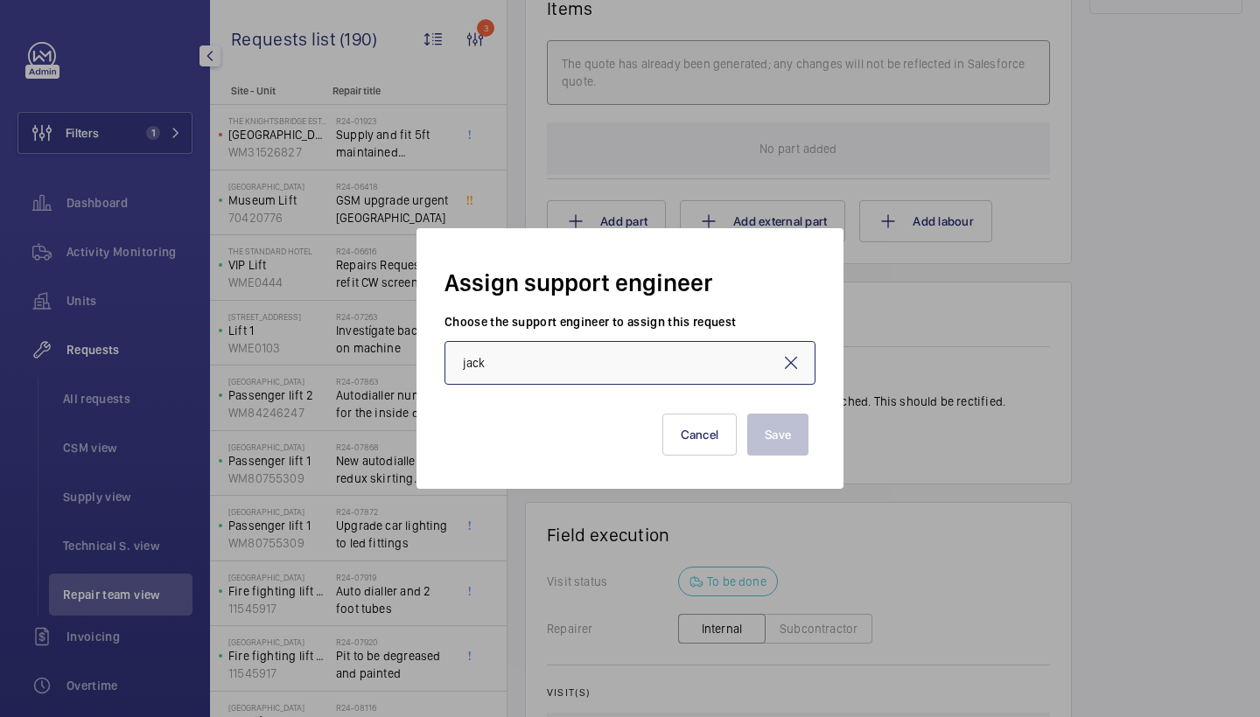
type input "Jack Gambie"
click at [757, 432] on button "Save" at bounding box center [777, 435] width 61 height 42
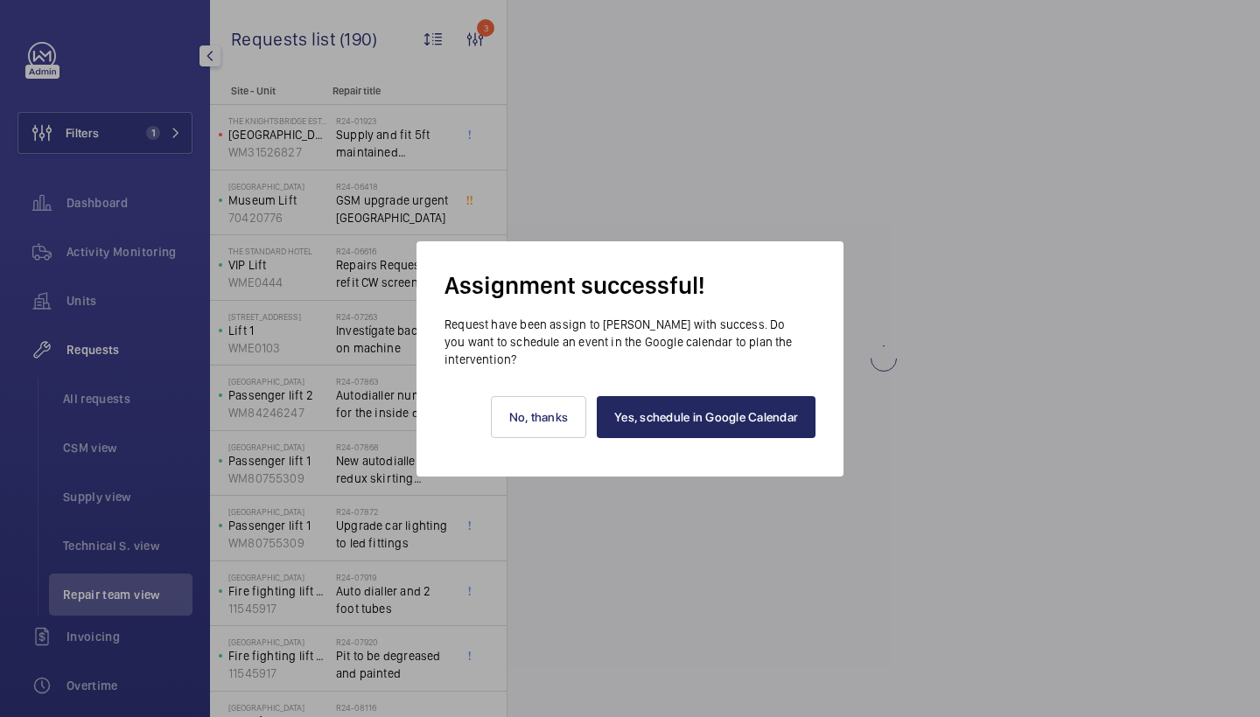
click at [737, 406] on link "Yes, schedule in Google Calendar" at bounding box center [706, 417] width 219 height 42
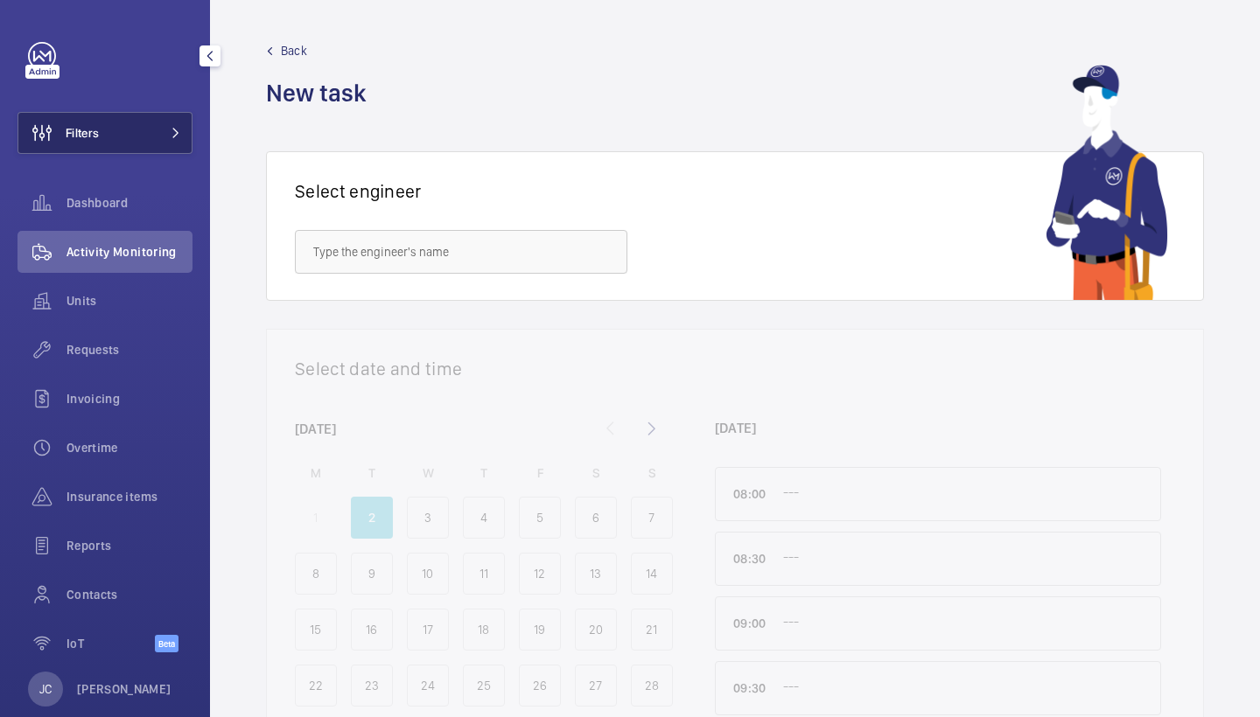
drag, startPoint x: 151, startPoint y: 145, endPoint x: 189, endPoint y: 136, distance: 38.8
click at [151, 145] on button "Filters" at bounding box center [104, 133] width 175 height 42
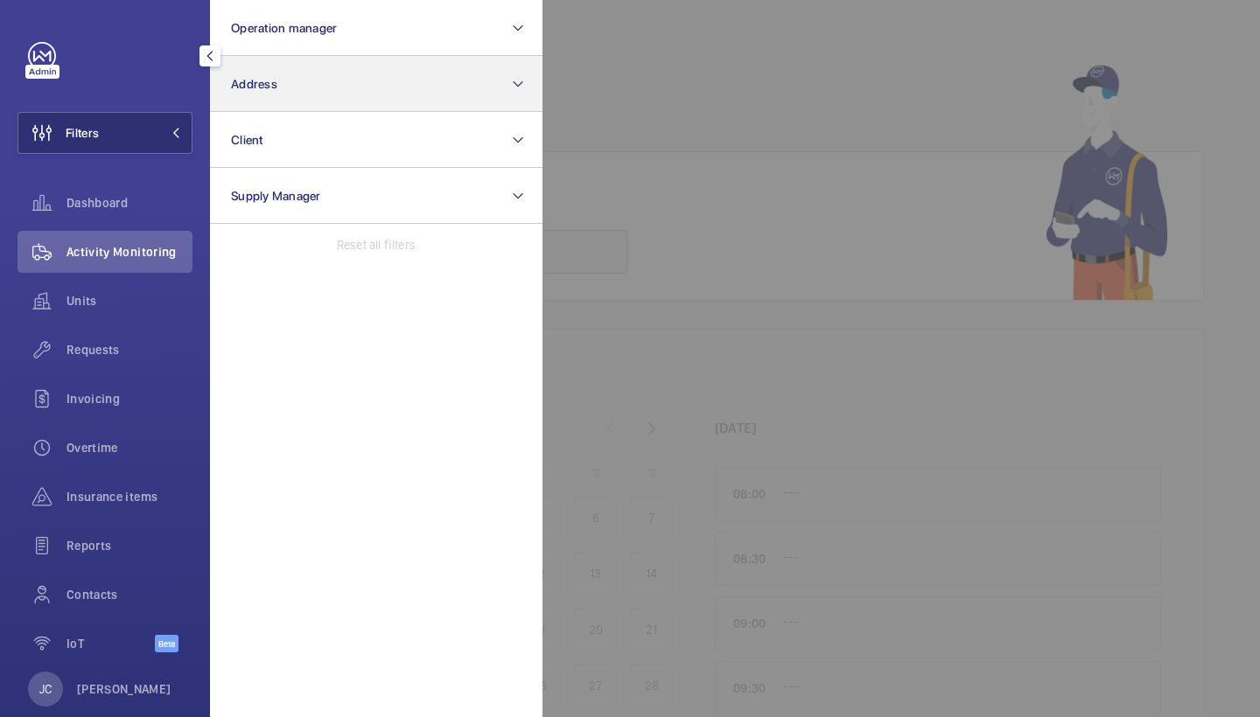
click at [337, 78] on button "Address" at bounding box center [376, 84] width 332 height 56
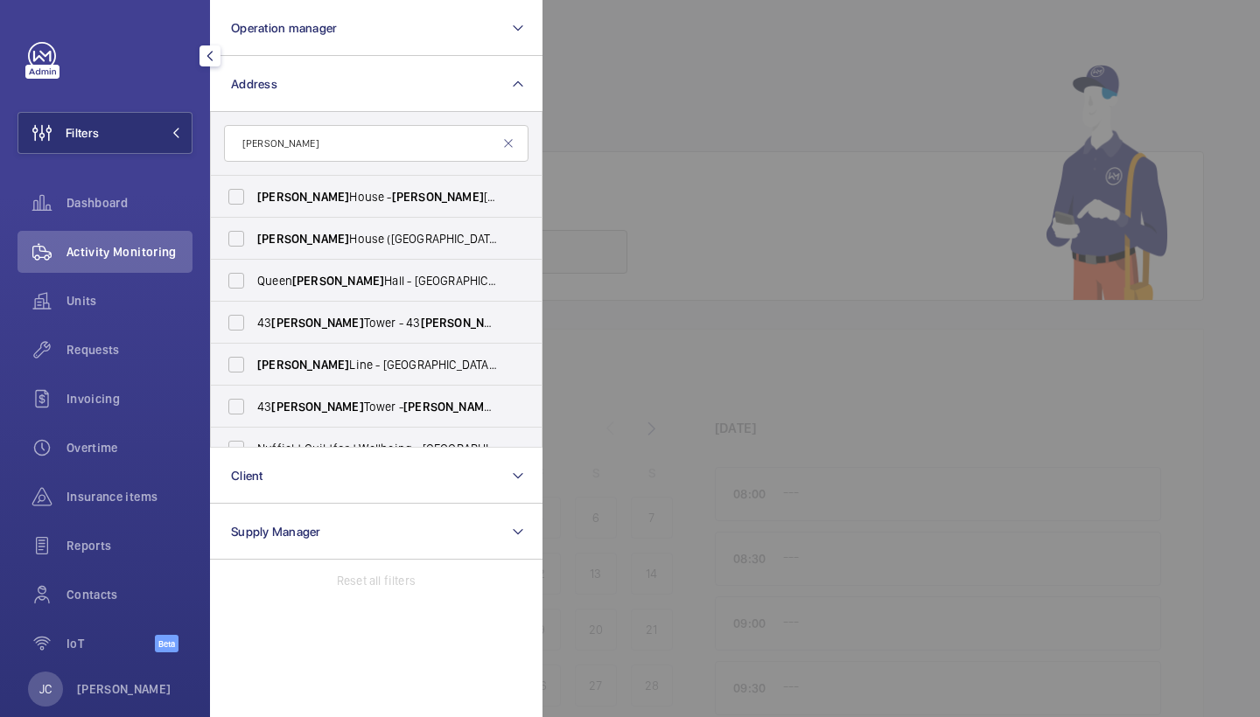
type input "Elizabeth"
drag, startPoint x: 629, startPoint y: 42, endPoint x: 395, endPoint y: 205, distance: 285.4
click at [395, 205] on span "Elizabeth House - Elizabeth House, LONDON W1G 6PG" at bounding box center [377, 196] width 241 height 17
click at [254, 205] on input "Elizabeth House - Elizabeth House, LONDON W1G 6PG" at bounding box center [236, 196] width 35 height 35
checkbox input "true"
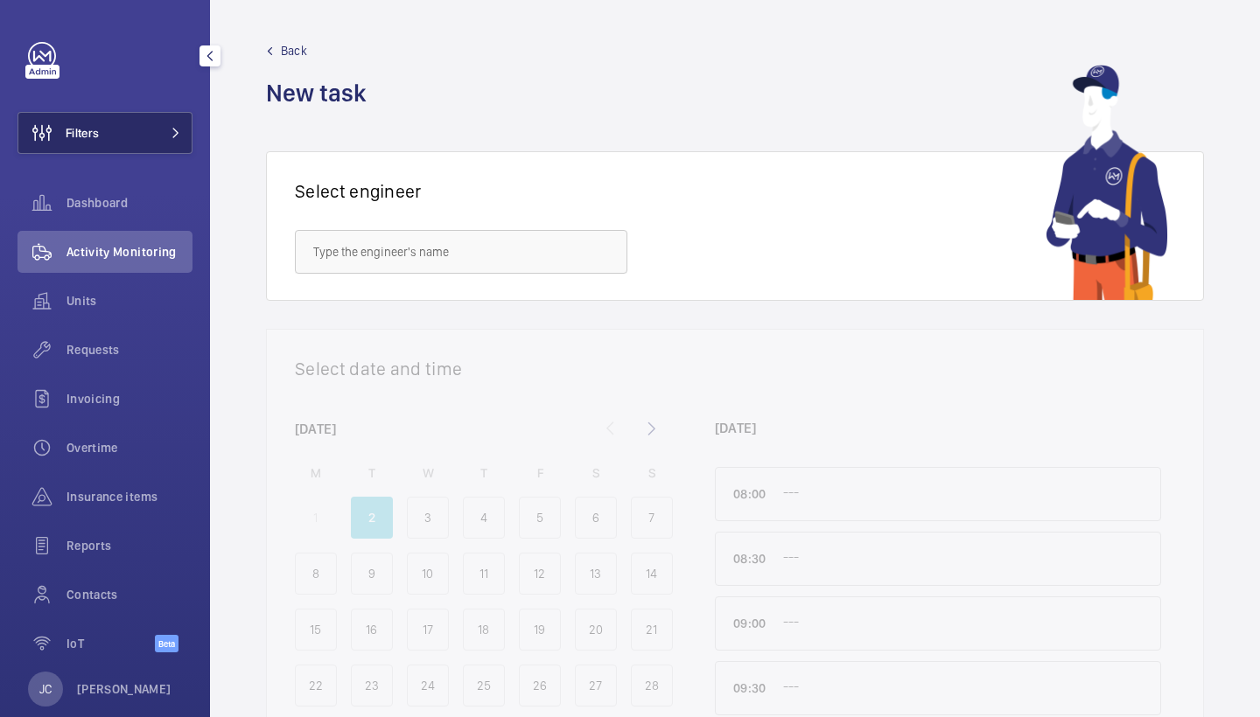
click at [144, 122] on button "Filters" at bounding box center [104, 133] width 175 height 42
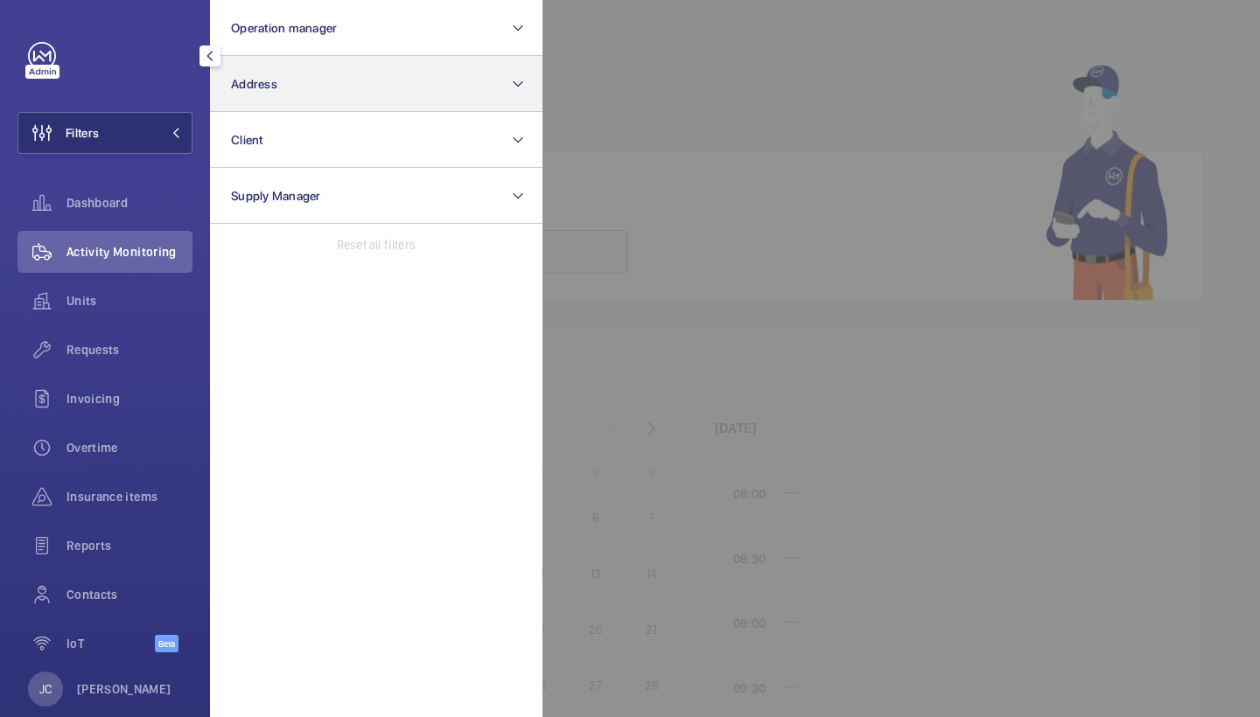
click at [287, 68] on button "Address" at bounding box center [376, 84] width 332 height 56
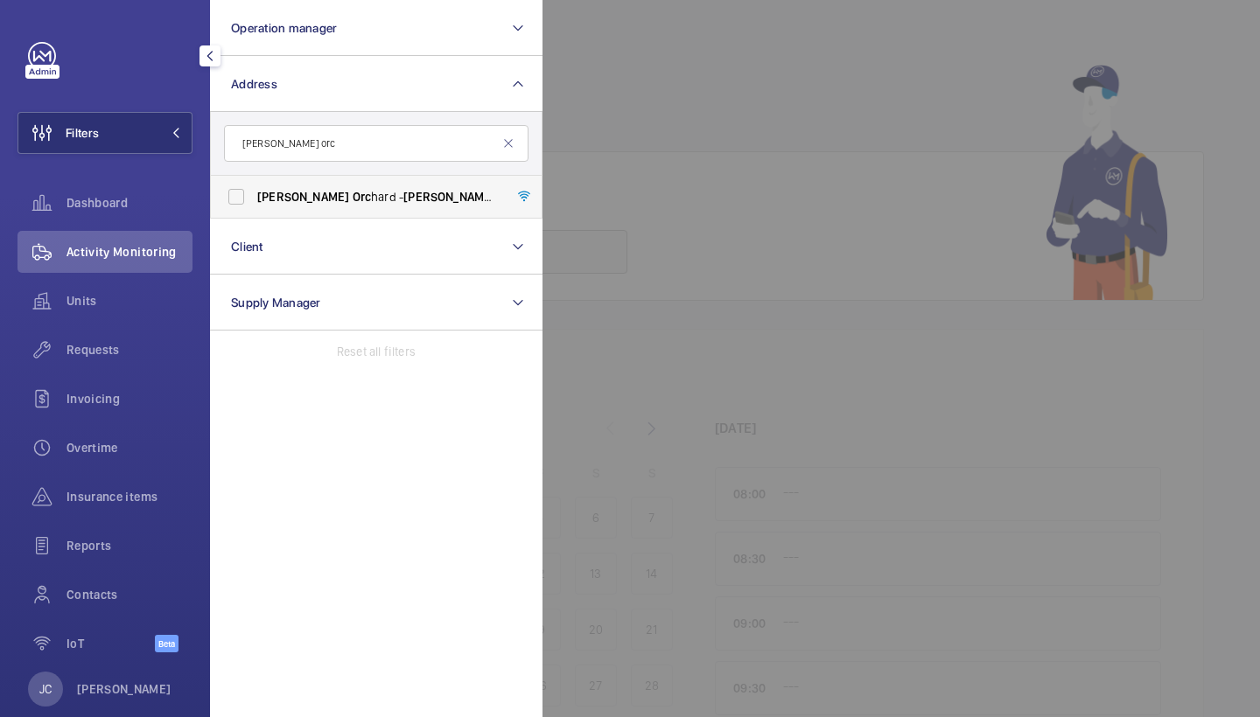
type input "[PERSON_NAME] orc"
click at [326, 192] on span "[PERSON_NAME] Orc hard - [PERSON_NAME] Orc hard, LONDON CM1 3JZ" at bounding box center [377, 196] width 241 height 17
click at [254, 192] on input "[PERSON_NAME] Orc hard - [PERSON_NAME] Orc hard, LONDON CM1 3JZ" at bounding box center [236, 196] width 35 height 35
checkbox input "true"
click at [113, 264] on div "Activity Monitoring" at bounding box center [104, 252] width 175 height 42
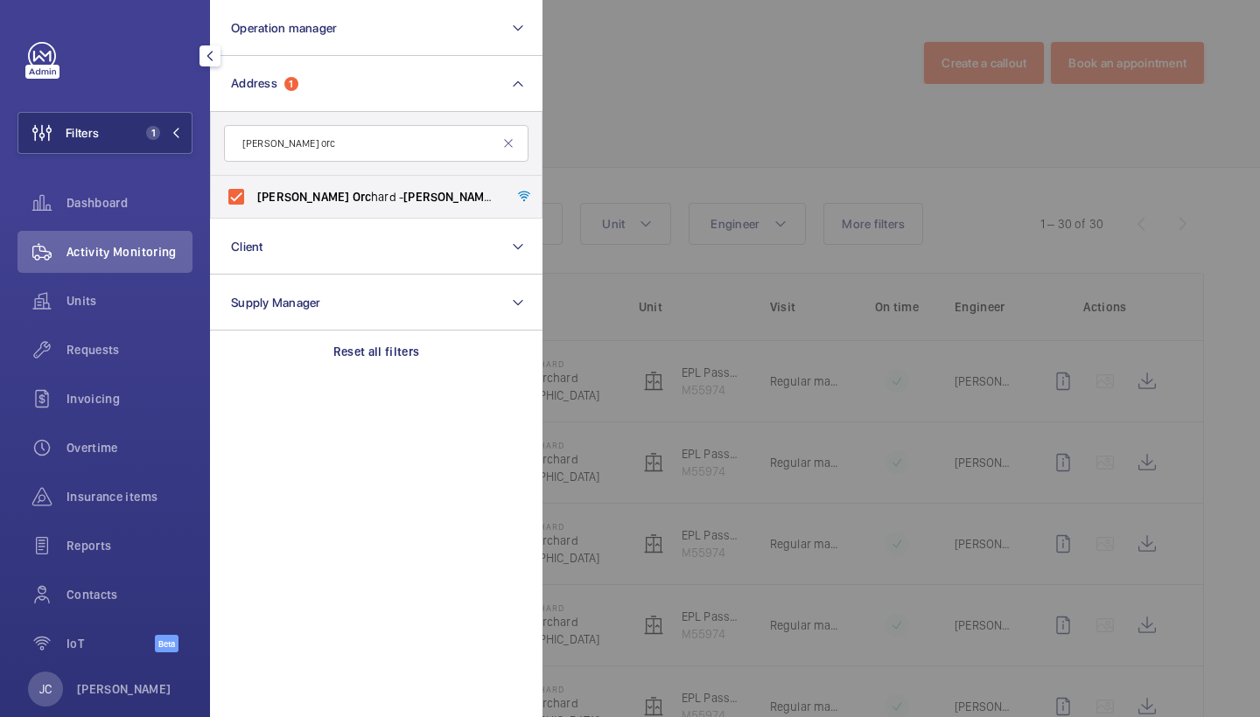
click at [641, 136] on div at bounding box center [1172, 358] width 1260 height 717
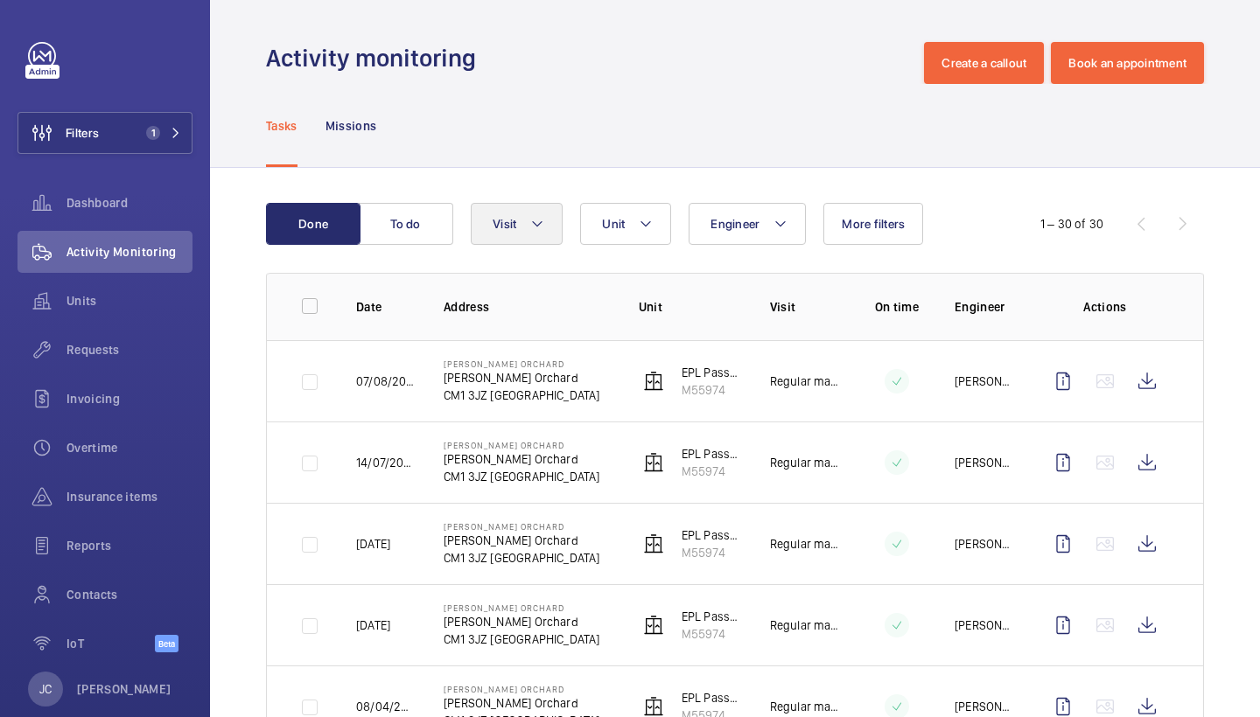
click at [554, 227] on button "Visit" at bounding box center [517, 224] width 92 height 42
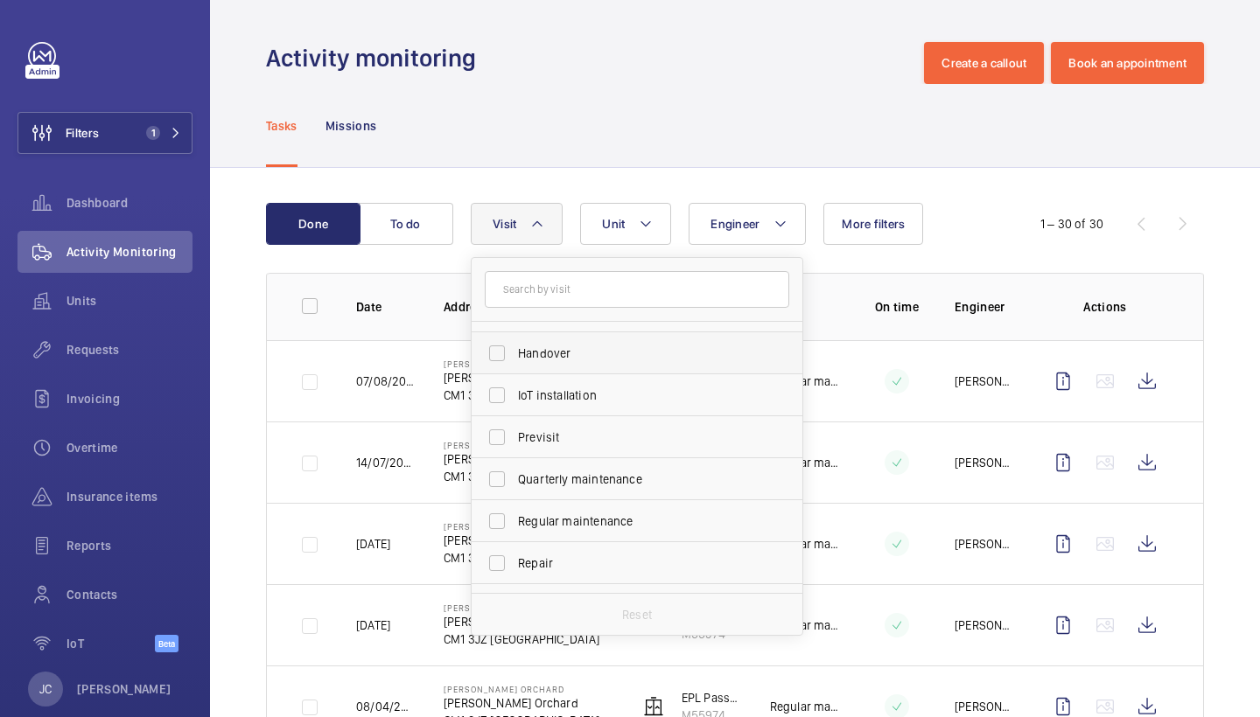
scroll to position [162, 0]
click at [590, 388] on span "IoT installation" at bounding box center [638, 390] width 241 height 17
click at [514, 388] on input "IoT installation" at bounding box center [496, 391] width 35 height 35
checkbox input "true"
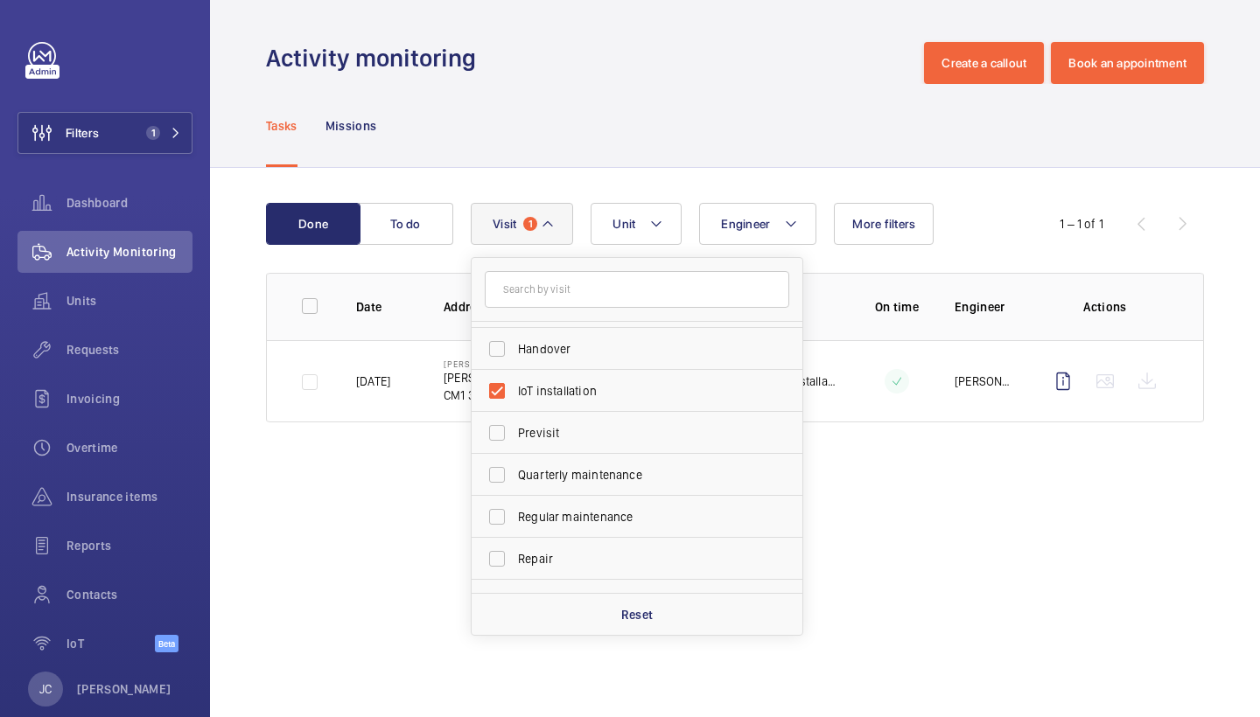
click at [683, 108] on div "Tasks Missions" at bounding box center [735, 125] width 938 height 83
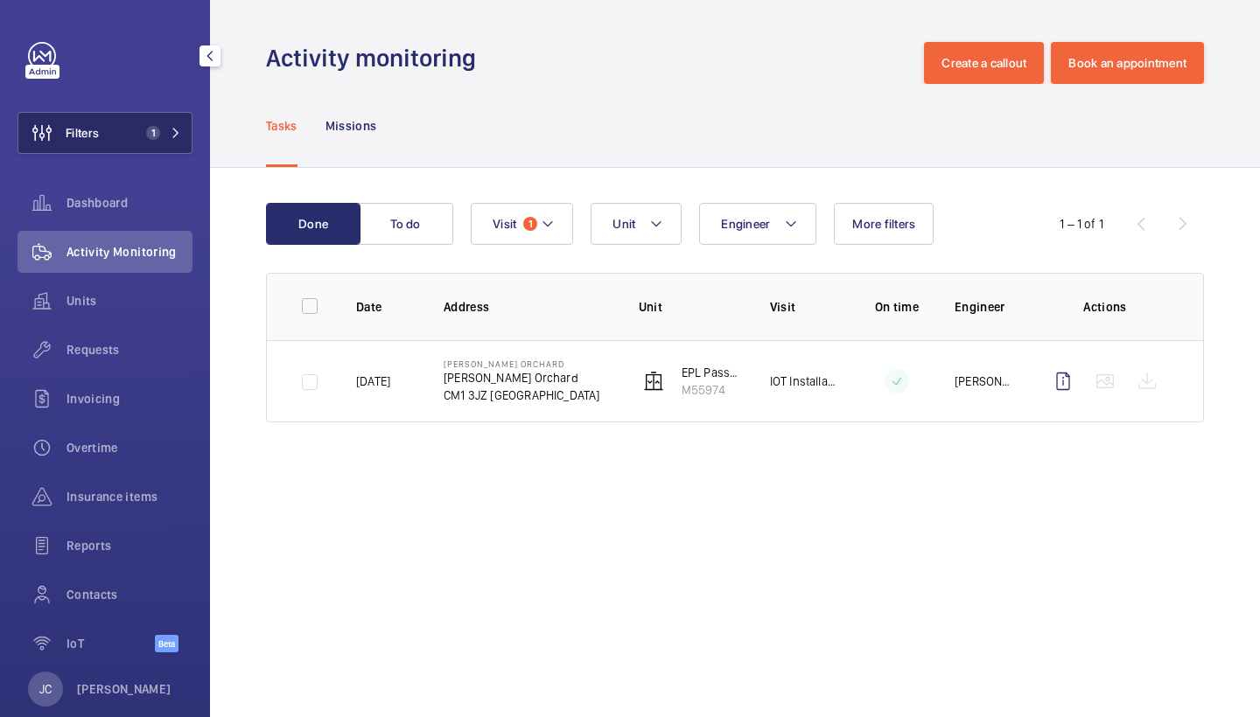
click at [163, 124] on button "Filters 1" at bounding box center [104, 133] width 175 height 42
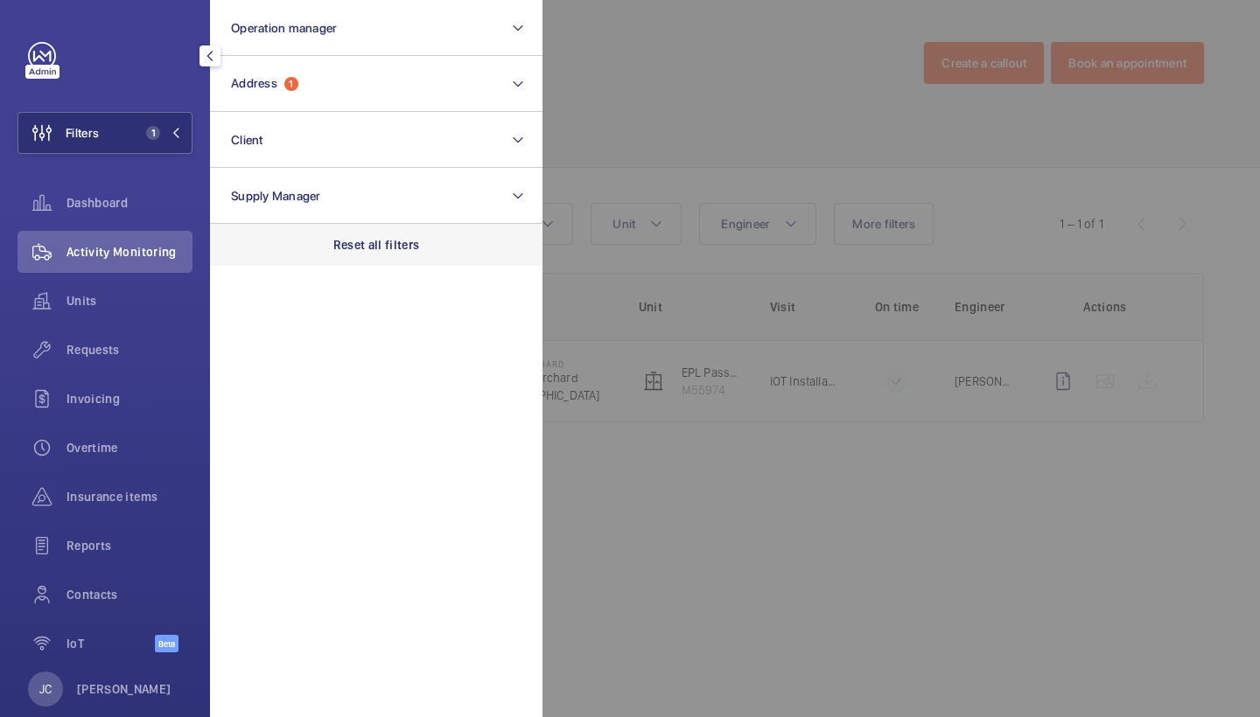
click at [371, 236] on p "Reset all filters" at bounding box center [376, 244] width 87 height 17
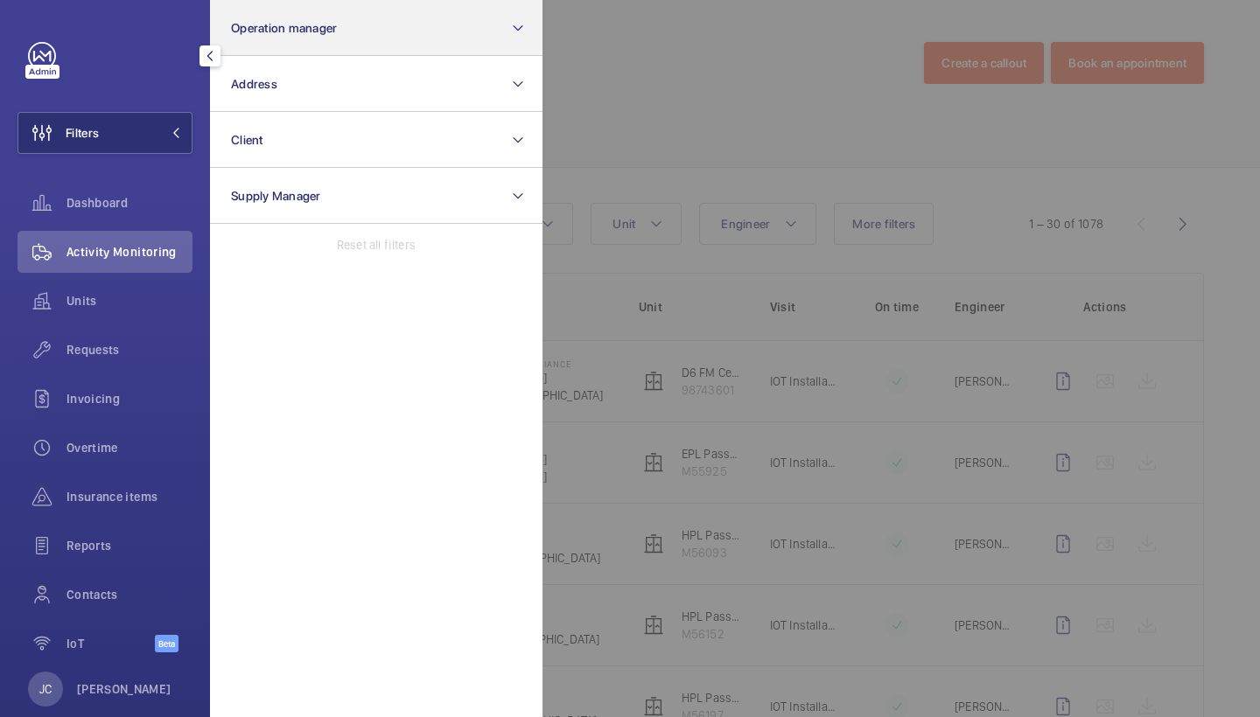
click at [395, 41] on button "Operation manager" at bounding box center [376, 28] width 332 height 56
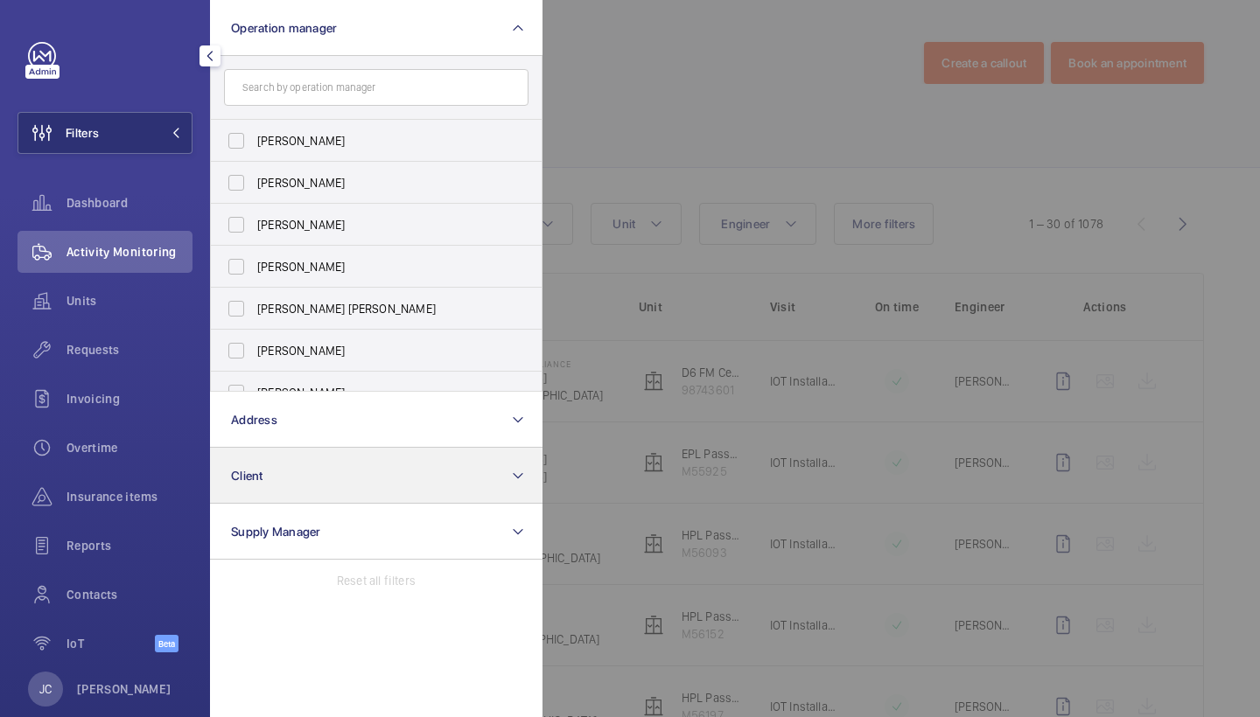
click at [332, 472] on button "Client" at bounding box center [376, 476] width 332 height 56
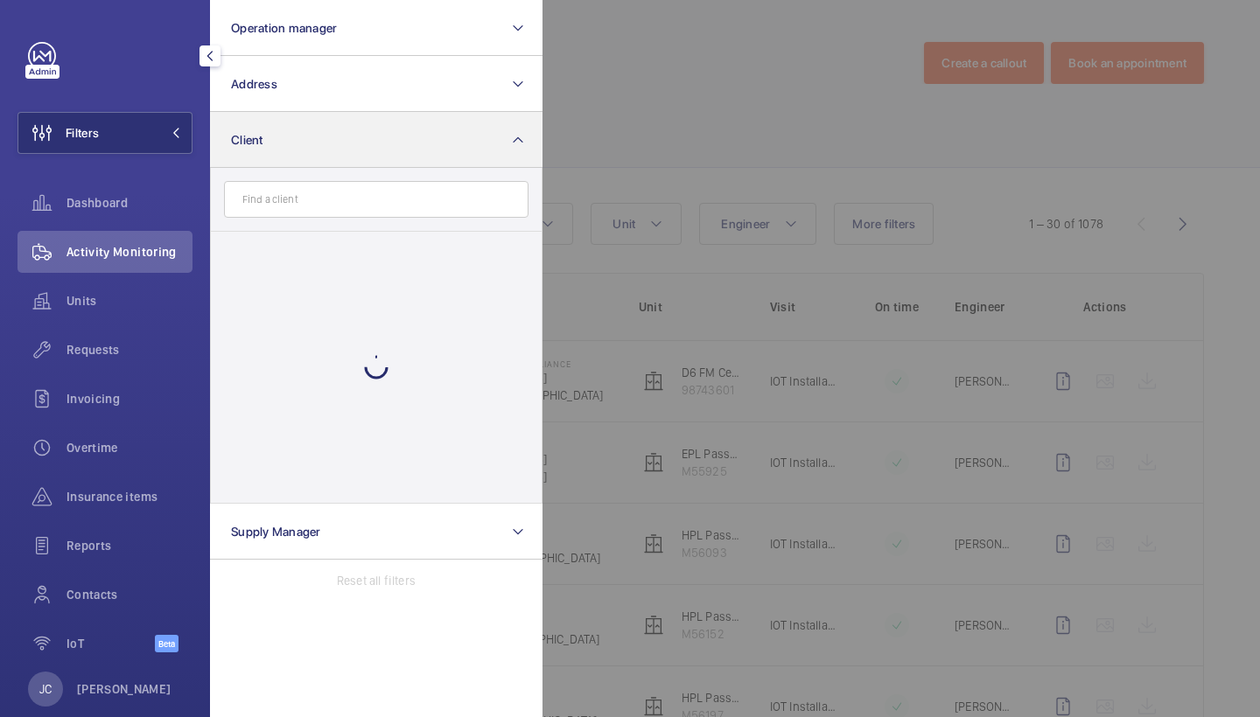
type input "m"
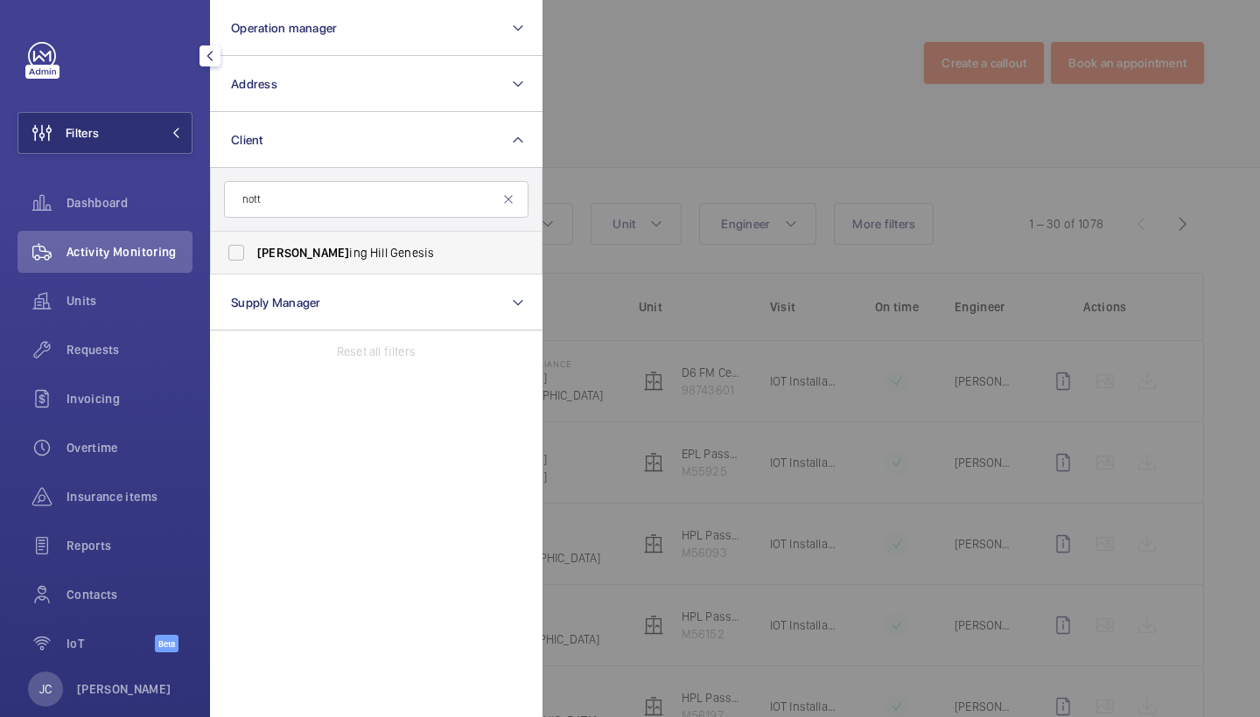
type input "nott"
click at [323, 251] on span "[PERSON_NAME] ing [PERSON_NAME] Genesis" at bounding box center [377, 252] width 241 height 17
click at [254, 251] on input "[PERSON_NAME] ing [PERSON_NAME] Genesis" at bounding box center [236, 252] width 35 height 35
checkbox input "true"
click at [639, 91] on div at bounding box center [1172, 358] width 1260 height 717
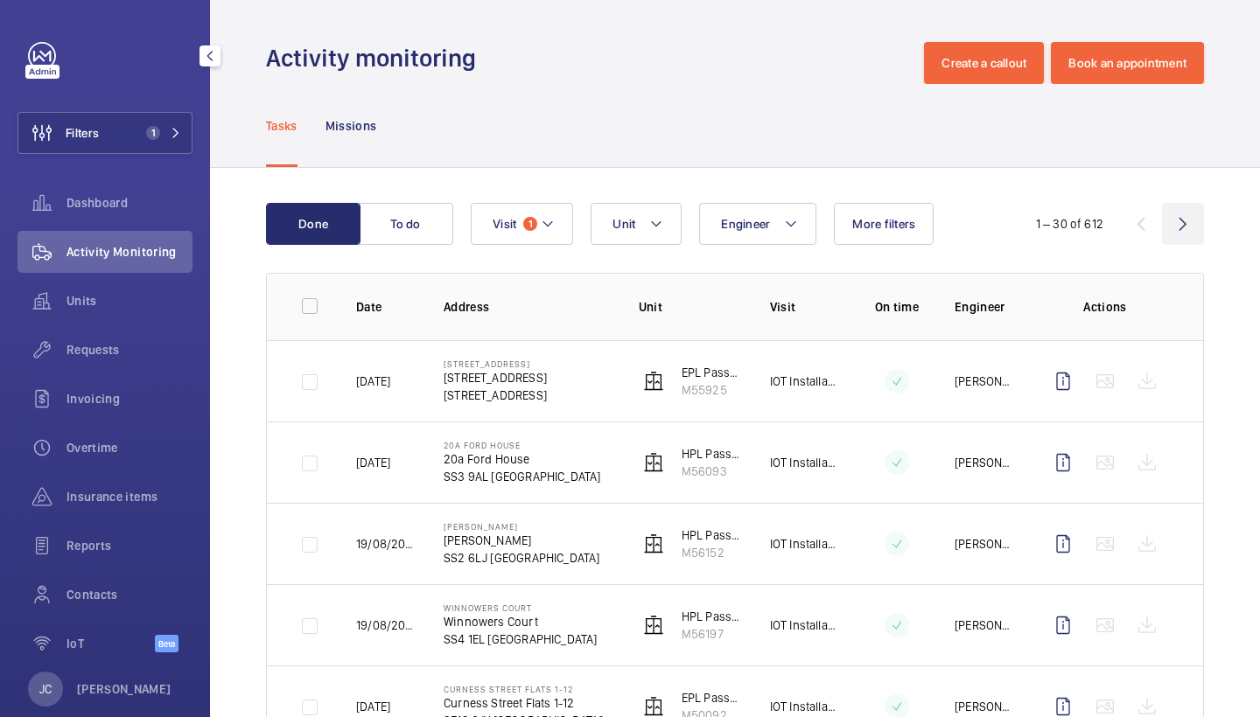
click at [1178, 222] on wm-front-icon-button at bounding box center [1183, 224] width 42 height 42
click at [1141, 227] on wm-front-icon-button at bounding box center [1141, 224] width 42 height 42
click at [315, 303] on input "checkbox" at bounding box center [309, 306] width 35 height 35
checkbox input "true"
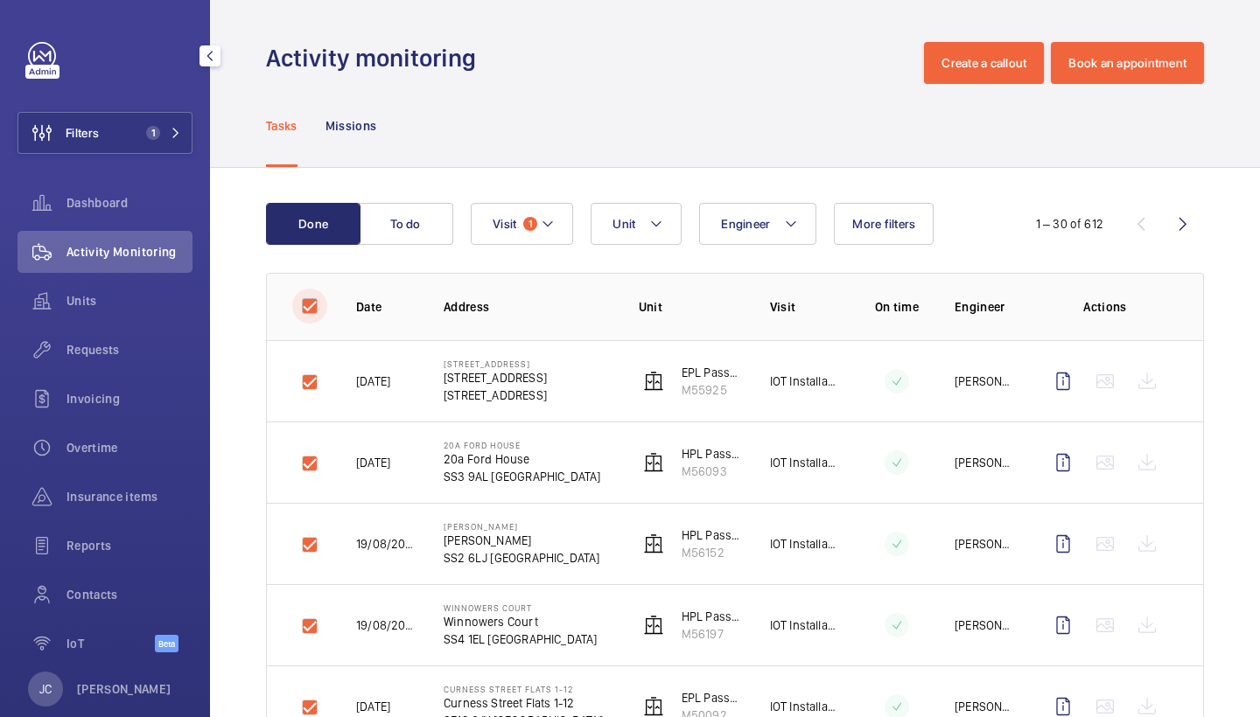
checkbox input "true"
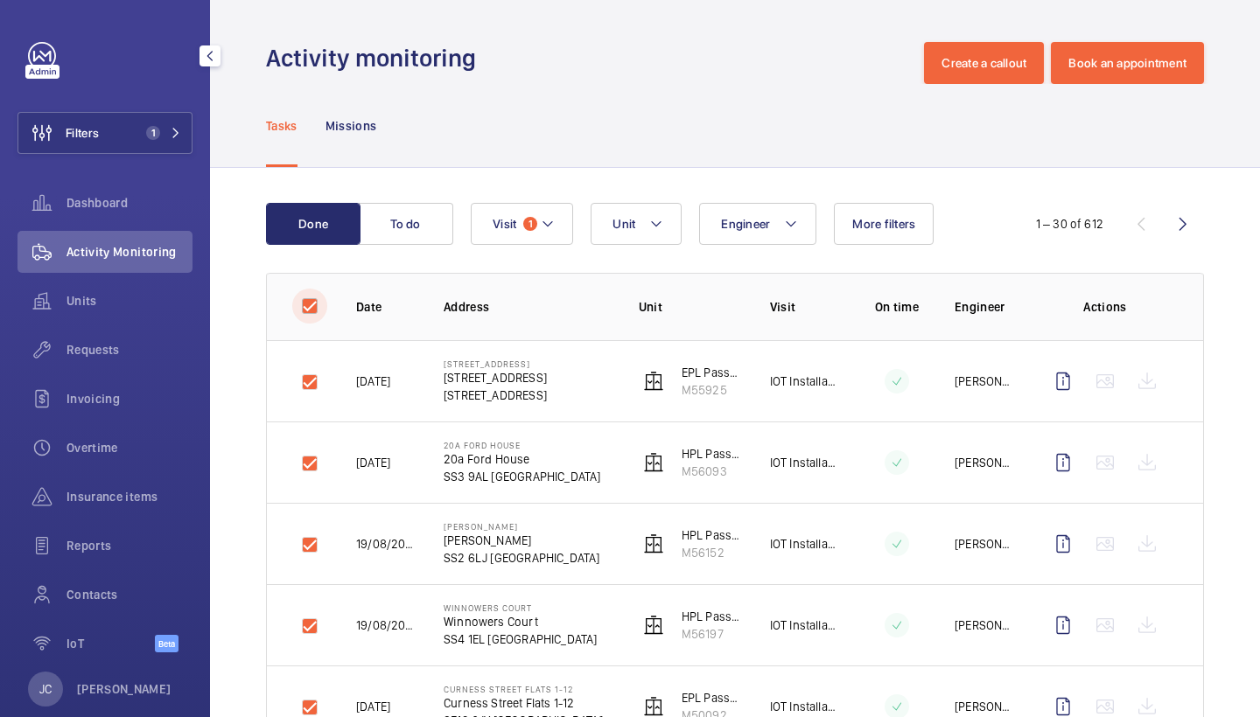
checkbox input "true"
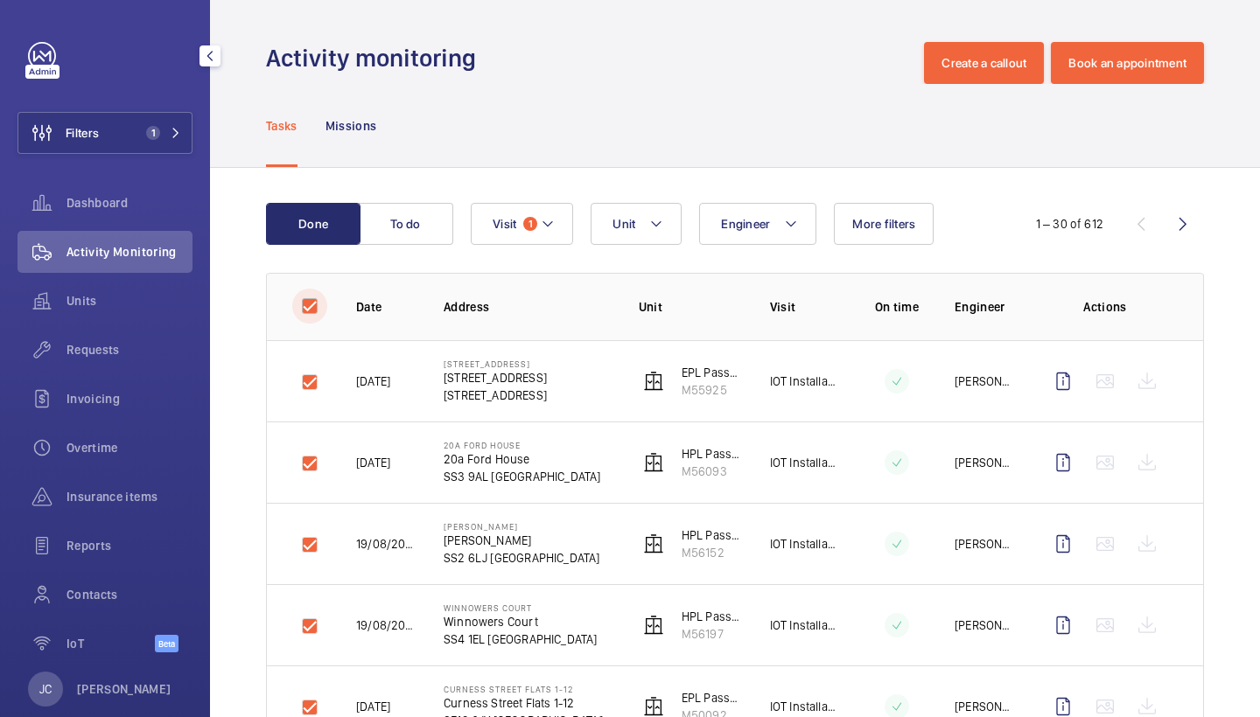
checkbox input "true"
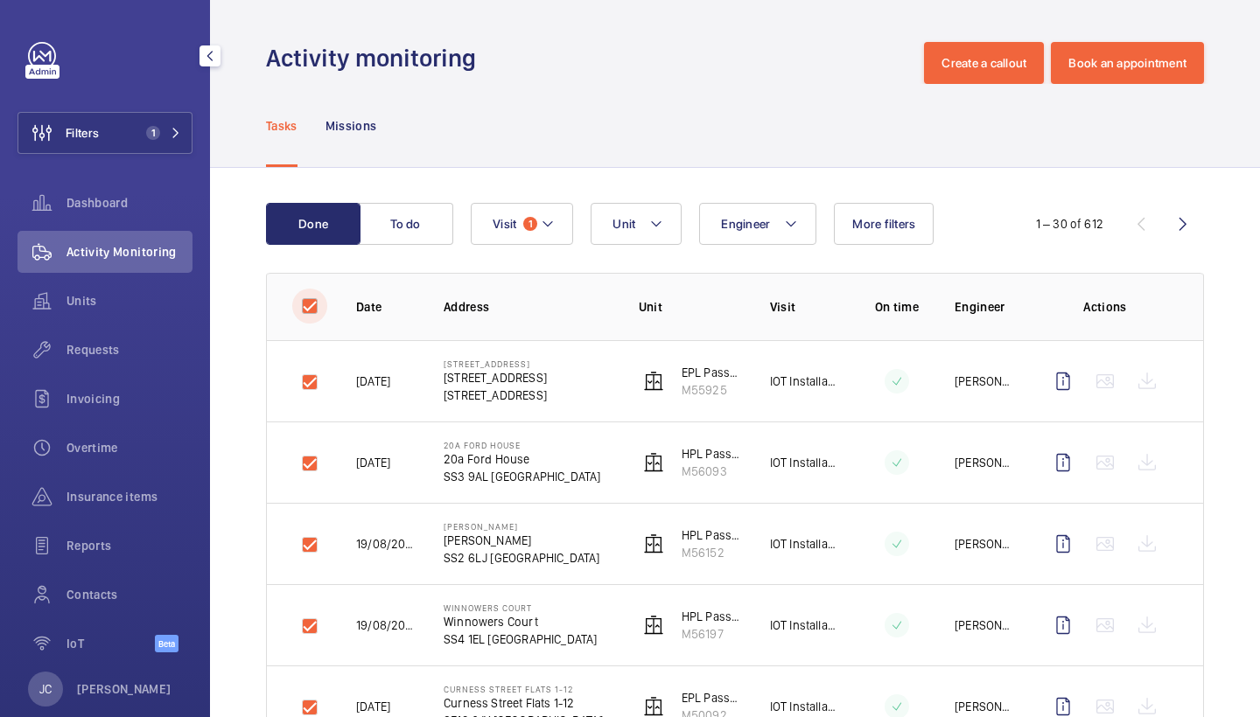
checkbox input "true"
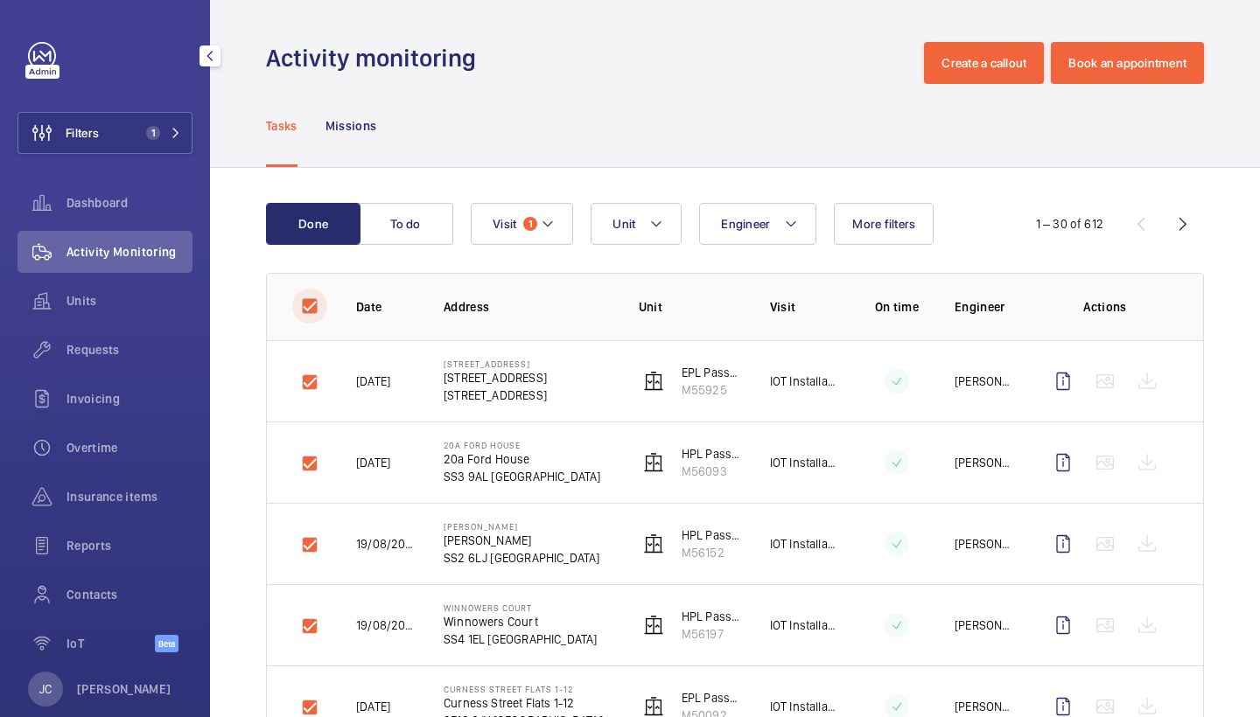
checkbox input "true"
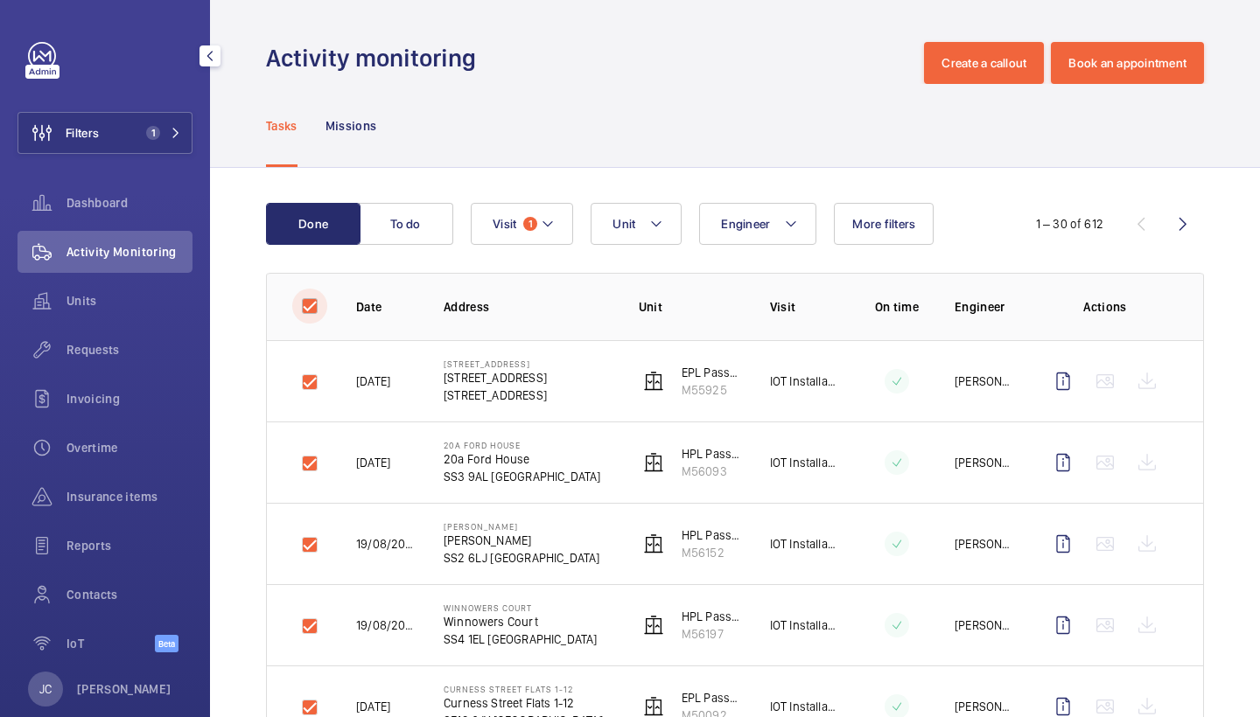
checkbox input "true"
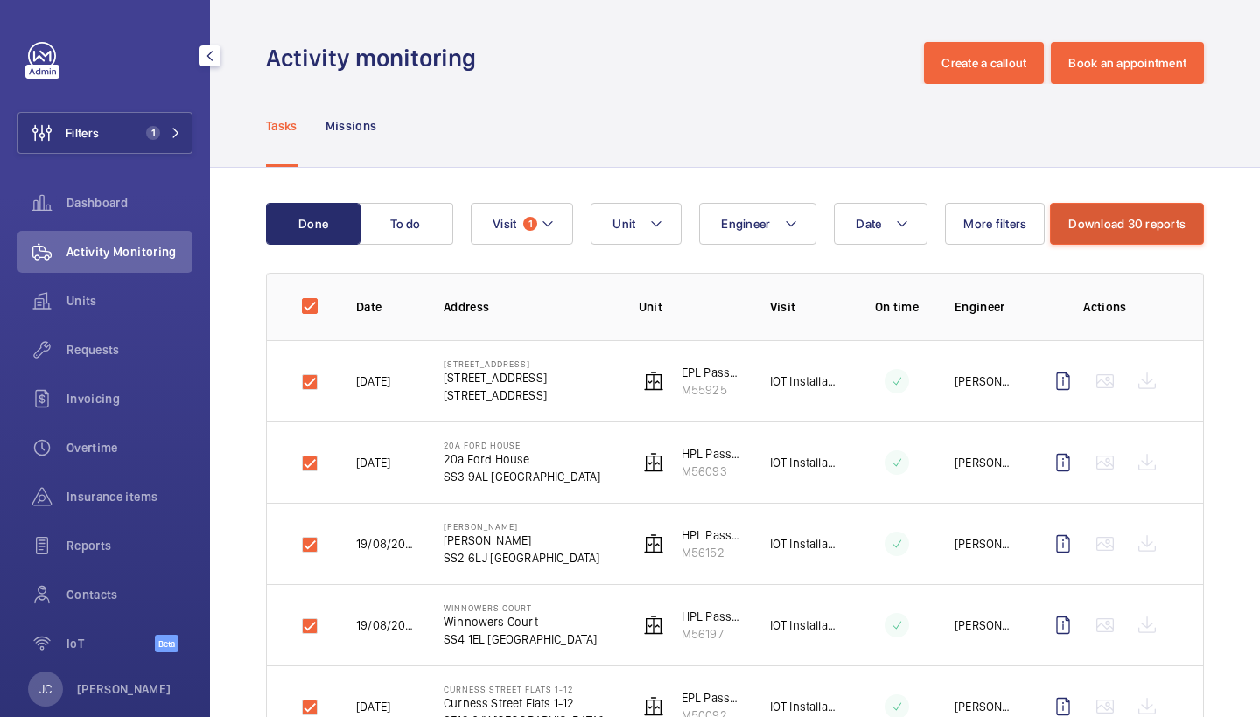
click at [1167, 222] on button "Download 30 reports" at bounding box center [1127, 224] width 154 height 42
click at [1148, 222] on button "Download 30 reports" at bounding box center [1127, 224] width 154 height 42
click at [1126, 241] on button "Download 30 reports" at bounding box center [1127, 224] width 154 height 42
